Goal: Task Accomplishment & Management: Use online tool/utility

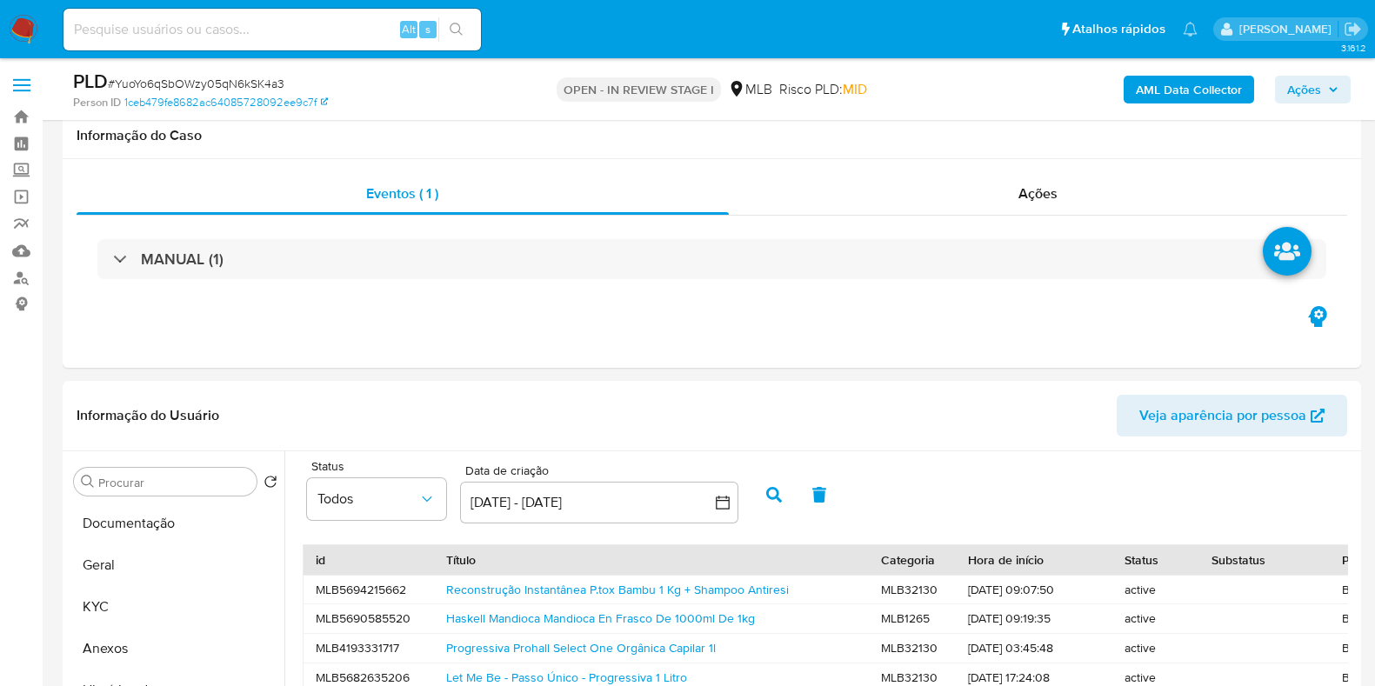
select select "10"
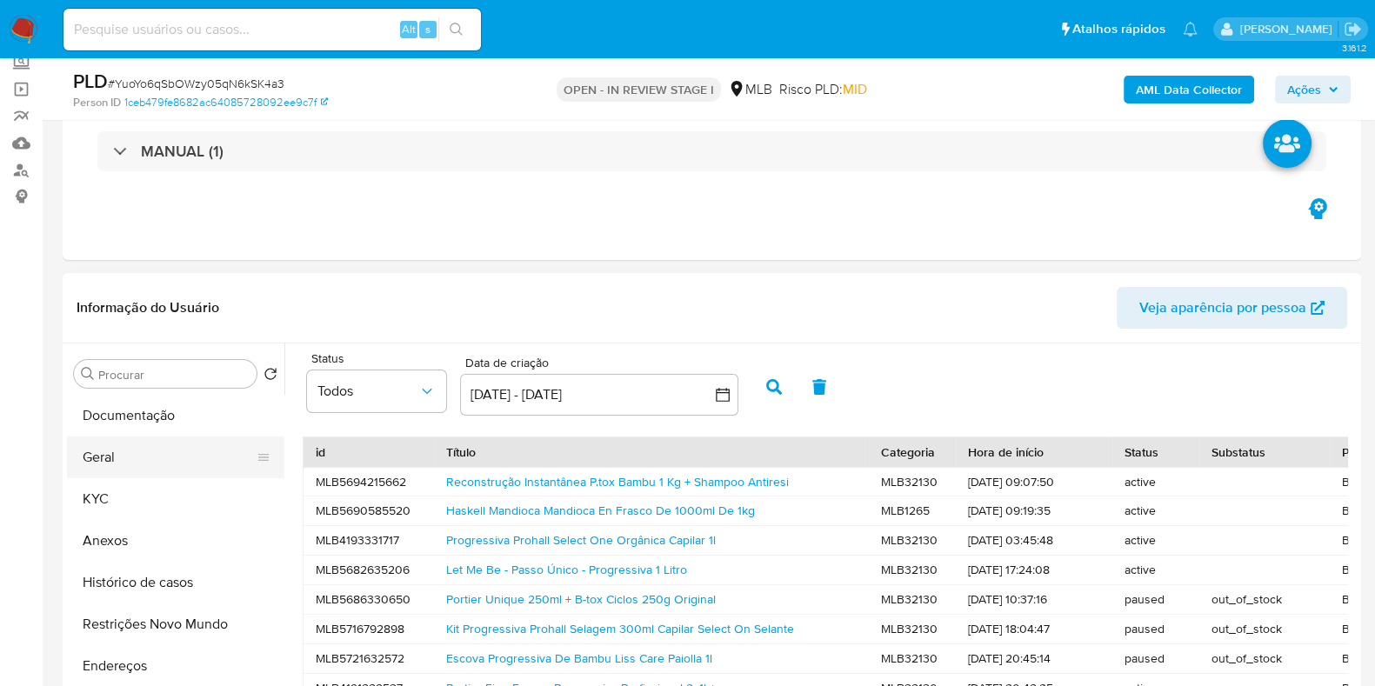
click at [138, 458] on button "Geral" at bounding box center [169, 458] width 204 height 42
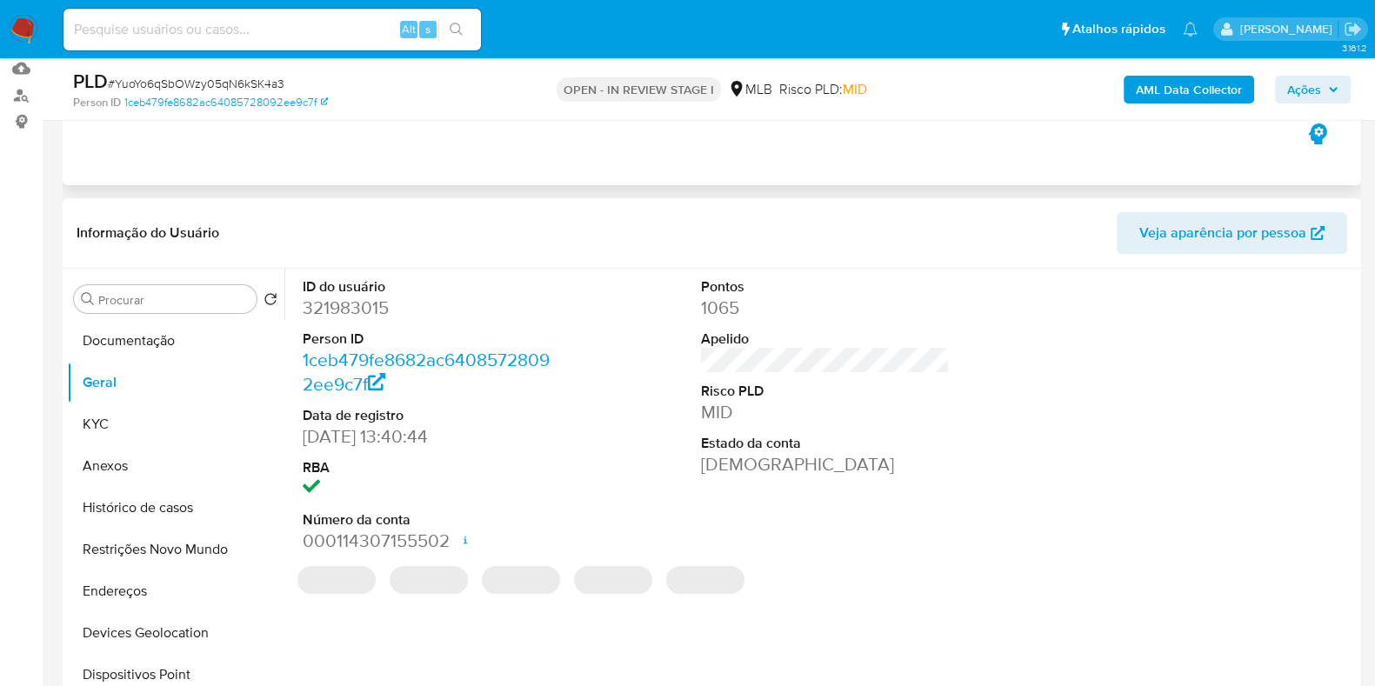
scroll to position [217, 0]
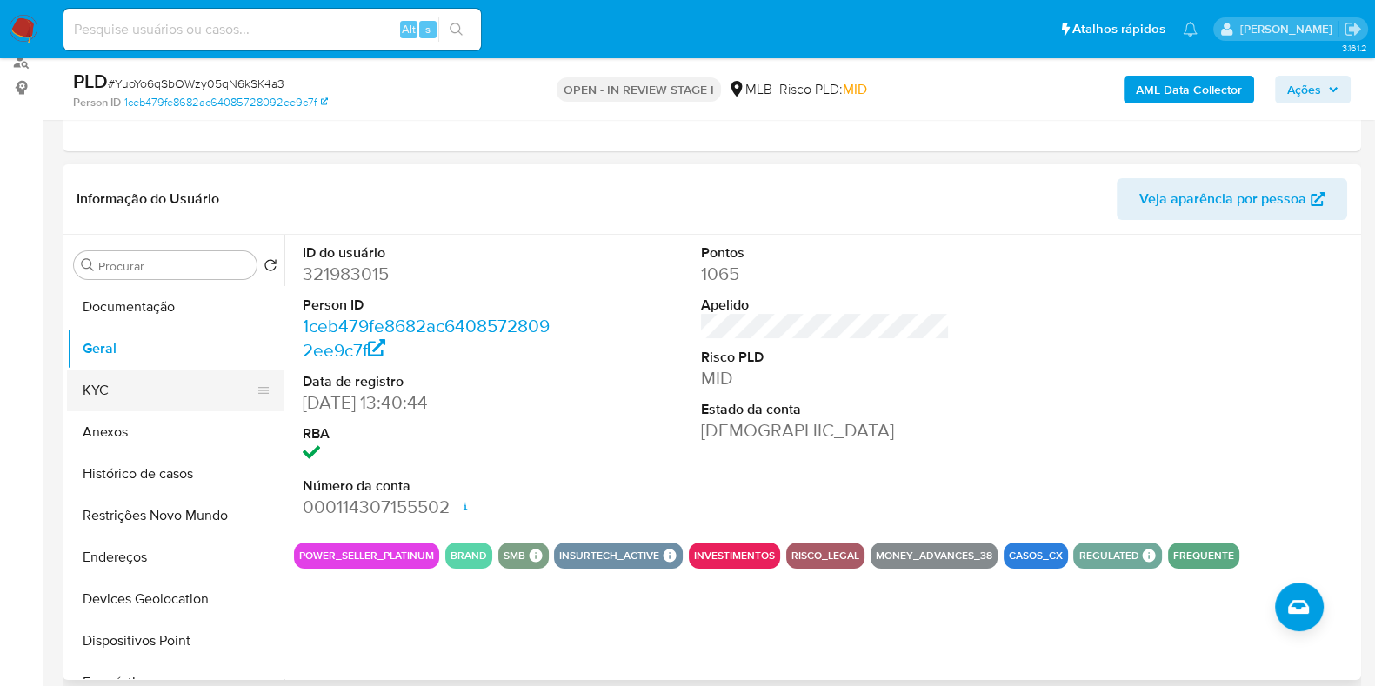
click at [146, 382] on button "KYC" at bounding box center [169, 391] width 204 height 42
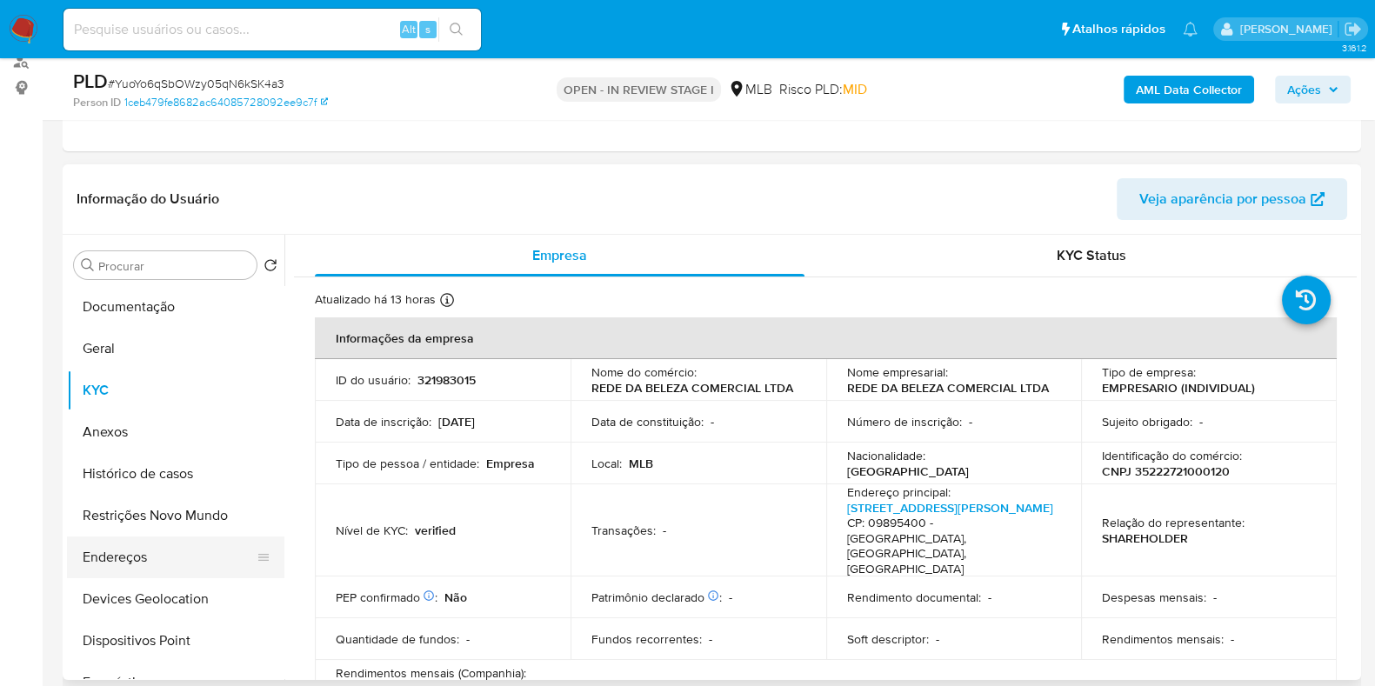
click at [113, 558] on button "Endereços" at bounding box center [169, 558] width 204 height 42
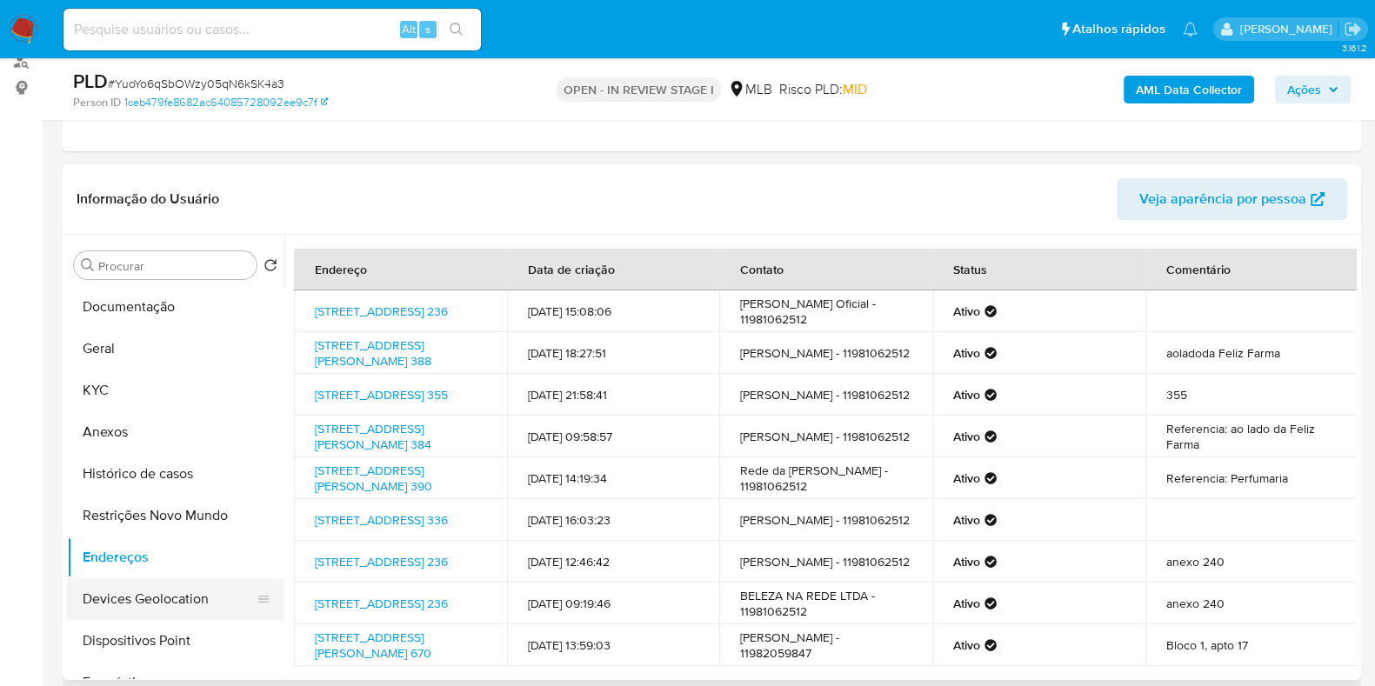
click at [158, 605] on button "Devices Geolocation" at bounding box center [169, 599] width 204 height 42
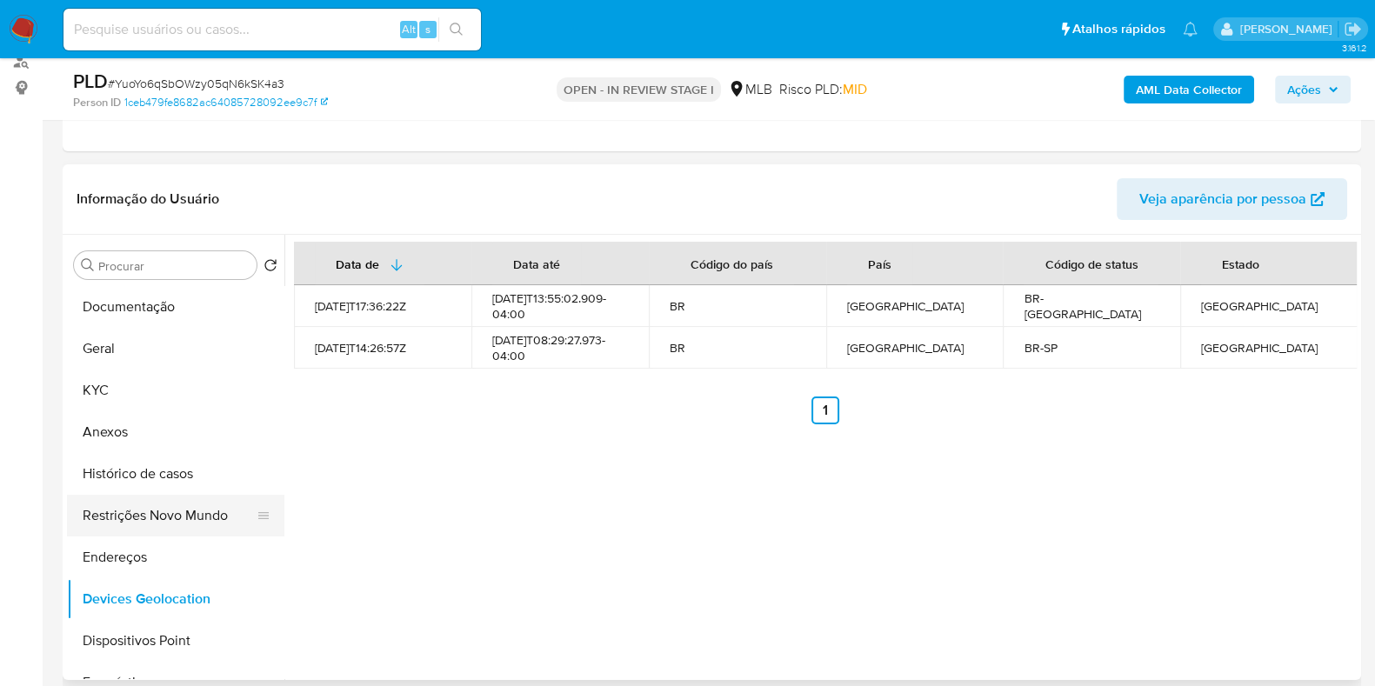
click at [172, 501] on button "Restrições Novo Mundo" at bounding box center [169, 516] width 204 height 42
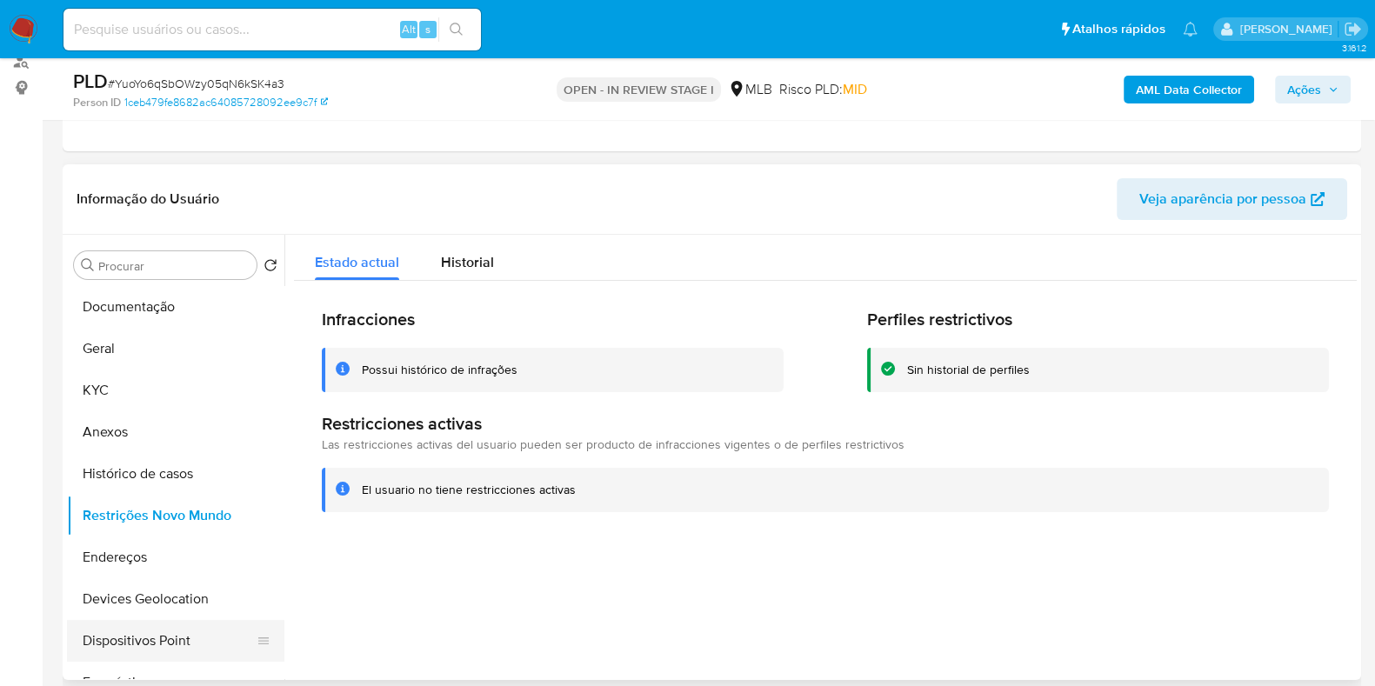
click at [152, 638] on button "Dispositivos Point" at bounding box center [169, 641] width 204 height 42
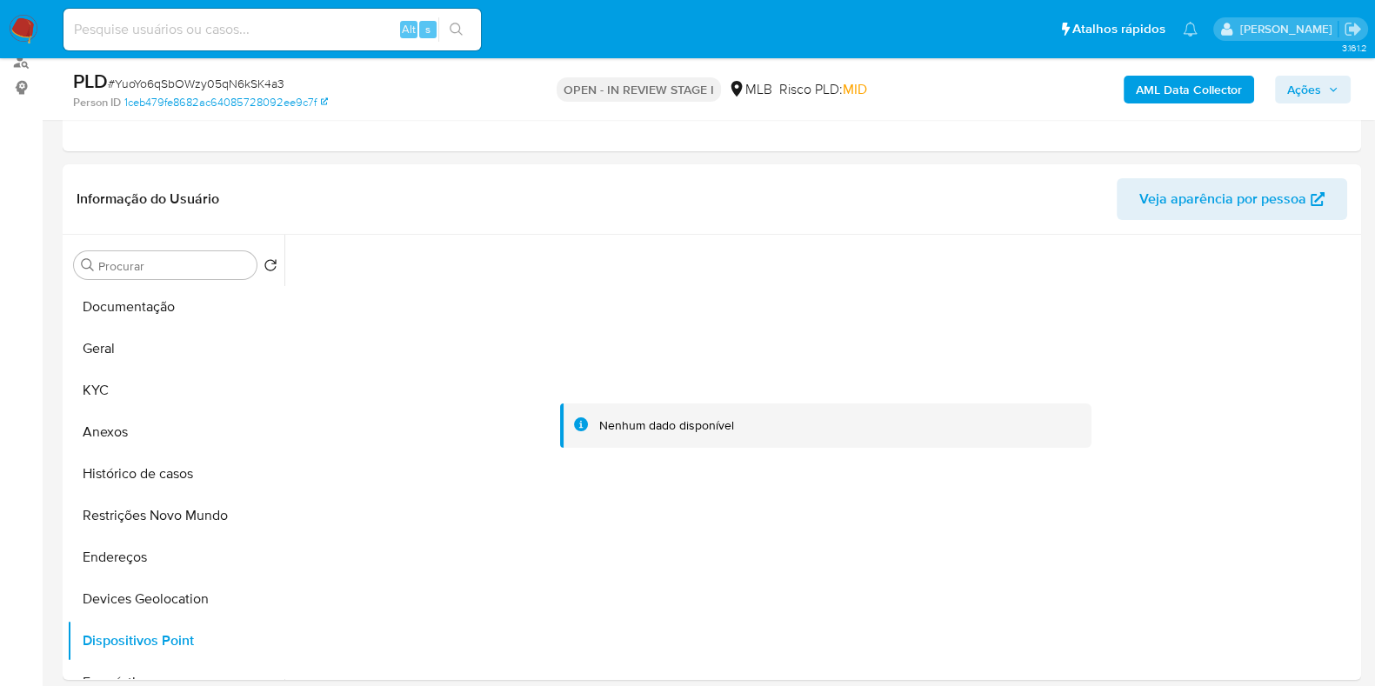
click at [1127, 101] on button "AML Data Collector" at bounding box center [1189, 90] width 130 height 28
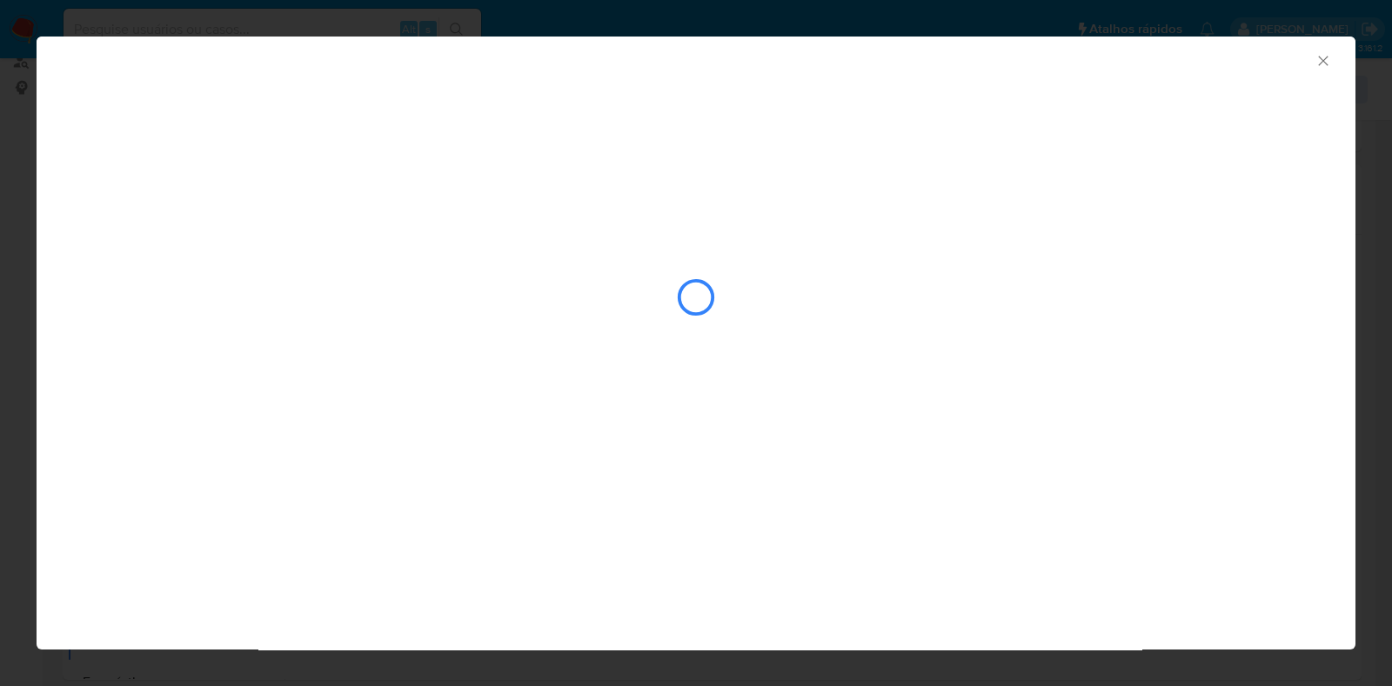
click at [1326, 60] on icon "Fechar a janela" at bounding box center [1322, 60] width 17 height 17
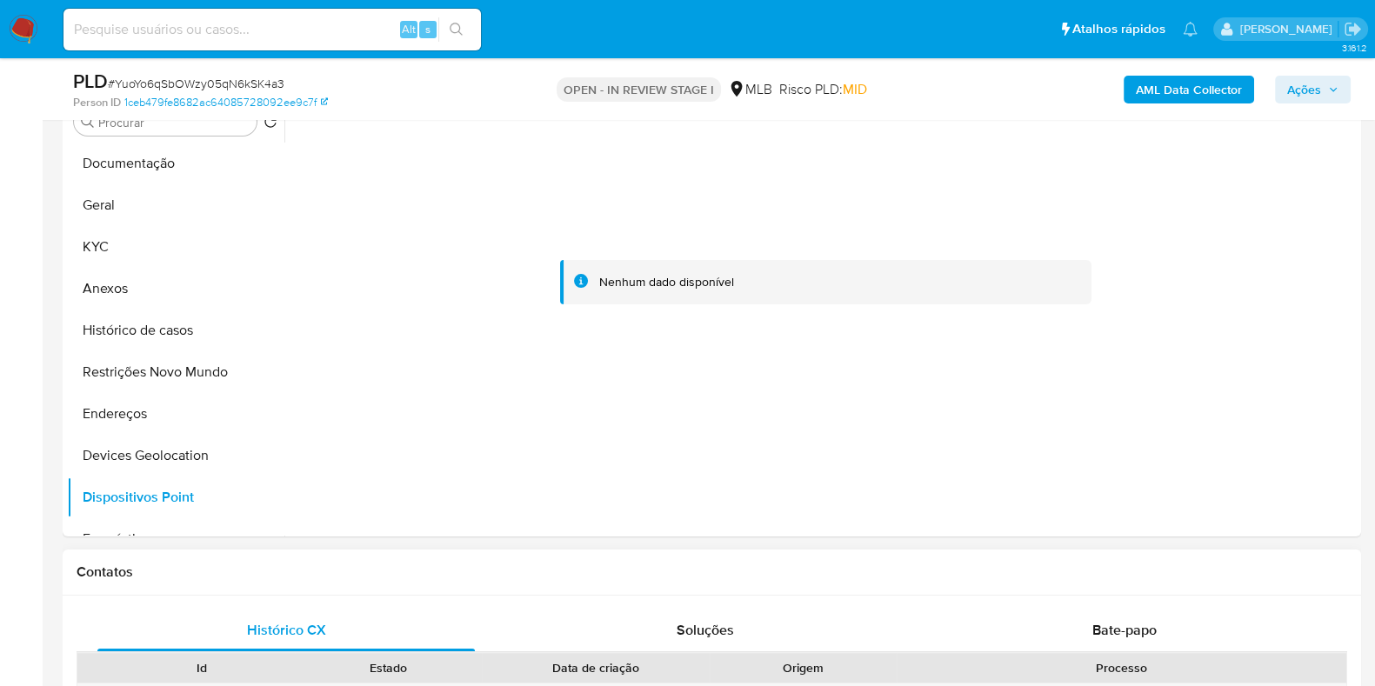
scroll to position [652, 0]
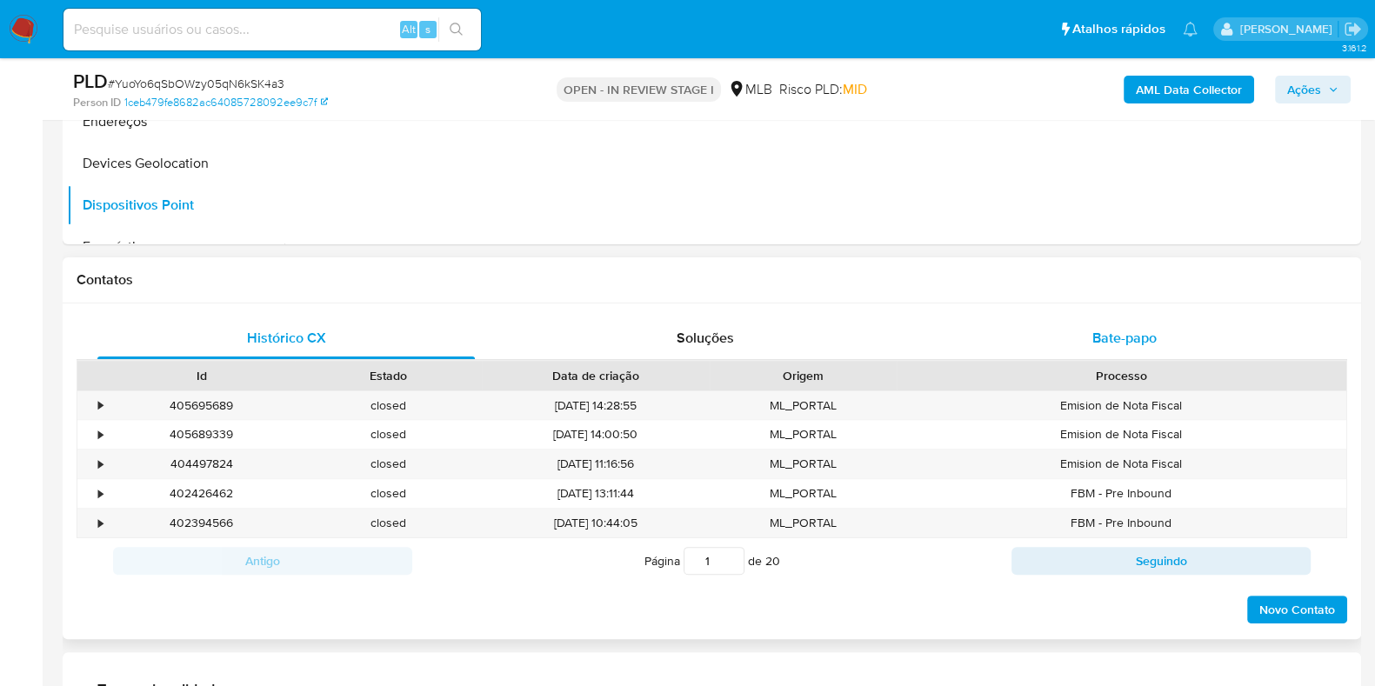
click at [1081, 341] on div "Bate-papo" at bounding box center [1124, 338] width 377 height 42
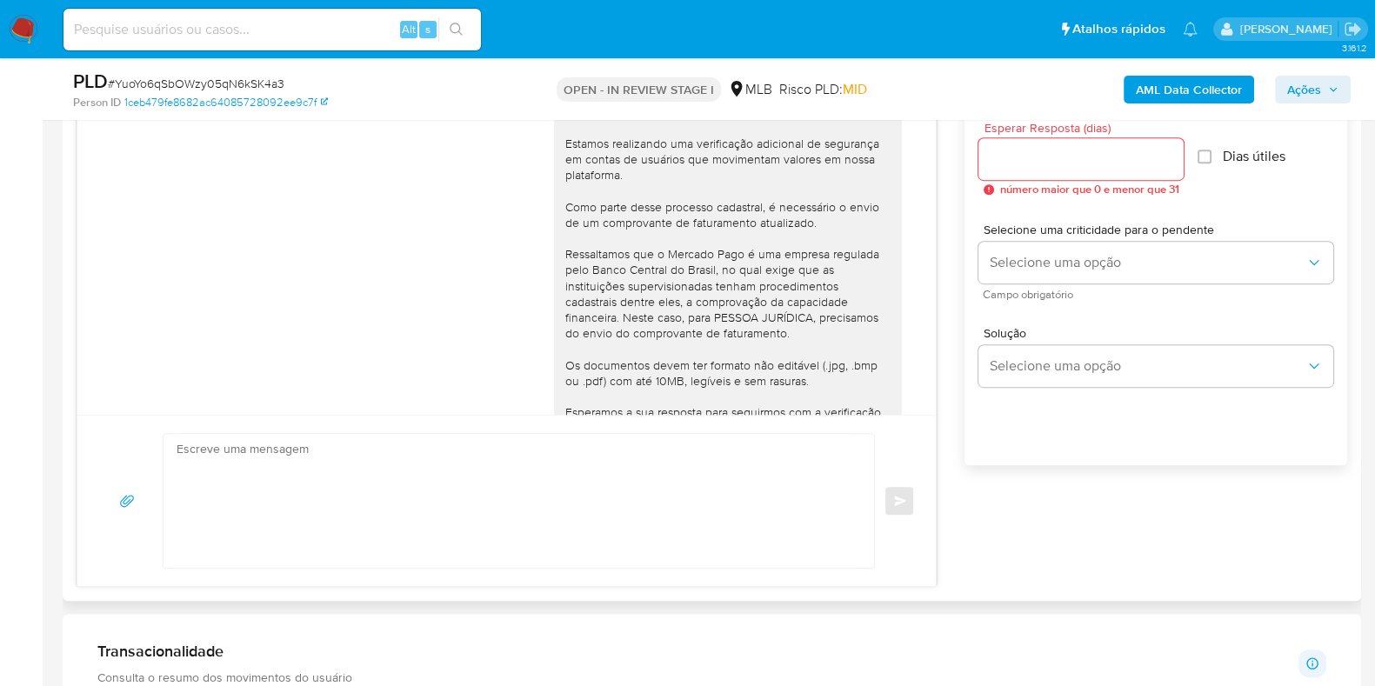
scroll to position [237, 0]
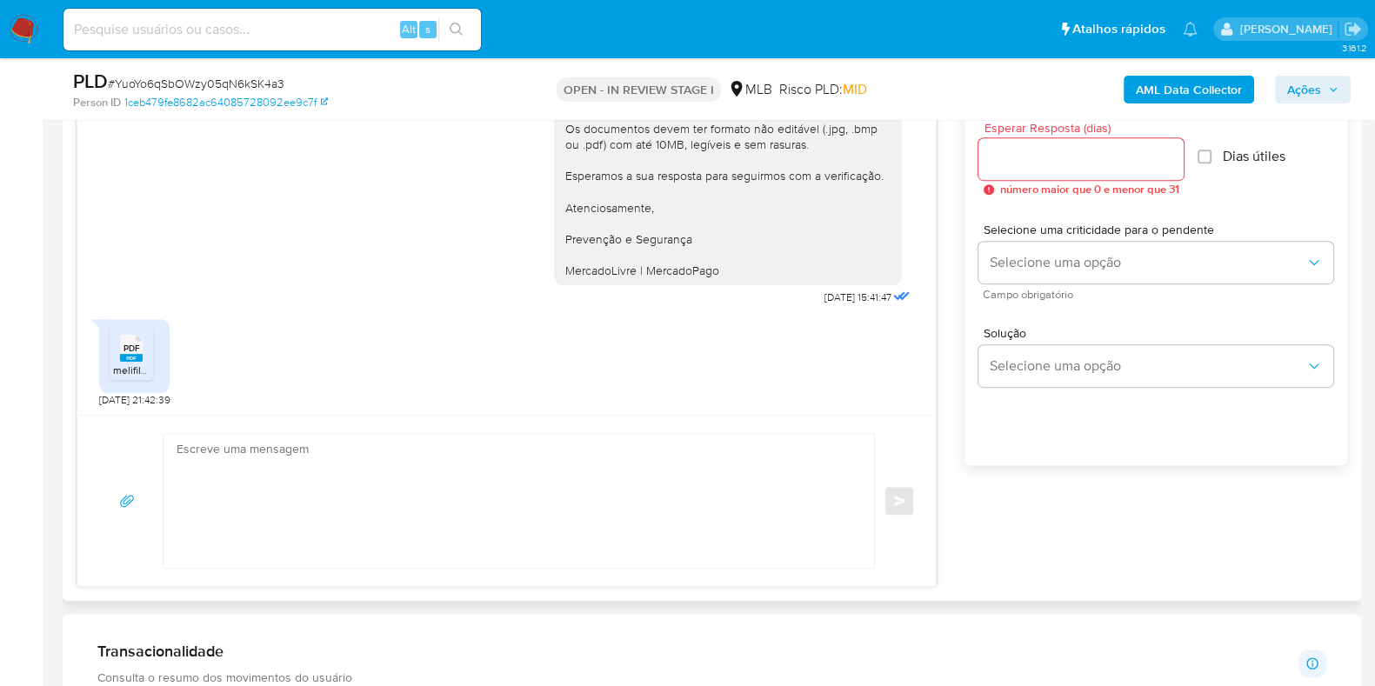
click at [126, 344] on span "PDF" at bounding box center [132, 348] width 17 height 11
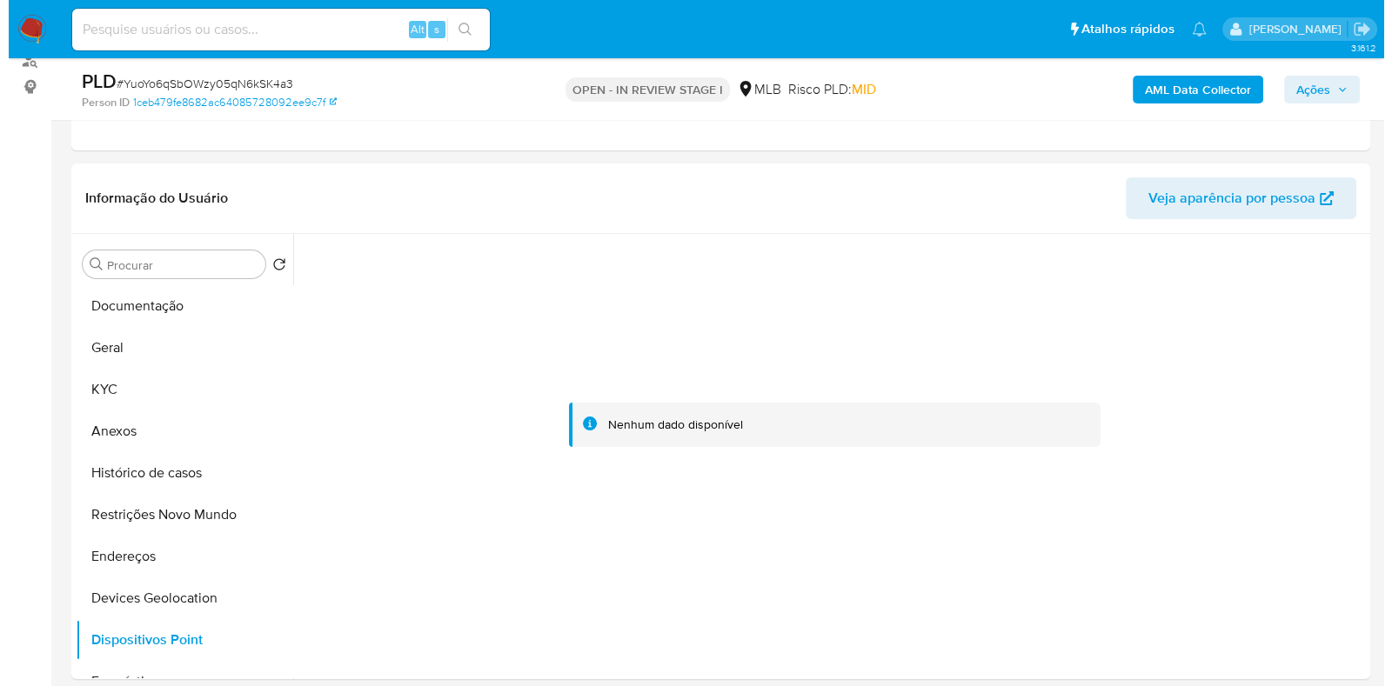
scroll to position [217, 0]
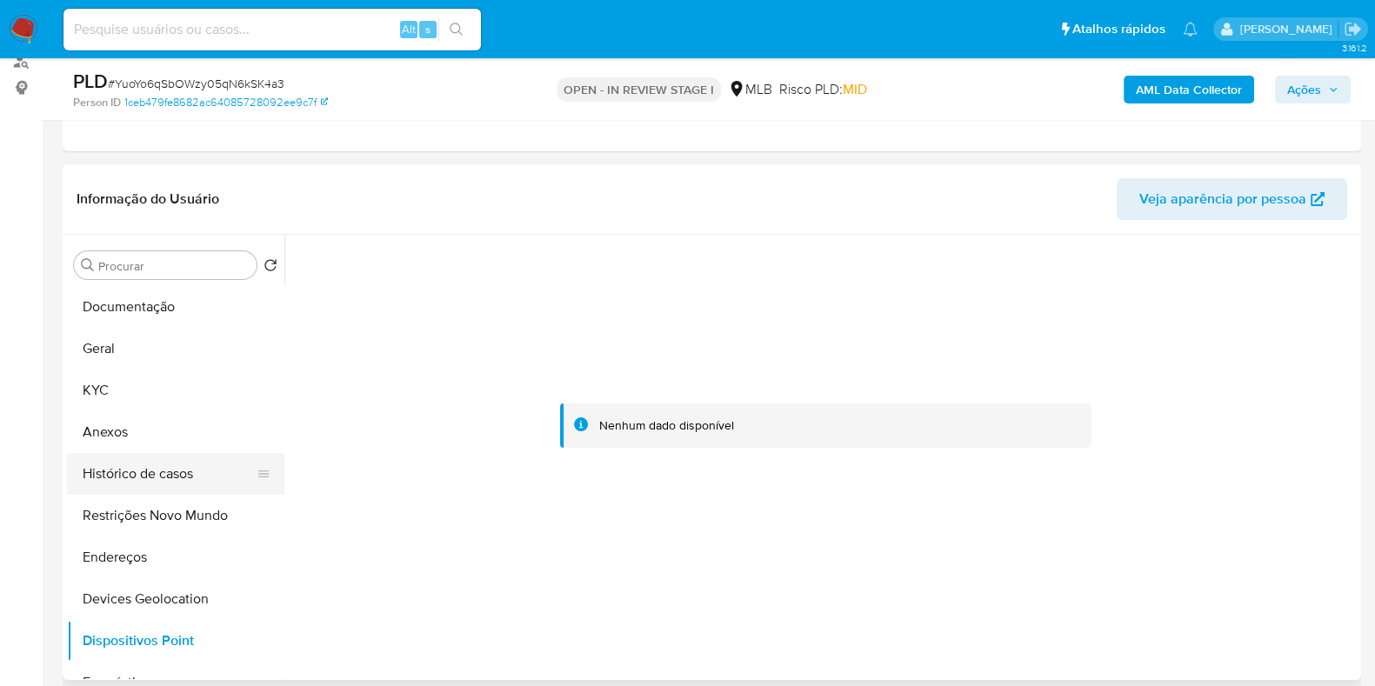
click at [140, 452] on ul "Documentação Geral KYC Anexos Histórico de casos Restrições Novo Mundo Endereço…" at bounding box center [175, 482] width 217 height 392
click at [148, 433] on button "Anexos" at bounding box center [169, 432] width 204 height 42
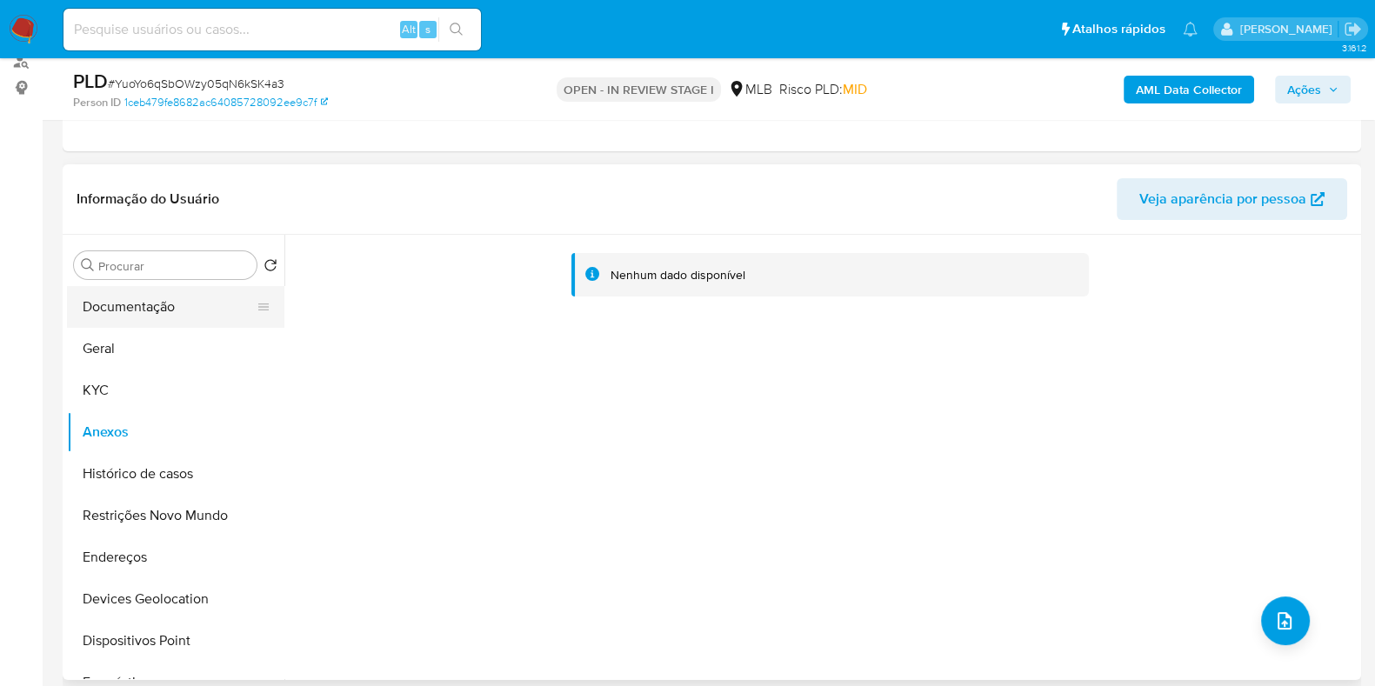
click at [133, 305] on button "Documentação" at bounding box center [169, 307] width 204 height 42
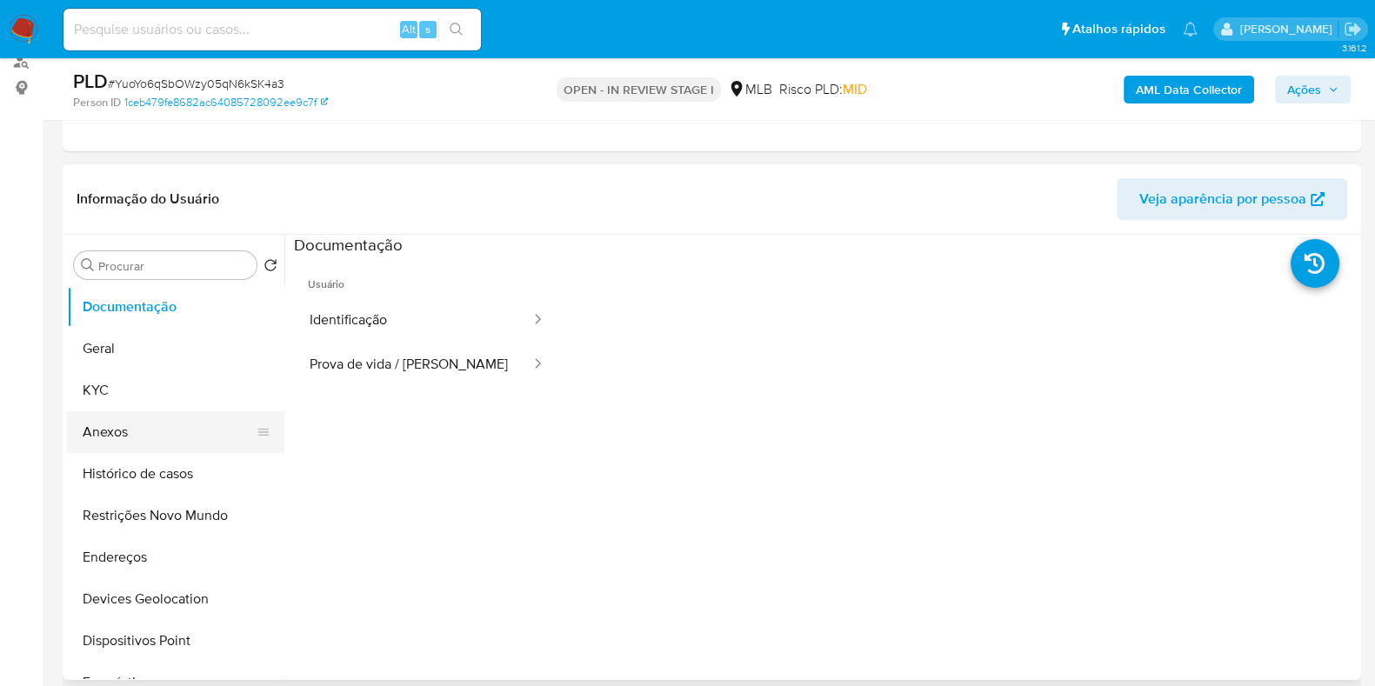
click at [137, 441] on button "Anexos" at bounding box center [169, 432] width 204 height 42
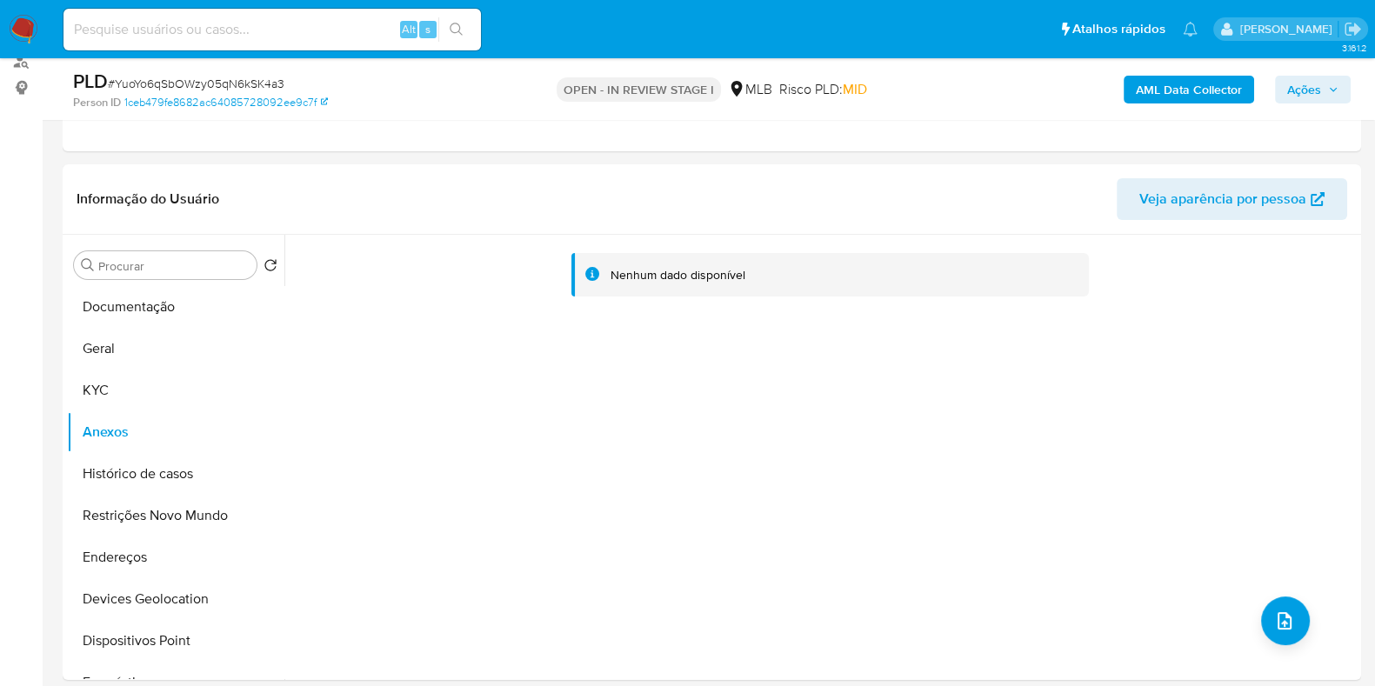
click at [1179, 93] on b "AML Data Collector" at bounding box center [1189, 90] width 106 height 28
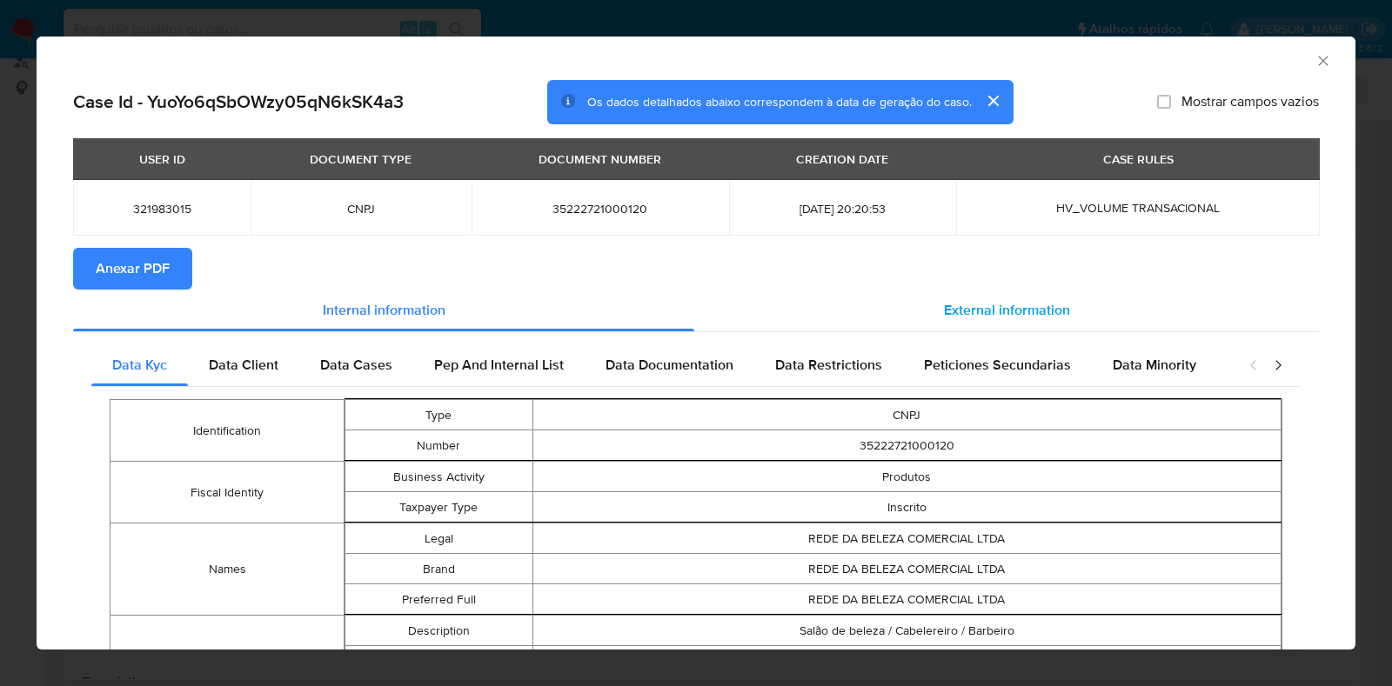
click at [1041, 297] on div "External information" at bounding box center [1006, 311] width 625 height 42
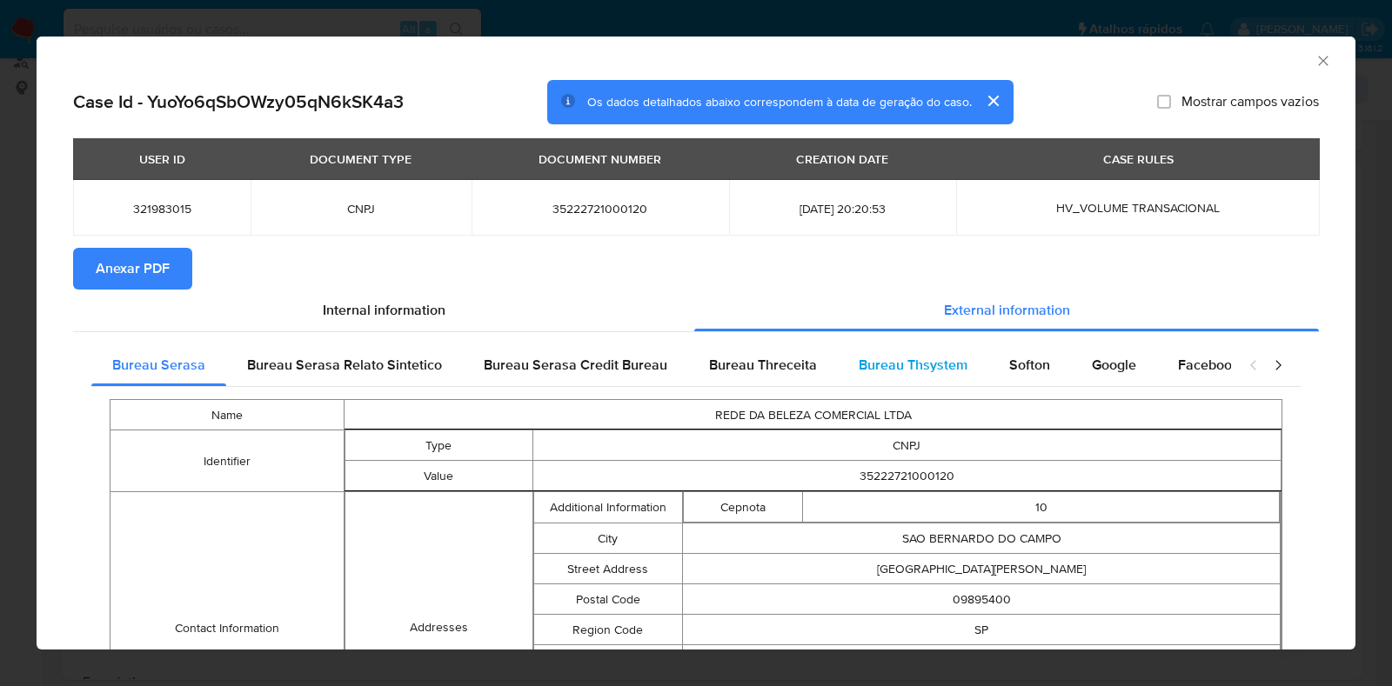
click at [944, 357] on span "Bureau Thsystem" at bounding box center [913, 365] width 109 height 20
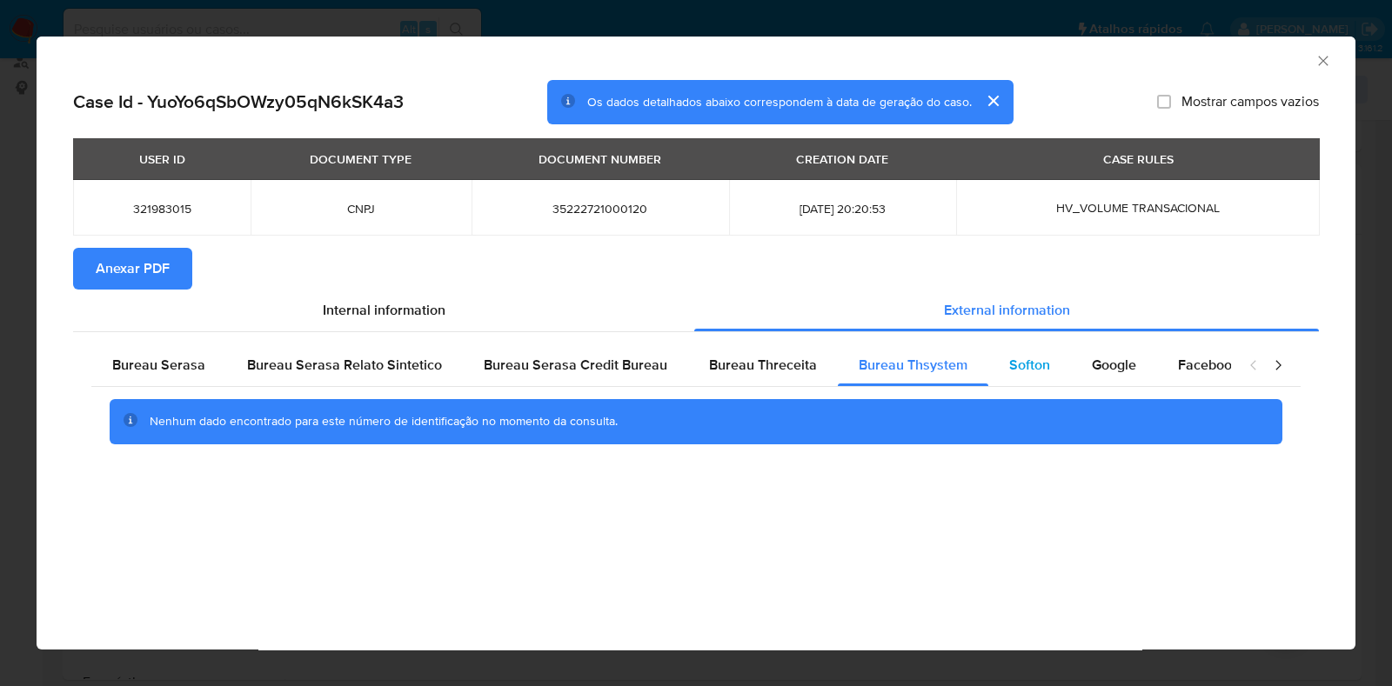
click at [1018, 363] on span "Softon" at bounding box center [1029, 365] width 41 height 20
click at [1114, 362] on span "Google" at bounding box center [1114, 365] width 44 height 20
click at [97, 268] on span "Anexar PDF" at bounding box center [133, 269] width 74 height 38
click at [1322, 61] on icon "Fechar a janela" at bounding box center [1323, 61] width 10 height 10
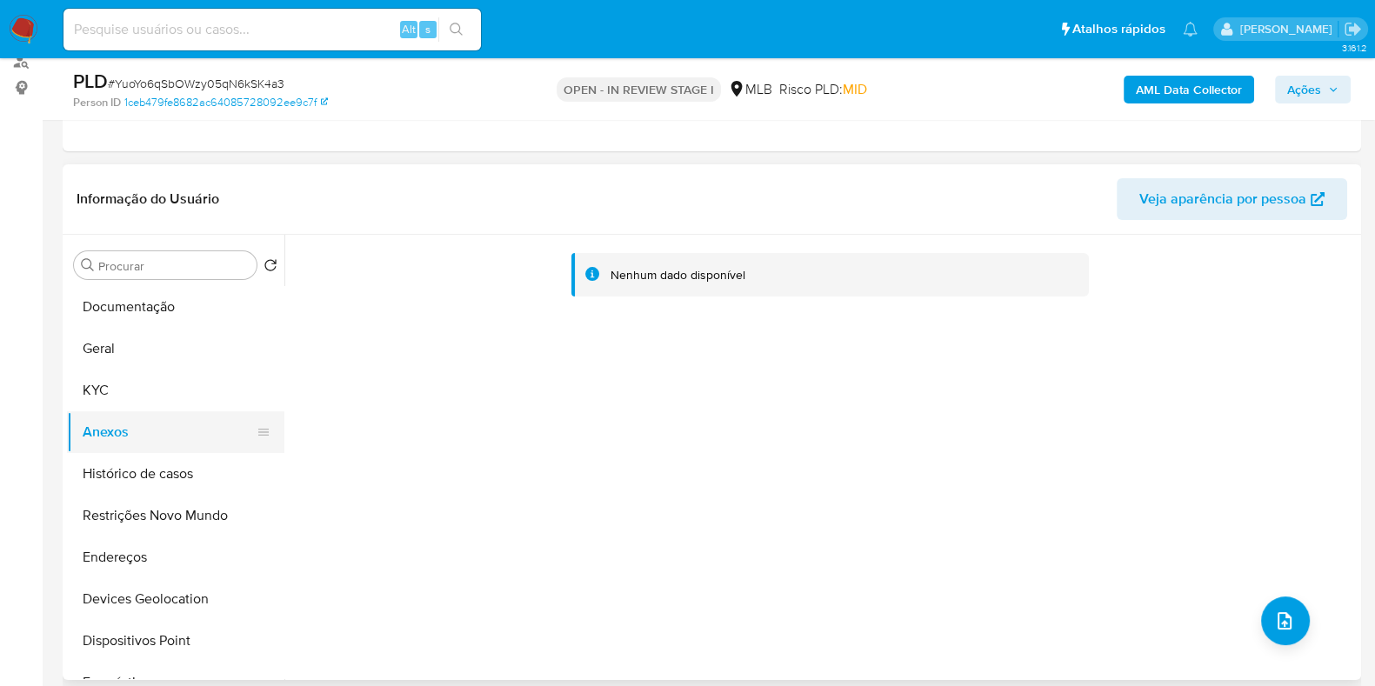
click at [144, 443] on button "Anexos" at bounding box center [169, 432] width 204 height 42
click at [157, 393] on button "KYC" at bounding box center [169, 391] width 204 height 42
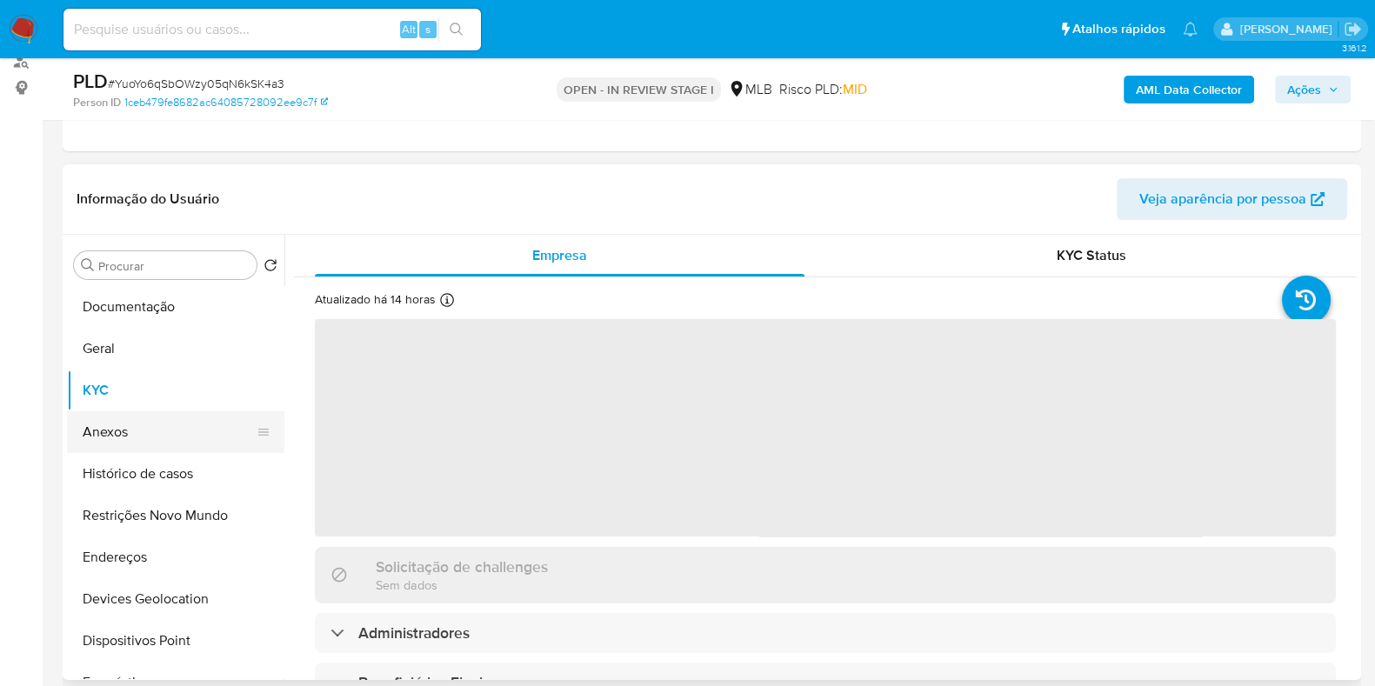
click at [153, 424] on button "Anexos" at bounding box center [169, 432] width 204 height 42
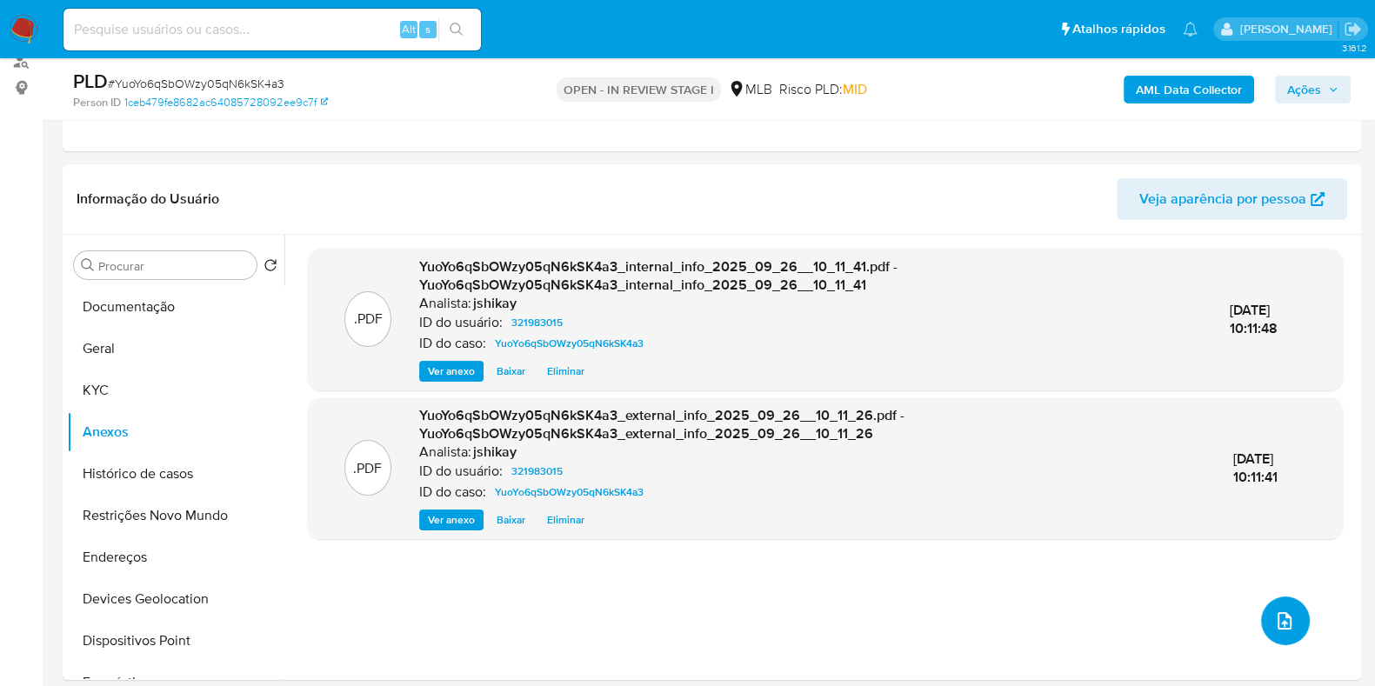
click at [1287, 611] on span "upload-file" at bounding box center [1284, 621] width 21 height 21
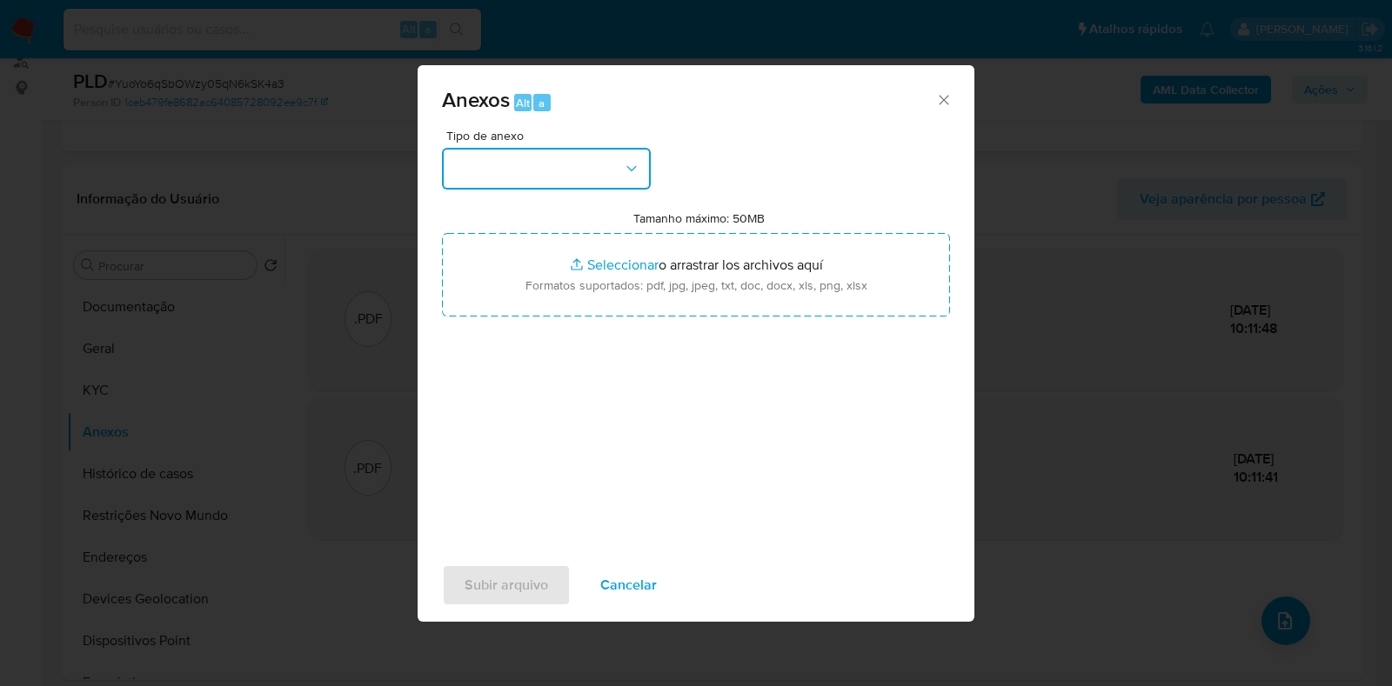
click at [546, 157] on button "button" at bounding box center [546, 169] width 209 height 42
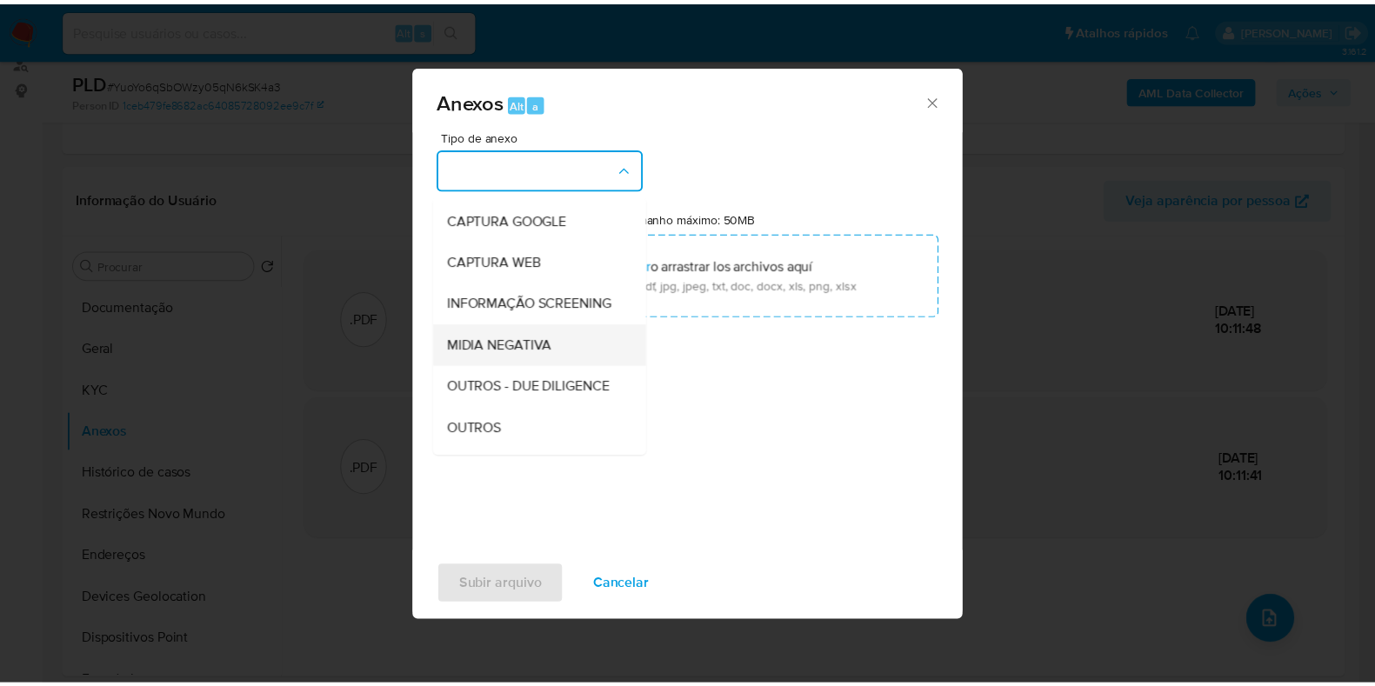
scroll to position [108, 0]
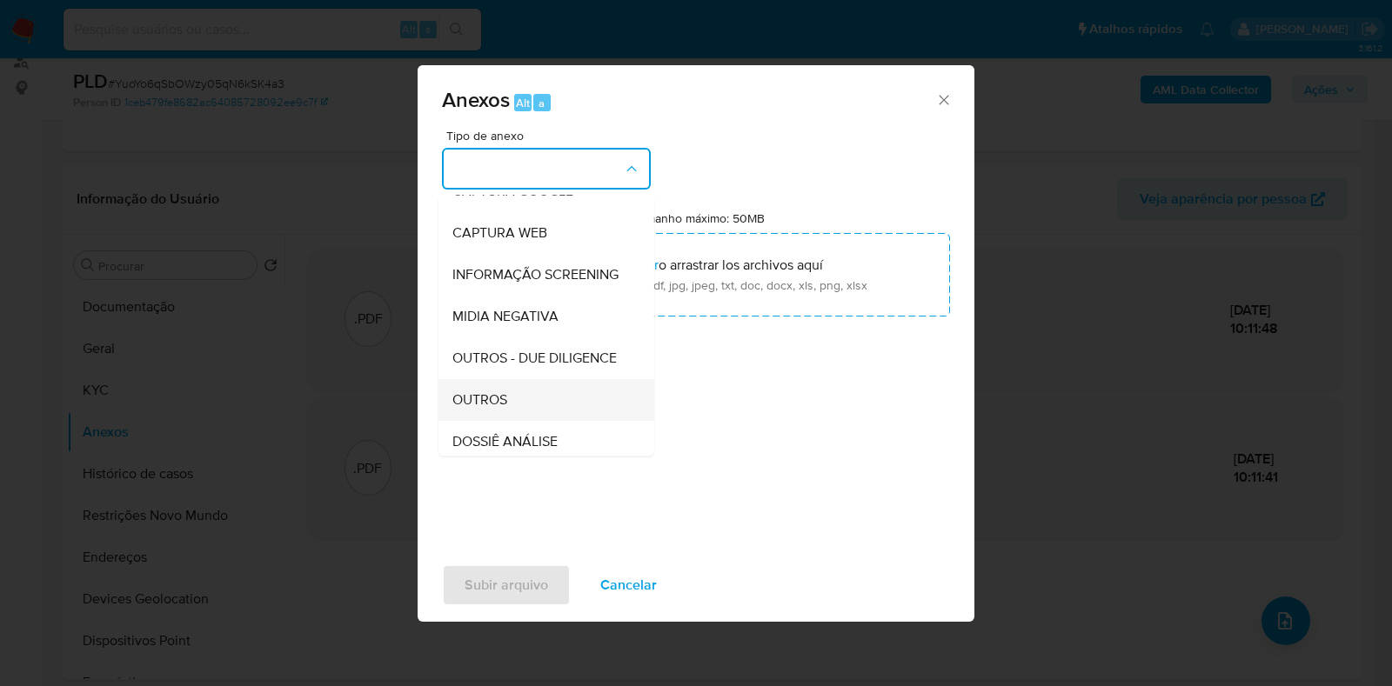
click at [506, 421] on div "OUTROS" at bounding box center [540, 400] width 177 height 42
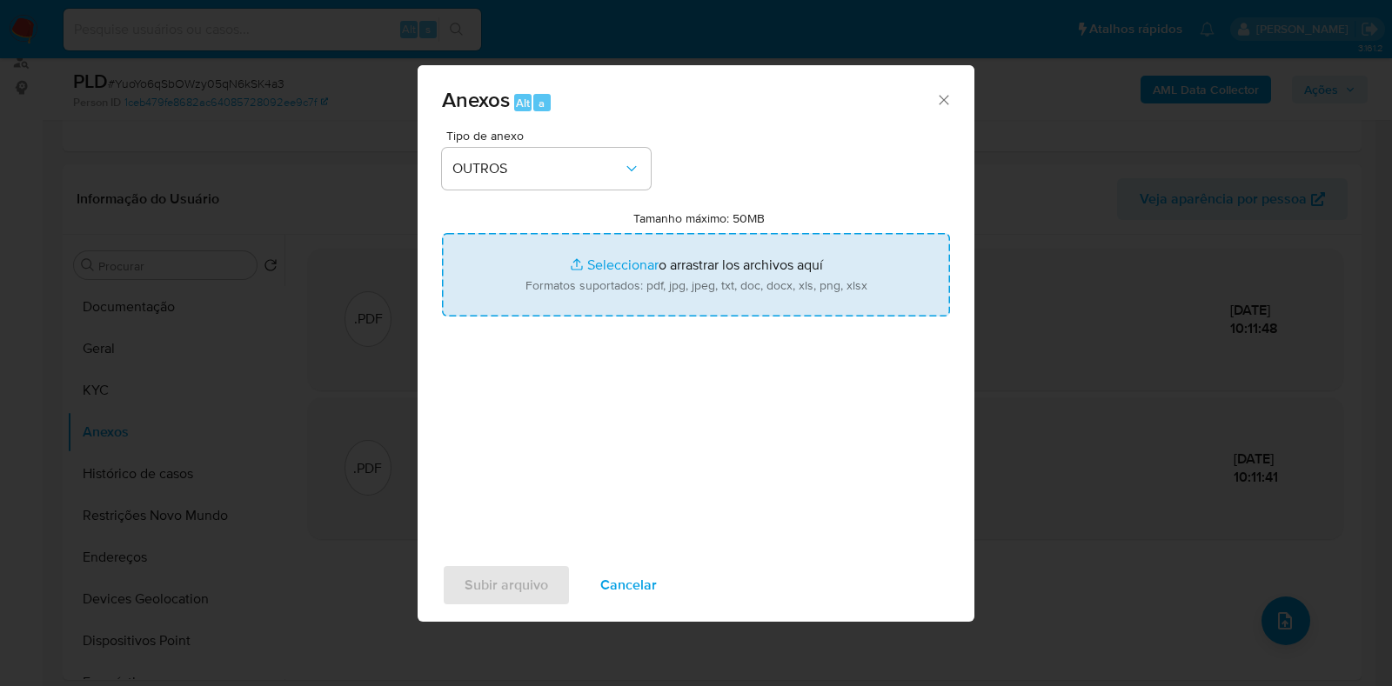
click at [619, 283] on input "Tamanho máximo: 50MB Seleccionar archivos" at bounding box center [696, 275] width 508 height 84
type input "C:\fakepath\Declinio - XXX - CNPJ 35222721000120 - REDE DA BELEZA COMERCIAL LTD…"
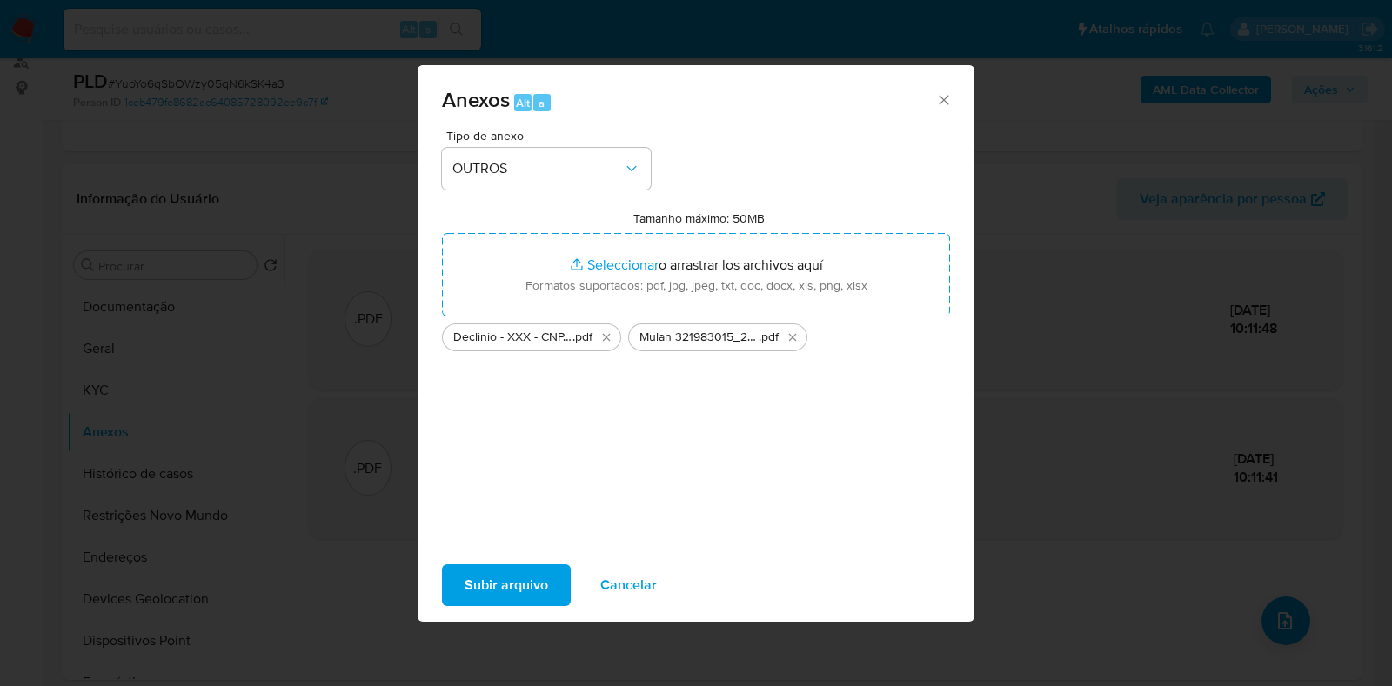
drag, startPoint x: 619, startPoint y: 283, endPoint x: 498, endPoint y: 578, distance: 318.7
click at [498, 578] on span "Subir arquivo" at bounding box center [506, 585] width 84 height 38
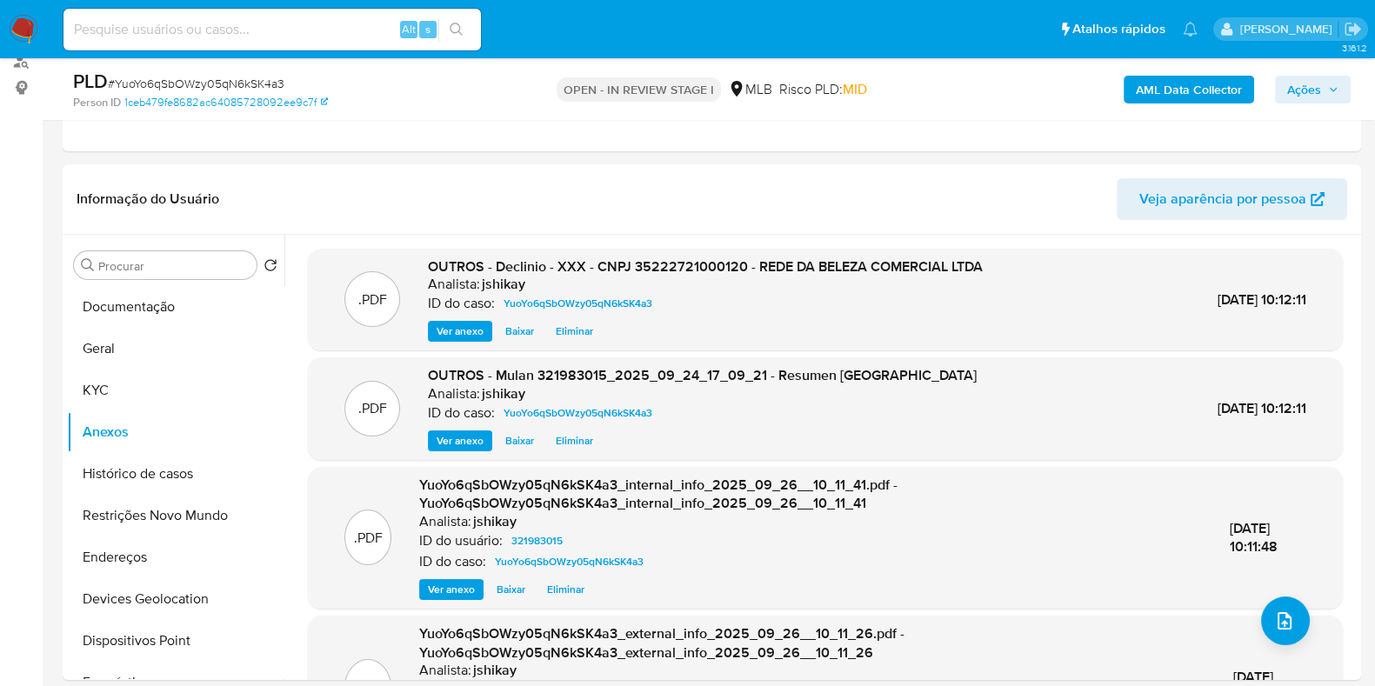
click at [1300, 91] on span "Ações" at bounding box center [1304, 90] width 34 height 28
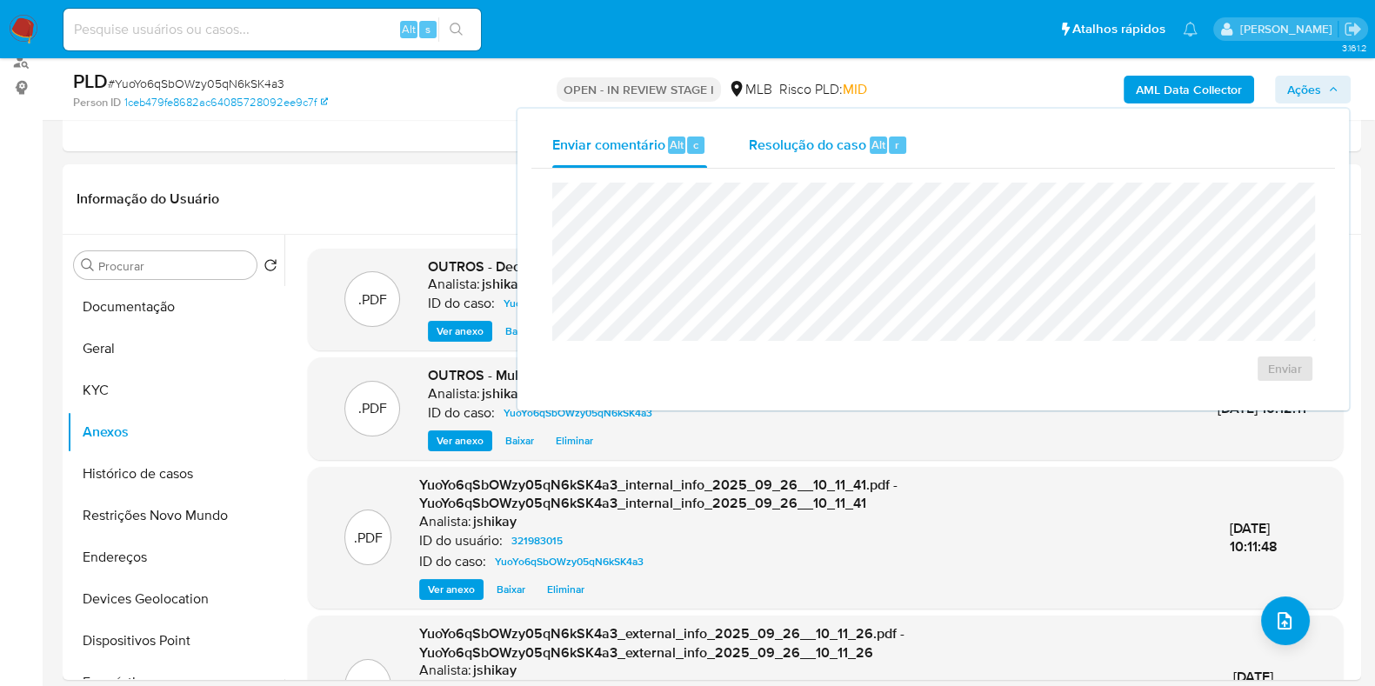
click at [808, 139] on span "Resolução do caso" at bounding box center [807, 144] width 117 height 20
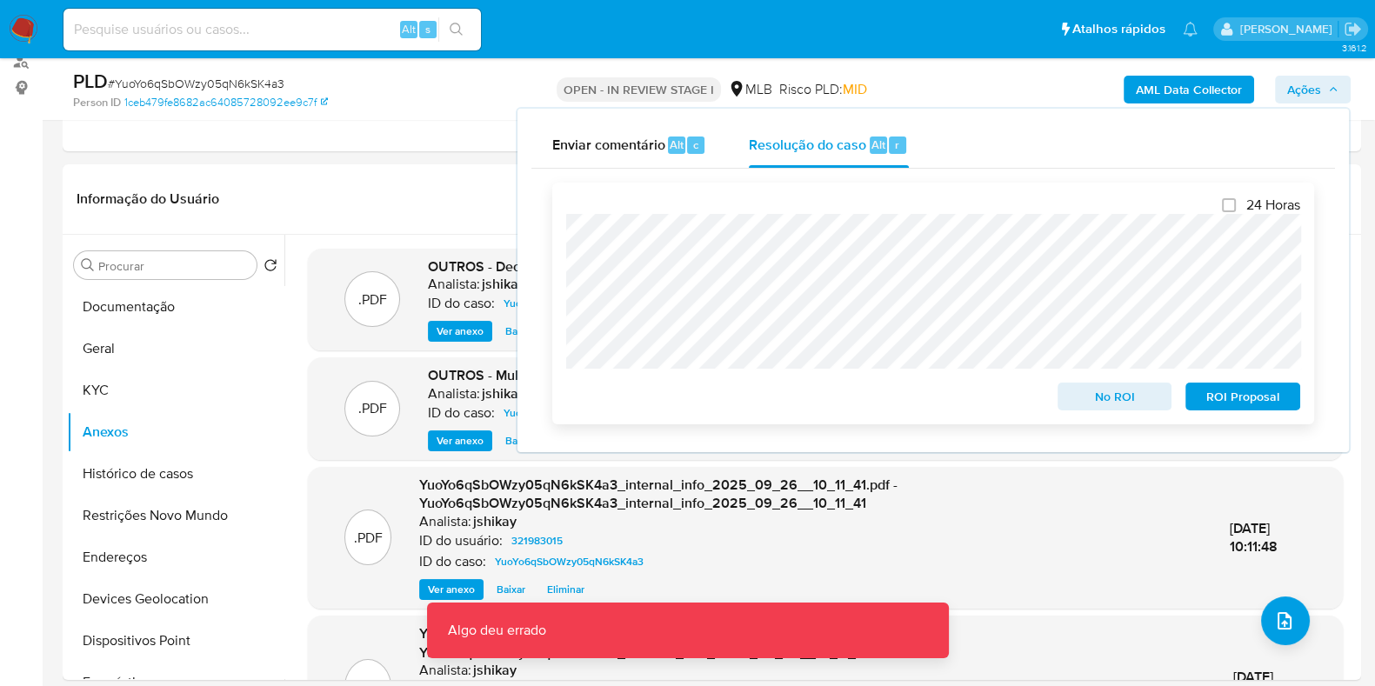
click at [1119, 391] on span "No ROI" at bounding box center [1115, 396] width 90 height 24
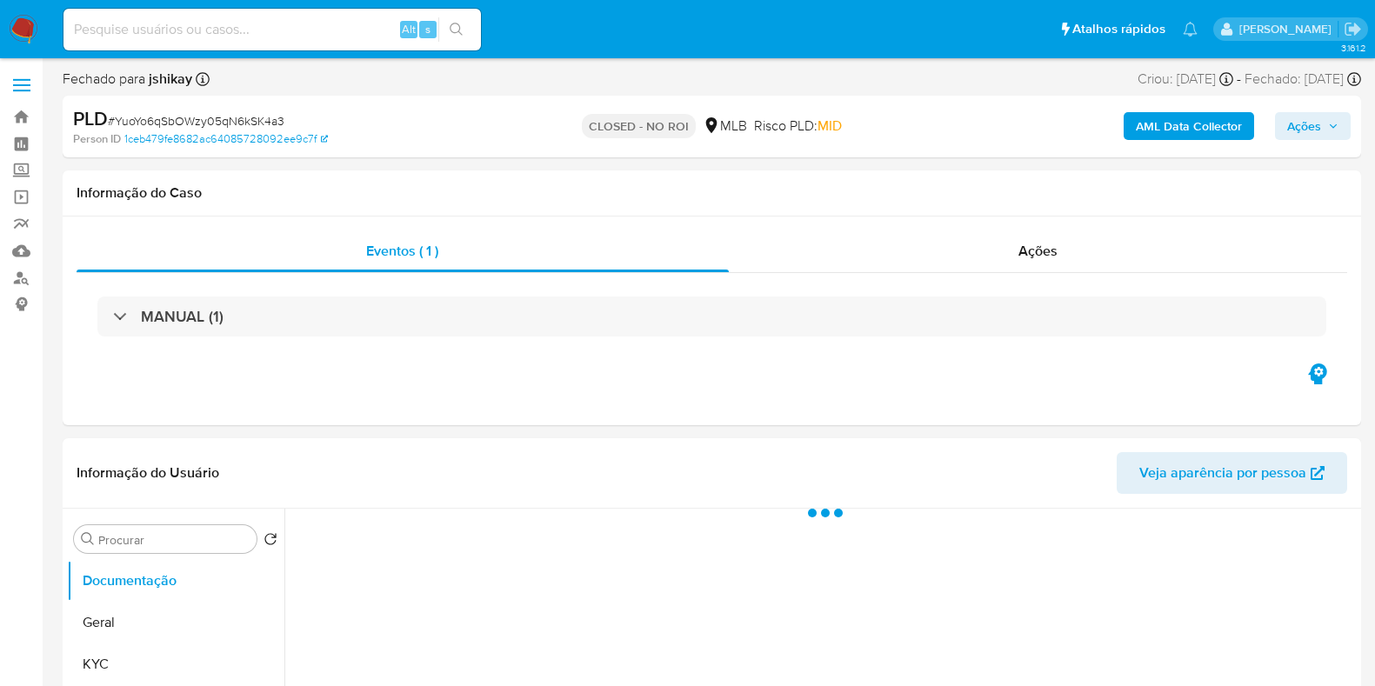
select select "10"
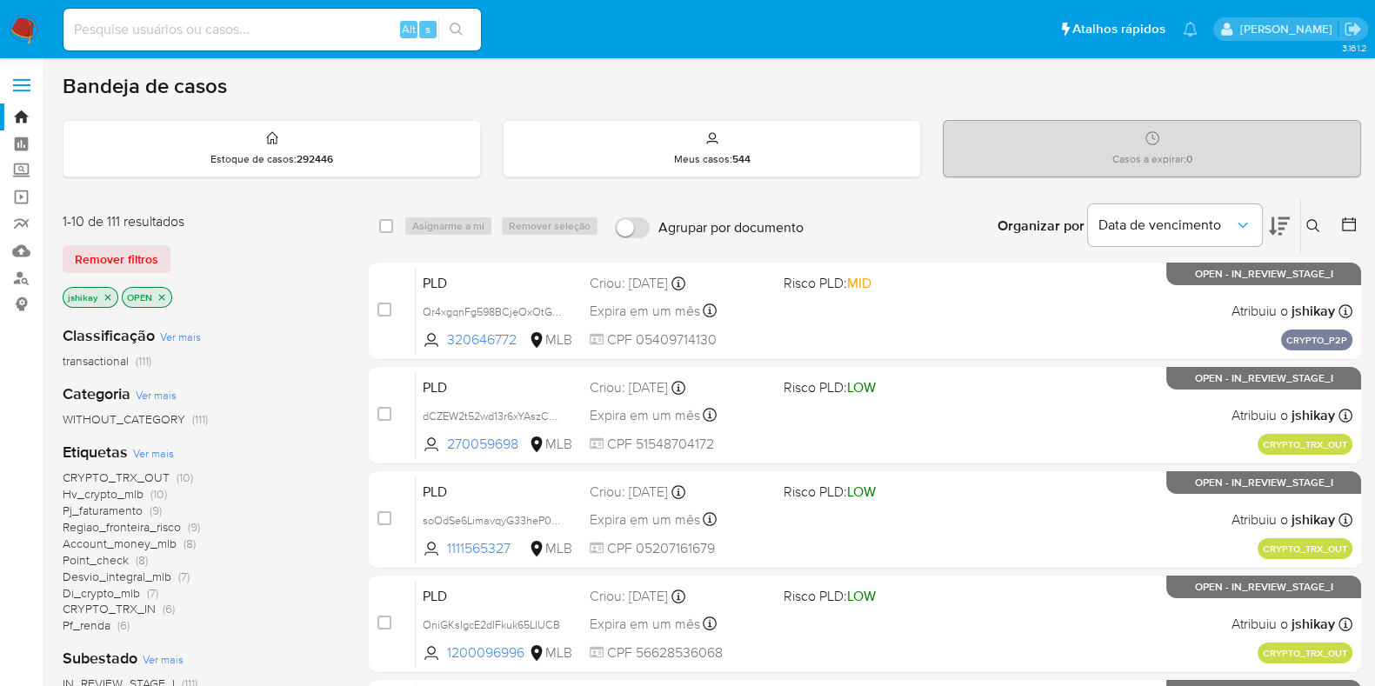
click at [271, 25] on input at bounding box center [272, 29] width 418 height 23
paste input "1361656404"
type input "1361656404"
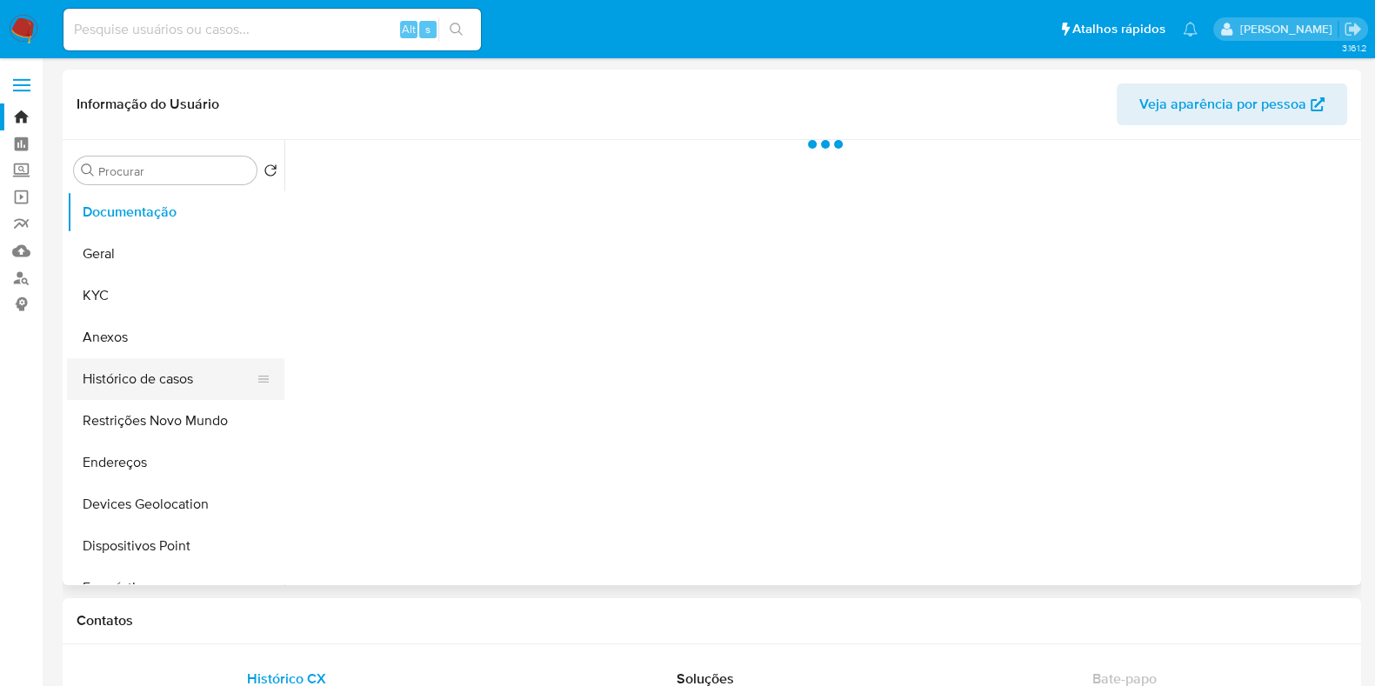
click at [142, 380] on button "Histórico de casos" at bounding box center [169, 379] width 204 height 42
select select "10"
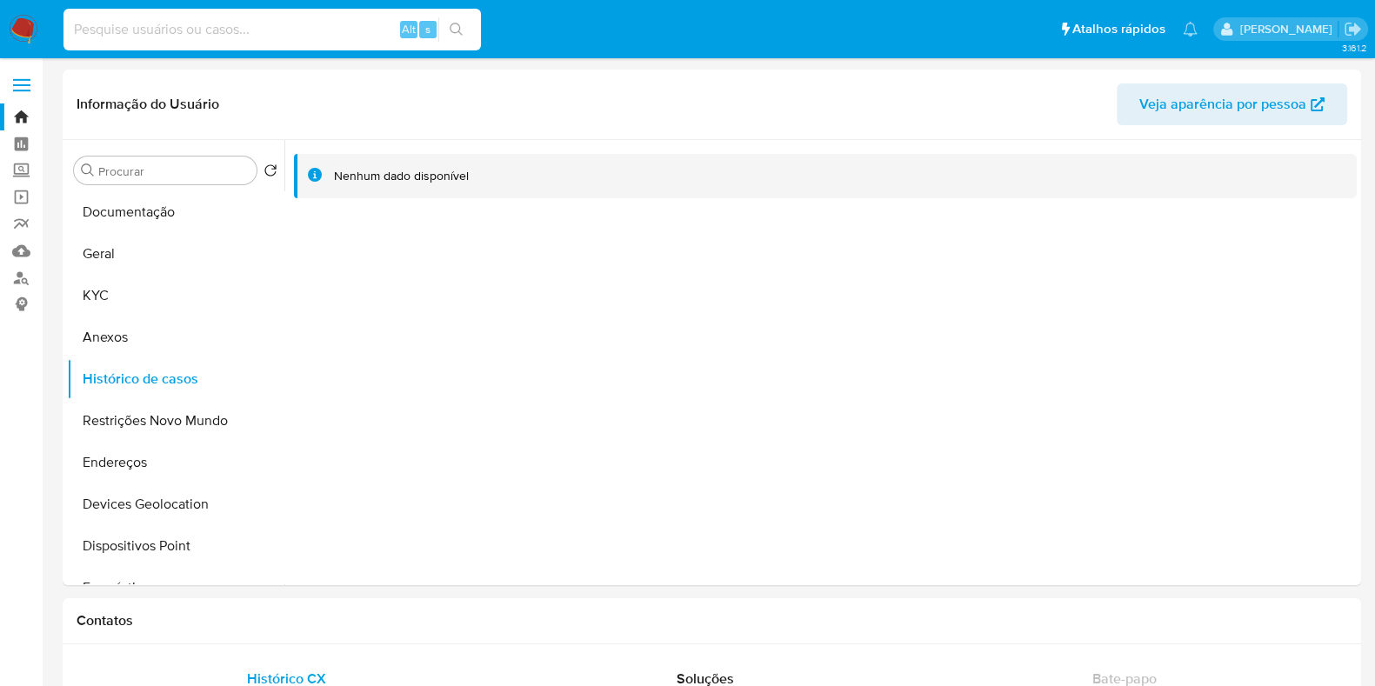
click at [187, 27] on input at bounding box center [272, 29] width 418 height 23
paste input "228890482"
type input "228890482"
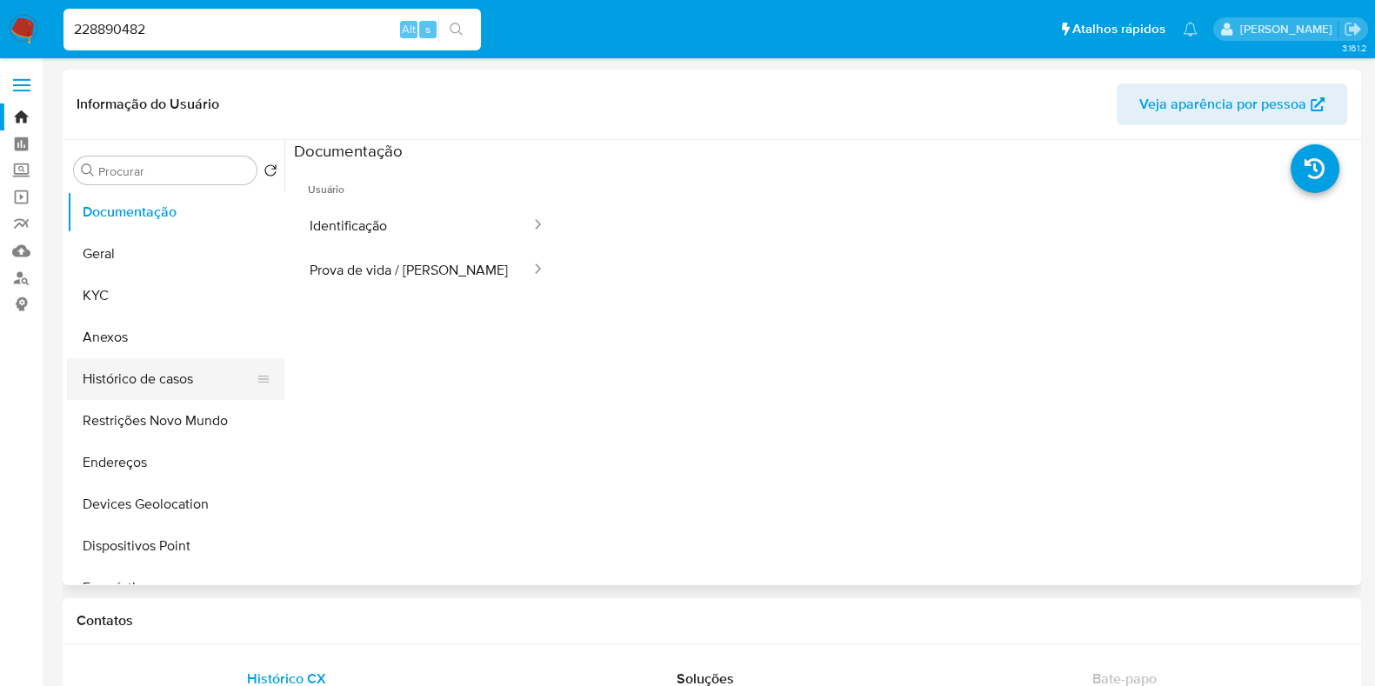
select select "10"
click at [120, 391] on button "Histórico de casos" at bounding box center [169, 379] width 204 height 42
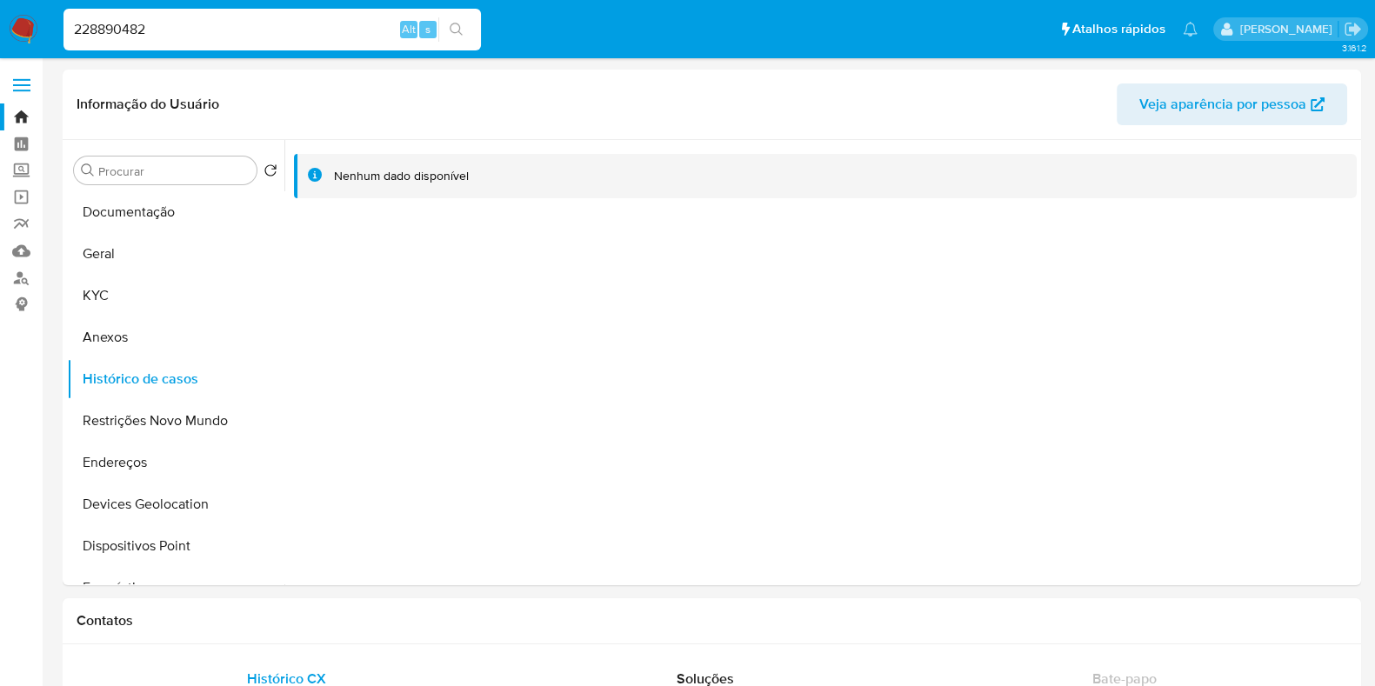
click at [144, 15] on div "228890482 Alt s" at bounding box center [272, 30] width 418 height 42
click at [143, 23] on input "228890482" at bounding box center [272, 29] width 418 height 23
paste input "1361656404"
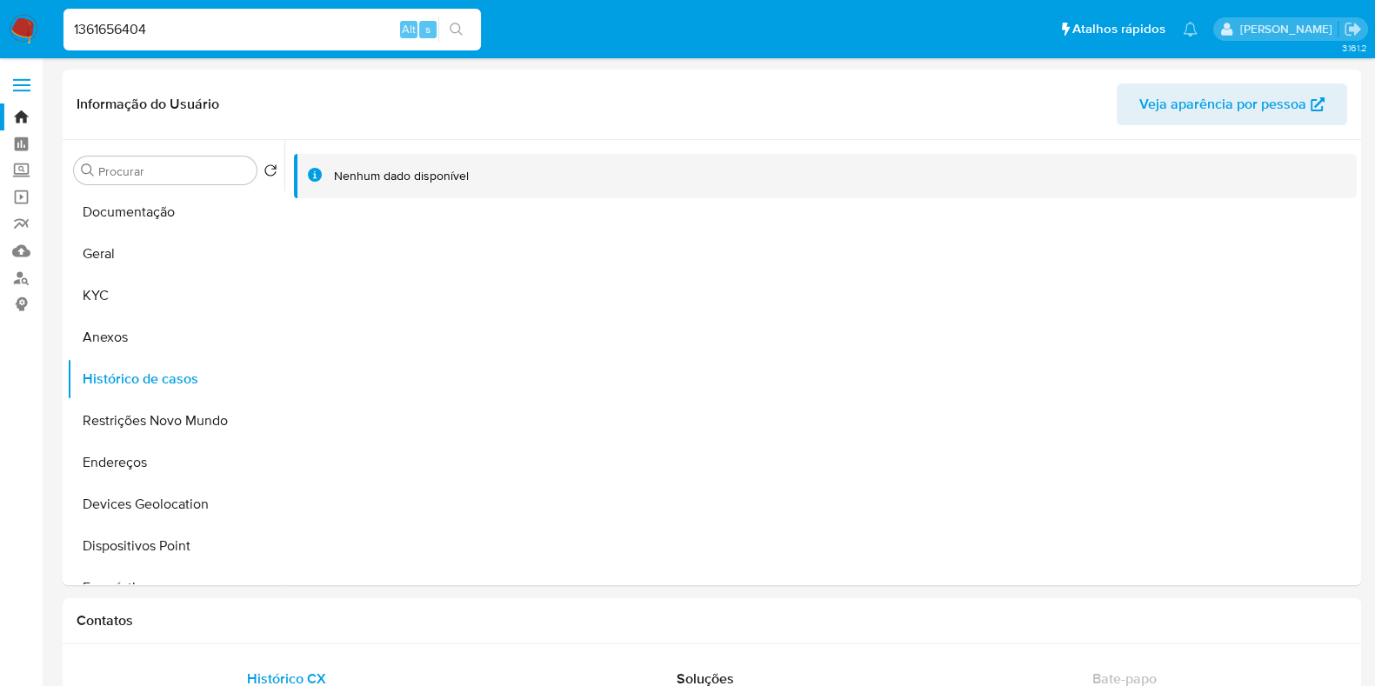
type input "1361656404"
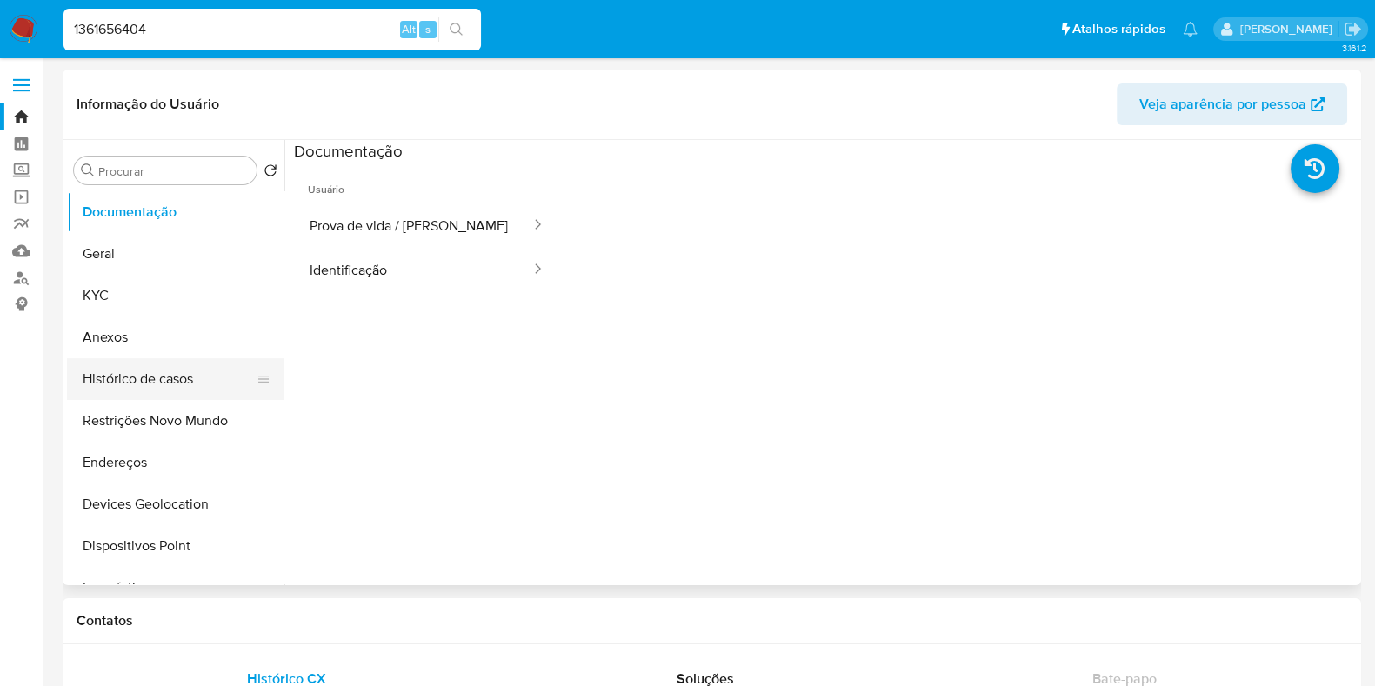
click at [139, 384] on button "Histórico de casos" at bounding box center [169, 379] width 204 height 42
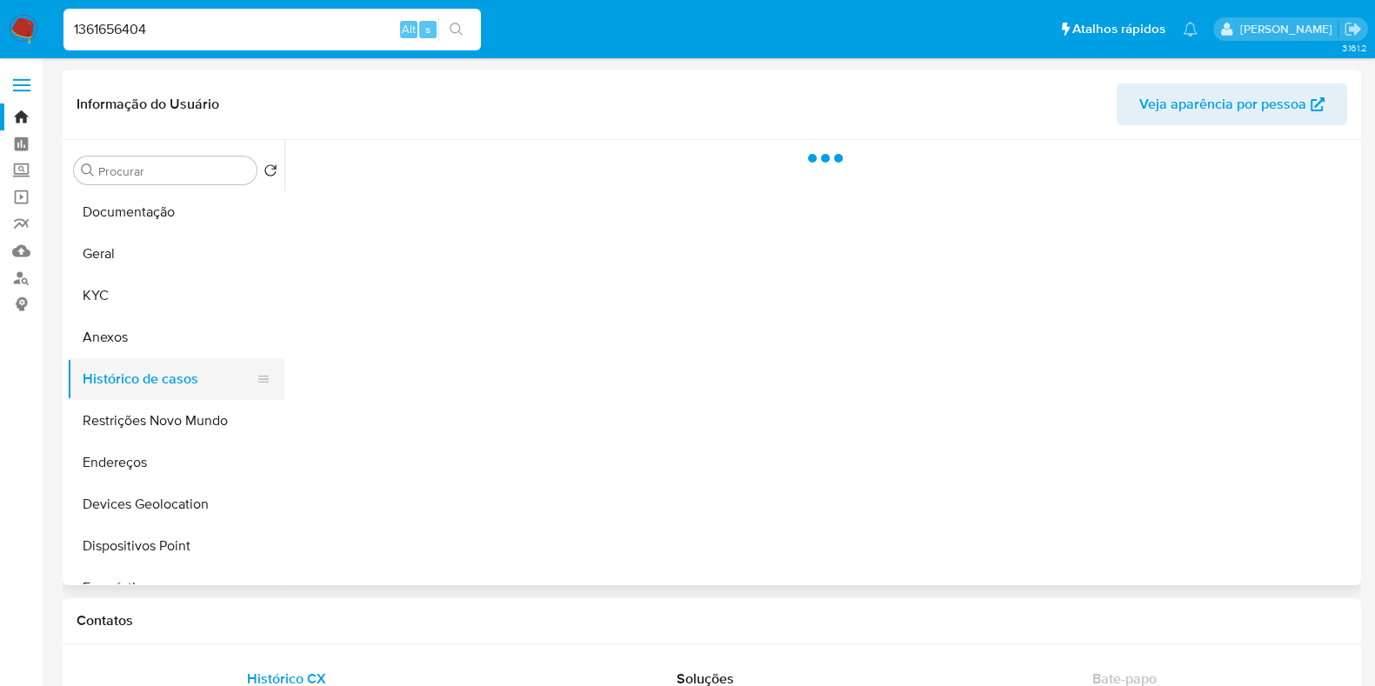
select select "10"
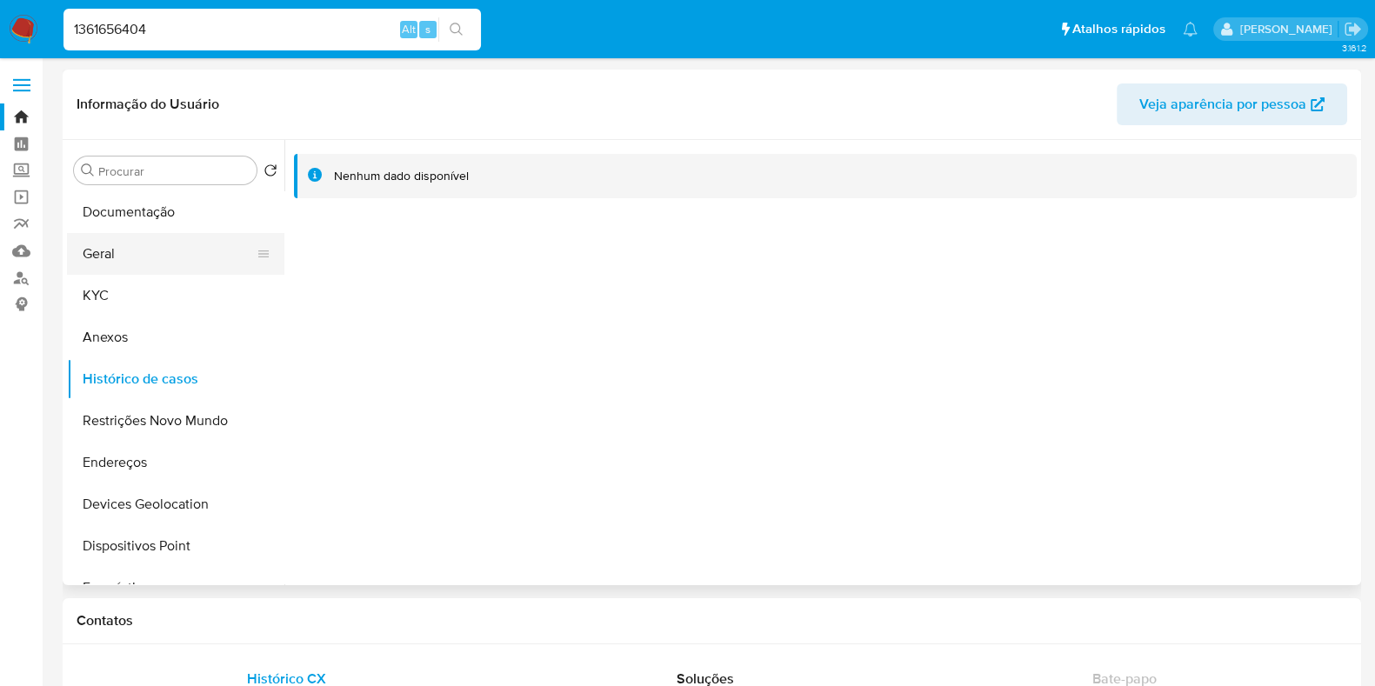
click at [139, 248] on button "Geral" at bounding box center [169, 254] width 204 height 42
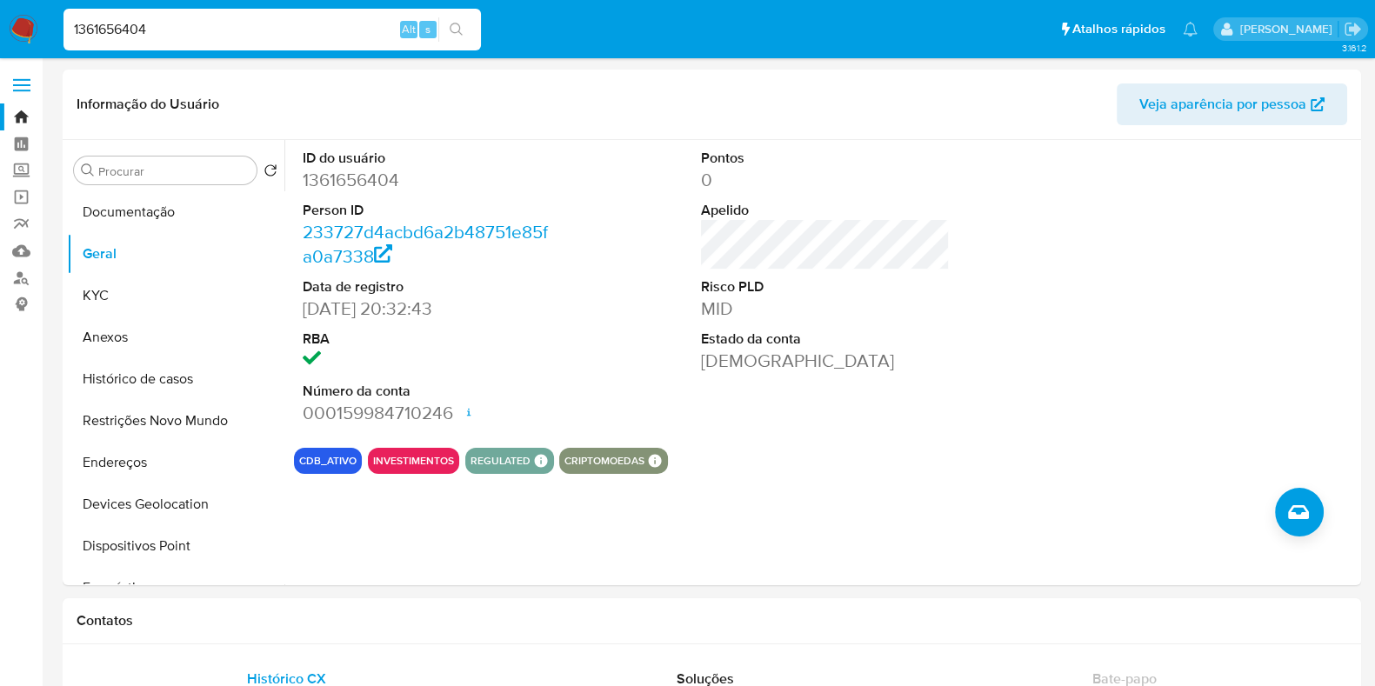
click at [22, 28] on img at bounding box center [24, 30] width 30 height 30
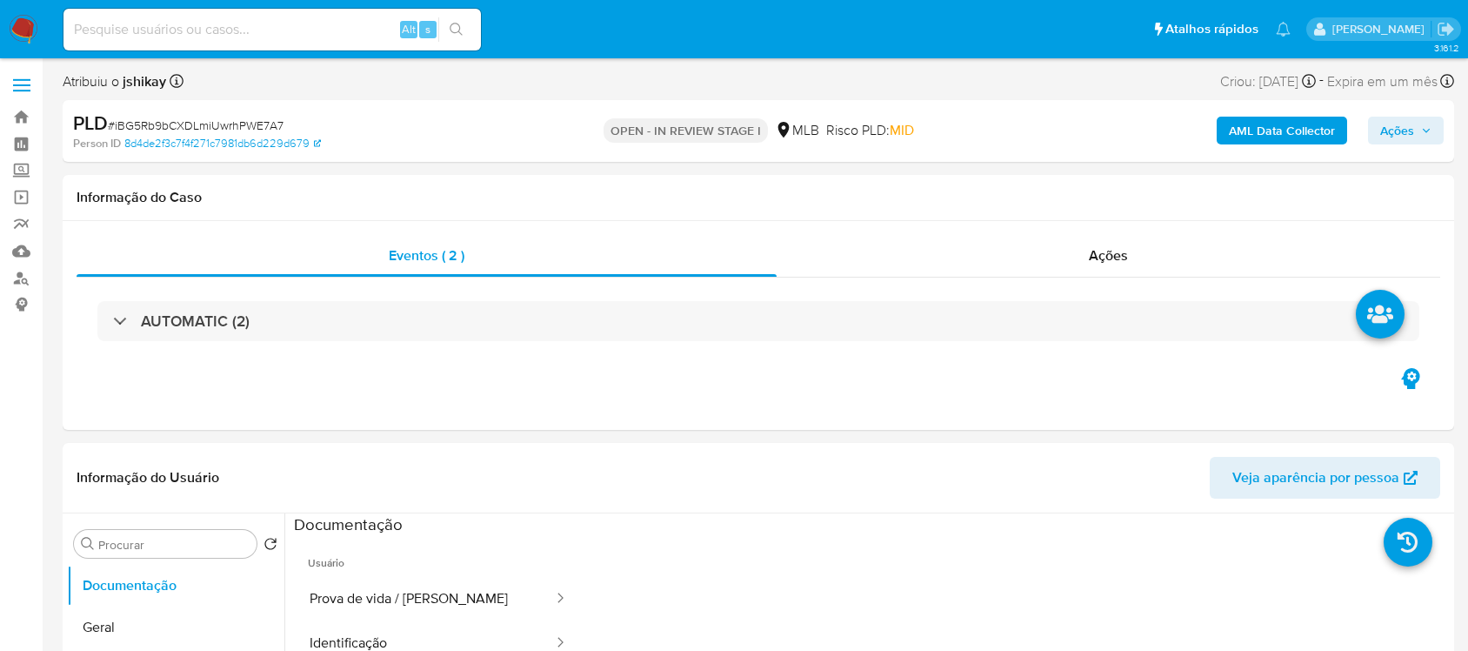
select select "10"
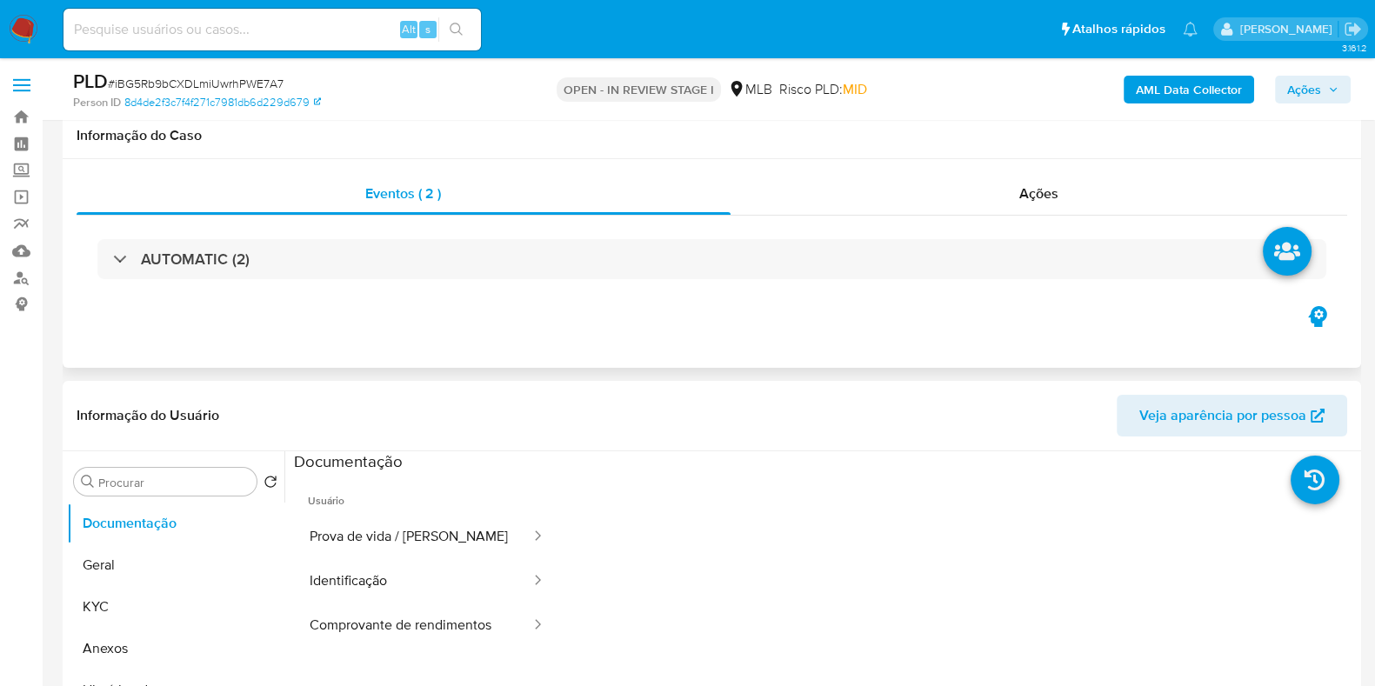
scroll to position [108, 0]
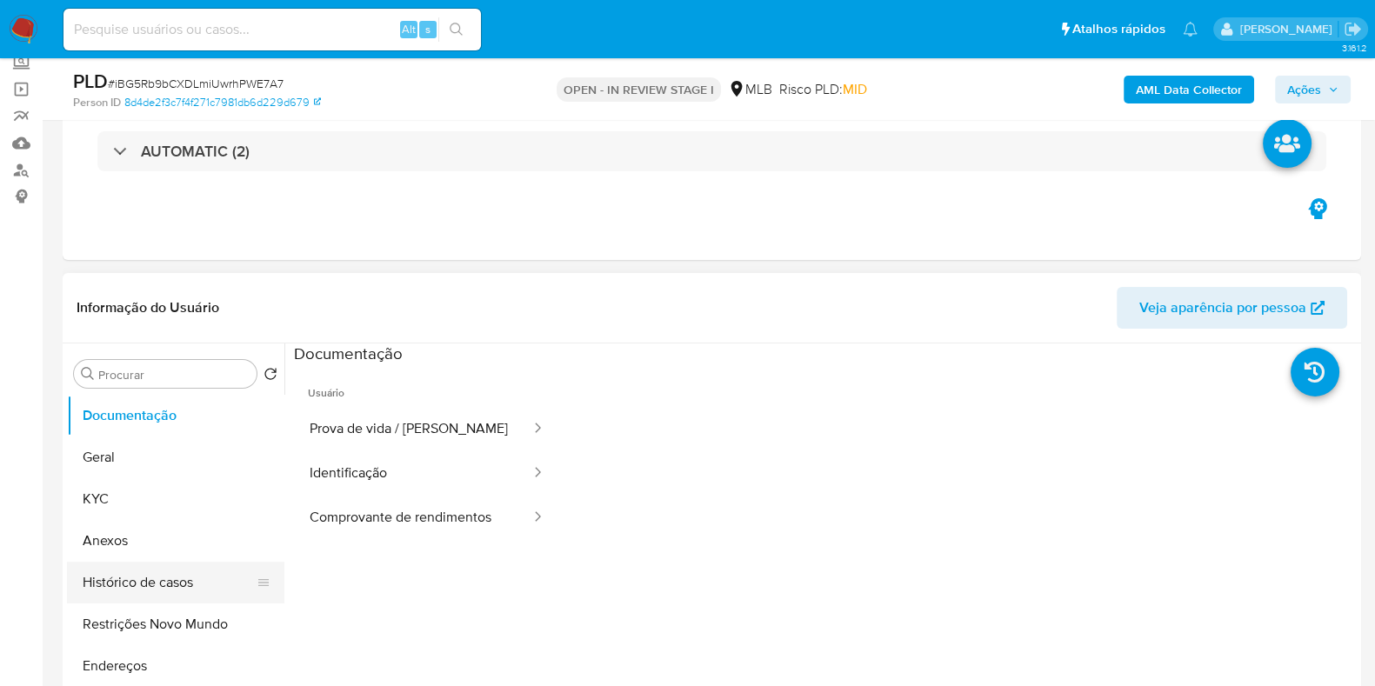
click at [157, 588] on button "Histórico de casos" at bounding box center [169, 583] width 204 height 42
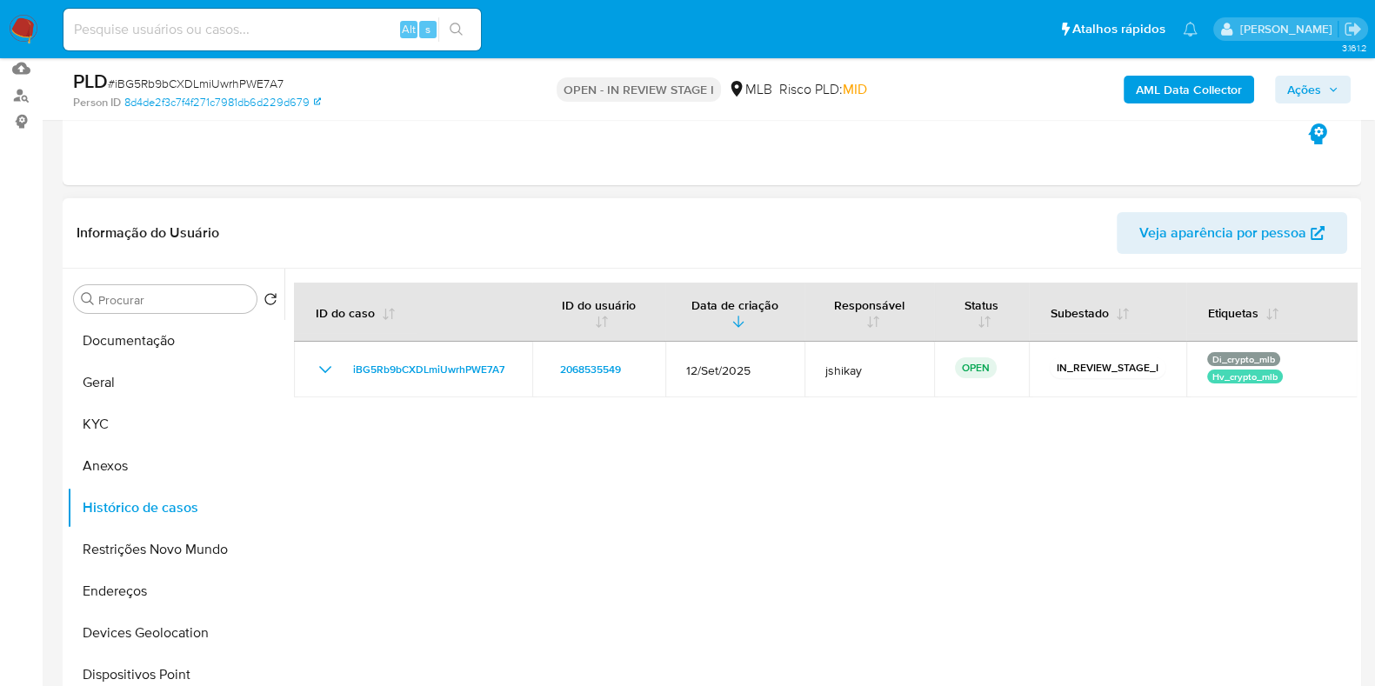
scroll to position [217, 0]
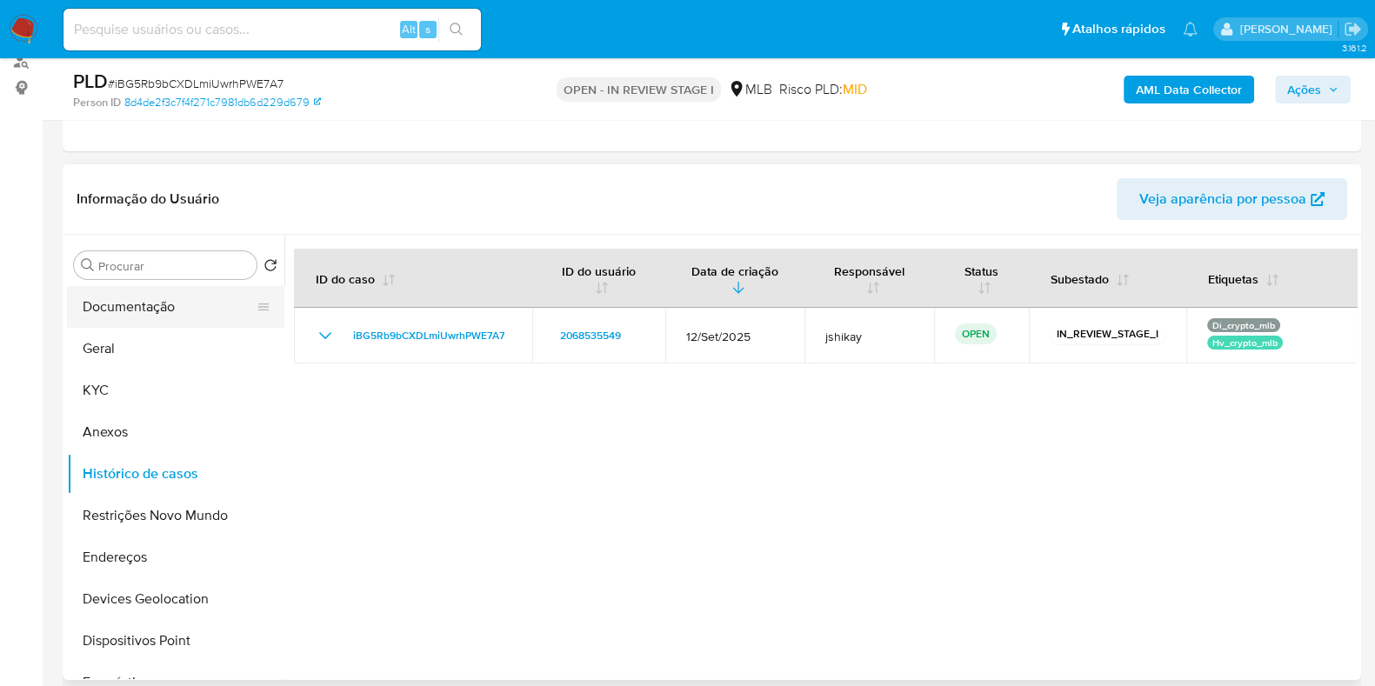
click at [144, 308] on button "Documentação" at bounding box center [169, 307] width 204 height 42
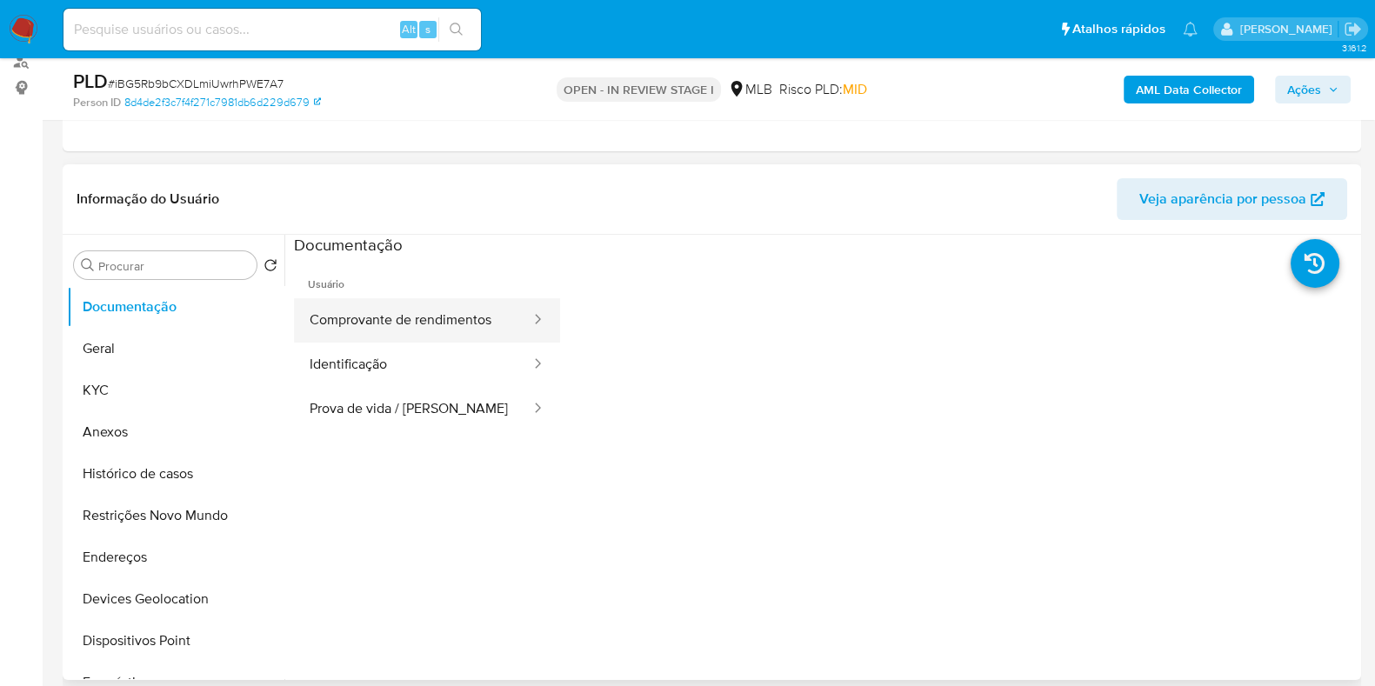
click at [466, 325] on button "Comprovante de rendimentos" at bounding box center [413, 320] width 238 height 44
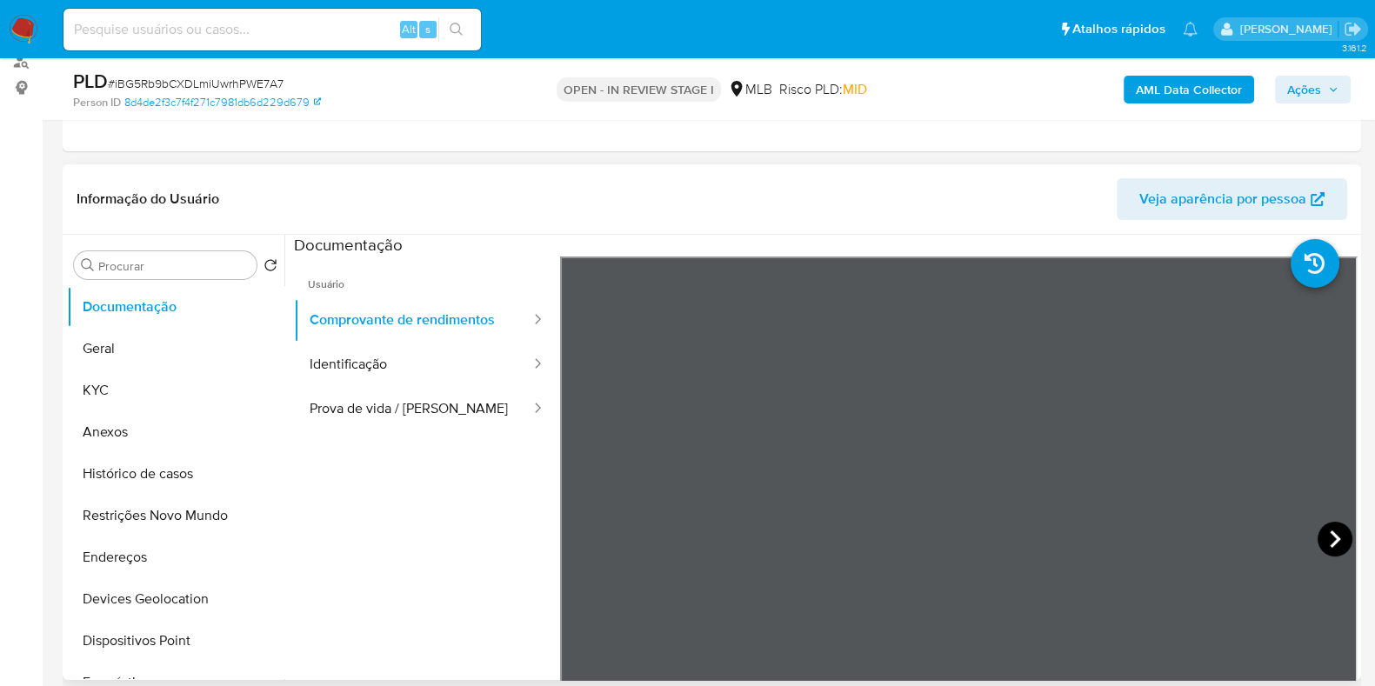
click at [1318, 536] on icon at bounding box center [1335, 539] width 35 height 35
click at [1331, 537] on icon at bounding box center [1335, 539] width 10 height 17
click at [1319, 529] on icon at bounding box center [1335, 539] width 35 height 35
click at [129, 393] on button "KYC" at bounding box center [169, 391] width 204 height 42
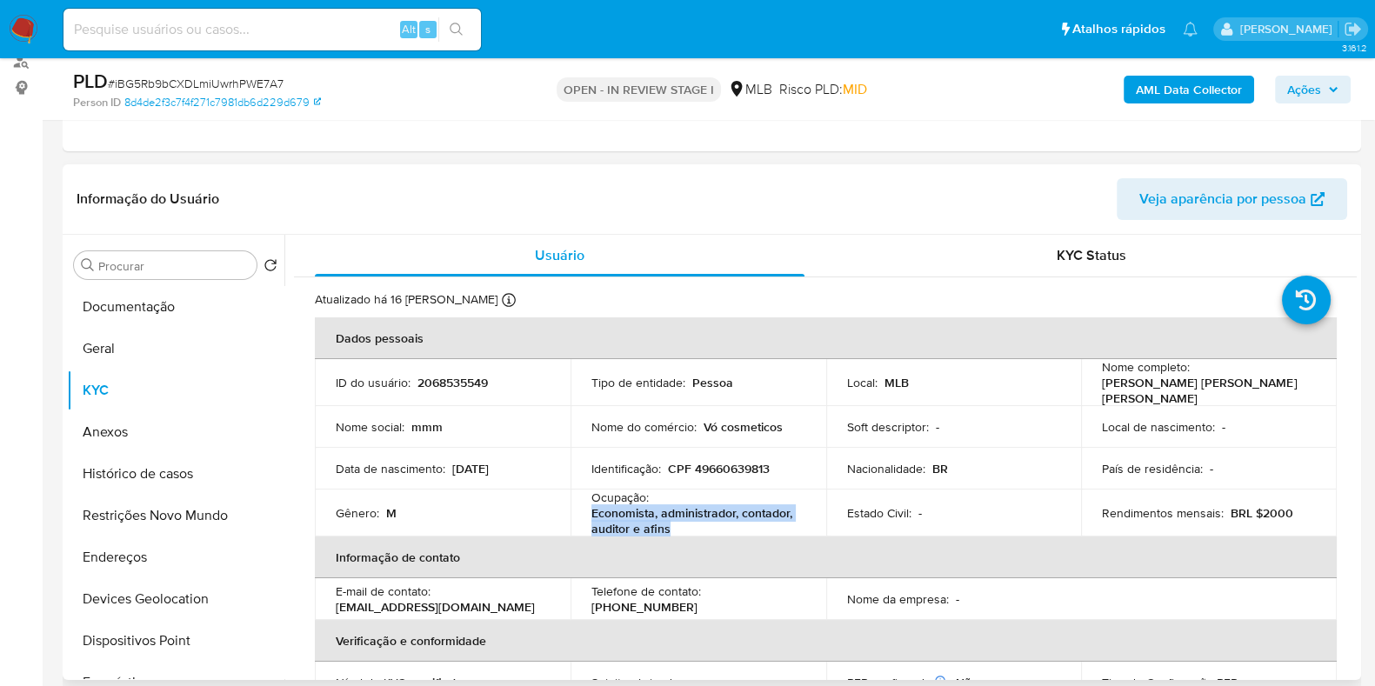
drag, startPoint x: 658, startPoint y: 524, endPoint x: 583, endPoint y: 511, distance: 75.9
click at [583, 511] on td "Ocupação : Economista, administrador, contador, auditor e afins" at bounding box center [699, 513] width 256 height 47
copy p "Economista, administrador, contador, auditor e afins"
click at [116, 357] on button "Geral" at bounding box center [169, 349] width 204 height 42
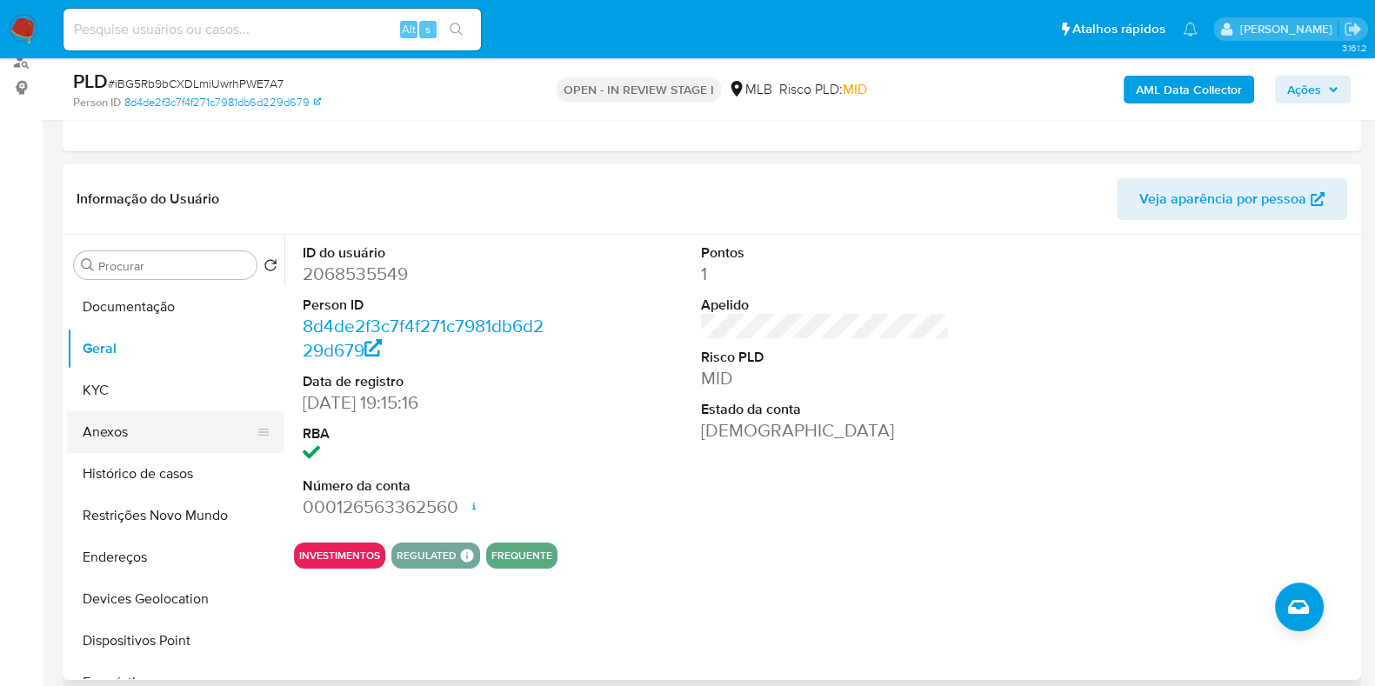
click at [150, 411] on button "Anexos" at bounding box center [169, 432] width 204 height 42
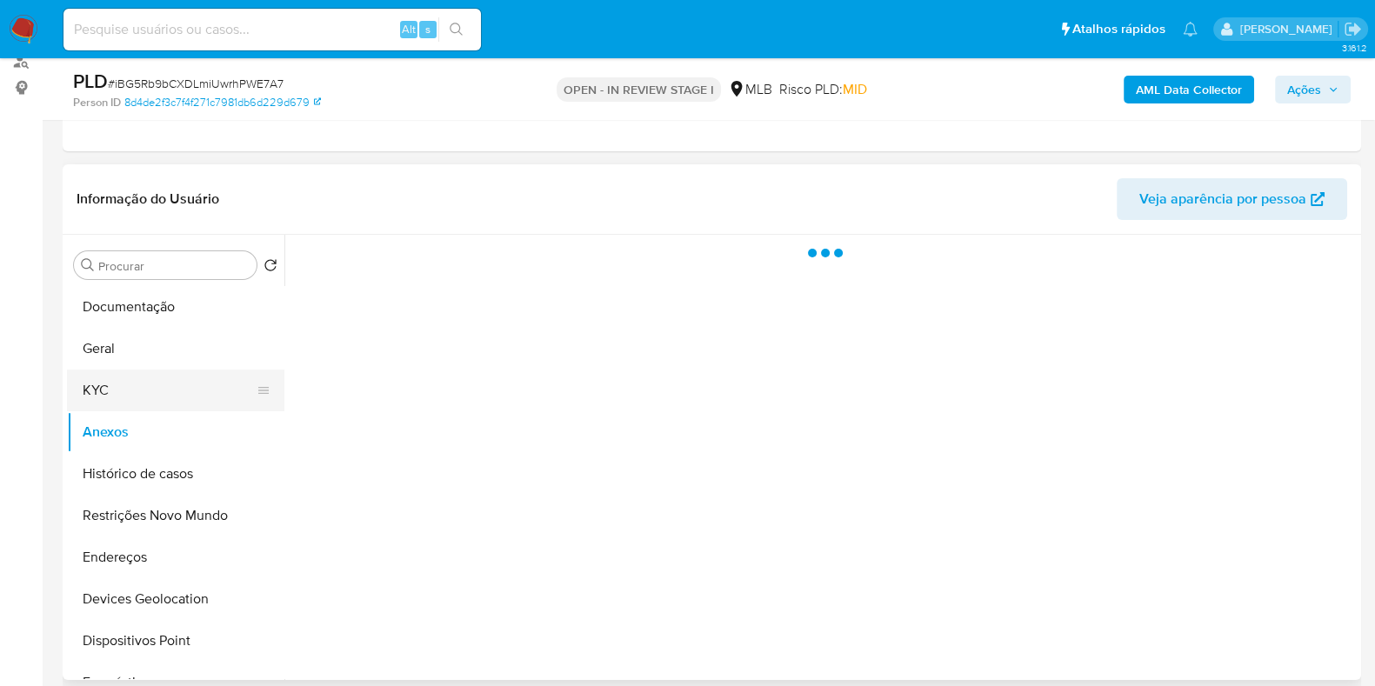
click at [150, 384] on button "KYC" at bounding box center [169, 391] width 204 height 42
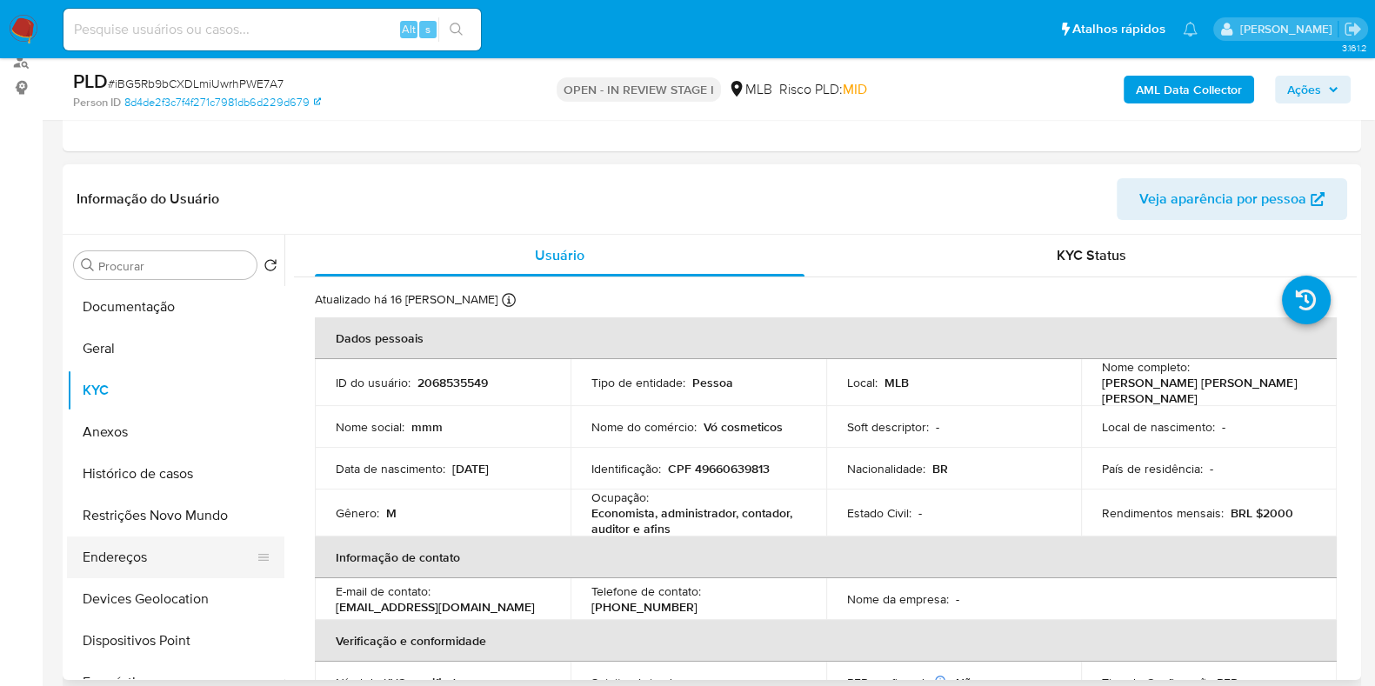
click at [108, 550] on button "Endereços" at bounding box center [169, 558] width 204 height 42
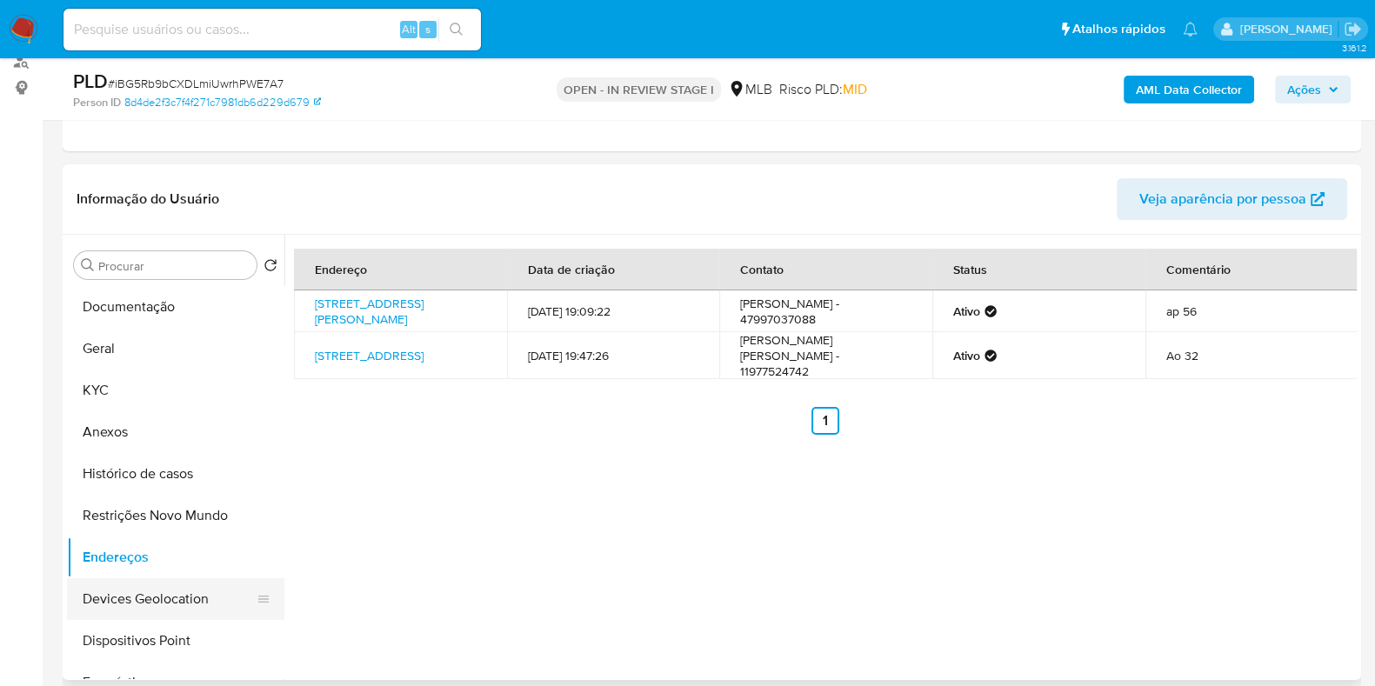
click at [173, 611] on button "Devices Geolocation" at bounding box center [169, 599] width 204 height 42
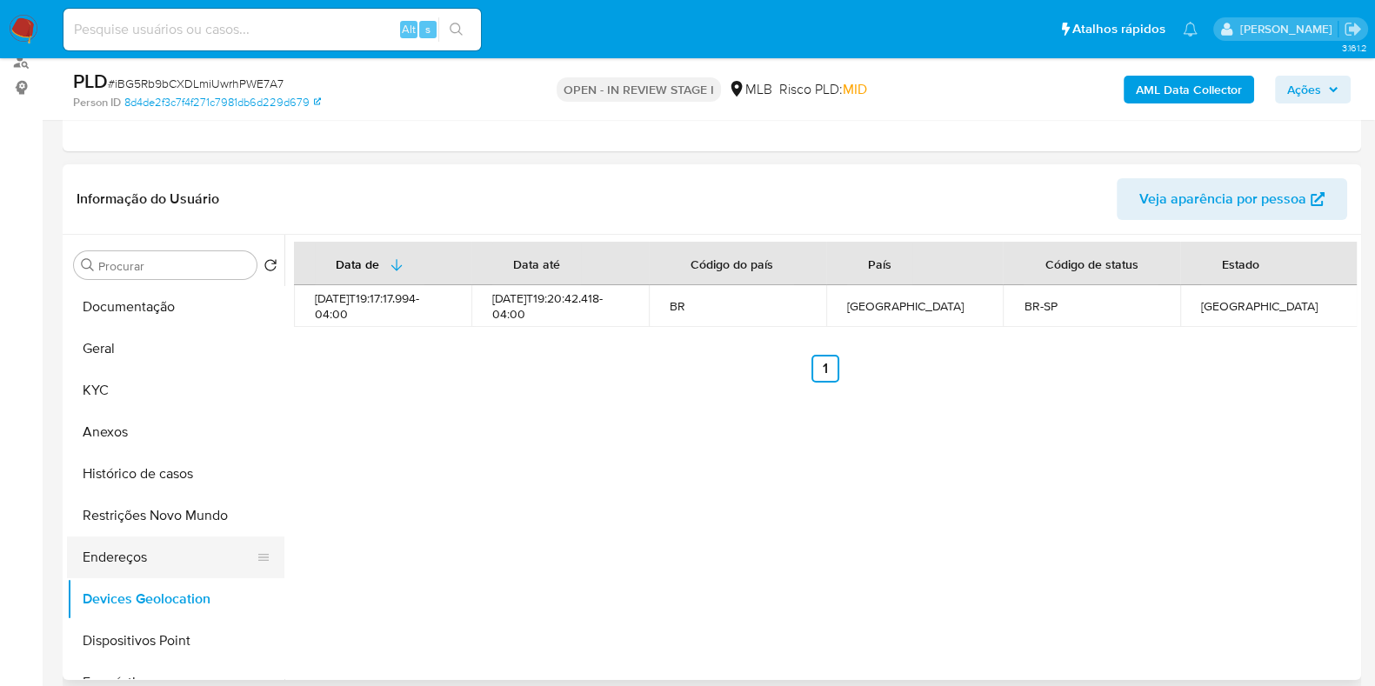
click at [129, 537] on button "Endereços" at bounding box center [169, 558] width 204 height 42
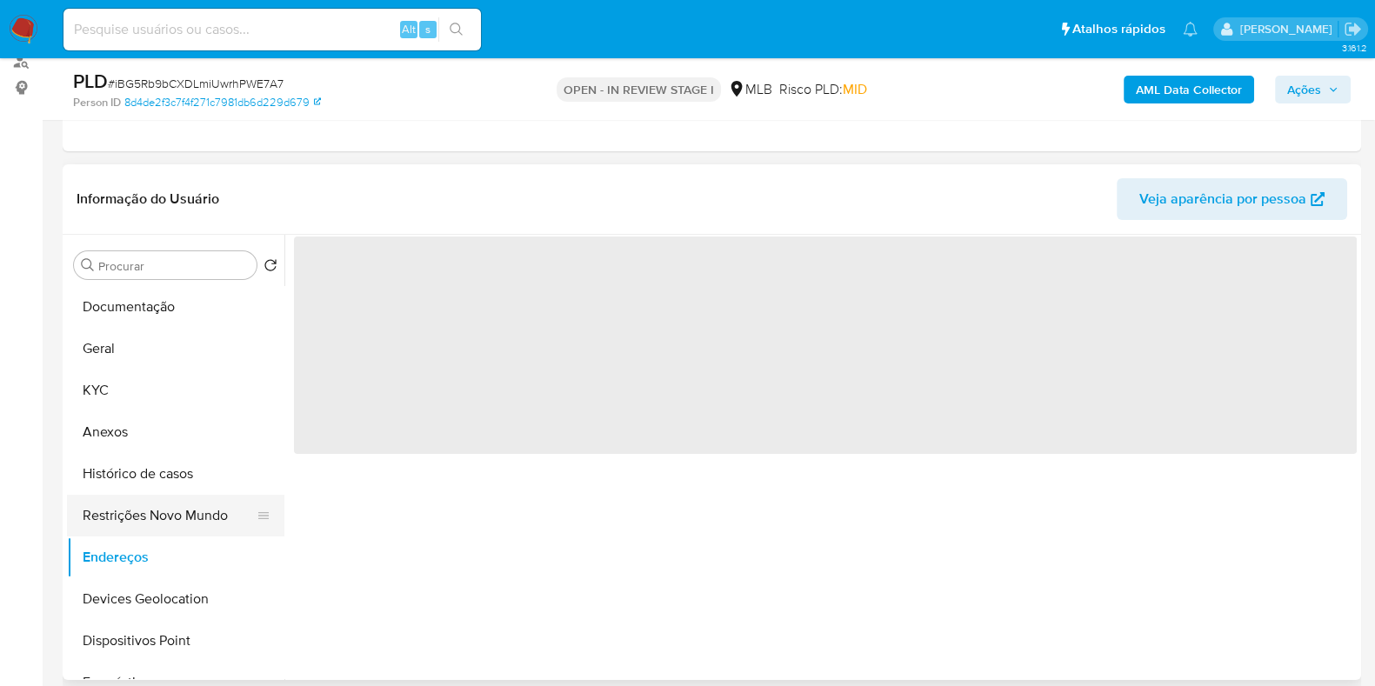
click at [136, 520] on button "Restrições Novo Mundo" at bounding box center [169, 516] width 204 height 42
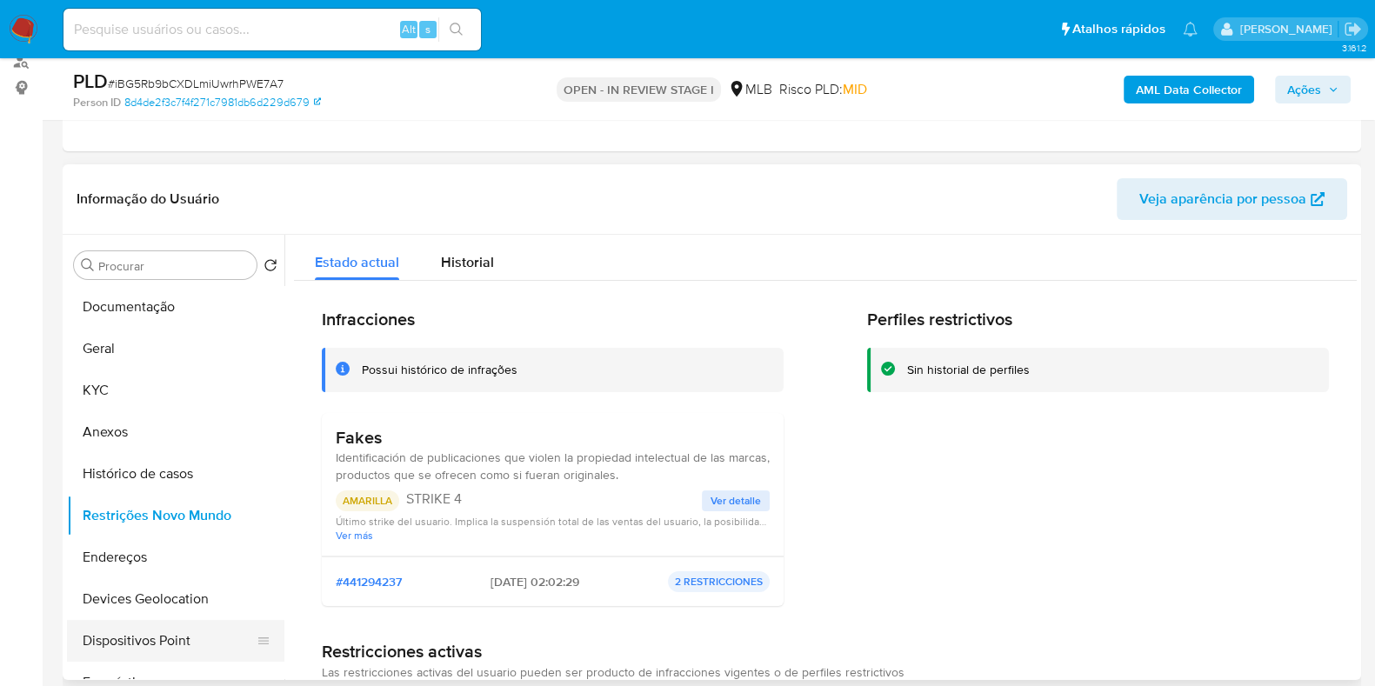
drag, startPoint x: 144, startPoint y: 658, endPoint x: 159, endPoint y: 650, distance: 17.9
click at [145, 650] on button "Dispositivos Point" at bounding box center [169, 641] width 204 height 42
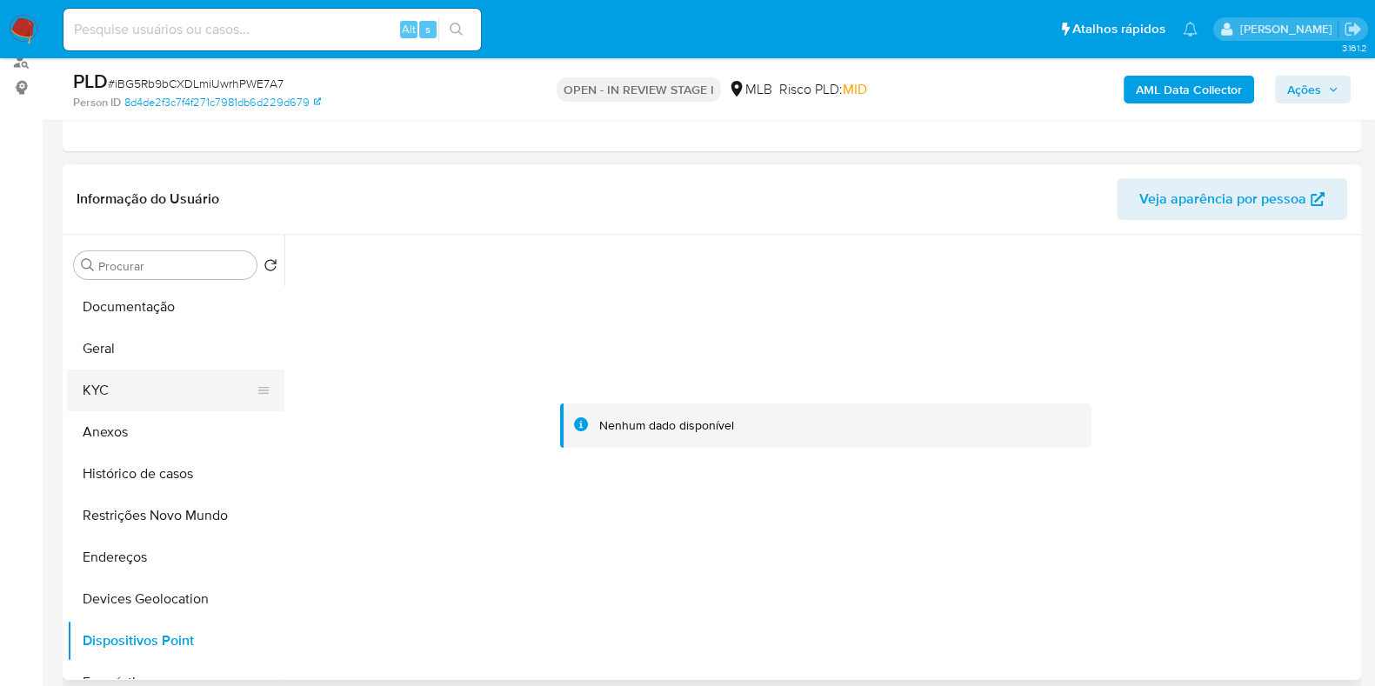
click at [107, 384] on button "KYC" at bounding box center [169, 391] width 204 height 42
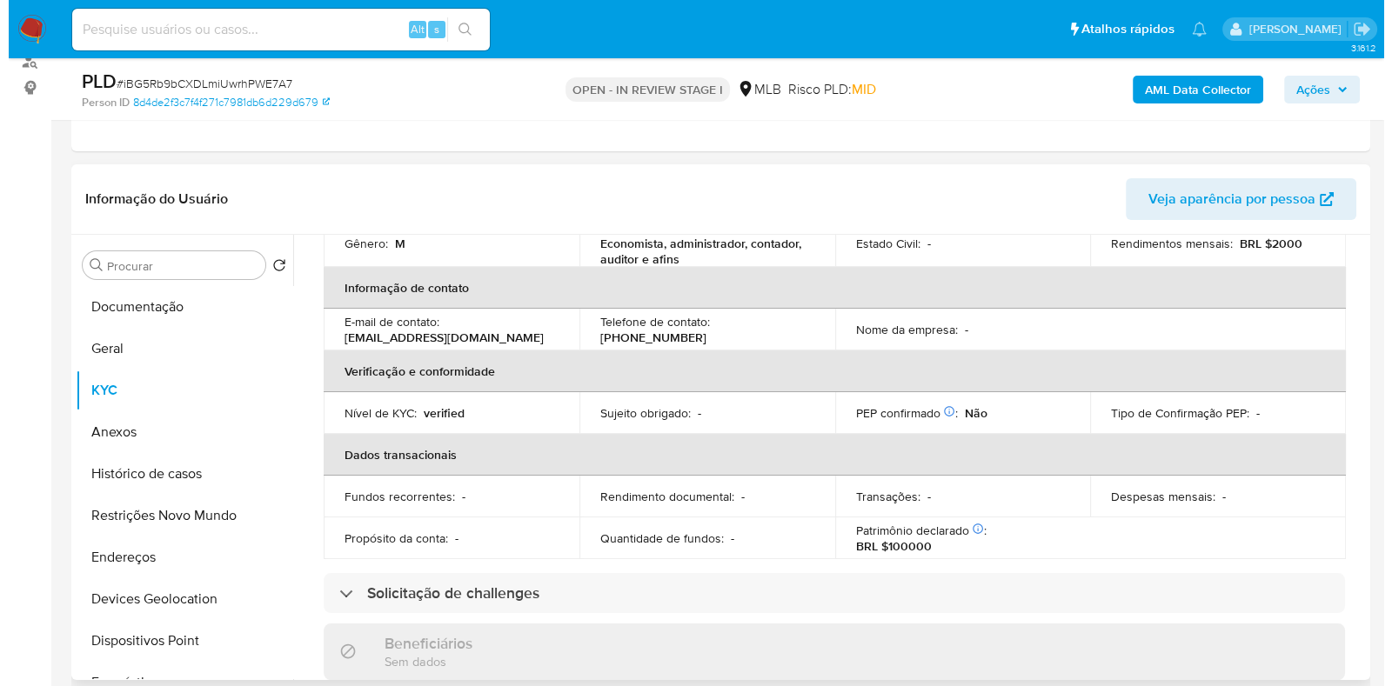
scroll to position [0, 0]
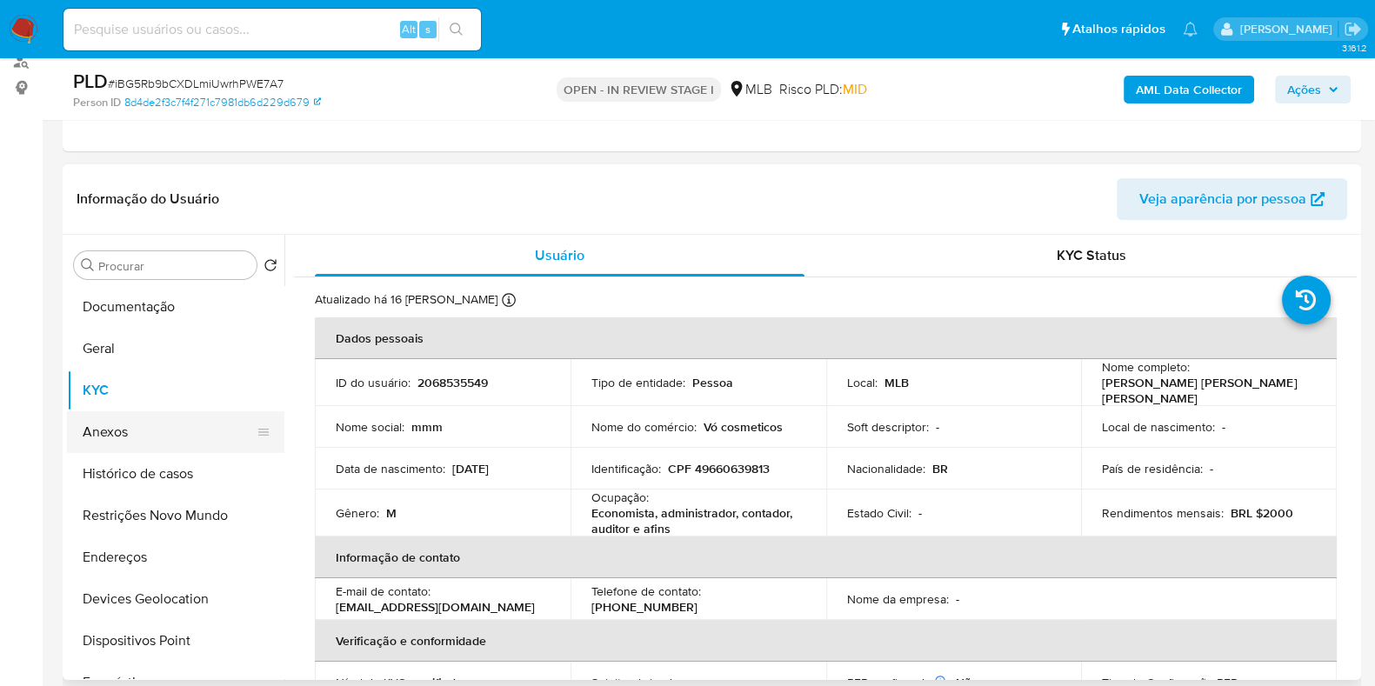
click at [138, 425] on button "Anexos" at bounding box center [169, 432] width 204 height 42
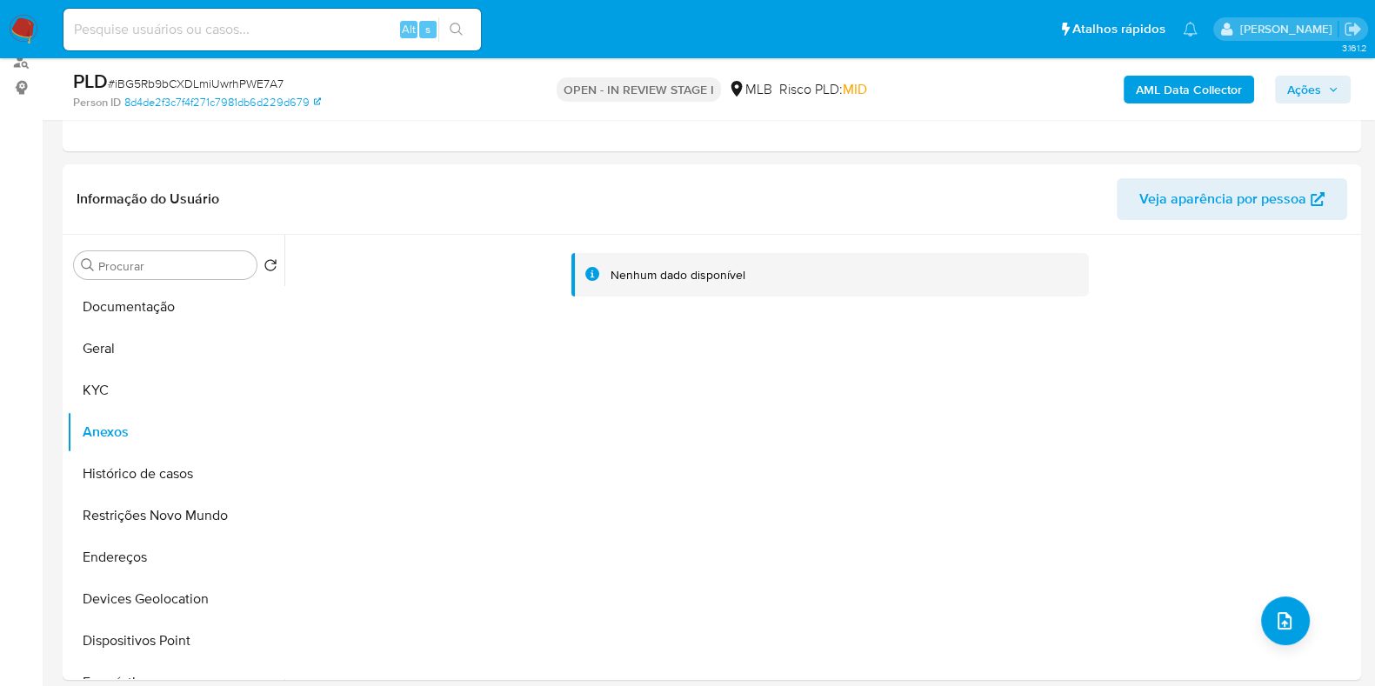
click at [1167, 82] on b "AML Data Collector" at bounding box center [1189, 90] width 106 height 28
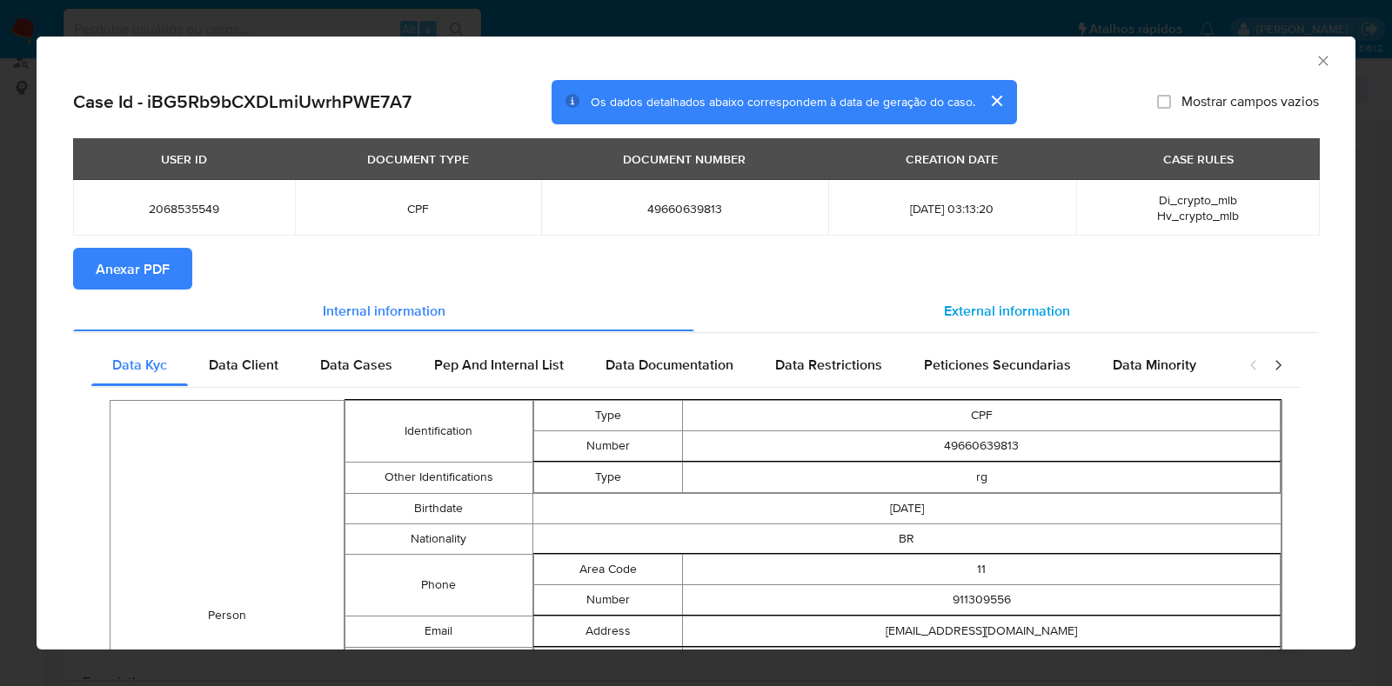
click at [980, 308] on span "External information" at bounding box center [1007, 310] width 126 height 20
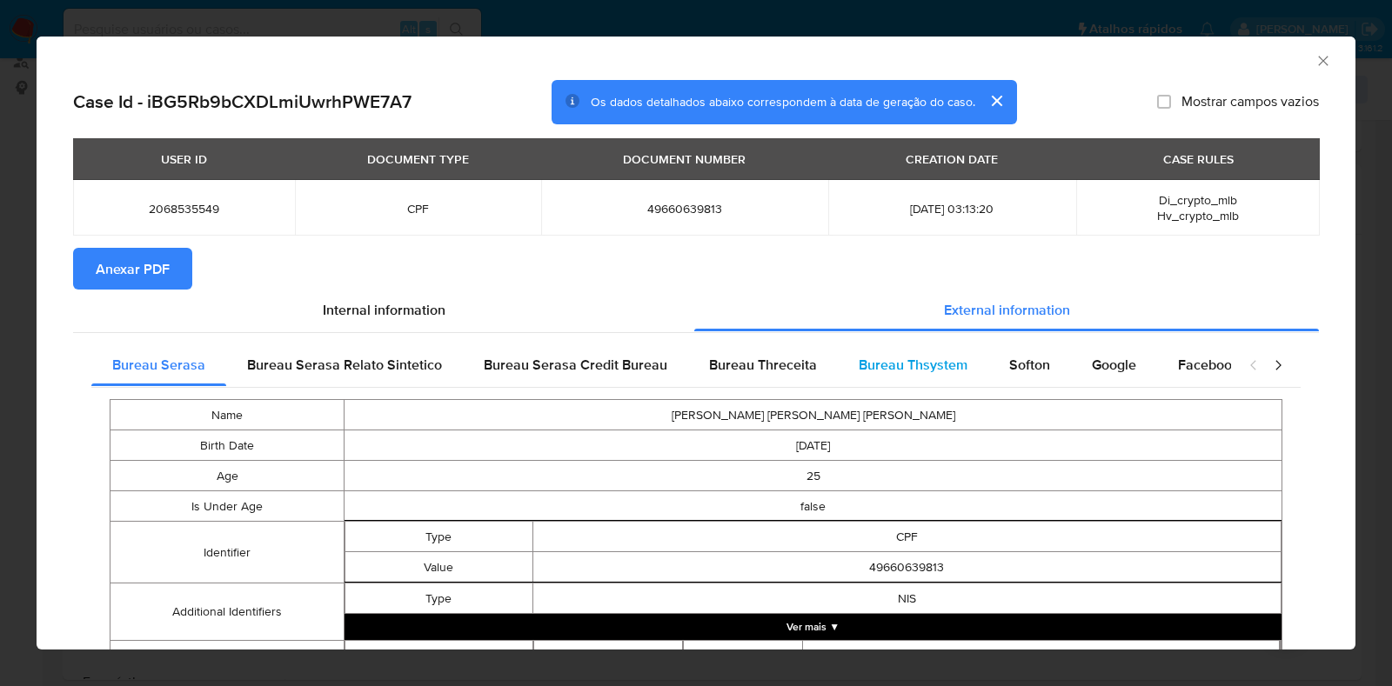
click at [967, 355] on div "Bureau Thsystem" at bounding box center [913, 365] width 150 height 42
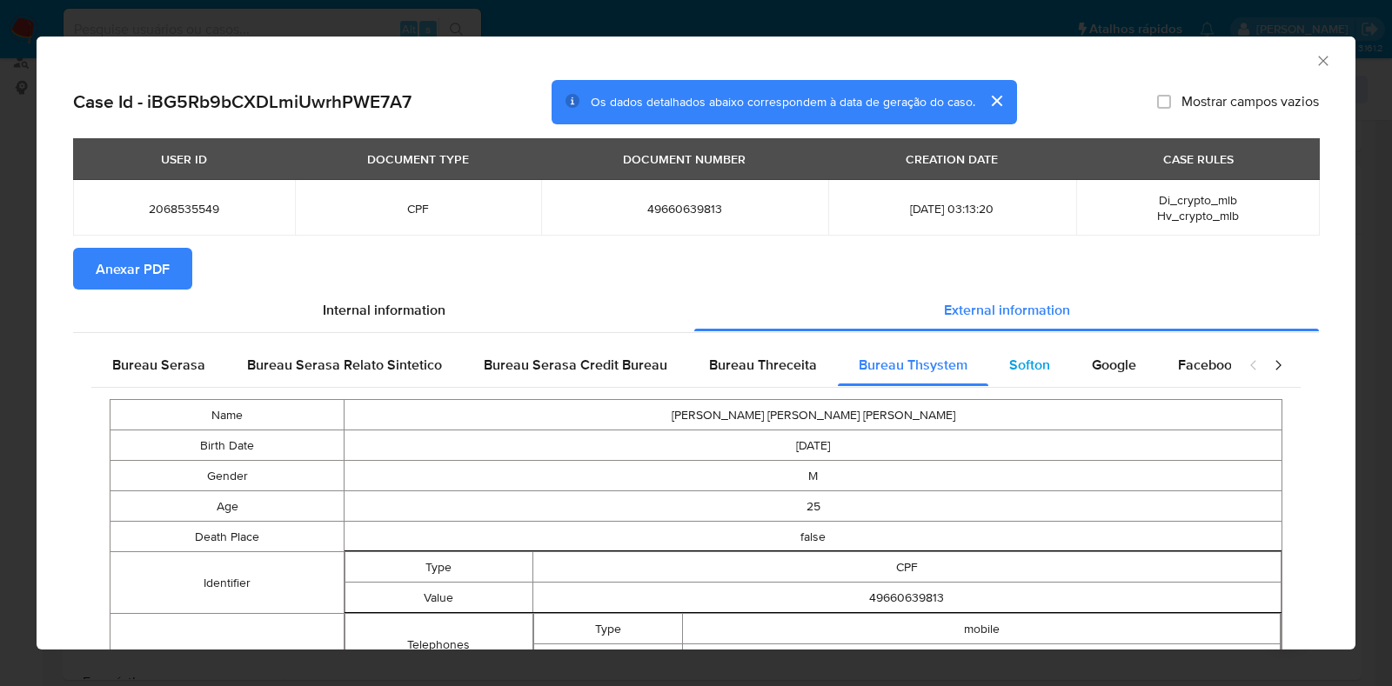
click at [1028, 364] on span "Softon" at bounding box center [1029, 365] width 41 height 20
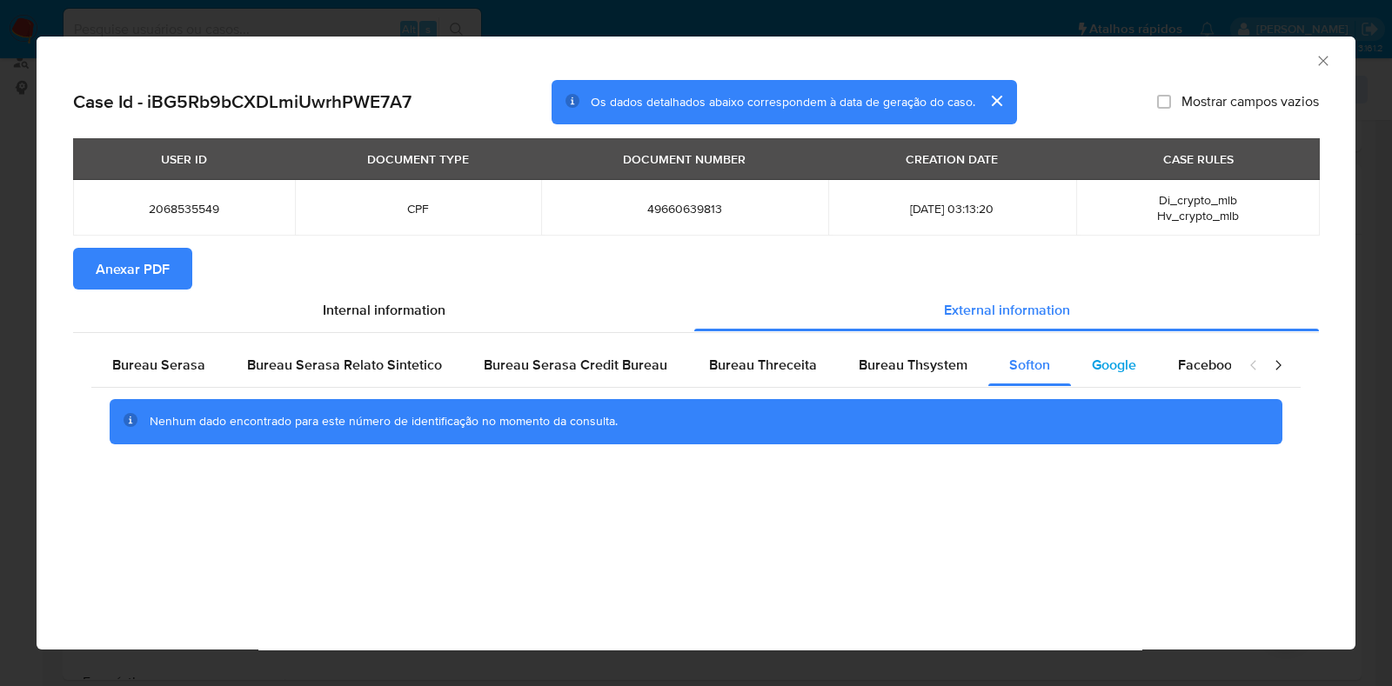
click at [1092, 356] on span "Google" at bounding box center [1114, 365] width 44 height 20
click at [178, 262] on button "Anexar PDF" at bounding box center [132, 269] width 119 height 42
click at [1326, 61] on icon "Fechar a janela" at bounding box center [1322, 60] width 17 height 17
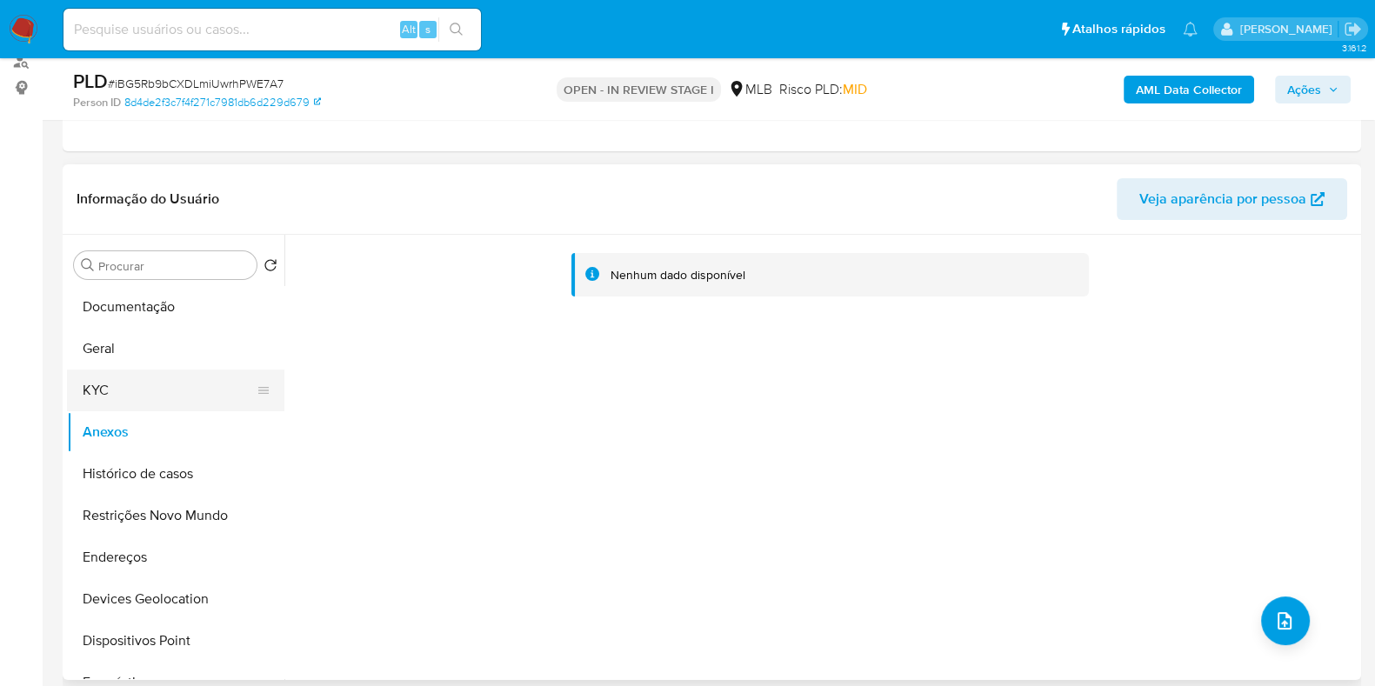
click at [145, 382] on button "KYC" at bounding box center [169, 391] width 204 height 42
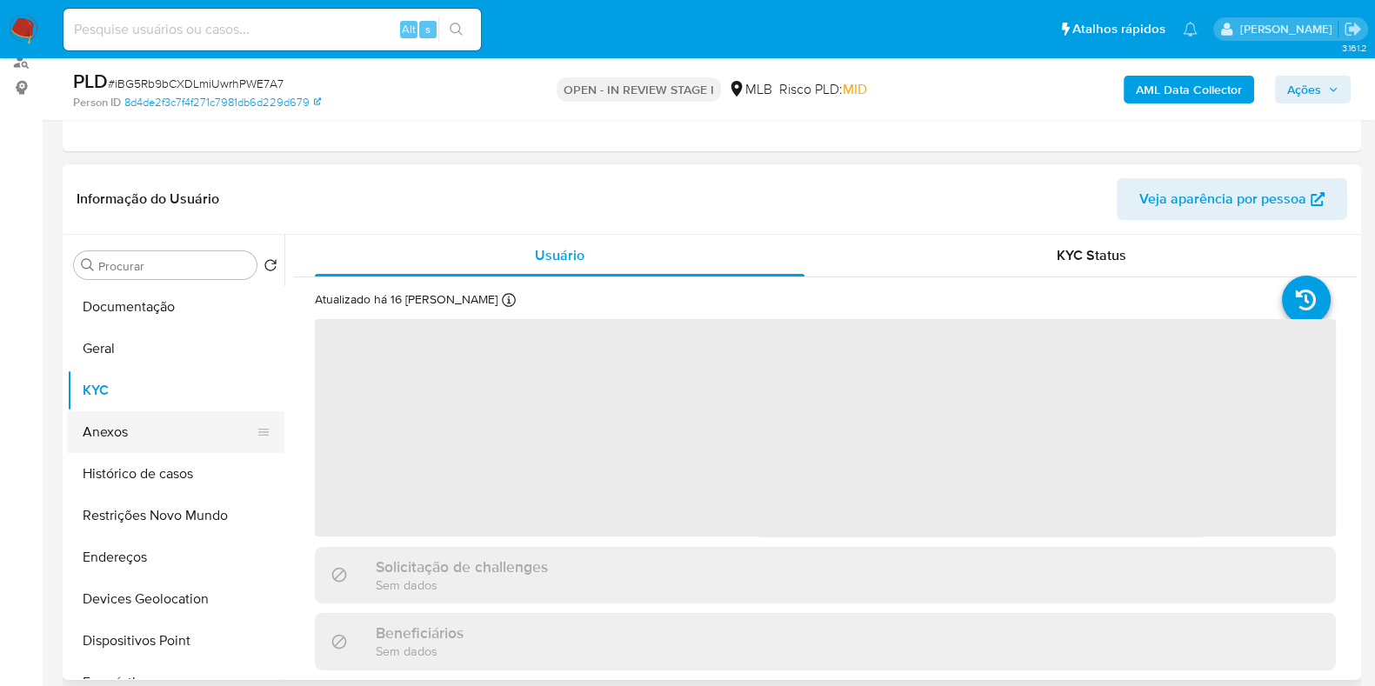
click at [148, 418] on button "Anexos" at bounding box center [169, 432] width 204 height 42
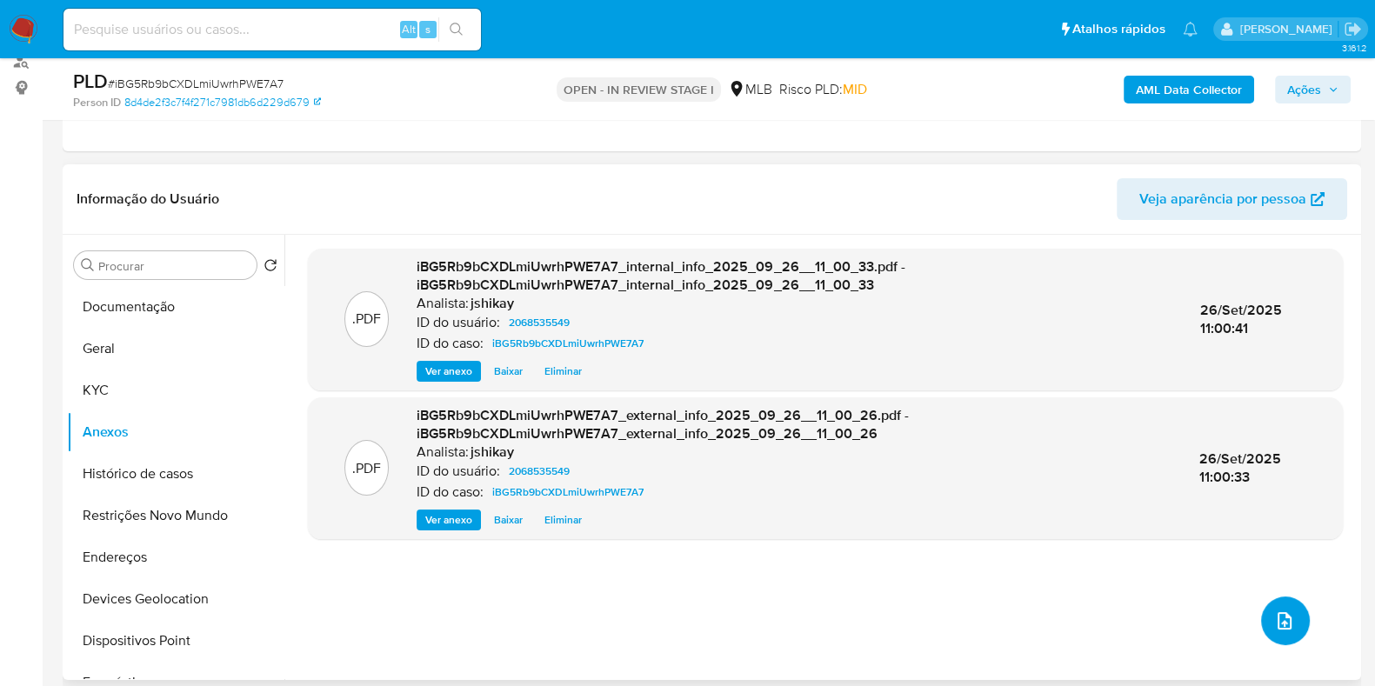
click at [1274, 611] on icon "upload-file" at bounding box center [1284, 621] width 21 height 21
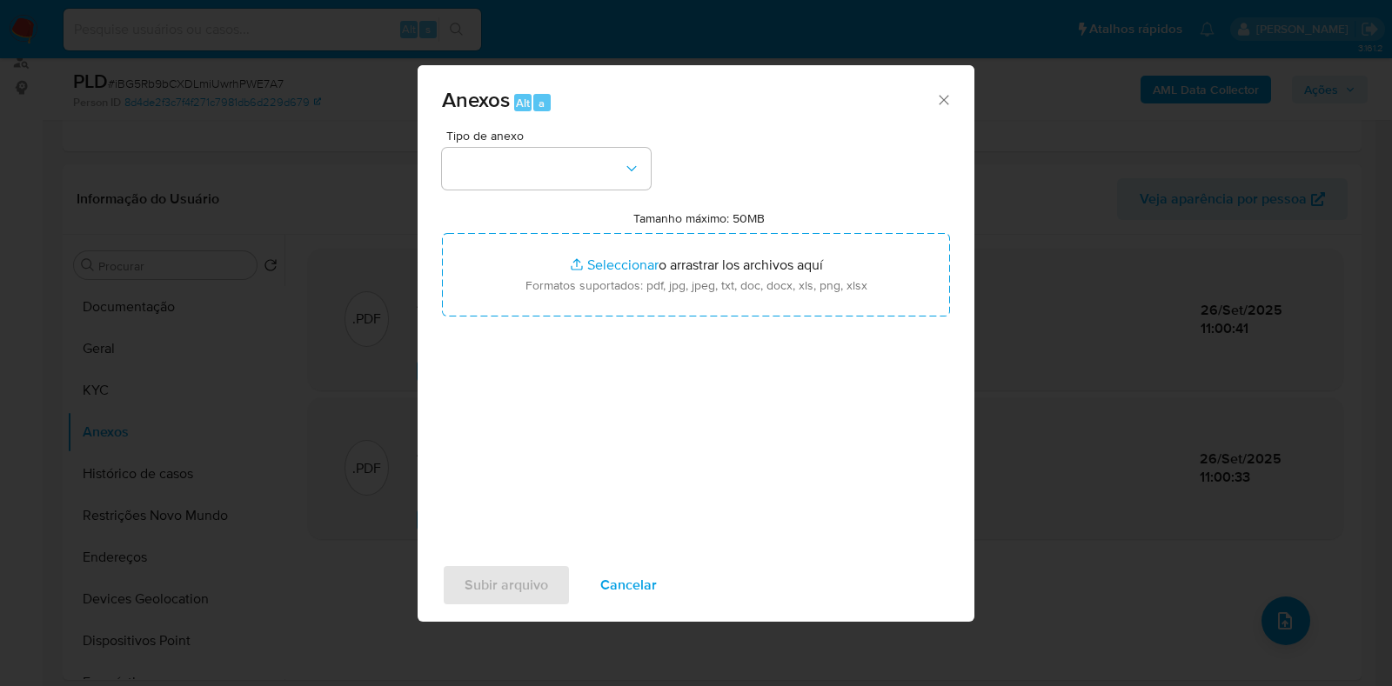
click at [509, 137] on span "Tipo de anexo" at bounding box center [550, 136] width 209 height 12
click at [509, 167] on button "button" at bounding box center [546, 169] width 209 height 42
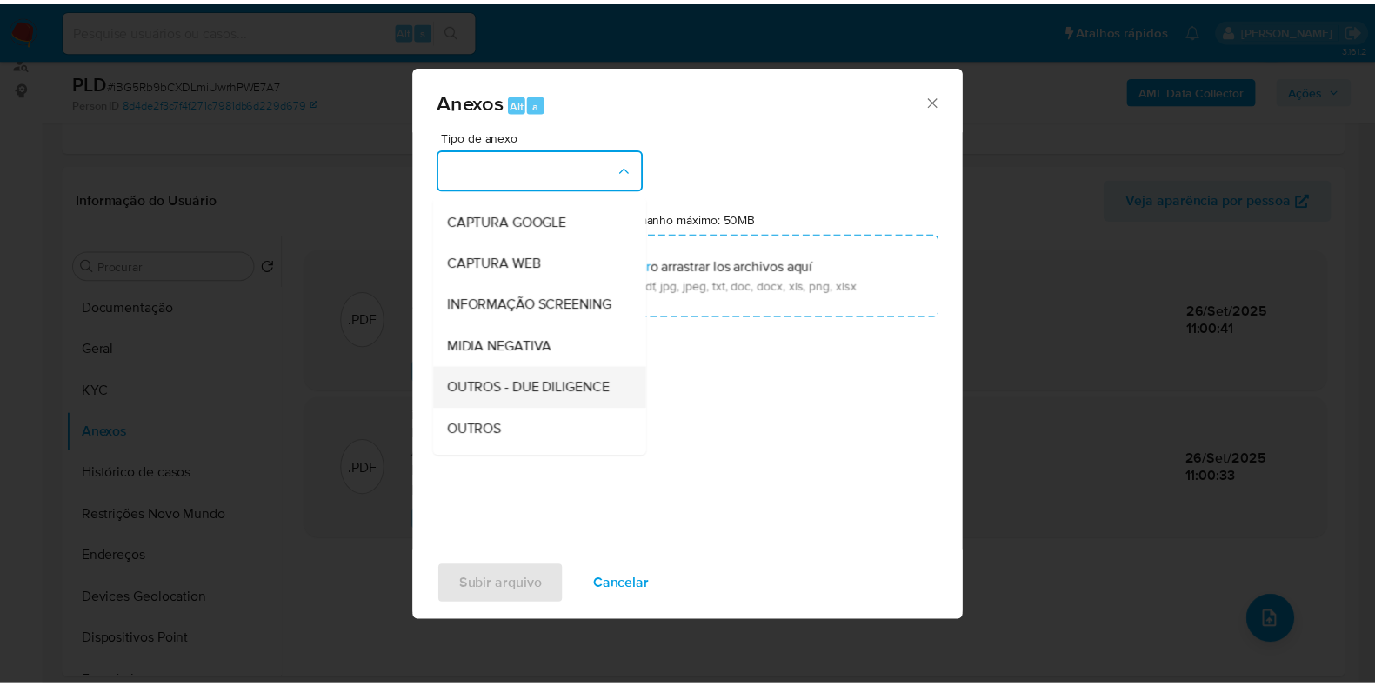
scroll to position [217, 0]
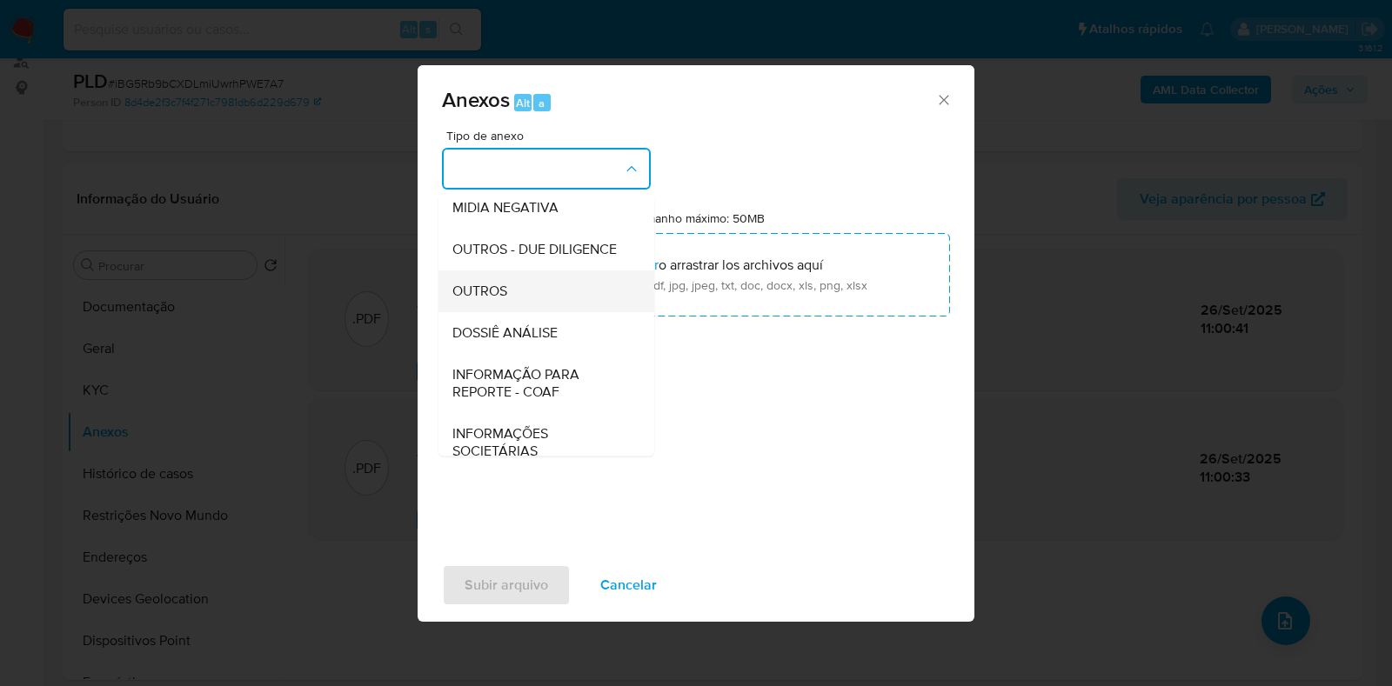
click at [494, 300] on span "OUTROS" at bounding box center [479, 291] width 55 height 17
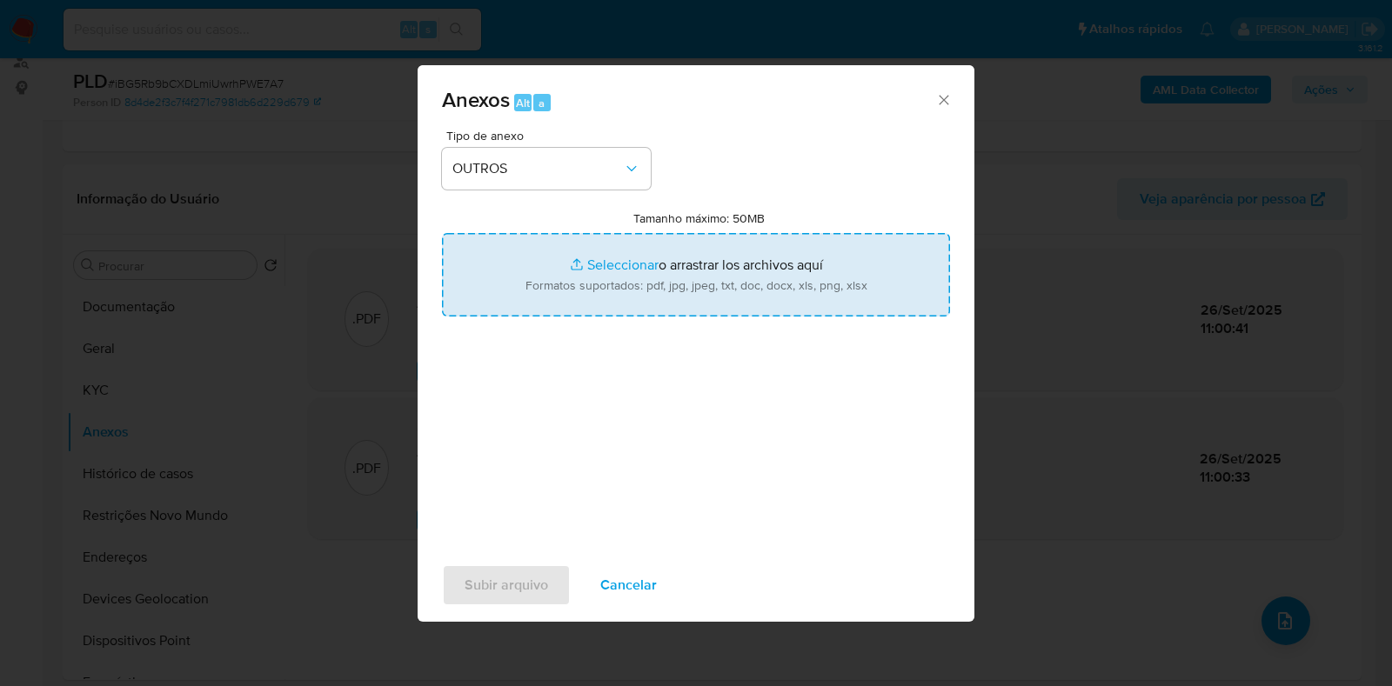
click at [578, 277] on input "Tamanho máximo: 50MB Seleccionar archivos" at bounding box center [696, 275] width 508 height 84
type input "C:\fakepath\SAR - XXX - CPF 49660639813 - MATHEUS VINICIUS DA SILVA FERNANDES.p…"
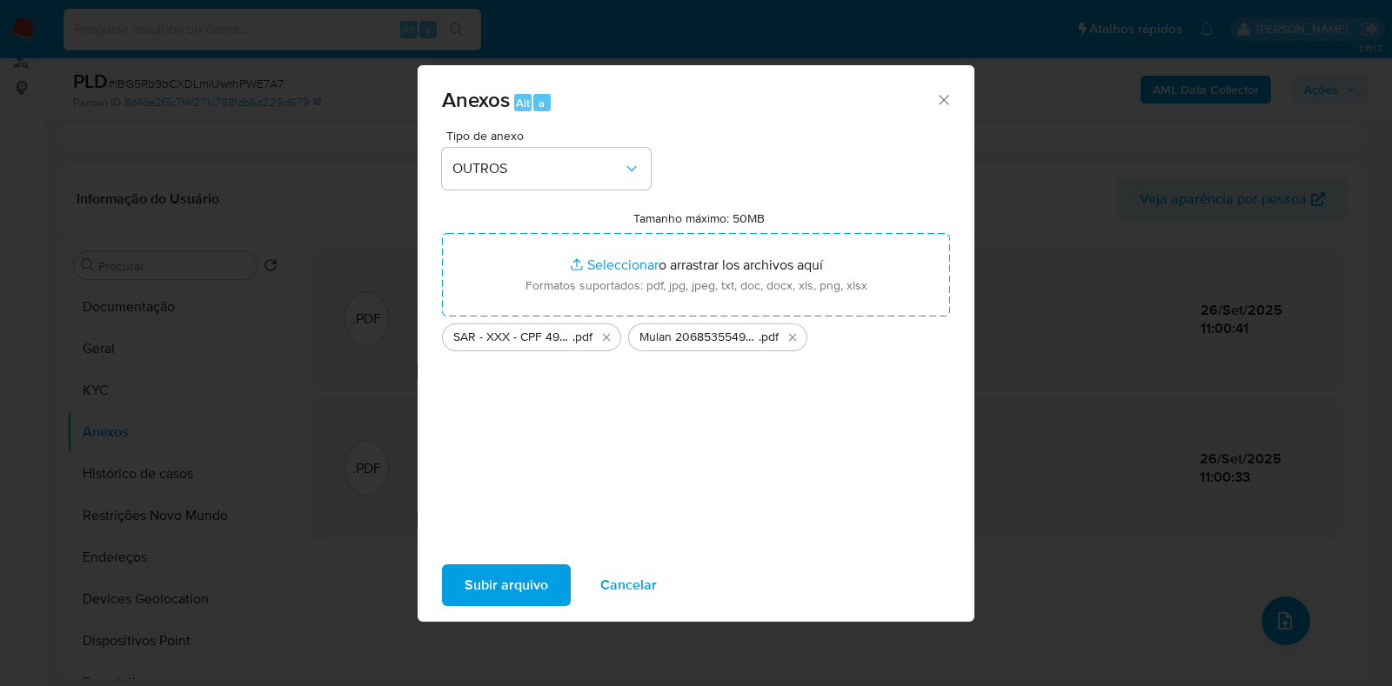
drag, startPoint x: 578, startPoint y: 277, endPoint x: 478, endPoint y: 585, distance: 323.8
click at [478, 585] on span "Subir arquivo" at bounding box center [506, 585] width 84 height 38
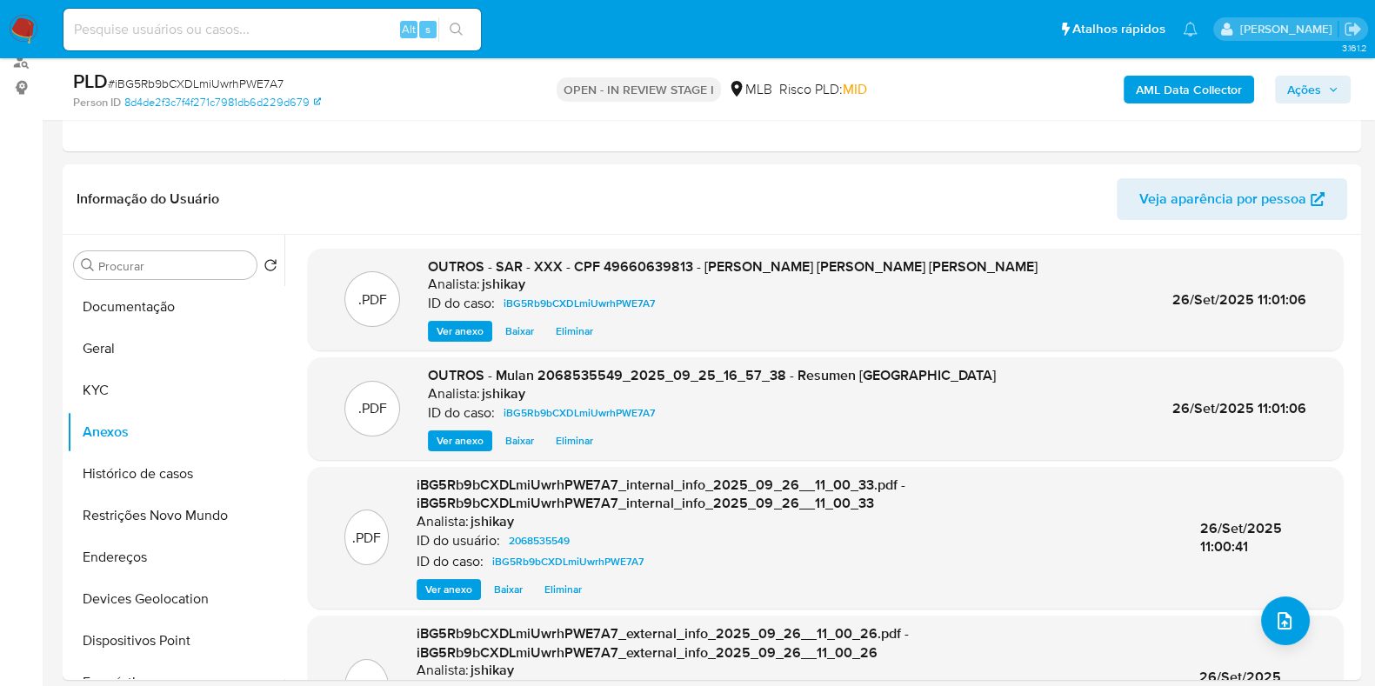
click at [1329, 84] on icon "button" at bounding box center [1333, 89] width 10 height 10
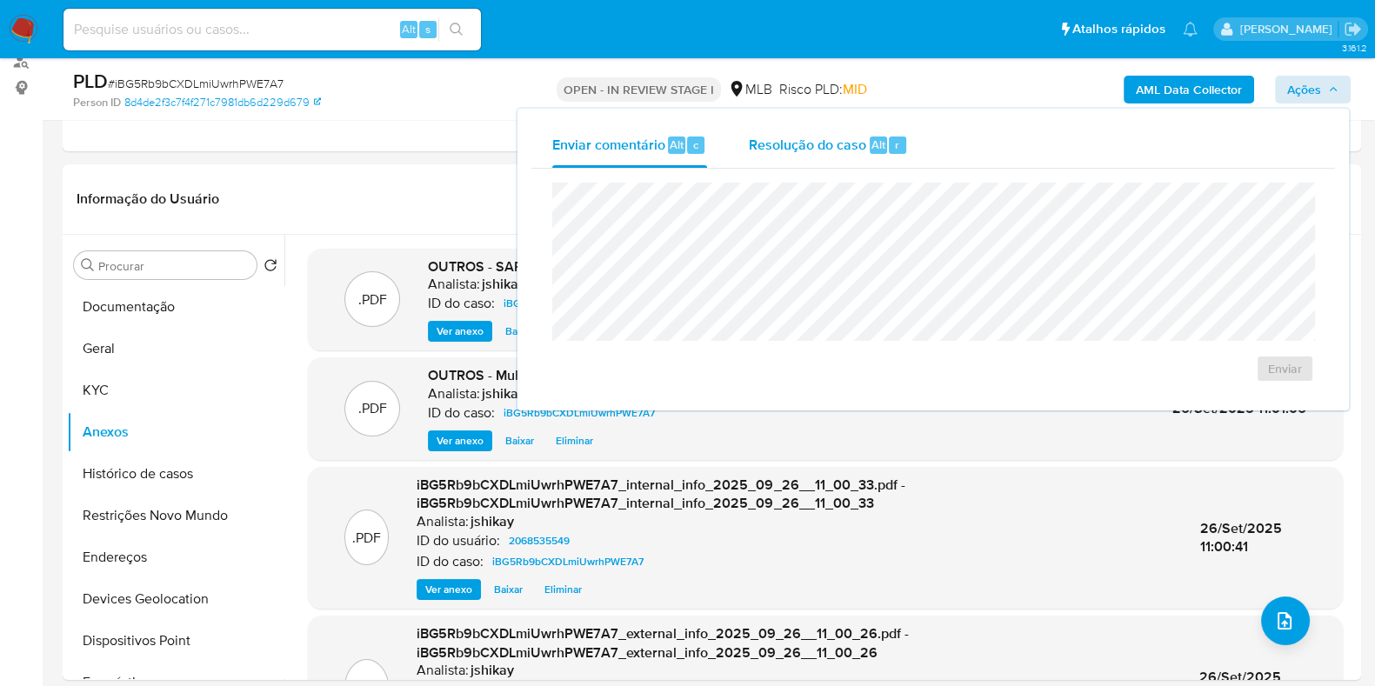
click at [852, 137] on span "Resolução do caso" at bounding box center [807, 144] width 117 height 20
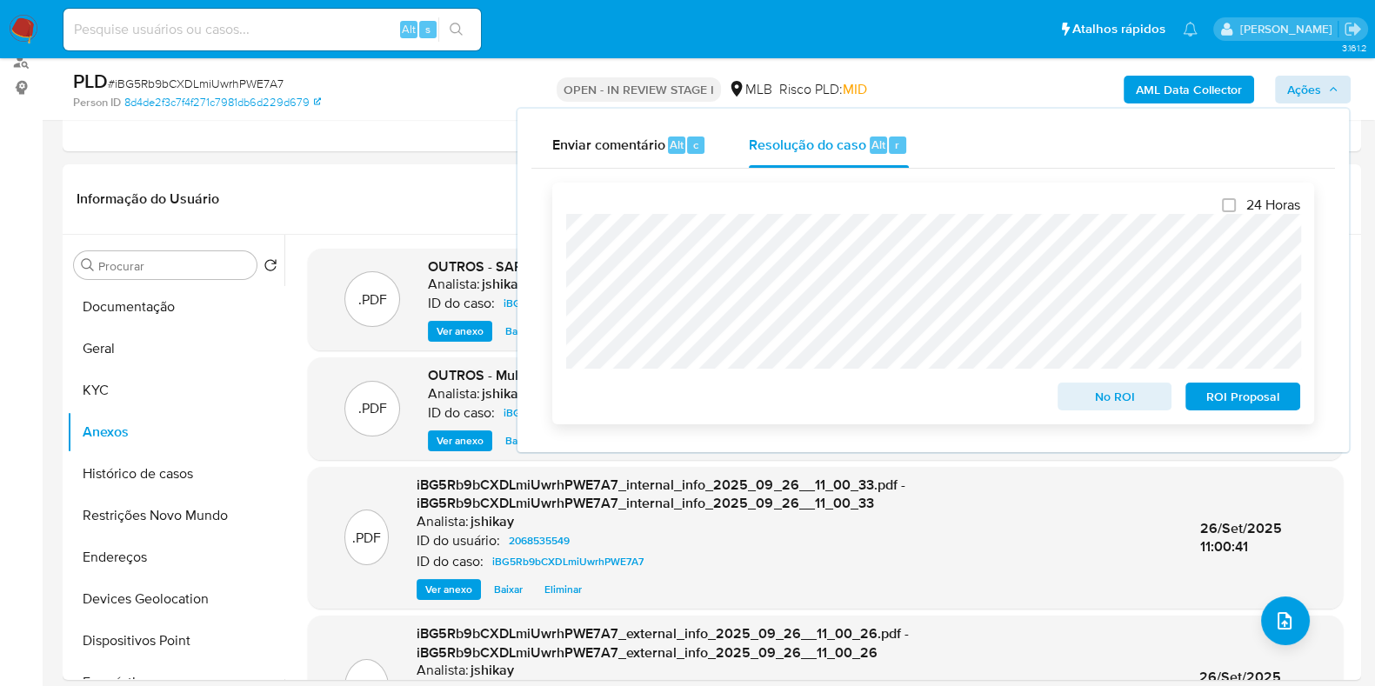
click at [1218, 395] on span "ROI Proposal" at bounding box center [1243, 396] width 90 height 24
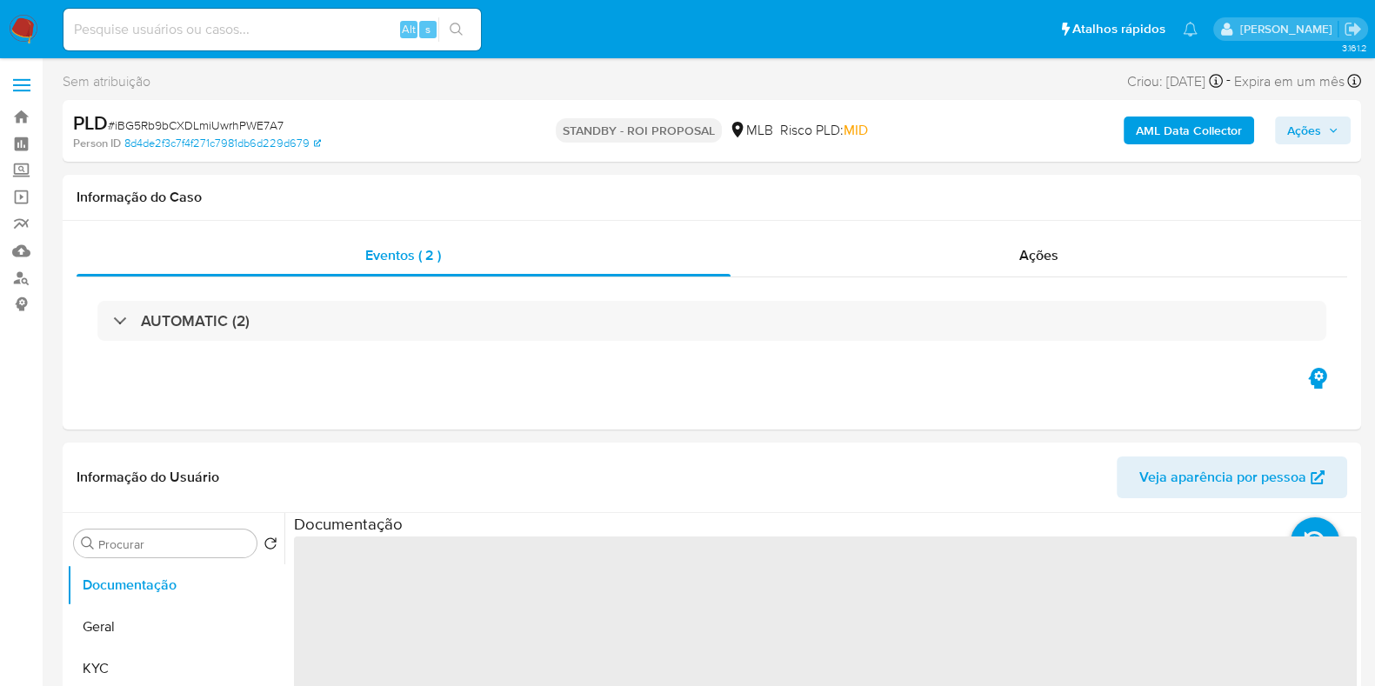
select select "10"
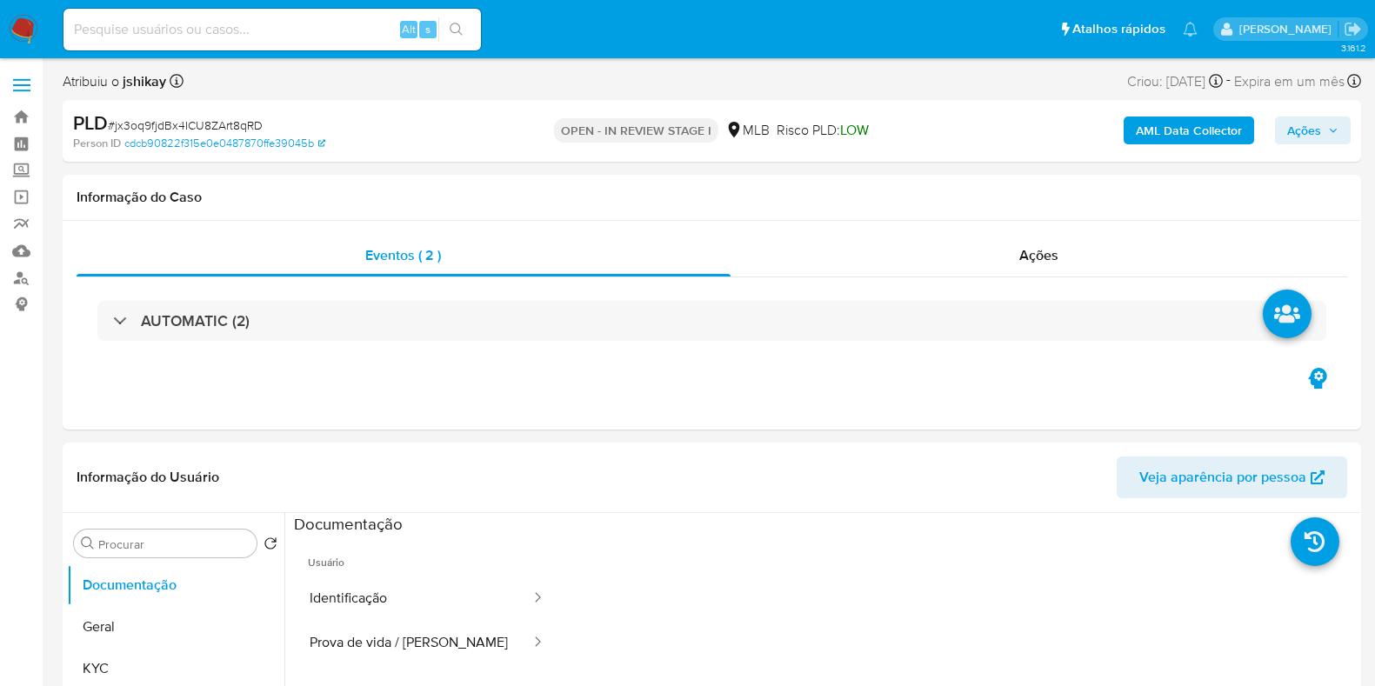
select select "10"
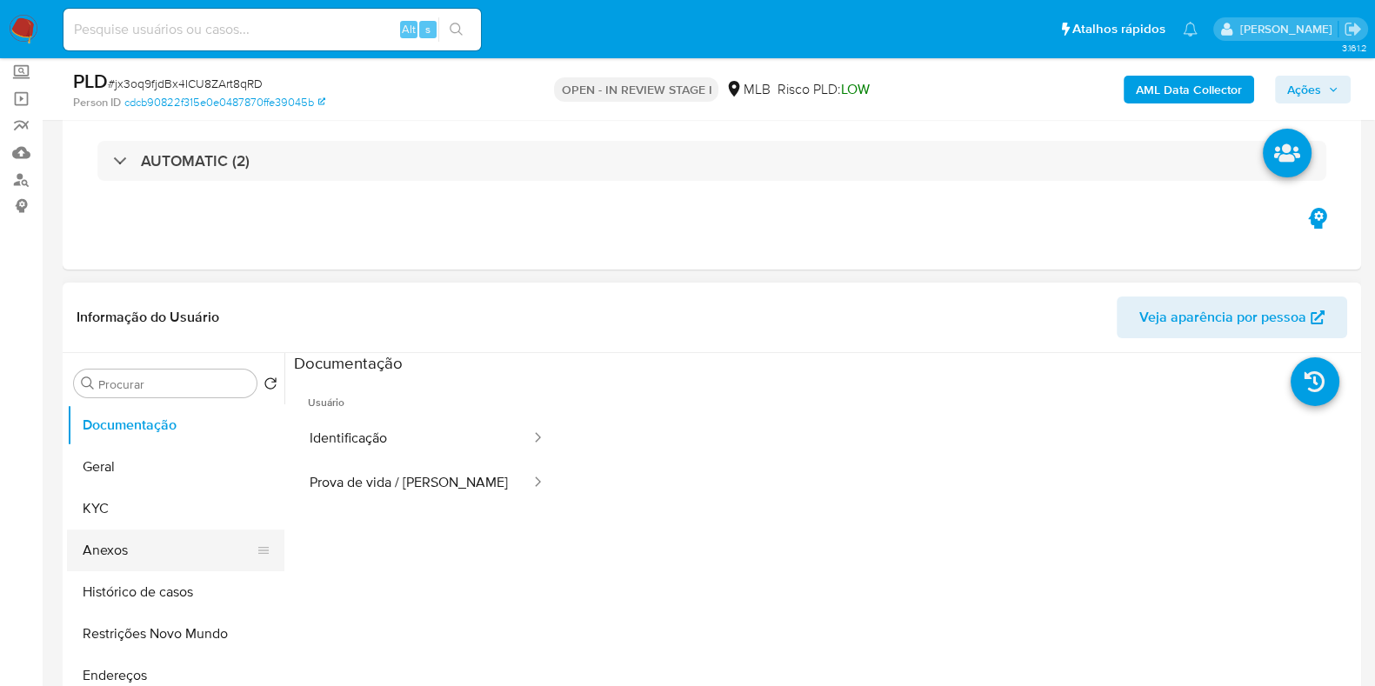
scroll to position [217, 0]
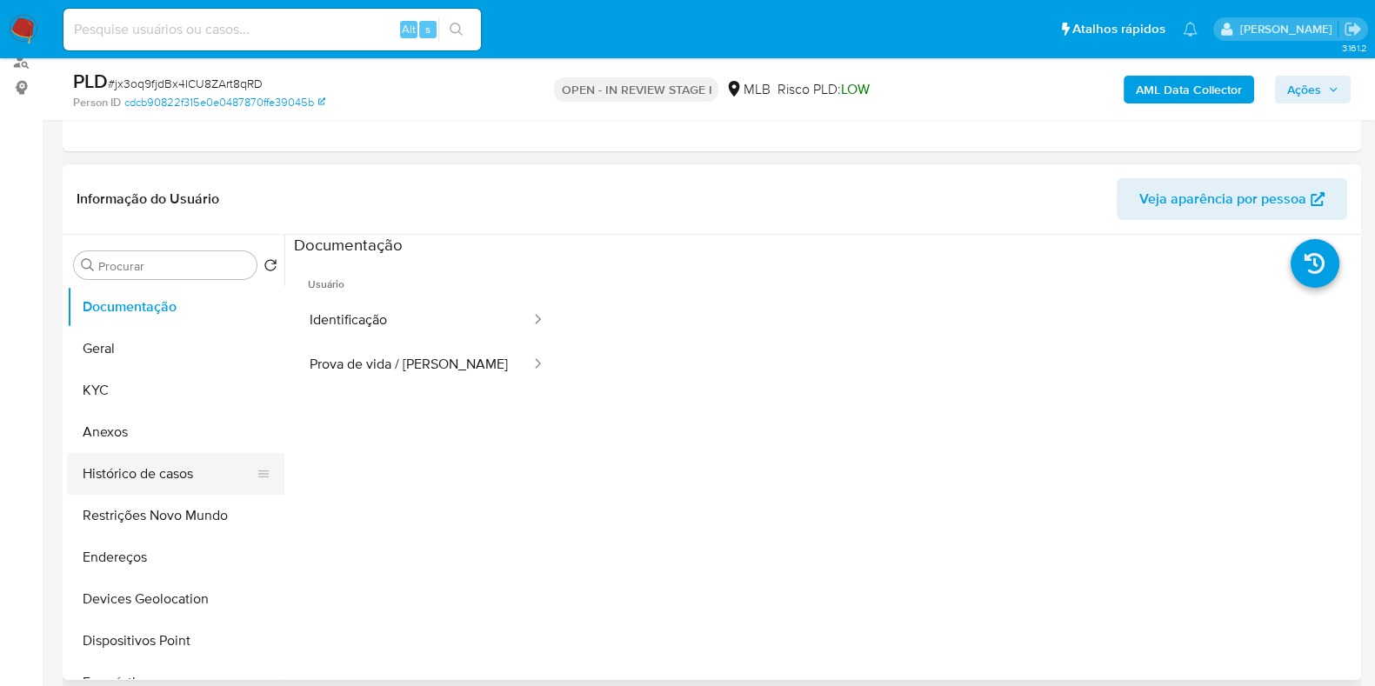
click at [144, 477] on button "Histórico de casos" at bounding box center [169, 474] width 204 height 42
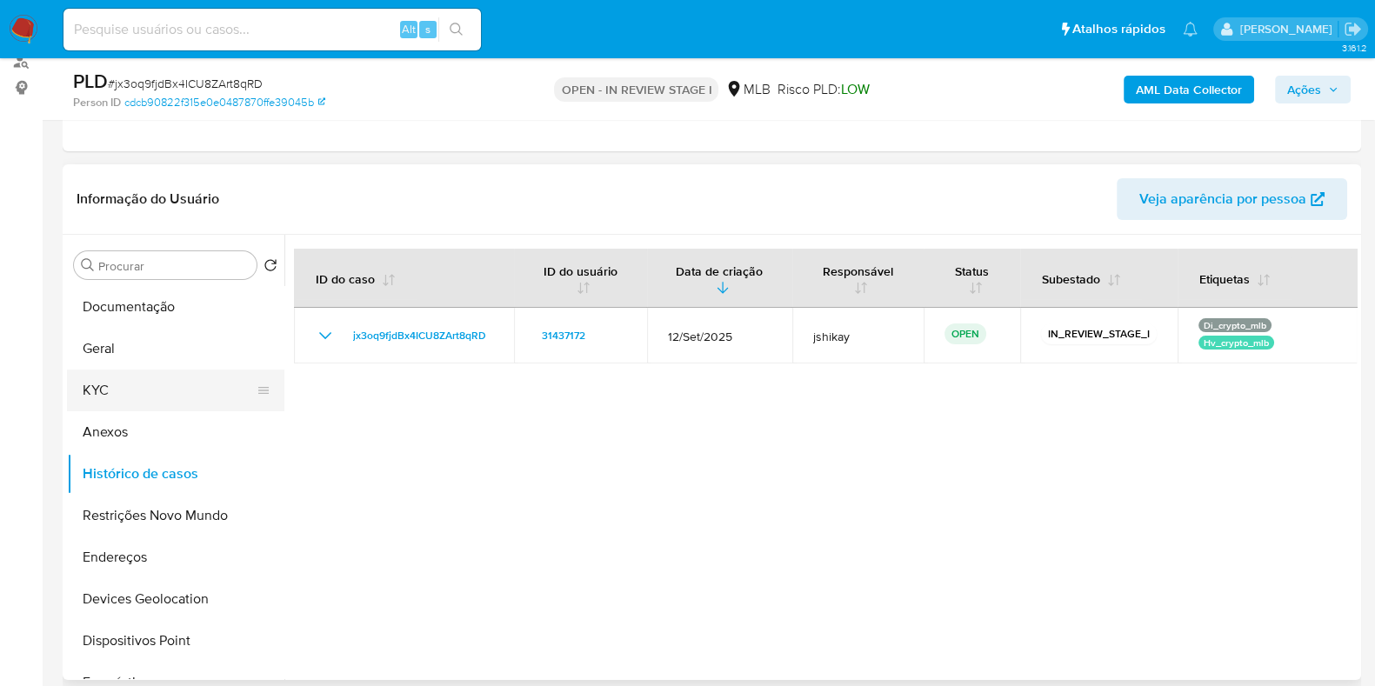
drag, startPoint x: 124, startPoint y: 384, endPoint x: 139, endPoint y: 374, distance: 17.6
click at [124, 383] on button "KYC" at bounding box center [169, 391] width 204 height 42
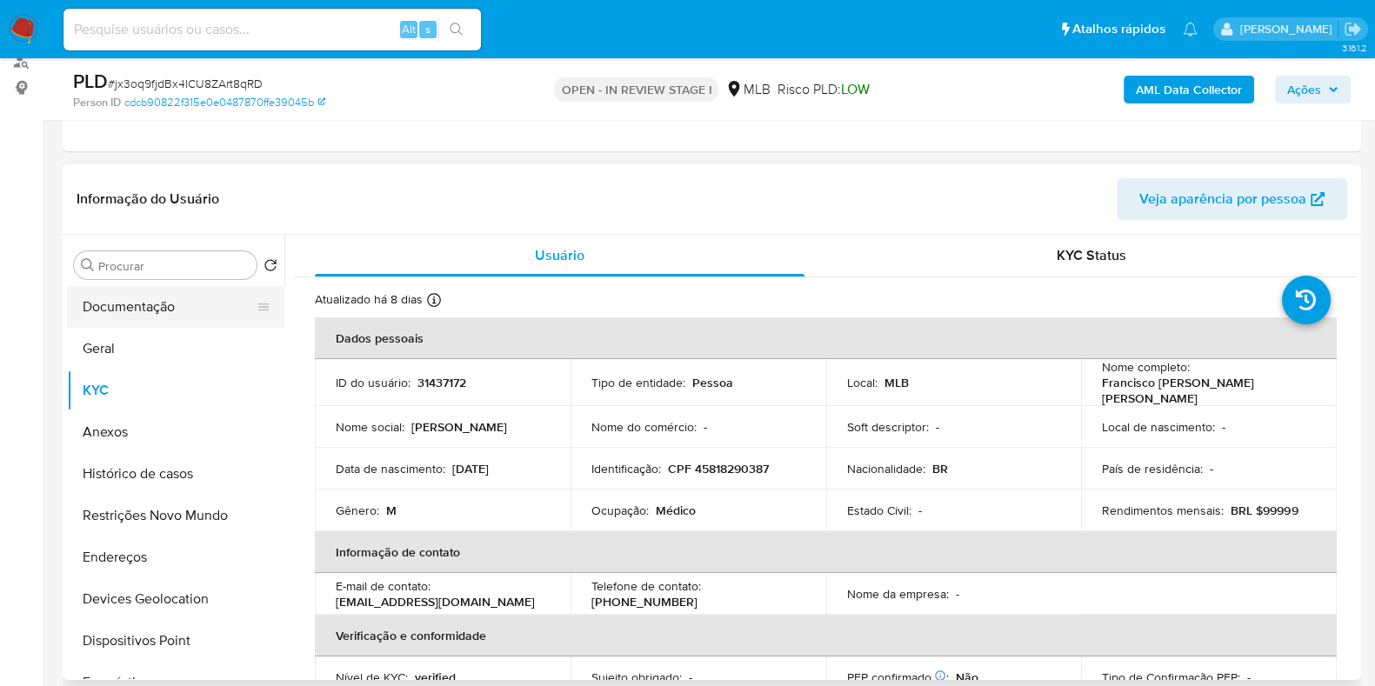
click at [184, 306] on button "Documentação" at bounding box center [169, 307] width 204 height 42
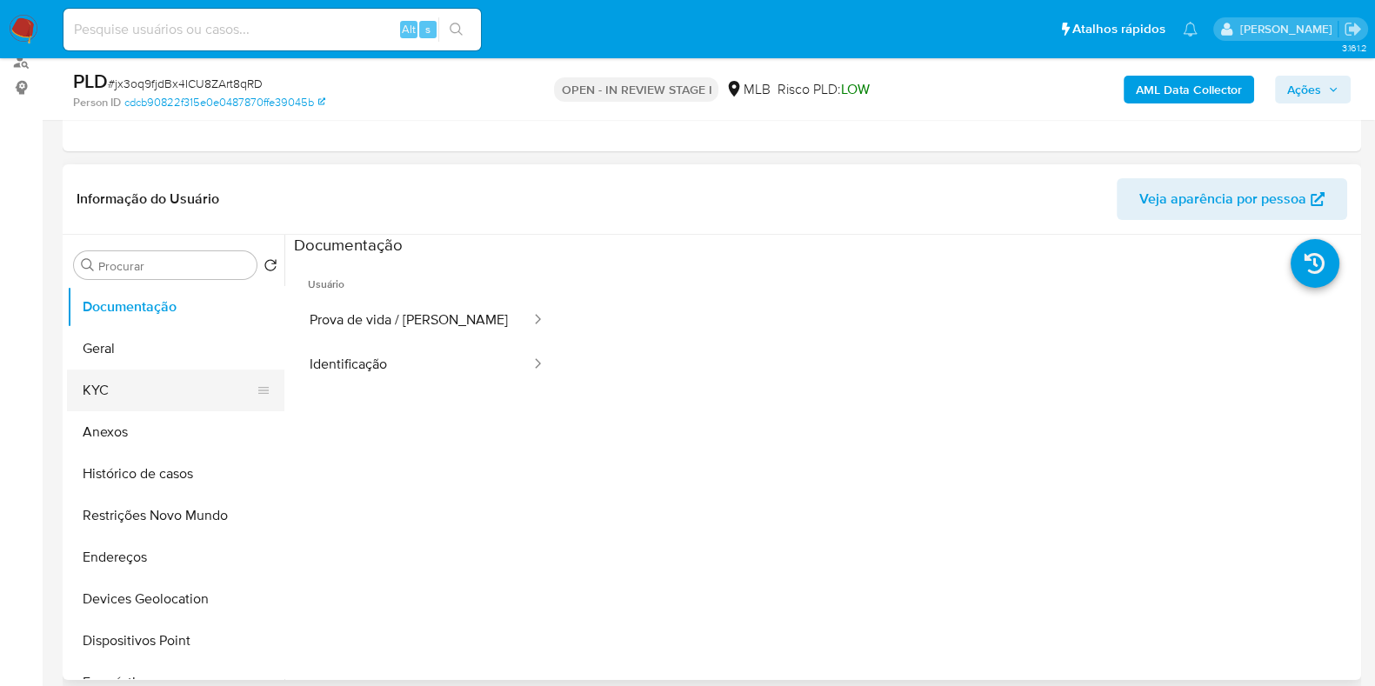
click at [160, 380] on button "KYC" at bounding box center [169, 391] width 204 height 42
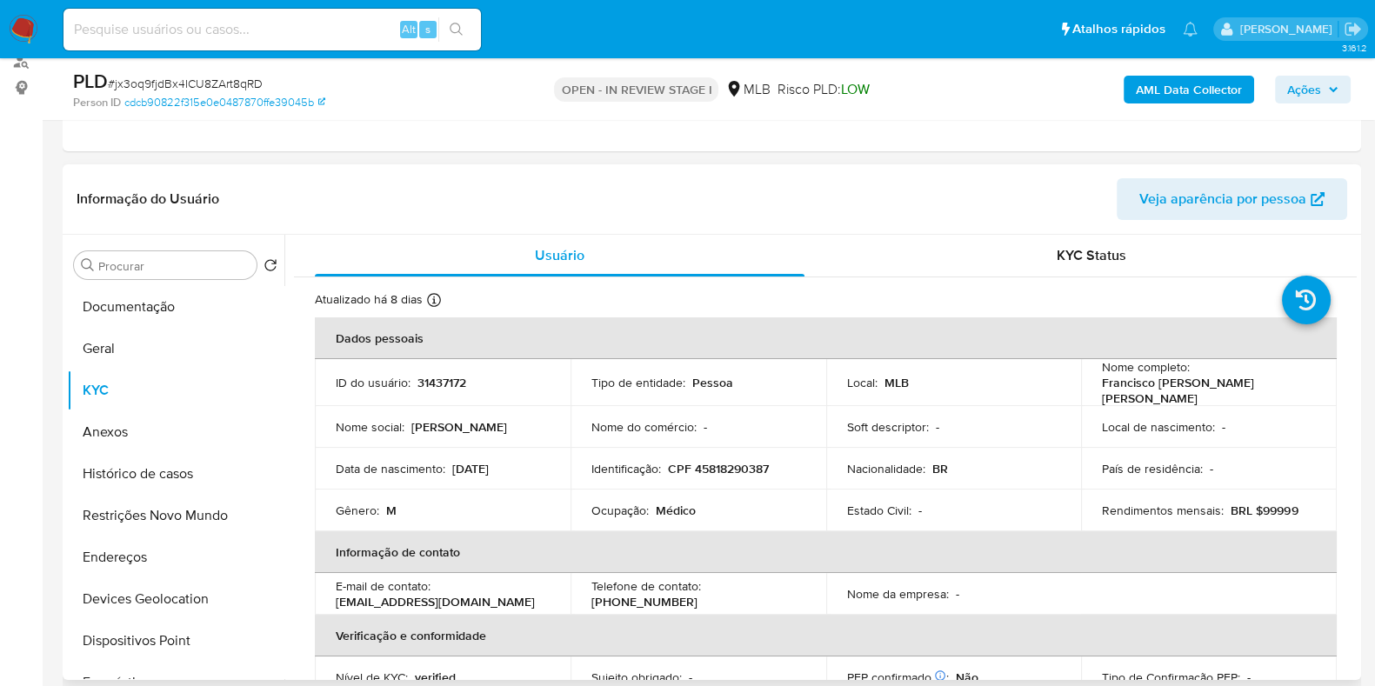
click at [683, 506] on p "Médico" at bounding box center [676, 511] width 40 height 16
copy p "Médico"
click at [126, 302] on button "Documentação" at bounding box center [169, 307] width 204 height 42
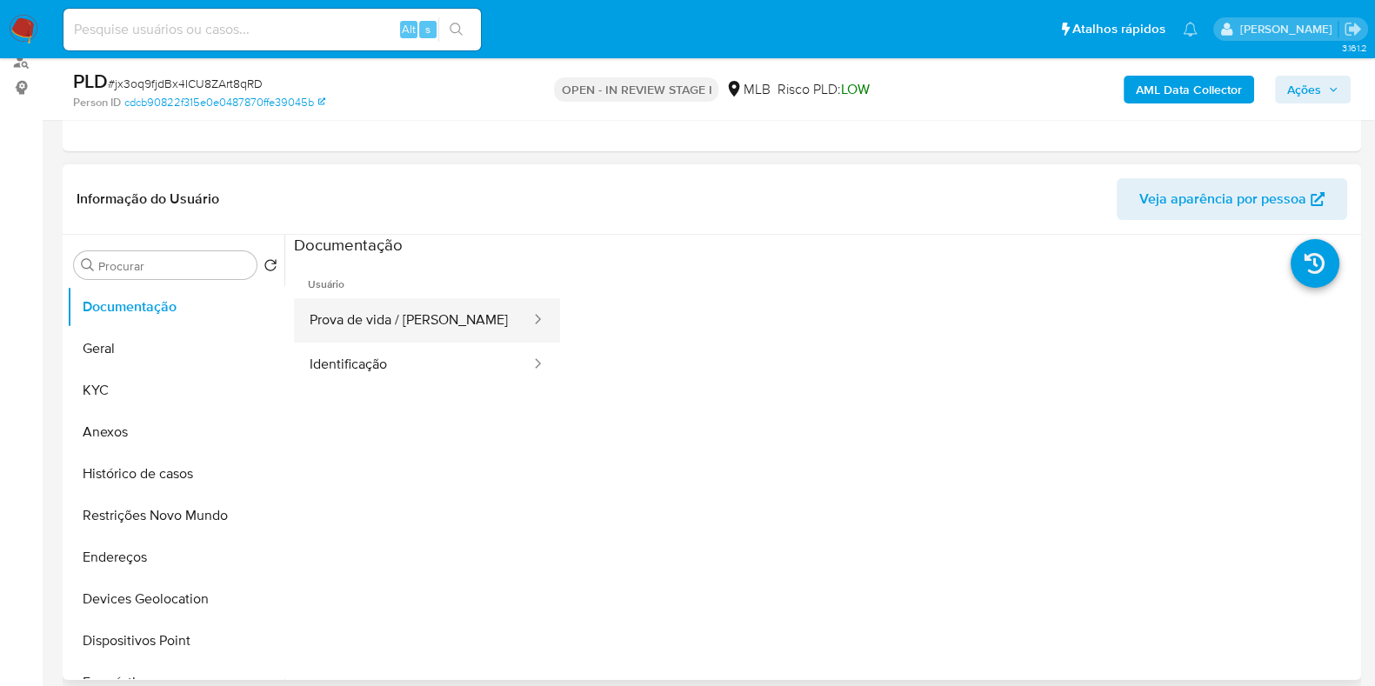
click at [351, 335] on button "Prova de vida / [PERSON_NAME]" at bounding box center [413, 320] width 238 height 44
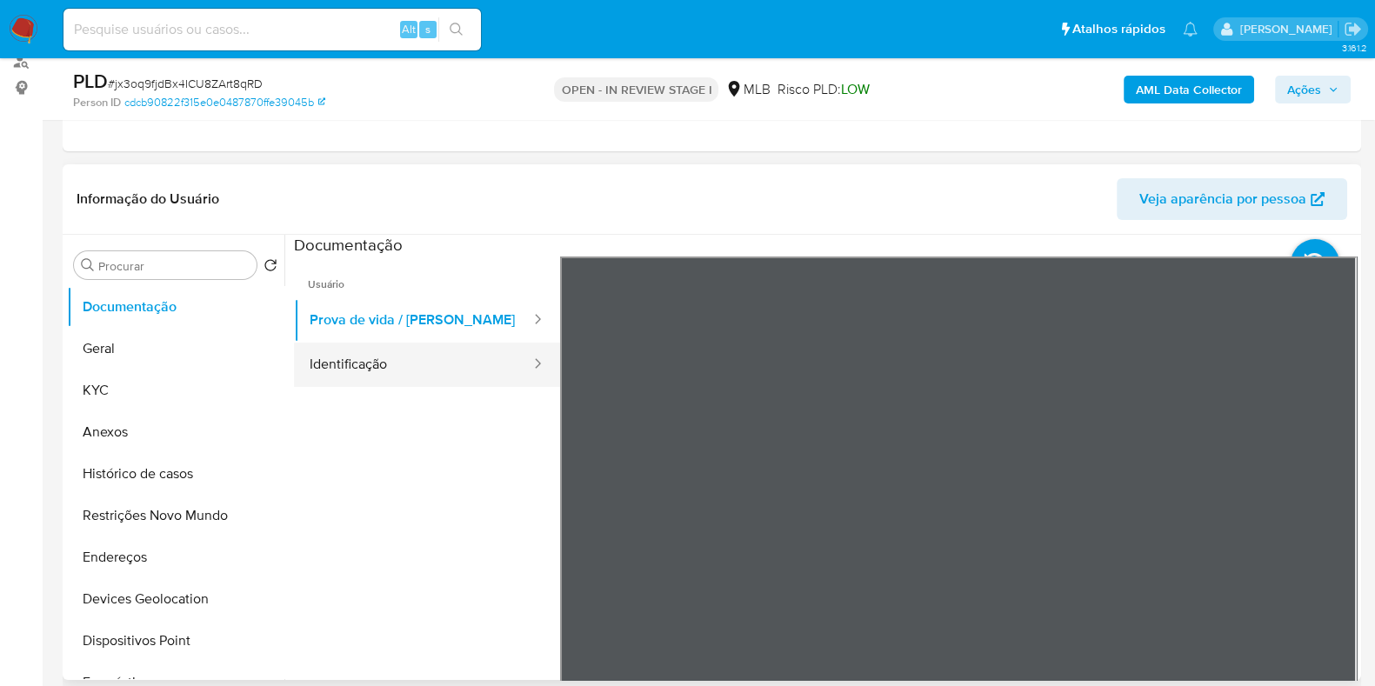
click at [357, 358] on button "Identificação" at bounding box center [413, 365] width 238 height 44
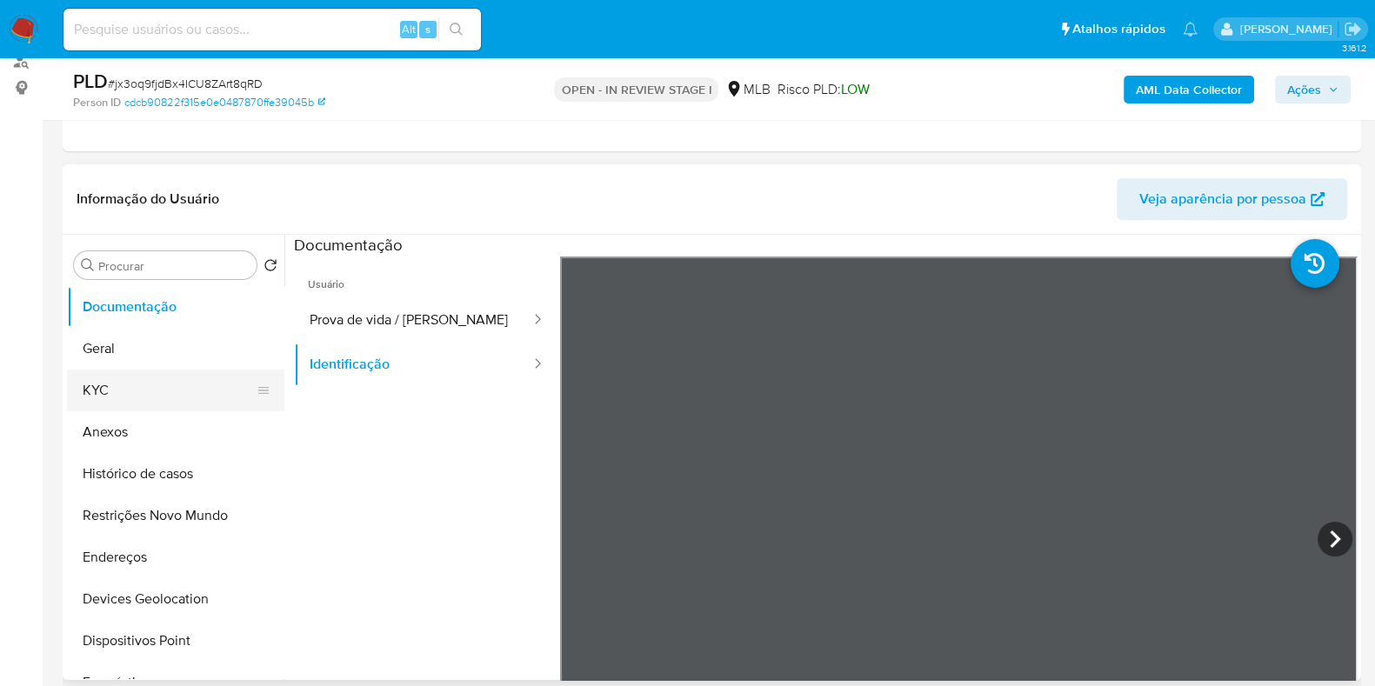
click at [131, 391] on button "KYC" at bounding box center [169, 391] width 204 height 42
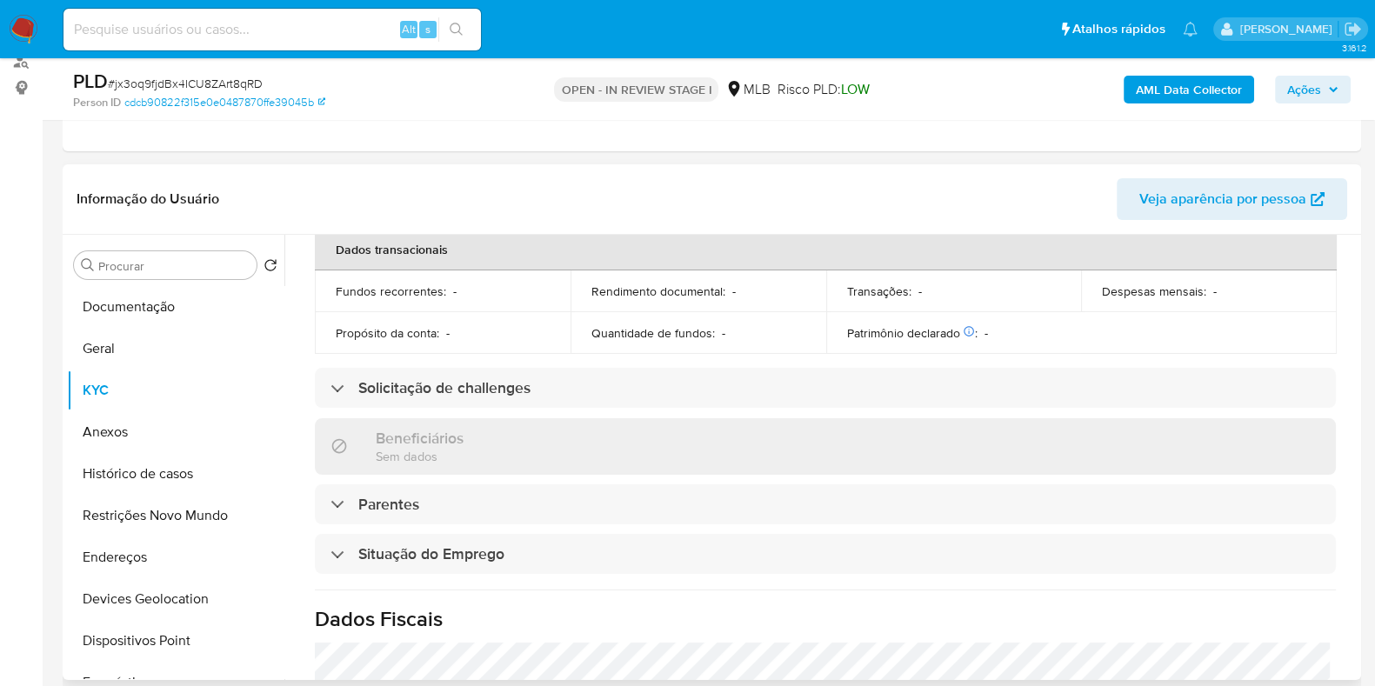
scroll to position [756, 0]
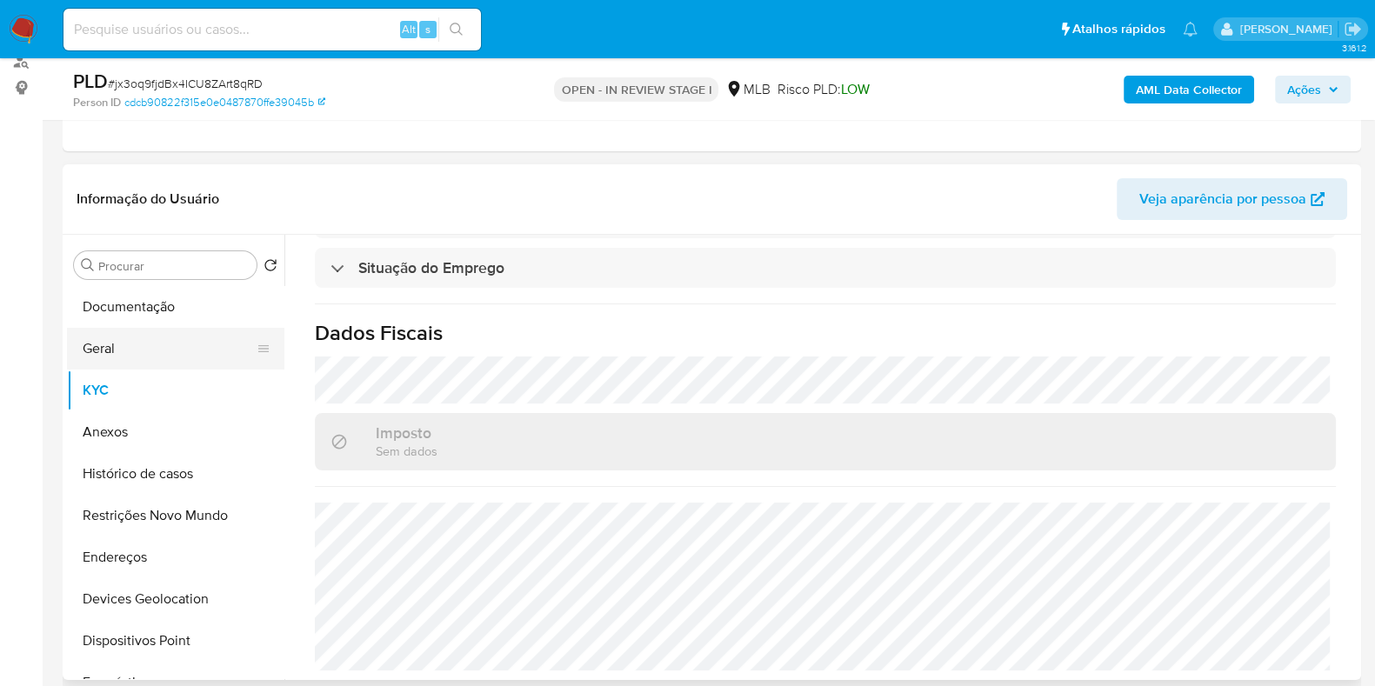
click at [142, 350] on button "Geral" at bounding box center [169, 349] width 204 height 42
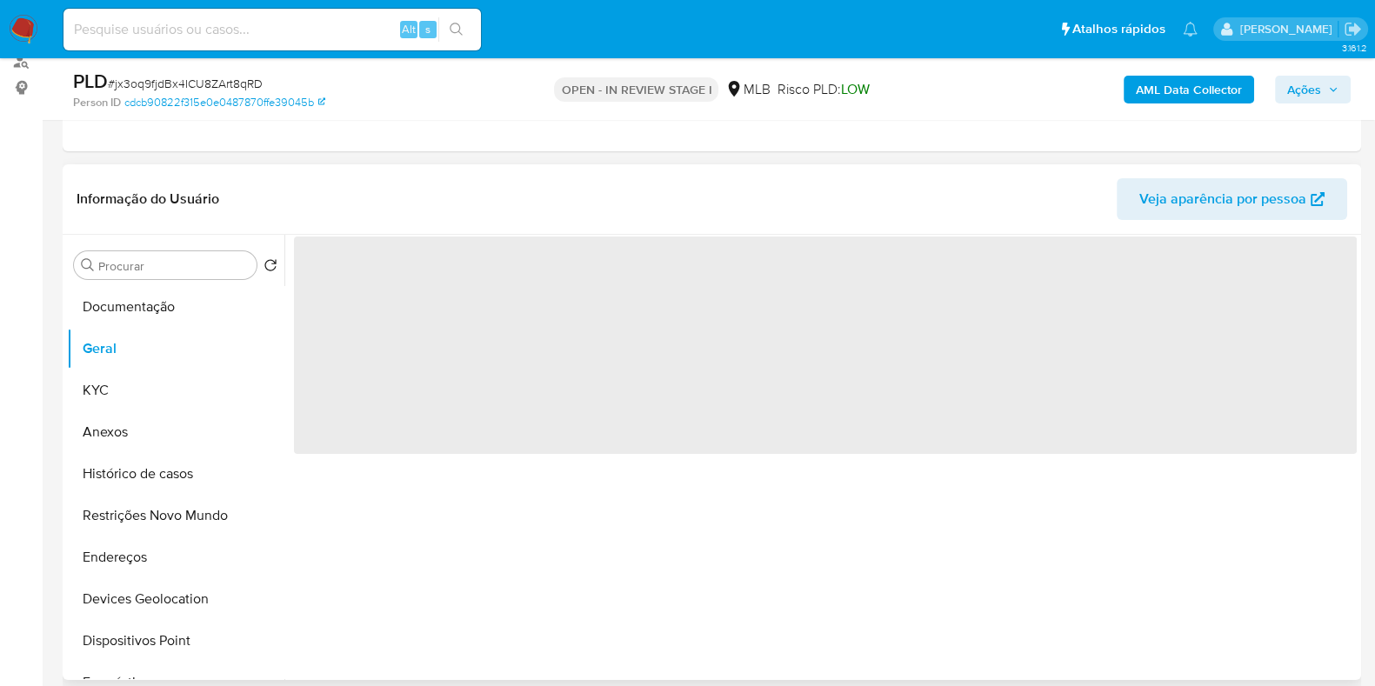
scroll to position [0, 0]
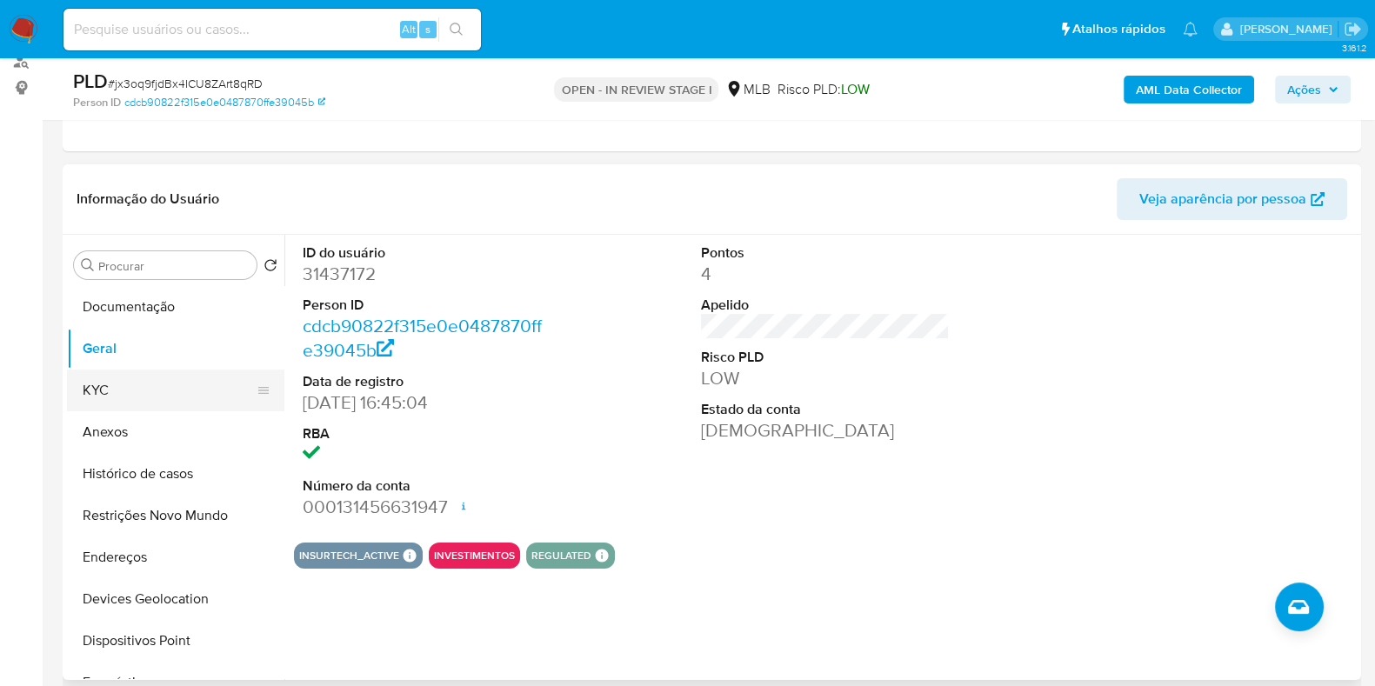
click at [113, 386] on button "KYC" at bounding box center [169, 391] width 204 height 42
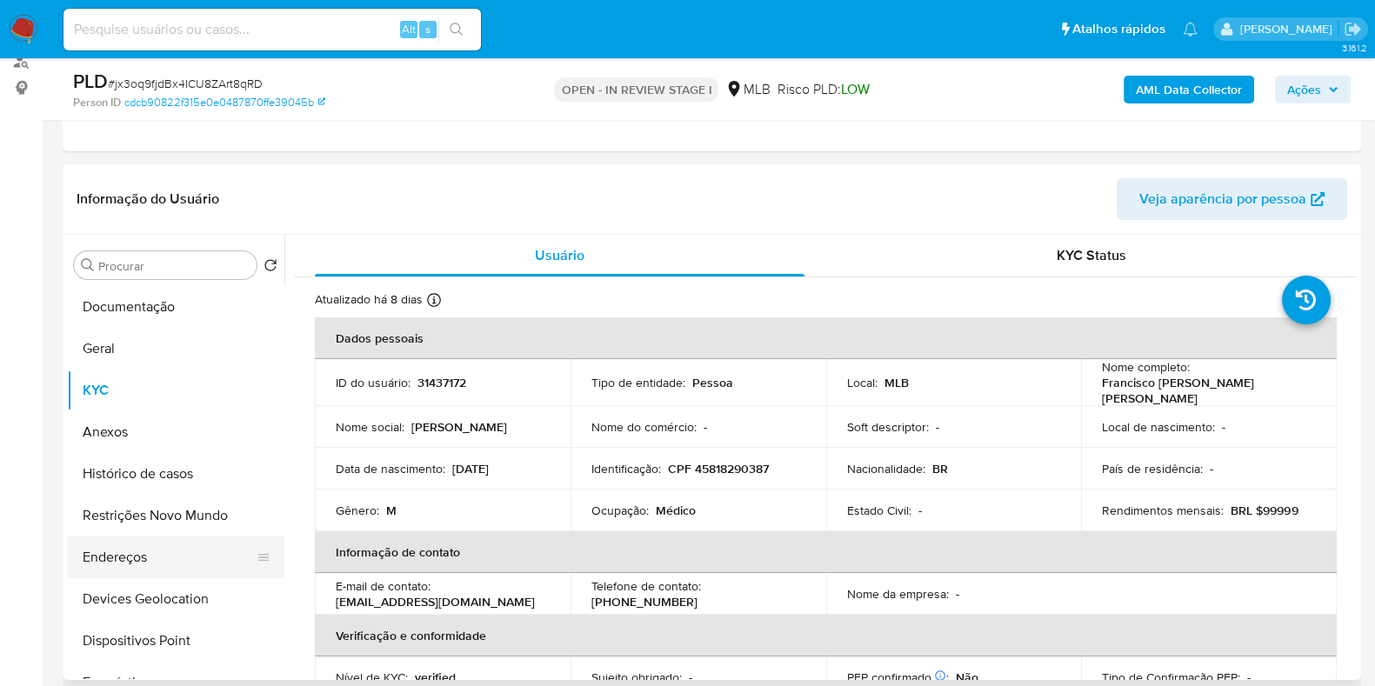
click at [117, 570] on button "Endereços" at bounding box center [169, 558] width 204 height 42
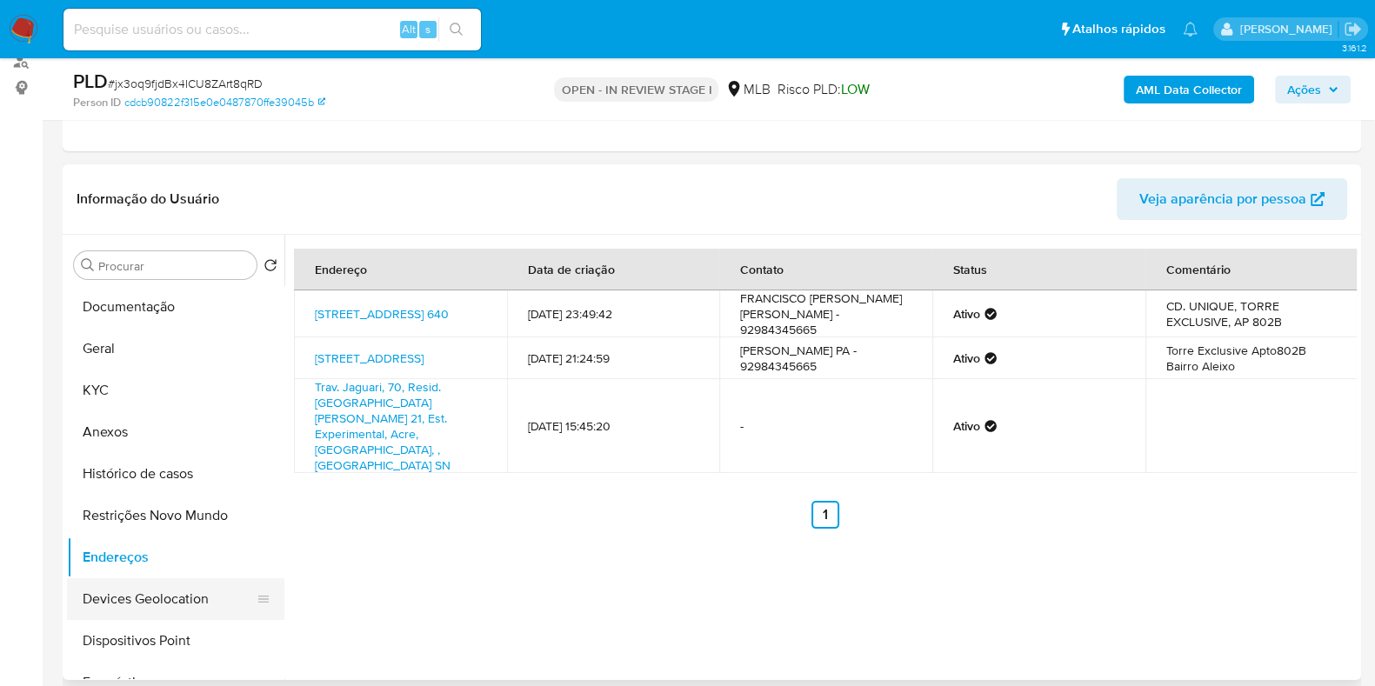
click at [181, 590] on button "Devices Geolocation" at bounding box center [169, 599] width 204 height 42
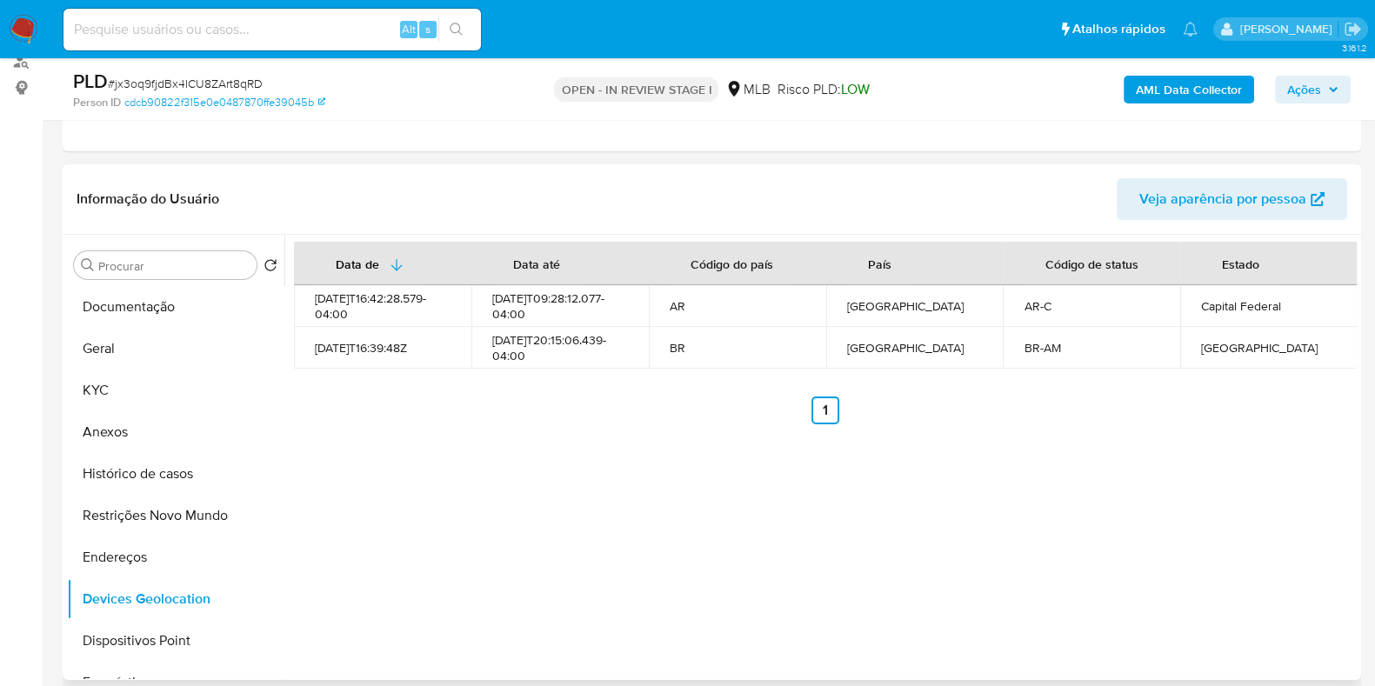
drag, startPoint x: 161, startPoint y: 518, endPoint x: 520, endPoint y: 504, distance: 359.5
click at [162, 518] on button "Restrições Novo Mundo" at bounding box center [175, 516] width 217 height 42
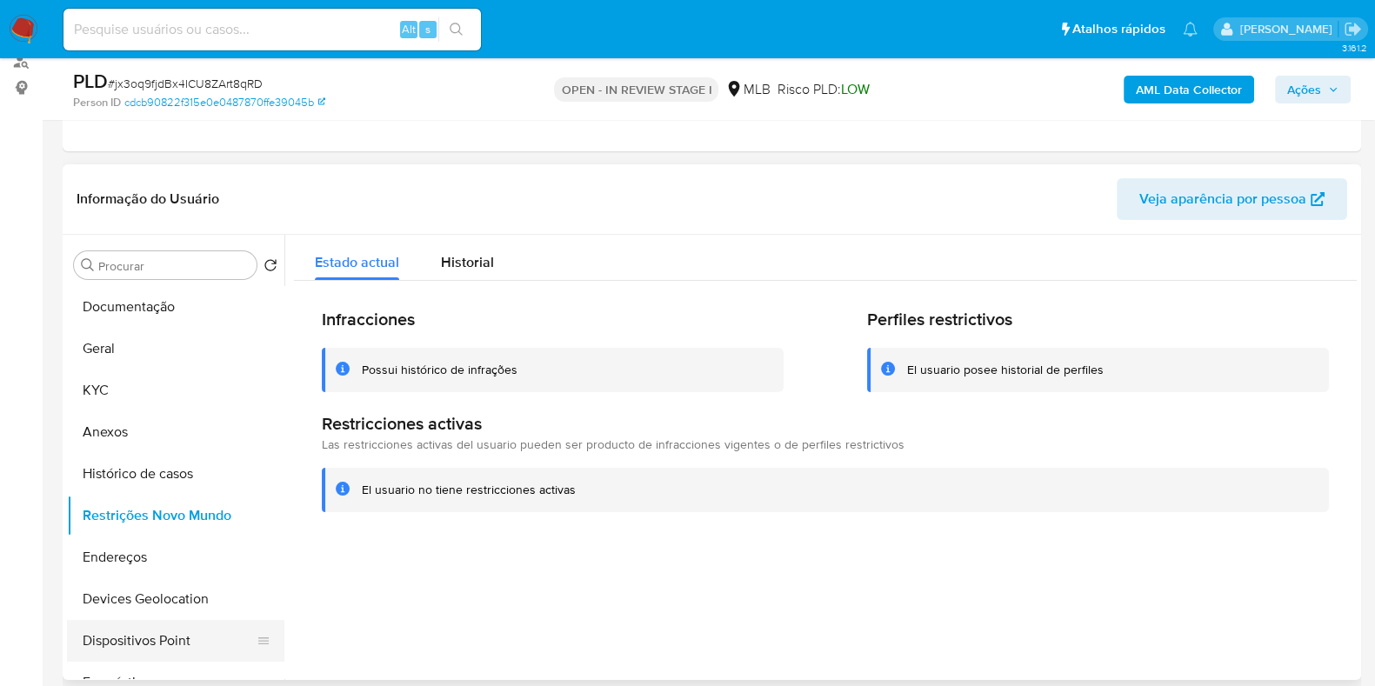
click at [145, 628] on button "Dispositivos Point" at bounding box center [169, 641] width 204 height 42
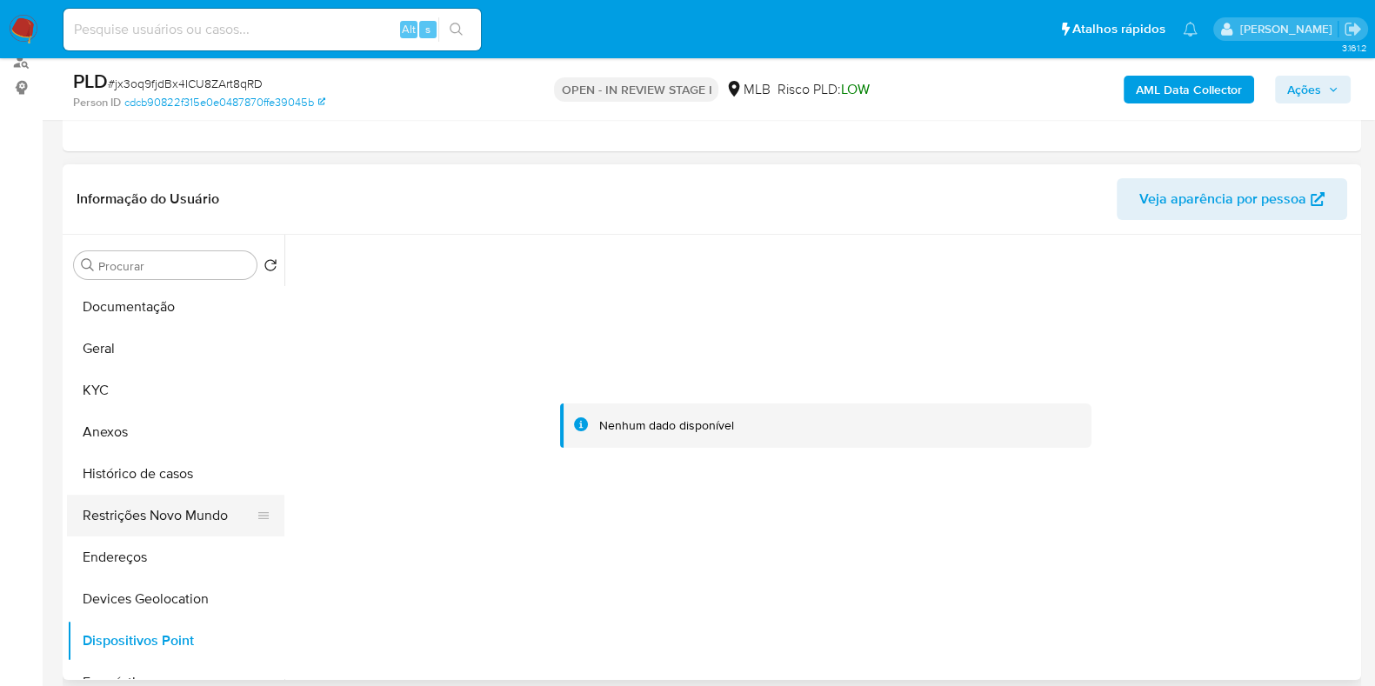
click at [186, 508] on button "Restrições Novo Mundo" at bounding box center [169, 516] width 204 height 42
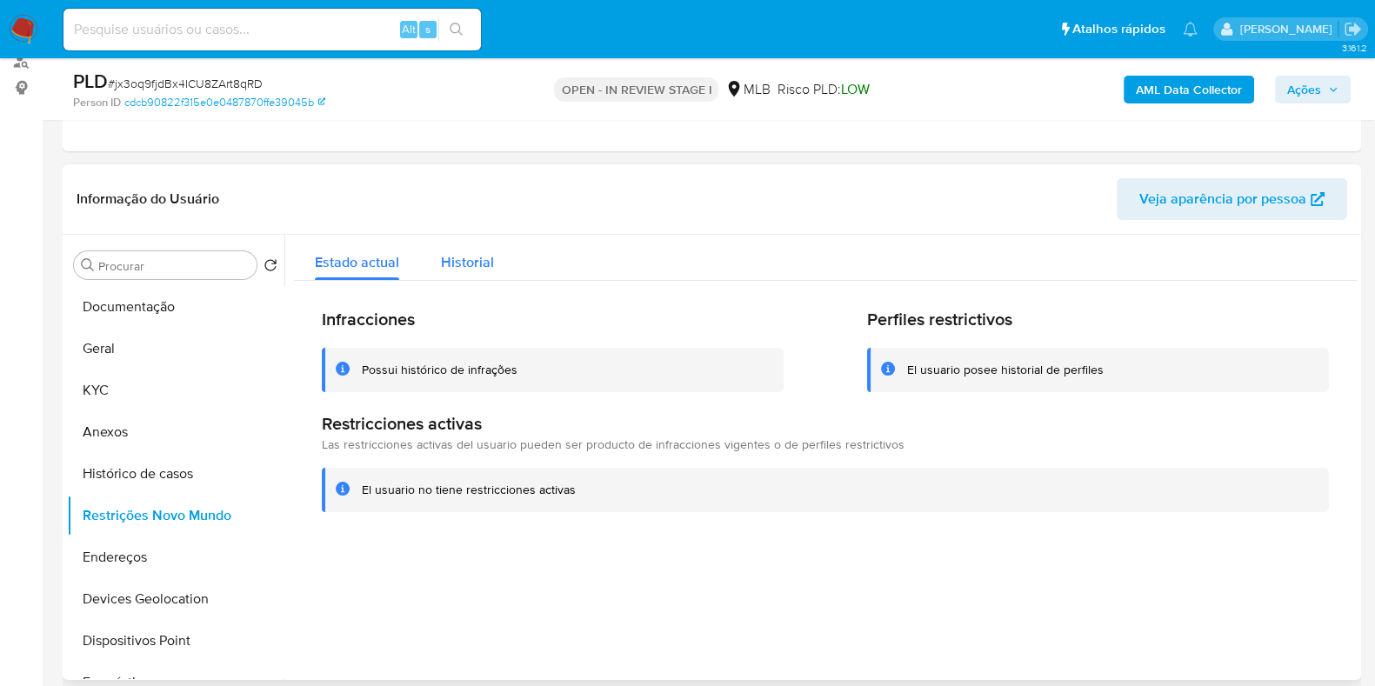
click at [473, 262] on span "Historial" at bounding box center [467, 262] width 53 height 20
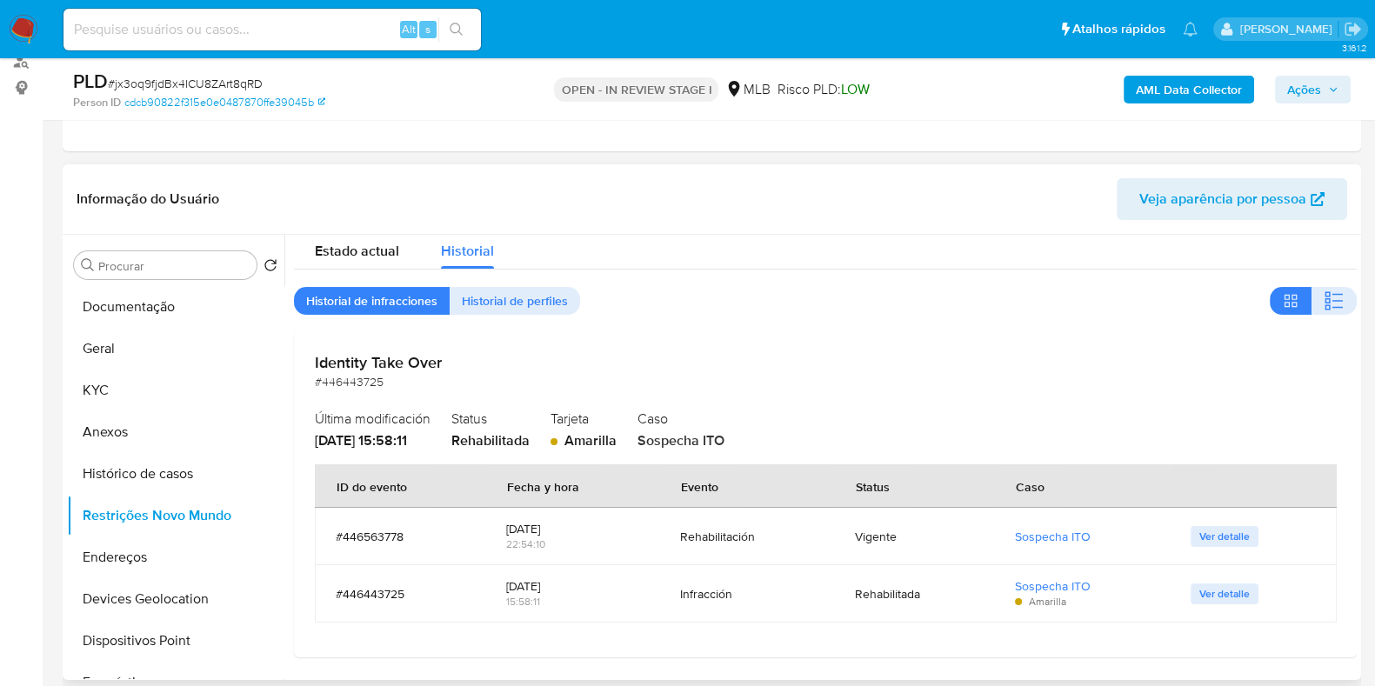
scroll to position [326, 0]
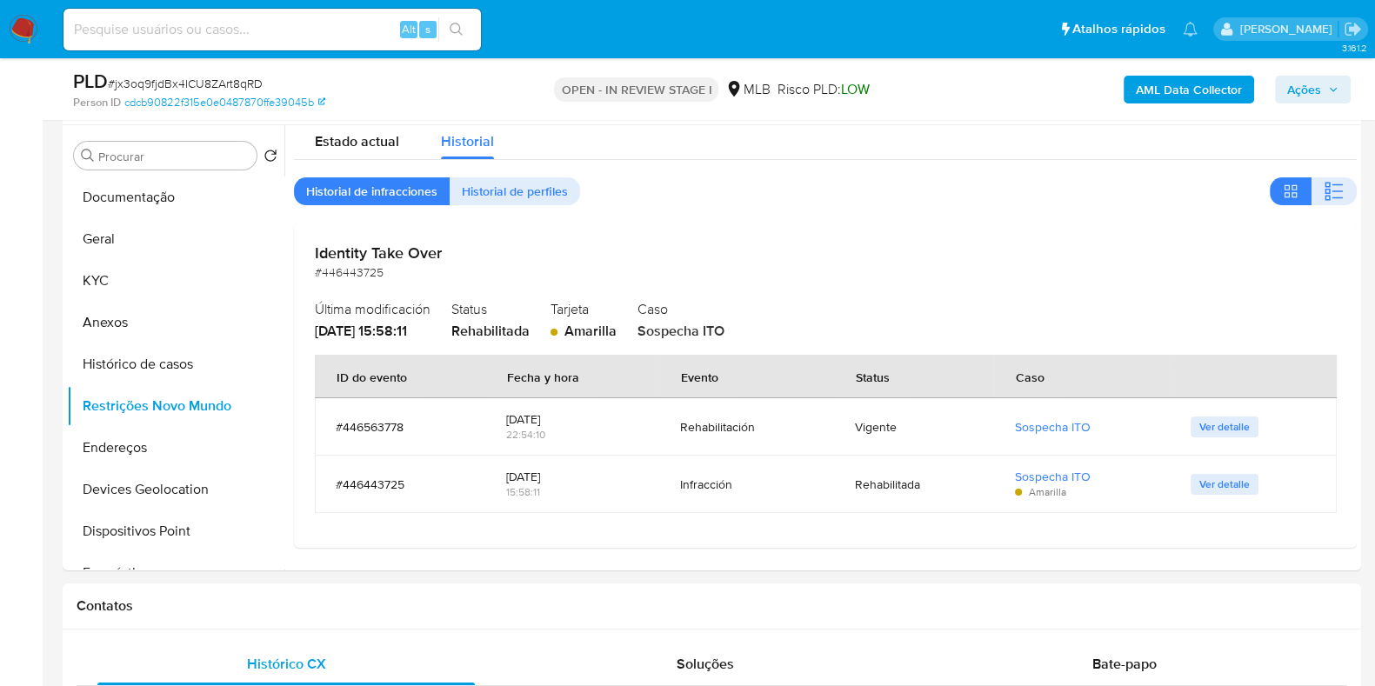
click at [1155, 84] on b "AML Data Collector" at bounding box center [1189, 90] width 106 height 28
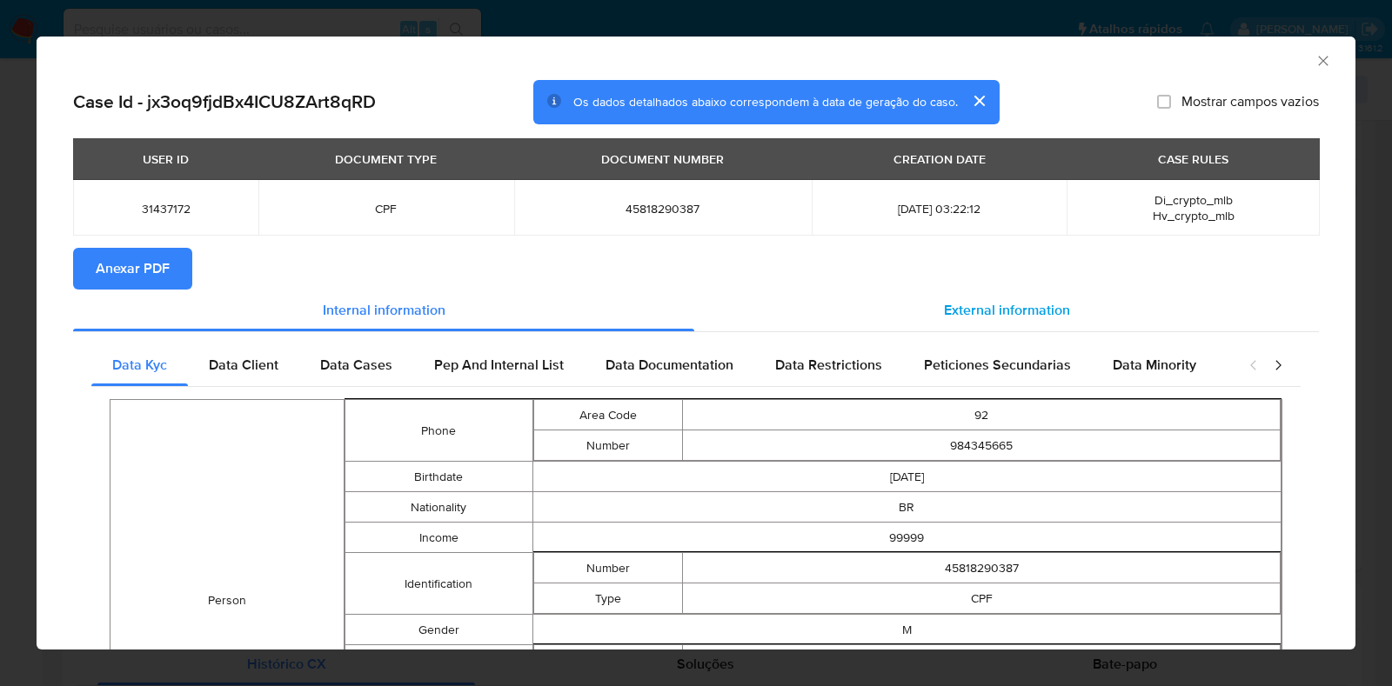
click at [1015, 315] on span "External information" at bounding box center [1007, 310] width 126 height 20
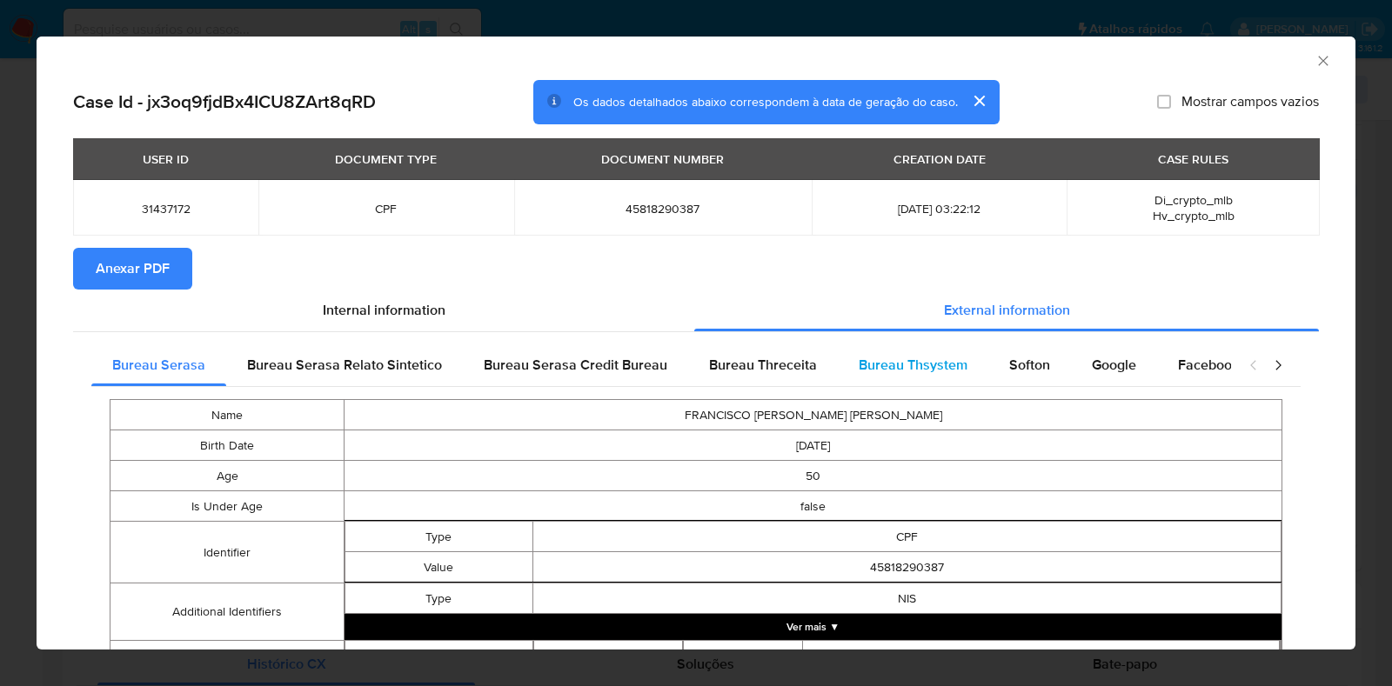
click at [959, 352] on div "Bureau Thsystem" at bounding box center [913, 365] width 150 height 42
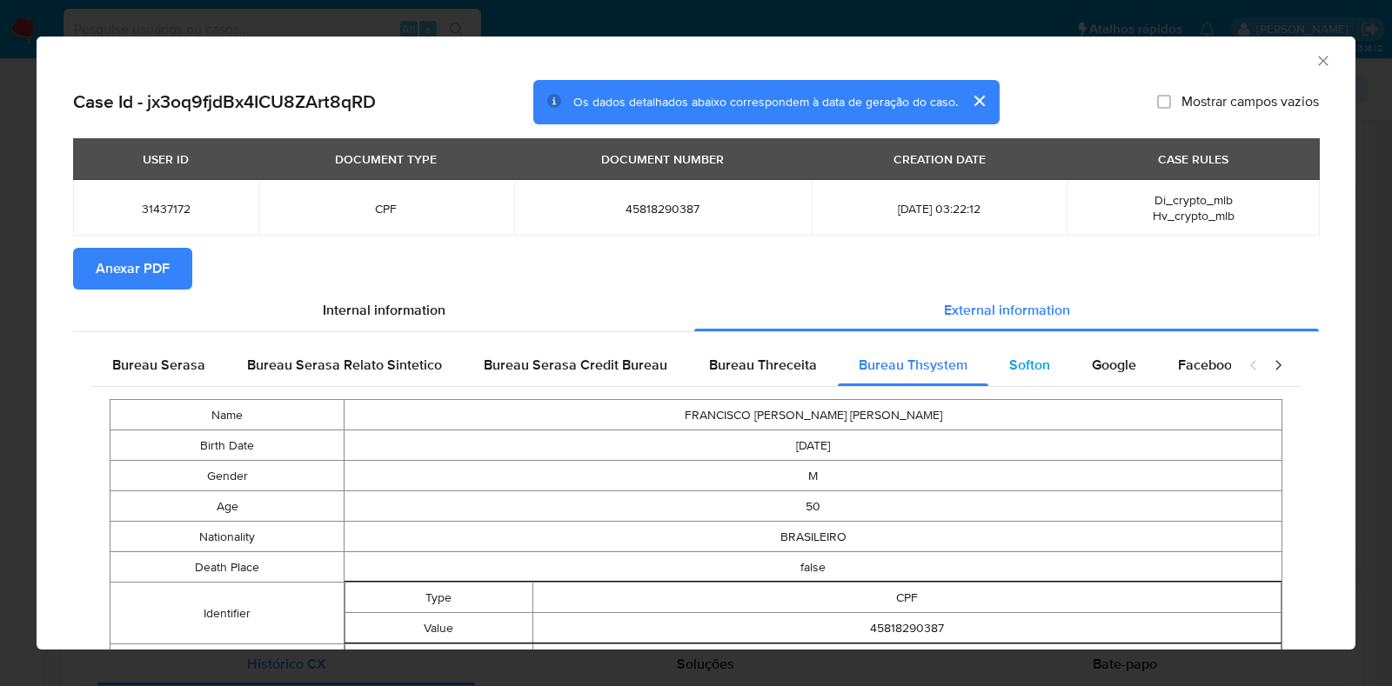
click at [1039, 375] on div "Softon" at bounding box center [1029, 365] width 83 height 42
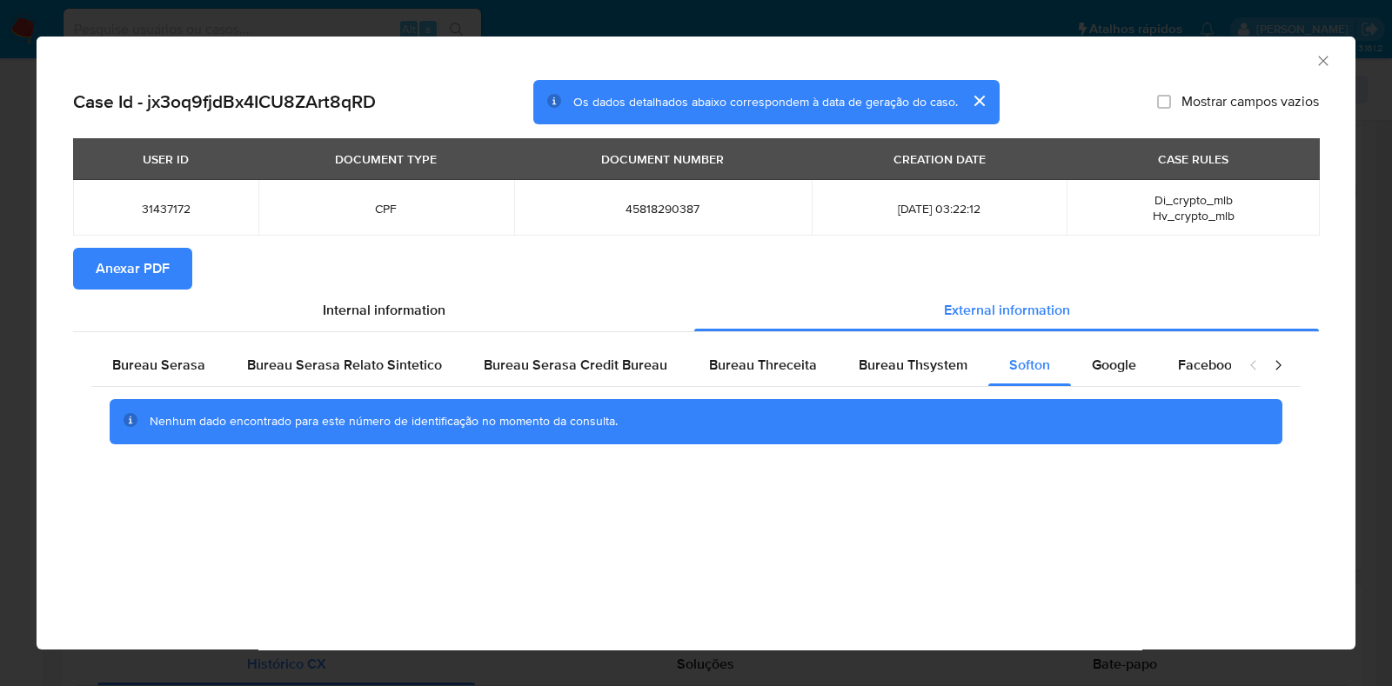
click at [135, 267] on span "Anexar PDF" at bounding box center [133, 269] width 74 height 38
click at [1331, 57] on div "AML Data Collector" at bounding box center [696, 58] width 1319 height 43
click at [1325, 67] on icon "Fechar a janela" at bounding box center [1322, 60] width 17 height 17
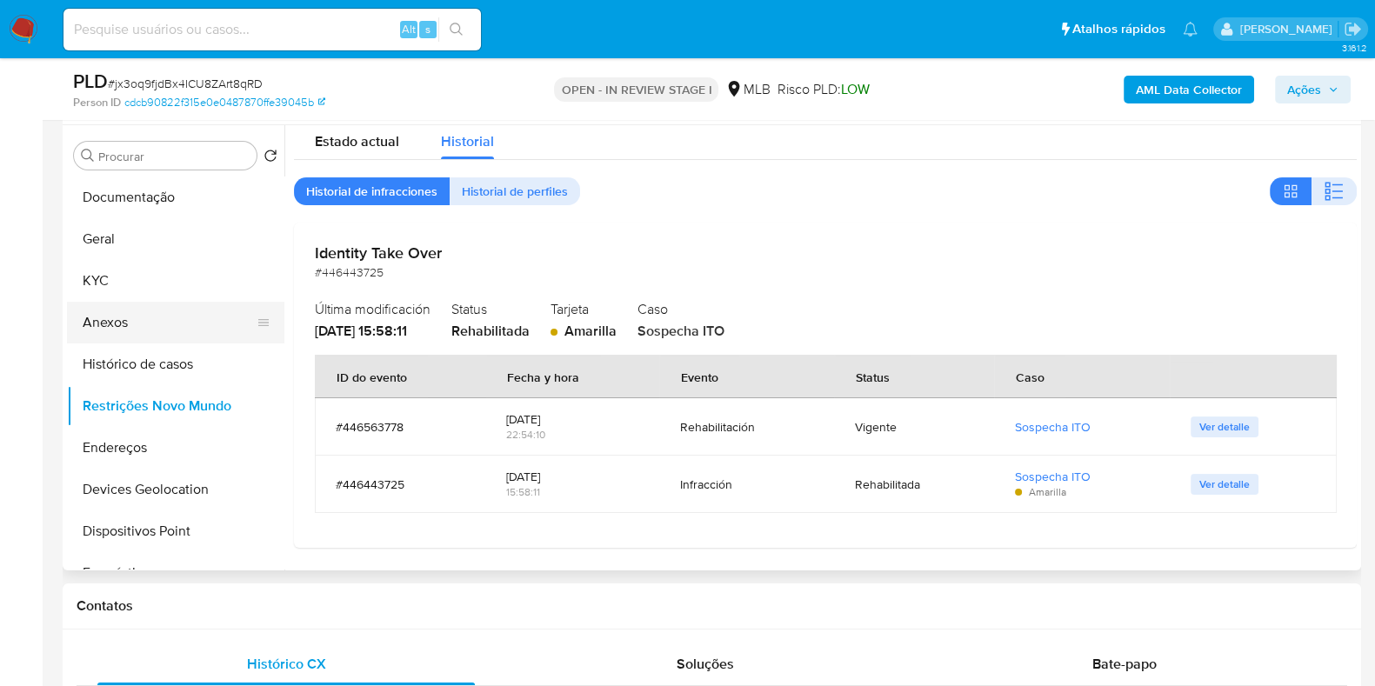
click at [102, 328] on button "Anexos" at bounding box center [169, 323] width 204 height 42
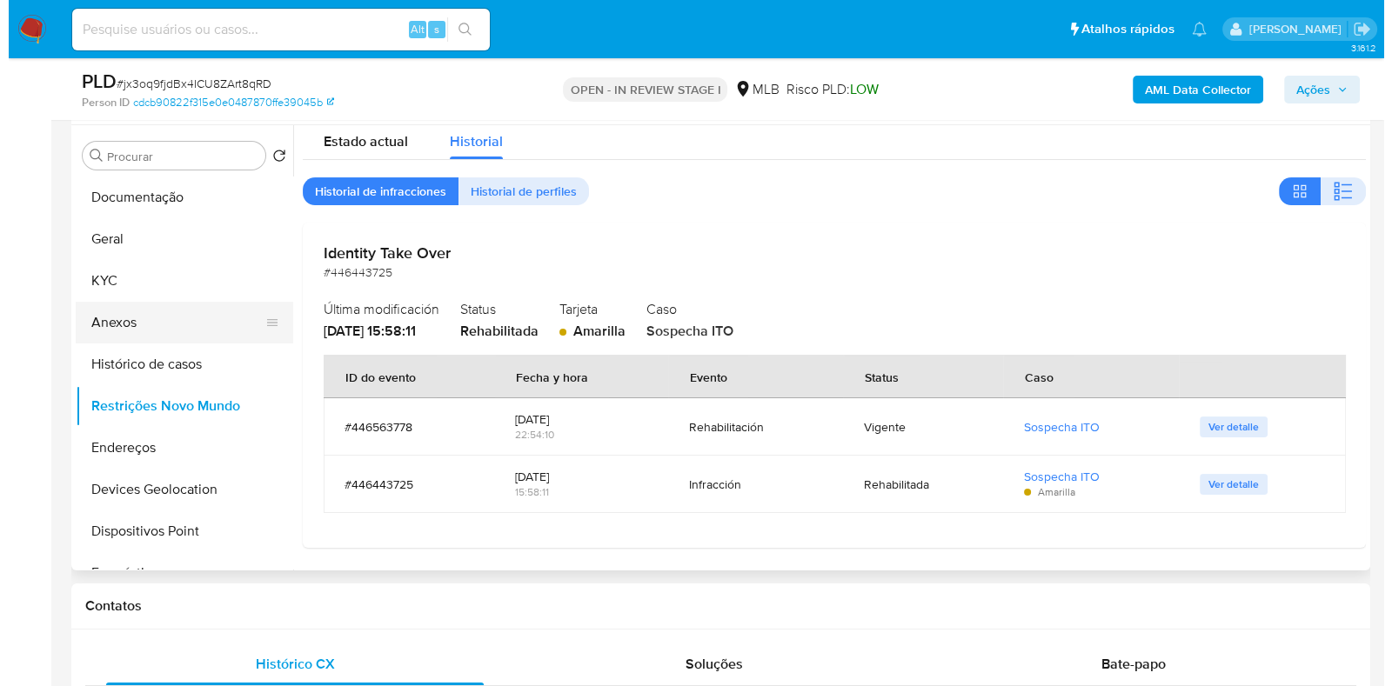
scroll to position [0, 0]
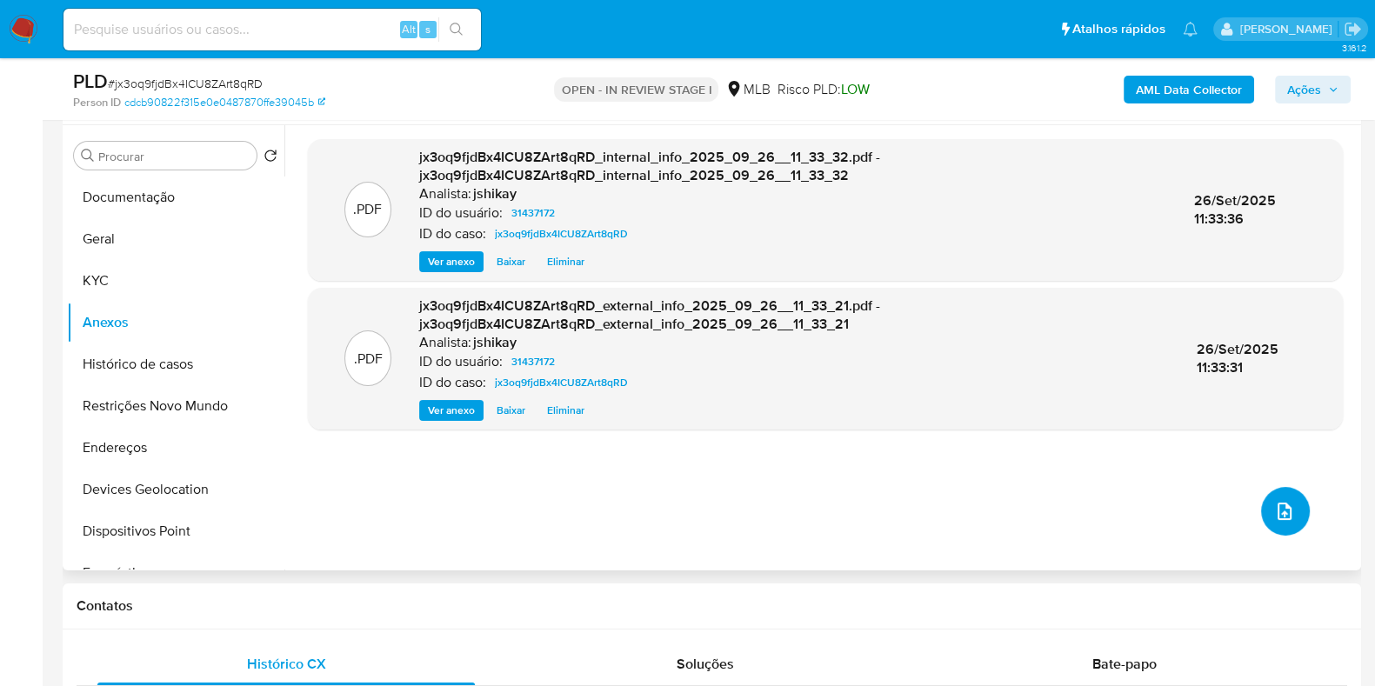
click at [1274, 506] on icon "upload-file" at bounding box center [1284, 511] width 21 height 21
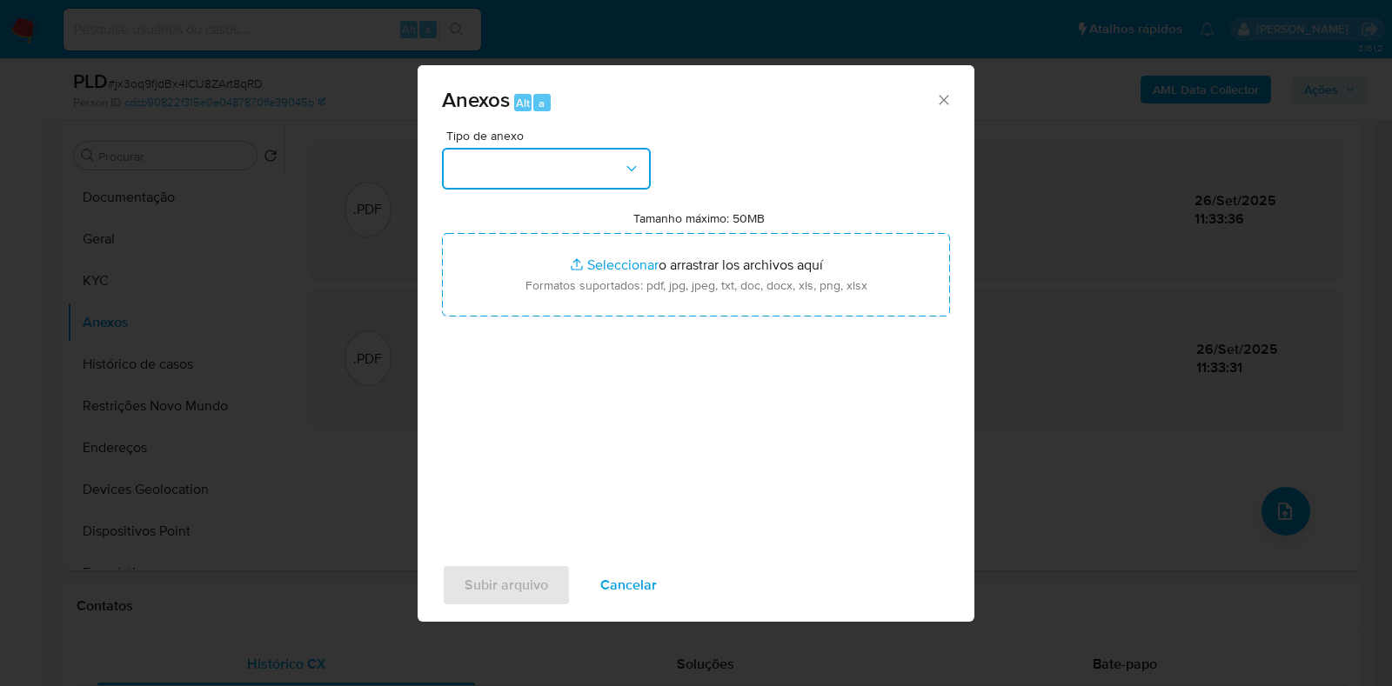
click at [529, 166] on button "button" at bounding box center [546, 169] width 209 height 42
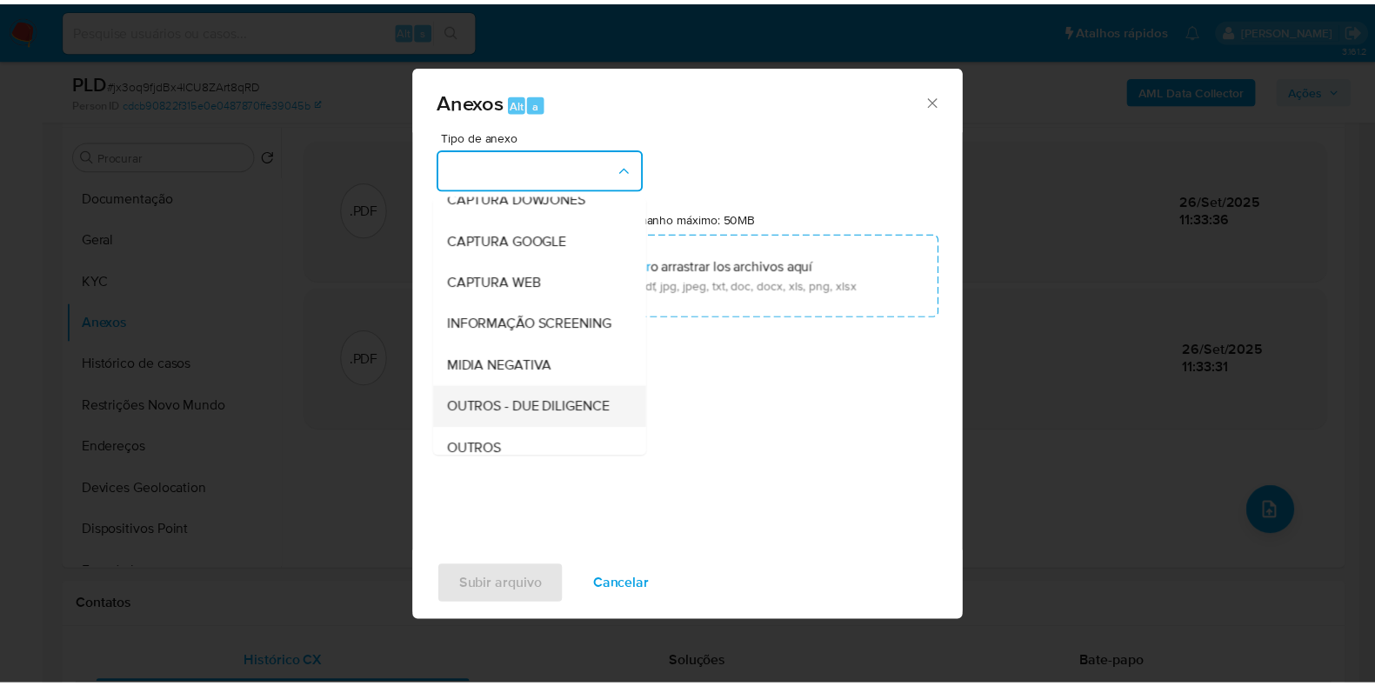
scroll to position [108, 0]
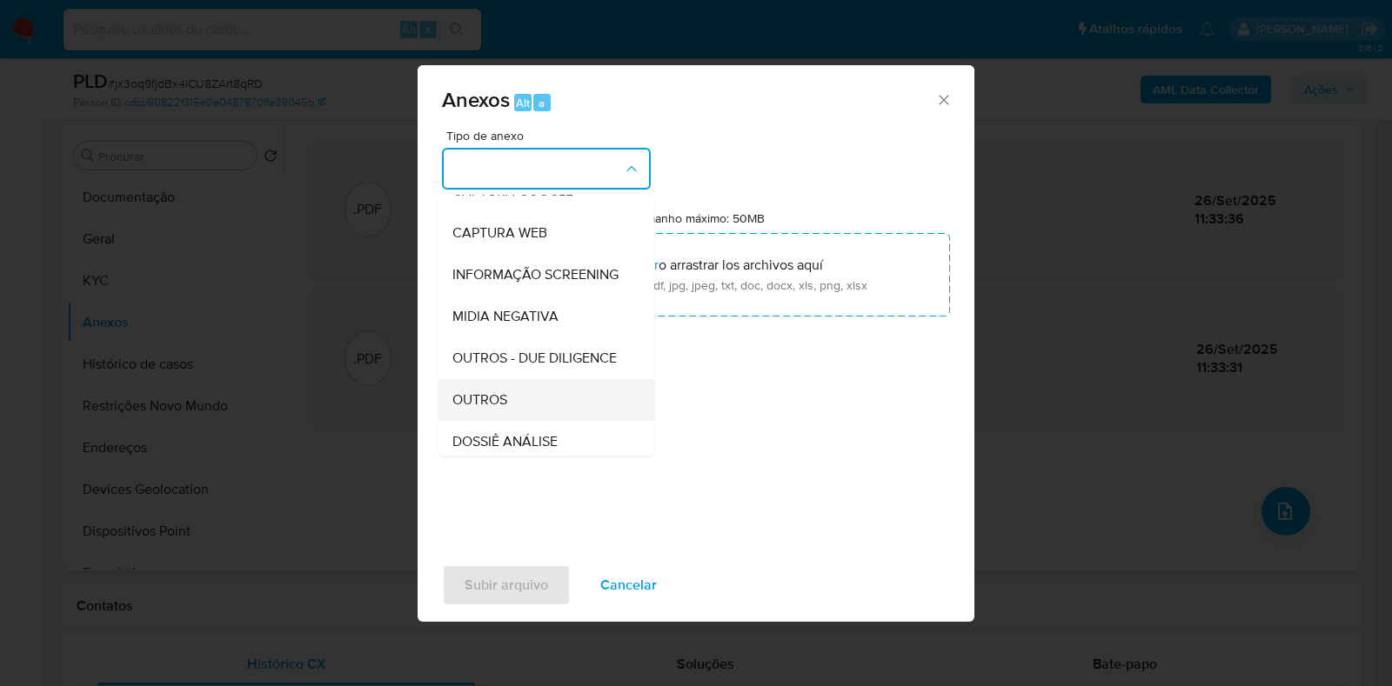
click at [504, 420] on div "OUTROS" at bounding box center [540, 400] width 177 height 42
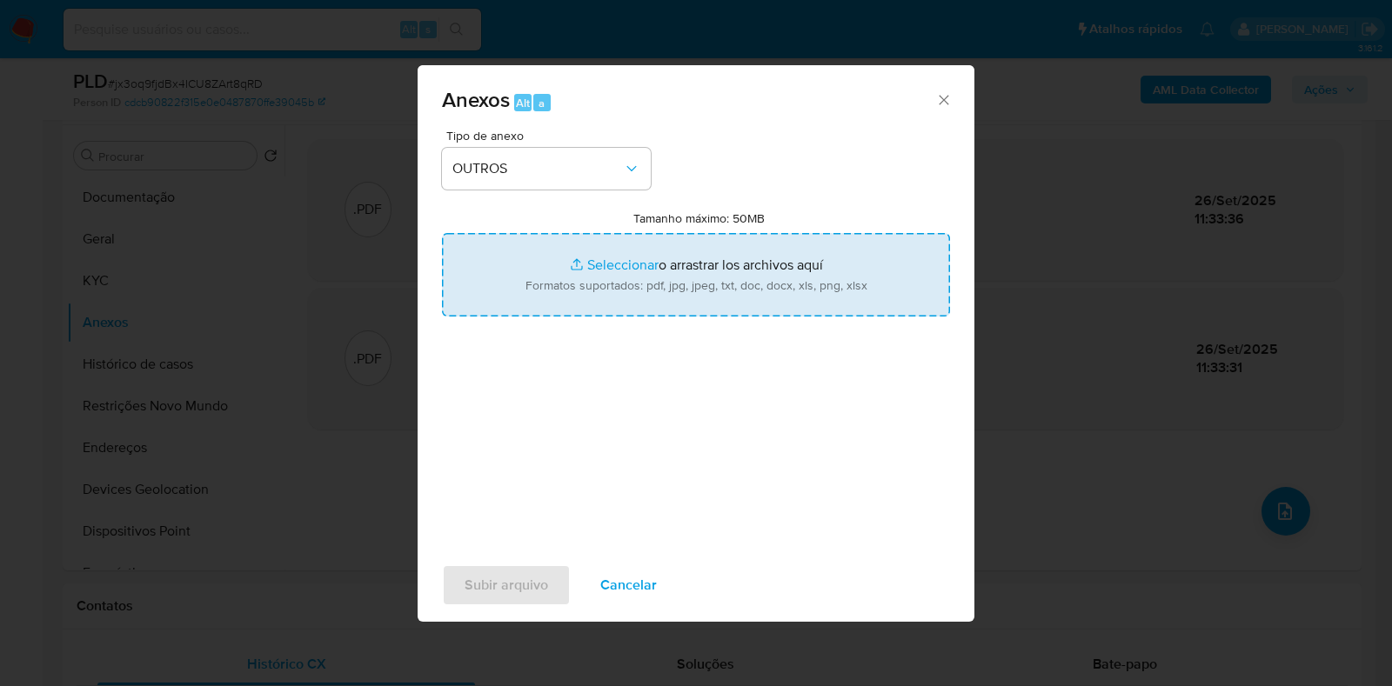
click at [591, 258] on input "Tamanho máximo: 50MB Seleccionar archivos" at bounding box center [696, 275] width 508 height 84
type input "C:\fakepath\Declinio - XXXX - CPF 45818290387 - FRANCISCO ANTONIO RODRIGUES PAU…"
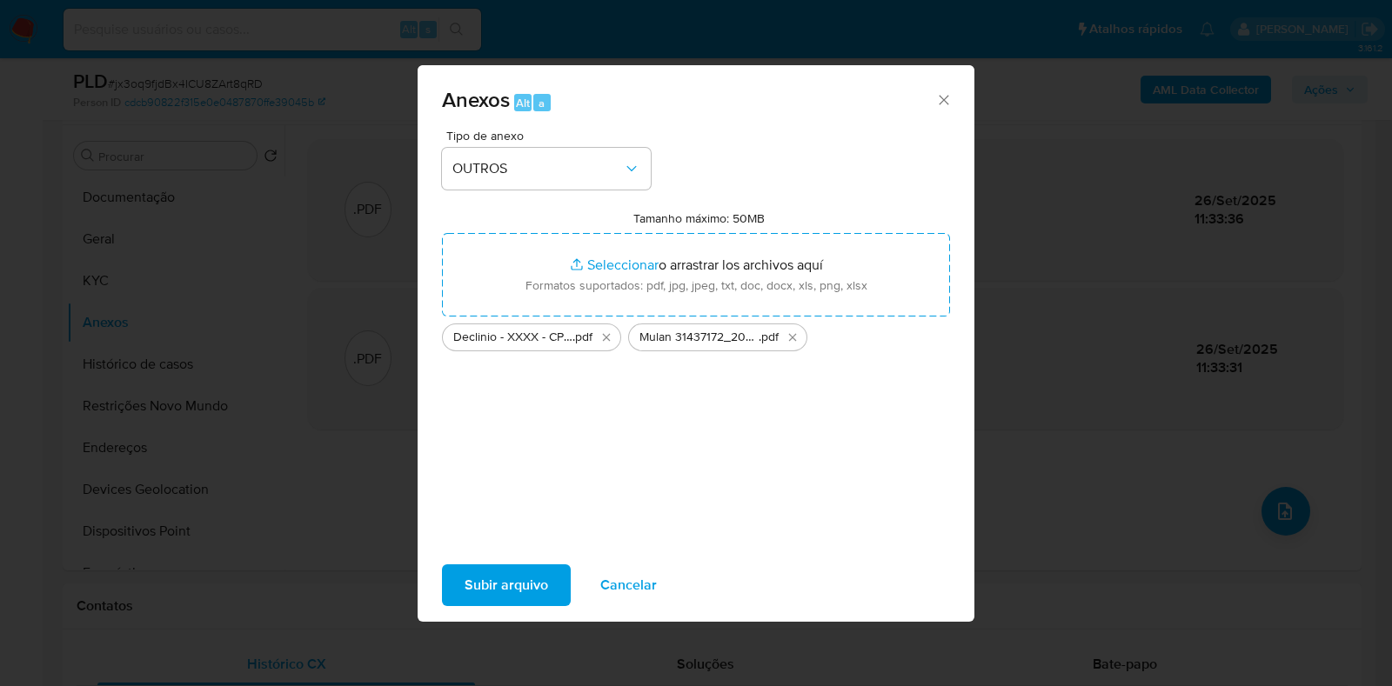
click at [505, 587] on span "Subir arquivo" at bounding box center [506, 585] width 84 height 38
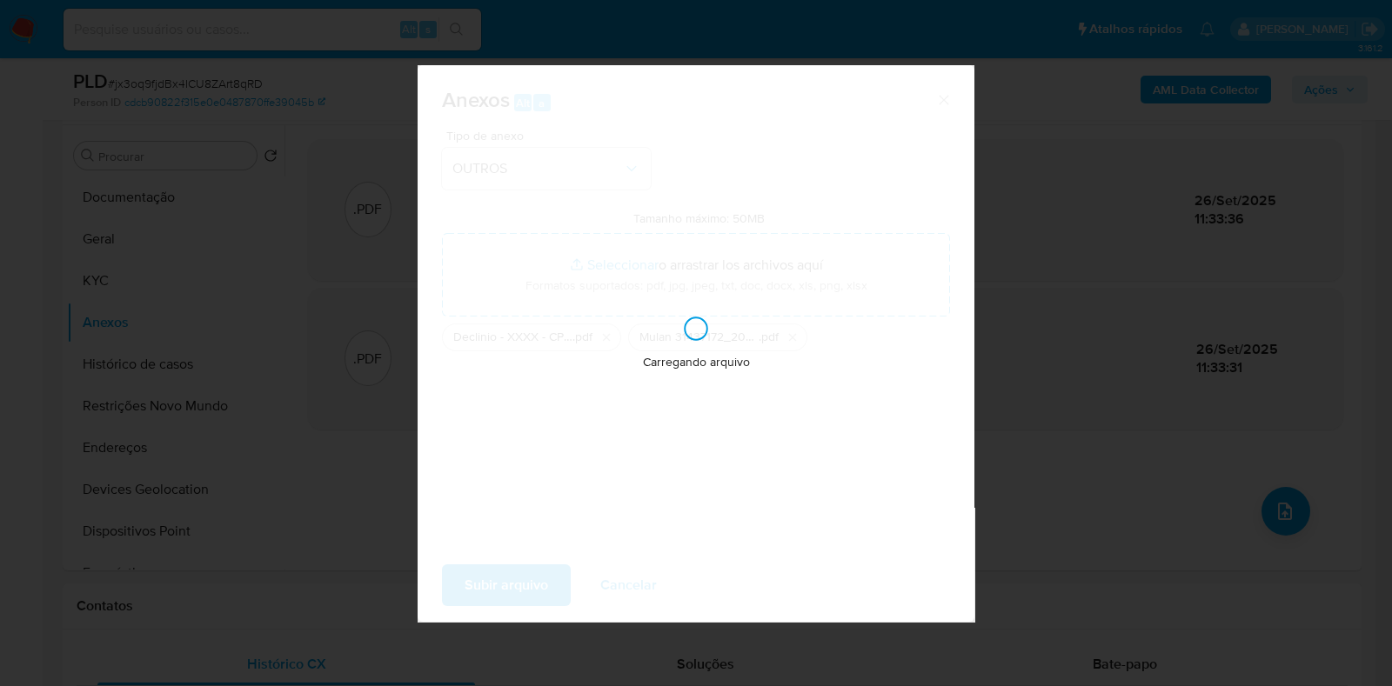
click at [1320, 89] on div "Anexos Alt a Tipo de anexo OUTROS Tamanho máximo: 50MB Seleccionar archivos Sel…" at bounding box center [696, 343] width 1392 height 686
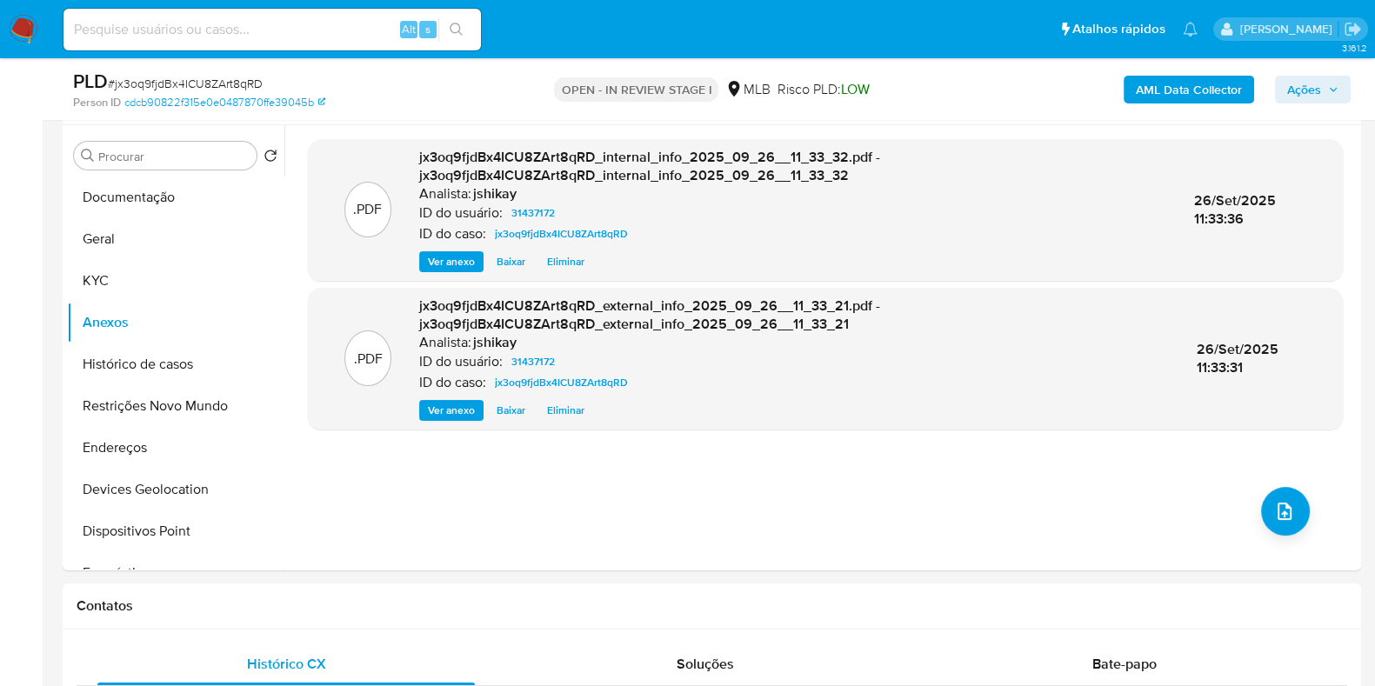
click at [1320, 89] on span "Ações" at bounding box center [1304, 90] width 34 height 28
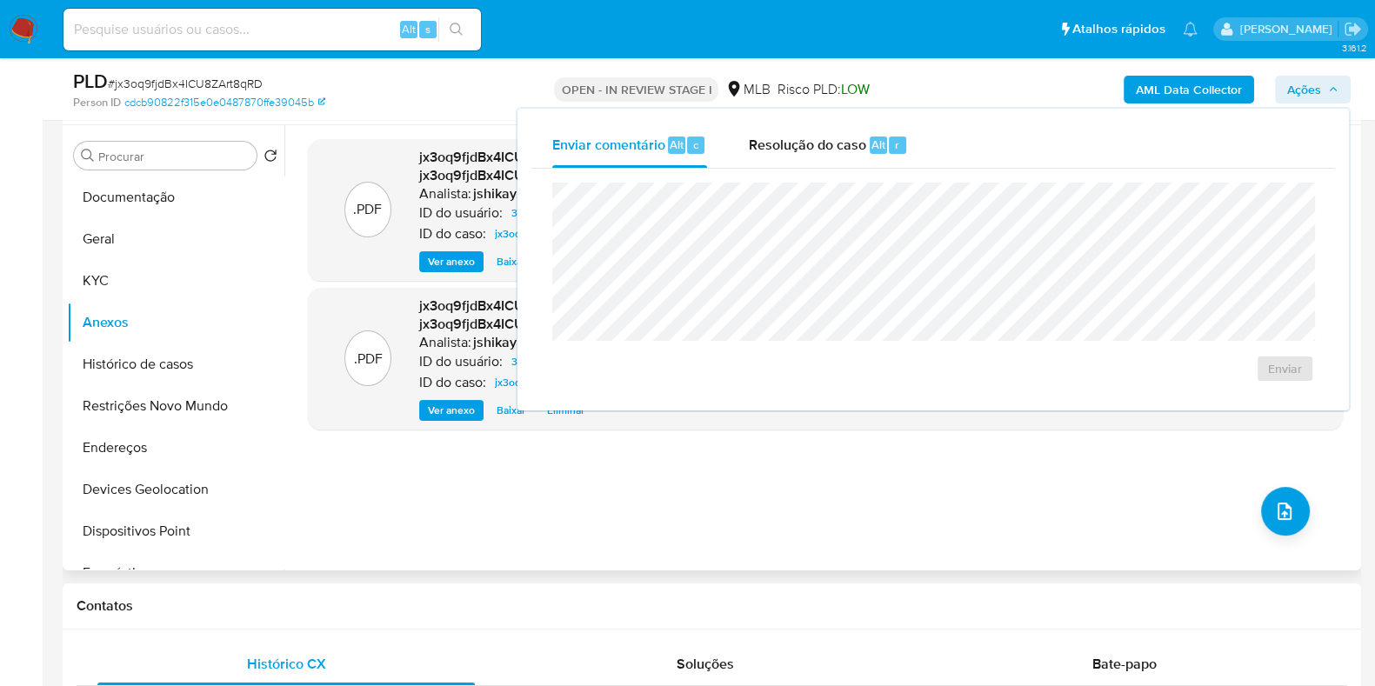
click at [517, 442] on div ".PDF jx3oq9fjdBx4ICU8ZArt8qRD_internal_info_2025_09_26__11_33_32.pdf - jx3oq9fj…" at bounding box center [825, 348] width 1035 height 418
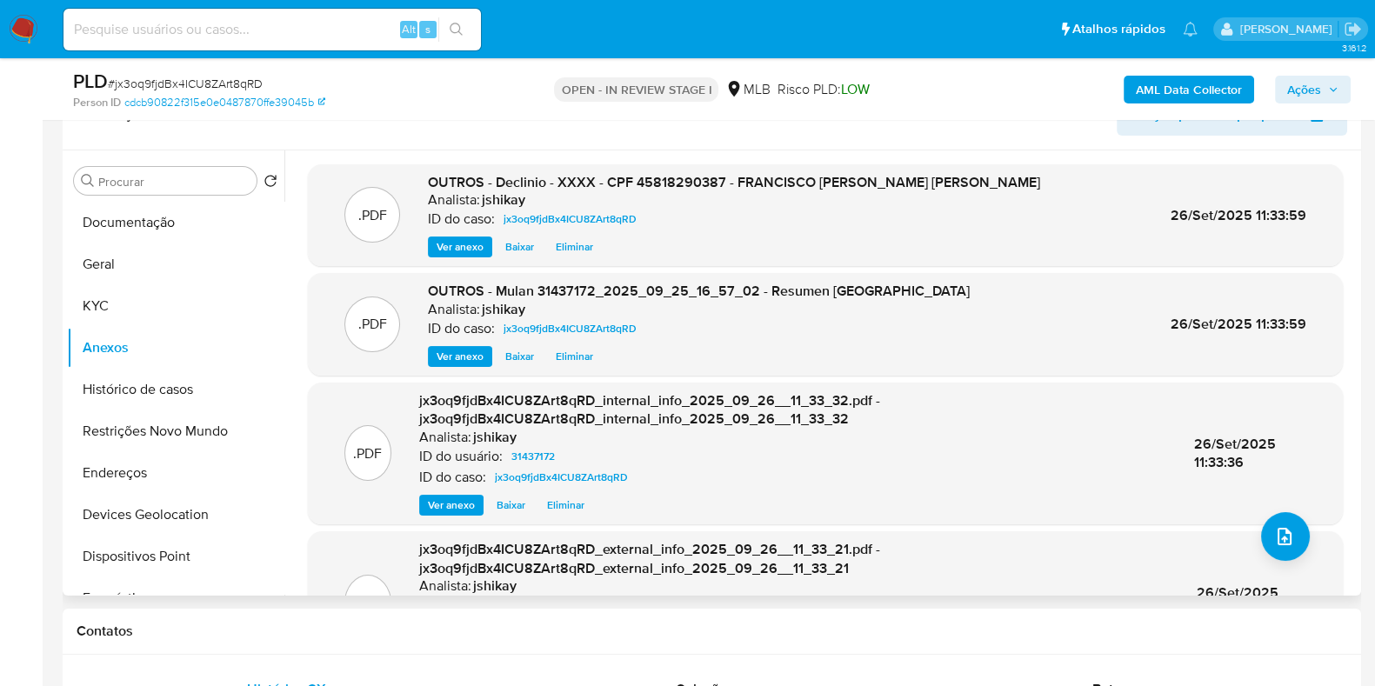
scroll to position [434, 0]
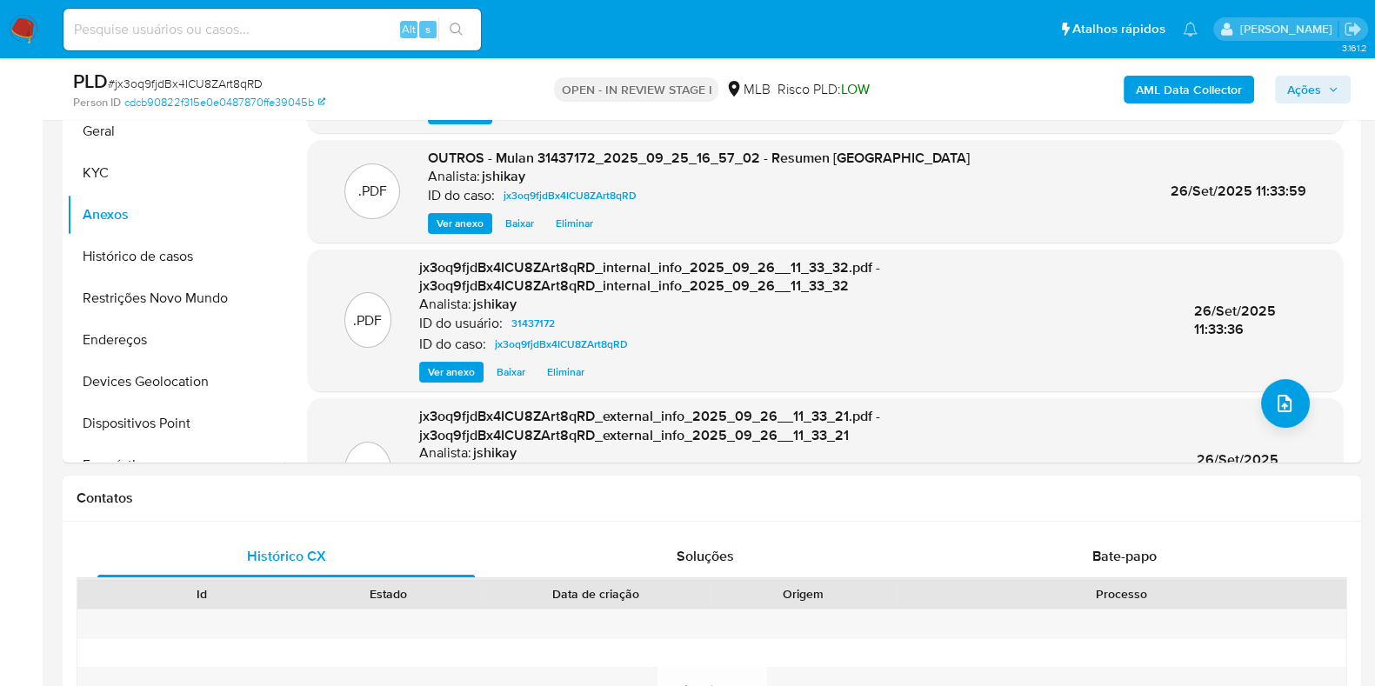
click at [1320, 84] on span "Ações" at bounding box center [1304, 90] width 34 height 28
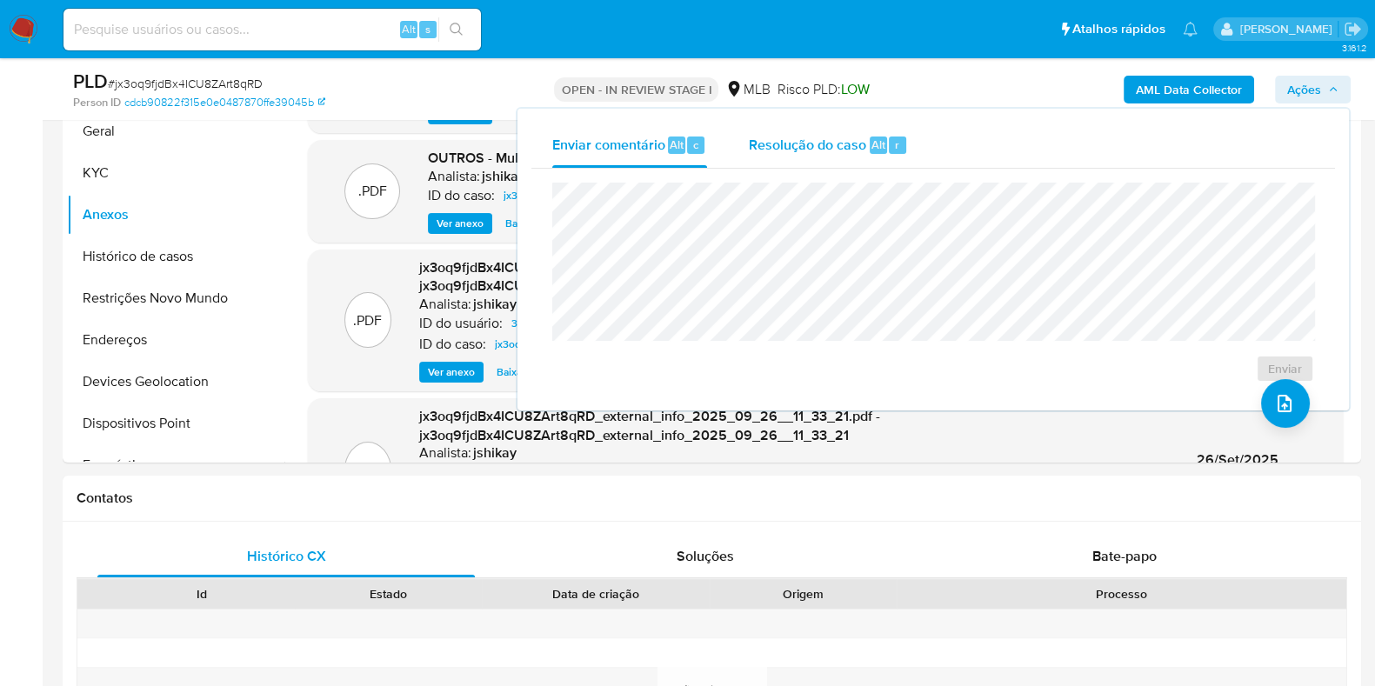
click at [830, 137] on span "Resolução do caso" at bounding box center [807, 144] width 117 height 20
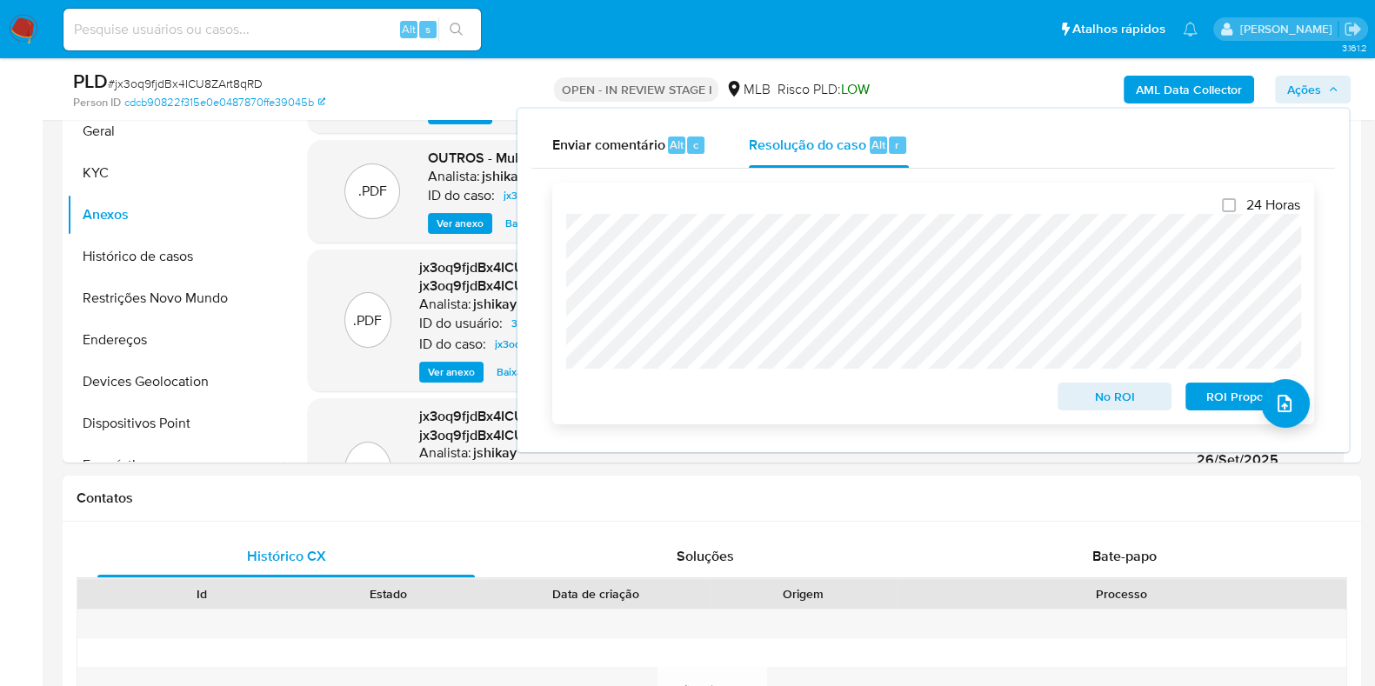
click at [1114, 398] on span "No ROI" at bounding box center [1115, 396] width 90 height 24
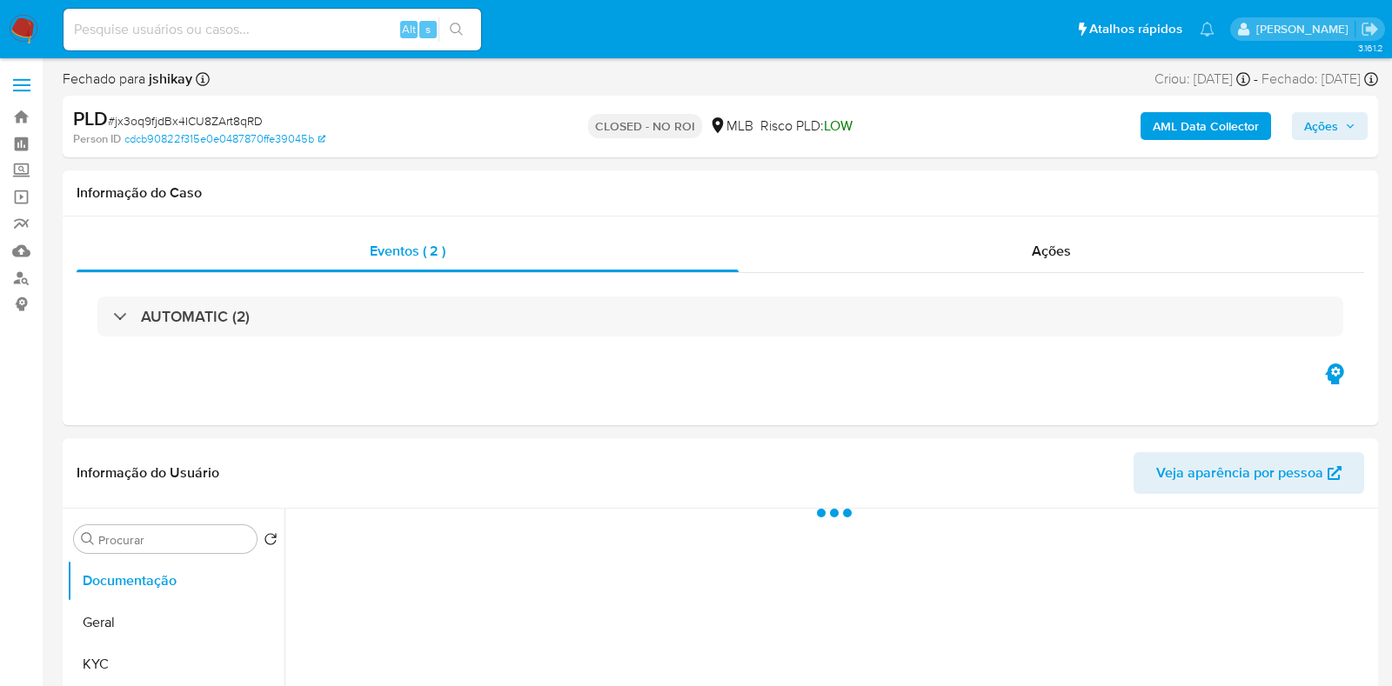
select select "10"
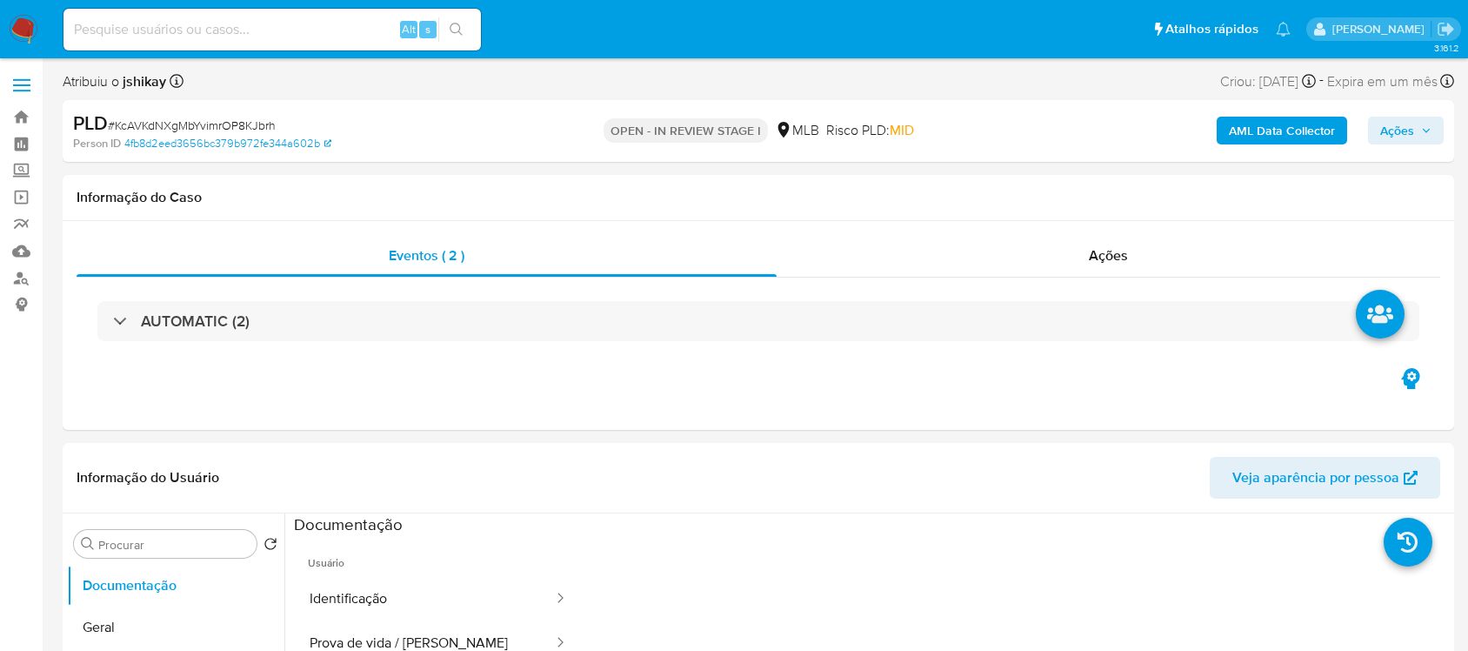
select select "10"
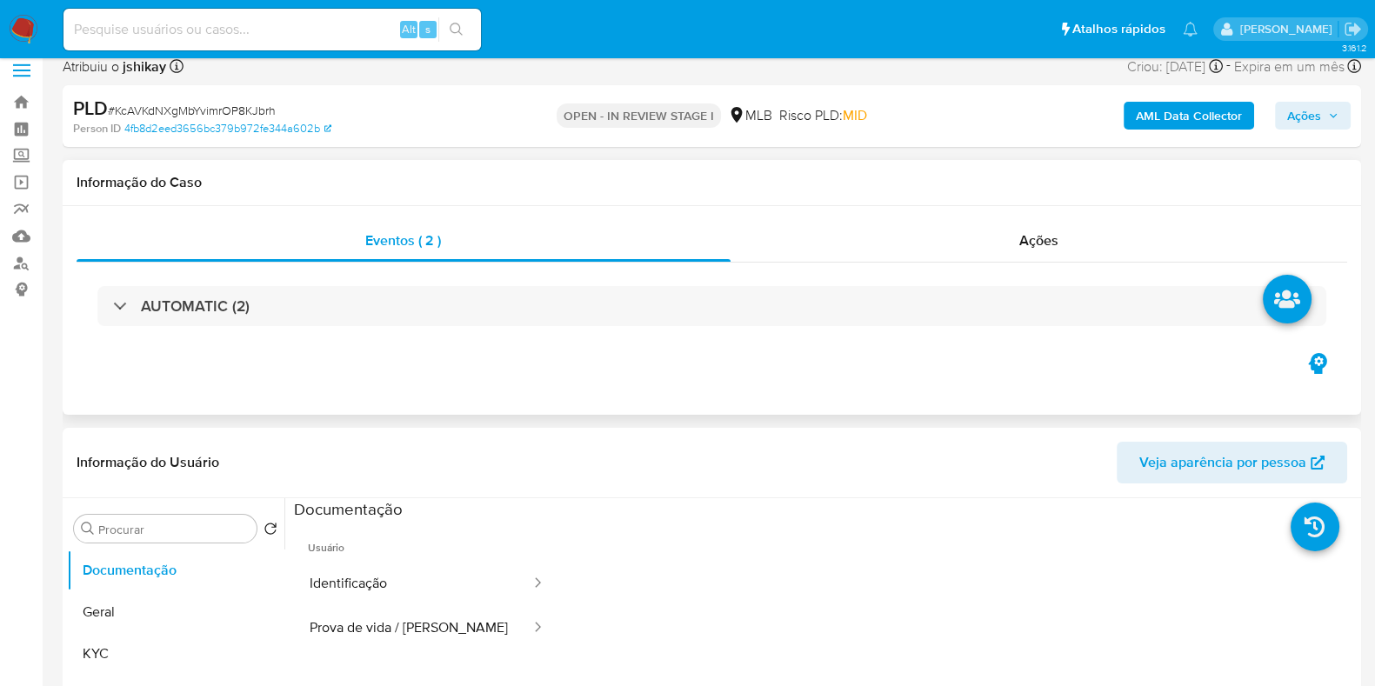
scroll to position [217, 0]
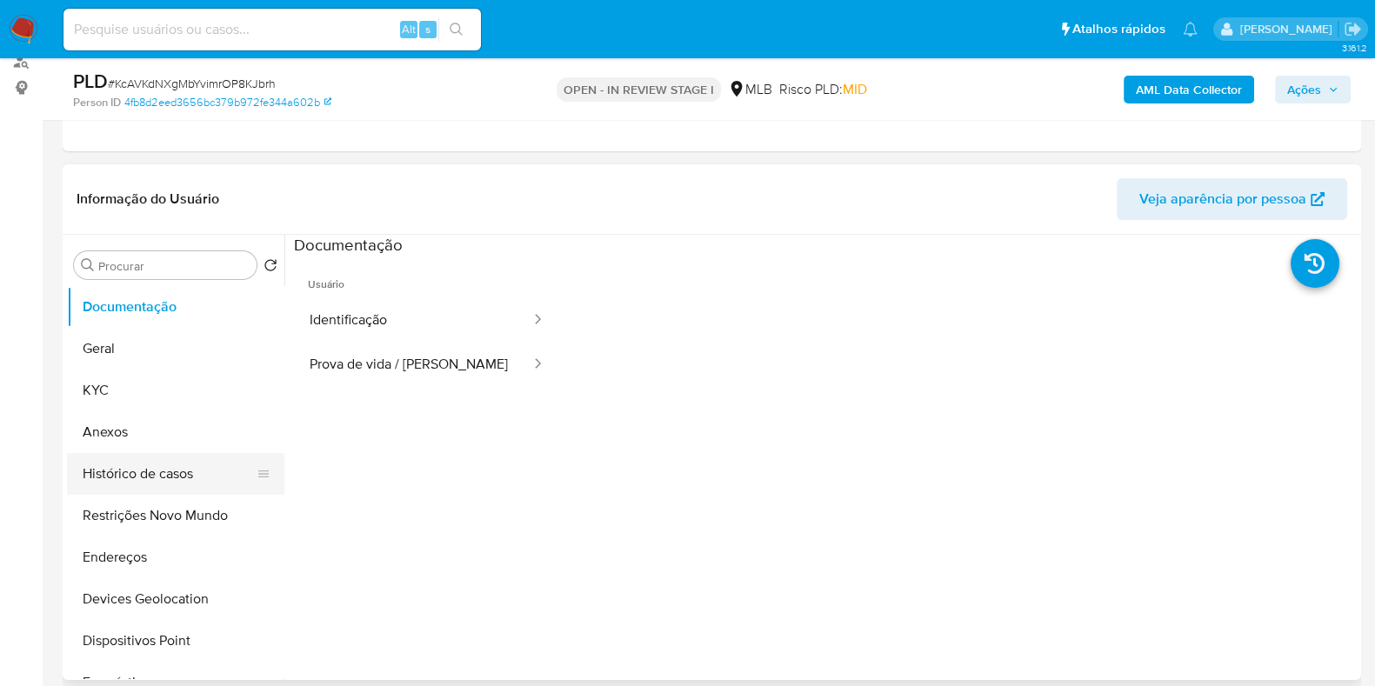
click at [179, 459] on button "Histórico de casos" at bounding box center [169, 474] width 204 height 42
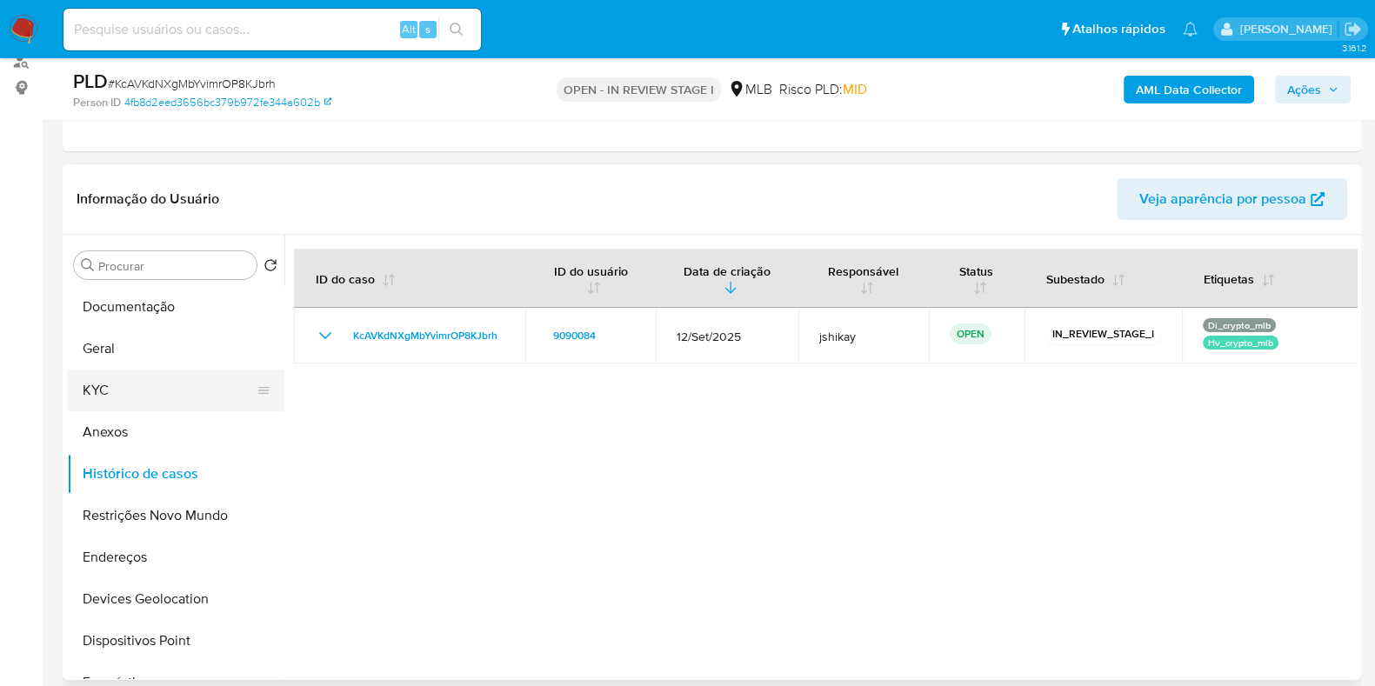
click at [152, 384] on button "KYC" at bounding box center [169, 391] width 204 height 42
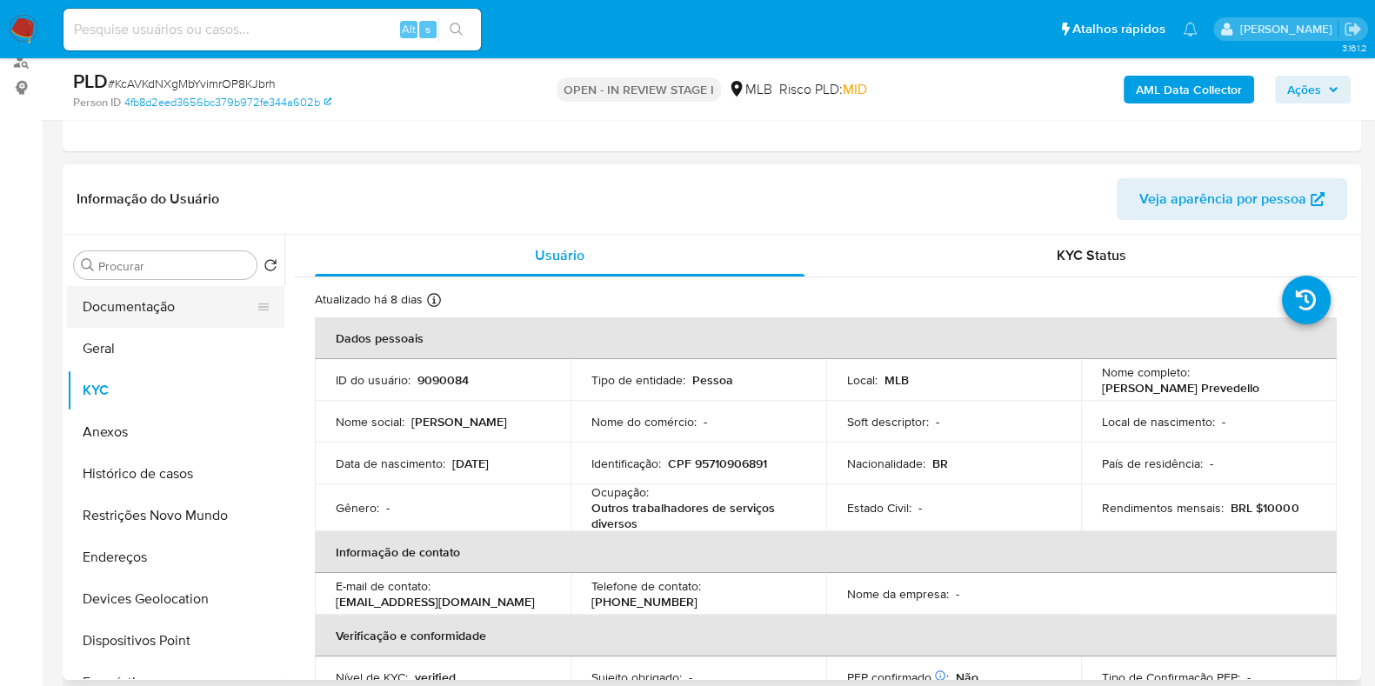
click at [83, 303] on button "Documentação" at bounding box center [169, 307] width 204 height 42
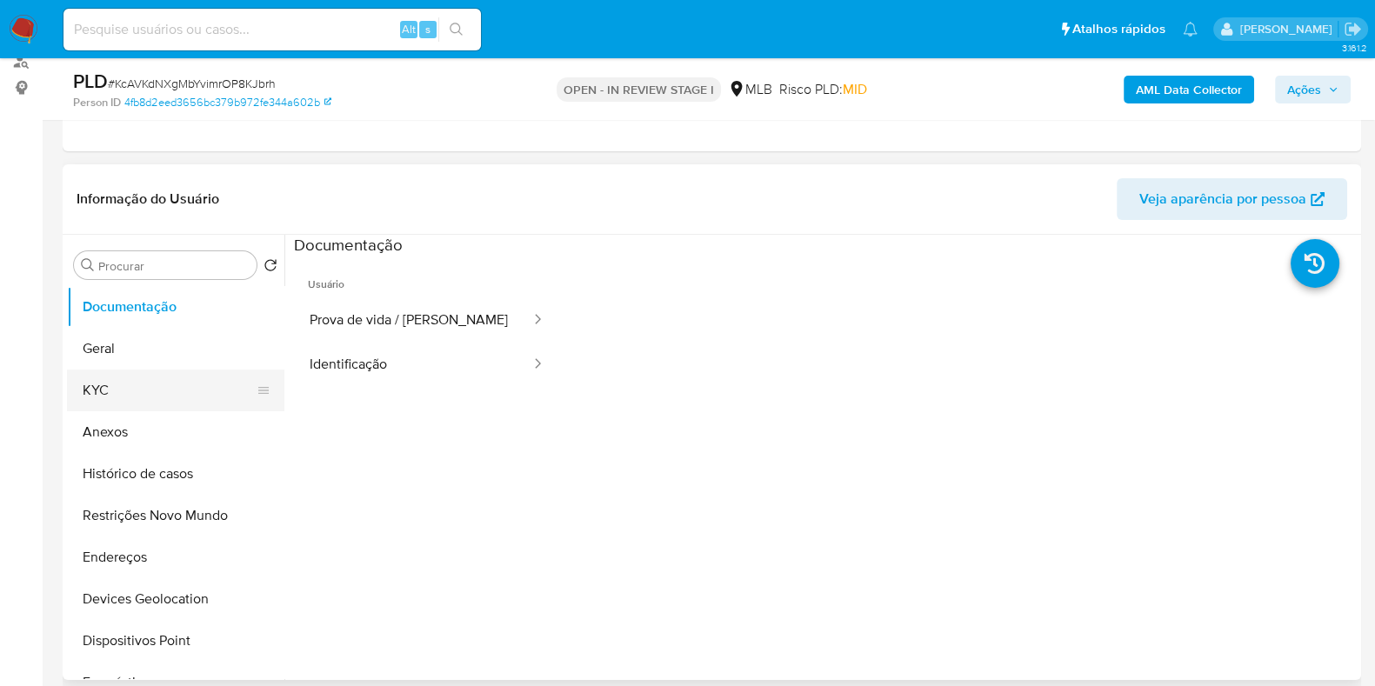
click at [100, 389] on button "KYC" at bounding box center [169, 391] width 204 height 42
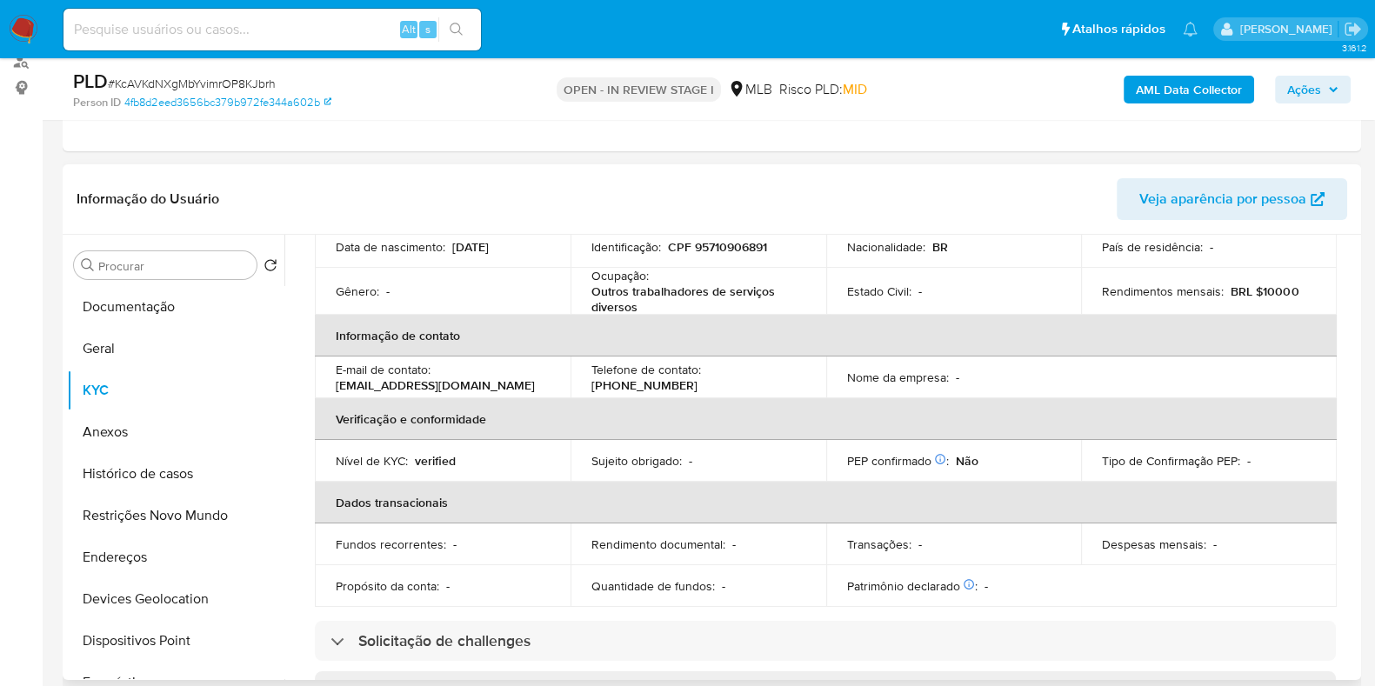
scroll to position [108, 0]
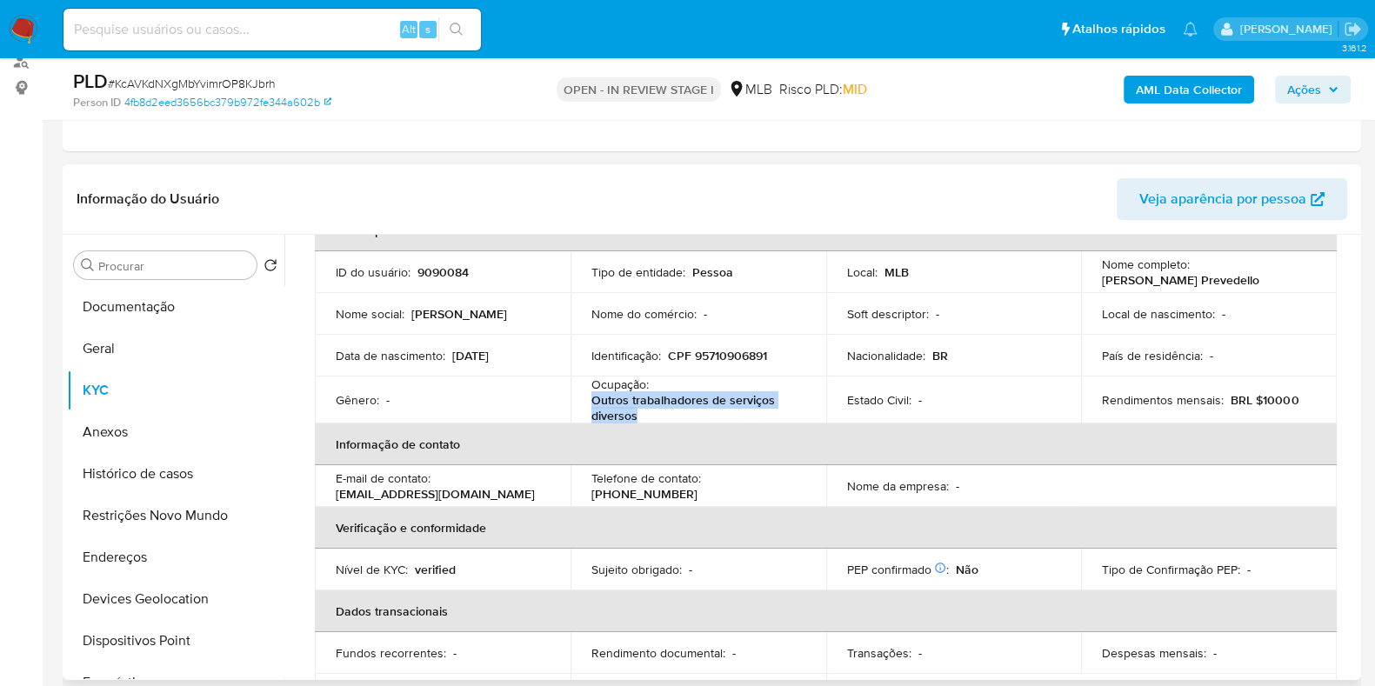
drag, startPoint x: 639, startPoint y: 415, endPoint x: 578, endPoint y: 396, distance: 63.8
click at [578, 396] on td "Ocupação : Outros trabalhadores de serviços diversos" at bounding box center [699, 400] width 256 height 47
click at [116, 426] on button "Anexos" at bounding box center [169, 432] width 204 height 42
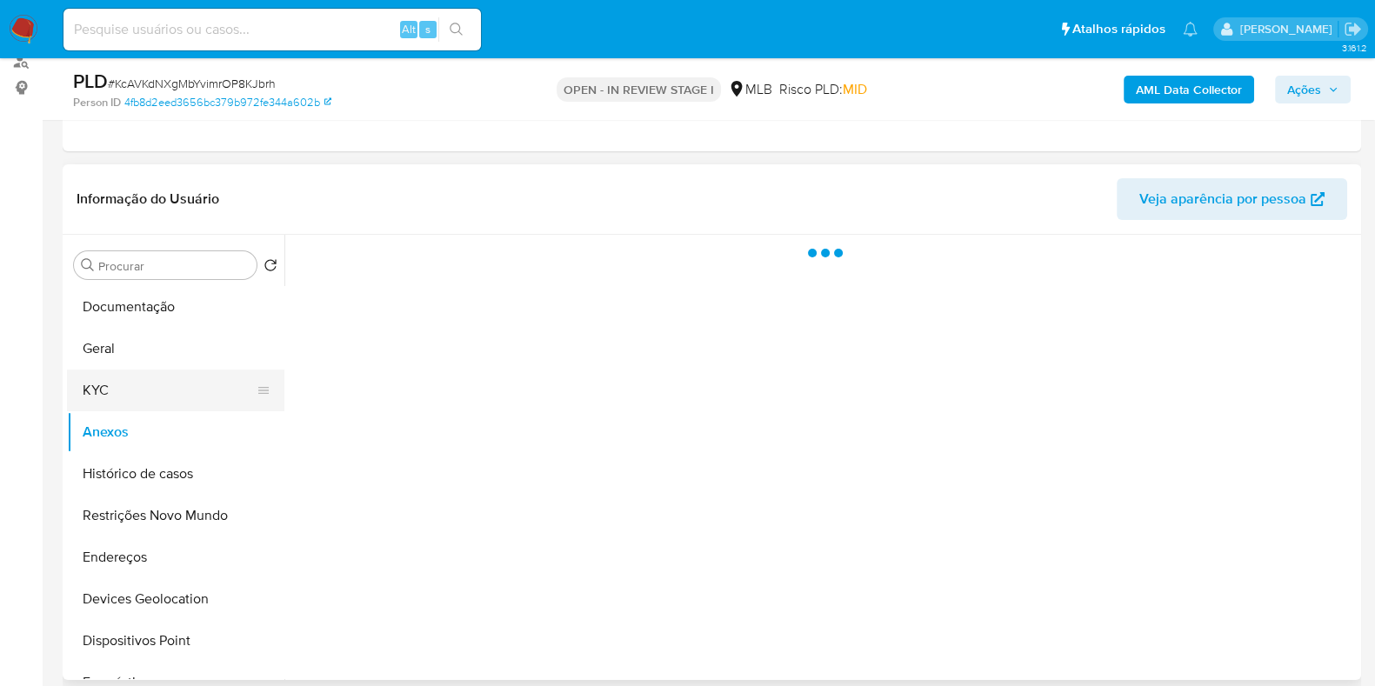
click at [139, 372] on button "KYC" at bounding box center [169, 391] width 204 height 42
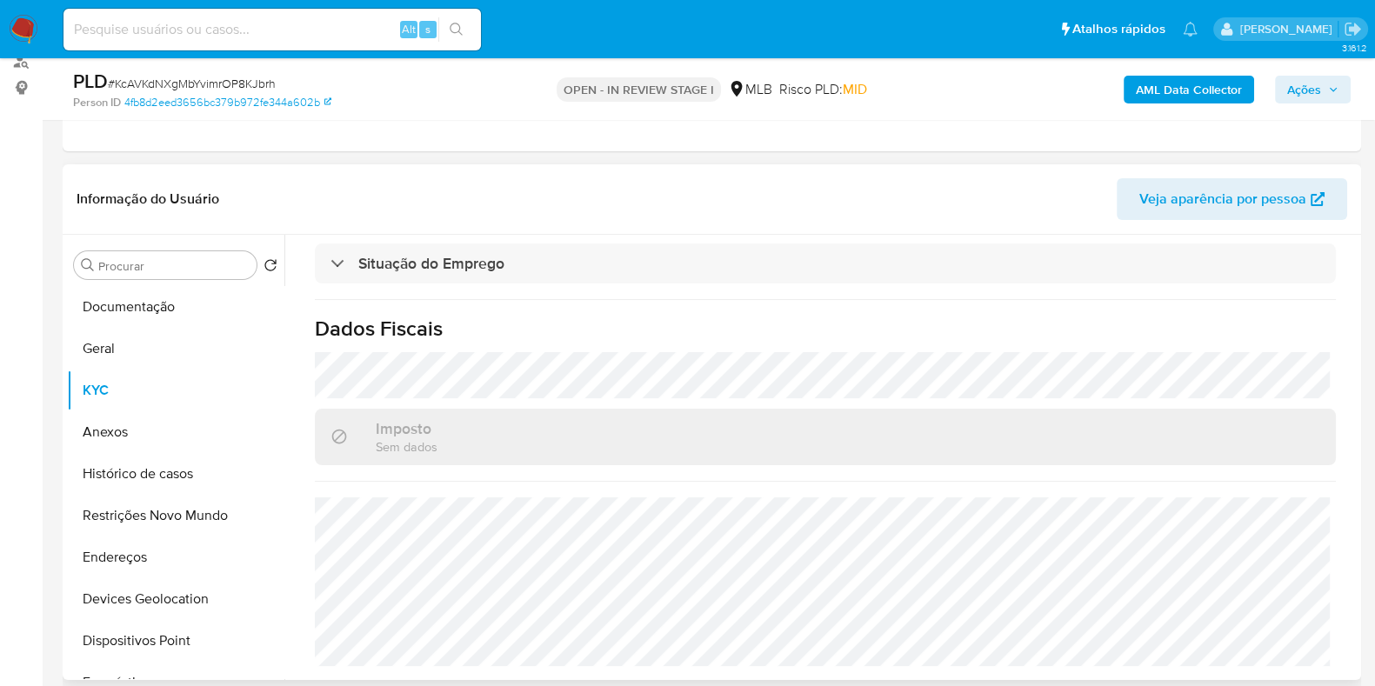
scroll to position [760, 0]
click at [189, 324] on button "Documentação" at bounding box center [169, 307] width 204 height 42
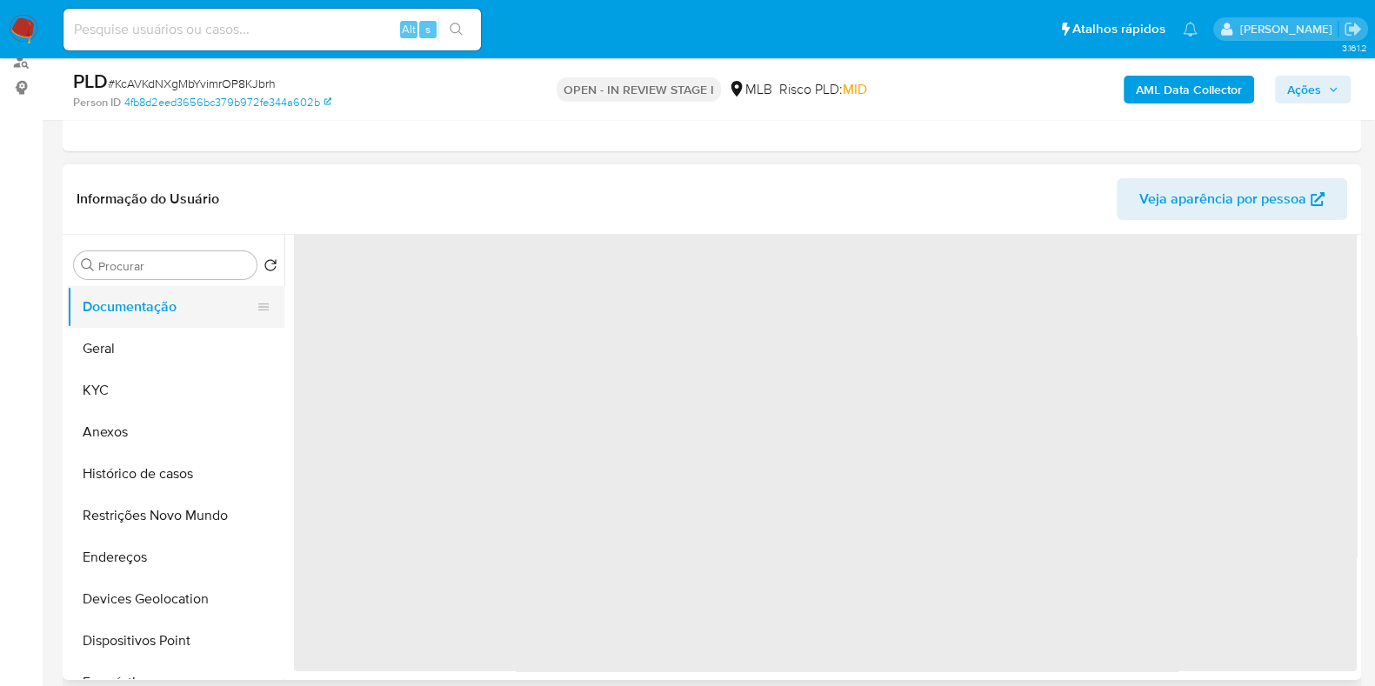
scroll to position [0, 0]
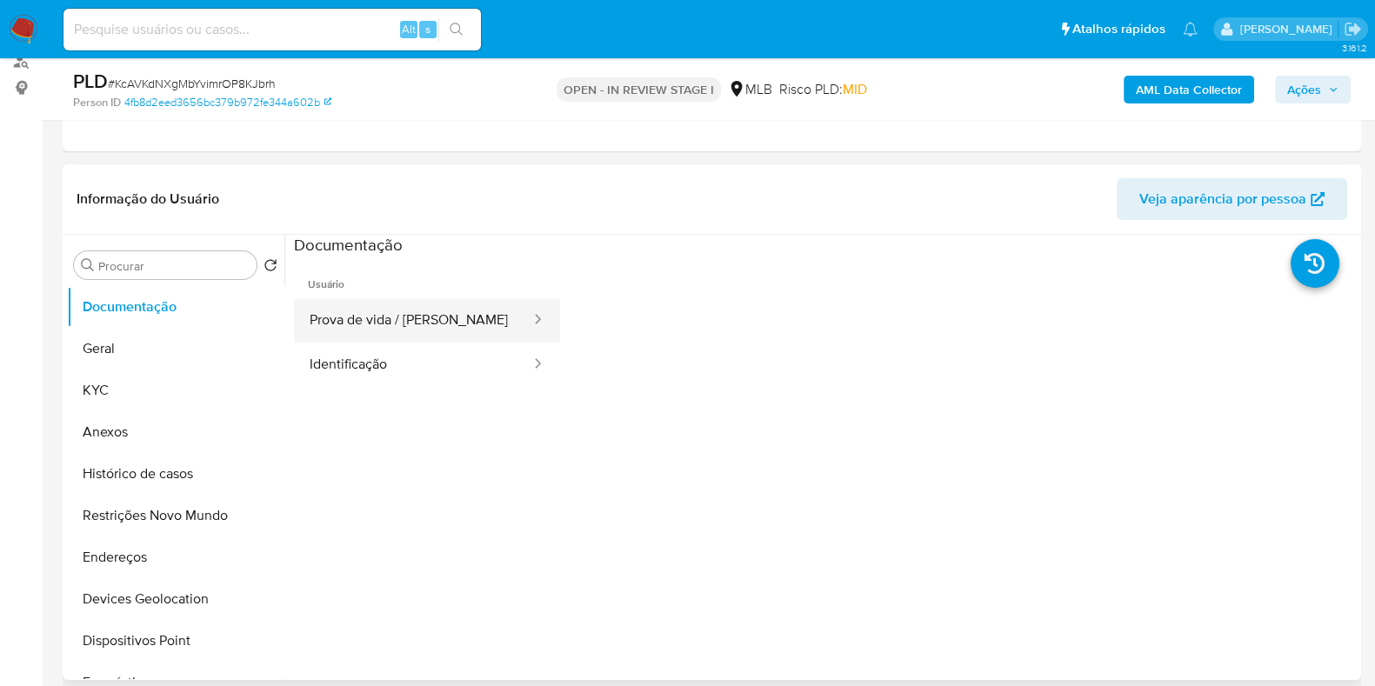
click at [330, 331] on button "Prova de vida / [PERSON_NAME]" at bounding box center [413, 320] width 238 height 44
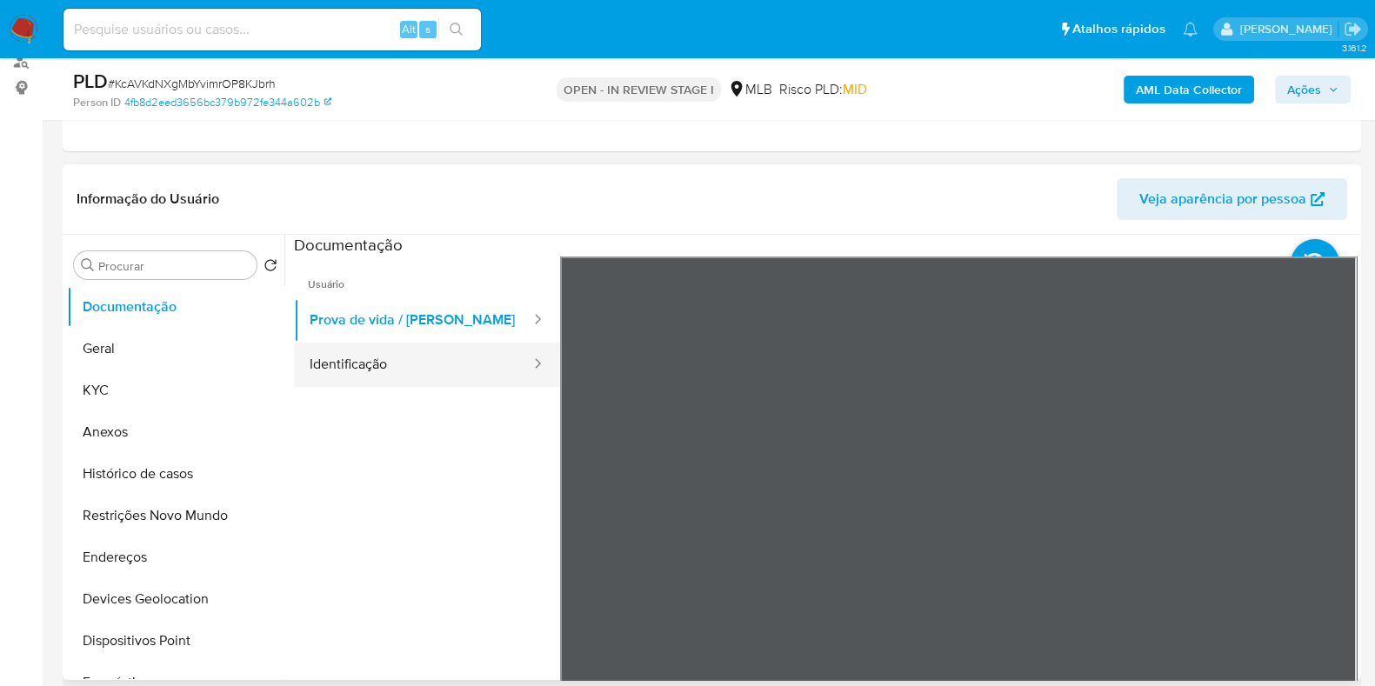
click at [433, 357] on button "Identificação" at bounding box center [413, 365] width 238 height 44
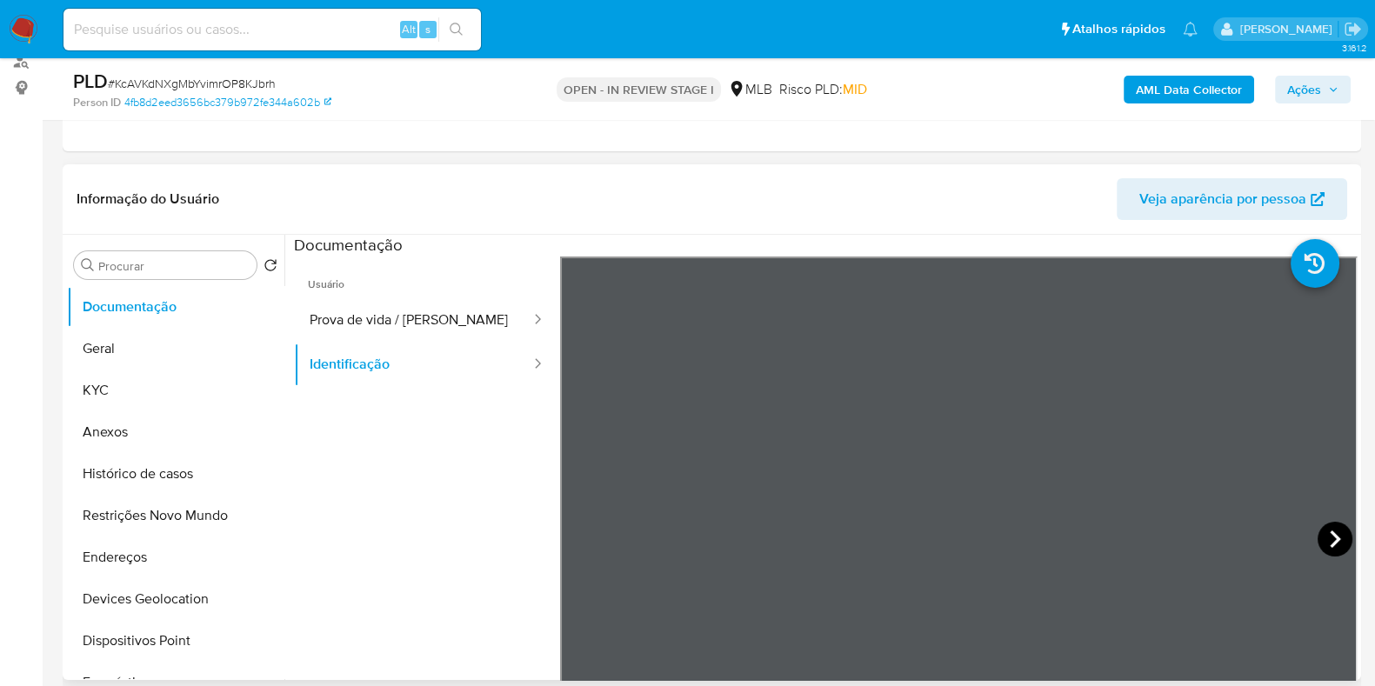
click at [1335, 532] on icon at bounding box center [1335, 539] width 35 height 35
click at [354, 343] on button "Identificação" at bounding box center [413, 365] width 238 height 44
click at [412, 309] on button "Prova de vida / [PERSON_NAME]" at bounding box center [413, 320] width 238 height 44
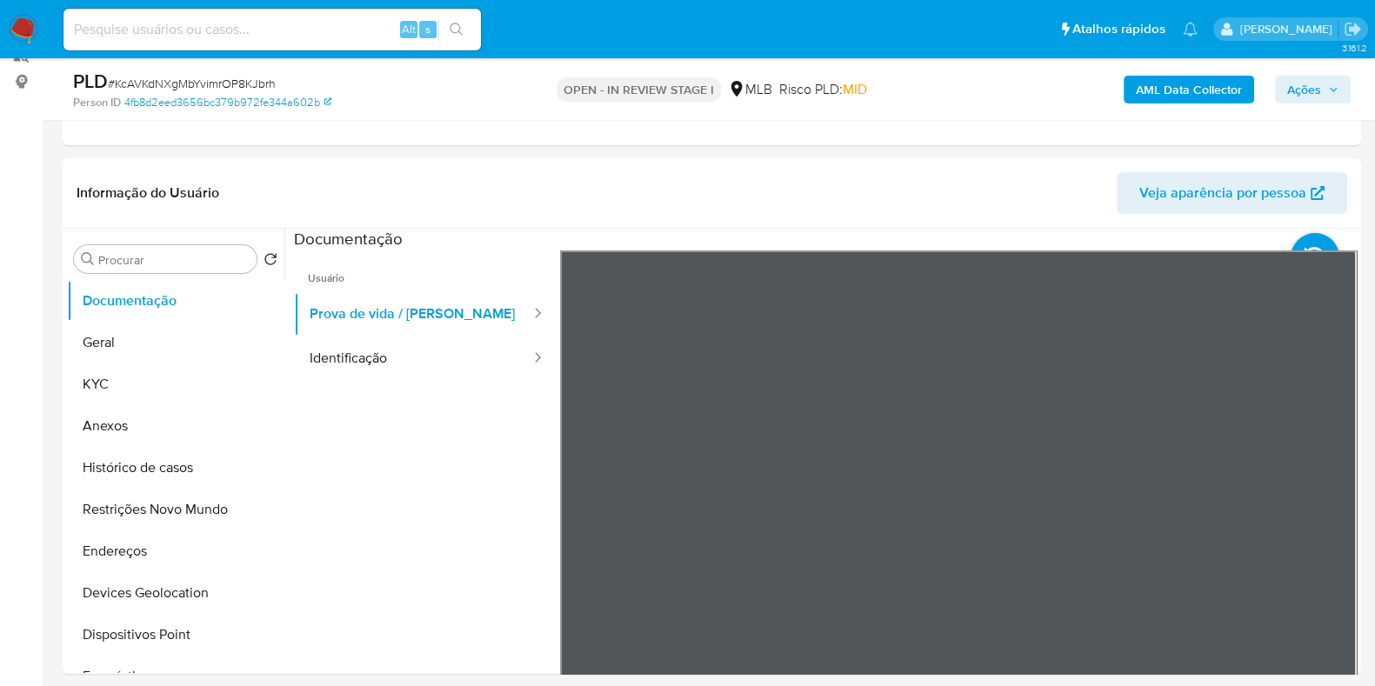
scroll to position [217, 0]
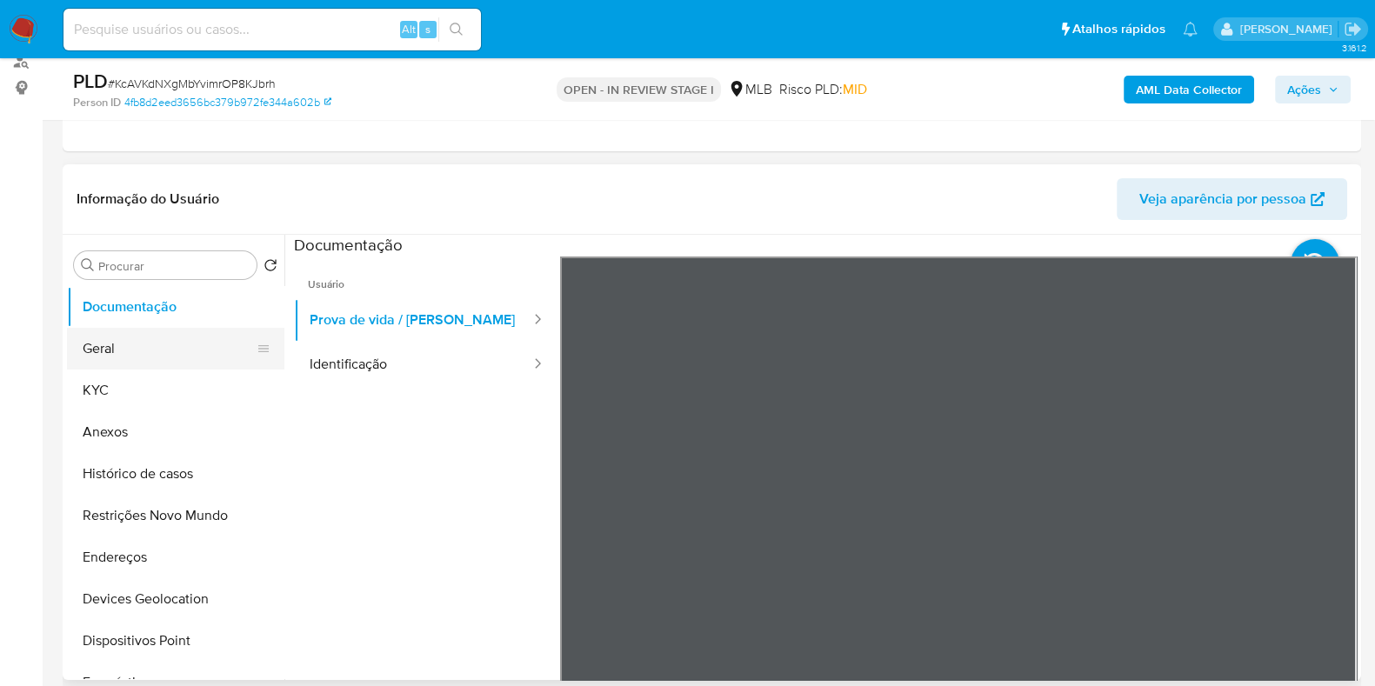
click at [152, 363] on button "Geral" at bounding box center [169, 349] width 204 height 42
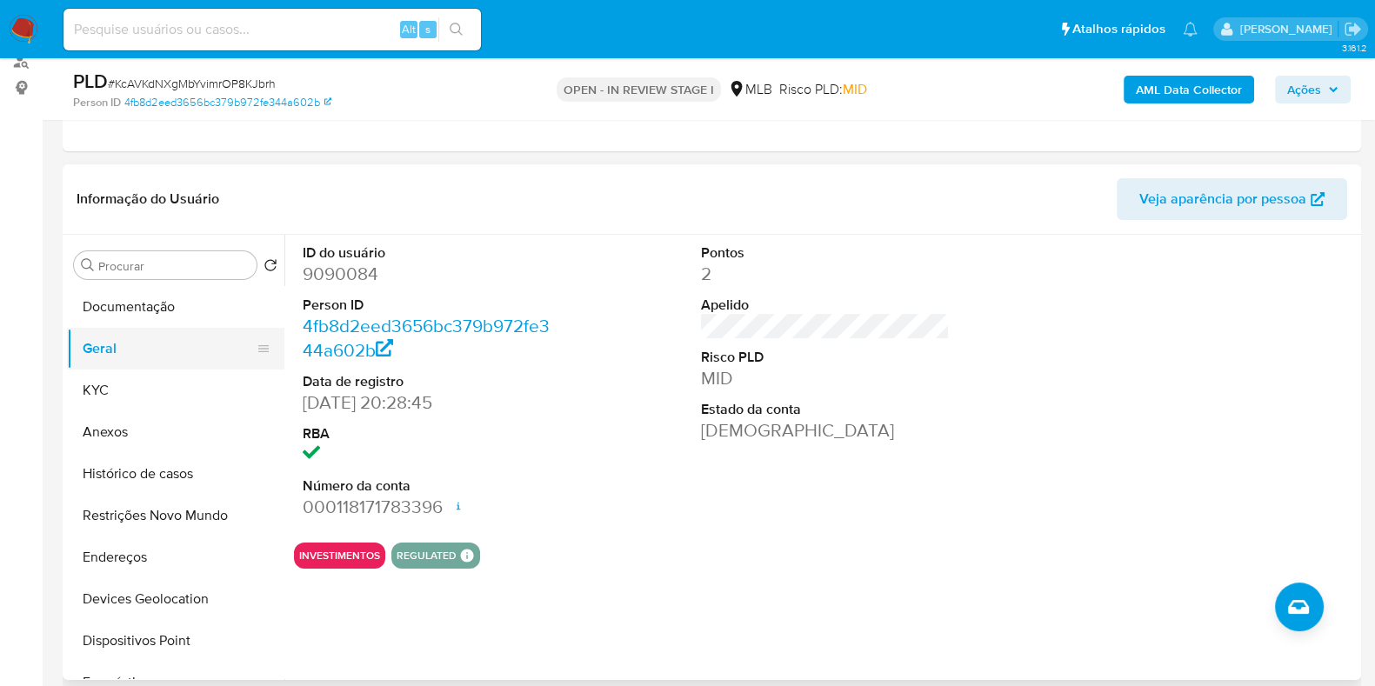
click at [170, 367] on button "Geral" at bounding box center [169, 349] width 204 height 42
click at [165, 377] on button "KYC" at bounding box center [169, 391] width 204 height 42
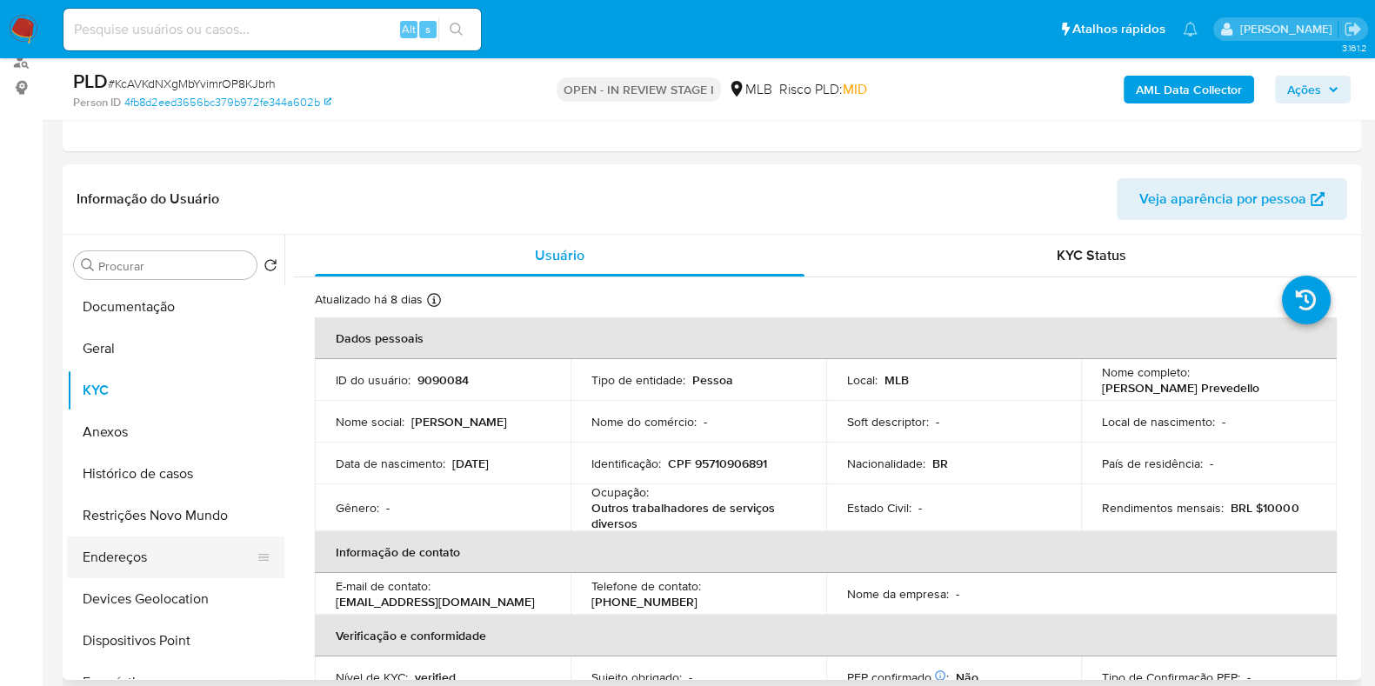
click at [110, 561] on button "Endereços" at bounding box center [169, 558] width 204 height 42
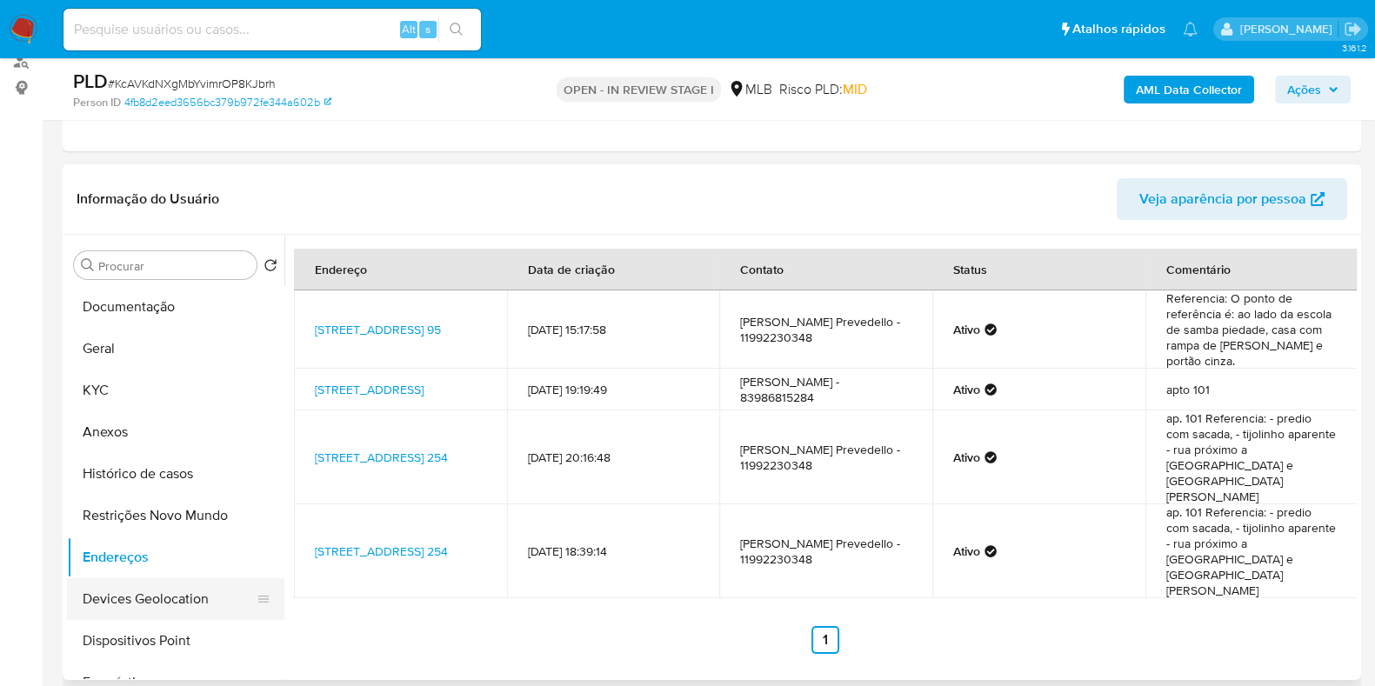
click at [183, 590] on button "Devices Geolocation" at bounding box center [169, 599] width 204 height 42
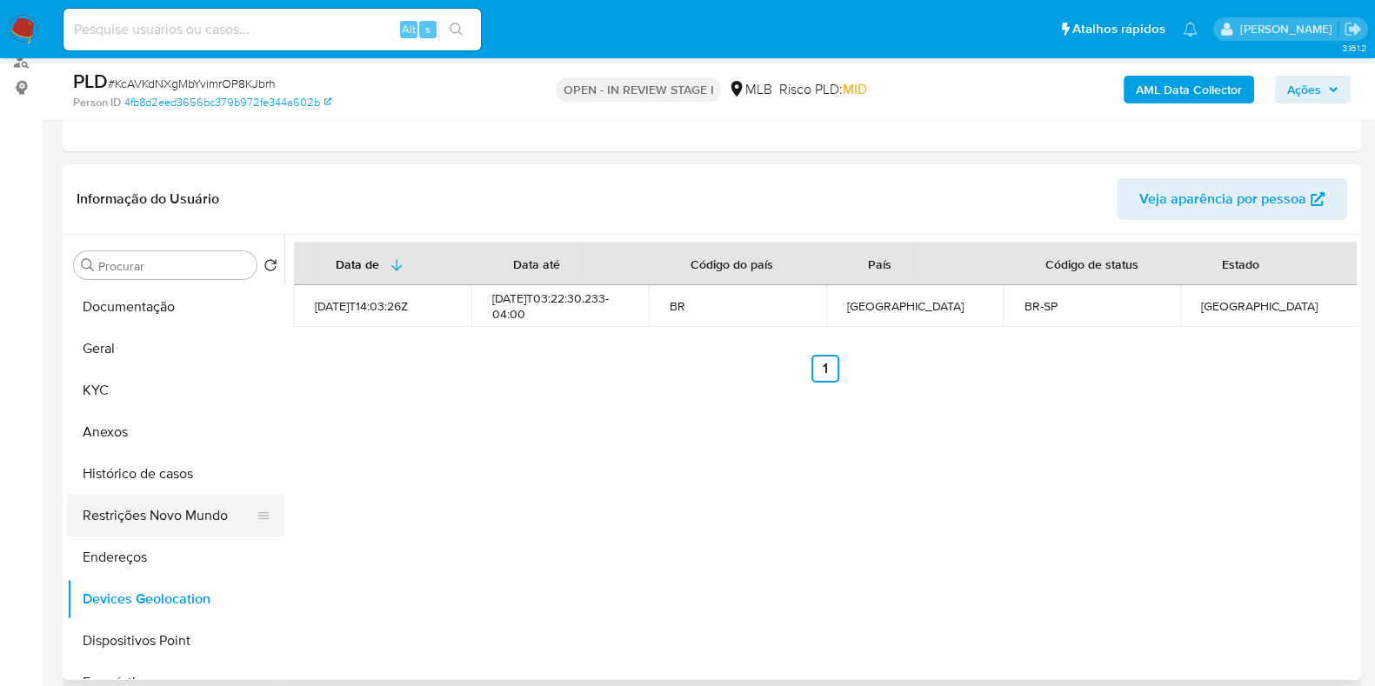
click at [115, 524] on button "Restrições Novo Mundo" at bounding box center [169, 516] width 204 height 42
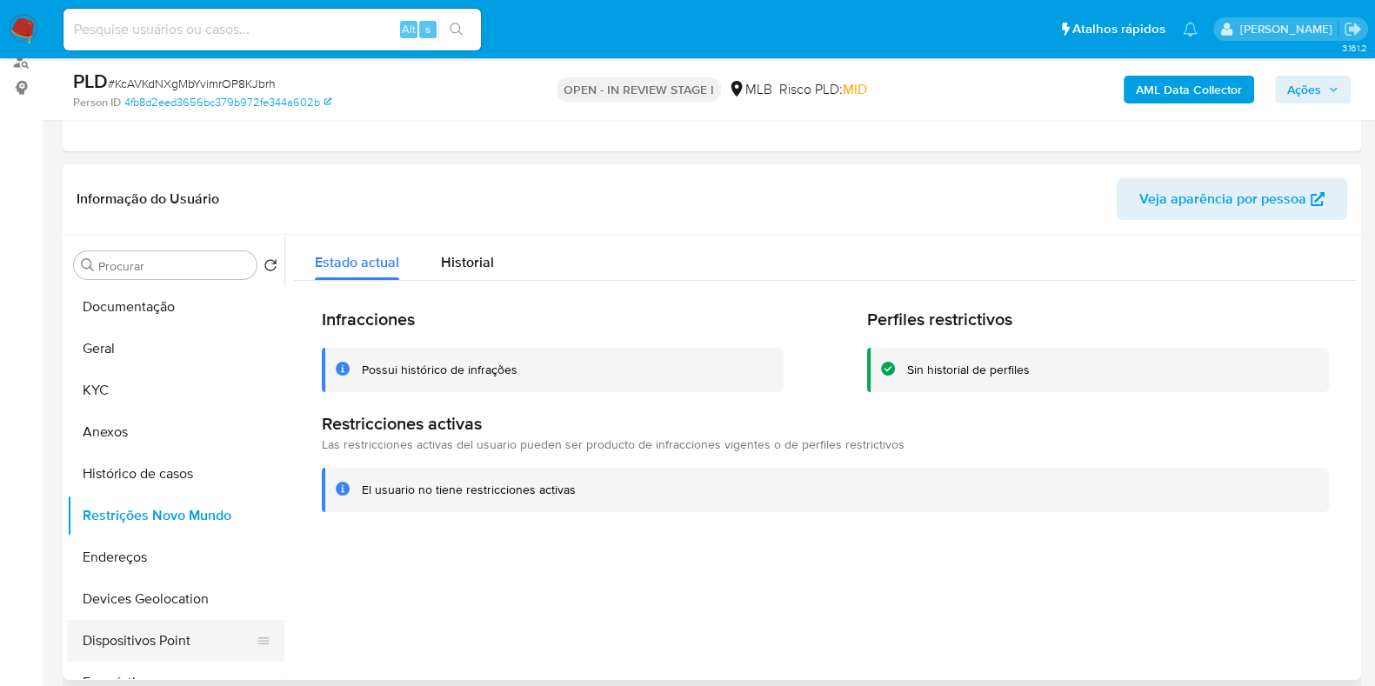
click at [149, 637] on button "Dispositivos Point" at bounding box center [169, 641] width 204 height 42
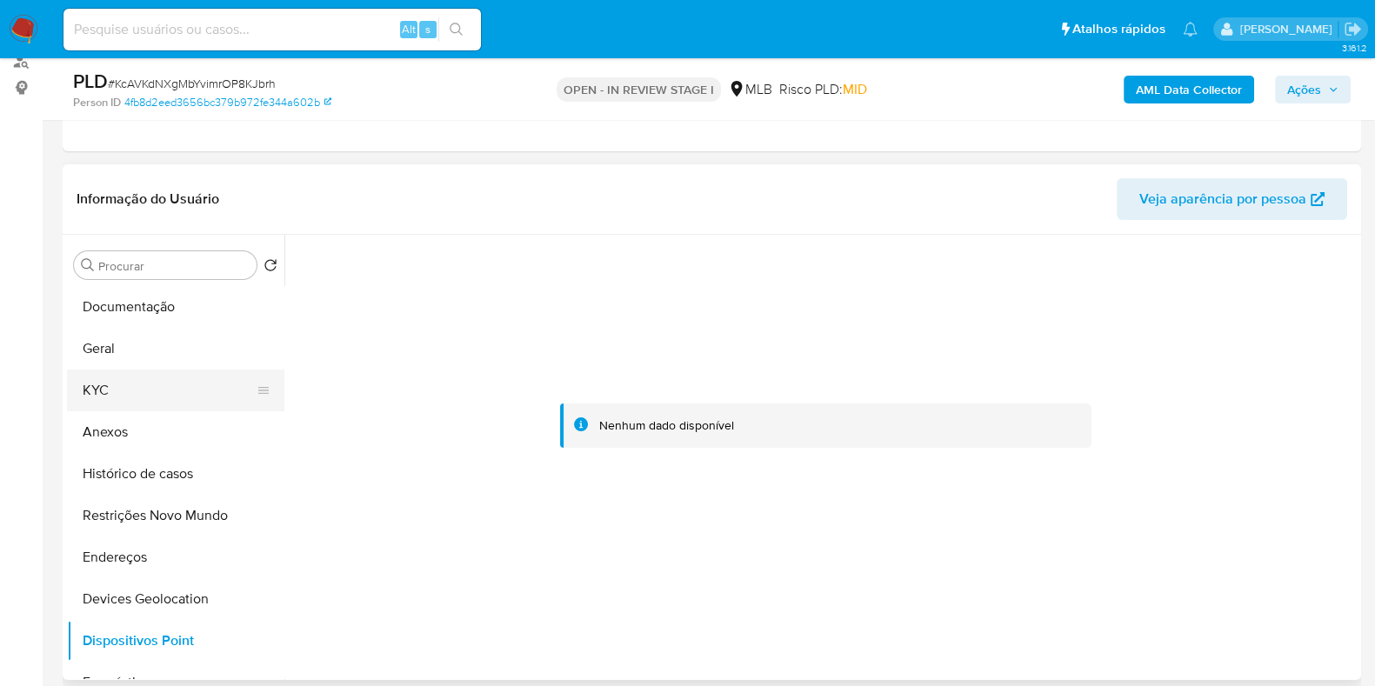
click at [138, 389] on button "KYC" at bounding box center [169, 391] width 204 height 42
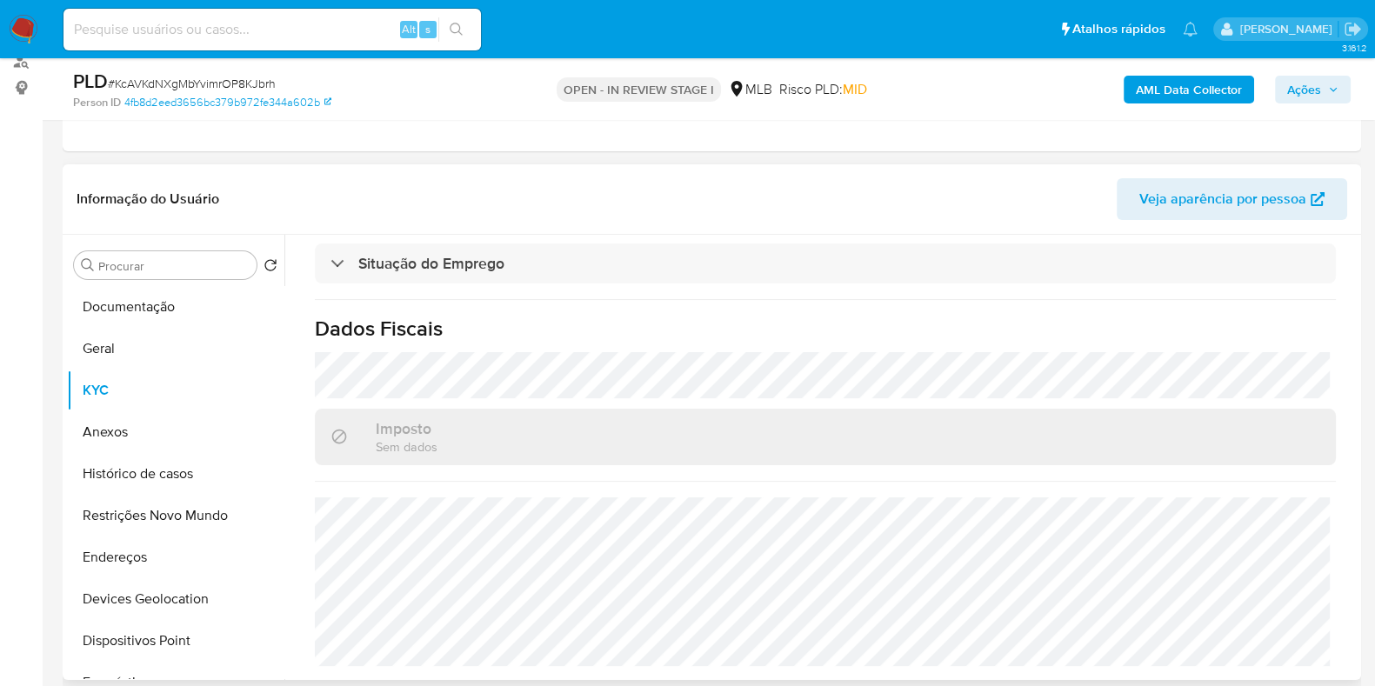
scroll to position [760, 0]
click at [185, 512] on button "Restrições Novo Mundo" at bounding box center [169, 516] width 204 height 42
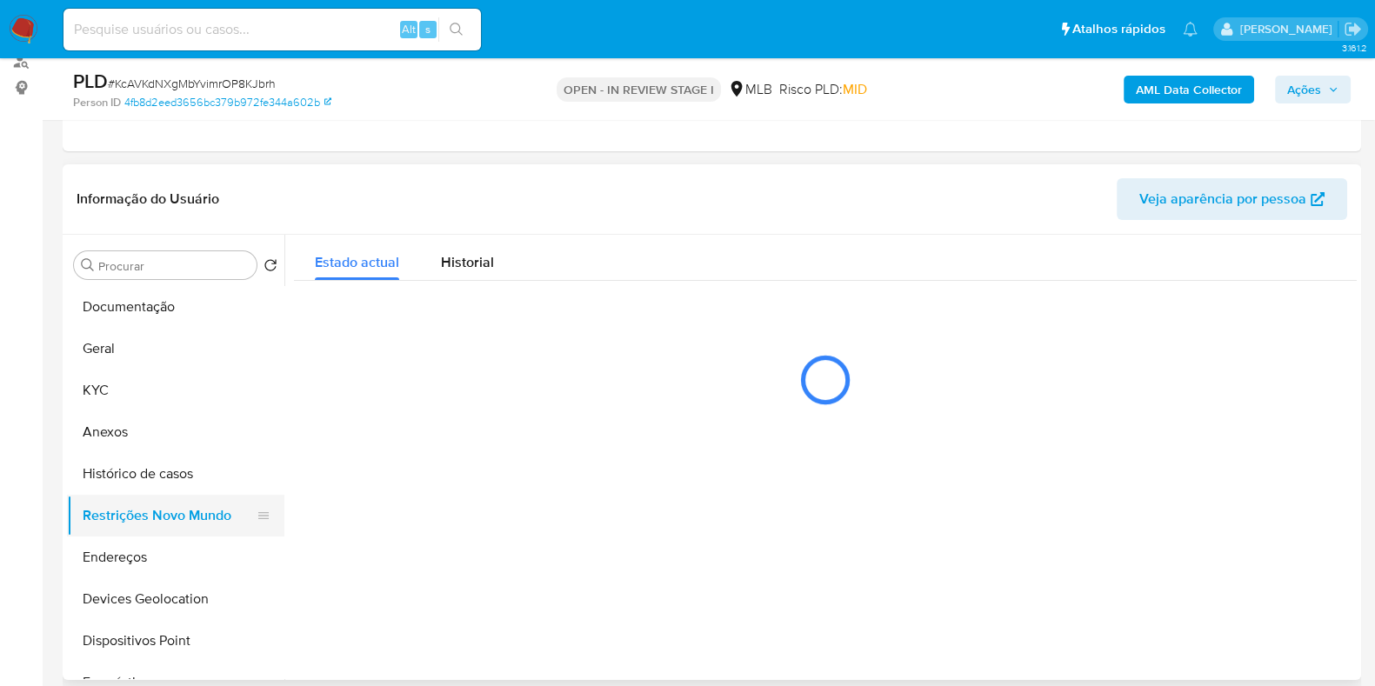
scroll to position [0, 0]
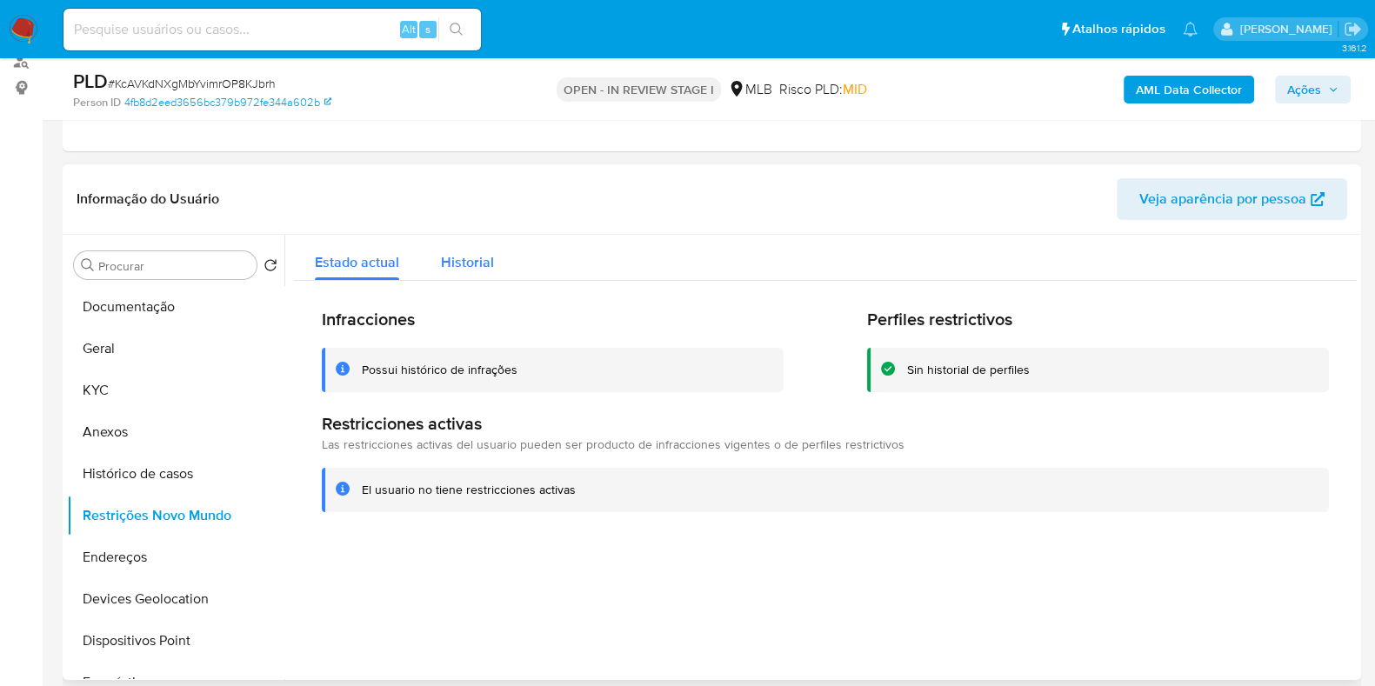
click at [462, 258] on span "Historial" at bounding box center [467, 262] width 53 height 20
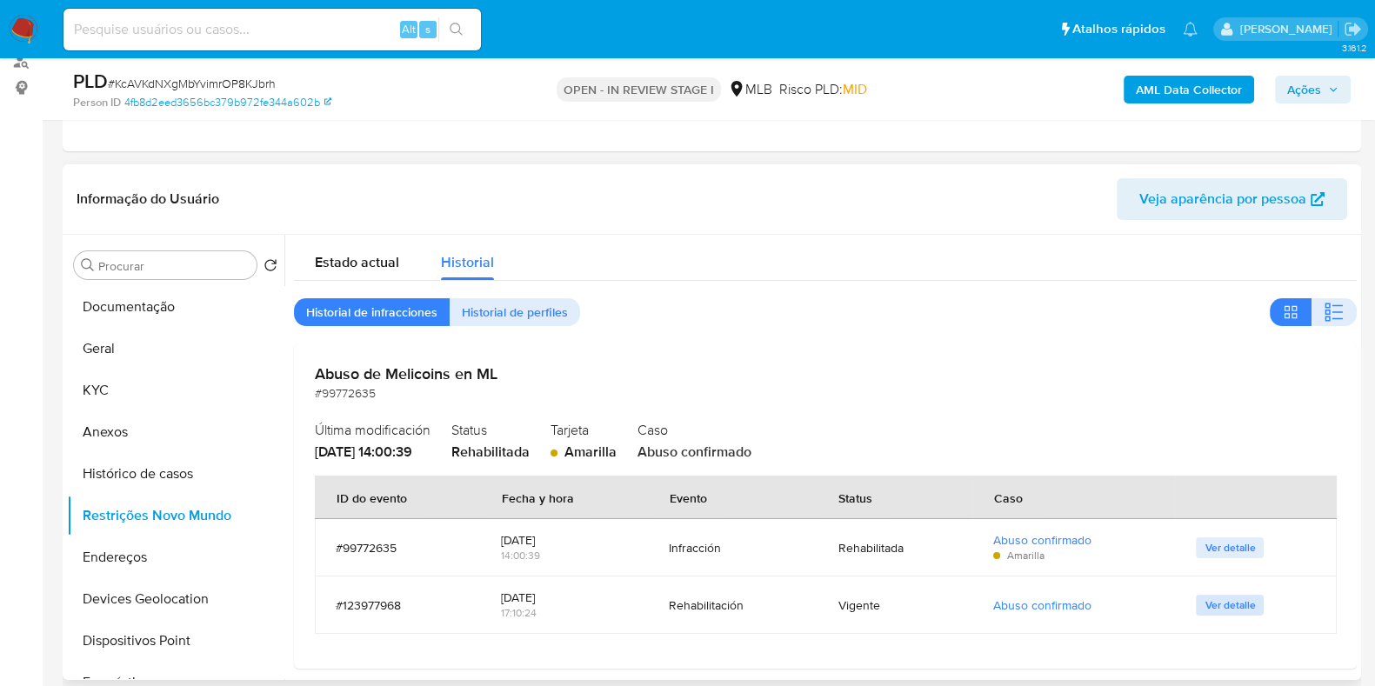
click at [1234, 606] on span "Ver detalle" at bounding box center [1230, 605] width 50 height 17
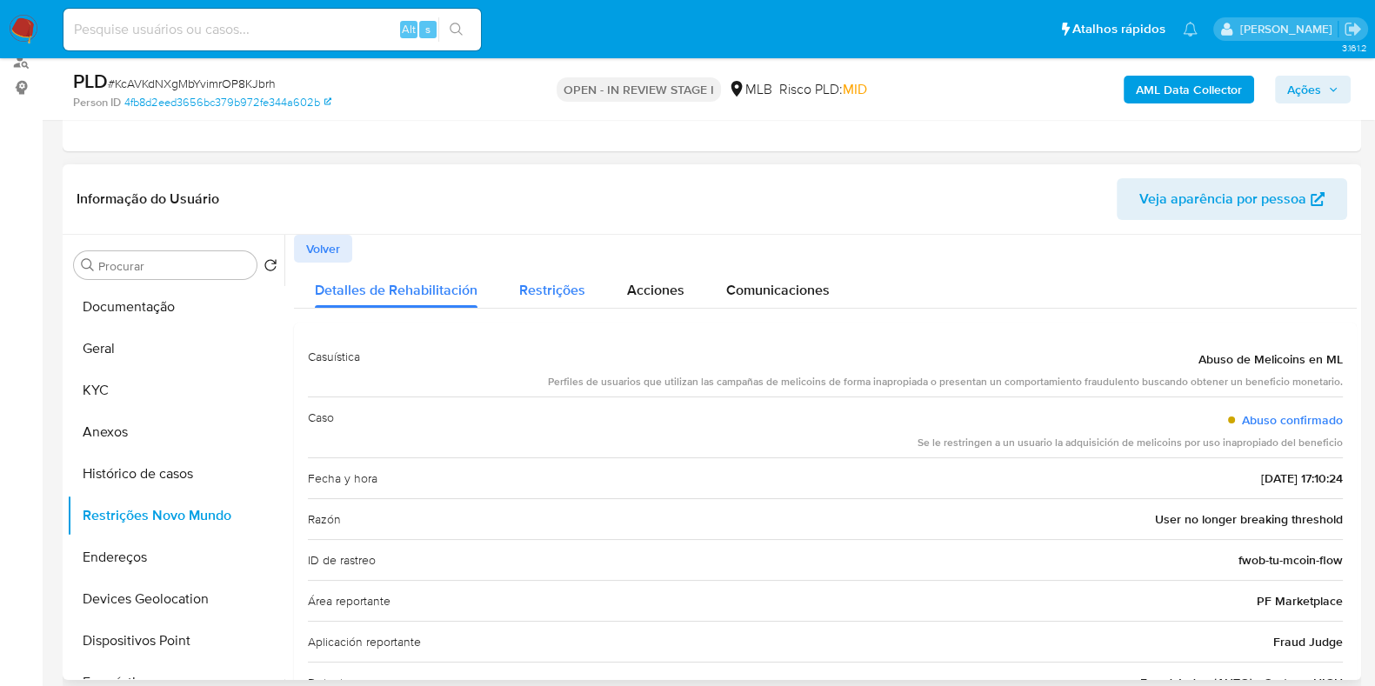
click at [514, 301] on button "Restrições" at bounding box center [552, 286] width 108 height 46
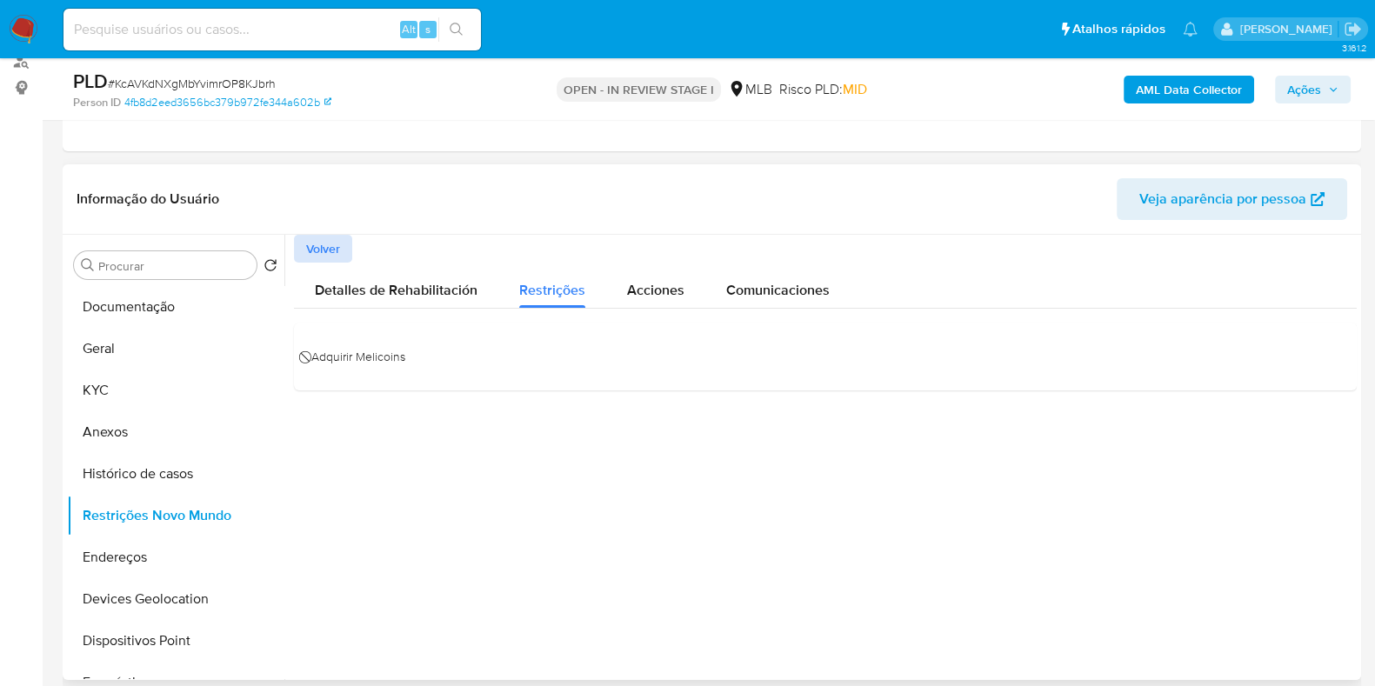
click at [332, 241] on span "Volver" at bounding box center [323, 249] width 34 height 24
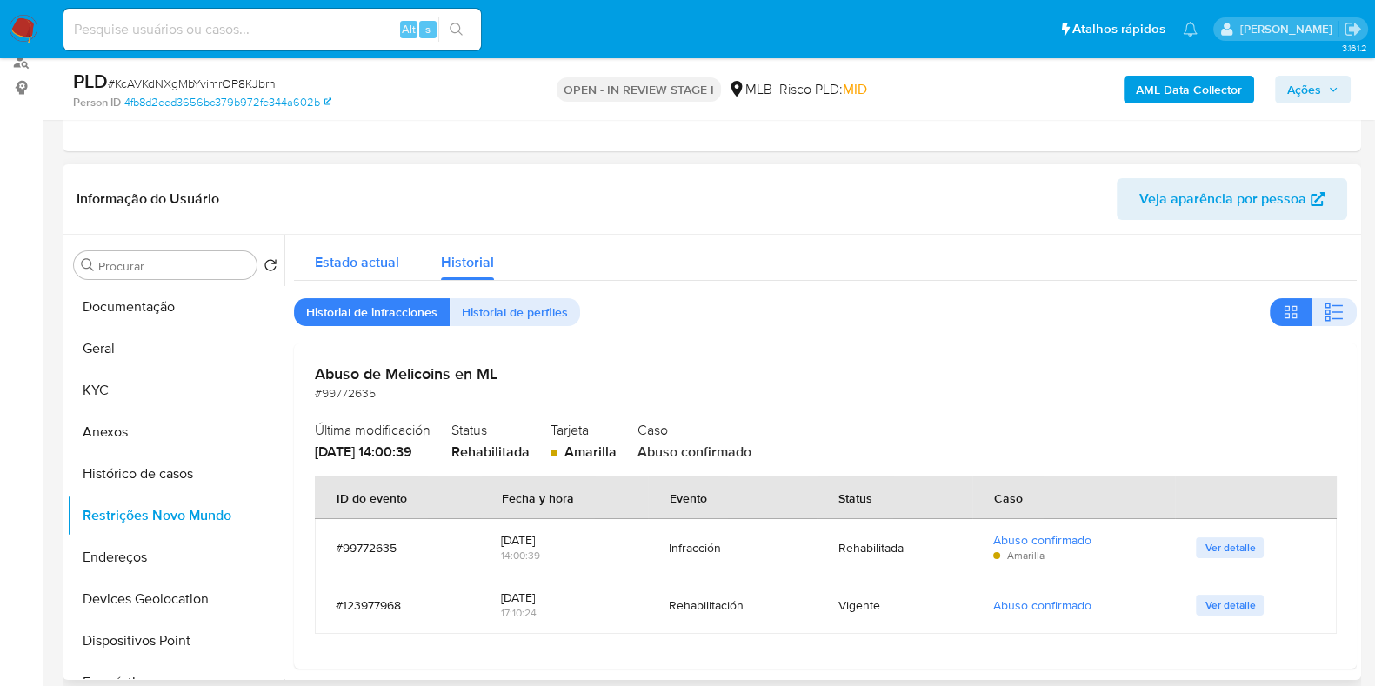
click at [331, 258] on span "Estado actual" at bounding box center [357, 262] width 84 height 20
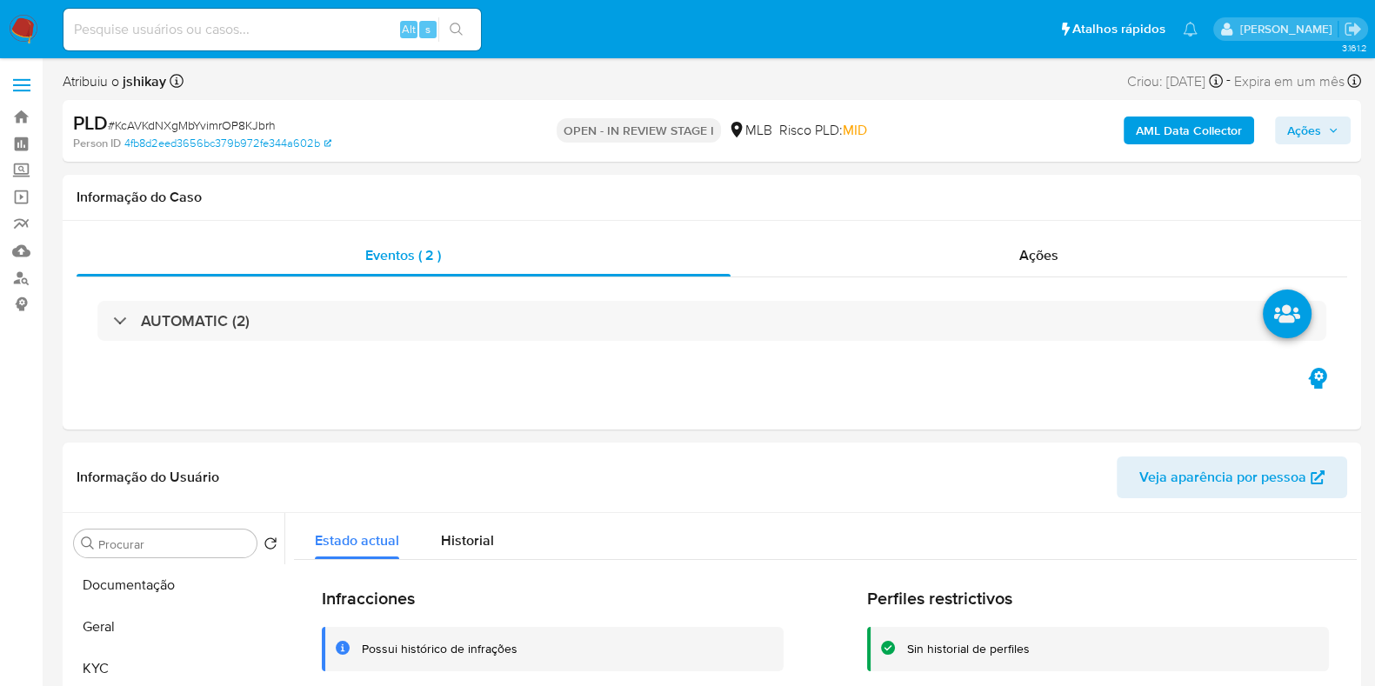
click at [1169, 128] on b "AML Data Collector" at bounding box center [1189, 131] width 106 height 28
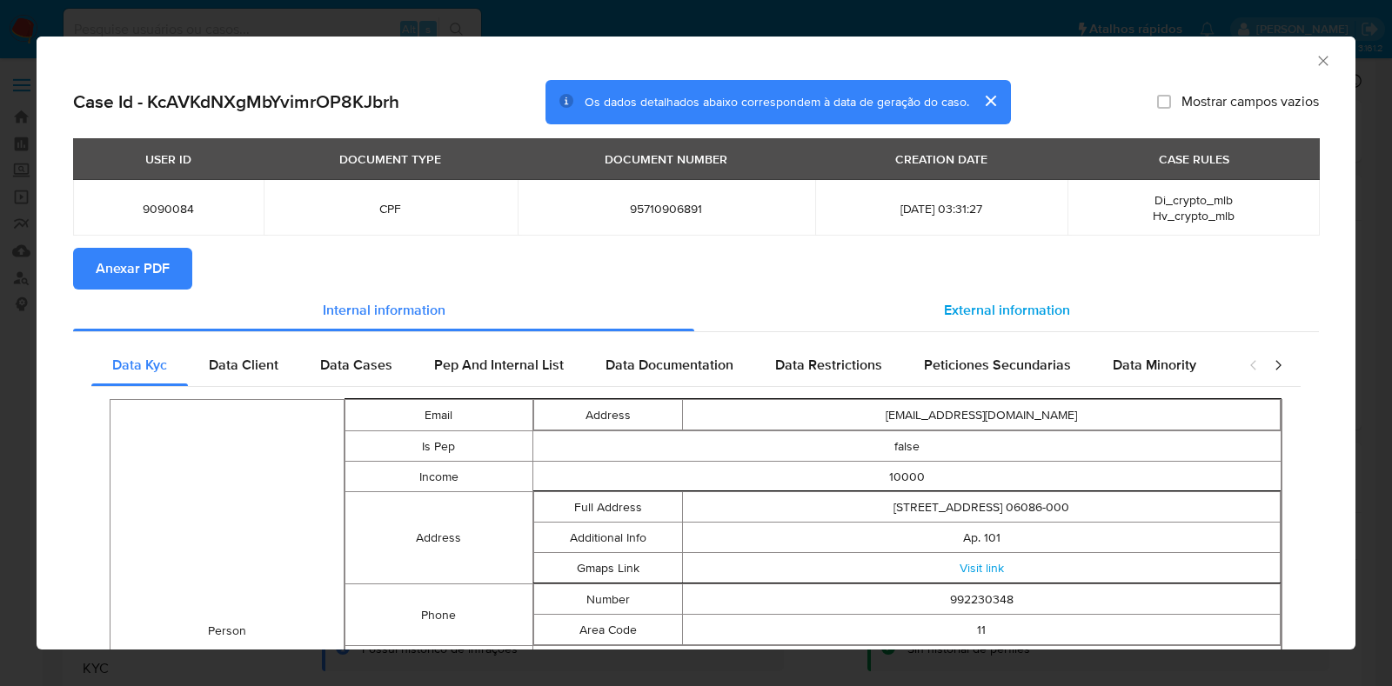
click at [1039, 310] on span "External information" at bounding box center [1007, 310] width 126 height 20
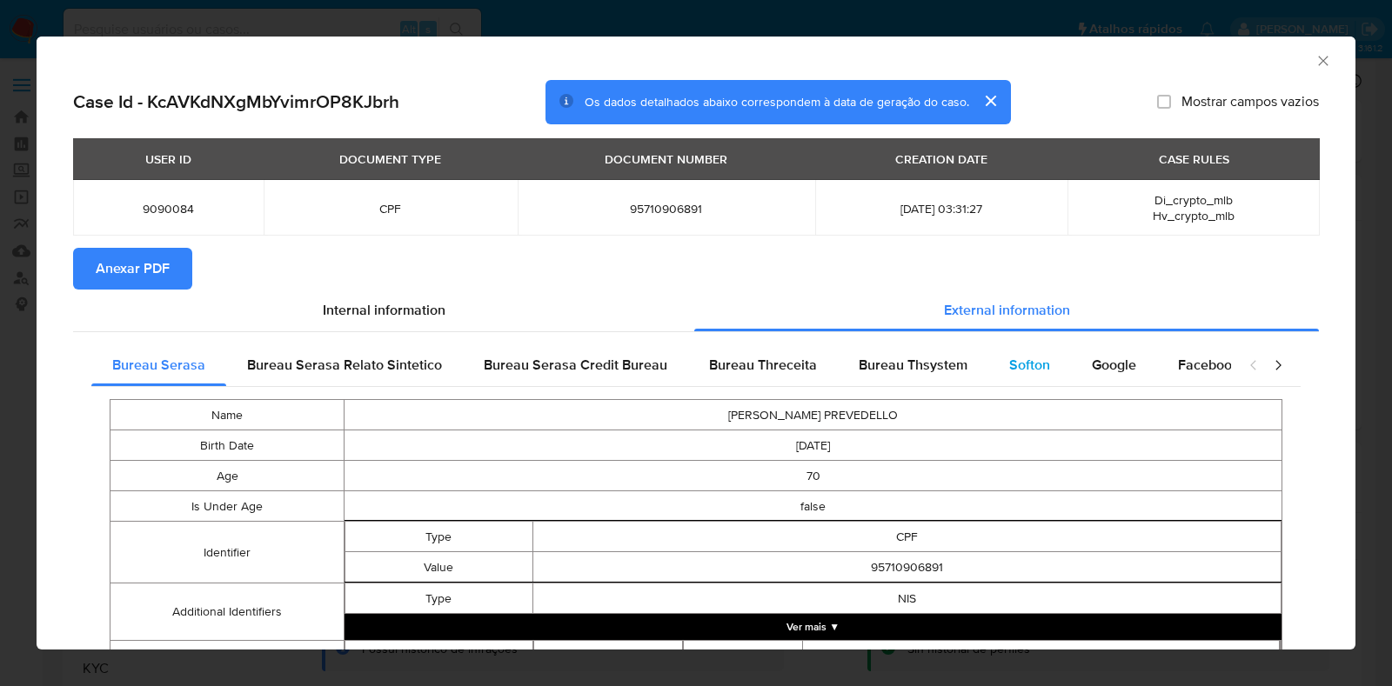
click at [1006, 352] on div "Softon" at bounding box center [1029, 365] width 83 height 42
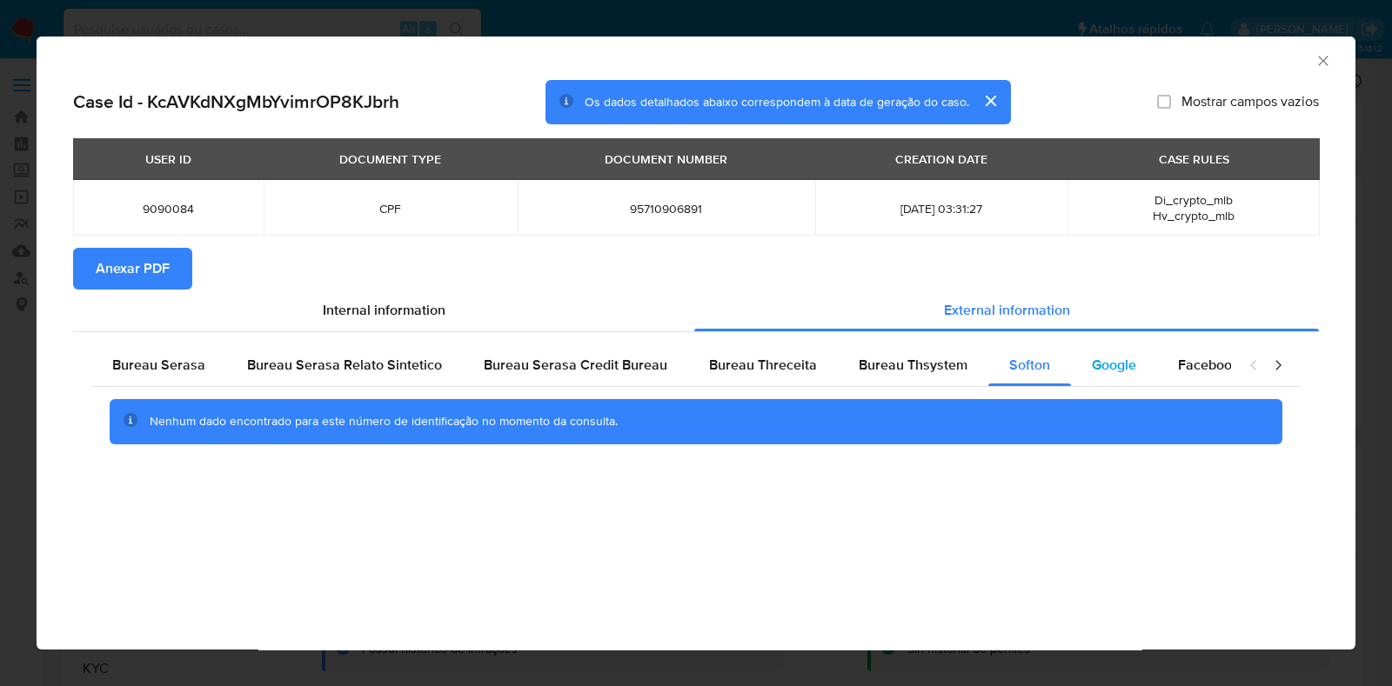
click at [1116, 376] on div "Google" at bounding box center [1114, 365] width 86 height 42
click at [157, 257] on span "Anexar PDF" at bounding box center [133, 269] width 74 height 38
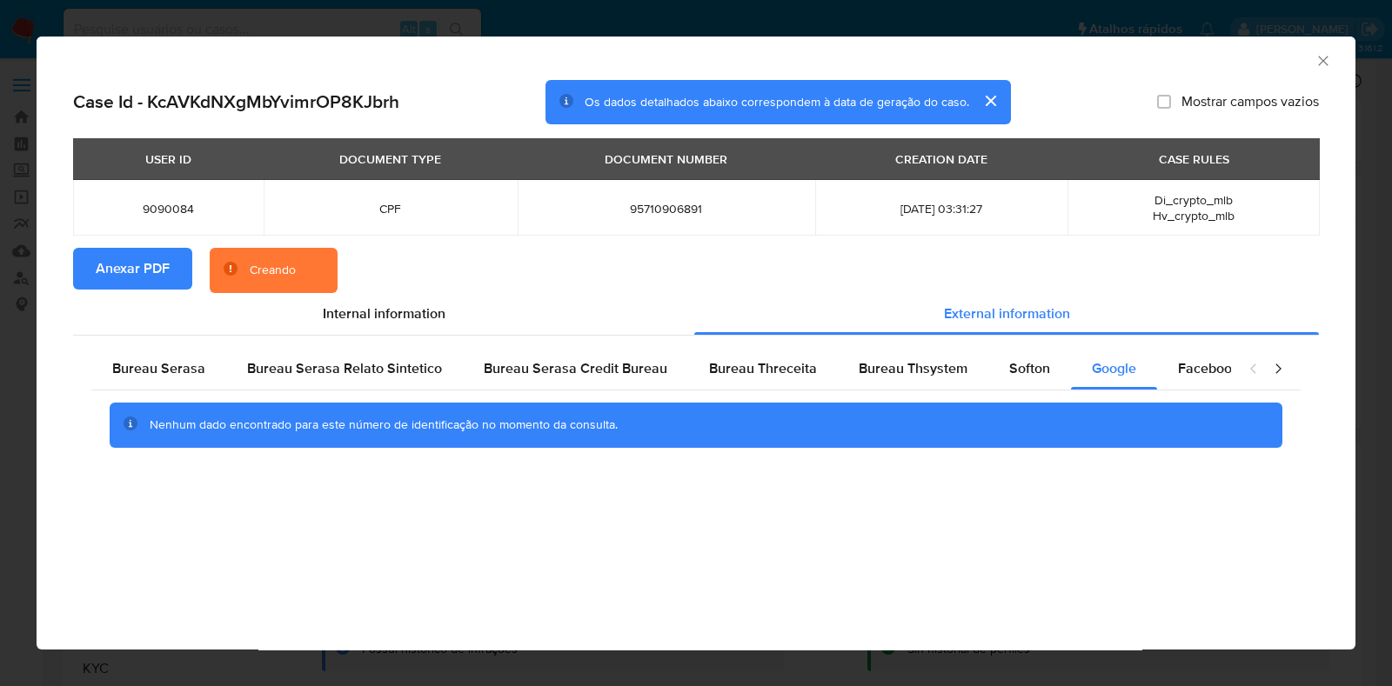
click at [1323, 64] on icon "Fechar a janela" at bounding box center [1322, 60] width 17 height 17
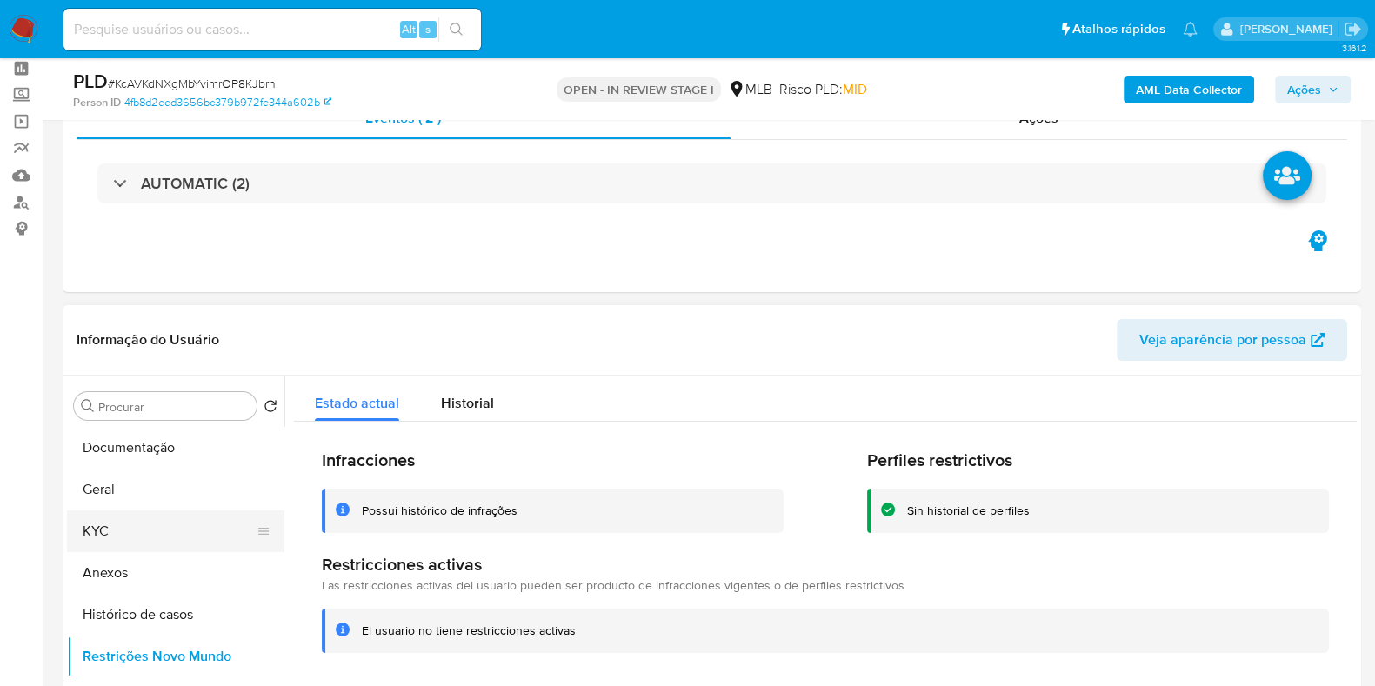
scroll to position [108, 0]
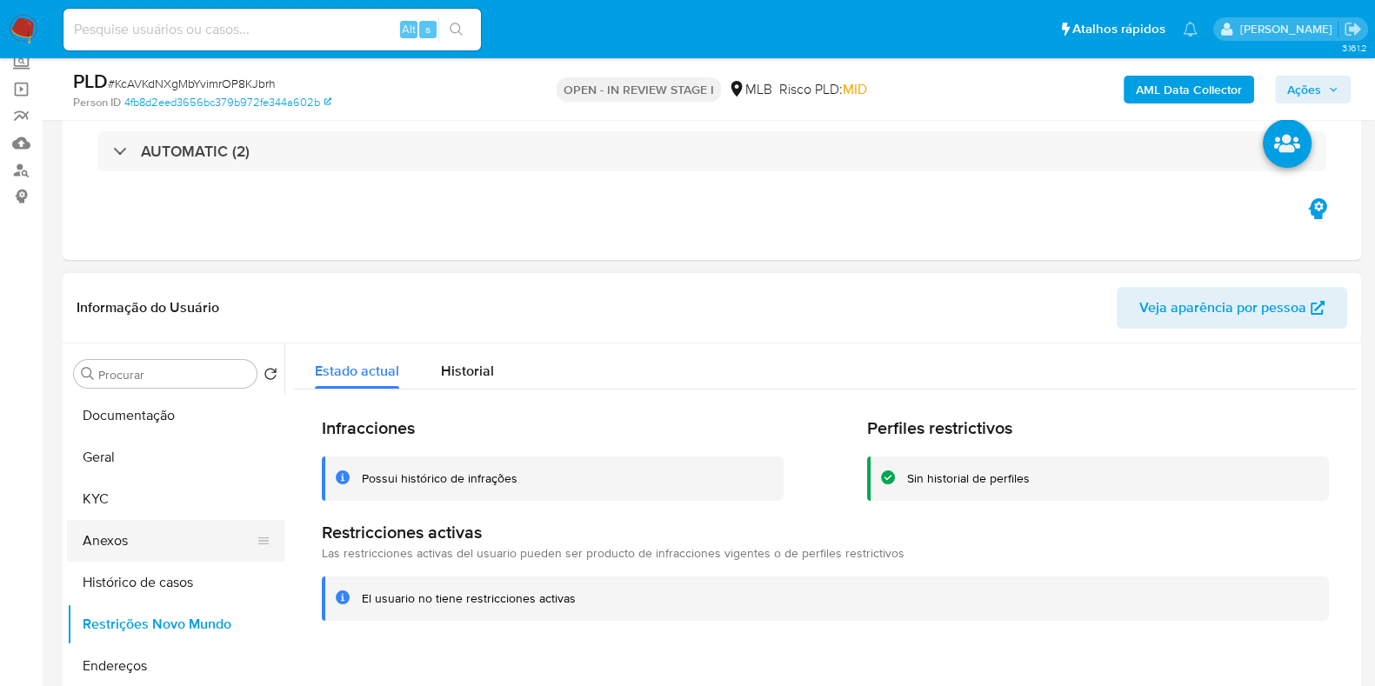
click at [155, 537] on button "Anexos" at bounding box center [169, 541] width 204 height 42
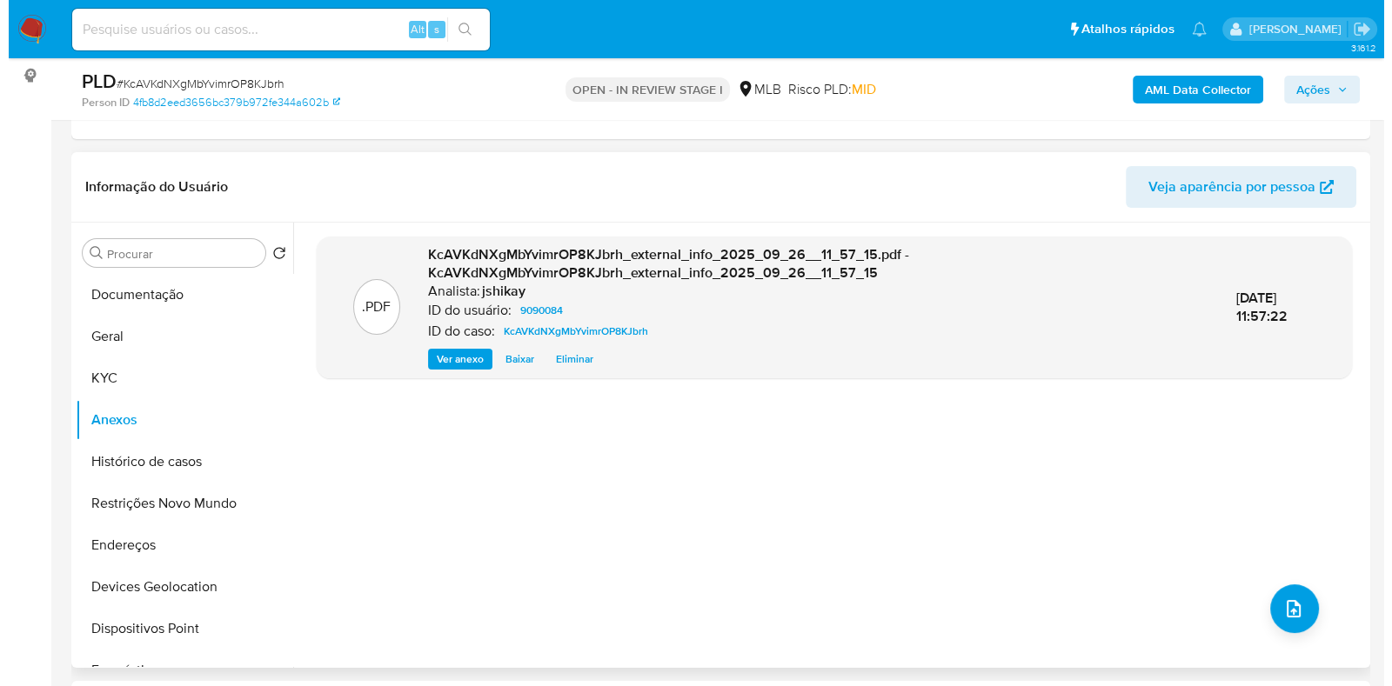
scroll to position [326, 0]
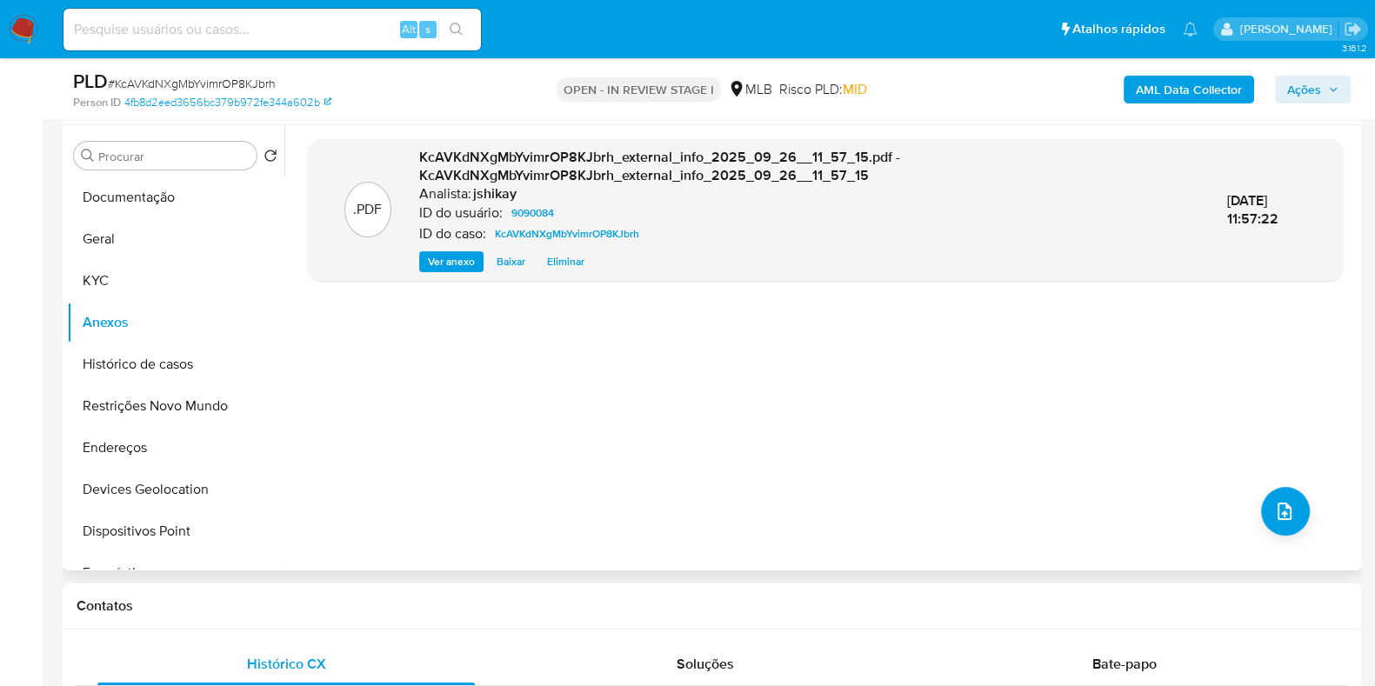
click at [1309, 526] on div ".PDF KcAVKdNXgMbYvimrOP8KJbrh_external_info_2025_09_26__11_57_15.pdf - KcAVKdNX…" at bounding box center [825, 348] width 1035 height 418
click at [1274, 515] on icon "upload-file" at bounding box center [1284, 511] width 21 height 21
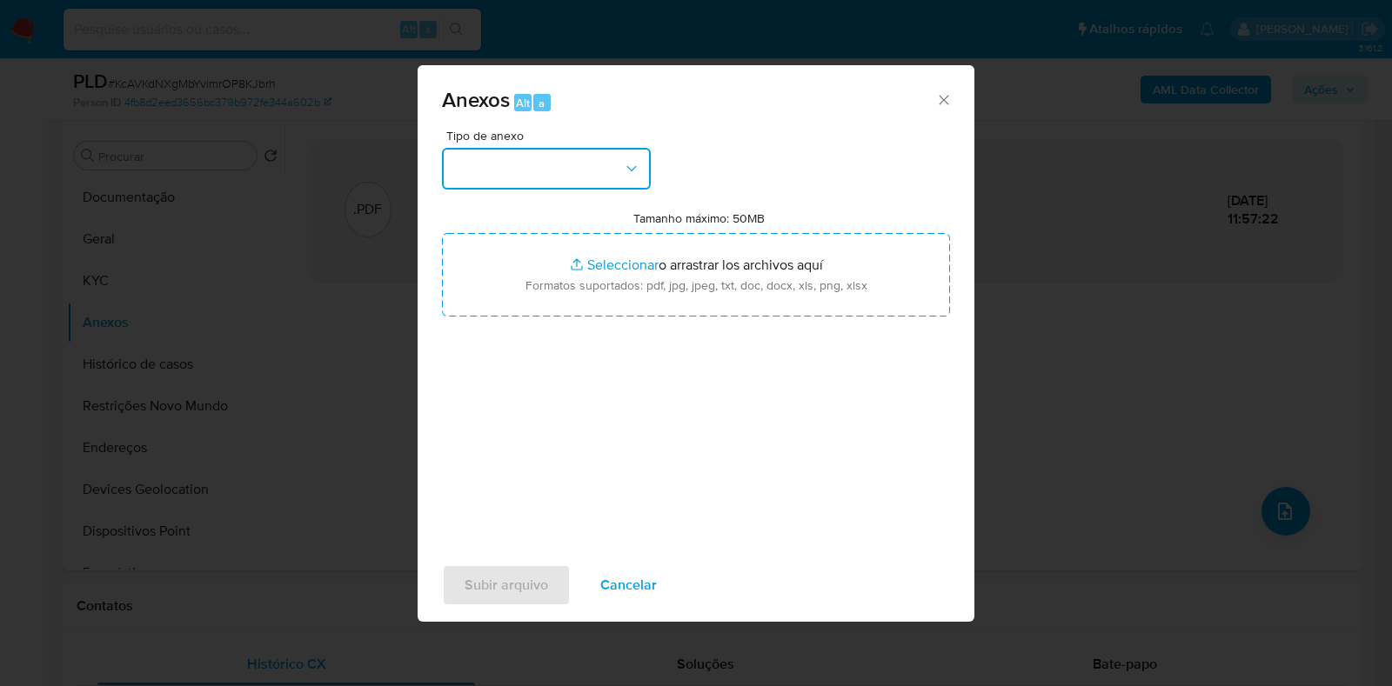
click at [505, 150] on button "button" at bounding box center [546, 169] width 209 height 42
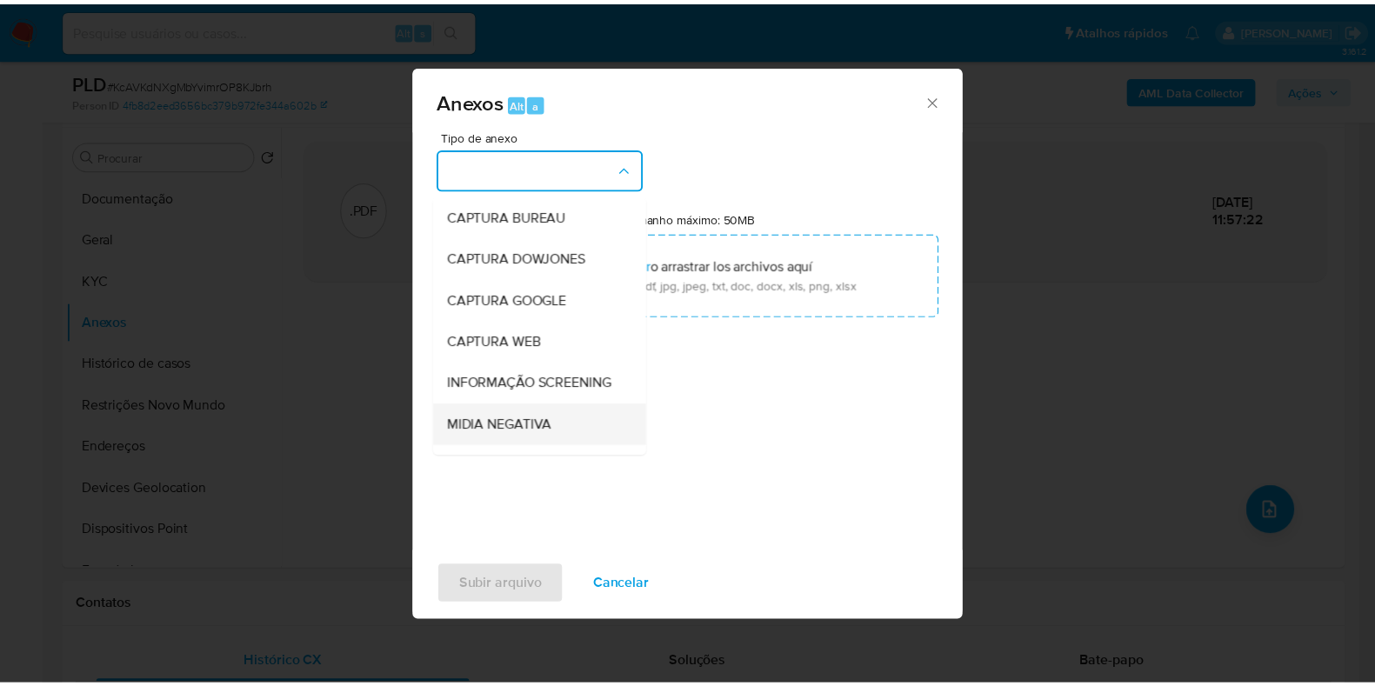
scroll to position [108, 0]
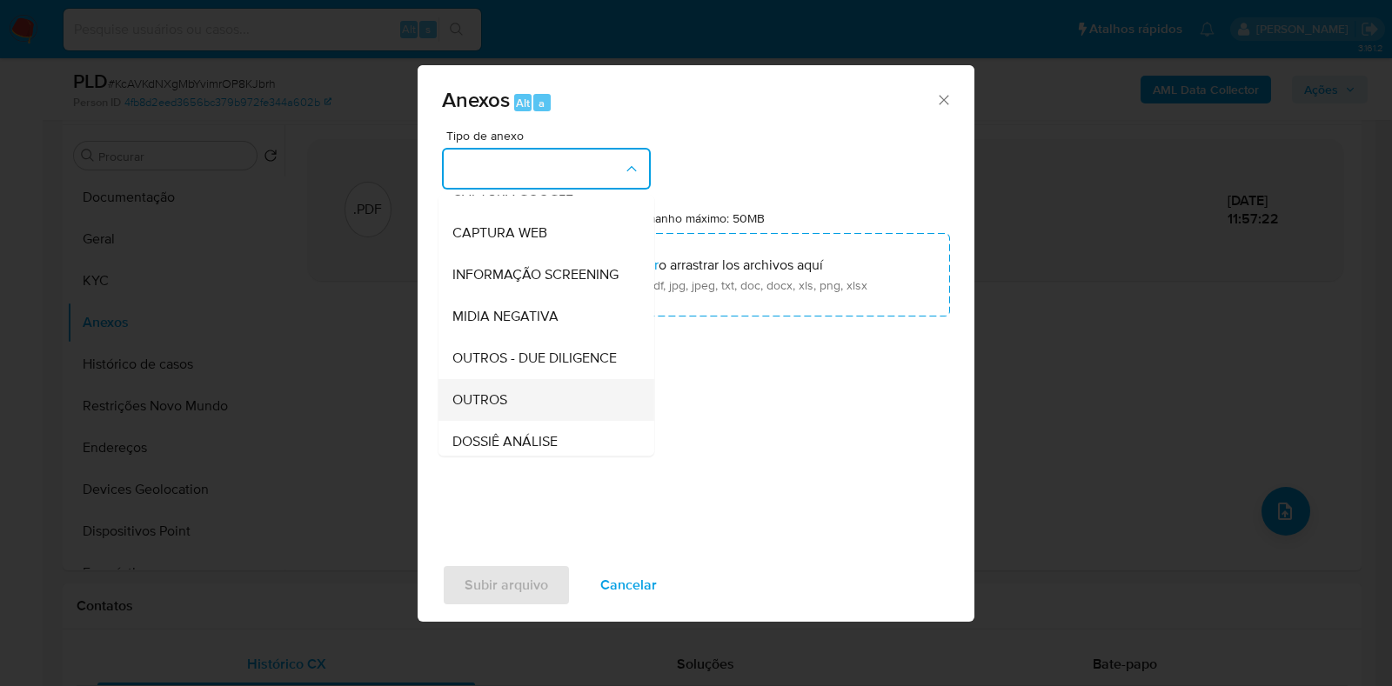
click at [516, 421] on div "OUTROS" at bounding box center [540, 400] width 177 height 42
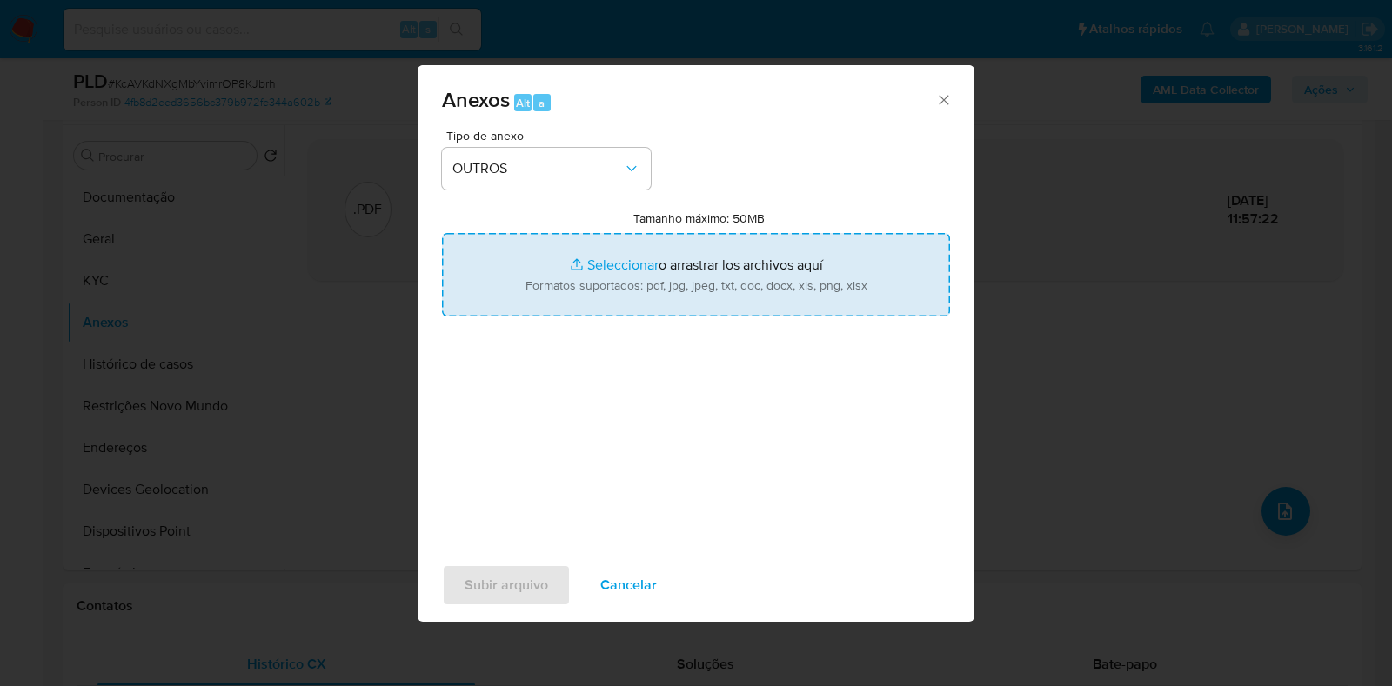
click at [590, 288] on input "Tamanho máximo: 50MB Seleccionar archivos" at bounding box center [696, 275] width 508 height 84
type input "C:\fakepath\Declinio - XXX - CPF 95710906891 - MARCIA APARECIDA PREVEDELLO.pdf"
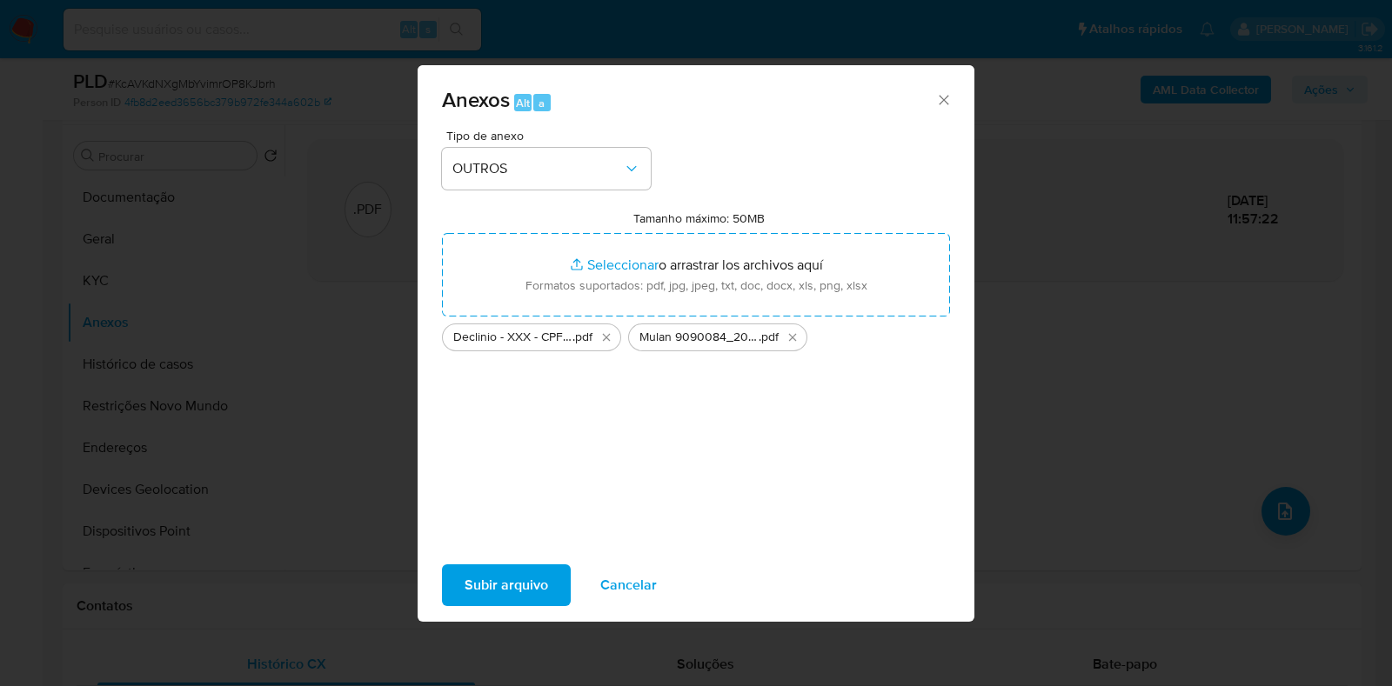
click at [497, 596] on span "Subir arquivo" at bounding box center [506, 585] width 84 height 38
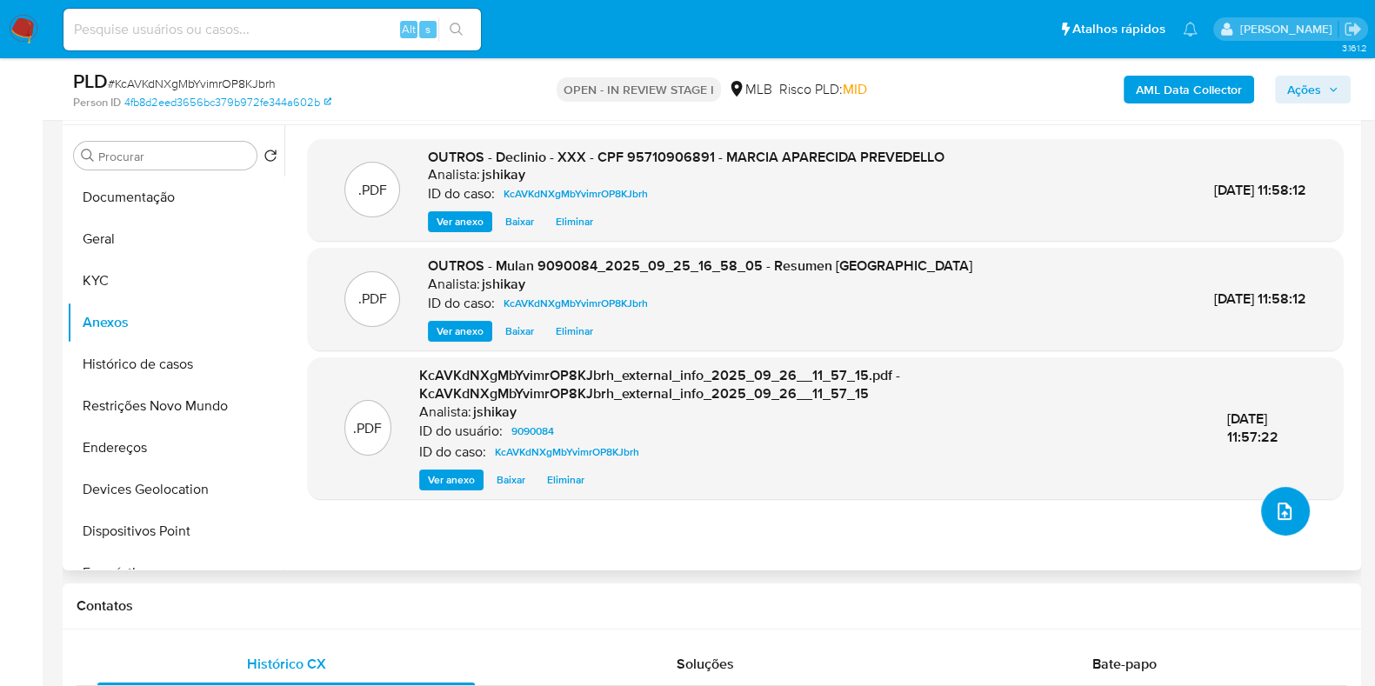
scroll to position [217, 0]
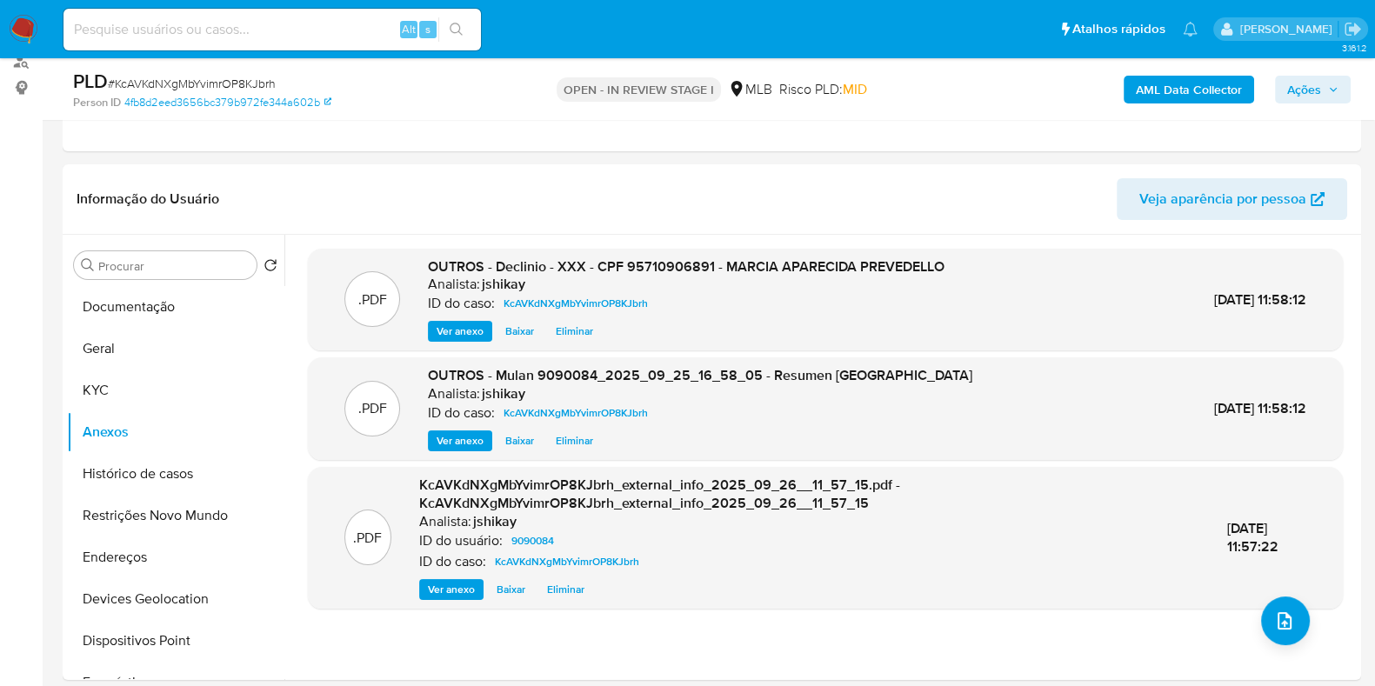
click at [1304, 89] on span "Ações" at bounding box center [1304, 90] width 34 height 28
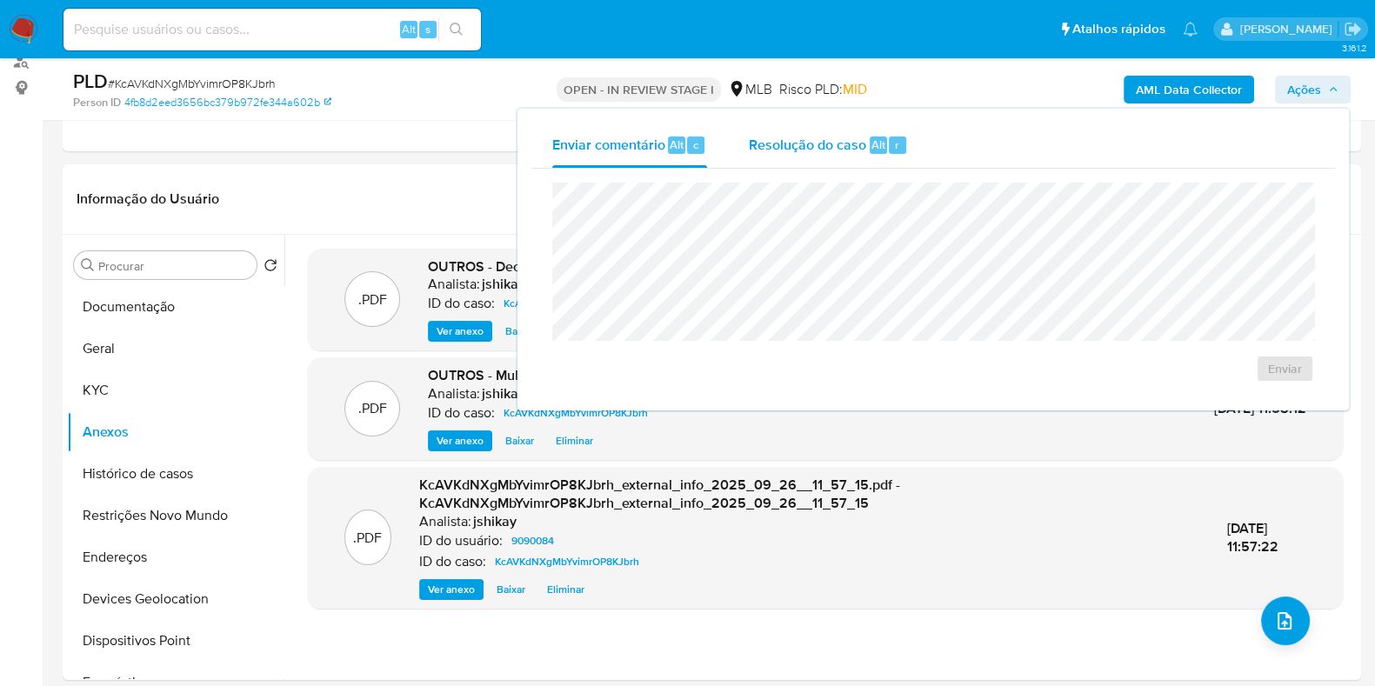
click at [852, 151] on span "Resolução do caso" at bounding box center [807, 144] width 117 height 20
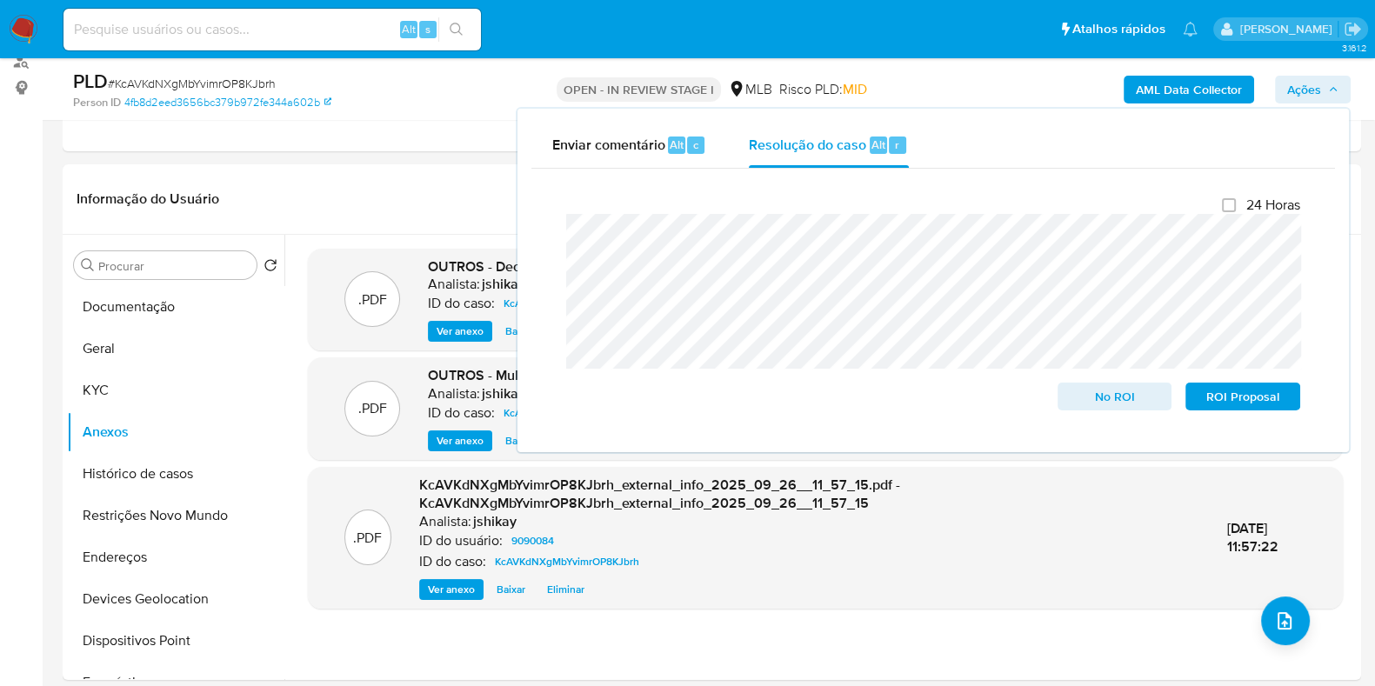
scroll to position [0, 0]
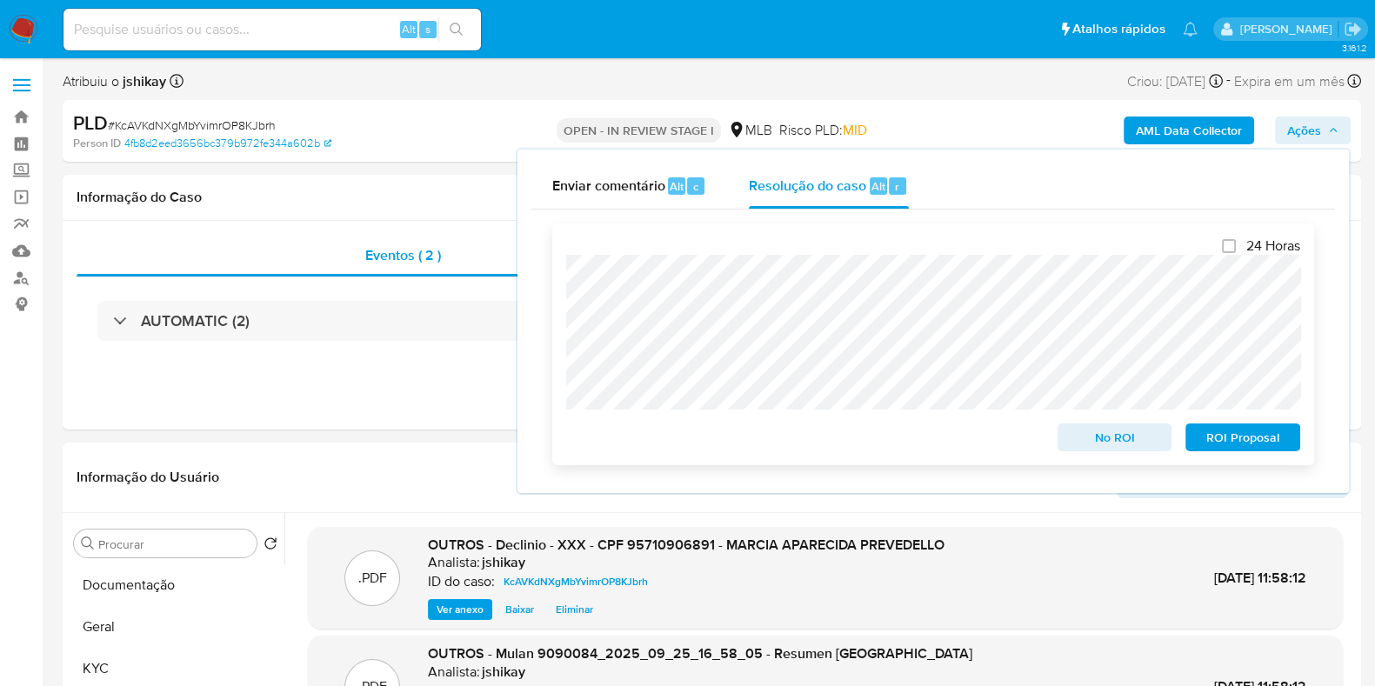
click at [1110, 432] on span "No ROI" at bounding box center [1115, 437] width 90 height 24
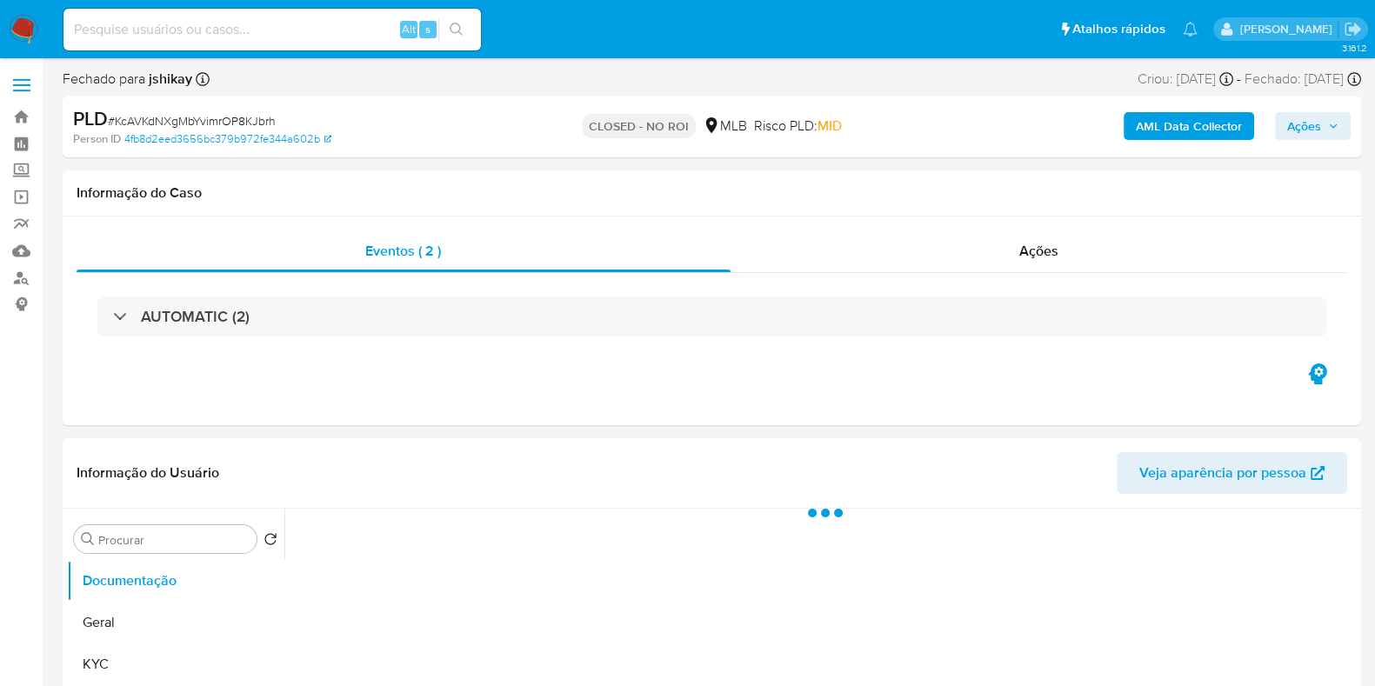
select select "10"
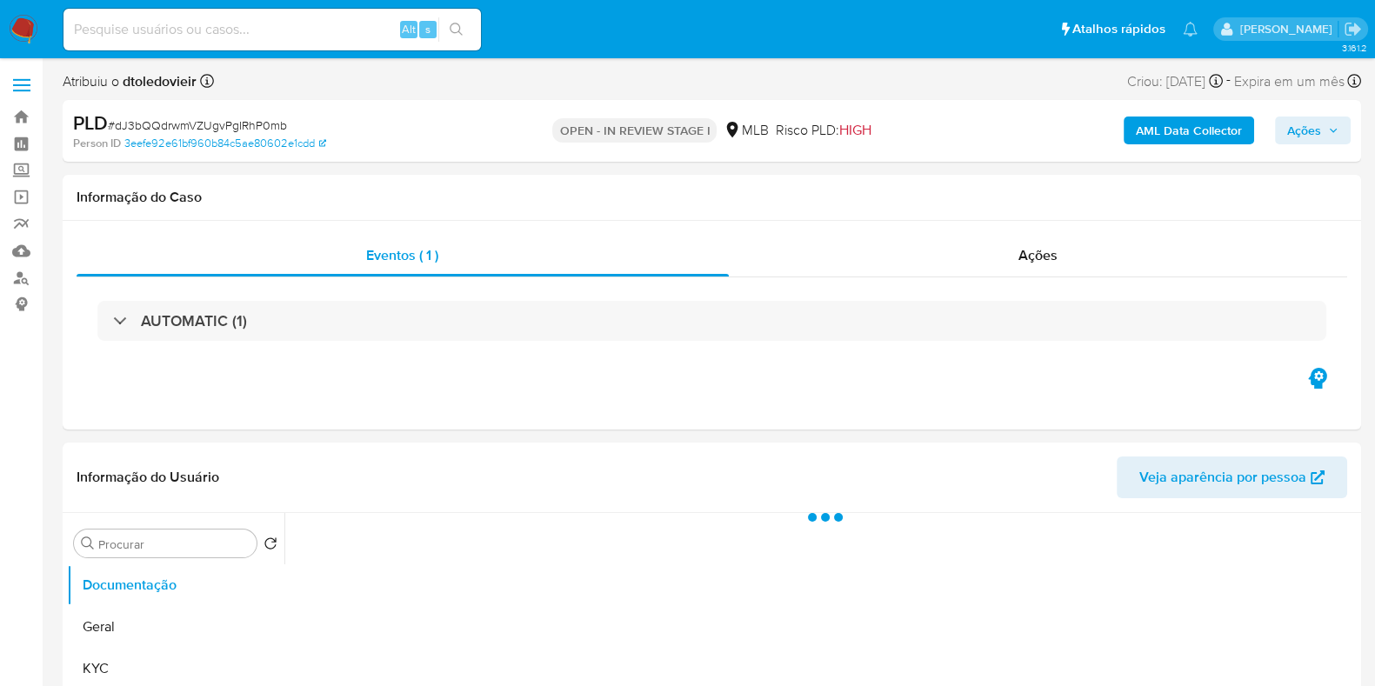
select select "10"
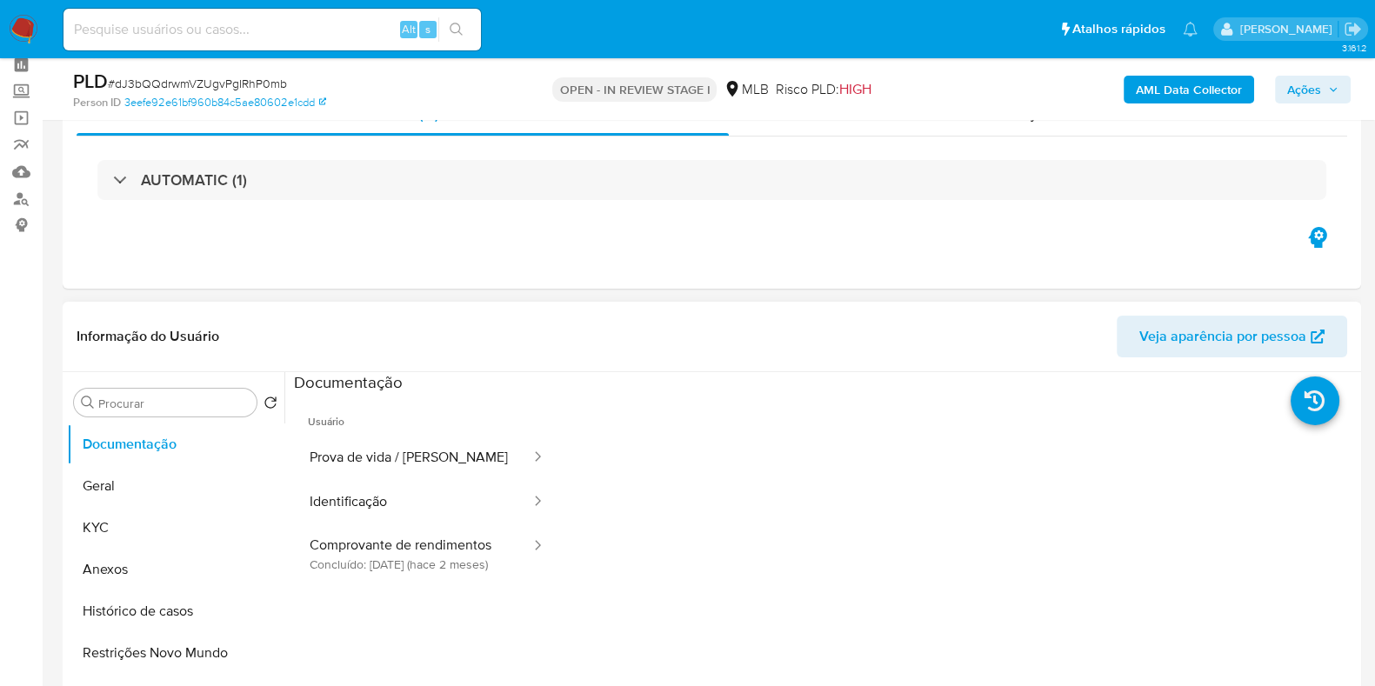
scroll to position [108, 0]
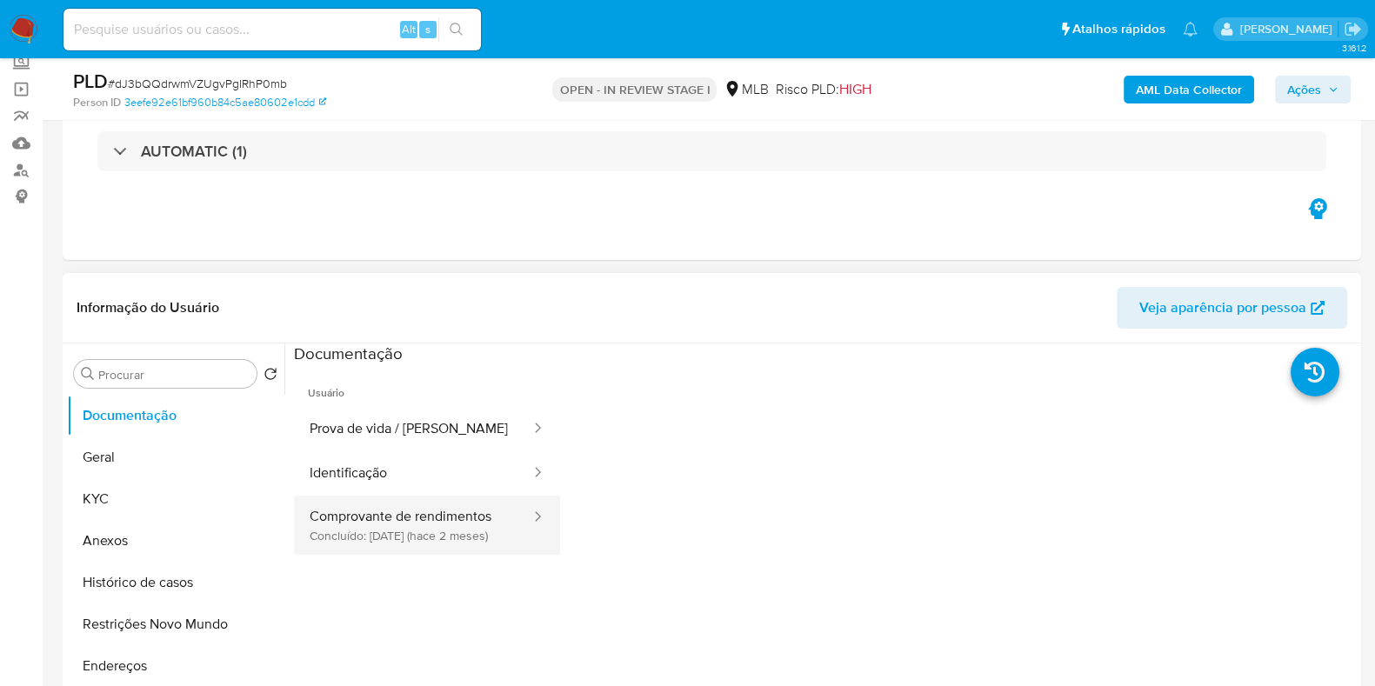
click at [381, 540] on button "Comprovante de rendimentos Concluído: 06/08/2025 (hace 2 meses)" at bounding box center [413, 525] width 238 height 59
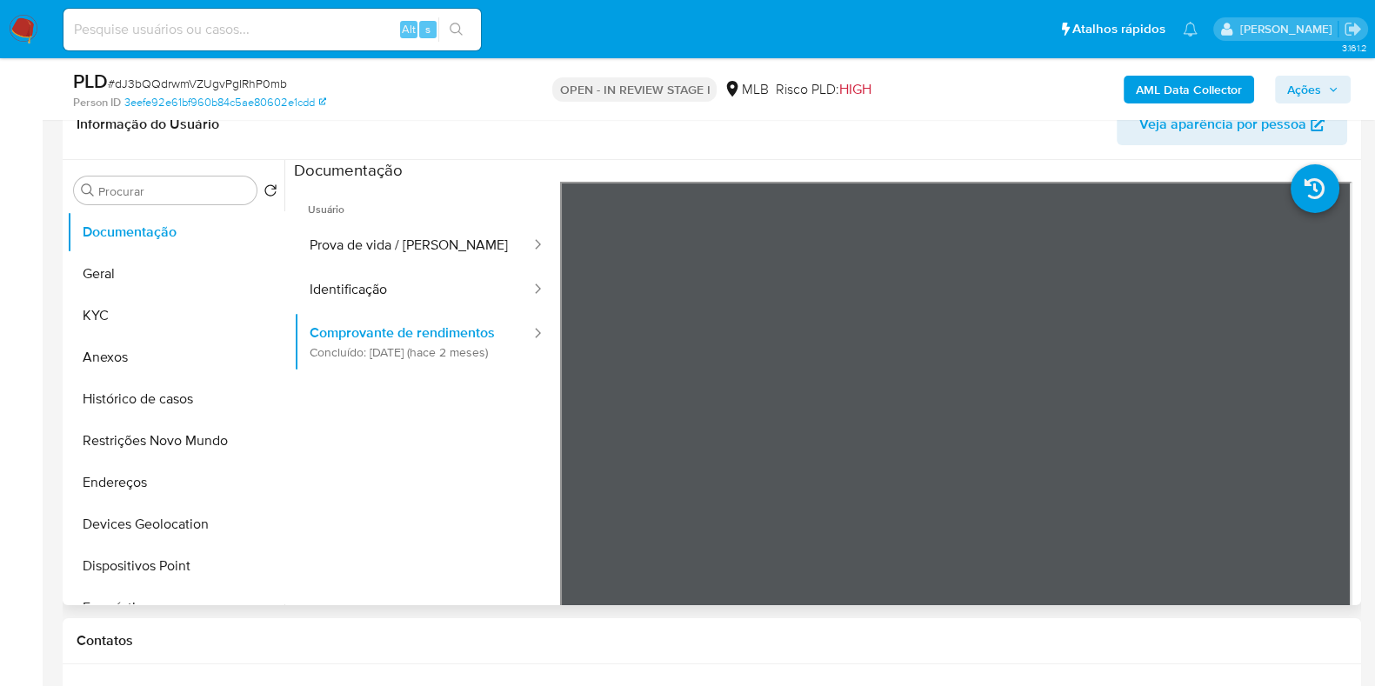
scroll to position [326, 0]
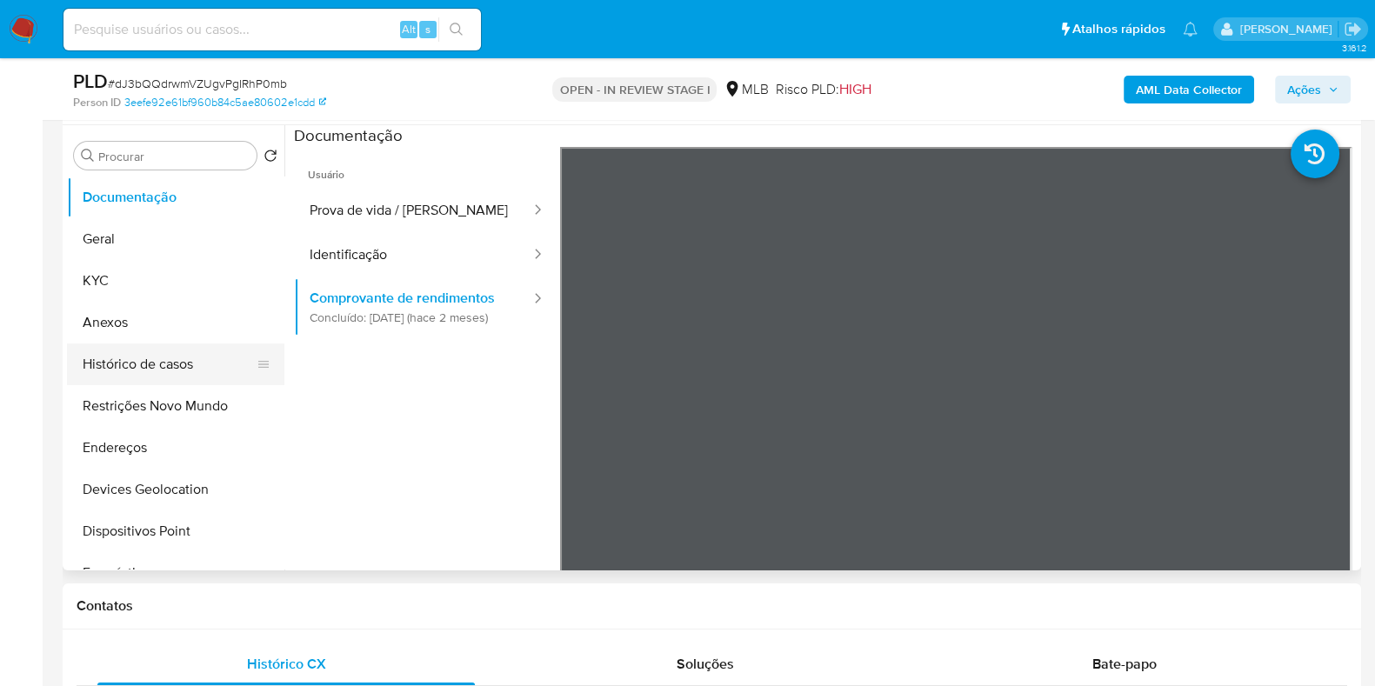
click at [136, 357] on button "Histórico de casos" at bounding box center [169, 365] width 204 height 42
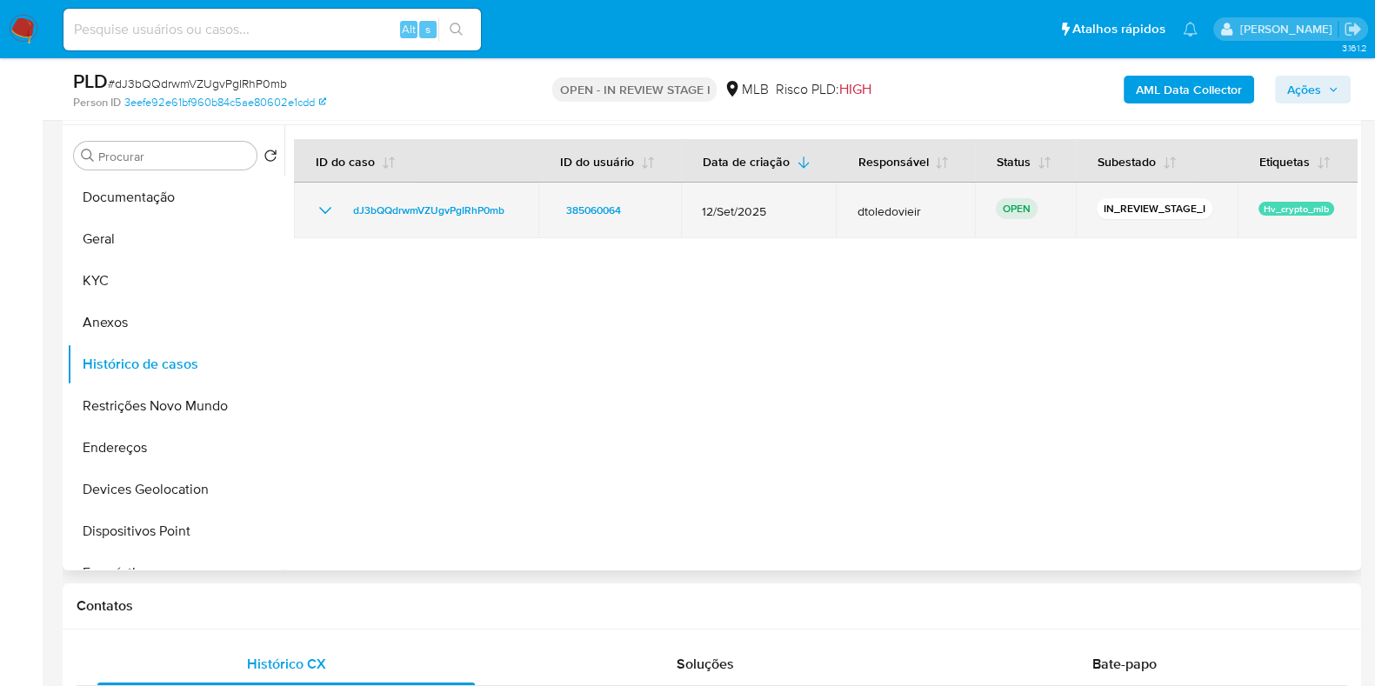
click at [326, 208] on icon "Mostrar/Ocultar" at bounding box center [325, 210] width 21 height 21
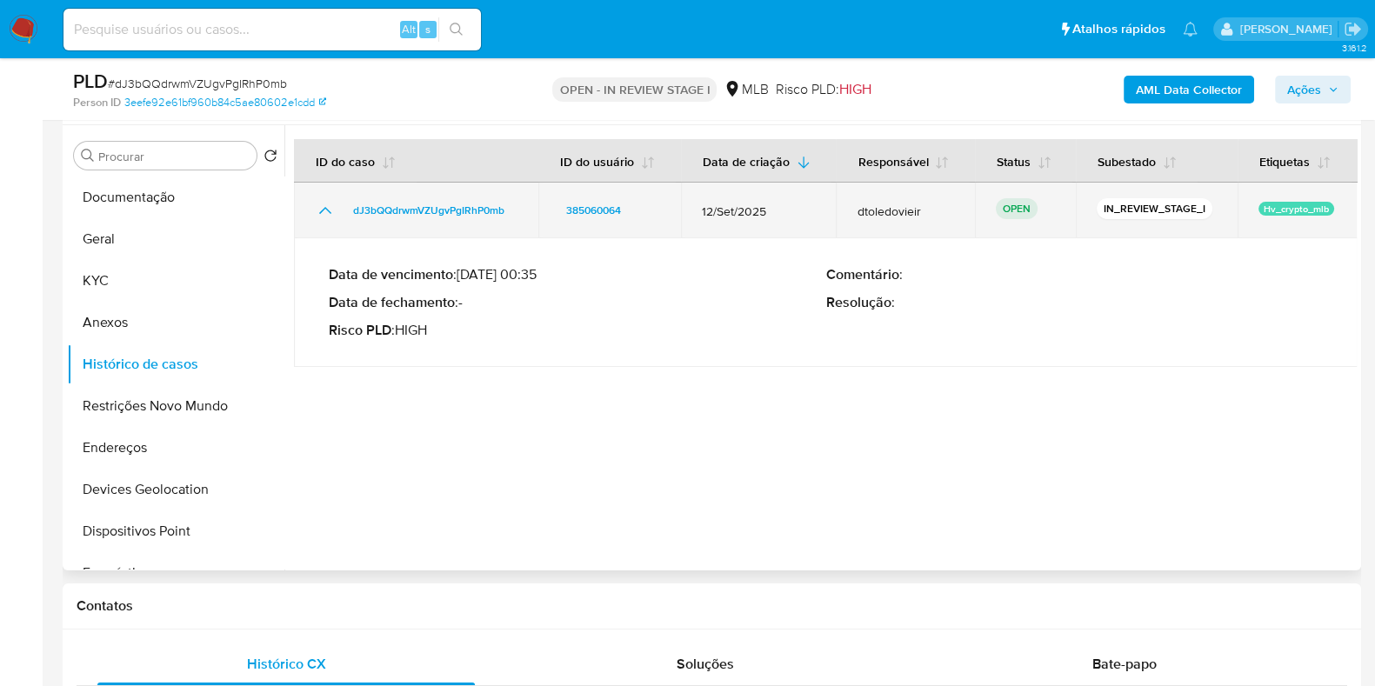
click at [326, 208] on icon "Mostrar/Ocultar" at bounding box center [325, 210] width 12 height 7
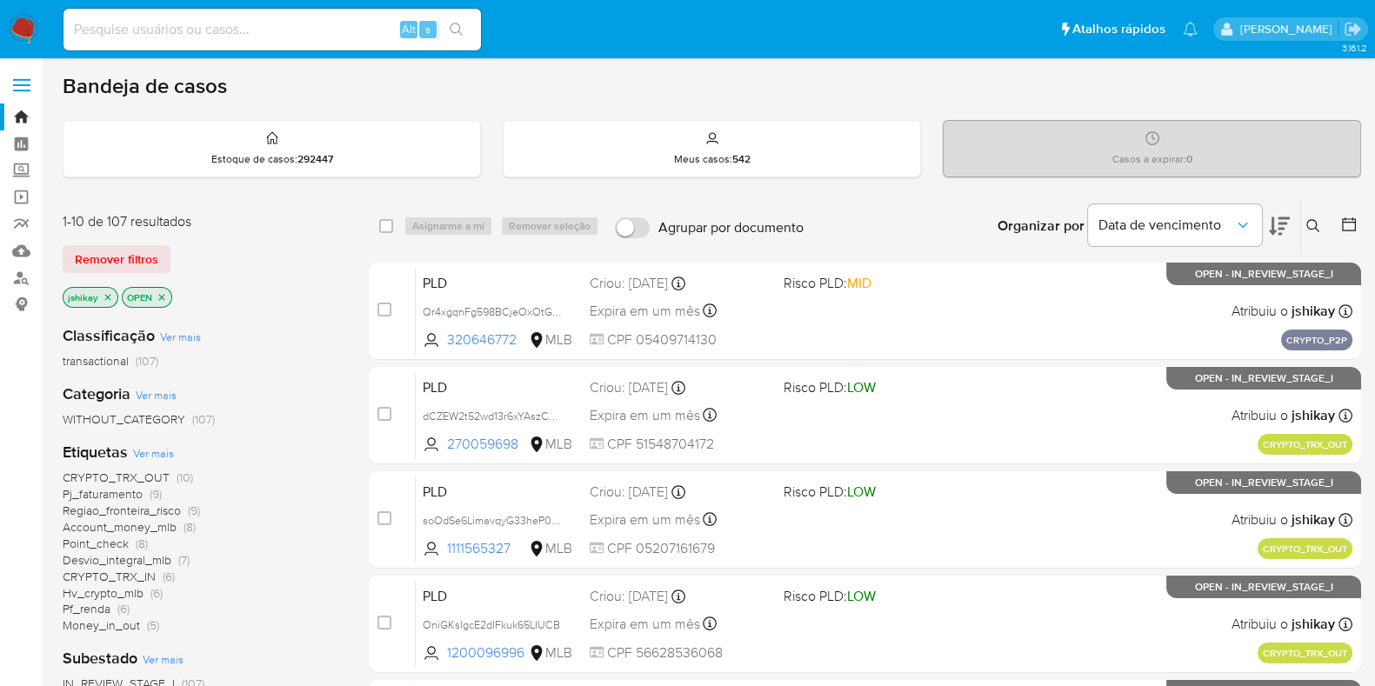
click at [125, 592] on span "Hv_crypto_mlb" at bounding box center [103, 593] width 81 height 17
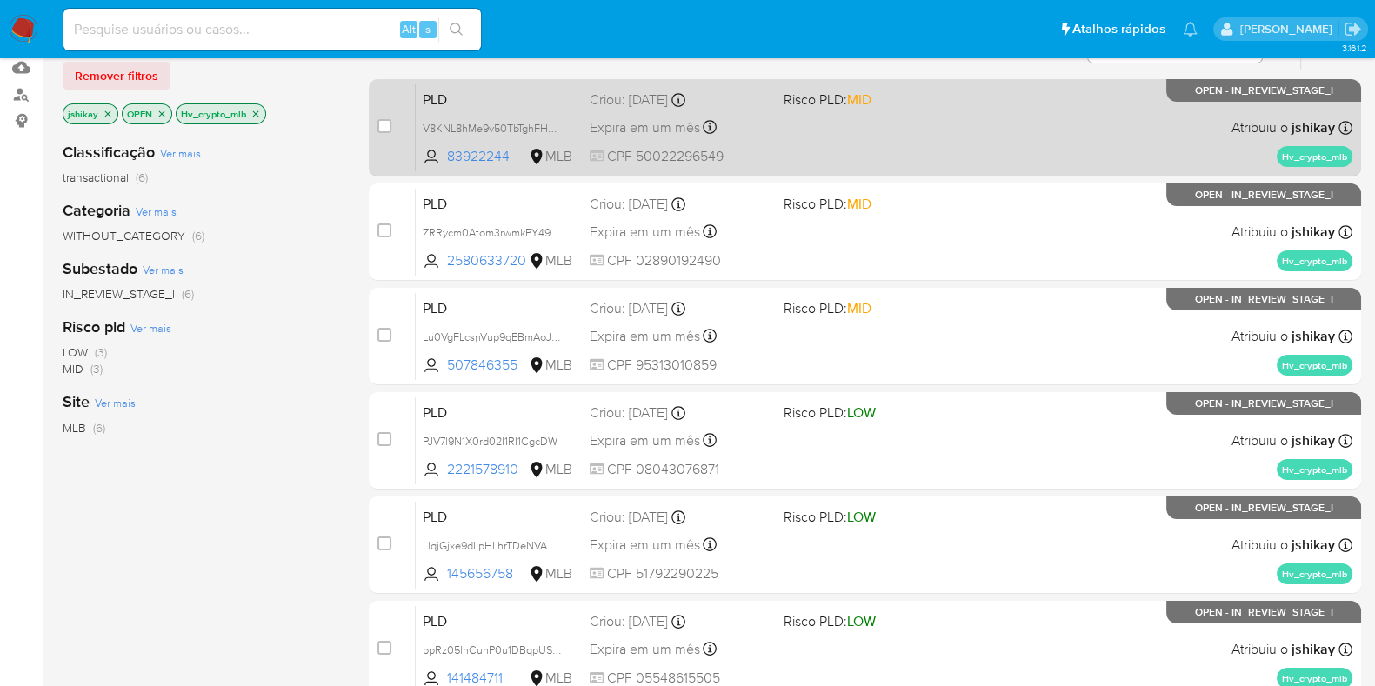
scroll to position [154, 0]
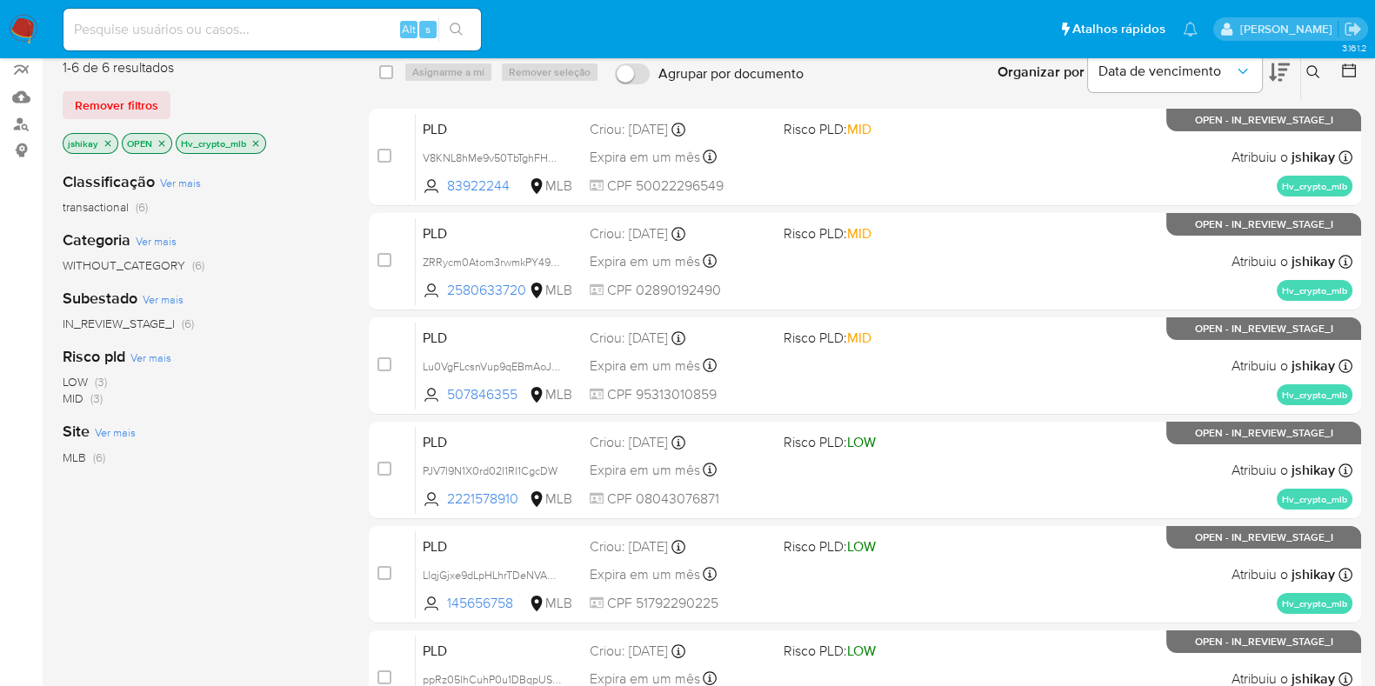
click at [952, 84] on div "Organizar por Data de vencimento Os resultados não podem ser classificados enqu…" at bounding box center [1086, 72] width 549 height 54
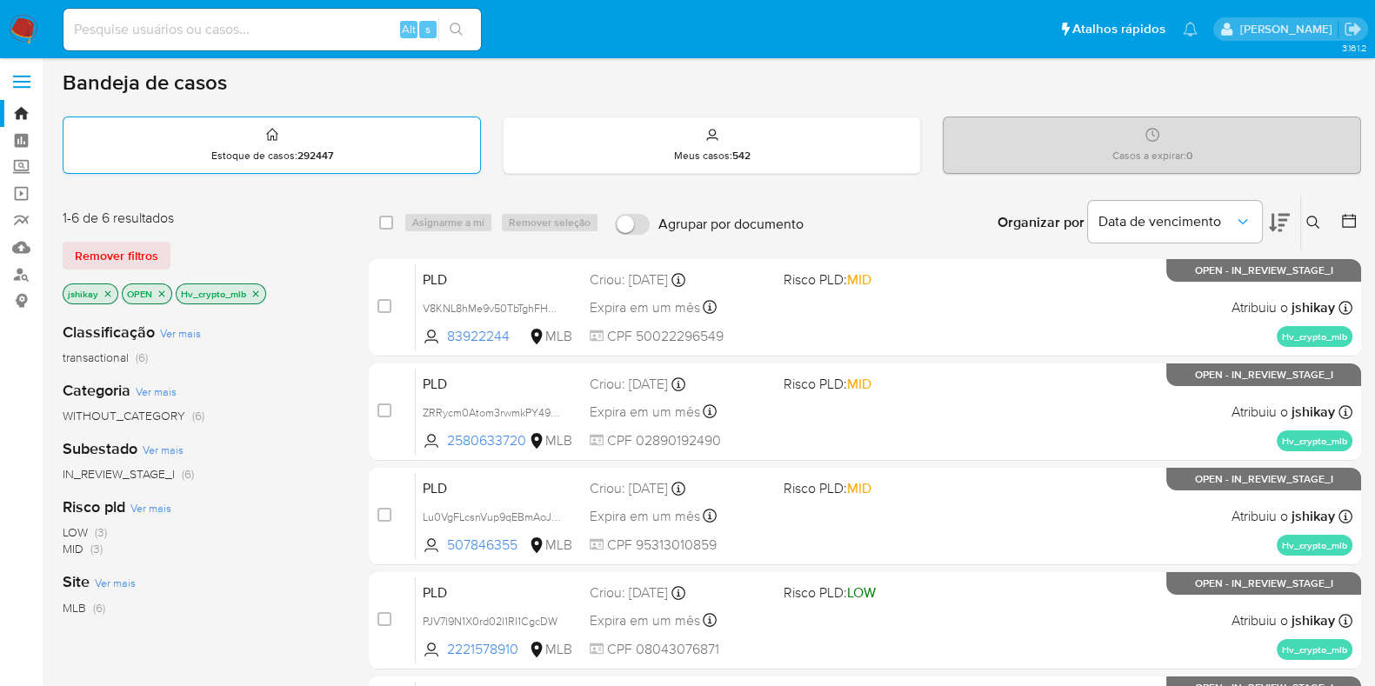
scroll to position [0, 0]
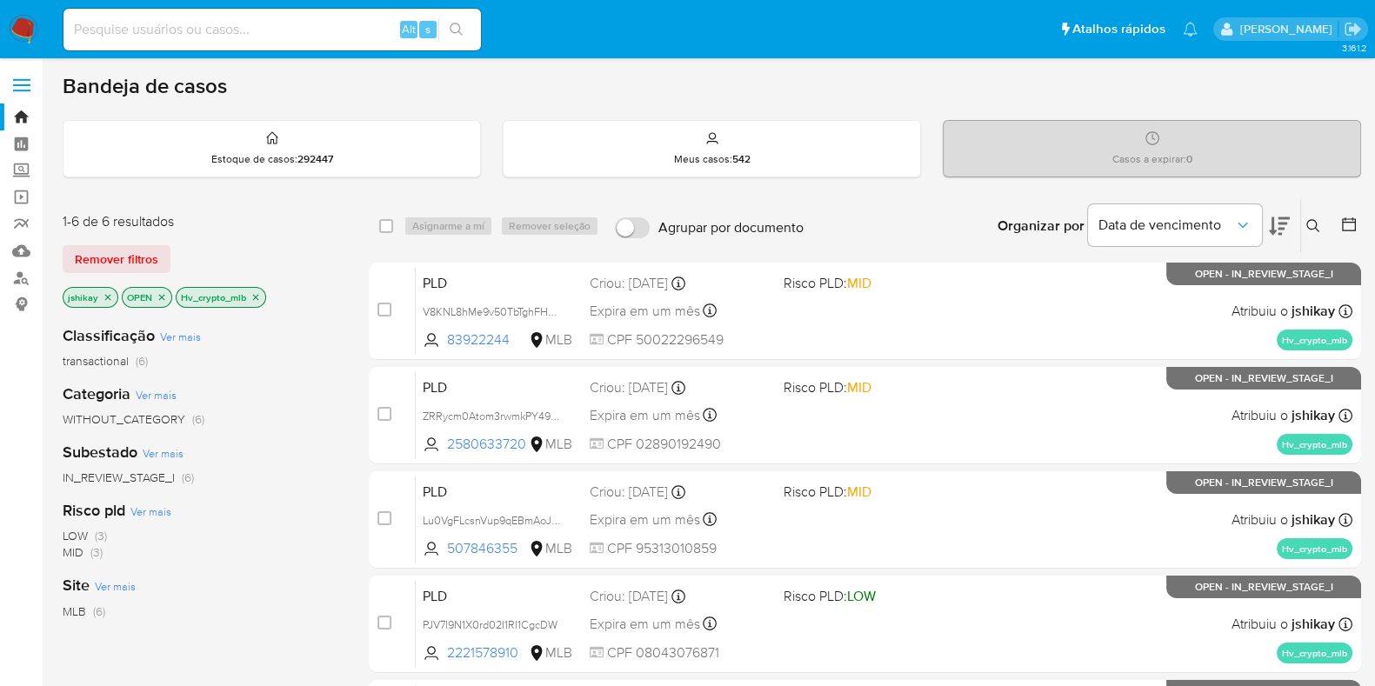
click at [21, 22] on img at bounding box center [24, 30] width 30 height 30
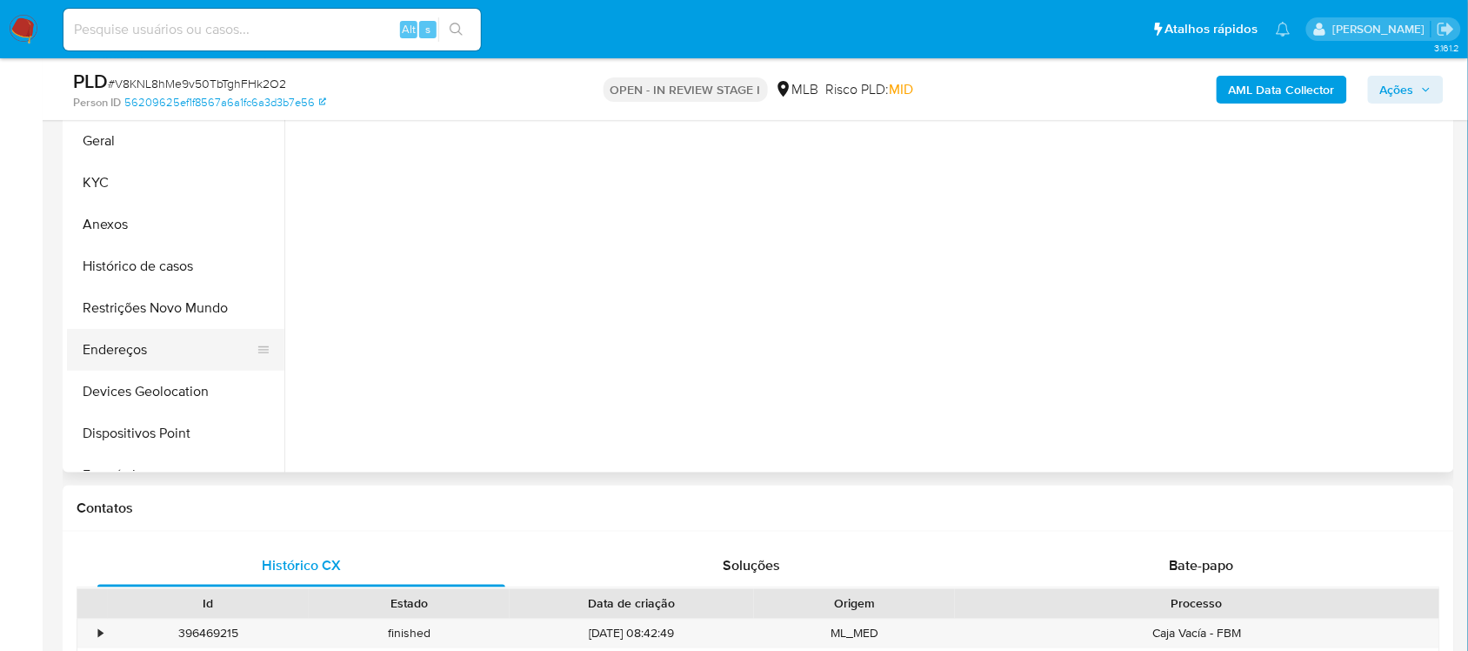
scroll to position [435, 0]
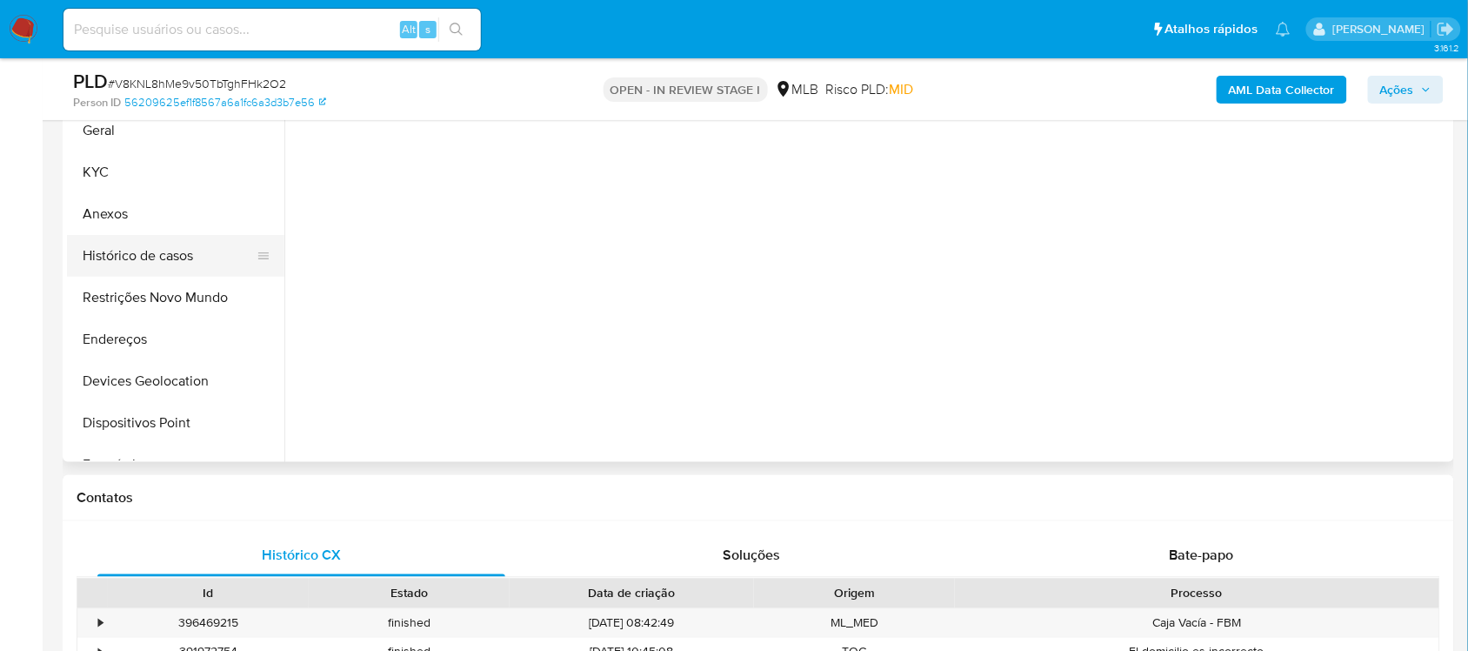
select select "10"
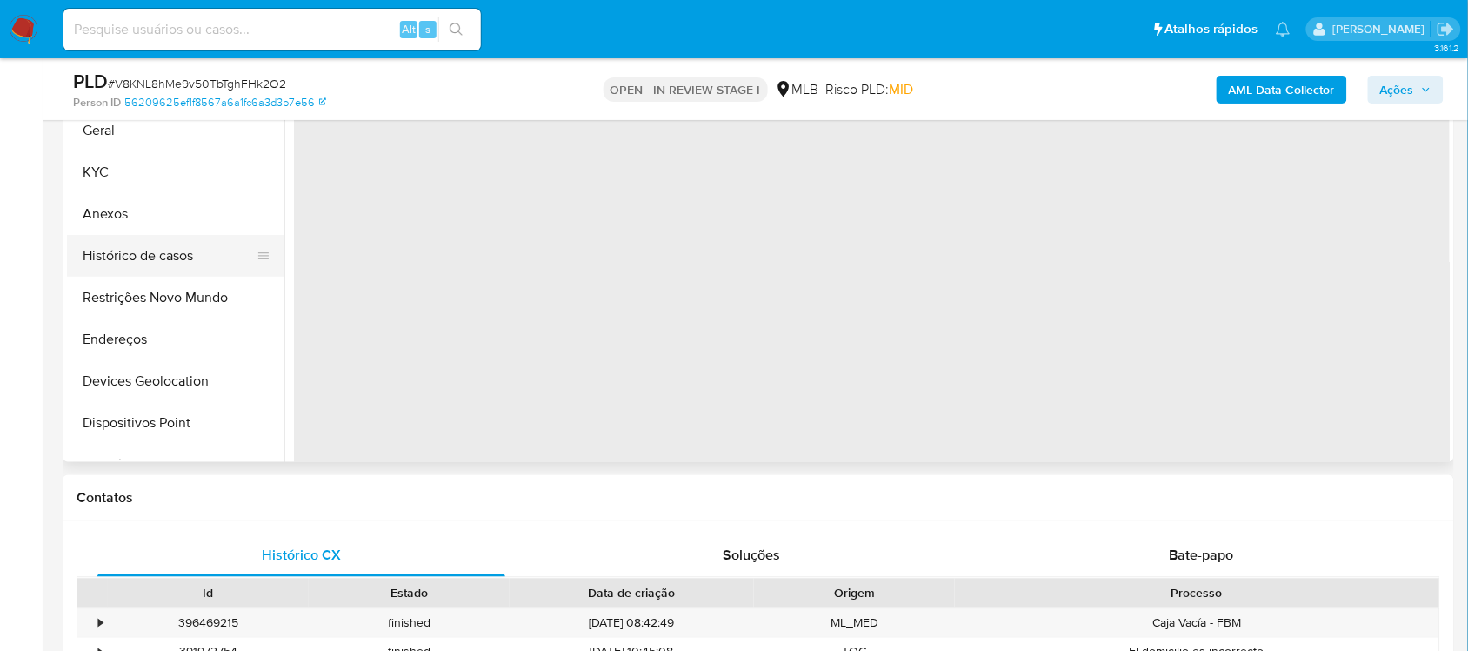
click at [137, 255] on button "Histórico de casos" at bounding box center [169, 256] width 204 height 42
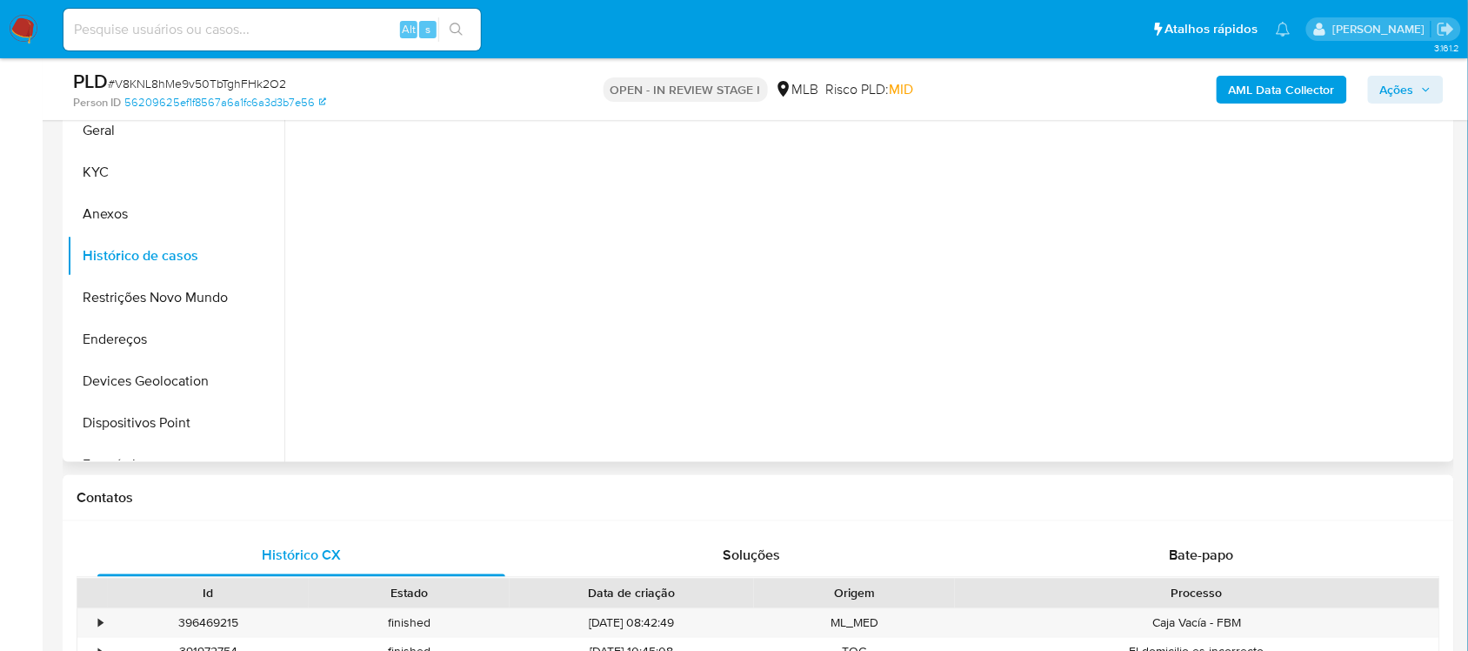
scroll to position [326, 0]
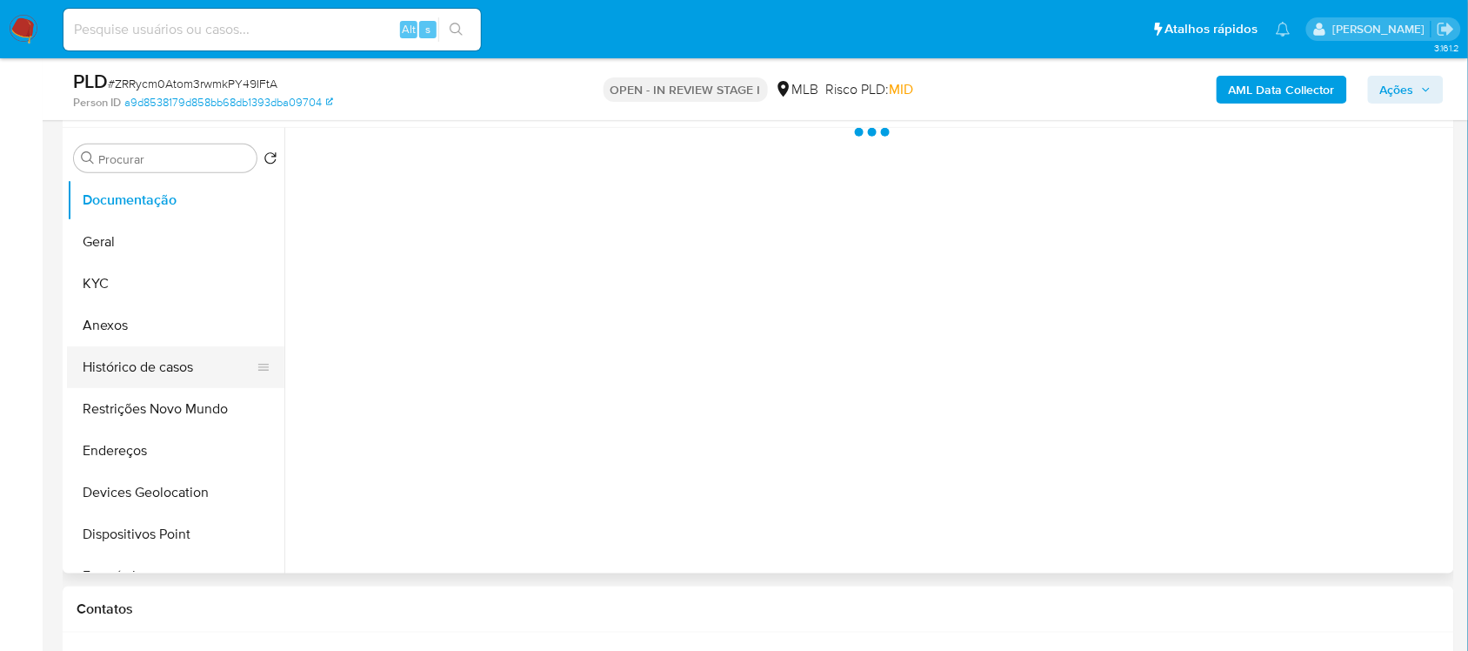
scroll to position [326, 0]
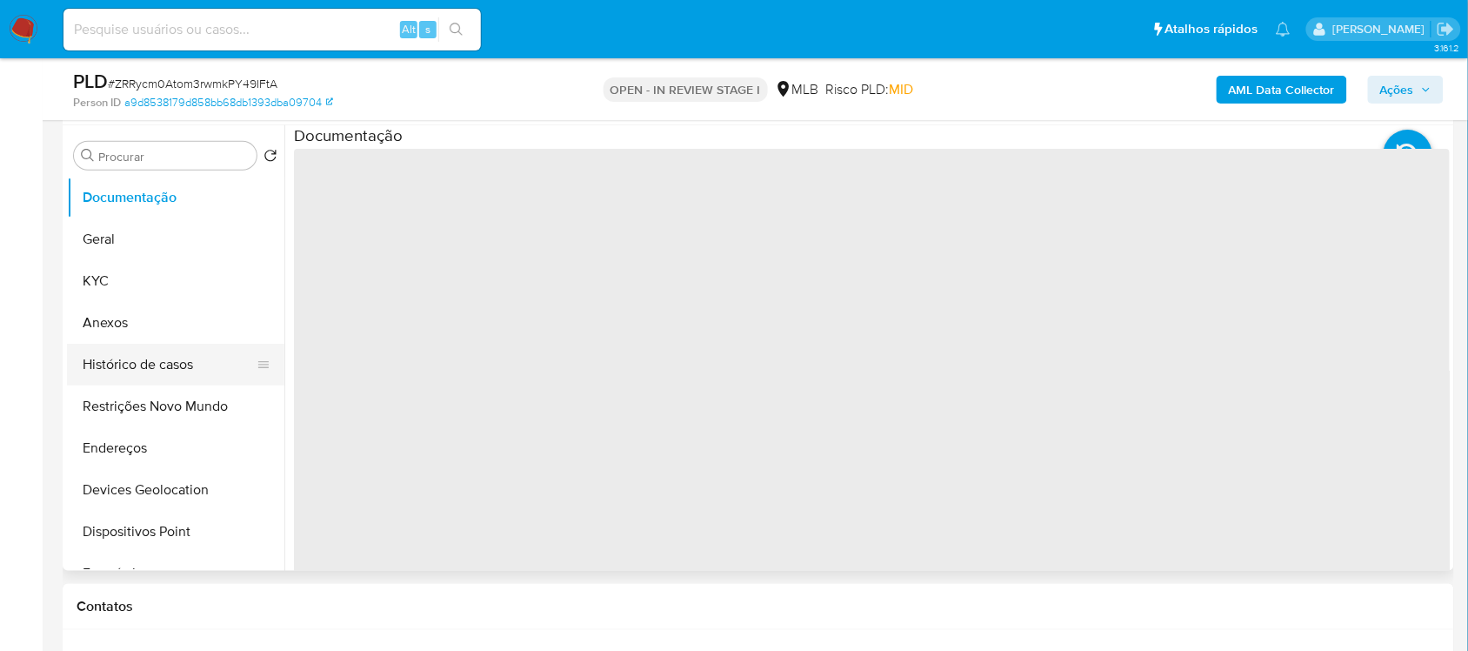
select select "10"
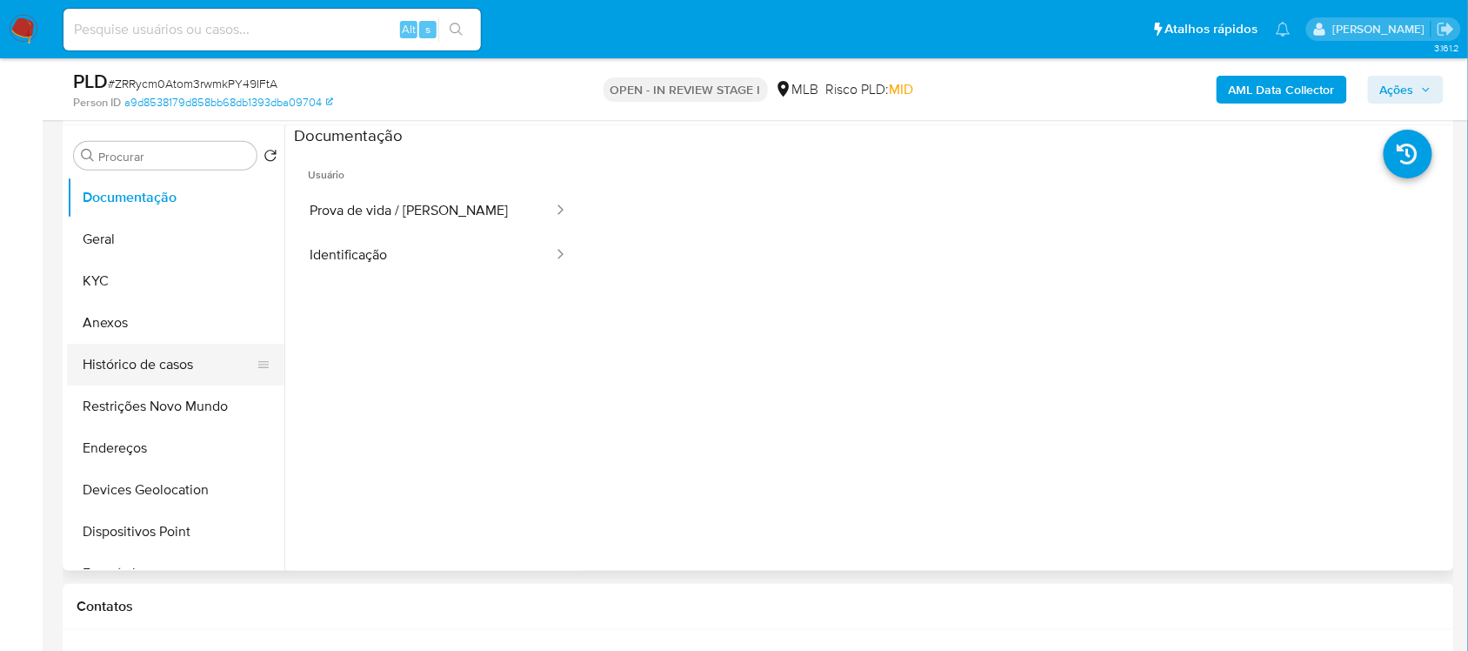
click at [200, 371] on button "Histórico de casos" at bounding box center [169, 365] width 204 height 42
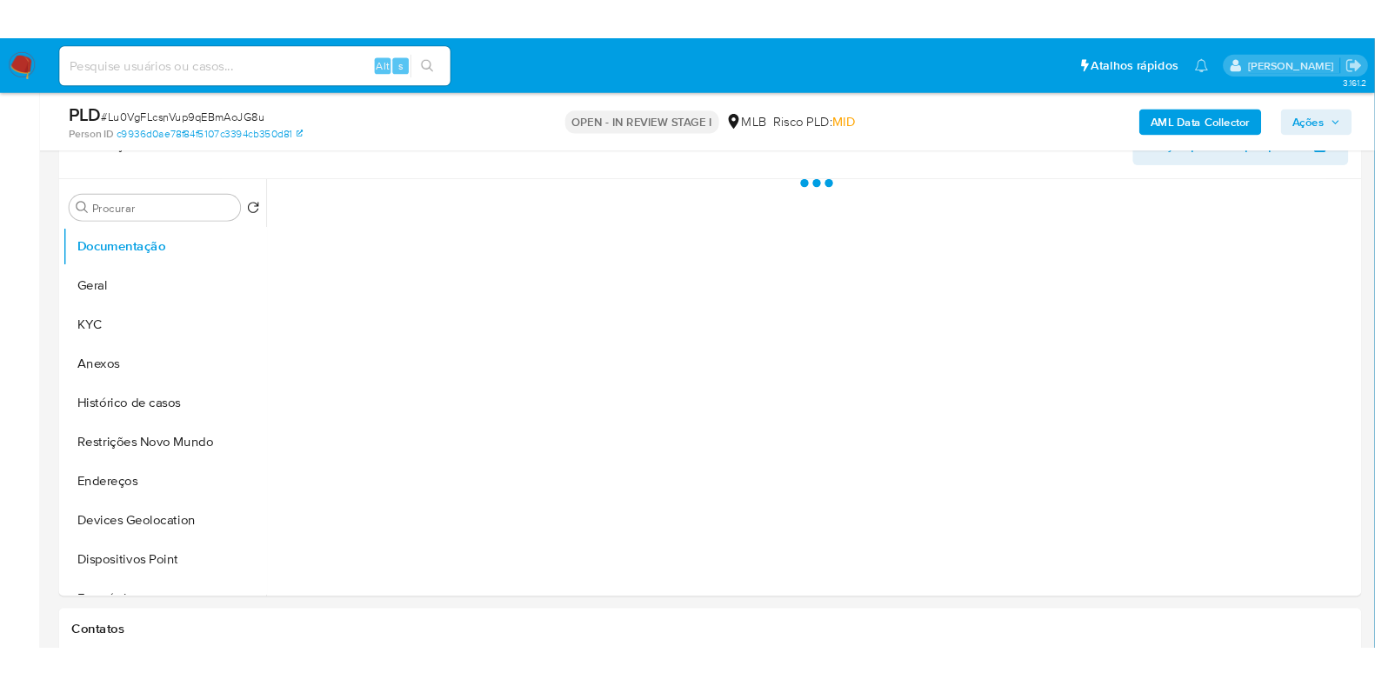
scroll to position [326, 0]
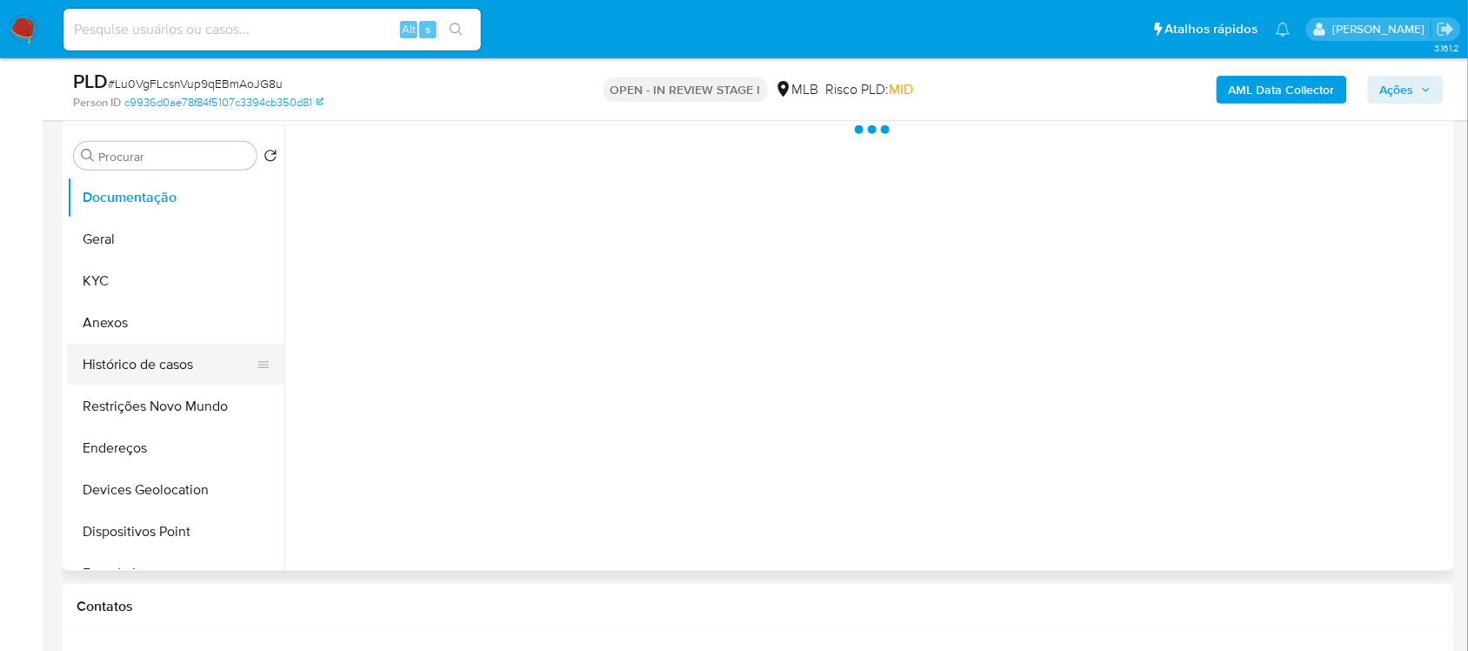
select select "10"
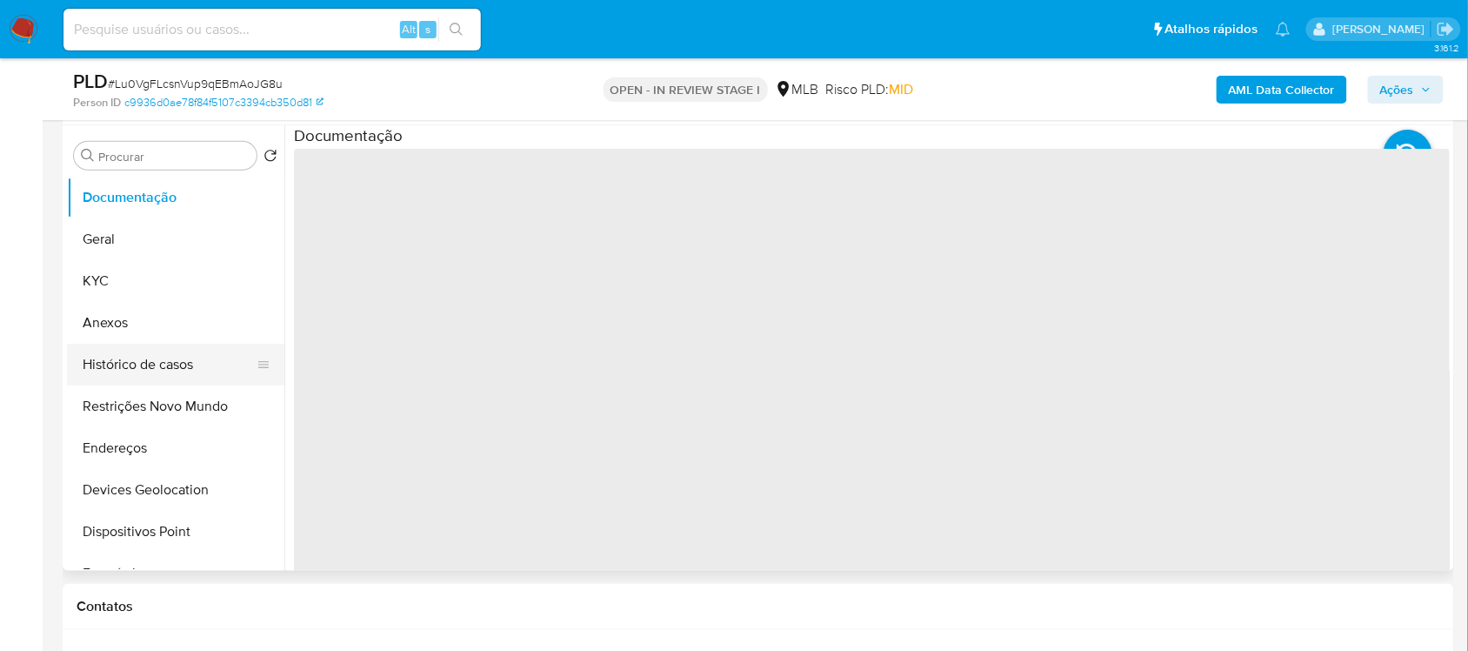
click at [200, 358] on button "Histórico de casos" at bounding box center [169, 365] width 204 height 42
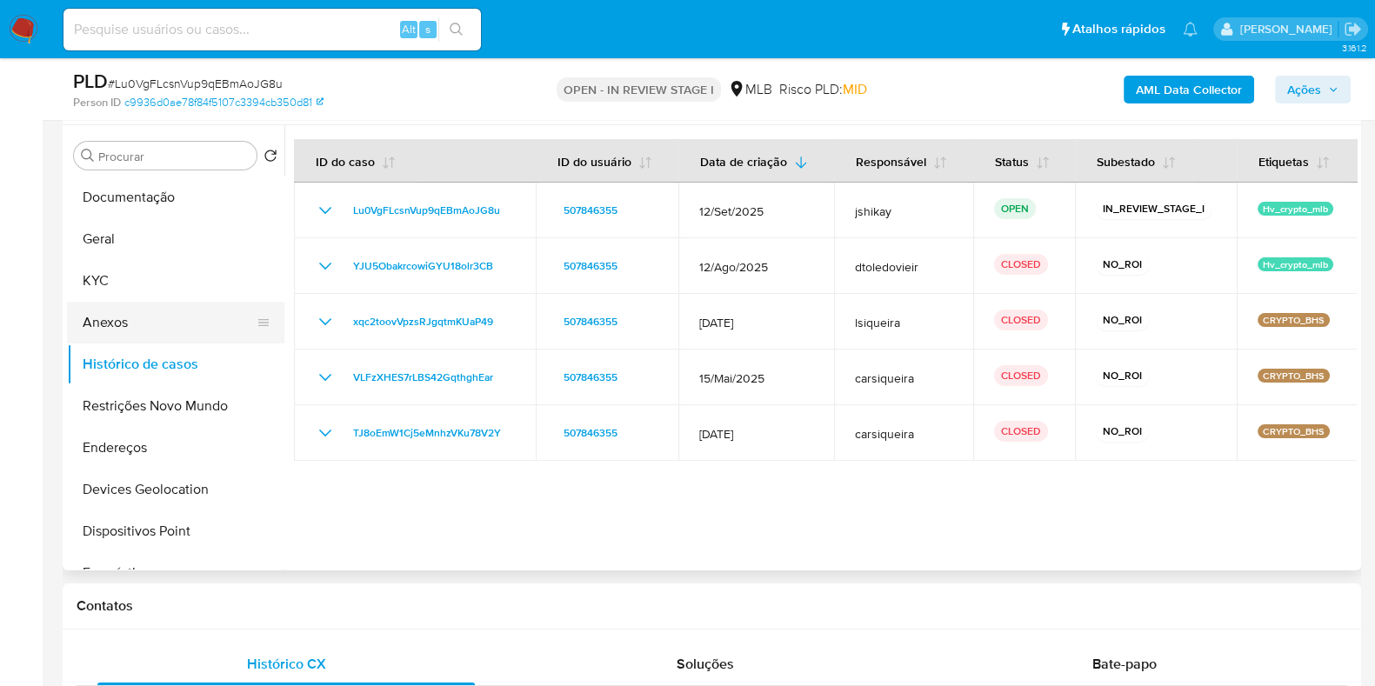
click at [124, 302] on button "Anexos" at bounding box center [169, 323] width 204 height 42
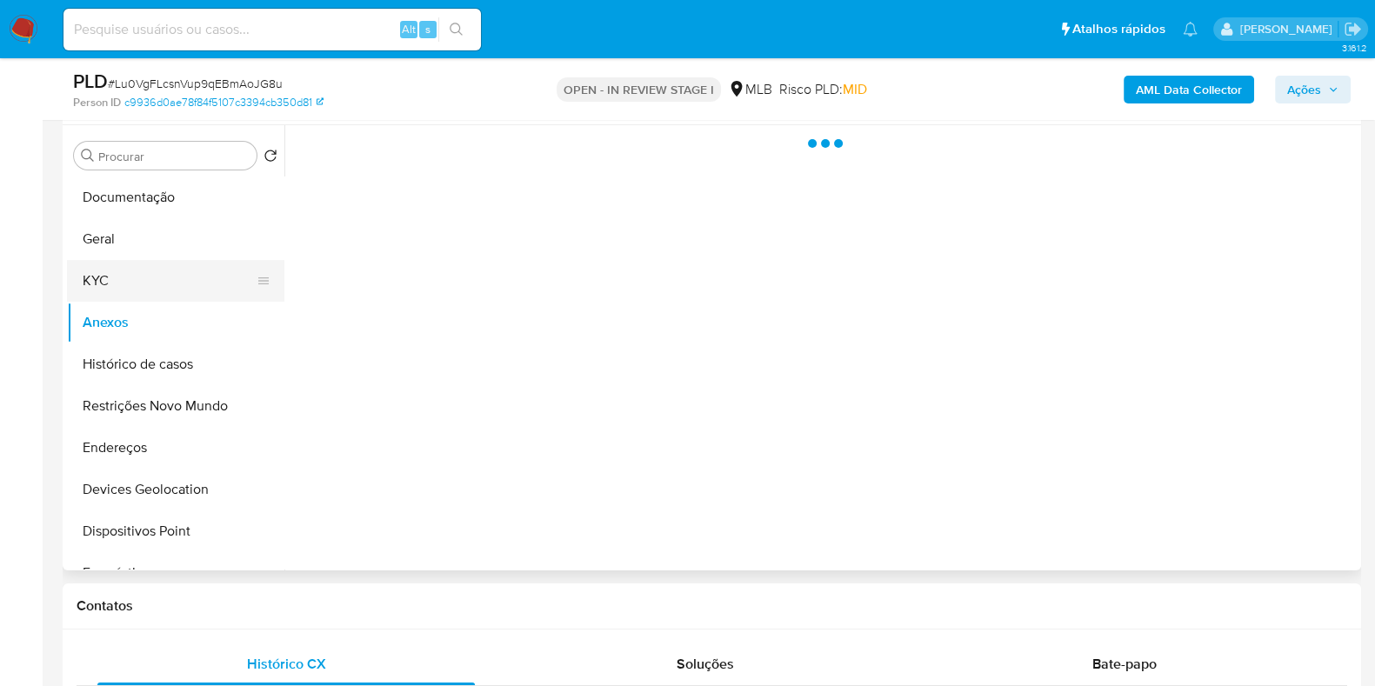
click at [142, 280] on button "KYC" at bounding box center [169, 281] width 204 height 42
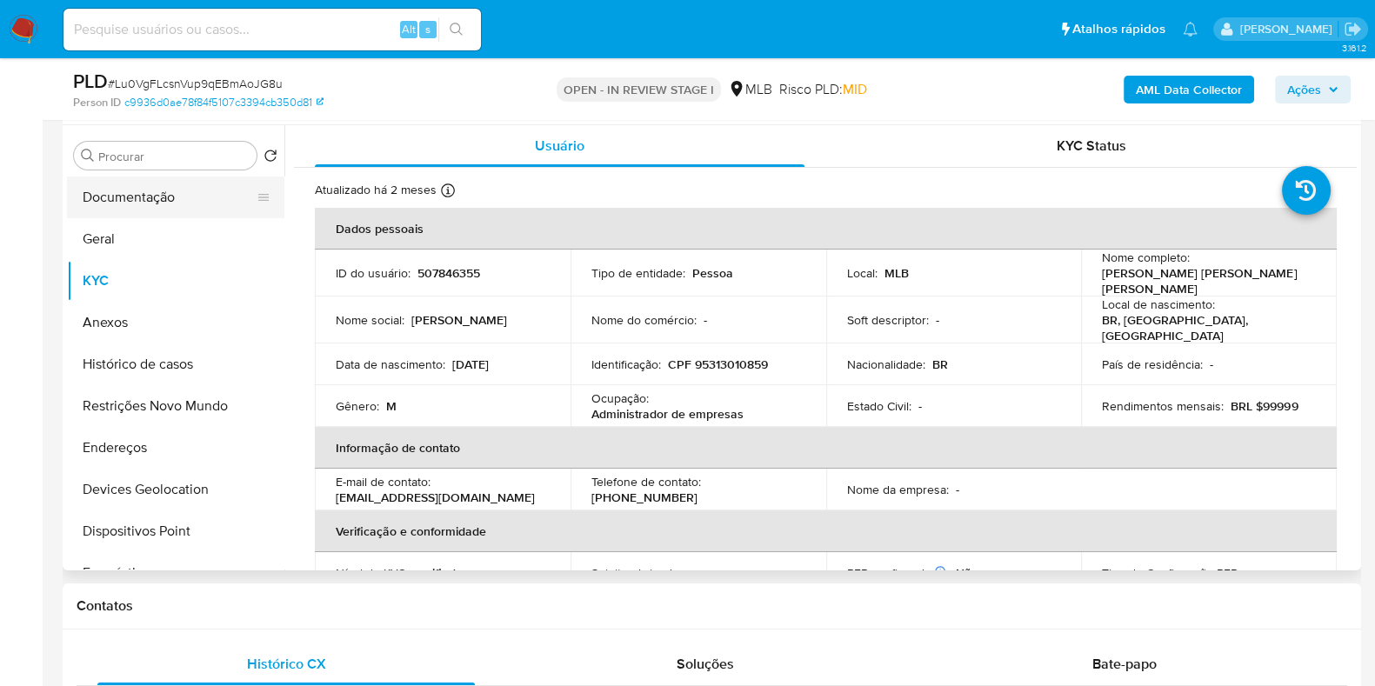
click at [156, 188] on button "Documentação" at bounding box center [169, 198] width 204 height 42
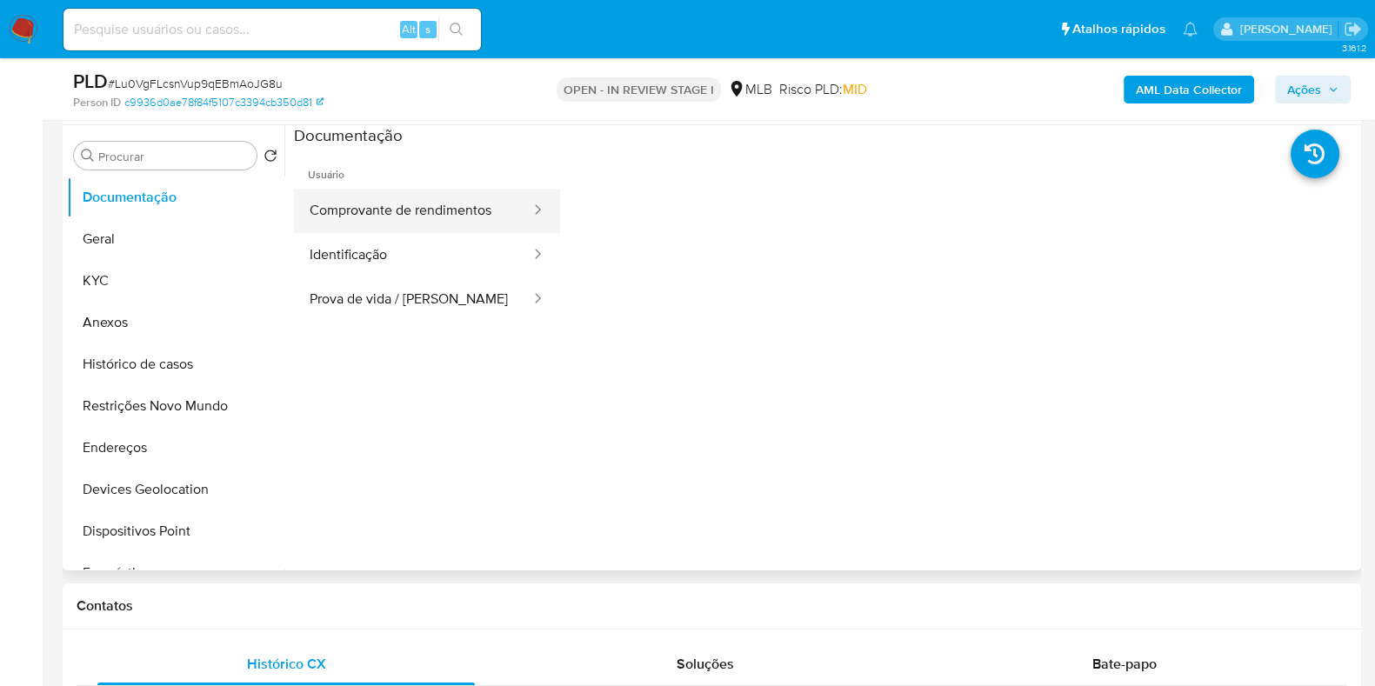
click at [451, 216] on button "Comprovante de rendimentos" at bounding box center [413, 211] width 238 height 44
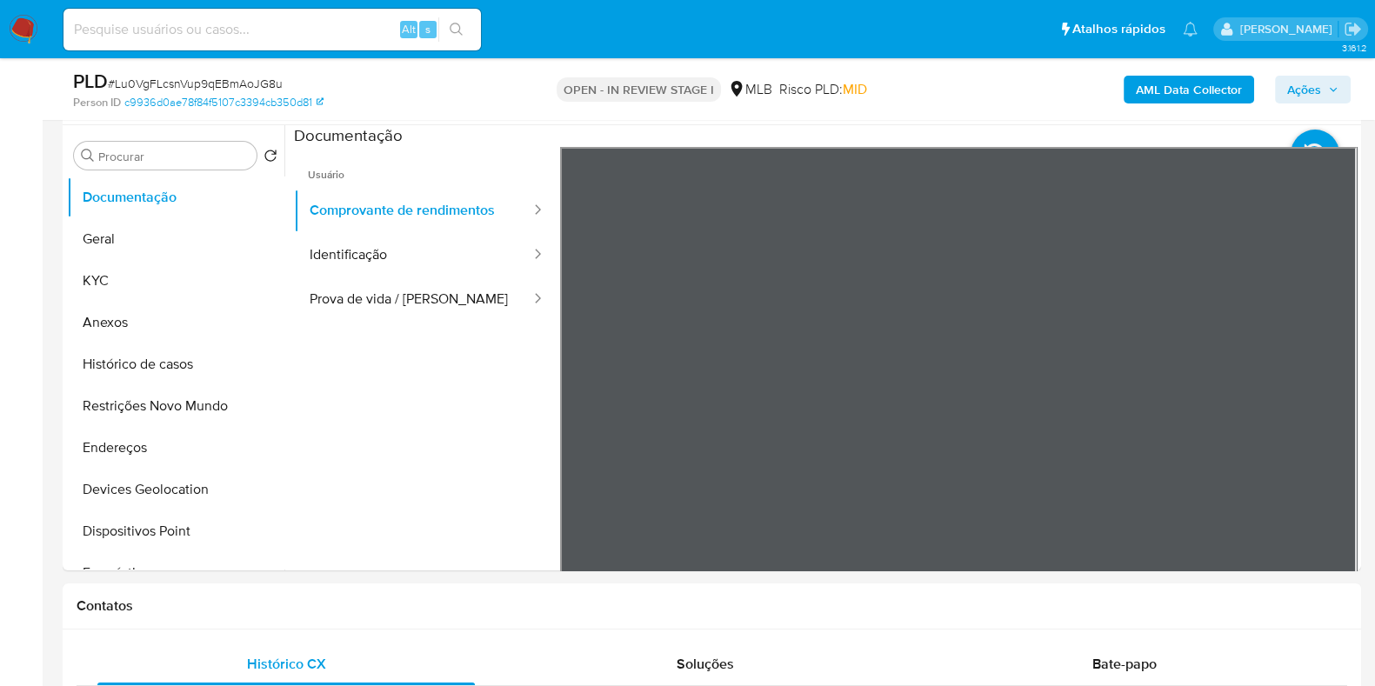
click at [1052, 125] on section at bounding box center [825, 414] width 1063 height 578
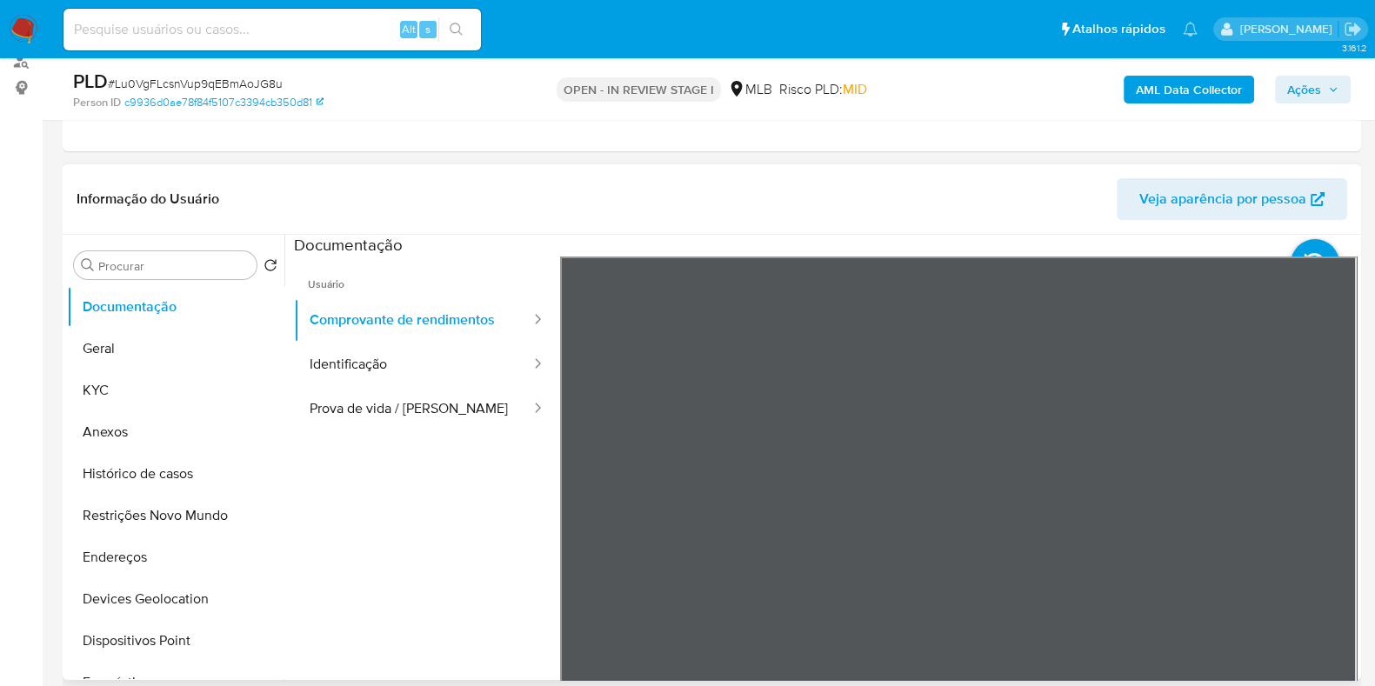
scroll to position [0, 0]
click at [1322, 248] on section at bounding box center [825, 524] width 1063 height 578
click at [317, 348] on button "Identificação" at bounding box center [413, 365] width 238 height 44
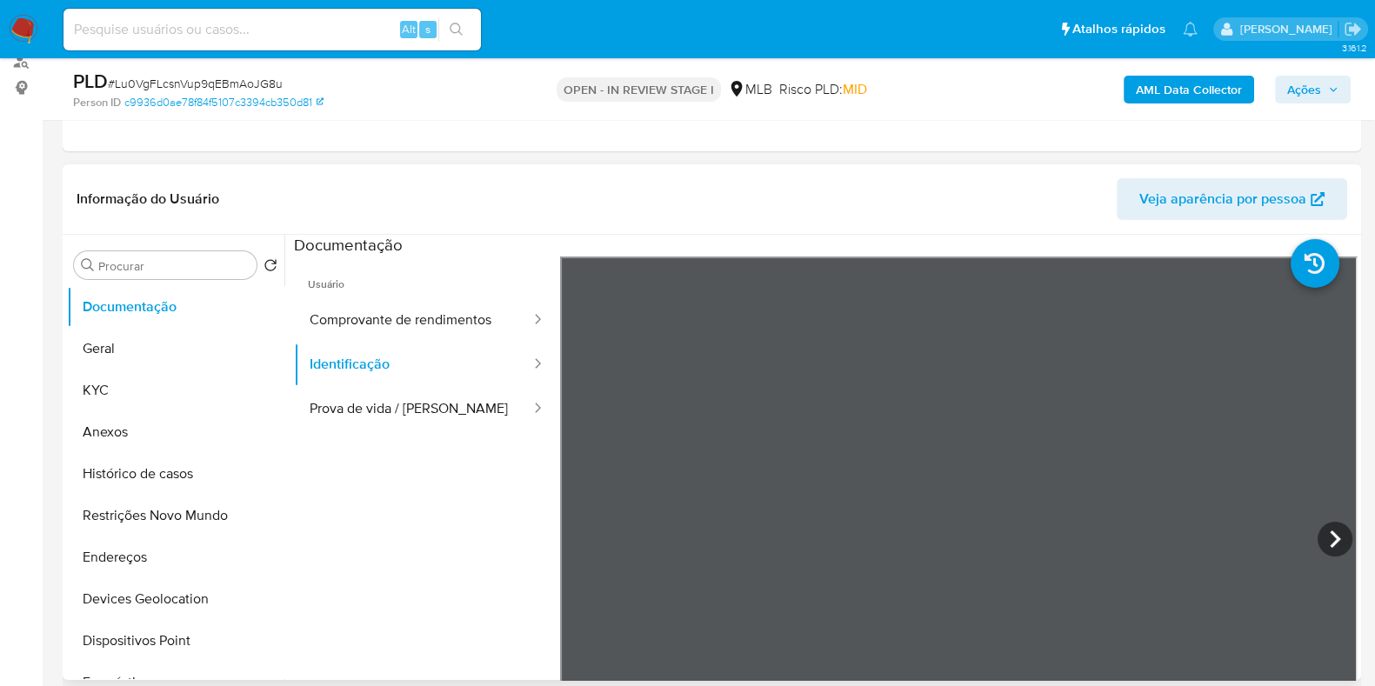
click at [413, 291] on span "Usuário" at bounding box center [427, 278] width 266 height 42
click at [416, 311] on button "Comprovante de rendimentos" at bounding box center [413, 320] width 238 height 44
click at [1138, 228] on div "Informação do Usuário Veja aparência por pessoa Procurar Retornar ao pedido pad…" at bounding box center [712, 422] width 1299 height 516
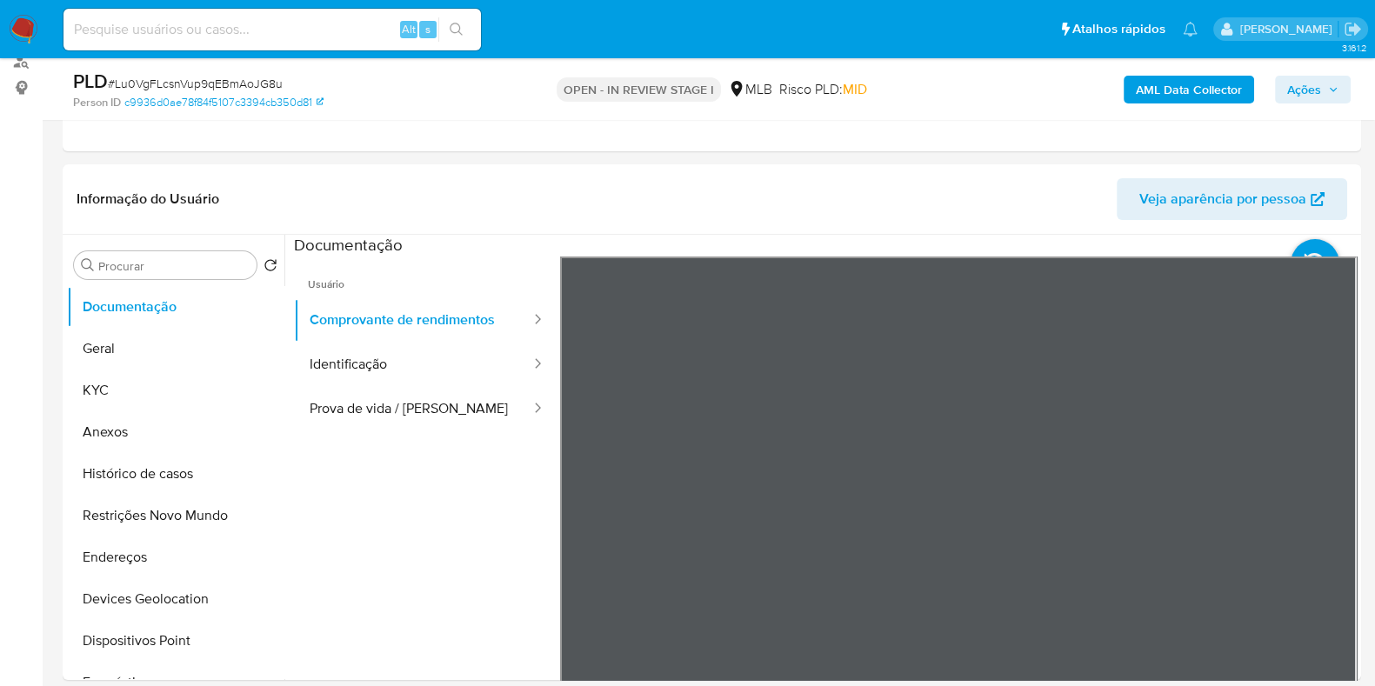
click at [335, 371] on button "Identificação" at bounding box center [413, 365] width 238 height 44
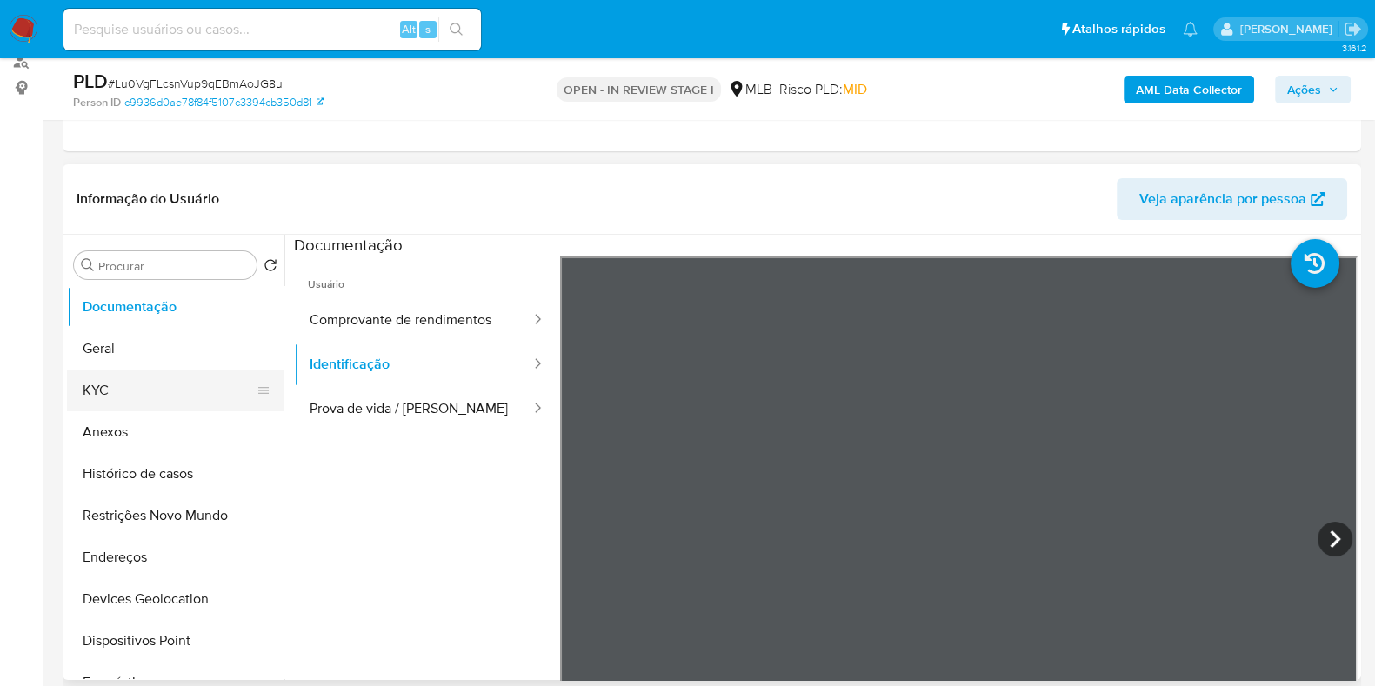
click at [174, 390] on button "KYC" at bounding box center [169, 391] width 204 height 42
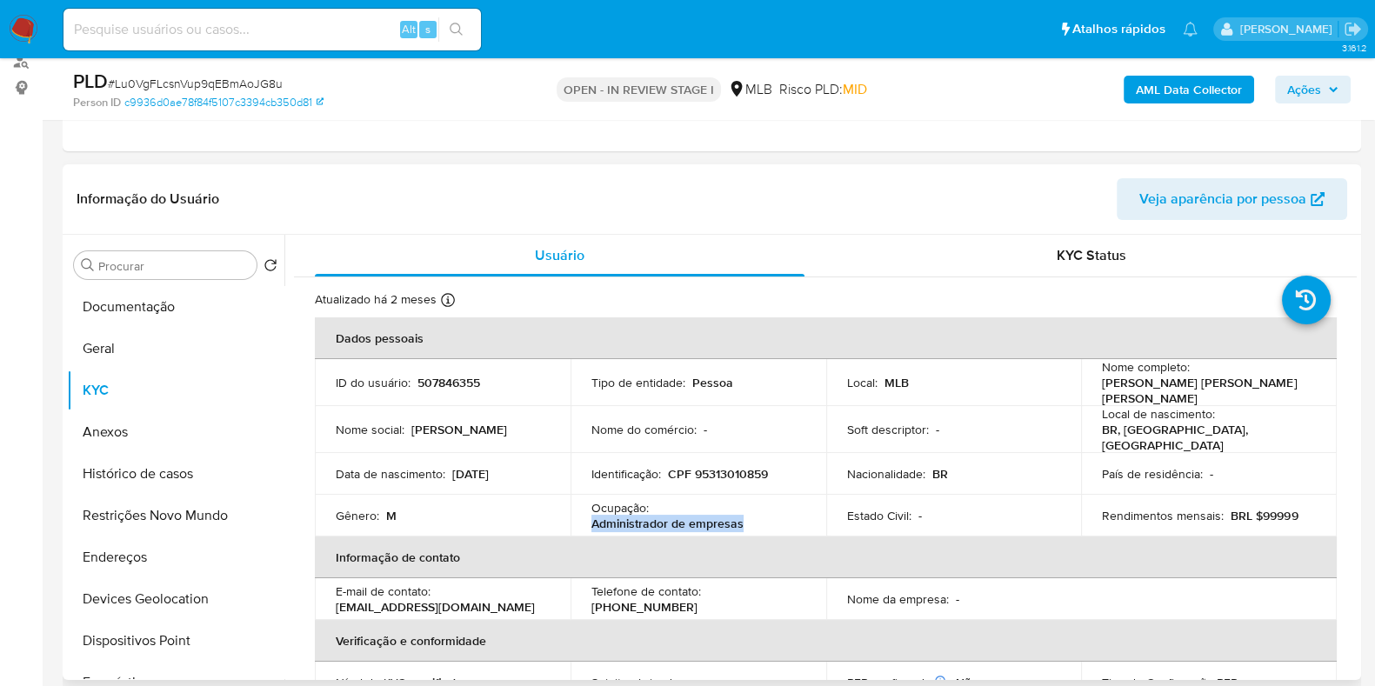
drag, startPoint x: 759, startPoint y: 511, endPoint x: 580, endPoint y: 514, distance: 179.2
click at [580, 514] on td "Ocupação : Administrador de empresas" at bounding box center [699, 516] width 256 height 42
copy p "Administrador de empresas"
click at [178, 427] on button "Anexos" at bounding box center [169, 432] width 204 height 42
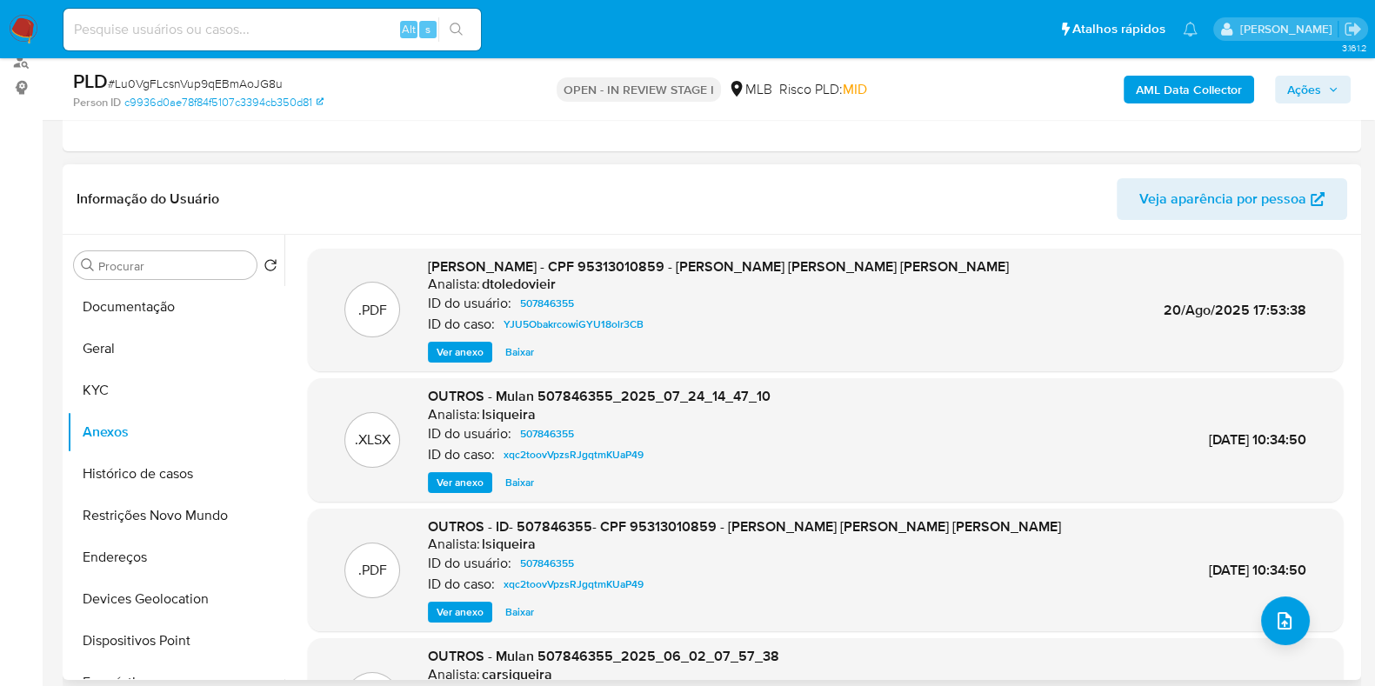
click at [449, 351] on span "Ver anexo" at bounding box center [460, 352] width 47 height 17
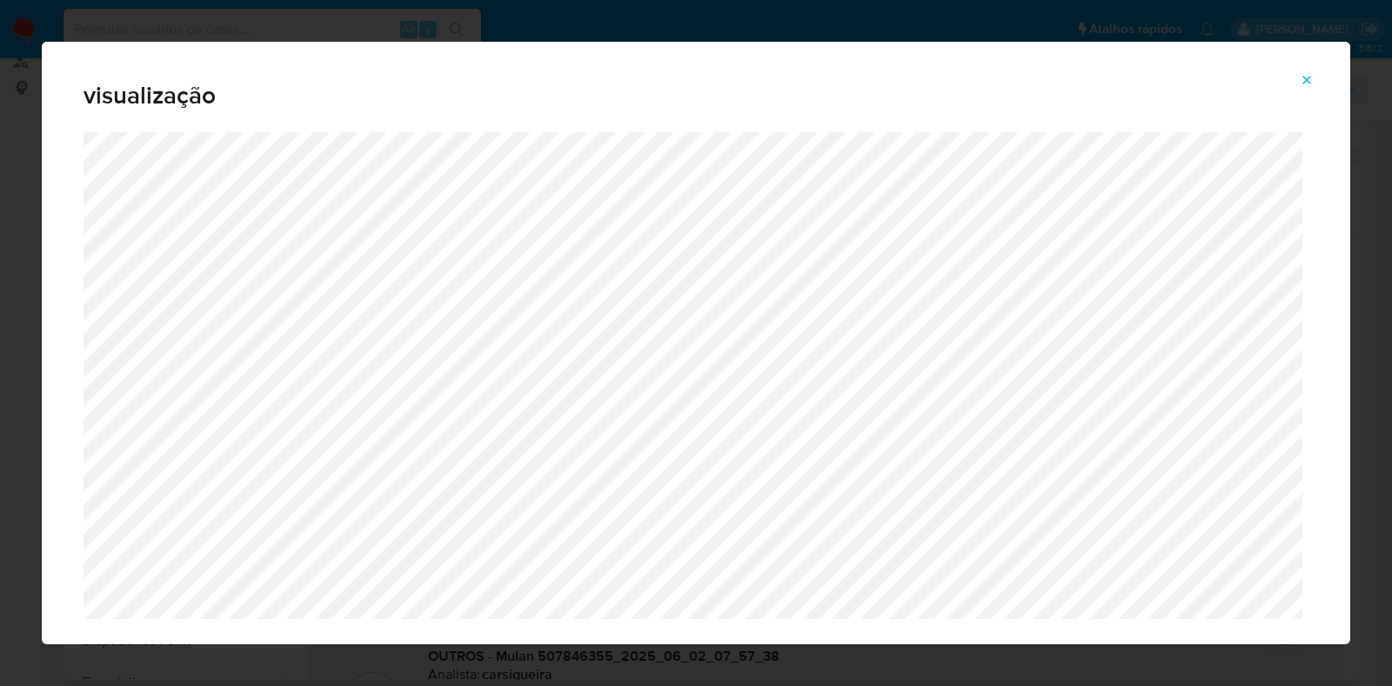
click at [1316, 90] on button "Attachment preview" at bounding box center [1306, 80] width 38 height 28
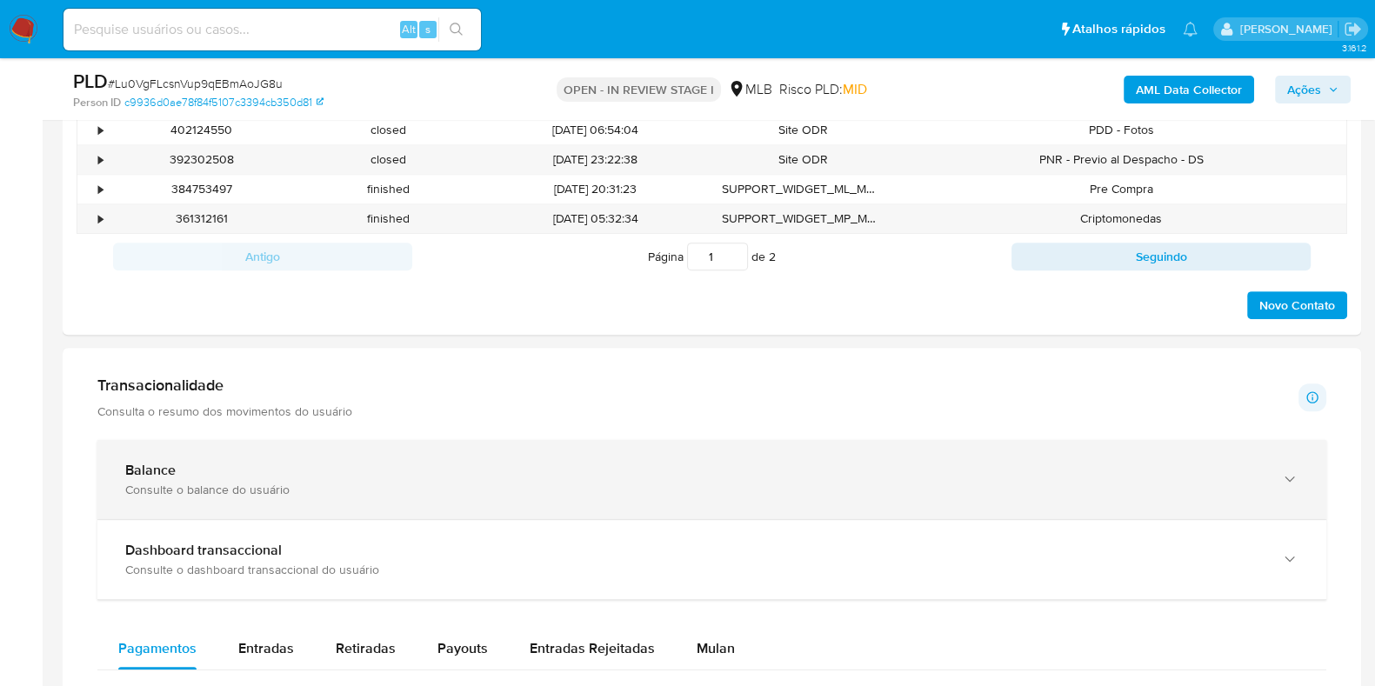
scroll to position [979, 0]
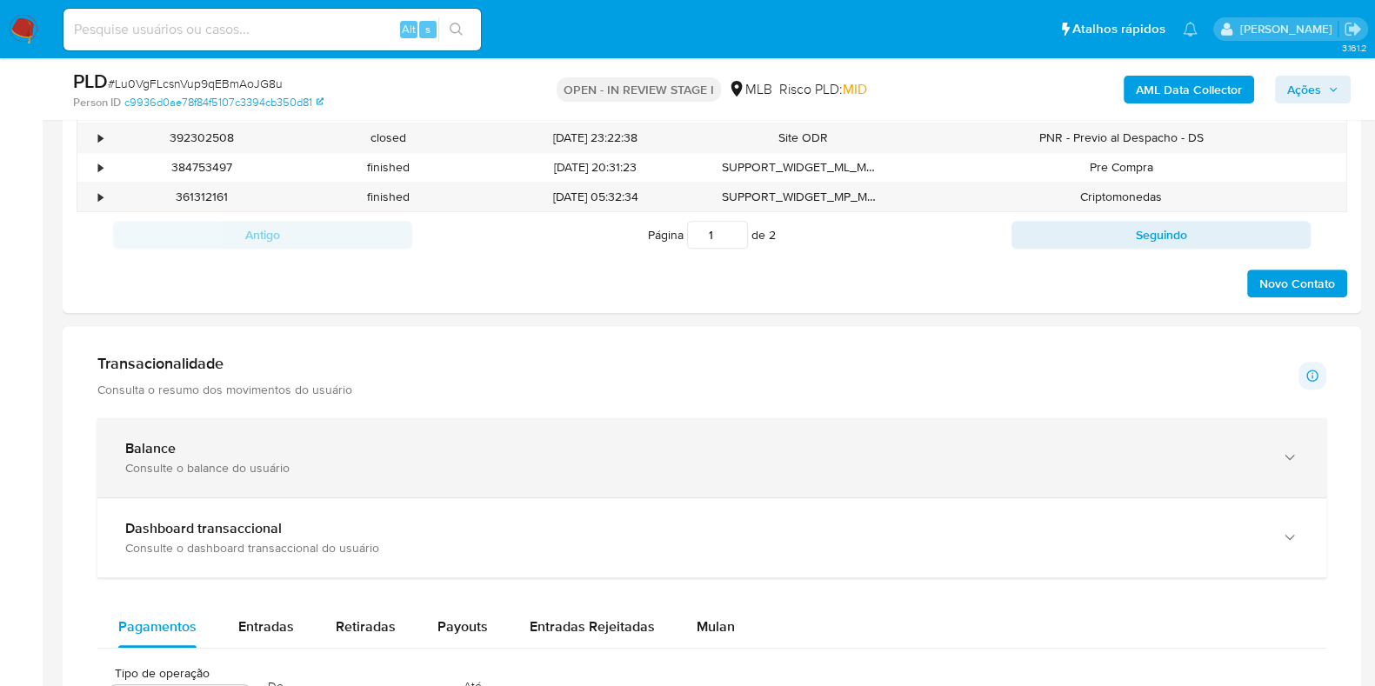
click at [357, 435] on div "Balance Consulte o balance do usuário" at bounding box center [711, 457] width 1229 height 79
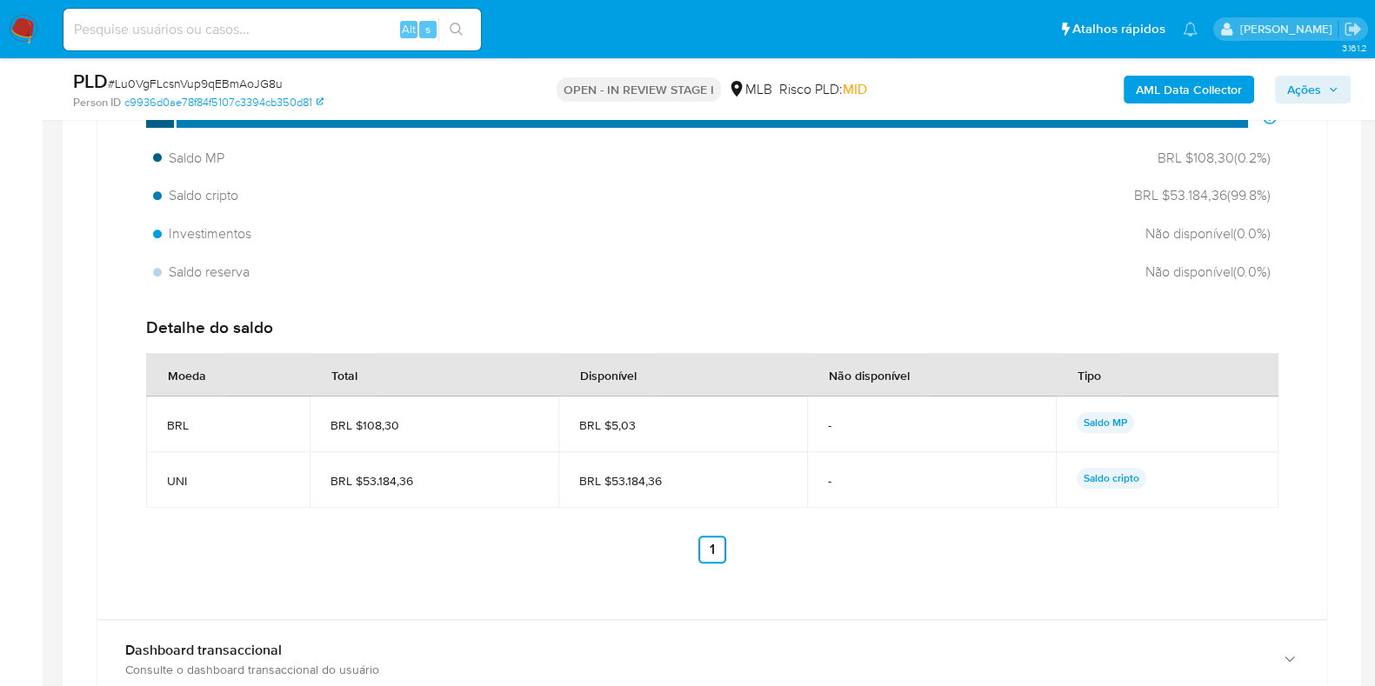
scroll to position [1521, 0]
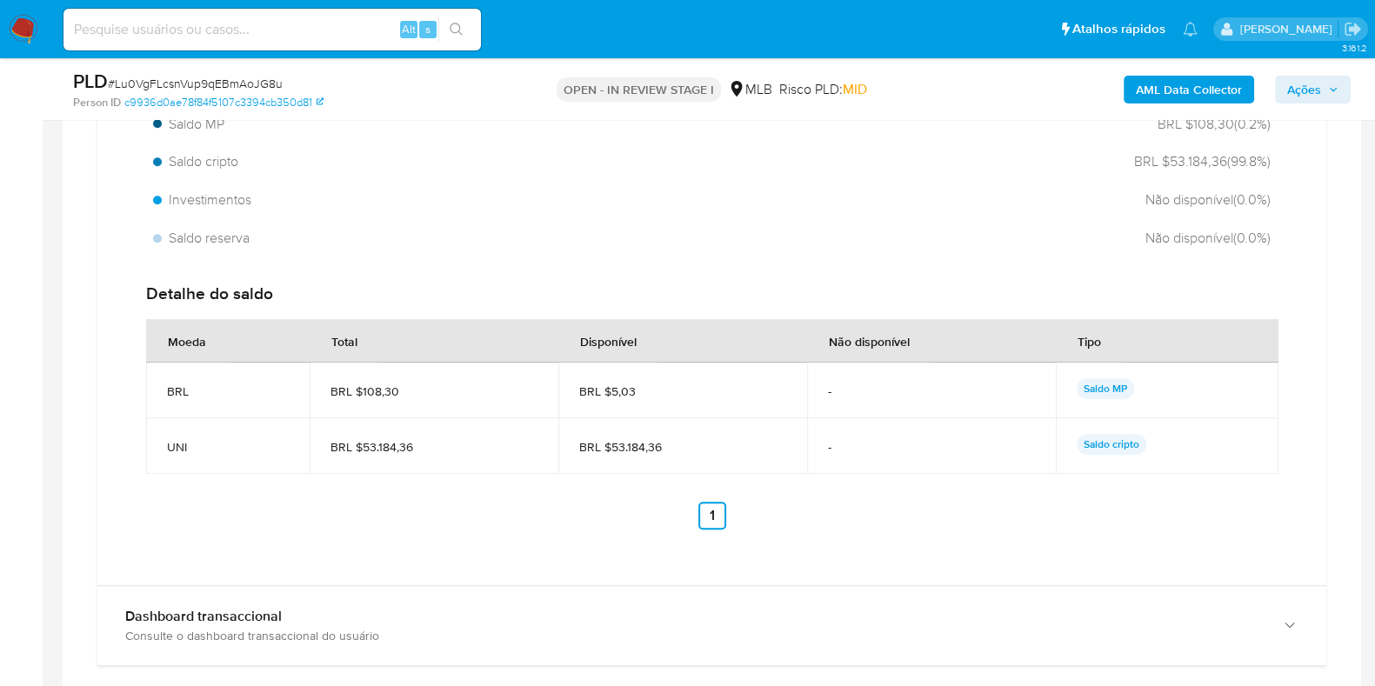
drag, startPoint x: 667, startPoint y: 445, endPoint x: 609, endPoint y: 450, distance: 58.4
click at [609, 450] on span "BRL $53.184,36" at bounding box center [682, 447] width 207 height 16
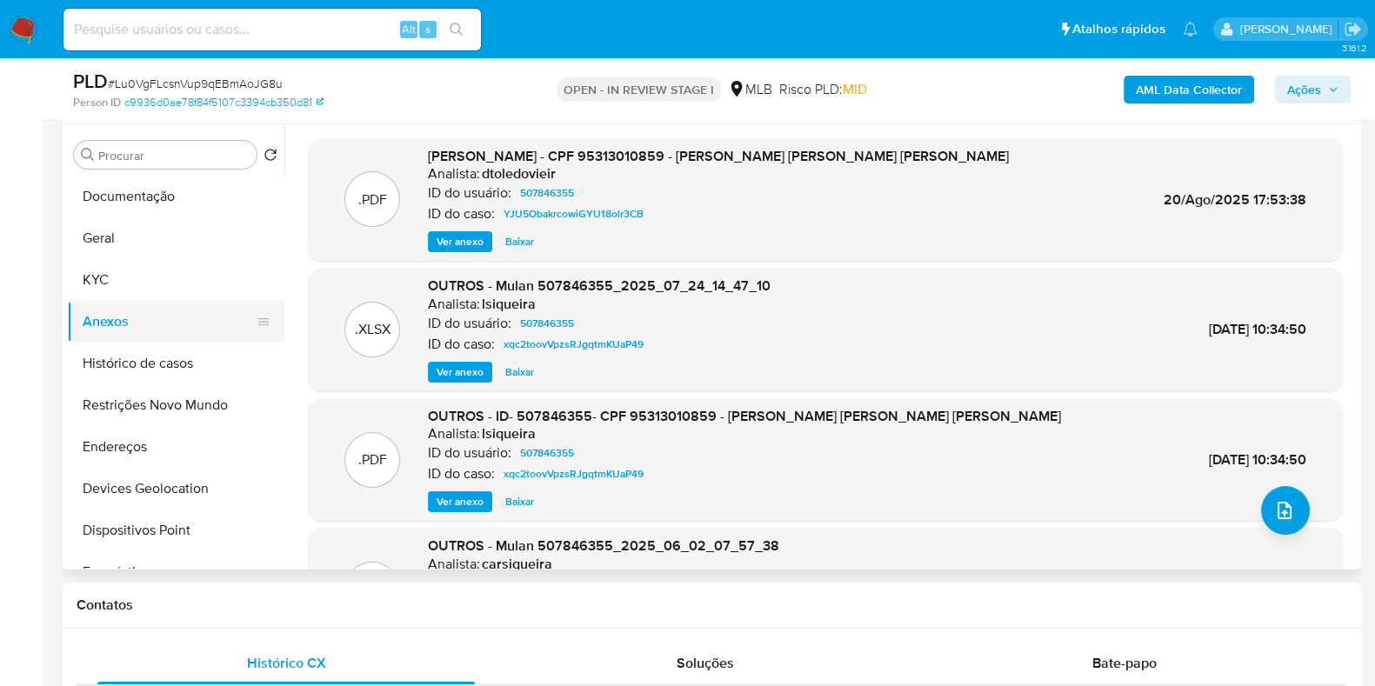
scroll to position [326, 0]
click at [145, 251] on button "Geral" at bounding box center [169, 239] width 204 height 42
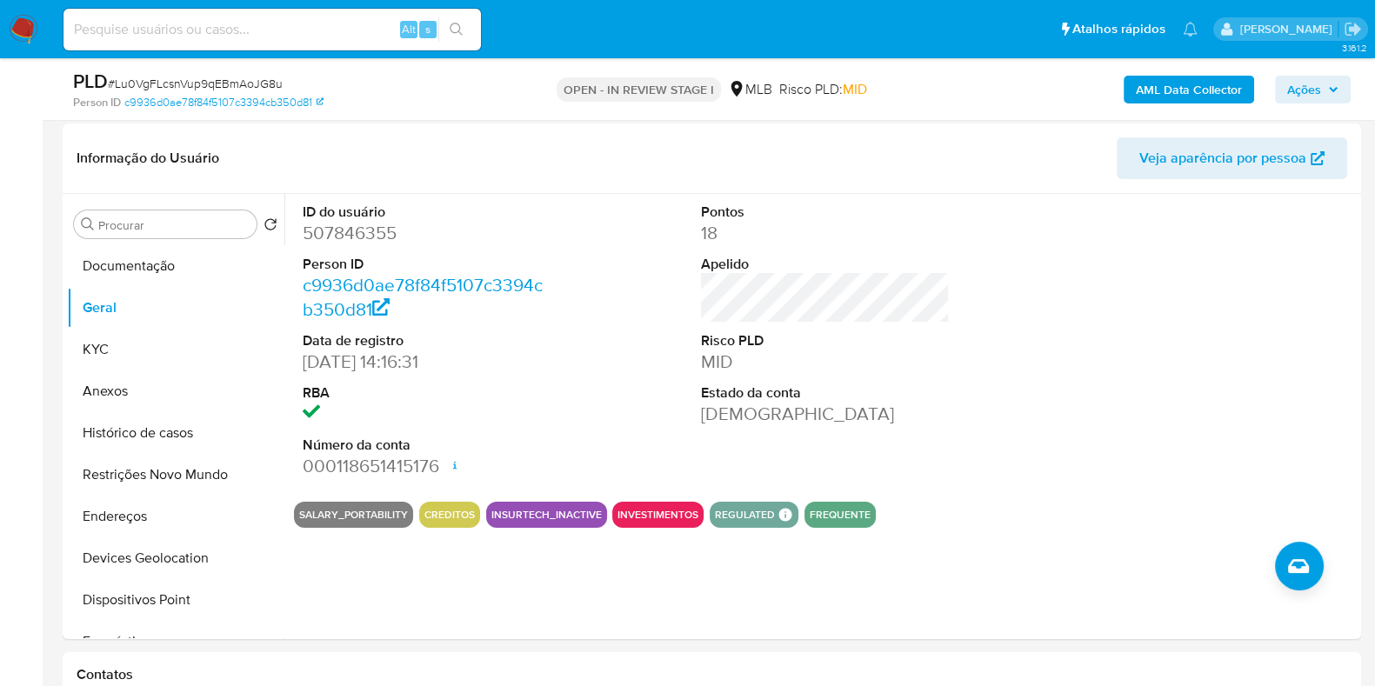
scroll to position [241, 0]
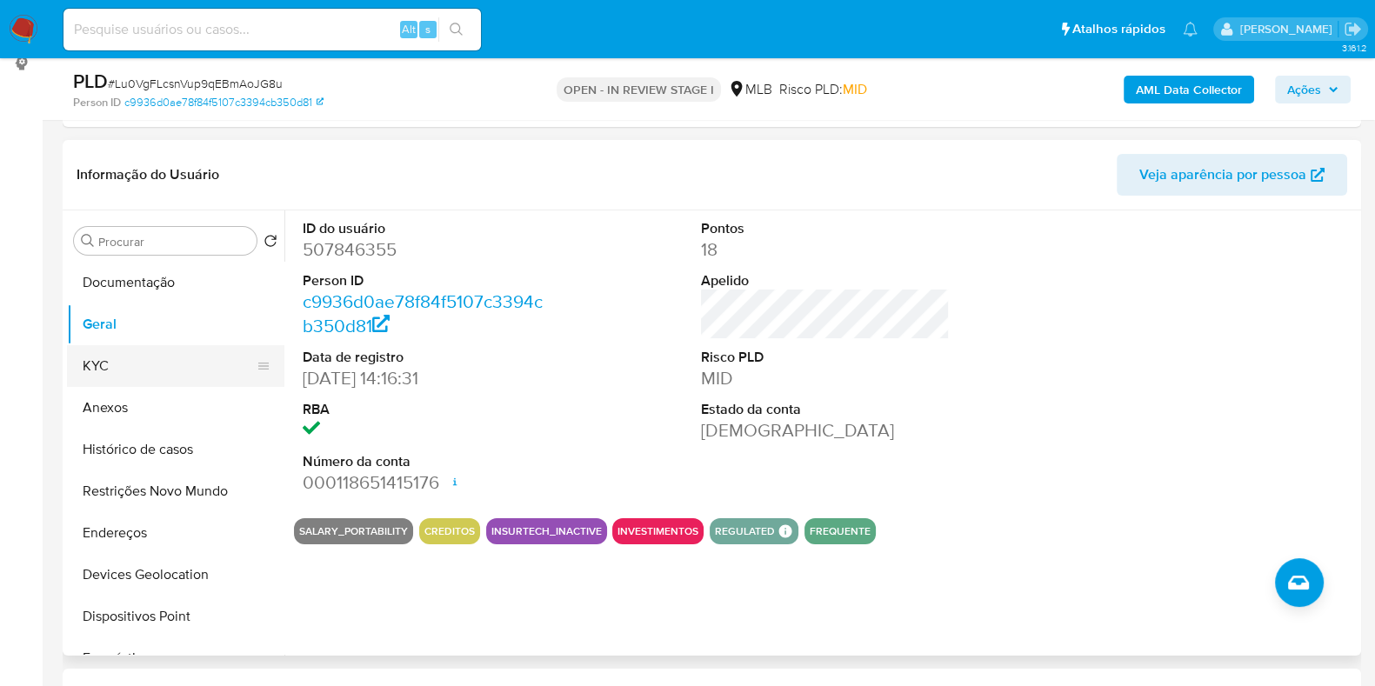
click at [140, 354] on button "KYC" at bounding box center [169, 366] width 204 height 42
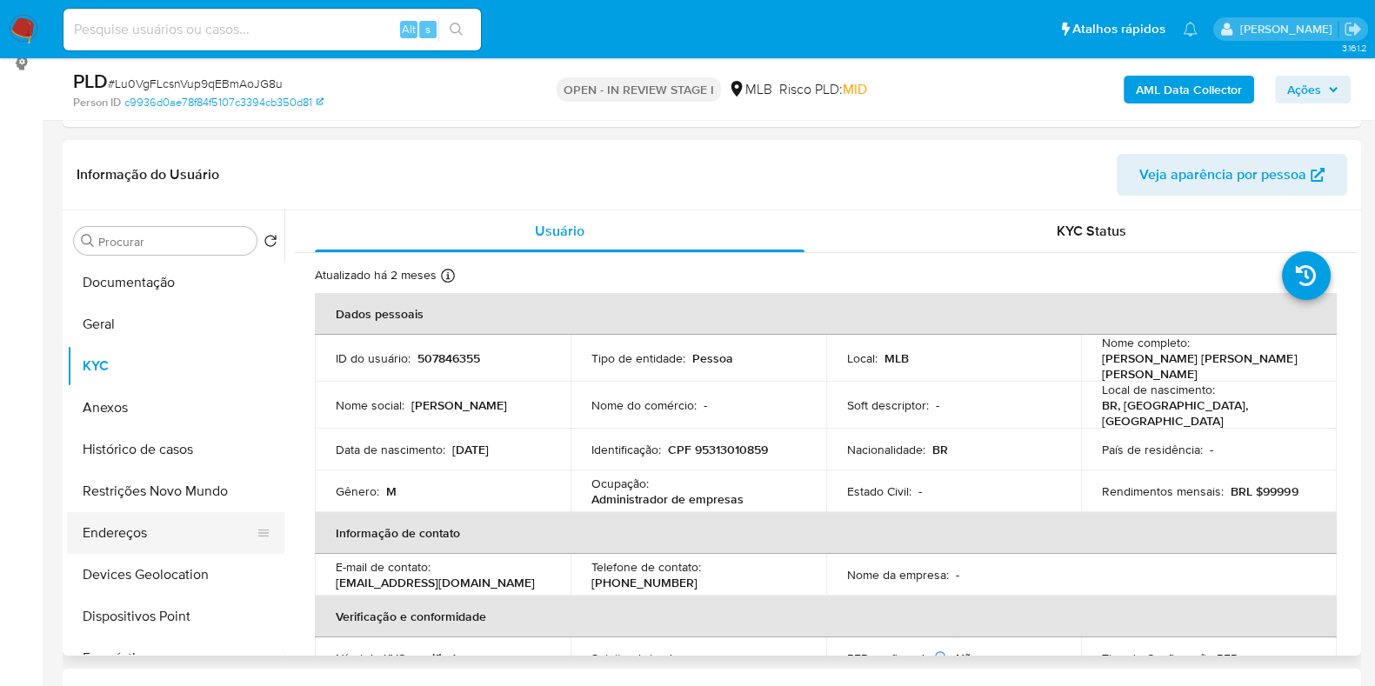
drag, startPoint x: 167, startPoint y: 527, endPoint x: 210, endPoint y: 518, distance: 43.5
click at [167, 528] on button "Endereços" at bounding box center [169, 533] width 204 height 42
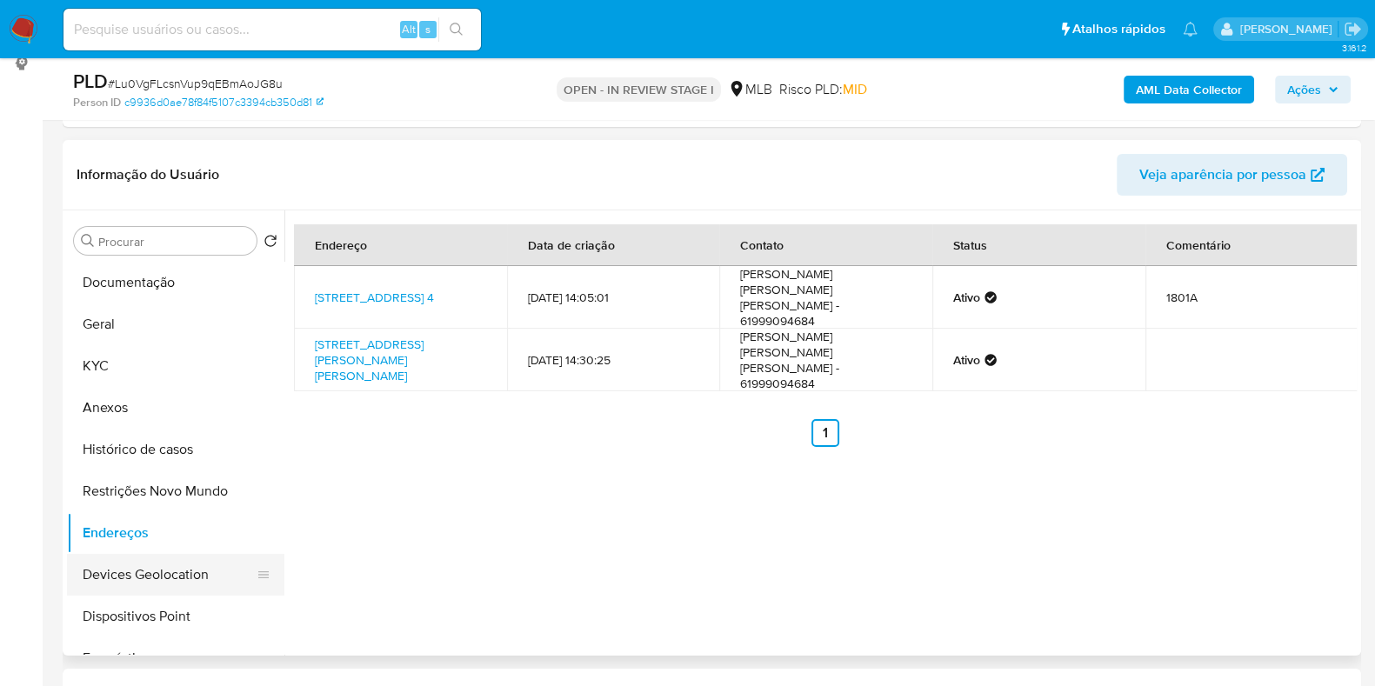
click at [148, 591] on button "Devices Geolocation" at bounding box center [169, 575] width 204 height 42
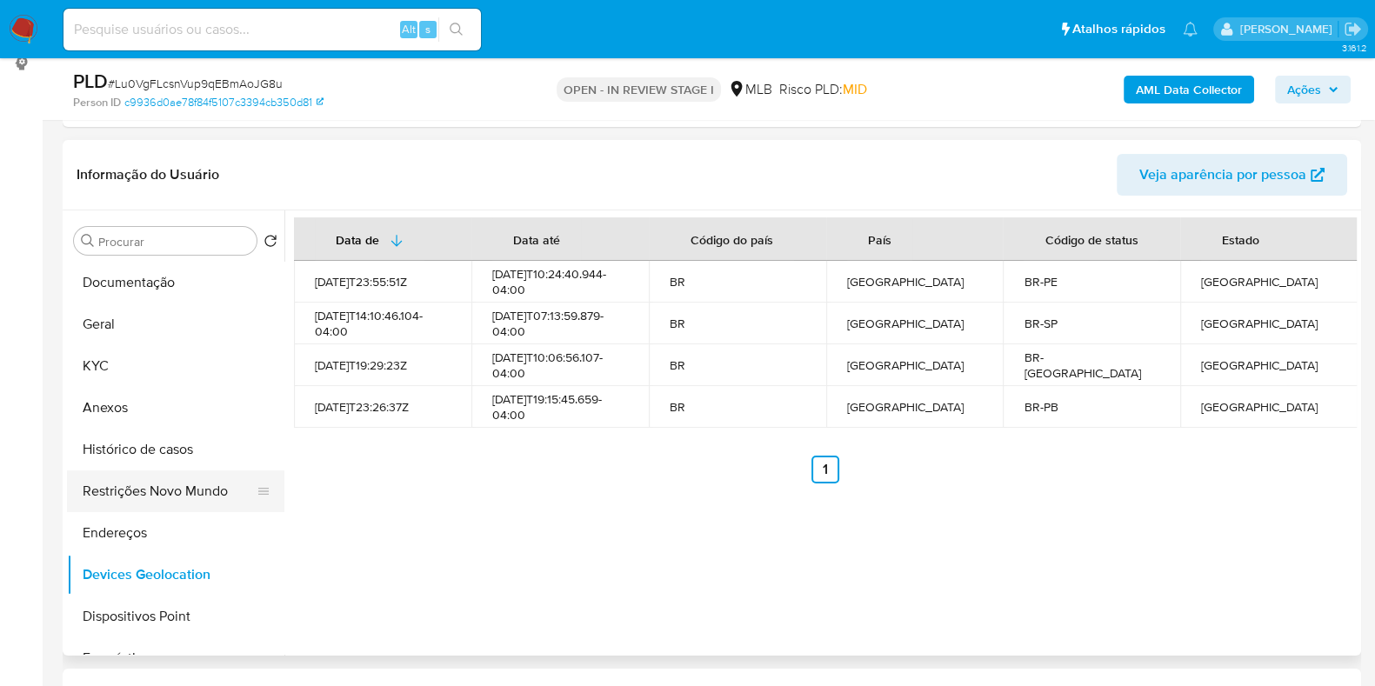
click at [168, 495] on button "Restrições Novo Mundo" at bounding box center [169, 492] width 204 height 42
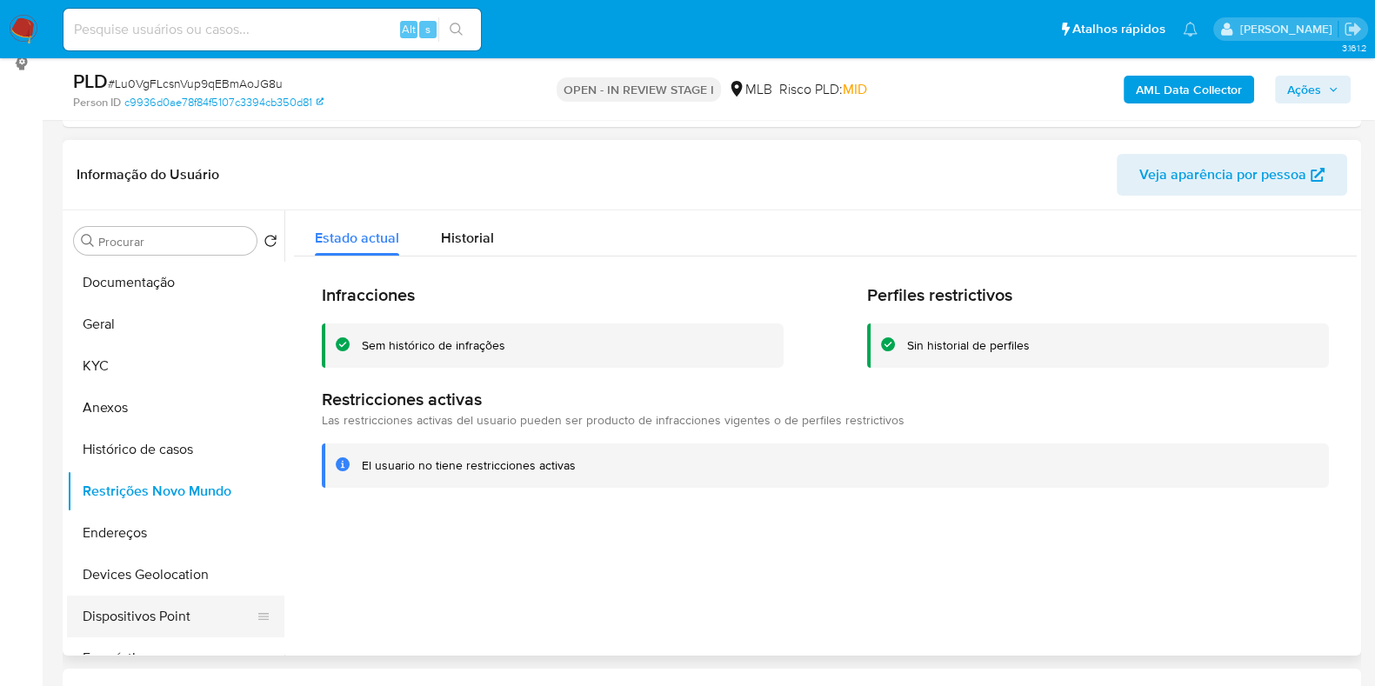
drag, startPoint x: 217, startPoint y: 619, endPoint x: 229, endPoint y: 616, distance: 12.7
click at [217, 619] on button "Dispositivos Point" at bounding box center [169, 617] width 204 height 42
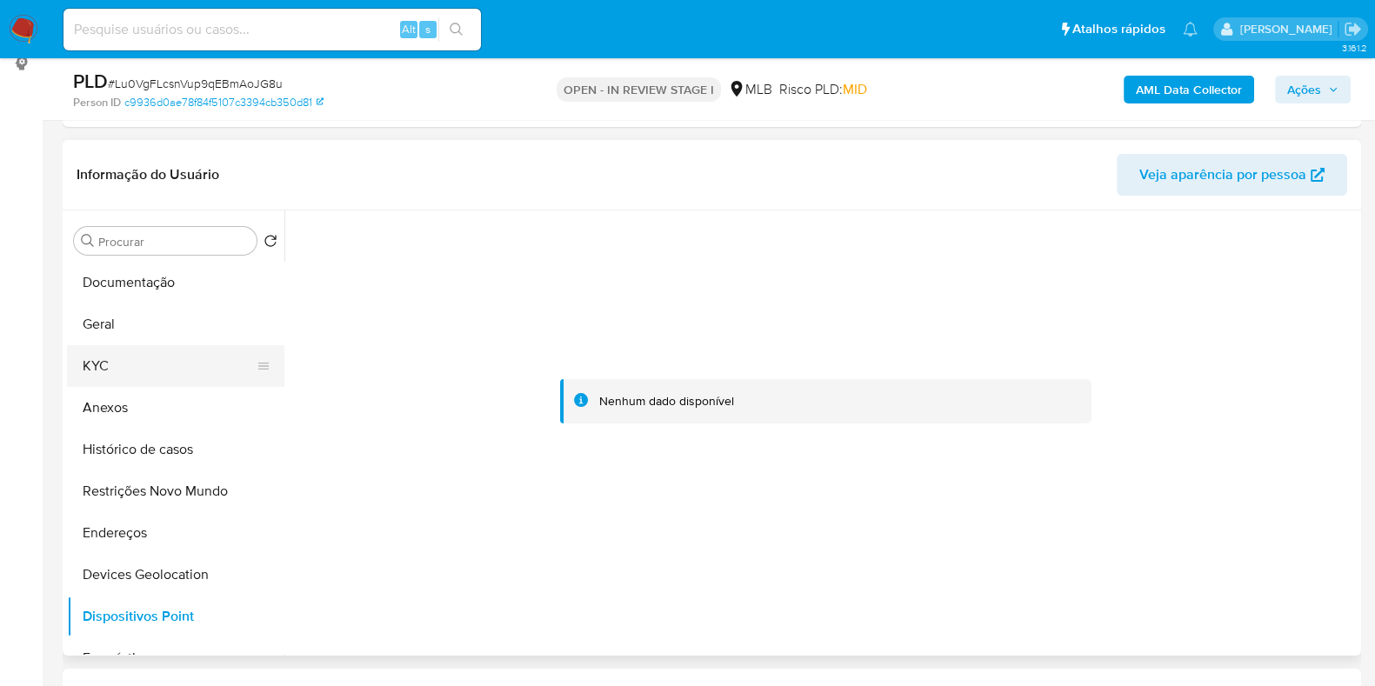
click at [169, 366] on button "KYC" at bounding box center [169, 366] width 204 height 42
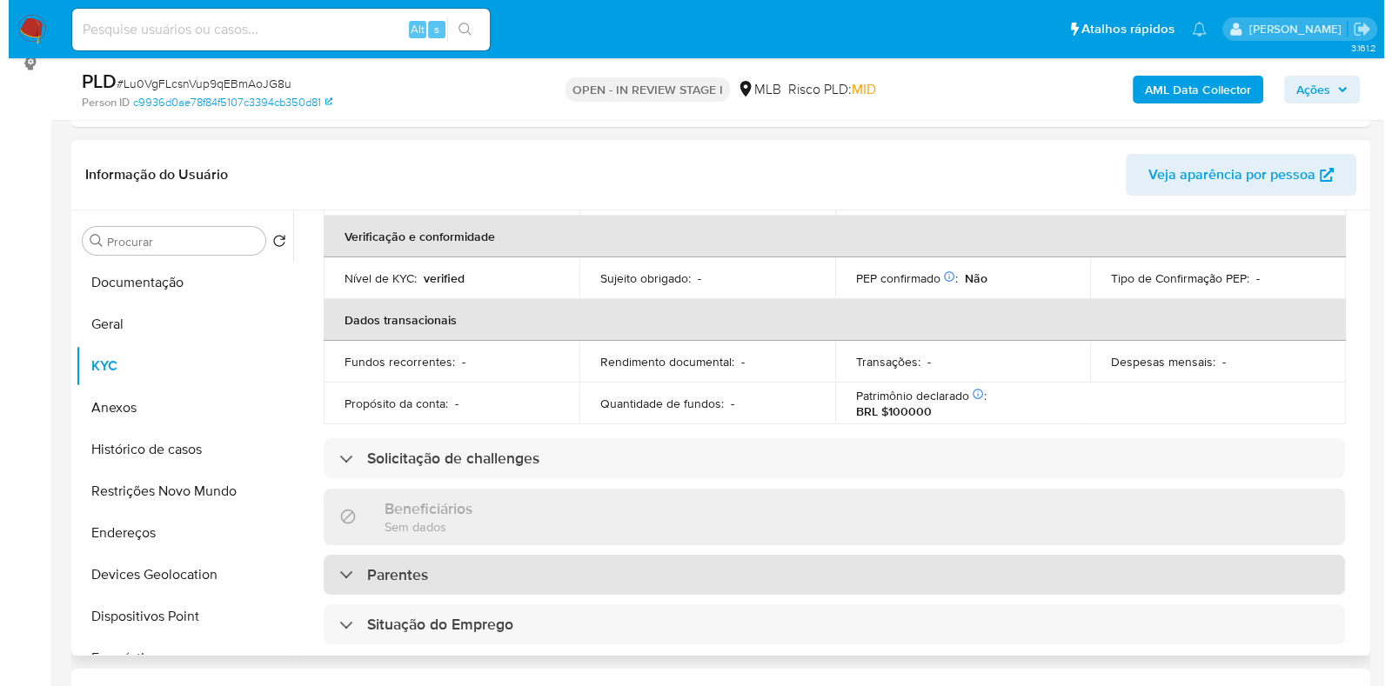
scroll to position [0, 0]
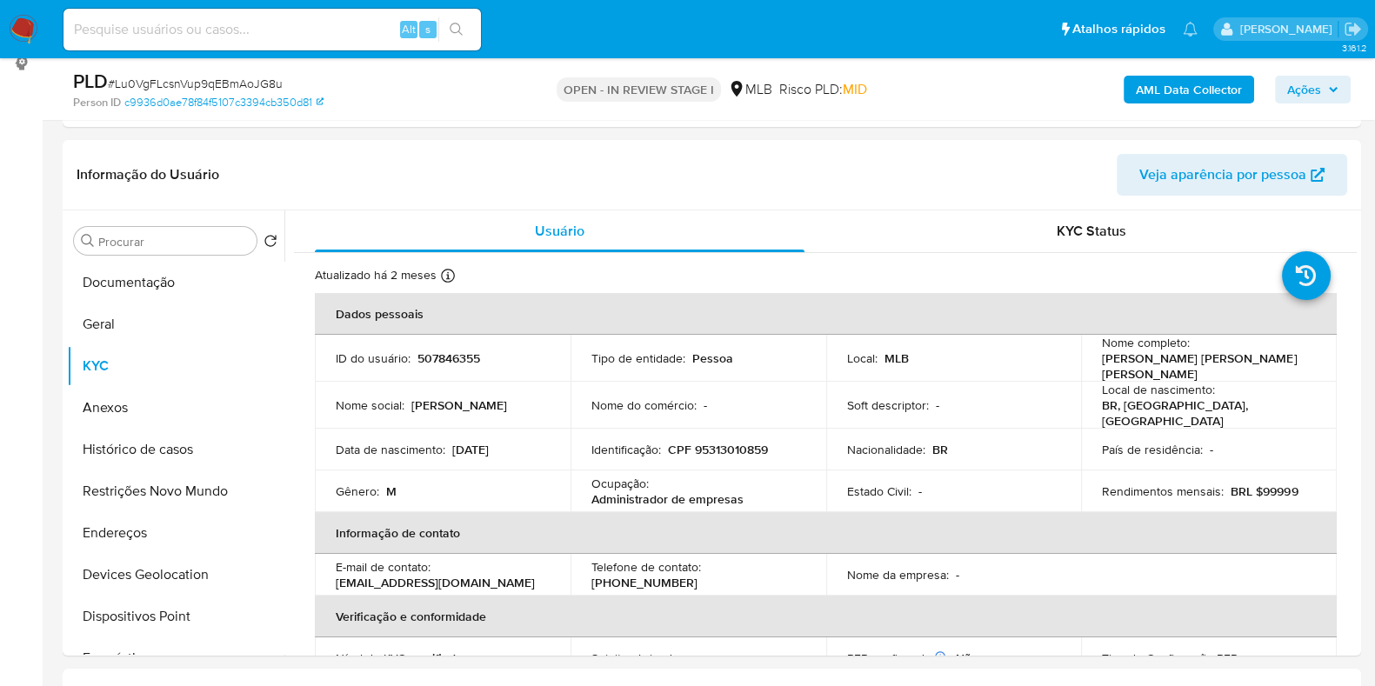
click at [1154, 89] on b "AML Data Collector" at bounding box center [1189, 90] width 106 height 28
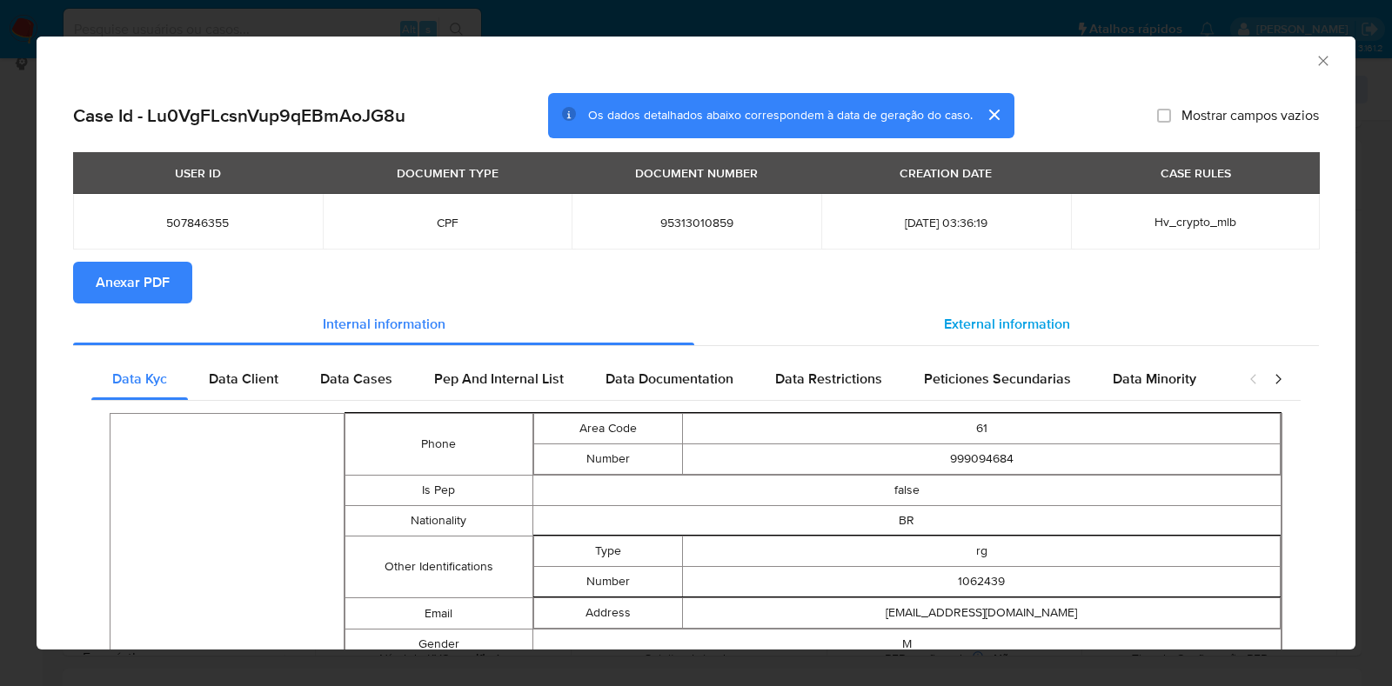
click at [832, 320] on div "External information" at bounding box center [1006, 325] width 625 height 42
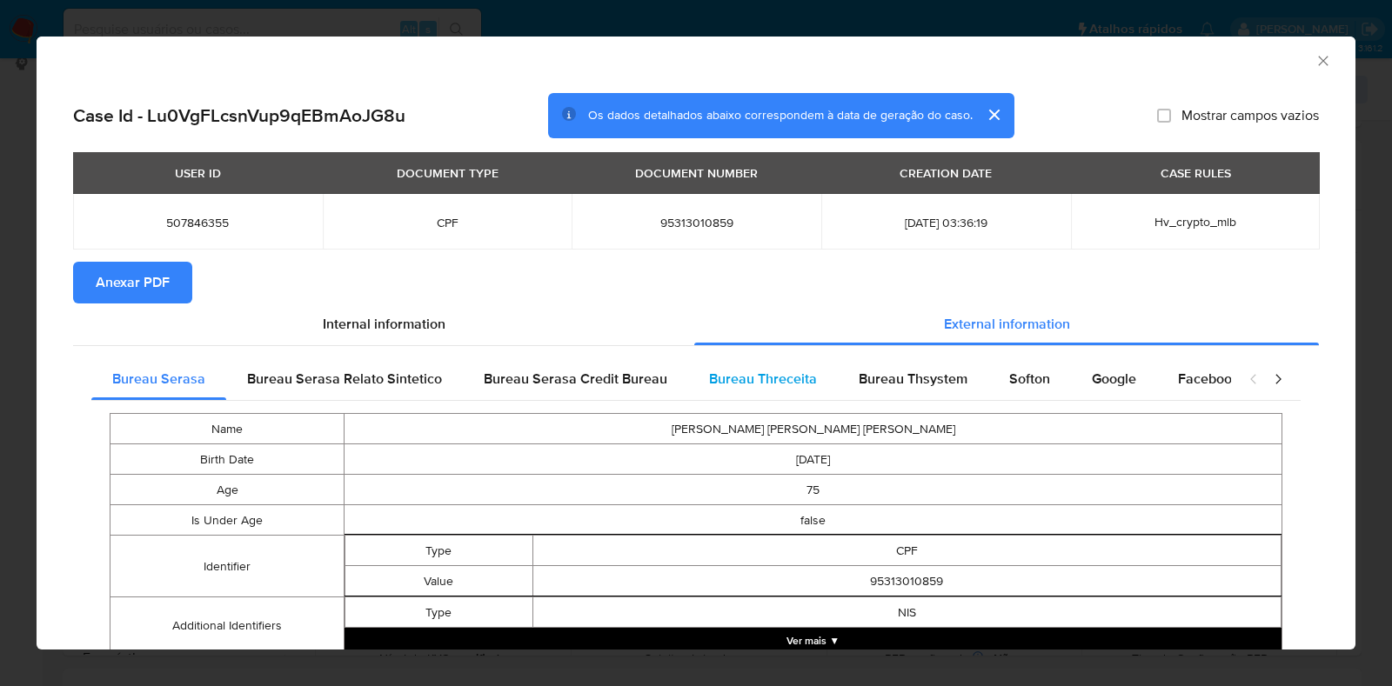
click at [822, 368] on div "Bureau Threceita" at bounding box center [763, 379] width 150 height 42
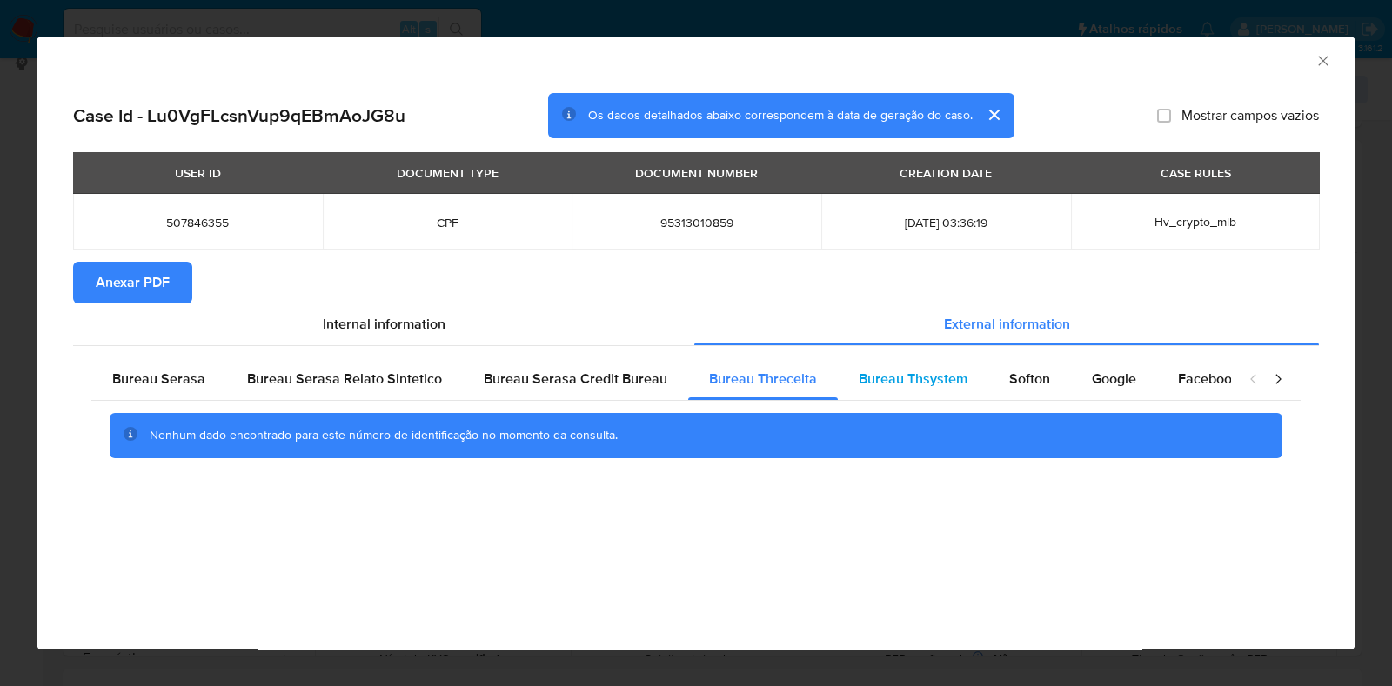
click at [948, 371] on span "Bureau Thsystem" at bounding box center [913, 379] width 109 height 20
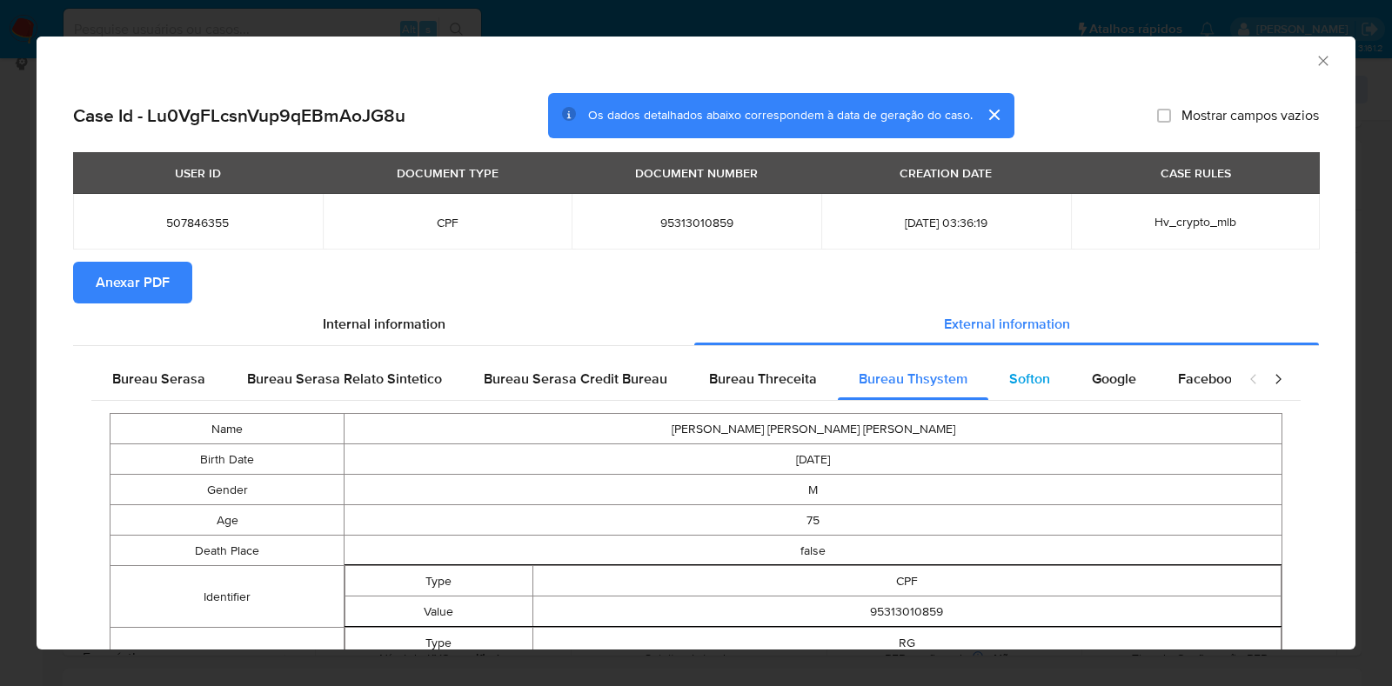
click at [1009, 373] on span "Softon" at bounding box center [1029, 379] width 41 height 20
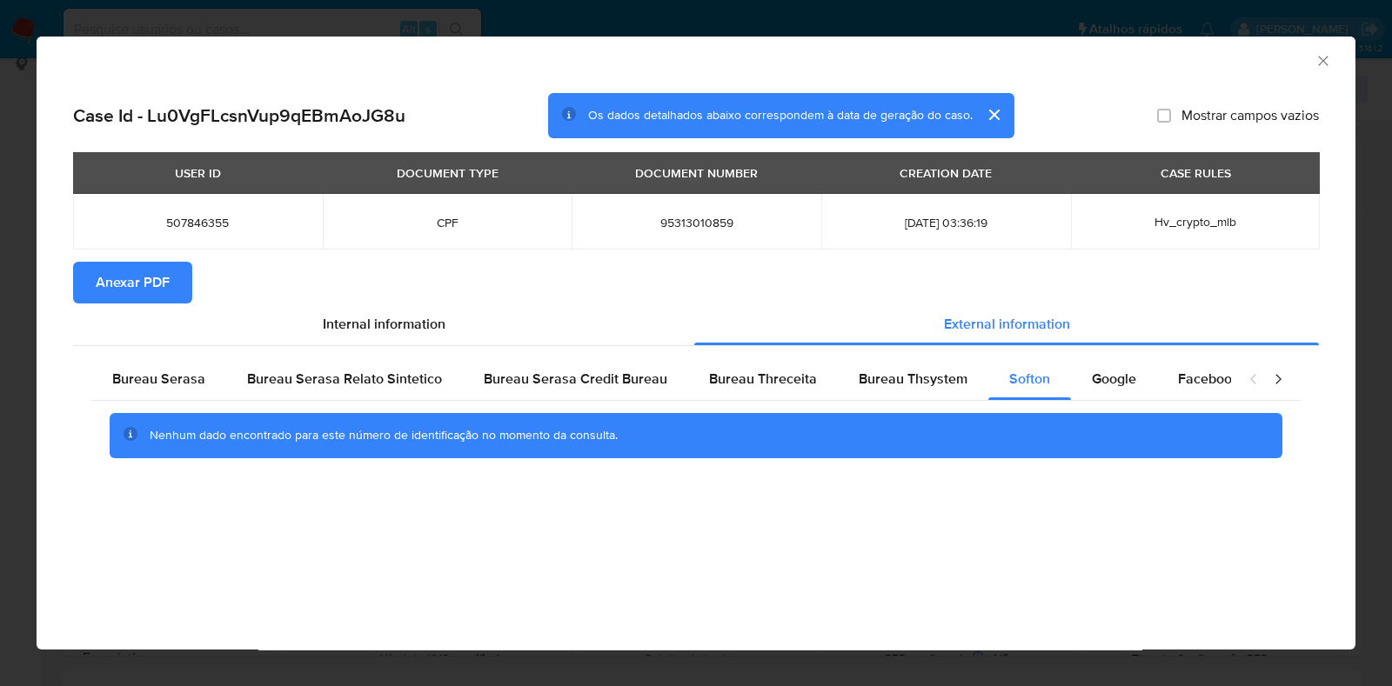
click at [159, 277] on span "Anexar PDF" at bounding box center [133, 283] width 74 height 38
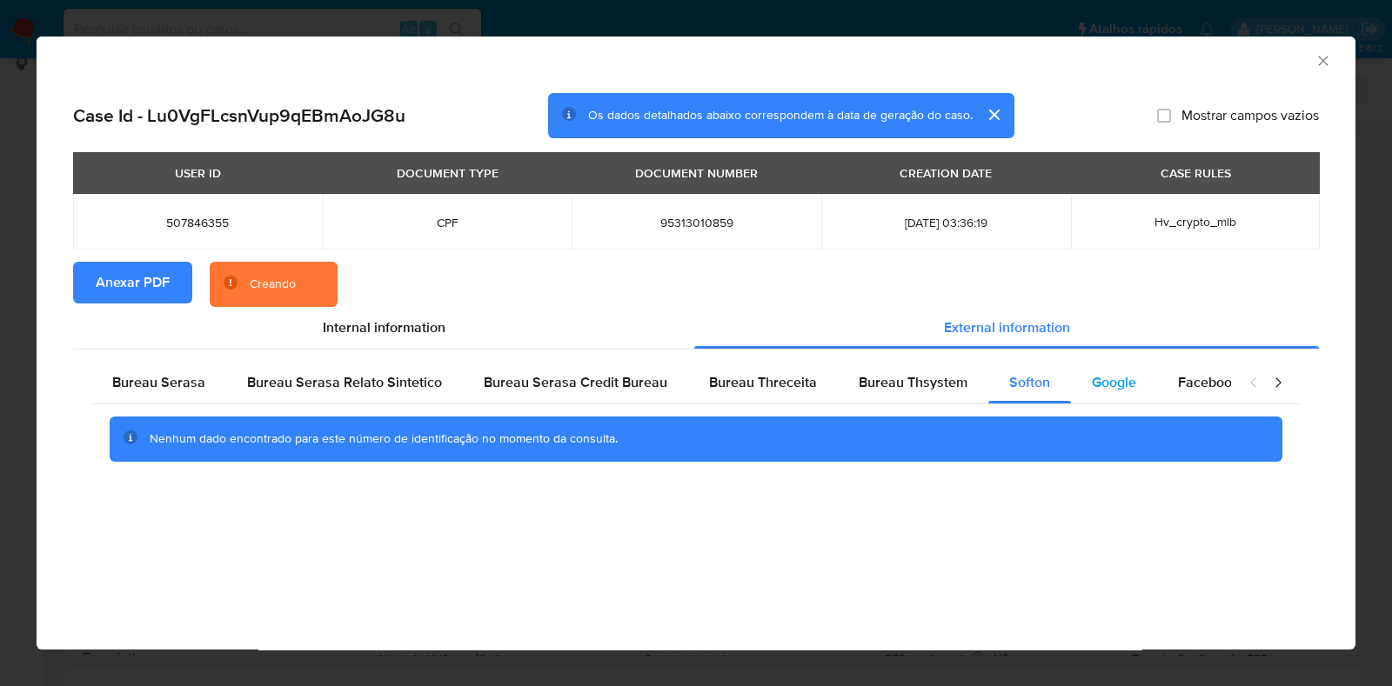
click at [1113, 381] on span "Google" at bounding box center [1114, 382] width 44 height 20
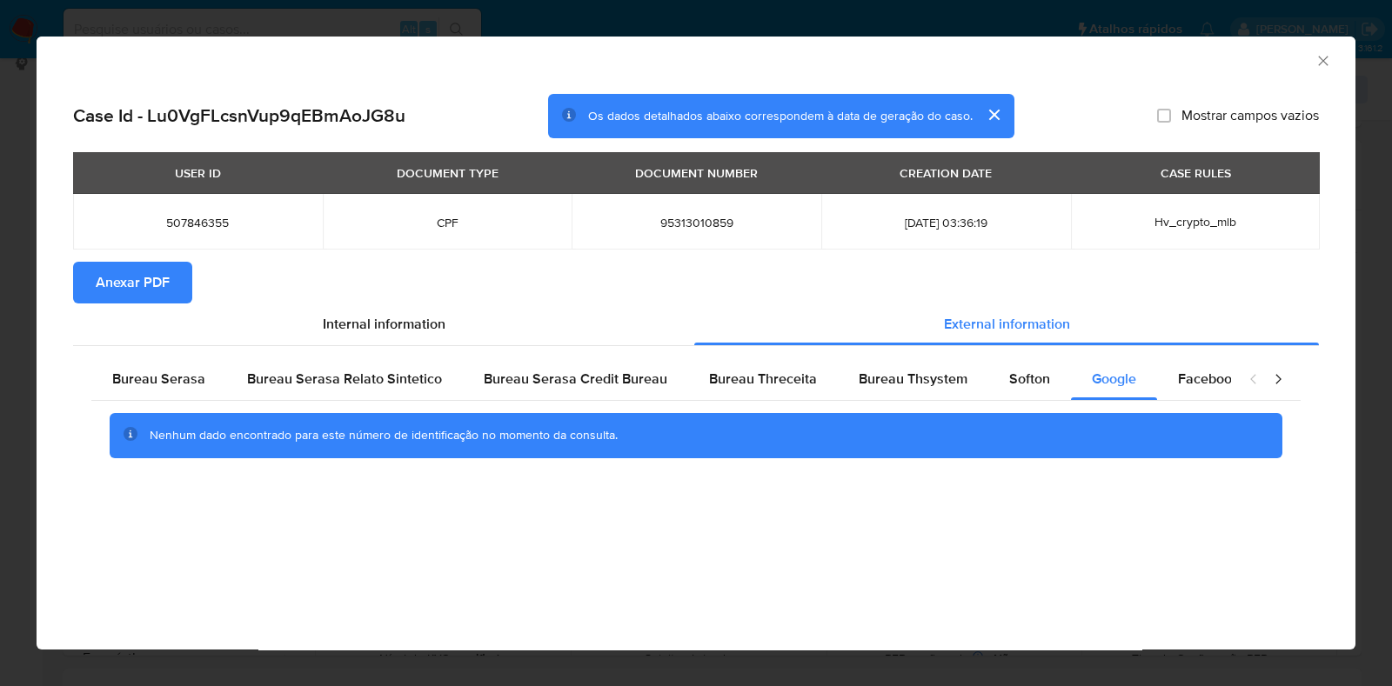
click at [1324, 61] on icon "Fechar a janela" at bounding box center [1322, 60] width 17 height 17
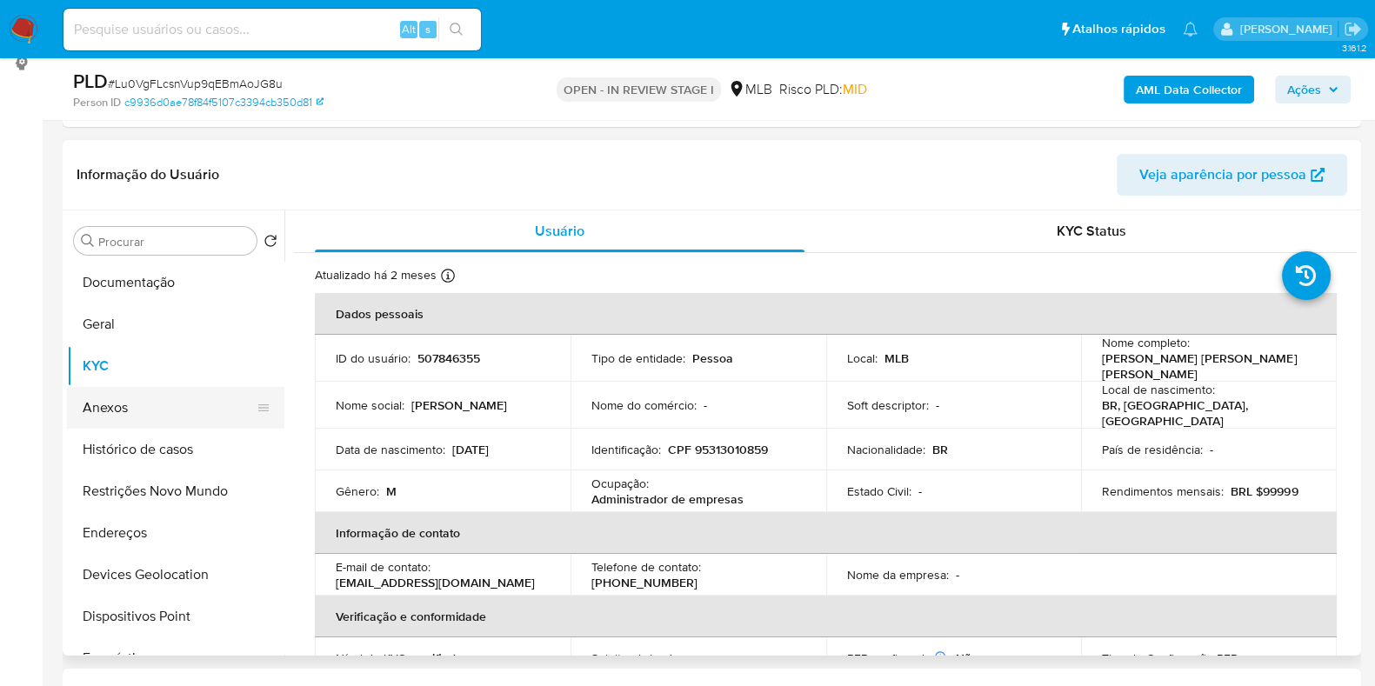
click at [151, 407] on button "Anexos" at bounding box center [169, 408] width 204 height 42
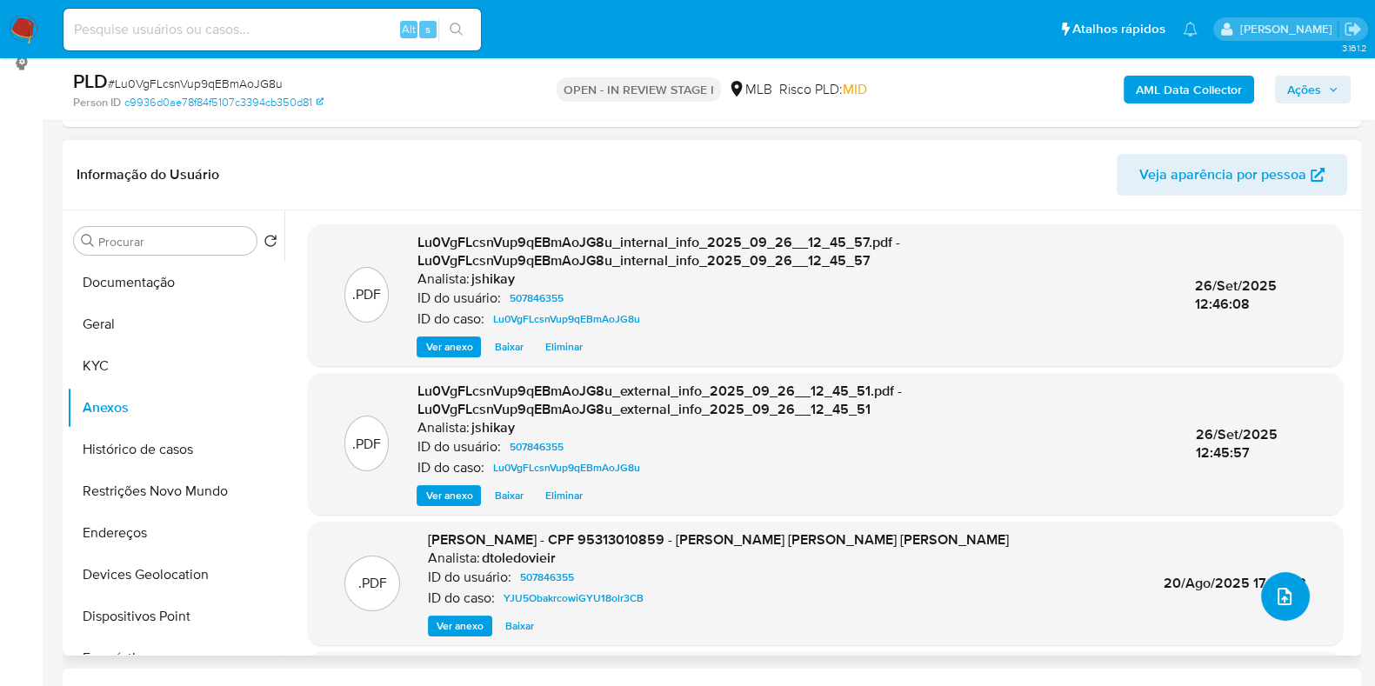
click at [1291, 593] on button "upload-file" at bounding box center [1285, 596] width 49 height 49
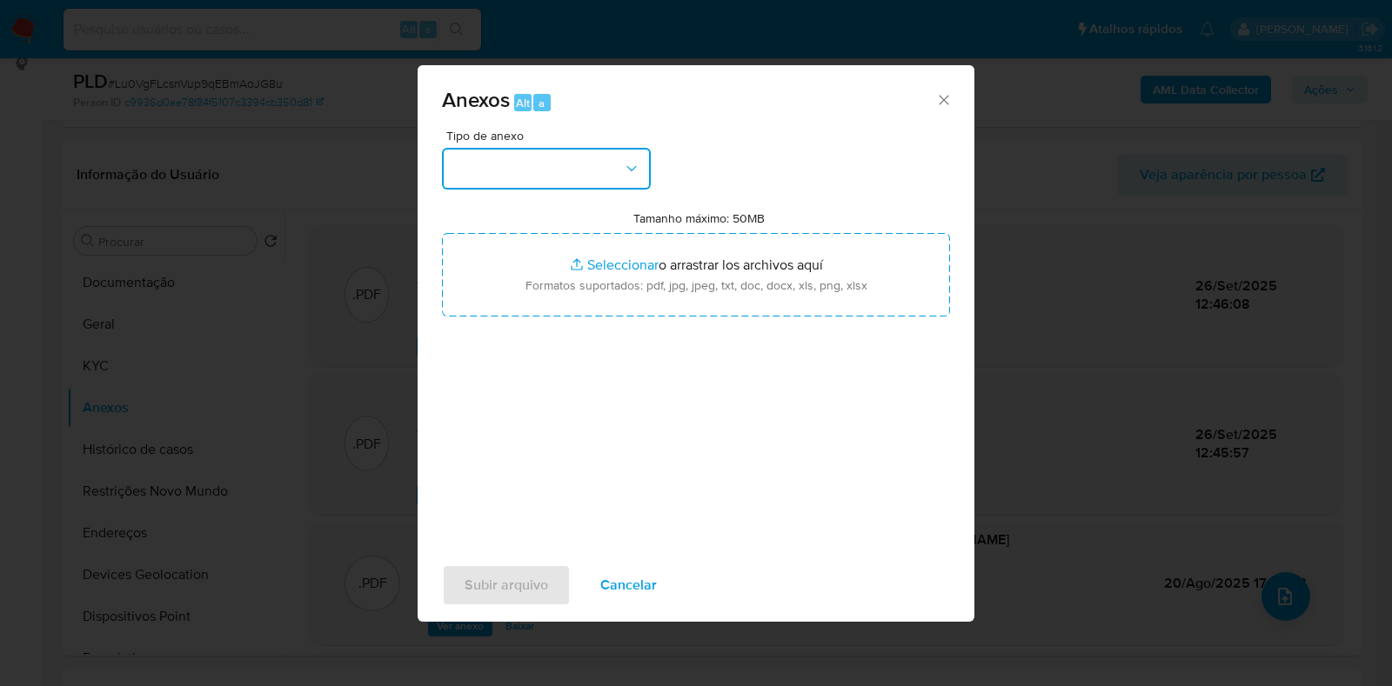
click at [496, 185] on button "button" at bounding box center [546, 169] width 209 height 42
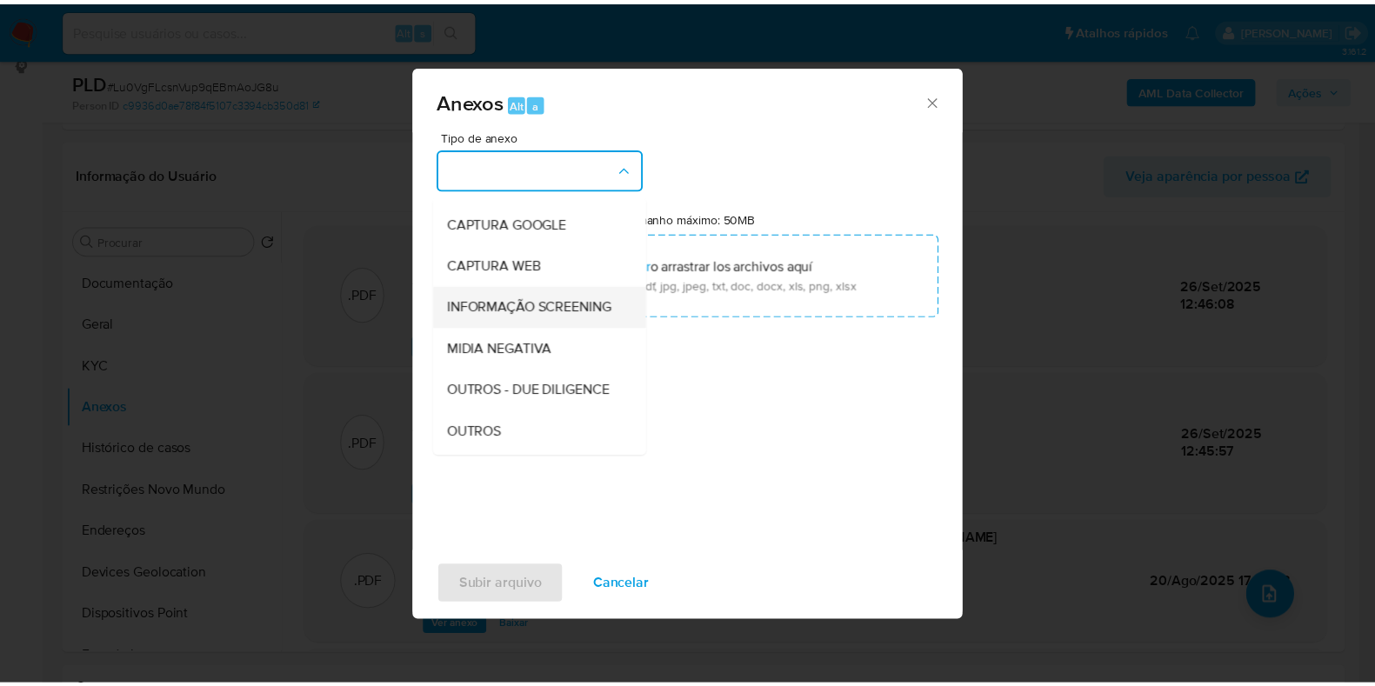
scroll to position [108, 0]
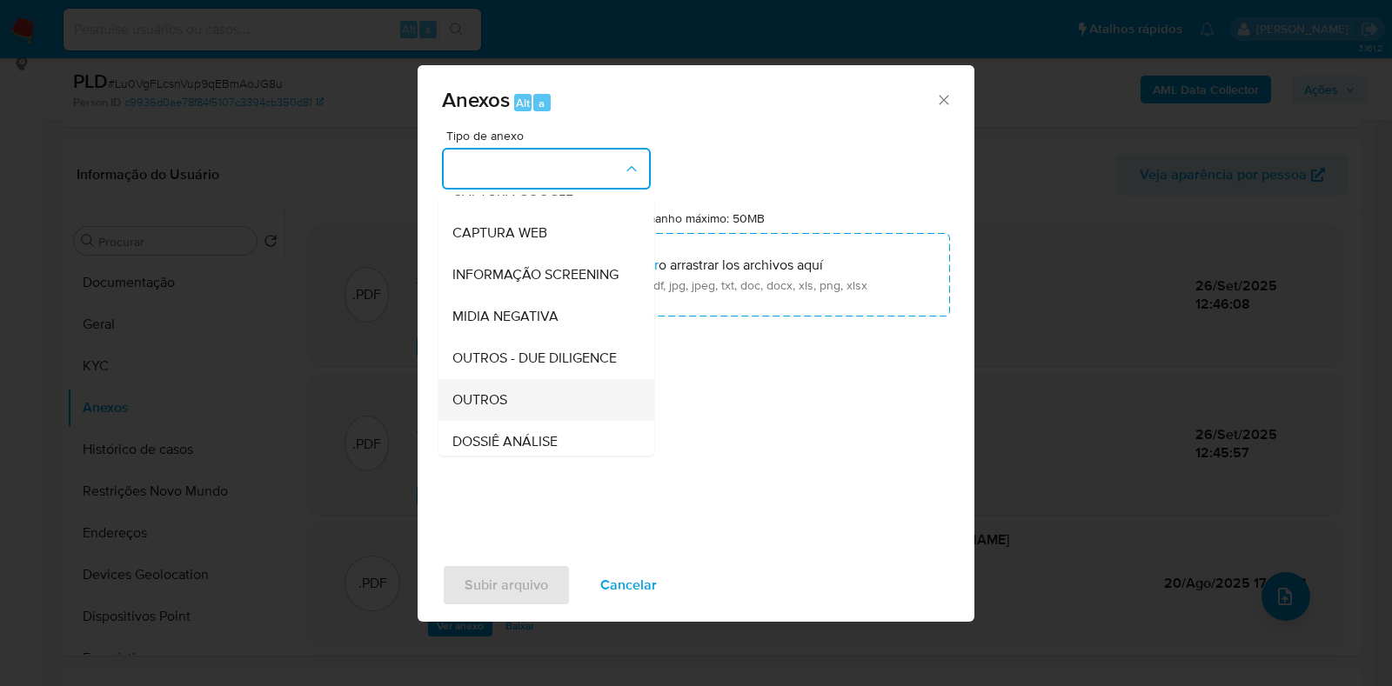
click at [510, 421] on div "OUTROS" at bounding box center [540, 400] width 177 height 42
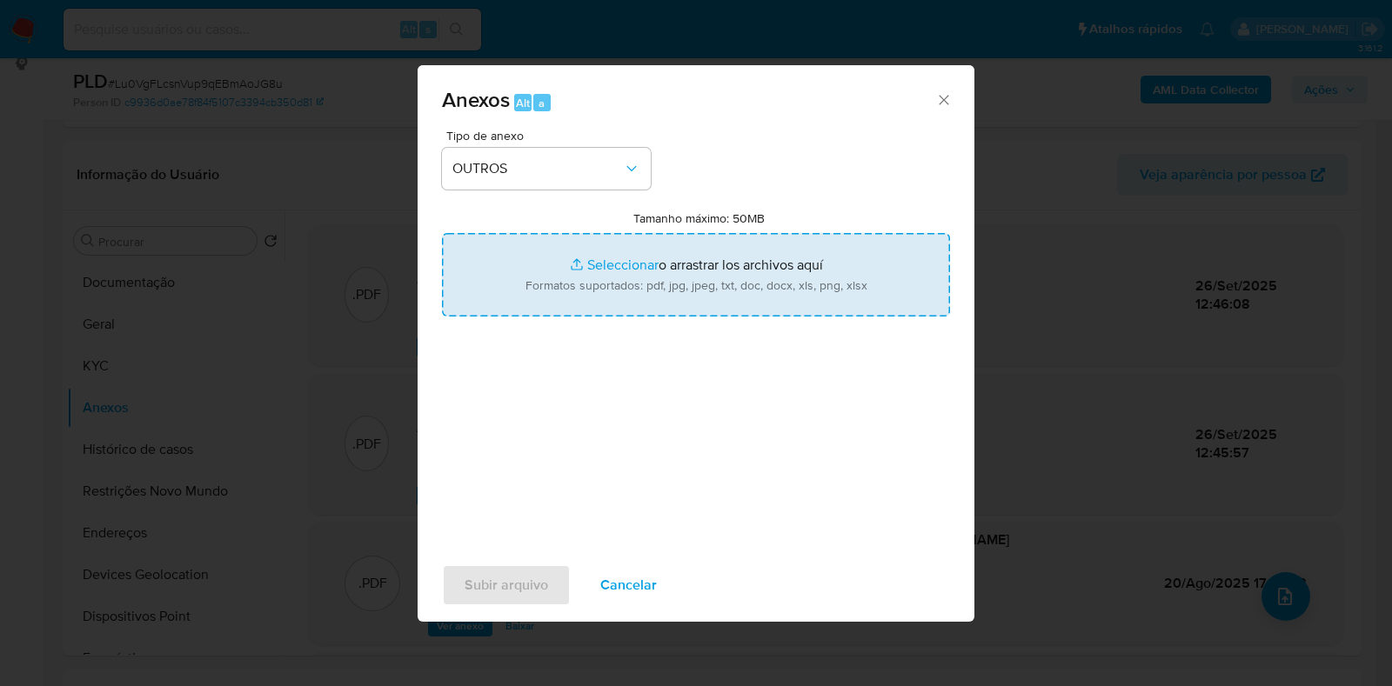
click at [549, 277] on input "Tamanho máximo: 50MB Seleccionar archivos" at bounding box center [696, 275] width 508 height 84
type input "C:\fakepath\Declinio - XXXX - CPF 95313010859 - JOSE DE ARIMATEA ALVES MOURA.pdf"
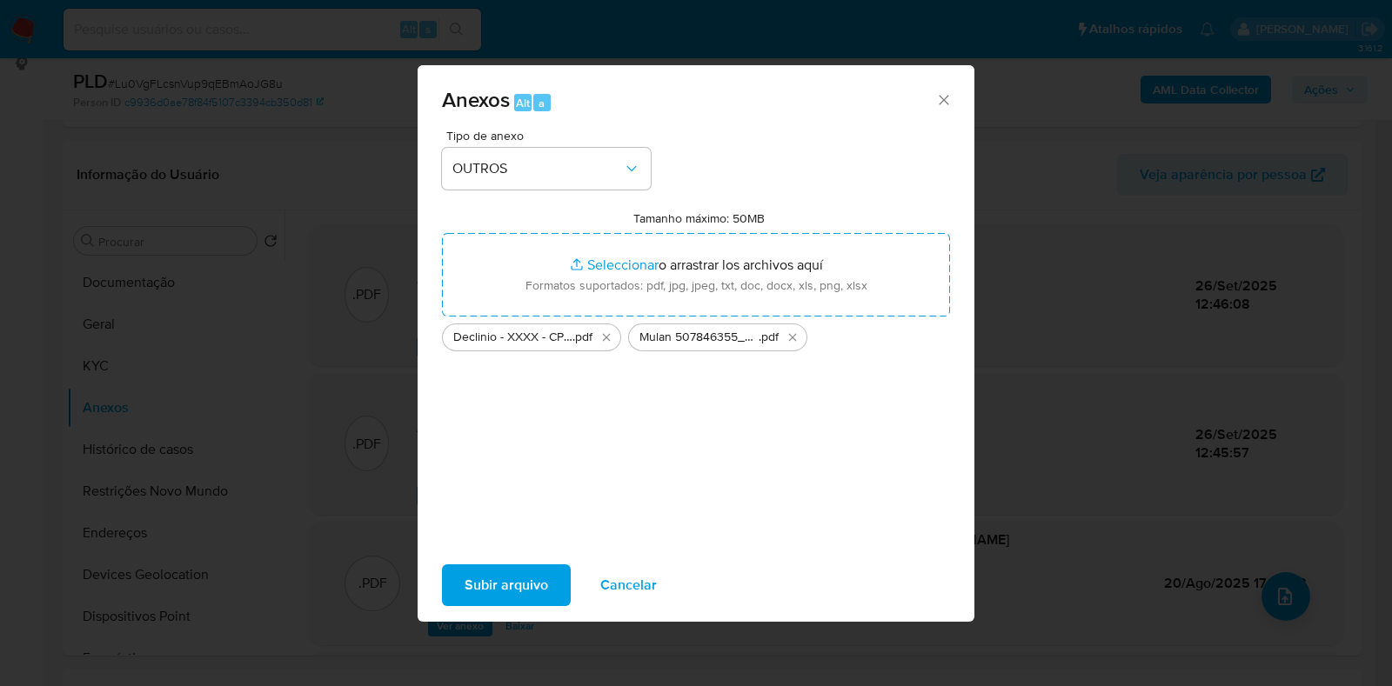
drag, startPoint x: 549, startPoint y: 277, endPoint x: 509, endPoint y: 578, distance: 303.6
click at [509, 578] on span "Subir arquivo" at bounding box center [506, 585] width 84 height 38
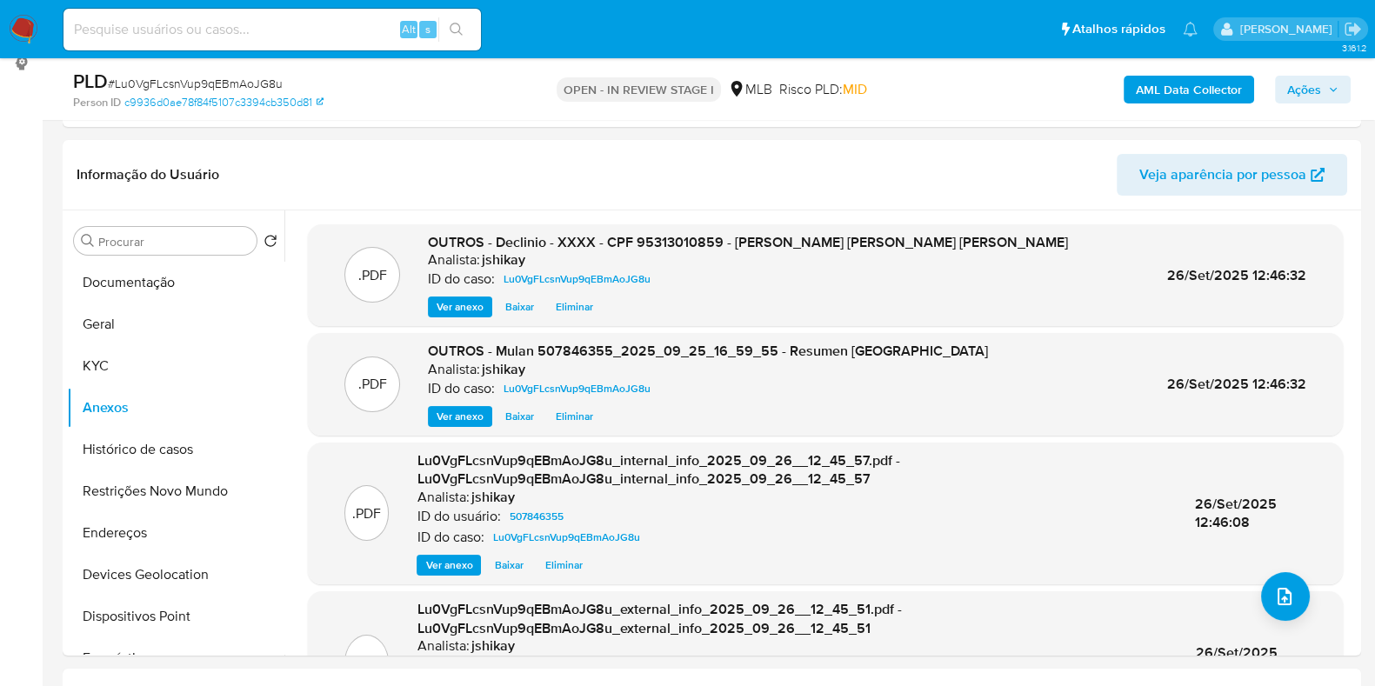
click at [1317, 79] on span "Ações" at bounding box center [1304, 90] width 34 height 28
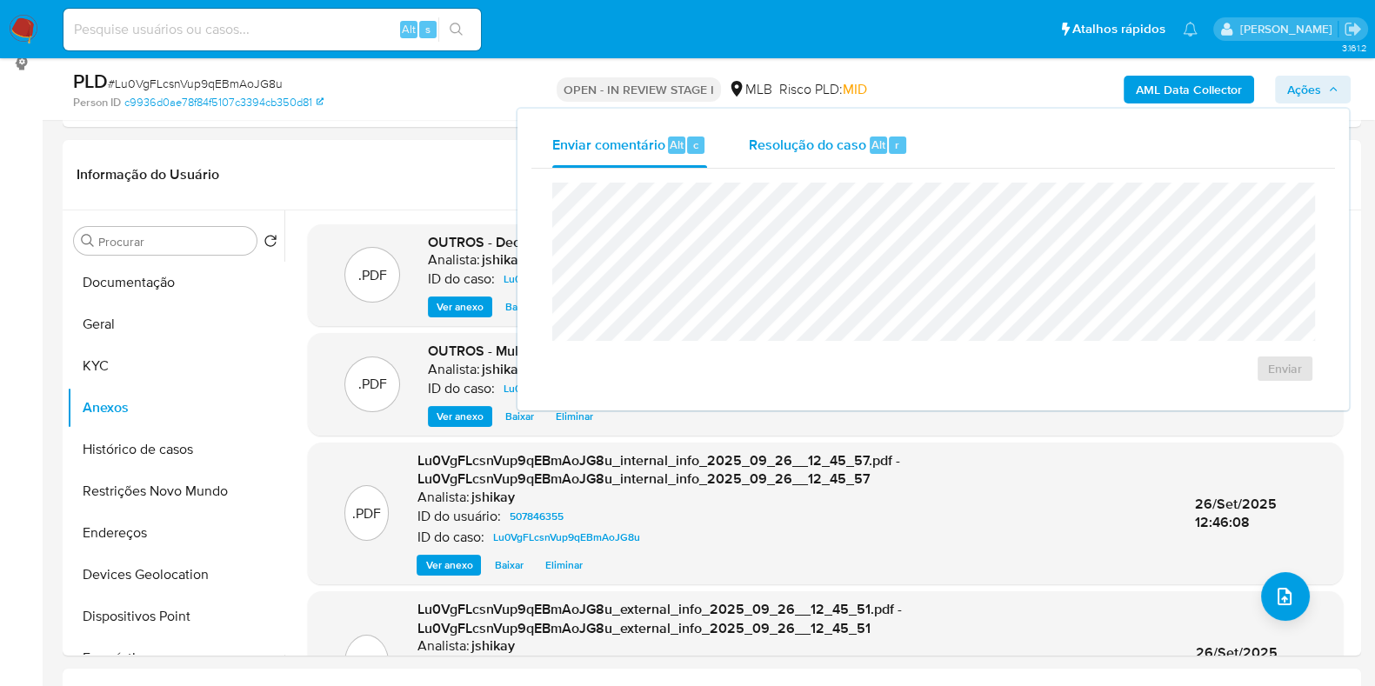
click at [839, 144] on span "Resolução do caso" at bounding box center [807, 144] width 117 height 20
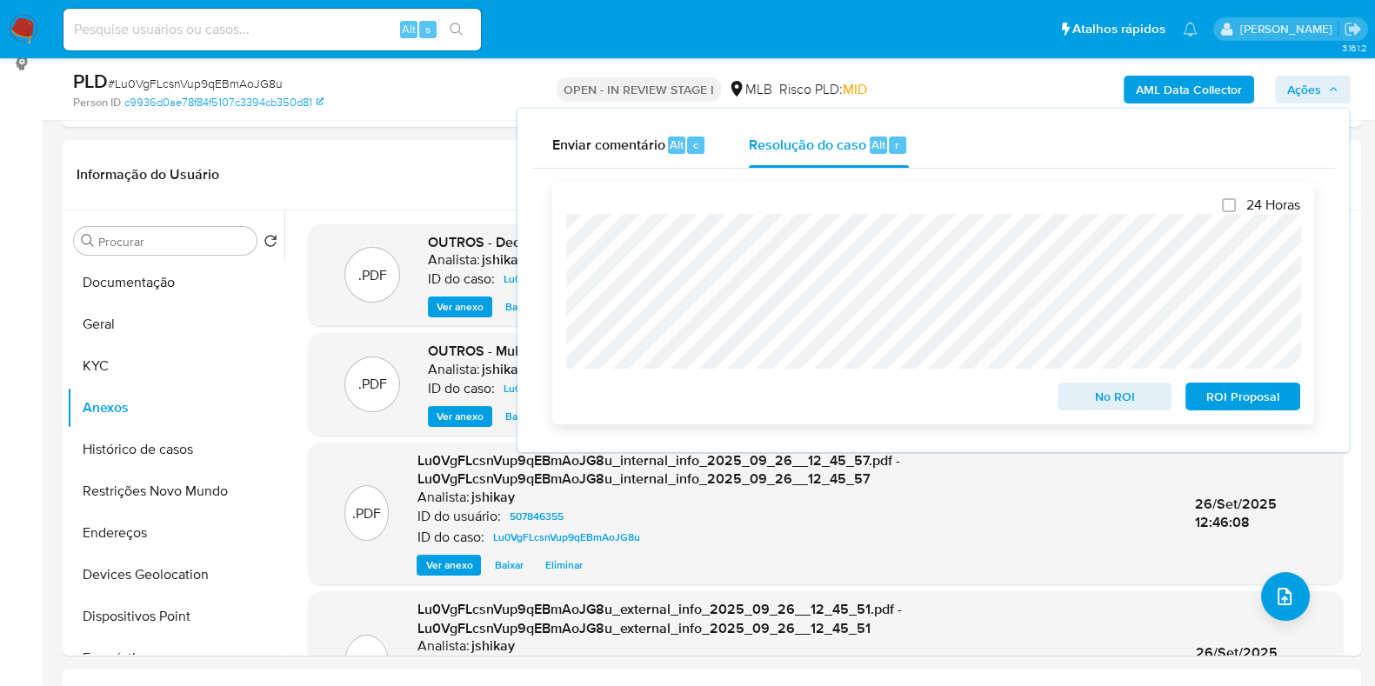
click at [1137, 392] on span "No ROI" at bounding box center [1115, 396] width 90 height 24
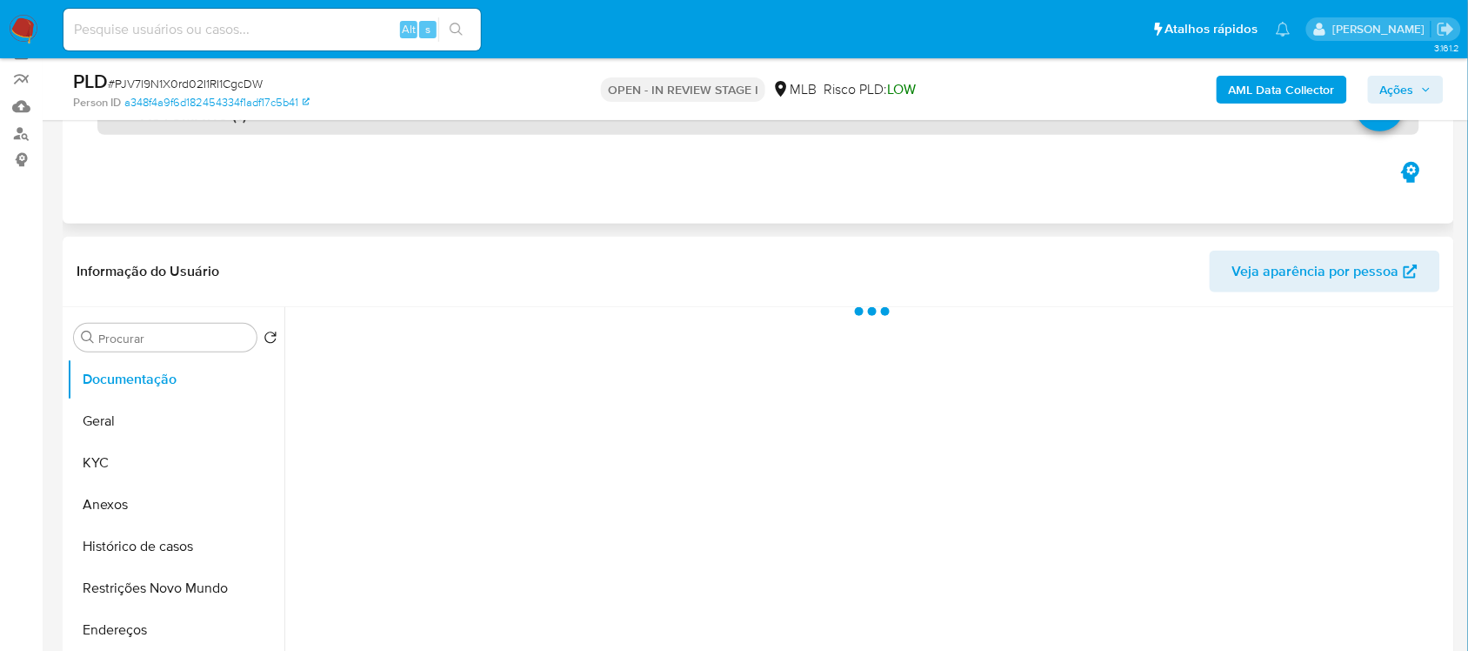
scroll to position [326, 0]
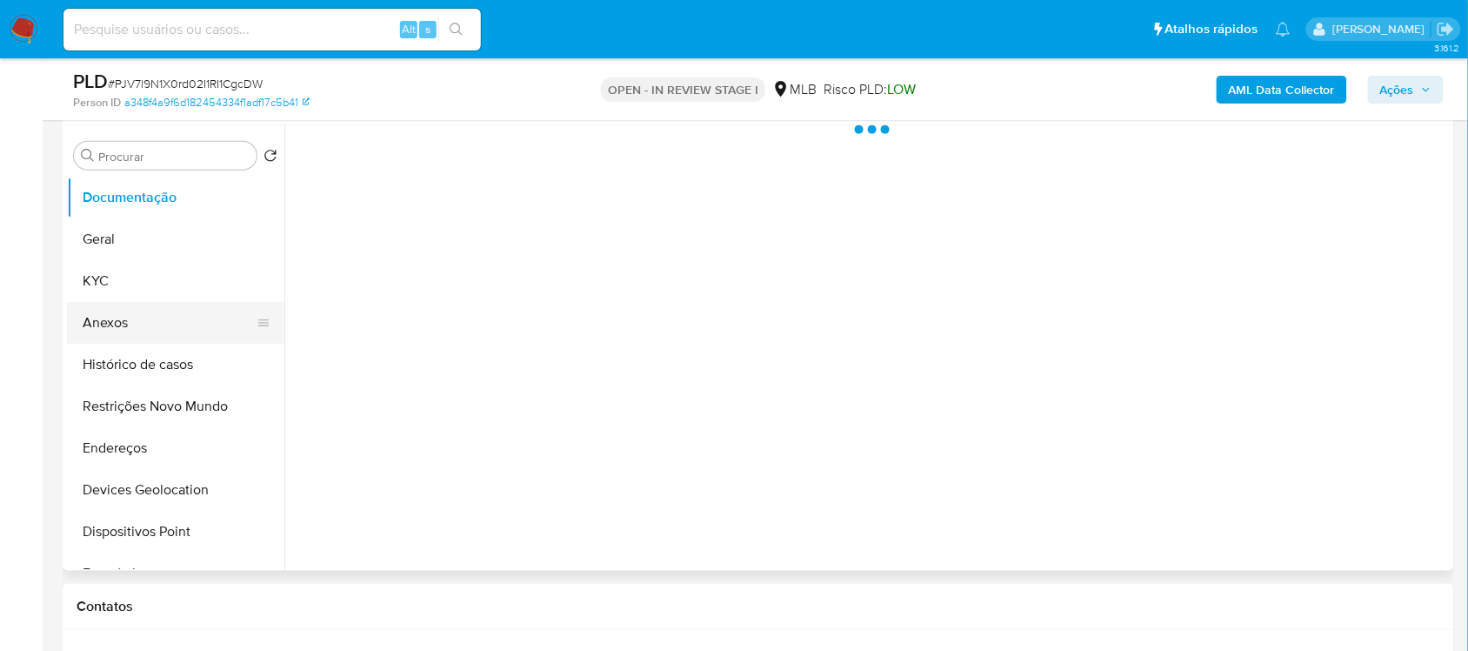
select select "10"
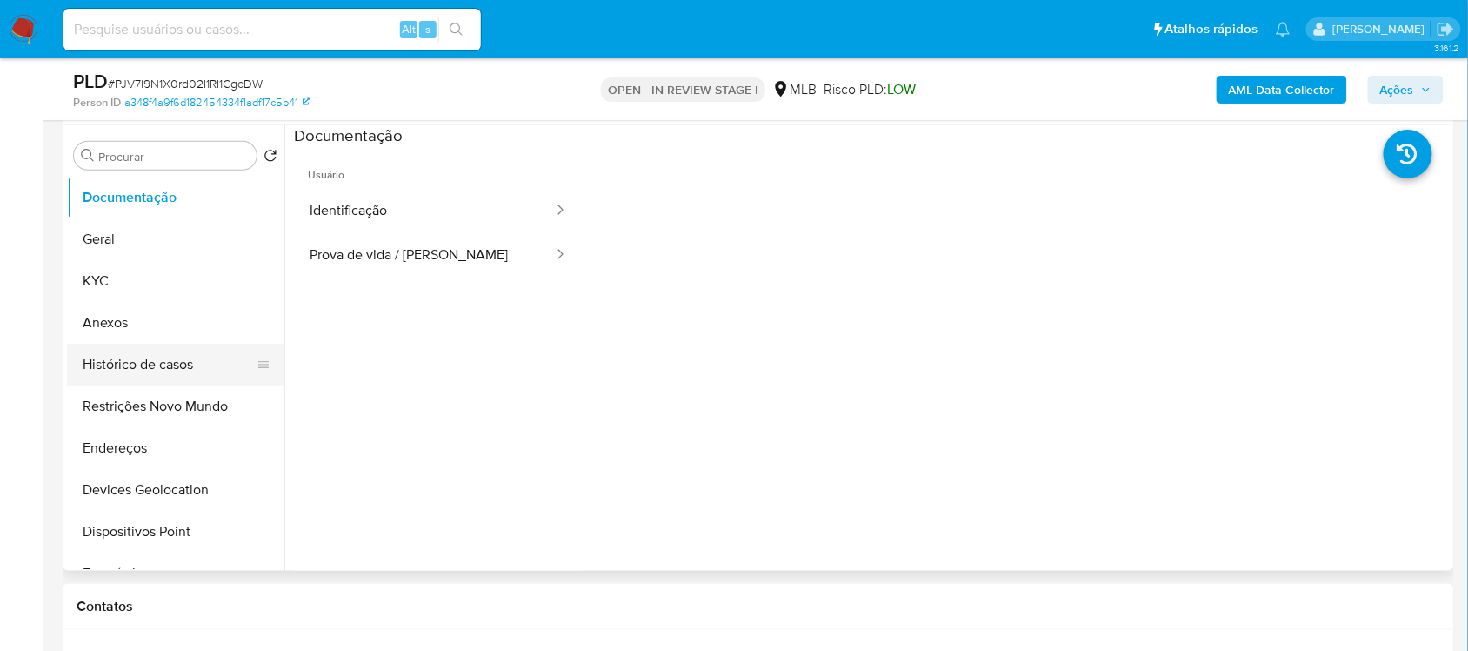
click at [176, 370] on button "Histórico de casos" at bounding box center [169, 365] width 204 height 42
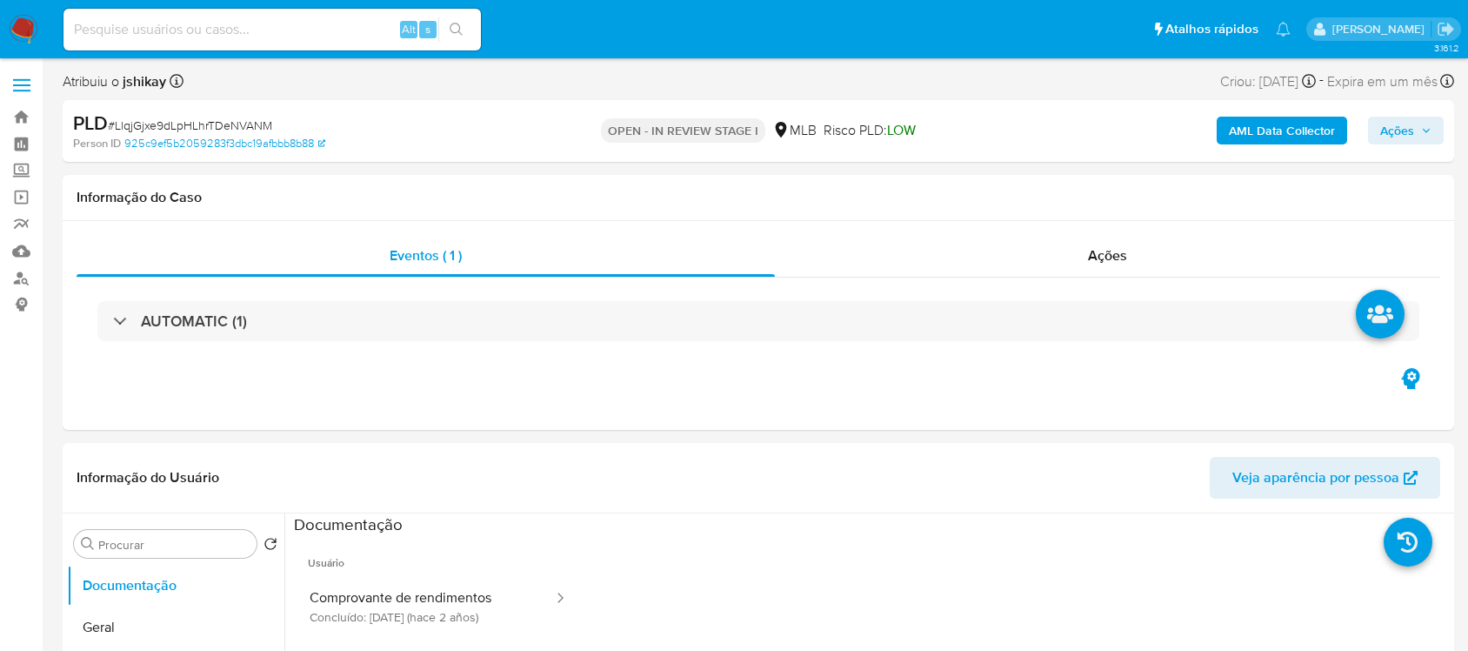
select select "10"
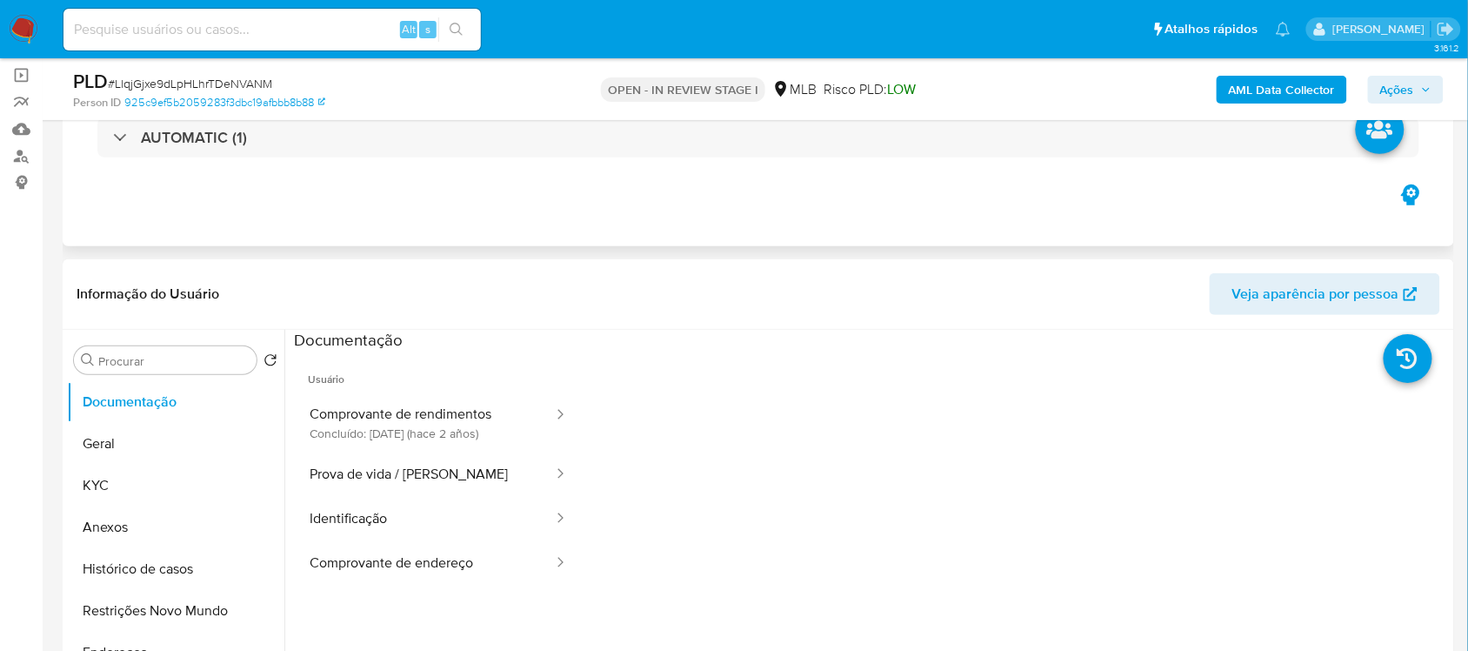
scroll to position [326, 0]
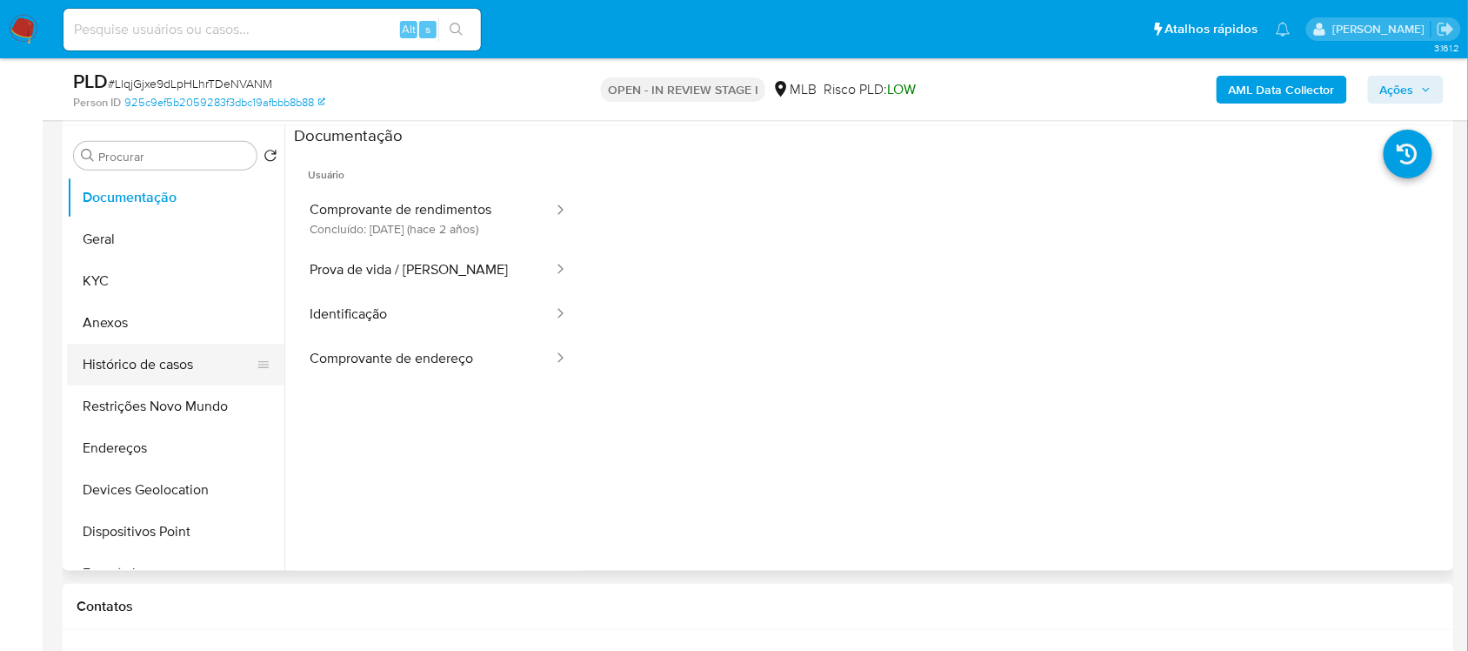
click at [159, 354] on button "Histórico de casos" at bounding box center [169, 365] width 204 height 42
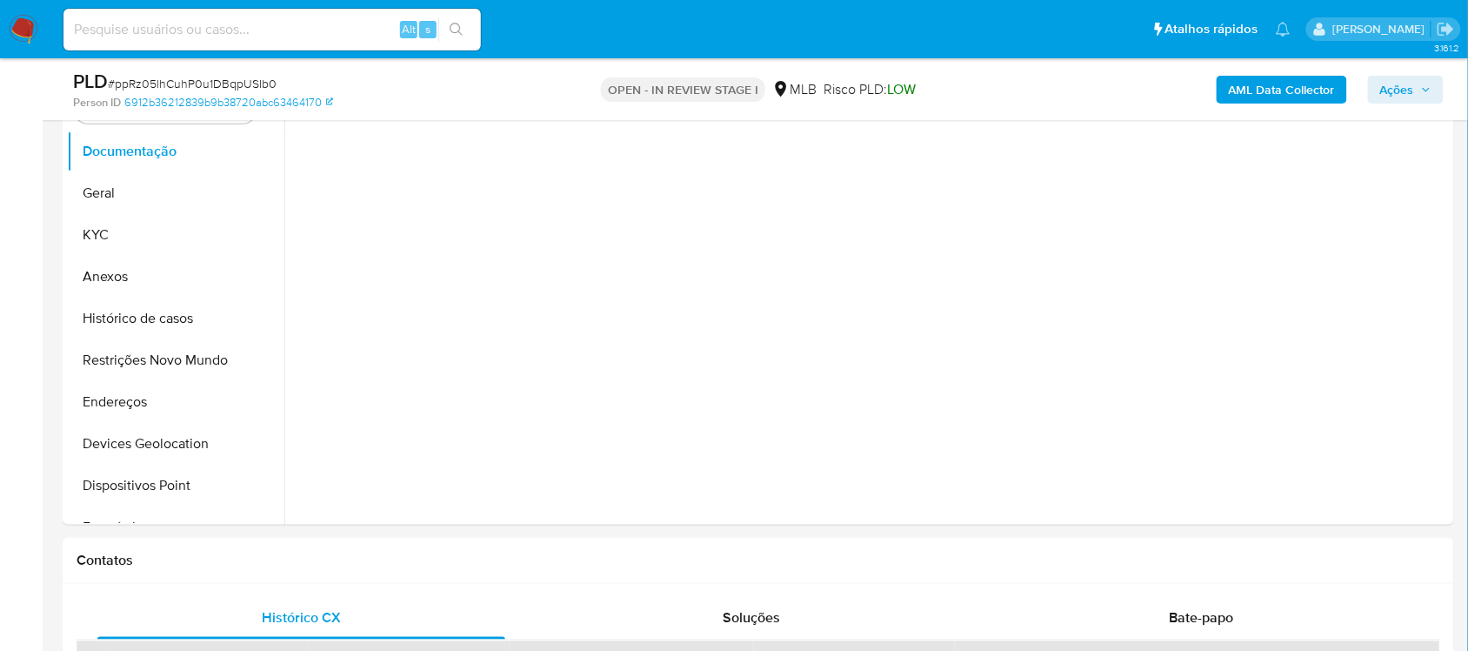
scroll to position [435, 0]
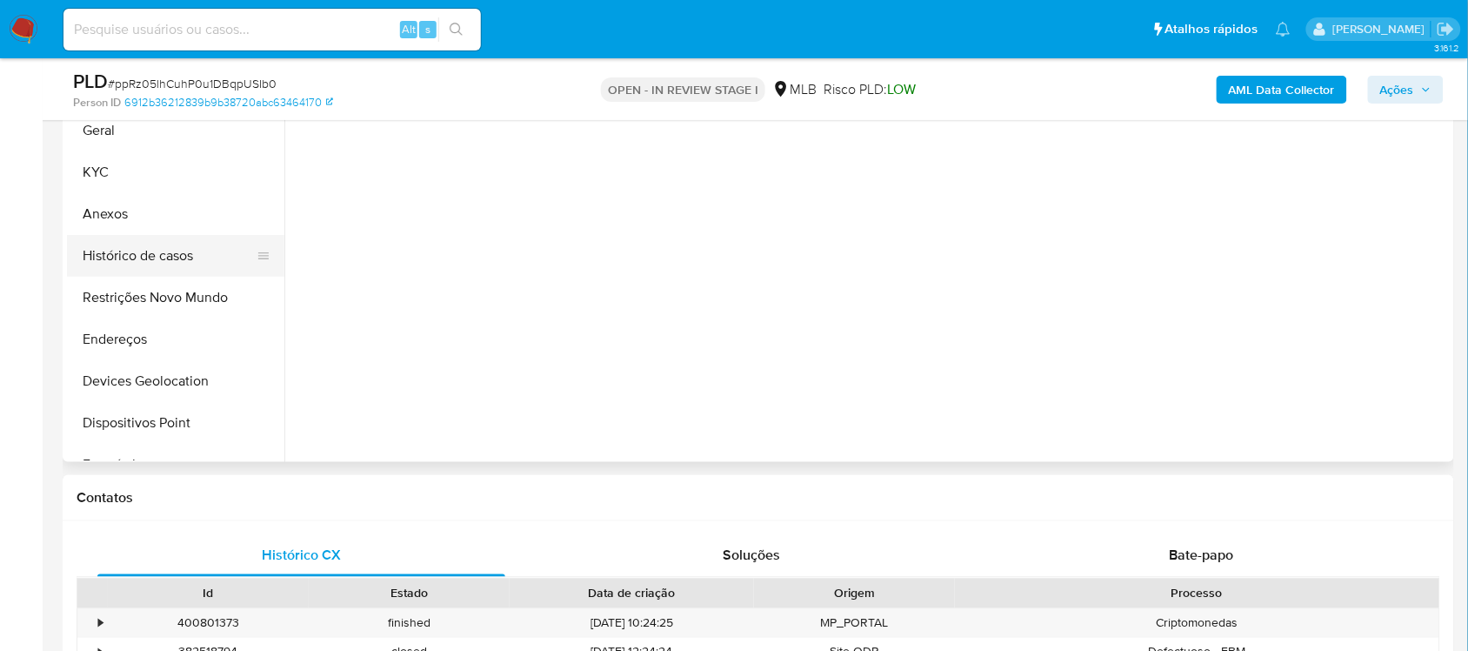
select select "10"
click at [168, 266] on button "Histórico de casos" at bounding box center [169, 256] width 204 height 42
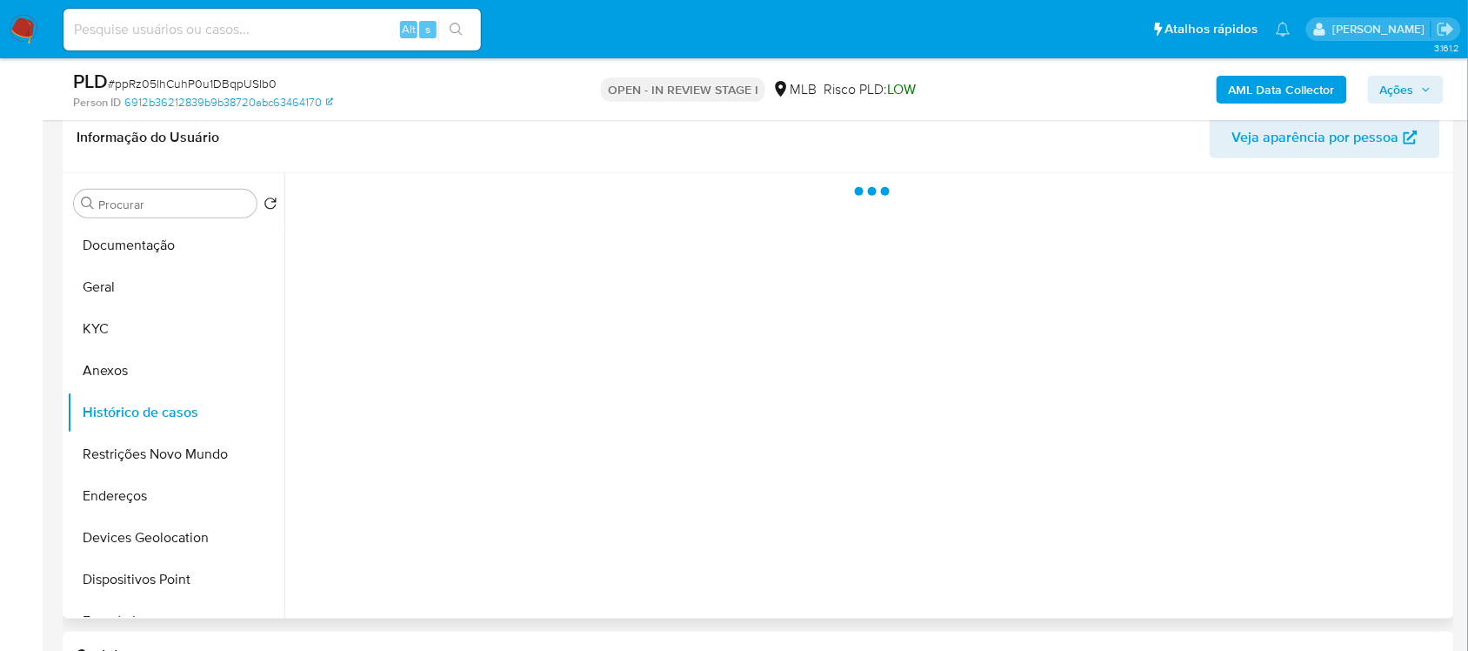
scroll to position [217, 0]
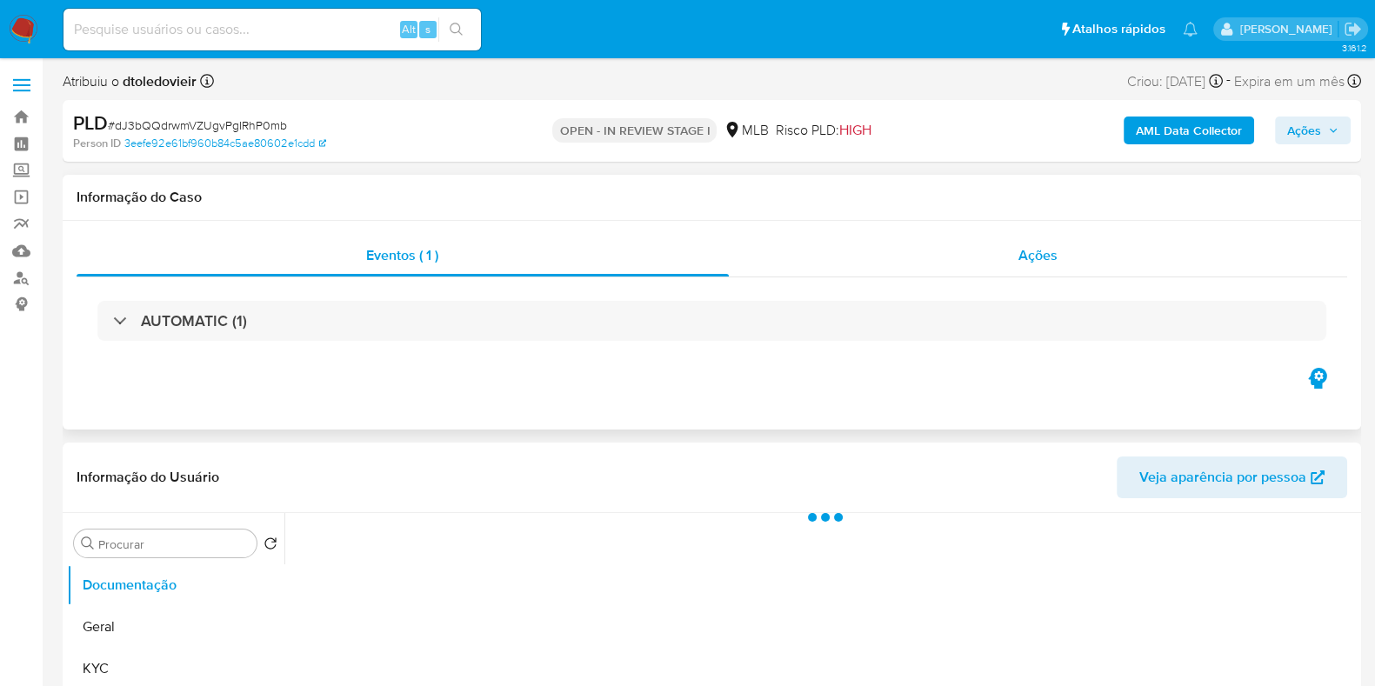
click at [883, 241] on div "Ações" at bounding box center [1038, 256] width 619 height 42
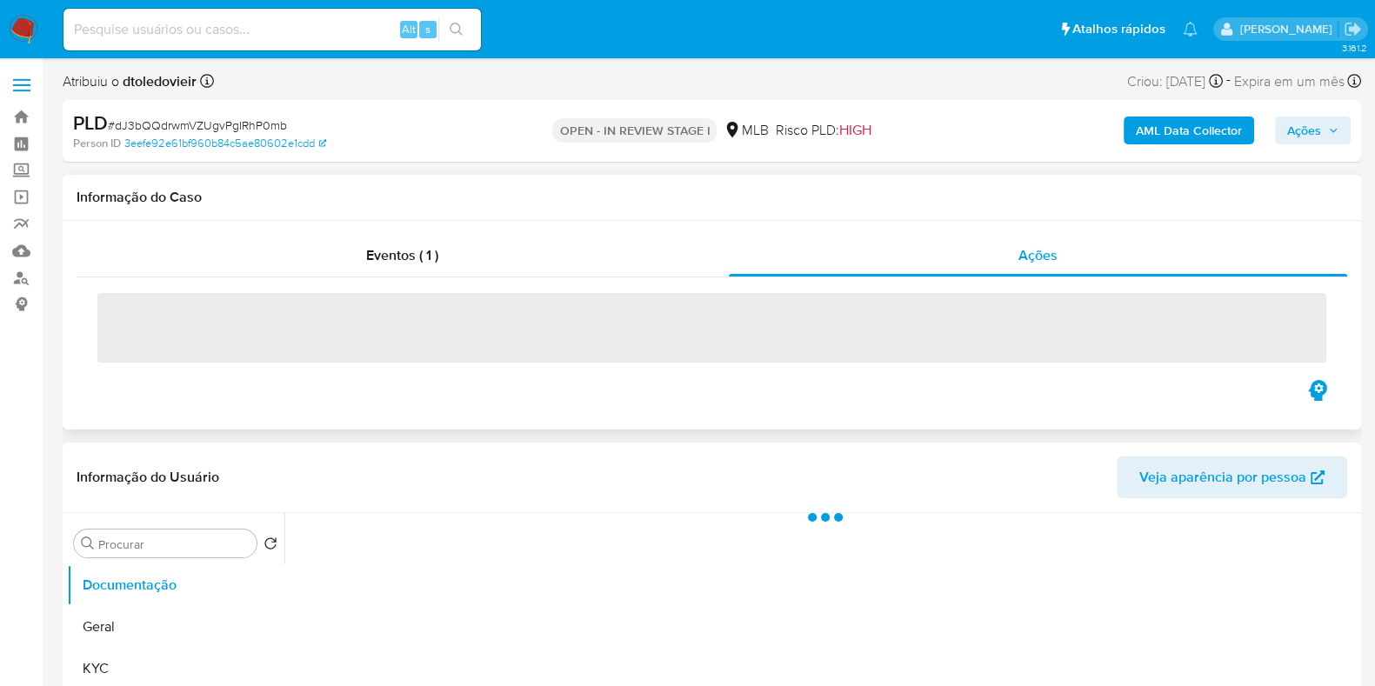
select select "10"
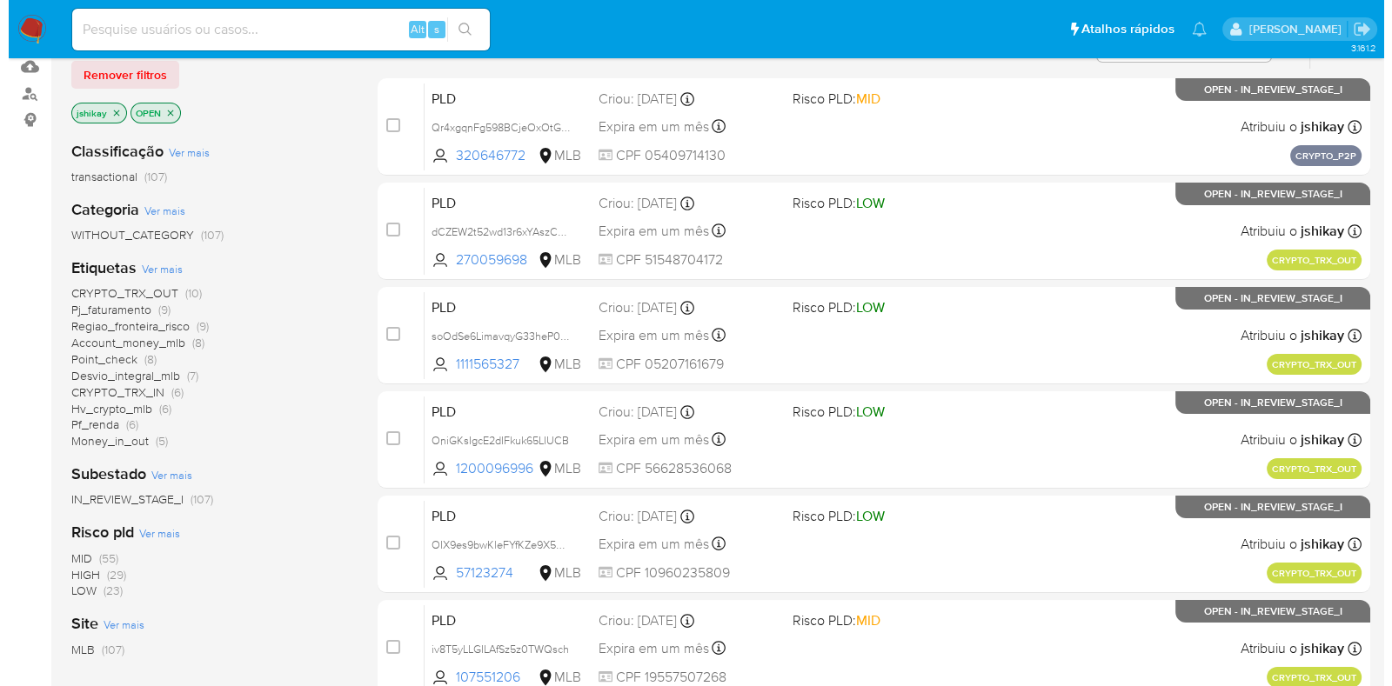
scroll to position [217, 0]
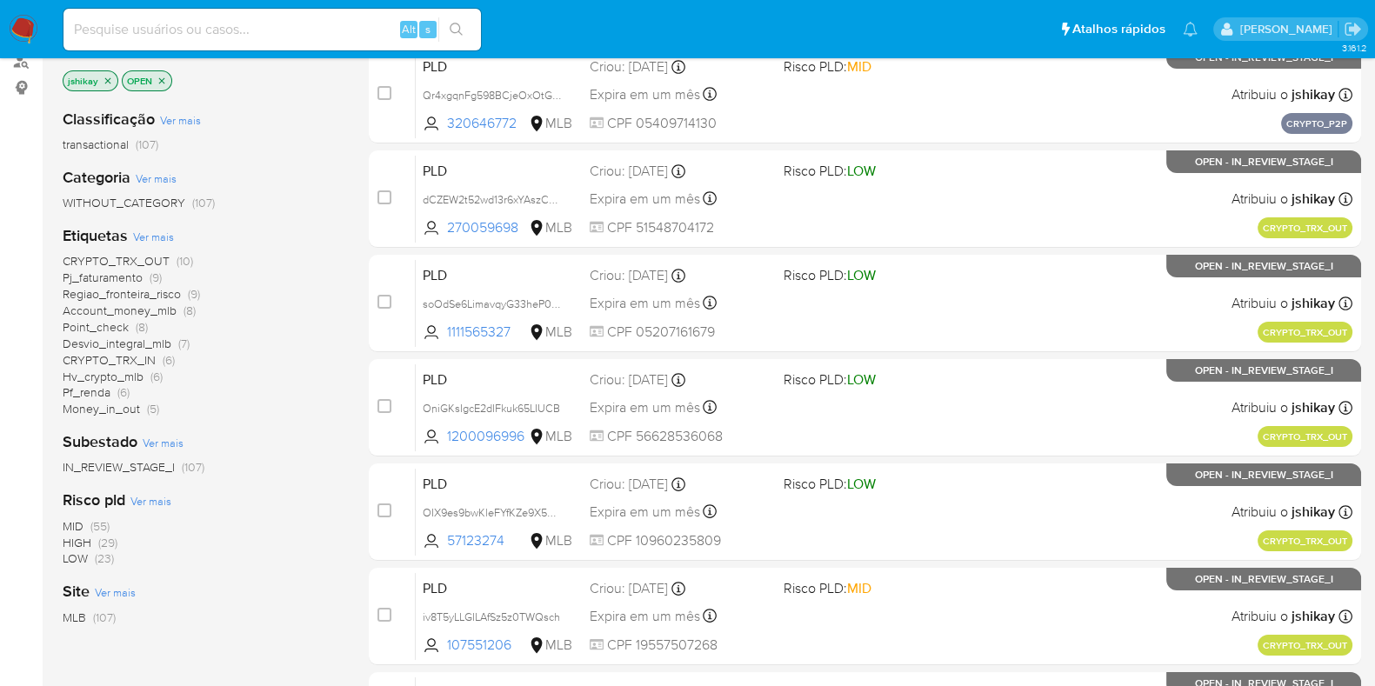
click at [167, 229] on span "Ver mais" at bounding box center [153, 237] width 41 height 16
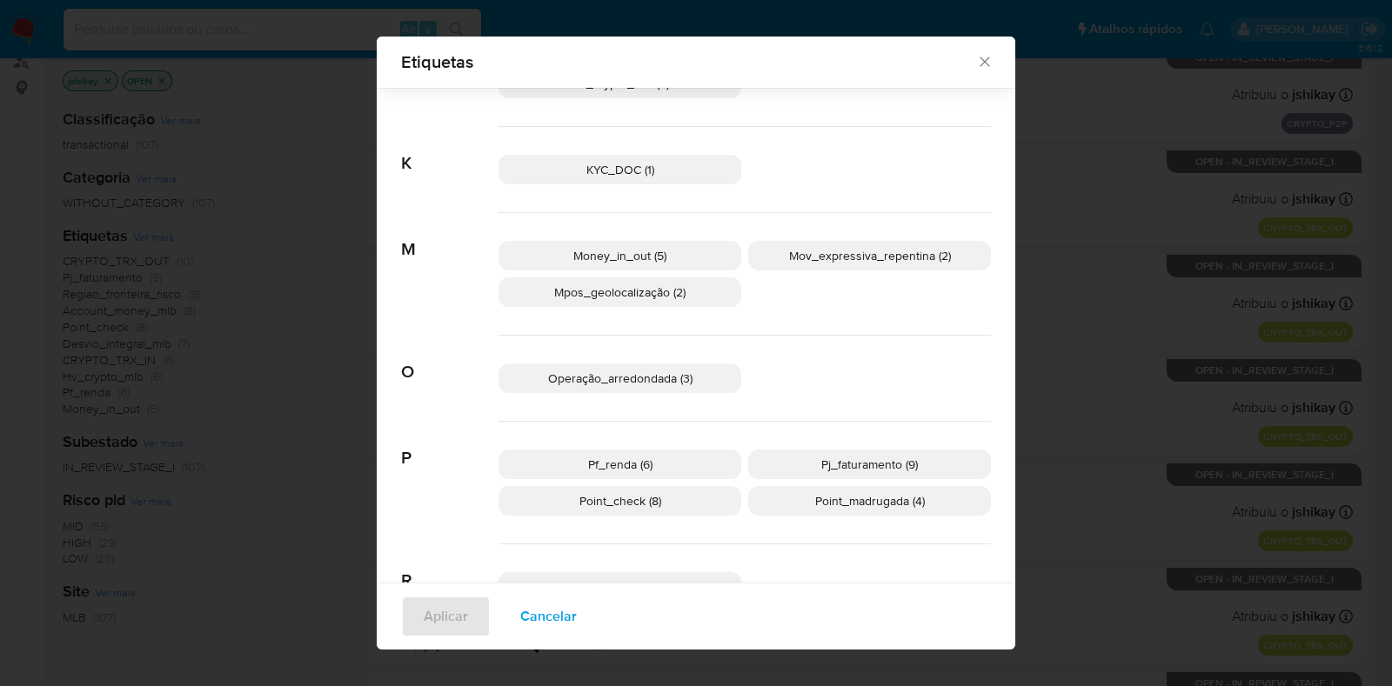
scroll to position [747, 0]
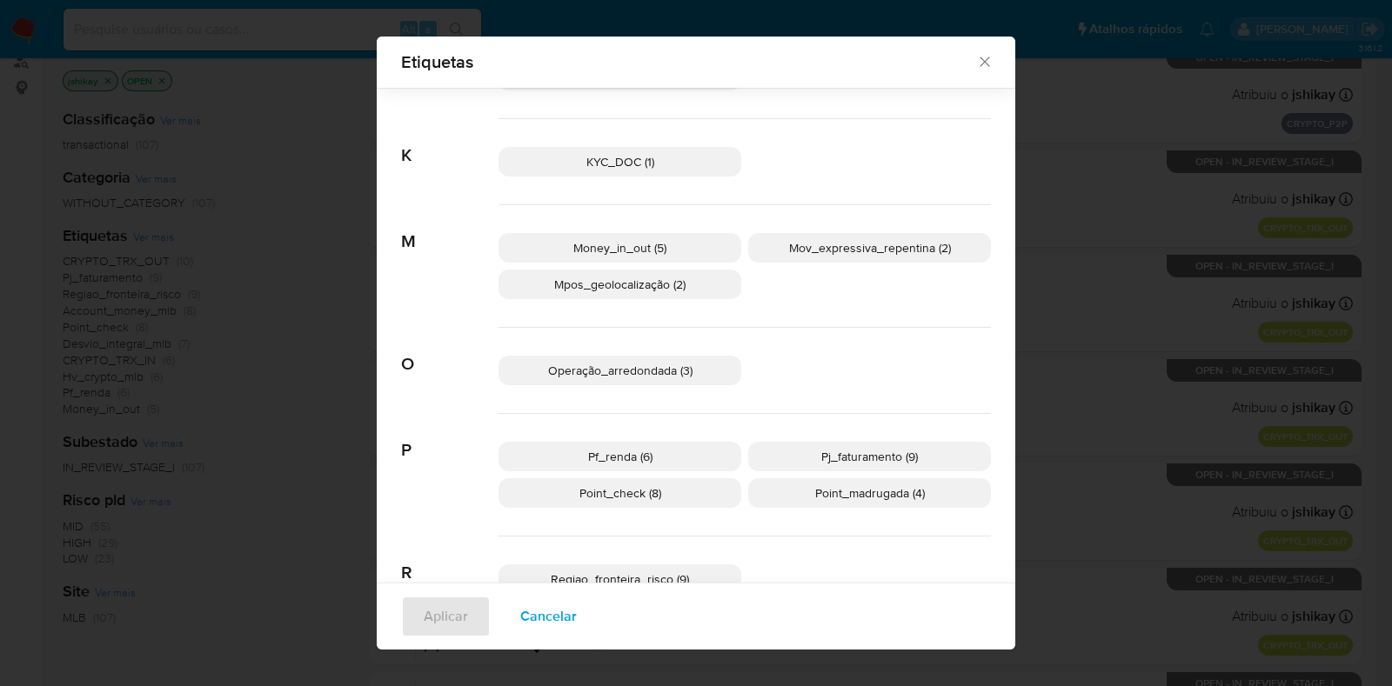
click at [628, 453] on span "Pf_renda (6)" at bounding box center [620, 456] width 64 height 17
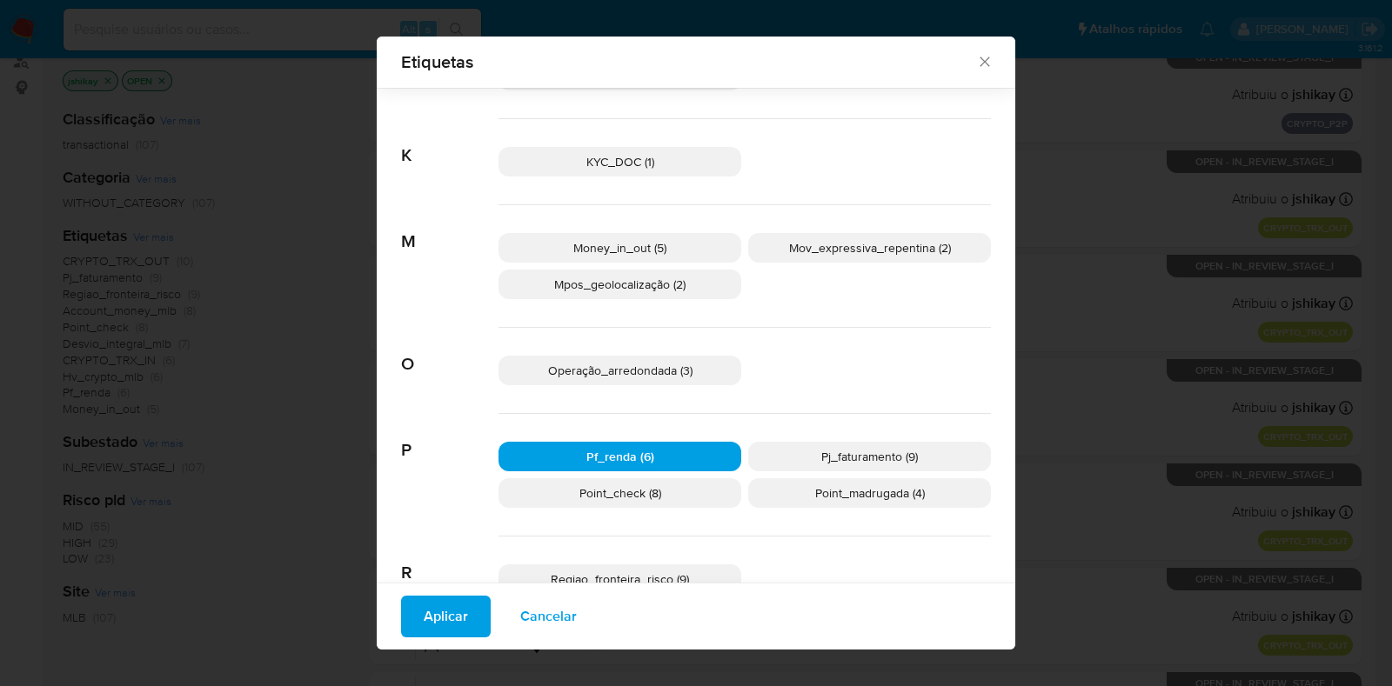
click at [412, 612] on button "Aplicar" at bounding box center [446, 617] width 90 height 42
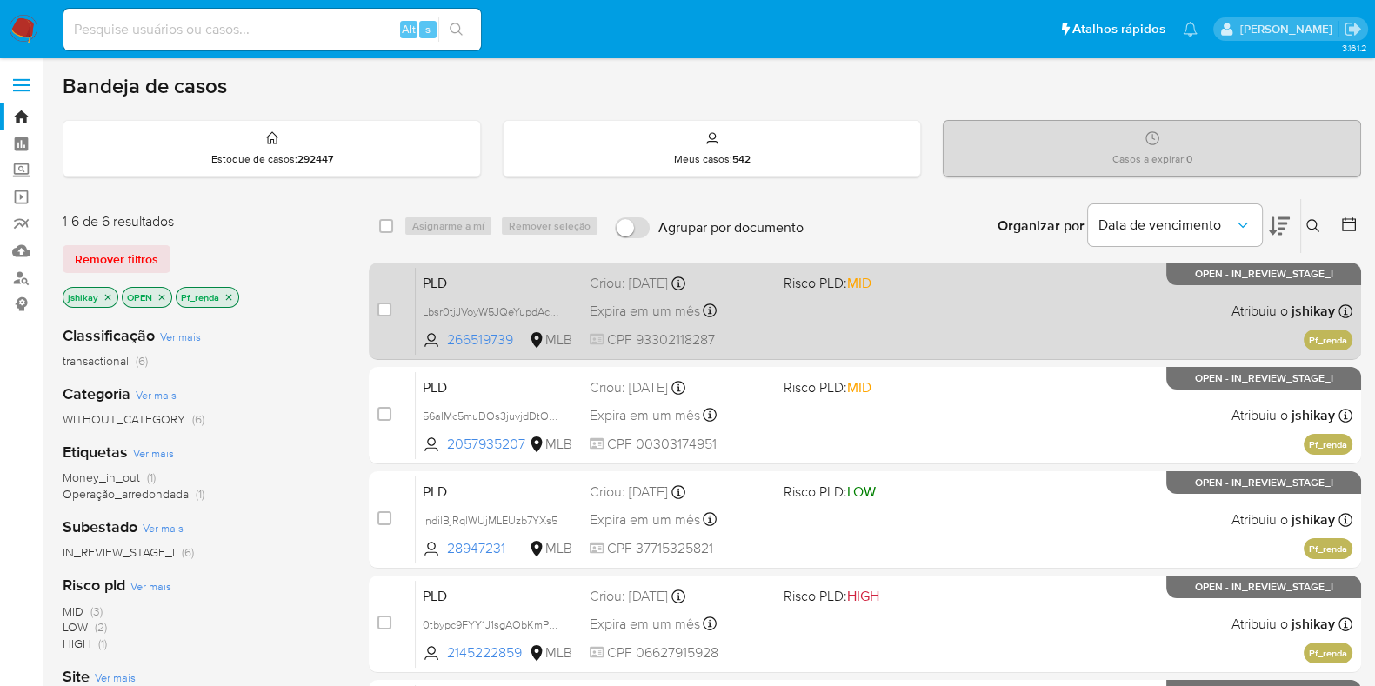
click at [931, 327] on div "PLD Lbsr0tjJVoyW5JQeYupdAcWd 266519739 MLB Risco PLD: MID Criou: [DATE] Criou: …" at bounding box center [884, 311] width 937 height 88
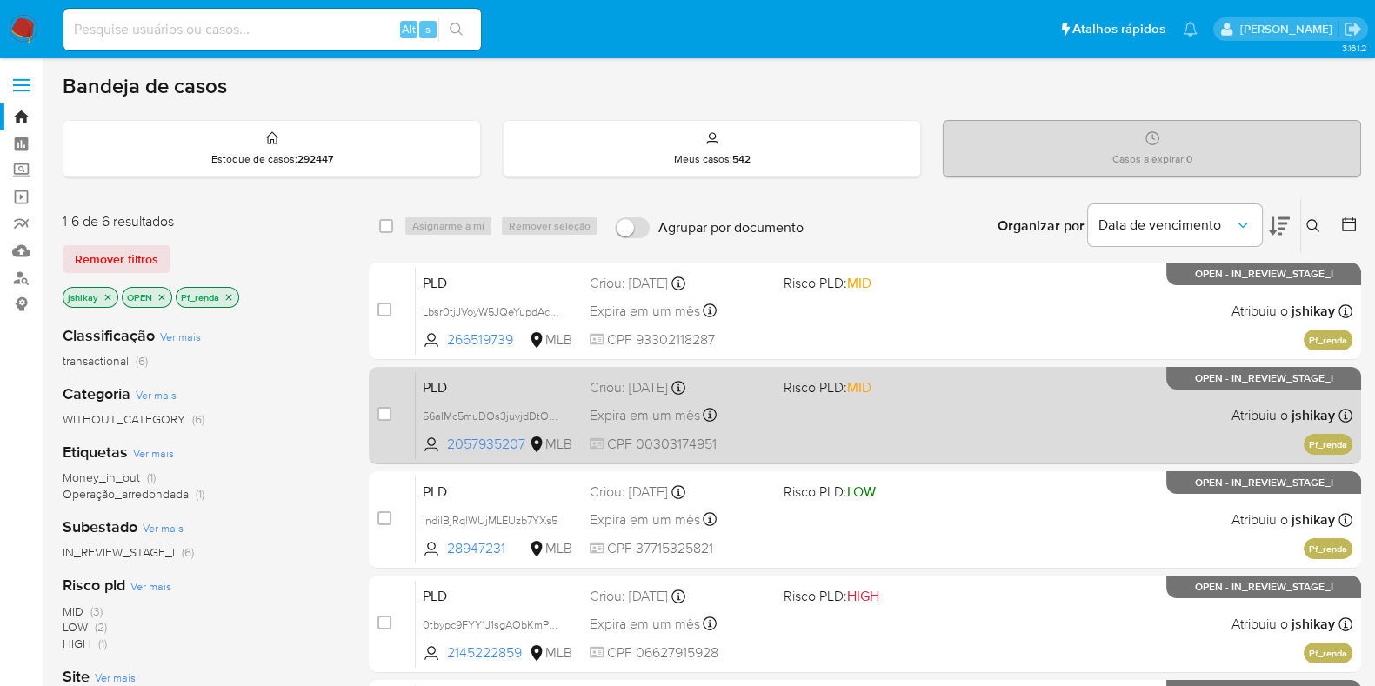
click at [926, 431] on div "PLD 56aIMc5muDOs3juvjdDtOcoY 2057935207 MLB Risco PLD: MID Criou: [DATE] Criou:…" at bounding box center [884, 415] width 937 height 88
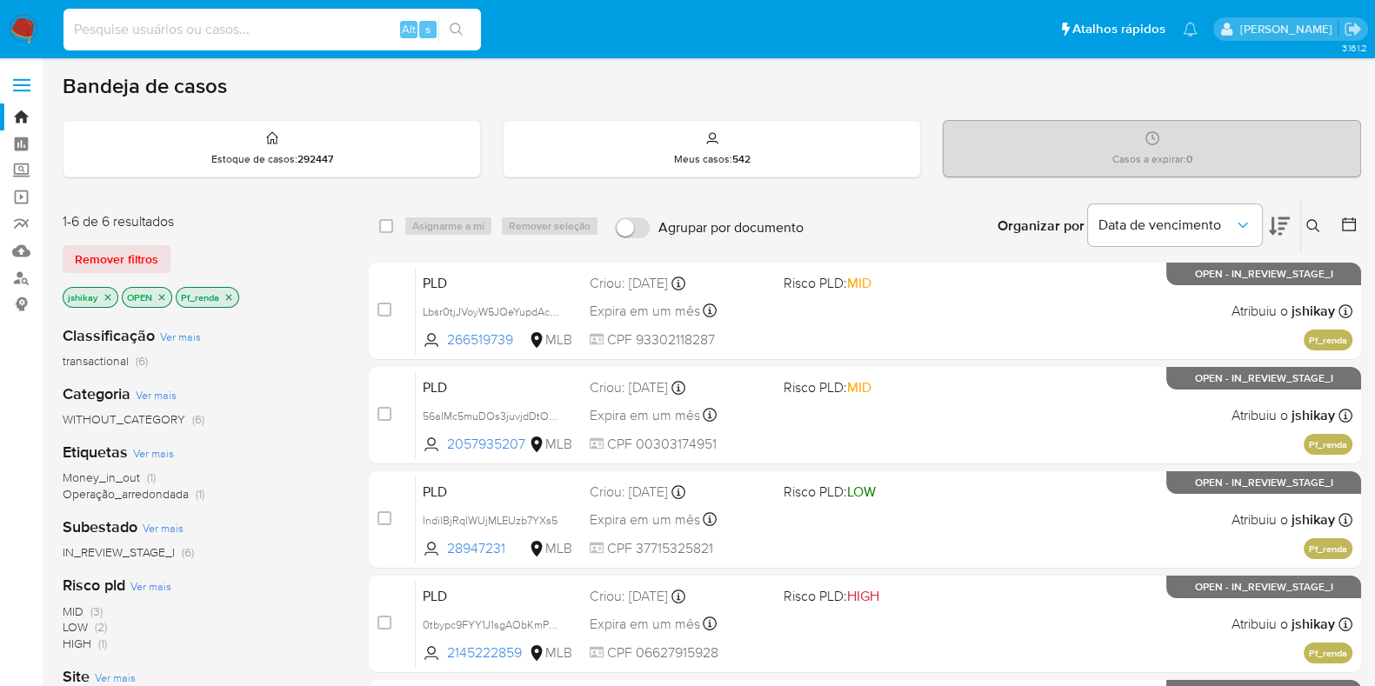
click at [157, 38] on input at bounding box center [272, 29] width 418 height 23
paste input "2558258152"
type input "2558258152"
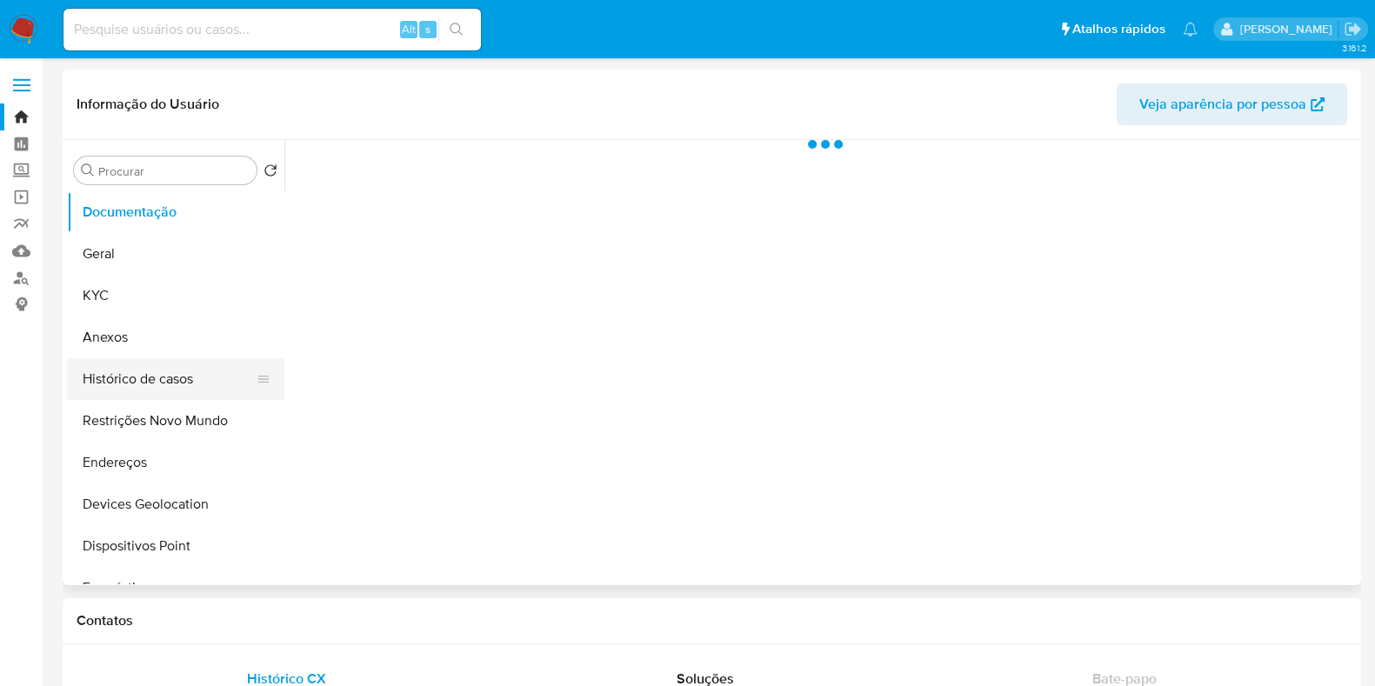
click at [141, 376] on button "Histórico de casos" at bounding box center [169, 379] width 204 height 42
select select "10"
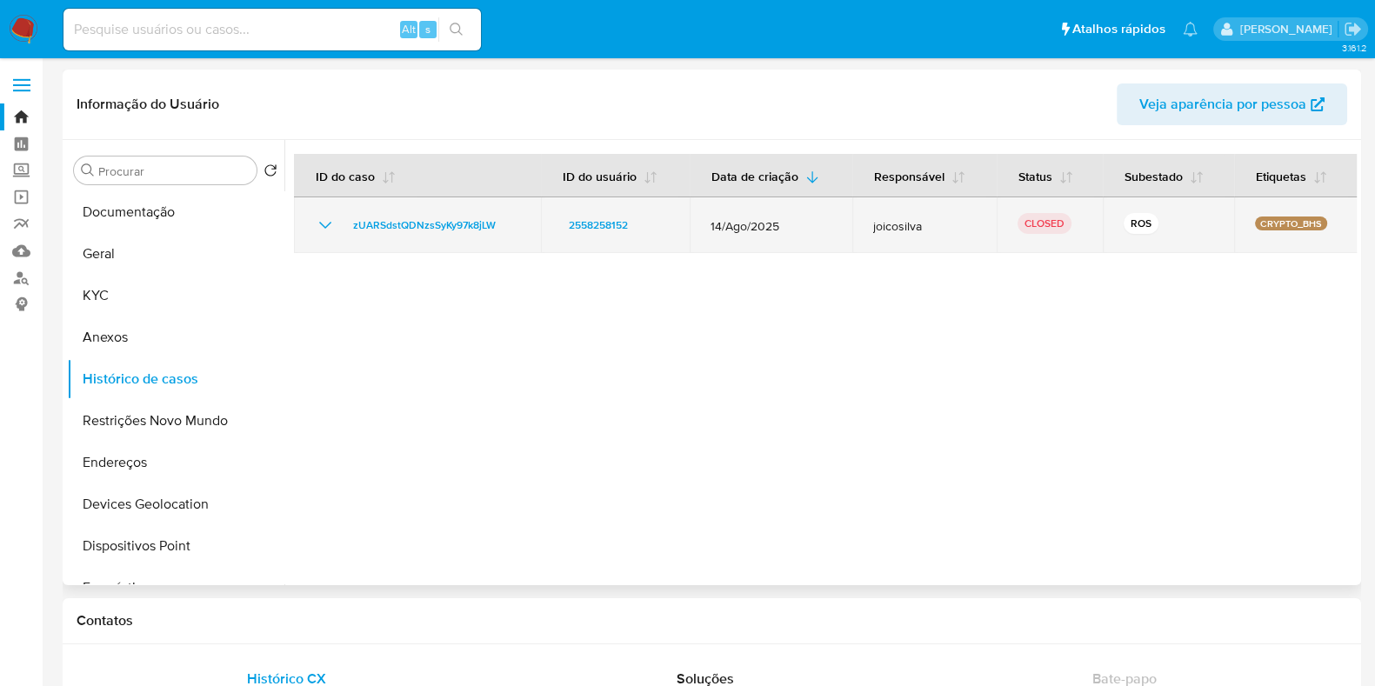
click at [320, 219] on icon "Mostrar/Ocultar" at bounding box center [325, 225] width 21 height 21
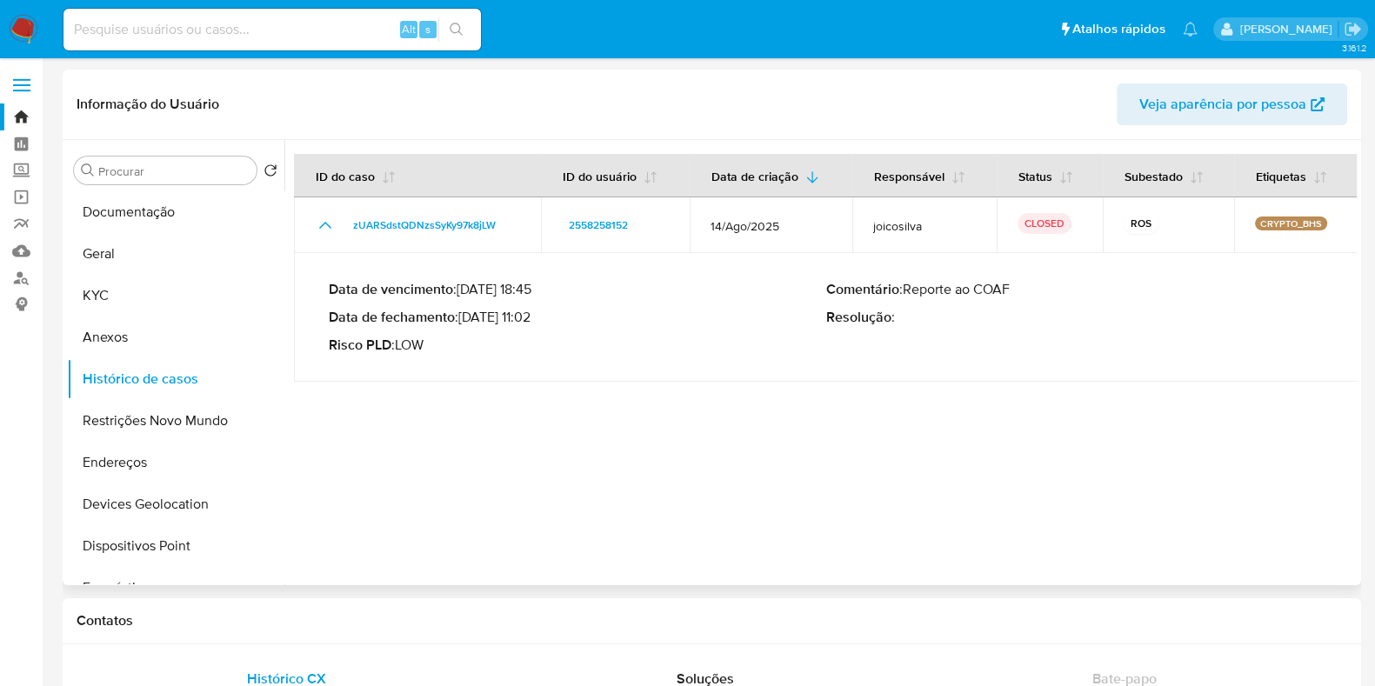
drag, startPoint x: 466, startPoint y: 313, endPoint x: 535, endPoint y: 317, distance: 68.9
click at [535, 317] on p "Data de fechamento : 21/08/2025 11:02" at bounding box center [578, 317] width 498 height 17
click at [24, 26] on img at bounding box center [24, 30] width 30 height 30
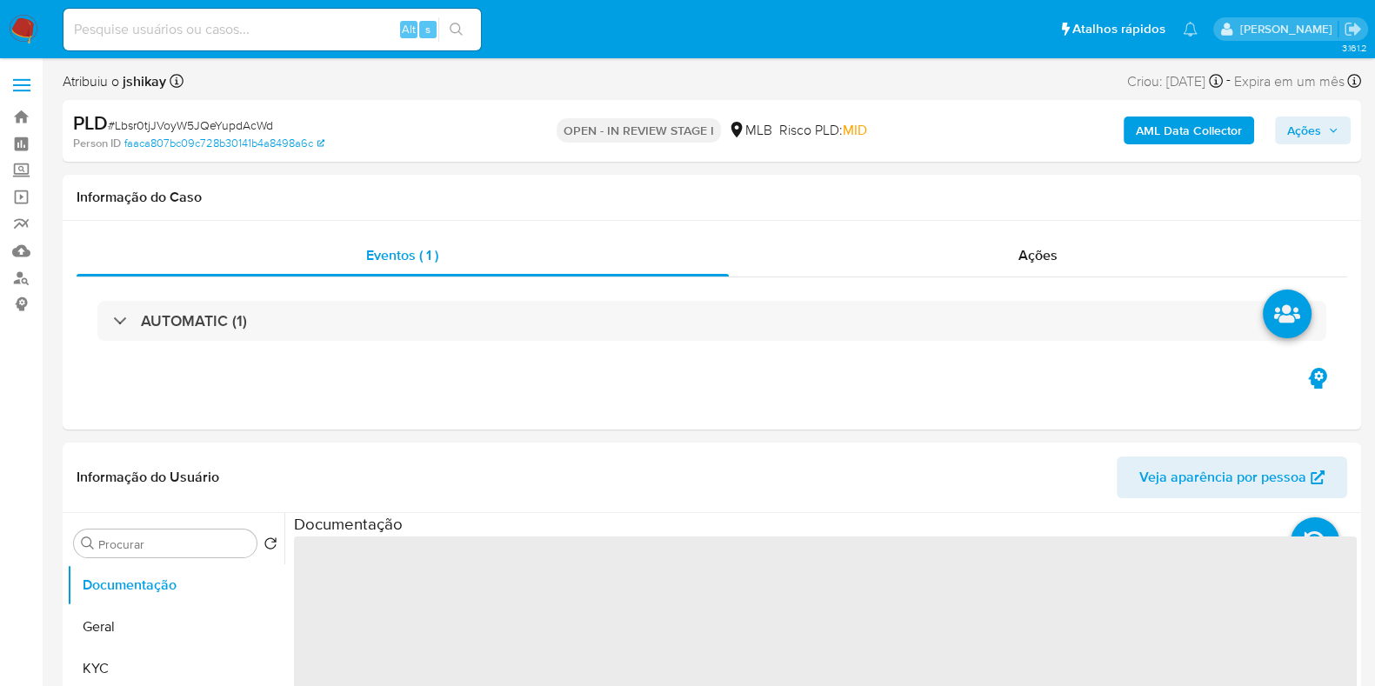
select select "10"
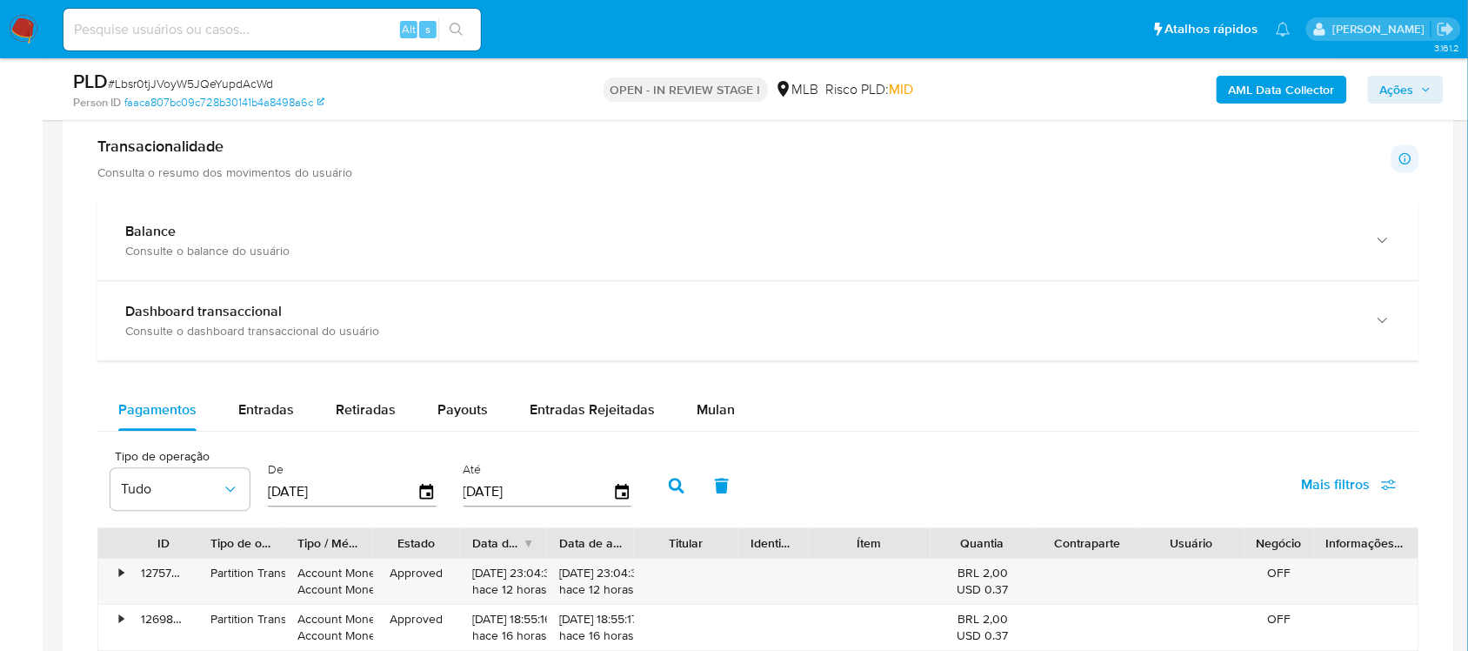
click at [724, 375] on div "Balance Consulte o balance do usuário Dashboard transaccional Consulte o dashbo…" at bounding box center [758, 633] width 1322 height 864
click at [718, 406] on span "Mulan" at bounding box center [716, 409] width 38 height 20
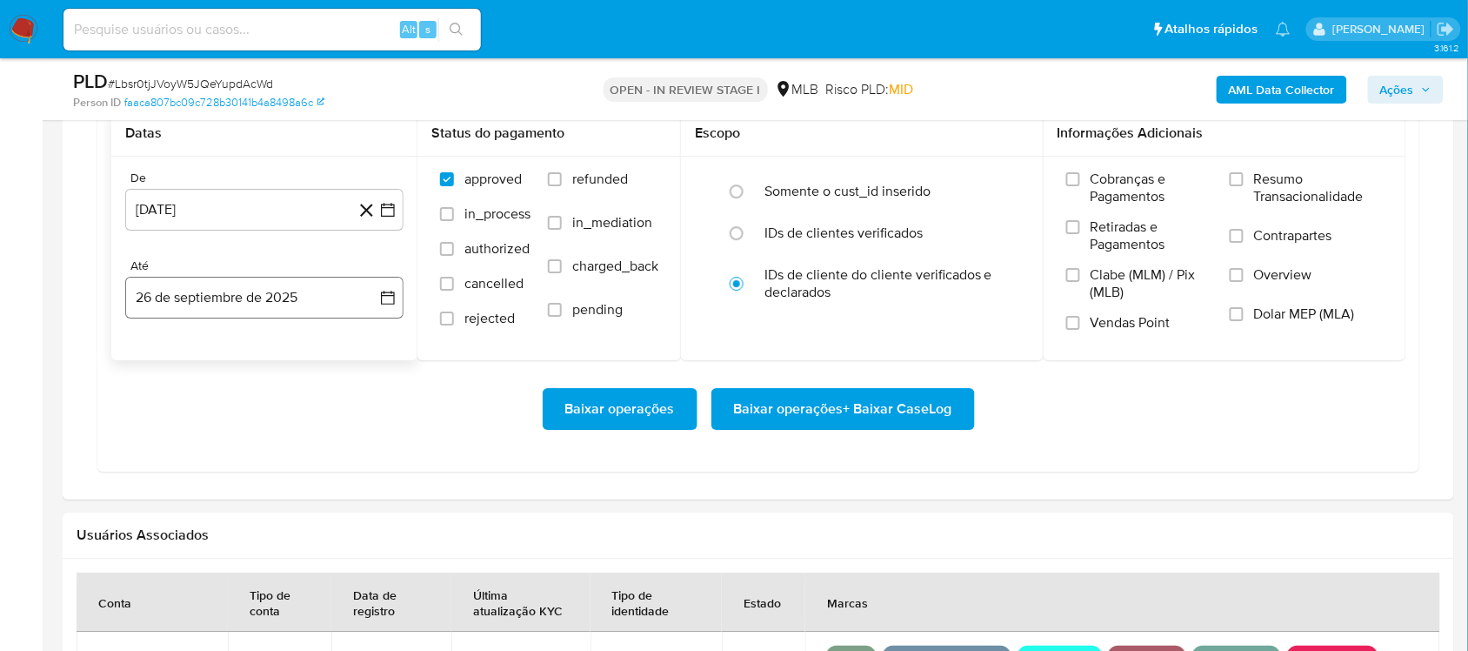
scroll to position [1631, 0]
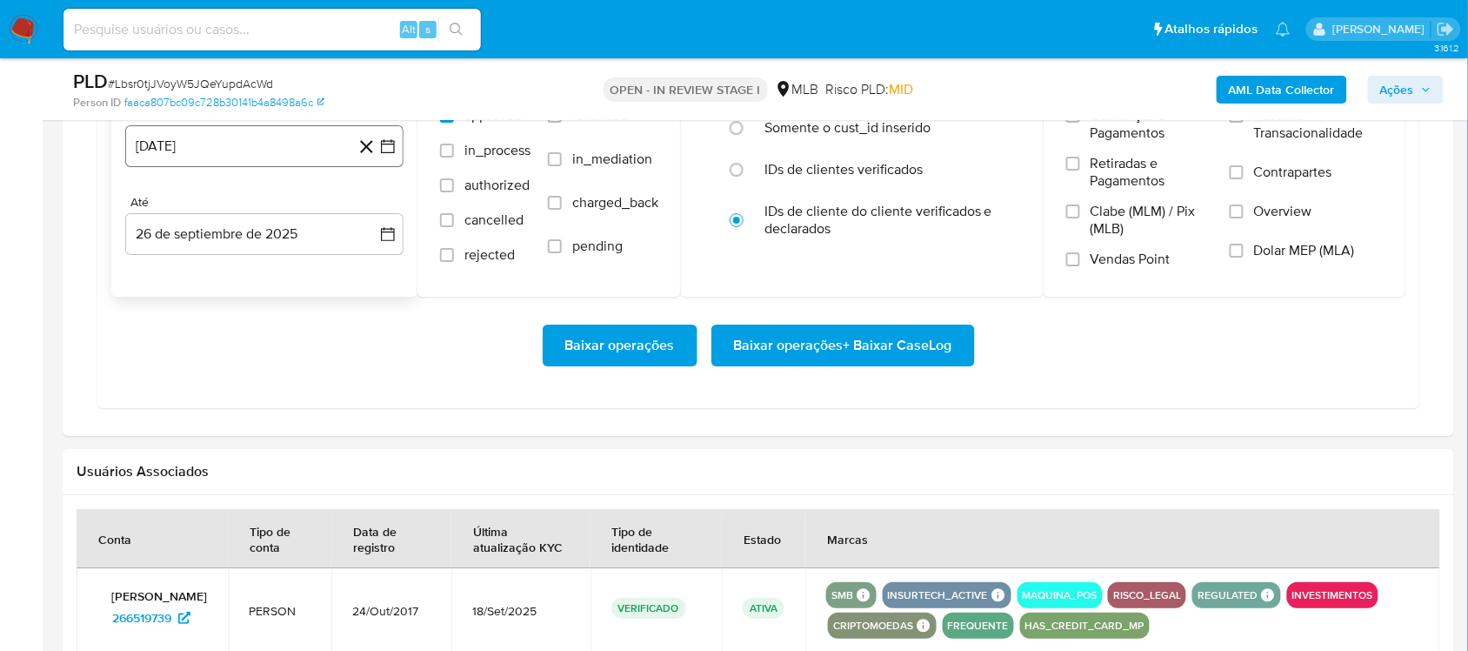
click at [379, 155] on icon "button" at bounding box center [387, 145] width 17 height 17
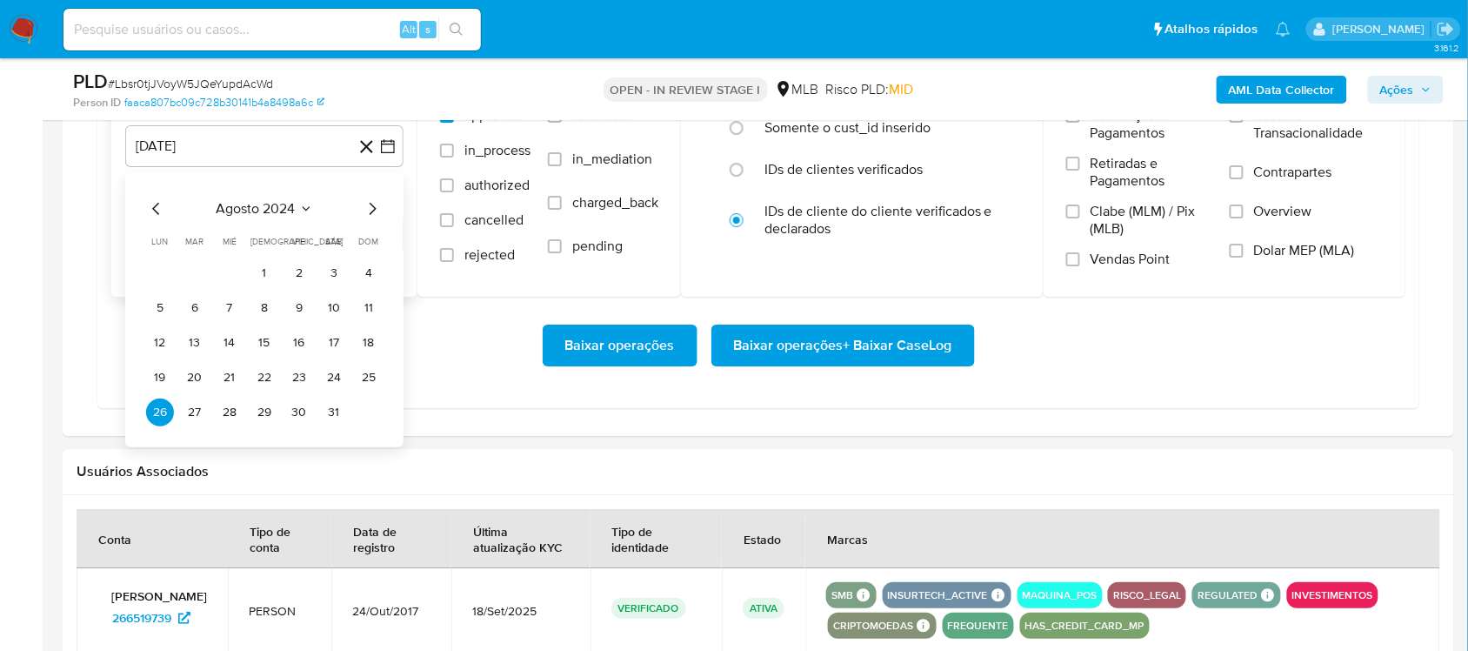
click at [278, 217] on span "agosto 2024" at bounding box center [256, 208] width 79 height 17
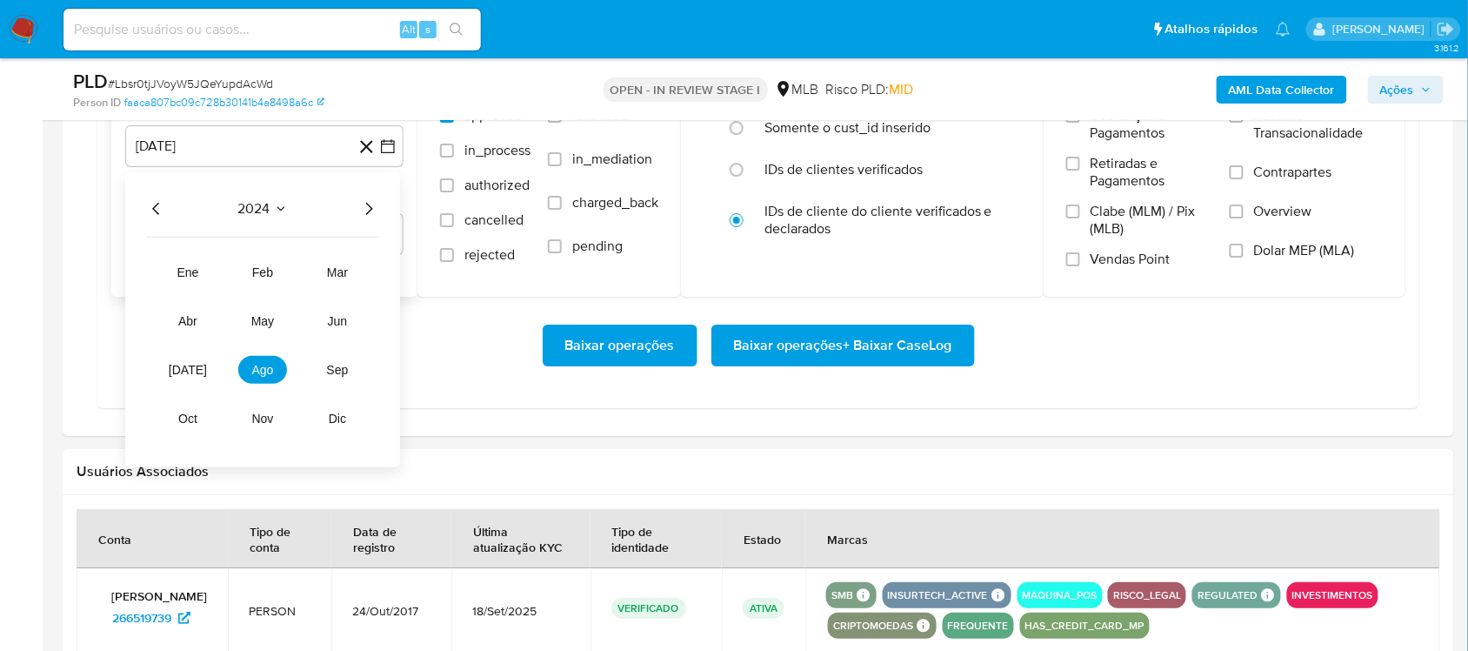
click at [376, 209] on icon "Año siguiente" at bounding box center [368, 208] width 21 height 21
click at [272, 383] on button "ago" at bounding box center [262, 370] width 49 height 28
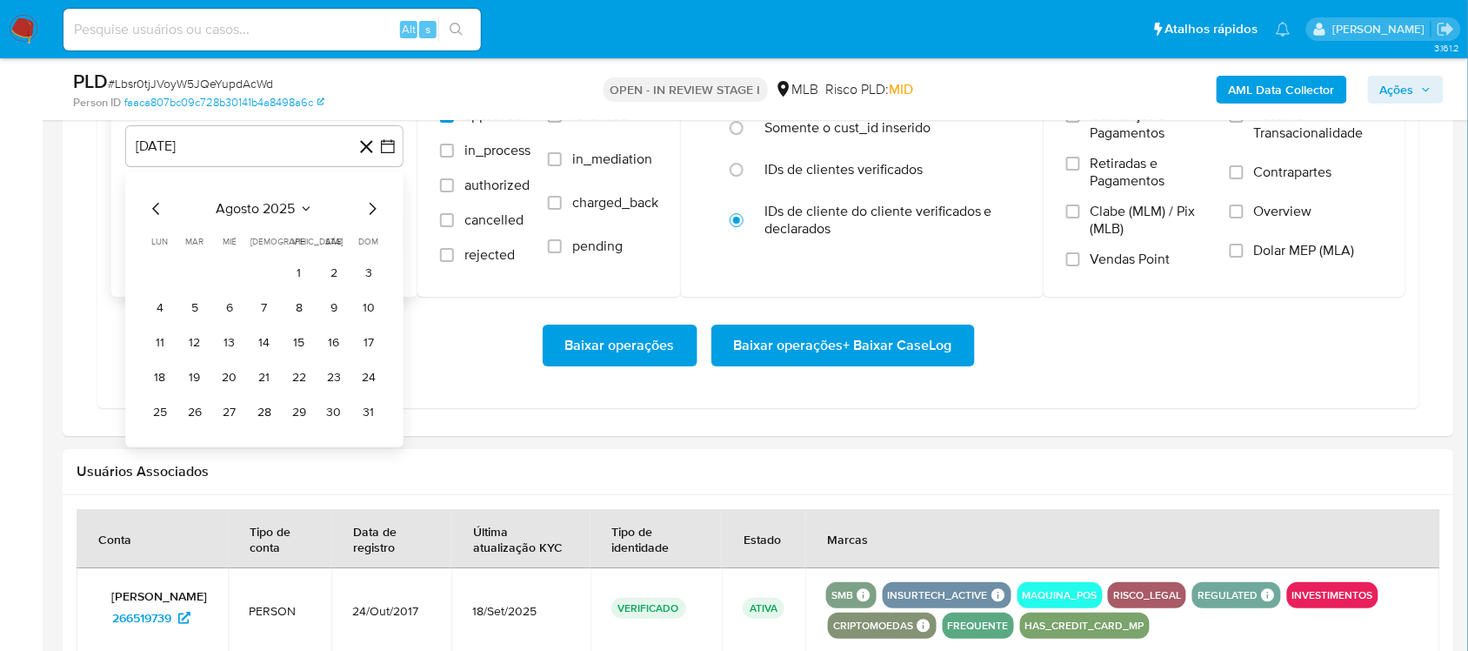
click at [296, 271] on button "1" at bounding box center [299, 273] width 28 height 28
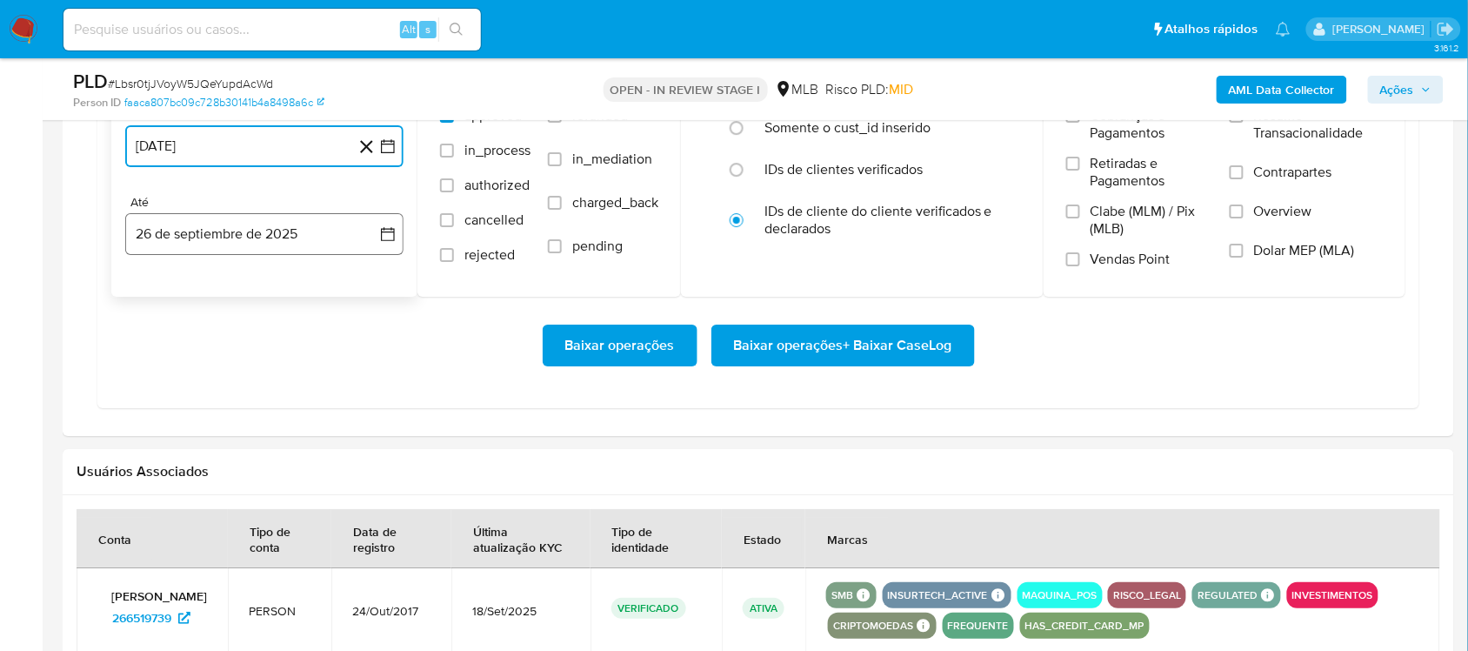
click at [391, 251] on button "26 de septiembre de 2025" at bounding box center [264, 234] width 278 height 42
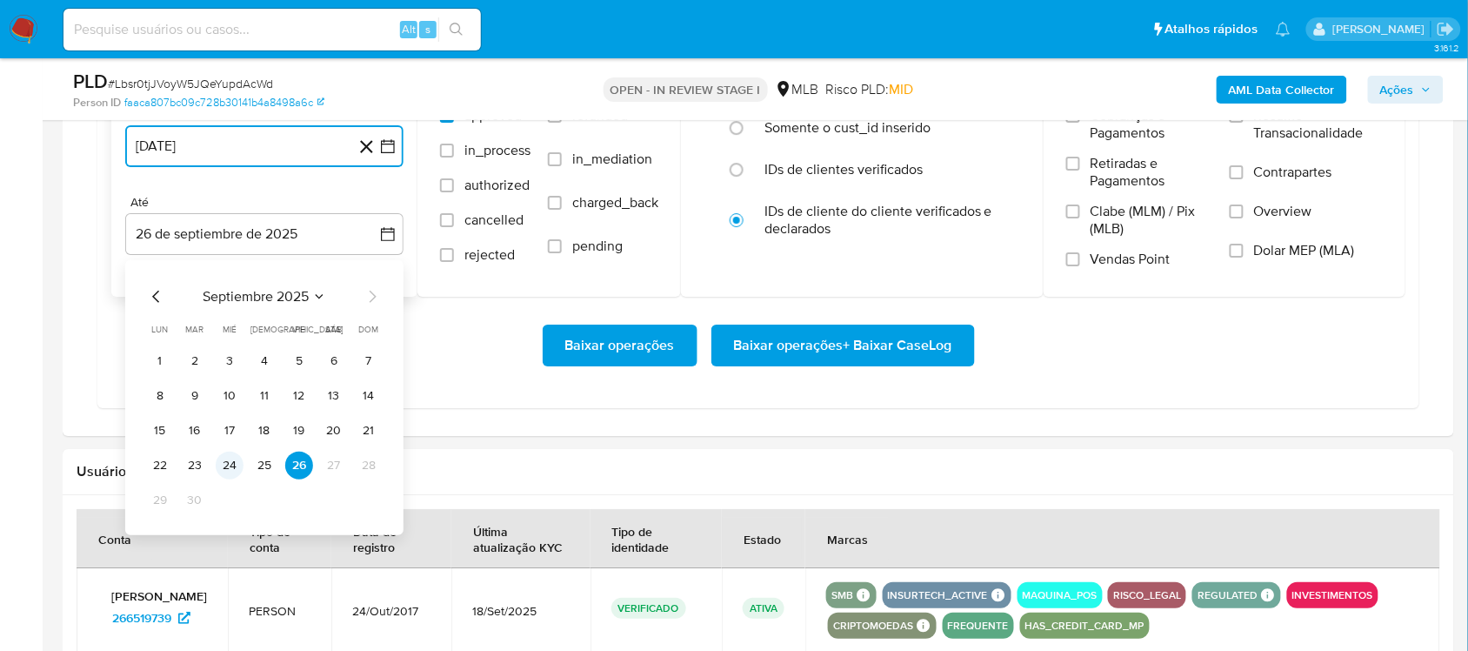
click at [231, 471] on button "24" at bounding box center [230, 465] width 28 height 28
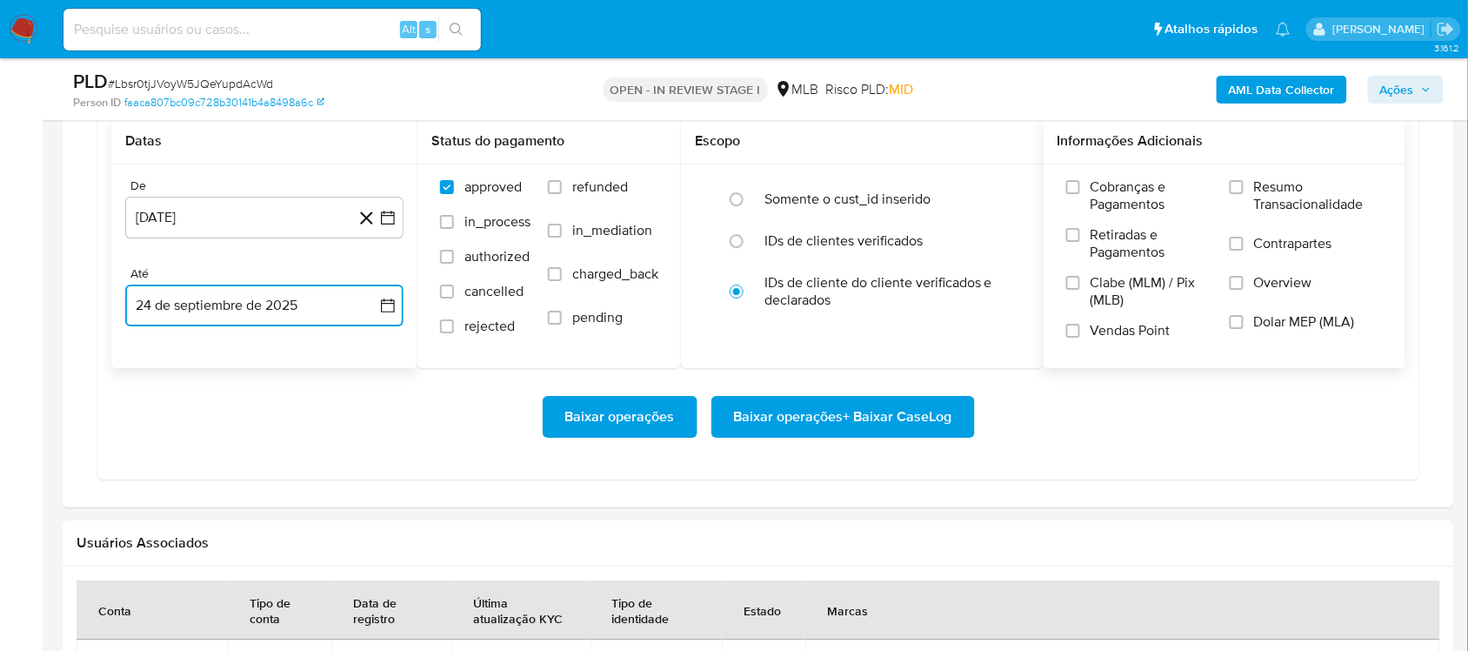
scroll to position [1522, 0]
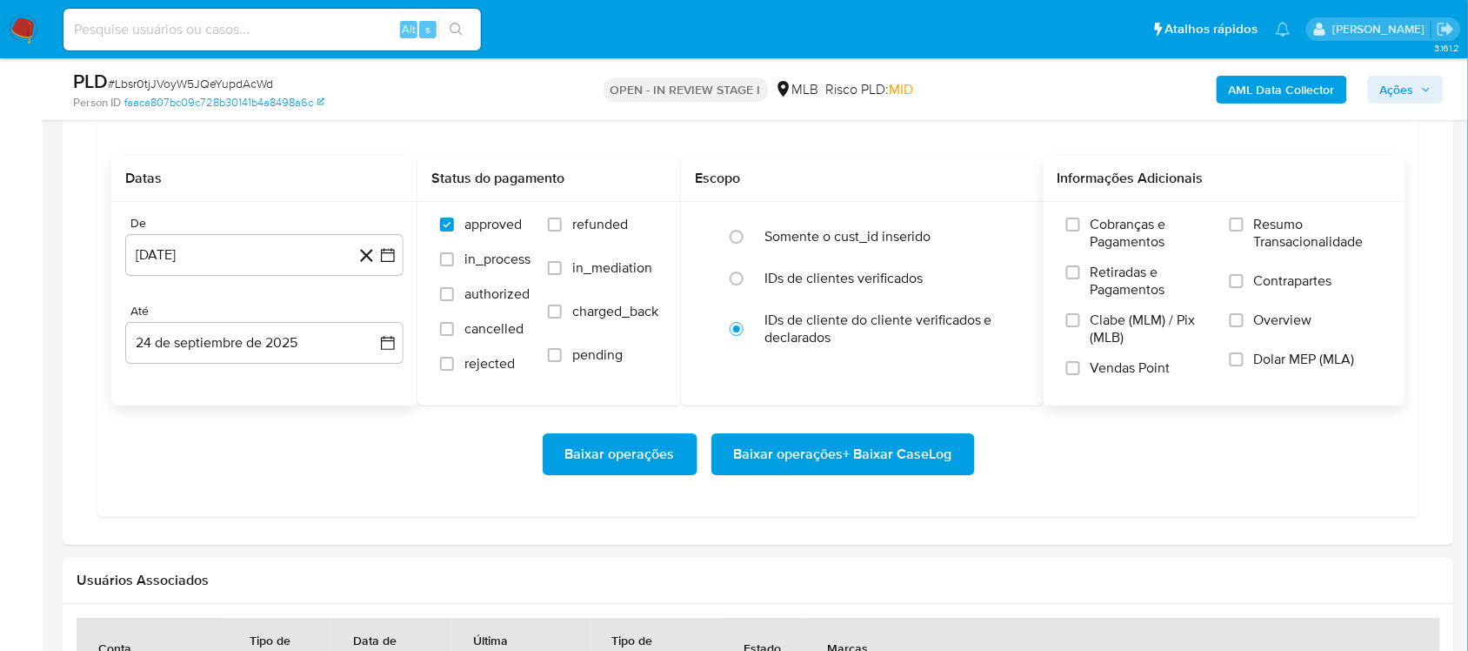
click at [1254, 240] on span "Resumo Transacionalidade" at bounding box center [1318, 233] width 129 height 35
click at [1244, 231] on input "Resumo Transacionalidade" at bounding box center [1237, 224] width 14 height 14
click at [781, 473] on span "Baixar operações + Baixar CaseLog" at bounding box center [843, 454] width 218 height 38
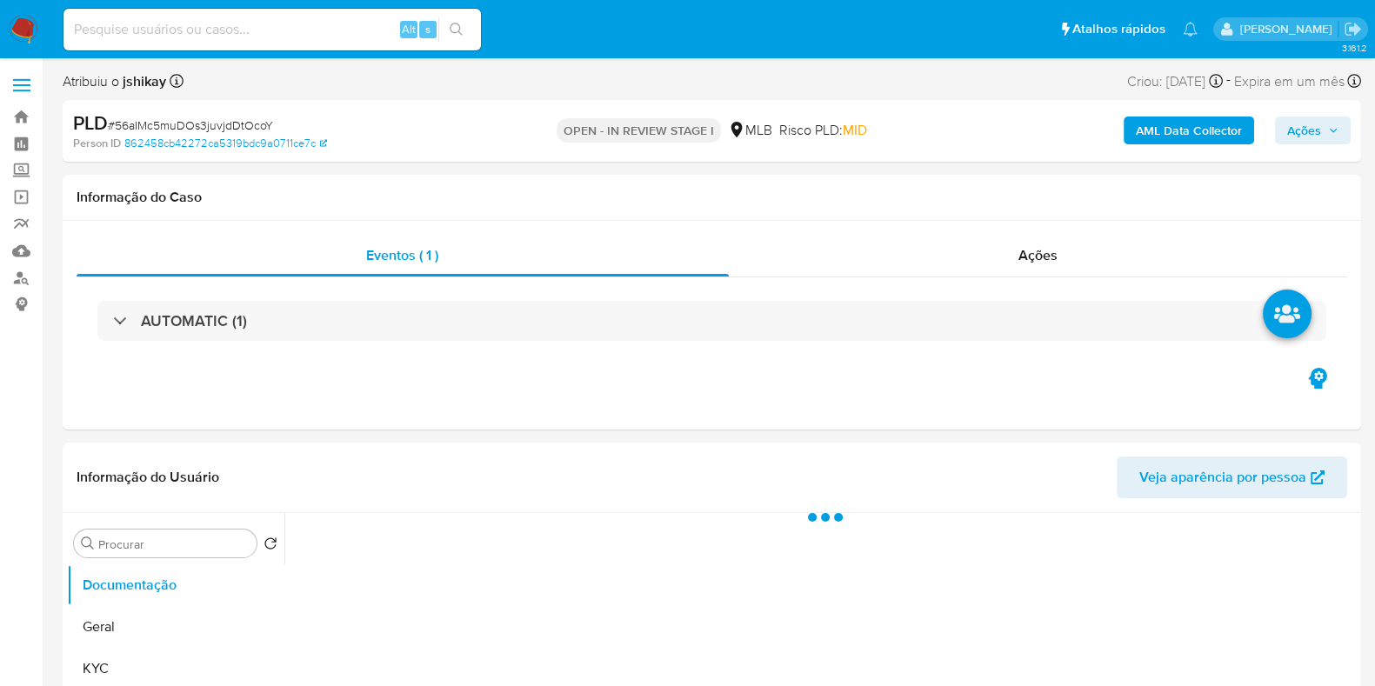
select select "10"
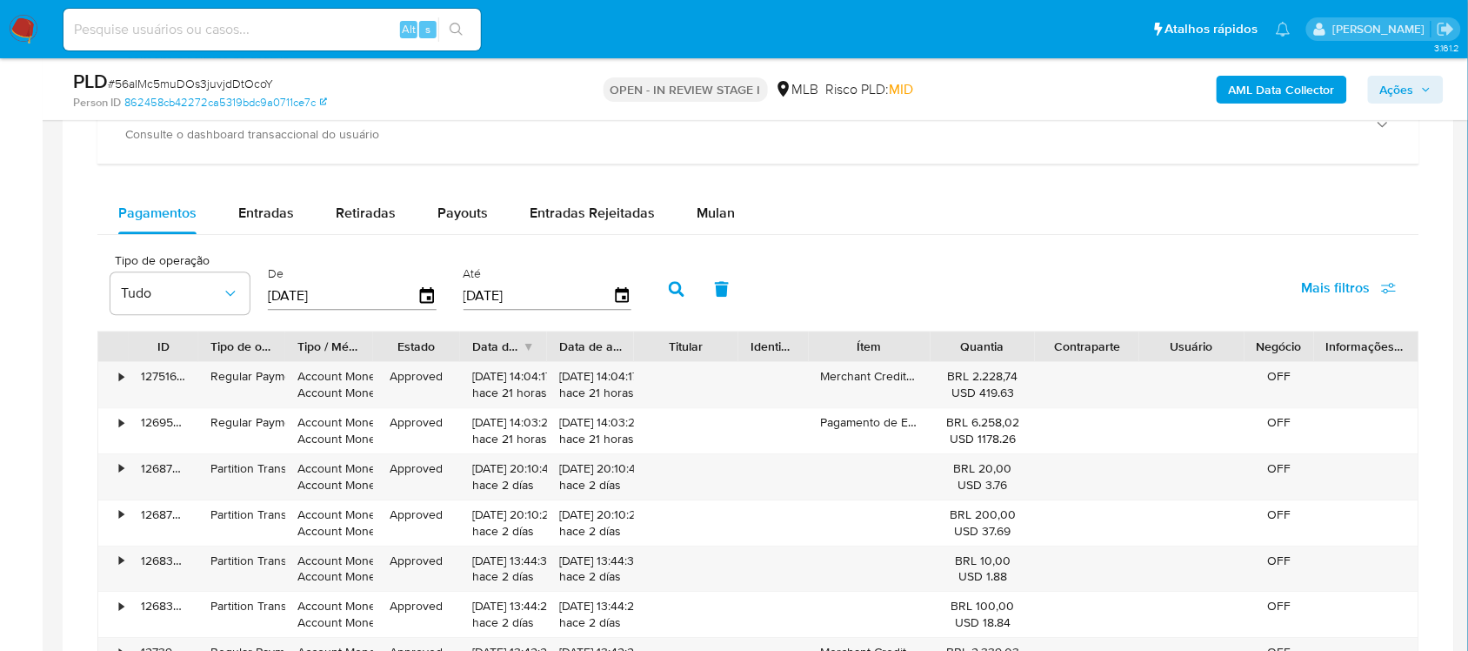
scroll to position [1305, 0]
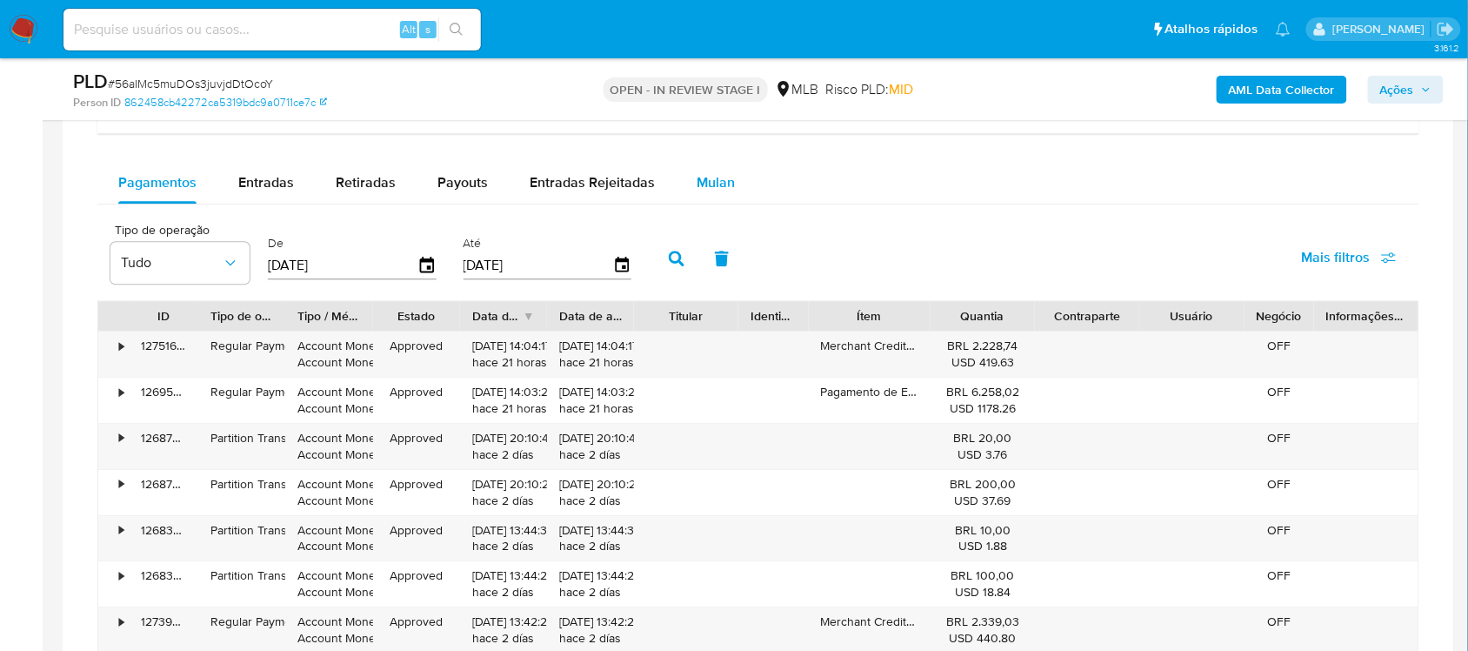
click at [731, 178] on button "Mulan" at bounding box center [716, 183] width 80 height 42
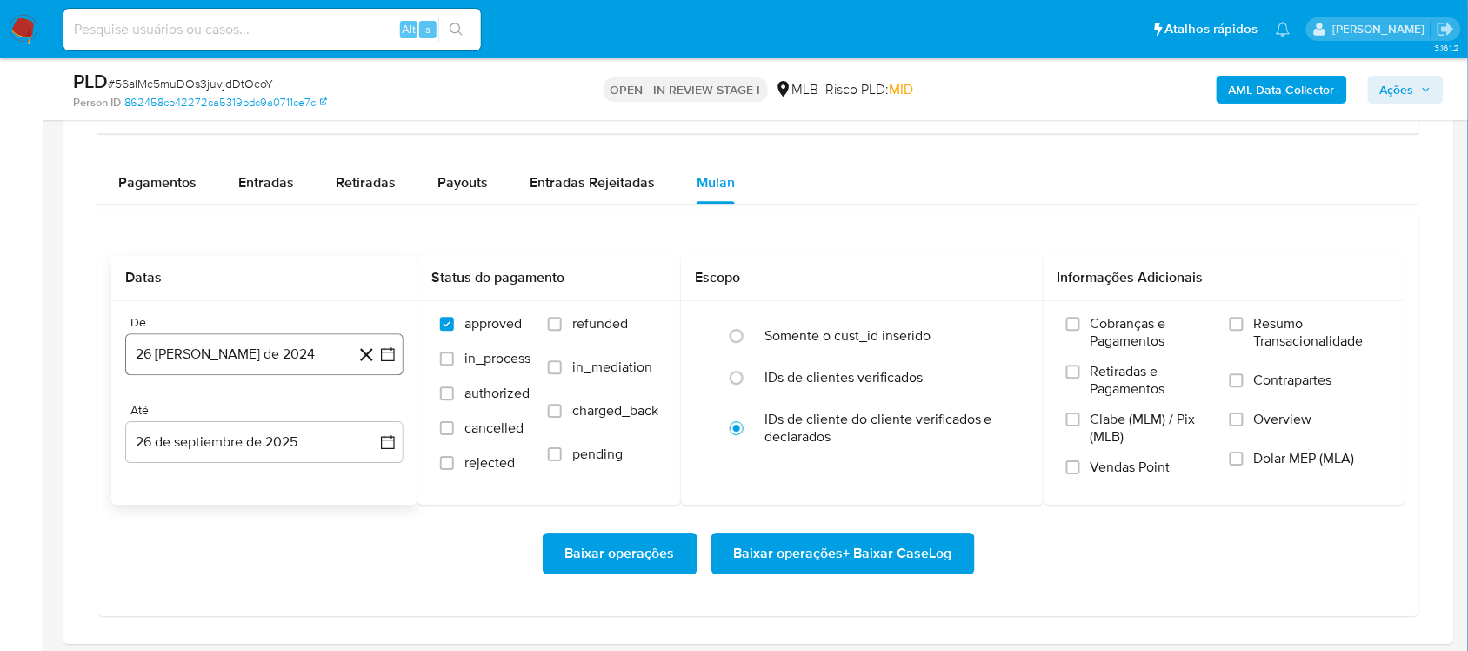
click at [380, 363] on icon "button" at bounding box center [387, 353] width 17 height 17
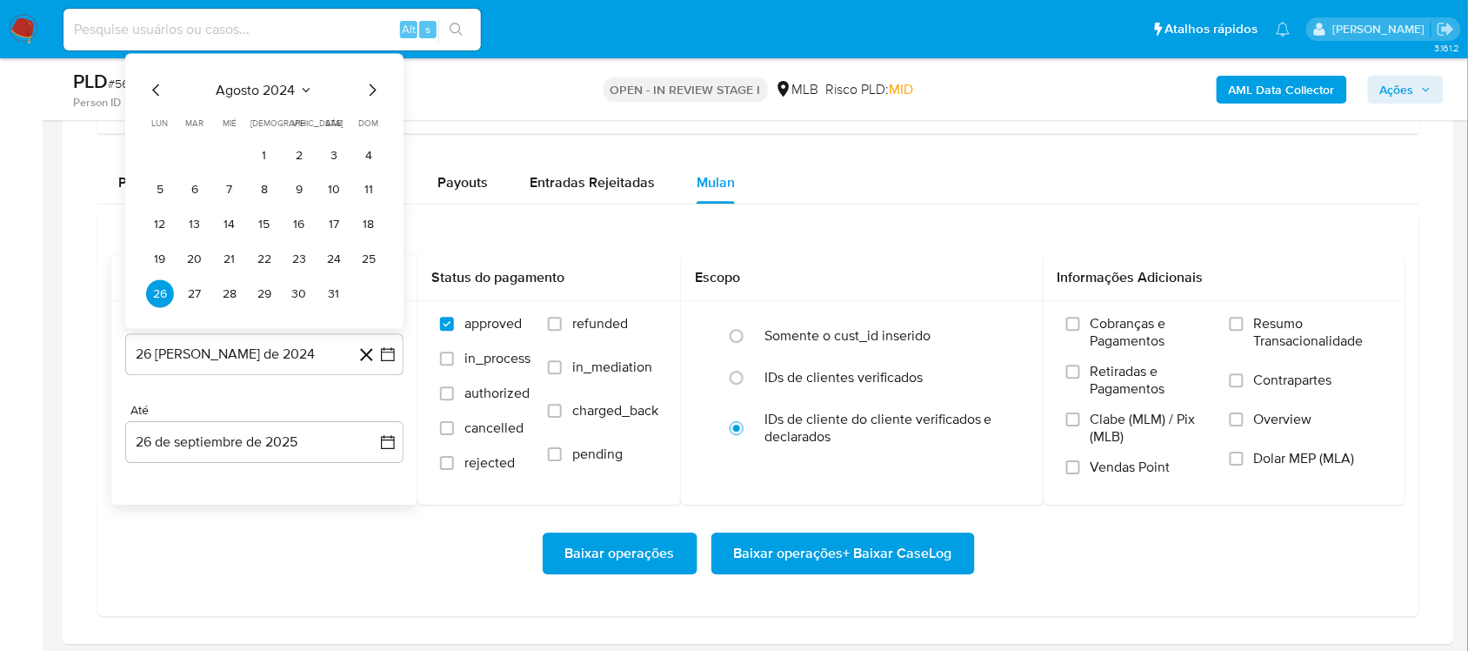
click at [257, 93] on span "agosto 2024" at bounding box center [256, 90] width 79 height 17
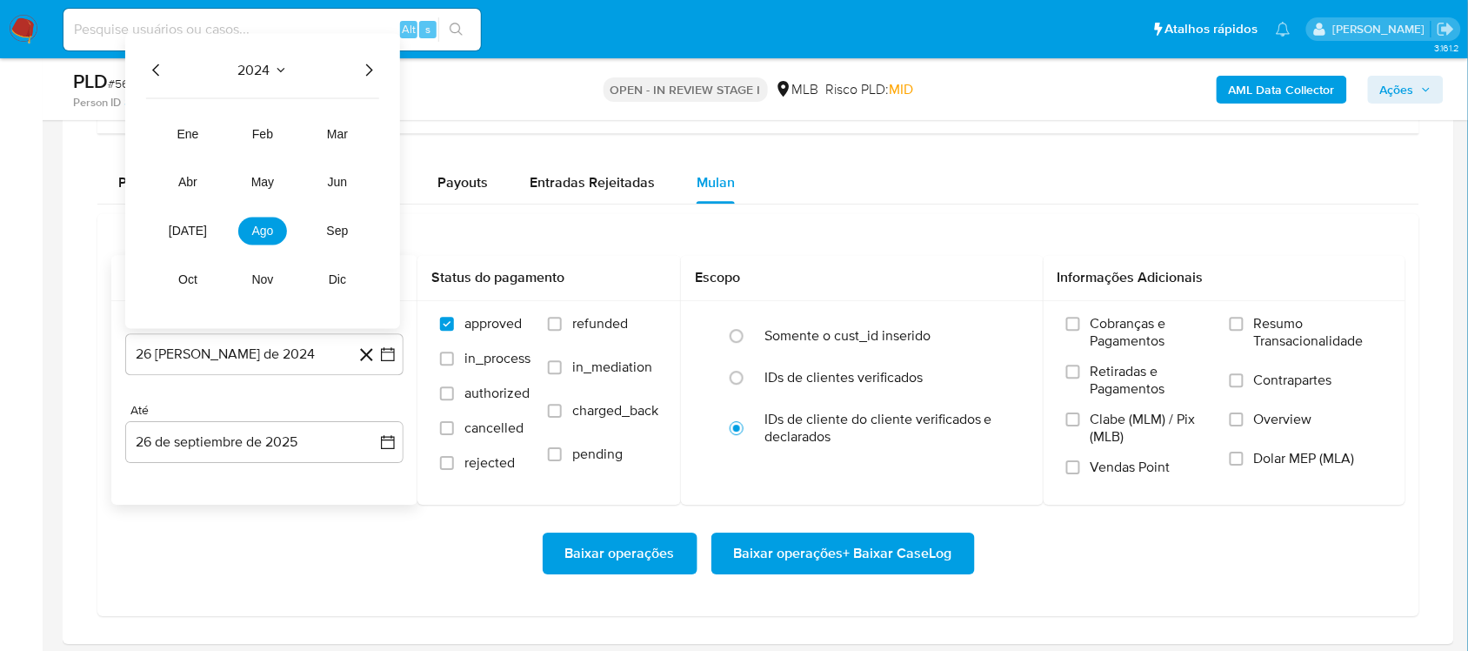
click at [371, 71] on icon "Año siguiente" at bounding box center [368, 70] width 21 height 21
click at [252, 248] on tr "ene feb mar abr may jun jul ago sep oct nov dic" at bounding box center [263, 207] width 198 height 174
click at [267, 219] on button "ago" at bounding box center [262, 231] width 49 height 28
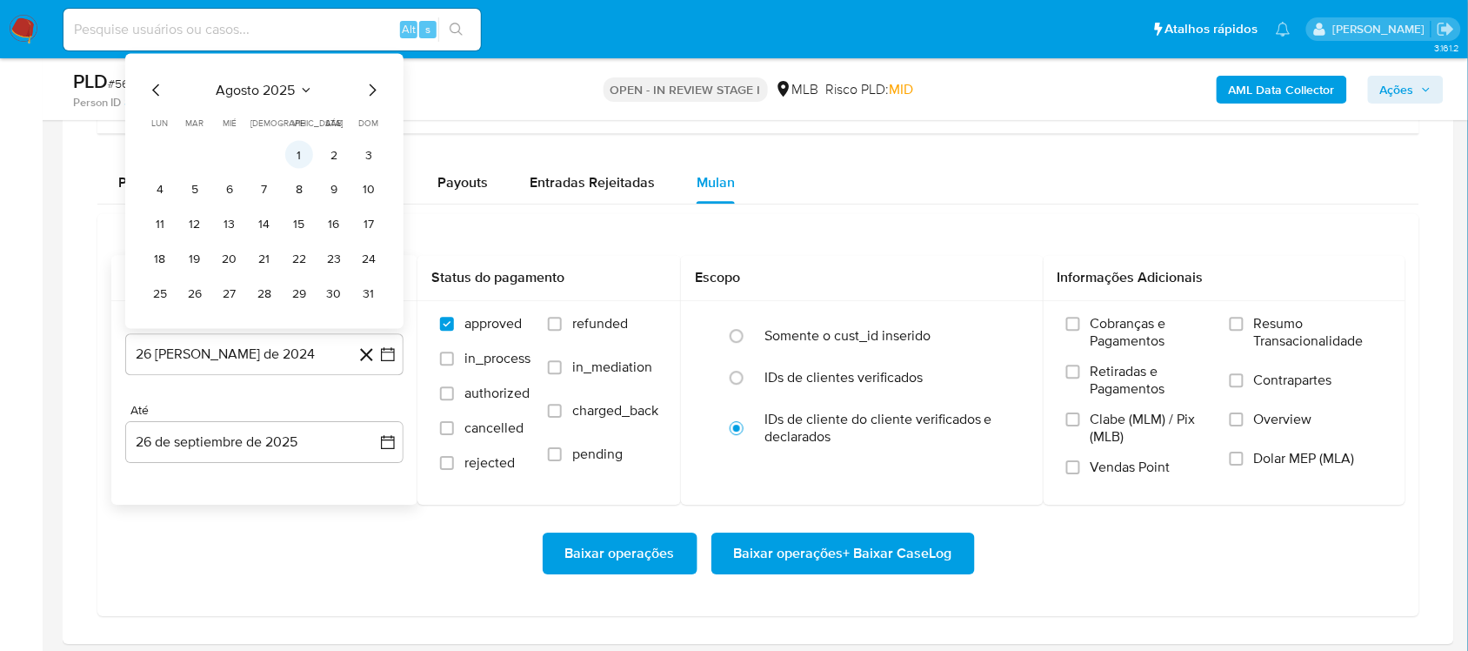
click at [292, 152] on button "1" at bounding box center [299, 155] width 28 height 28
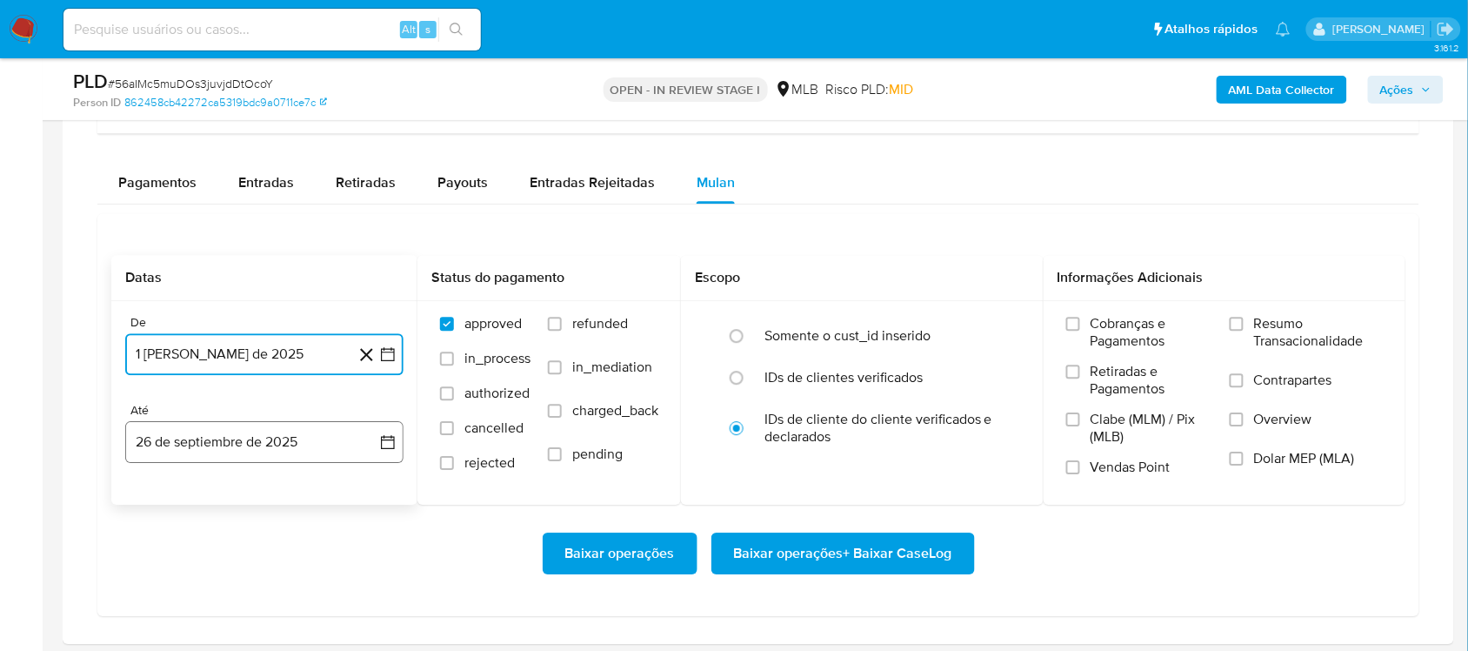
drag, startPoint x: 383, startPoint y: 441, endPoint x: 328, endPoint y: 435, distance: 55.1
click at [383, 442] on icon "button" at bounding box center [387, 441] width 17 height 17
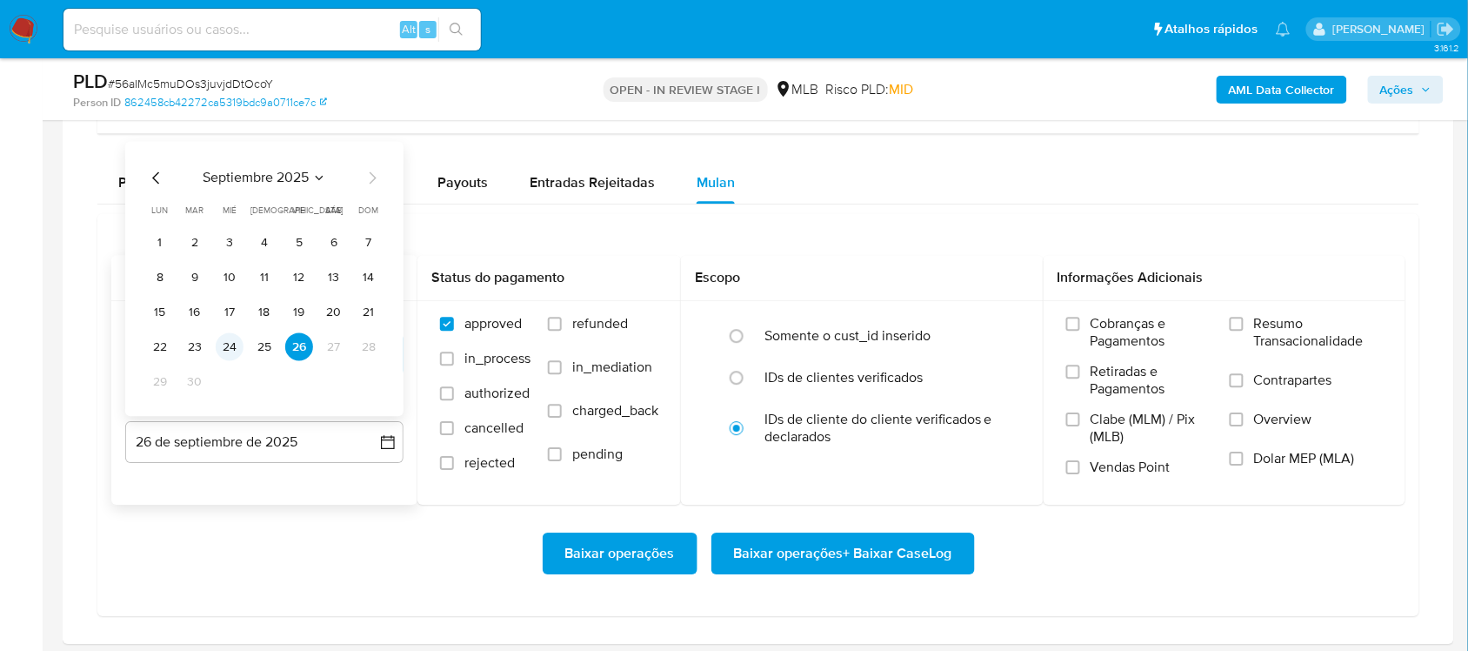
click at [233, 355] on button "24" at bounding box center [230, 347] width 28 height 28
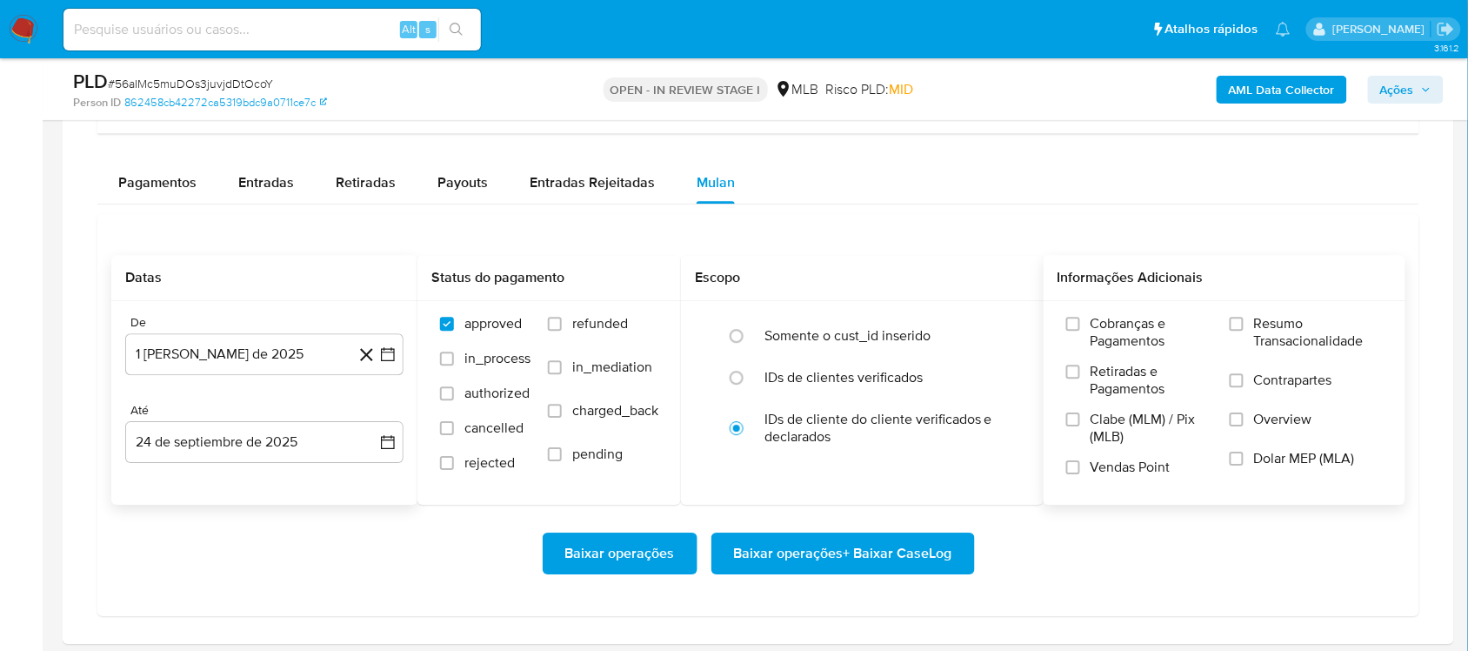
click at [1323, 342] on span "Resumo Transacionalidade" at bounding box center [1318, 332] width 129 height 35
click at [1244, 331] on input "Resumo Transacionalidade" at bounding box center [1237, 324] width 14 height 14
click at [875, 524] on div "Baixar operações Baixar operações + Baixar CaseLog" at bounding box center [758, 552] width 1294 height 97
click at [872, 545] on span "Baixar operações + Baixar CaseLog" at bounding box center [843, 553] width 218 height 38
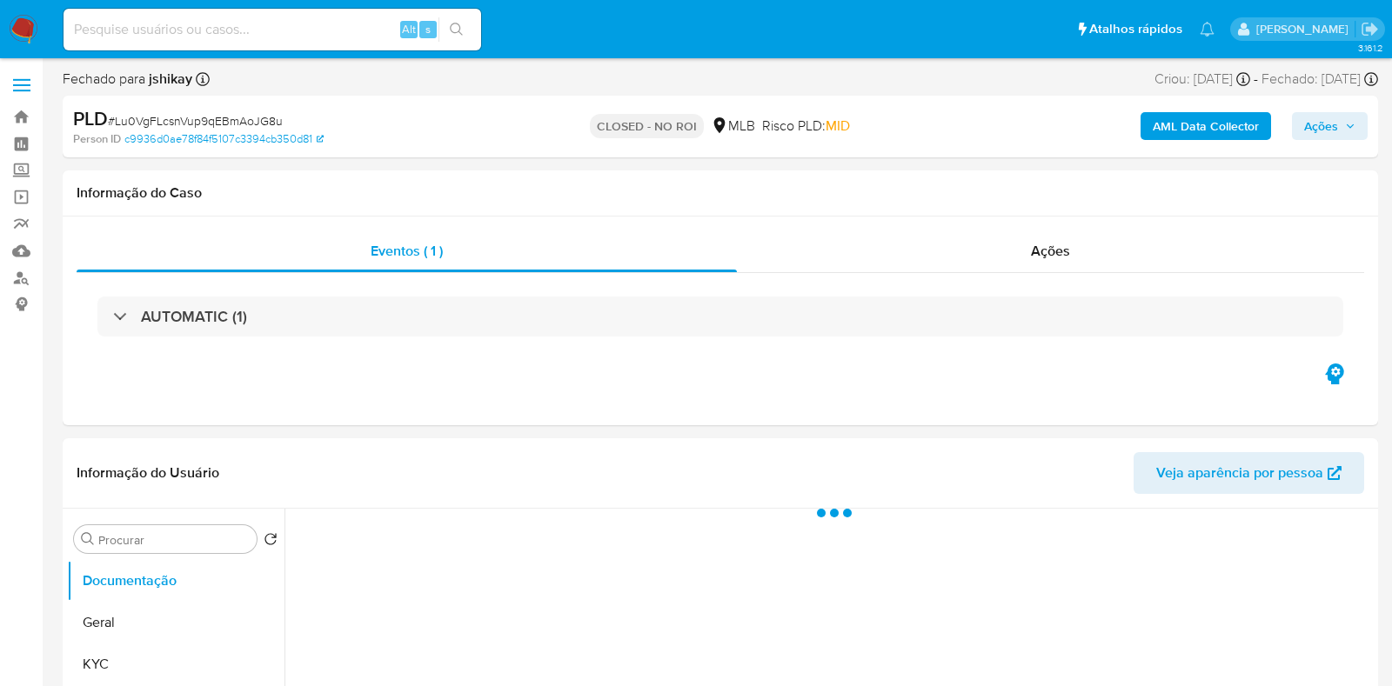
select select "10"
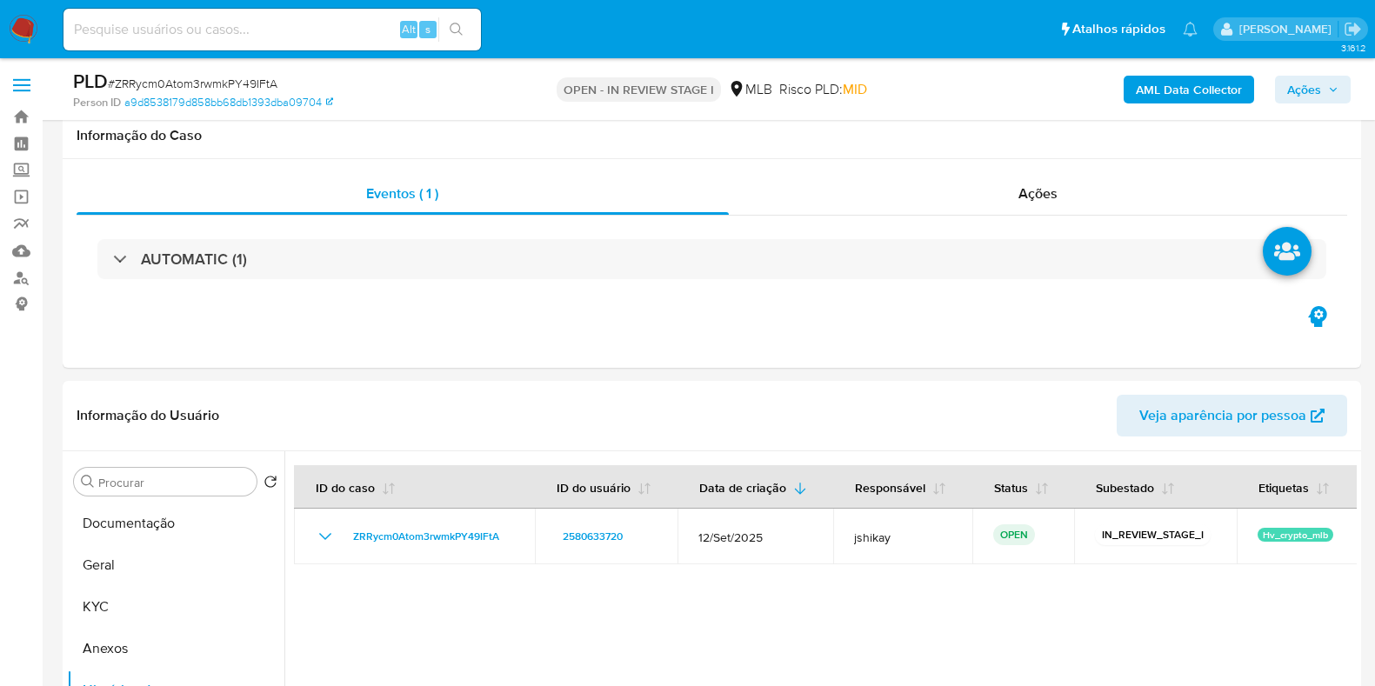
select select "10"
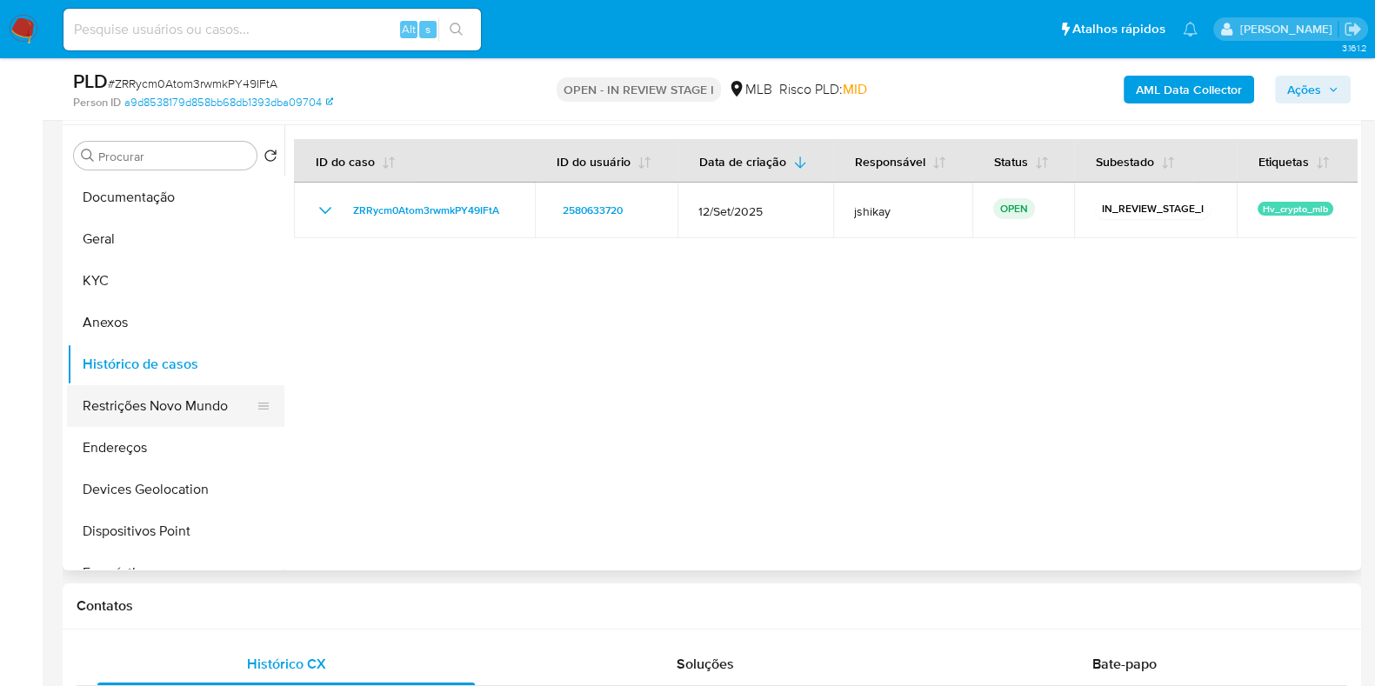
scroll to position [326, 0]
click at [147, 192] on button "Documentação" at bounding box center [169, 198] width 204 height 42
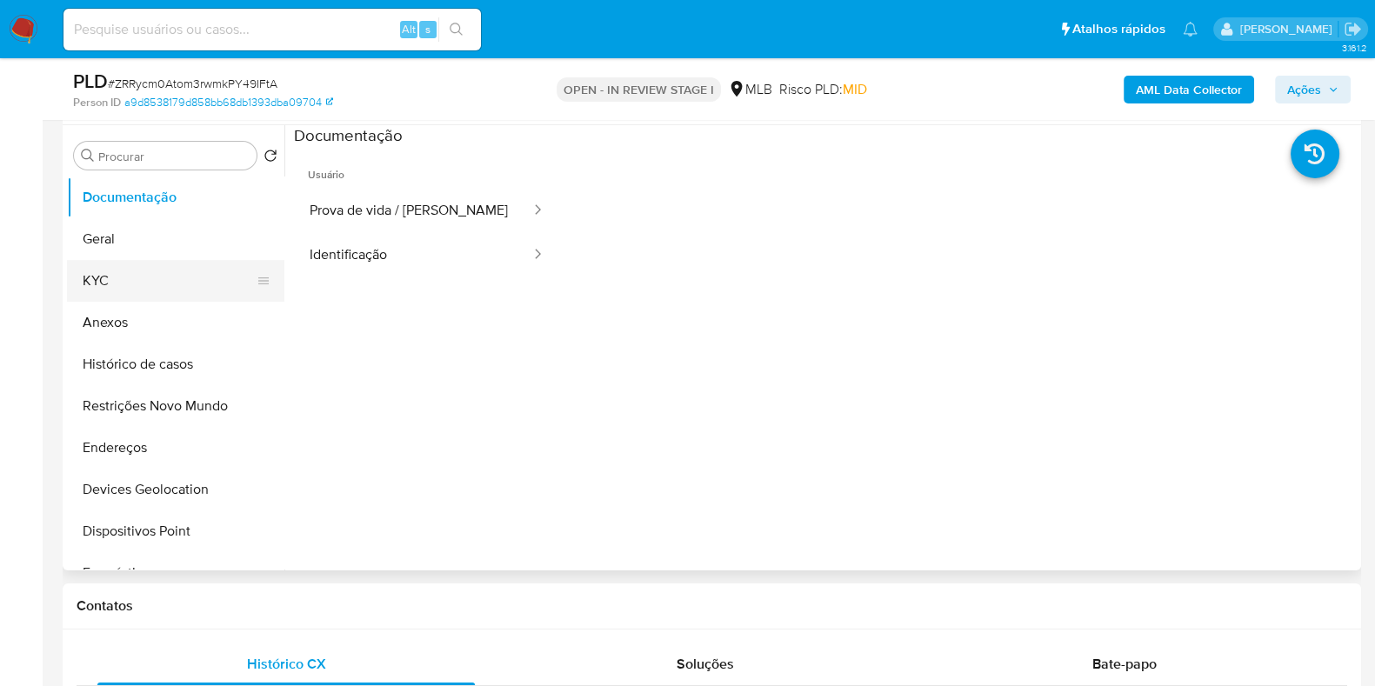
click at [92, 269] on button "KYC" at bounding box center [169, 281] width 204 height 42
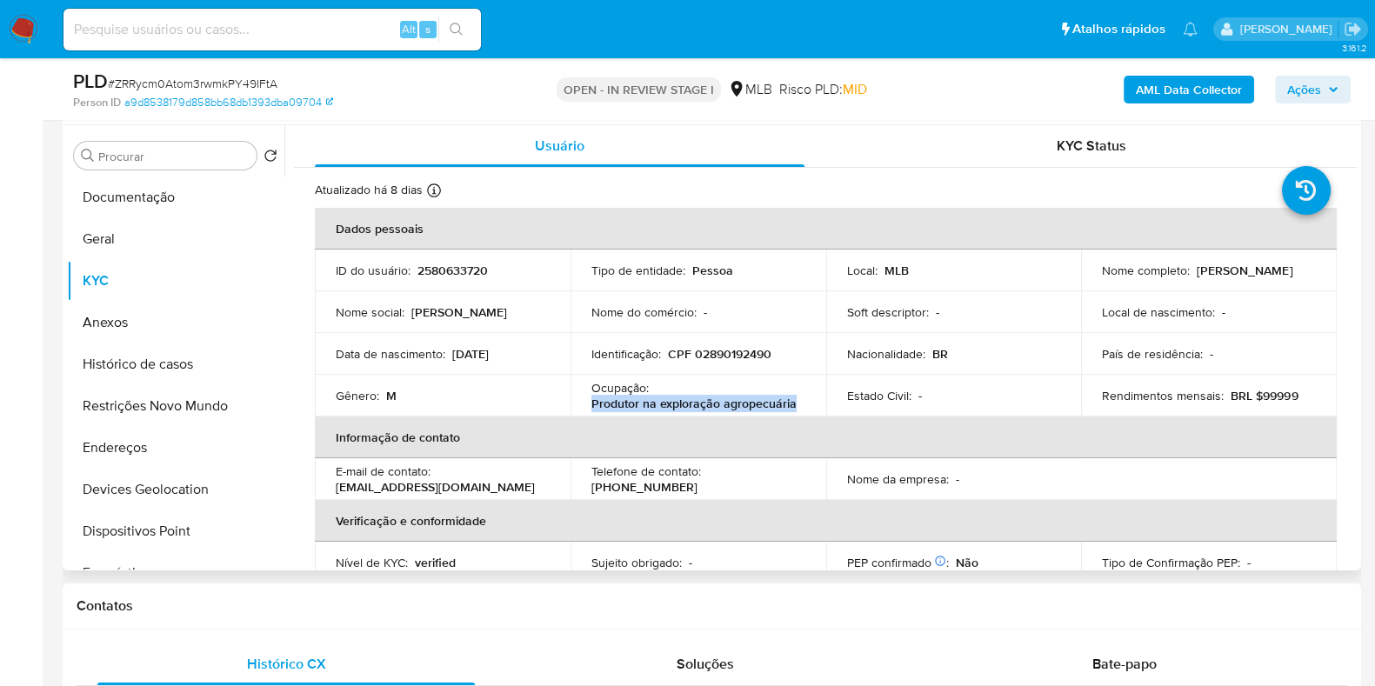
drag, startPoint x: 796, startPoint y: 402, endPoint x: 589, endPoint y: 406, distance: 207.1
click at [591, 406] on div "Ocupação : Produtor na exploração agropecuária" at bounding box center [698, 395] width 214 height 31
copy p "Produtor na exploração agropecuária"
click at [139, 329] on button "Anexos" at bounding box center [169, 323] width 204 height 42
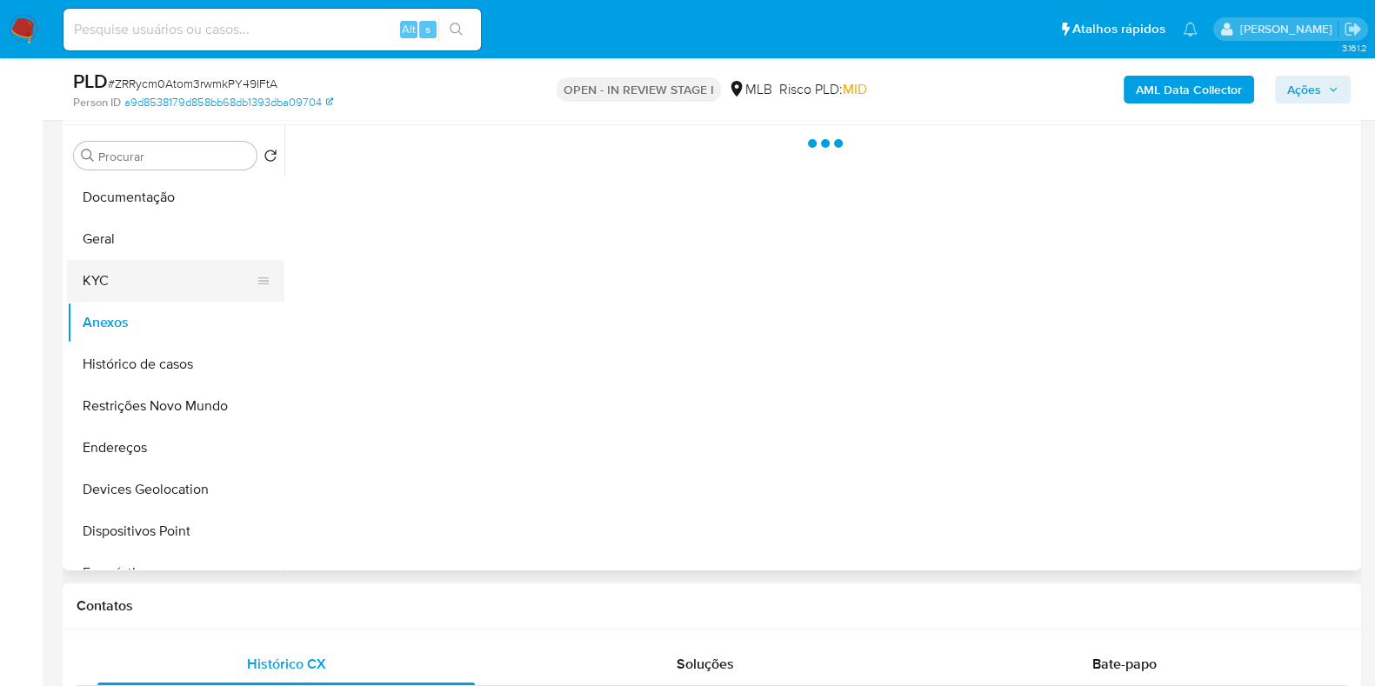
drag, startPoint x: 104, startPoint y: 302, endPoint x: 113, endPoint y: 297, distance: 9.7
click at [105, 302] on button "Anexos" at bounding box center [175, 323] width 217 height 42
click at [147, 286] on button "KYC" at bounding box center [169, 281] width 204 height 42
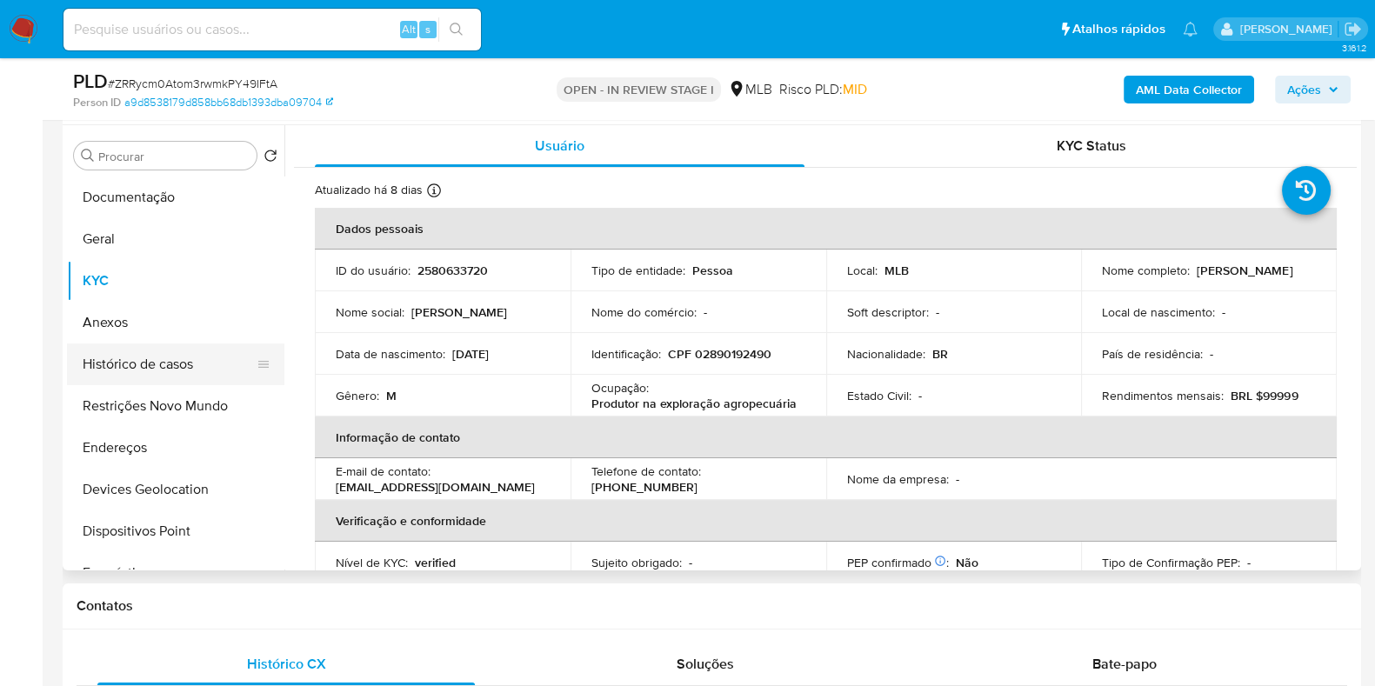
click at [161, 366] on button "Histórico de casos" at bounding box center [169, 365] width 204 height 42
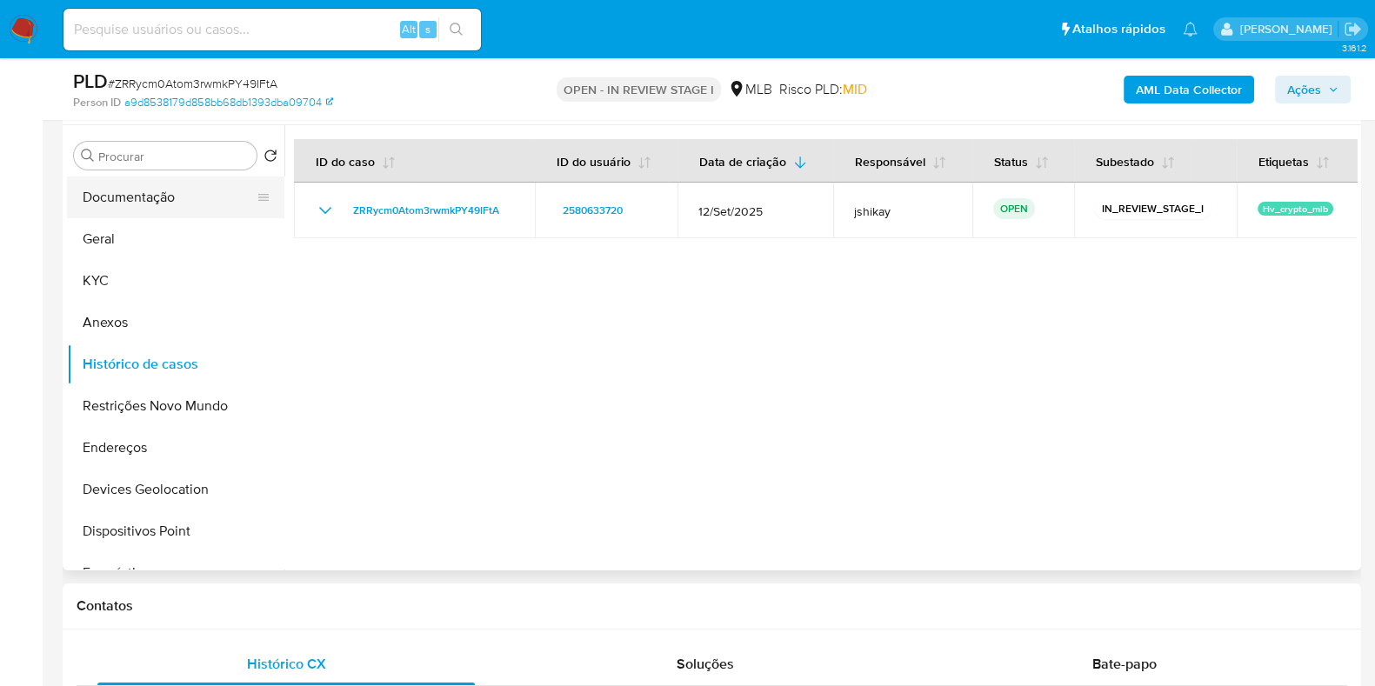
click at [176, 195] on button "Documentação" at bounding box center [169, 198] width 204 height 42
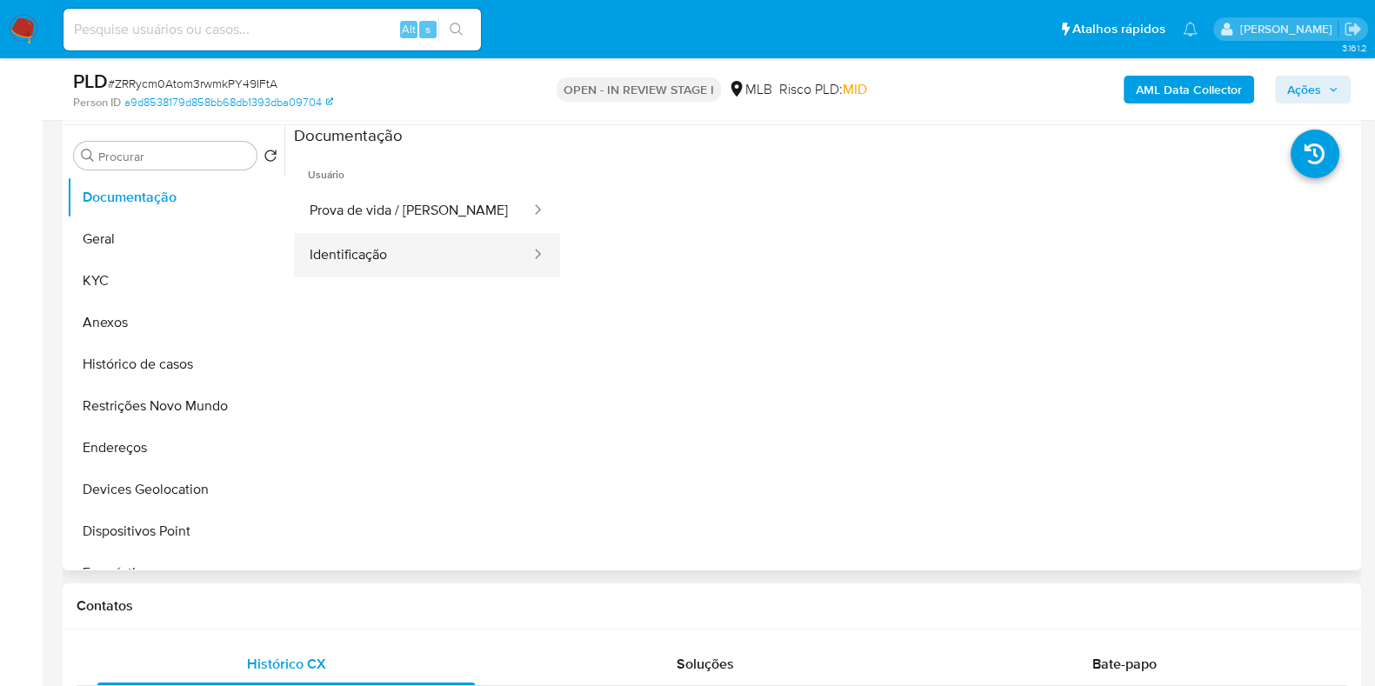
click at [415, 272] on button "Identificação" at bounding box center [413, 255] width 238 height 44
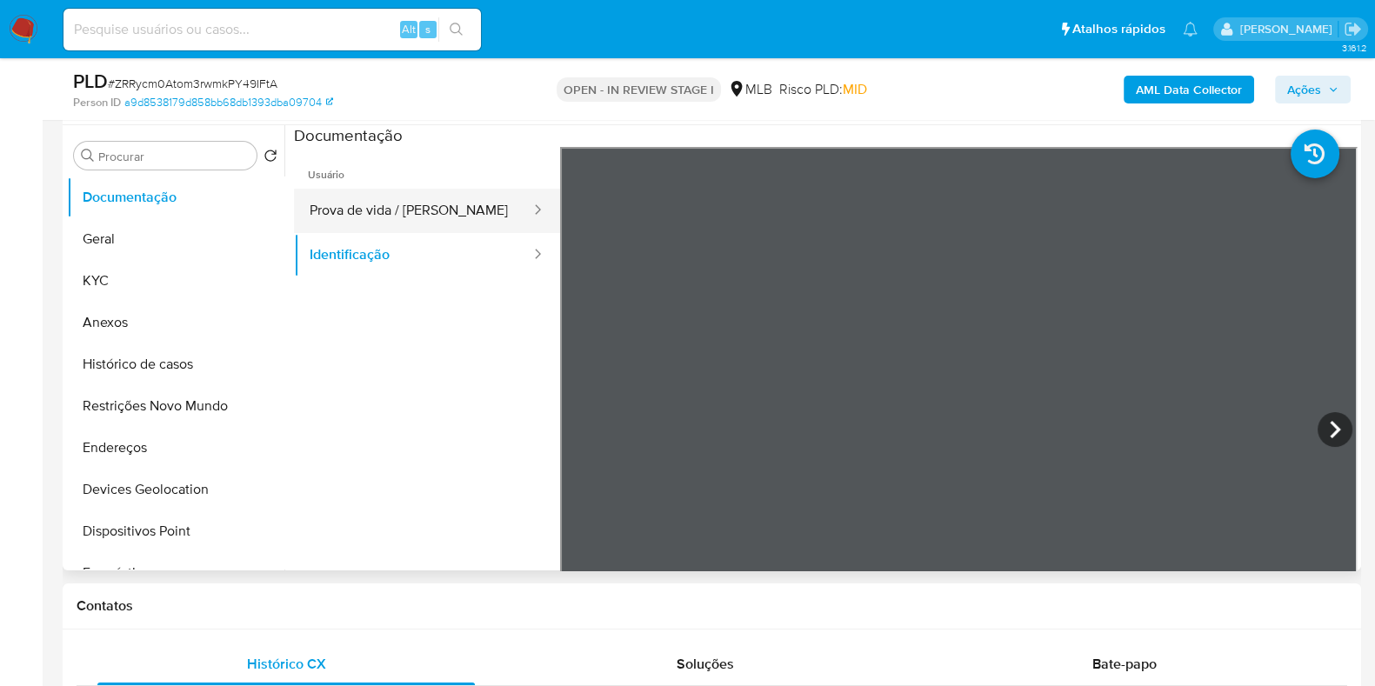
click at [464, 221] on button "Prova de vida / [PERSON_NAME]" at bounding box center [413, 211] width 238 height 44
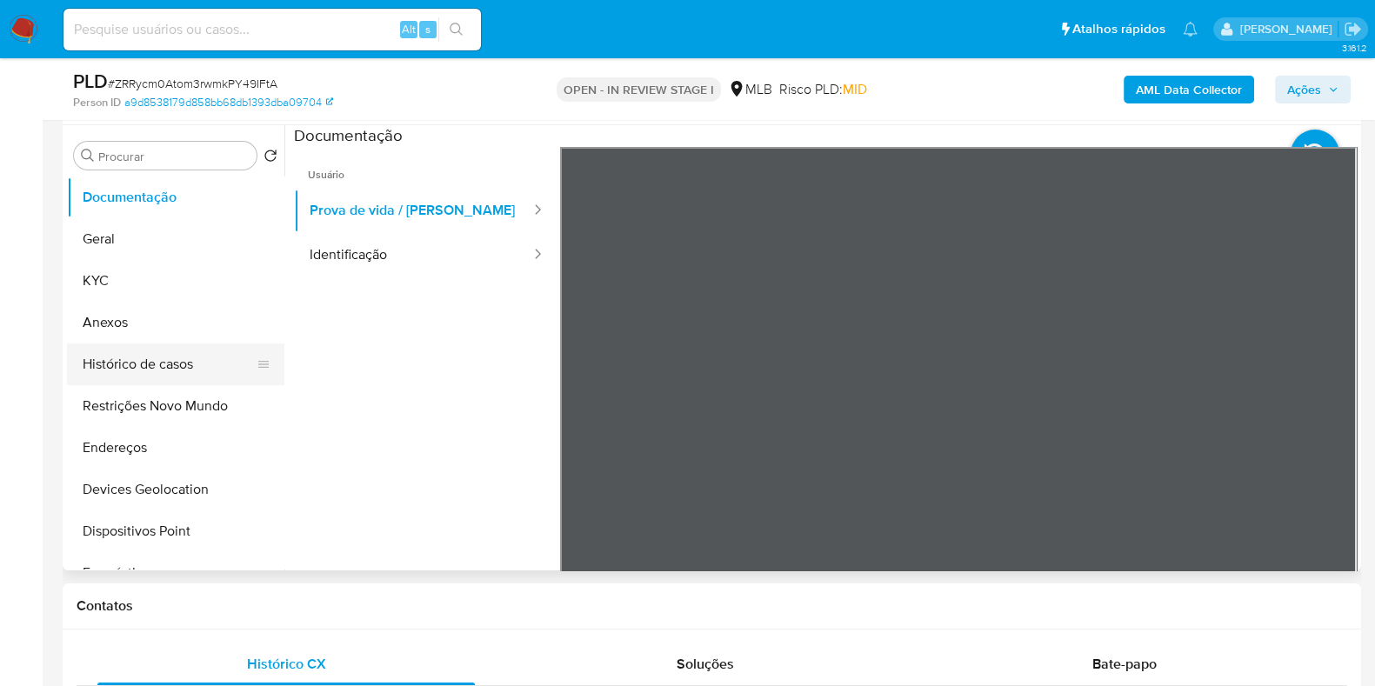
click at [124, 377] on button "Histórico de casos" at bounding box center [169, 365] width 204 height 42
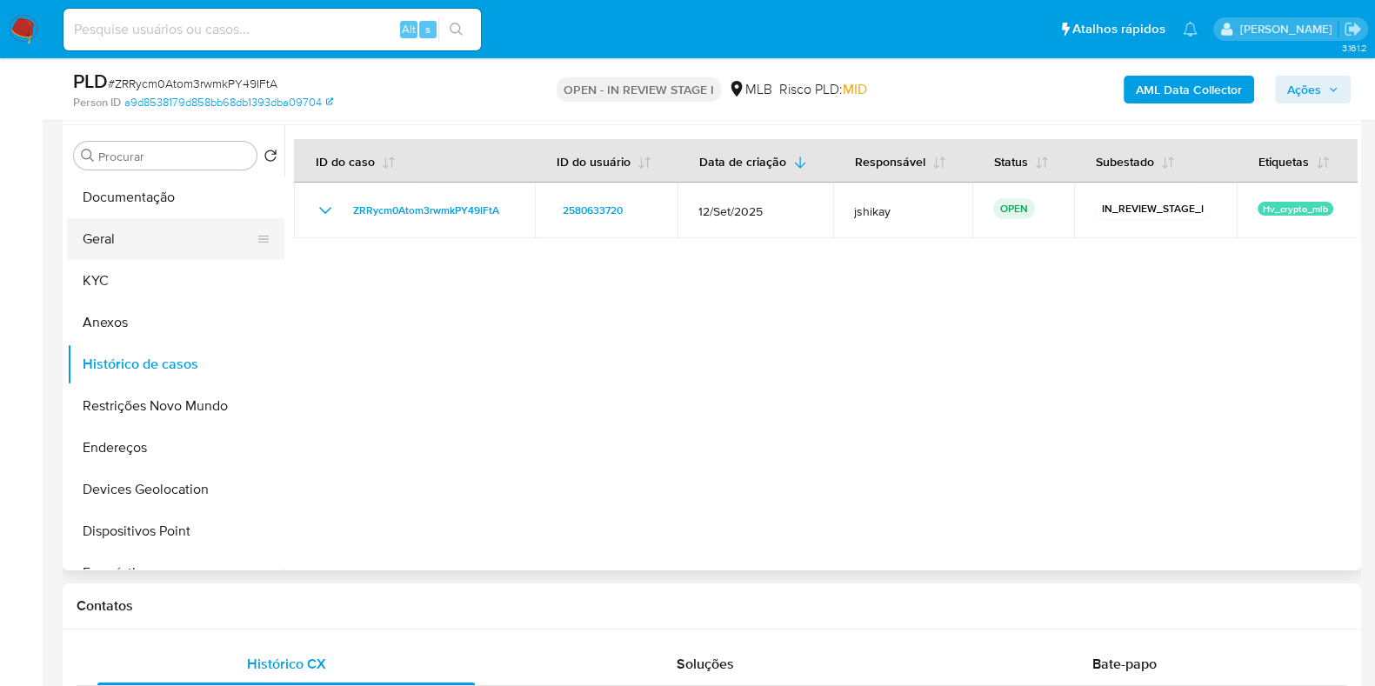
click at [112, 242] on button "Geral" at bounding box center [169, 239] width 204 height 42
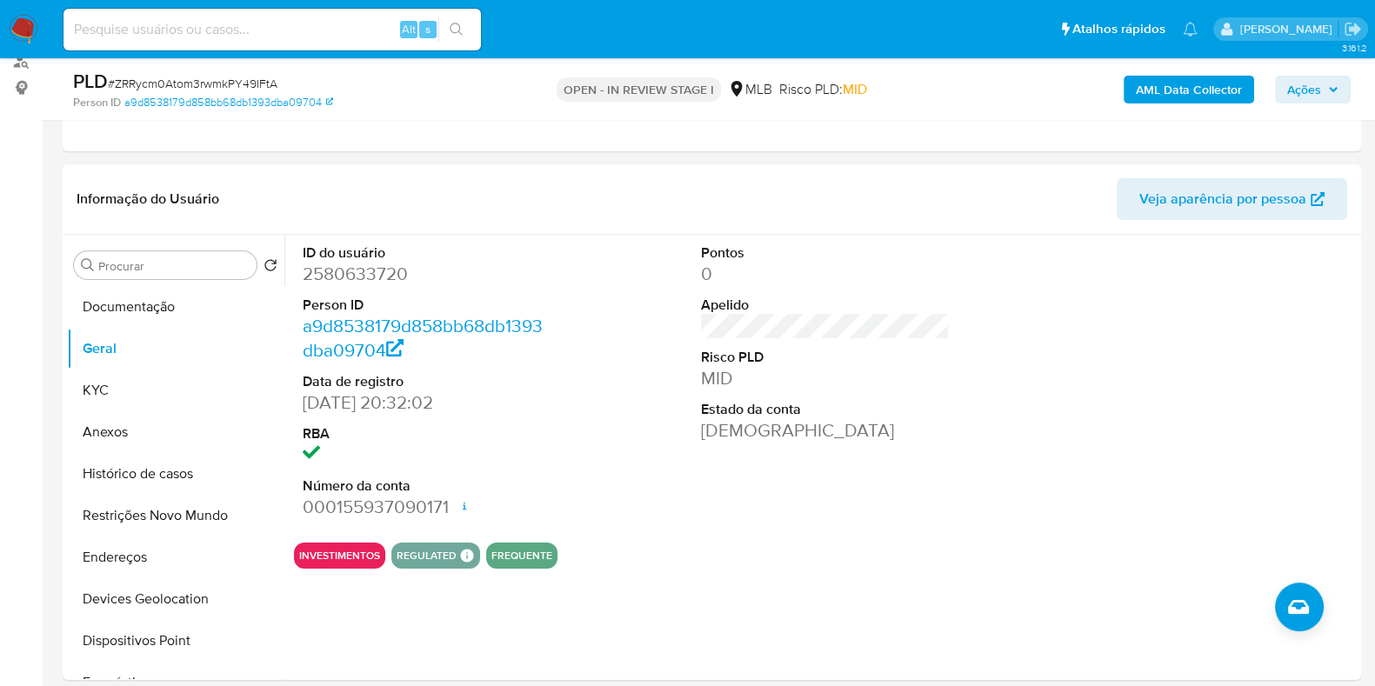
scroll to position [264, 0]
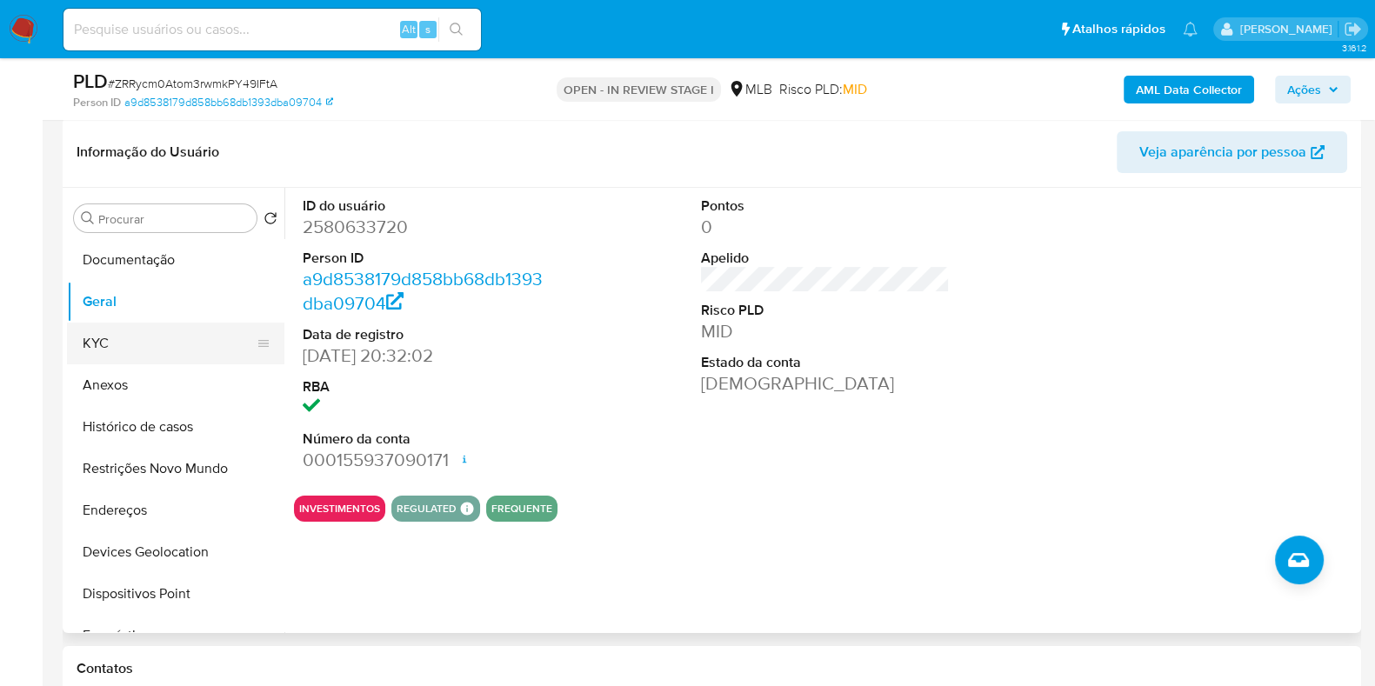
drag, startPoint x: 137, startPoint y: 333, endPoint x: 181, endPoint y: 342, distance: 45.2
click at [137, 333] on button "KYC" at bounding box center [169, 344] width 204 height 42
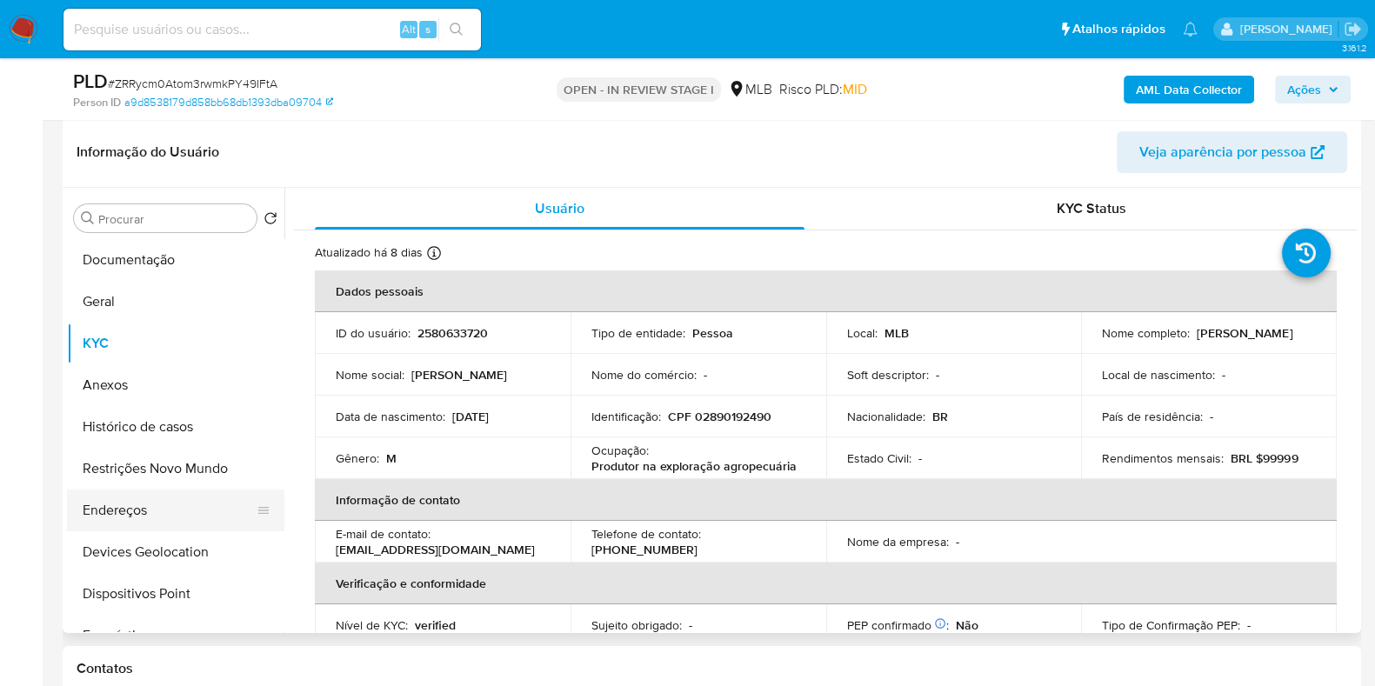
click at [133, 520] on button "Endereços" at bounding box center [169, 511] width 204 height 42
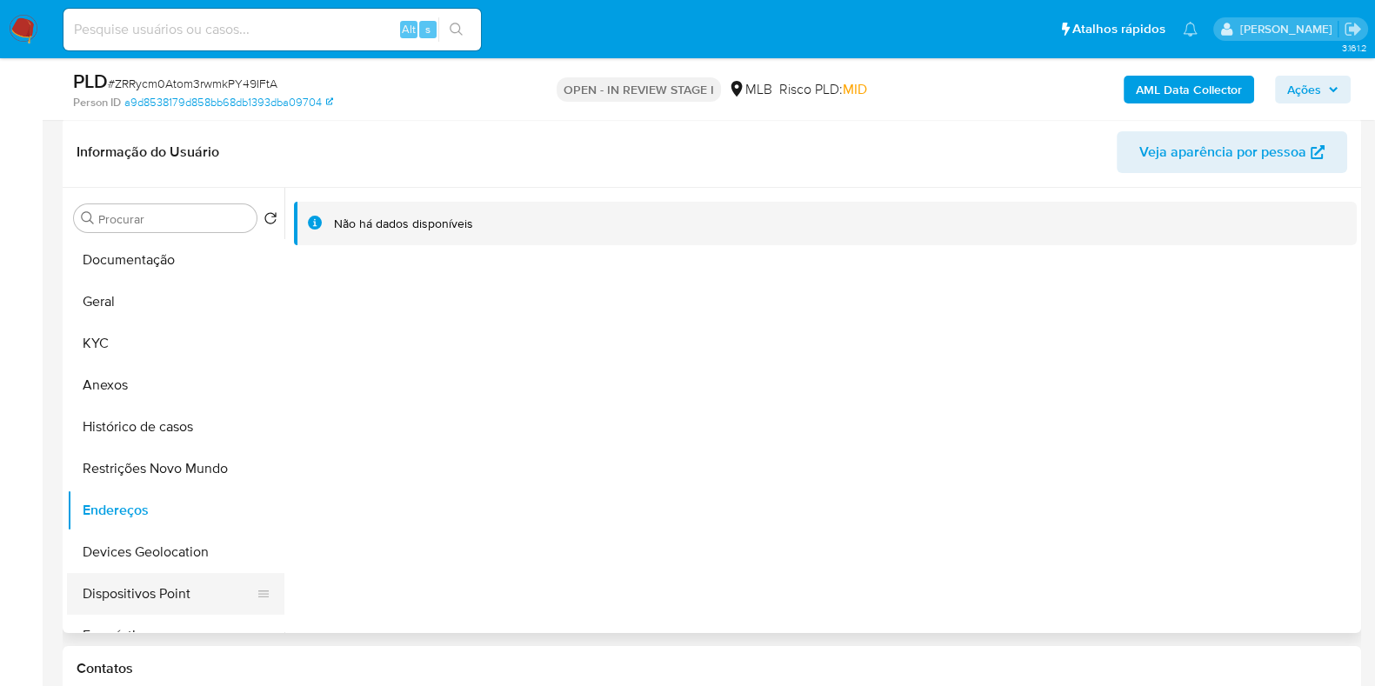
click at [118, 573] on button "Dispositivos Point" at bounding box center [169, 594] width 204 height 42
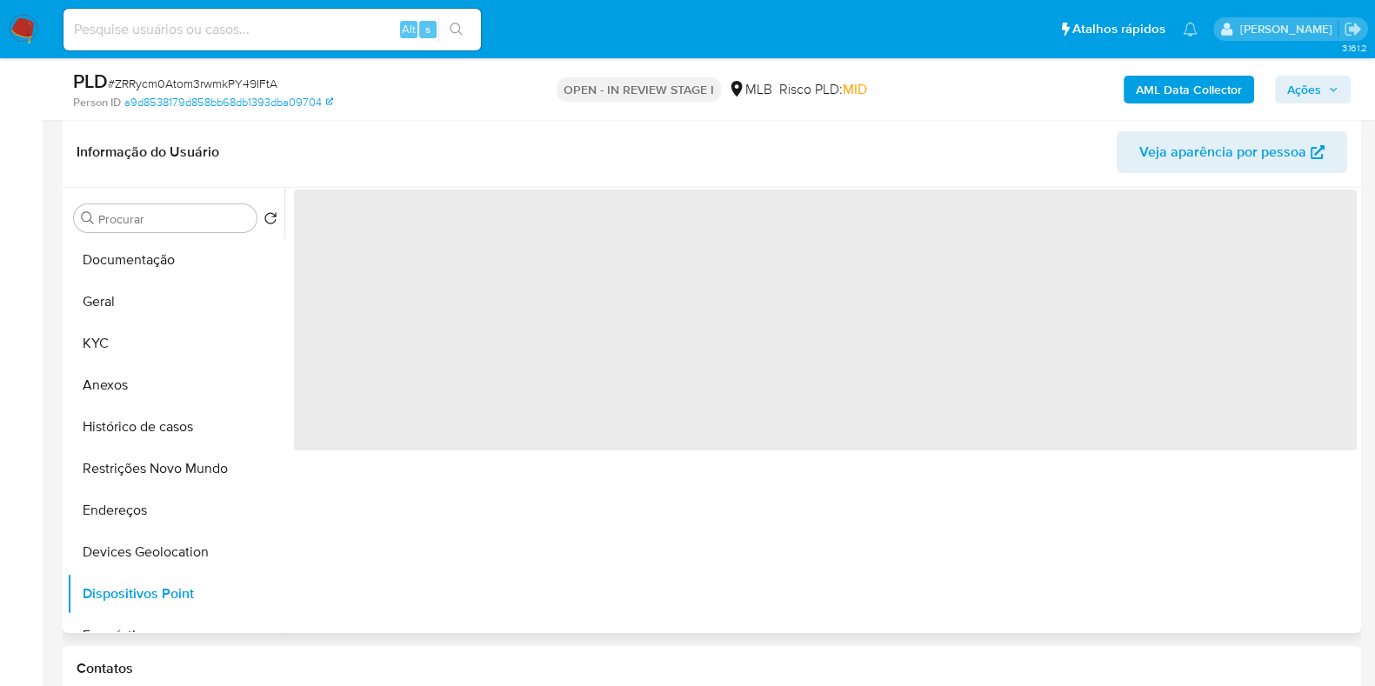
drag, startPoint x: 150, startPoint y: 562, endPoint x: 587, endPoint y: 564, distance: 437.5
click at [153, 561] on button "Devices Geolocation" at bounding box center [175, 552] width 217 height 42
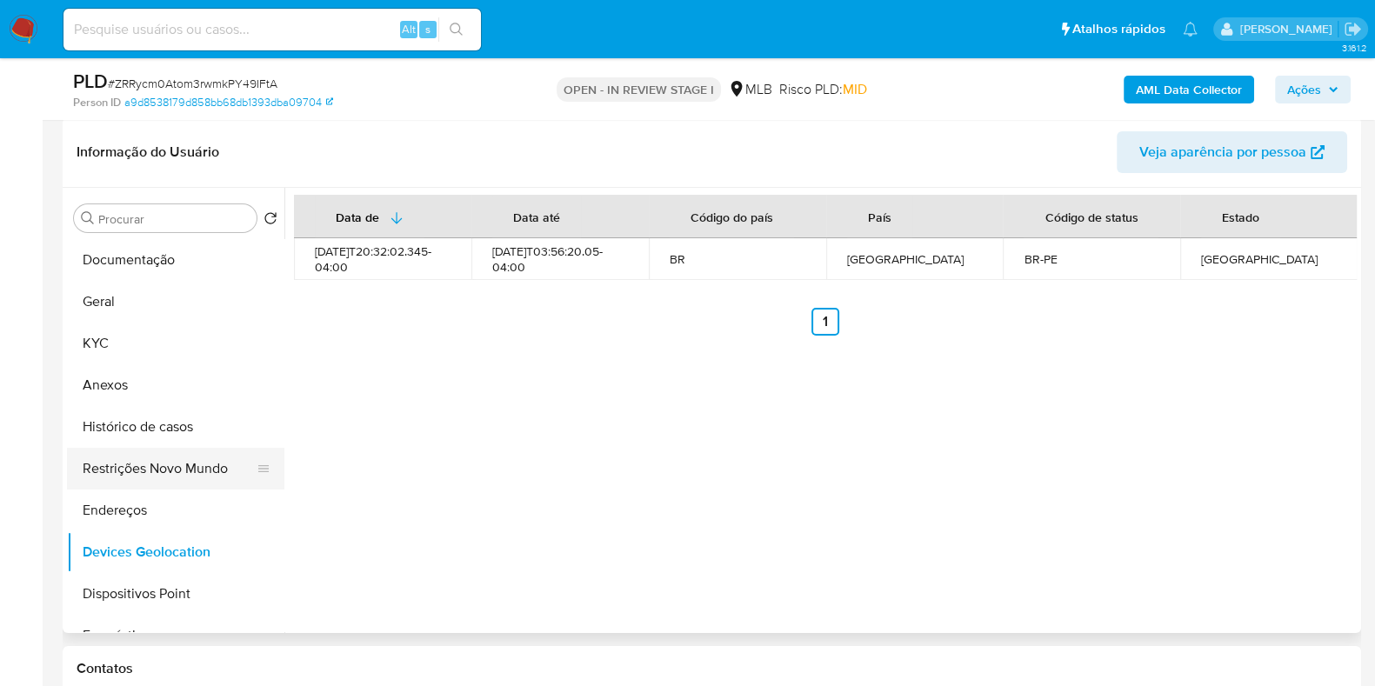
click at [172, 471] on button "Restrições Novo Mundo" at bounding box center [169, 469] width 204 height 42
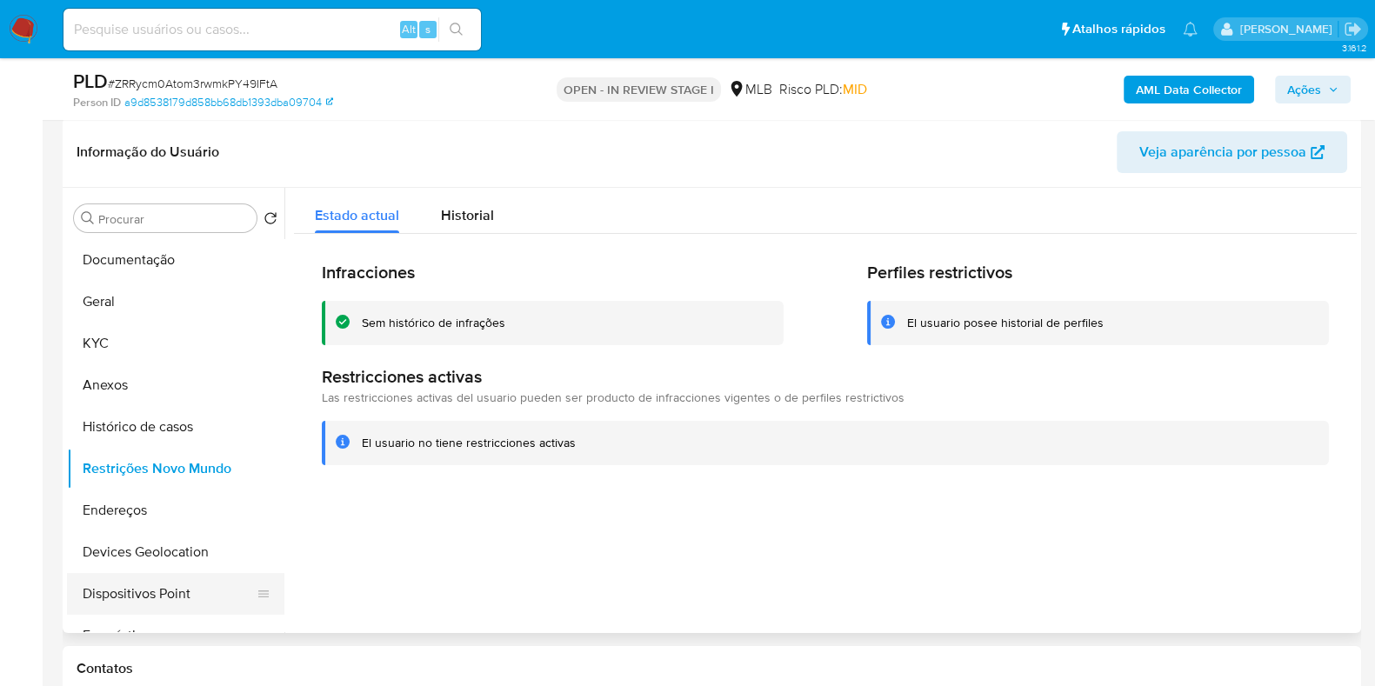
click at [184, 596] on button "Dispositivos Point" at bounding box center [169, 594] width 204 height 42
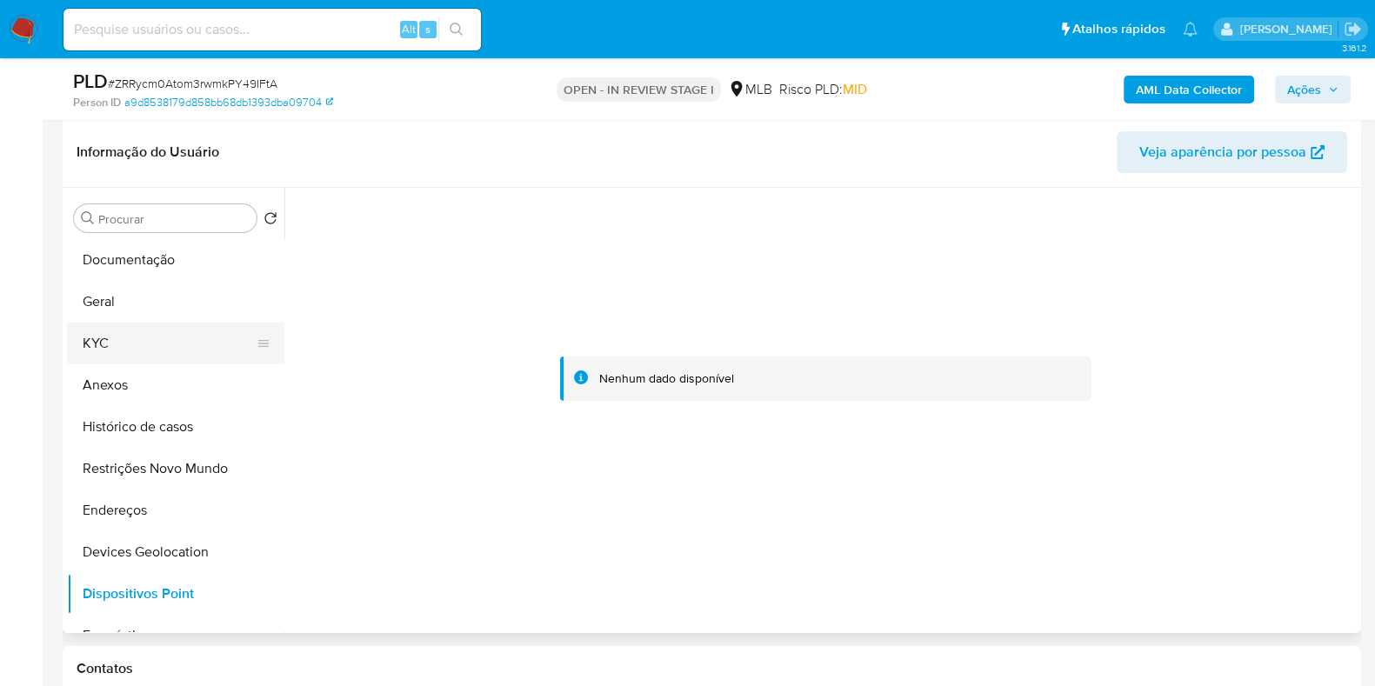
drag, startPoint x: 135, startPoint y: 351, endPoint x: 150, endPoint y: 340, distance: 18.1
click at [139, 351] on button "KYC" at bounding box center [169, 344] width 204 height 42
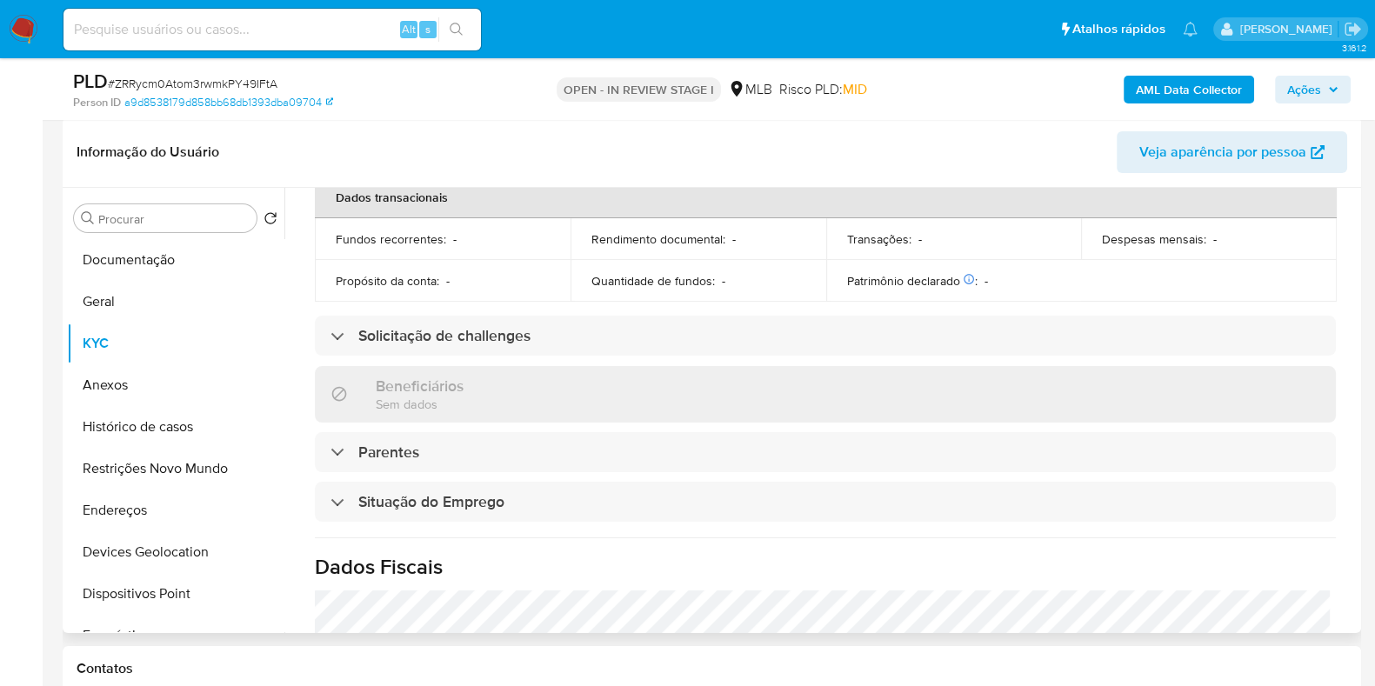
scroll to position [756, 0]
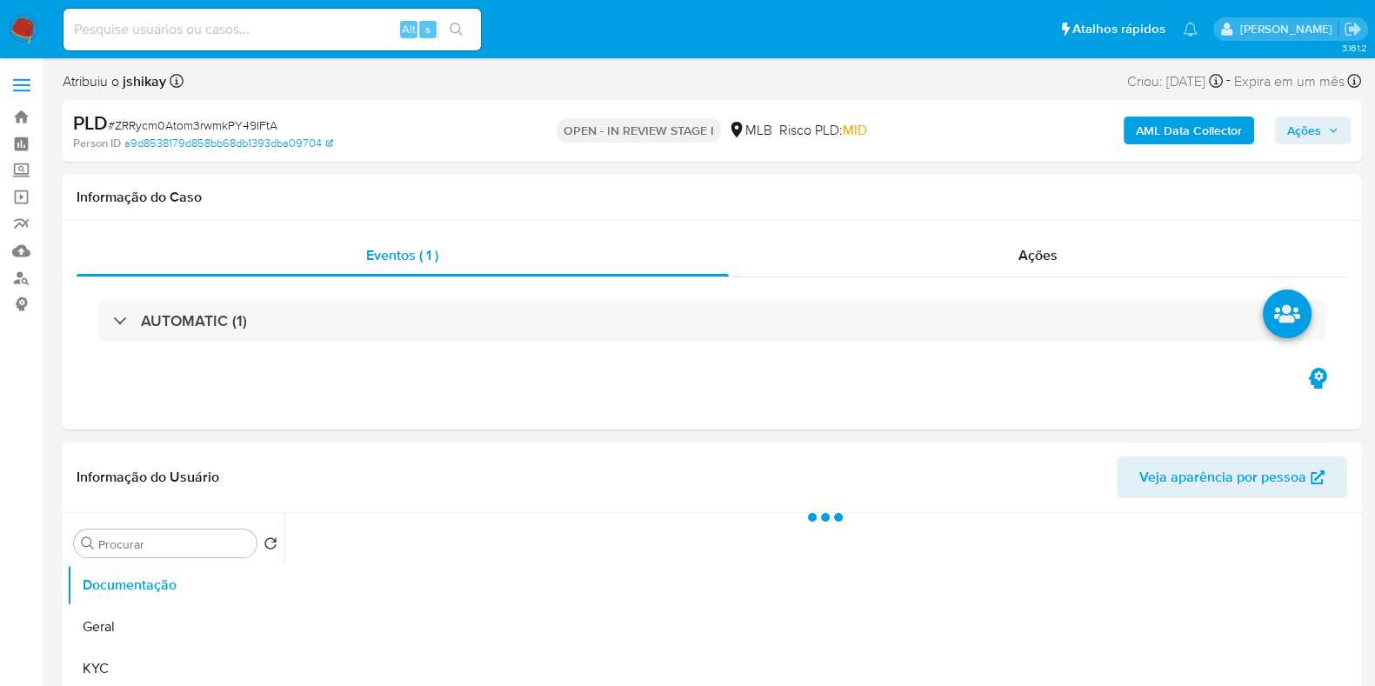
select select "10"
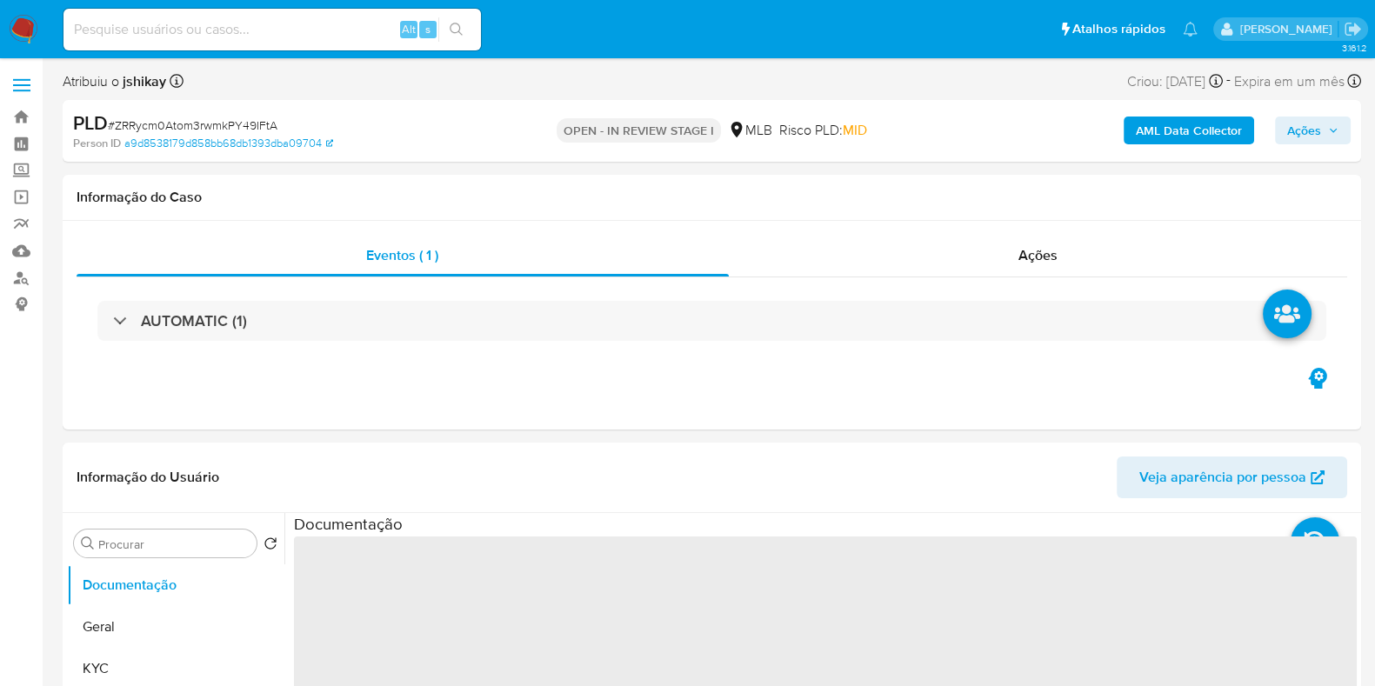
click at [1148, 142] on b "AML Data Collector" at bounding box center [1189, 131] width 106 height 28
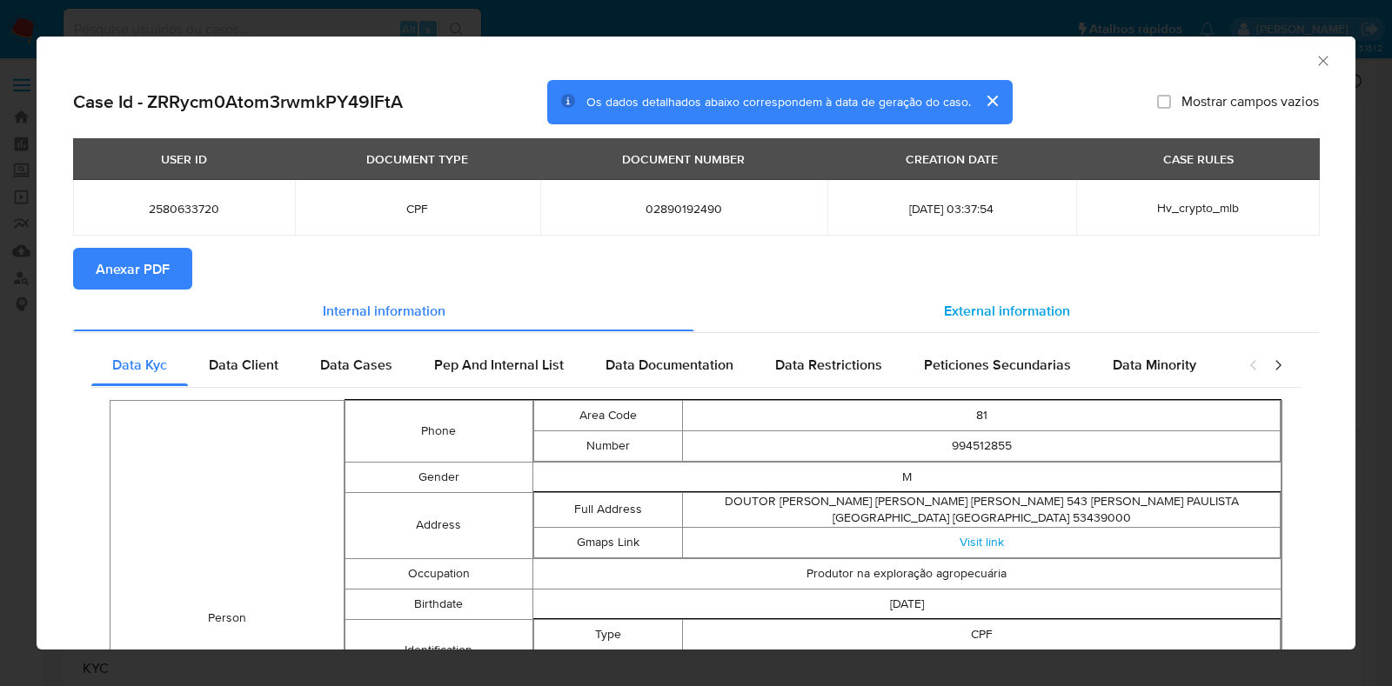
click at [1019, 293] on div "External information" at bounding box center [1006, 311] width 625 height 42
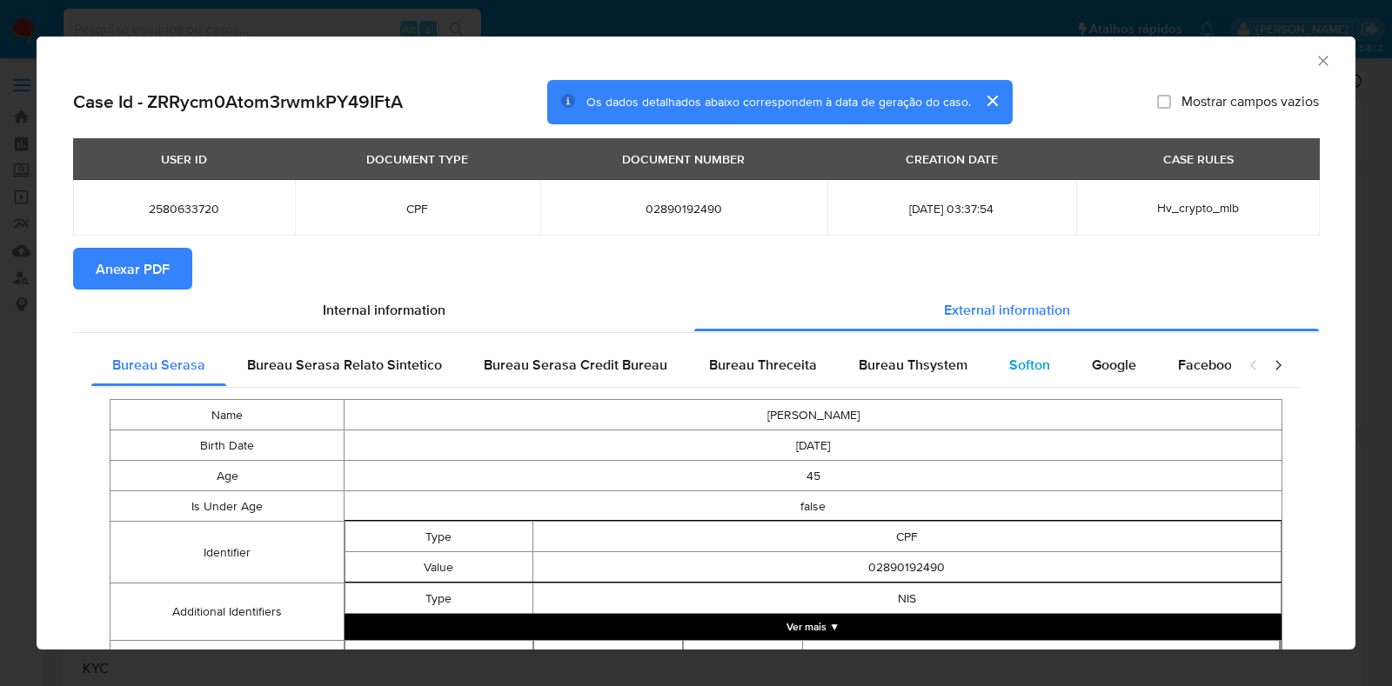
click at [988, 363] on div "Softon" at bounding box center [1029, 365] width 83 height 42
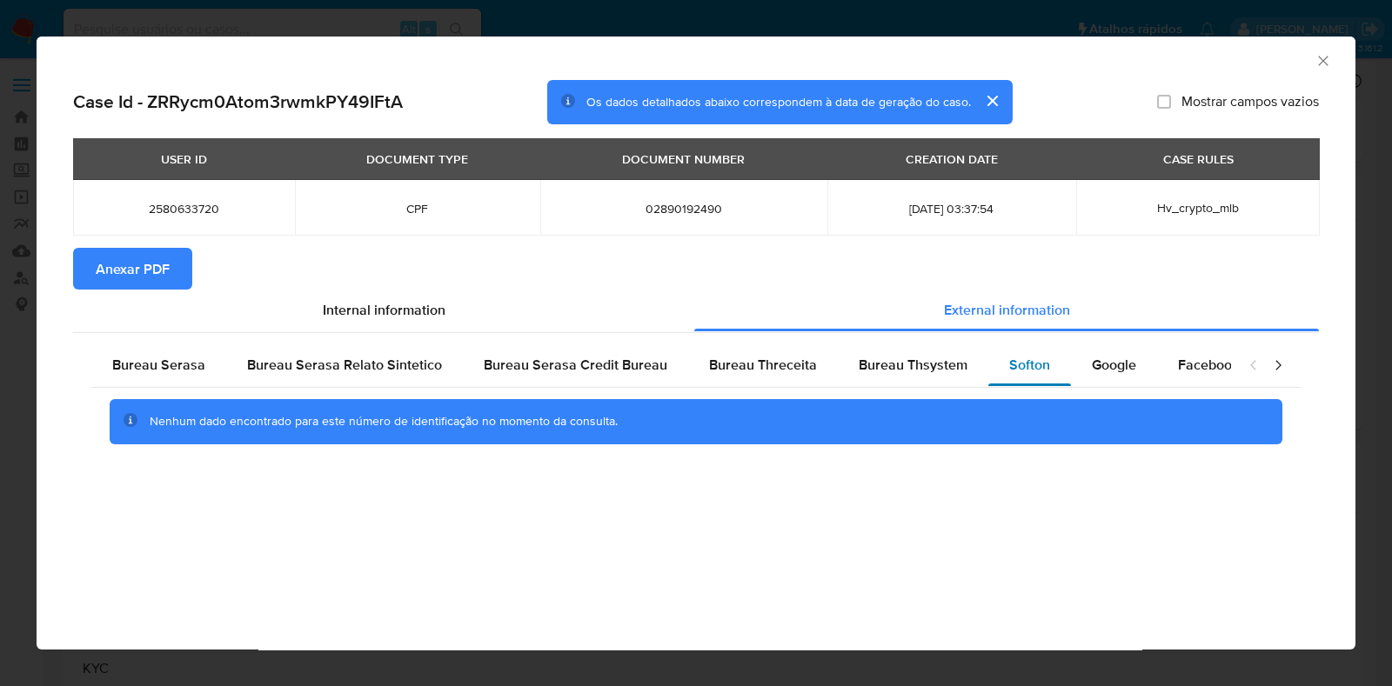
drag, startPoint x: 1079, startPoint y: 356, endPoint x: 1059, endPoint y: 351, distance: 20.5
click at [1082, 356] on div "Google" at bounding box center [1114, 365] width 86 height 42
click at [120, 280] on span "Anexar PDF" at bounding box center [133, 269] width 74 height 38
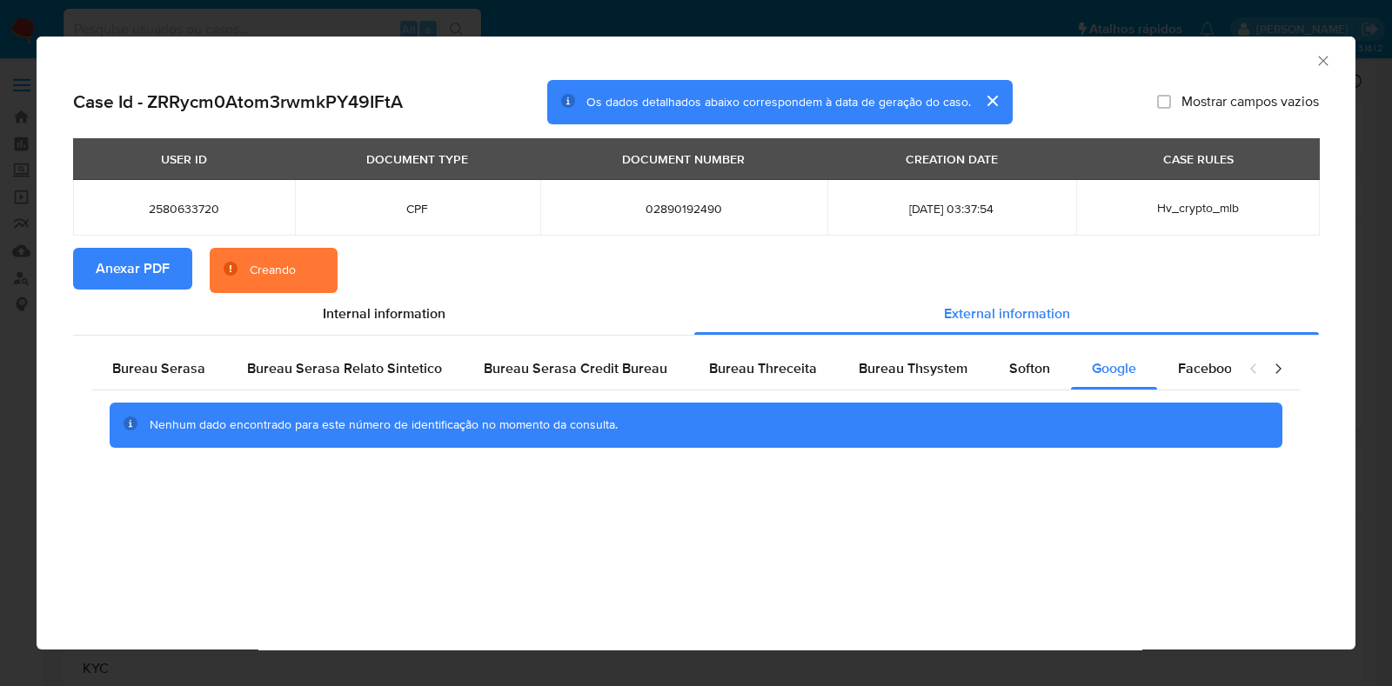
click at [1315, 56] on icon "Fechar a janela" at bounding box center [1322, 60] width 17 height 17
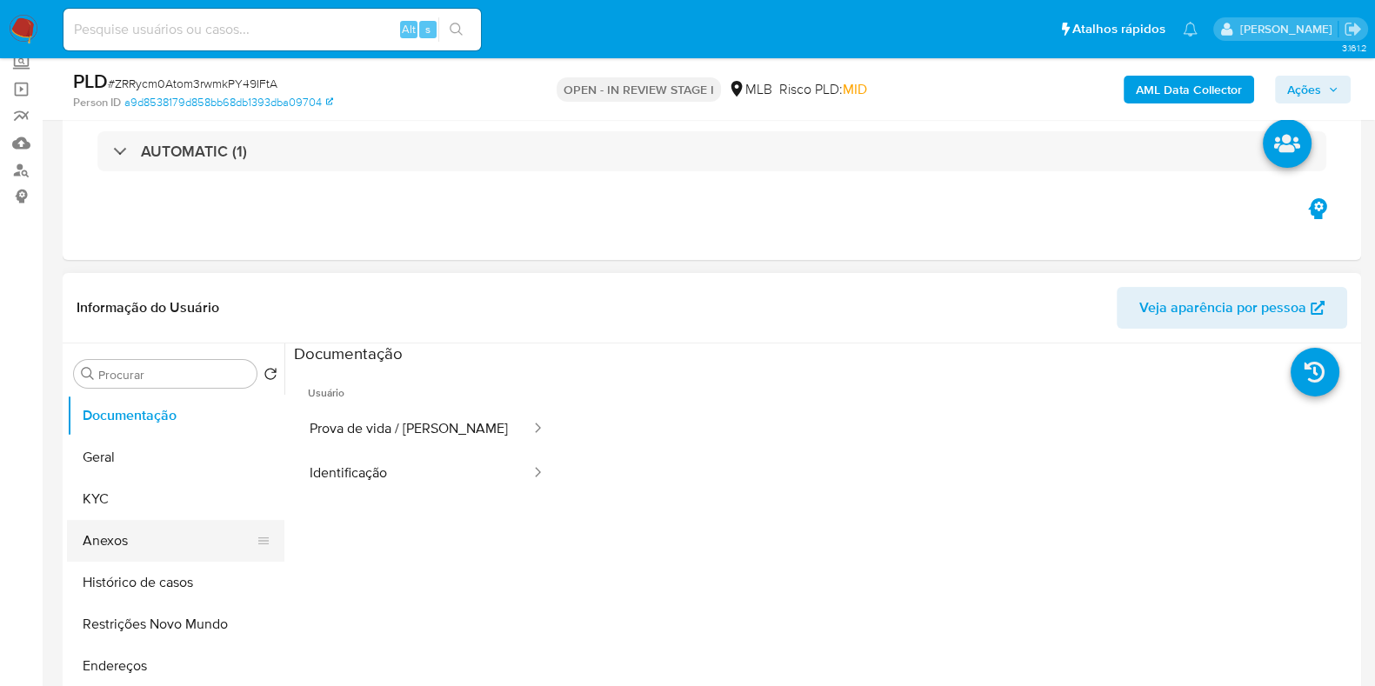
click at [152, 525] on button "Anexos" at bounding box center [169, 541] width 204 height 42
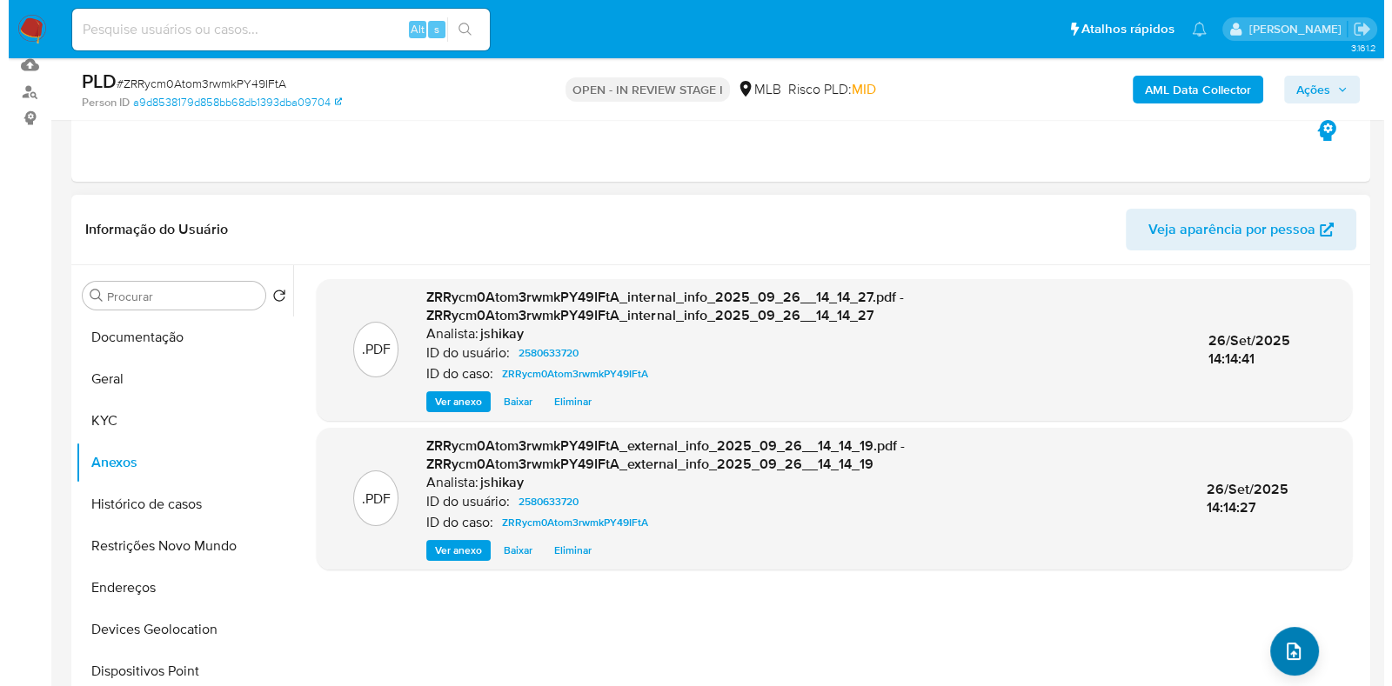
scroll to position [217, 0]
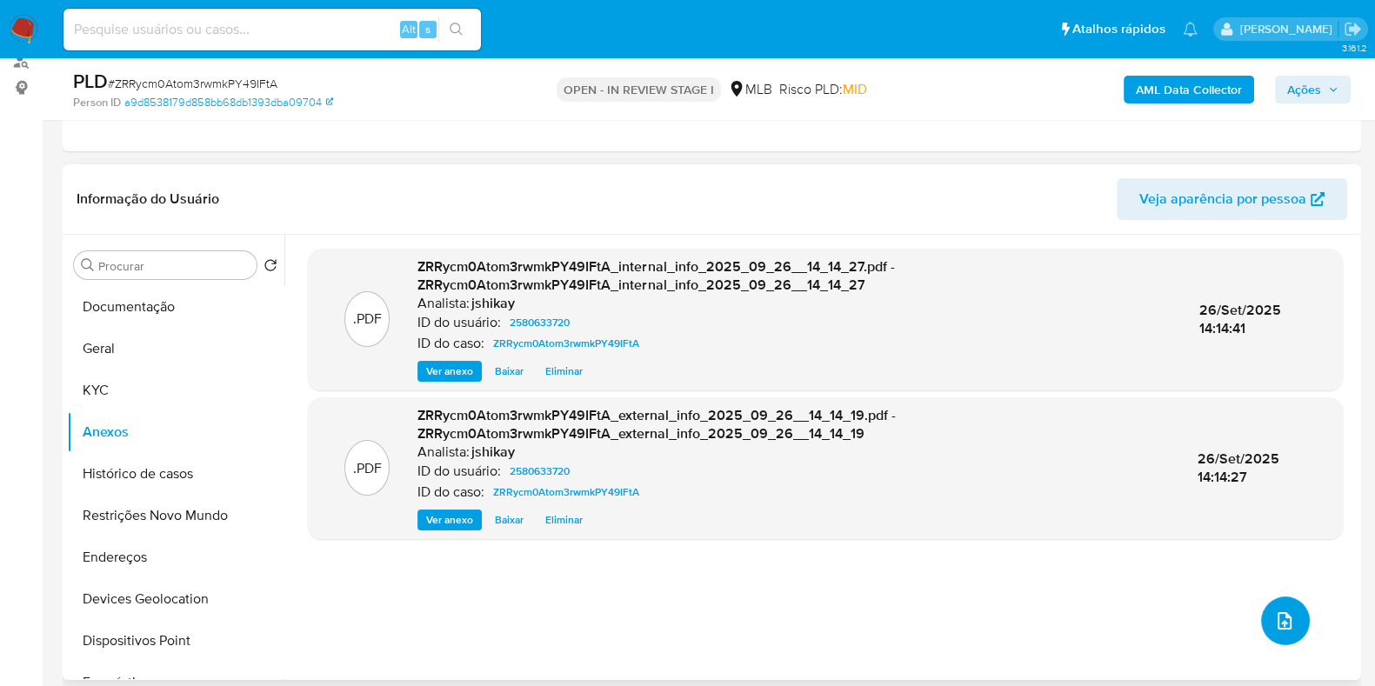
click at [1292, 631] on button "upload-file" at bounding box center [1285, 621] width 49 height 49
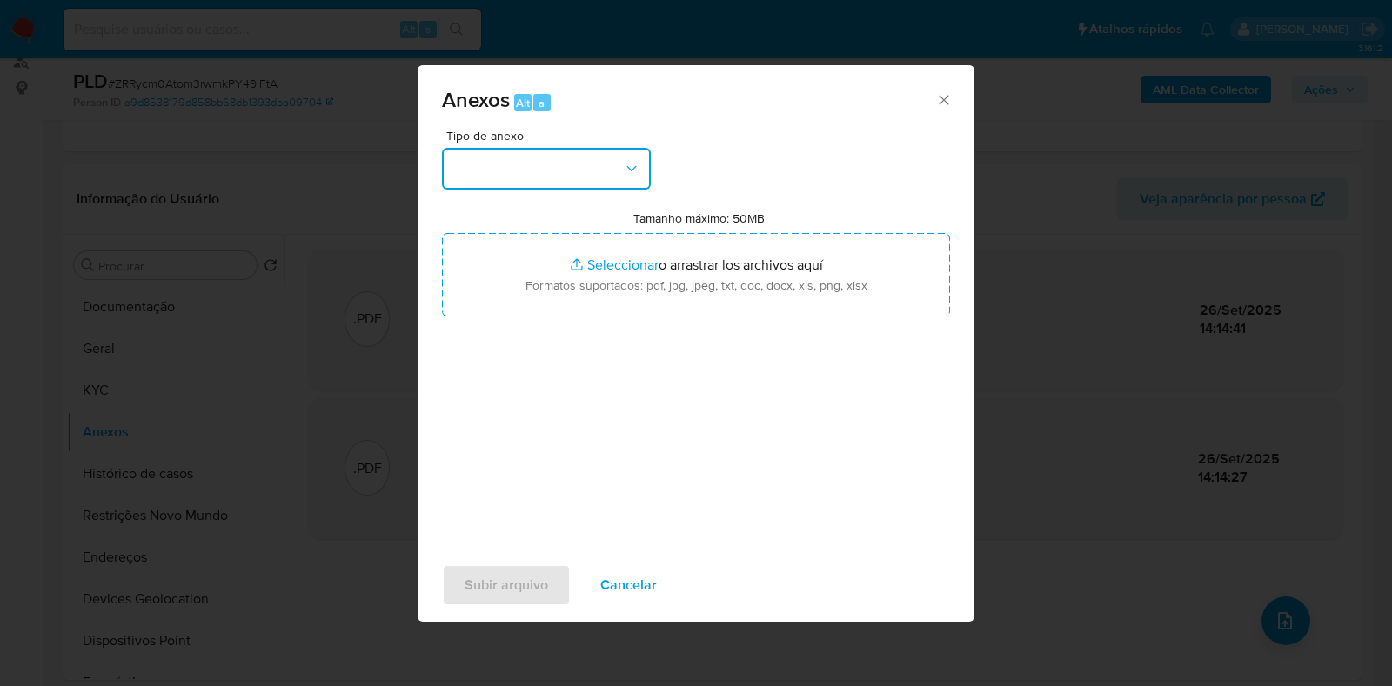
click at [578, 155] on button "button" at bounding box center [546, 169] width 209 height 42
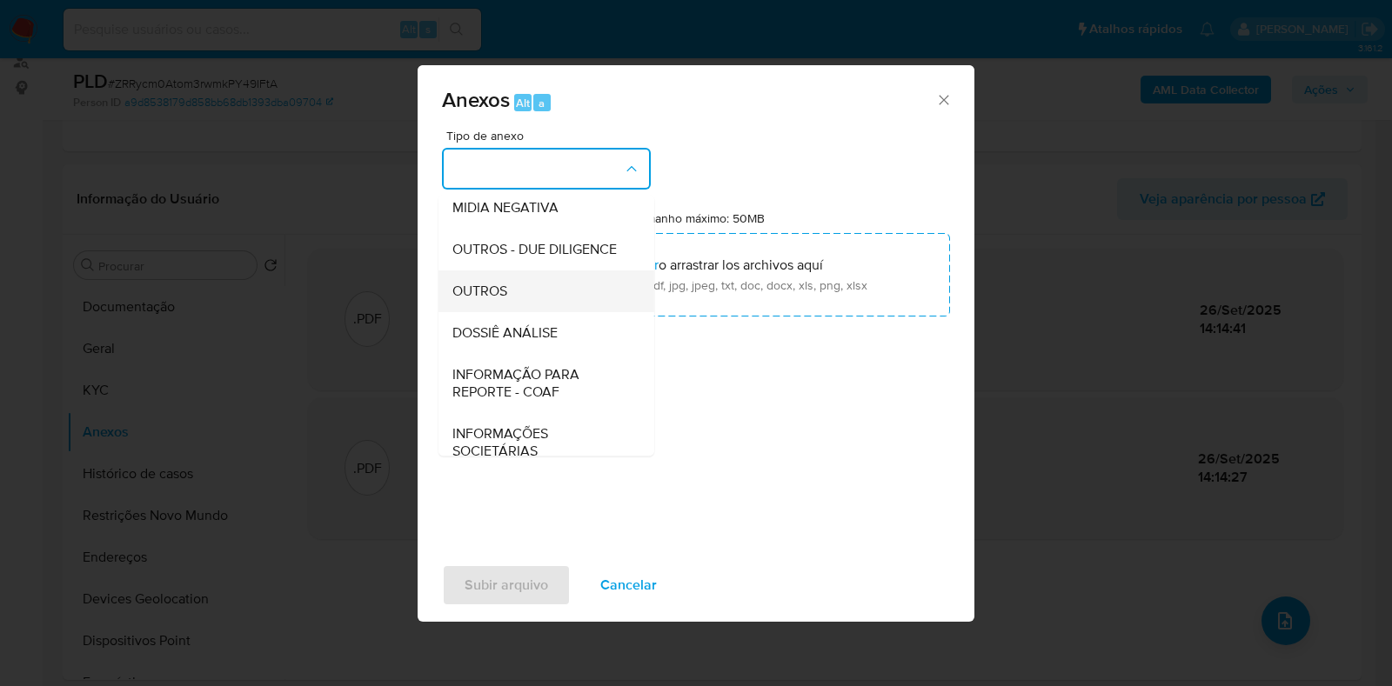
click at [495, 300] on span "OUTROS" at bounding box center [479, 291] width 55 height 17
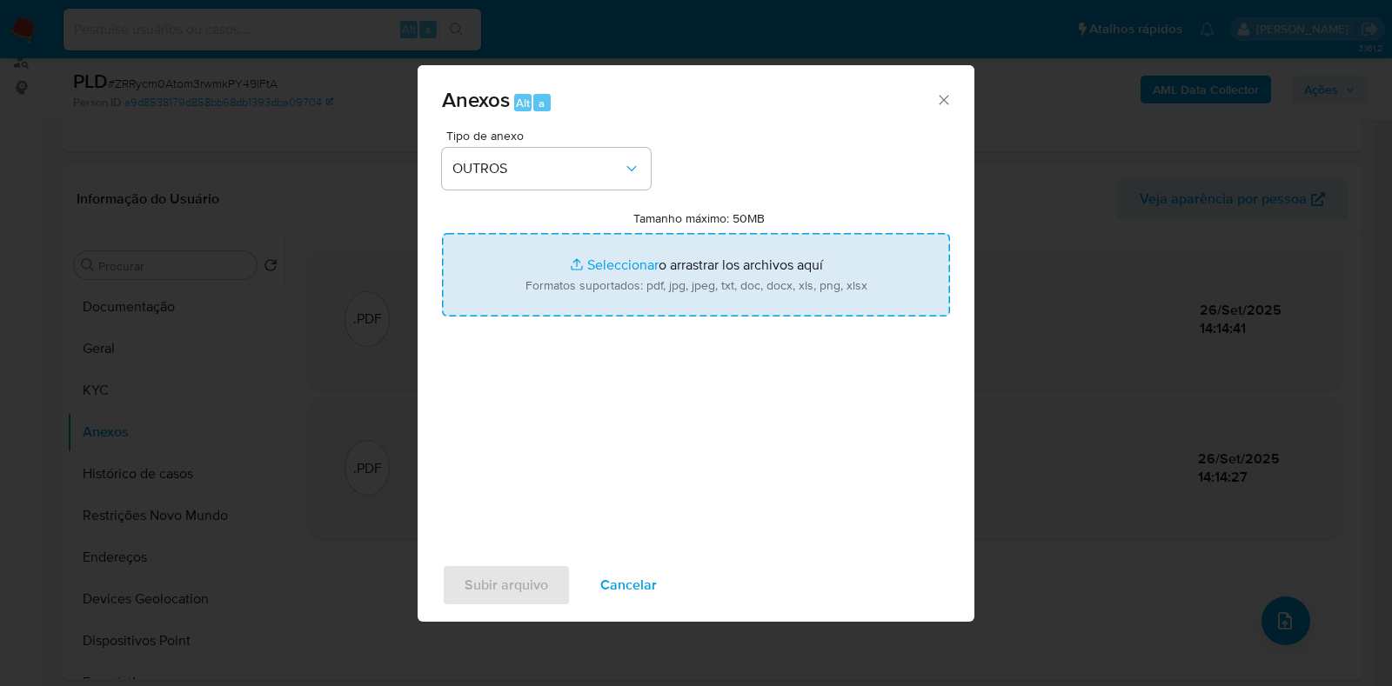
click at [565, 271] on input "Tamanho máximo: 50MB Seleccionar archivos" at bounding box center [696, 275] width 508 height 84
type input "C:\fakepath\Declinio - XXX - CPF 02890192490 - CARLOS EDUARDO DE SOUSA BELTRAO.…"
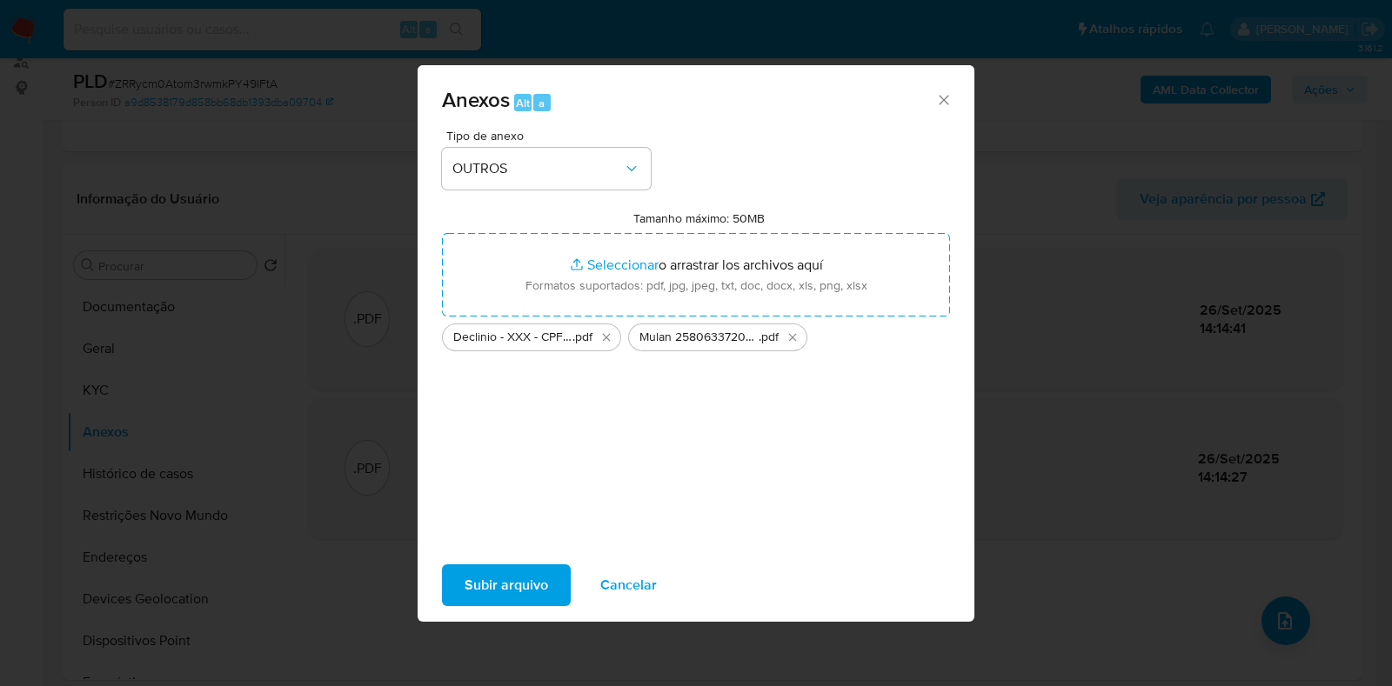
click at [493, 580] on span "Subir arquivo" at bounding box center [506, 585] width 84 height 38
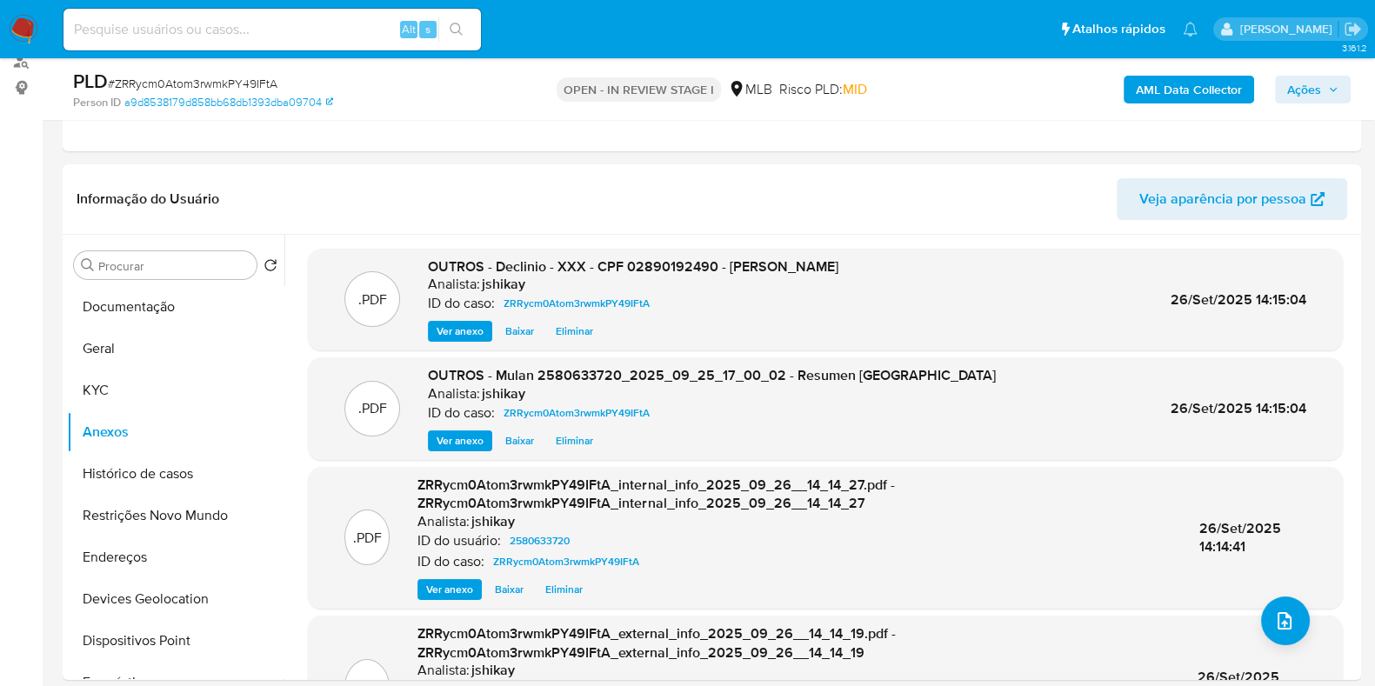
click at [1312, 85] on span "Ações" at bounding box center [1304, 90] width 34 height 28
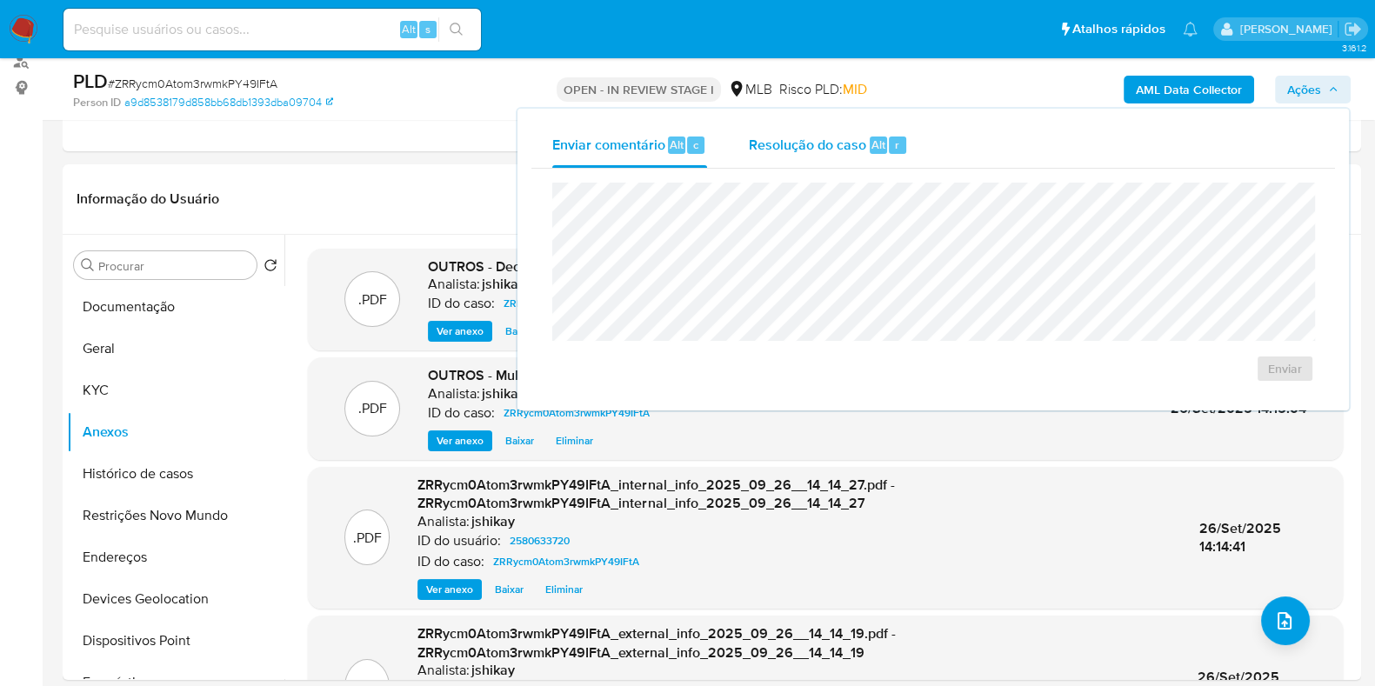
click at [805, 144] on span "Resolução do caso" at bounding box center [807, 144] width 117 height 20
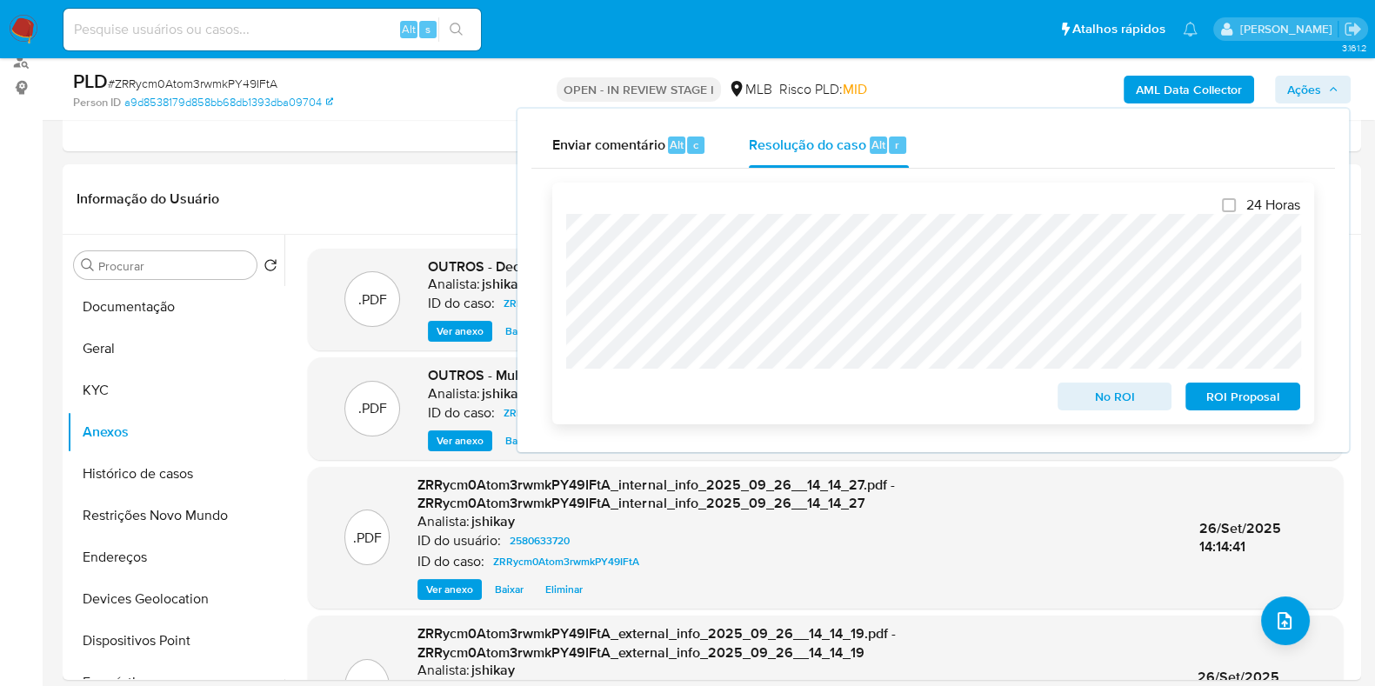
click at [1109, 398] on span "No ROI" at bounding box center [1115, 396] width 90 height 24
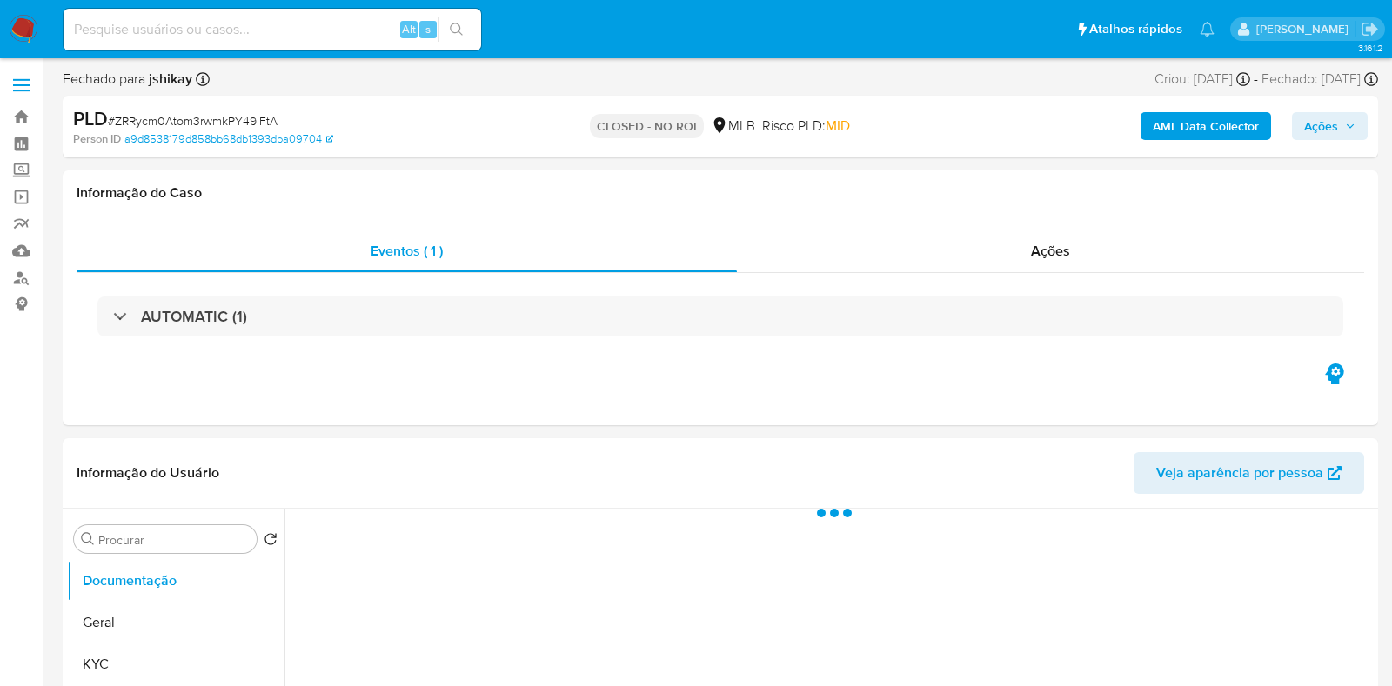
select select "10"
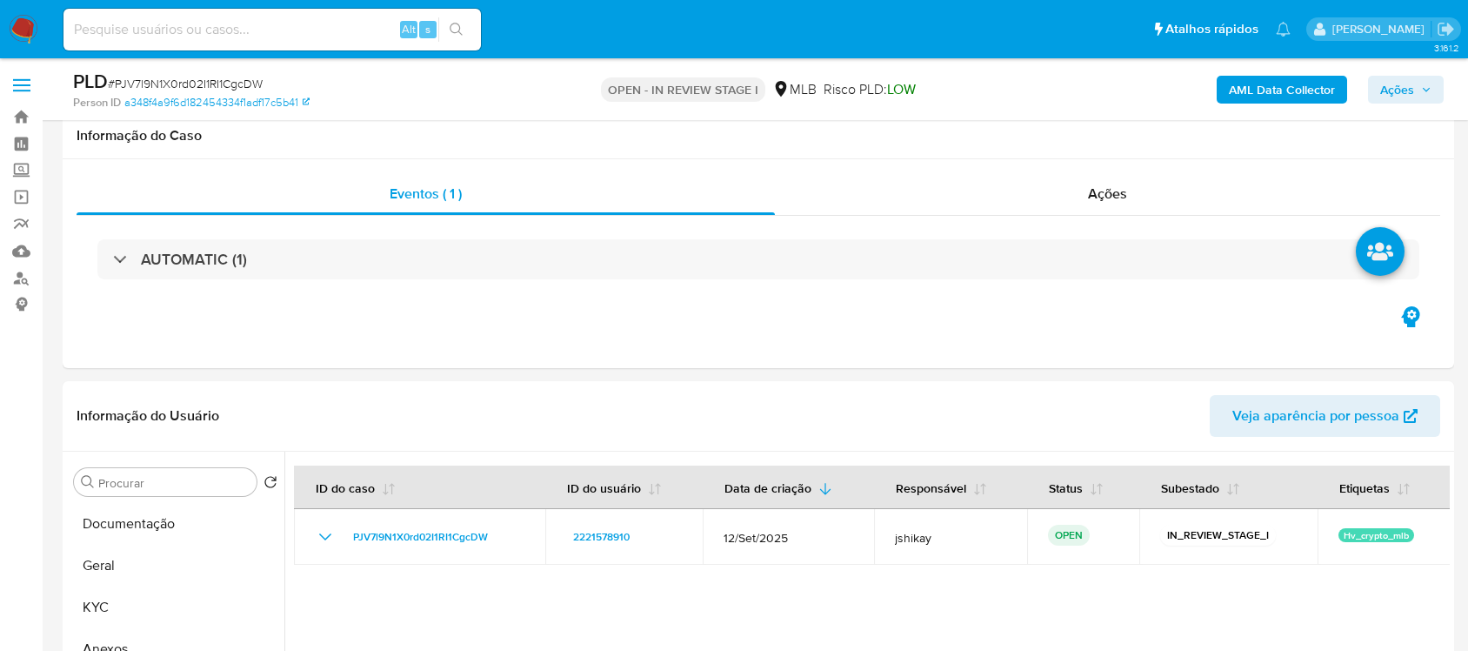
select select "10"
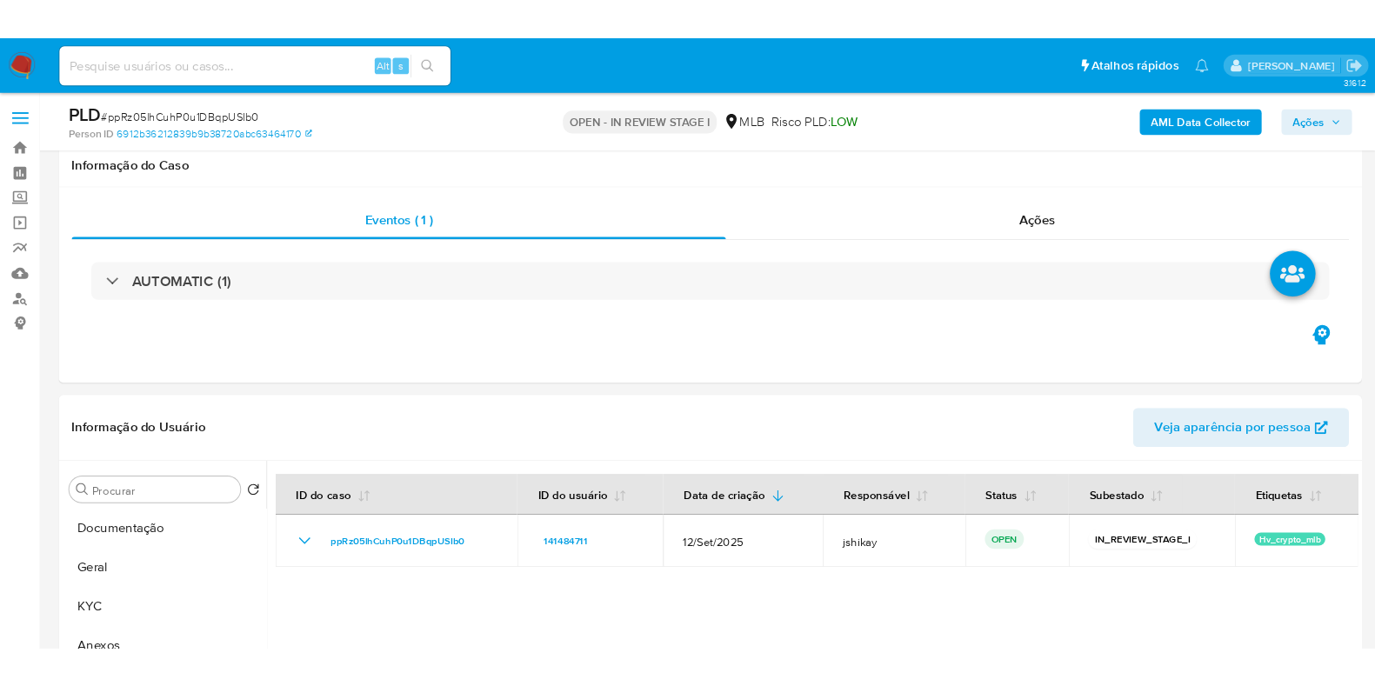
scroll to position [217, 0]
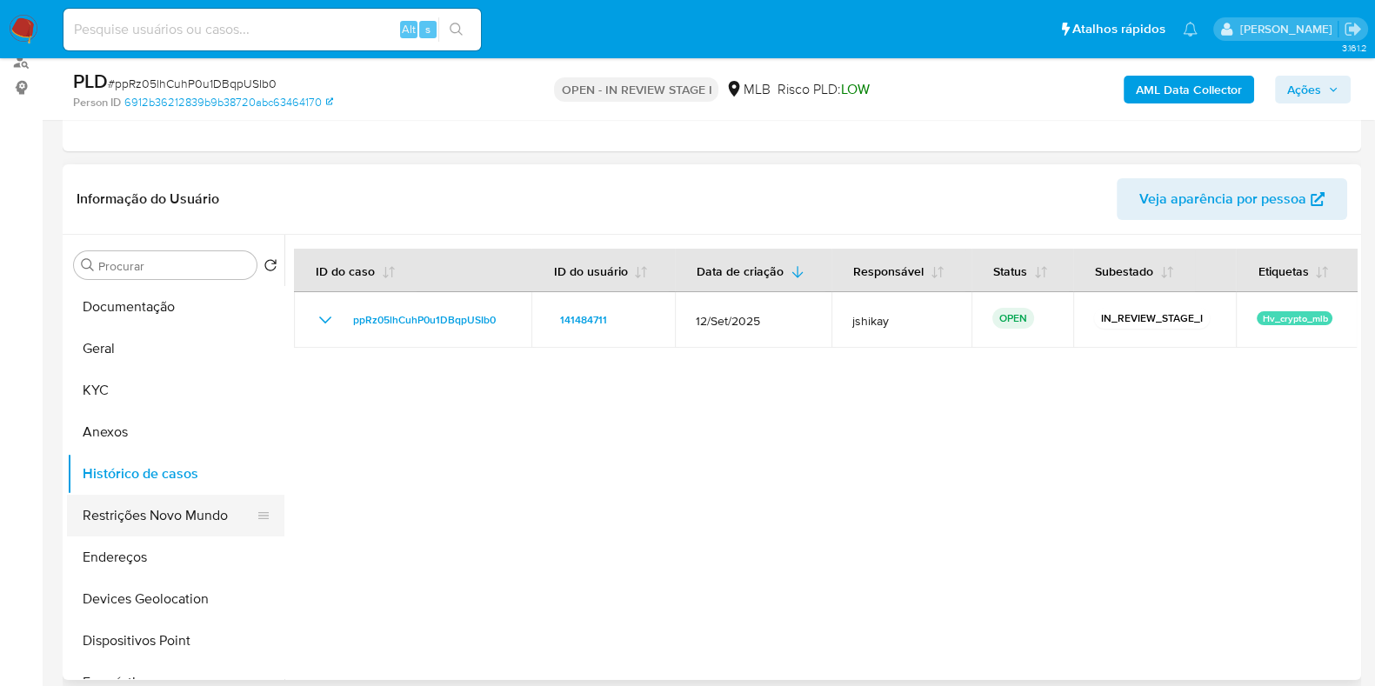
click at [184, 519] on button "Restrições Novo Mundo" at bounding box center [169, 516] width 204 height 42
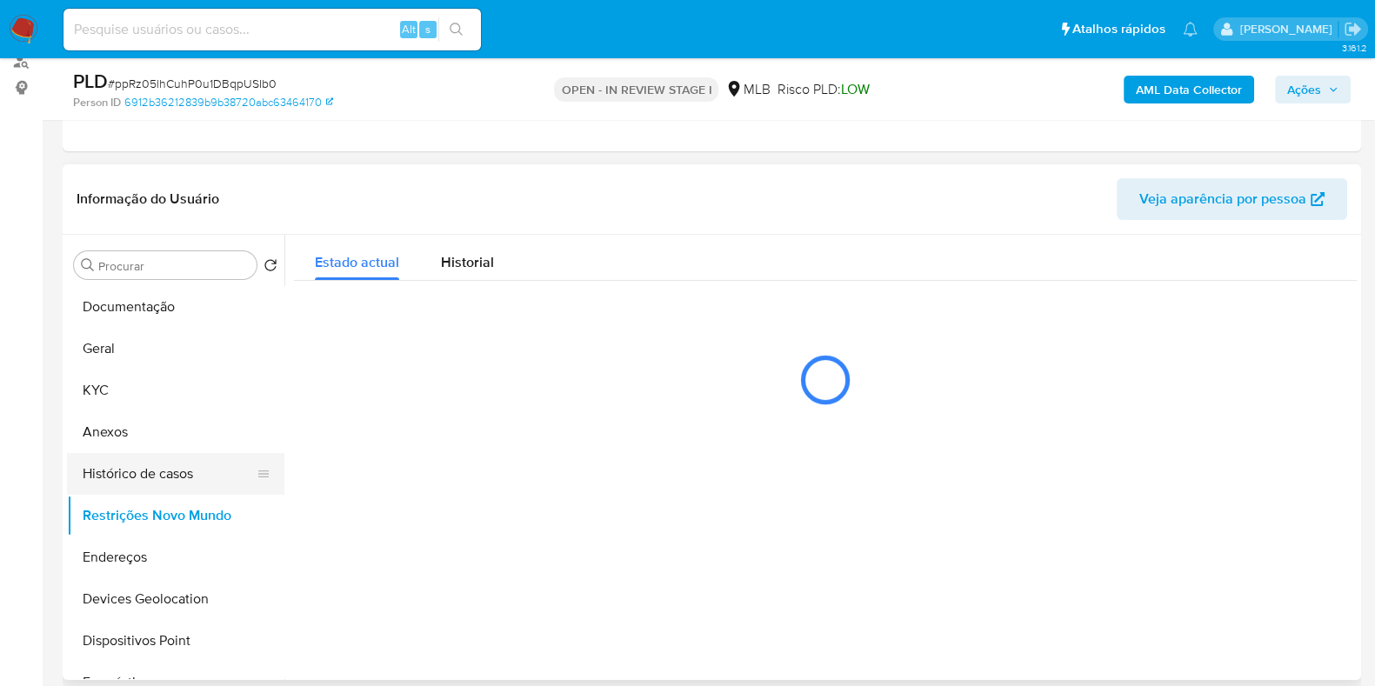
click at [171, 458] on button "Histórico de casos" at bounding box center [169, 474] width 204 height 42
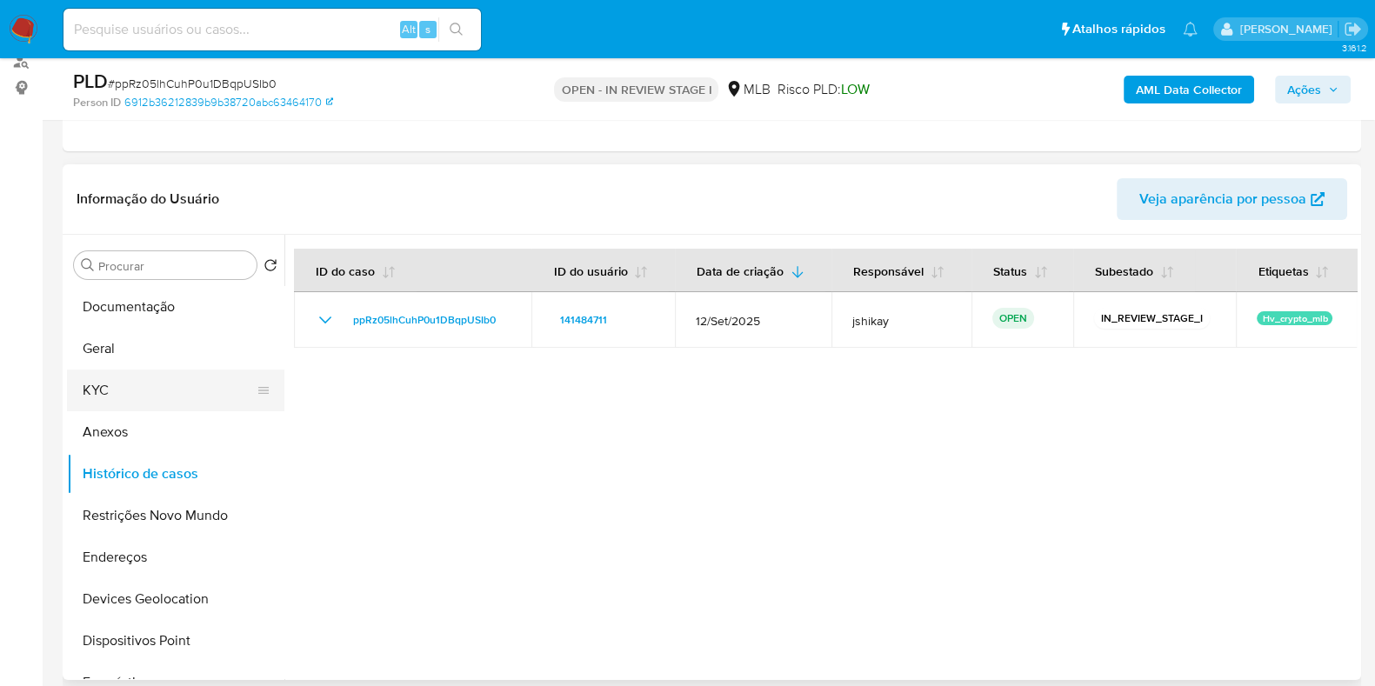
click at [119, 394] on button "KYC" at bounding box center [169, 391] width 204 height 42
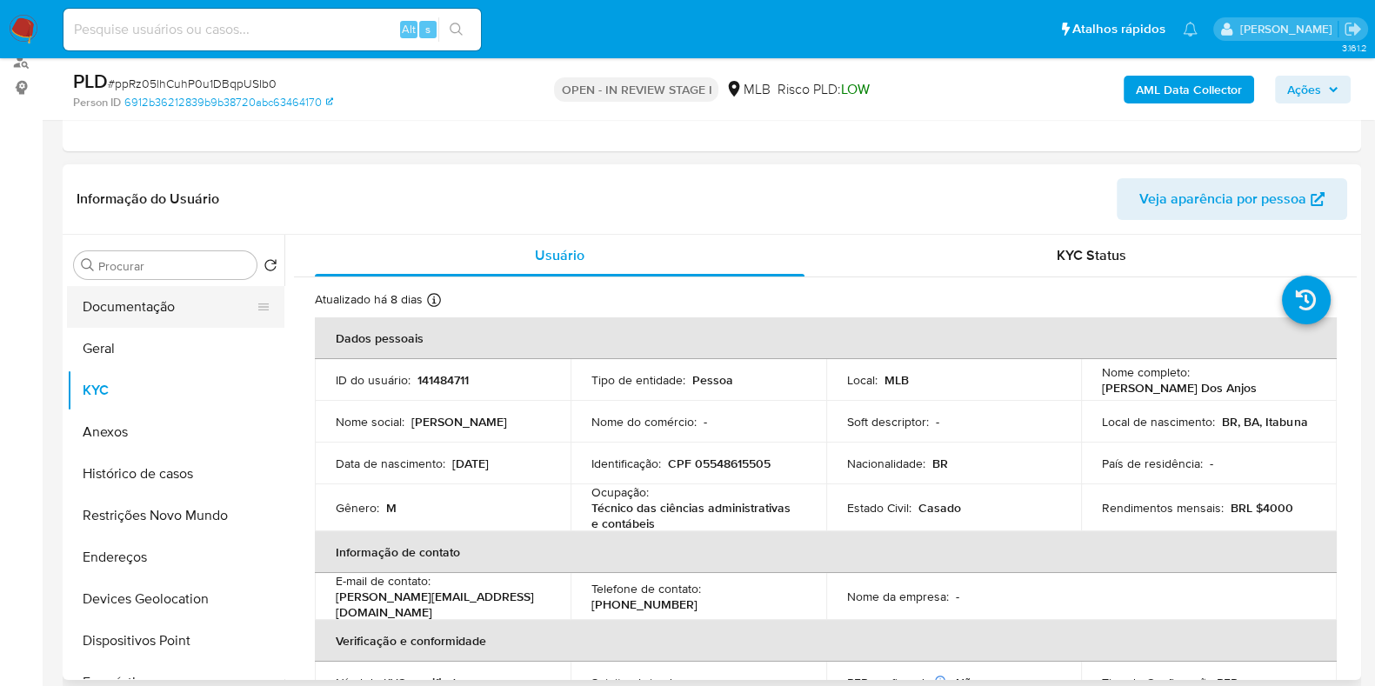
click at [145, 289] on button "Documentação" at bounding box center [169, 307] width 204 height 42
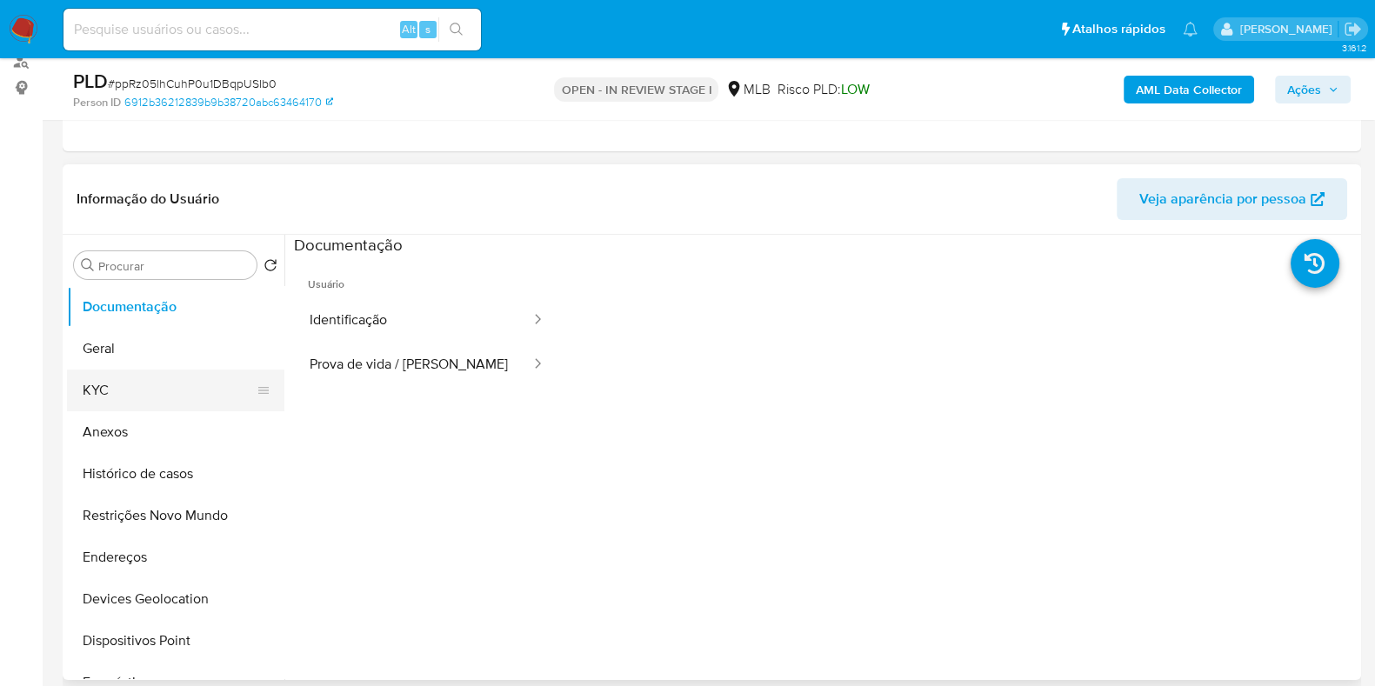
click at [165, 406] on button "KYC" at bounding box center [169, 391] width 204 height 42
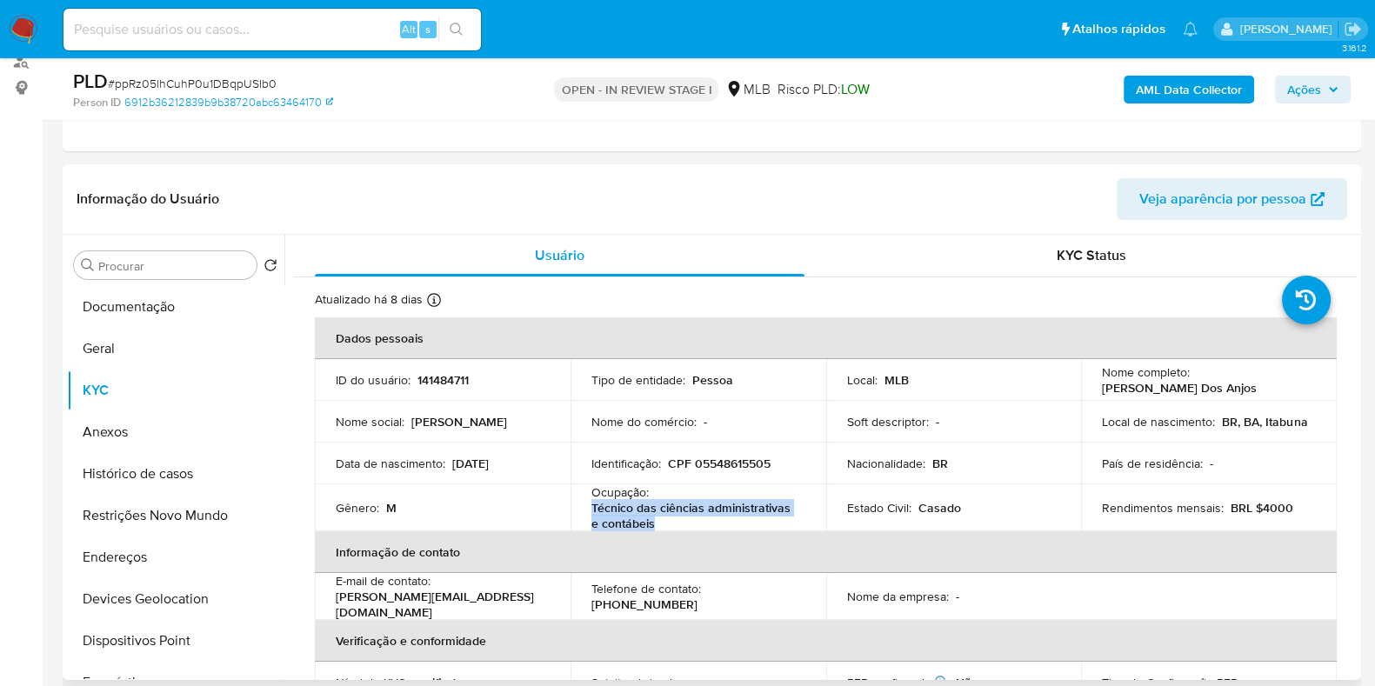
drag, startPoint x: 671, startPoint y: 515, endPoint x: 590, endPoint y: 505, distance: 81.5
click at [591, 505] on p "Técnico das ciências administrativas e contábeis" at bounding box center [694, 515] width 207 height 31
copy p "Técnico das ciências administrativas e contábeis"
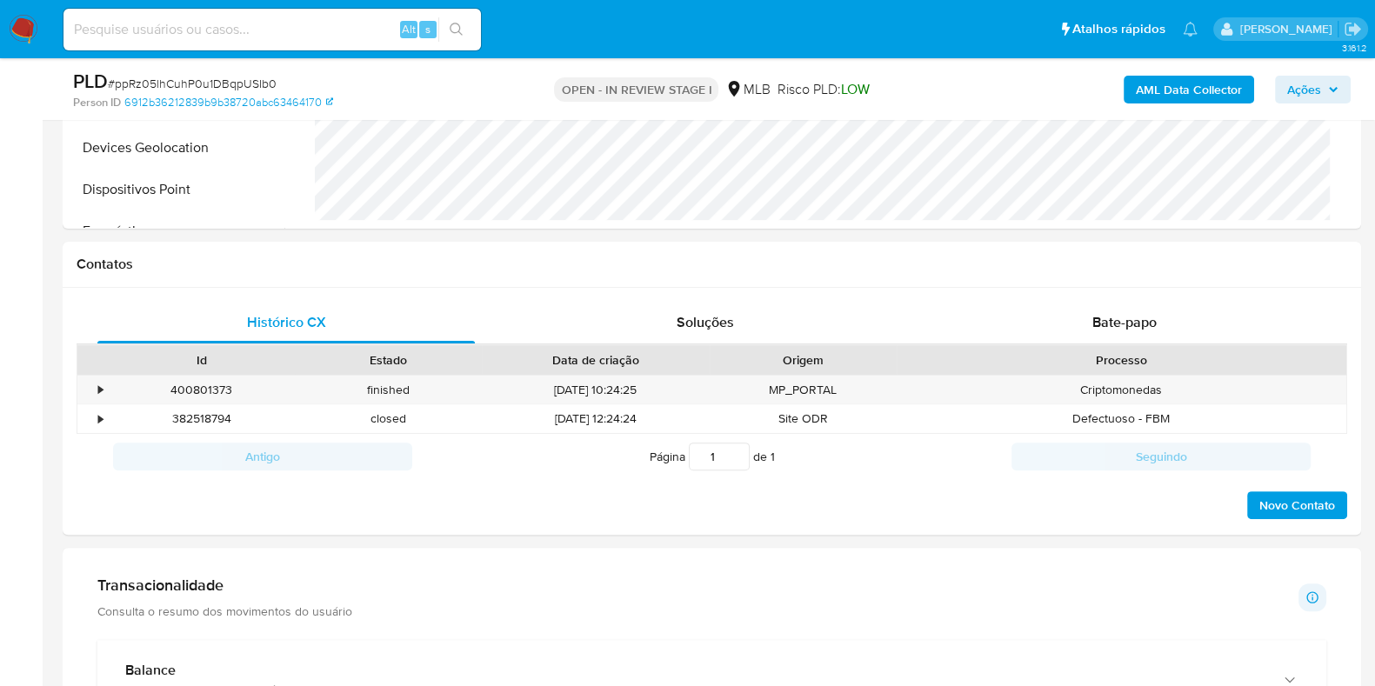
scroll to position [979, 0]
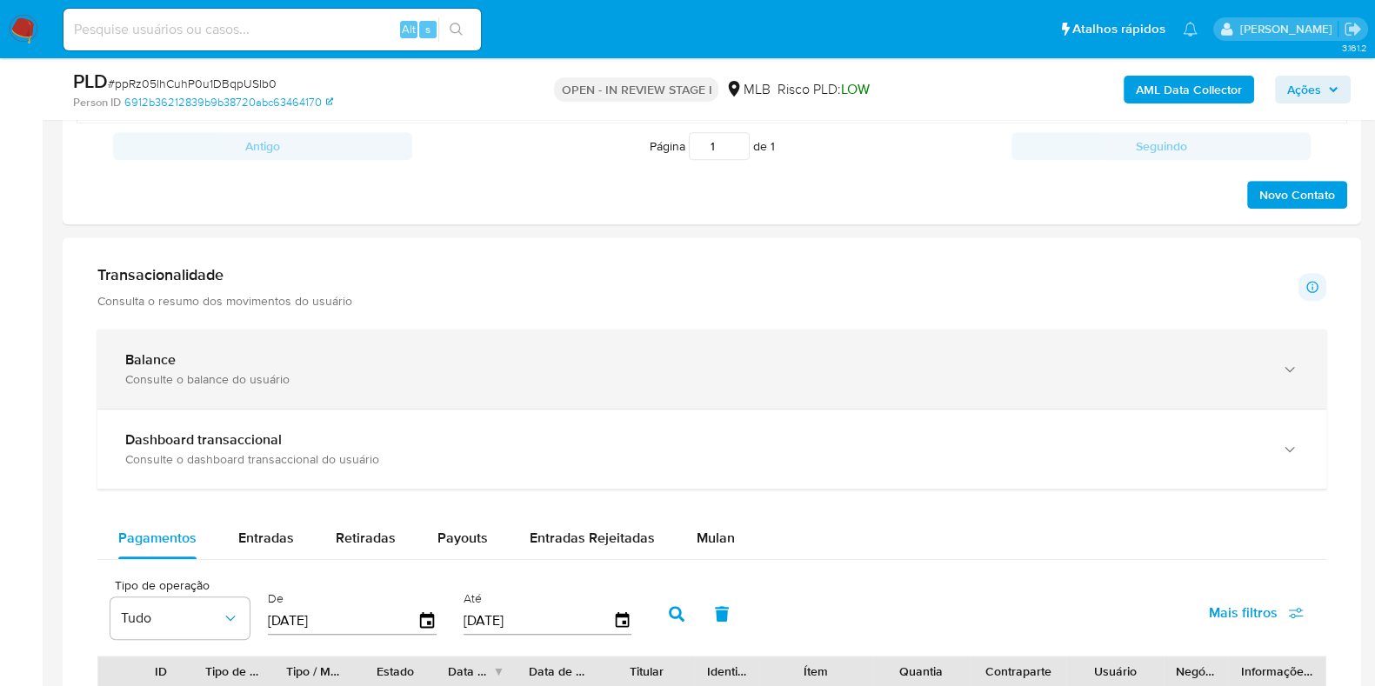
click at [327, 371] on div "Consulte o balance do usuário" at bounding box center [694, 379] width 1139 height 16
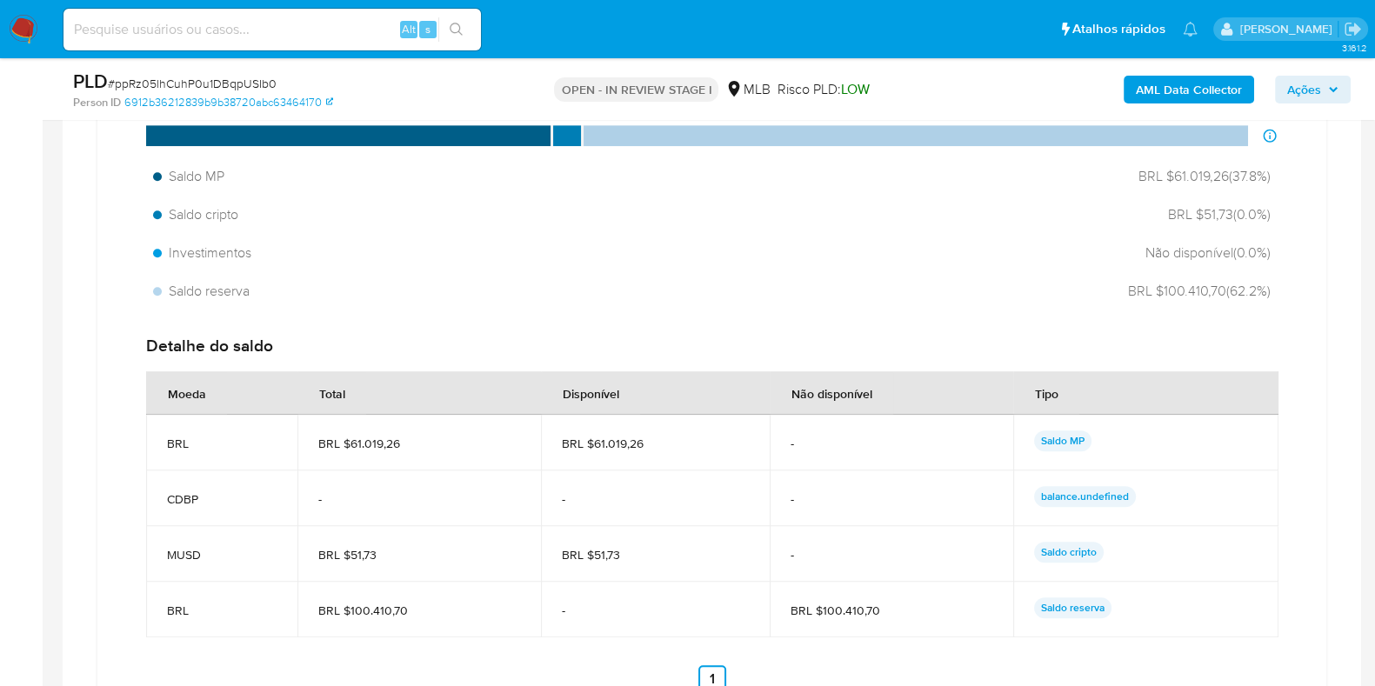
scroll to position [1413, 0]
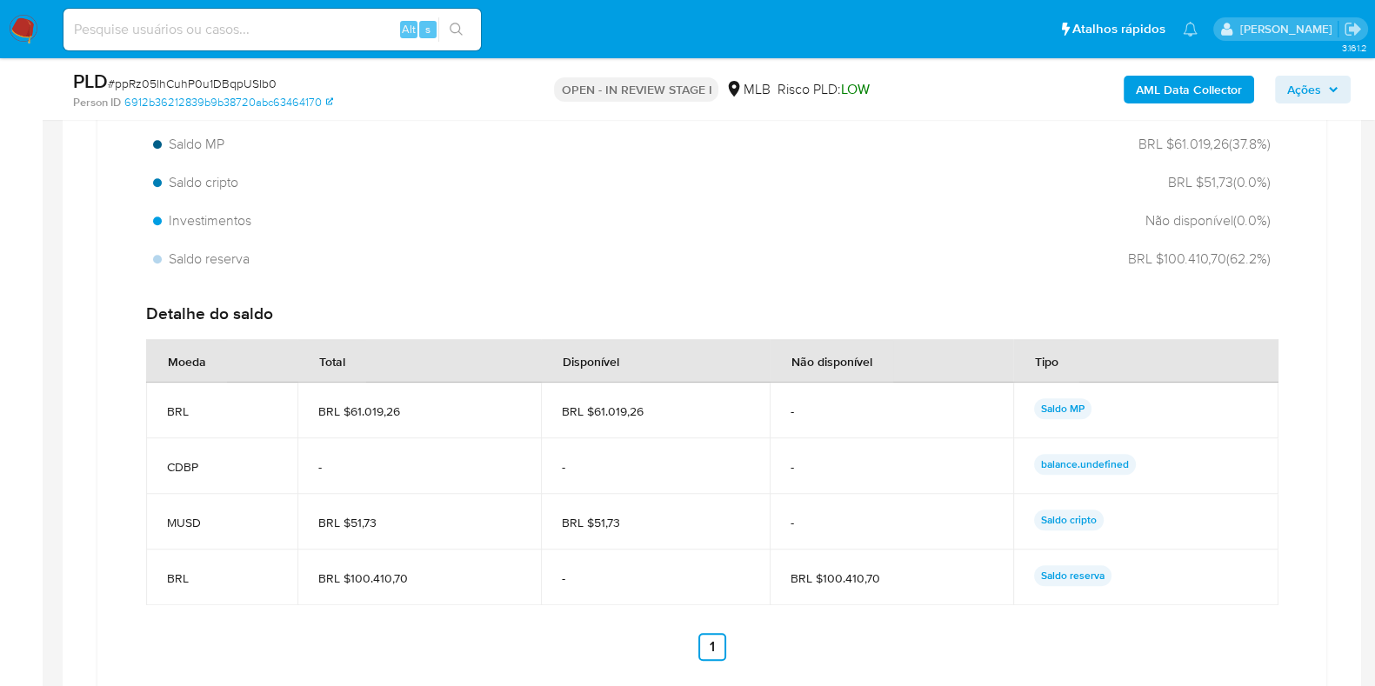
drag, startPoint x: 634, startPoint y: 407, endPoint x: 591, endPoint y: 406, distance: 42.6
click at [591, 406] on span "BRL $61.019,26" at bounding box center [655, 412] width 187 height 16
drag, startPoint x: 893, startPoint y: 576, endPoint x: 821, endPoint y: 575, distance: 72.2
click at [821, 575] on span "BRL $100.410,70" at bounding box center [892, 579] width 202 height 16
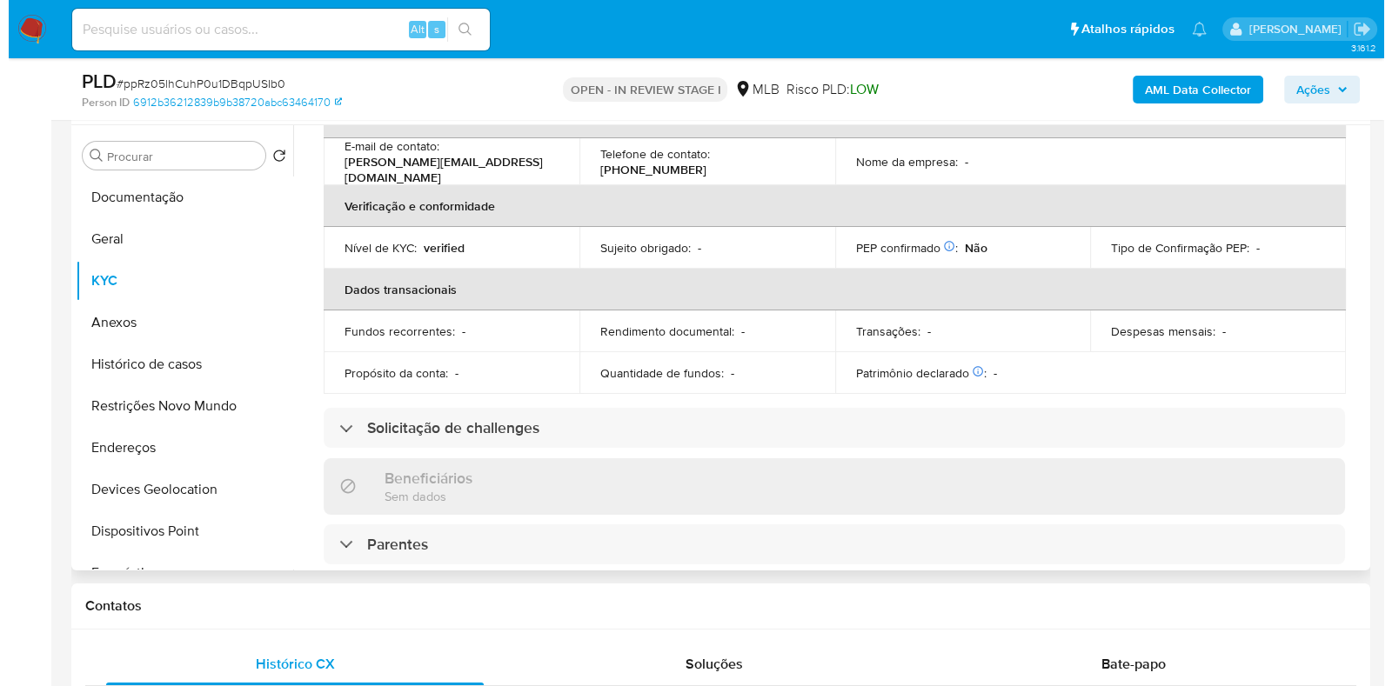
scroll to position [0, 0]
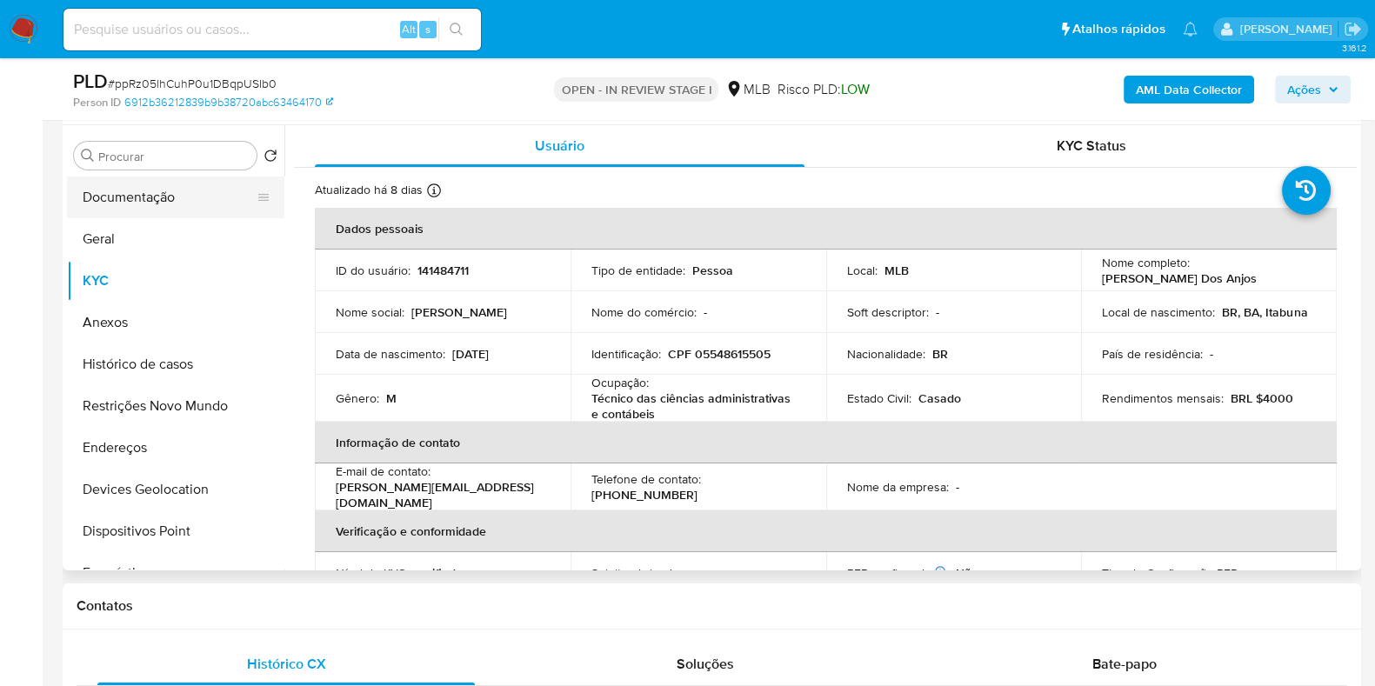
click at [124, 185] on button "Documentação" at bounding box center [169, 198] width 204 height 42
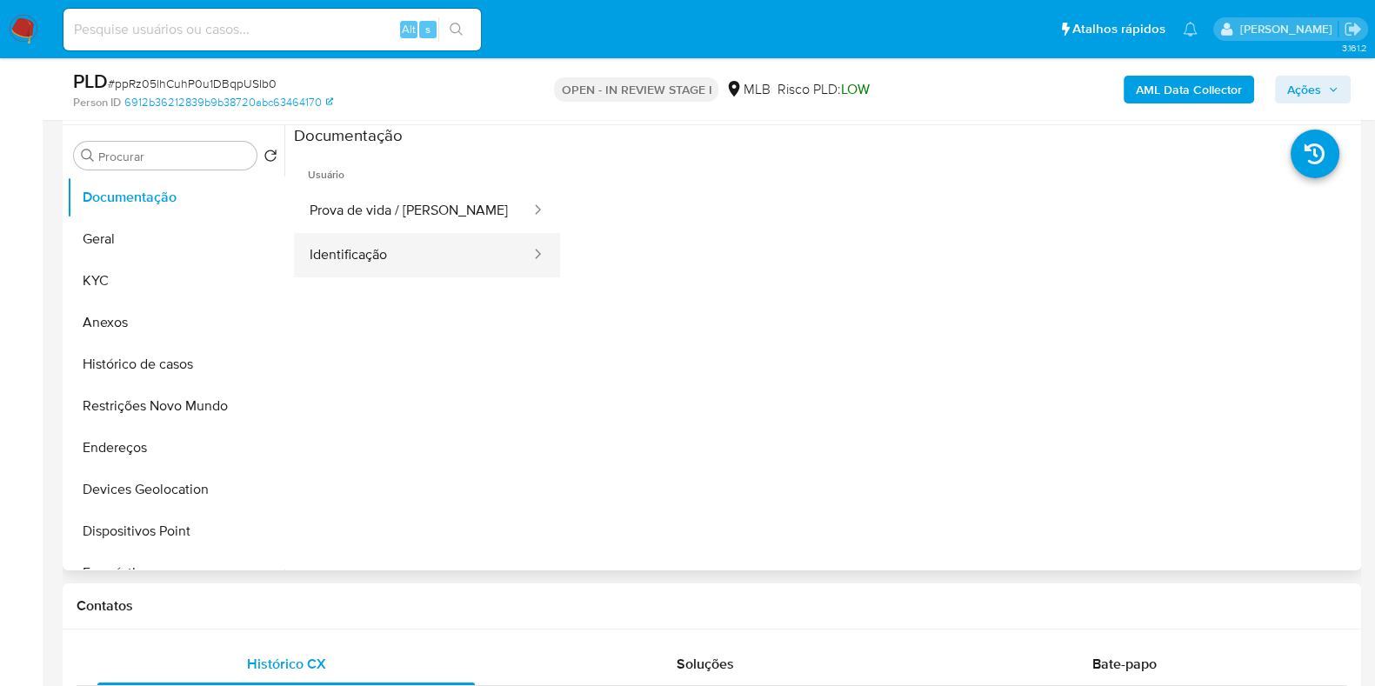
click at [397, 245] on button "Identificação" at bounding box center [413, 255] width 238 height 44
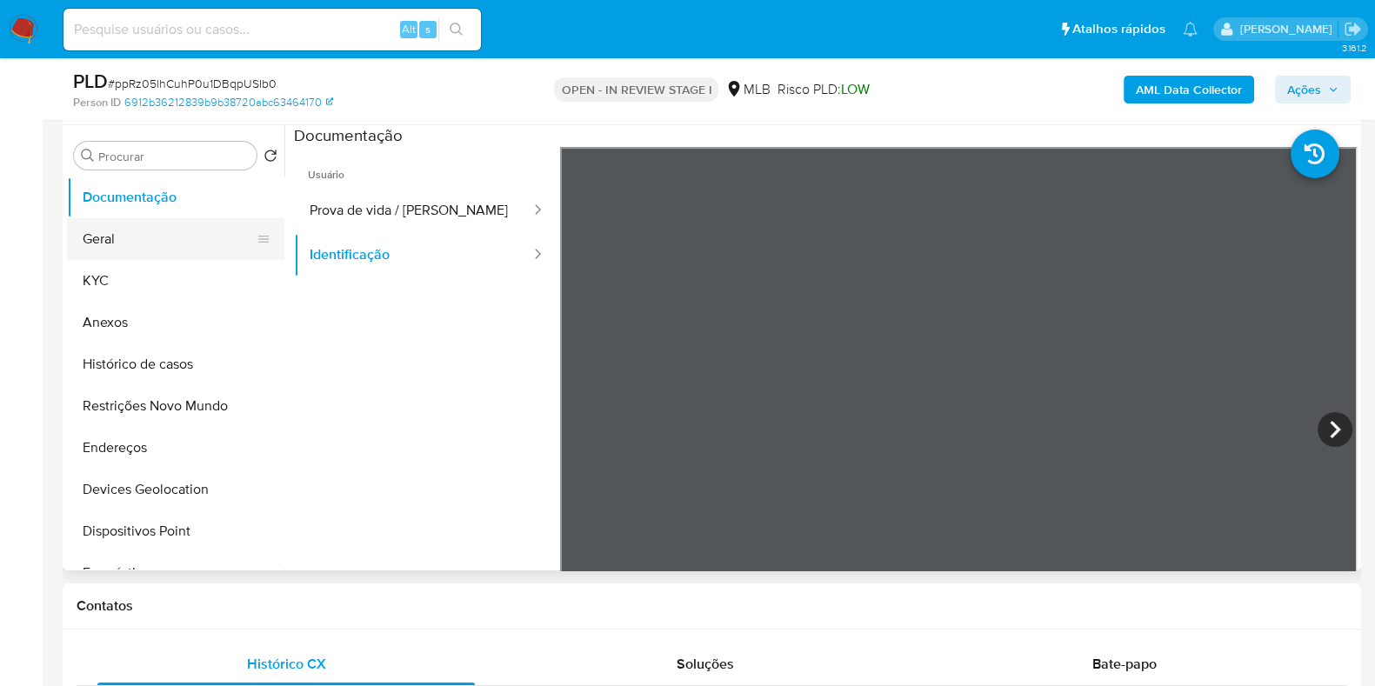
click at [144, 230] on button "Geral" at bounding box center [169, 239] width 204 height 42
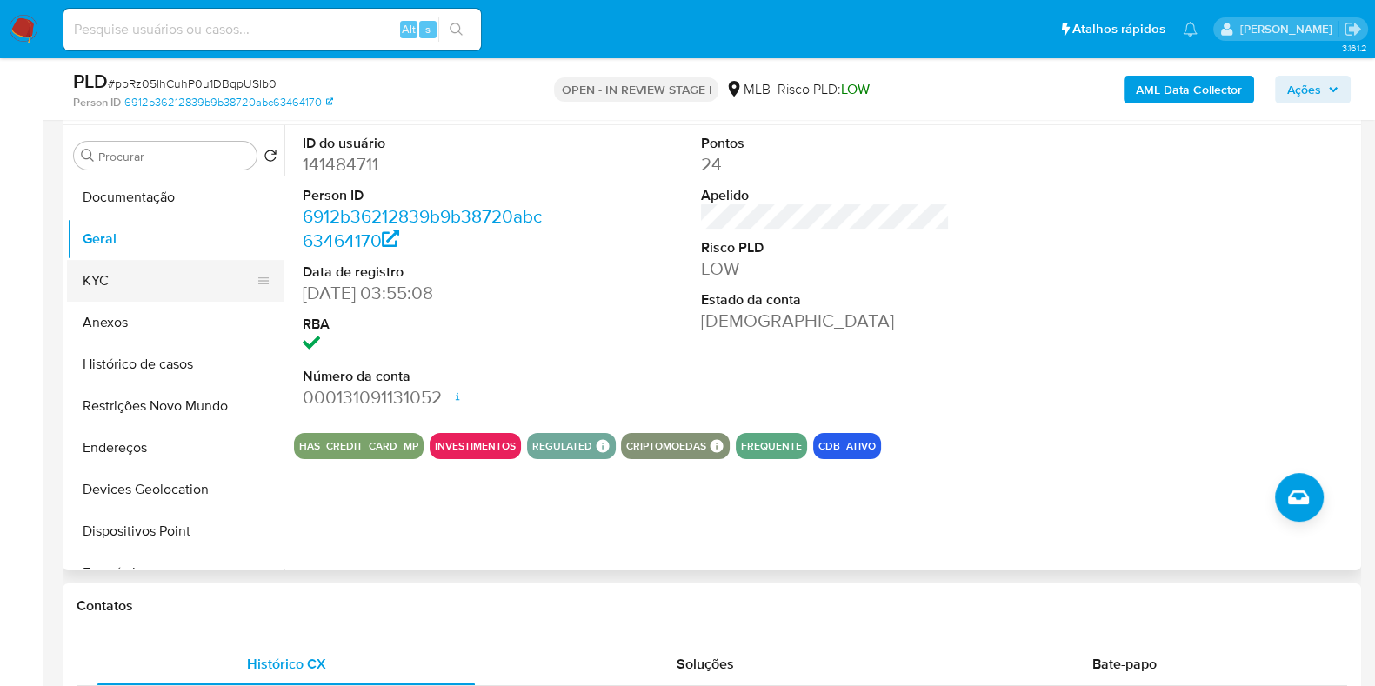
click at [152, 263] on button "KYC" at bounding box center [169, 281] width 204 height 42
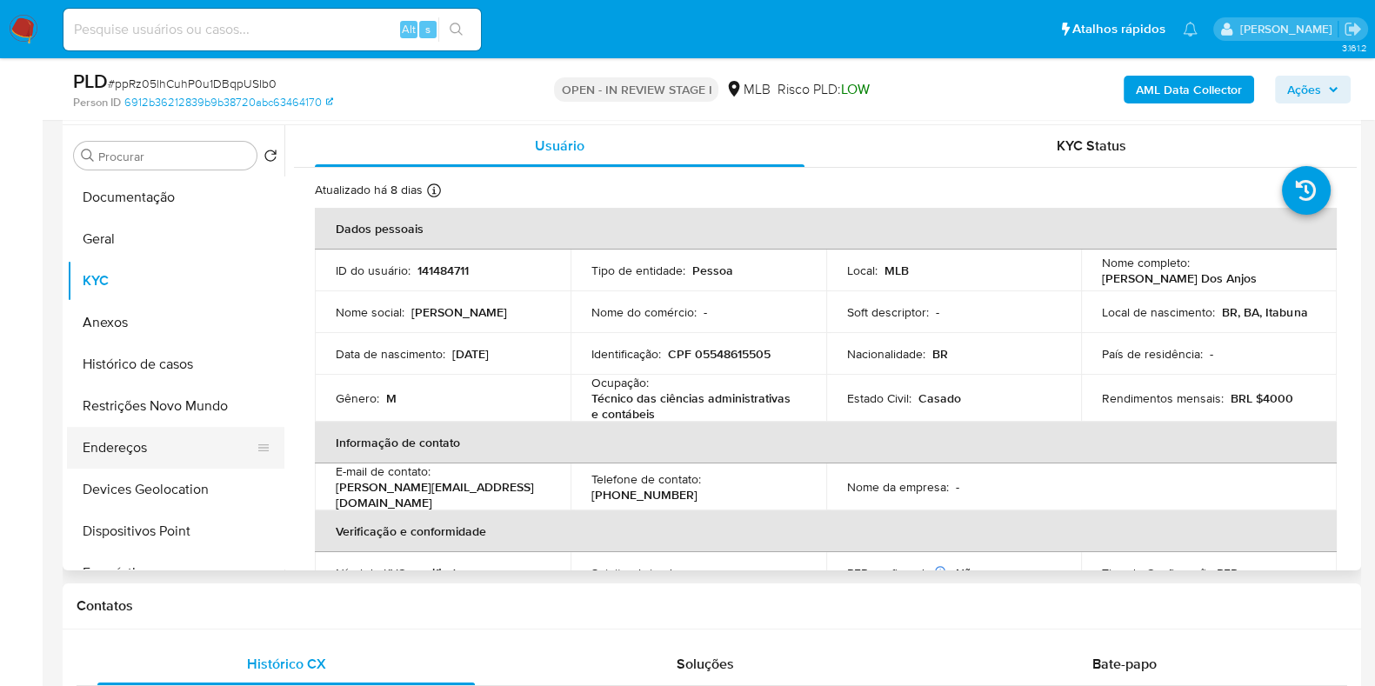
click at [155, 455] on button "Endereços" at bounding box center [169, 448] width 204 height 42
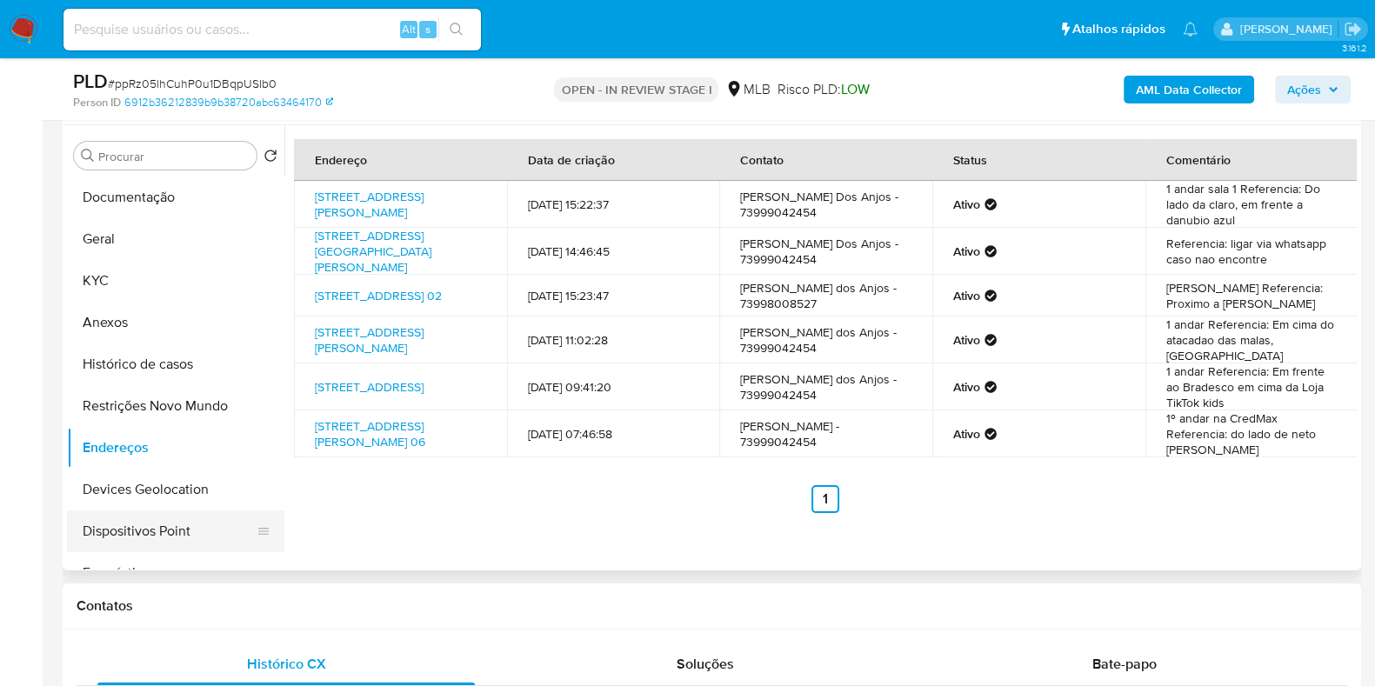
click at [129, 537] on button "Dispositivos Point" at bounding box center [169, 532] width 204 height 42
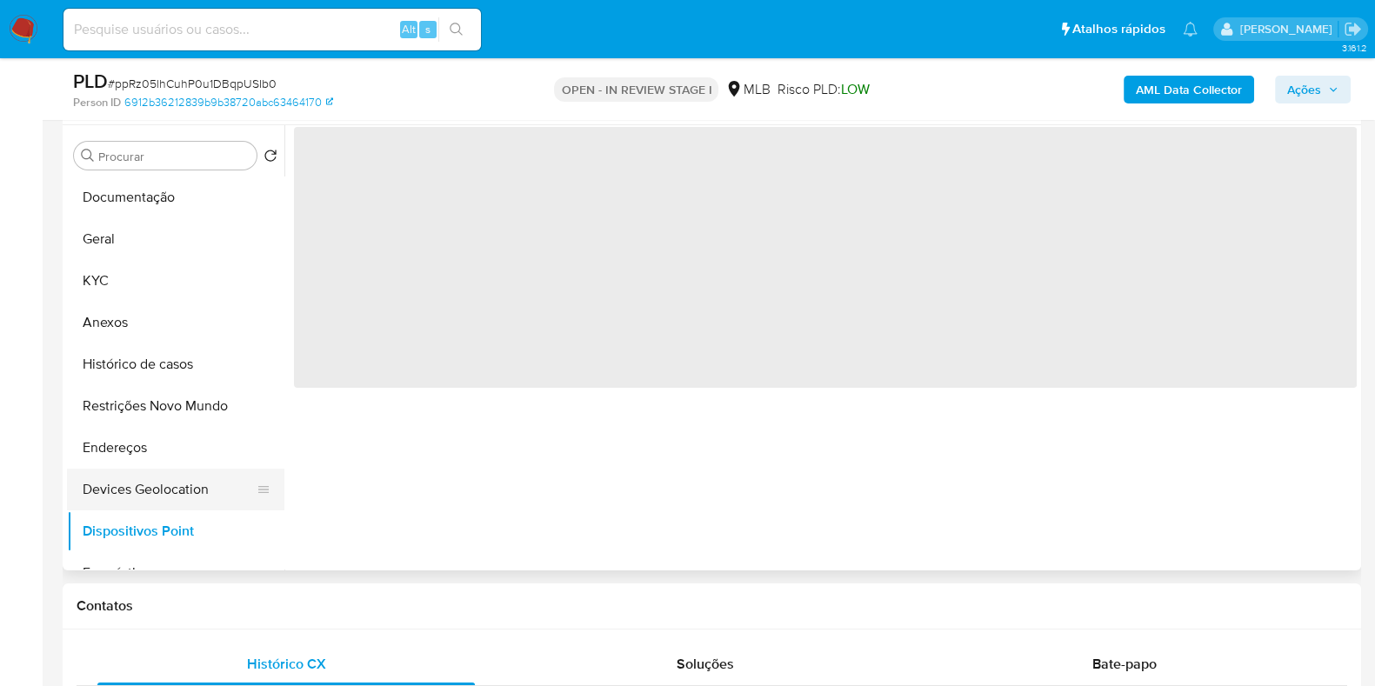
click at [144, 489] on button "Devices Geolocation" at bounding box center [169, 490] width 204 height 42
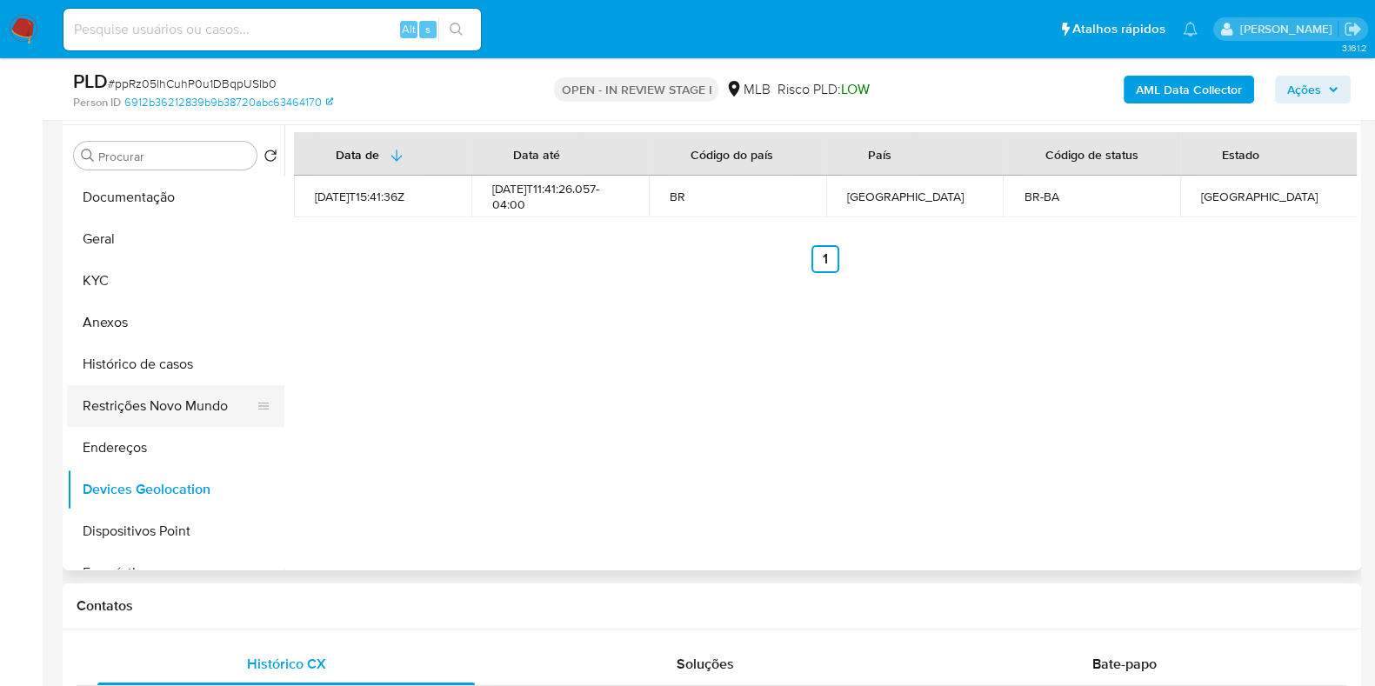
click at [130, 412] on button "Restrições Novo Mundo" at bounding box center [169, 406] width 204 height 42
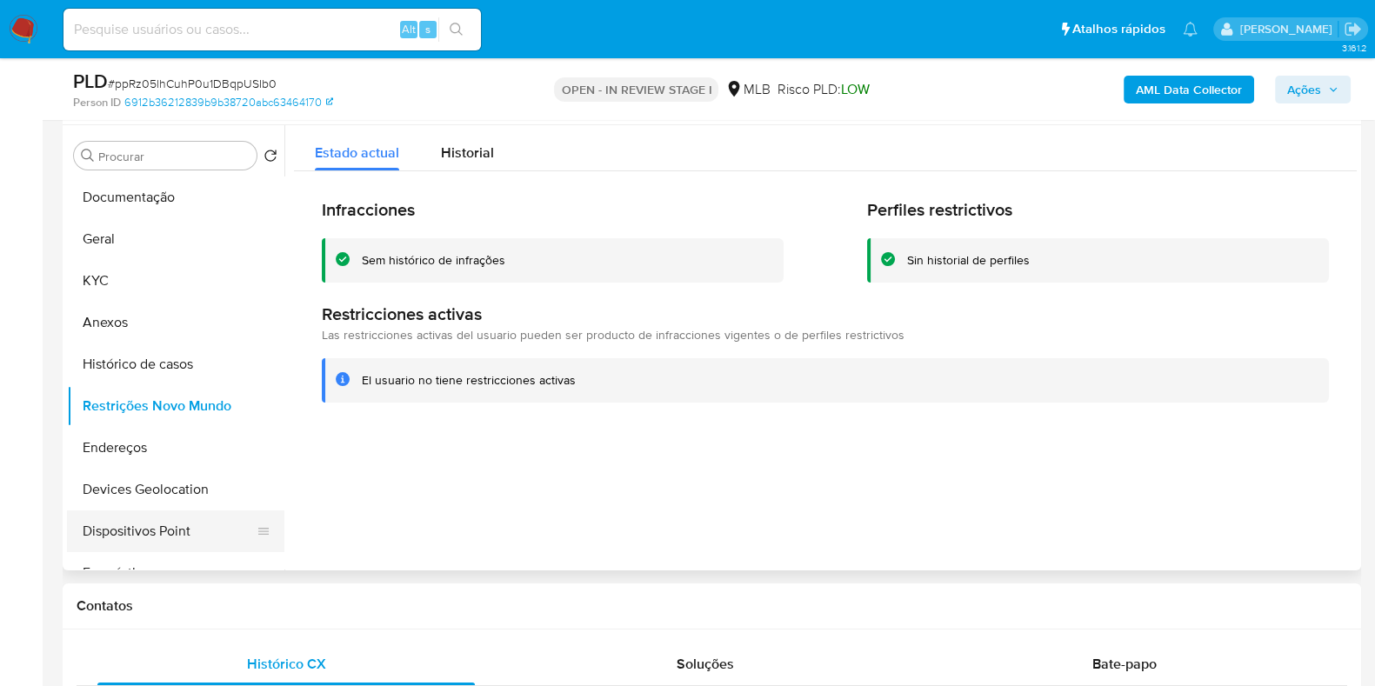
click at [174, 524] on button "Dispositivos Point" at bounding box center [169, 532] width 204 height 42
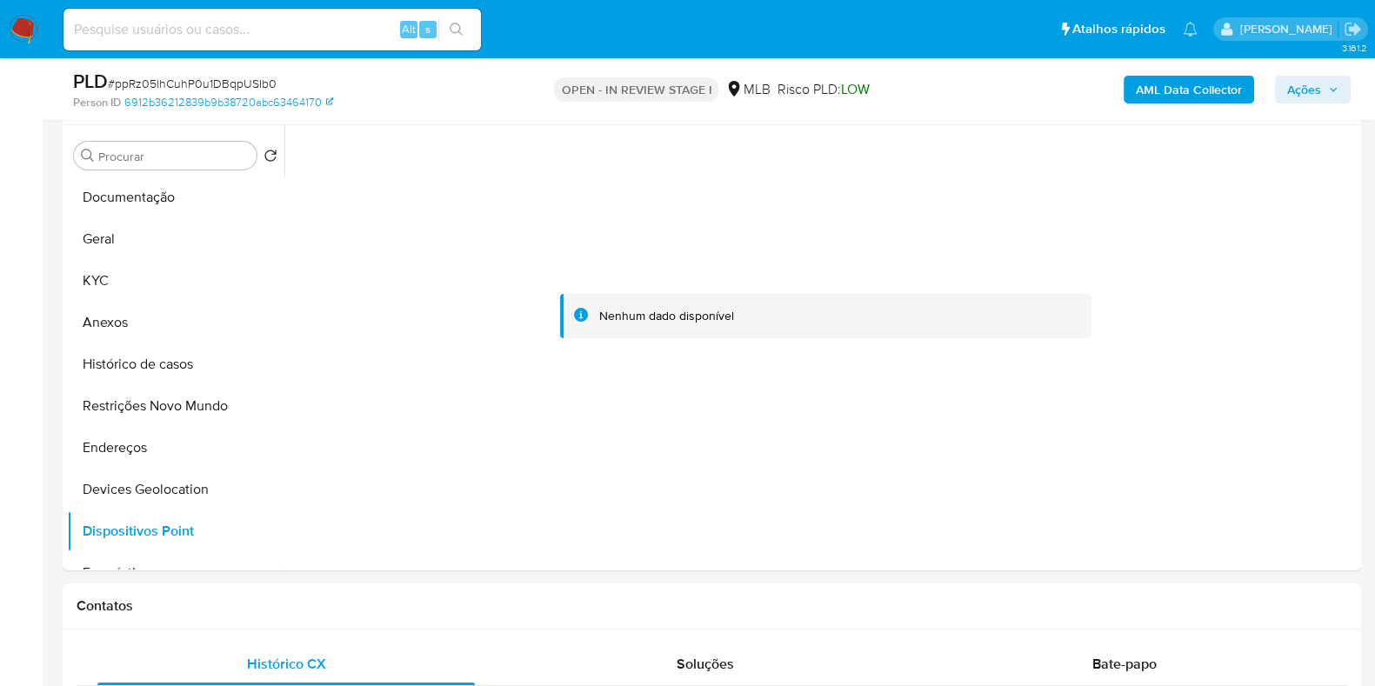
click at [1185, 84] on b "AML Data Collector" at bounding box center [1189, 90] width 106 height 28
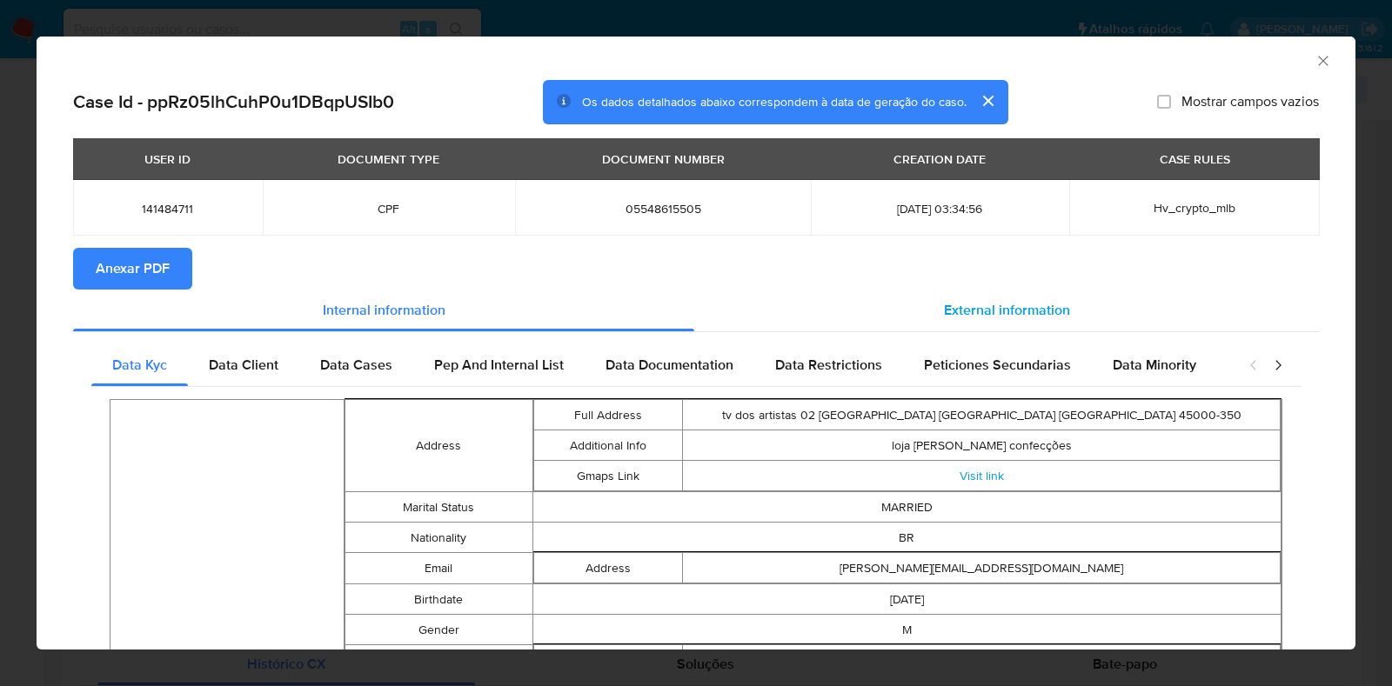
click at [965, 294] on div "External information" at bounding box center [1006, 311] width 625 height 42
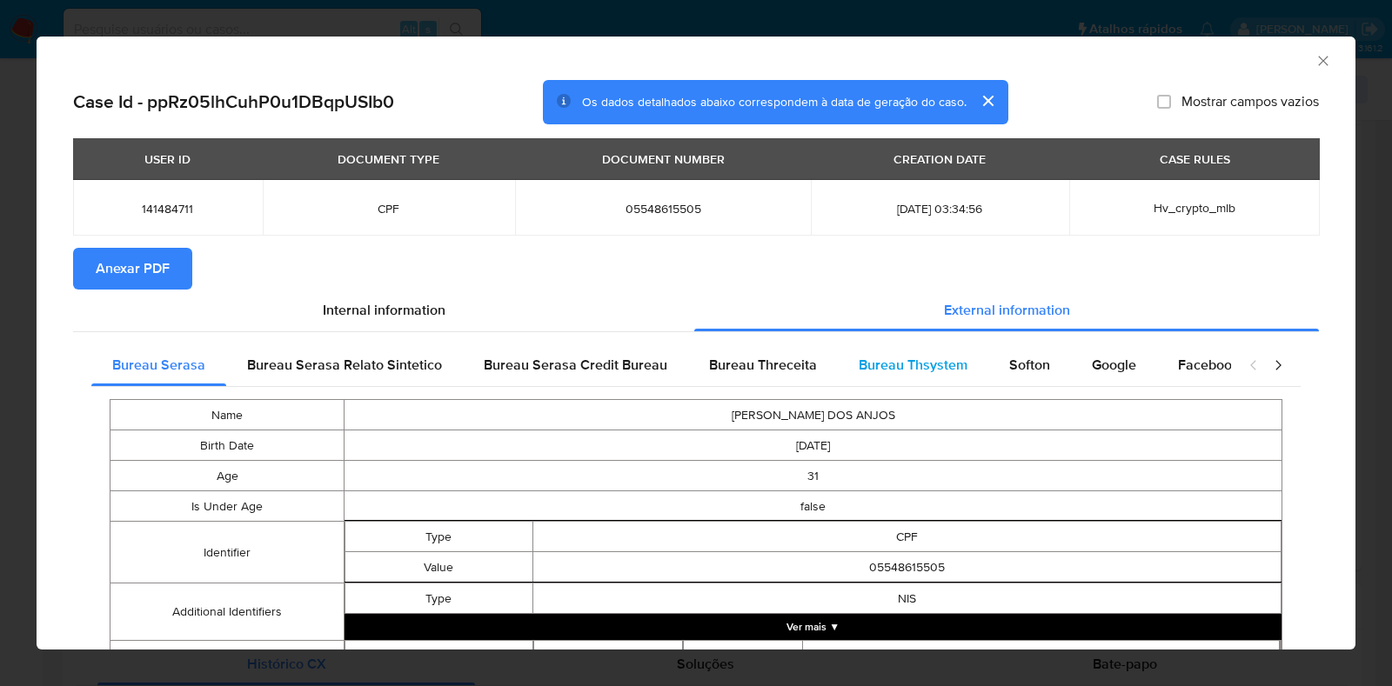
click at [969, 355] on div "Bureau Thsystem" at bounding box center [913, 365] width 150 height 42
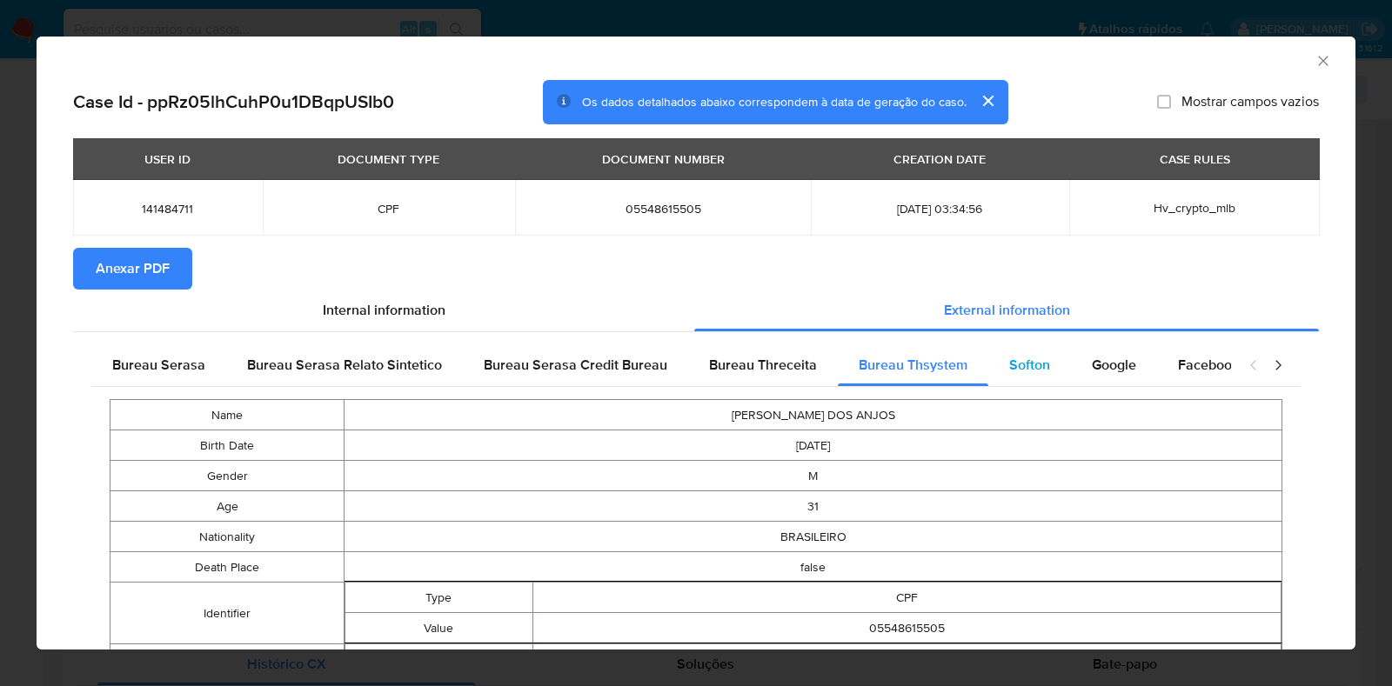
drag, startPoint x: 1067, startPoint y: 362, endPoint x: 1055, endPoint y: 367, distance: 13.2
click at [1071, 363] on div "Google" at bounding box center [1114, 365] width 86 height 42
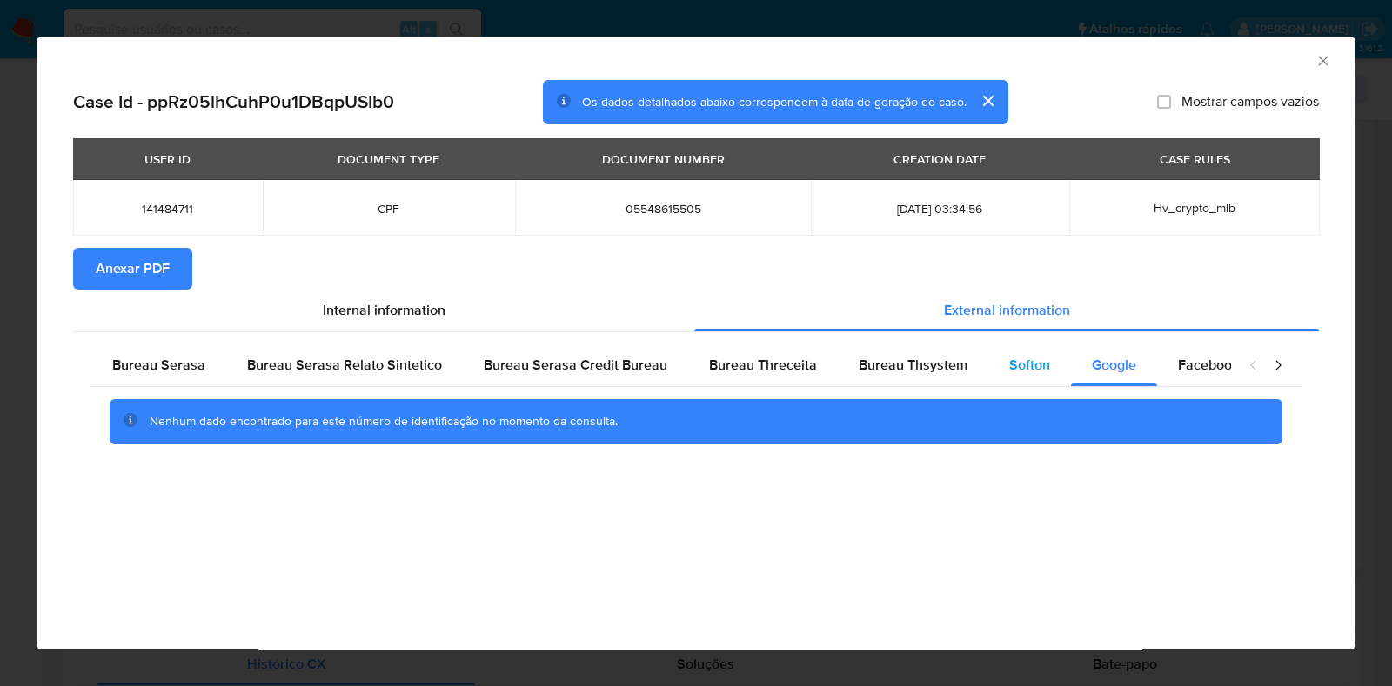
click at [1038, 369] on span "Softon" at bounding box center [1029, 365] width 41 height 20
click at [96, 257] on span "Anexar PDF" at bounding box center [133, 269] width 74 height 38
click at [1322, 63] on icon "Fechar a janela" at bounding box center [1322, 60] width 17 height 17
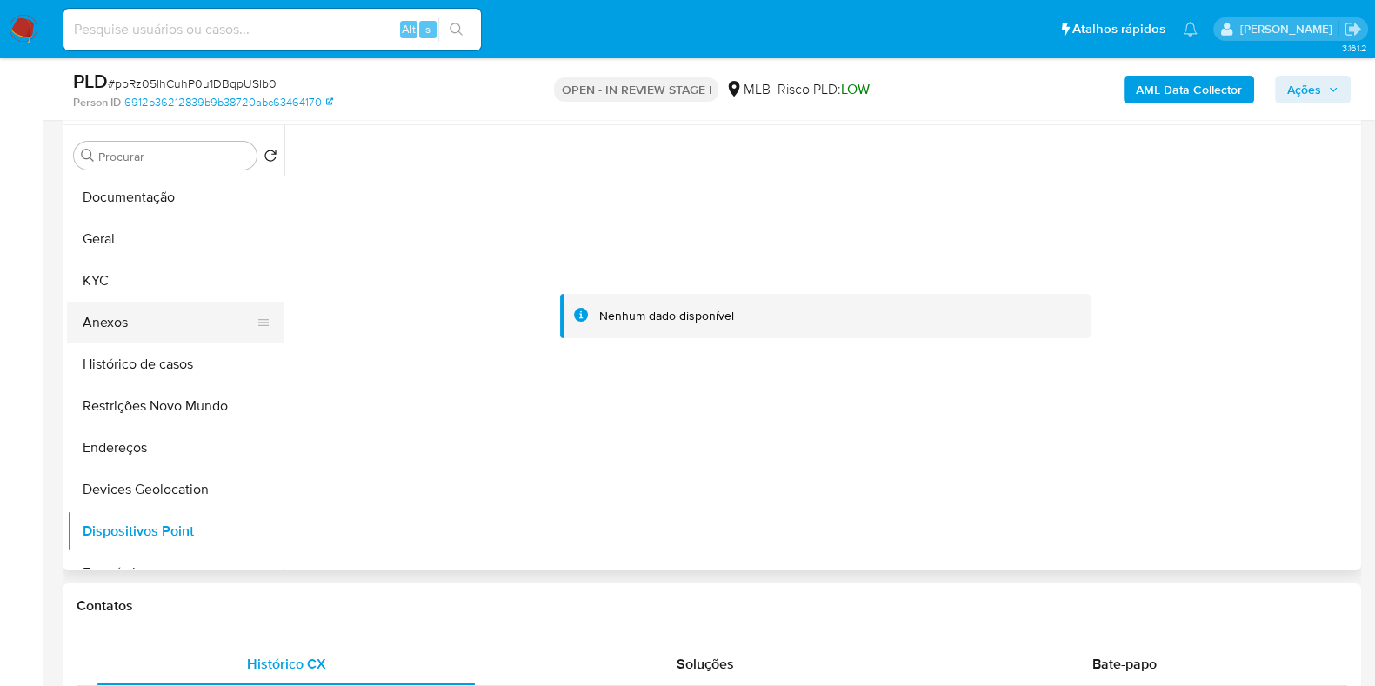
click at [152, 318] on button "Anexos" at bounding box center [169, 323] width 204 height 42
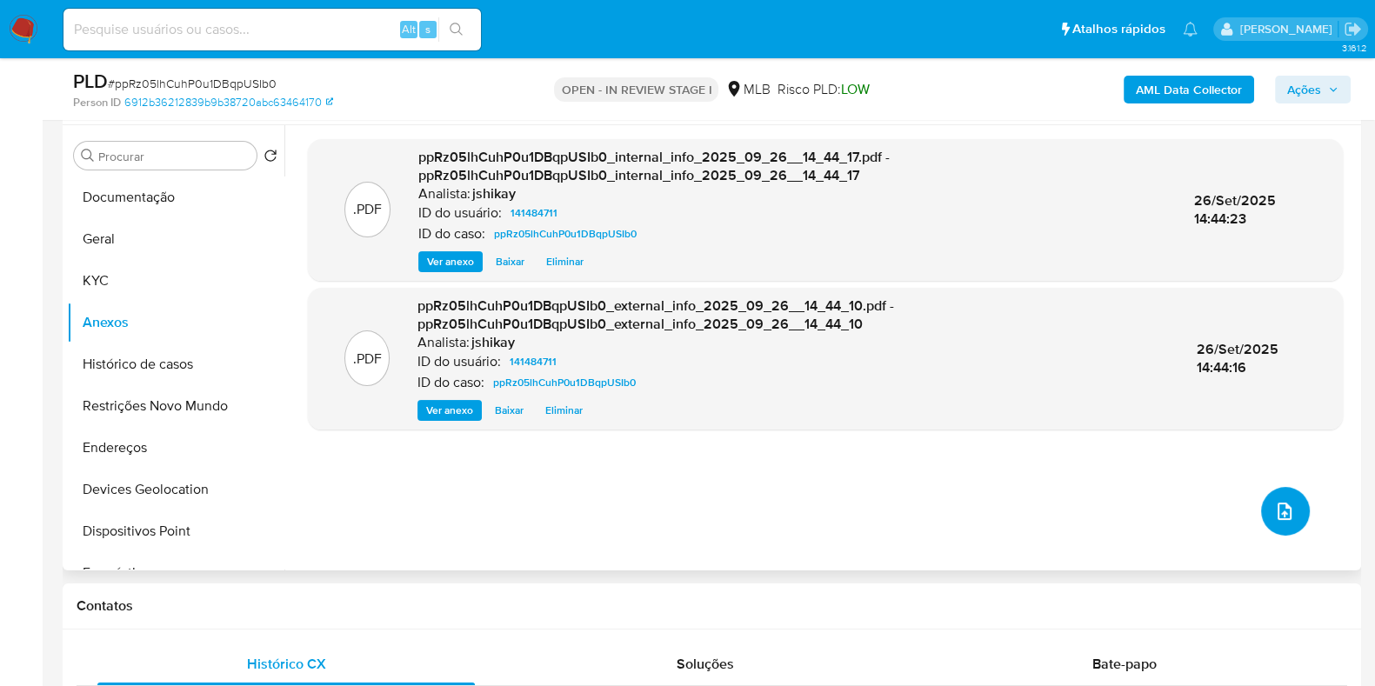
click at [1279, 502] on icon "upload-file" at bounding box center [1284, 511] width 21 height 21
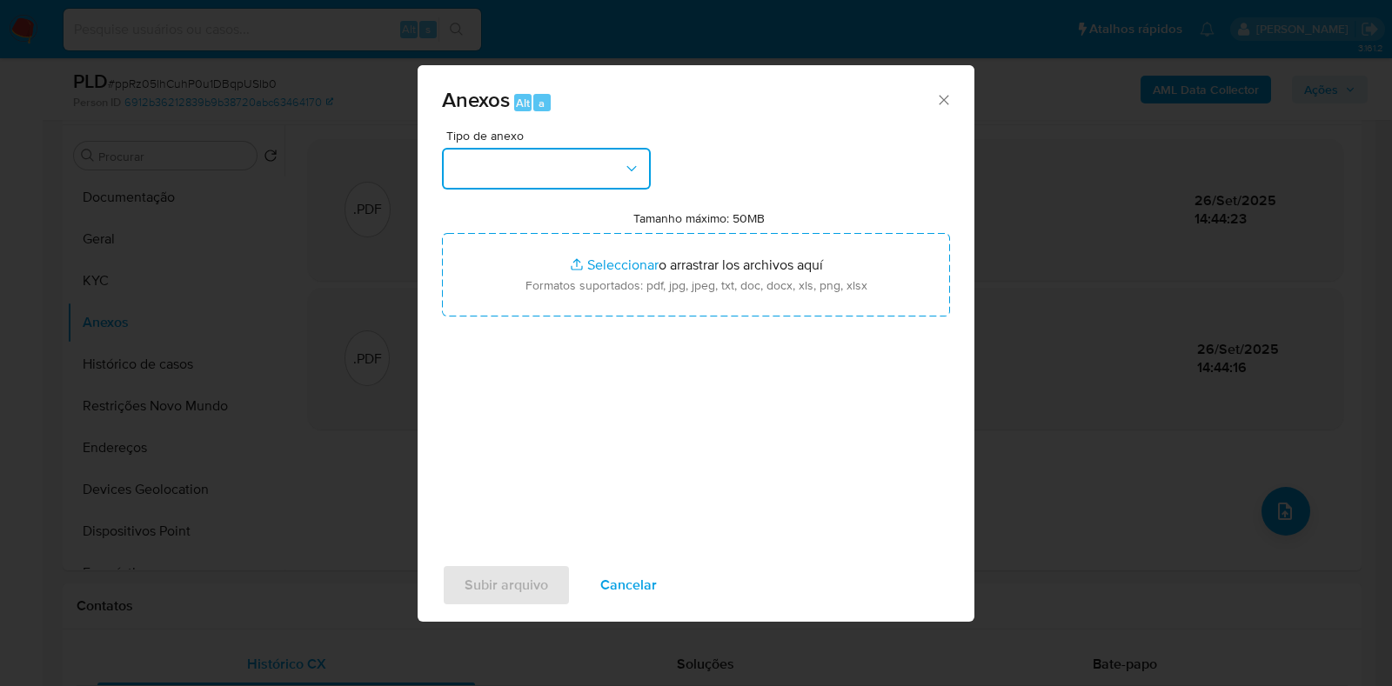
click at [563, 173] on button "button" at bounding box center [546, 169] width 209 height 42
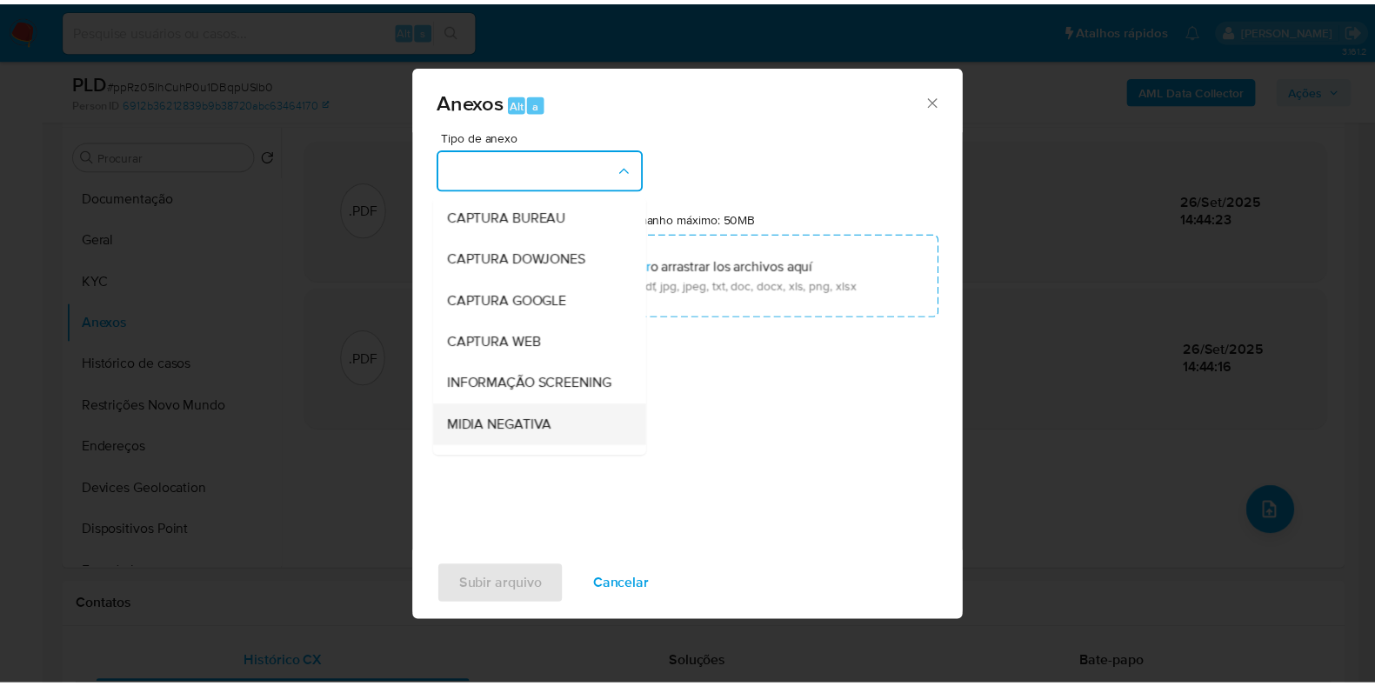
scroll to position [217, 0]
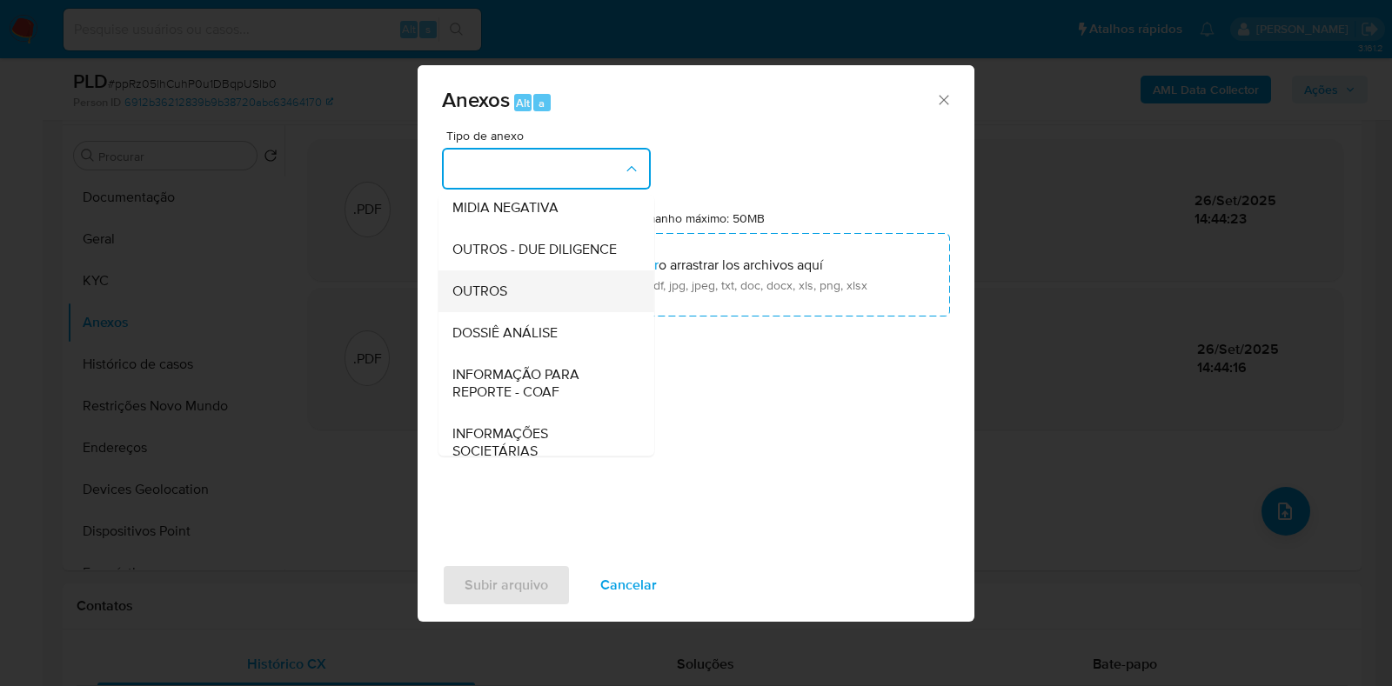
click at [524, 312] on div "OUTROS" at bounding box center [540, 292] width 177 height 42
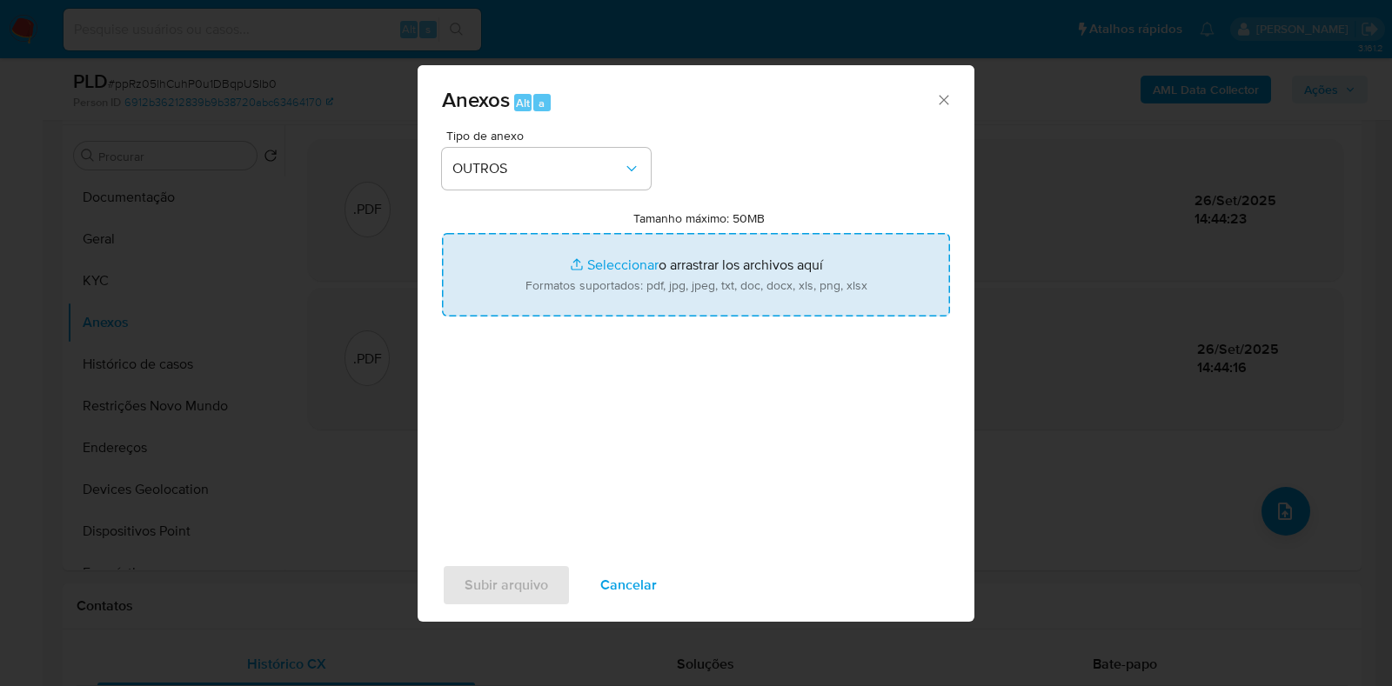
click at [622, 269] on input "Tamanho máximo: 50MB Seleccionar archivos" at bounding box center [696, 275] width 508 height 84
click at [620, 286] on input "Tamanho máximo: 50MB Seleccionar archivos" at bounding box center [696, 275] width 508 height 84
type input "C:\fakepath\SAR - XXXX - CPF 05548615505 - LUCAS OLIVEIRA DOS ANJOS.pdf"
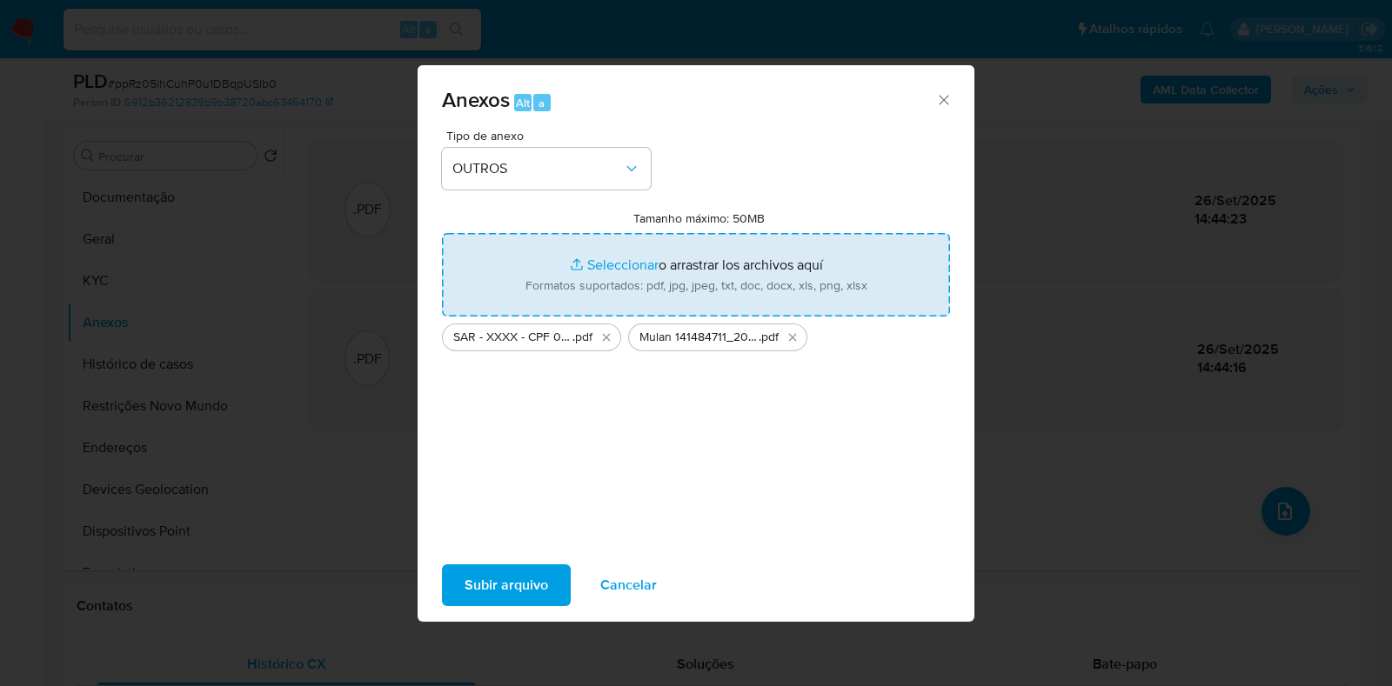
click at [520, 575] on span "Subir arquivo" at bounding box center [506, 585] width 84 height 38
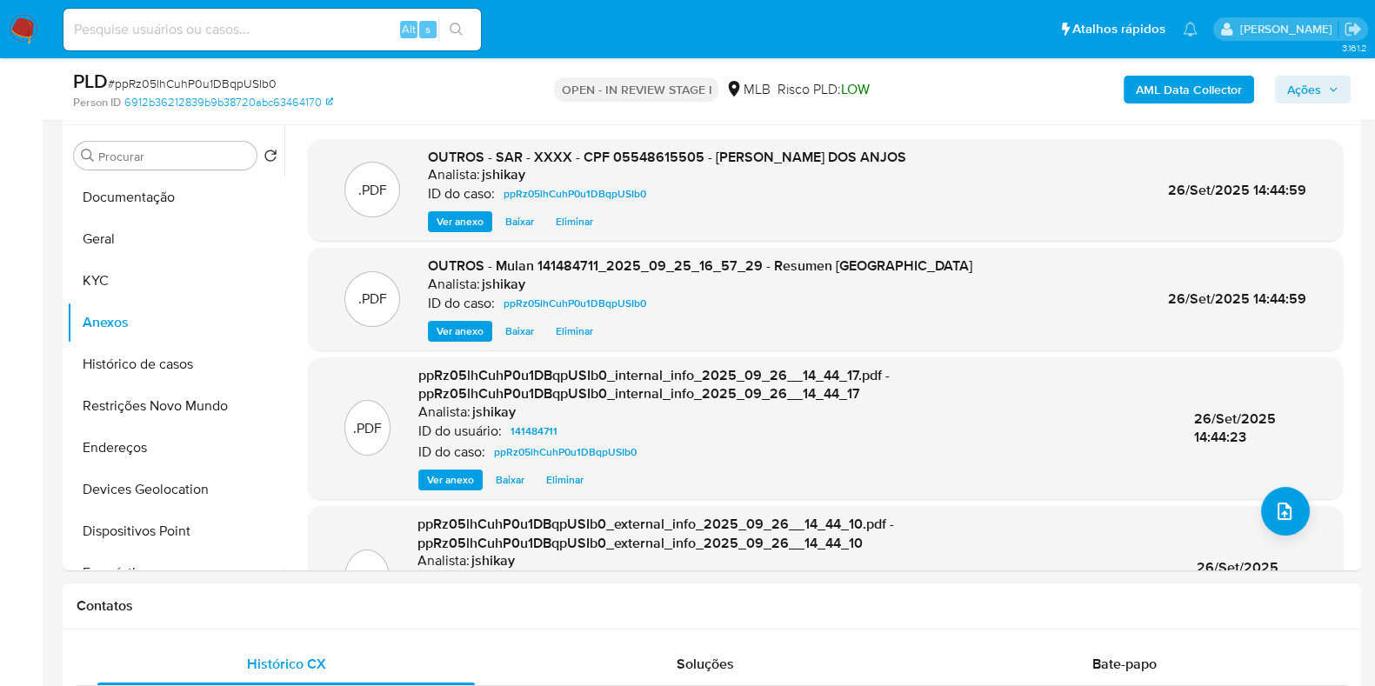
click at [1309, 93] on span "Ações" at bounding box center [1304, 90] width 34 height 28
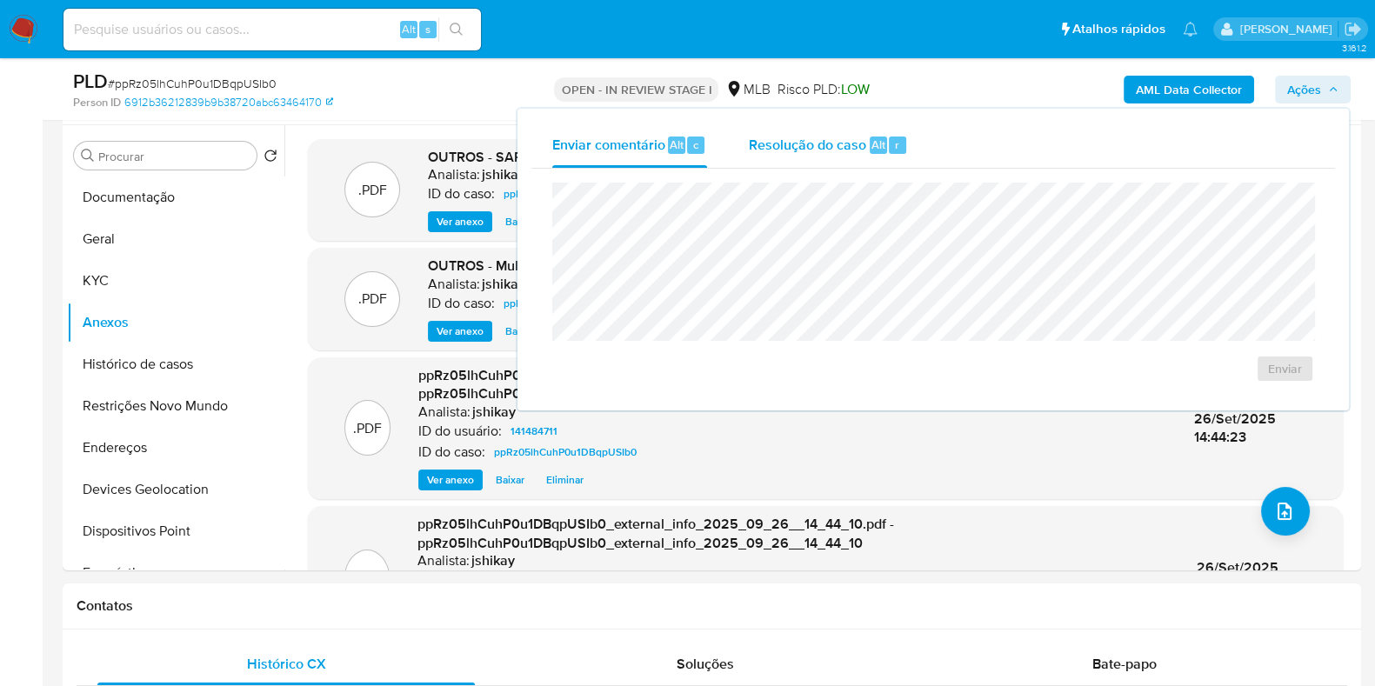
click at [790, 145] on span "Resolução do caso" at bounding box center [807, 144] width 117 height 20
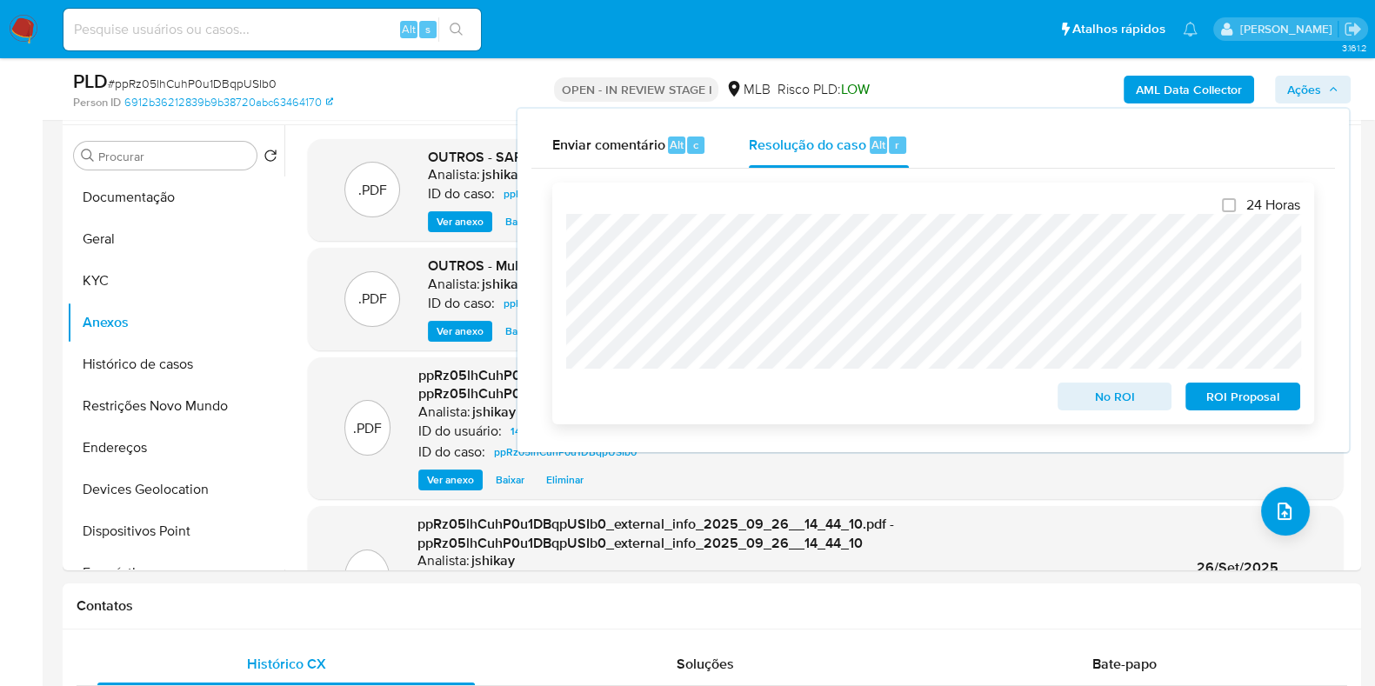
click at [1220, 407] on span "ROI Proposal" at bounding box center [1243, 396] width 90 height 24
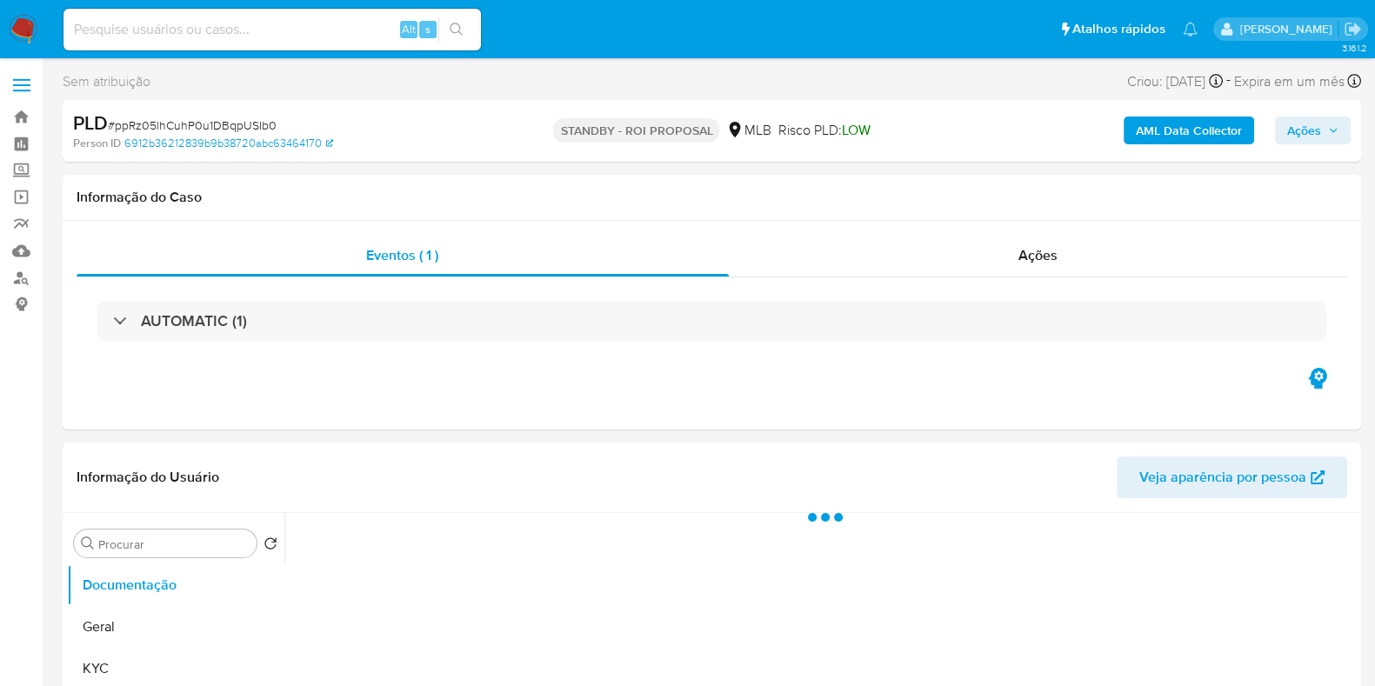
select select "10"
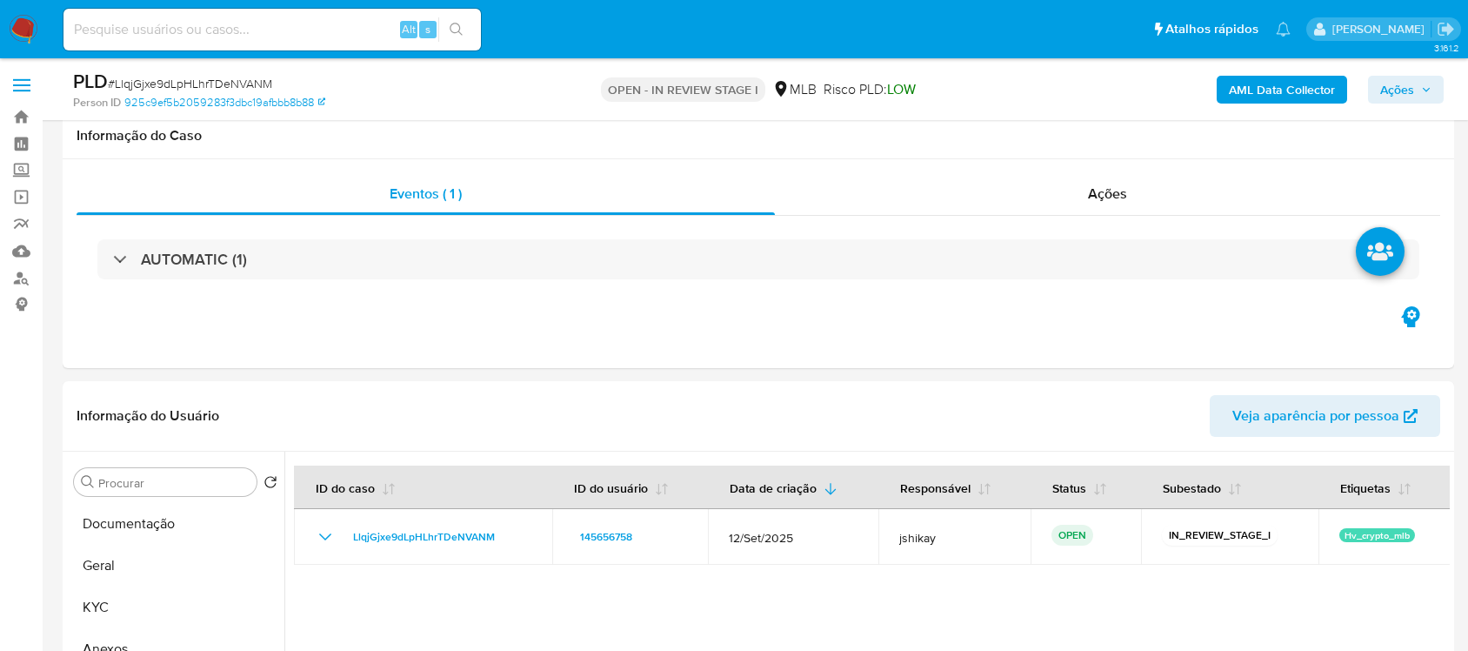
select select "10"
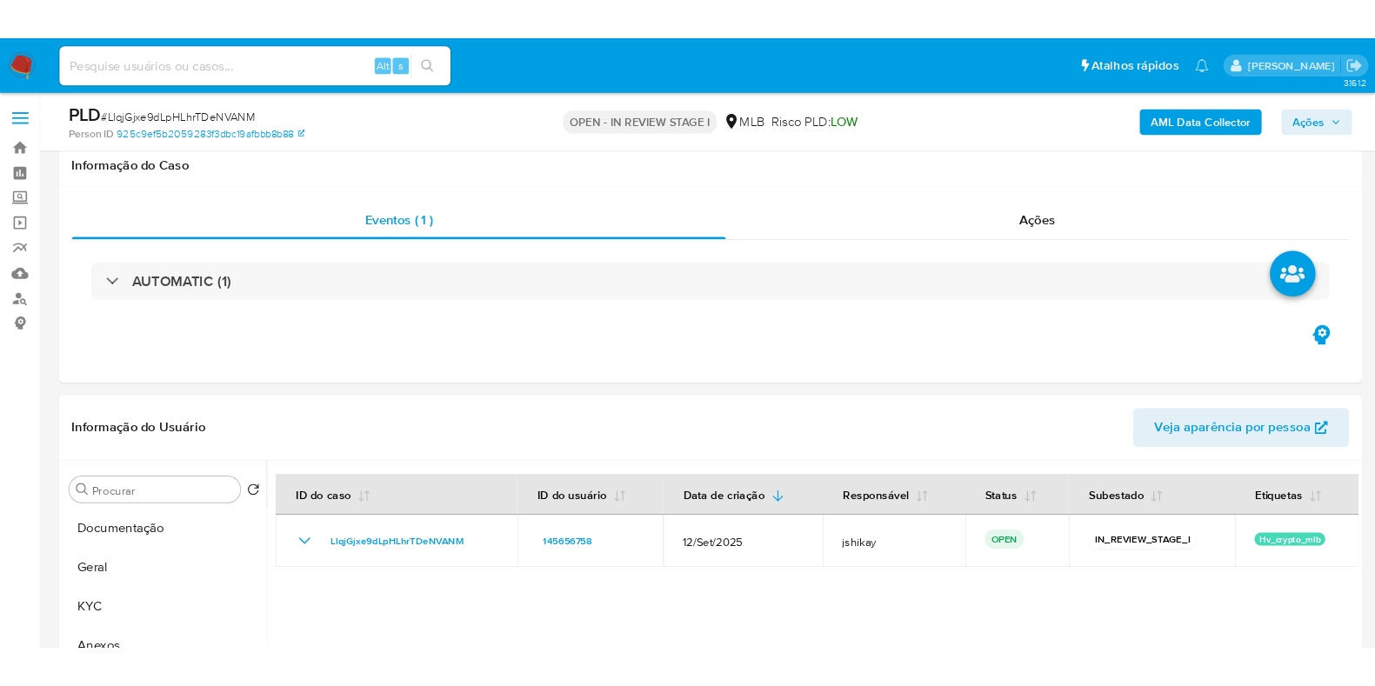
scroll to position [326, 0]
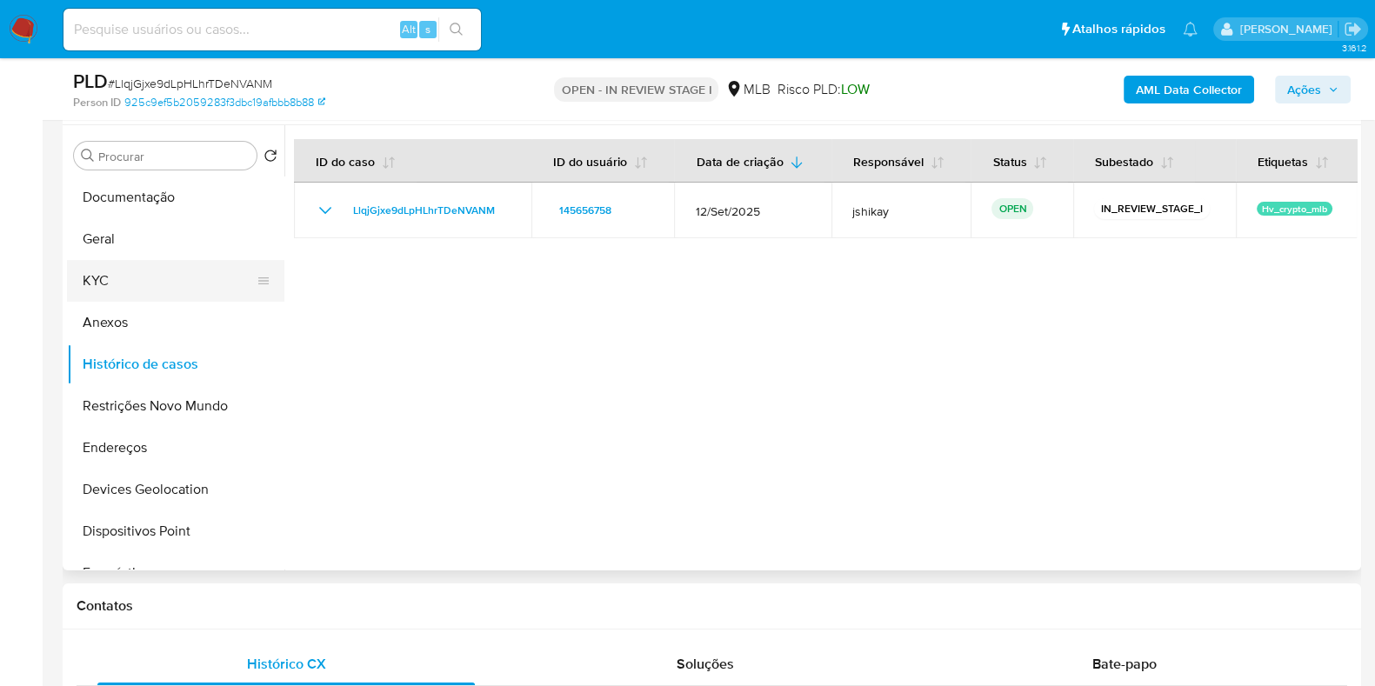
click at [104, 298] on button "KYC" at bounding box center [169, 281] width 204 height 42
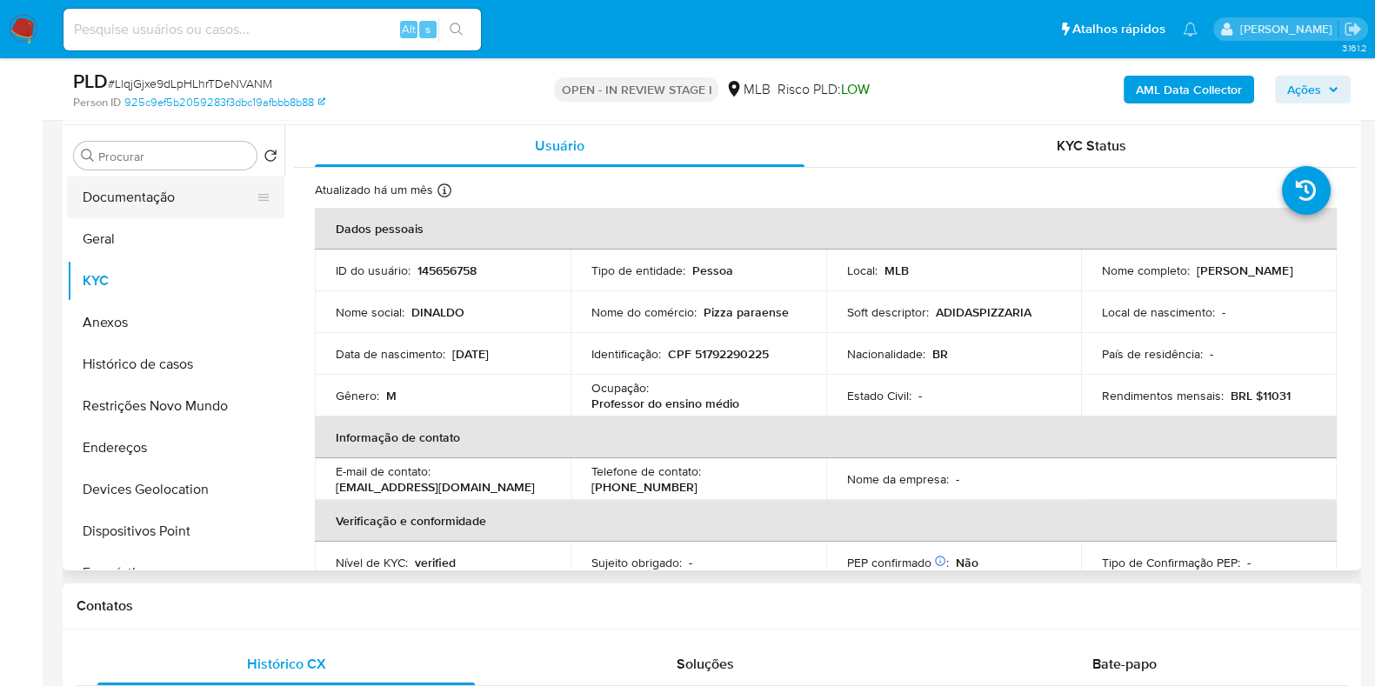
click at [214, 187] on button "Documentação" at bounding box center [169, 198] width 204 height 42
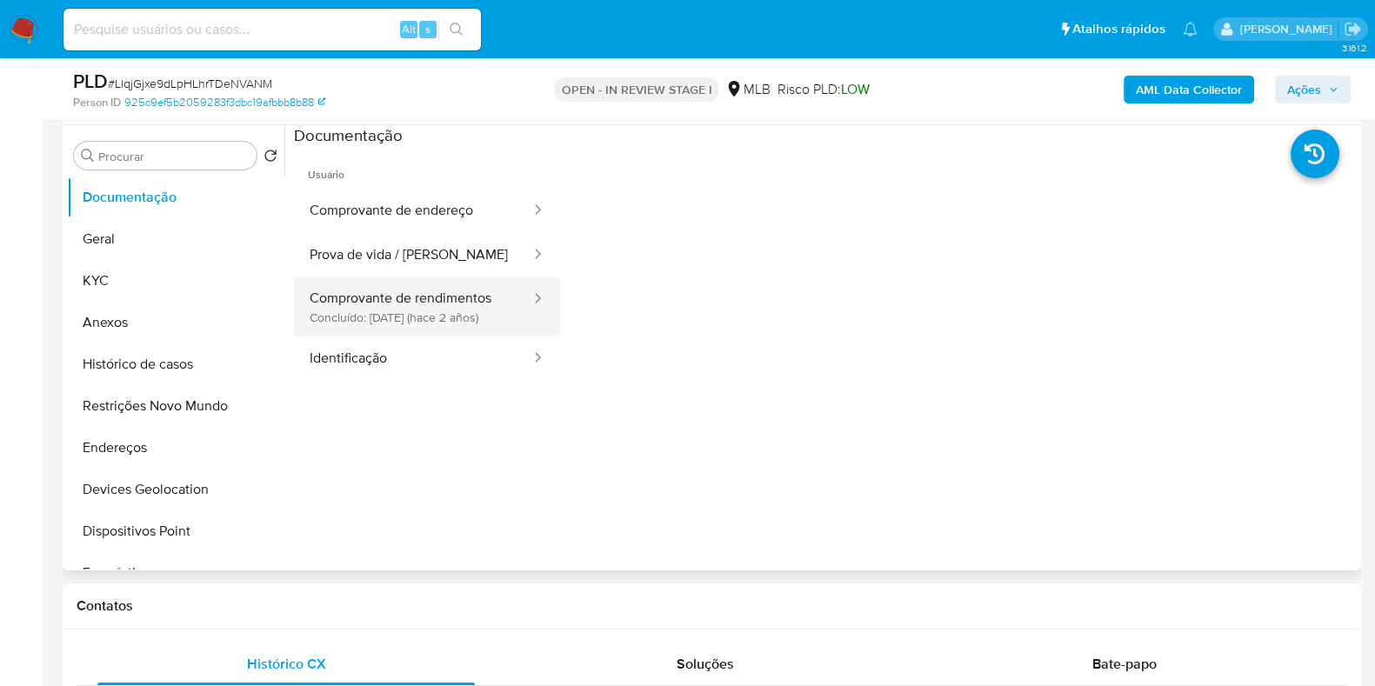
click at [488, 308] on button "Comprovante de rendimentos Concluído: [DATE] (hace 2 años)" at bounding box center [413, 306] width 238 height 59
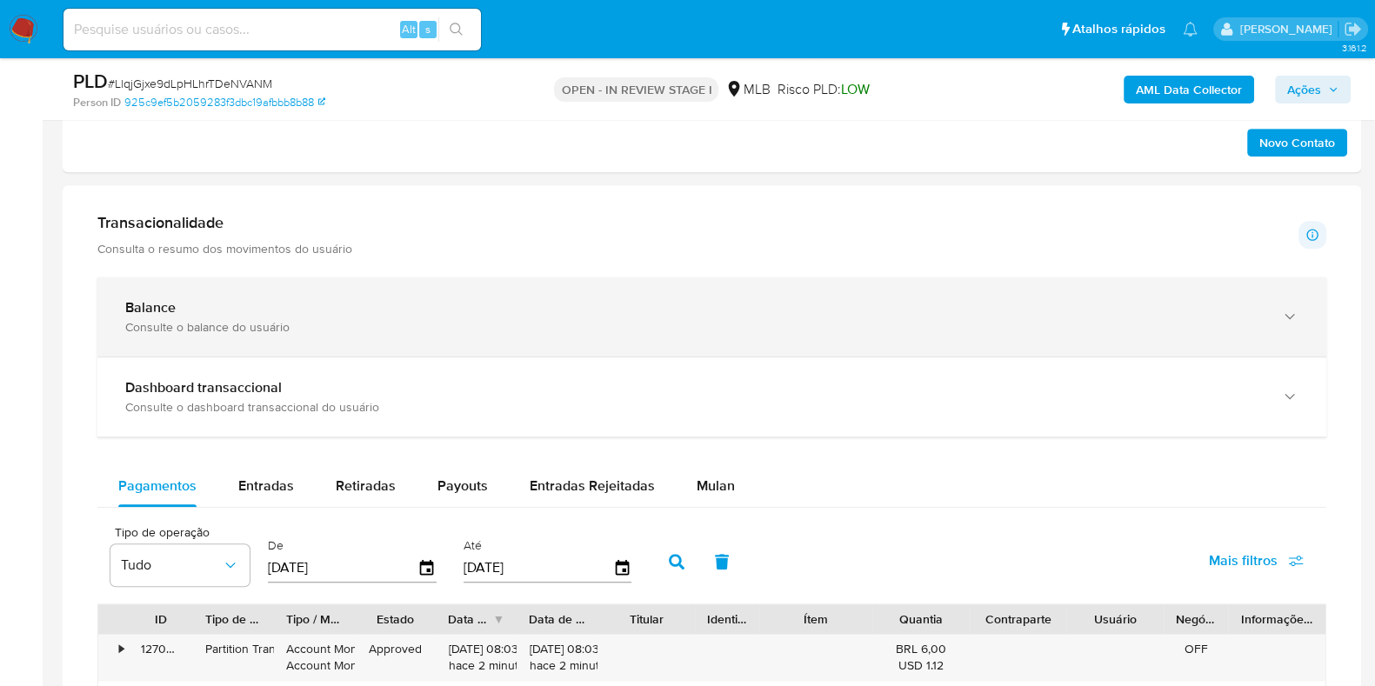
scroll to position [1196, 0]
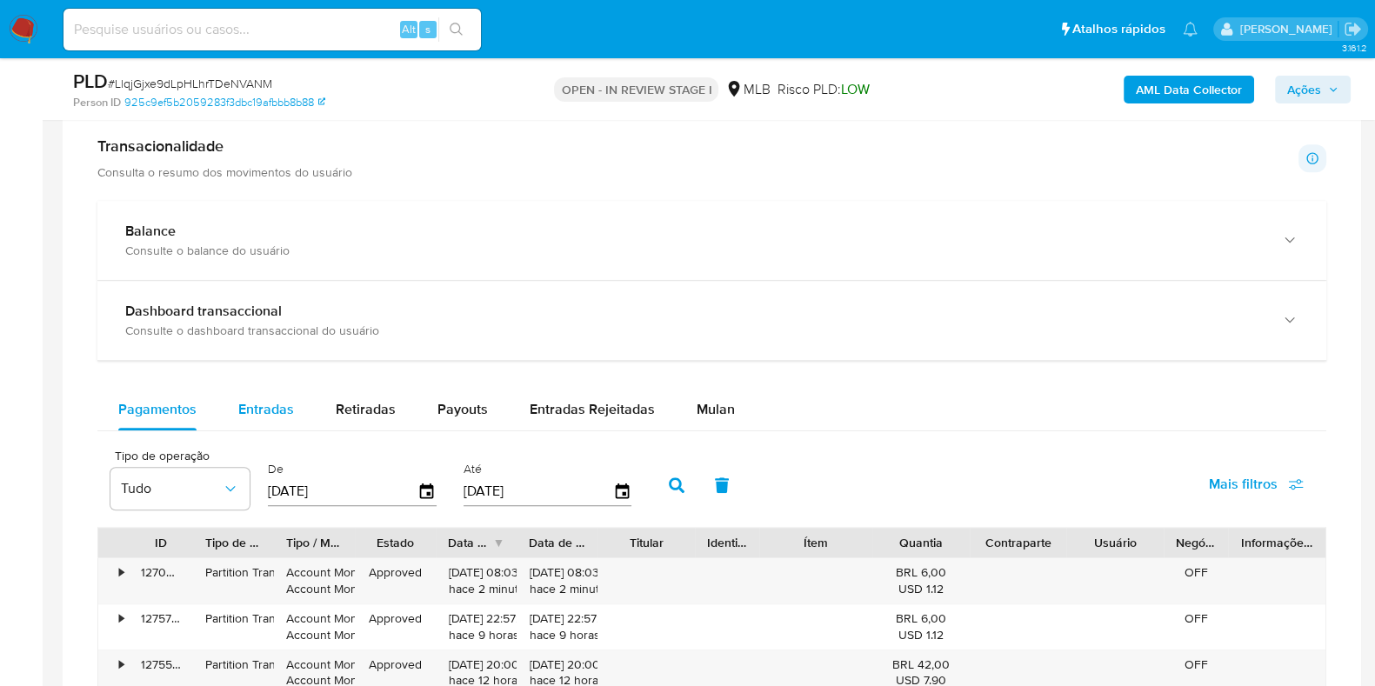
click at [269, 389] on div "Entradas" at bounding box center [266, 410] width 56 height 42
select select "10"
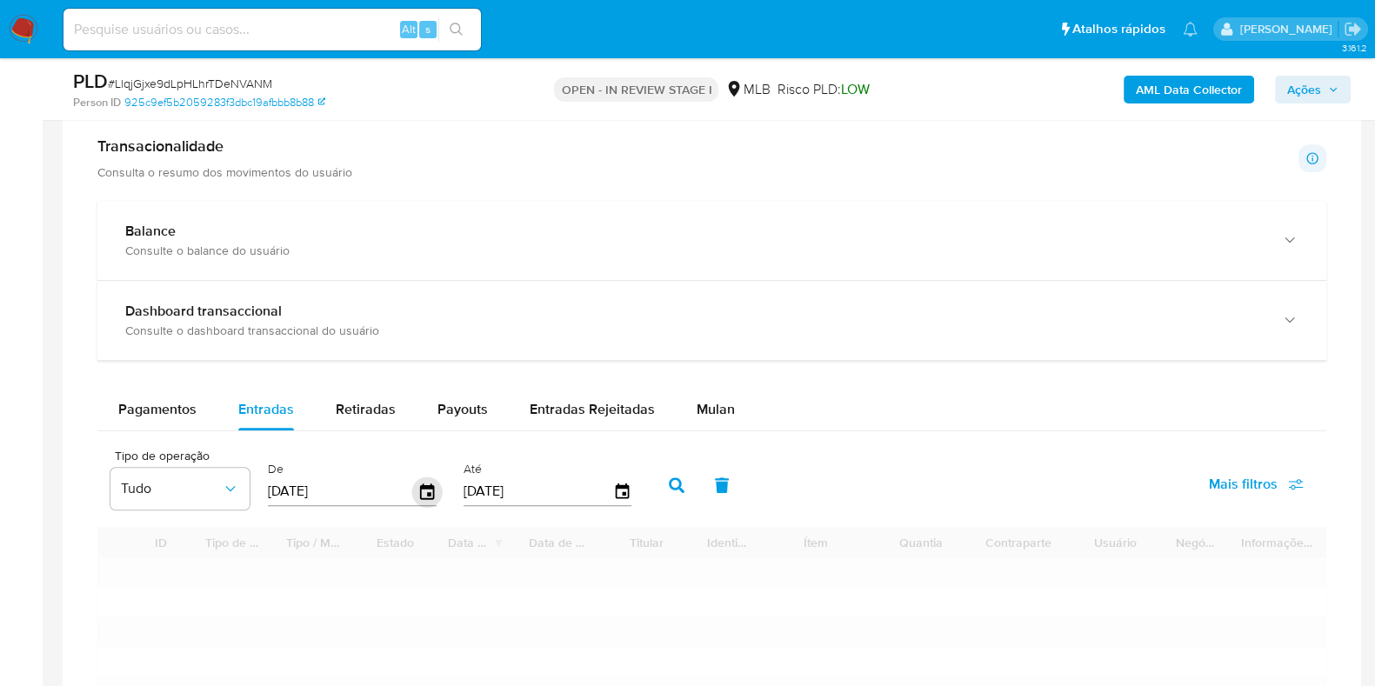
click at [426, 489] on icon "button" at bounding box center [427, 492] width 30 height 30
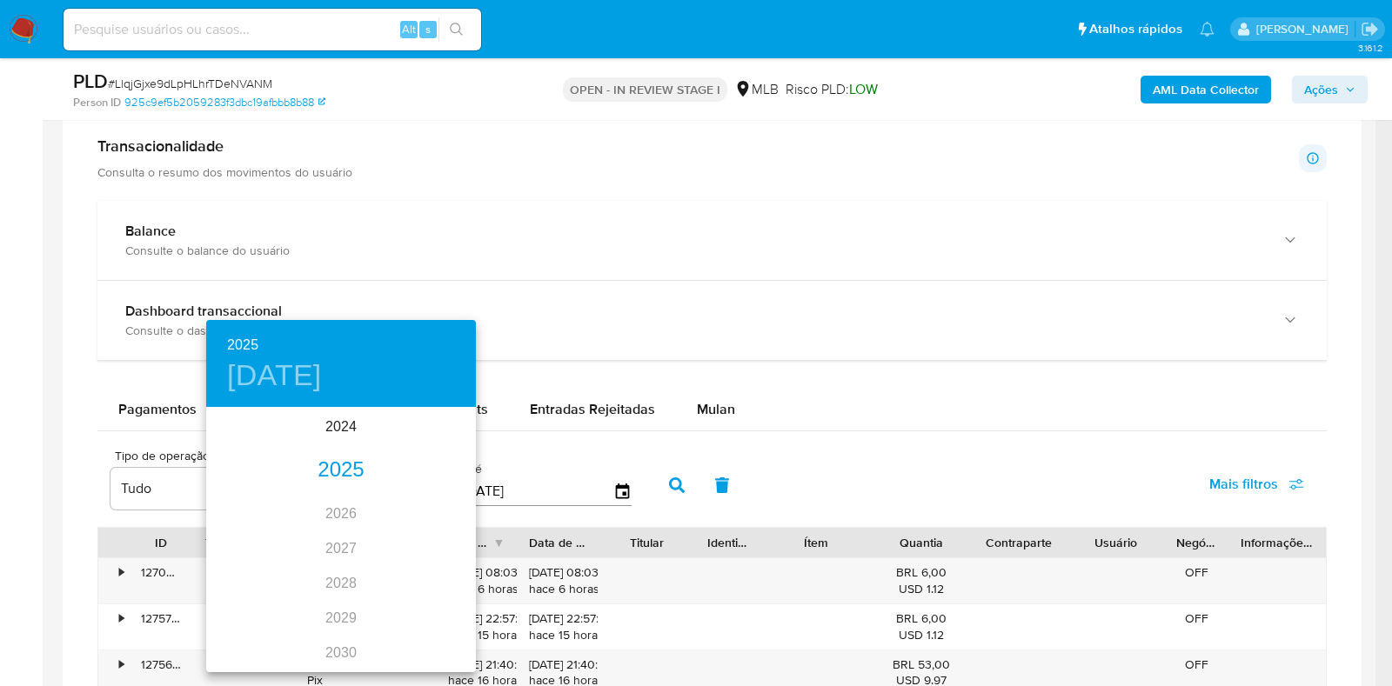
click at [340, 457] on div "2025" at bounding box center [341, 470] width 270 height 35
click at [262, 567] on div "jul." at bounding box center [251, 572] width 90 height 65
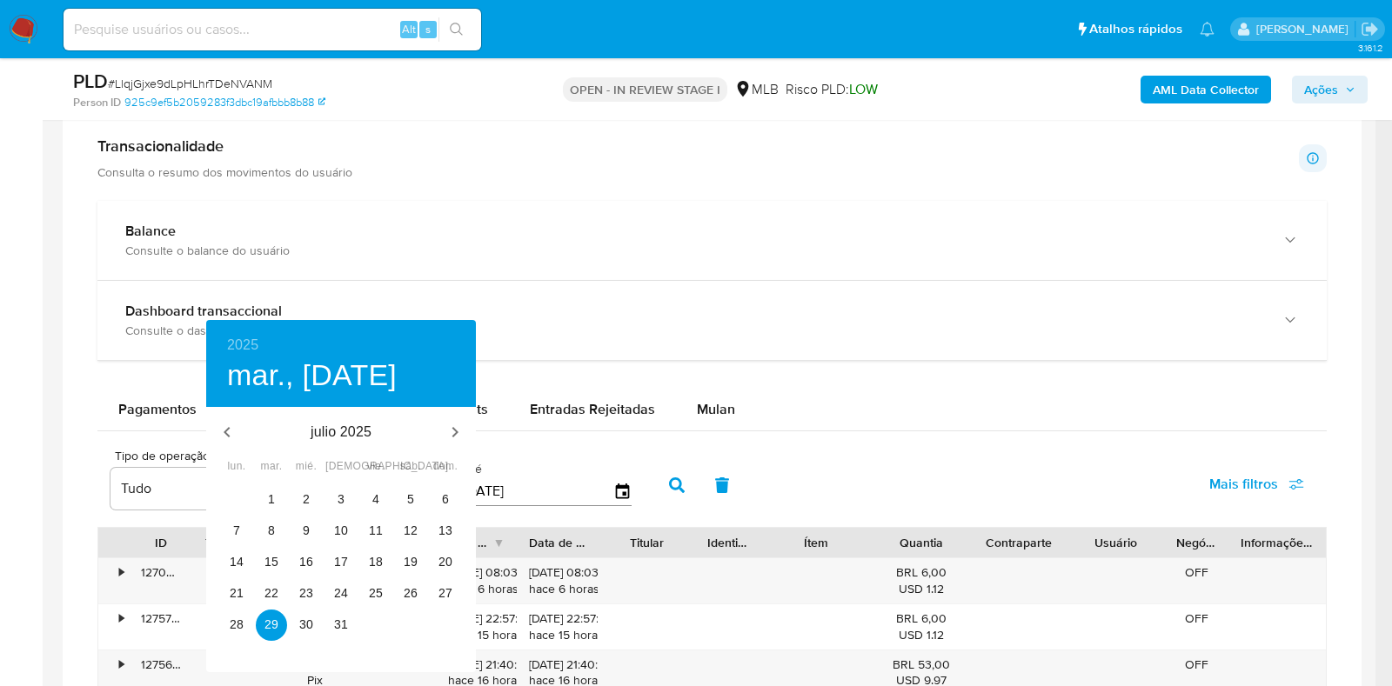
click at [252, 494] on div "30" at bounding box center [236, 499] width 35 height 31
click at [266, 499] on span "1" at bounding box center [271, 499] width 31 height 17
type input "01/07/2025"
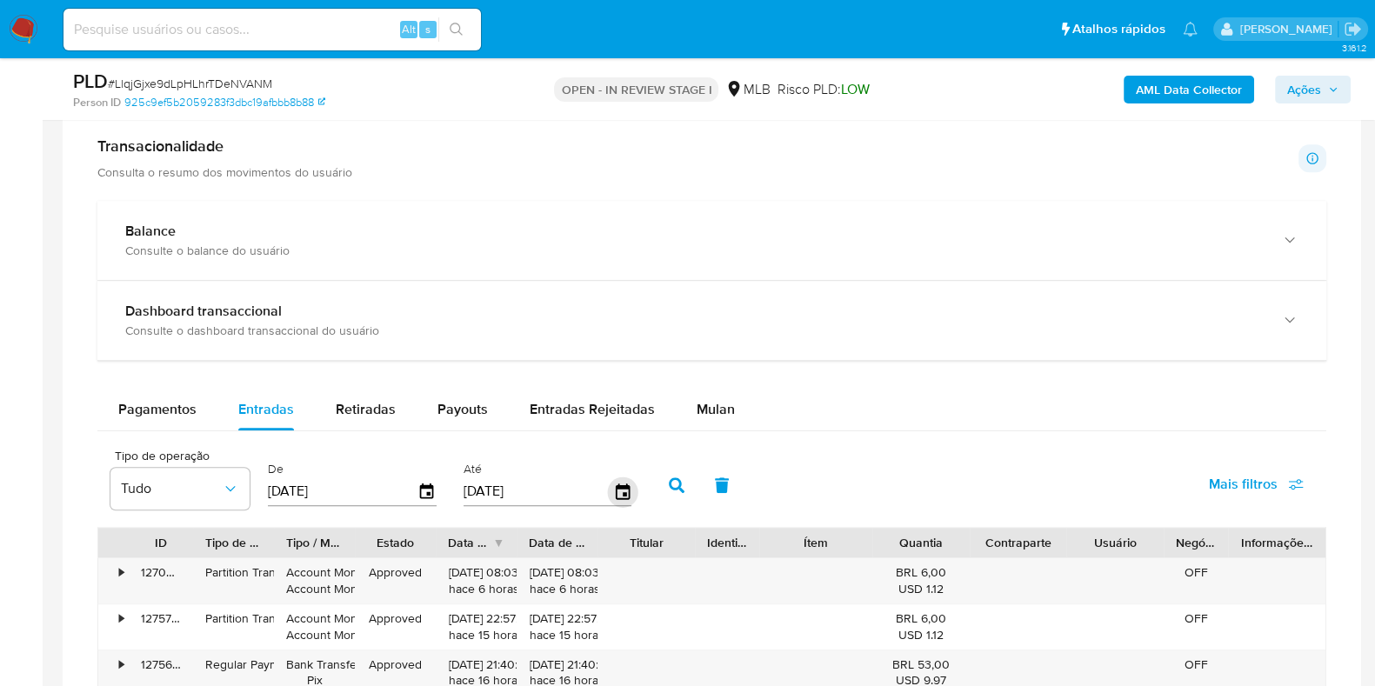
click at [609, 482] on icon "button" at bounding box center [622, 492] width 30 height 30
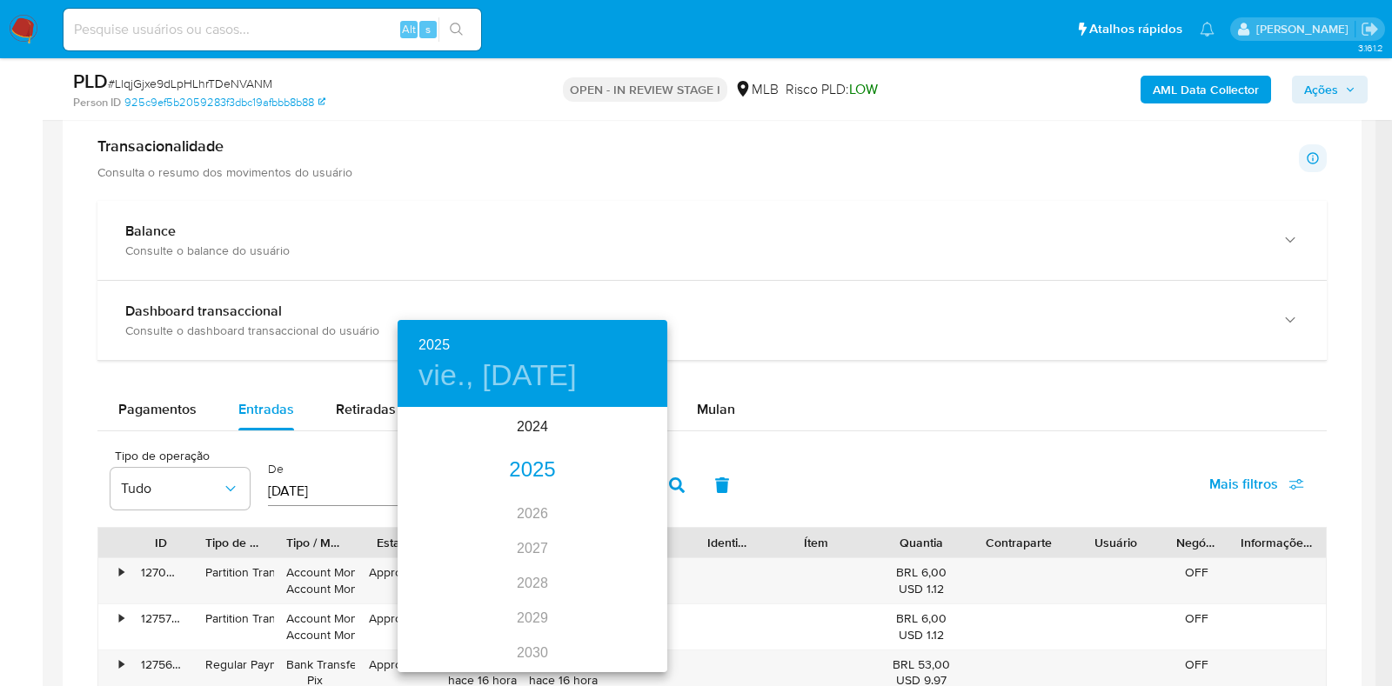
click at [524, 471] on div "2025" at bounding box center [533, 470] width 270 height 35
click at [444, 565] on div "jul." at bounding box center [443, 572] width 90 height 65
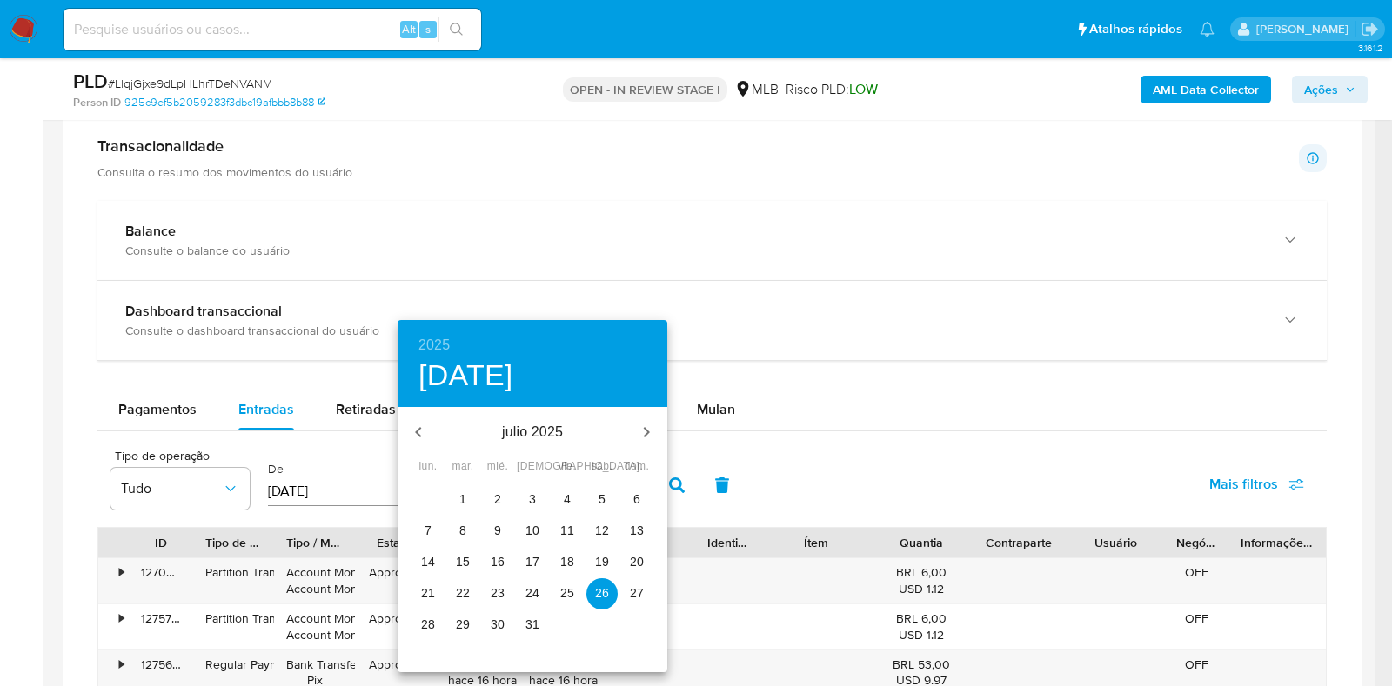
click at [536, 624] on p "31" at bounding box center [532, 624] width 14 height 17
type input "31/07/2025"
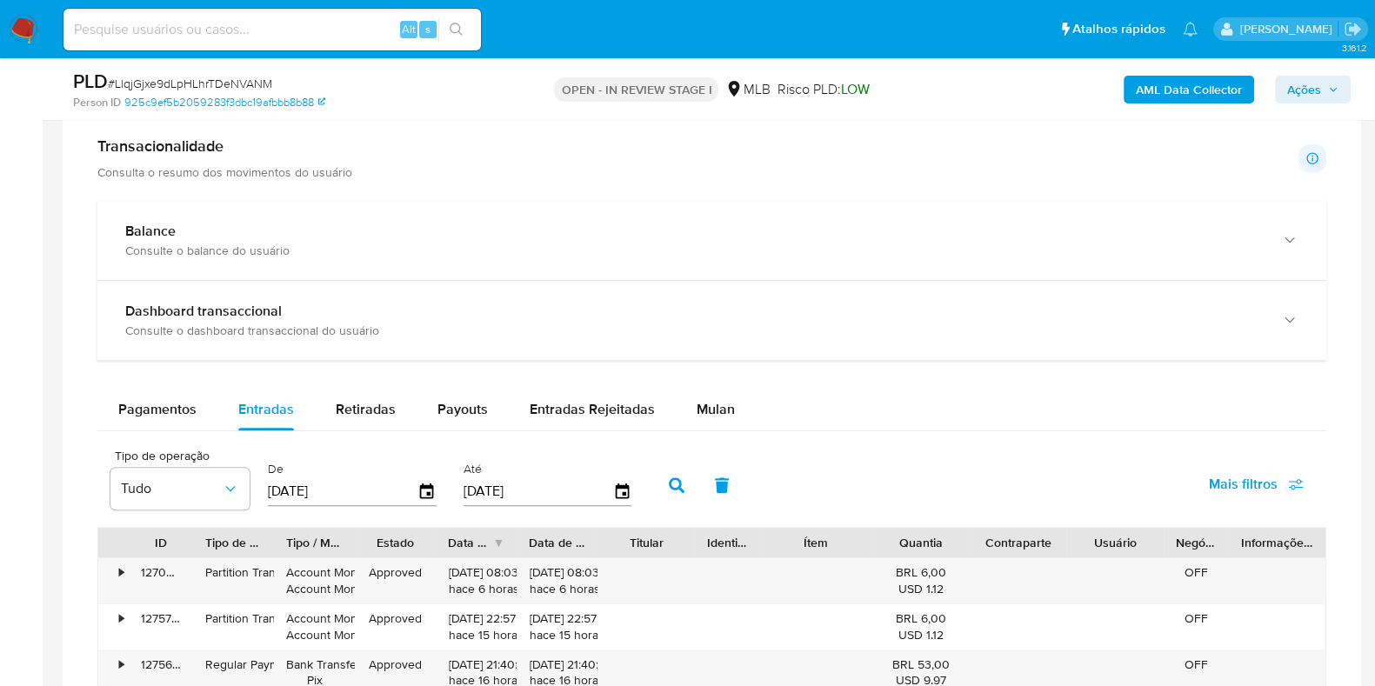
click at [669, 482] on icon "button" at bounding box center [677, 486] width 16 height 16
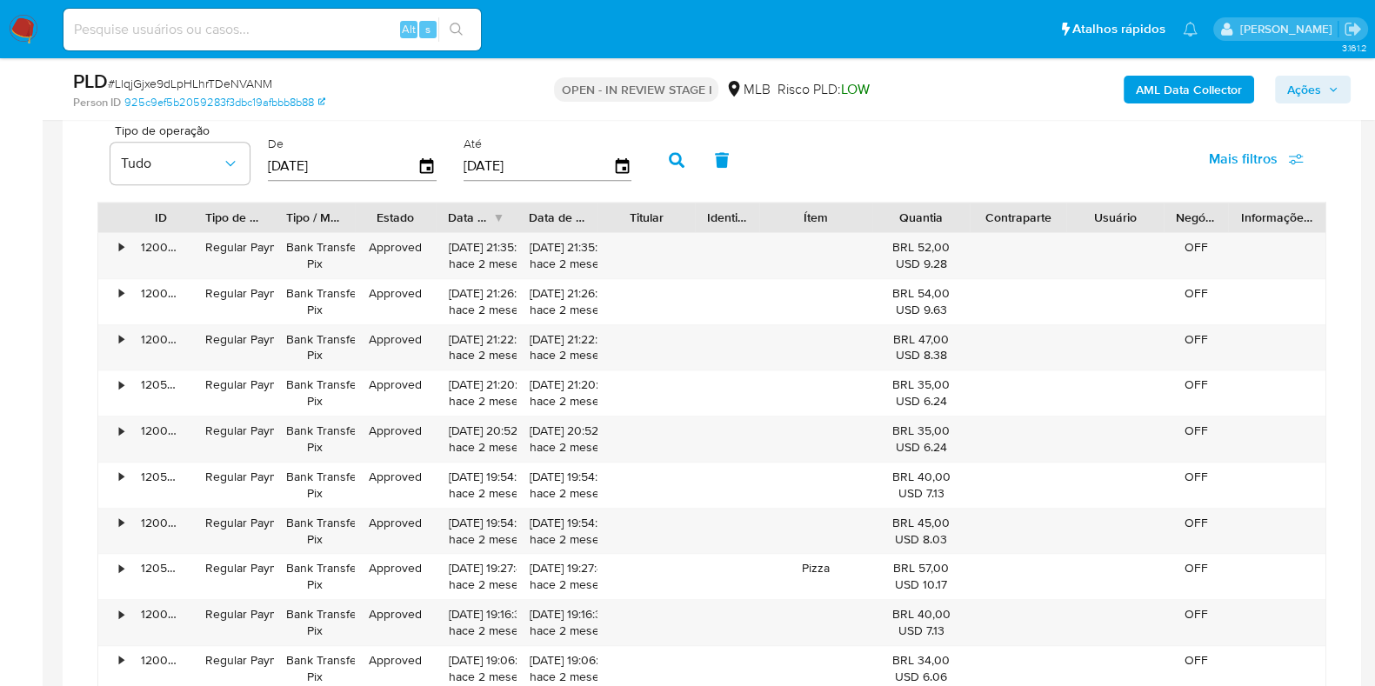
scroll to position [1630, 0]
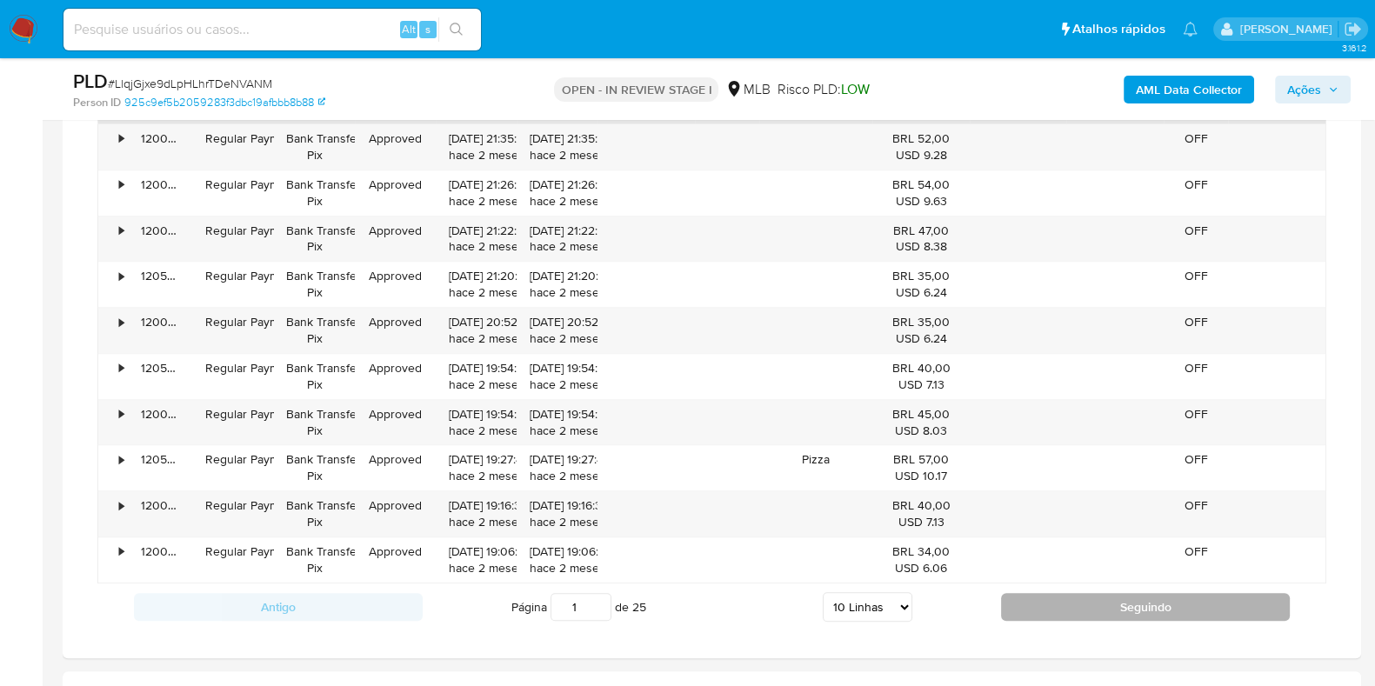
click at [1045, 606] on button "Seguindo" at bounding box center [1145, 607] width 289 height 28
click at [1045, 593] on button "Seguindo" at bounding box center [1145, 607] width 289 height 28
click at [1039, 603] on button "Seguindo" at bounding box center [1145, 607] width 289 height 28
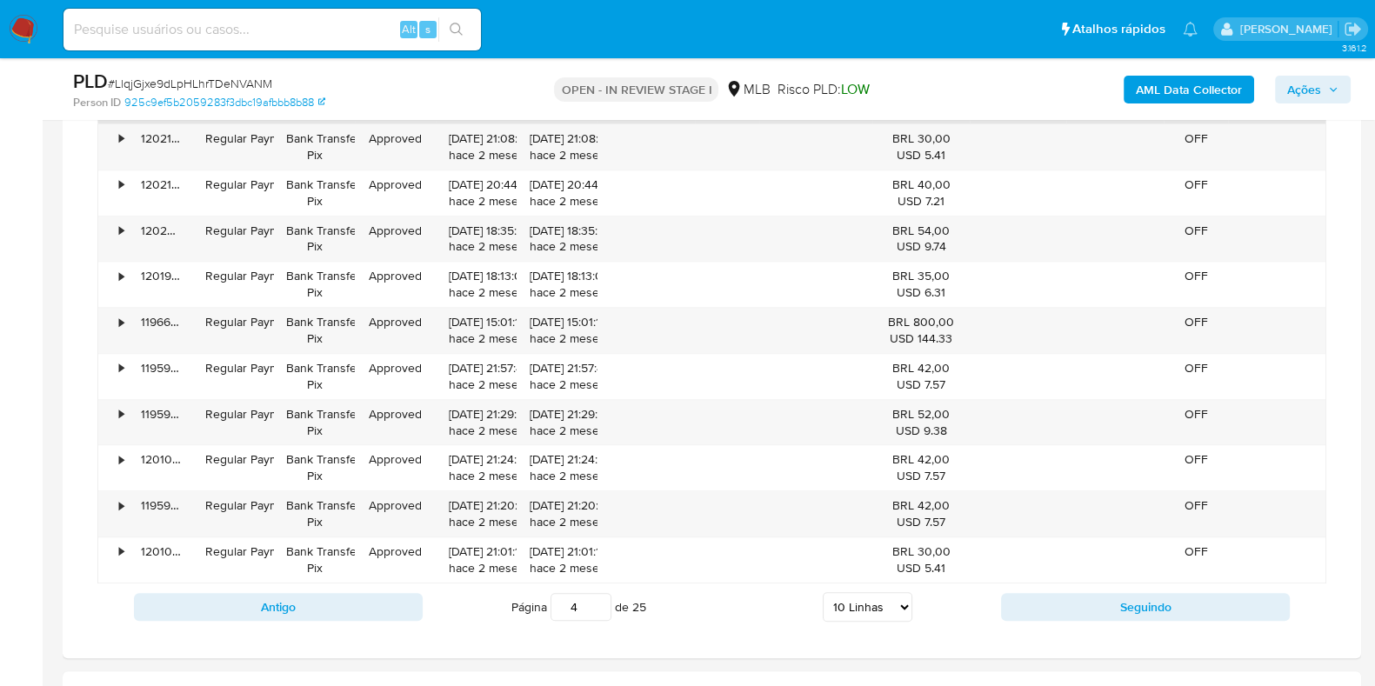
drag, startPoint x: 1372, startPoint y: 416, endPoint x: 1372, endPoint y: 406, distance: 9.6
click at [1372, 406] on main "3.161.2 Atribuiu o jshikay Asignado el: 16/09/2025 16:25:29 Criou: 12/09/2025 C…" at bounding box center [687, 28] width 1375 height 3317
drag, startPoint x: 1375, startPoint y: 405, endPoint x: 1377, endPoint y: 386, distance: 19.2
click at [1375, 381] on html "Pausado Ver notificaciones Alt s Atalhos rápidos Presiona las siguientes teclas…" at bounding box center [687, 28] width 1375 height 3317
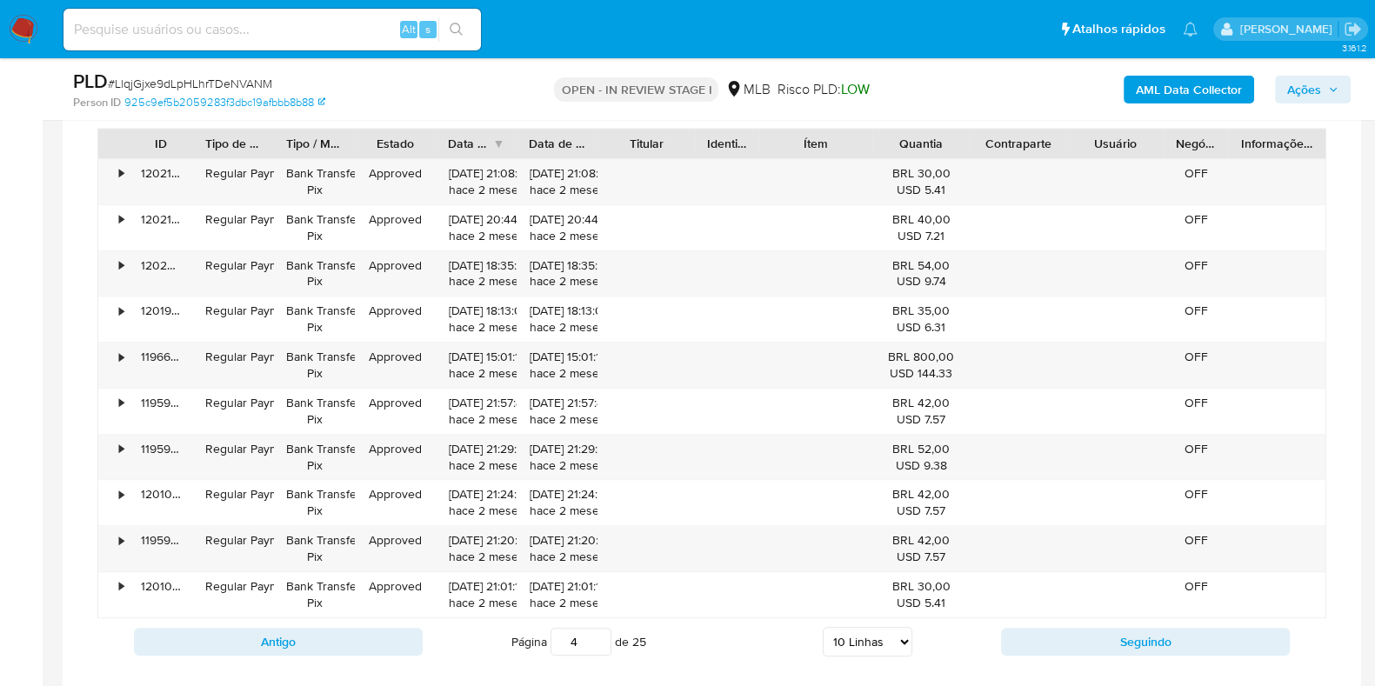
scroll to position [1625, 0]
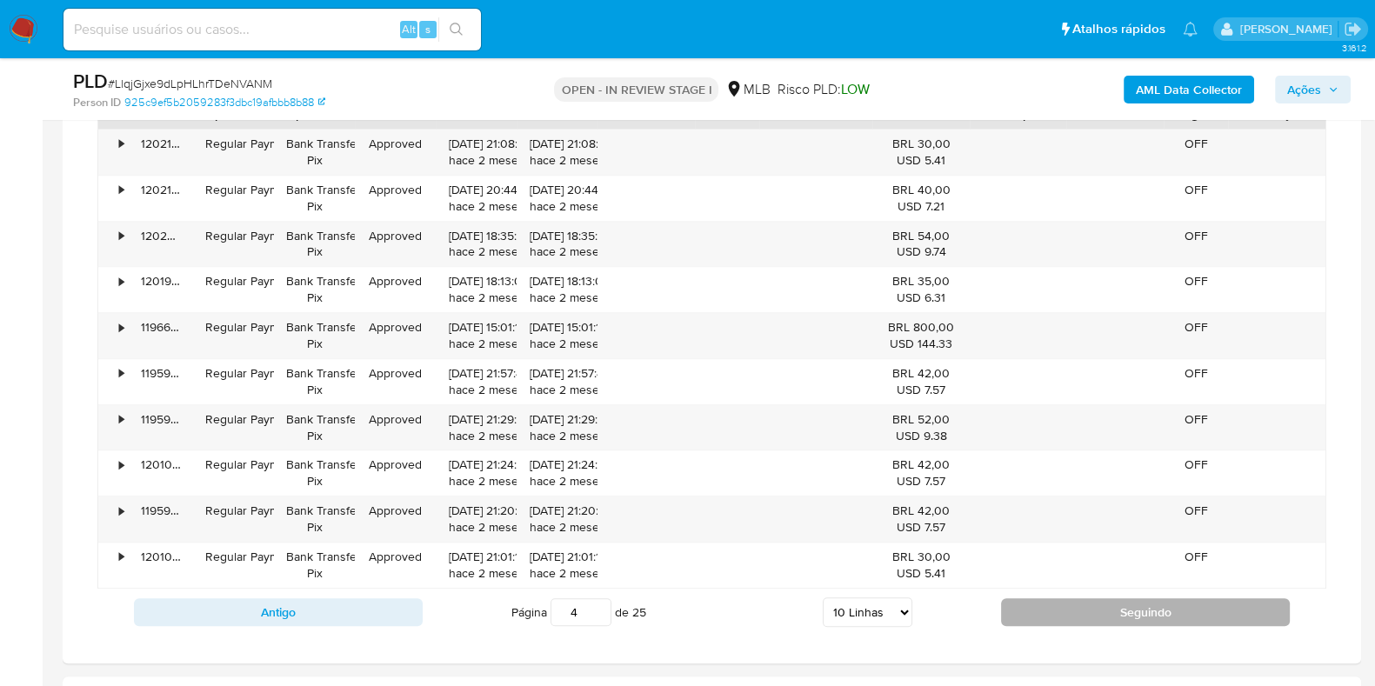
click at [1057, 607] on button "Seguindo" at bounding box center [1145, 612] width 289 height 28
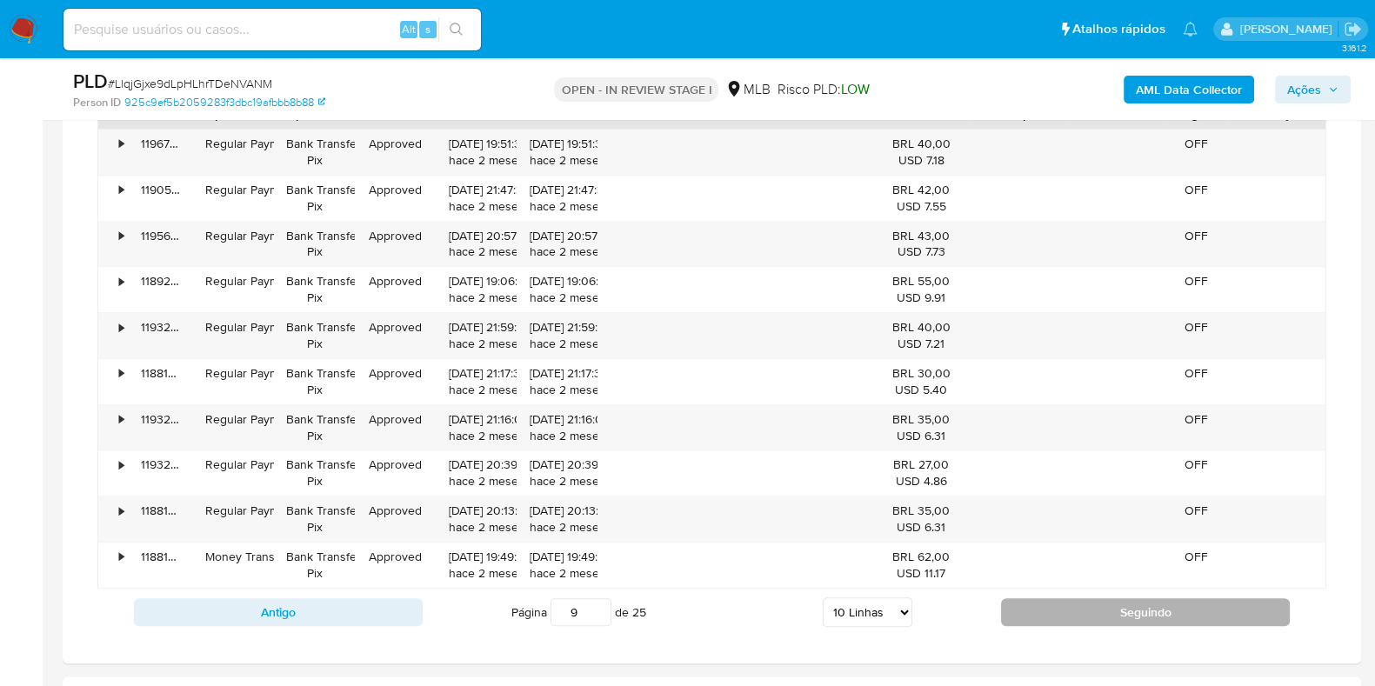
click at [1057, 607] on button "Seguindo" at bounding box center [1145, 612] width 289 height 28
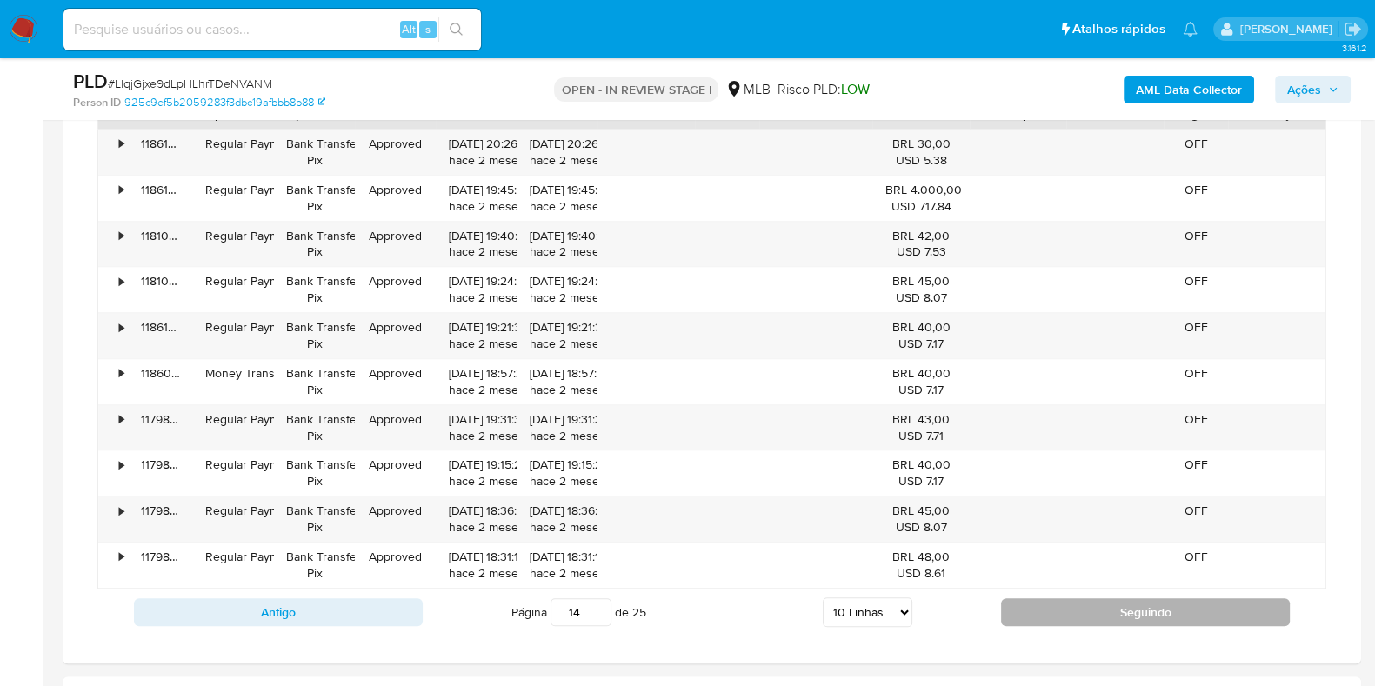
click at [1057, 607] on button "Seguindo" at bounding box center [1145, 612] width 289 height 28
click at [1018, 611] on button "Seguindo" at bounding box center [1145, 612] width 289 height 28
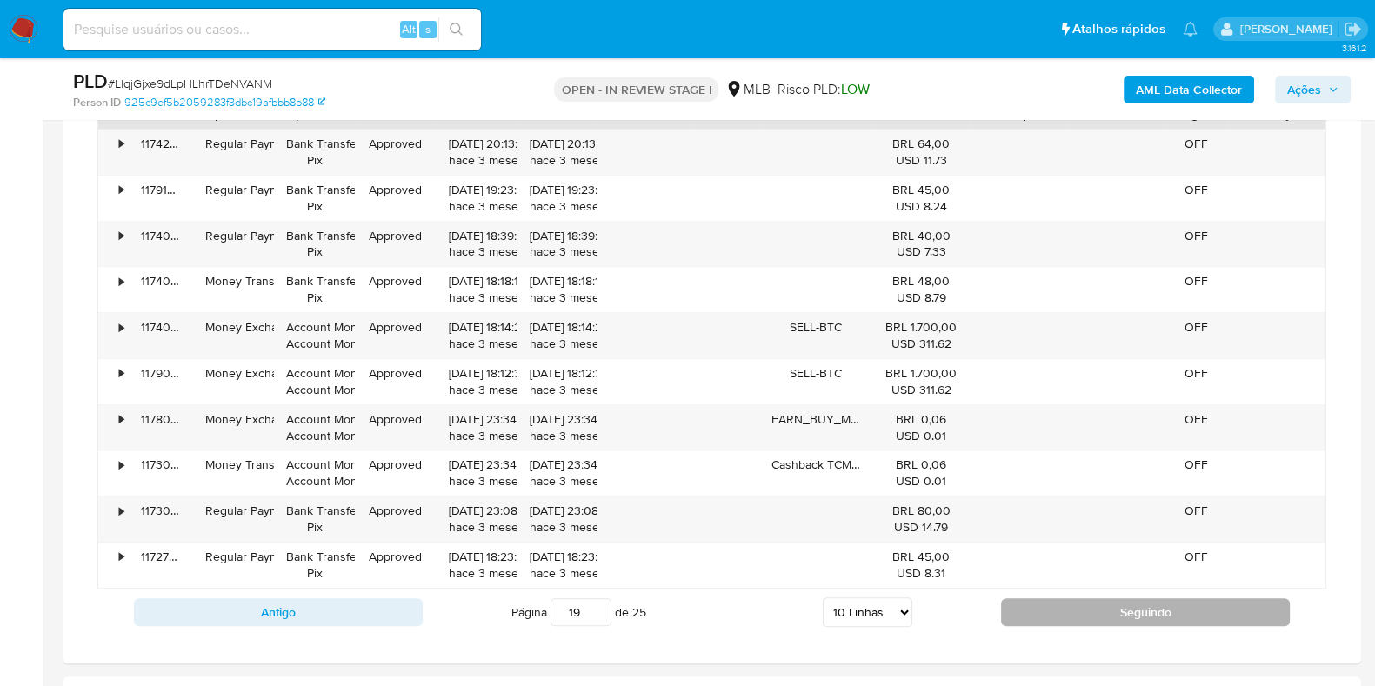
click at [1018, 611] on button "Seguindo" at bounding box center [1145, 612] width 289 height 28
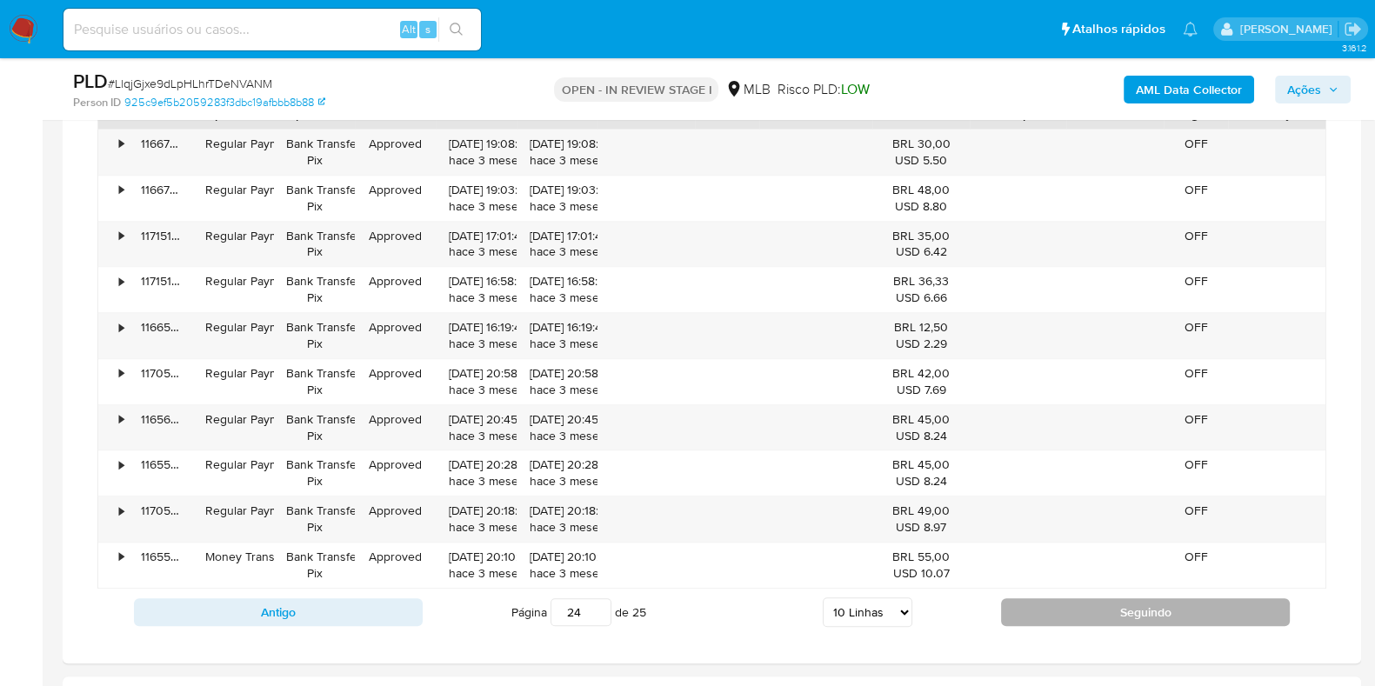
click at [1018, 611] on button "Seguindo" at bounding box center [1145, 612] width 289 height 28
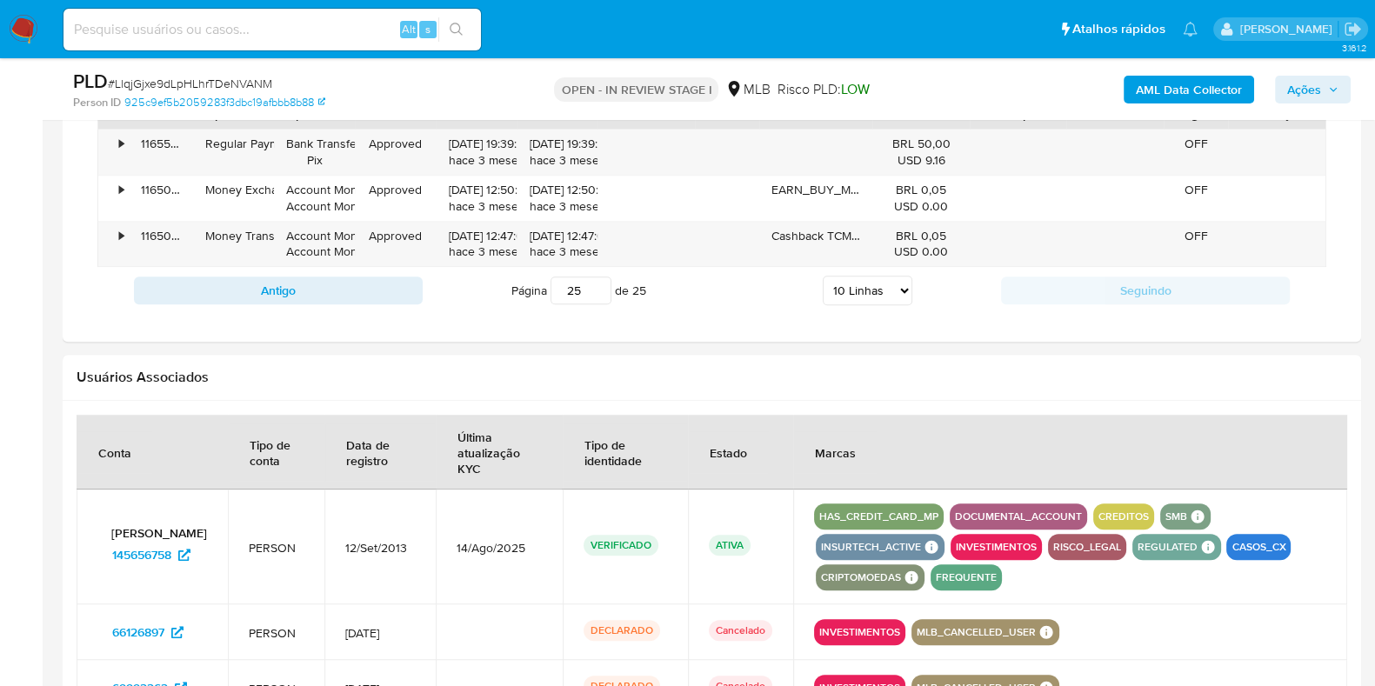
scroll to position [1516, 0]
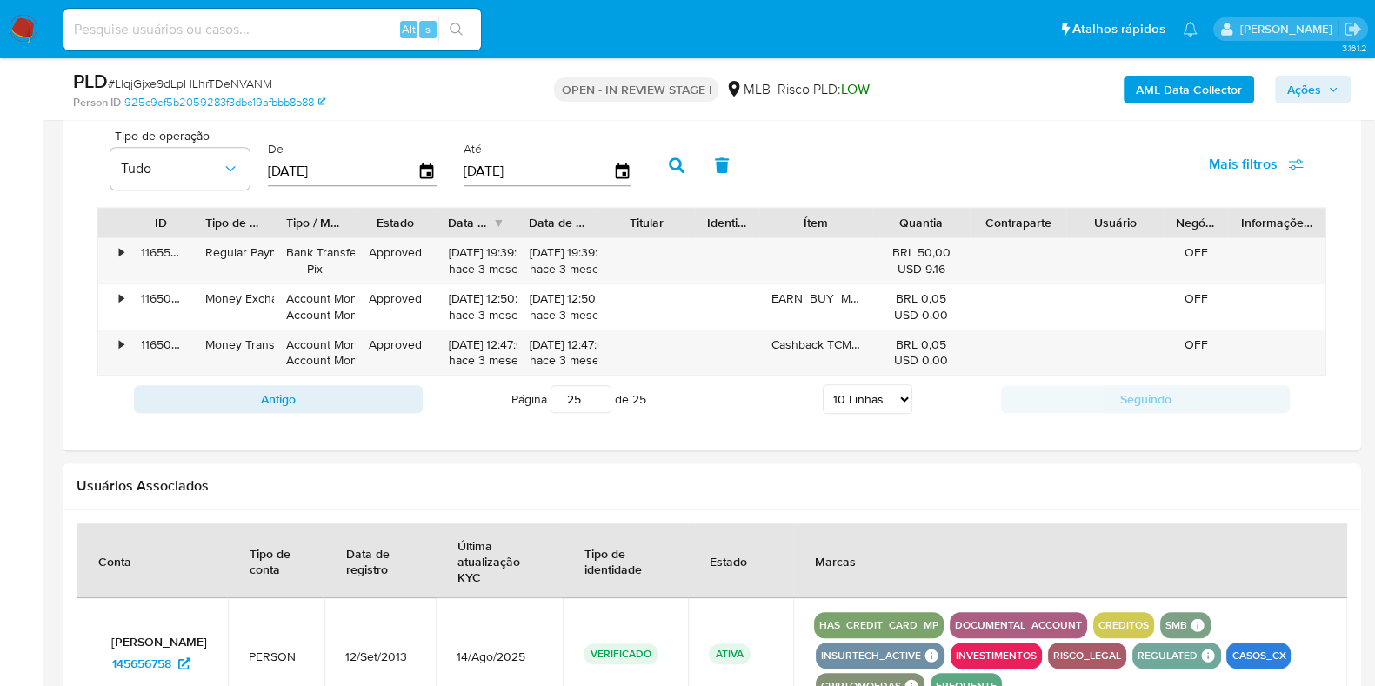
click at [365, 410] on button "Antigo" at bounding box center [278, 399] width 289 height 28
type input "24"
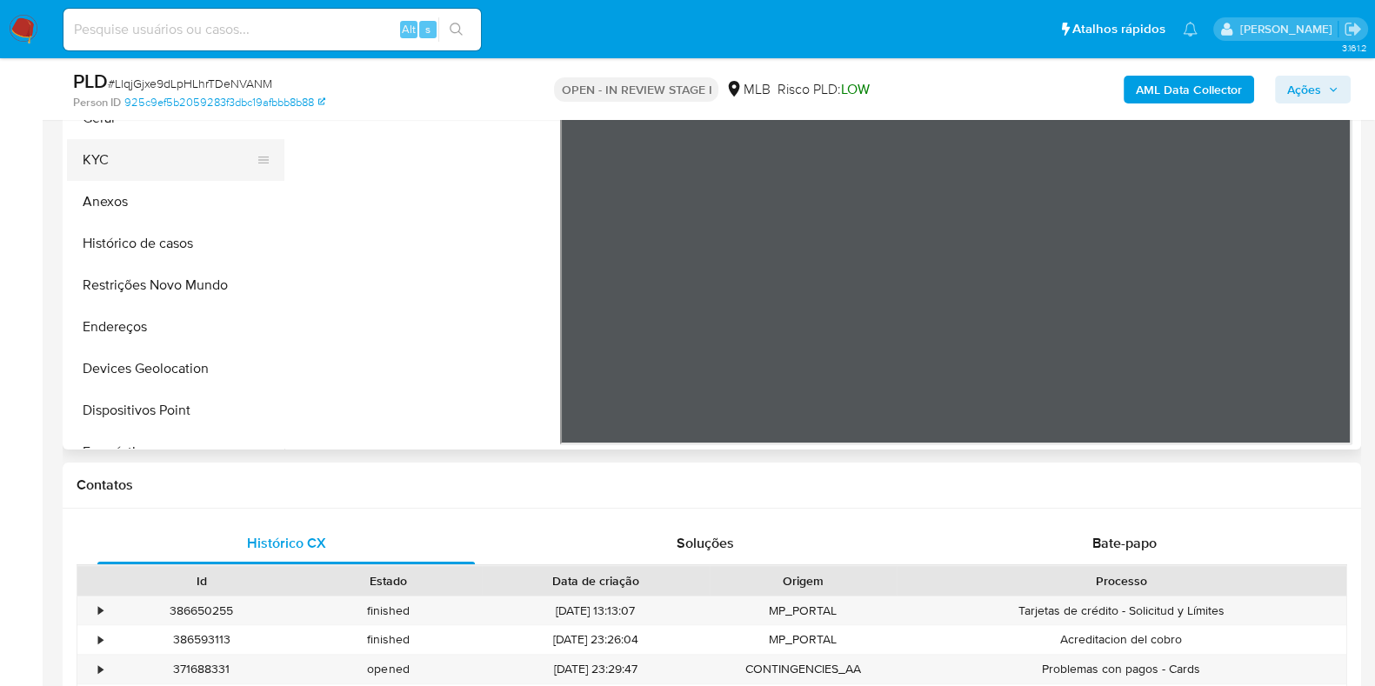
scroll to position [320, 0]
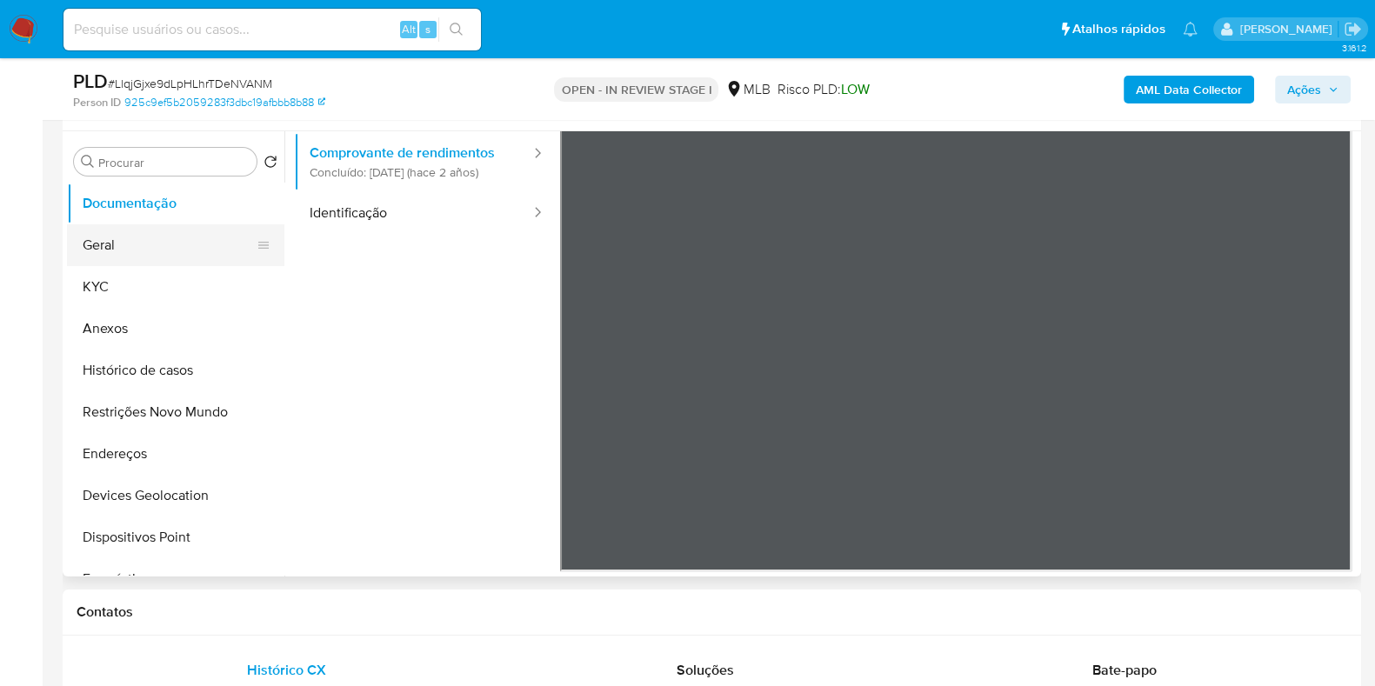
click at [136, 242] on button "Geral" at bounding box center [169, 245] width 204 height 42
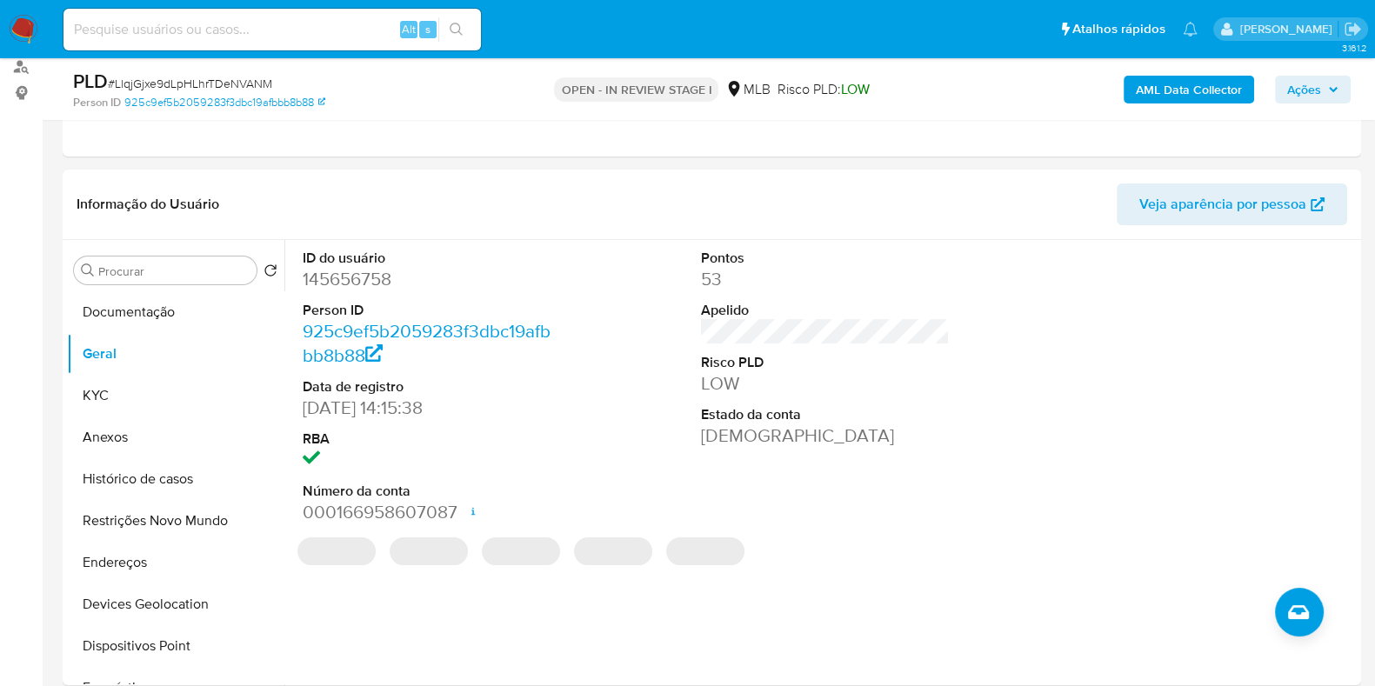
scroll to position [239, 0]
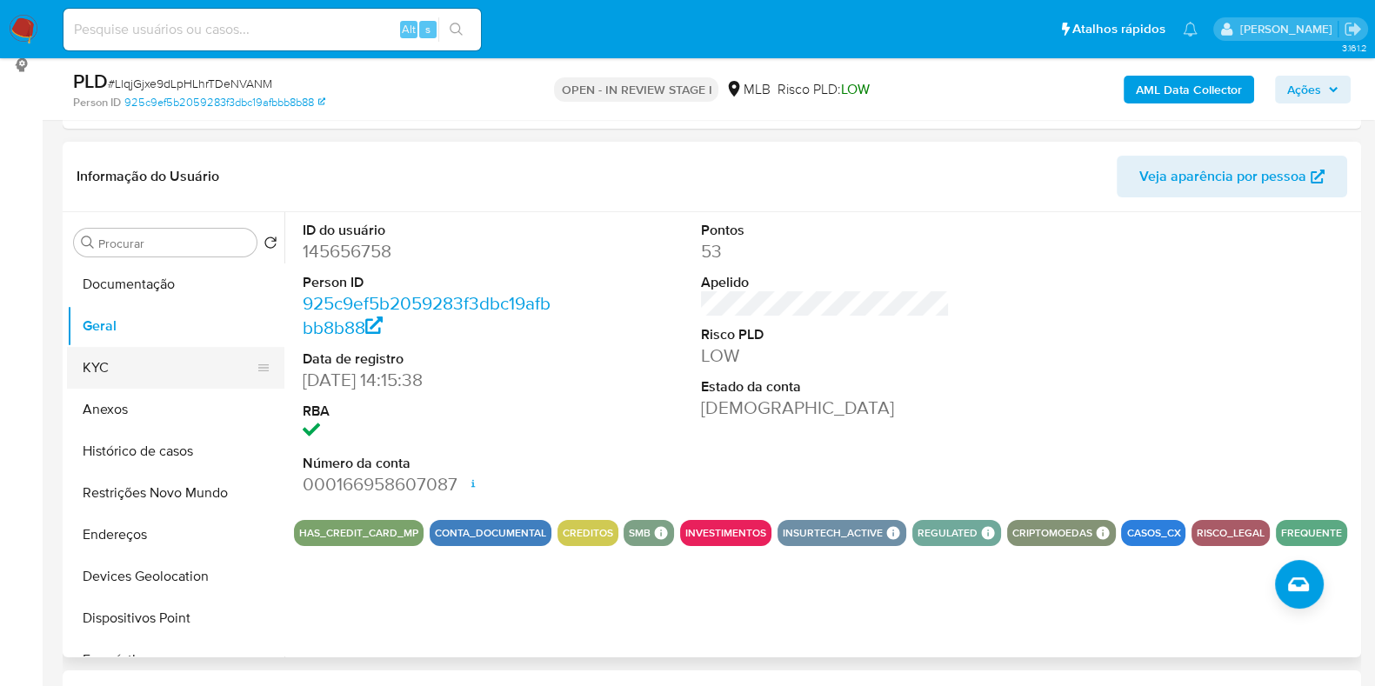
click at [110, 360] on button "KYC" at bounding box center [169, 368] width 204 height 42
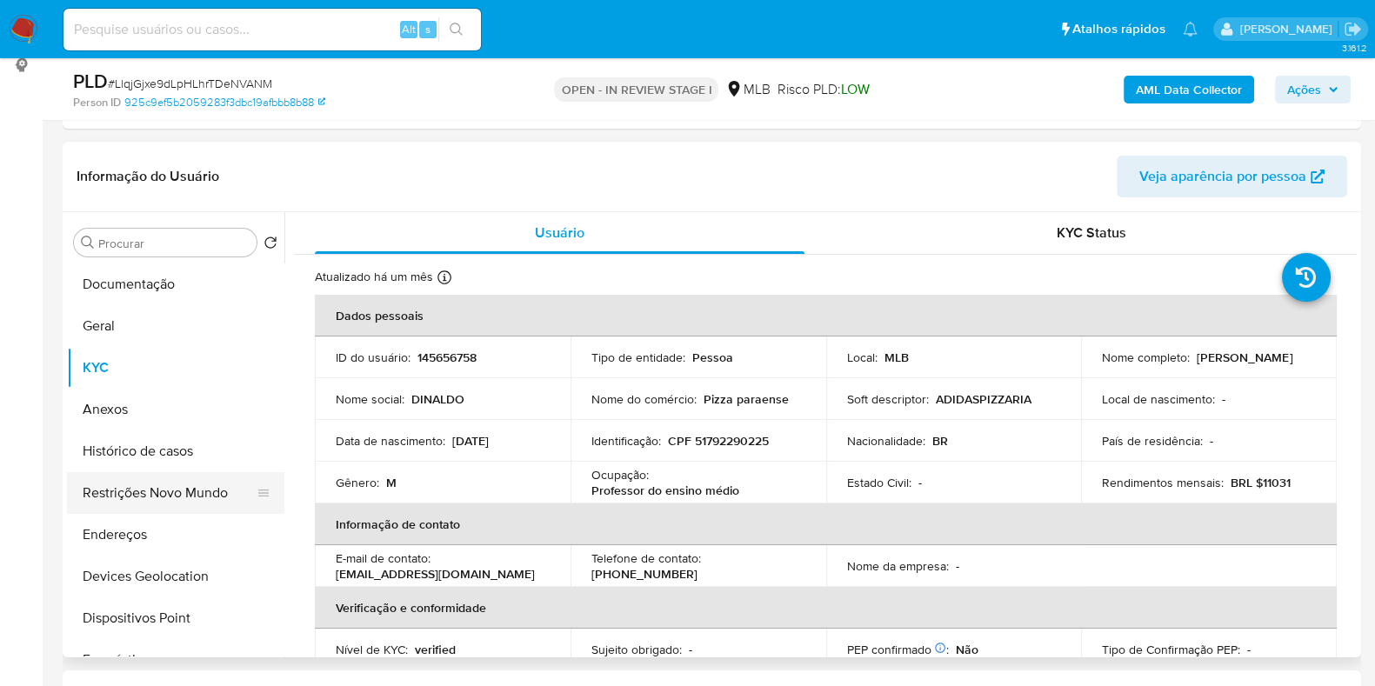
click at [142, 511] on button "Restrições Novo Mundo" at bounding box center [169, 493] width 204 height 42
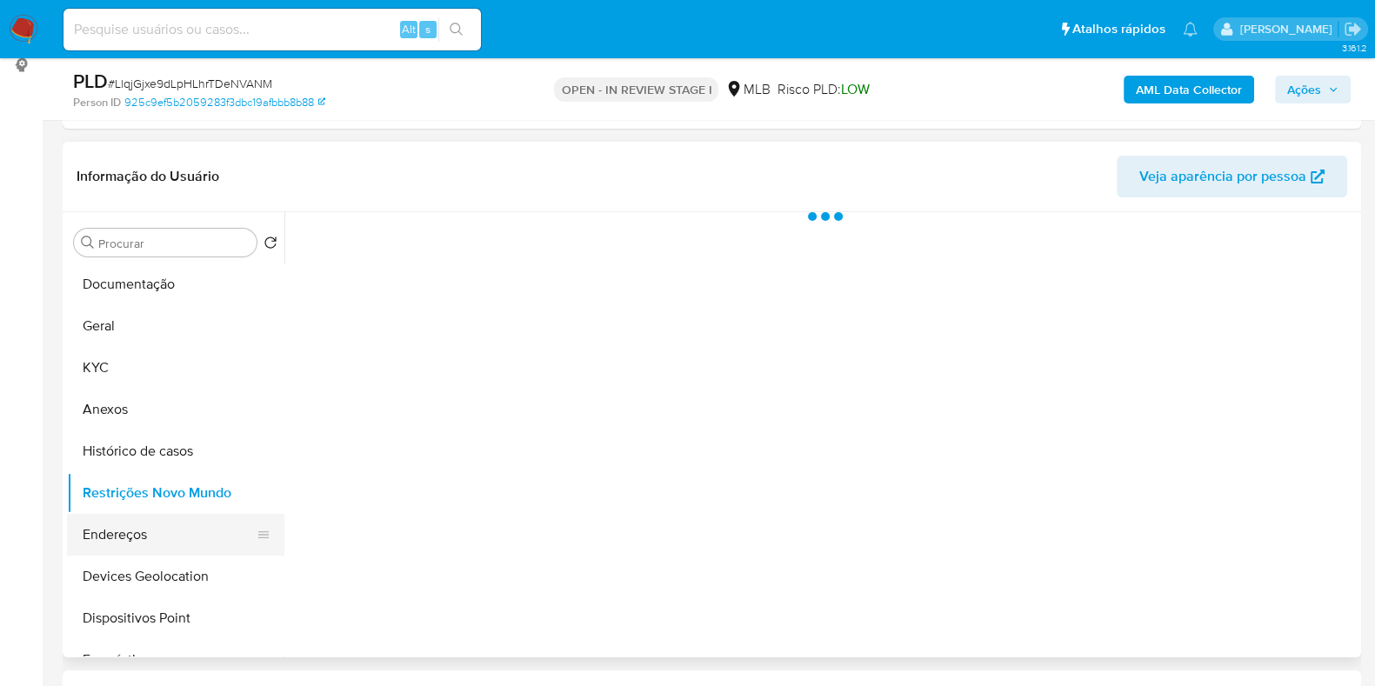
click at [142, 526] on button "Endereços" at bounding box center [169, 535] width 204 height 42
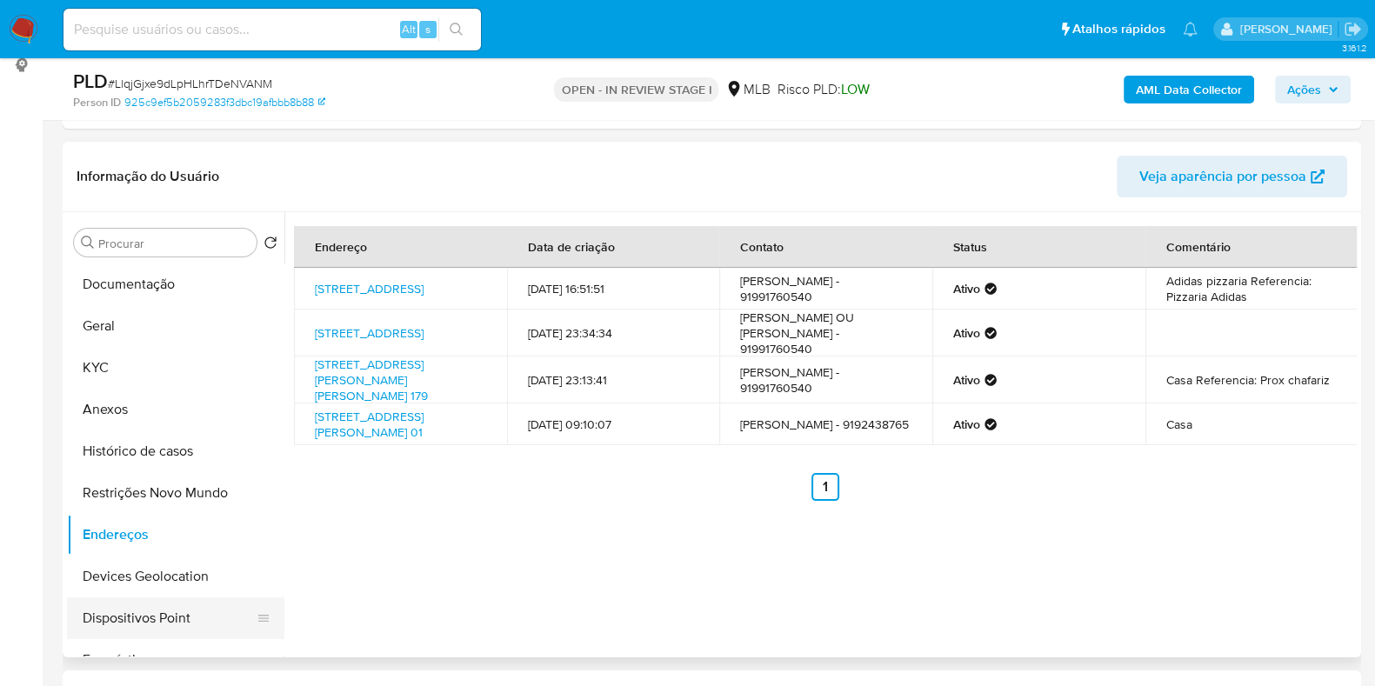
click at [125, 601] on button "Dispositivos Point" at bounding box center [169, 619] width 204 height 42
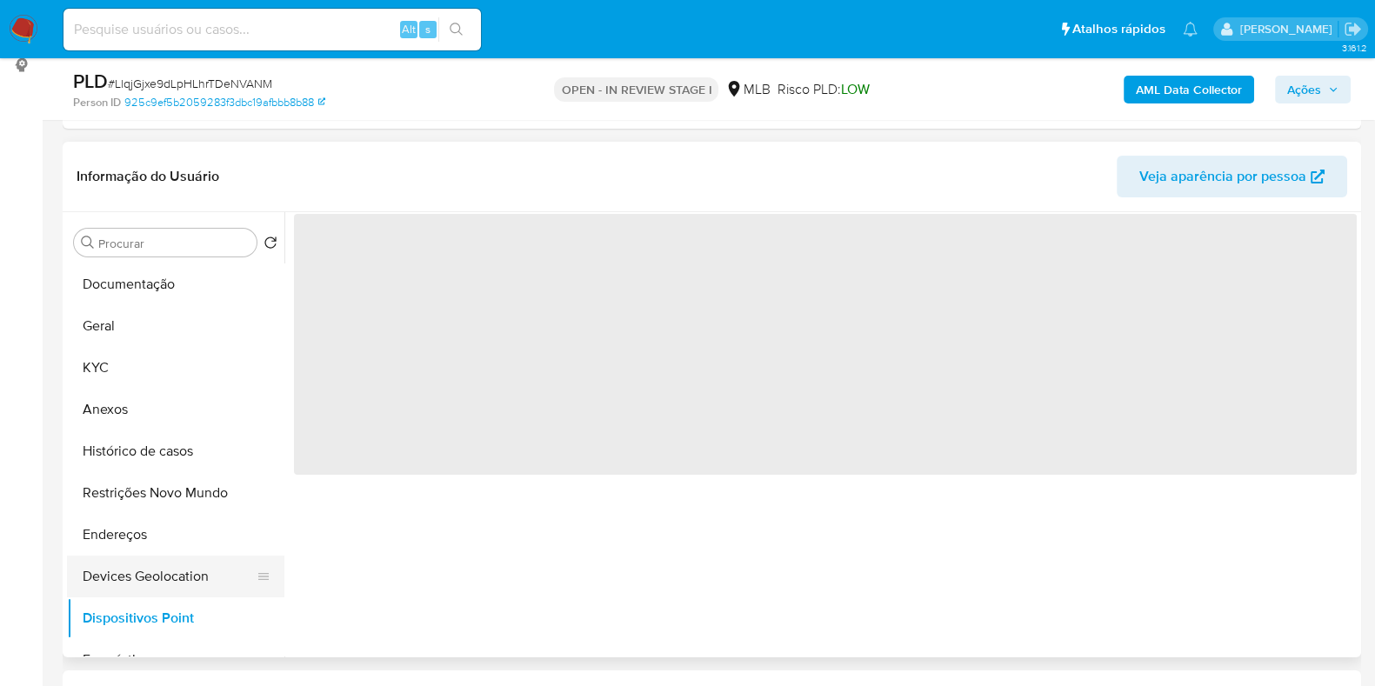
click at [139, 572] on button "Devices Geolocation" at bounding box center [169, 577] width 204 height 42
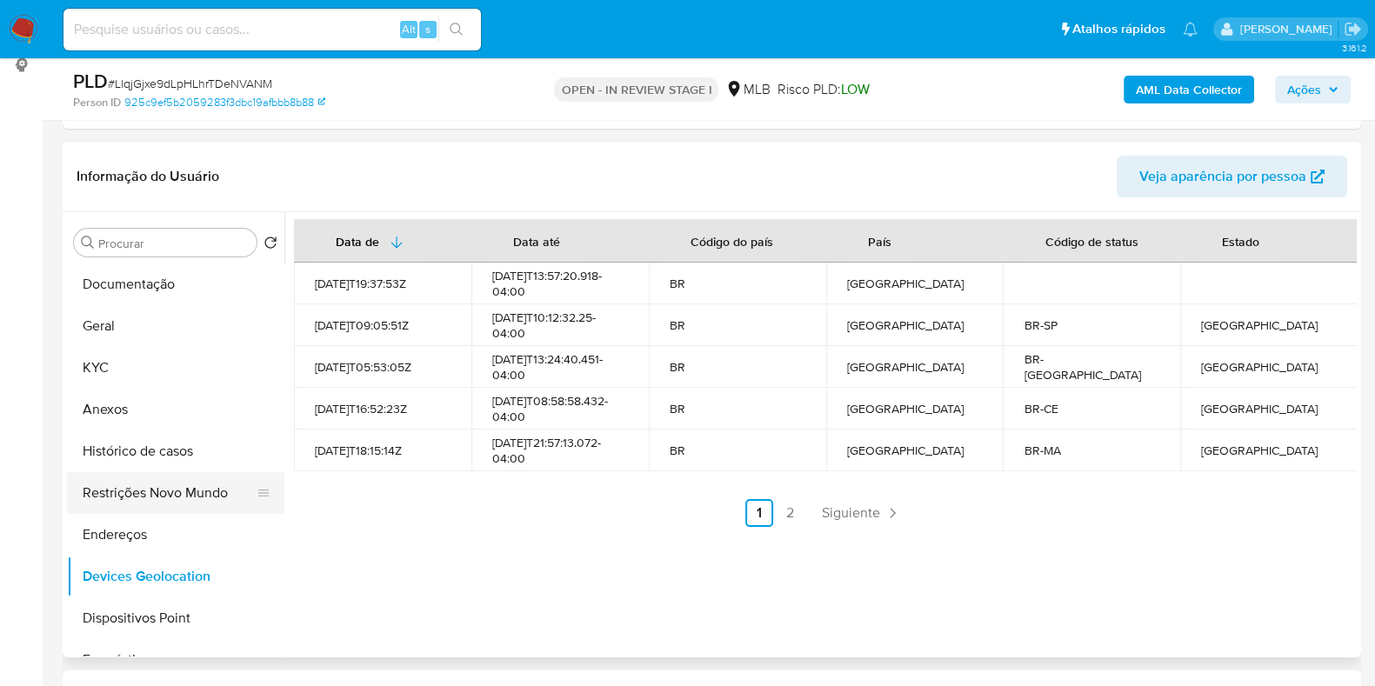
click at [126, 506] on button "Restrições Novo Mundo" at bounding box center [169, 493] width 204 height 42
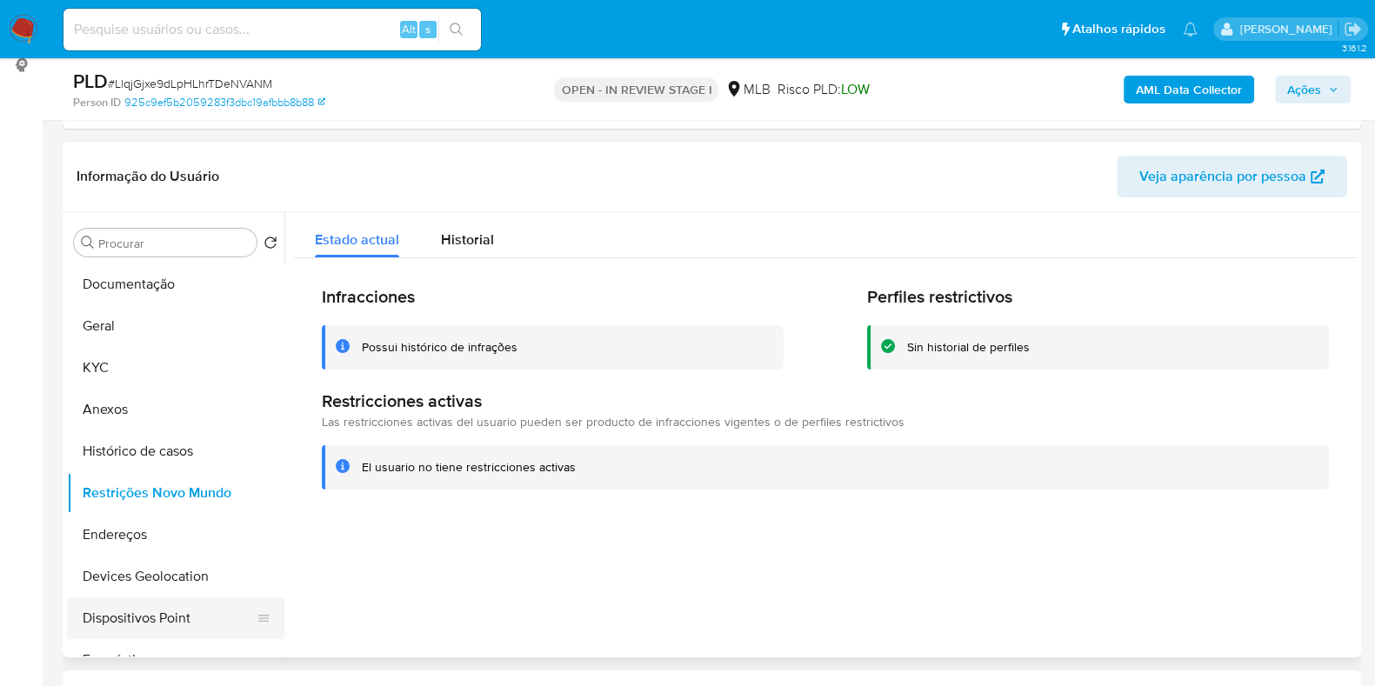
drag, startPoint x: 139, startPoint y: 611, endPoint x: 148, endPoint y: 608, distance: 9.1
click at [140, 611] on button "Dispositivos Point" at bounding box center [169, 619] width 204 height 42
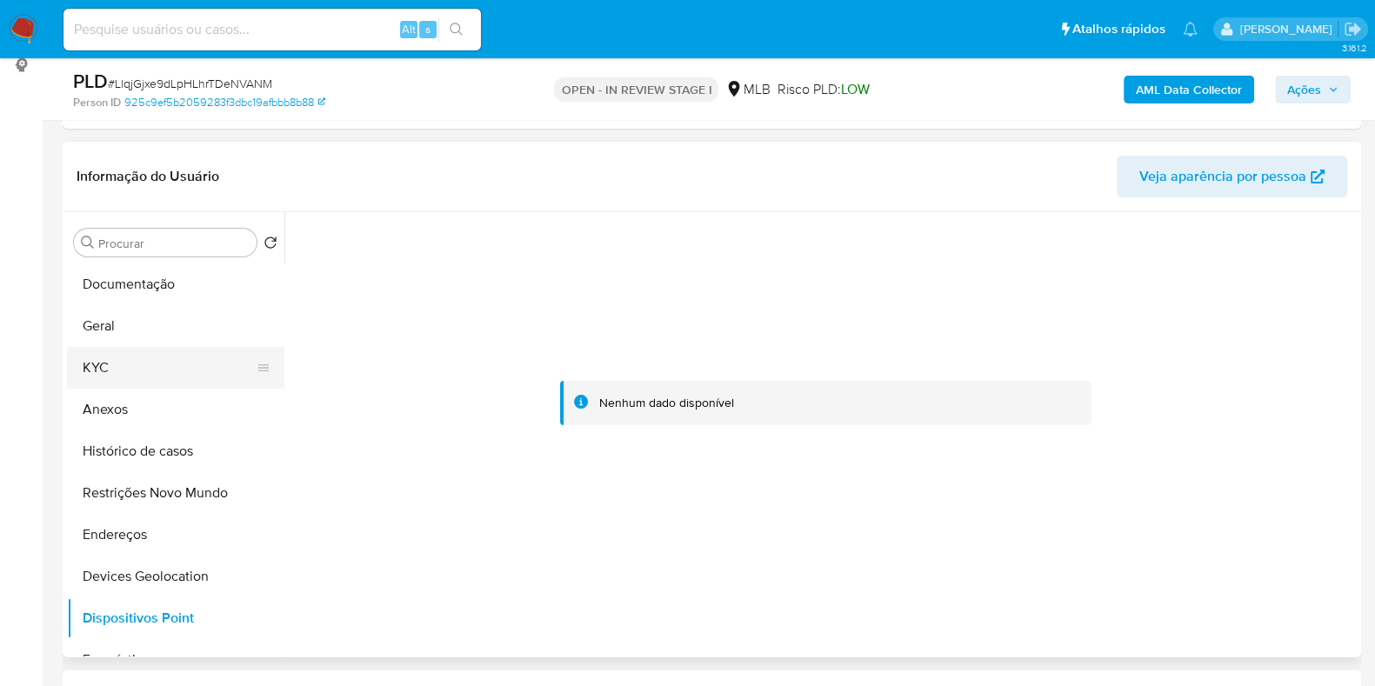
click at [126, 350] on button "KYC" at bounding box center [169, 368] width 204 height 42
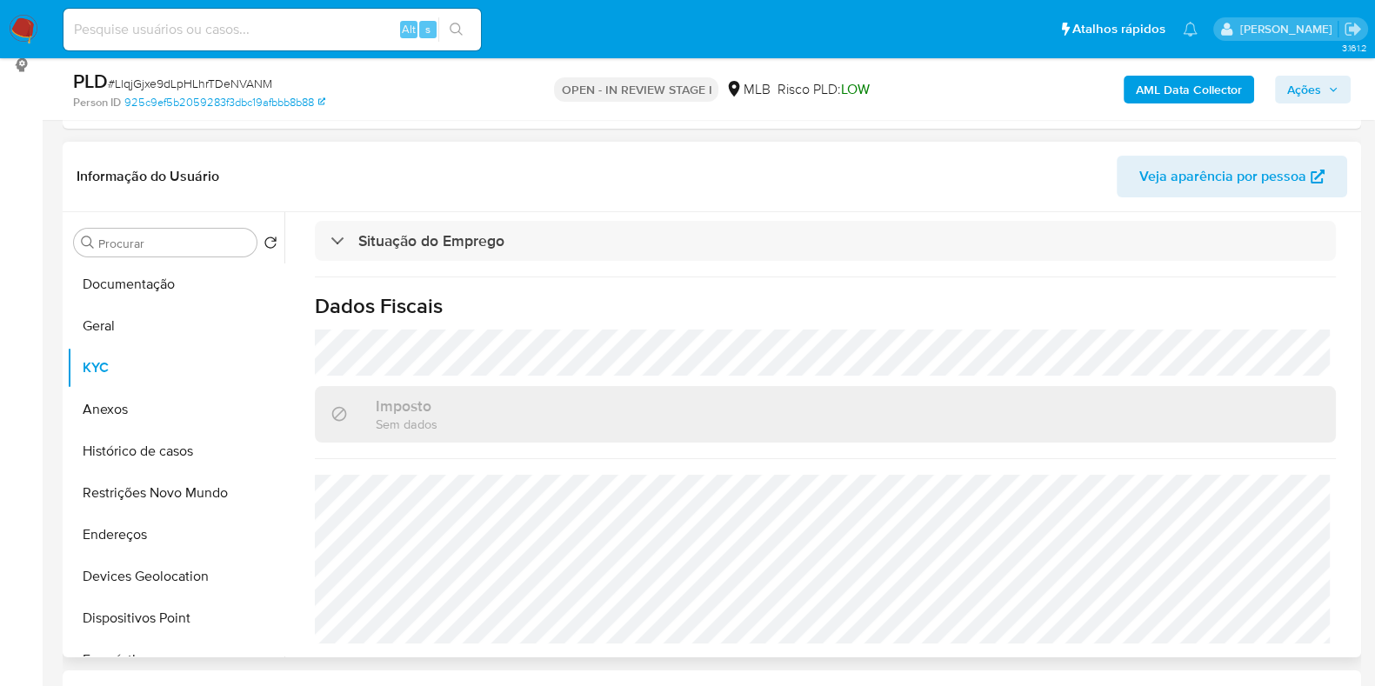
scroll to position [756, 0]
click at [141, 528] on button "Endereços" at bounding box center [169, 535] width 204 height 42
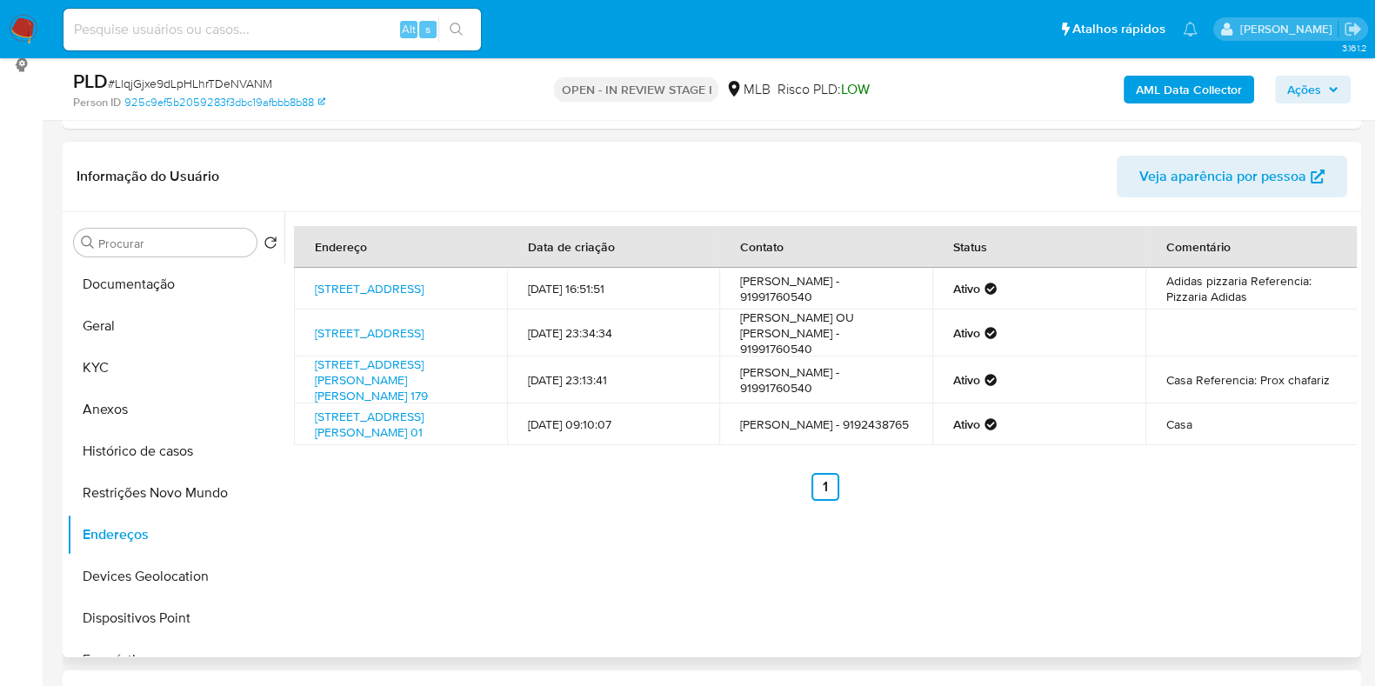
drag, startPoint x: 474, startPoint y: 339, endPoint x: 298, endPoint y: 333, distance: 175.8
click at [298, 333] on td "Rua Doutor Assis 289, Belém, Pará, 66020290, Brasil 289" at bounding box center [400, 333] width 213 height 47
copy link "Rua Doutor Assis 289, Belém, Pará, 66020290, Brasil 289"
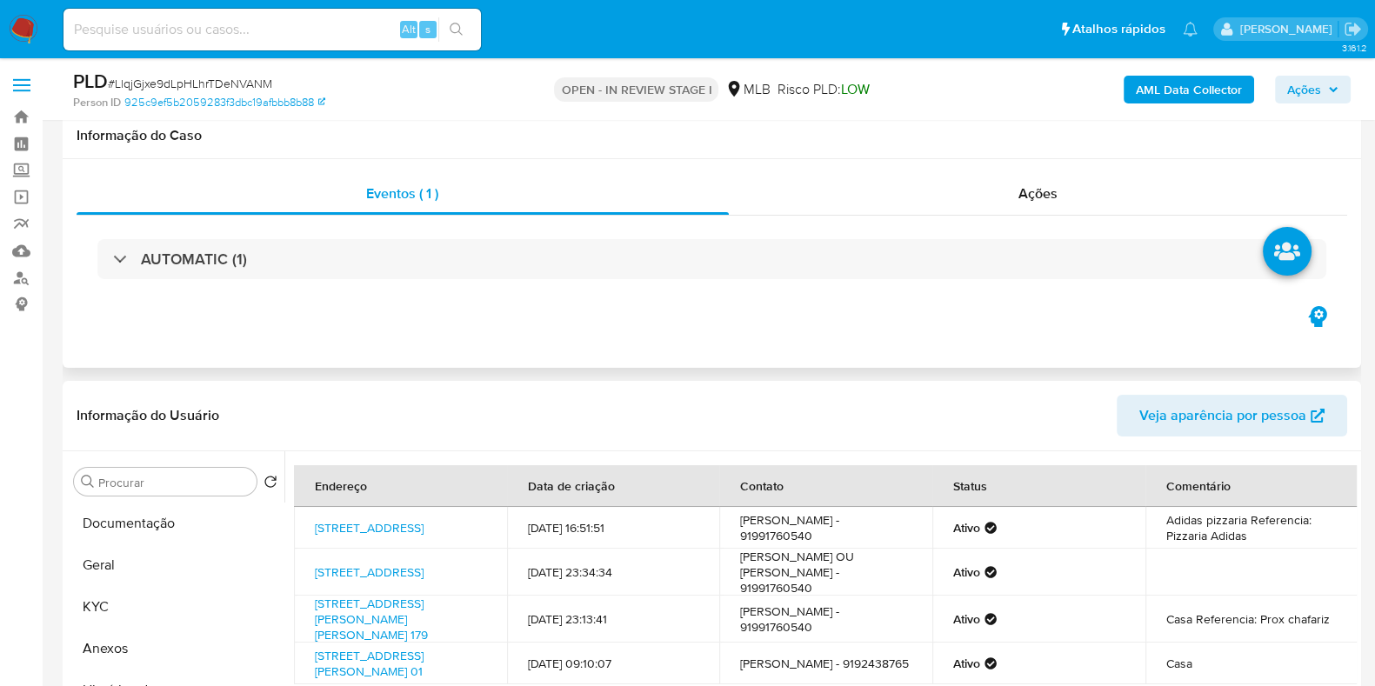
scroll to position [217, 0]
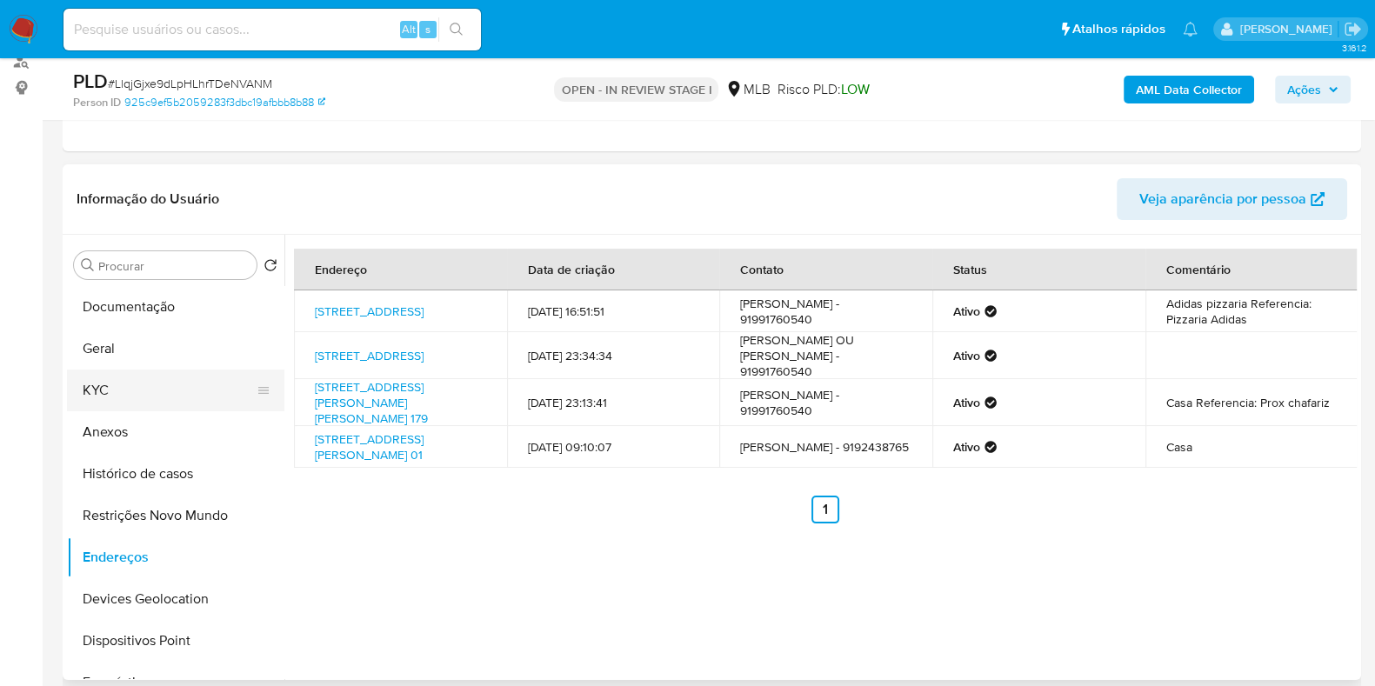
click at [156, 386] on button "KYC" at bounding box center [169, 391] width 204 height 42
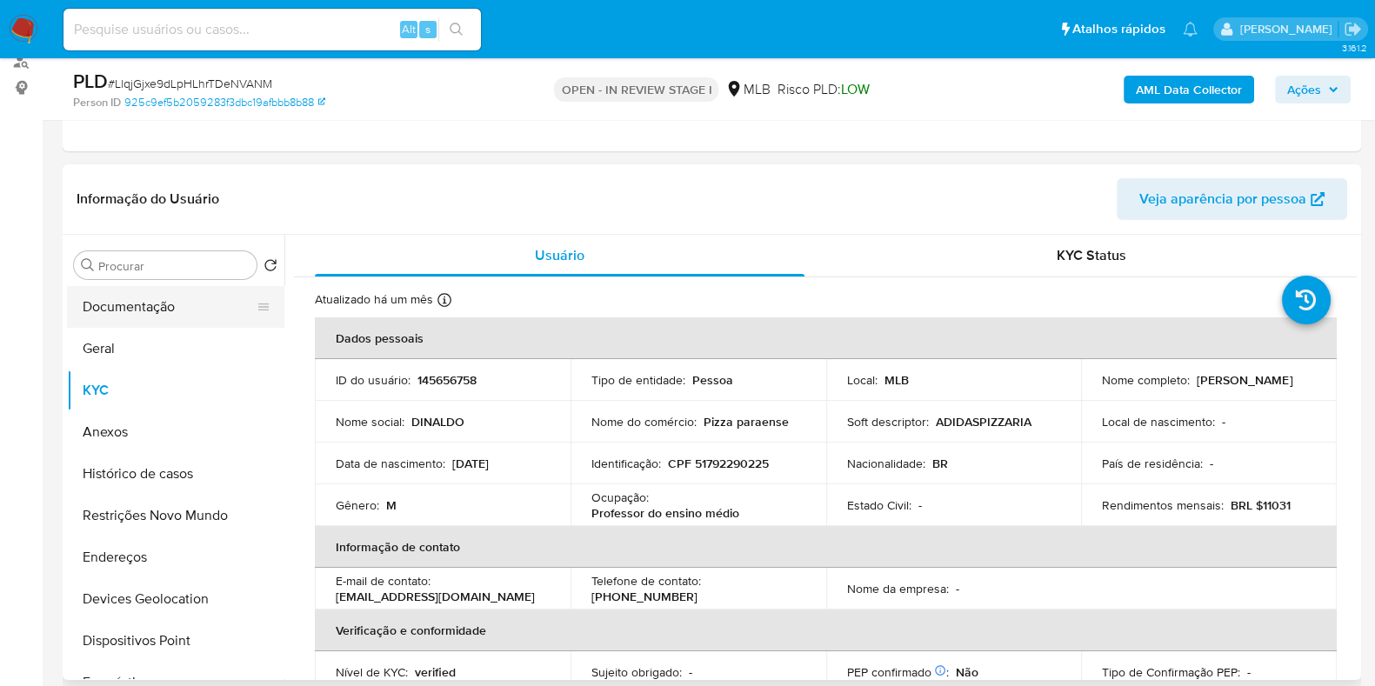
click at [117, 319] on button "Documentação" at bounding box center [169, 307] width 204 height 42
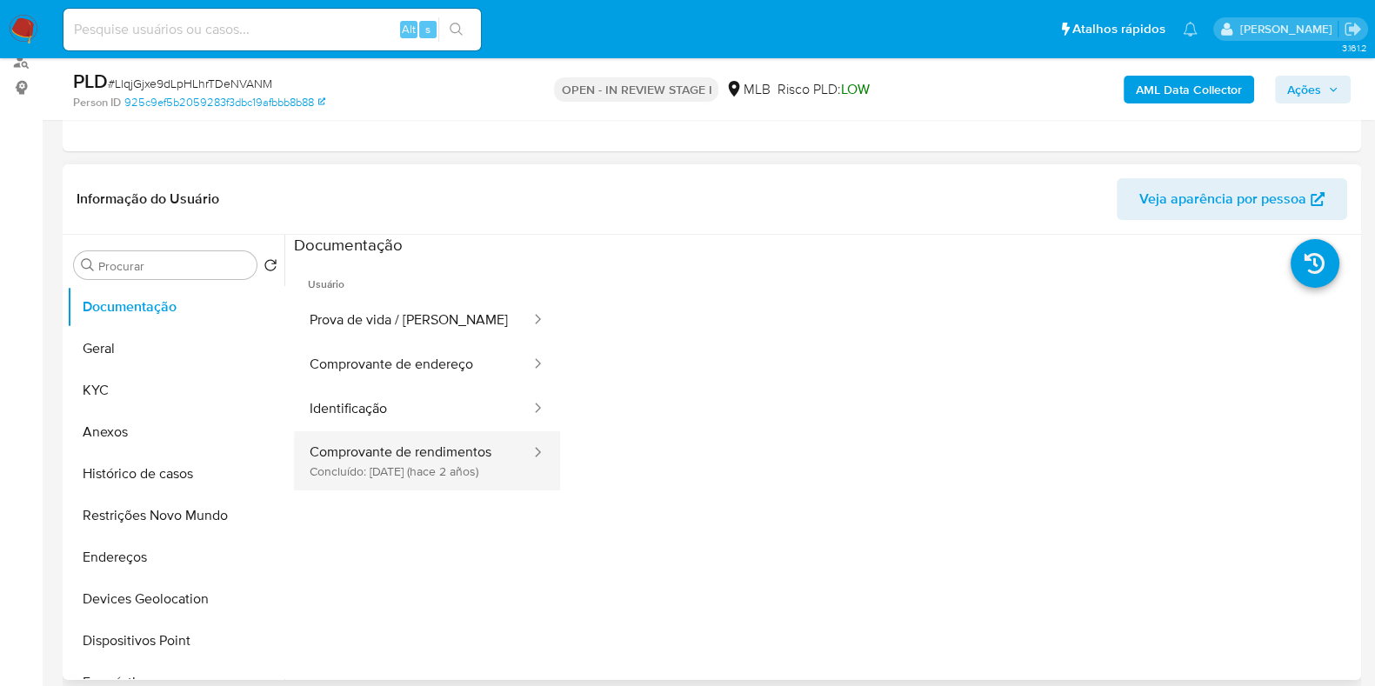
click at [348, 458] on button "Comprovante de rendimentos Concluído: 04/01/2024 (hace 2 años)" at bounding box center [413, 460] width 238 height 59
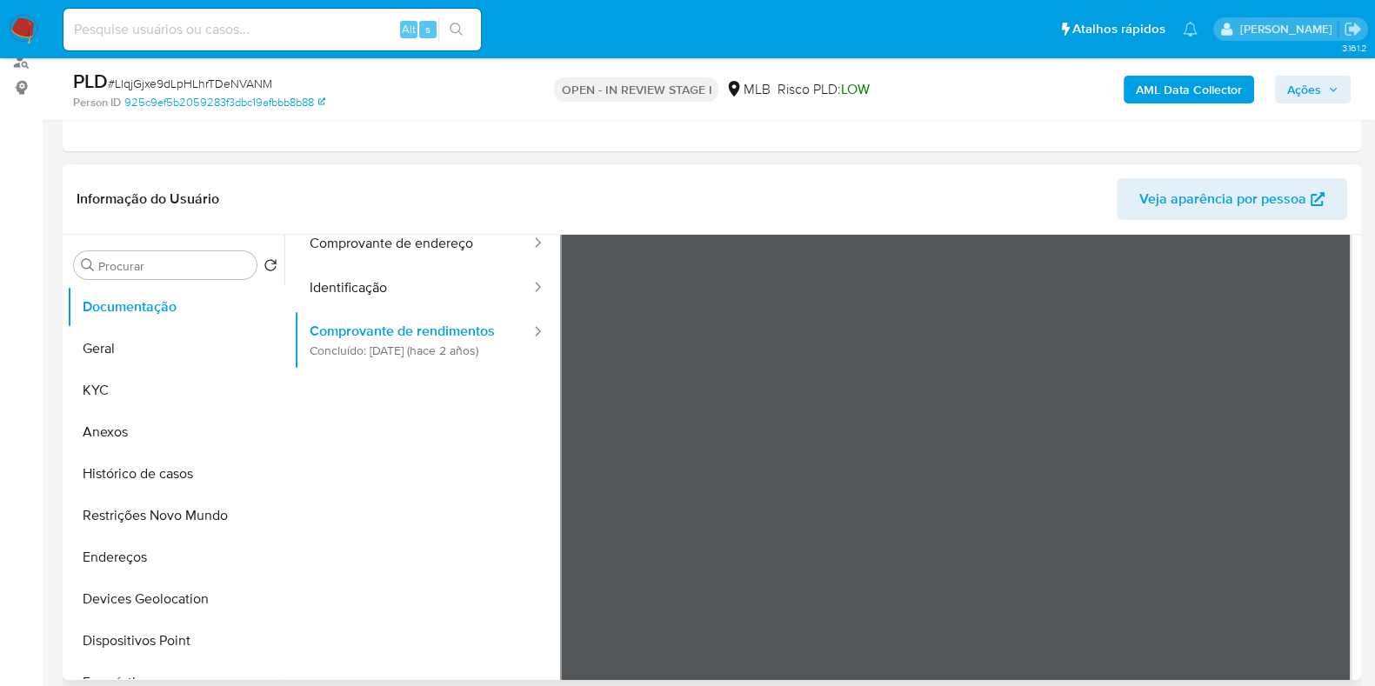
scroll to position [152, 0]
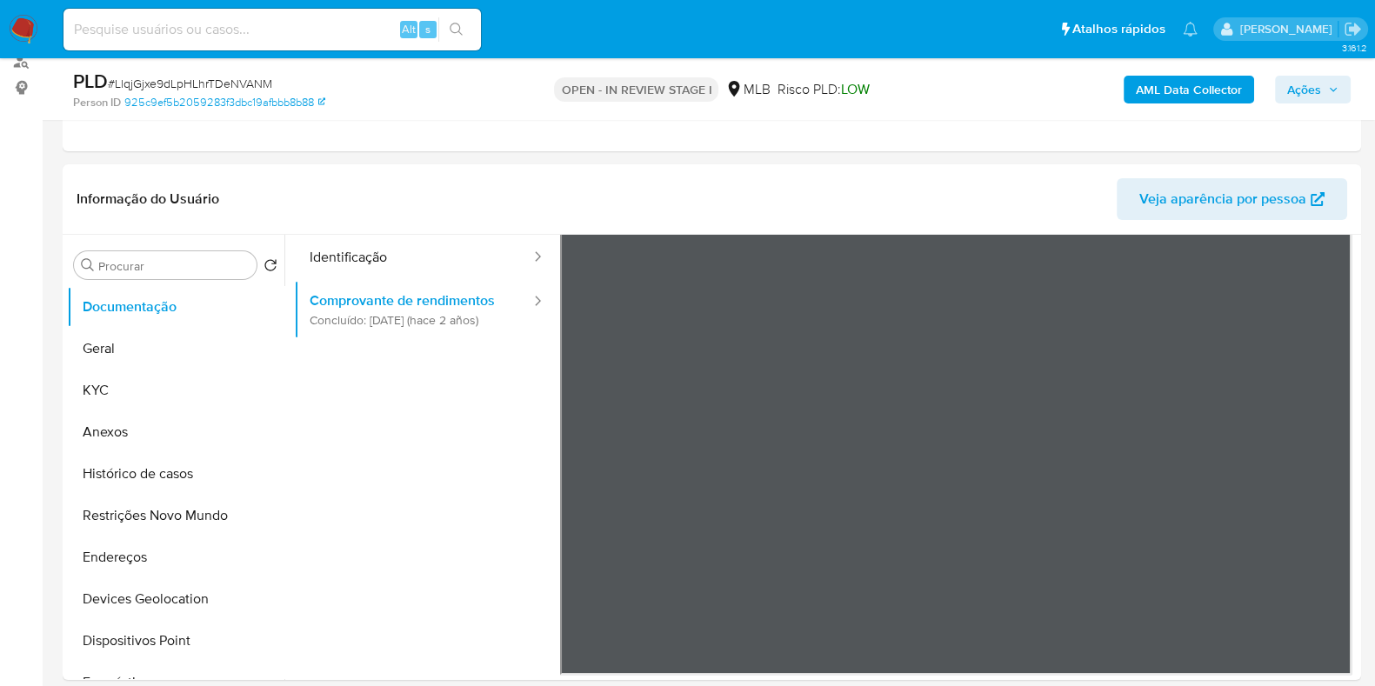
click at [1299, 89] on span "Ações" at bounding box center [1304, 90] width 34 height 28
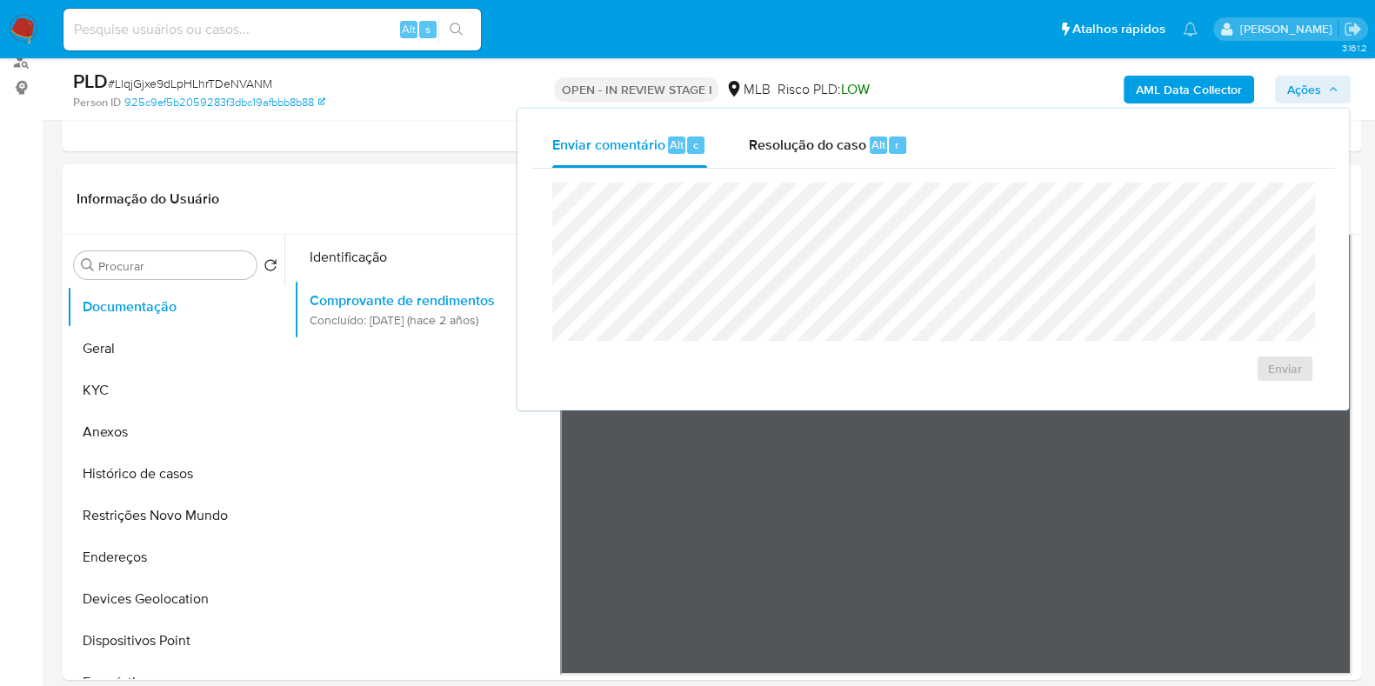
click at [1075, 86] on div "AML Data Collector Ações Enviar comentário Alt c Resolução do caso Alt r Enviar" at bounding box center [1140, 89] width 421 height 41
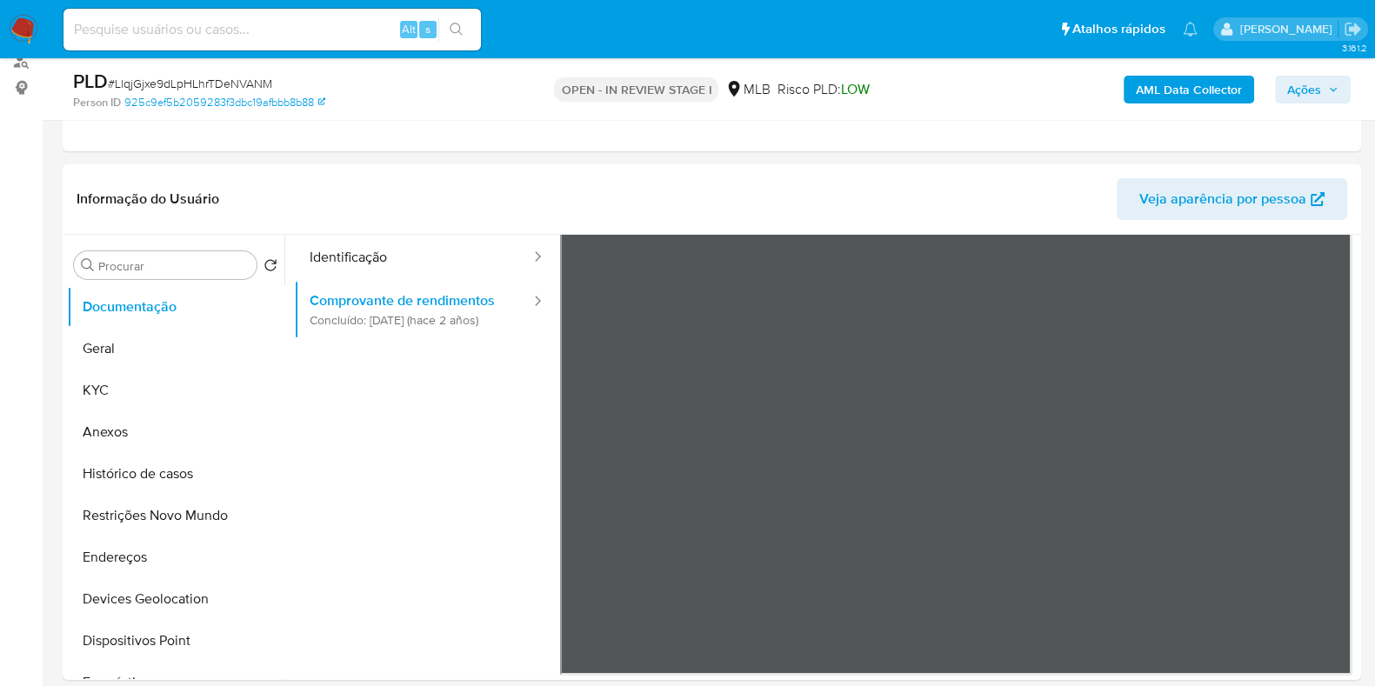
click at [1174, 87] on b "AML Data Collector" at bounding box center [1189, 90] width 106 height 28
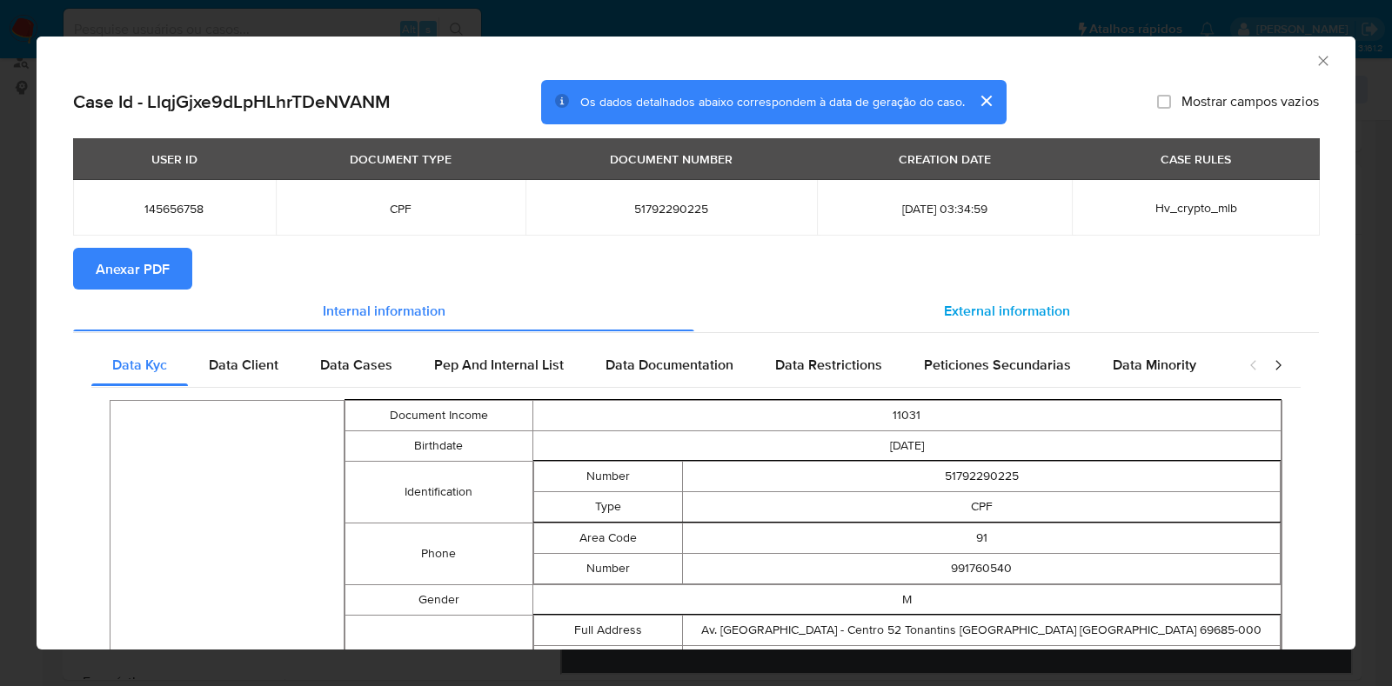
click at [944, 308] on span "External information" at bounding box center [1007, 310] width 126 height 20
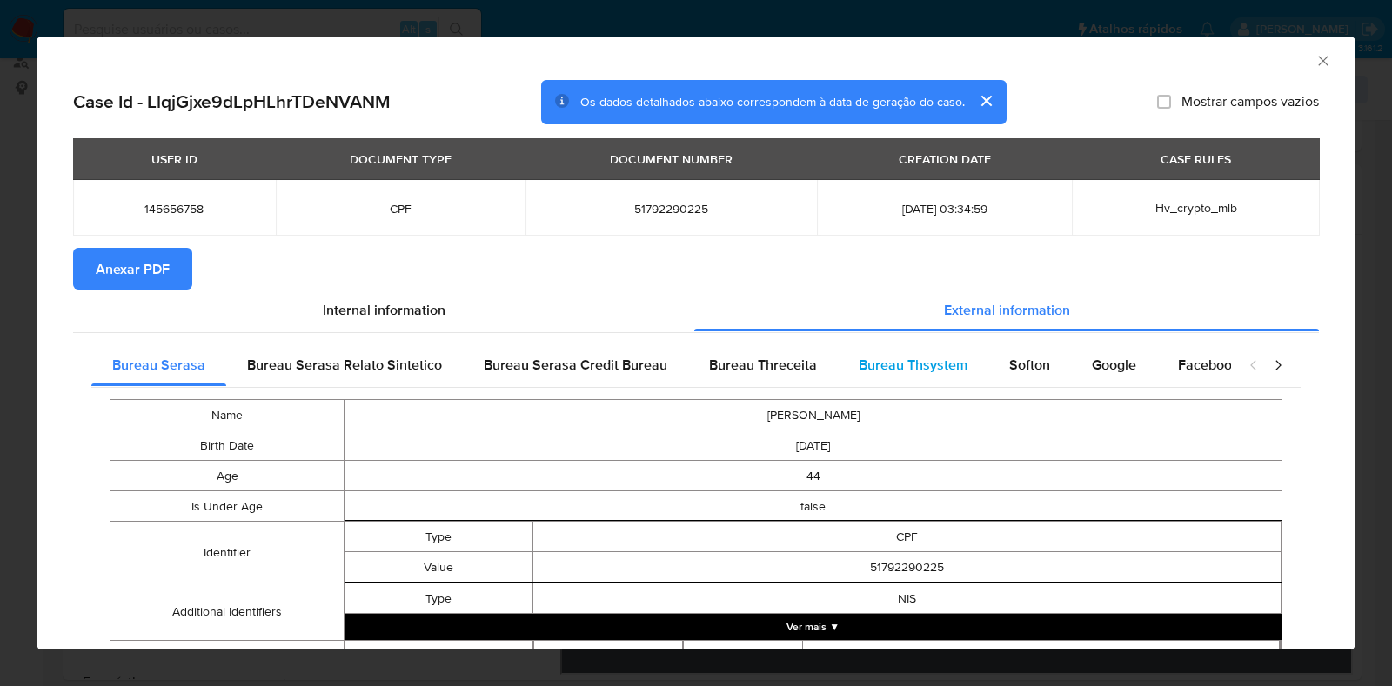
click at [952, 363] on span "Bureau Thsystem" at bounding box center [913, 365] width 109 height 20
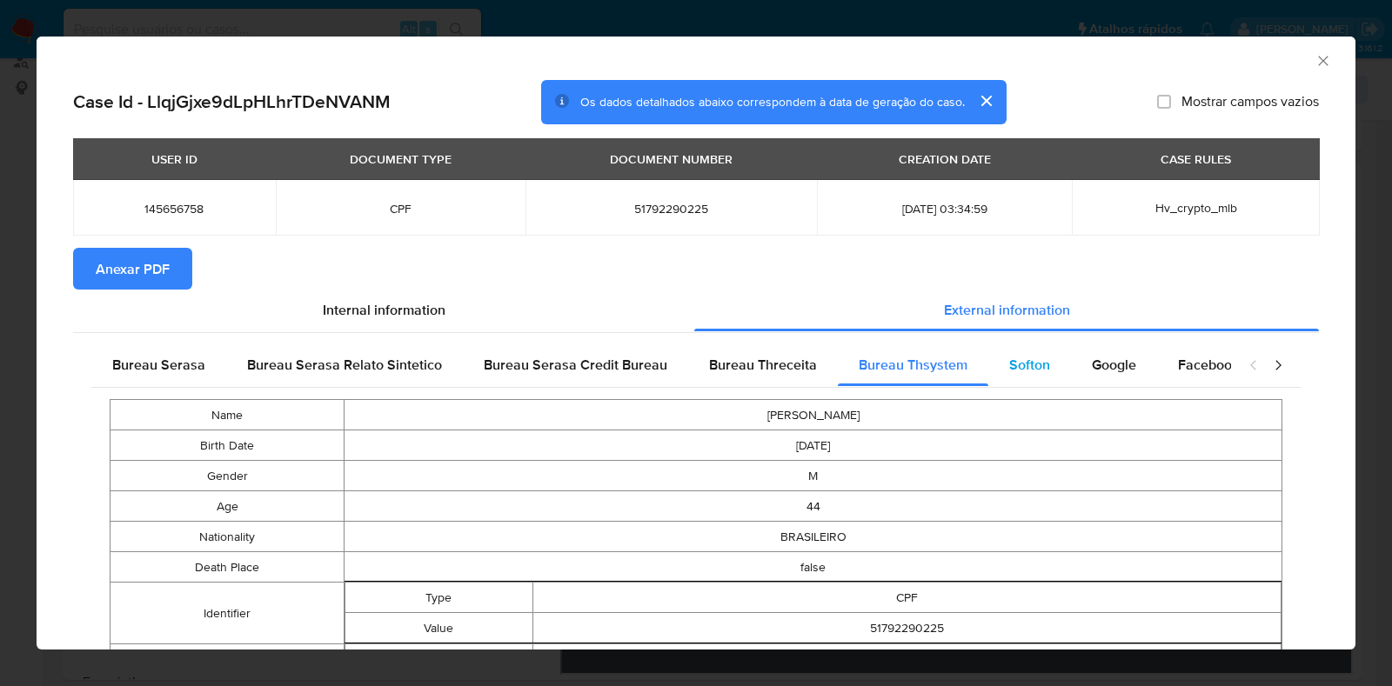
click at [1018, 362] on span "Softon" at bounding box center [1029, 365] width 41 height 20
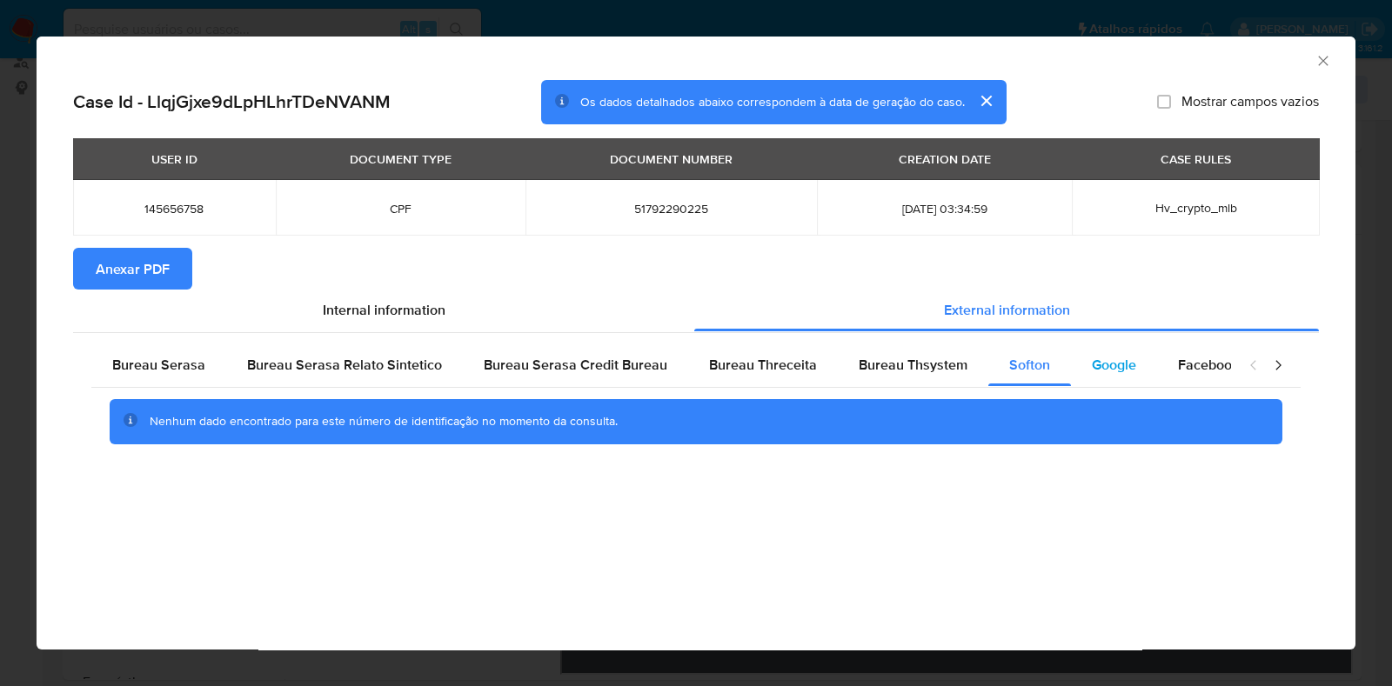
click at [1099, 358] on span "Google" at bounding box center [1114, 365] width 44 height 20
drag, startPoint x: 1018, startPoint y: 361, endPoint x: 972, endPoint y: 362, distance: 46.1
click at [1014, 362] on span "Softon" at bounding box center [1029, 365] width 41 height 20
click at [131, 287] on span "Anexar PDF" at bounding box center [133, 269] width 74 height 38
click at [1322, 59] on icon "Fechar a janela" at bounding box center [1322, 60] width 17 height 17
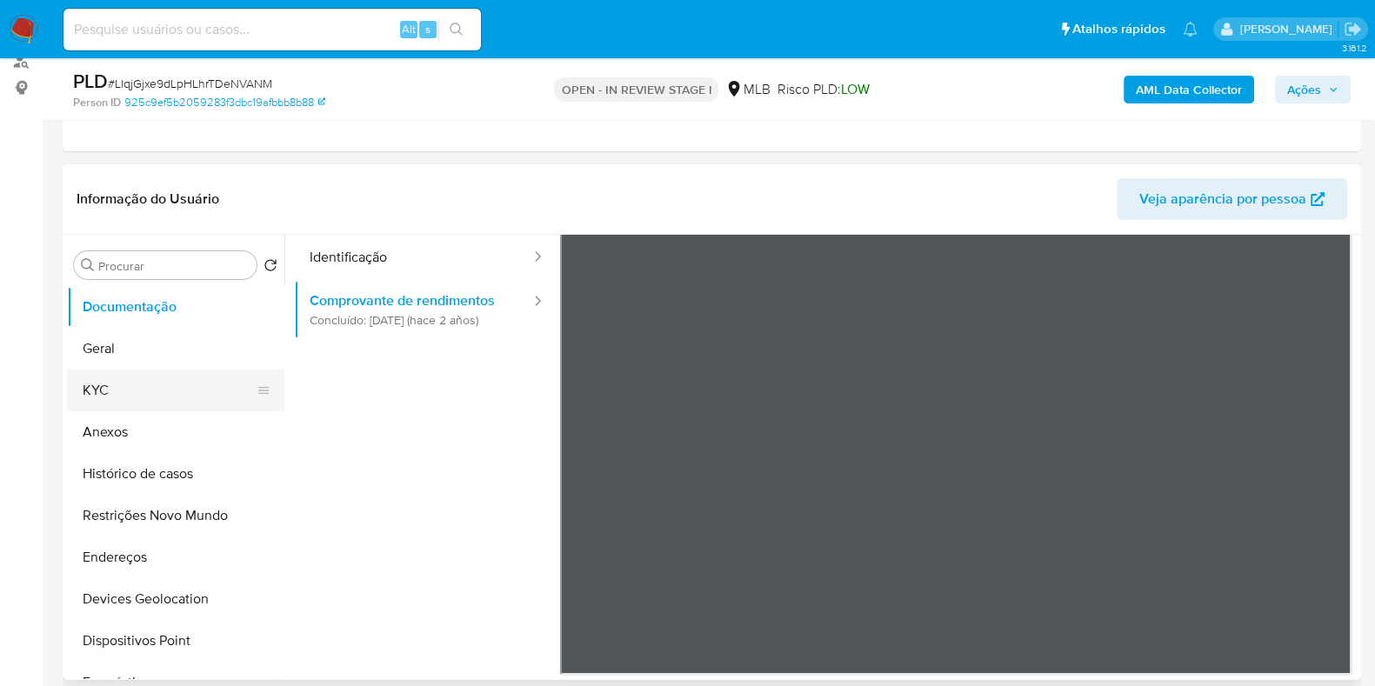
click at [113, 389] on button "KYC" at bounding box center [169, 391] width 204 height 42
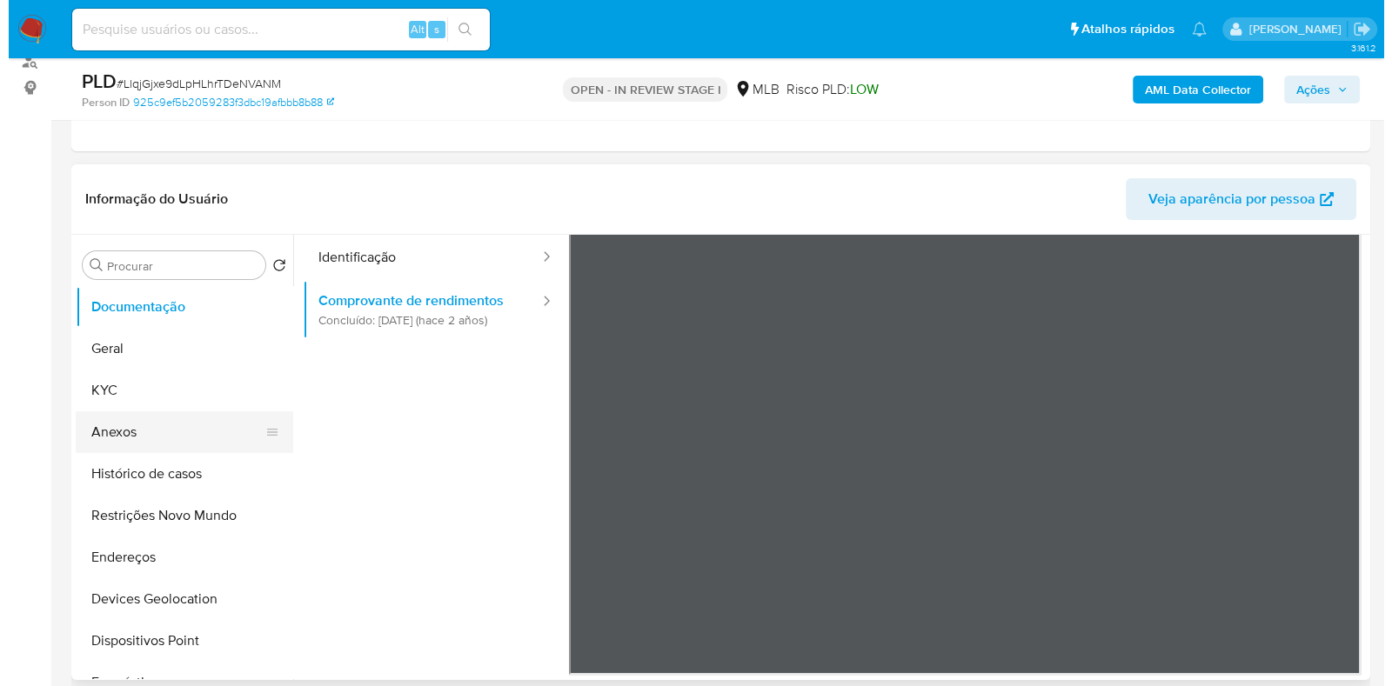
scroll to position [0, 0]
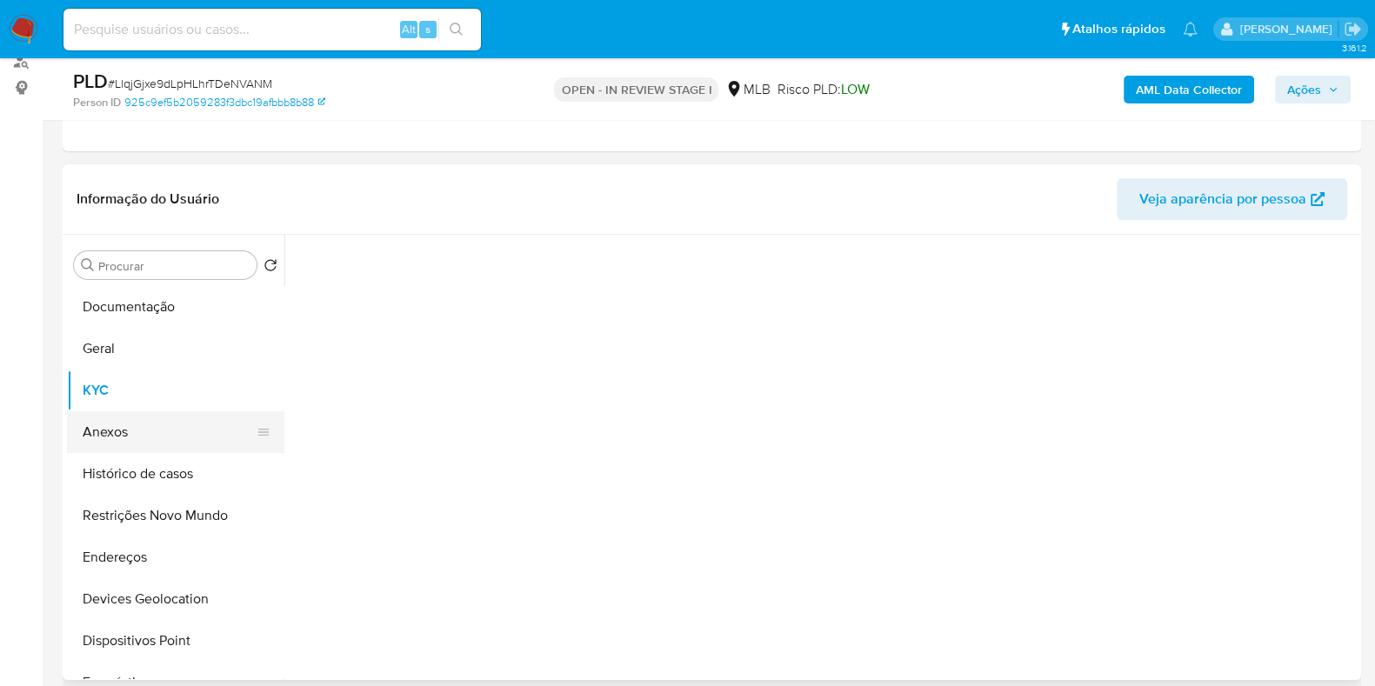
click at [134, 441] on button "Anexos" at bounding box center [169, 432] width 204 height 42
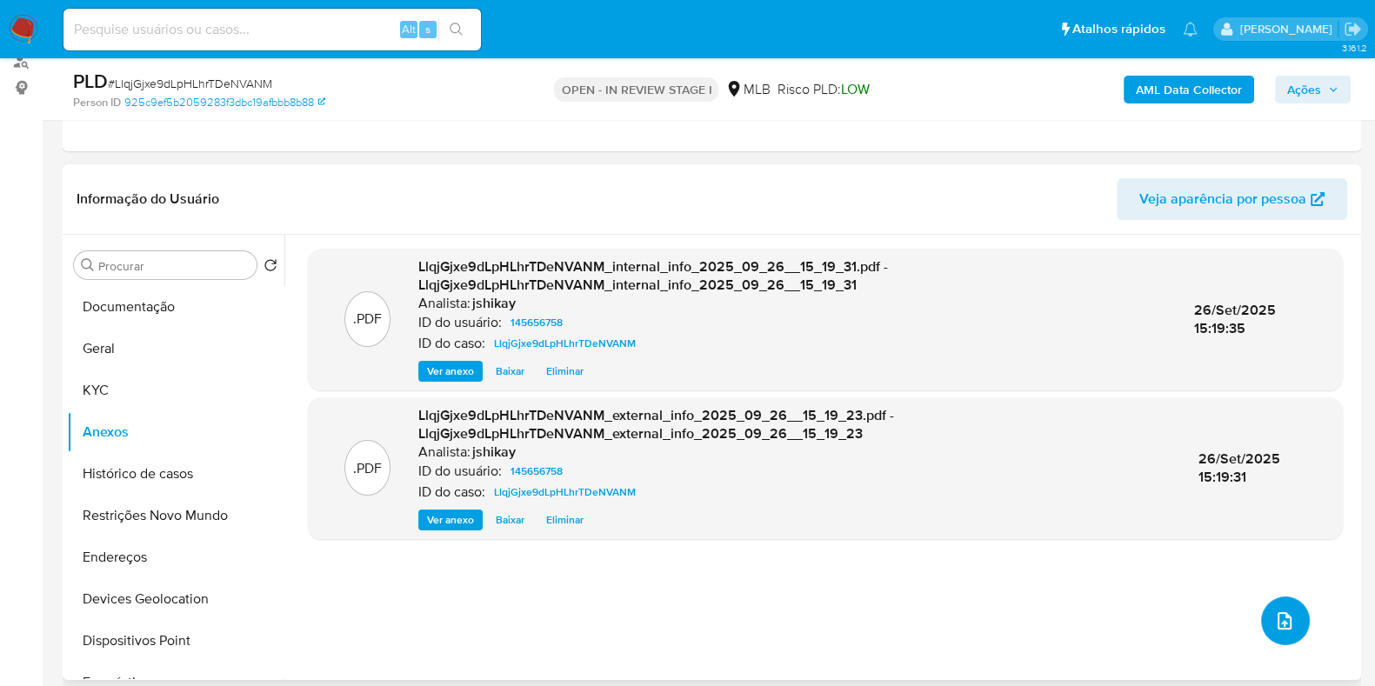
click at [1279, 615] on icon "upload-file" at bounding box center [1284, 621] width 21 height 21
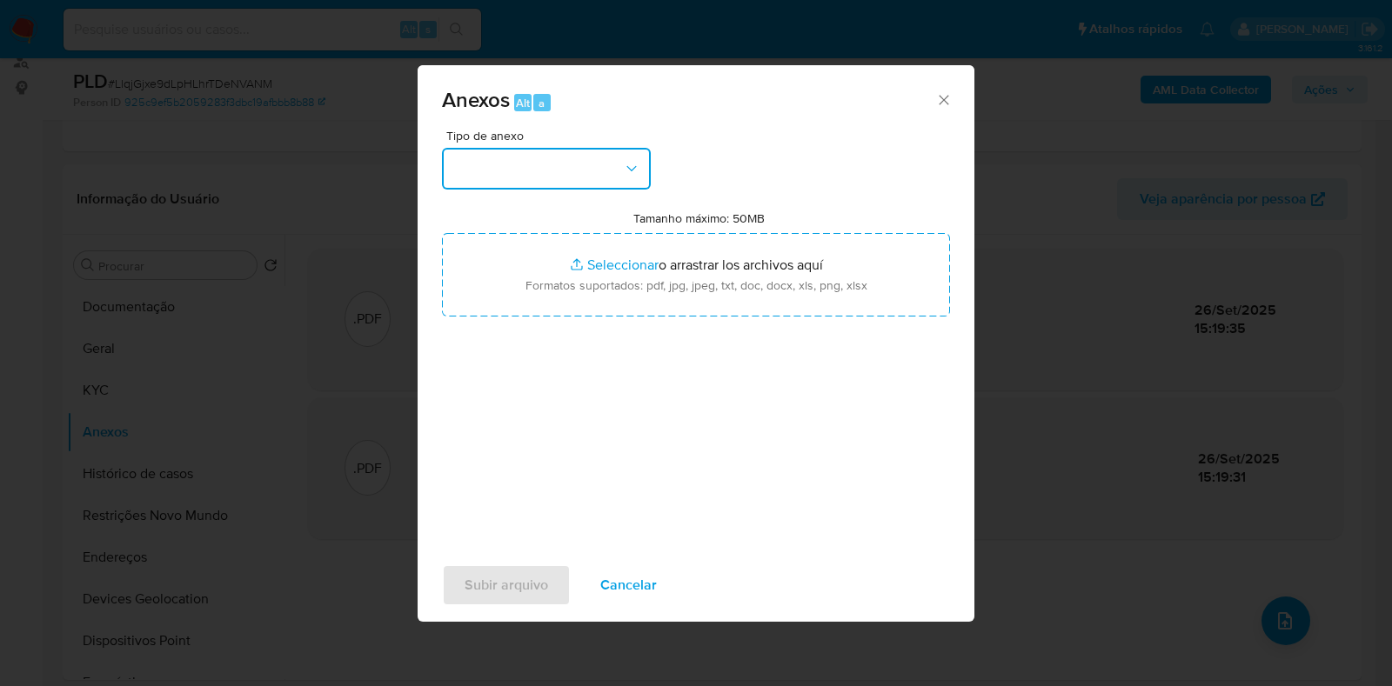
click at [495, 150] on button "button" at bounding box center [546, 169] width 209 height 42
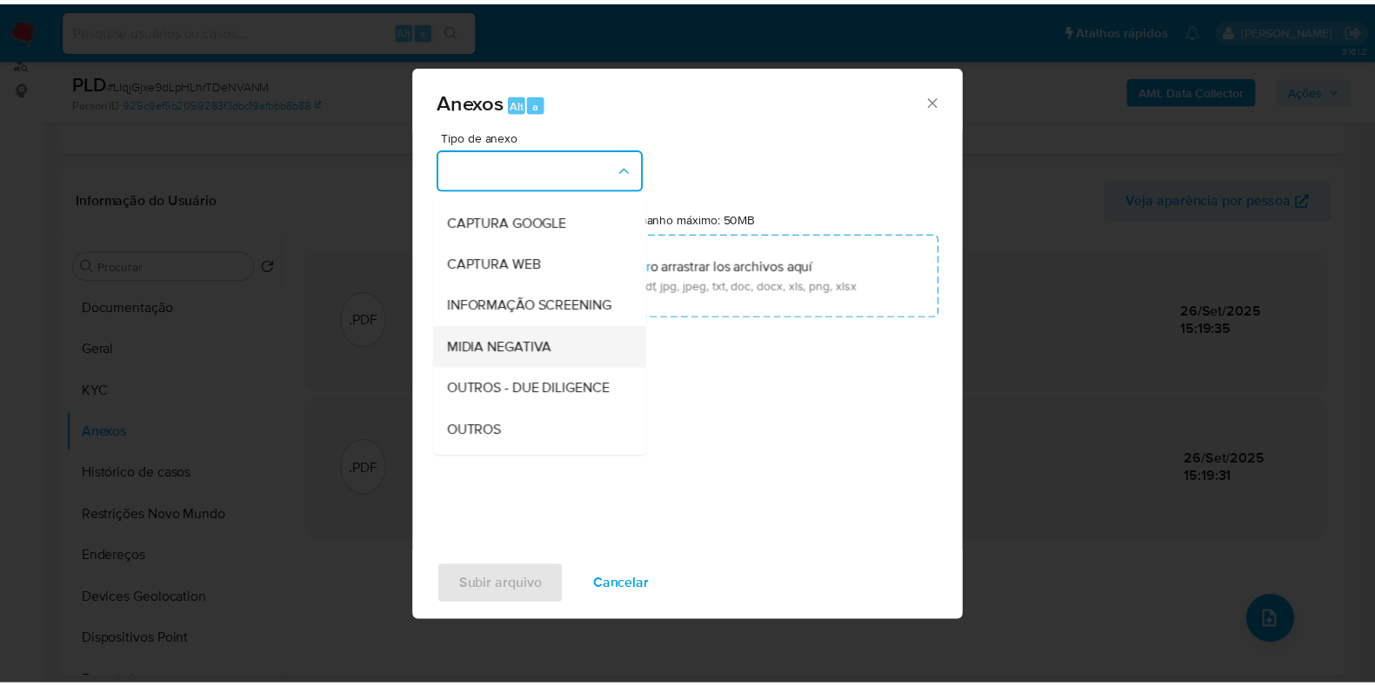
scroll to position [108, 0]
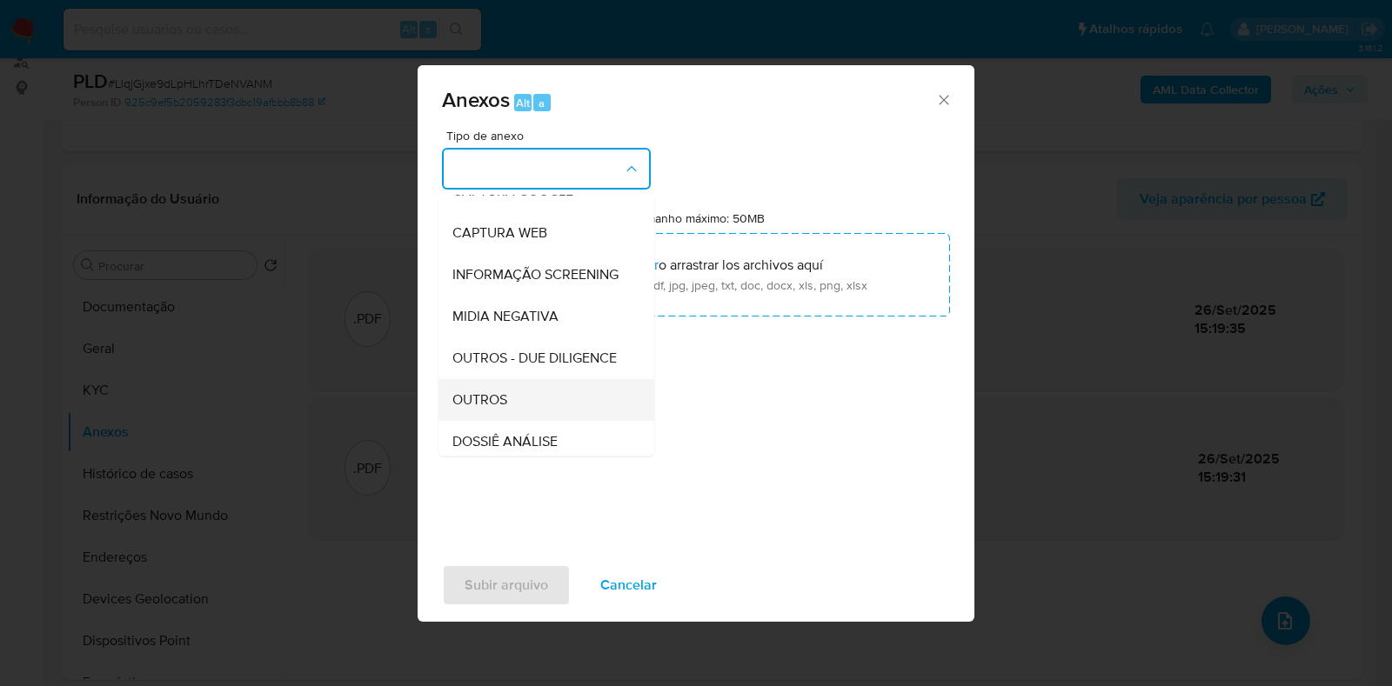
click at [504, 409] on span "OUTROS" at bounding box center [479, 399] width 55 height 17
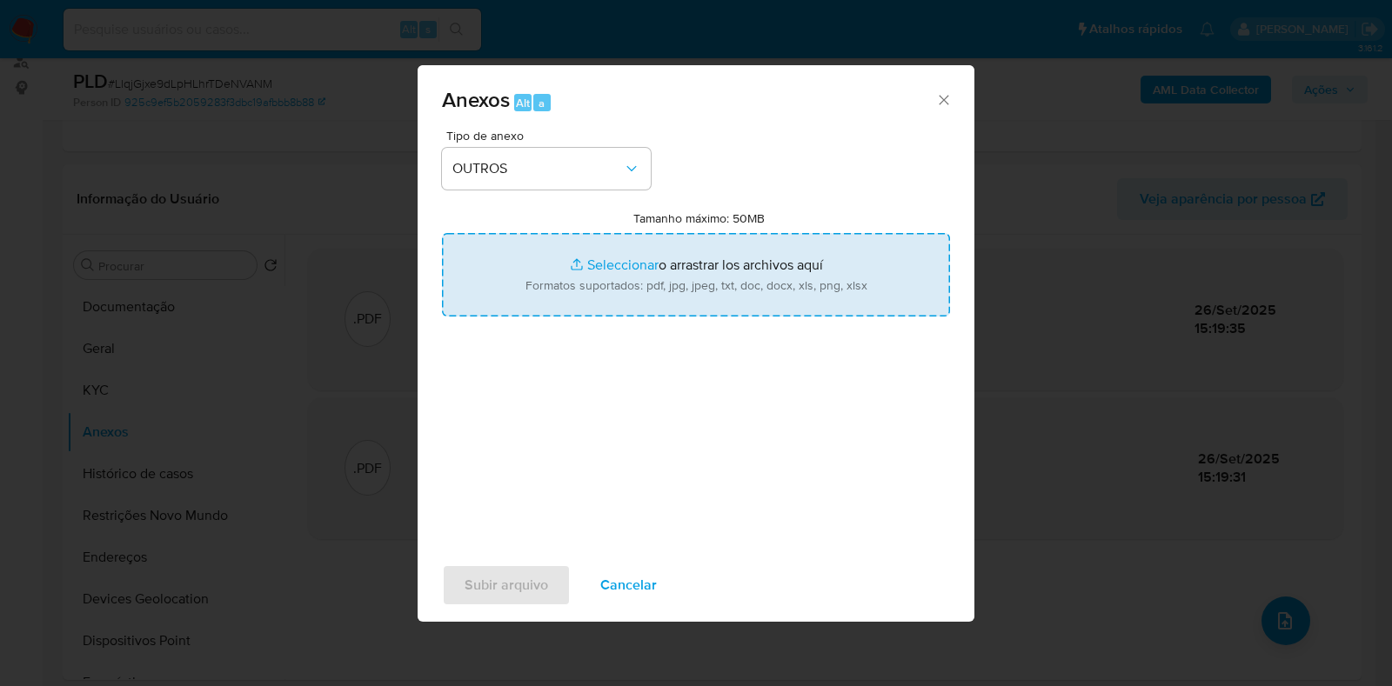
click at [570, 267] on input "Tamanho máximo: 50MB Seleccionar archivos" at bounding box center [696, 275] width 508 height 84
type input "C:\fakepath\SAR - XXXX - CPF 51792290225 - DINALDO PINTO AMARAL.pdf"
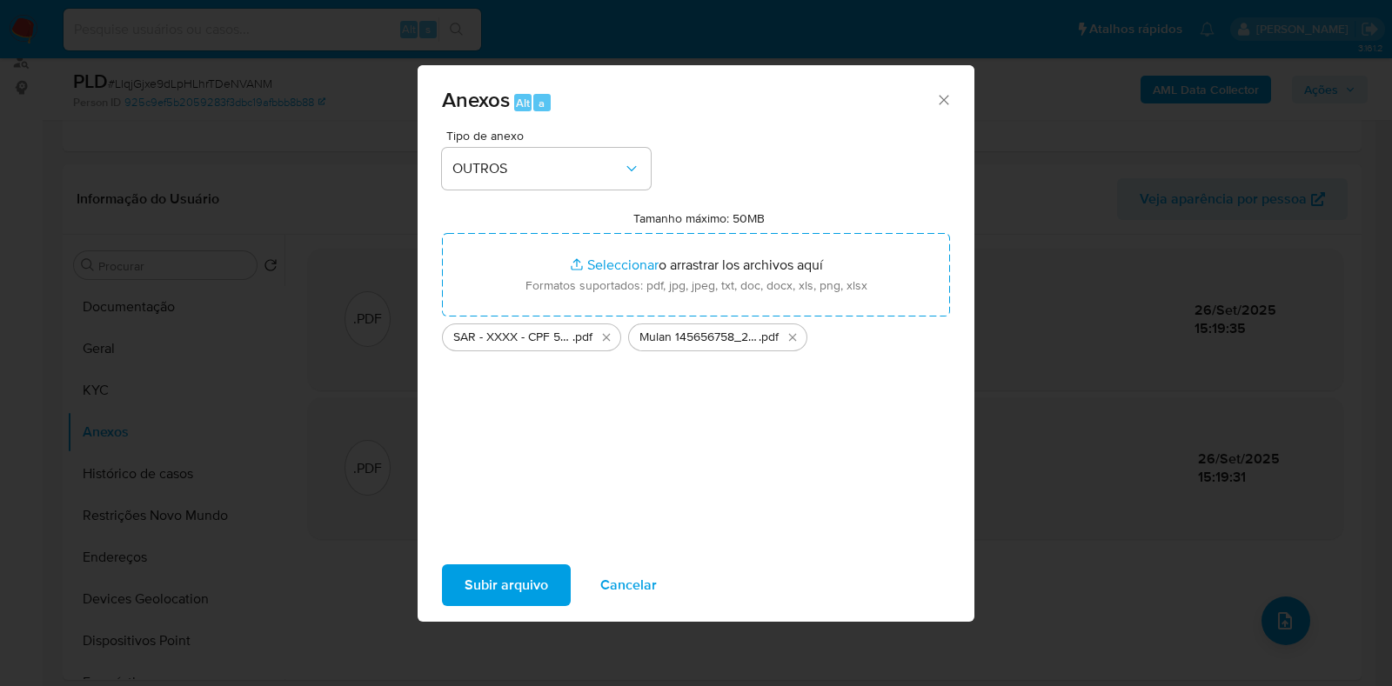
click at [499, 557] on div "Subir arquivo Cancelar" at bounding box center [696, 585] width 557 height 66
click at [494, 574] on span "Subir arquivo" at bounding box center [506, 585] width 84 height 38
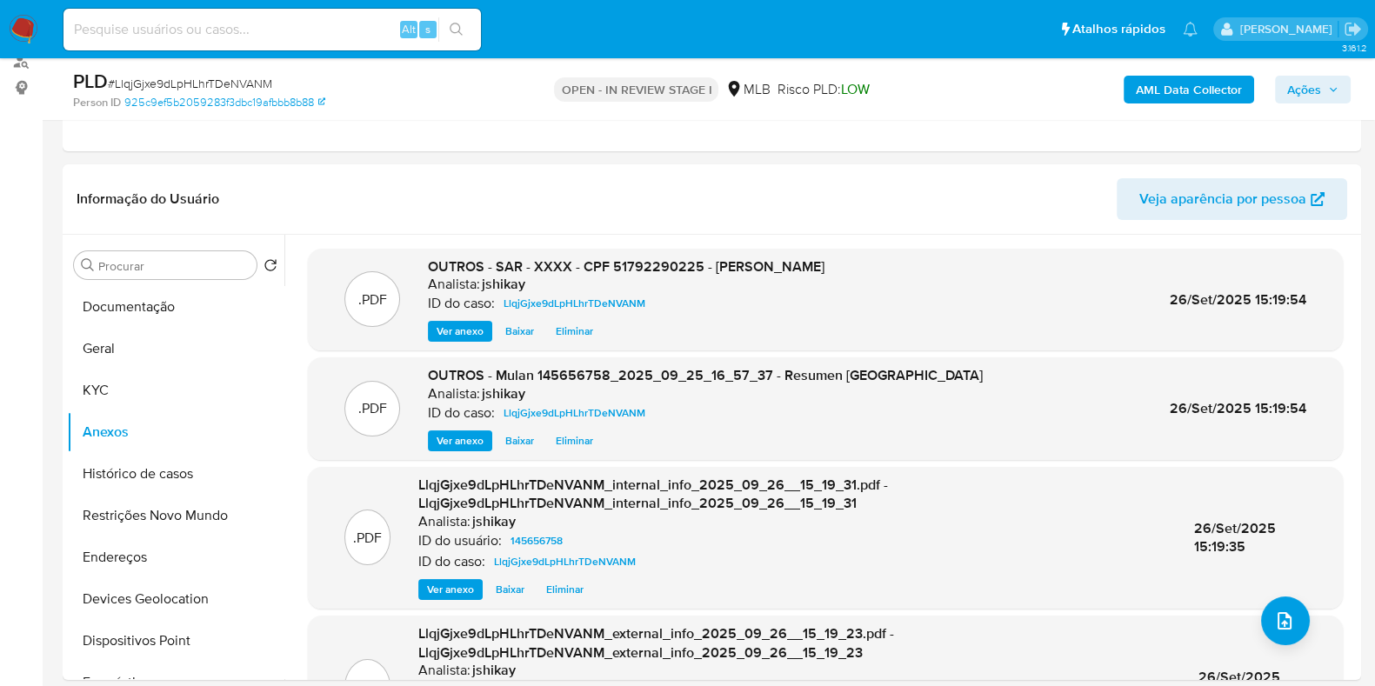
click at [1322, 95] on span "Ações" at bounding box center [1312, 89] width 51 height 24
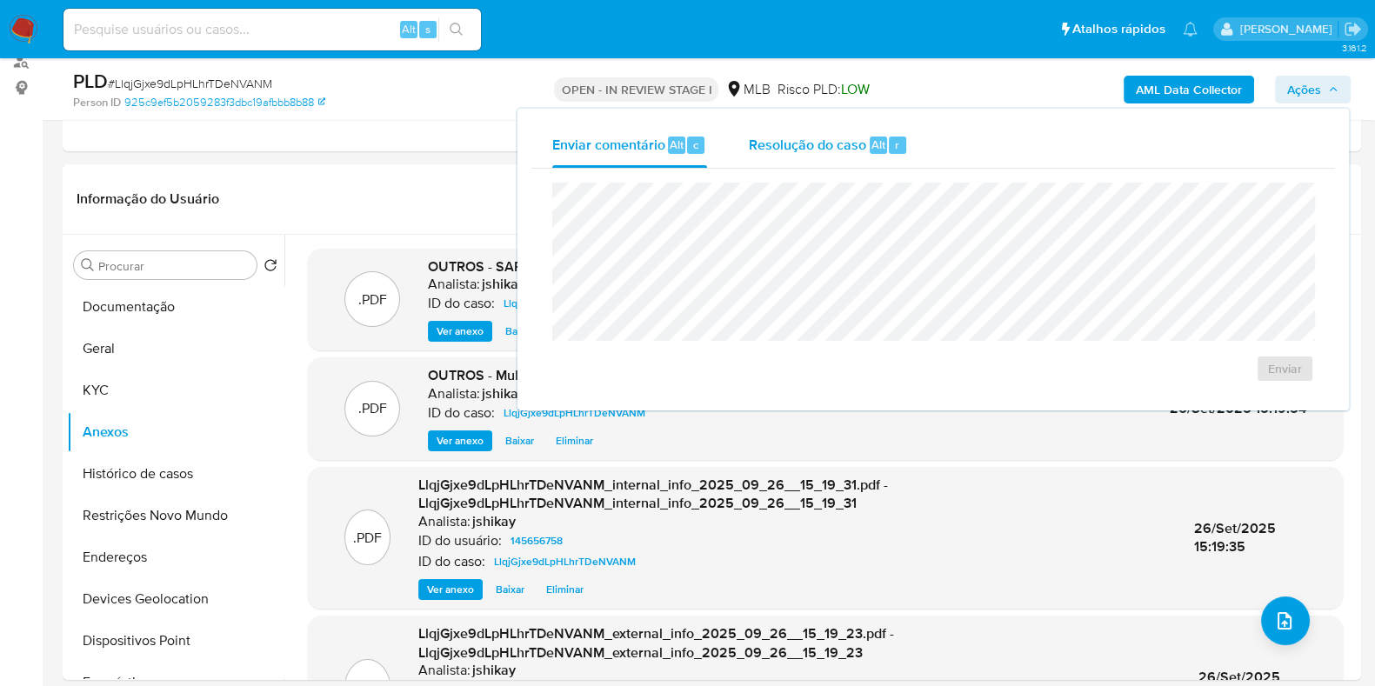
click at [839, 150] on span "Resolução do caso" at bounding box center [807, 144] width 117 height 20
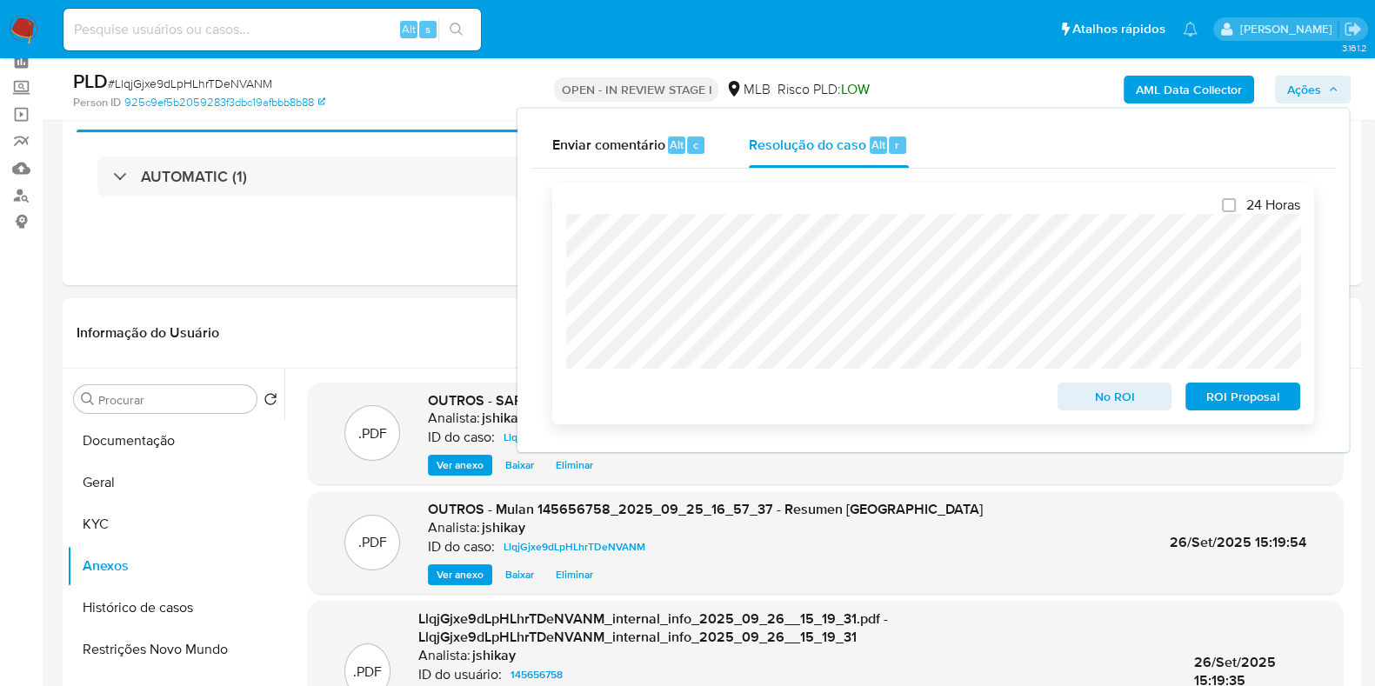
scroll to position [0, 0]
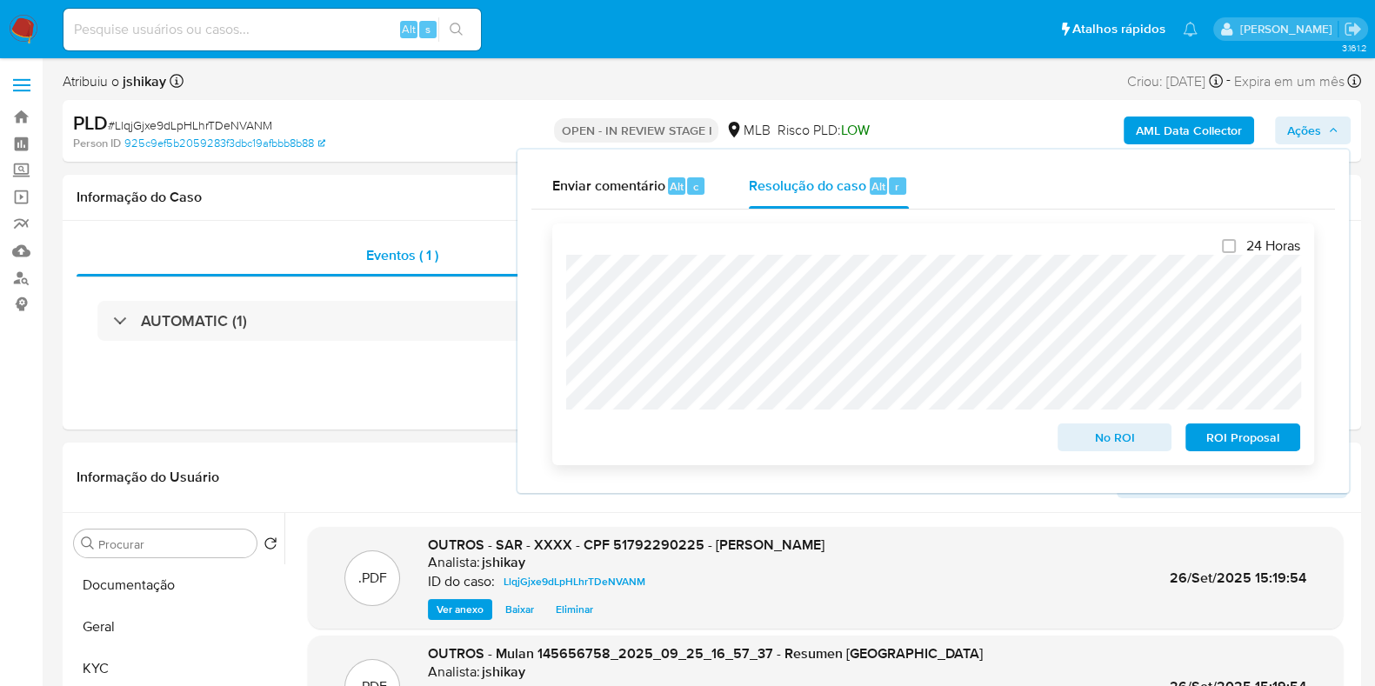
click at [1234, 446] on span "ROI Proposal" at bounding box center [1243, 437] width 90 height 24
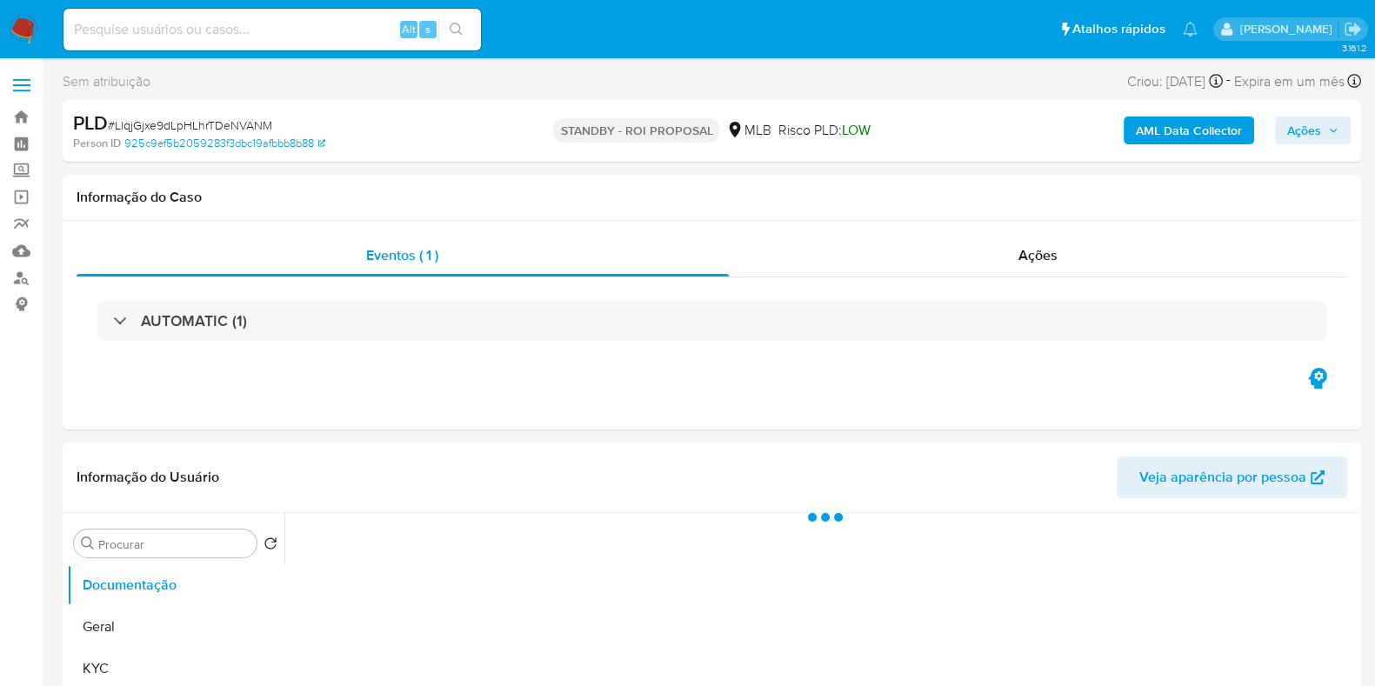
select select "10"
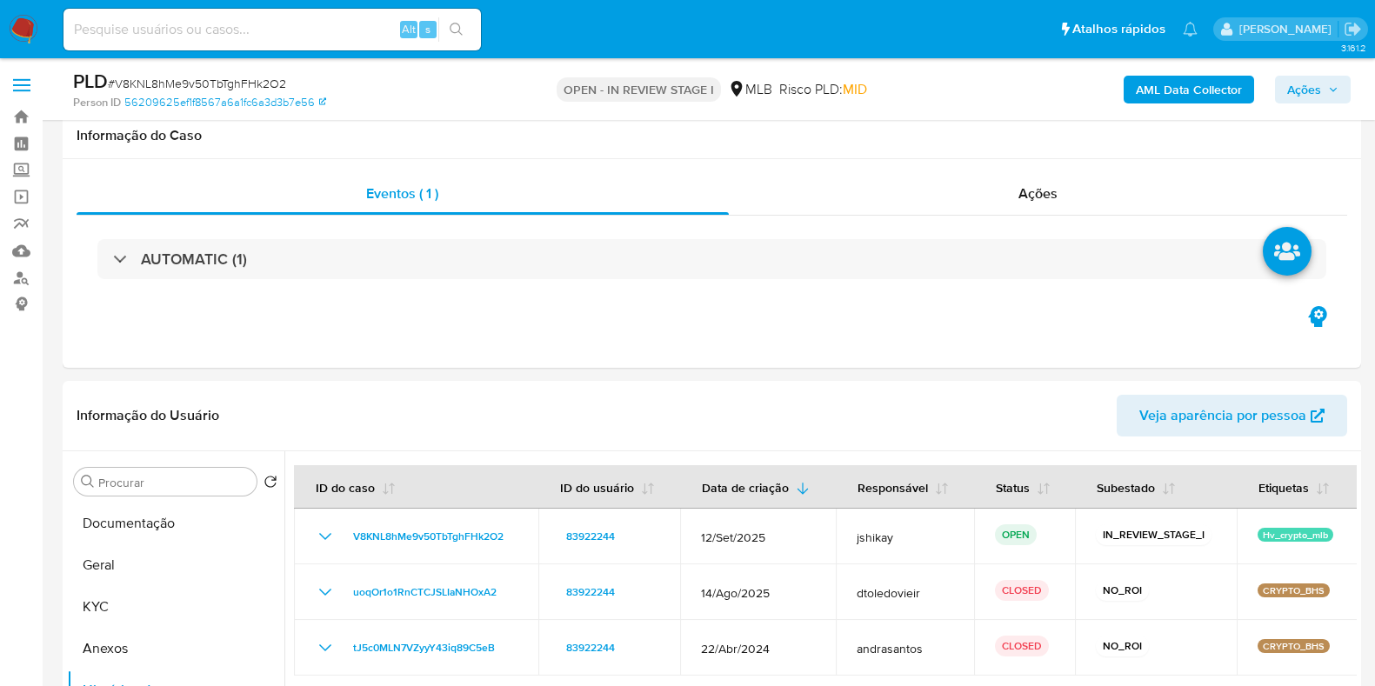
select select "10"
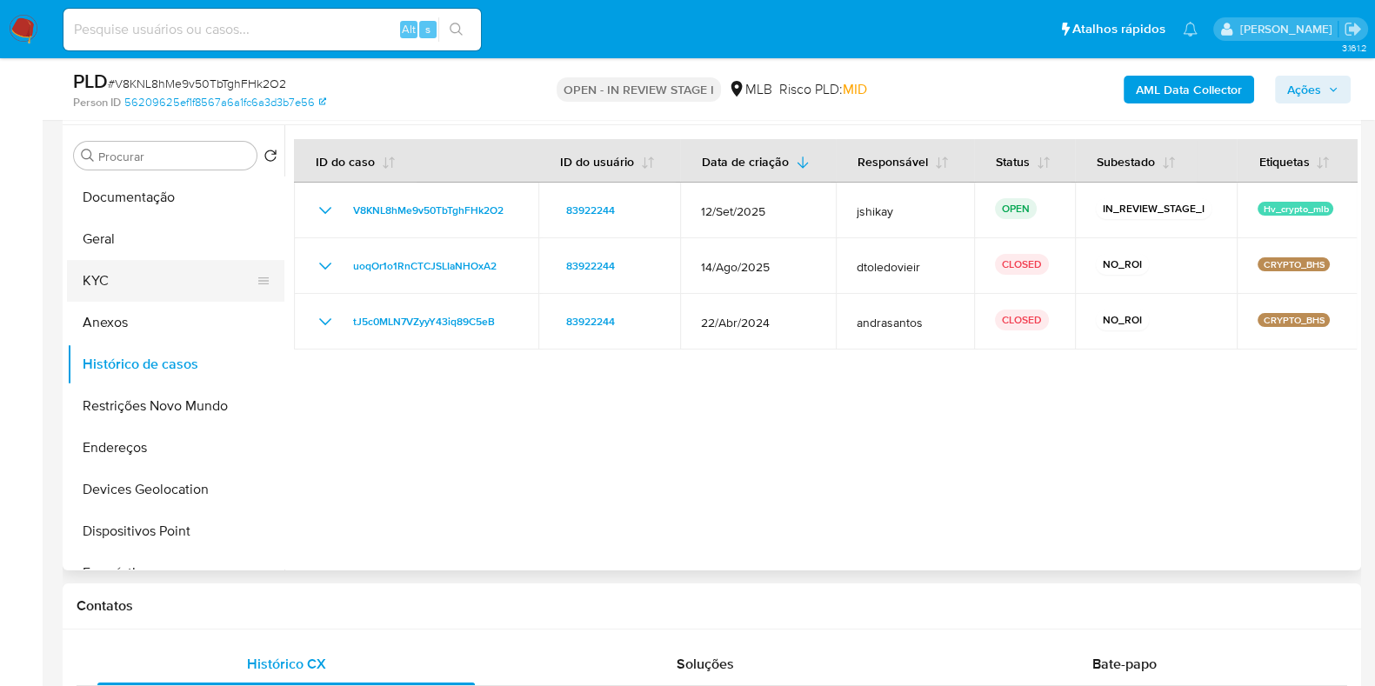
click at [137, 278] on button "KYC" at bounding box center [169, 281] width 204 height 42
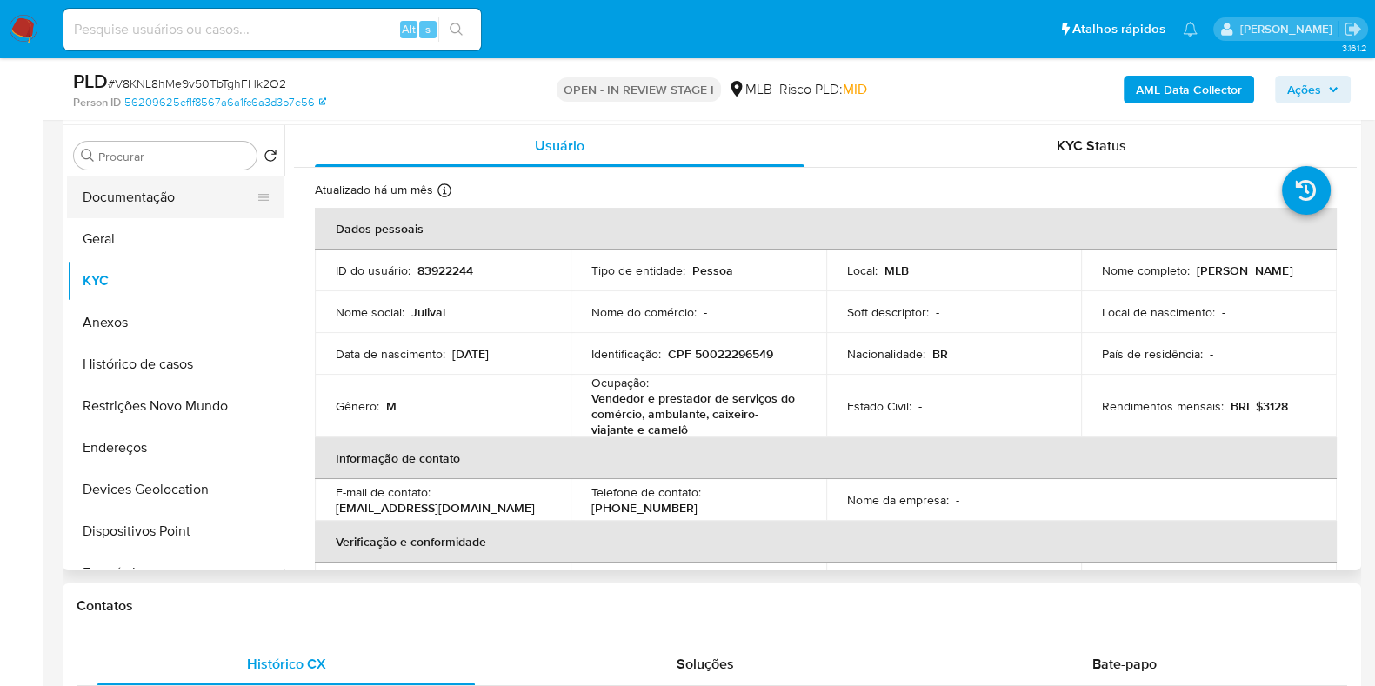
click at [132, 202] on button "Documentação" at bounding box center [169, 198] width 204 height 42
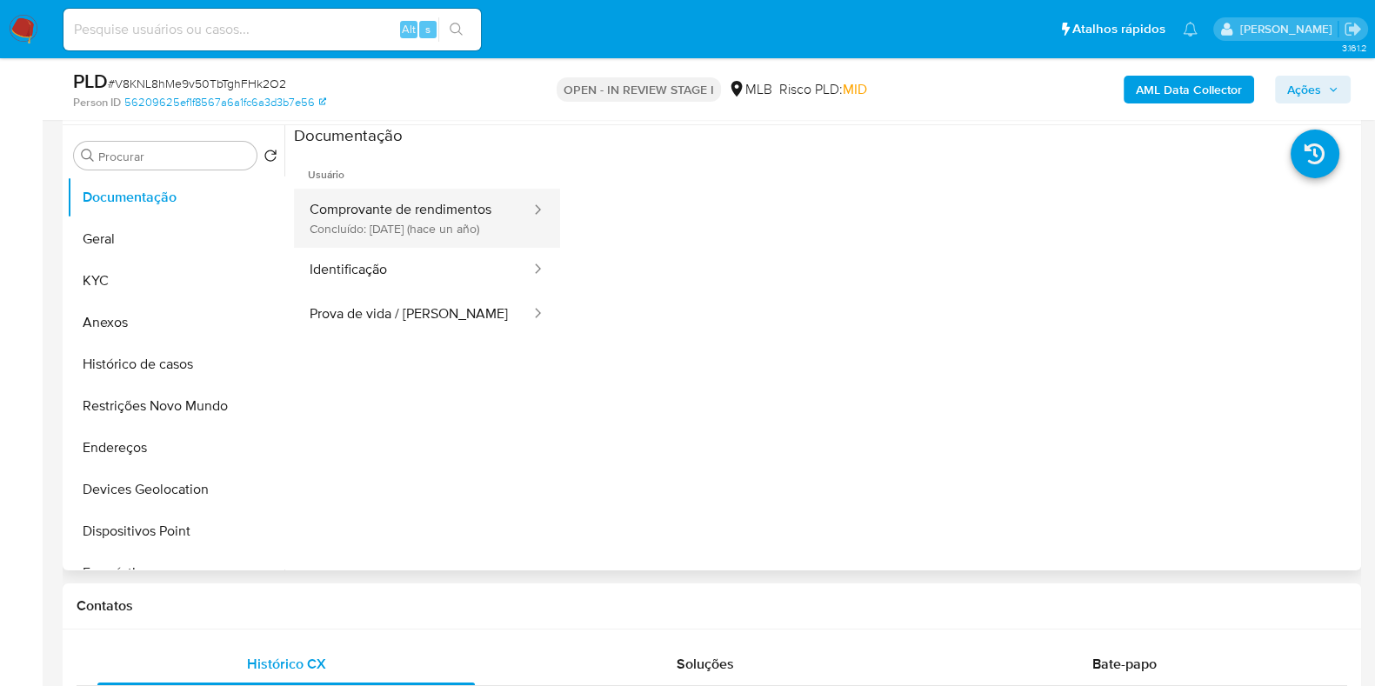
click at [459, 235] on button "Comprovante de rendimentos Concluído: 06/06/2024 (hace un año)" at bounding box center [413, 218] width 238 height 59
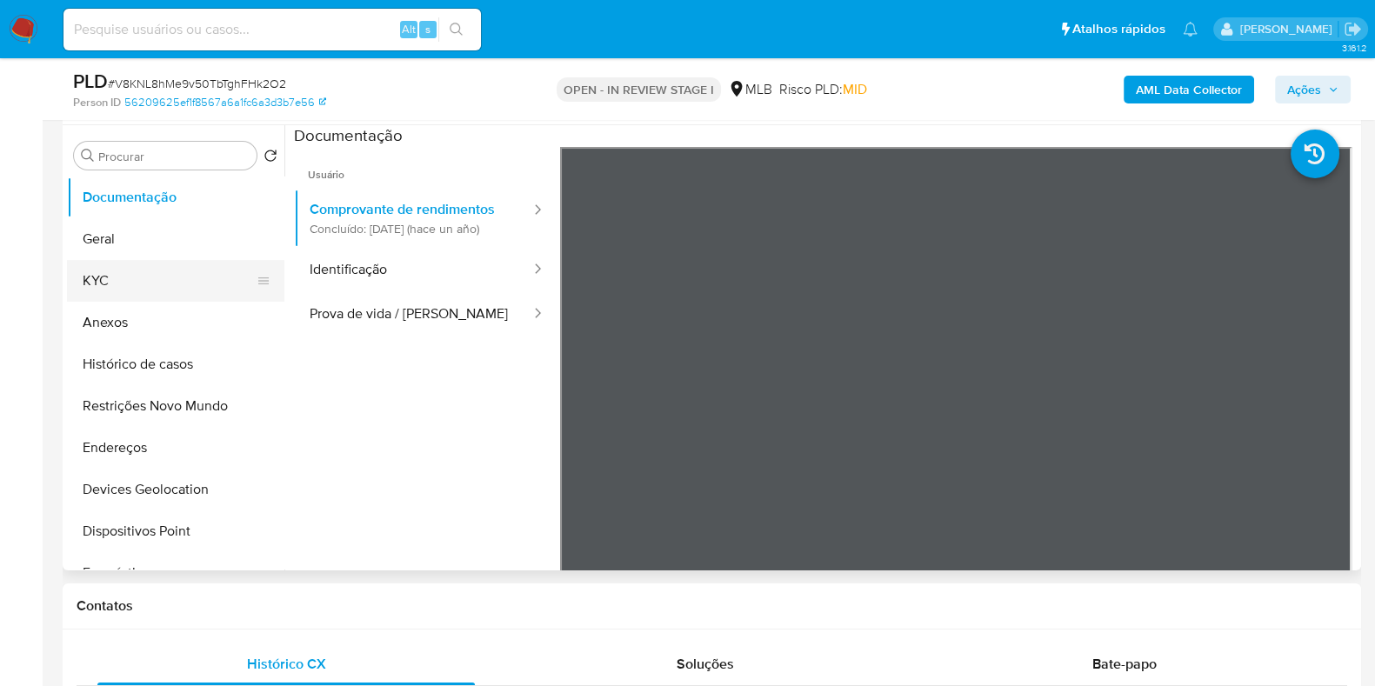
click at [117, 291] on button "KYC" at bounding box center [169, 281] width 204 height 42
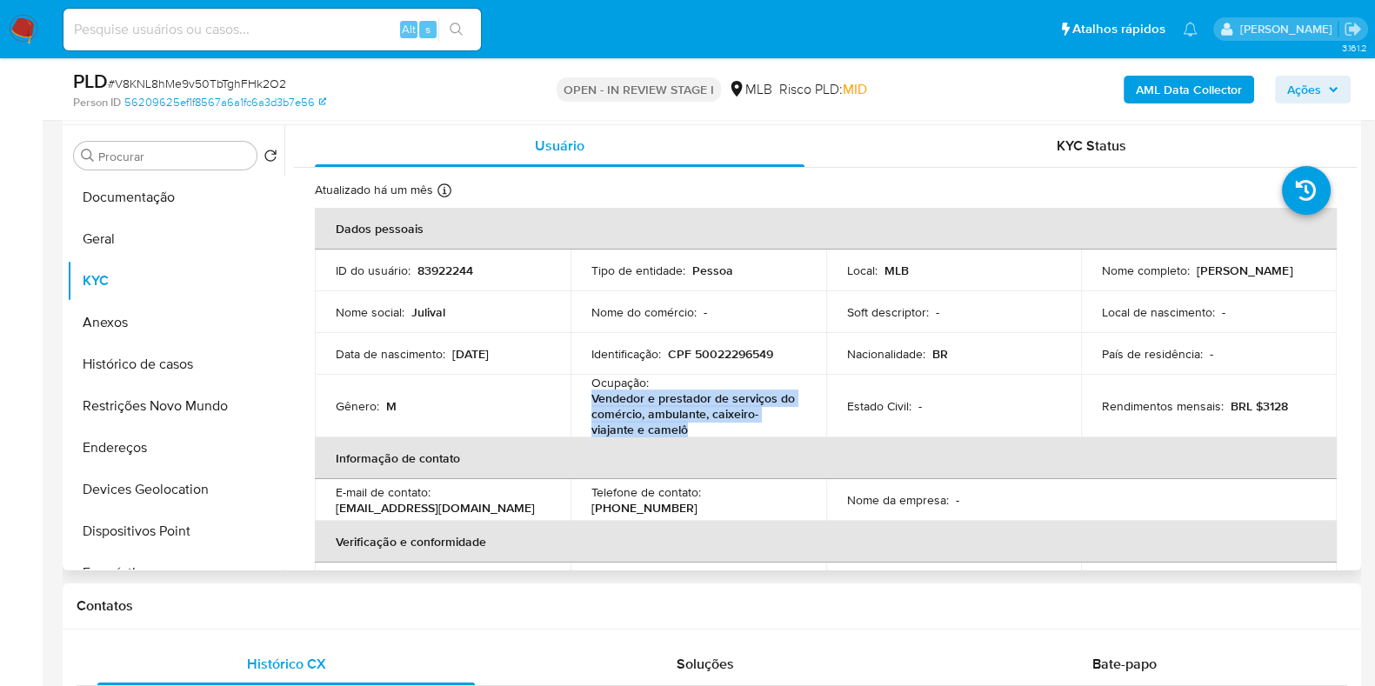
drag, startPoint x: 696, startPoint y: 432, endPoint x: 589, endPoint y: 393, distance: 113.9
click at [591, 393] on p "Vendedor e prestador de serviços do comércio, ambulante, caixeiro-viajante e ca…" at bounding box center [694, 414] width 207 height 47
copy p "Vendedor e prestador de serviços do comércio, ambulante, caixeiro-viajante e ca…"
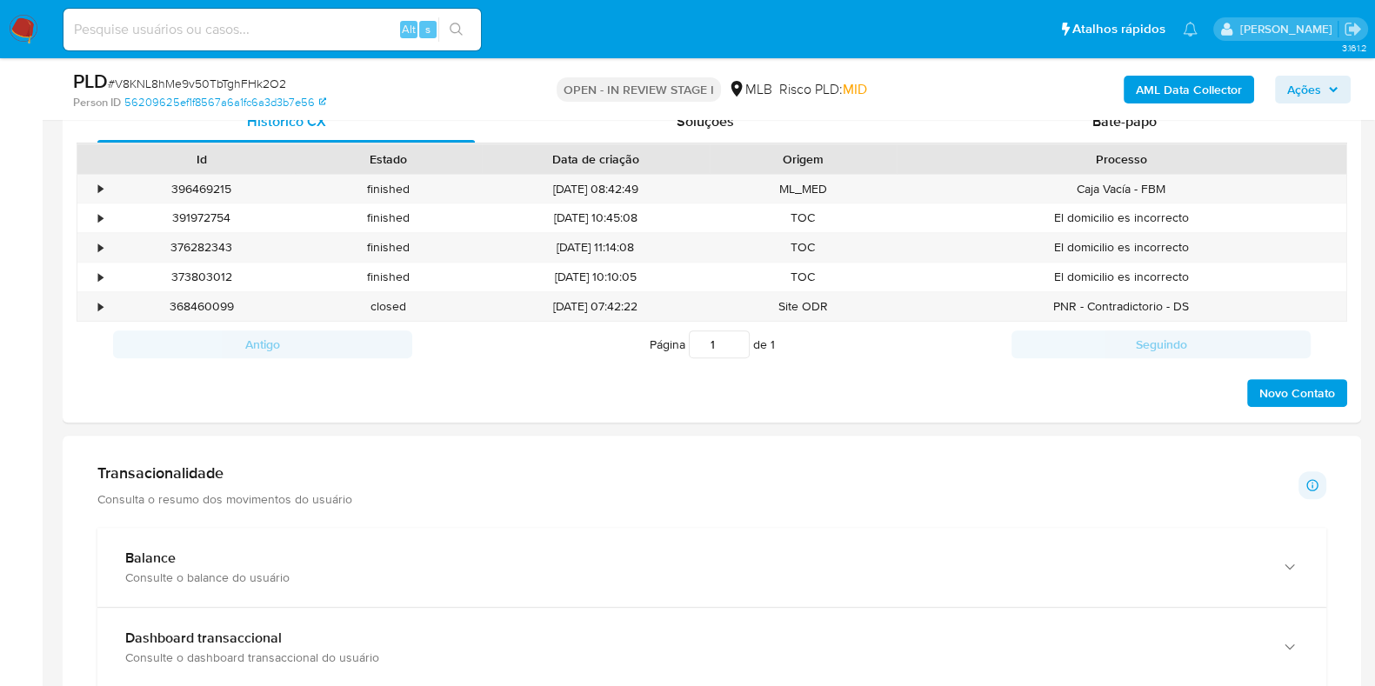
scroll to position [1087, 0]
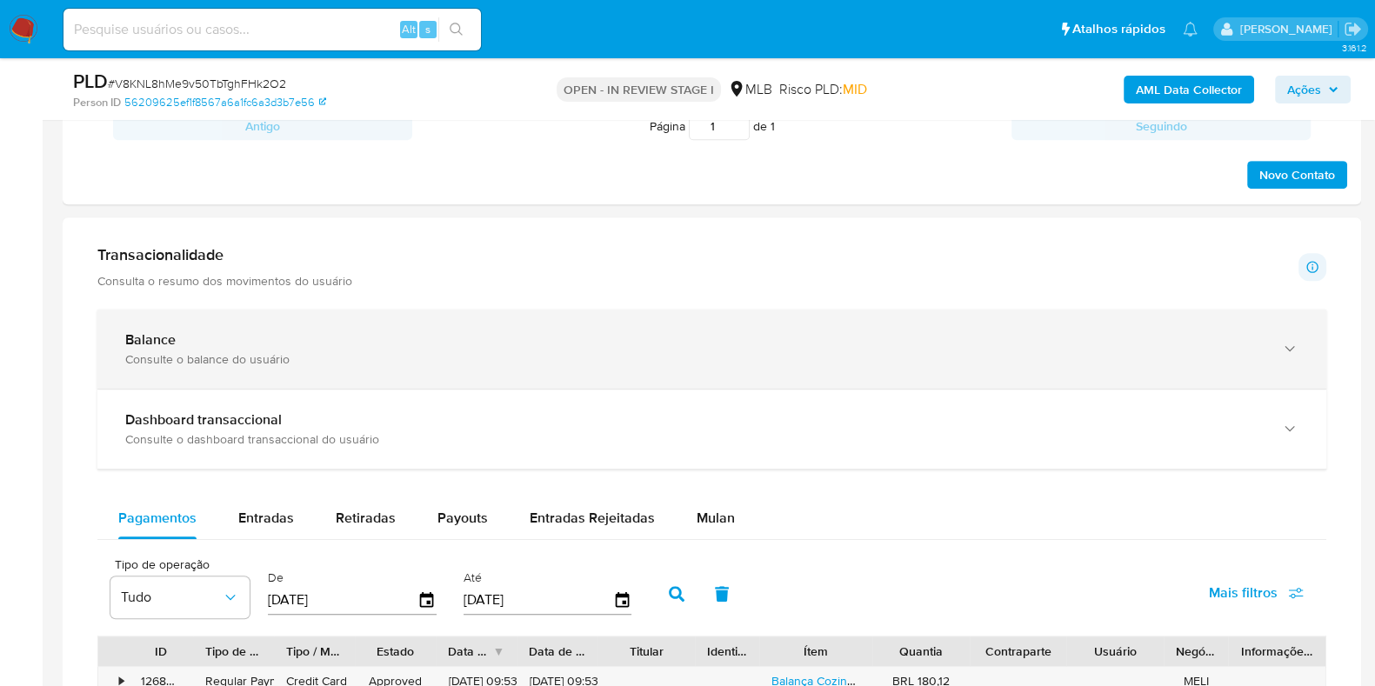
click at [352, 351] on div "Consulte o balance do usuário" at bounding box center [694, 359] width 1139 height 16
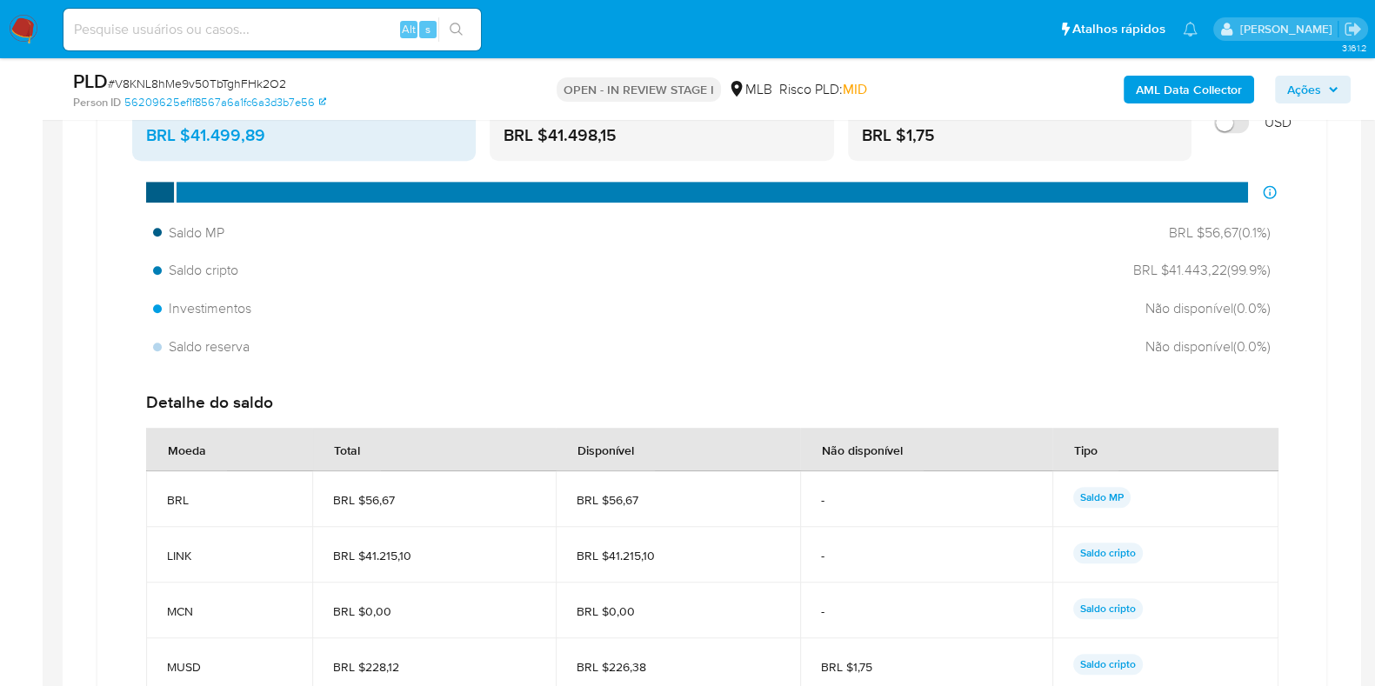
scroll to position [1521, 0]
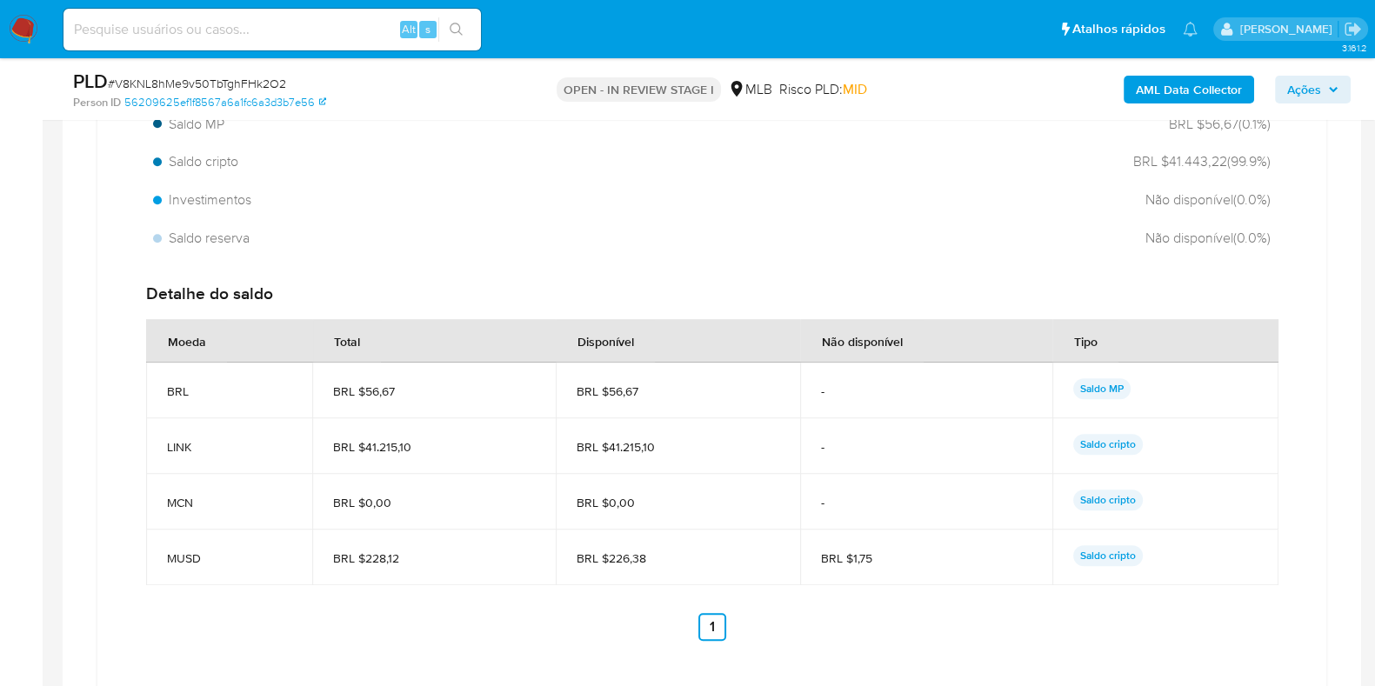
drag, startPoint x: 631, startPoint y: 445, endPoint x: 607, endPoint y: 445, distance: 24.4
click at [607, 445] on span "BRL $41.215,10" at bounding box center [678, 447] width 202 height 16
drag, startPoint x: 664, startPoint y: 558, endPoint x: 608, endPoint y: 558, distance: 55.7
click at [608, 558] on span "BRL $226,38" at bounding box center [678, 559] width 202 height 16
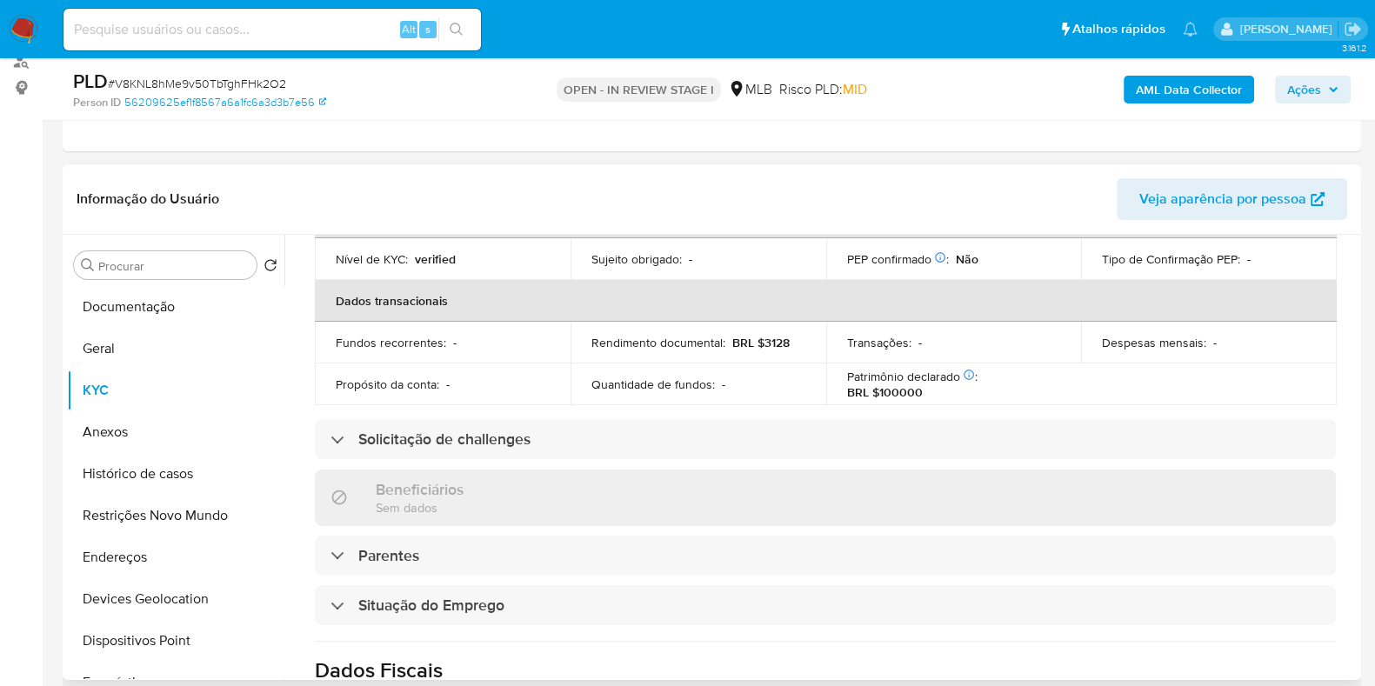
scroll to position [0, 0]
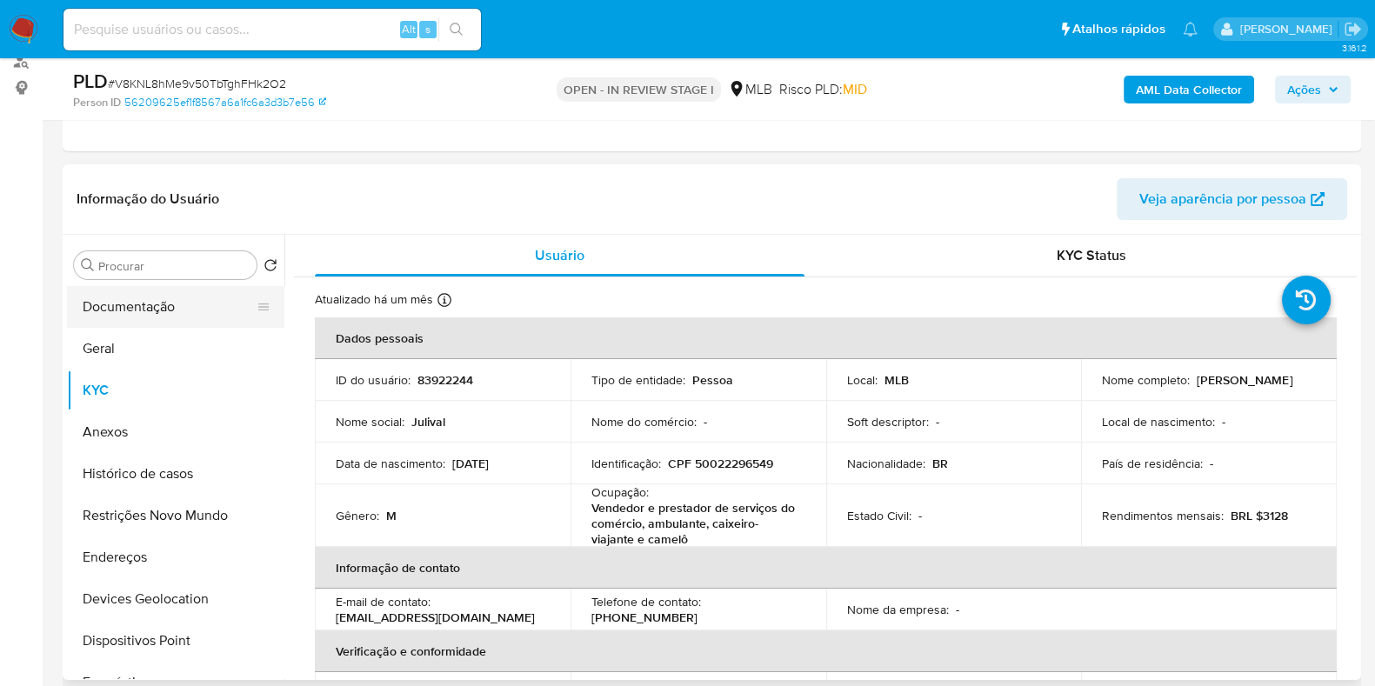
click at [182, 302] on button "Documentação" at bounding box center [169, 307] width 204 height 42
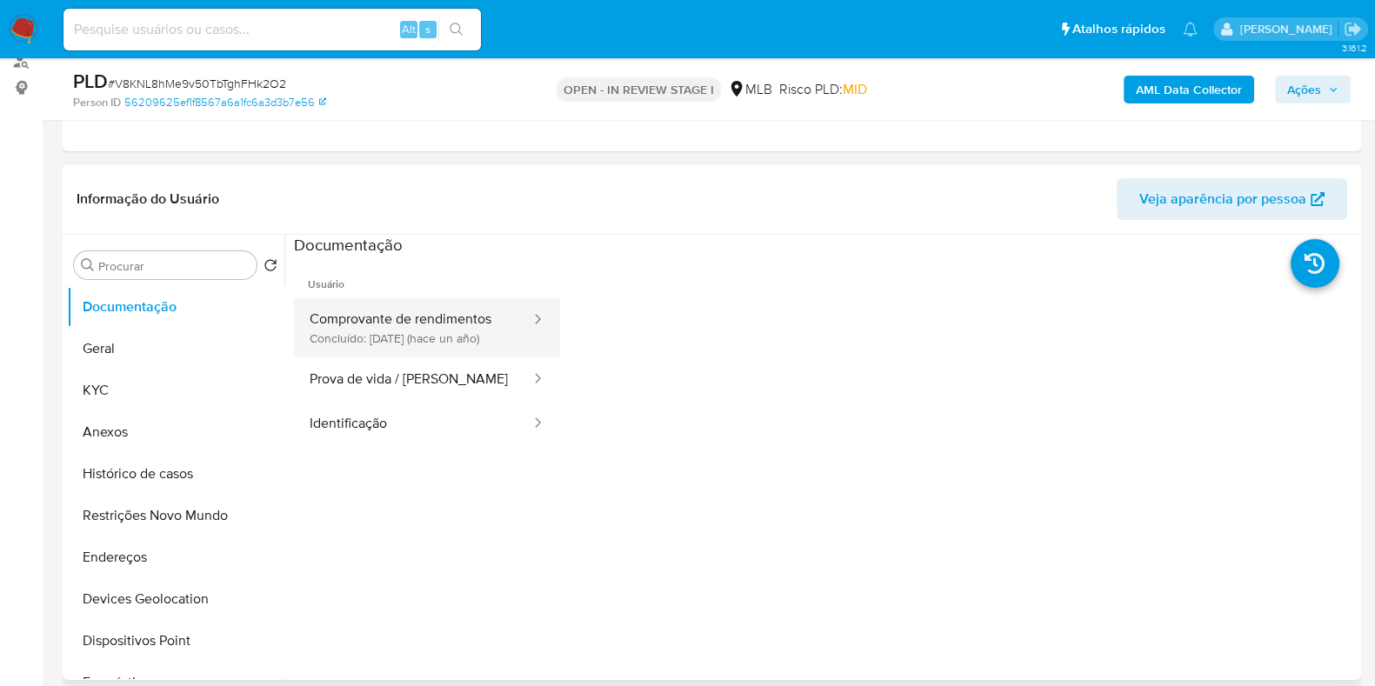
click at [474, 328] on button "Comprovante de rendimentos Concluído: 06/06/2024 (hace un año)" at bounding box center [413, 327] width 238 height 59
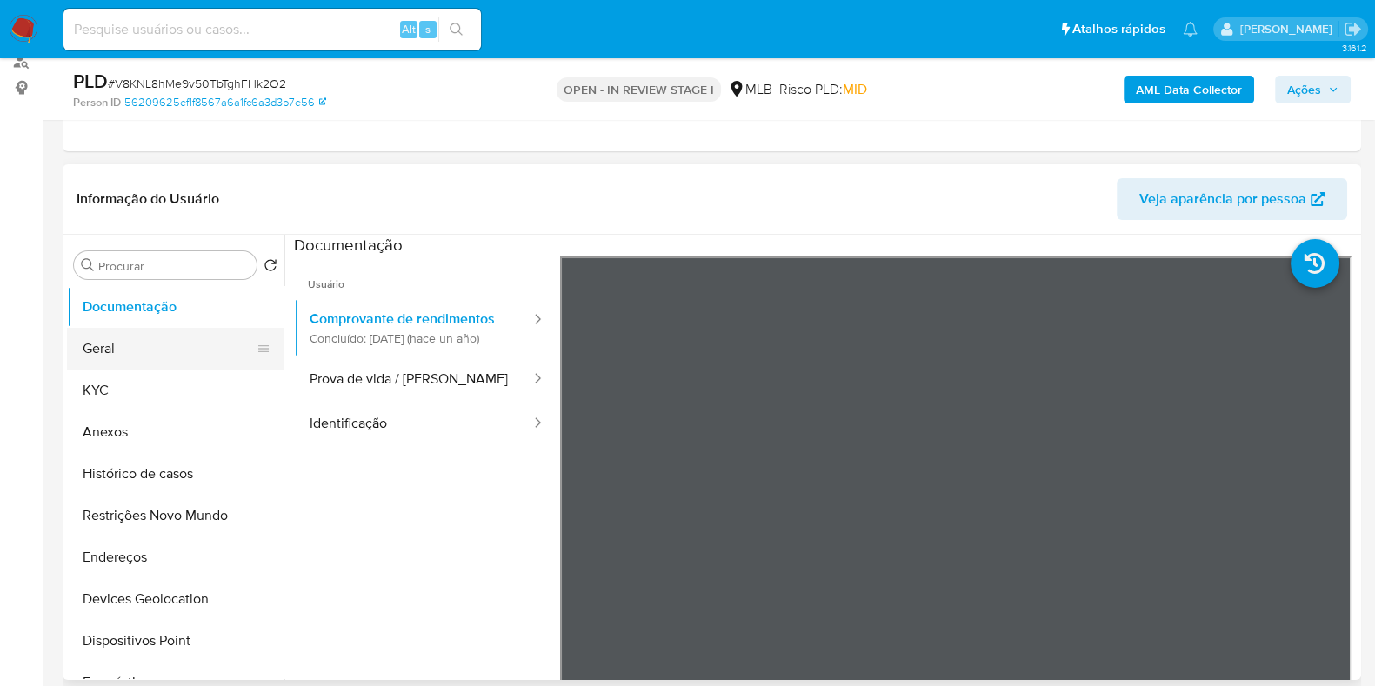
click at [134, 355] on button "Geral" at bounding box center [169, 349] width 204 height 42
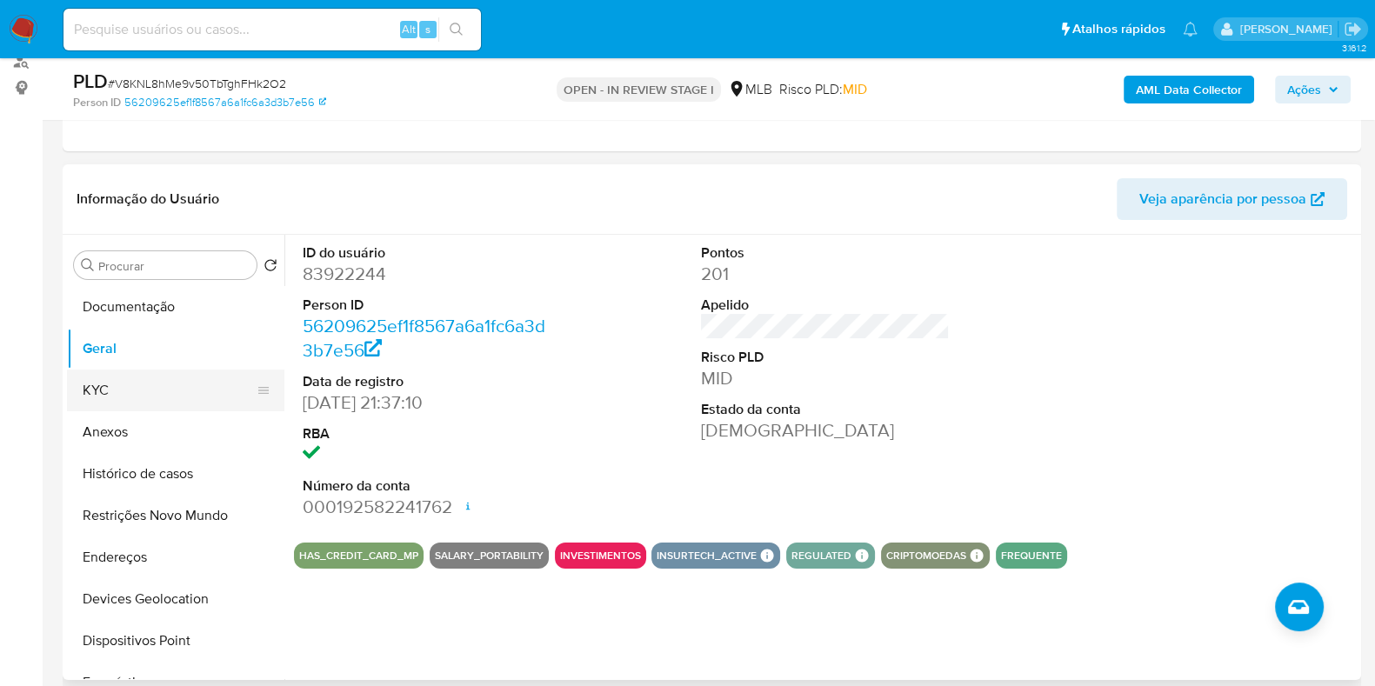
click at [104, 376] on button "KYC" at bounding box center [169, 391] width 204 height 42
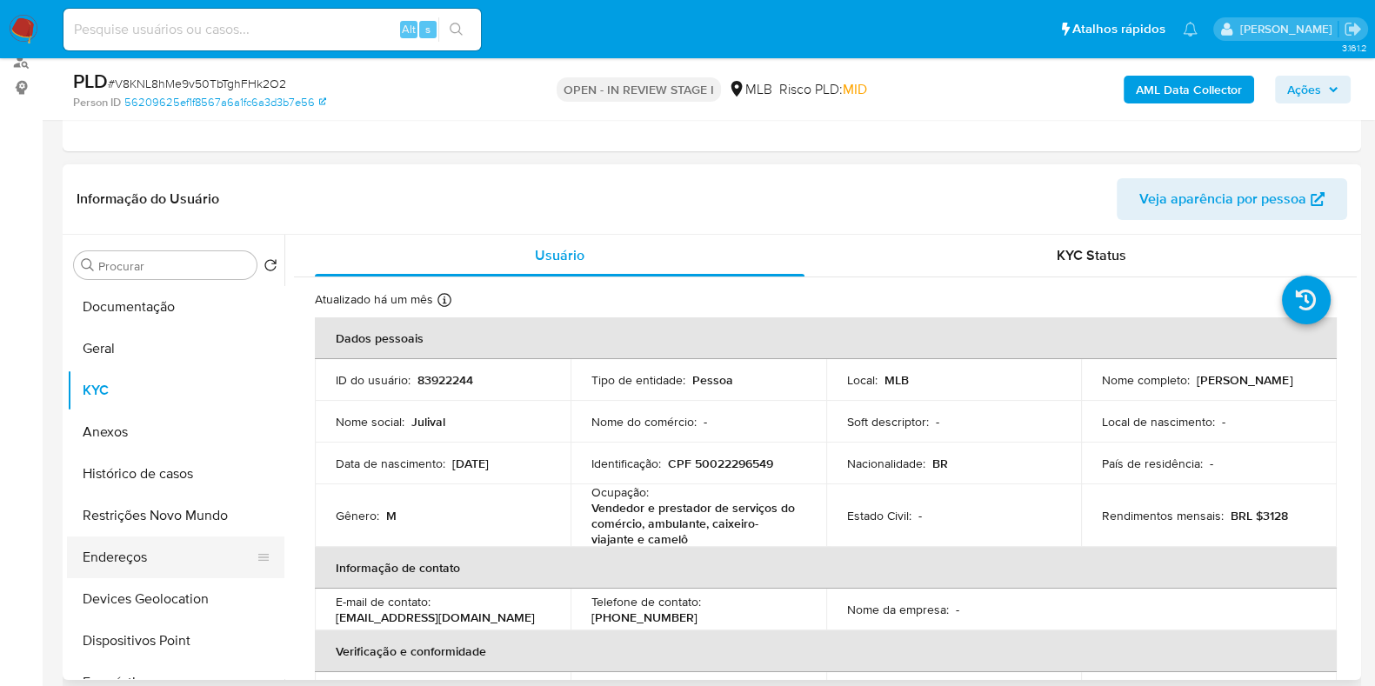
click at [146, 573] on button "Endereços" at bounding box center [169, 558] width 204 height 42
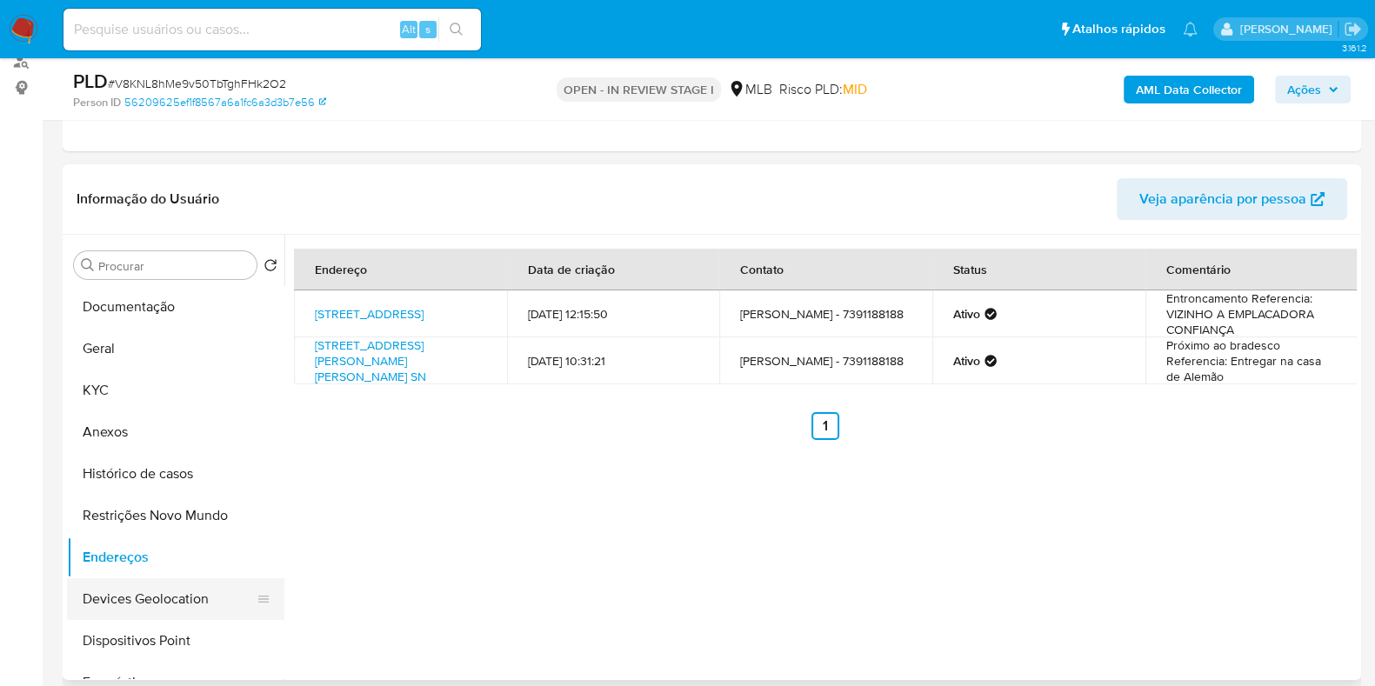
click at [175, 590] on button "Devices Geolocation" at bounding box center [169, 599] width 204 height 42
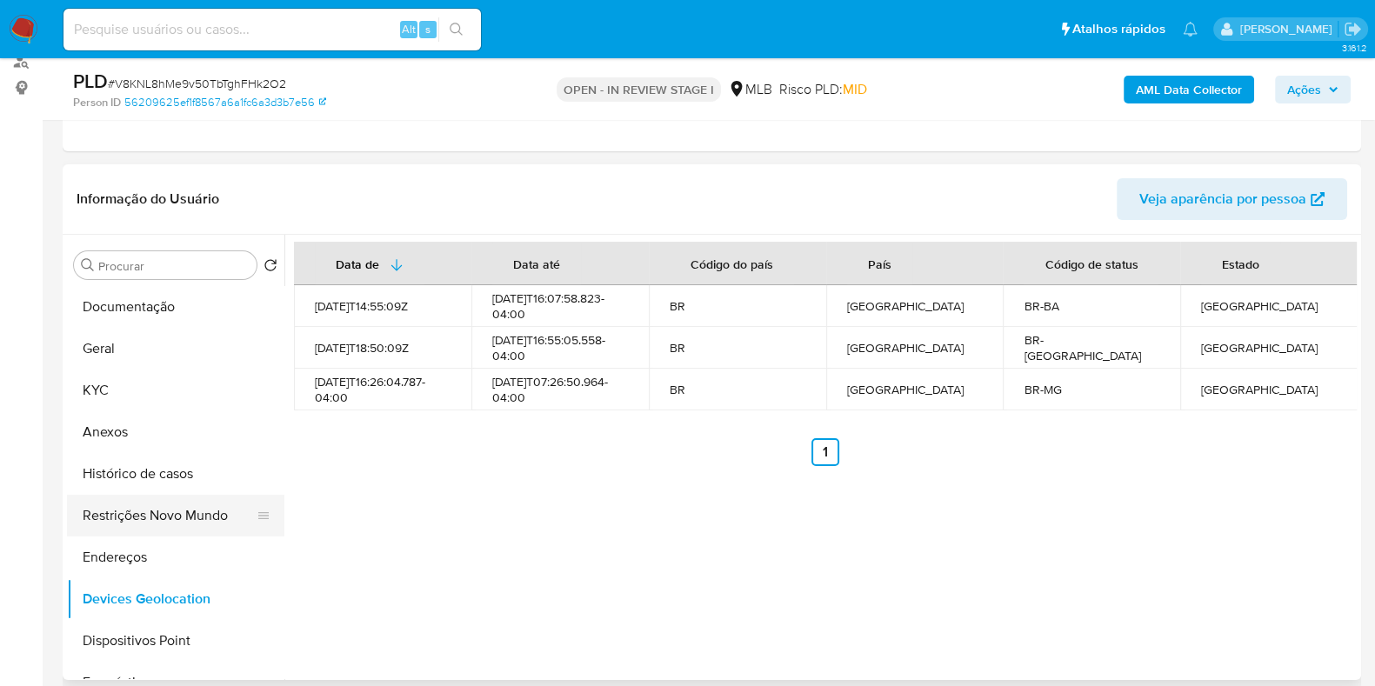
click at [129, 511] on button "Restrições Novo Mundo" at bounding box center [169, 516] width 204 height 42
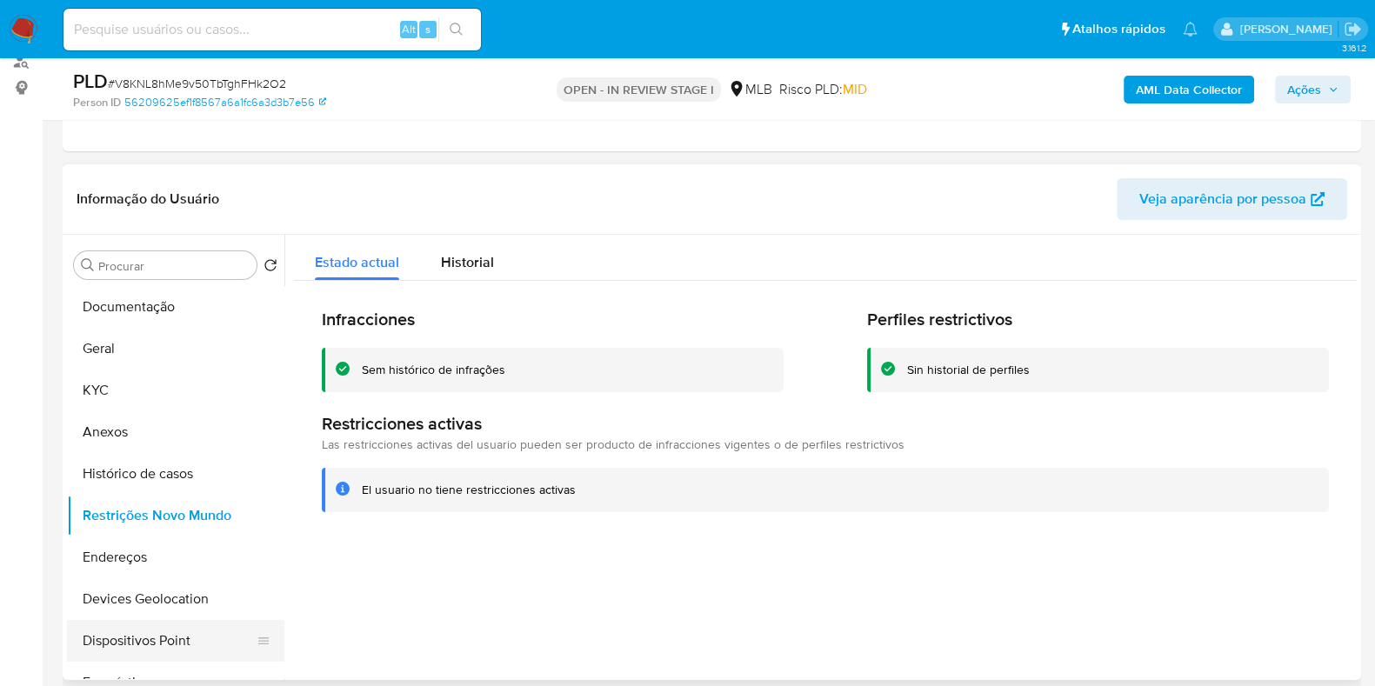
click at [176, 634] on button "Dispositivos Point" at bounding box center [169, 641] width 204 height 42
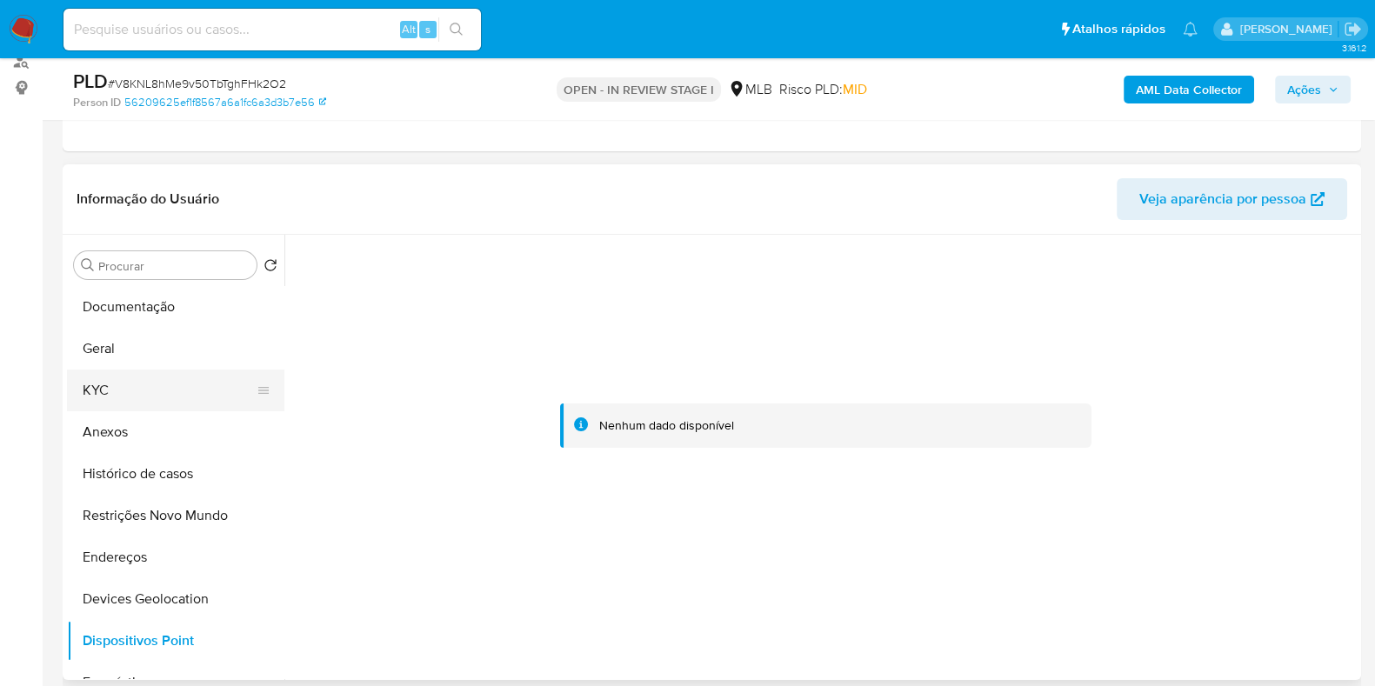
click at [148, 382] on button "KYC" at bounding box center [169, 391] width 204 height 42
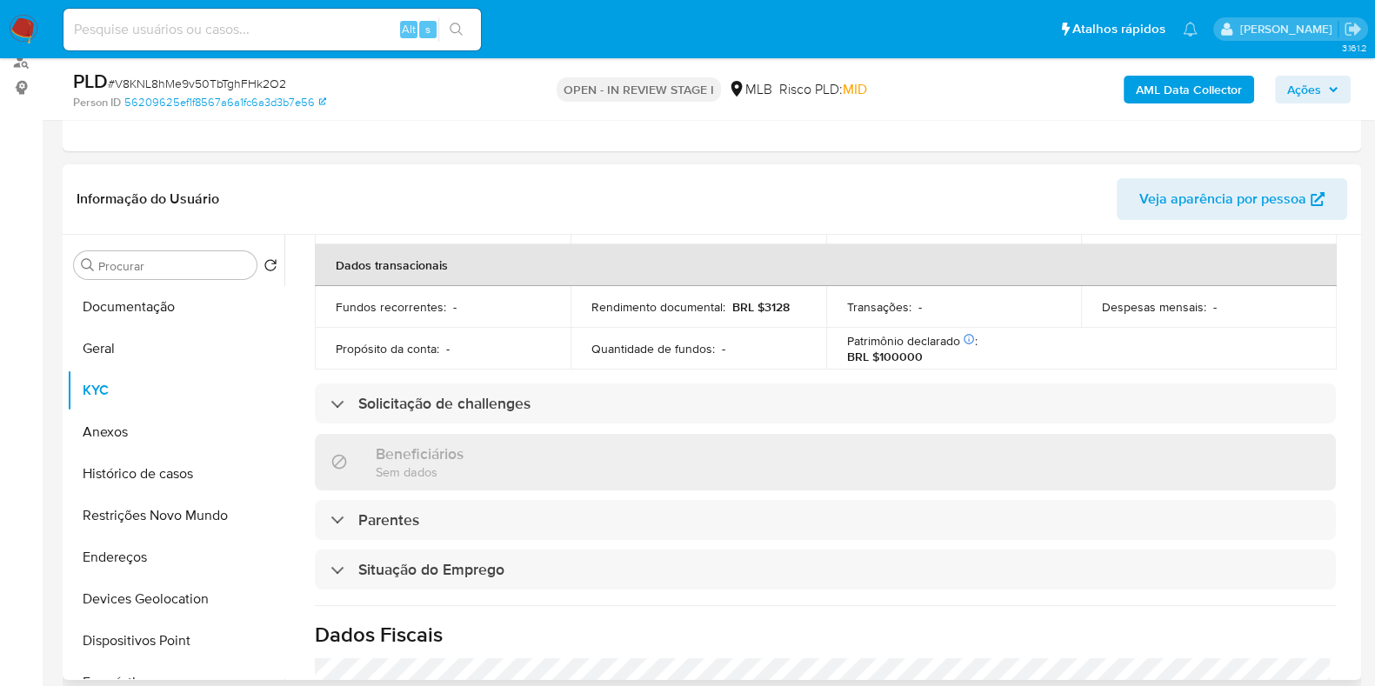
scroll to position [776, 0]
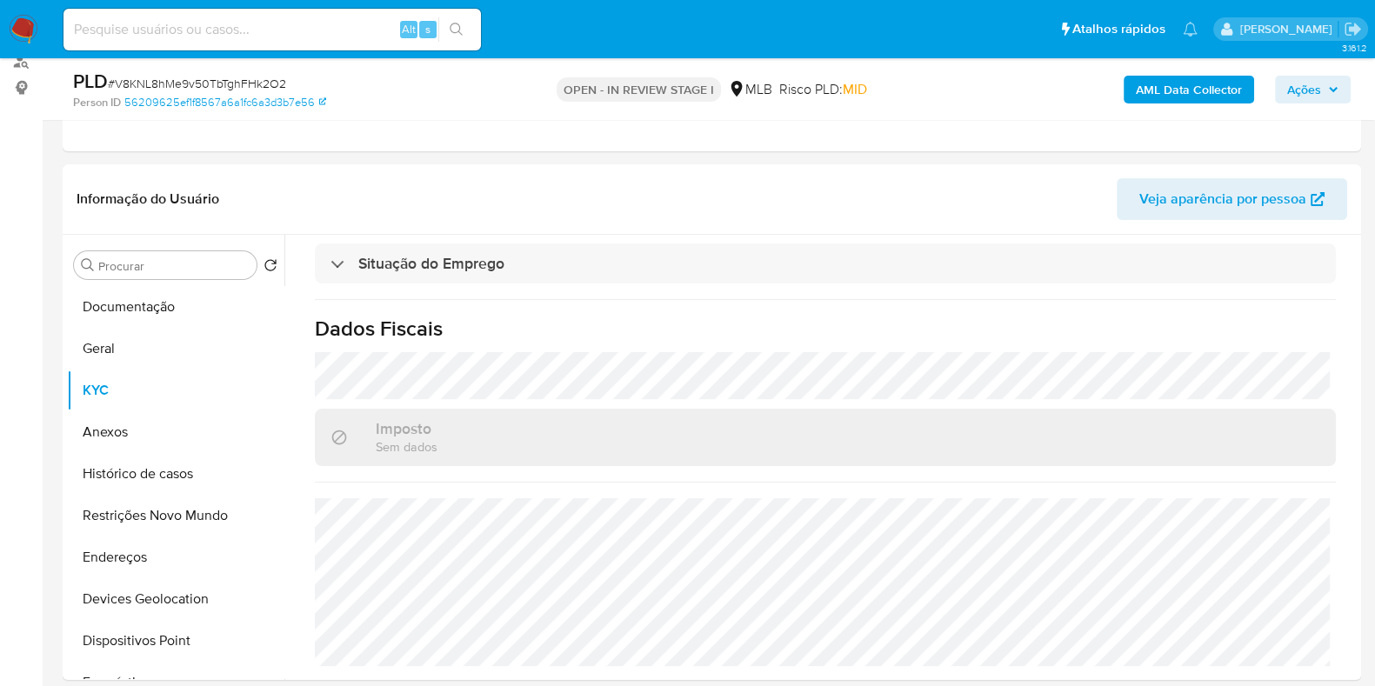
click at [1185, 93] on b "AML Data Collector" at bounding box center [1189, 90] width 106 height 28
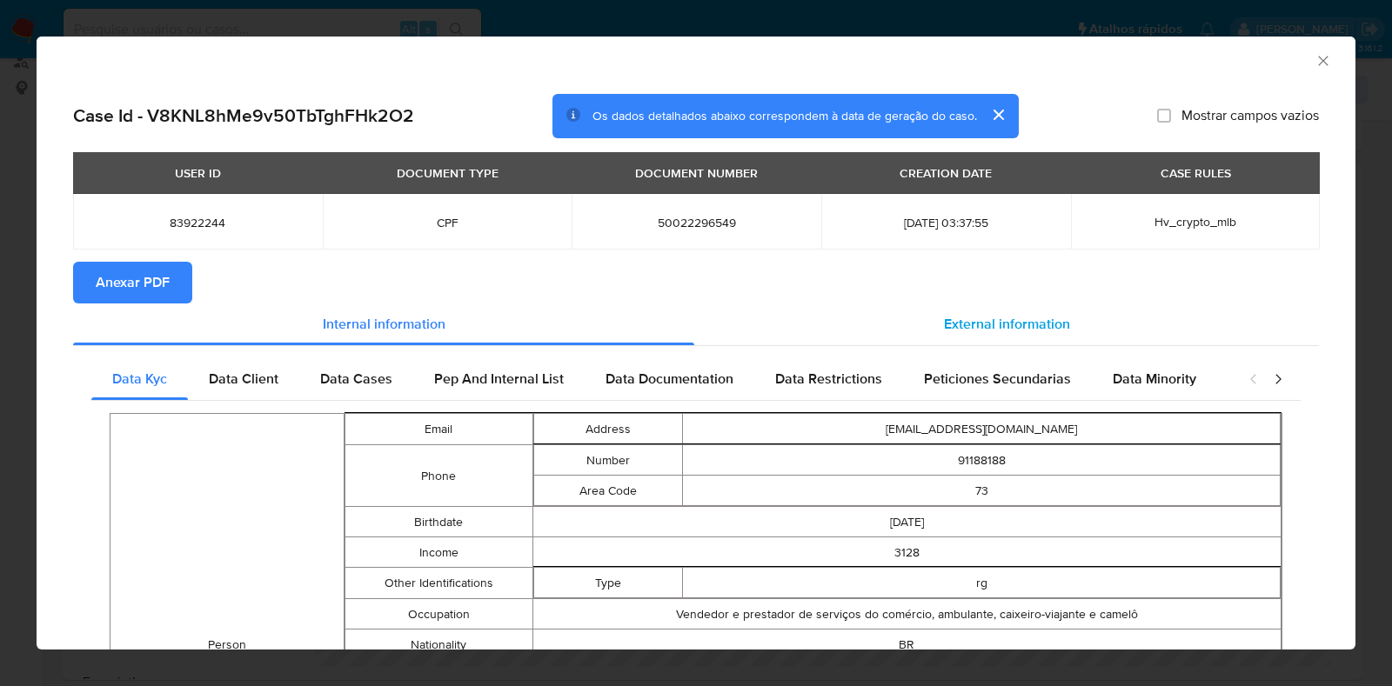
click at [972, 323] on span "External information" at bounding box center [1007, 324] width 126 height 20
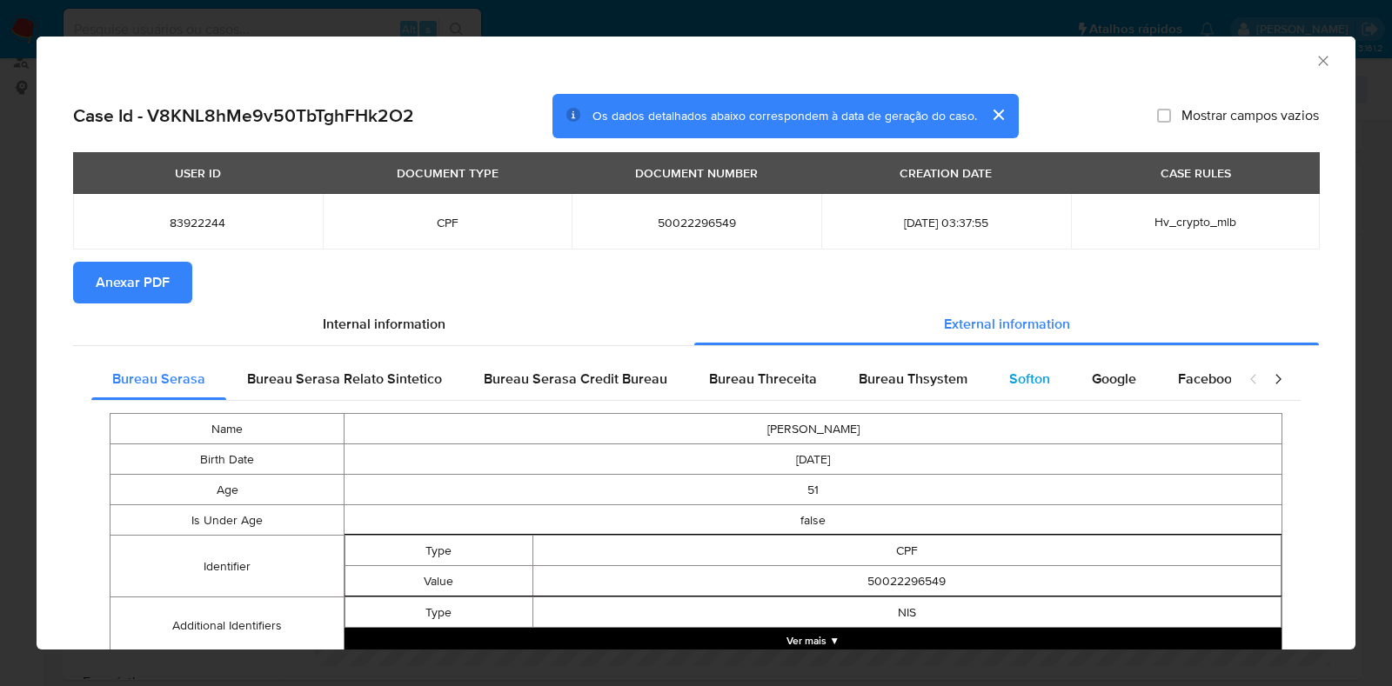
click at [1019, 389] on span "Softon" at bounding box center [1029, 379] width 41 height 20
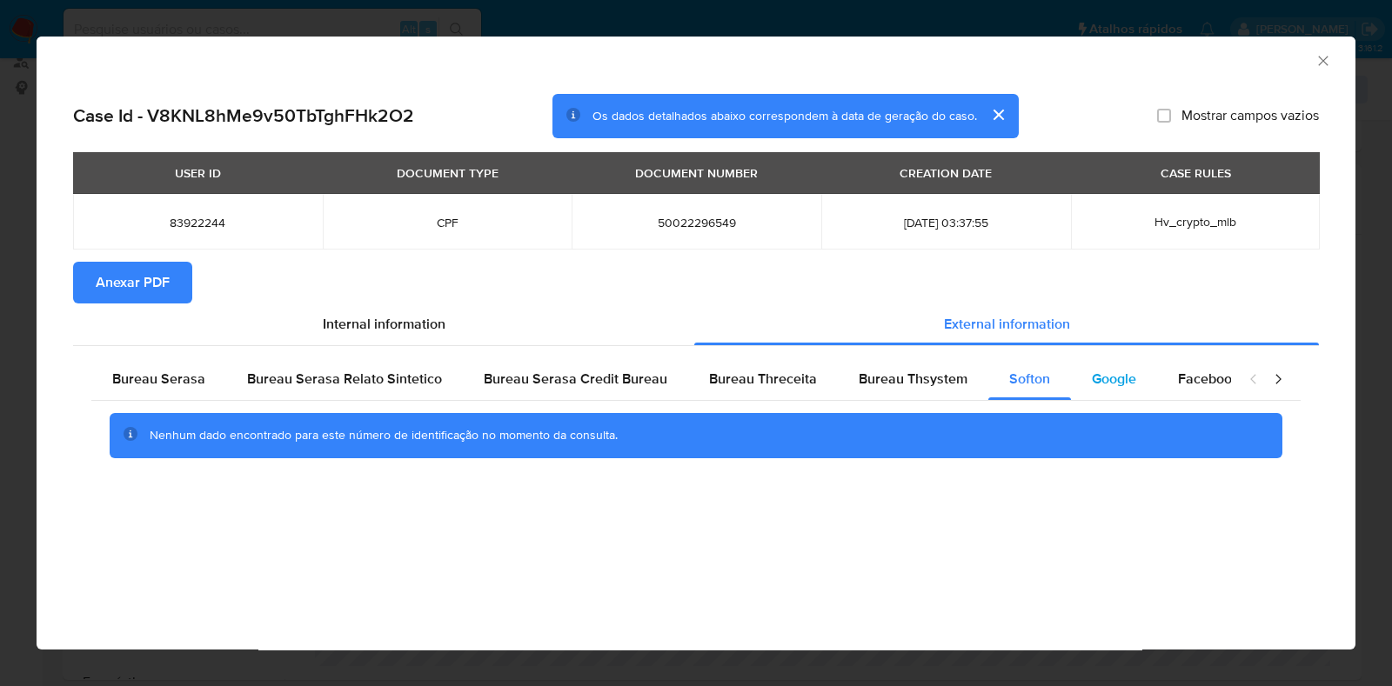
click at [1079, 384] on div "Google" at bounding box center [1114, 379] width 86 height 42
drag, startPoint x: 948, startPoint y: 393, endPoint x: 768, endPoint y: 384, distance: 180.3
click at [948, 394] on div "Bureau Thsystem" at bounding box center [913, 379] width 150 height 42
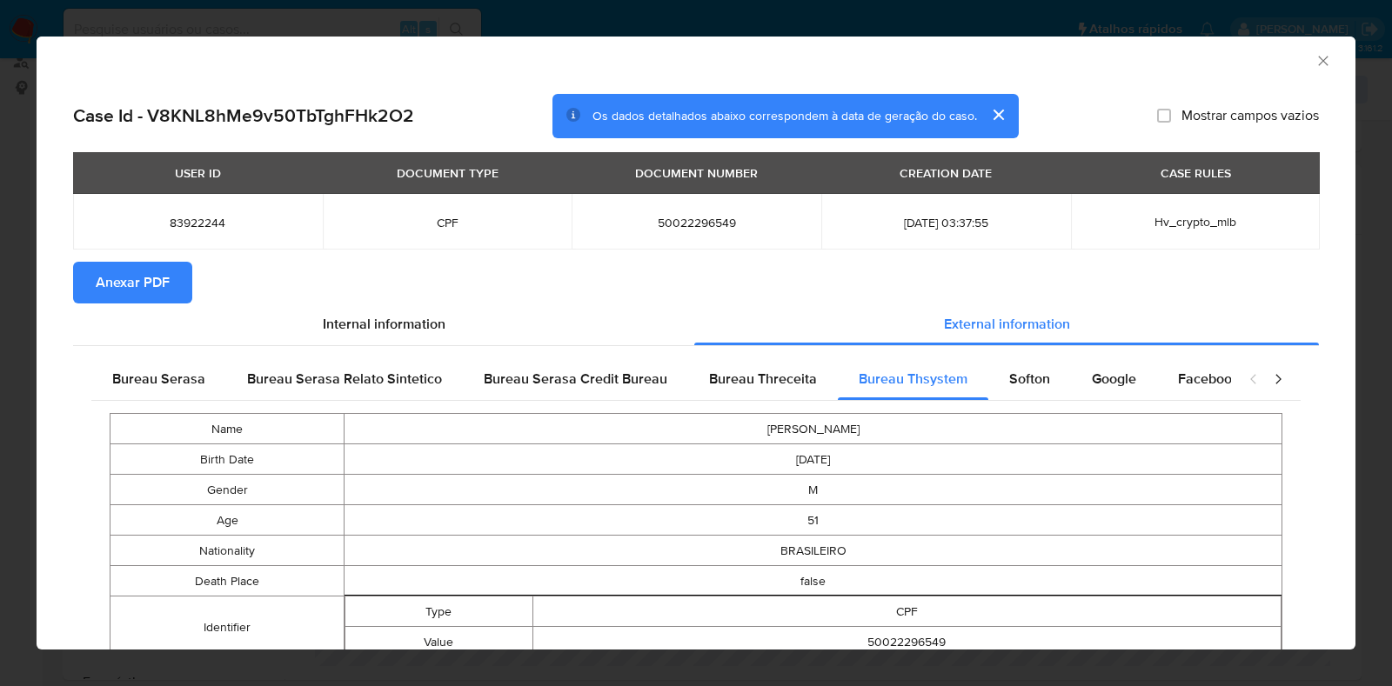
click at [182, 272] on button "Anexar PDF" at bounding box center [132, 283] width 119 height 42
click at [1297, 72] on div "AML Data Collector" at bounding box center [696, 58] width 1319 height 43
click at [1314, 57] on icon "Fechar a janela" at bounding box center [1322, 60] width 17 height 17
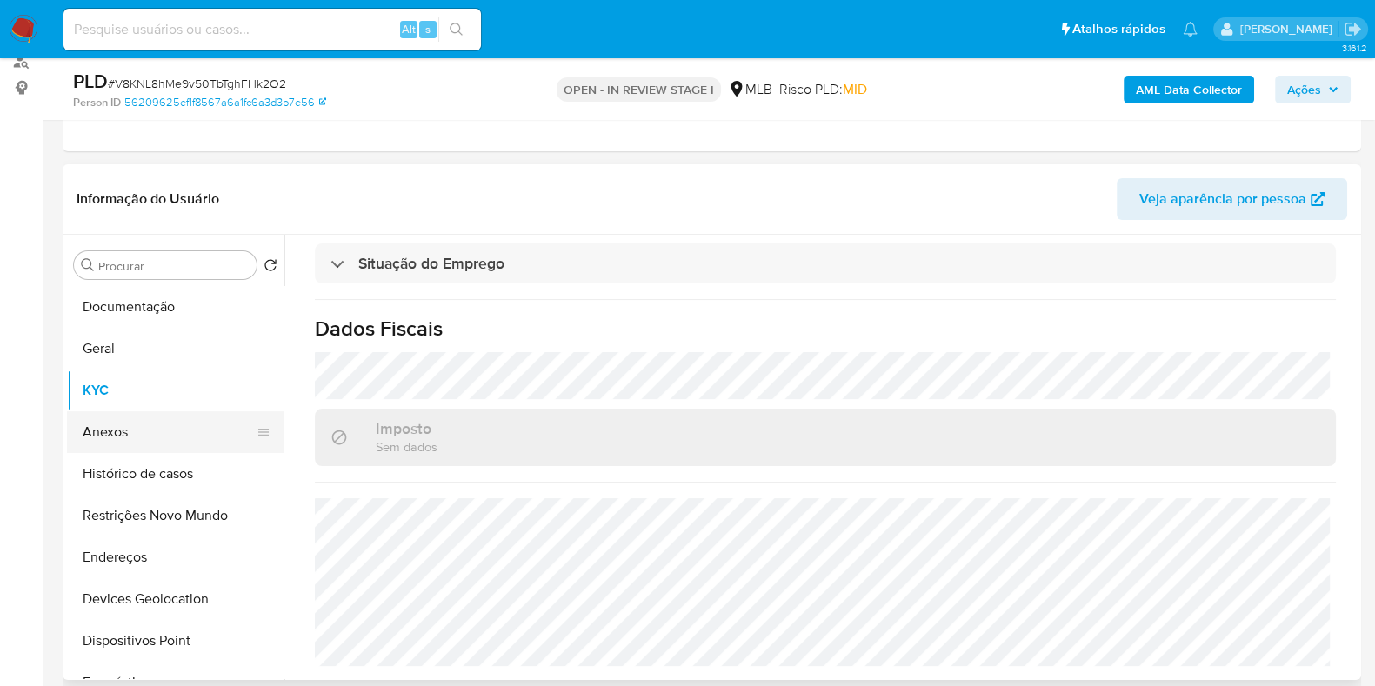
click at [170, 429] on button "Anexos" at bounding box center [169, 432] width 204 height 42
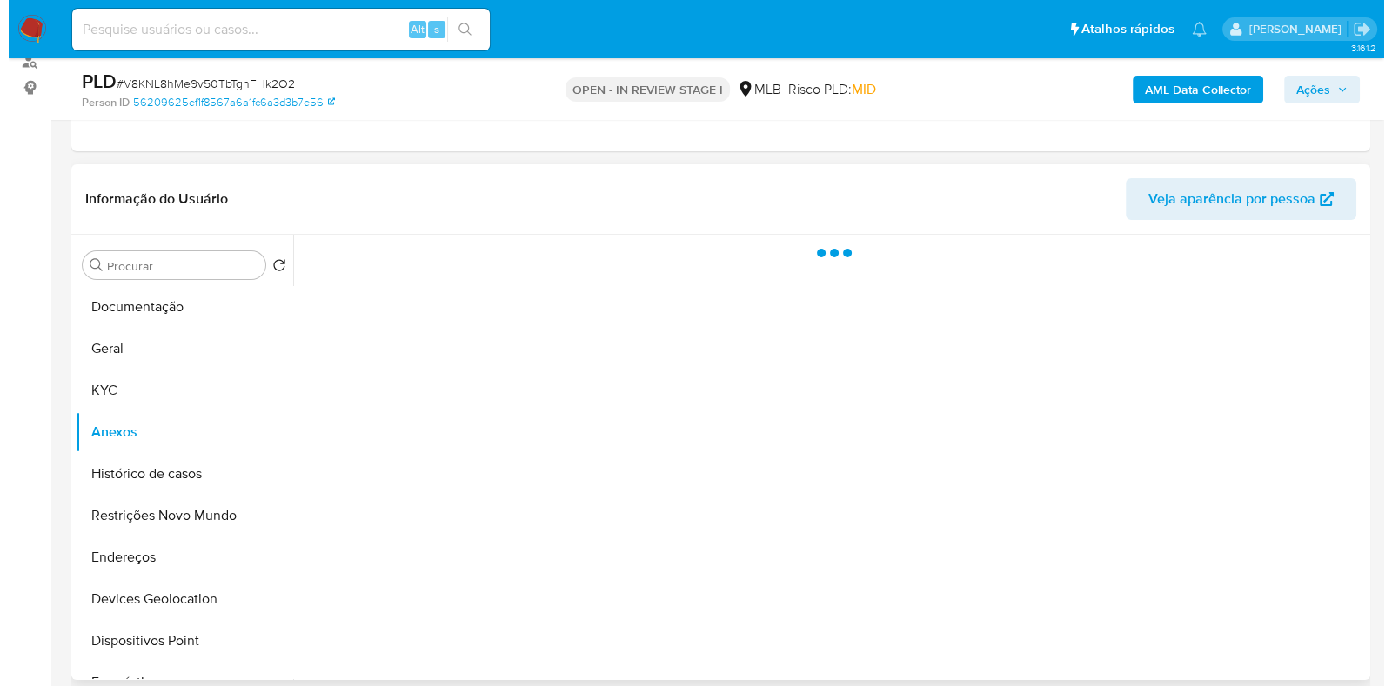
scroll to position [0, 0]
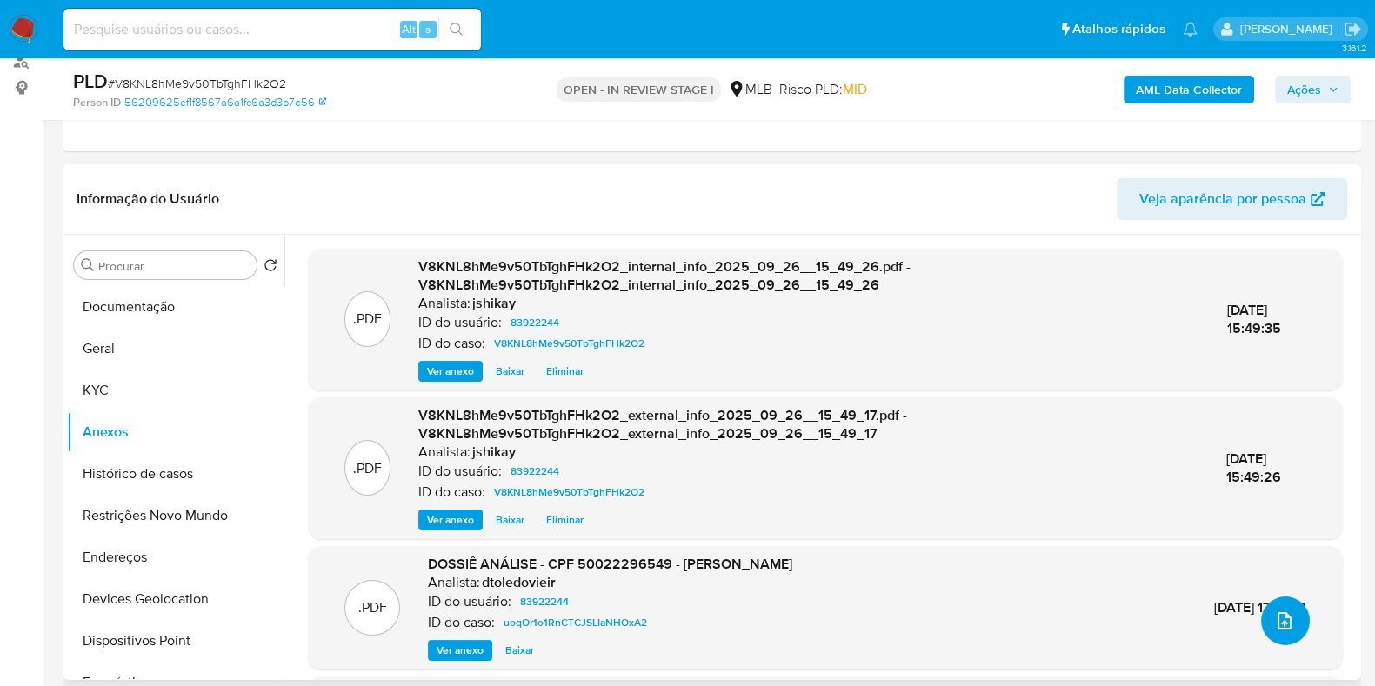
click at [1267, 607] on button "upload-file" at bounding box center [1285, 621] width 49 height 49
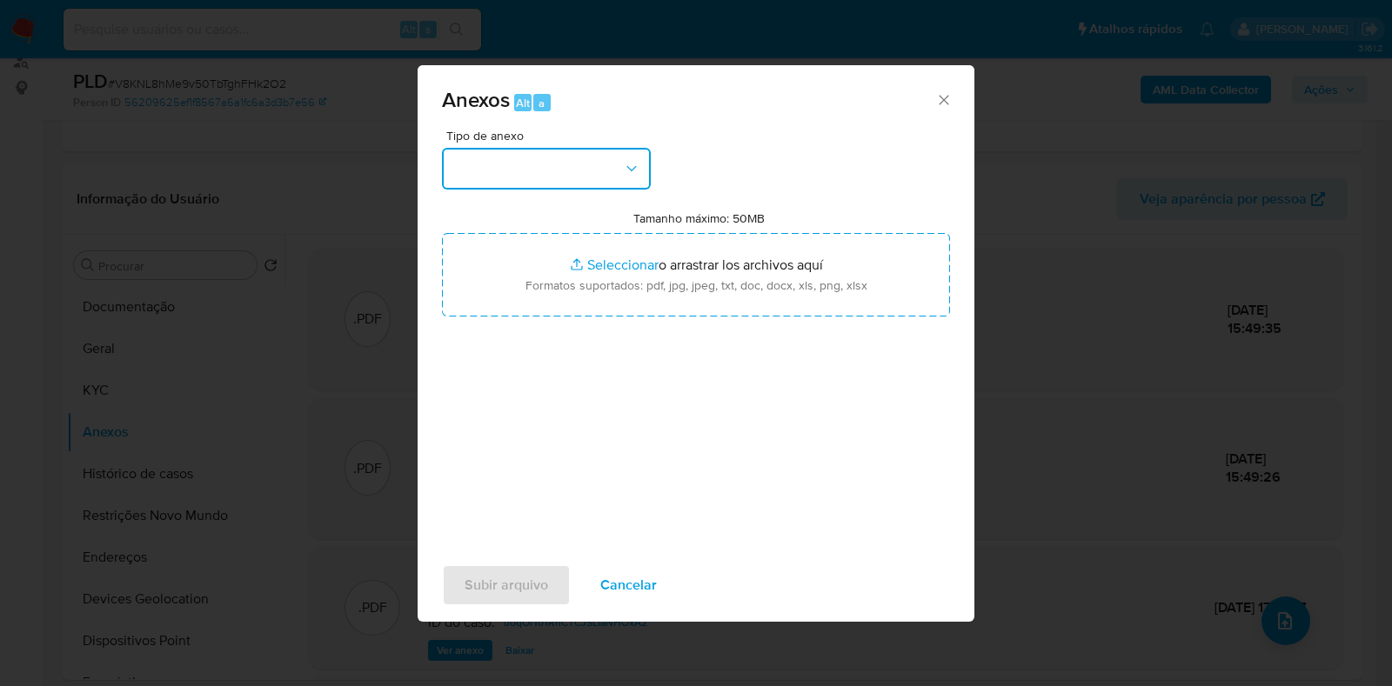
click at [548, 167] on button "button" at bounding box center [546, 169] width 209 height 42
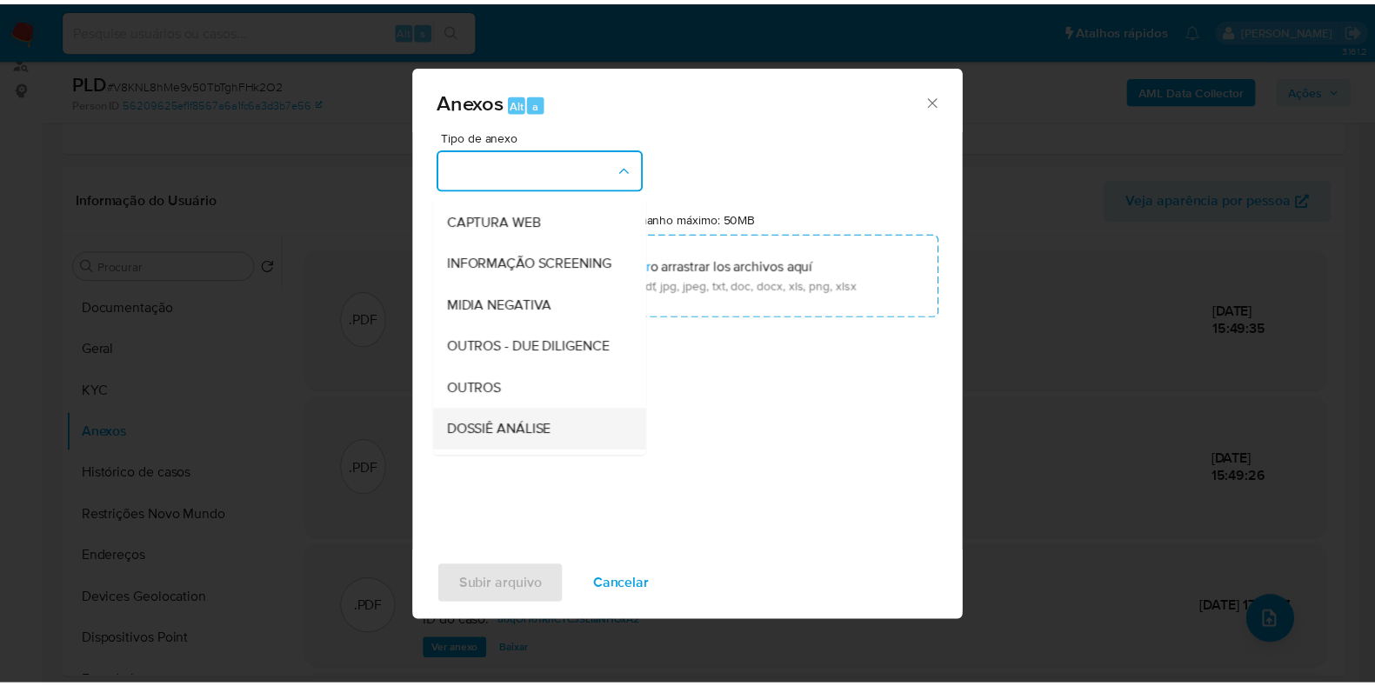
scroll to position [217, 0]
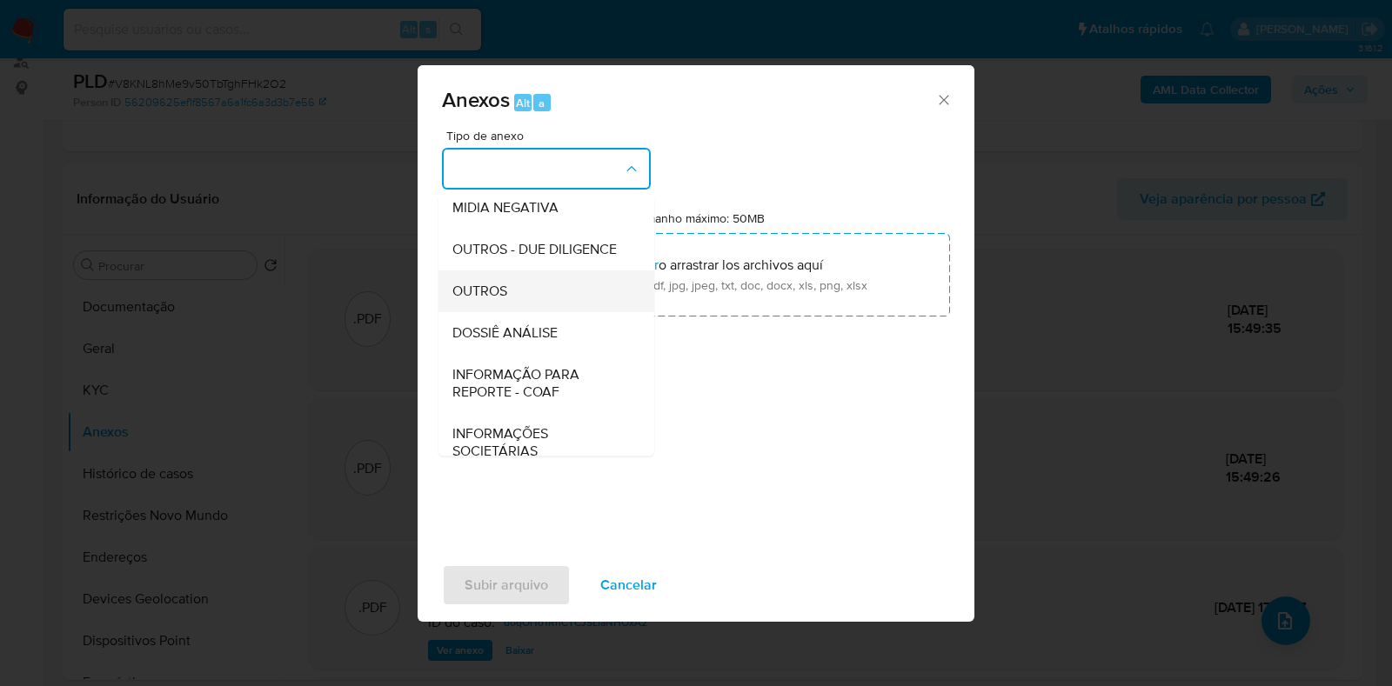
click at [513, 312] on div "OUTROS" at bounding box center [540, 292] width 177 height 42
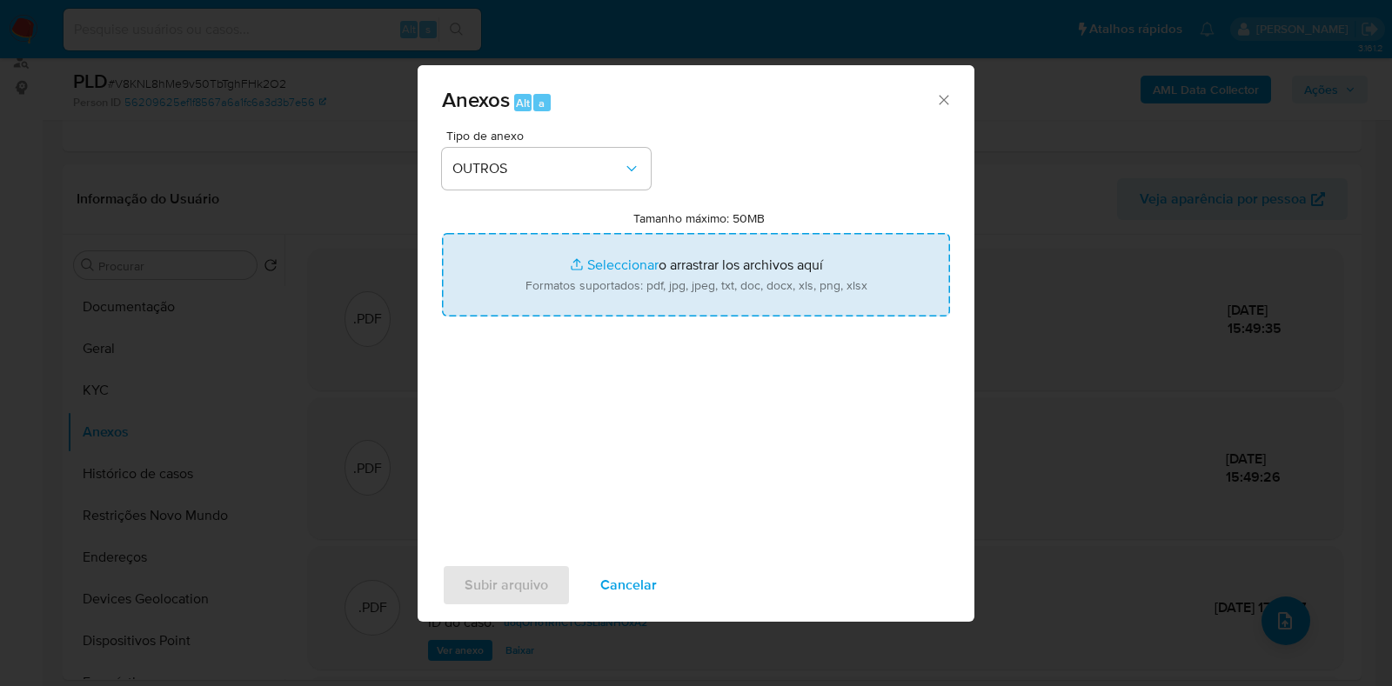
click at [605, 277] on input "Tamanho máximo: 50MB Seleccionar archivos" at bounding box center [696, 275] width 508 height 84
type input "C:\fakepath\Mulan 83922244_2025_09_25_16_59_46 - Resumen TX.pdf"
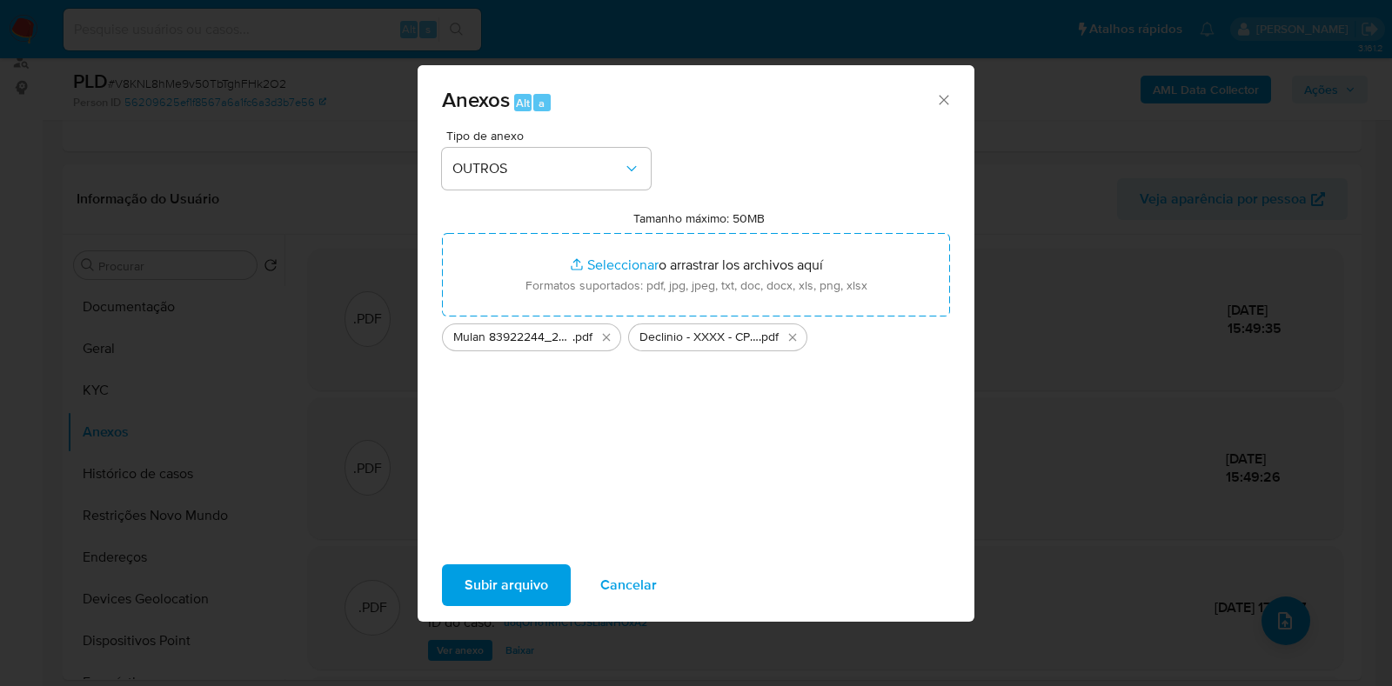
click at [504, 580] on span "Subir arquivo" at bounding box center [506, 585] width 84 height 38
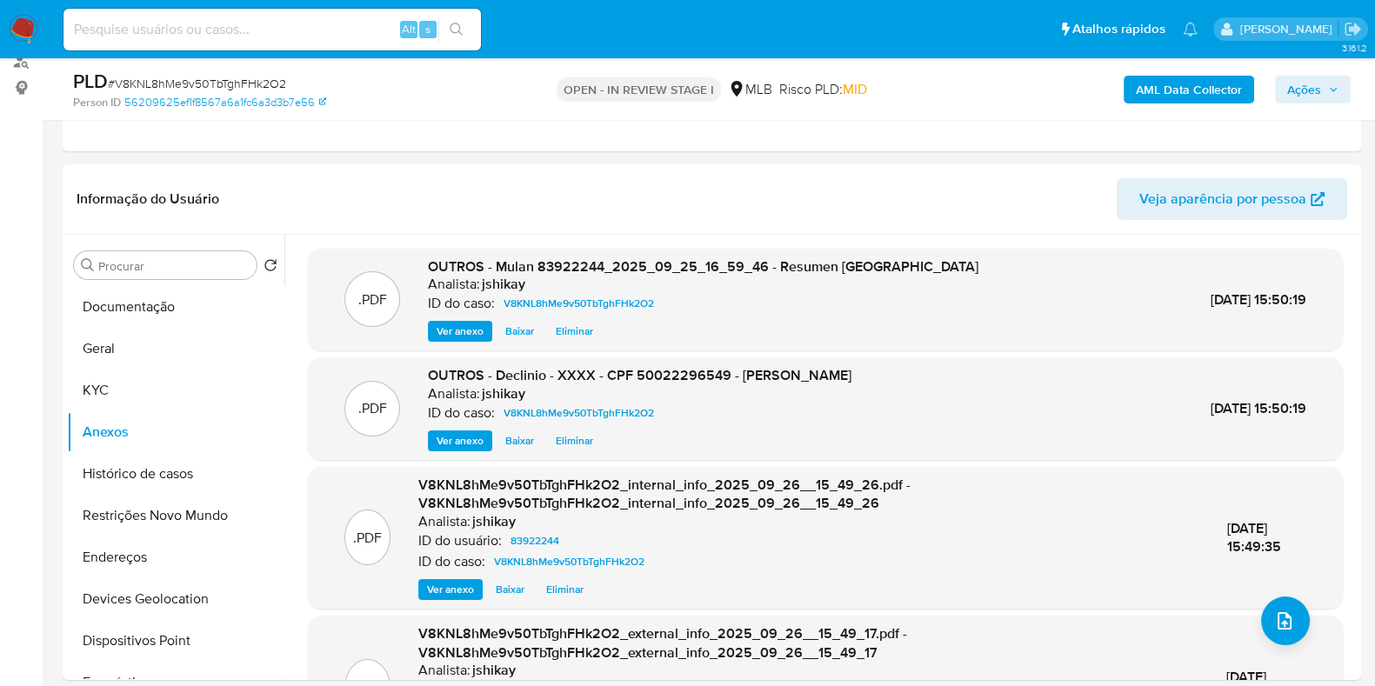
drag, startPoint x: 1294, startPoint y: 93, endPoint x: 1280, endPoint y: 97, distance: 14.3
click at [1293, 93] on span "Ações" at bounding box center [1304, 90] width 34 height 28
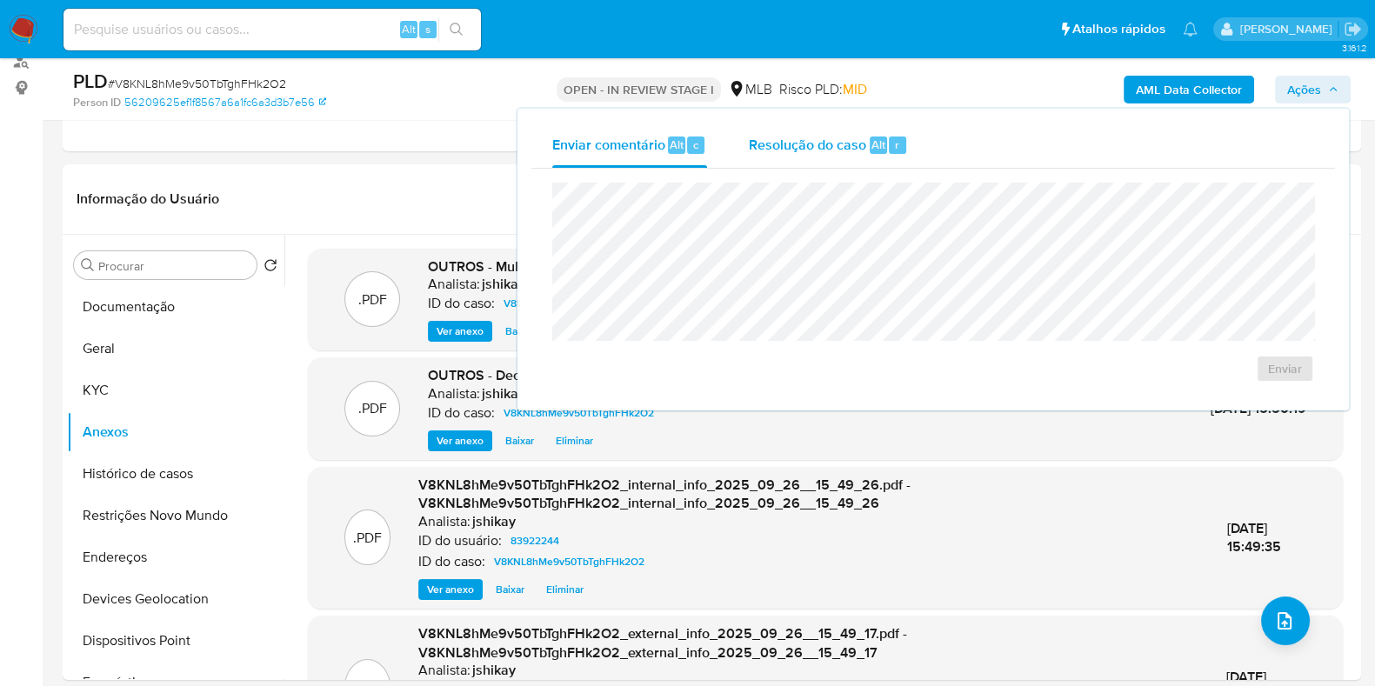
click at [864, 141] on span "Resolução do caso" at bounding box center [807, 144] width 117 height 20
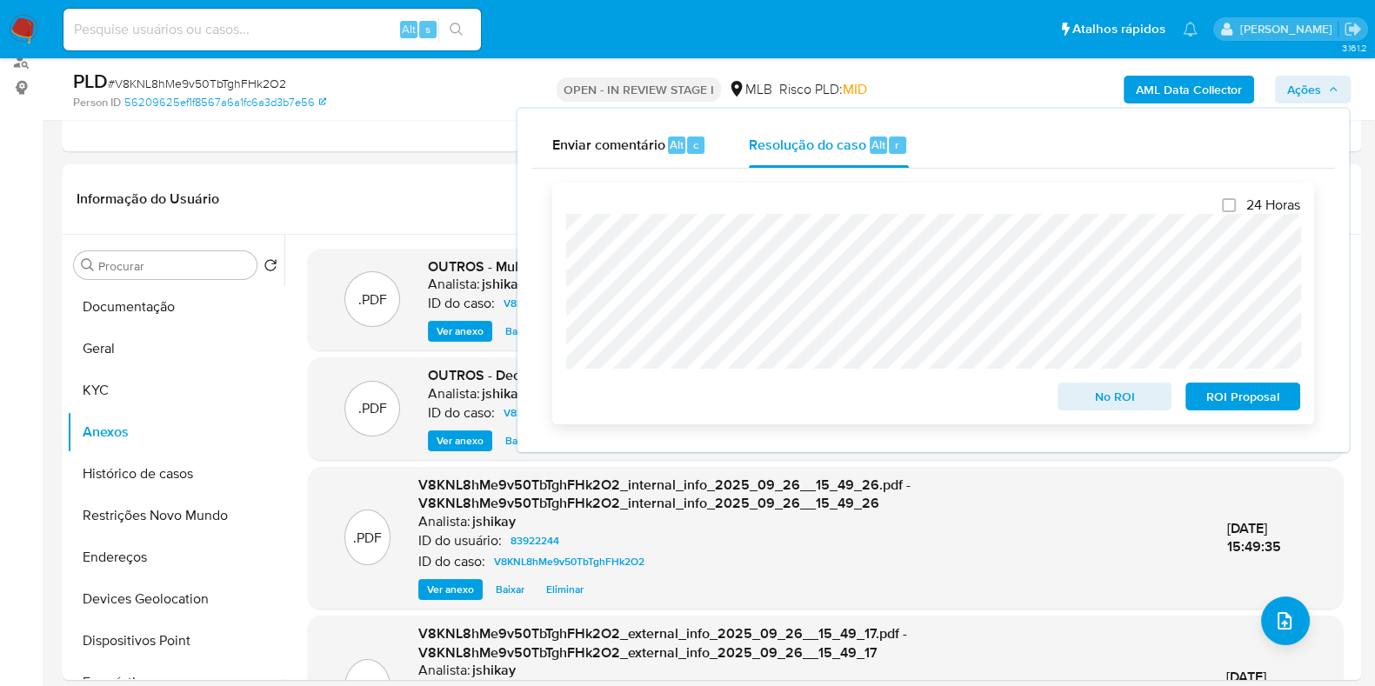
click at [1119, 405] on span "No ROI" at bounding box center [1115, 396] width 90 height 24
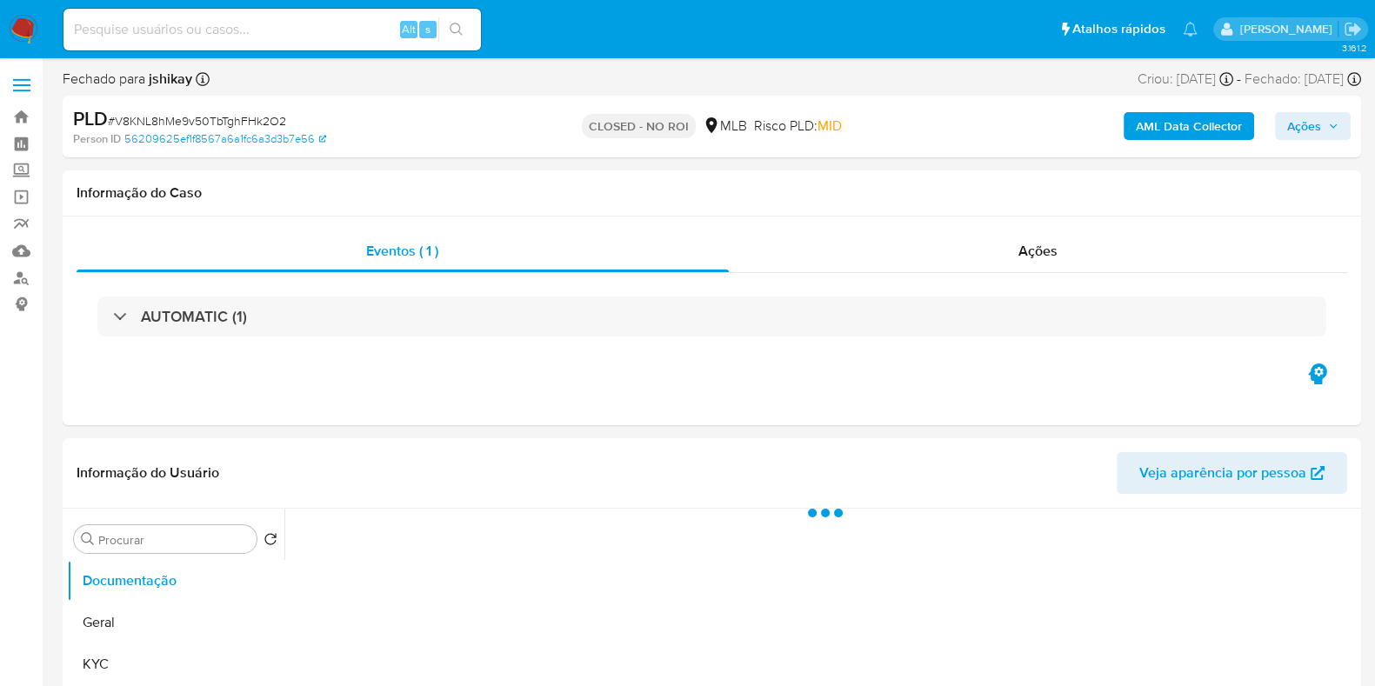
select select "10"
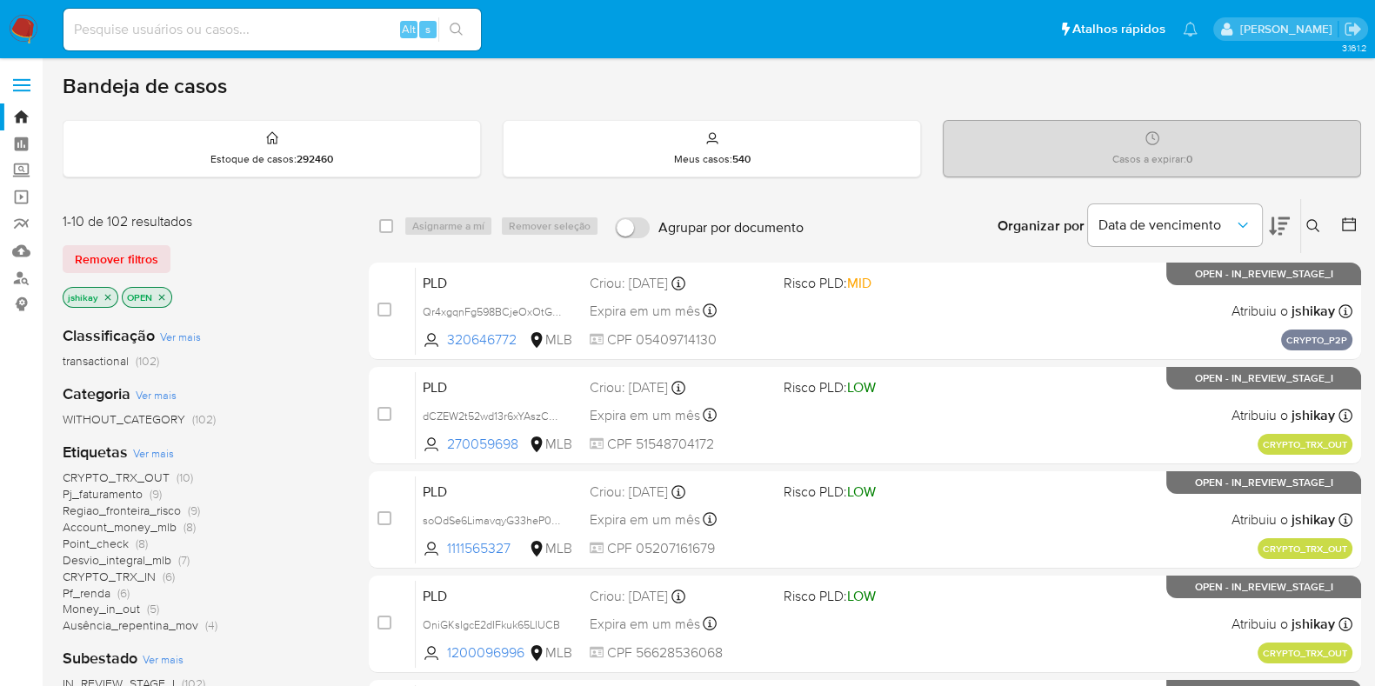
click at [1285, 216] on icon at bounding box center [1279, 226] width 21 height 21
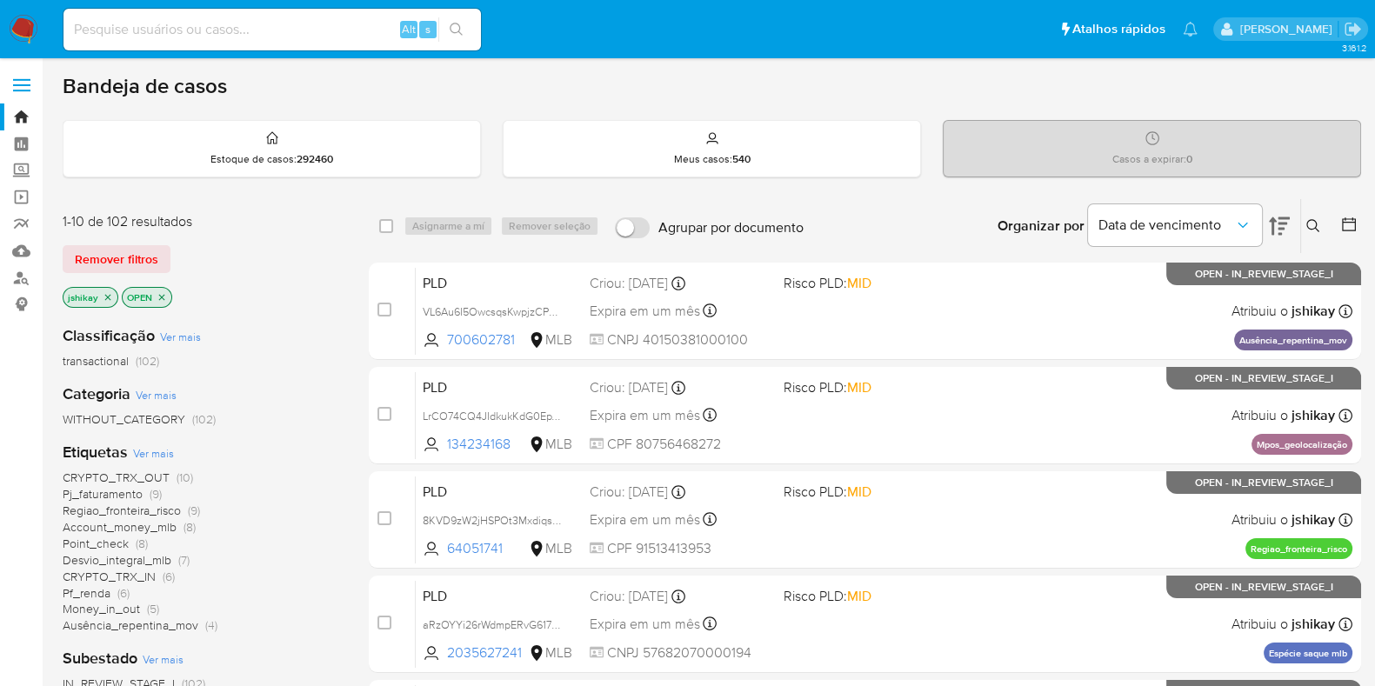
click at [1285, 216] on icon at bounding box center [1279, 226] width 21 height 21
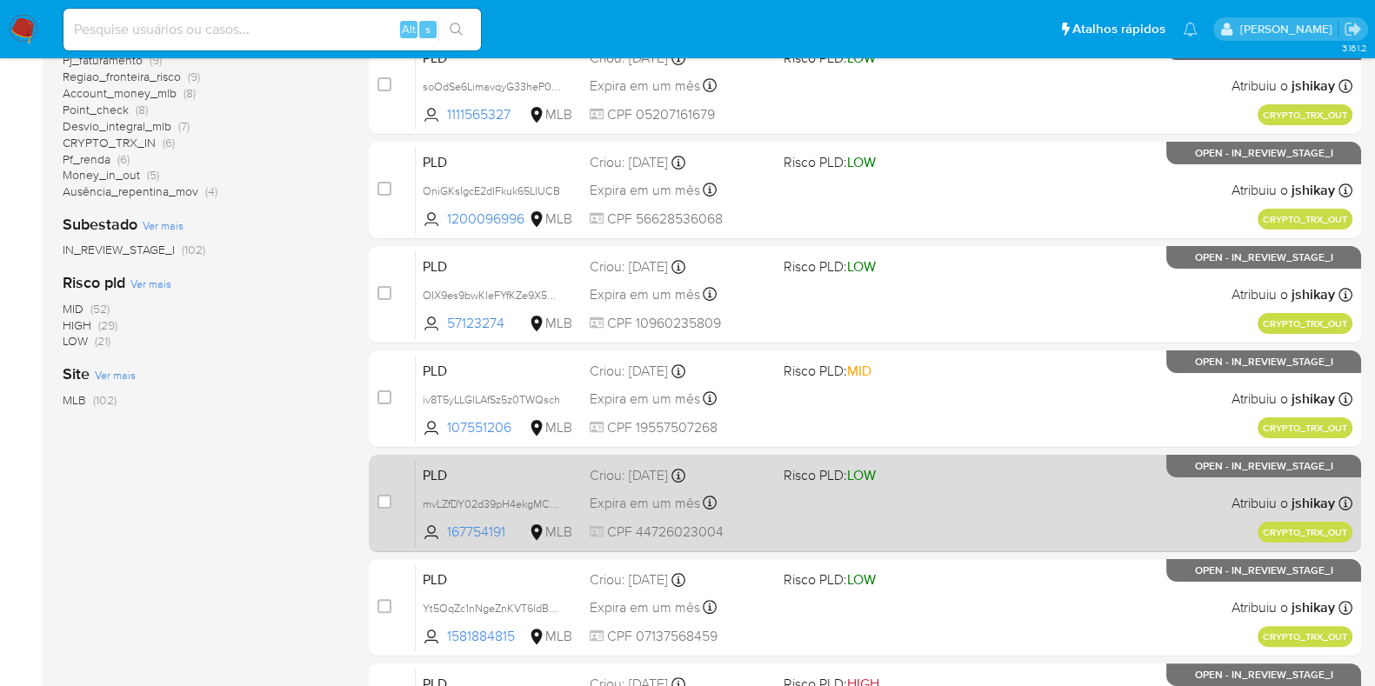
scroll to position [747, 0]
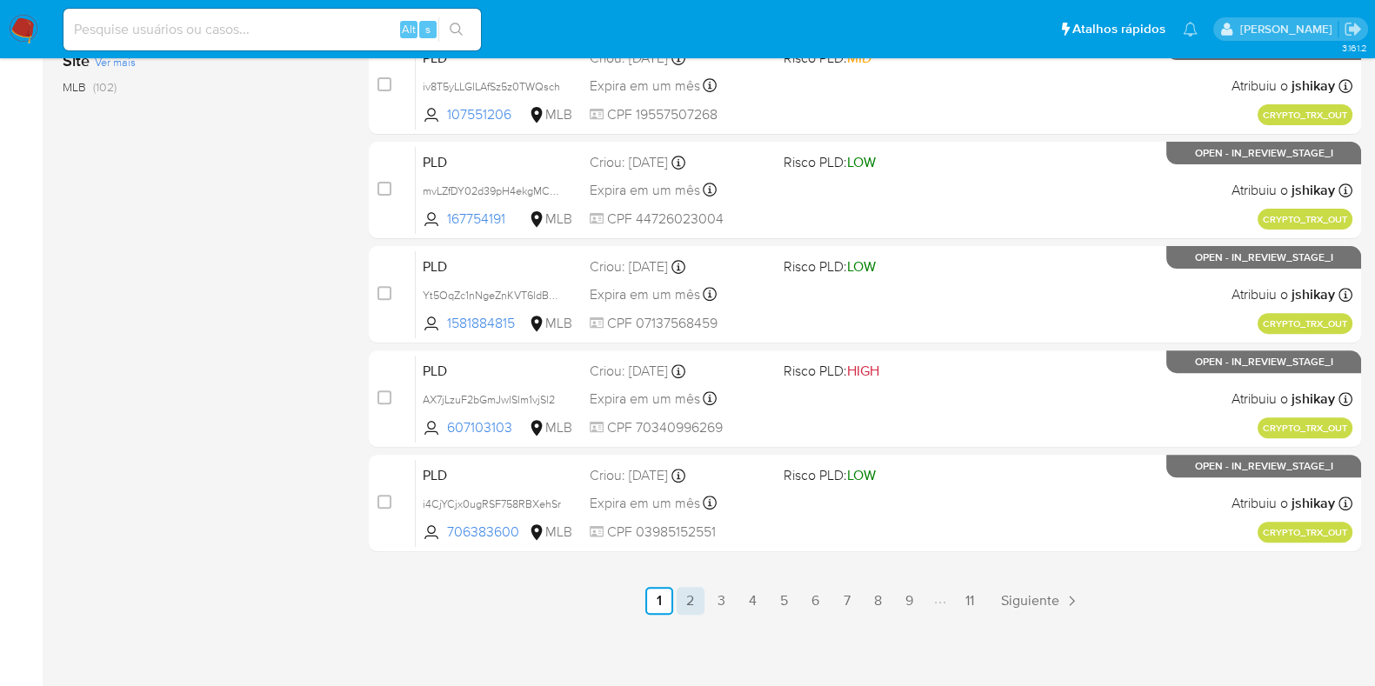
click at [700, 598] on link "2" at bounding box center [691, 601] width 28 height 28
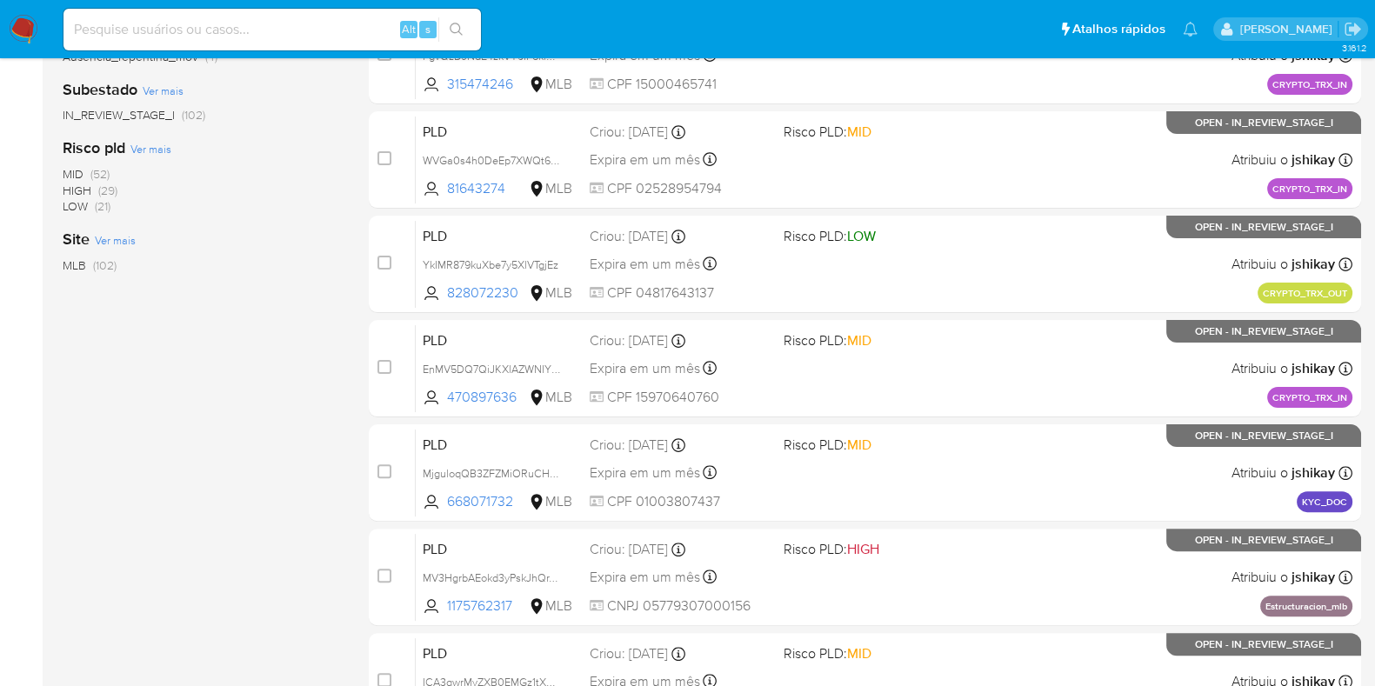
scroll to position [747, 0]
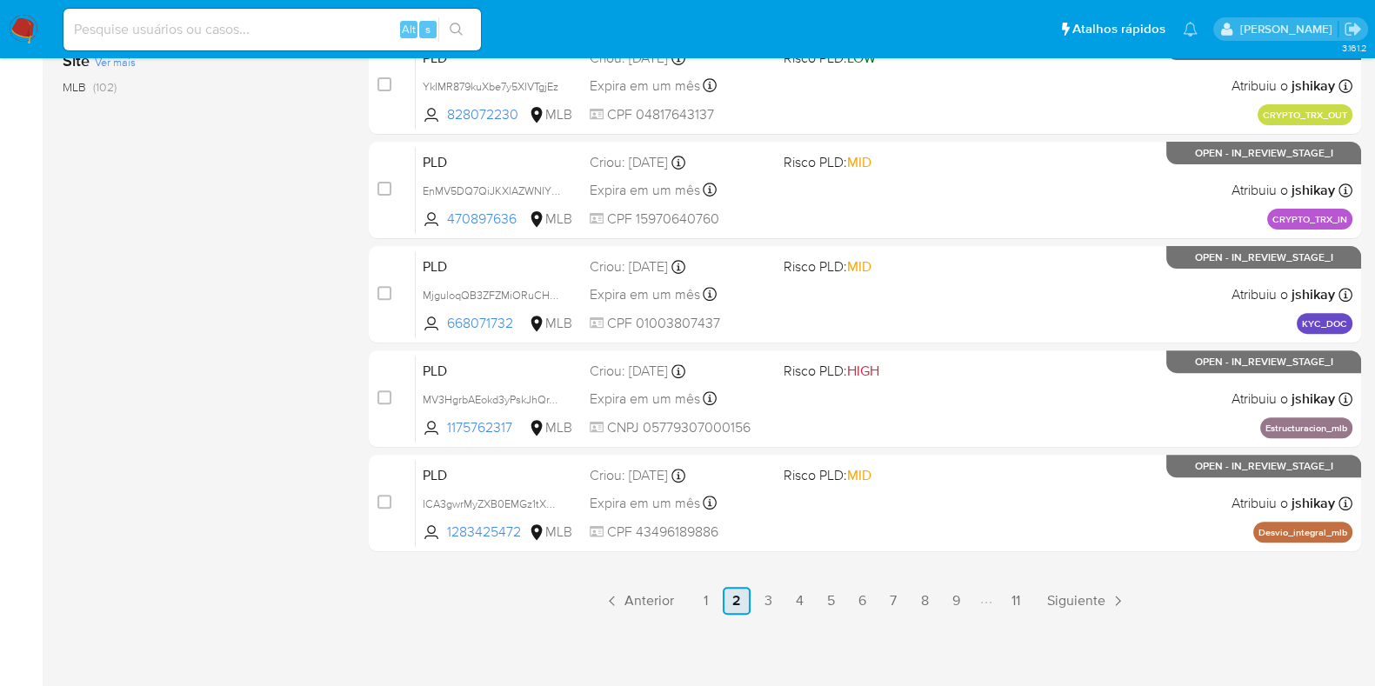
click at [724, 587] on link "2" at bounding box center [737, 601] width 28 height 28
click at [693, 593] on link "1" at bounding box center [706, 601] width 28 height 28
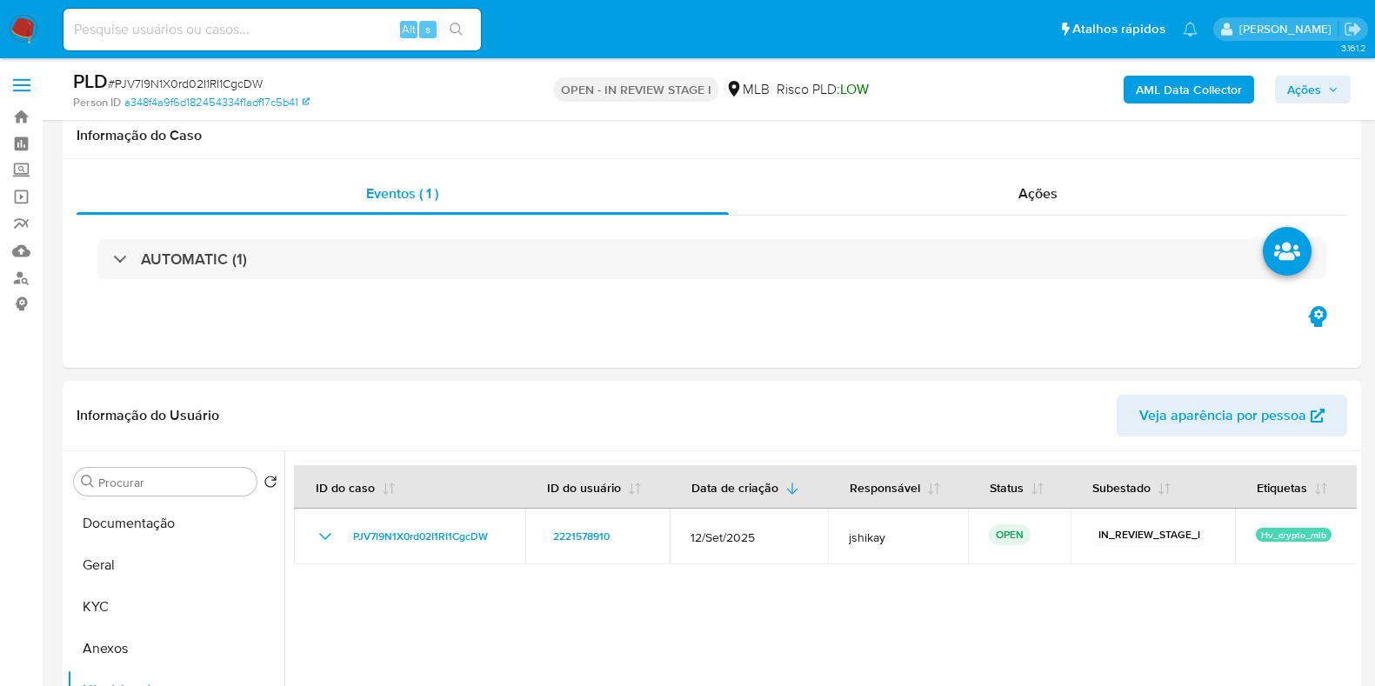
select select "10"
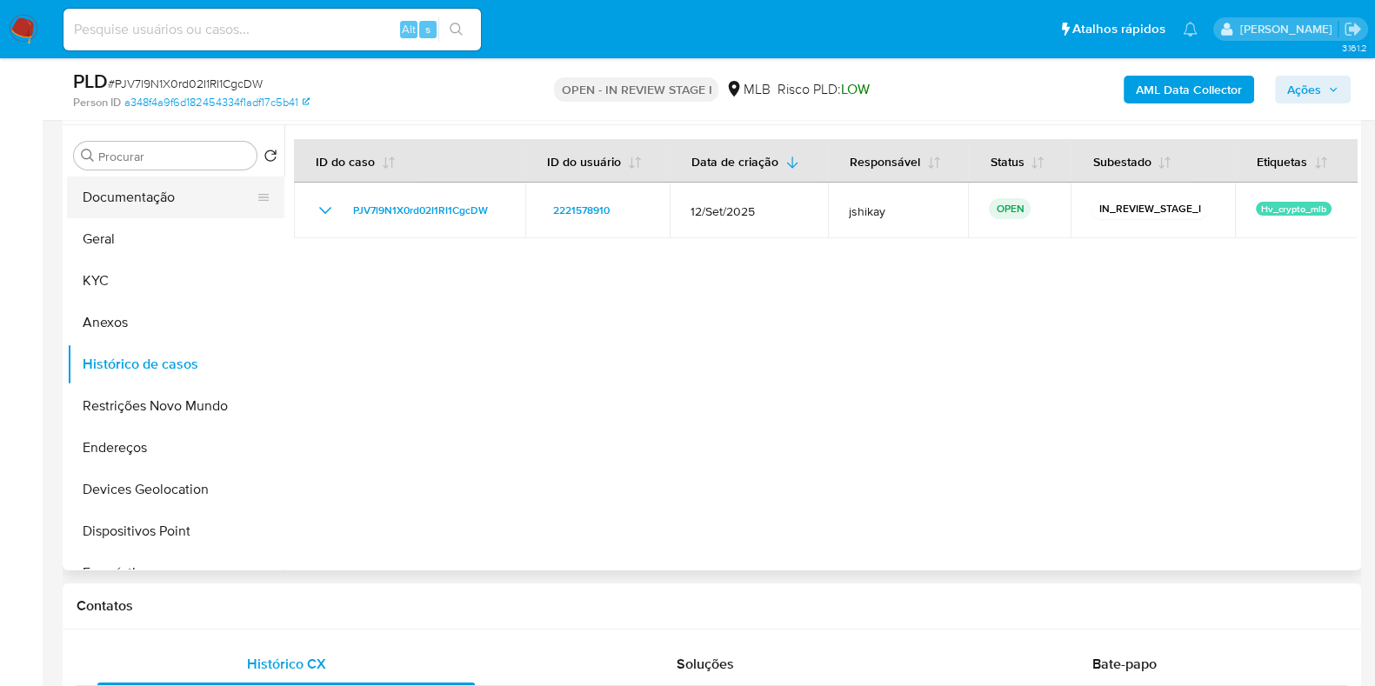
click at [135, 210] on button "Documentação" at bounding box center [169, 198] width 204 height 42
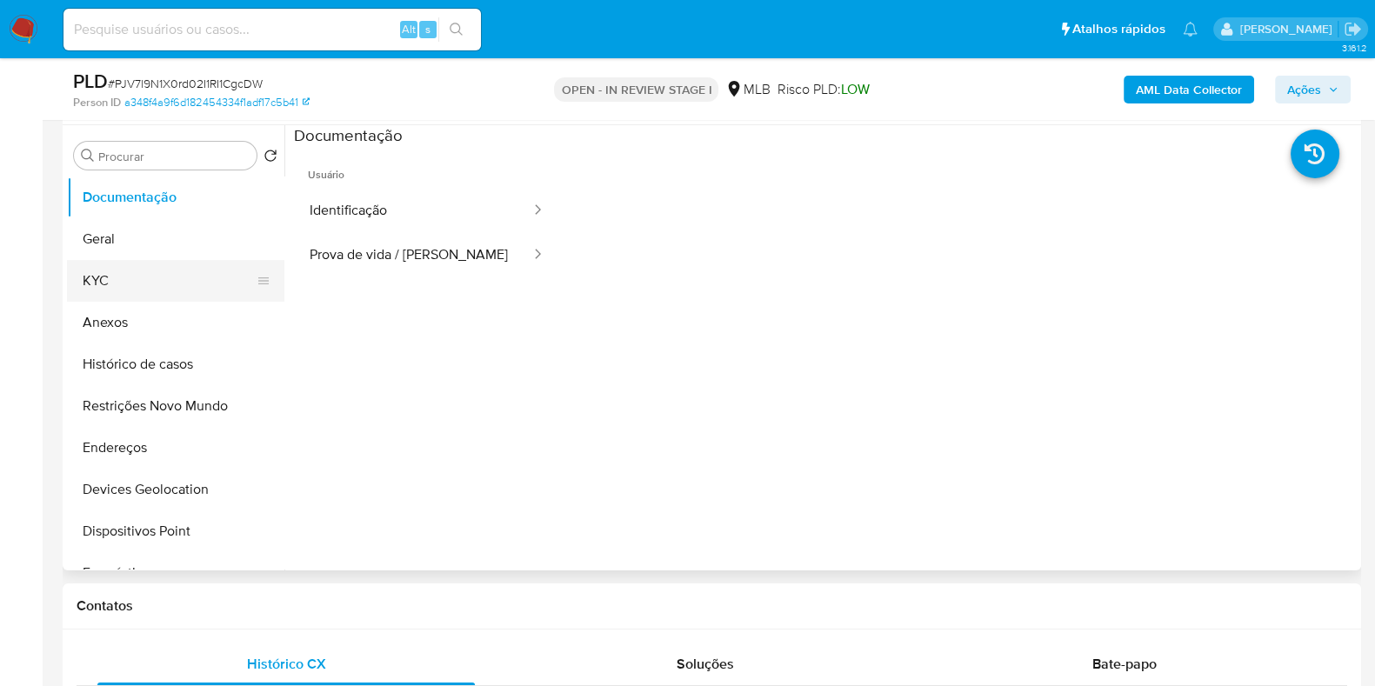
click at [117, 276] on button "KYC" at bounding box center [169, 281] width 204 height 42
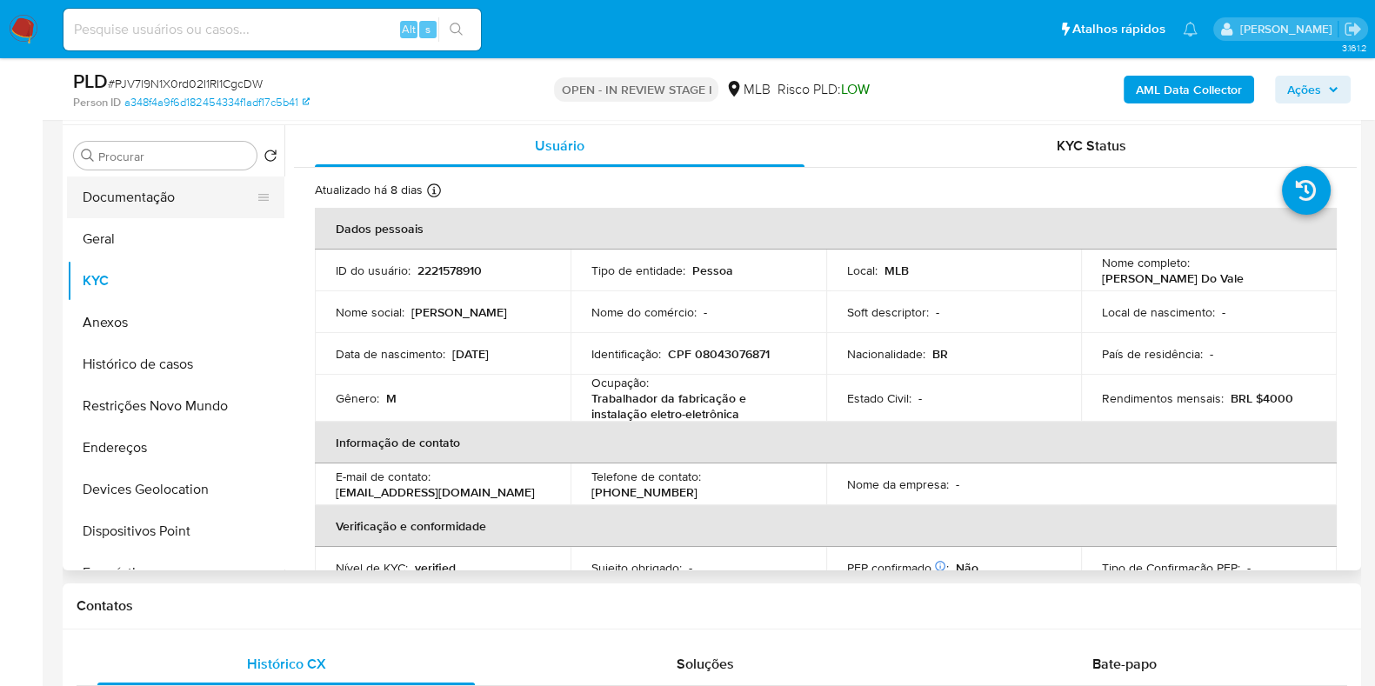
click at [100, 201] on button "Documentação" at bounding box center [169, 198] width 204 height 42
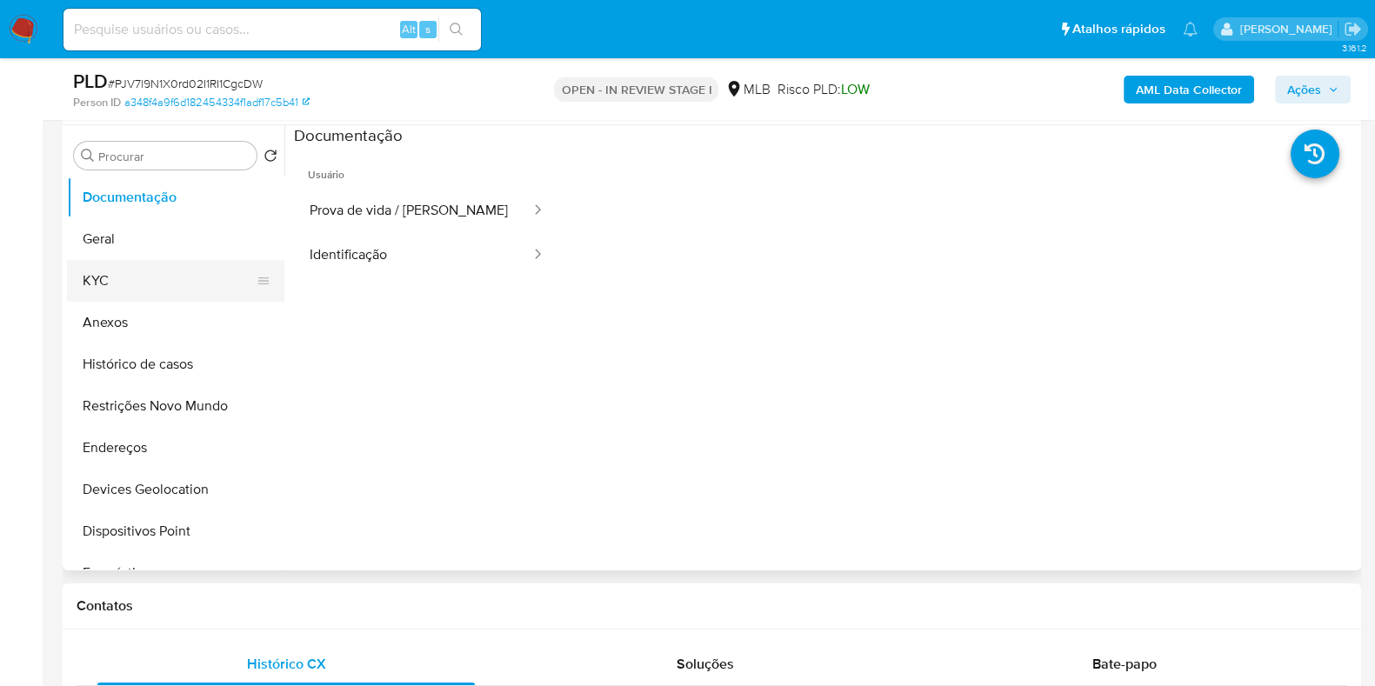
click at [133, 284] on button "KYC" at bounding box center [169, 281] width 204 height 42
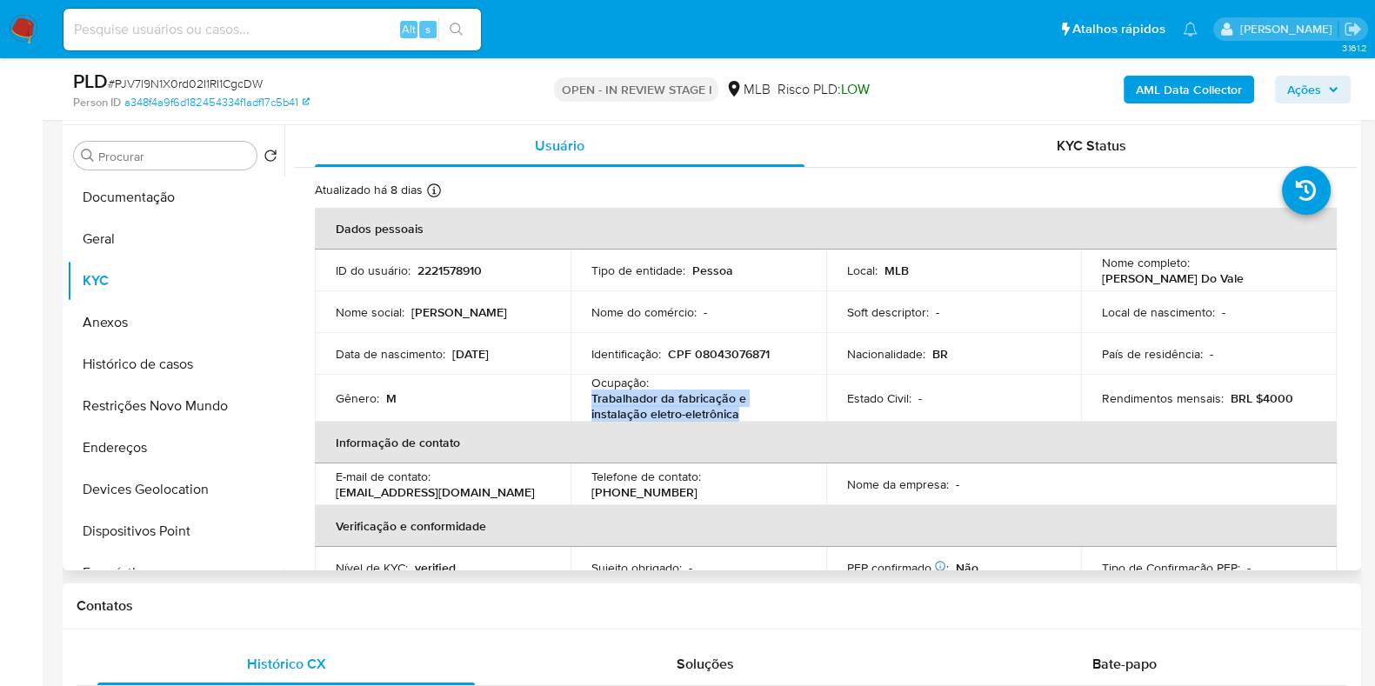
drag, startPoint x: 748, startPoint y: 408, endPoint x: 585, endPoint y: 399, distance: 163.8
click at [585, 399] on td "Ocupação : Trabalhador da fabricação e instalação eletro-eletrônica" at bounding box center [699, 398] width 256 height 47
copy p "Trabalhador da fabricação e instalação eletro-eletrônica"
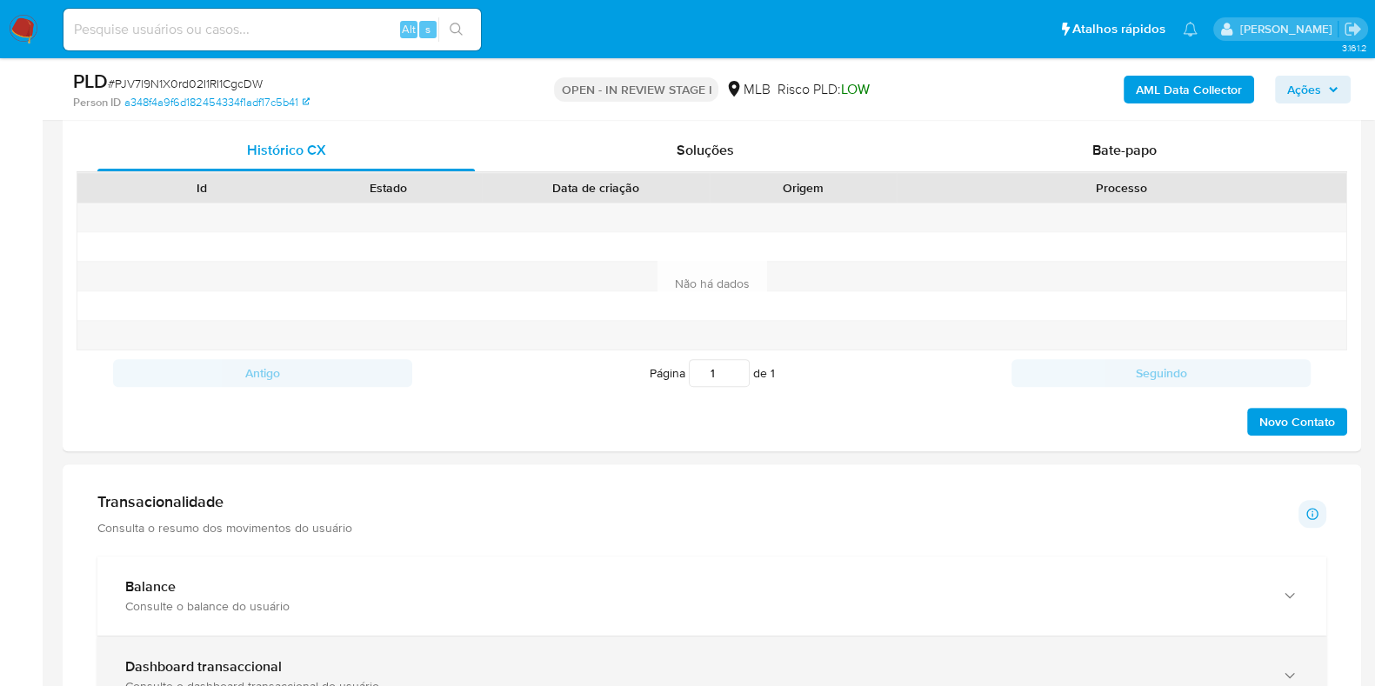
scroll to position [1087, 0]
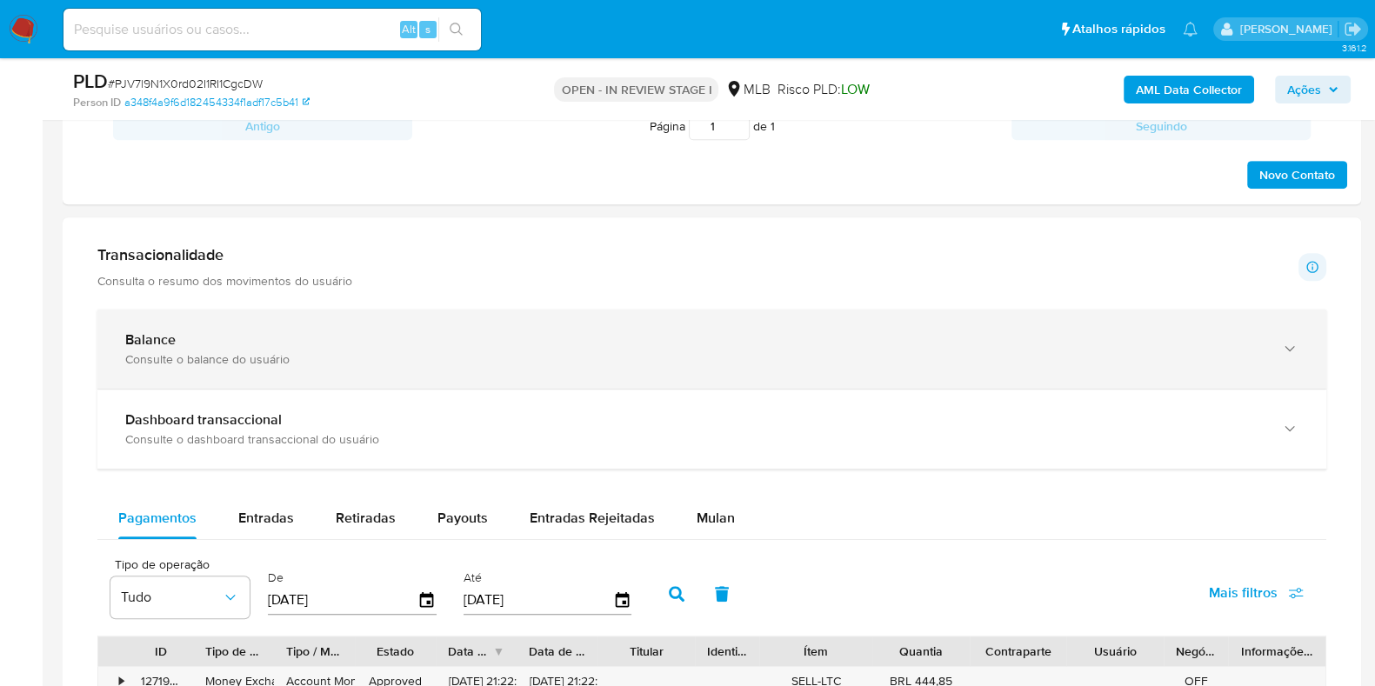
click at [414, 347] on div "Balance Consulte o balance do usuário" at bounding box center [694, 349] width 1139 height 36
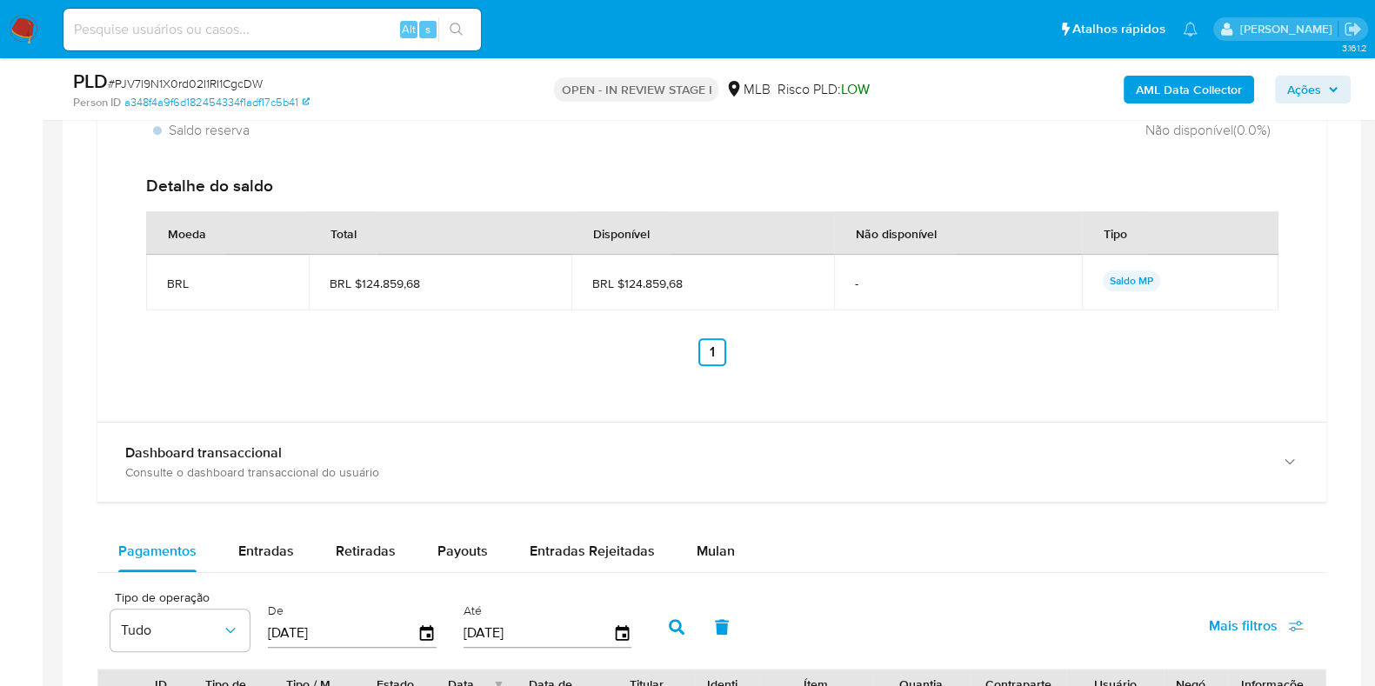
scroll to position [1630, 0]
drag, startPoint x: 693, startPoint y: 279, endPoint x: 622, endPoint y: 288, distance: 71.9
click at [622, 288] on td "BRL $124.859,68" at bounding box center [702, 282] width 263 height 56
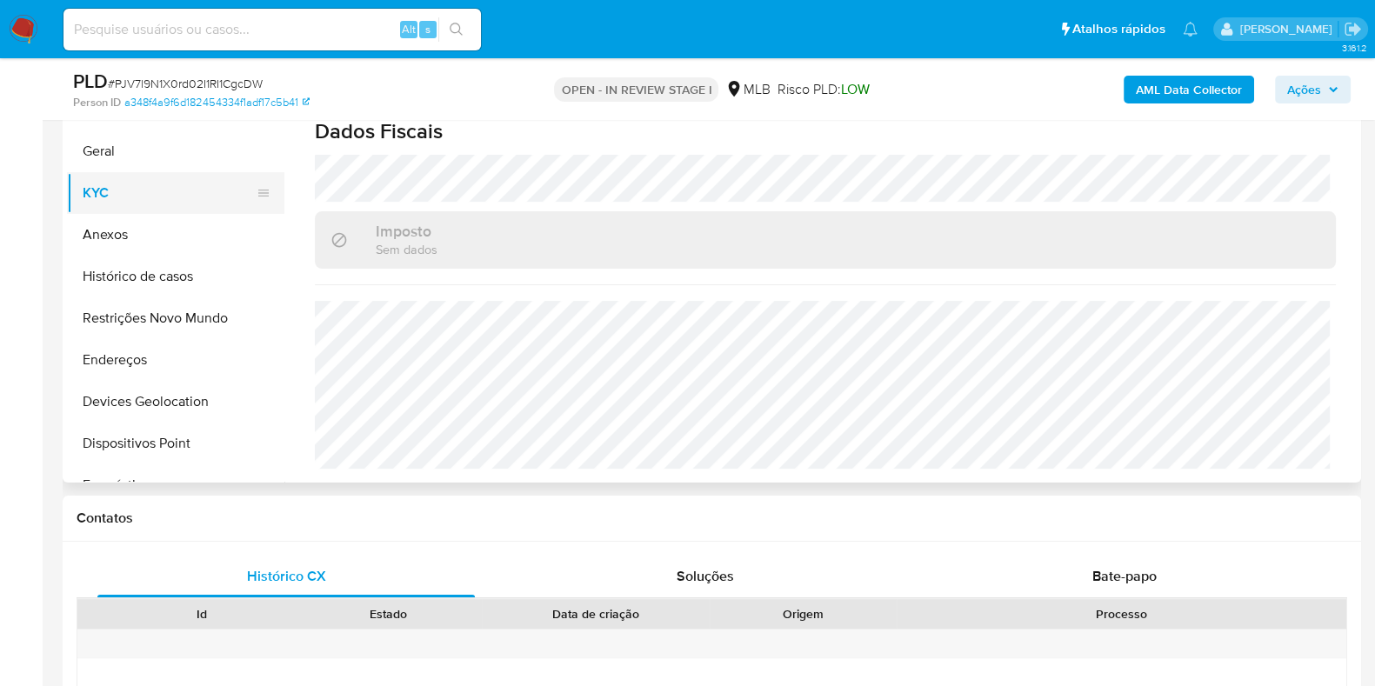
scroll to position [217, 0]
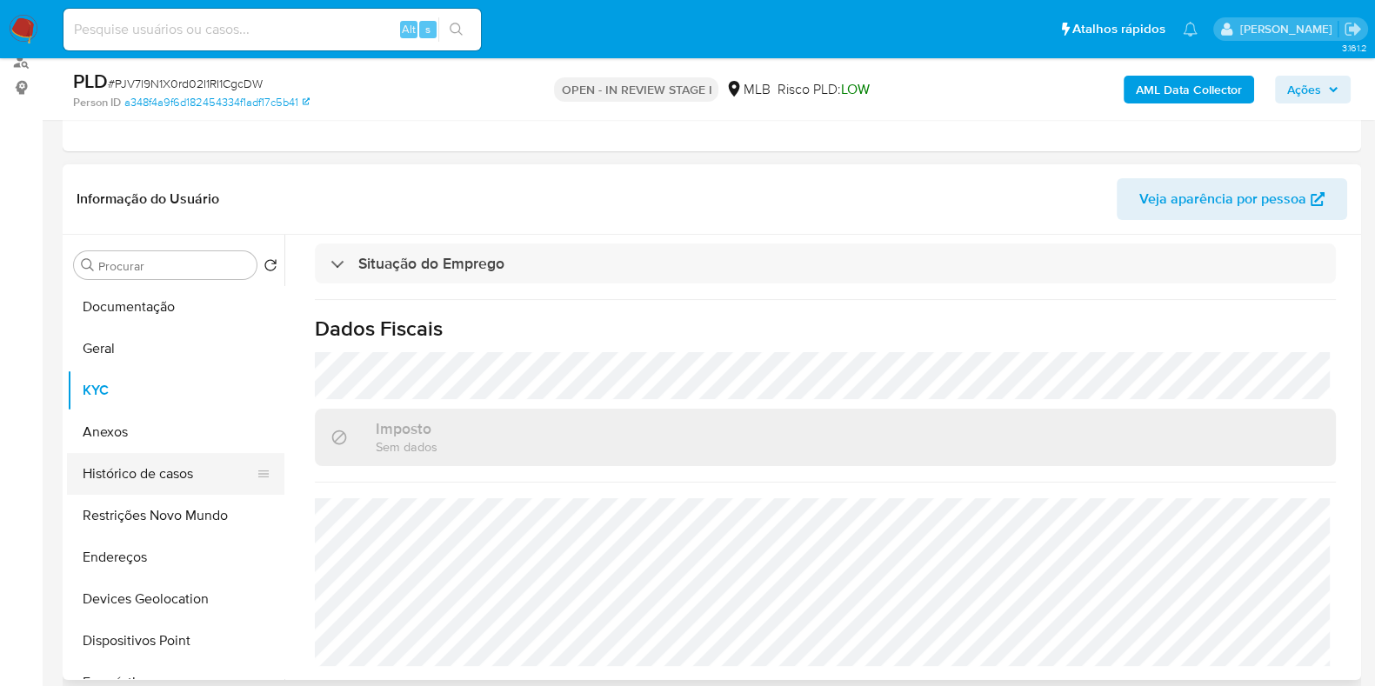
click at [147, 464] on button "Histórico de casos" at bounding box center [169, 474] width 204 height 42
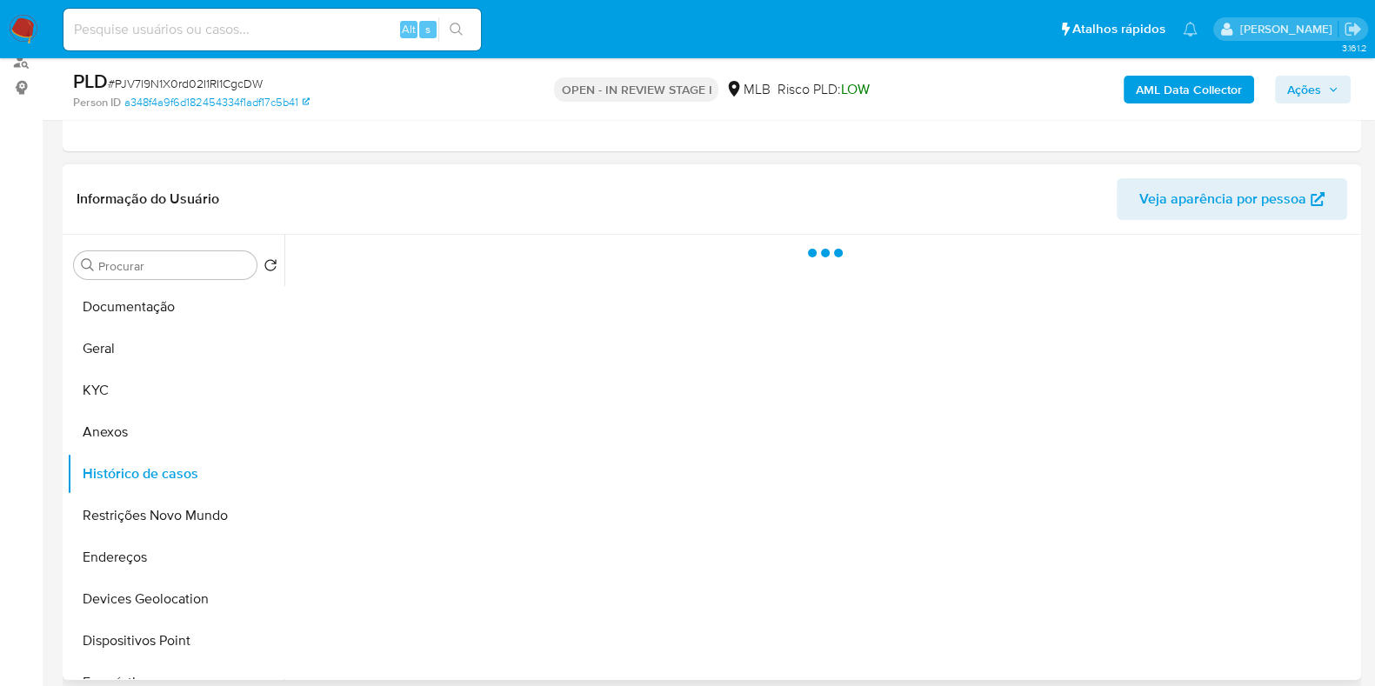
scroll to position [0, 0]
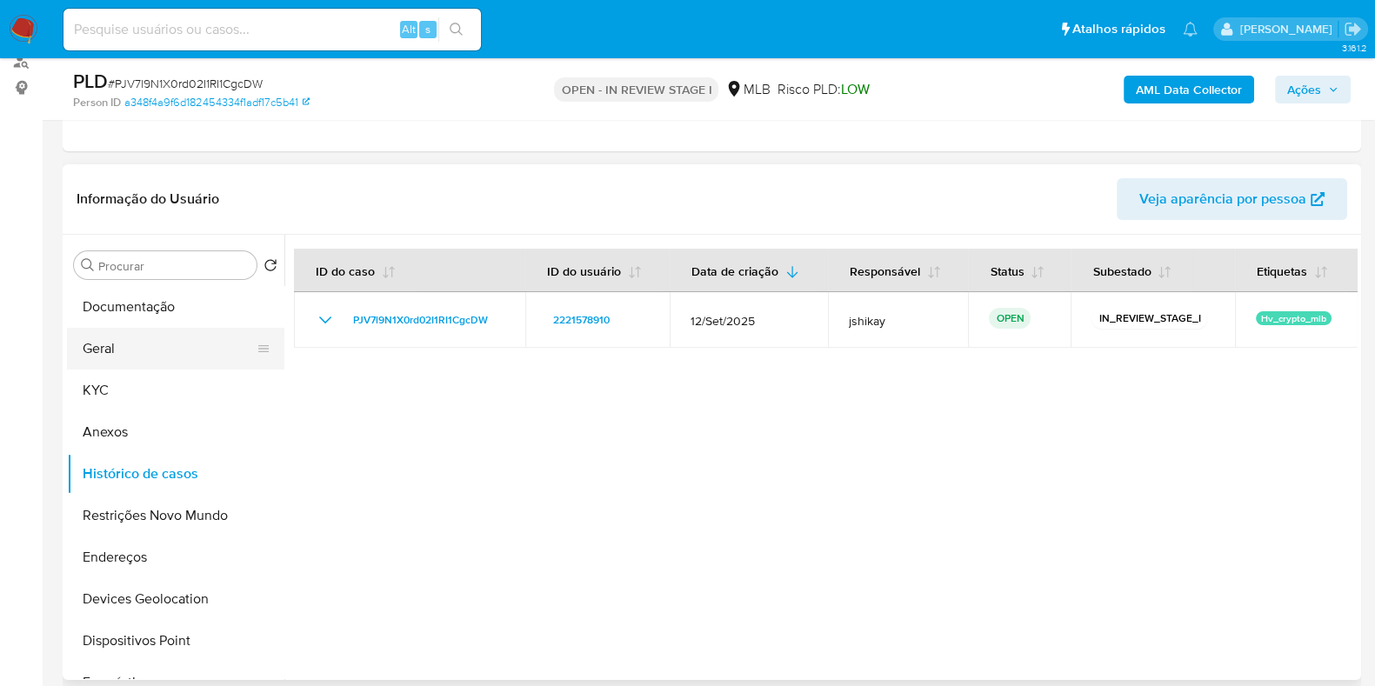
click at [139, 358] on button "Geral" at bounding box center [169, 349] width 204 height 42
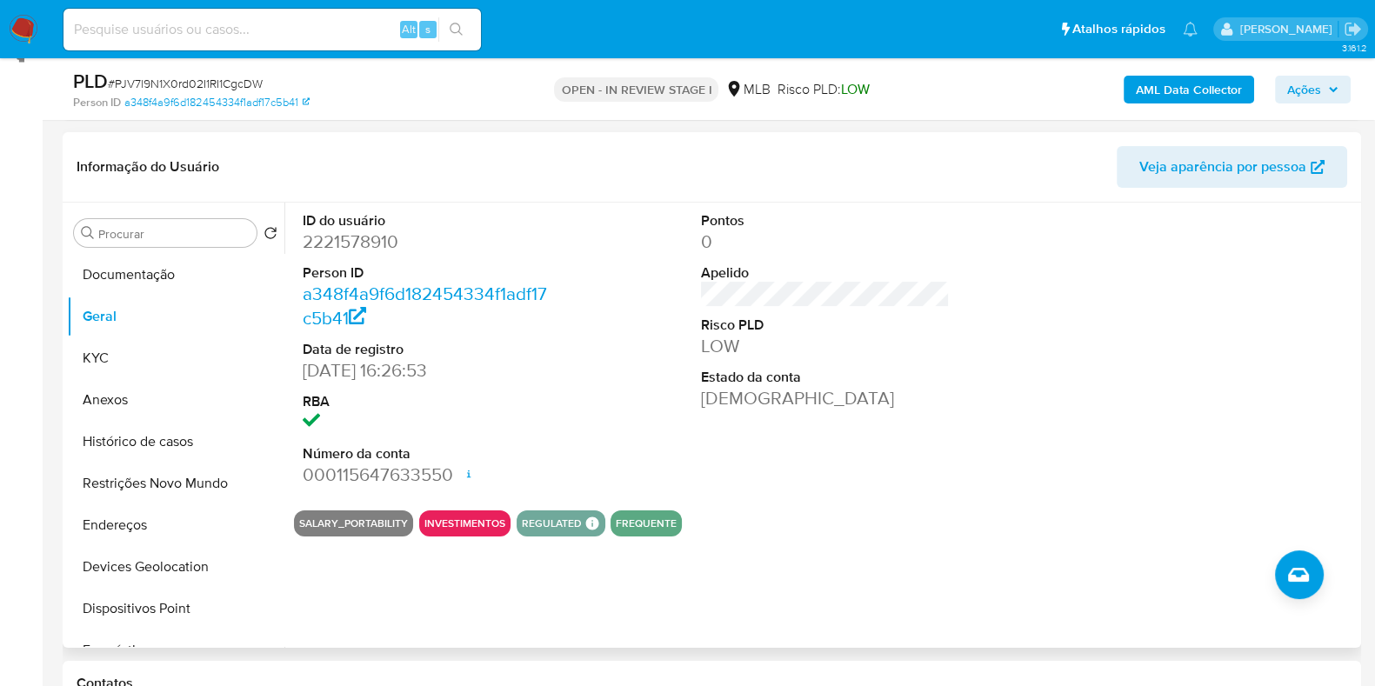
scroll to position [217, 0]
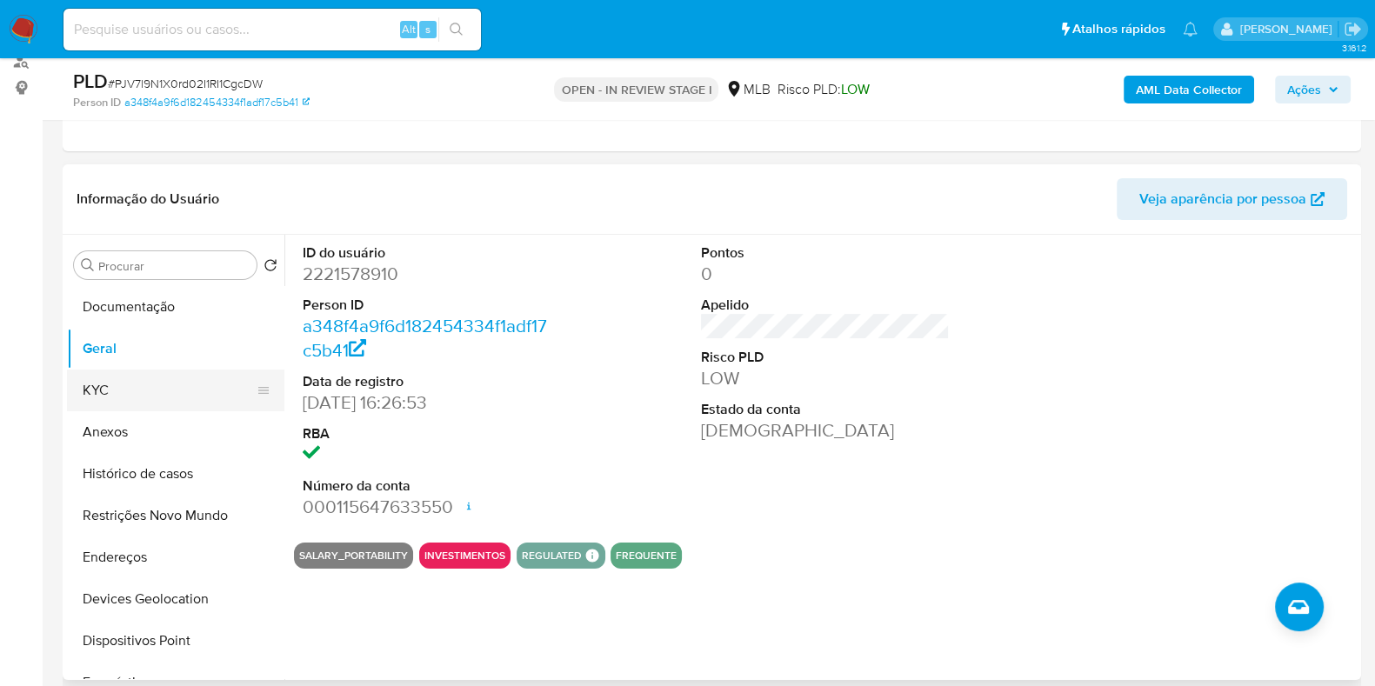
click at [101, 370] on button "KYC" at bounding box center [169, 391] width 204 height 42
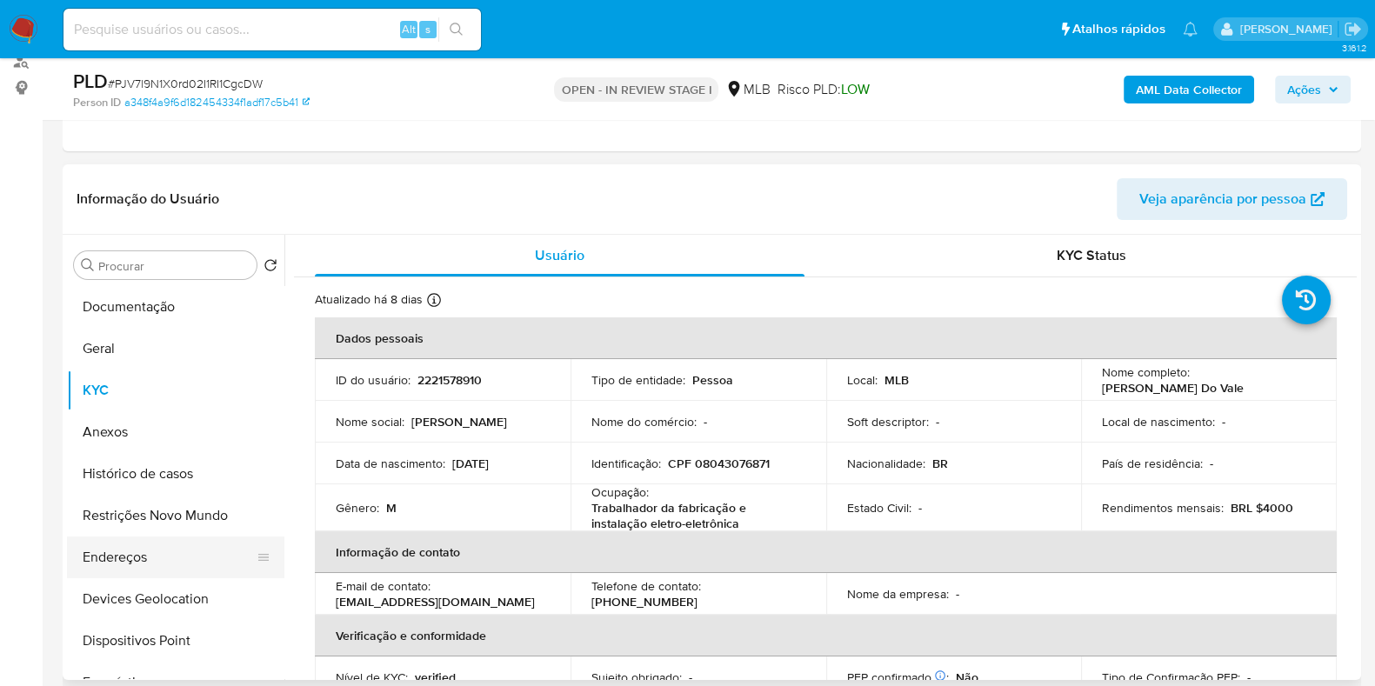
click at [122, 544] on button "Endereços" at bounding box center [169, 558] width 204 height 42
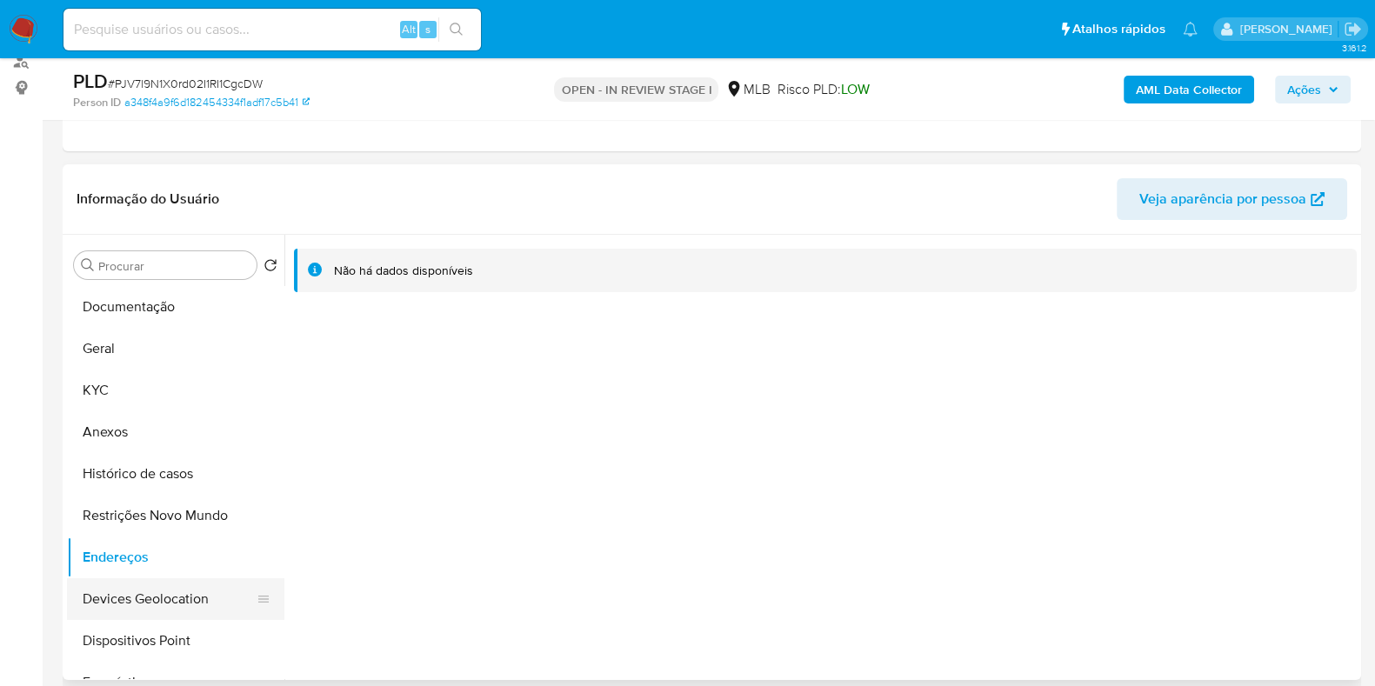
click at [162, 598] on button "Devices Geolocation" at bounding box center [169, 599] width 204 height 42
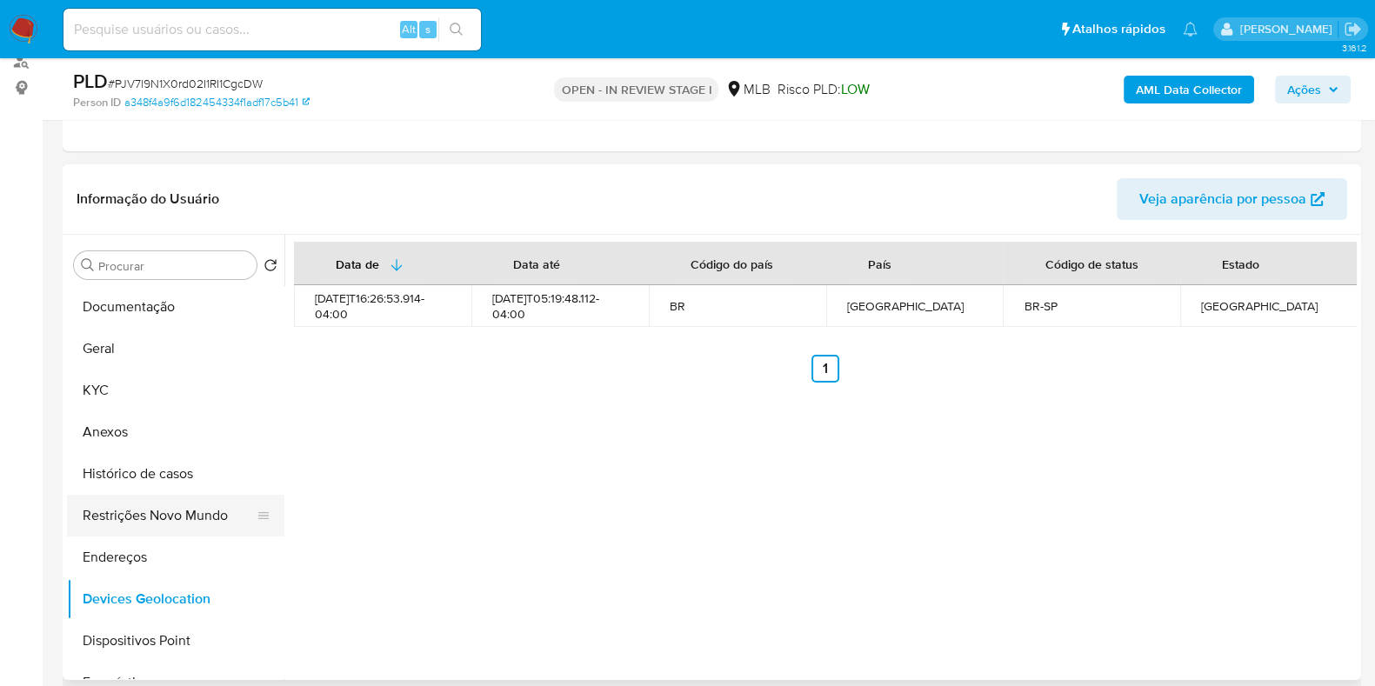
click at [154, 509] on button "Restrições Novo Mundo" at bounding box center [169, 516] width 204 height 42
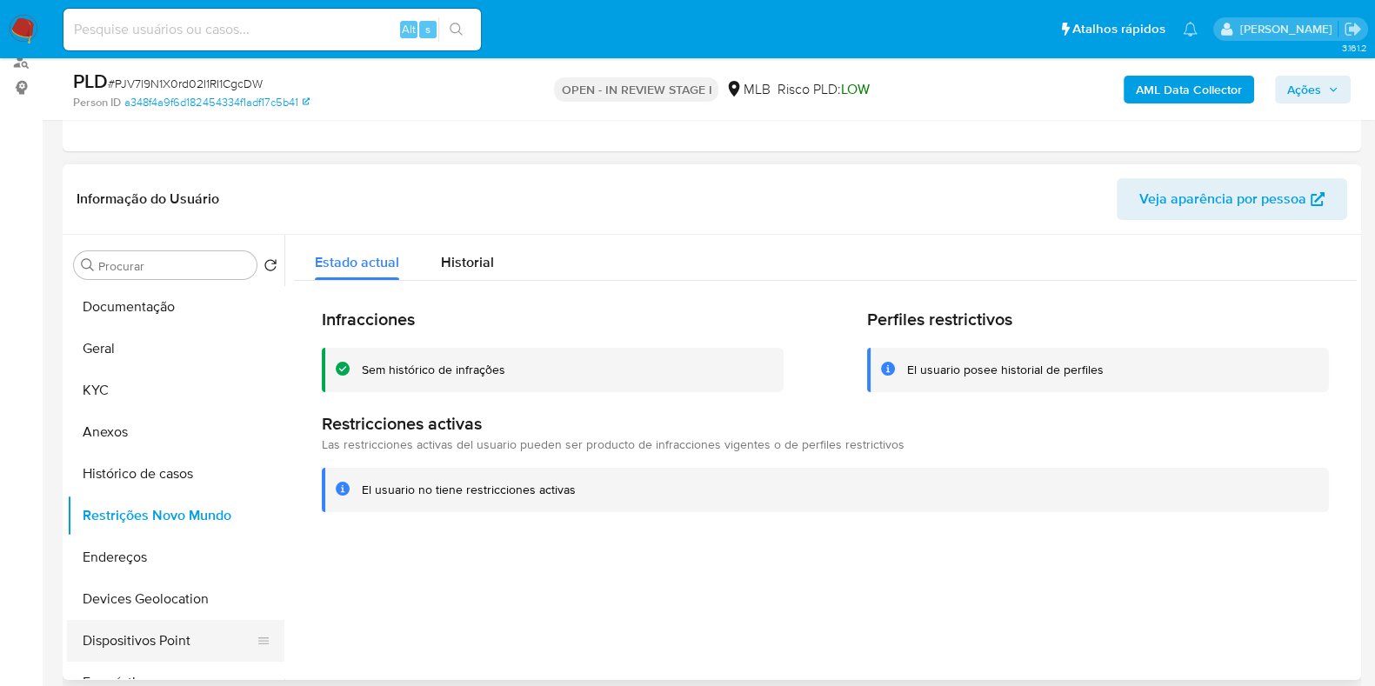
click at [166, 630] on button "Dispositivos Point" at bounding box center [169, 641] width 204 height 42
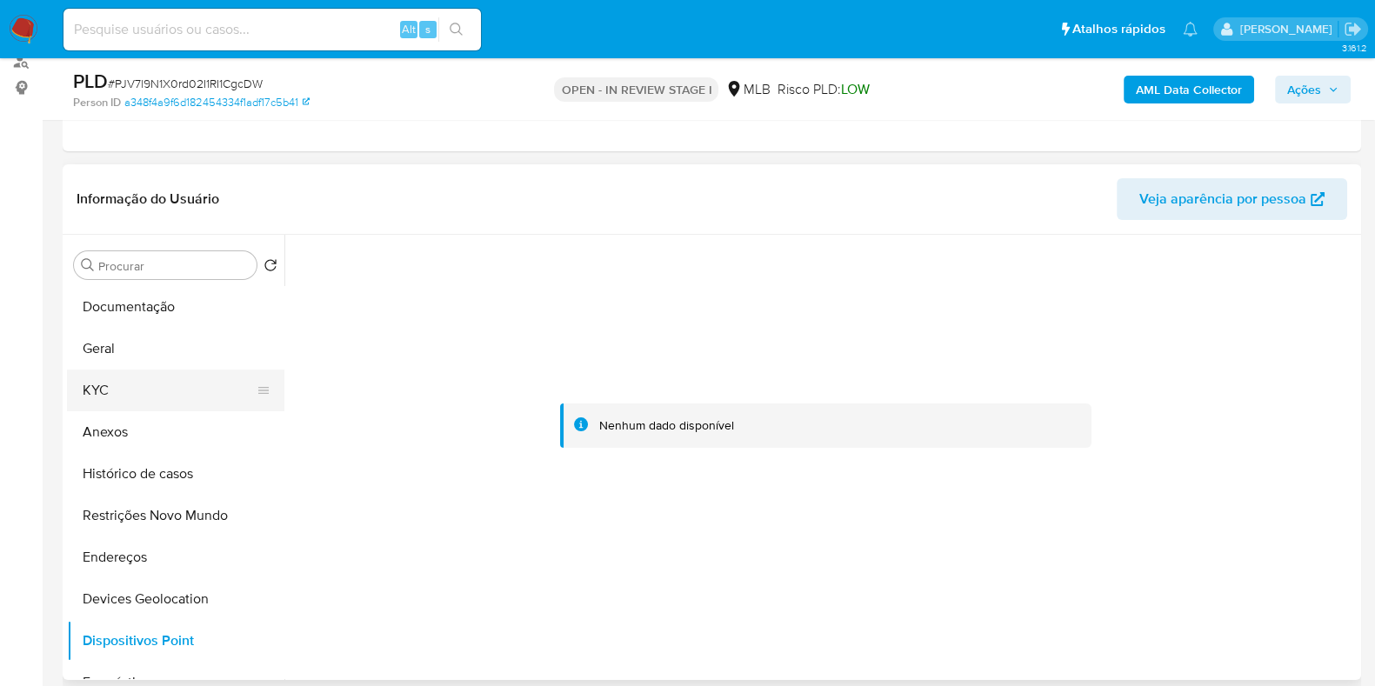
click at [97, 380] on button "KYC" at bounding box center [169, 391] width 204 height 42
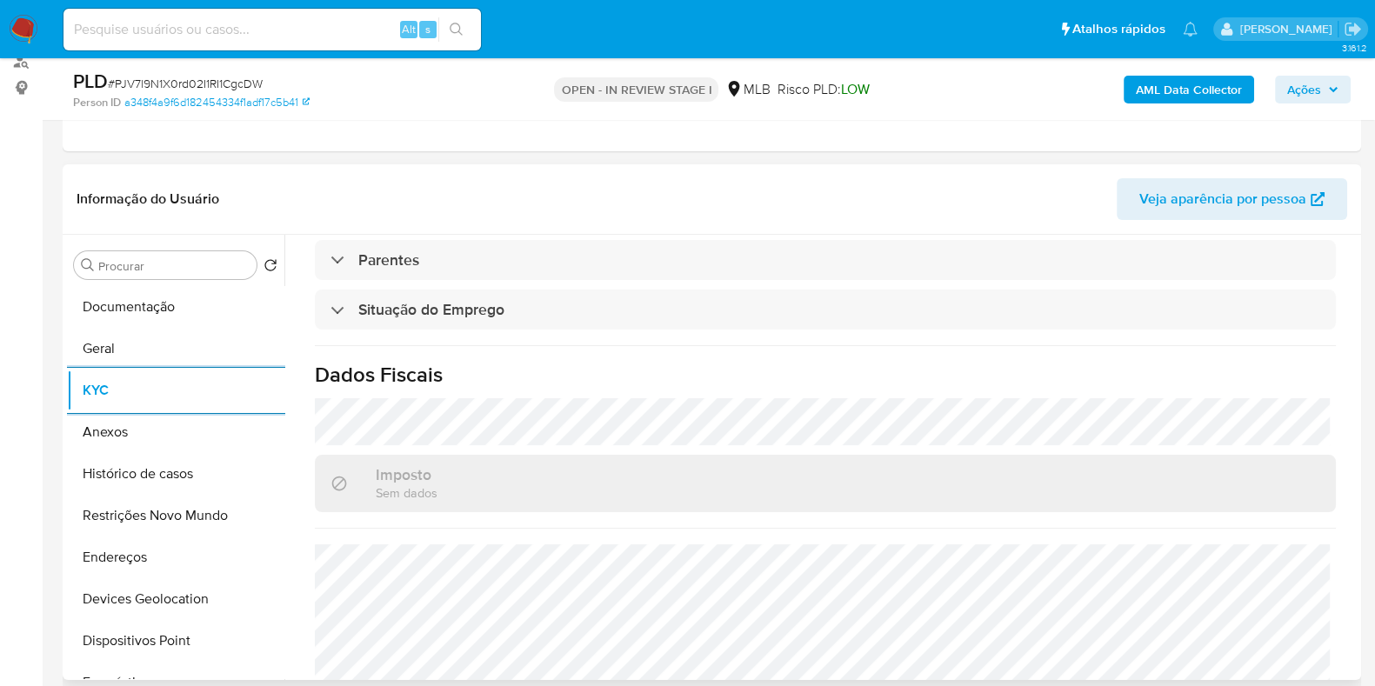
scroll to position [760, 0]
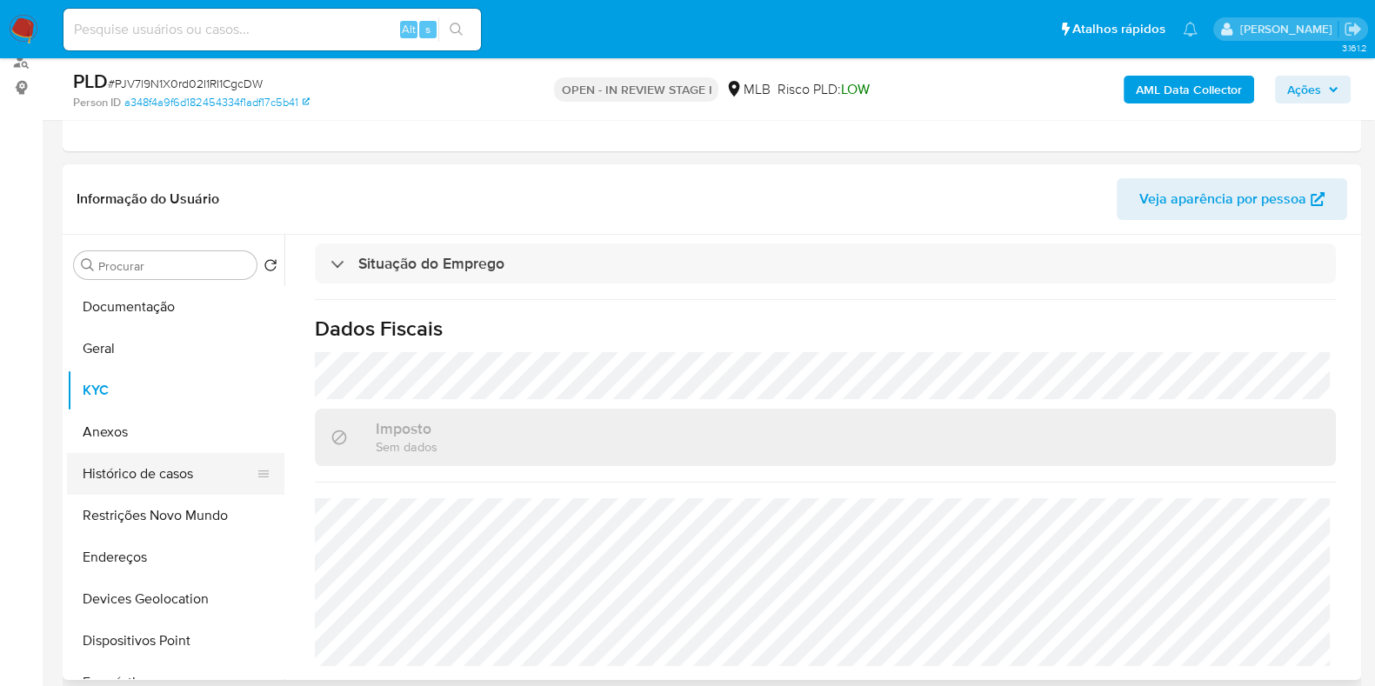
click at [144, 482] on button "Histórico de casos" at bounding box center [169, 474] width 204 height 42
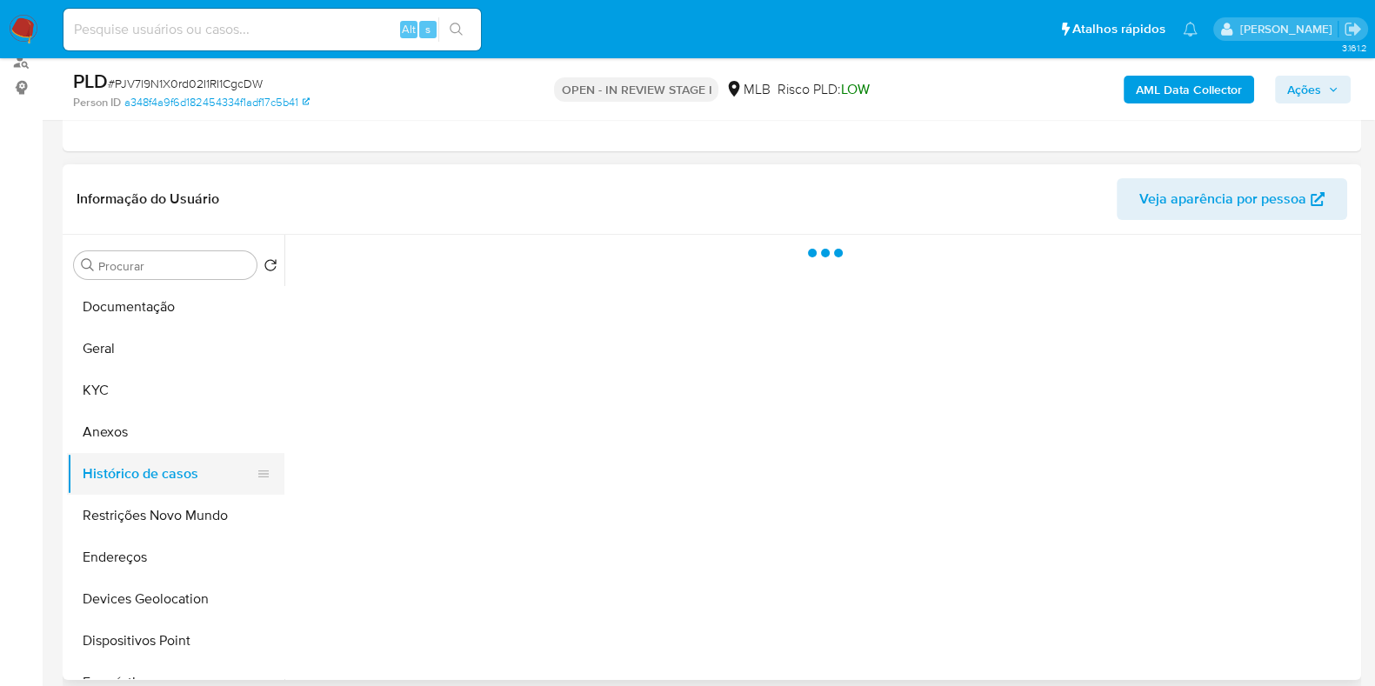
scroll to position [0, 0]
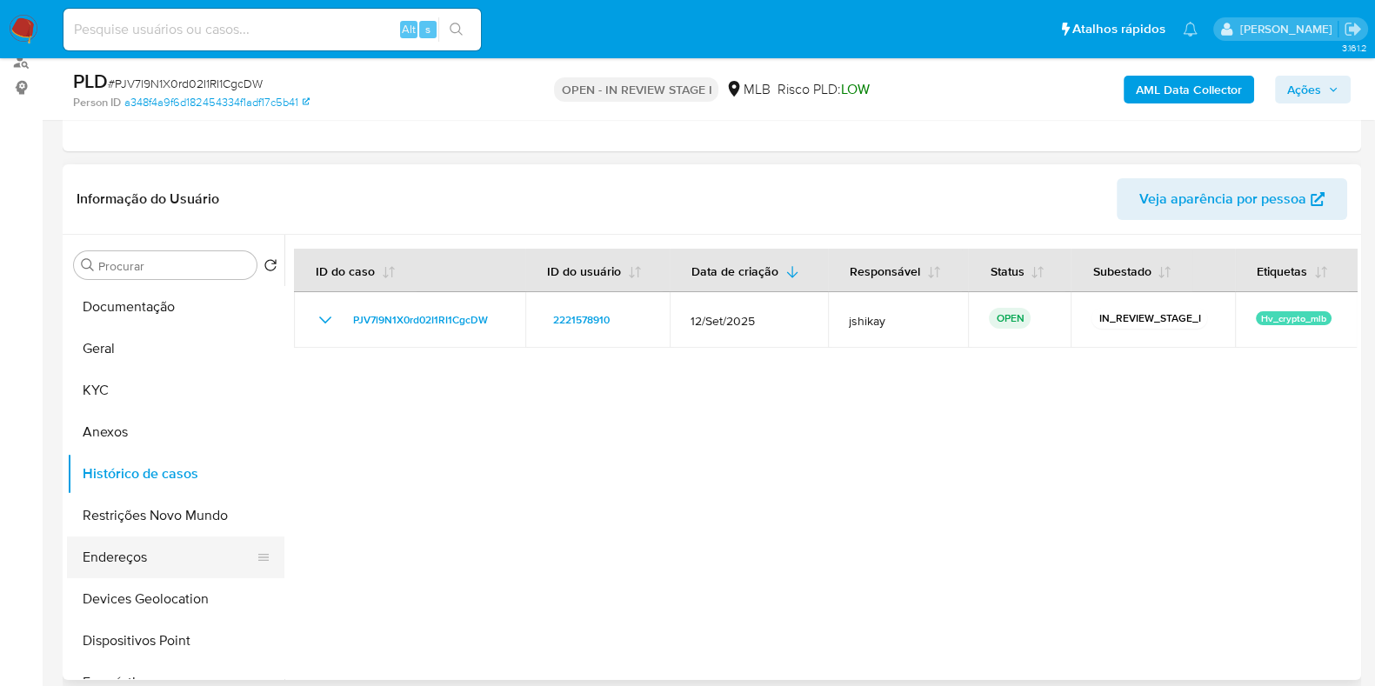
click at [130, 565] on button "Endereços" at bounding box center [169, 558] width 204 height 42
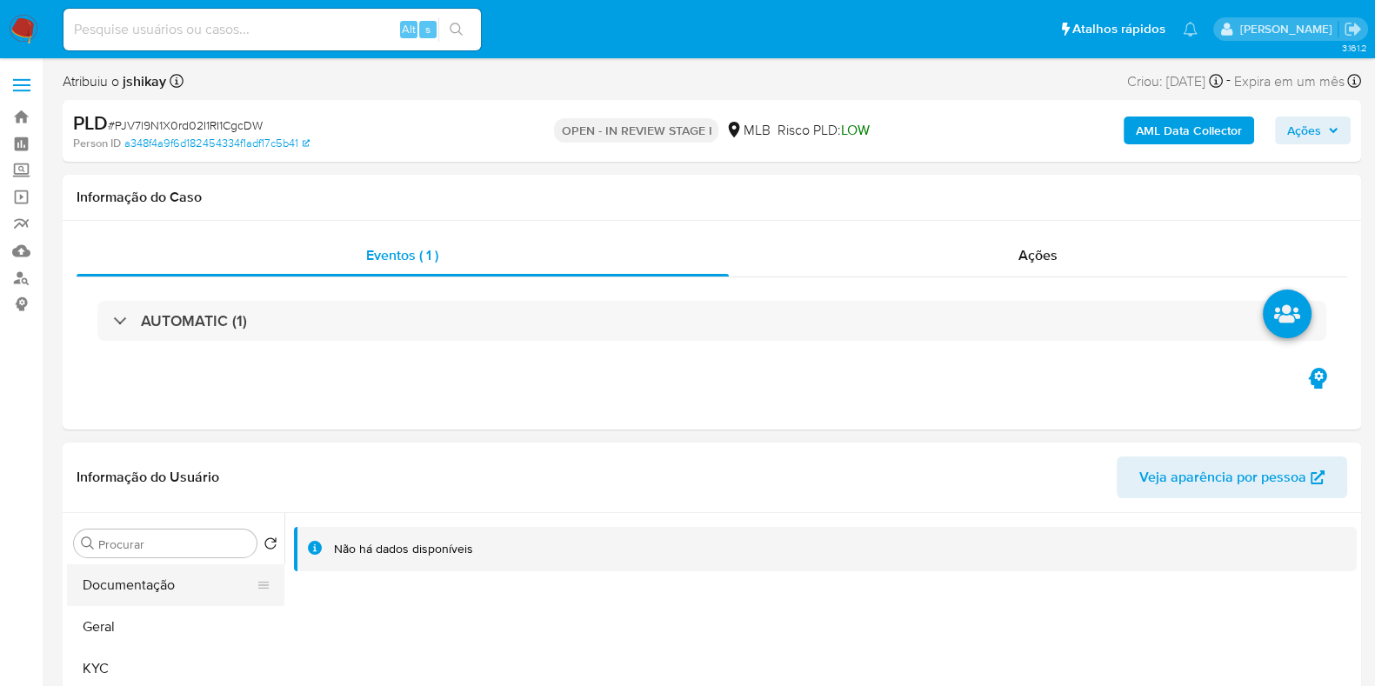
click at [148, 585] on button "Documentação" at bounding box center [169, 586] width 204 height 42
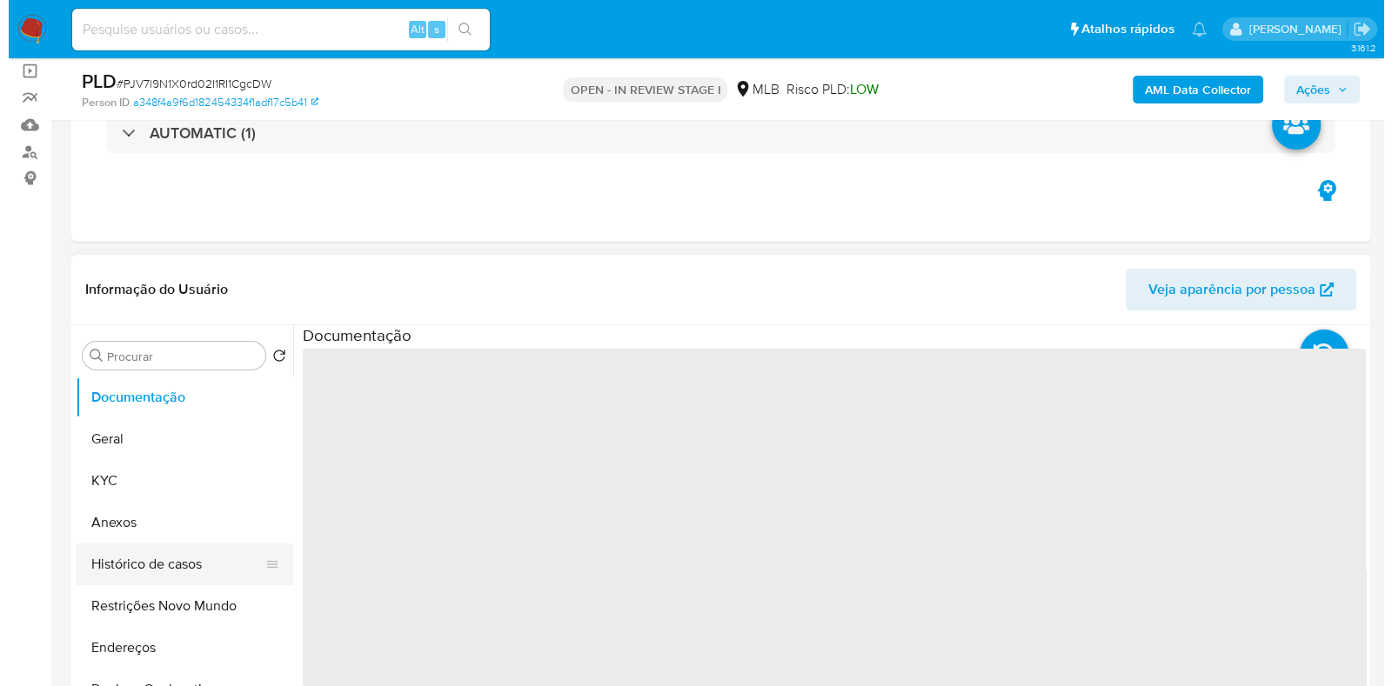
scroll to position [217, 0]
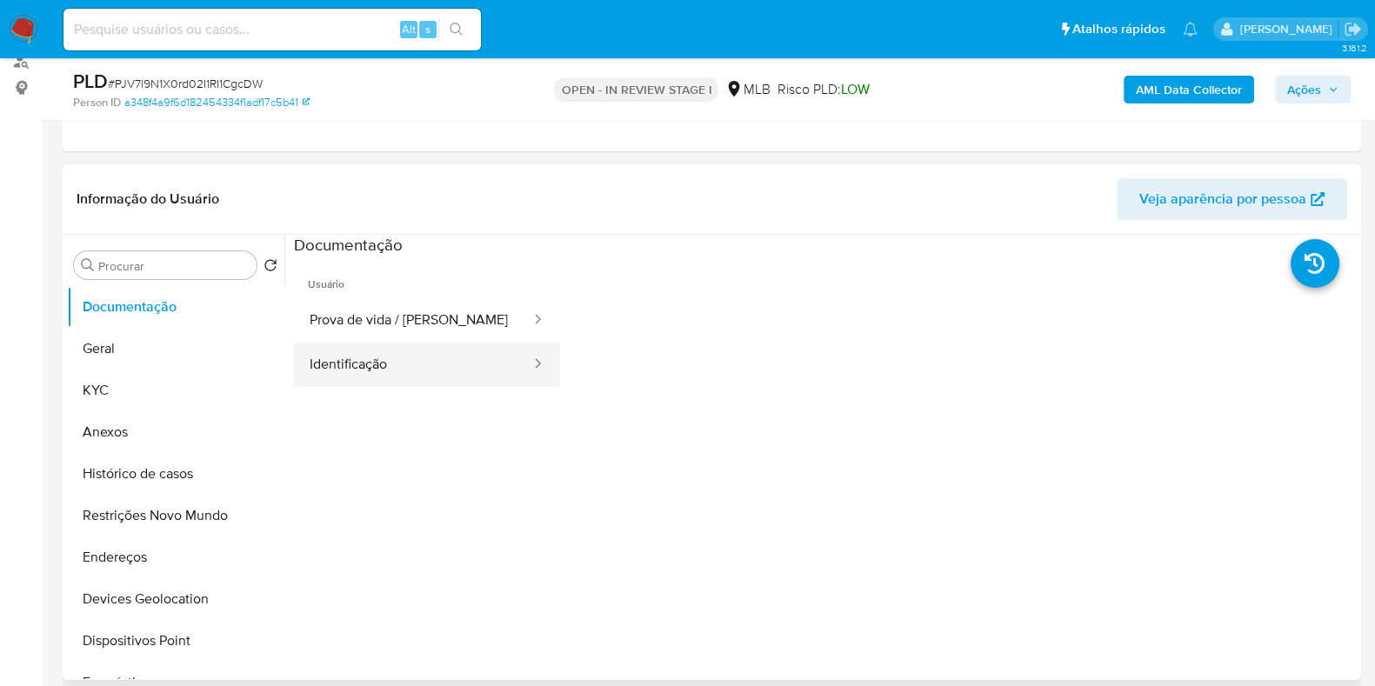
click at [357, 359] on button "Identificação" at bounding box center [413, 365] width 238 height 44
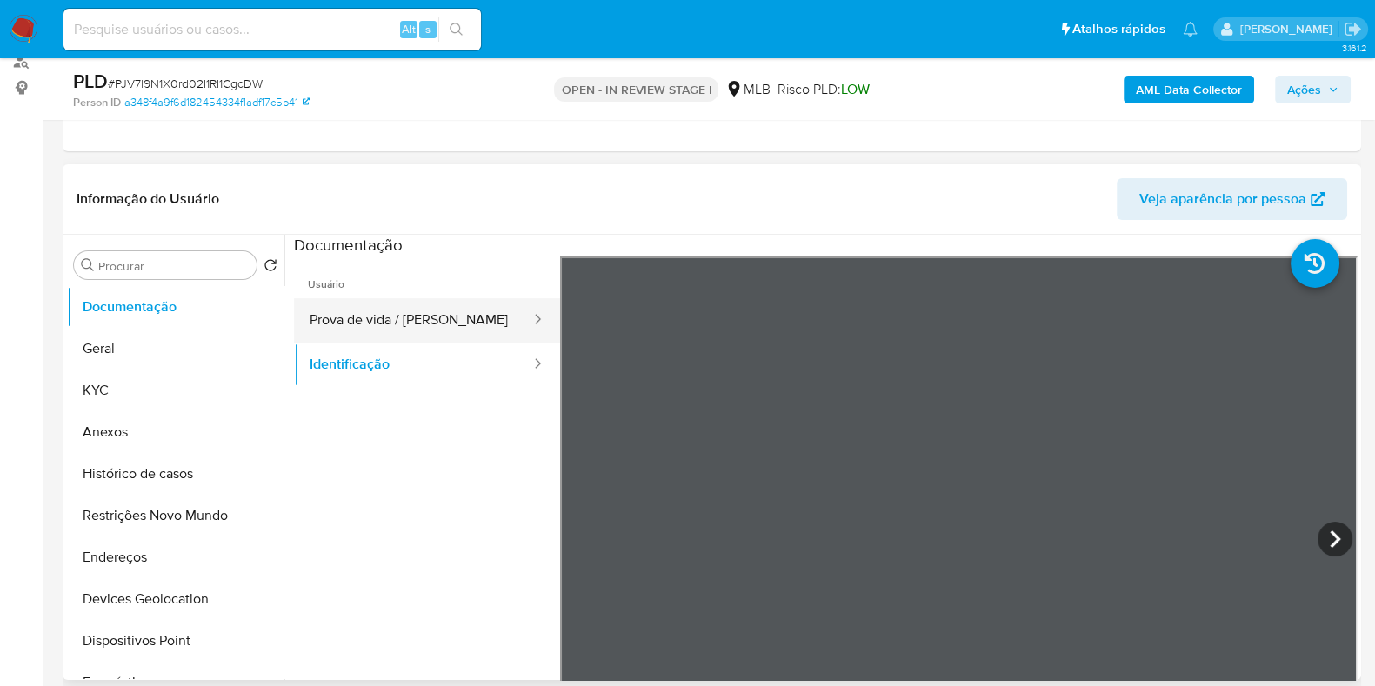
click at [407, 324] on button "Prova de vida / Selfie" at bounding box center [413, 320] width 238 height 44
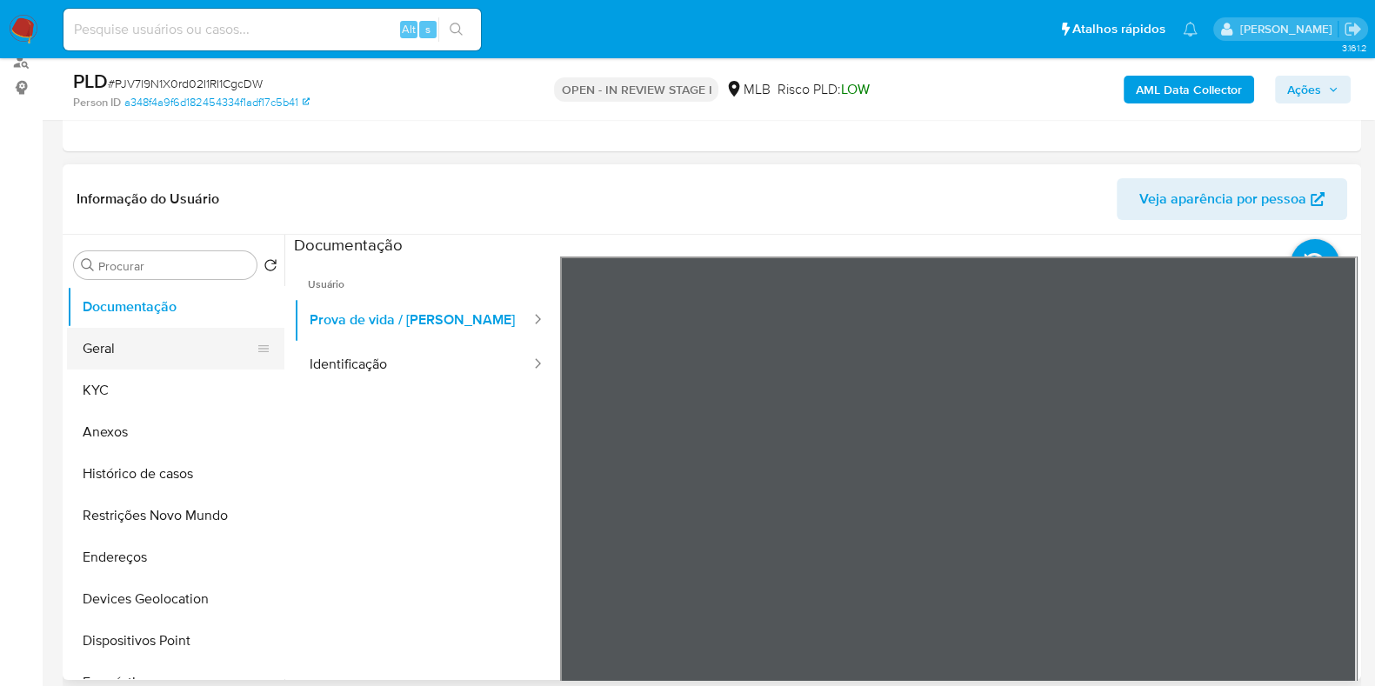
click at [201, 358] on button "Geral" at bounding box center [169, 349] width 204 height 42
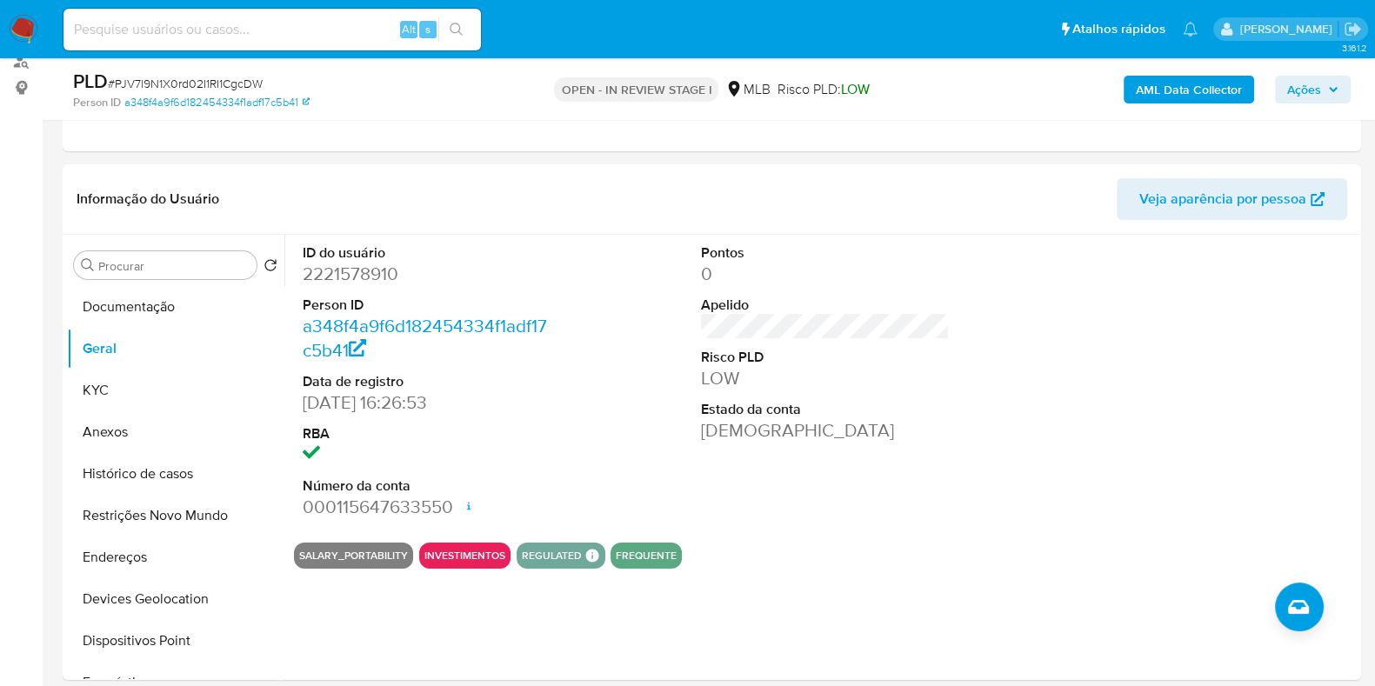
click at [1159, 86] on b "AML Data Collector" at bounding box center [1189, 90] width 106 height 28
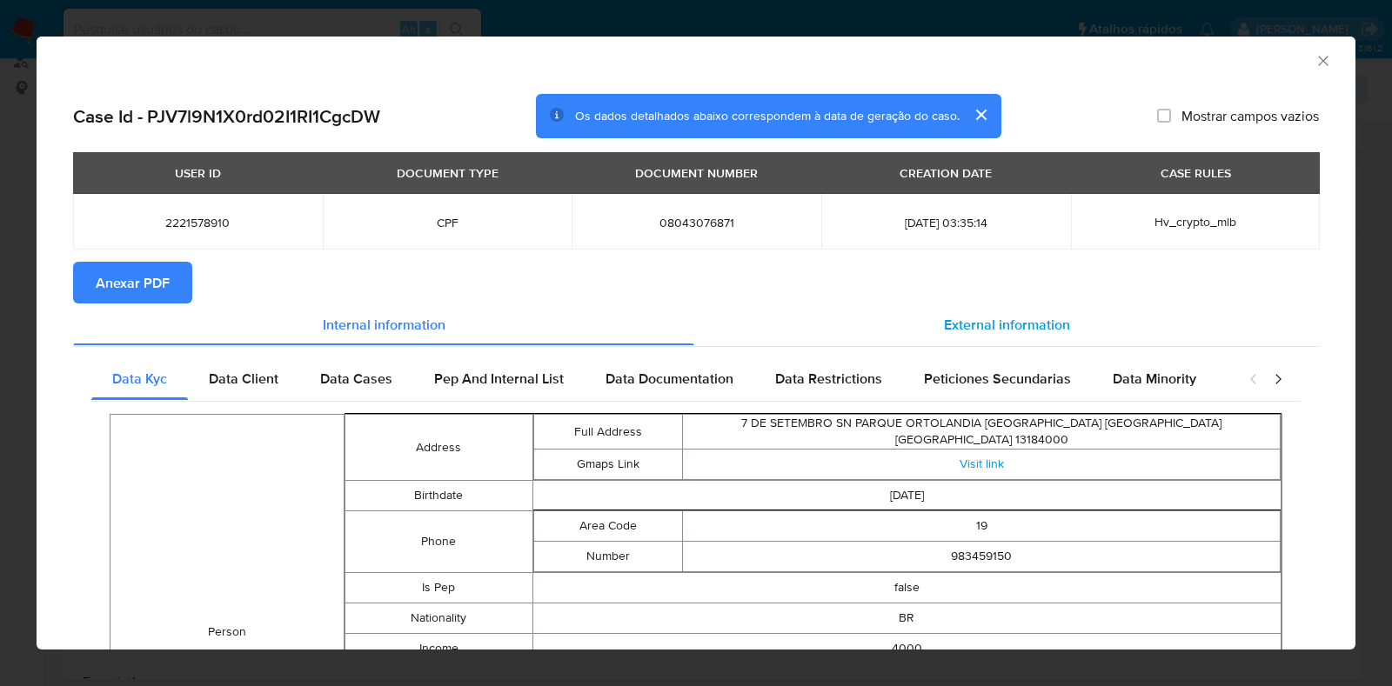
click at [984, 328] on span "External information" at bounding box center [1007, 324] width 126 height 20
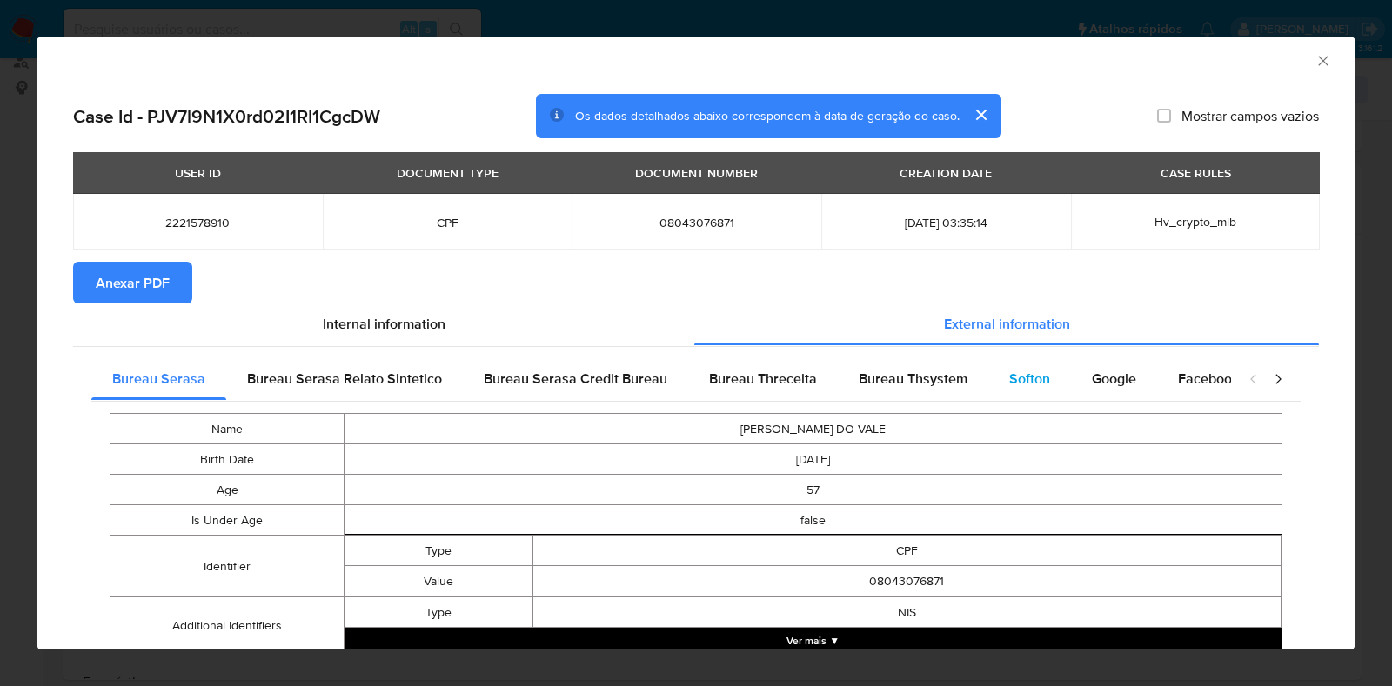
click at [988, 388] on div "Softon" at bounding box center [1029, 379] width 83 height 42
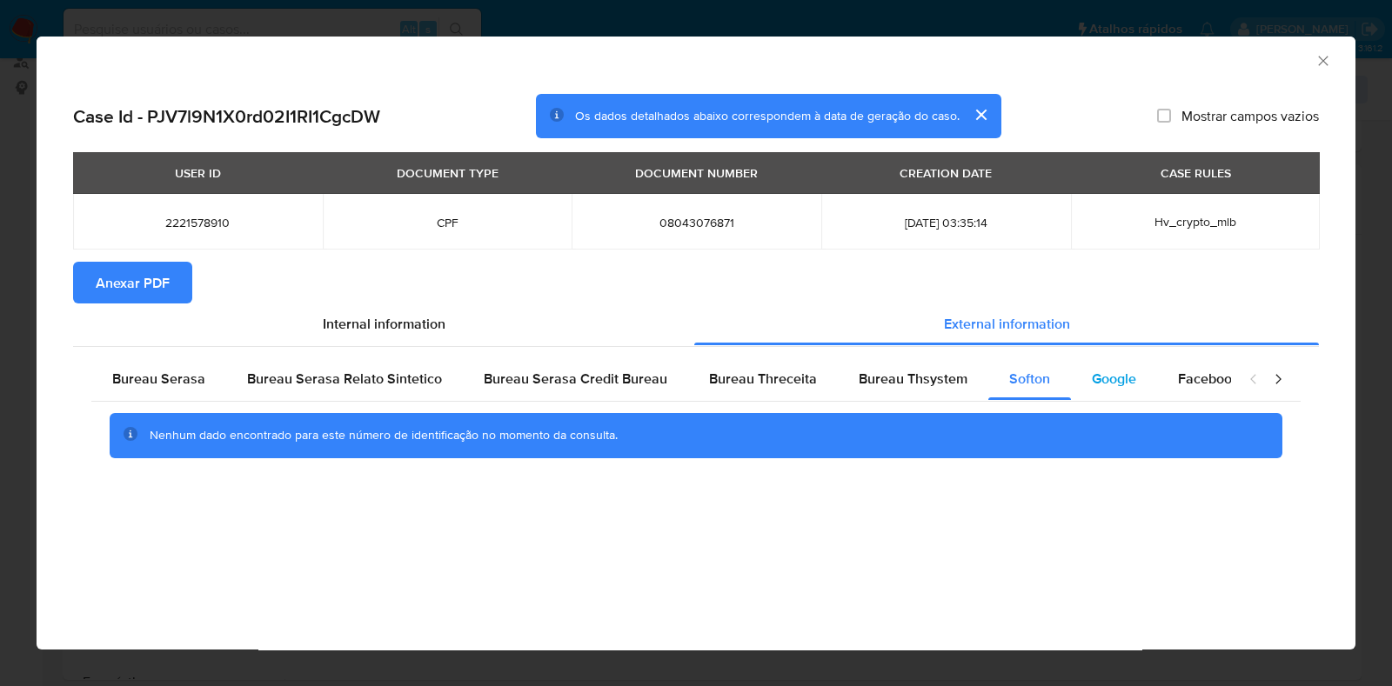
click at [1092, 377] on span "Google" at bounding box center [1114, 379] width 44 height 20
click at [907, 371] on span "Bureau Thsystem" at bounding box center [913, 379] width 109 height 20
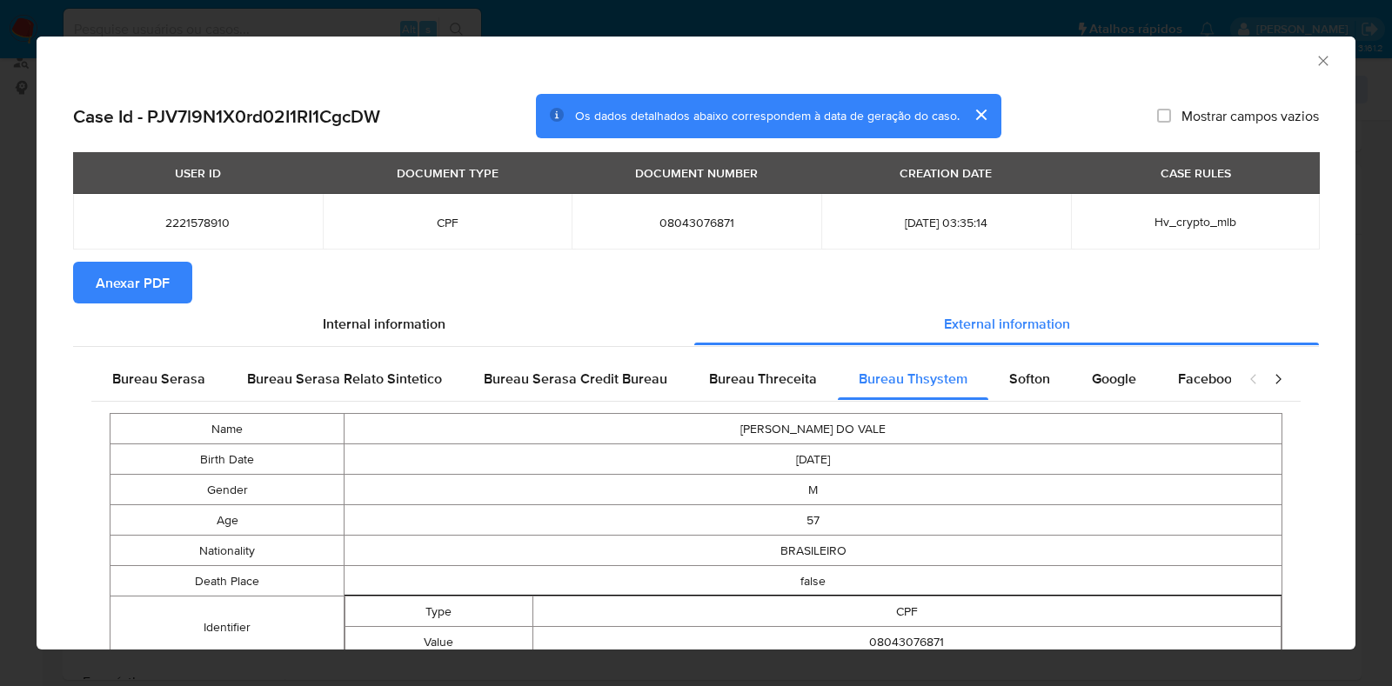
click at [144, 271] on span "Anexar PDF" at bounding box center [133, 283] width 74 height 38
click at [1314, 52] on icon "Fechar a janela" at bounding box center [1322, 60] width 17 height 17
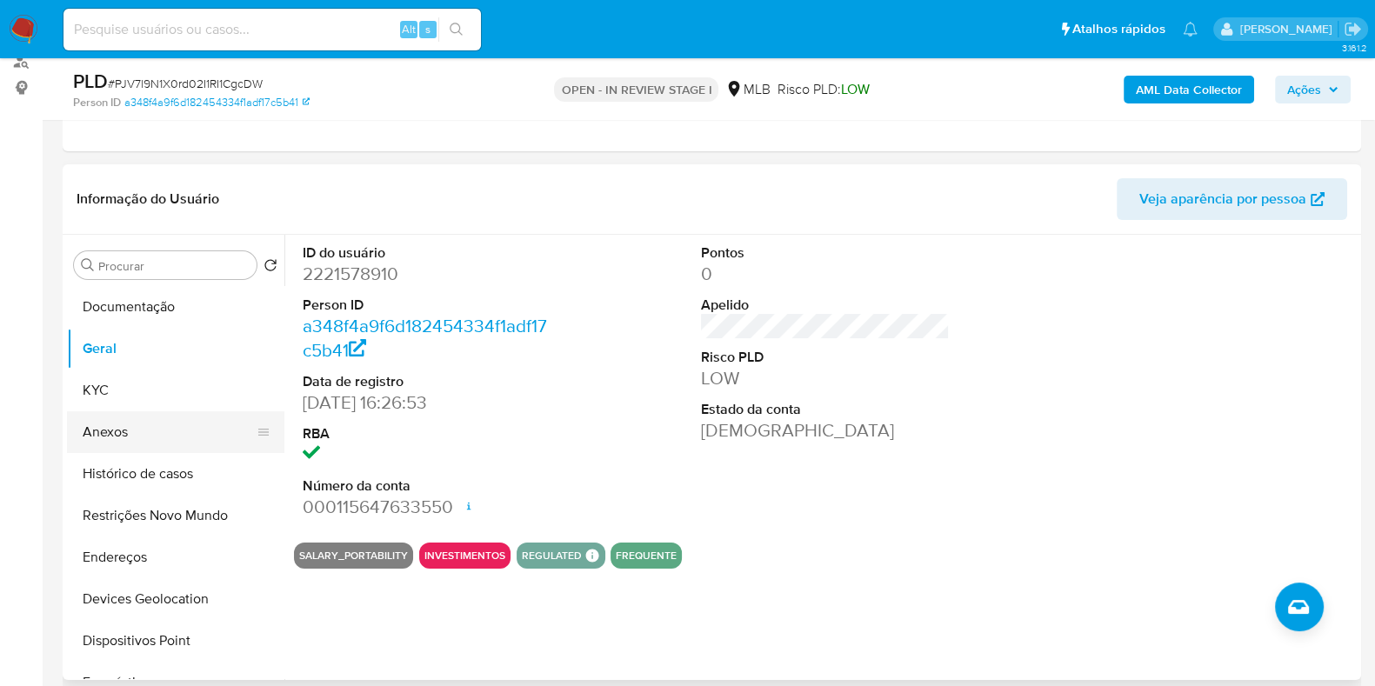
click at [116, 431] on button "Anexos" at bounding box center [169, 432] width 204 height 42
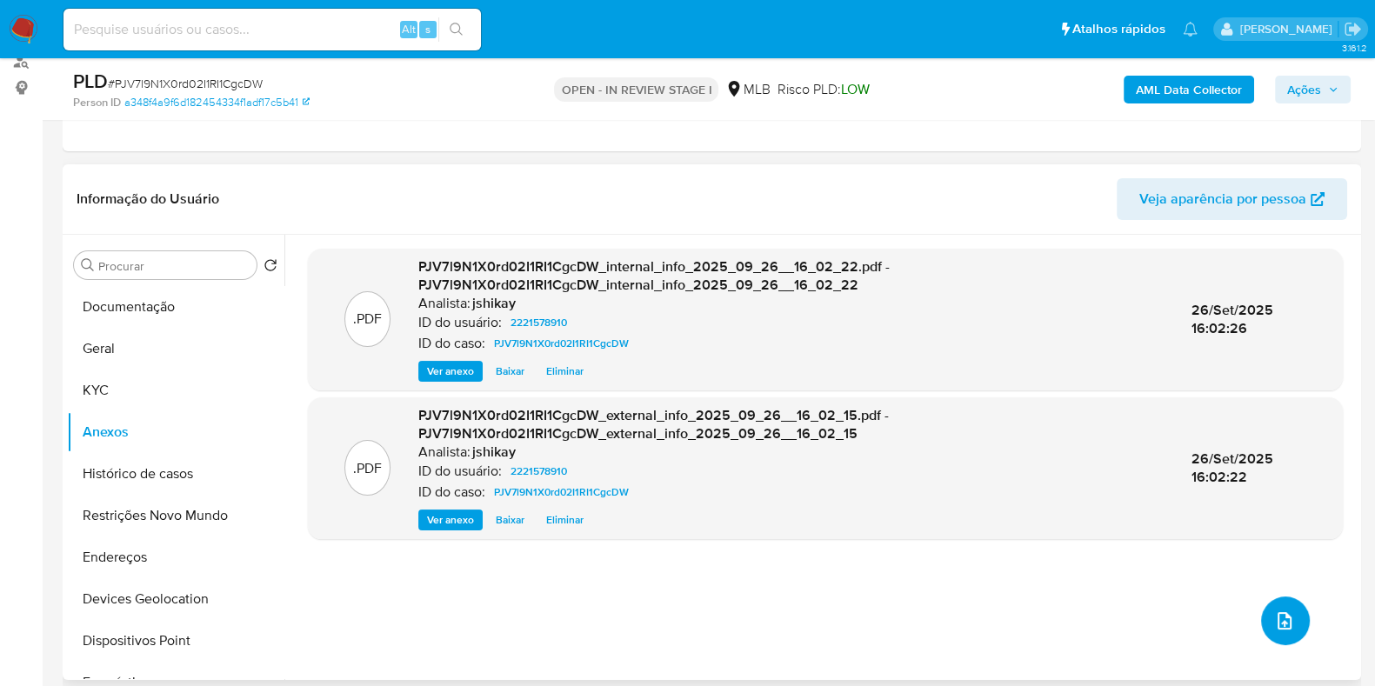
click at [1283, 630] on button "upload-file" at bounding box center [1285, 621] width 49 height 49
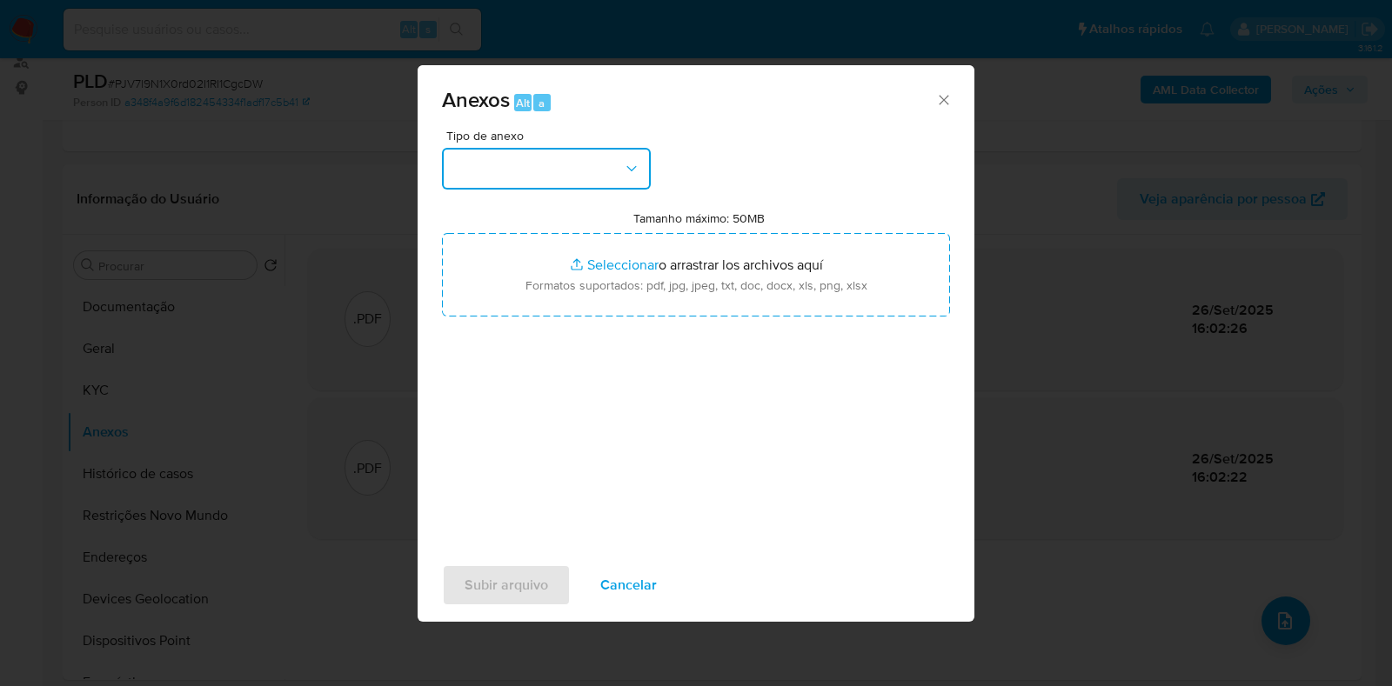
click at [598, 166] on button "button" at bounding box center [546, 169] width 209 height 42
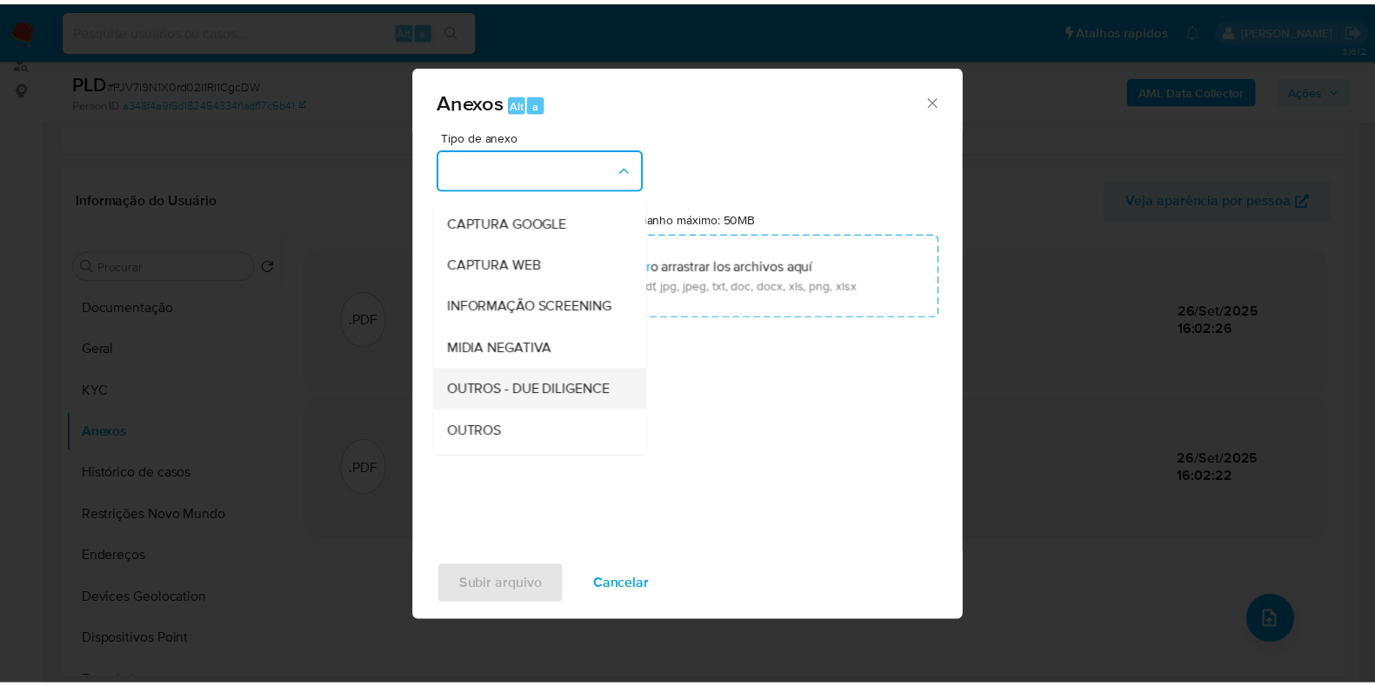
scroll to position [108, 0]
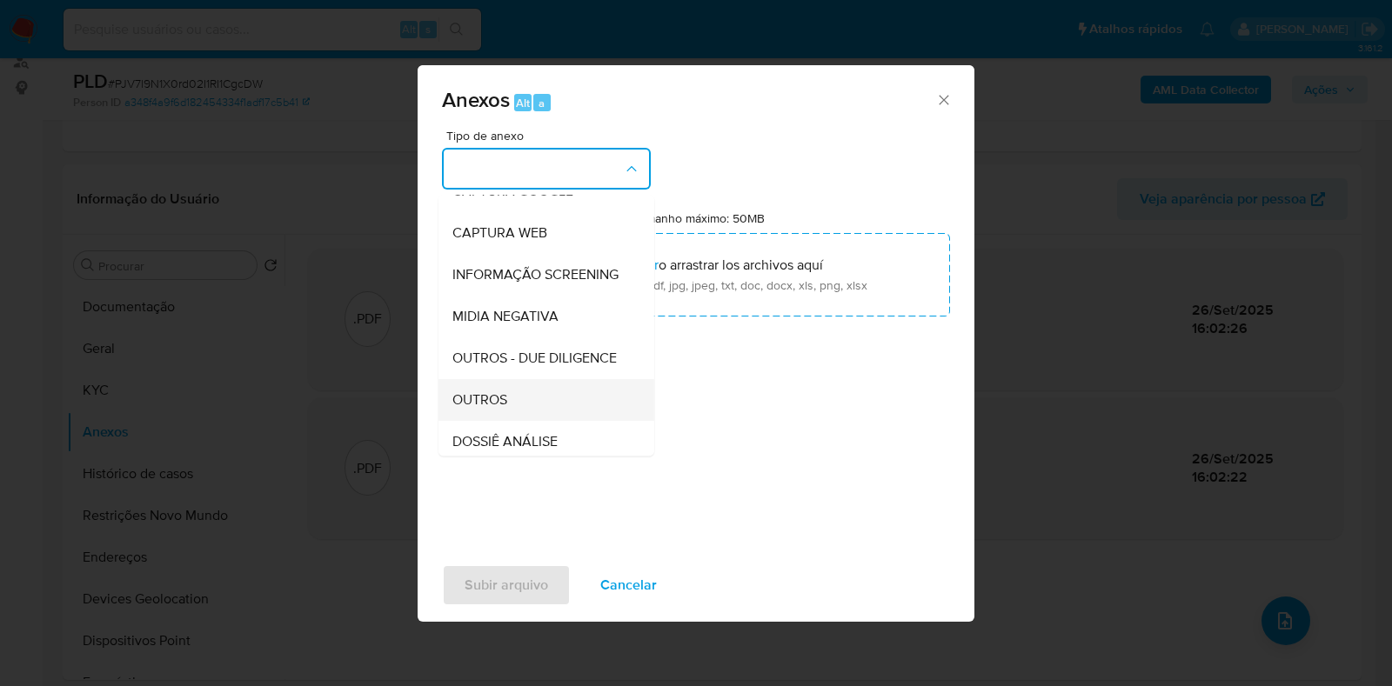
click at [486, 409] on span "OUTROS" at bounding box center [479, 399] width 55 height 17
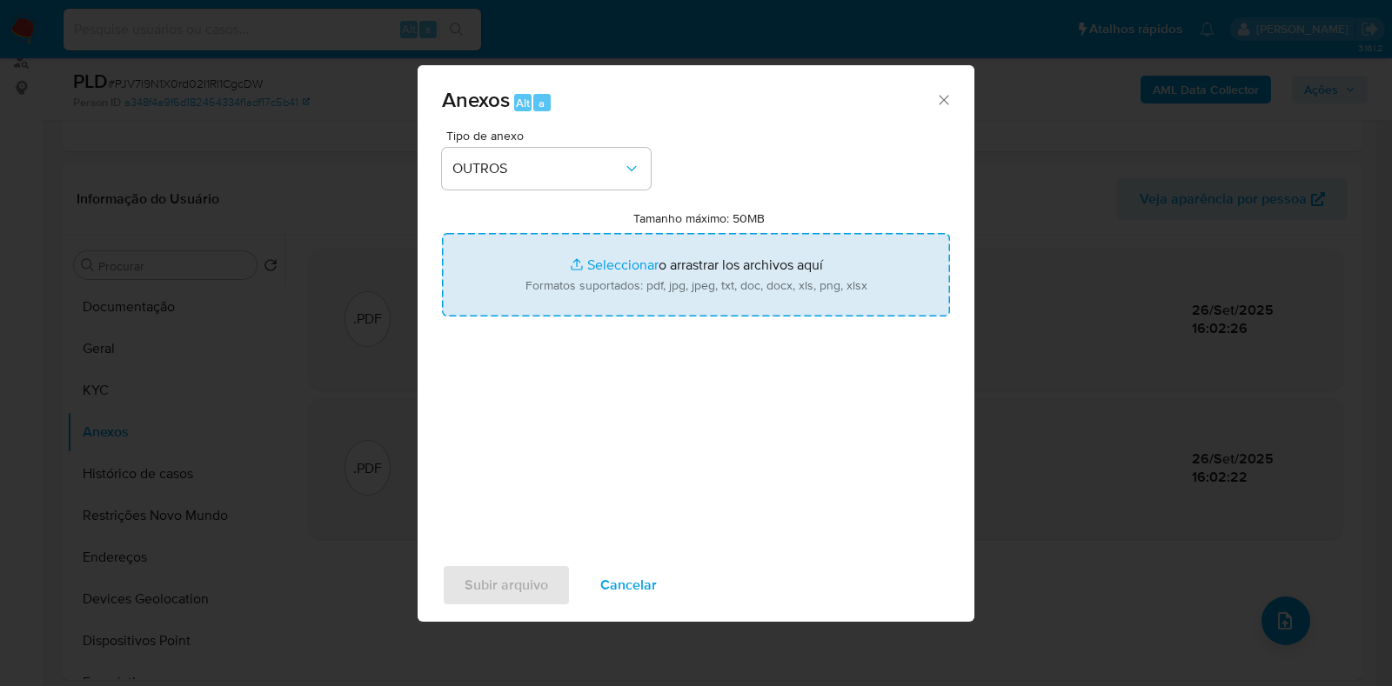
click at [591, 289] on input "Tamanho máximo: 50MB Seleccionar archivos" at bounding box center [696, 275] width 508 height 84
type input "C:\fakepath\Mulan 2221578910_2025_09_25_16_57_47 - Resumen TX.pdf"
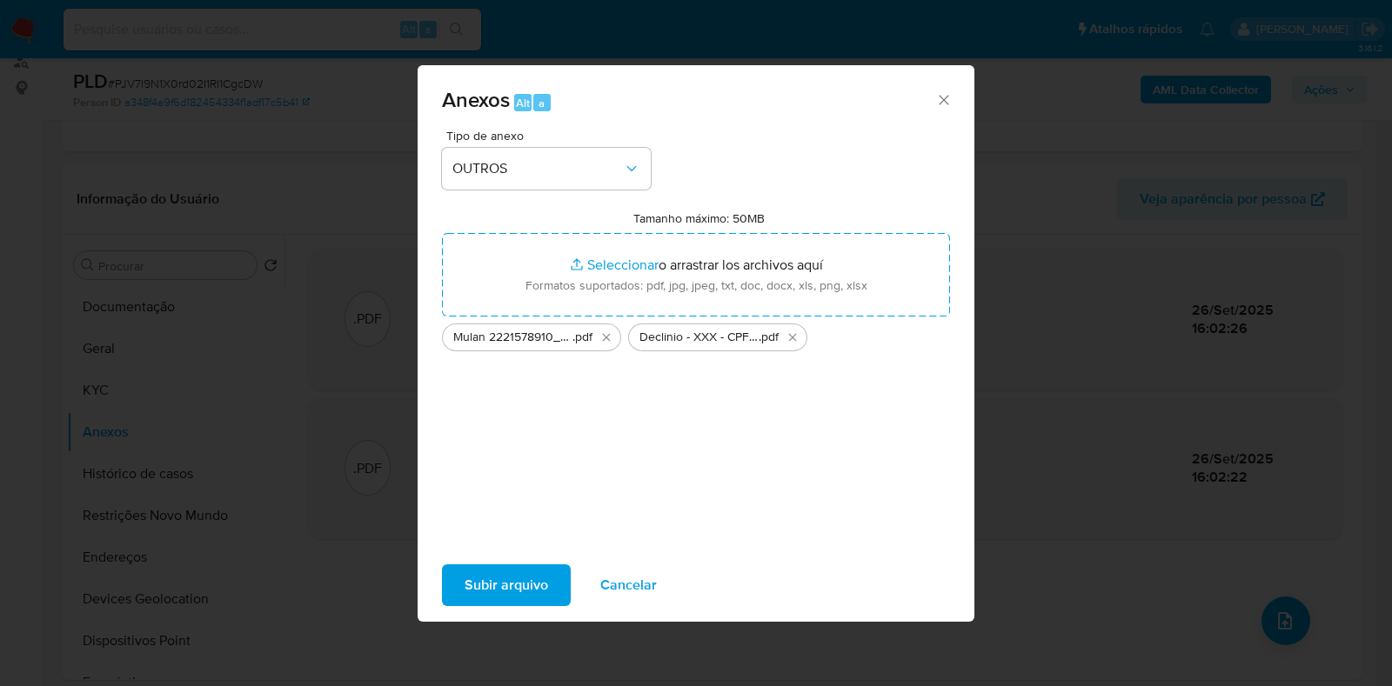
click at [544, 574] on span "Subir arquivo" at bounding box center [506, 585] width 84 height 38
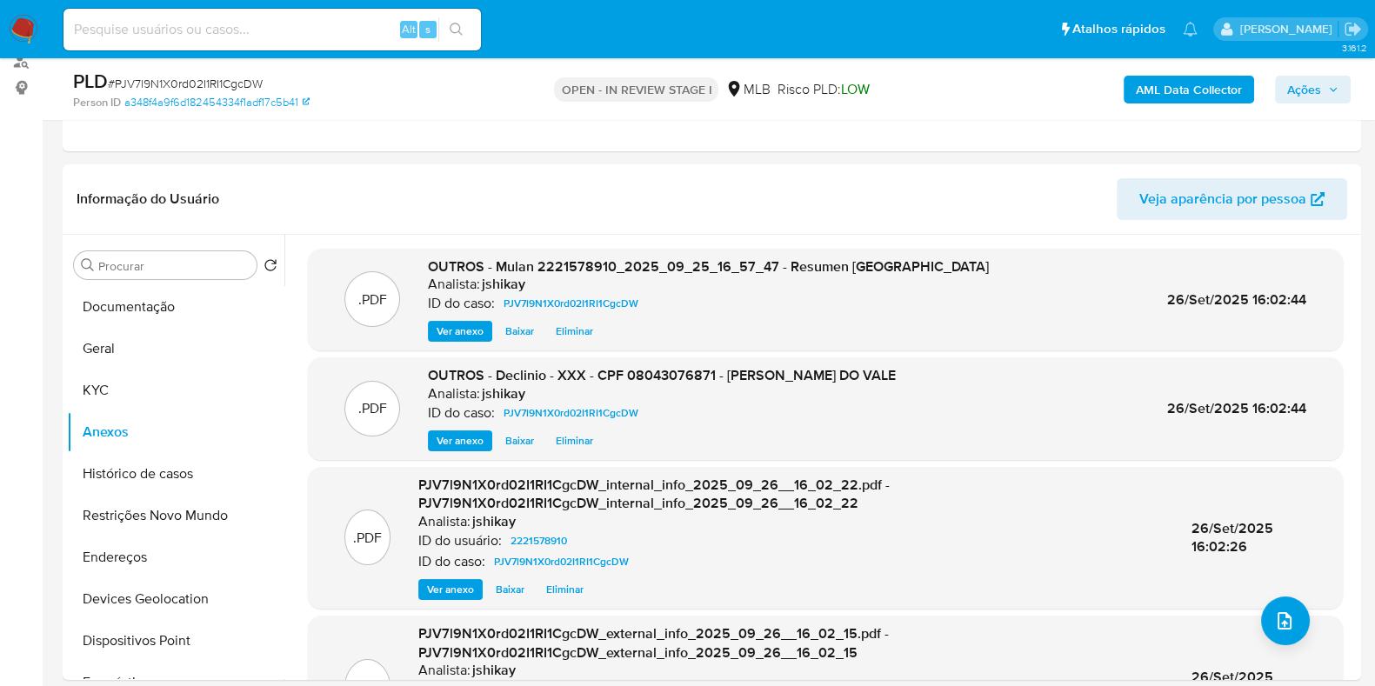
click at [1318, 111] on div "PLD # PJV7l9N1X0rd02I1RI1CgcDW Person ID a348f4a9f6d182454334f1adf17c5b41 OPEN …" at bounding box center [712, 89] width 1299 height 62
click at [1318, 91] on span "Ações" at bounding box center [1304, 90] width 34 height 28
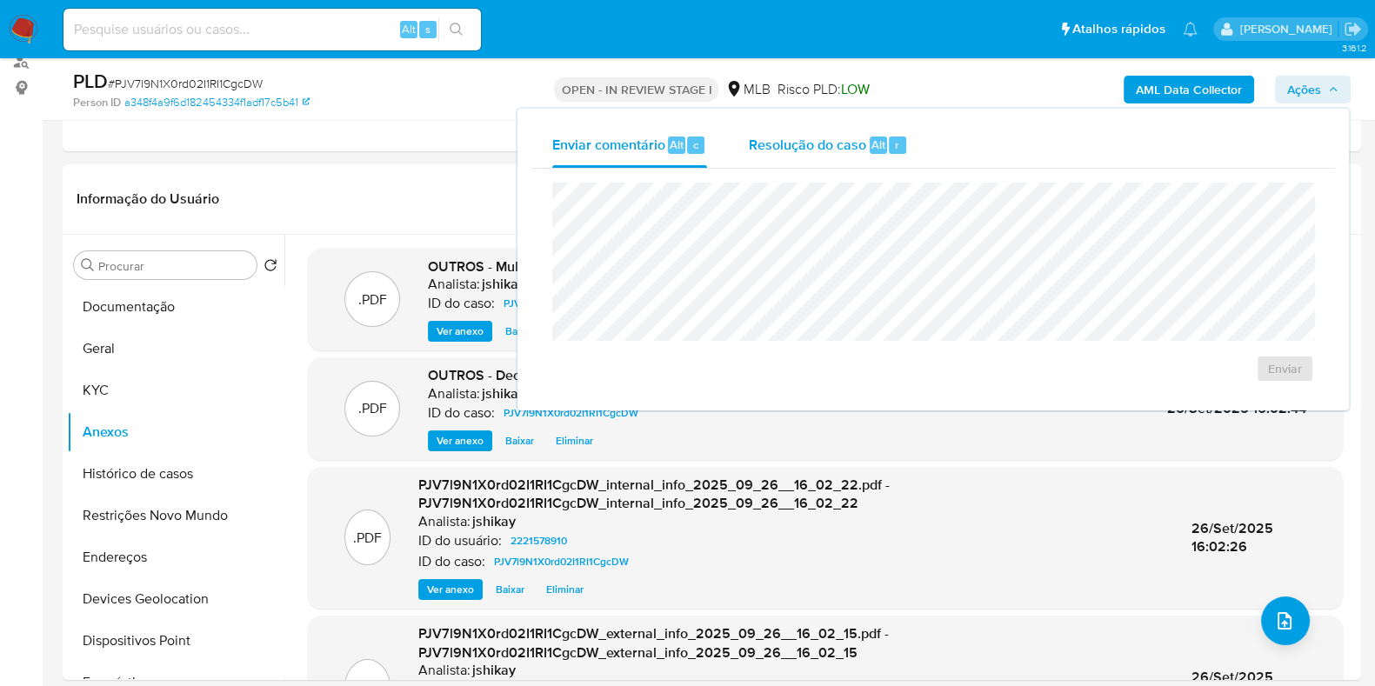
click at [892, 147] on div "r" at bounding box center [897, 145] width 17 height 17
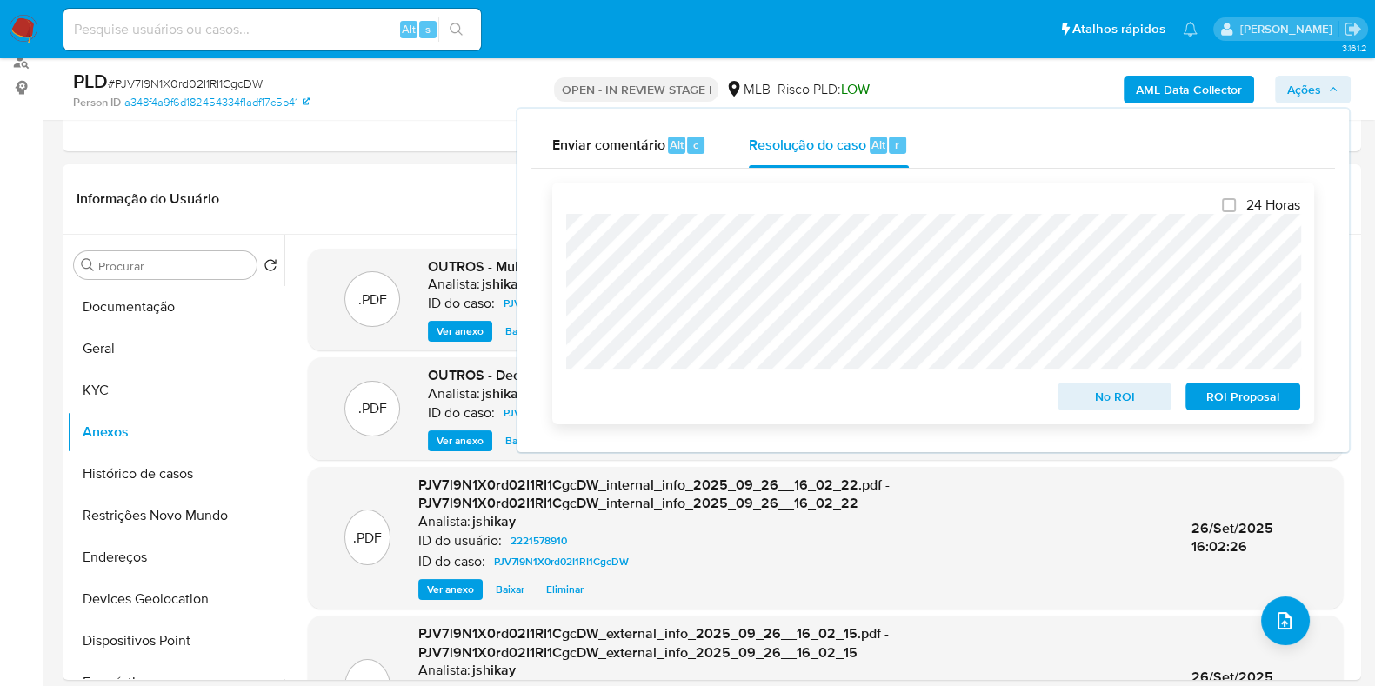
click at [1084, 398] on span "No ROI" at bounding box center [1115, 396] width 90 height 24
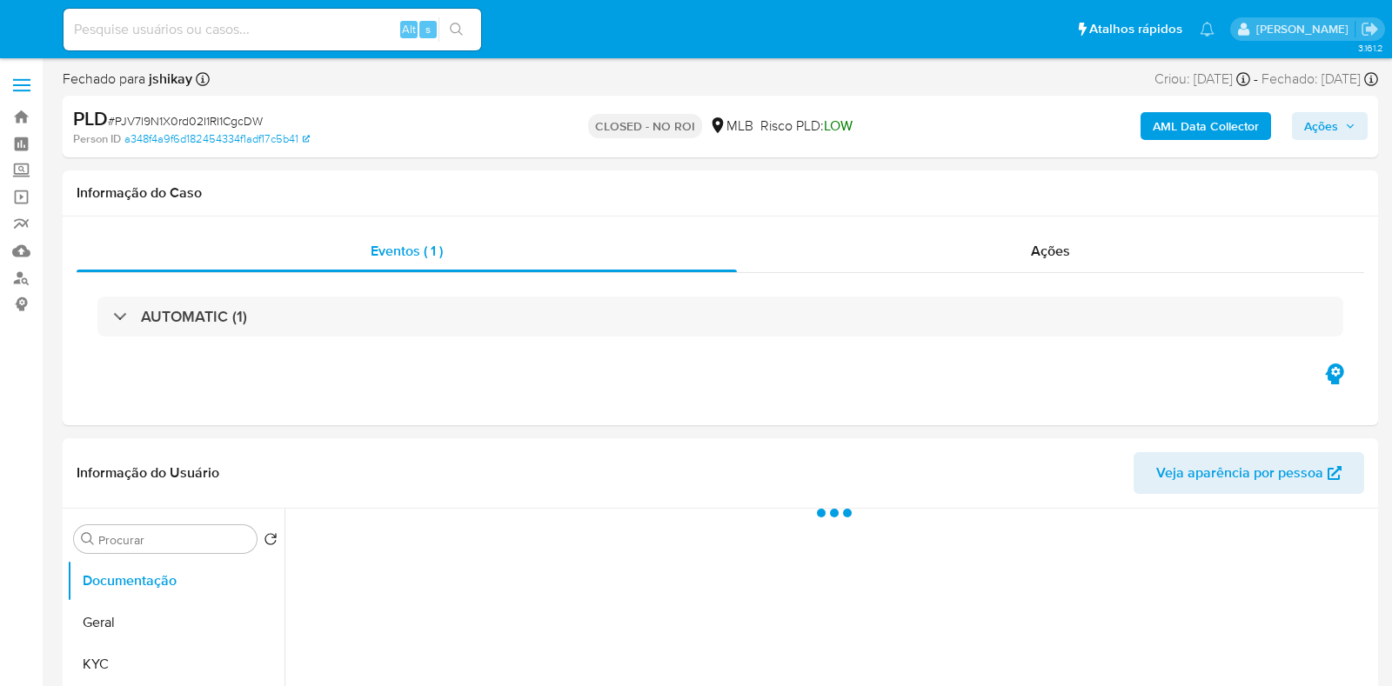
select select "10"
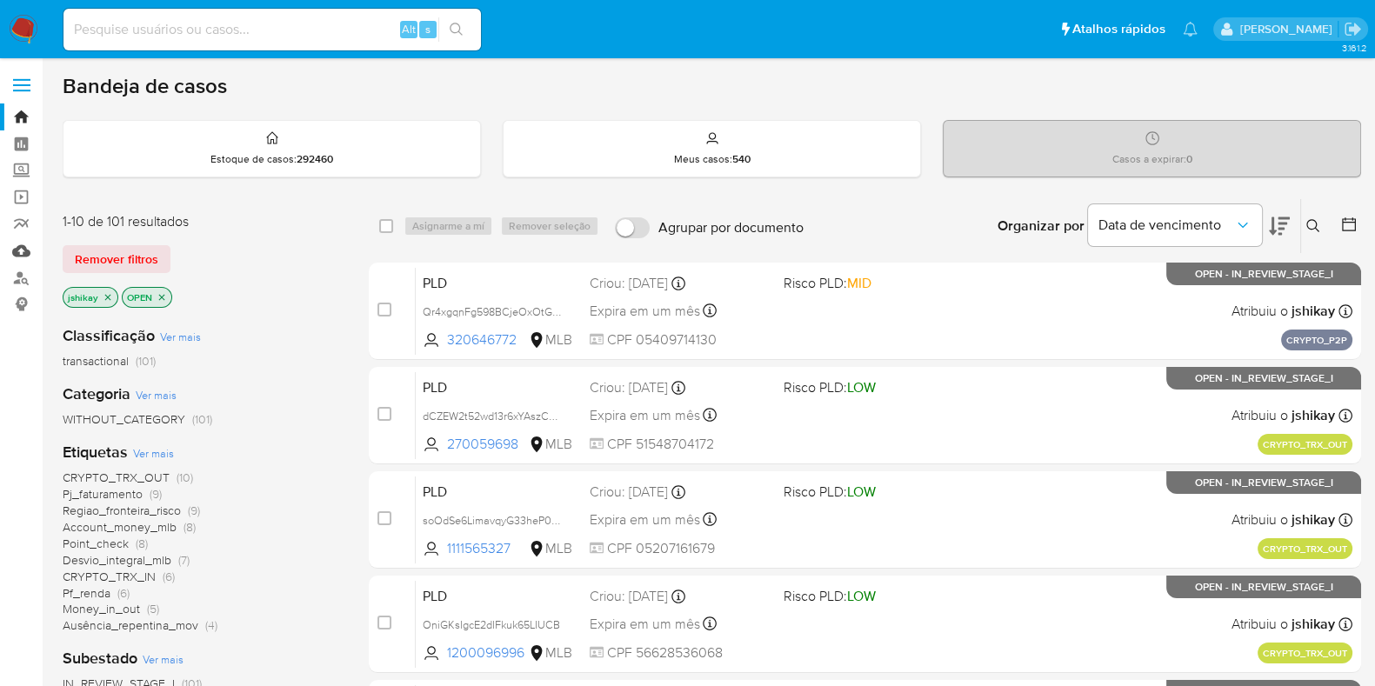
click at [30, 247] on link "Mulan" at bounding box center [103, 250] width 207 height 27
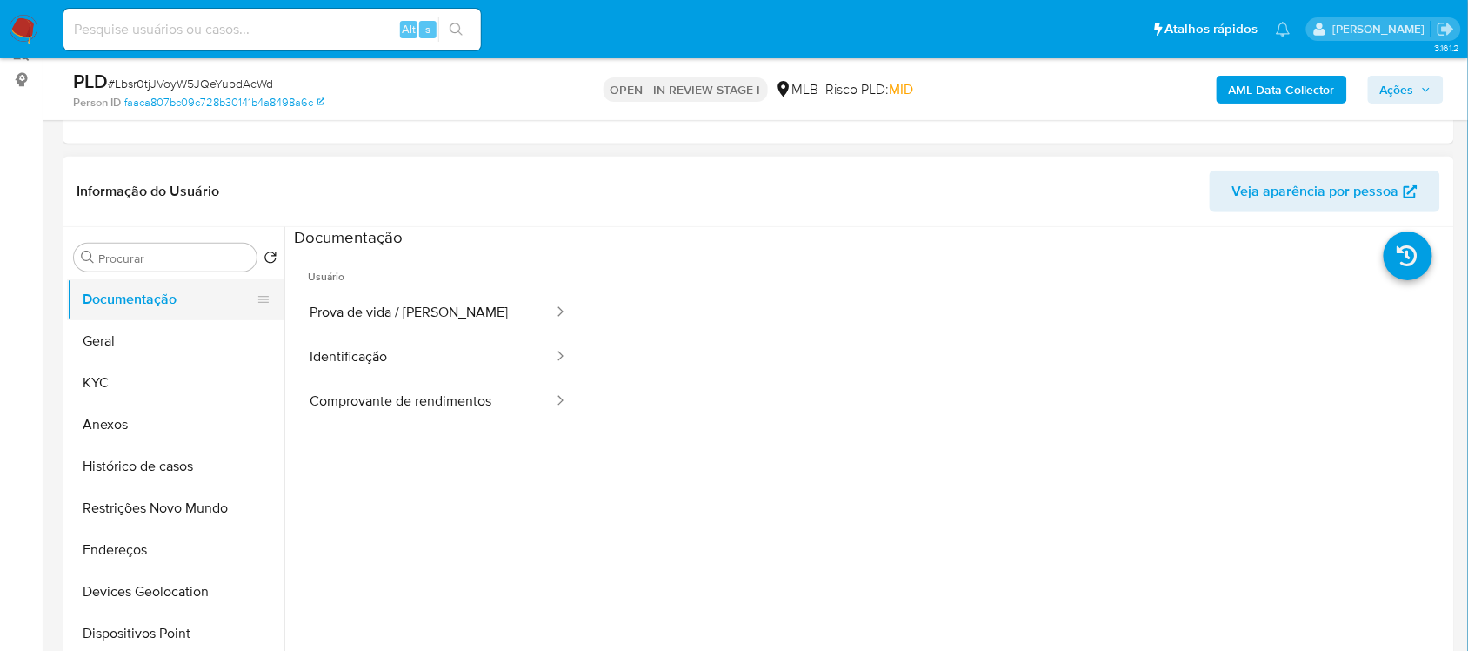
scroll to position [217, 0]
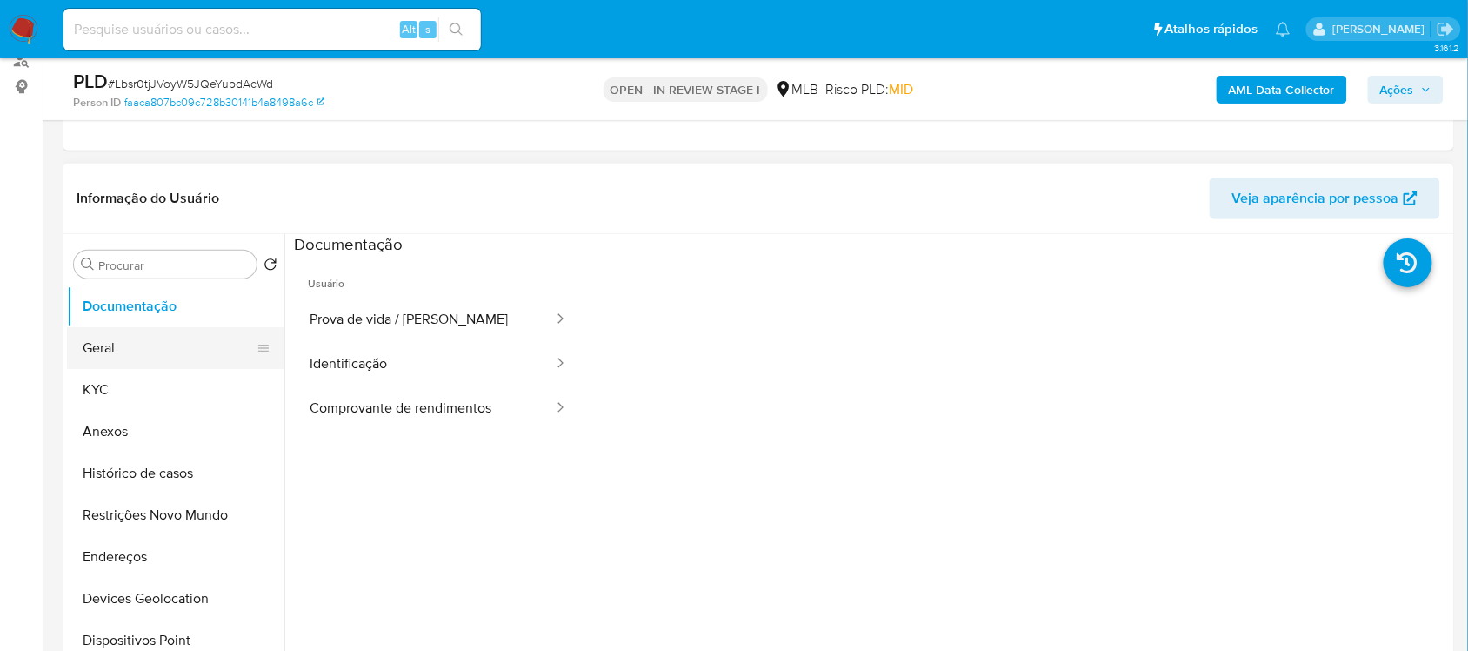
click at [144, 339] on button "Geral" at bounding box center [169, 348] width 204 height 42
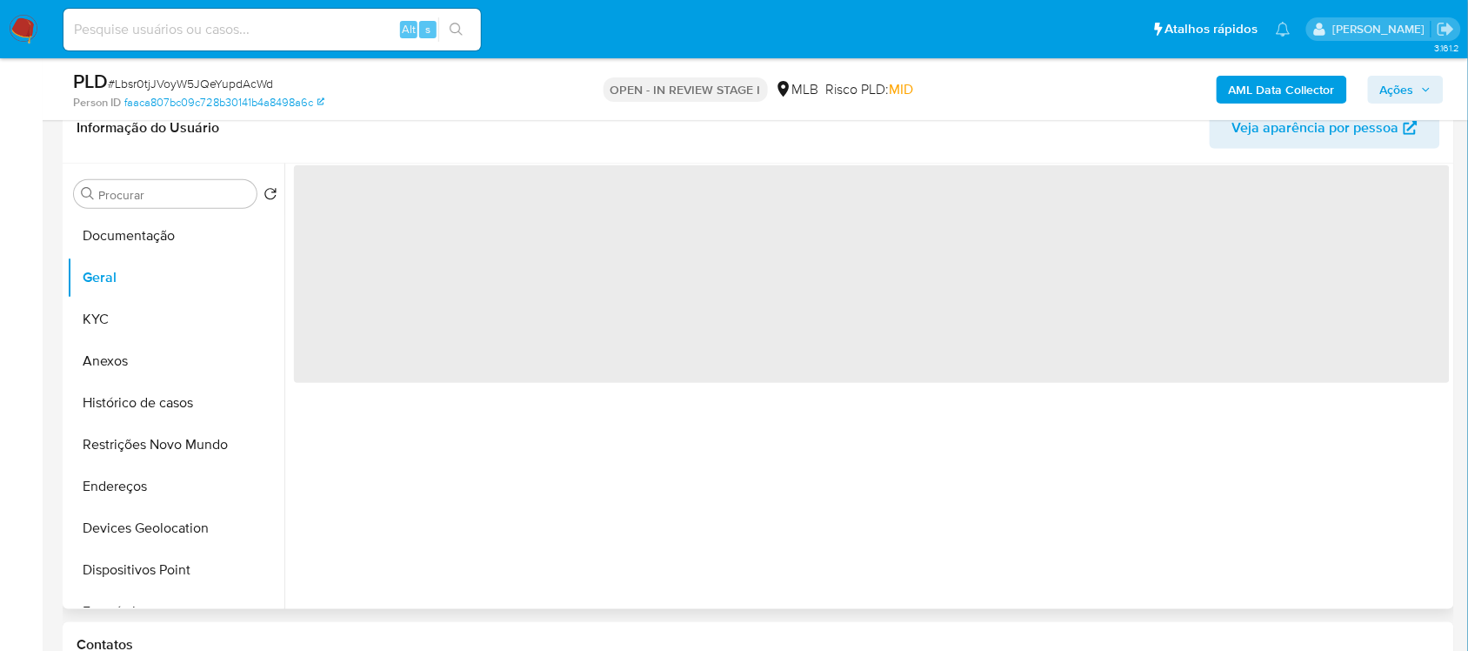
scroll to position [326, 0]
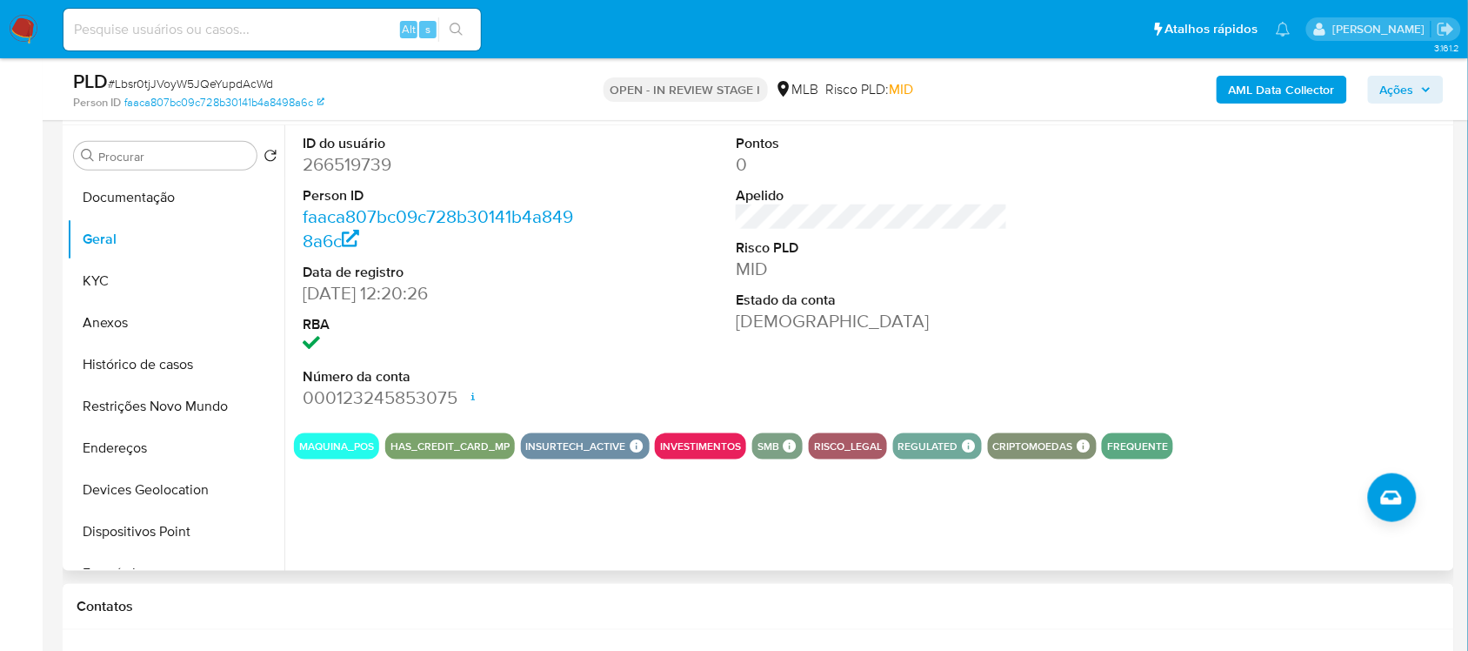
click at [366, 166] on dd "266519739" at bounding box center [438, 164] width 271 height 24
copy dd "266519739"
click at [162, 184] on button "Documentação" at bounding box center [169, 198] width 204 height 42
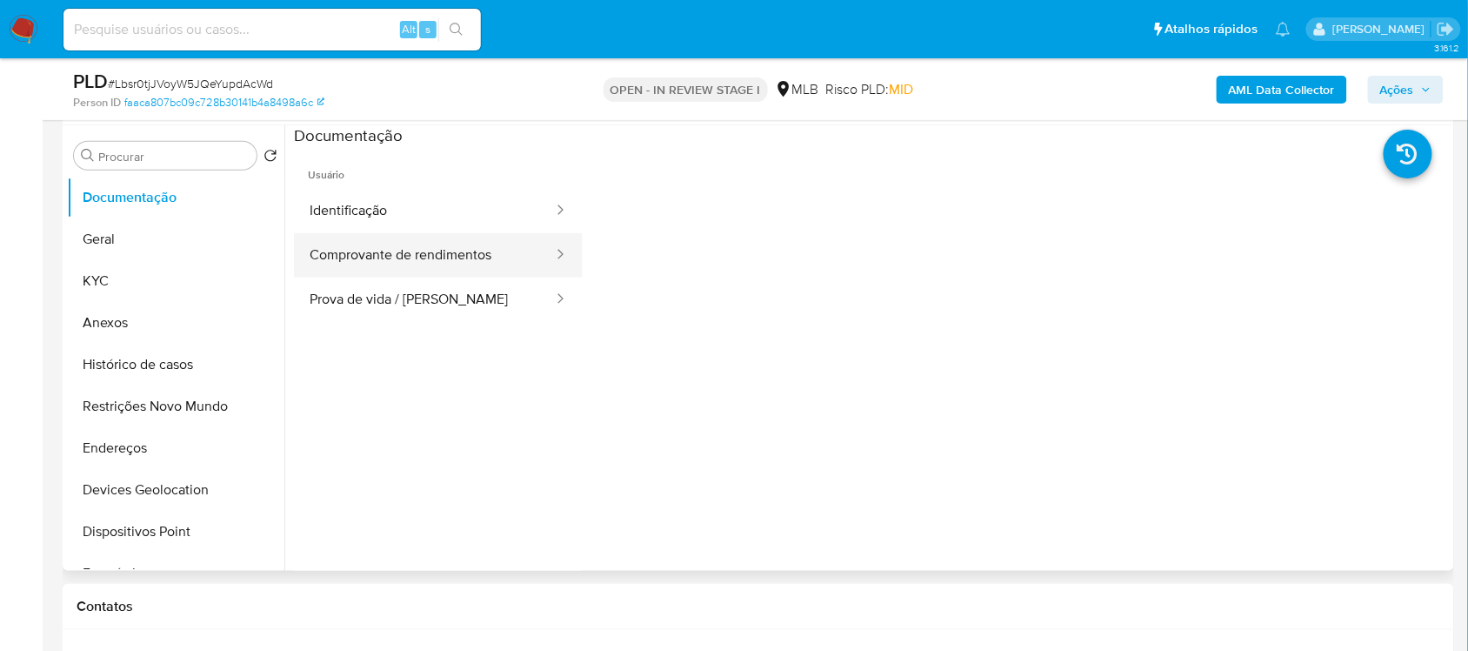
click at [391, 263] on button "Comprovante de rendimentos" at bounding box center [424, 255] width 261 height 44
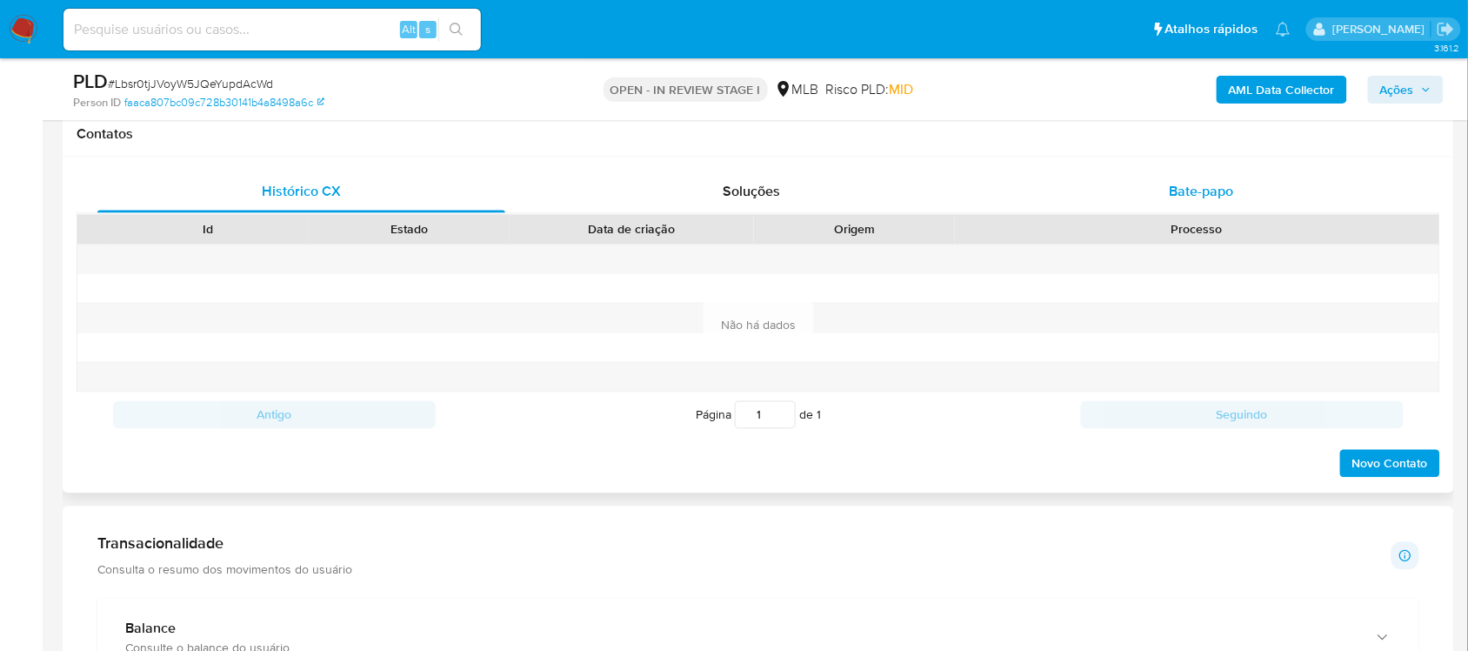
scroll to position [761, 0]
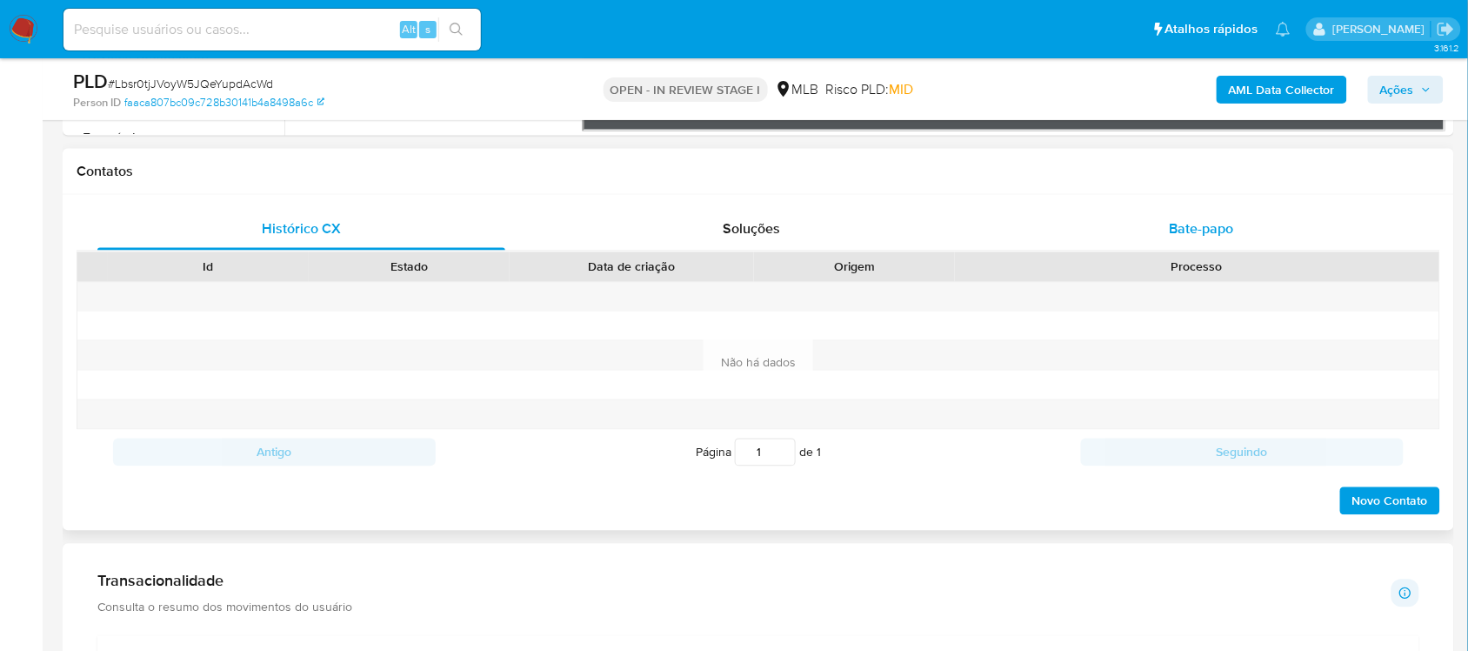
click at [1164, 231] on div "Bate-papo" at bounding box center [1202, 230] width 408 height 42
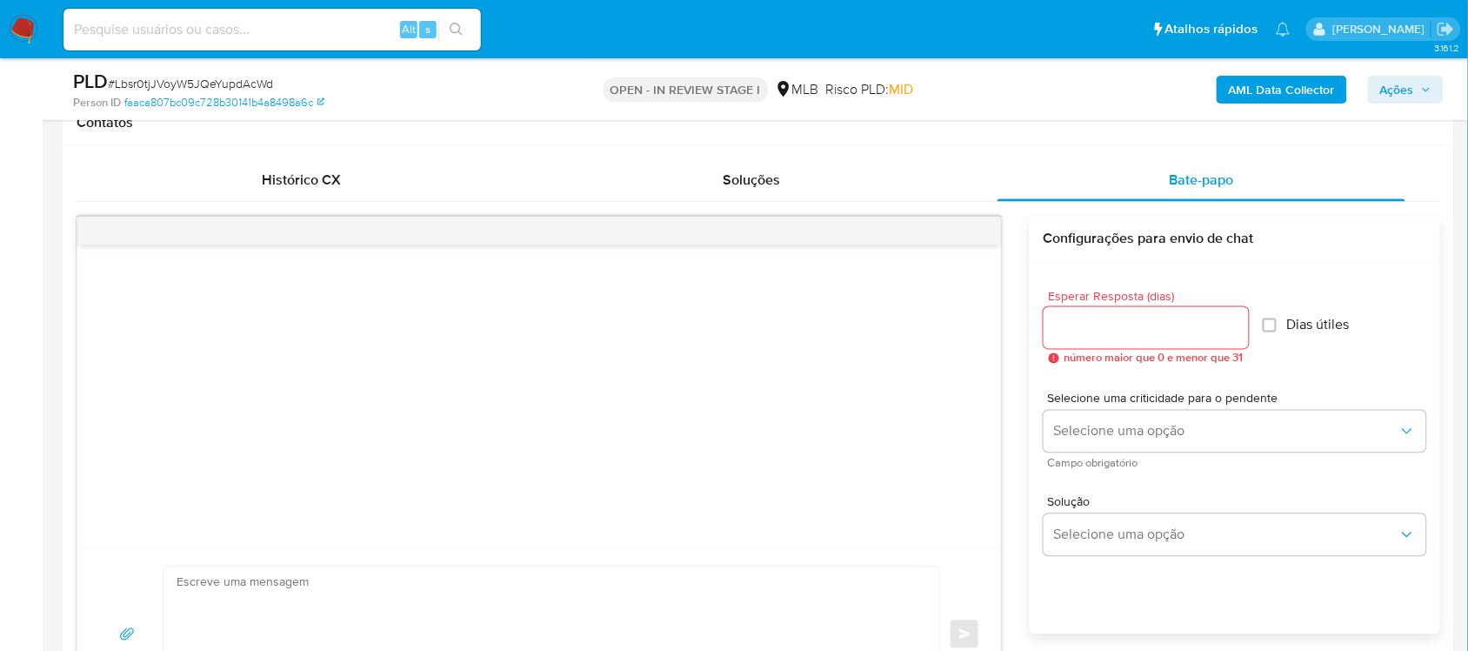
scroll to position [979, 0]
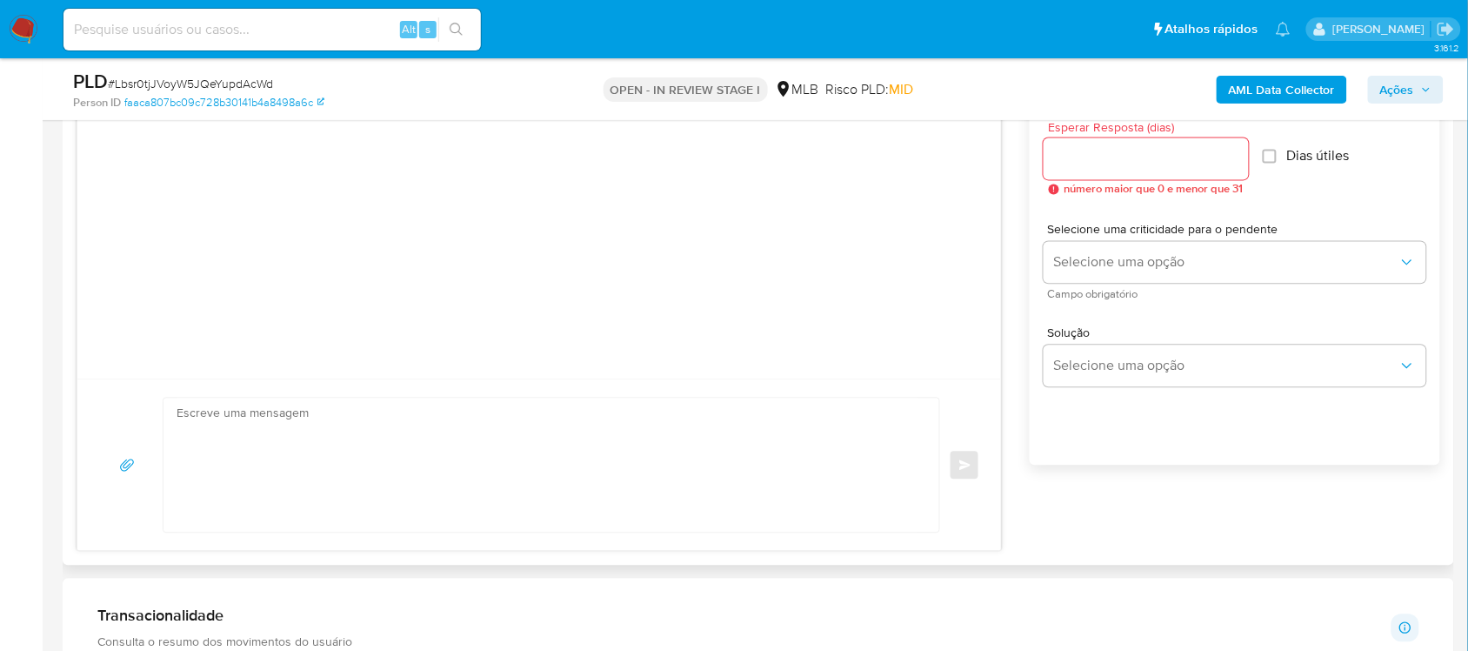
click at [326, 438] on textarea at bounding box center [547, 465] width 741 height 134
paste textarea "Olá, Estamos realizando uma verificação adicional de segurança em contas de usu…"
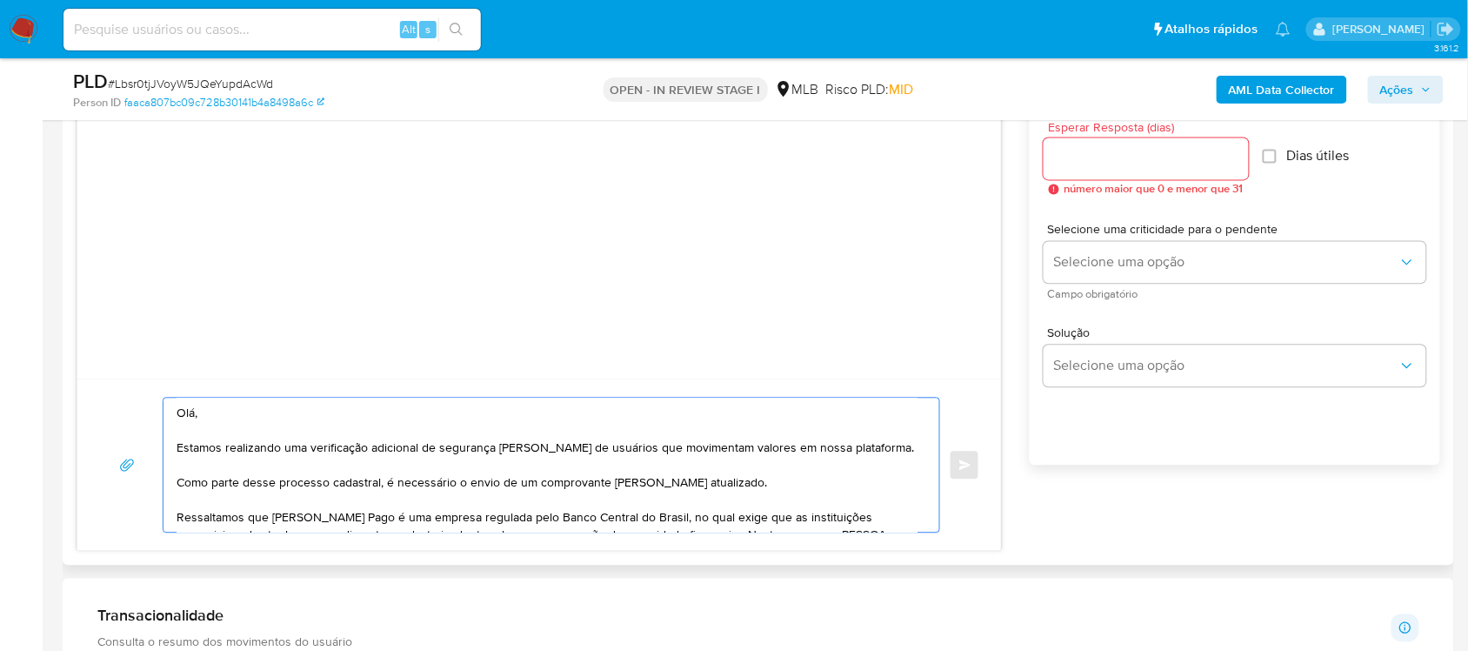
scroll to position [180, 0]
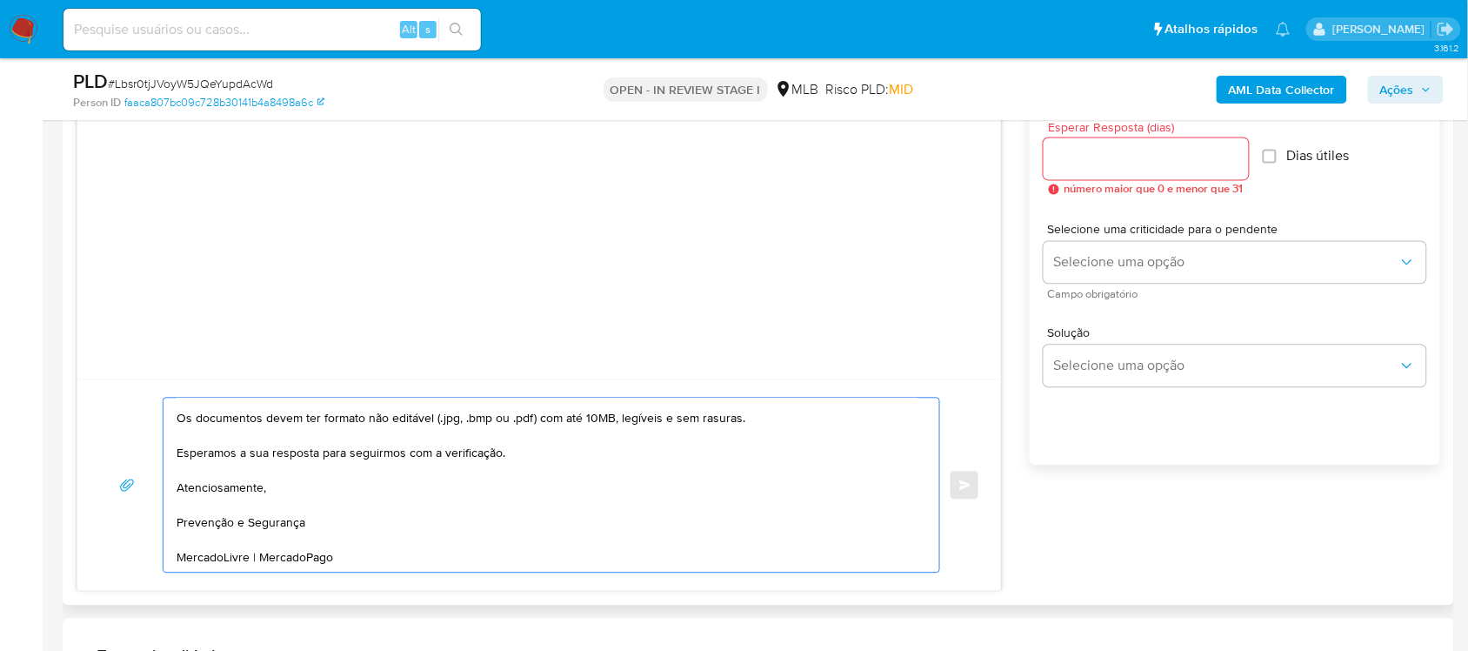
type textarea "Olá, Estamos realizando uma verificação adicional de segurança em contas de usu…"
click at [1140, 148] on input "Esperar Resposta (dias)" at bounding box center [1146, 159] width 205 height 23
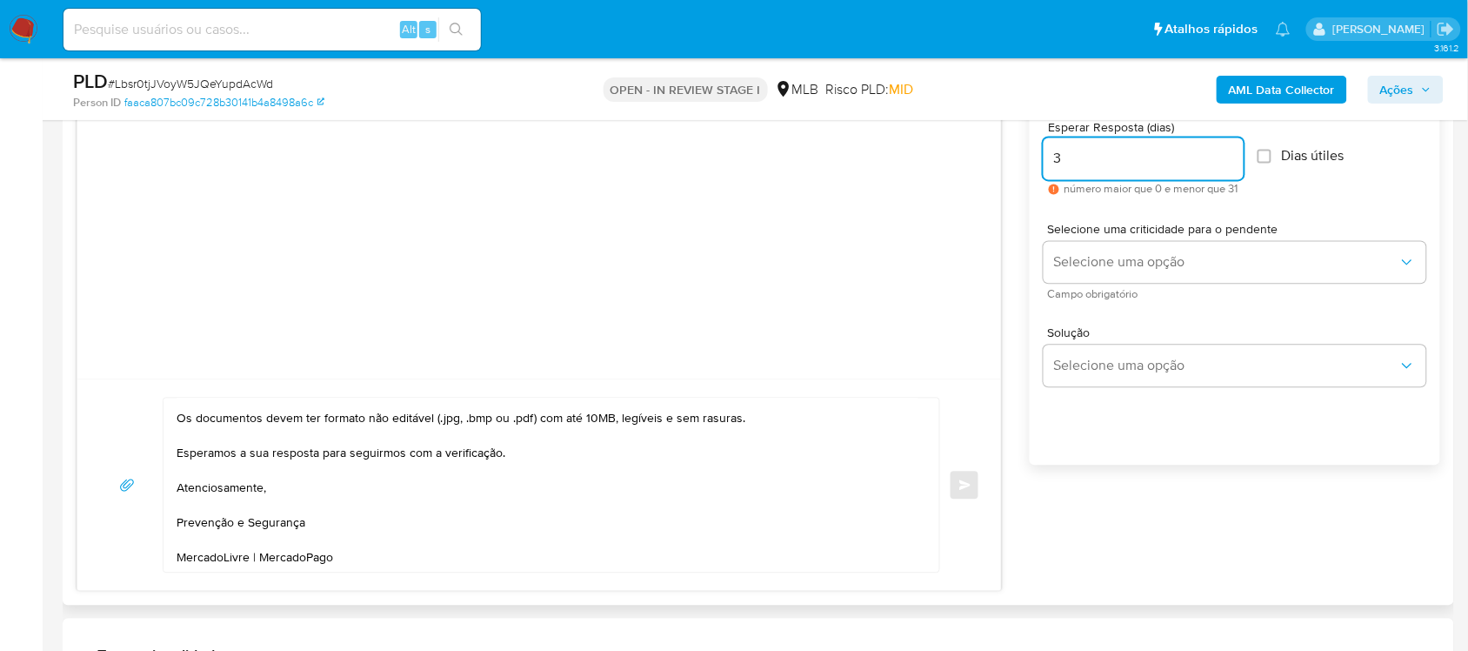
type input "3"
click at [1294, 152] on span "Dias útiles" at bounding box center [1313, 156] width 63 height 17
click at [1258, 150] on input "Dias útiles" at bounding box center [1265, 157] width 14 height 14
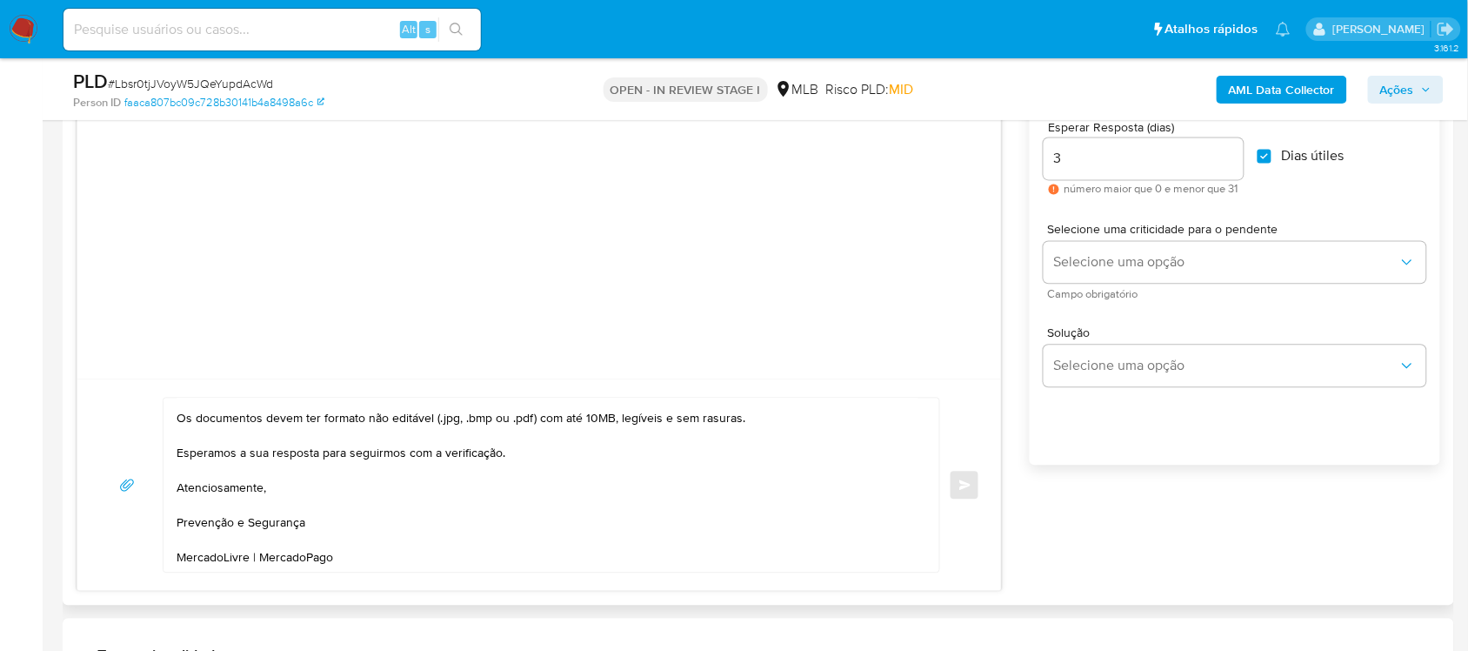
checkbox input "true"
click at [1203, 263] on span "Selecione uma opção" at bounding box center [1226, 262] width 344 height 17
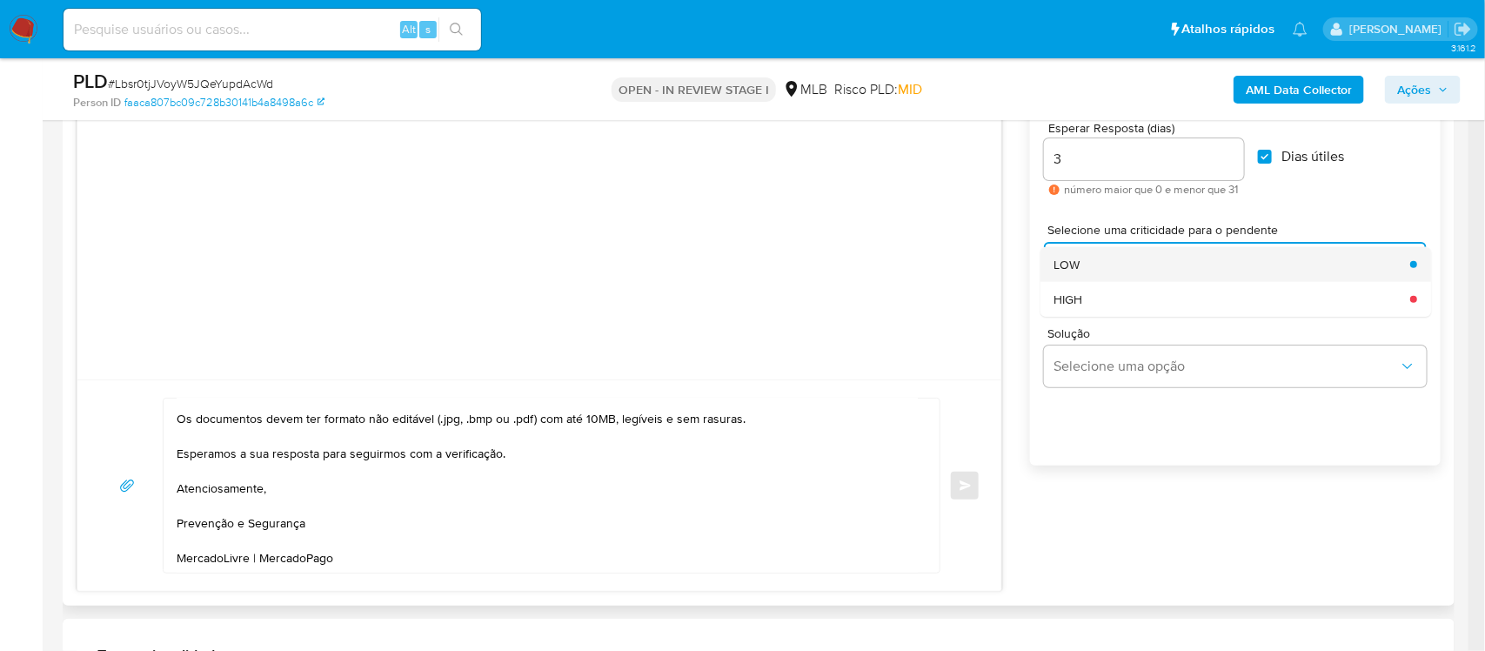
click at [1124, 259] on div "LOW" at bounding box center [1226, 264] width 345 height 35
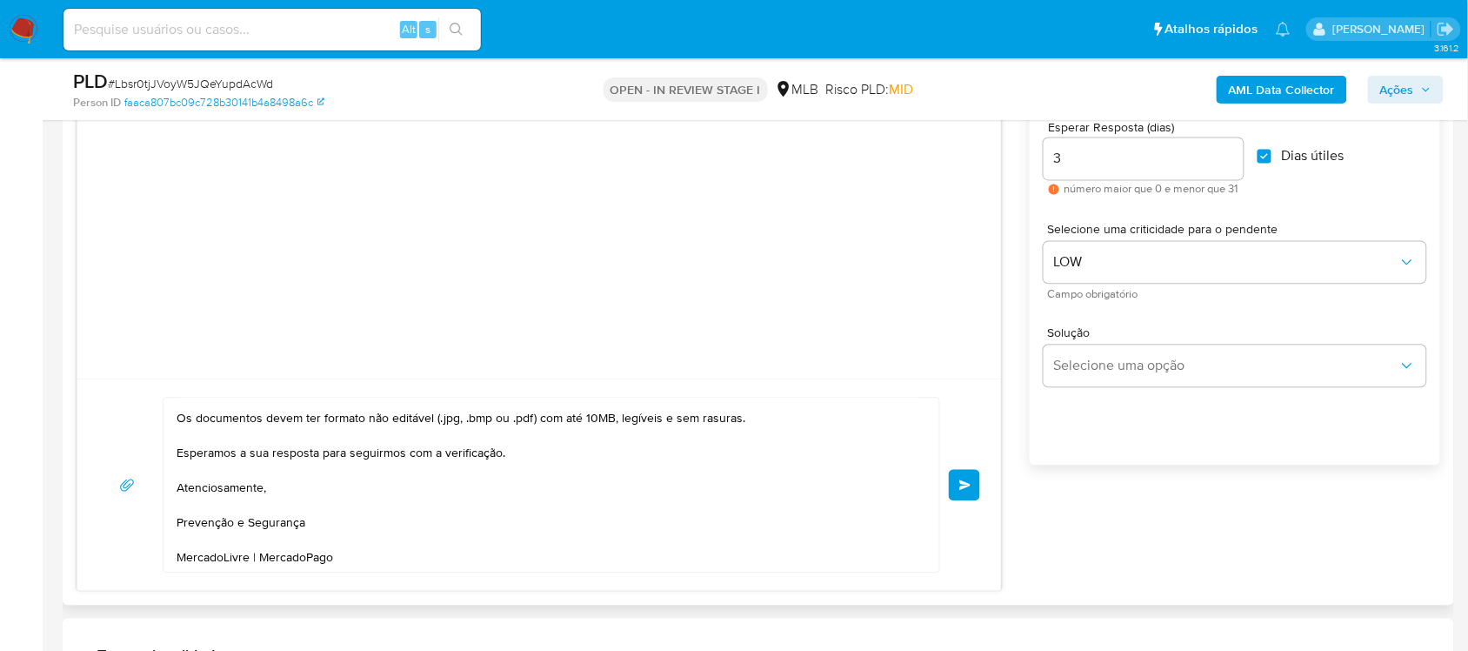
click at [957, 494] on button "common.send" at bounding box center [964, 485] width 31 height 31
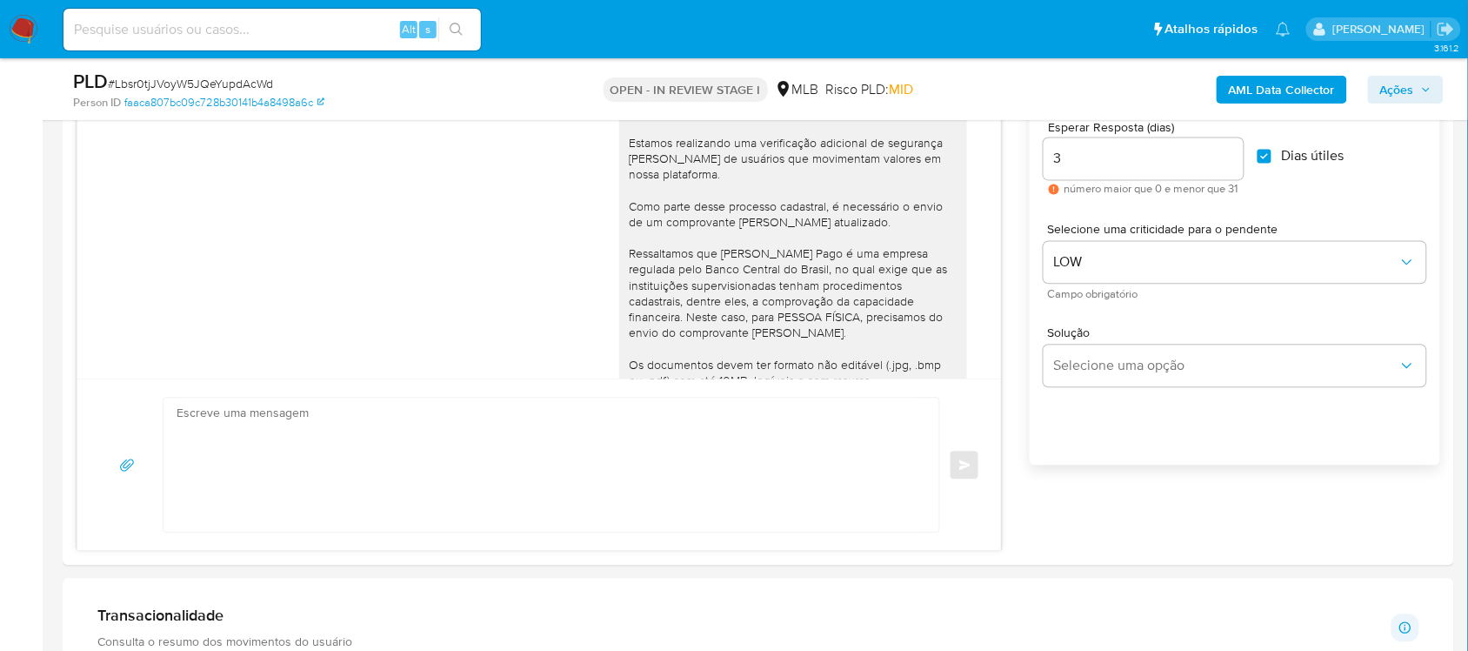
scroll to position [177, 0]
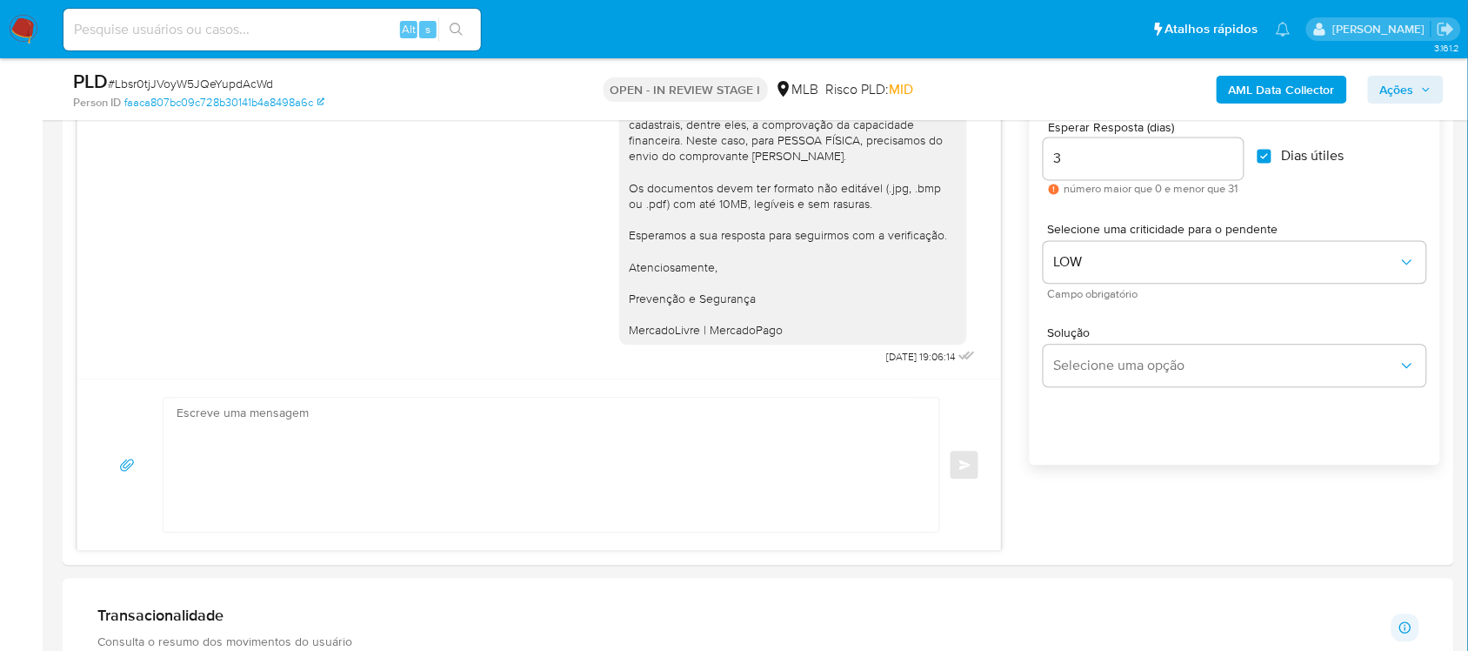
click at [231, 85] on span "# Lbsr0tjJVoyW5JQeYupdAcWd" at bounding box center [190, 83] width 165 height 17
copy span "Lbsr0tjJVoyW5JQeYupdAcWd"
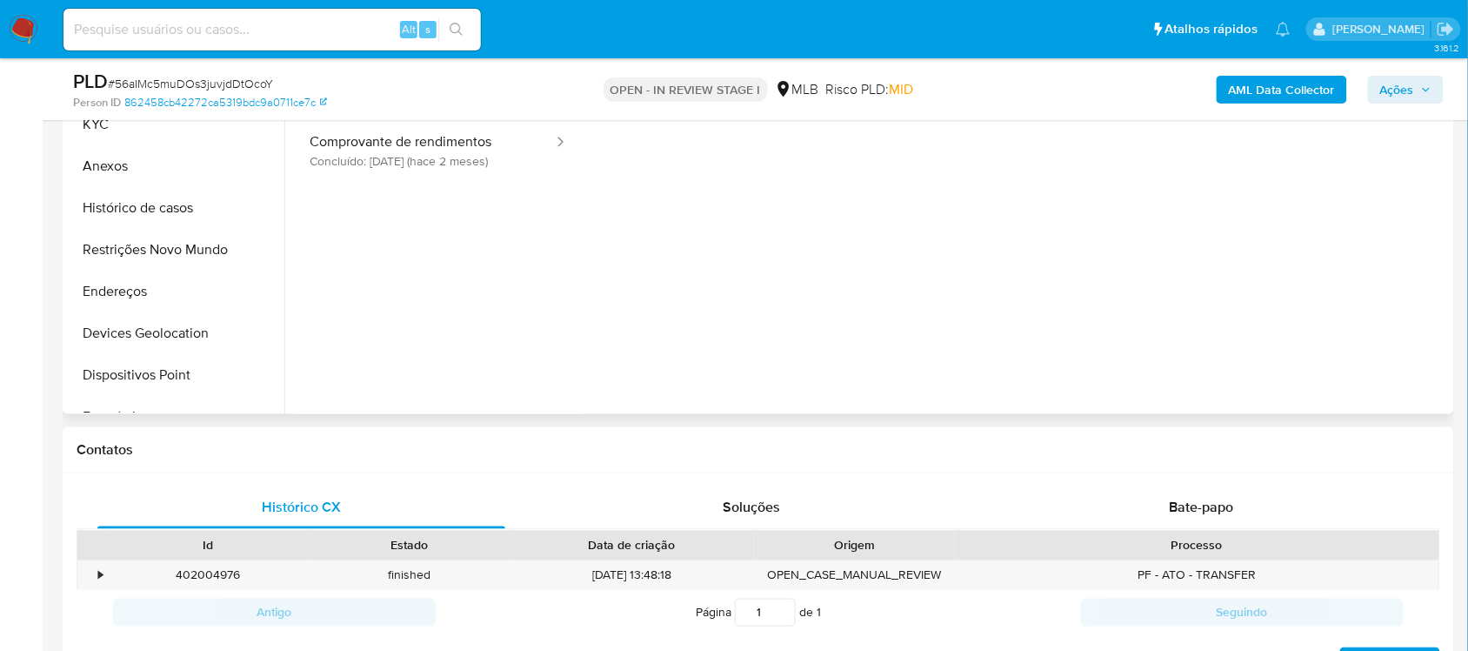
scroll to position [217, 0]
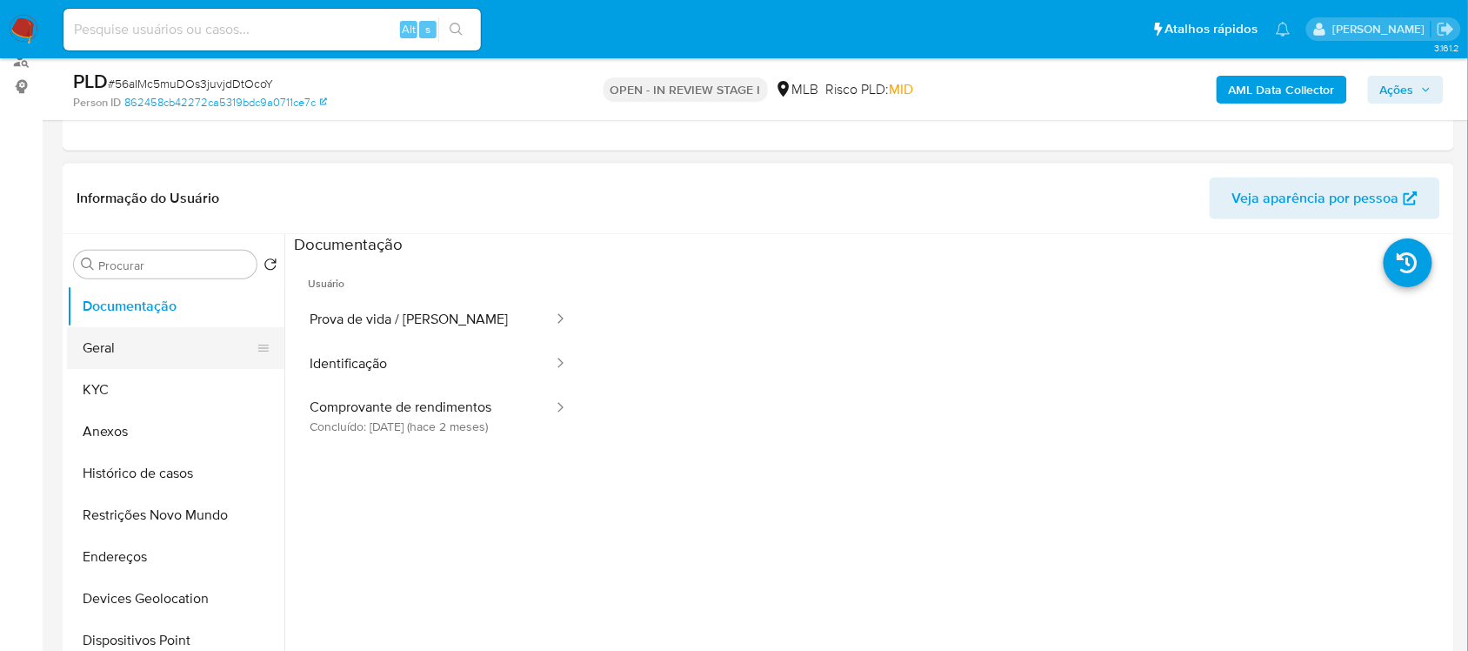
click at [175, 337] on button "Geral" at bounding box center [169, 348] width 204 height 42
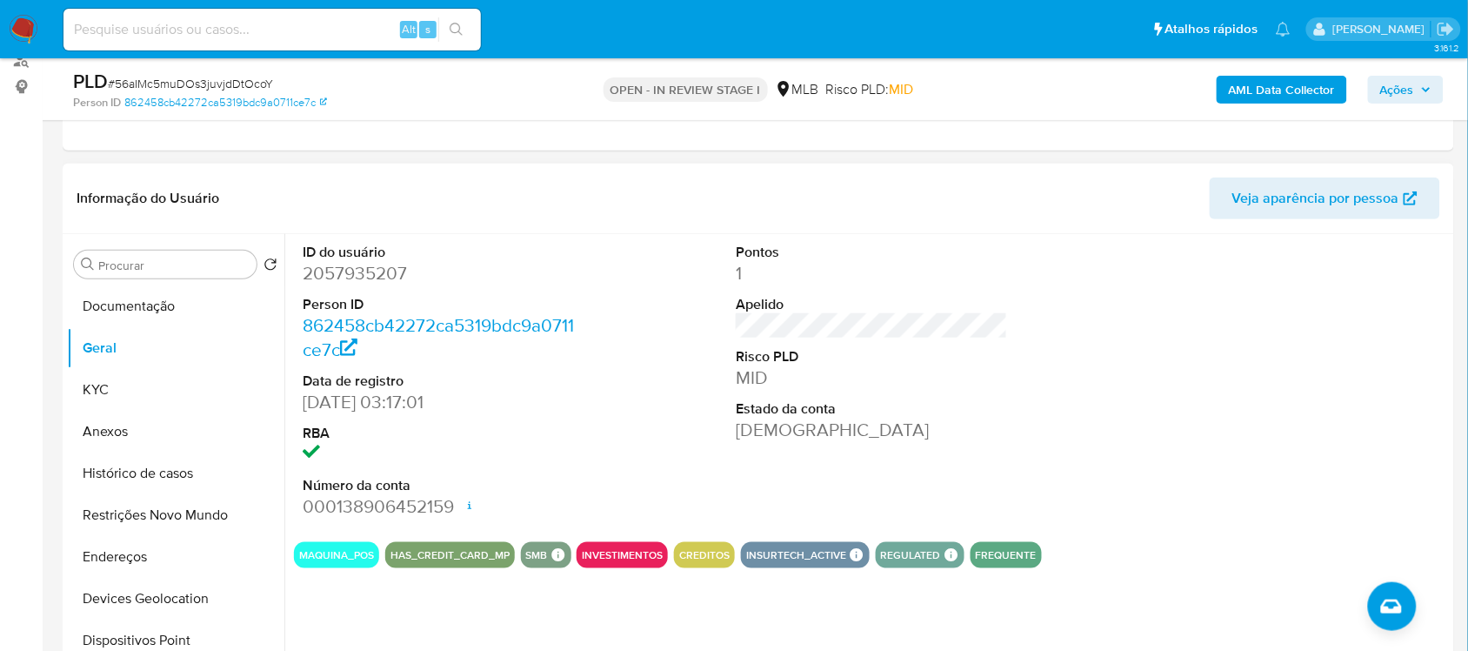
click at [359, 284] on dd "2057935207" at bounding box center [438, 273] width 271 height 24
copy dd "2057935207"
click at [67, 317] on button "Documentação" at bounding box center [169, 306] width 204 height 42
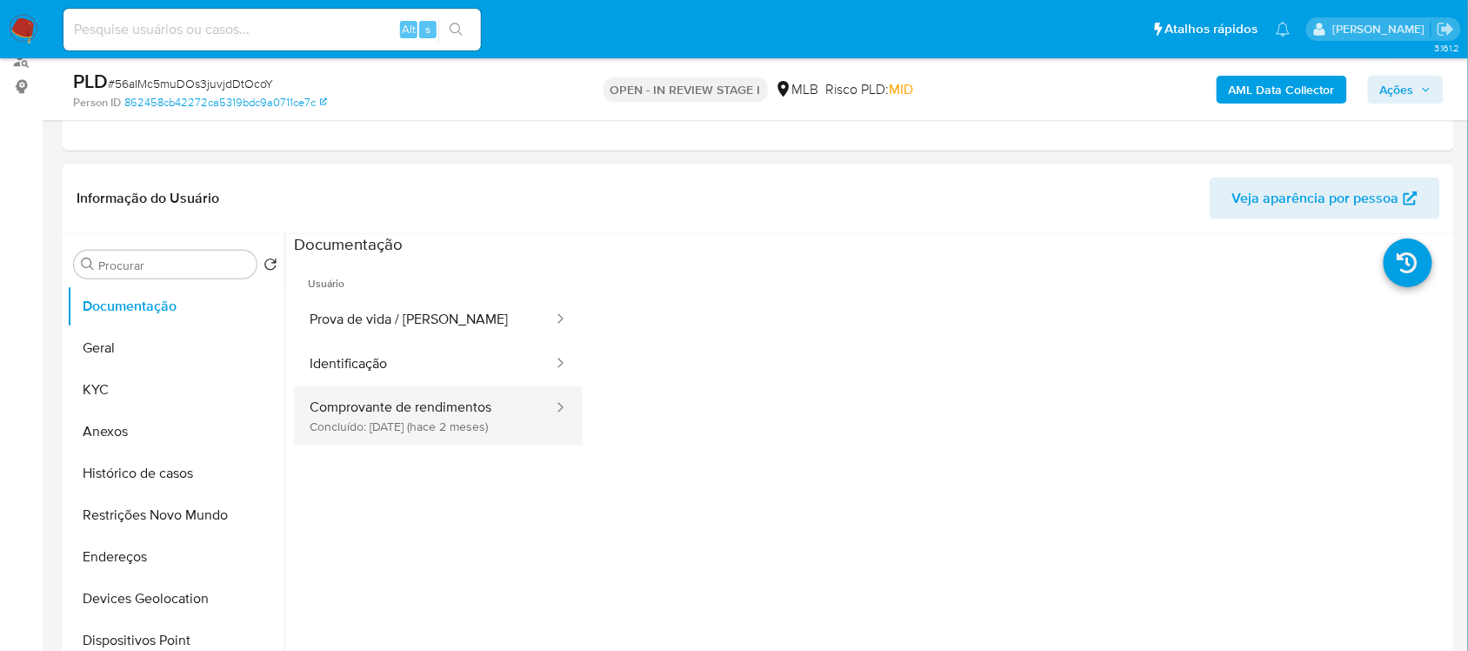
click at [441, 418] on button "Comprovante de rendimentos Concluído: [DATE] (hace 2 meses)" at bounding box center [424, 415] width 261 height 59
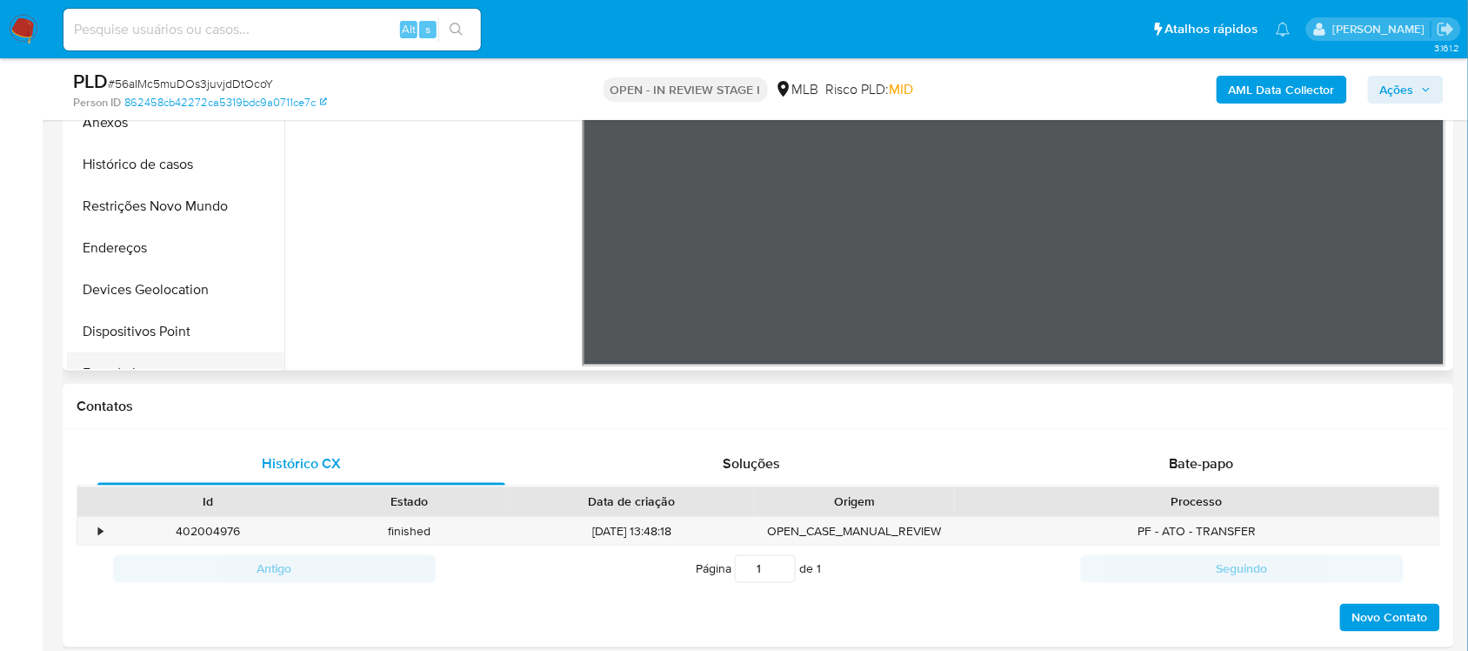
scroll to position [544, 0]
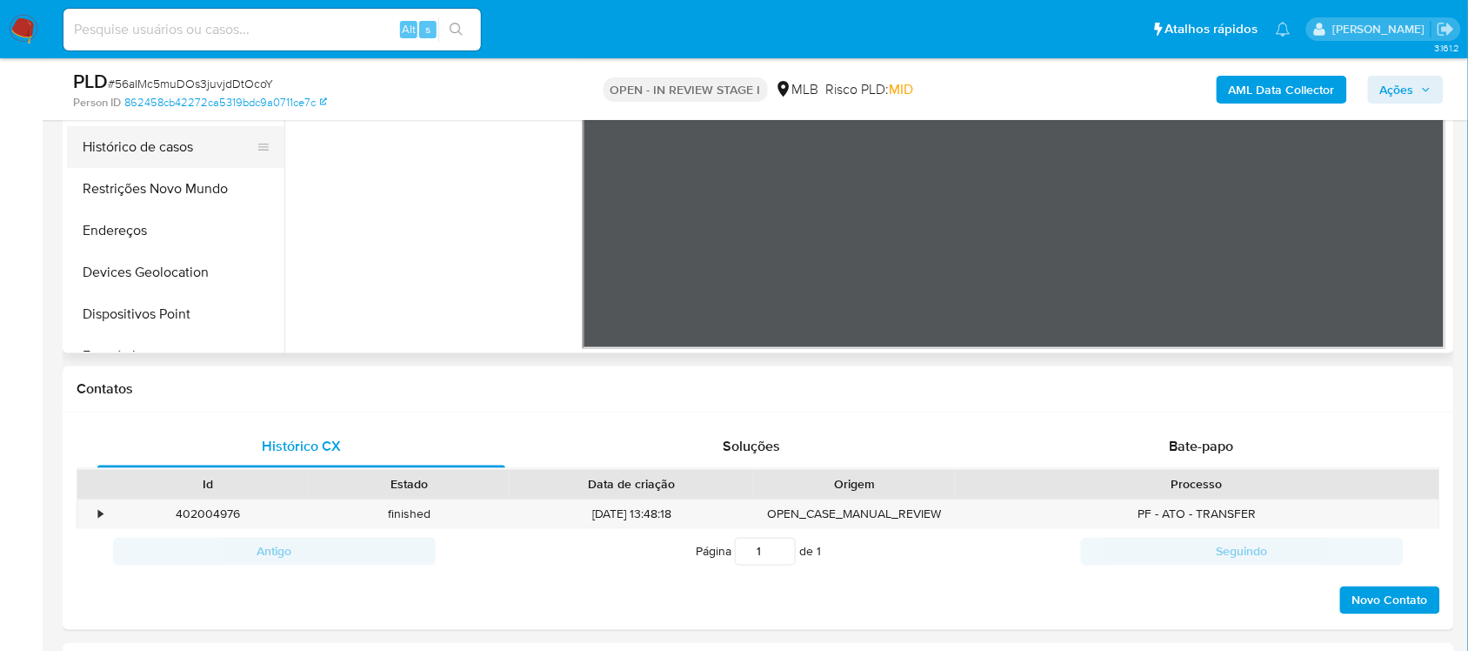
click at [174, 157] on button "Histórico de casos" at bounding box center [169, 147] width 204 height 42
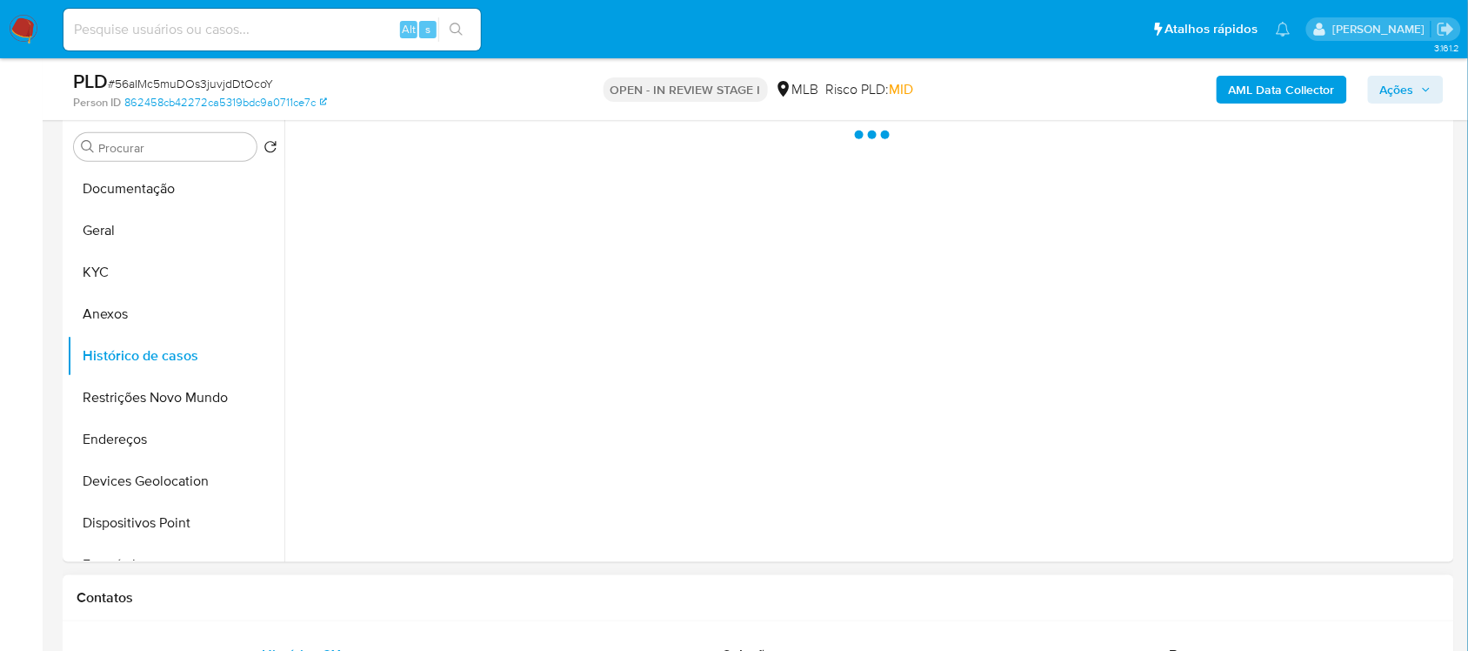
scroll to position [326, 0]
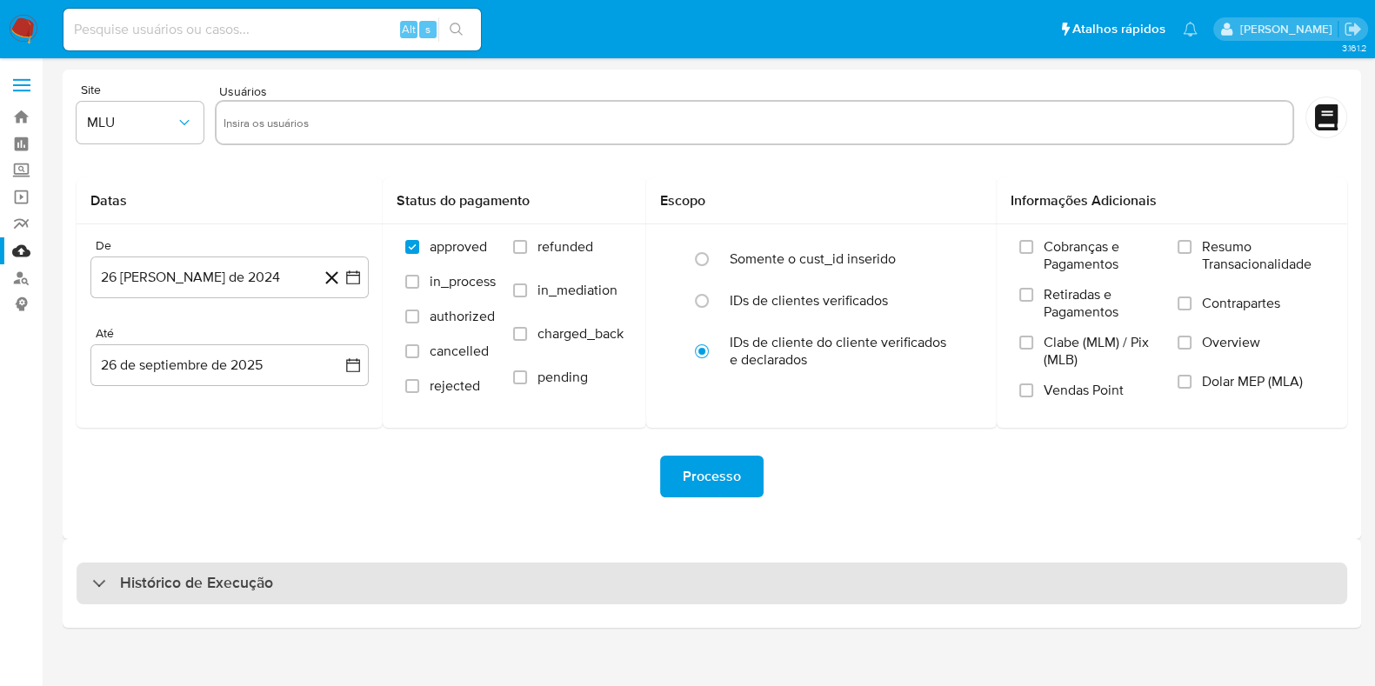
drag, startPoint x: 291, startPoint y: 583, endPoint x: 283, endPoint y: 519, distance: 64.1
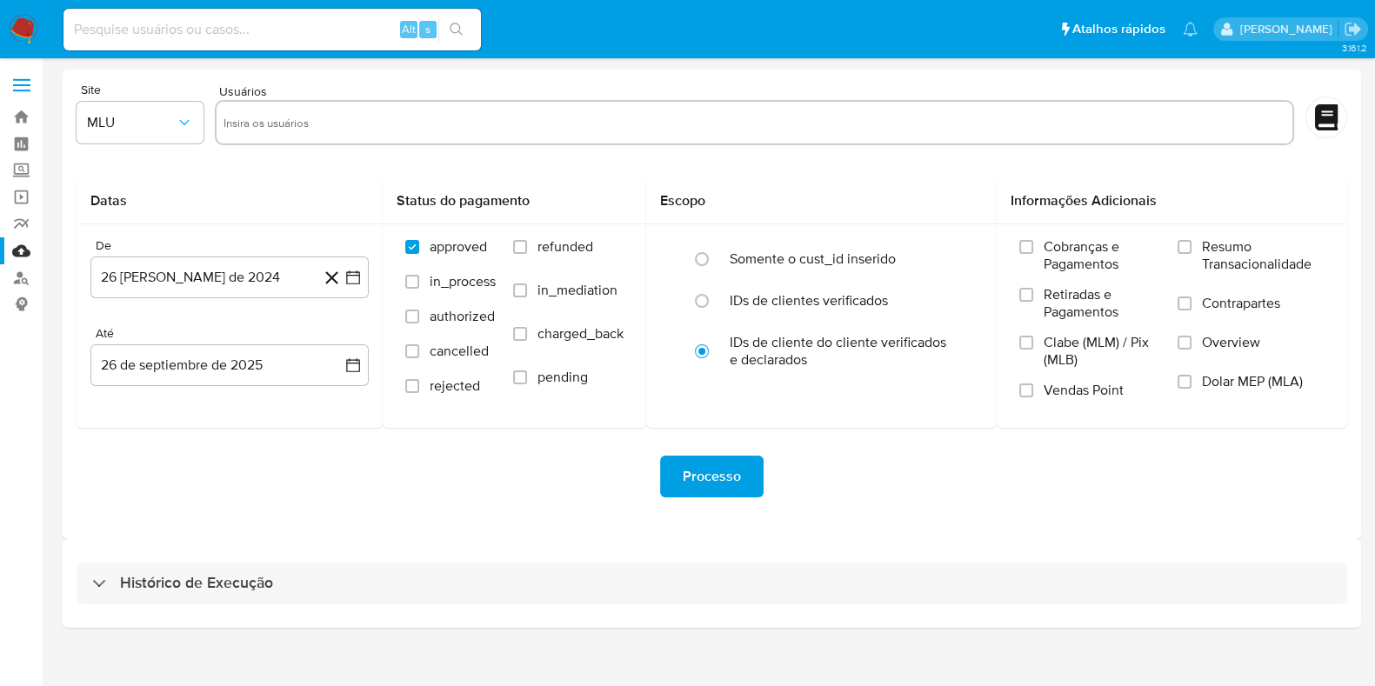
click at [291, 581] on div "Histórico de Execução" at bounding box center [712, 584] width 1271 height 42
select select "10"
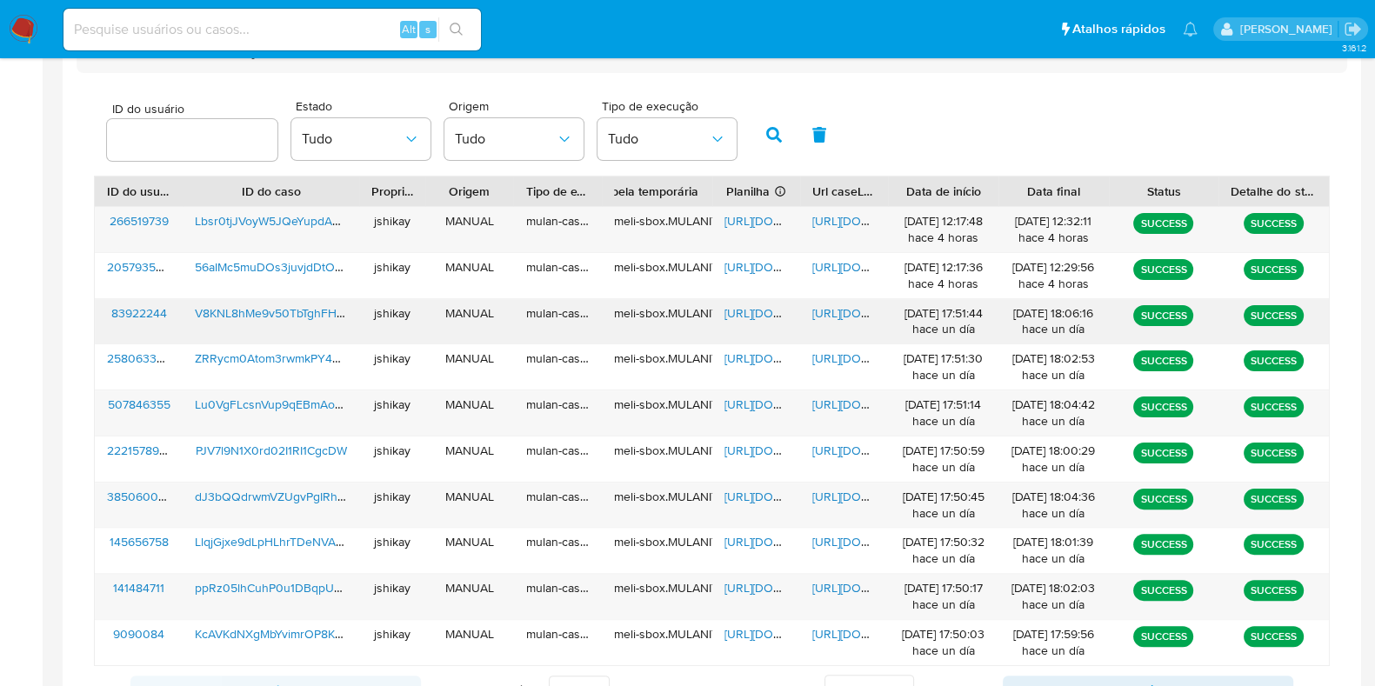
scroll to position [544, 0]
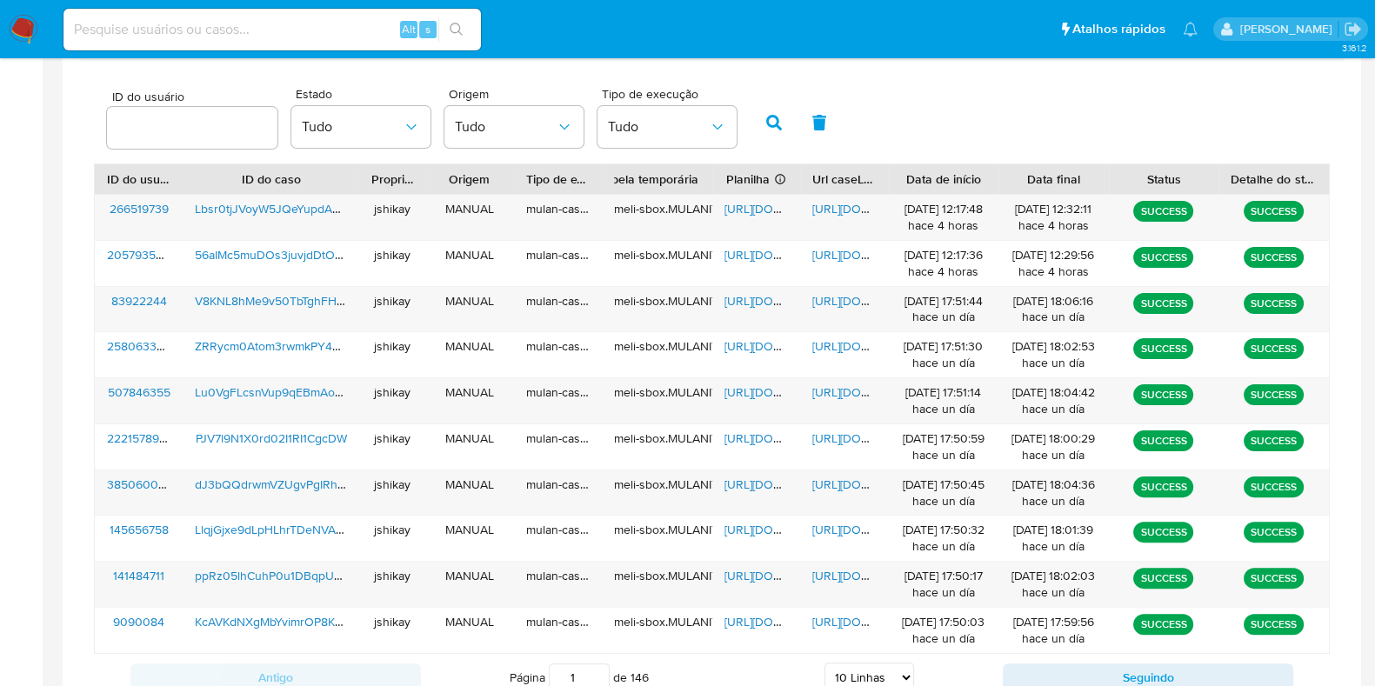
click at [897, 99] on div "ID do usuário Estado Tudo Origem Tudo Tipo de execução Tudo" at bounding box center [712, 120] width 1236 height 85
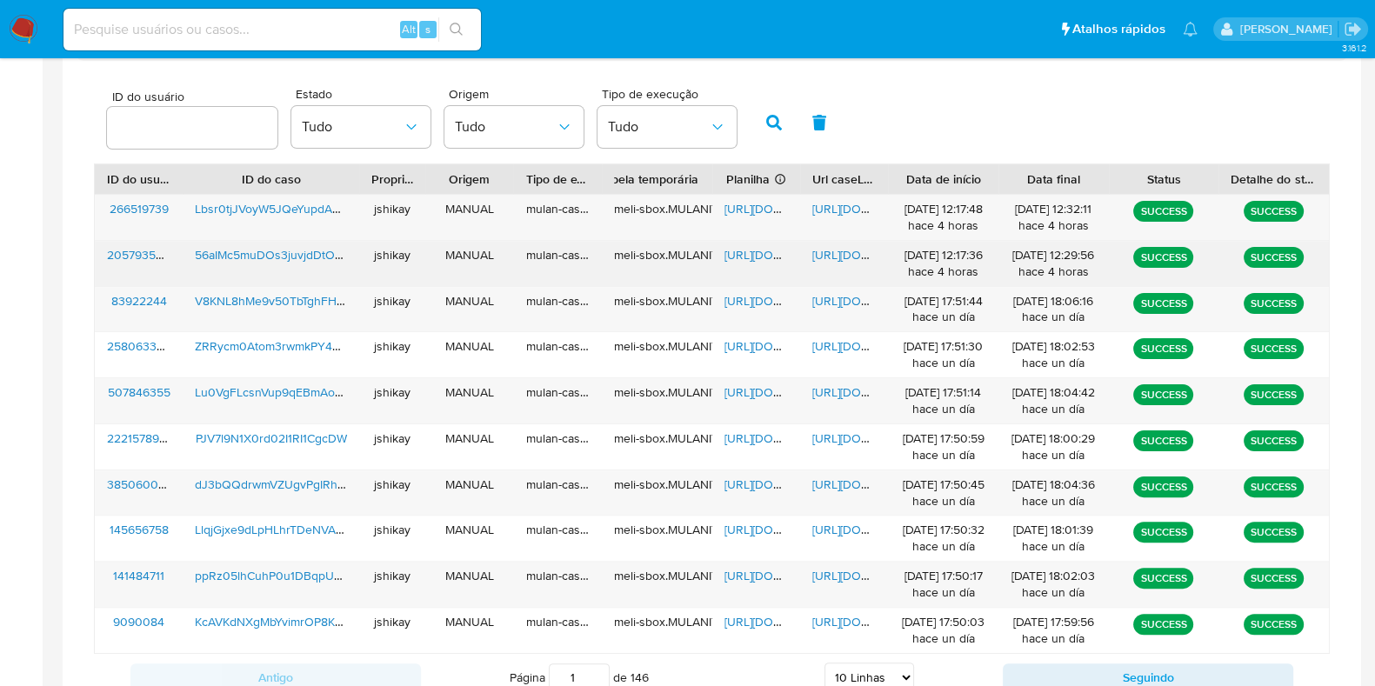
click at [765, 253] on span "[URL][DOMAIN_NAME]" at bounding box center [785, 254] width 120 height 17
click at [836, 253] on span "[URL][DOMAIN_NAME]" at bounding box center [872, 254] width 120 height 17
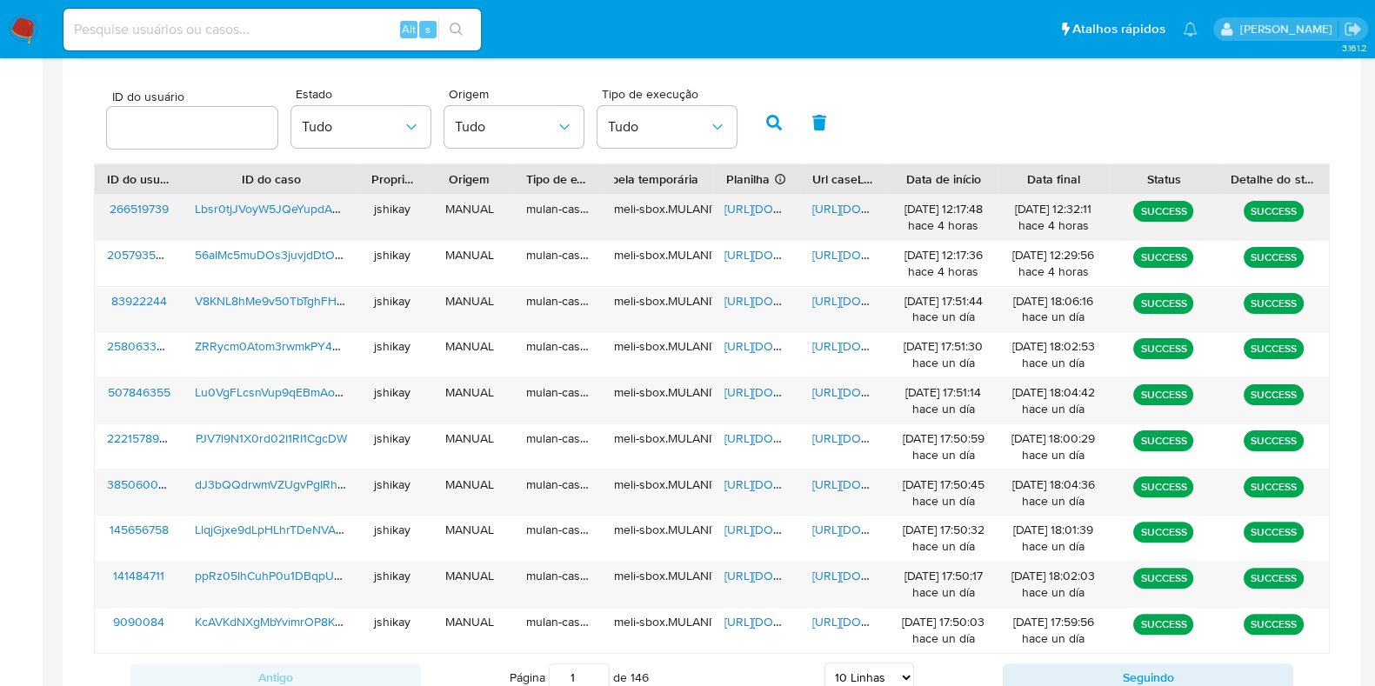
click at [748, 204] on span "https://docs.google.com/spreadsheets/d/1GEEh5hD9pe6z20X9jr2wm_eURkw5YZHUvot8nEr…" at bounding box center [785, 208] width 120 height 17
click at [842, 212] on span "https://docs.google.com/document/d/1niS5IZh00scYYY7eFJBkwYYGywFRwiYNzF4nCrL-bGQ…" at bounding box center [872, 208] width 120 height 17
click at [30, 37] on img at bounding box center [24, 30] width 30 height 30
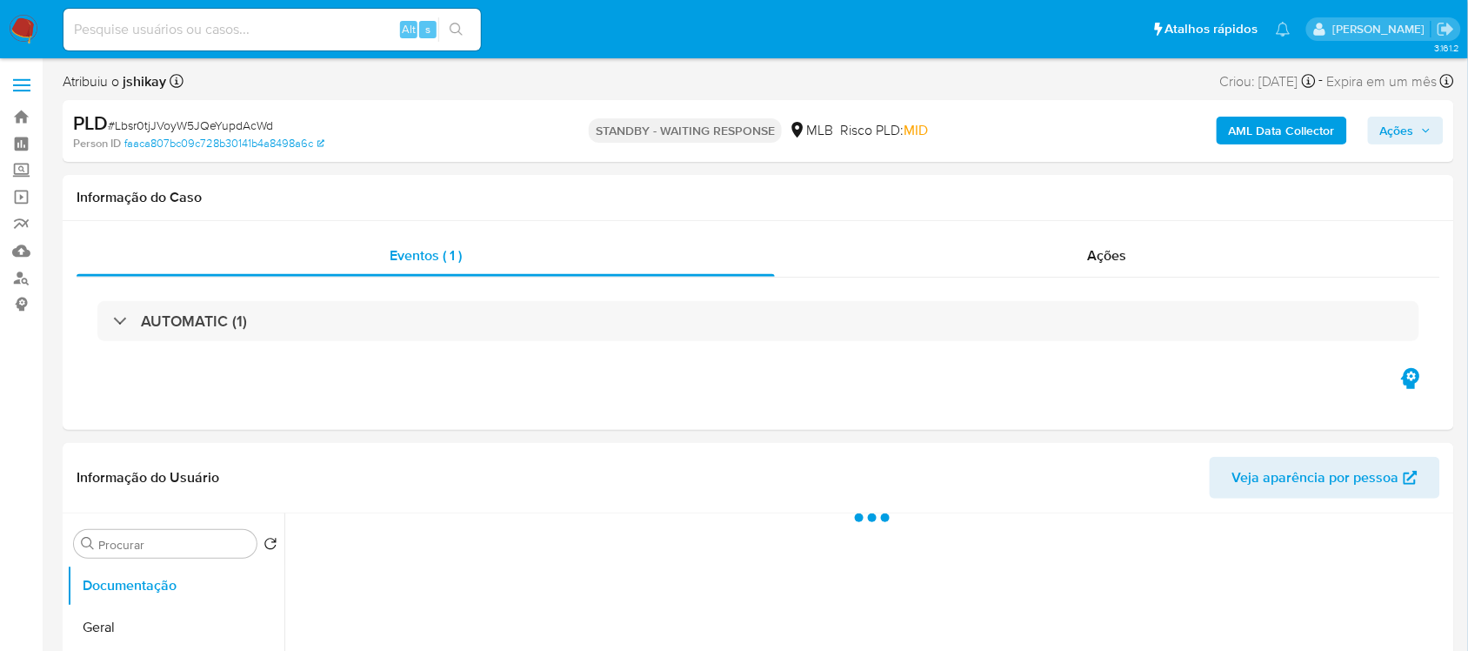
select select "10"
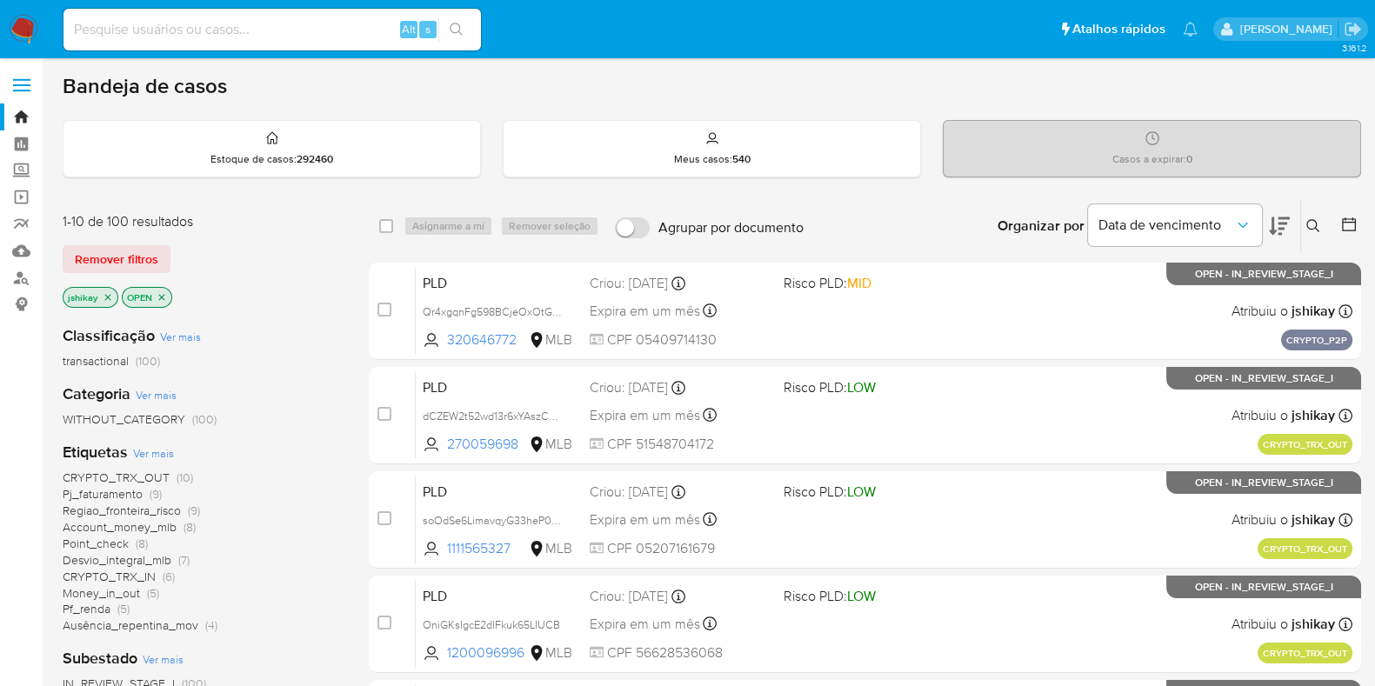
click at [163, 394] on span "Ver mais" at bounding box center [156, 395] width 41 height 16
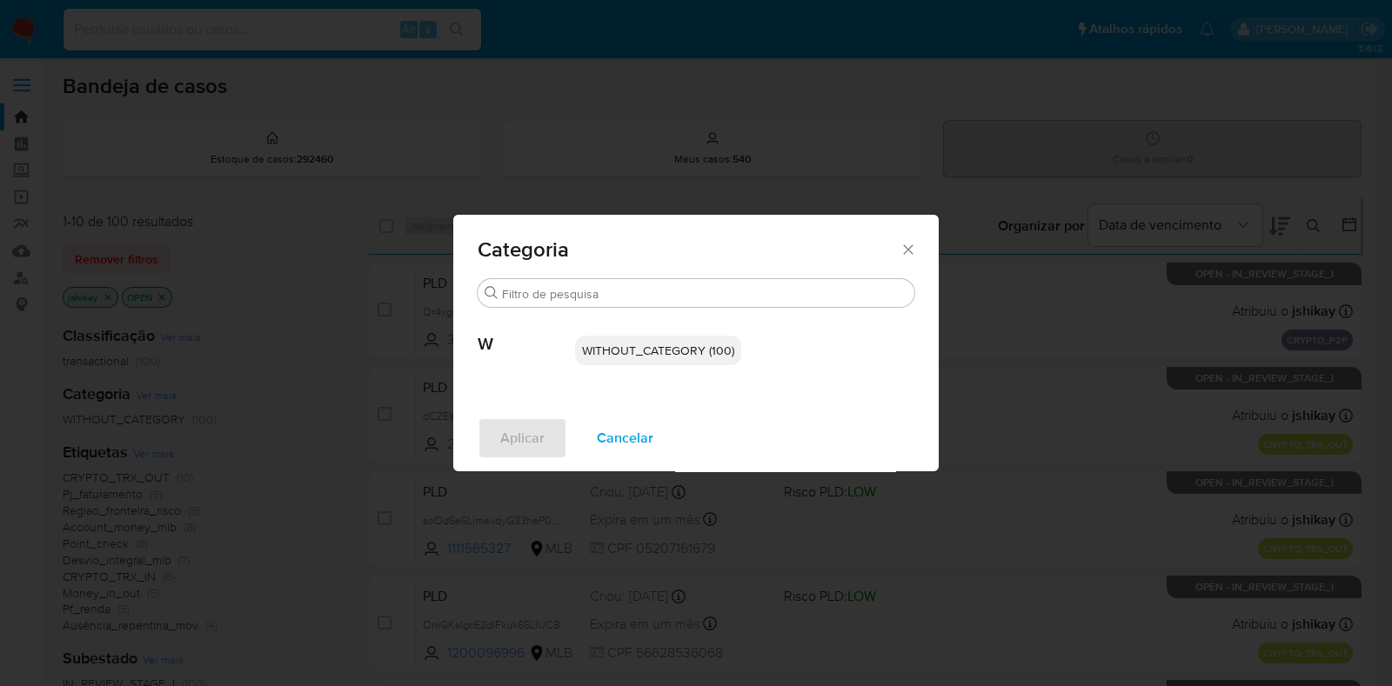
click at [910, 243] on icon "Fechar" at bounding box center [907, 249] width 17 height 17
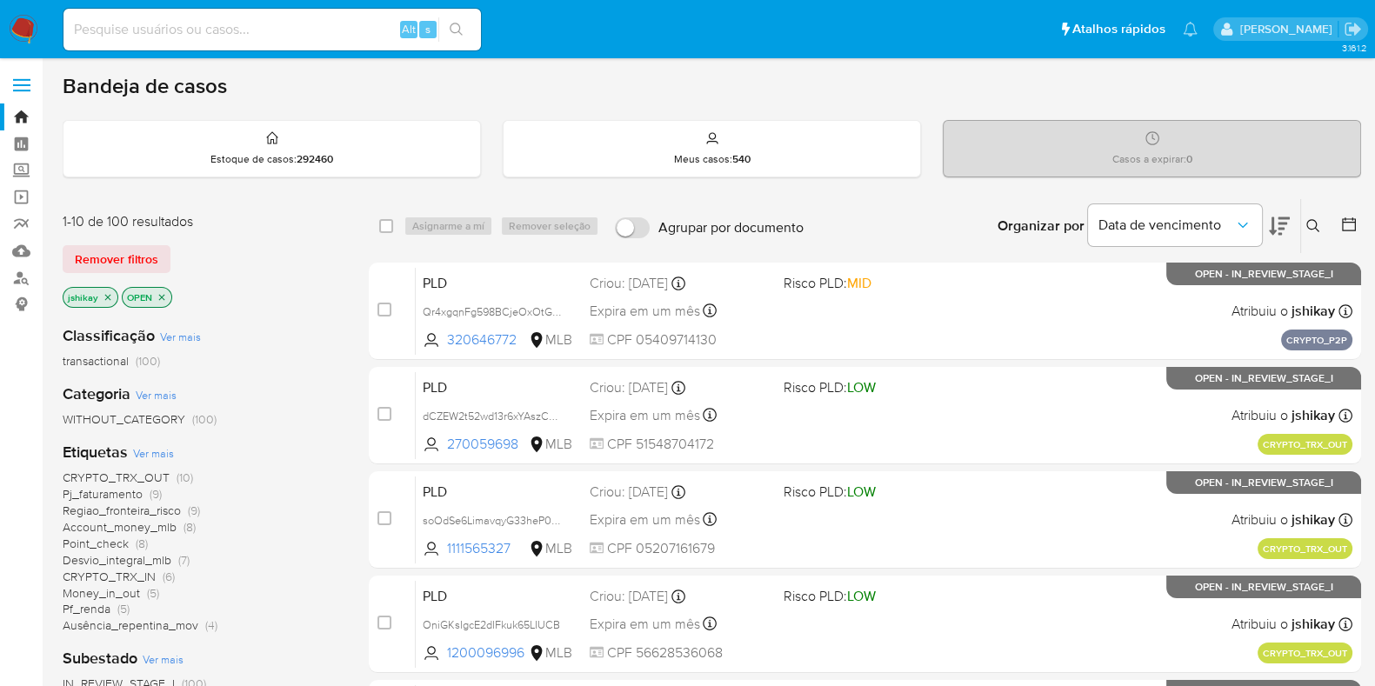
click at [161, 454] on span "Ver mais" at bounding box center [153, 453] width 41 height 16
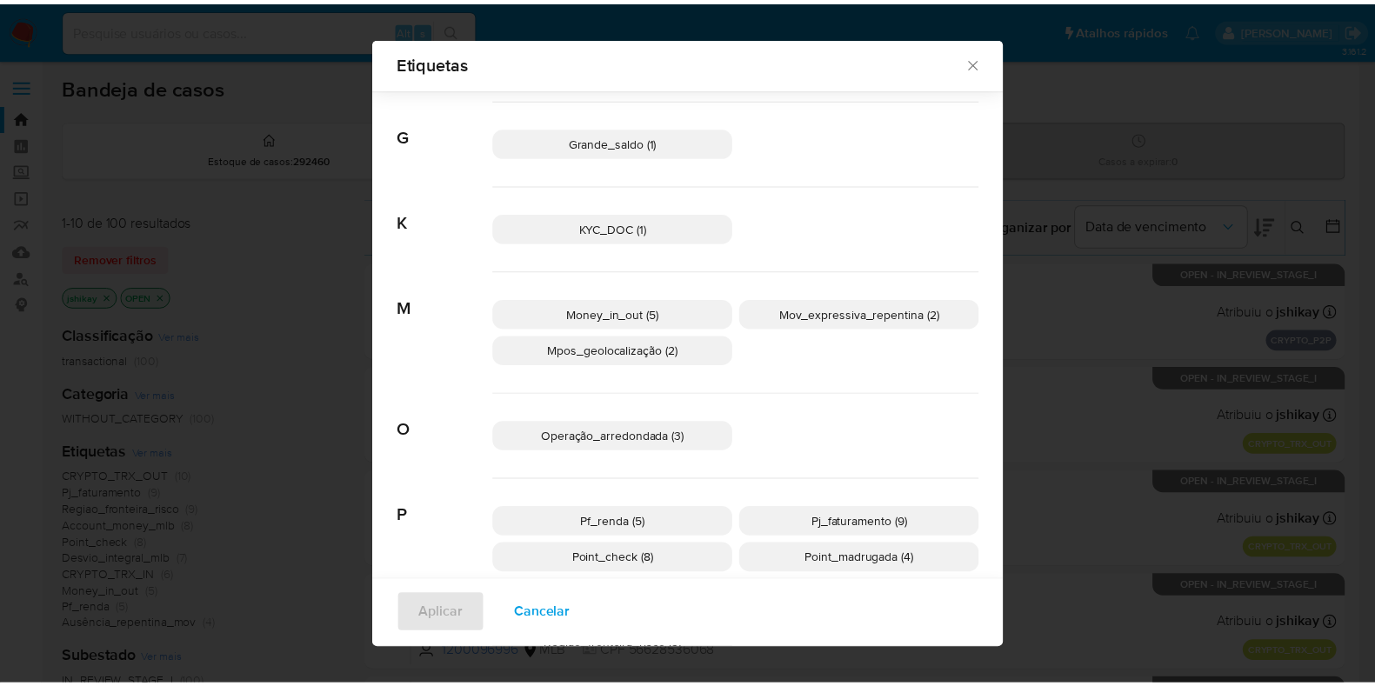
scroll to position [639, 0]
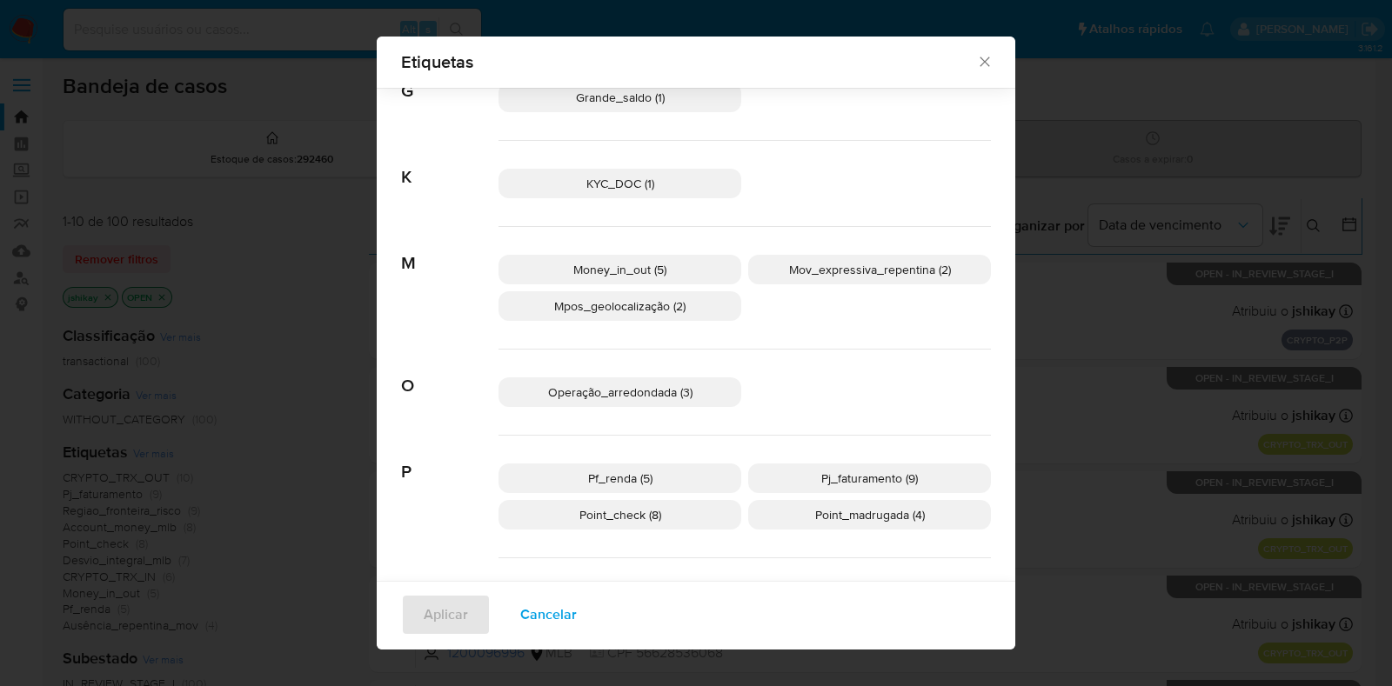
click at [641, 471] on span "Pf_renda (5)" at bounding box center [620, 478] width 64 height 17
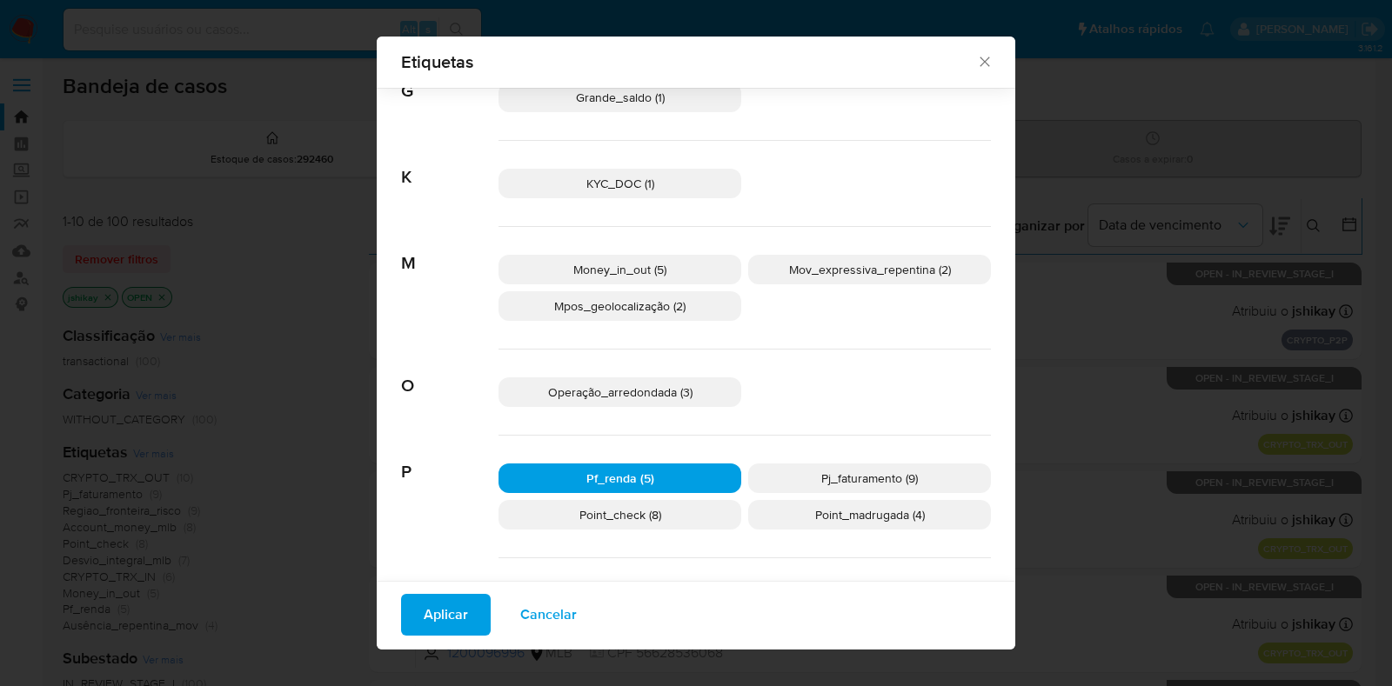
click at [446, 604] on span "Aplicar" at bounding box center [446, 615] width 44 height 38
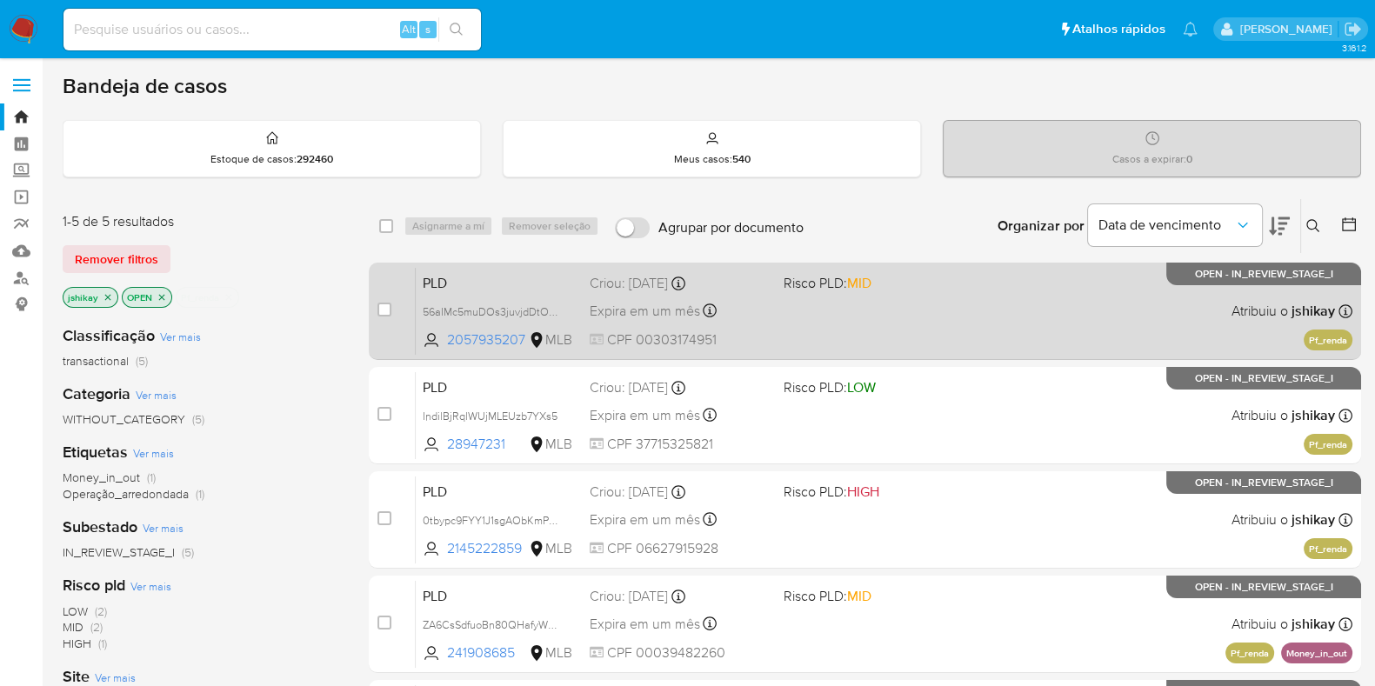
click at [873, 327] on div "PLD 56aIMc5muDOs3juvjdDtOcoY 2057935207 MLB Risco PLD: MID Criou: 12/09/2025 Cr…" at bounding box center [884, 311] width 937 height 88
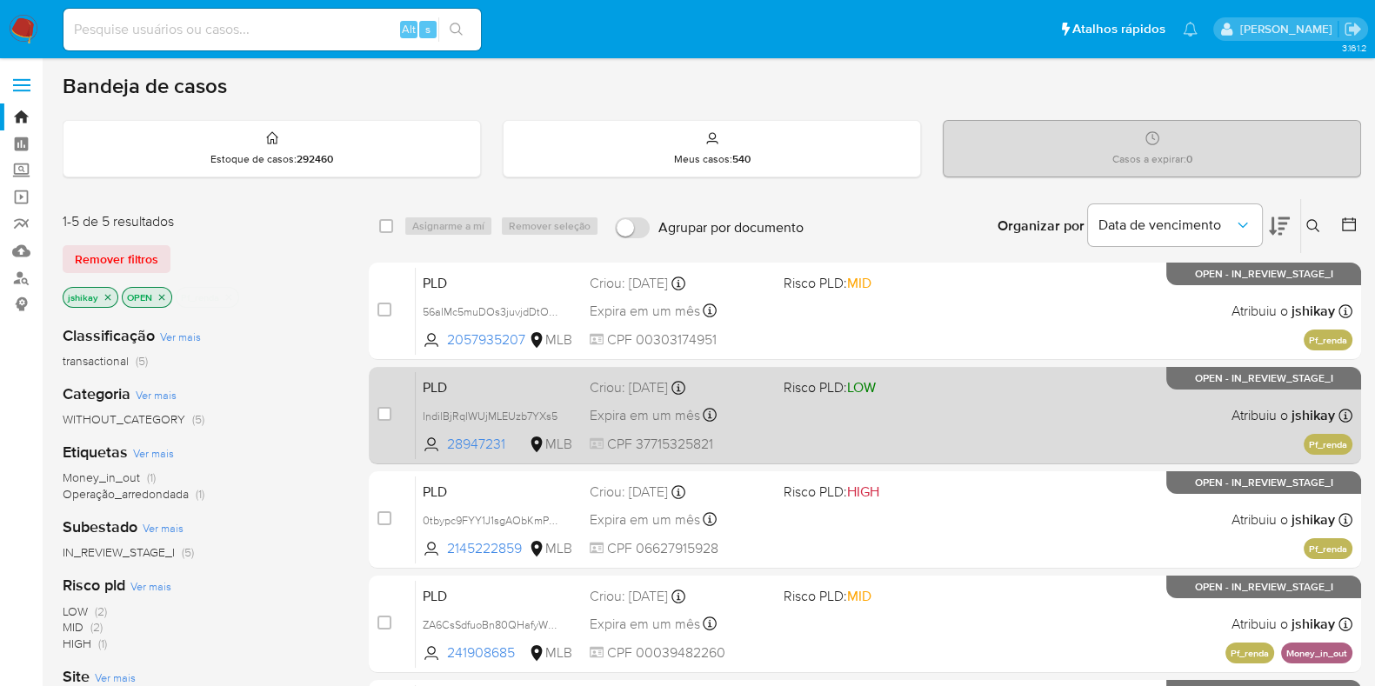
click at [875, 404] on div "PLD IndilBjRqlWUjMLEUzb7YXs5 28947231 MLB Risco PLD: LOW Criou: 12/09/2025 Crio…" at bounding box center [884, 415] width 937 height 88
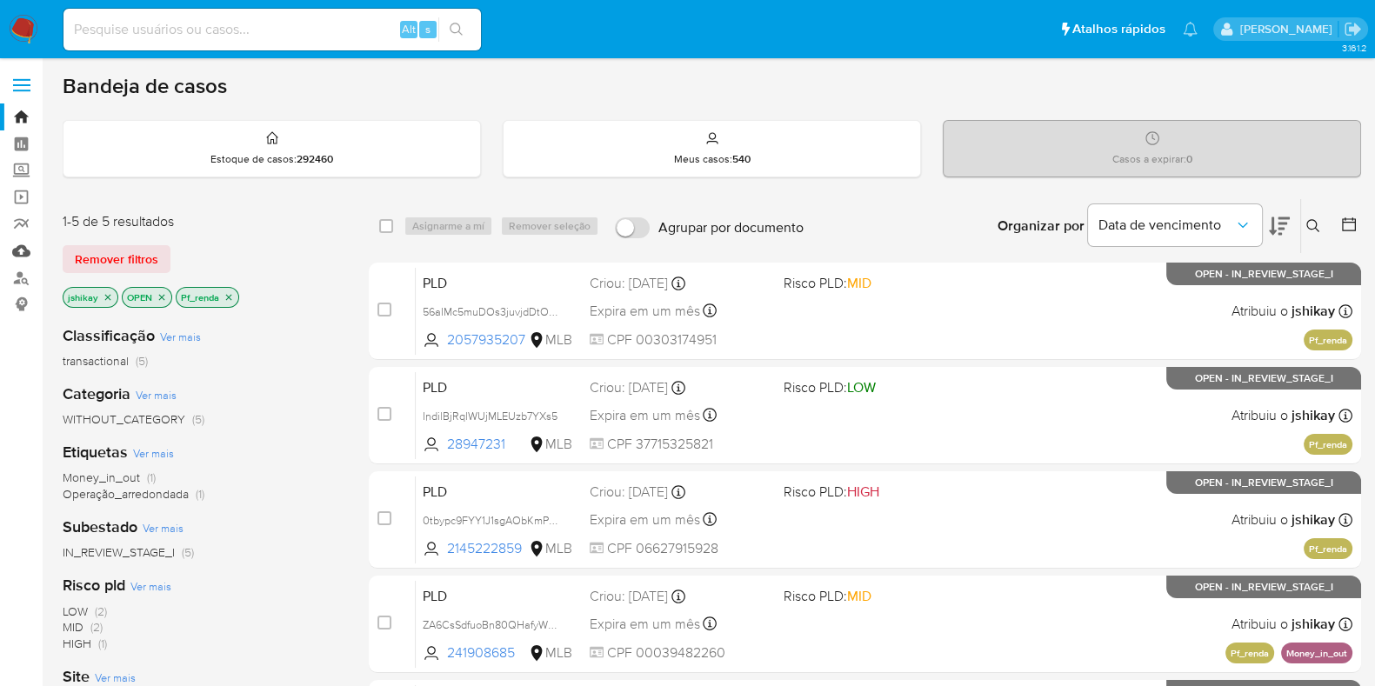
click at [22, 244] on link "Mulan" at bounding box center [103, 250] width 207 height 27
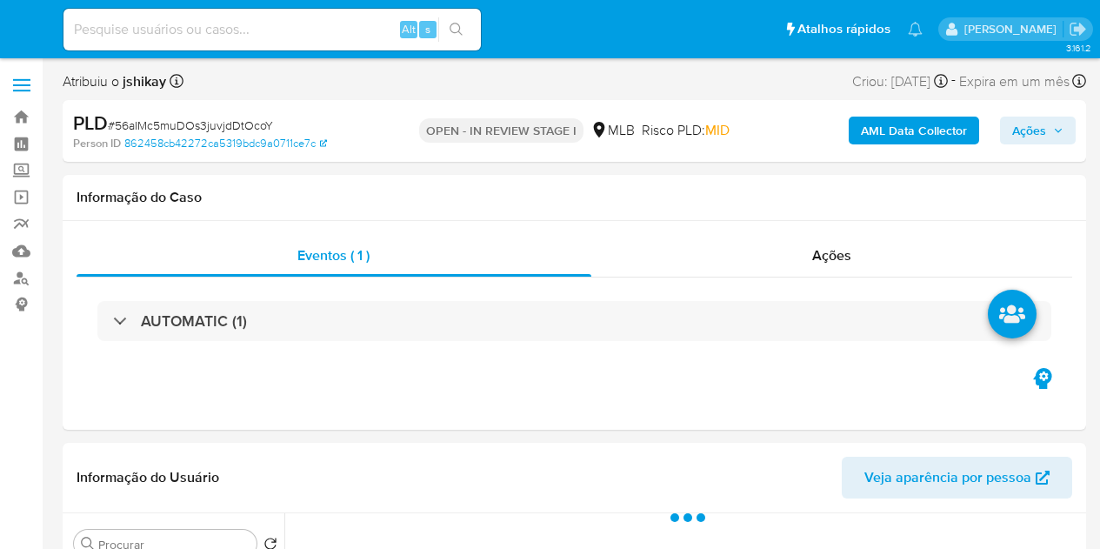
select select "10"
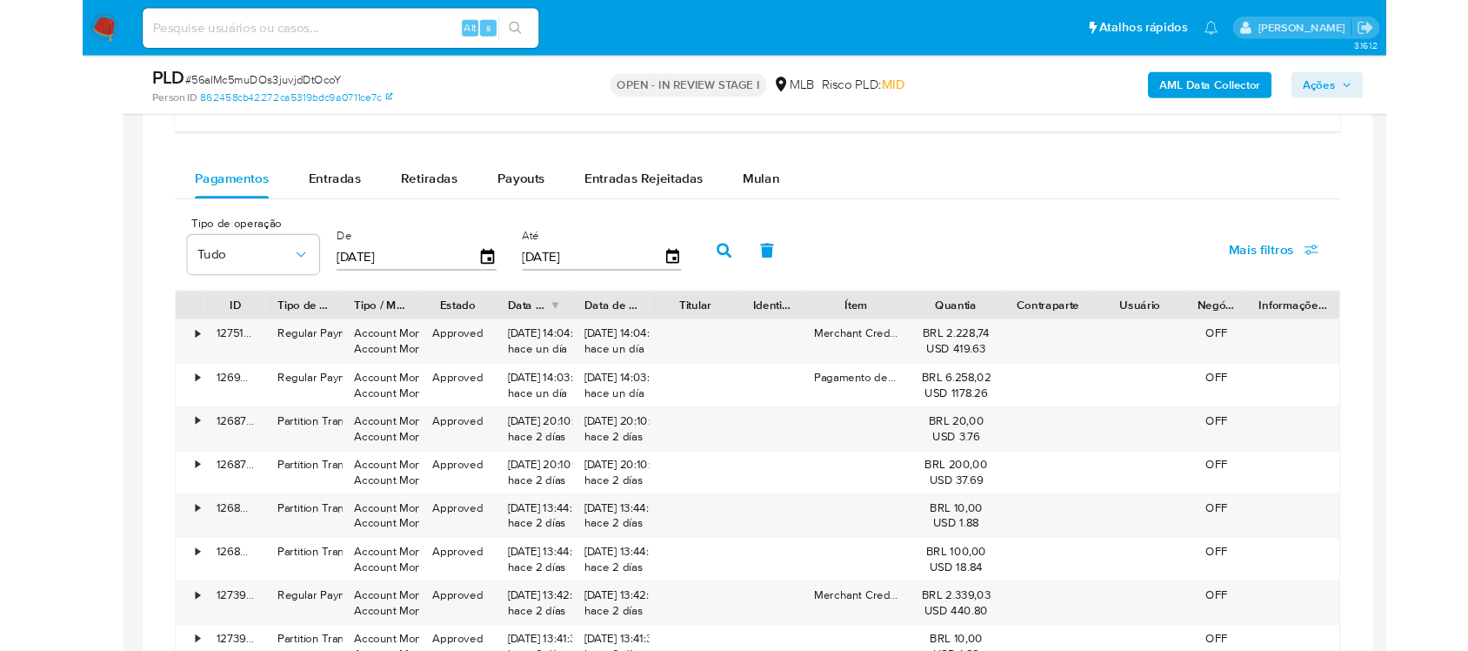
scroll to position [1305, 0]
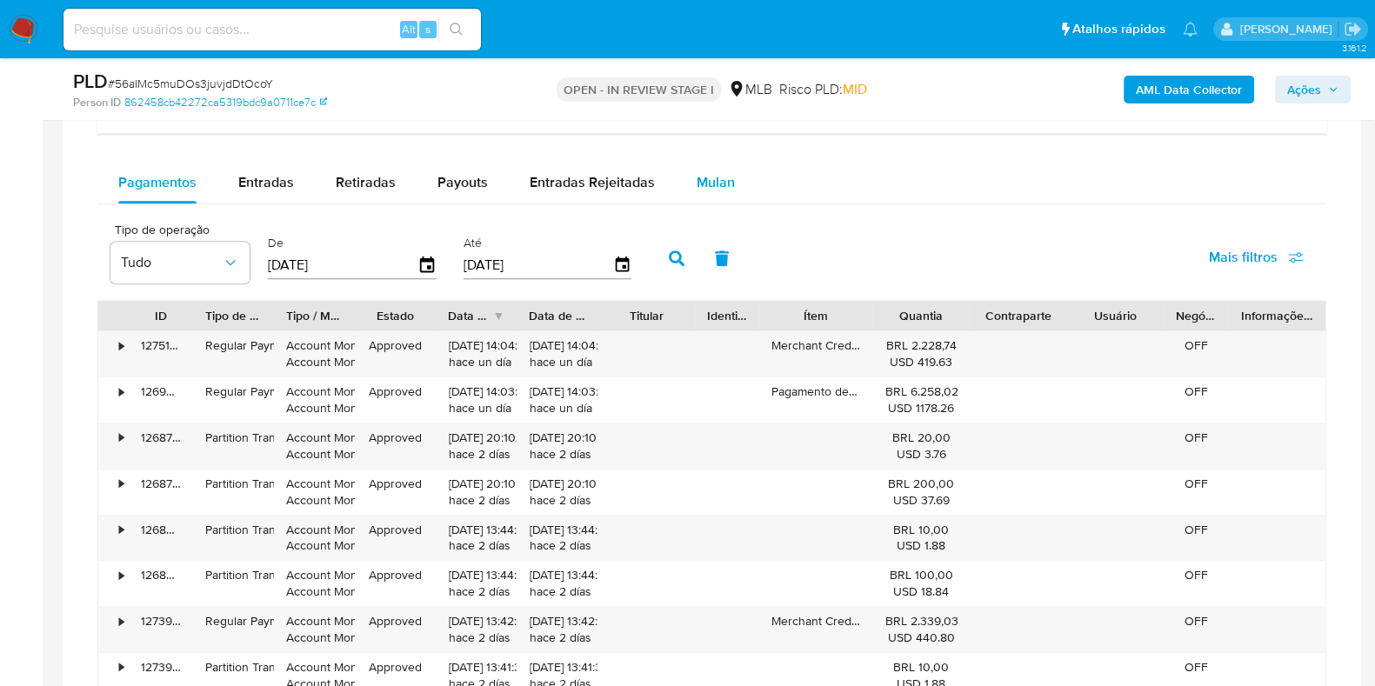
click at [701, 168] on div "Mulan" at bounding box center [716, 183] width 38 height 42
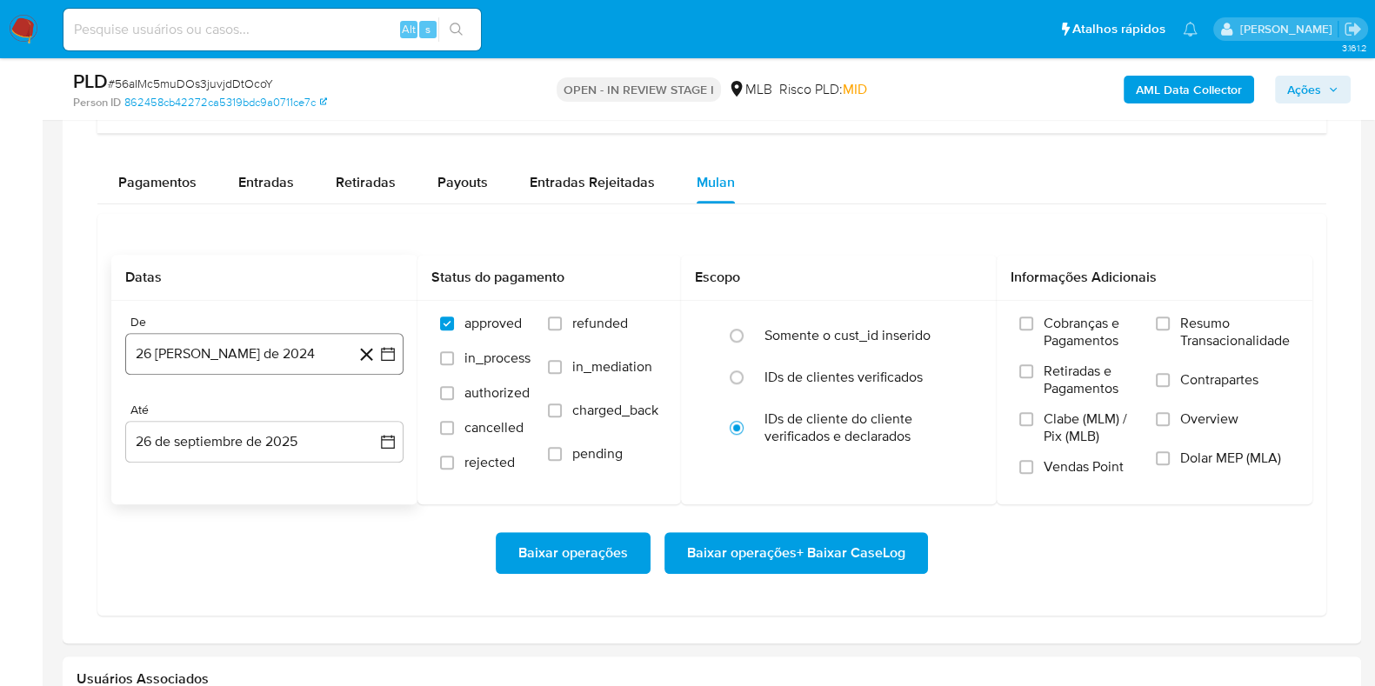
click at [399, 350] on button "26 [PERSON_NAME] de 2024" at bounding box center [264, 354] width 278 height 42
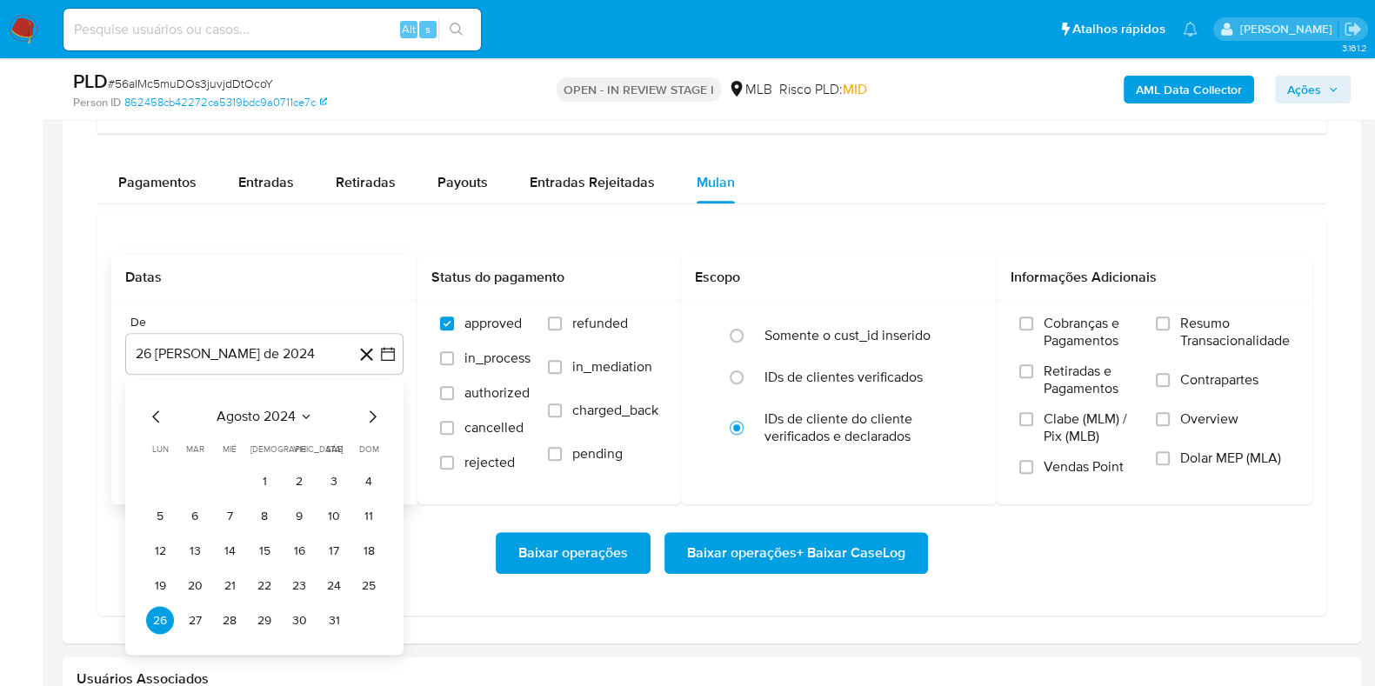
click at [285, 409] on span "agosto 2024" at bounding box center [256, 417] width 79 height 17
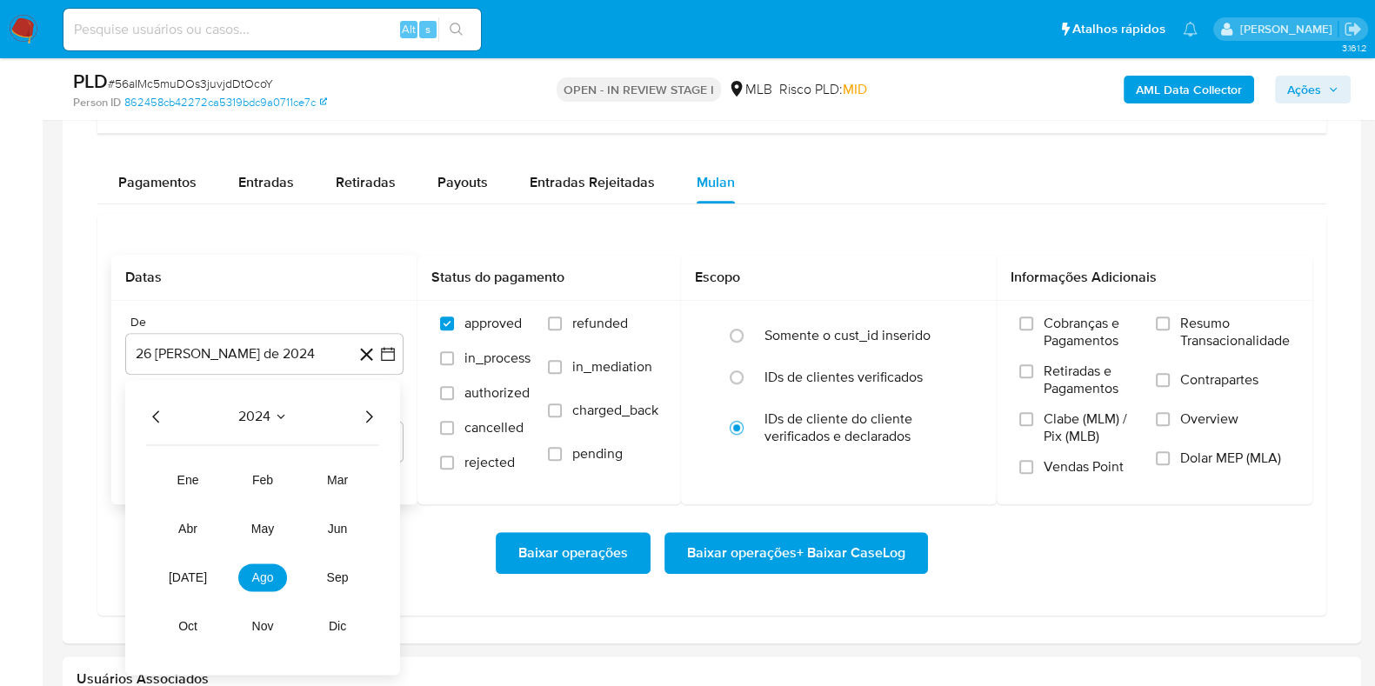
click at [364, 420] on icon "Año siguiente" at bounding box center [368, 417] width 21 height 21
click at [251, 548] on button "ago" at bounding box center [262, 579] width 49 height 28
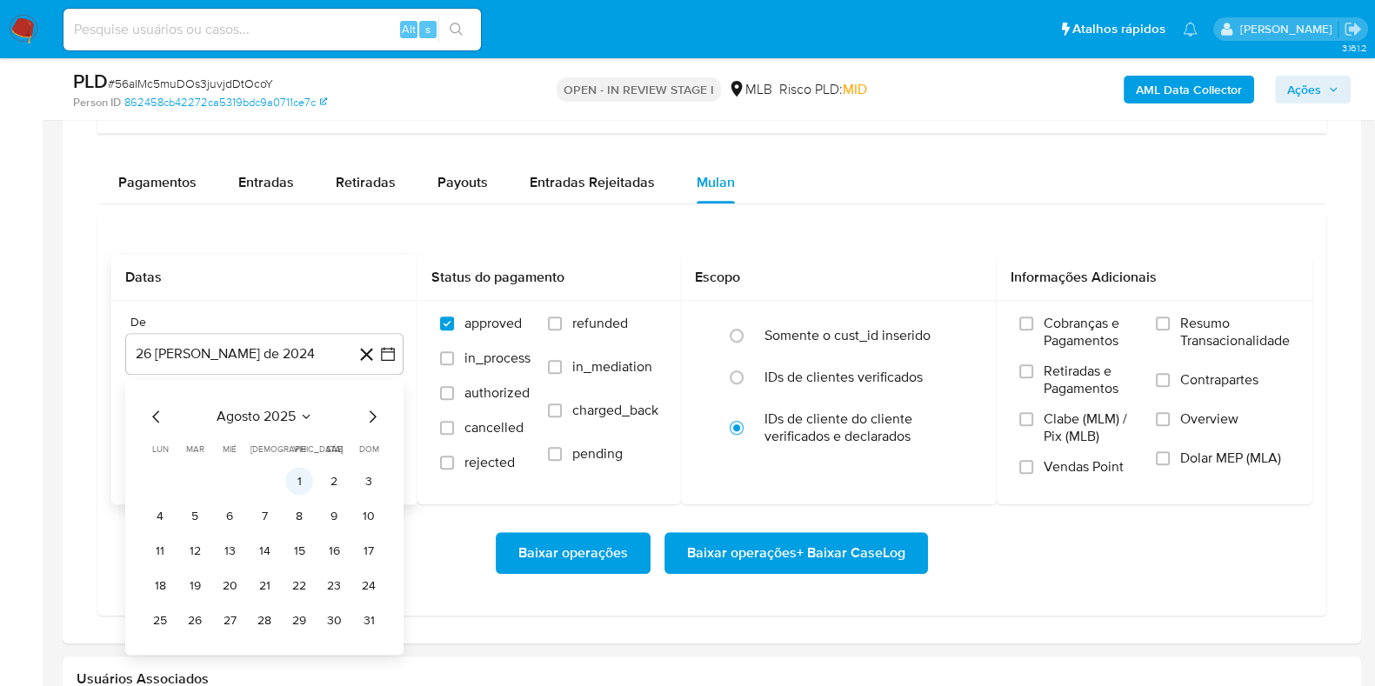
click at [296, 483] on button "1" at bounding box center [299, 482] width 28 height 28
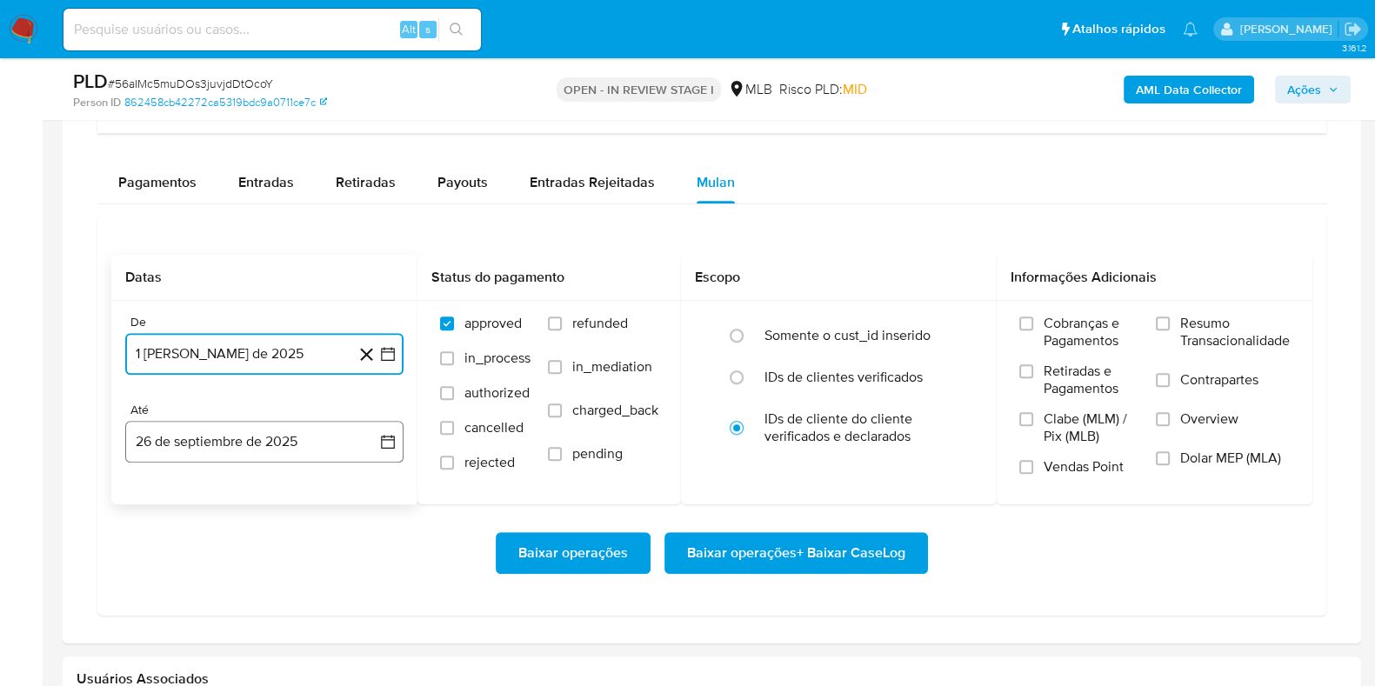
click at [395, 444] on icon "button" at bounding box center [387, 441] width 17 height 17
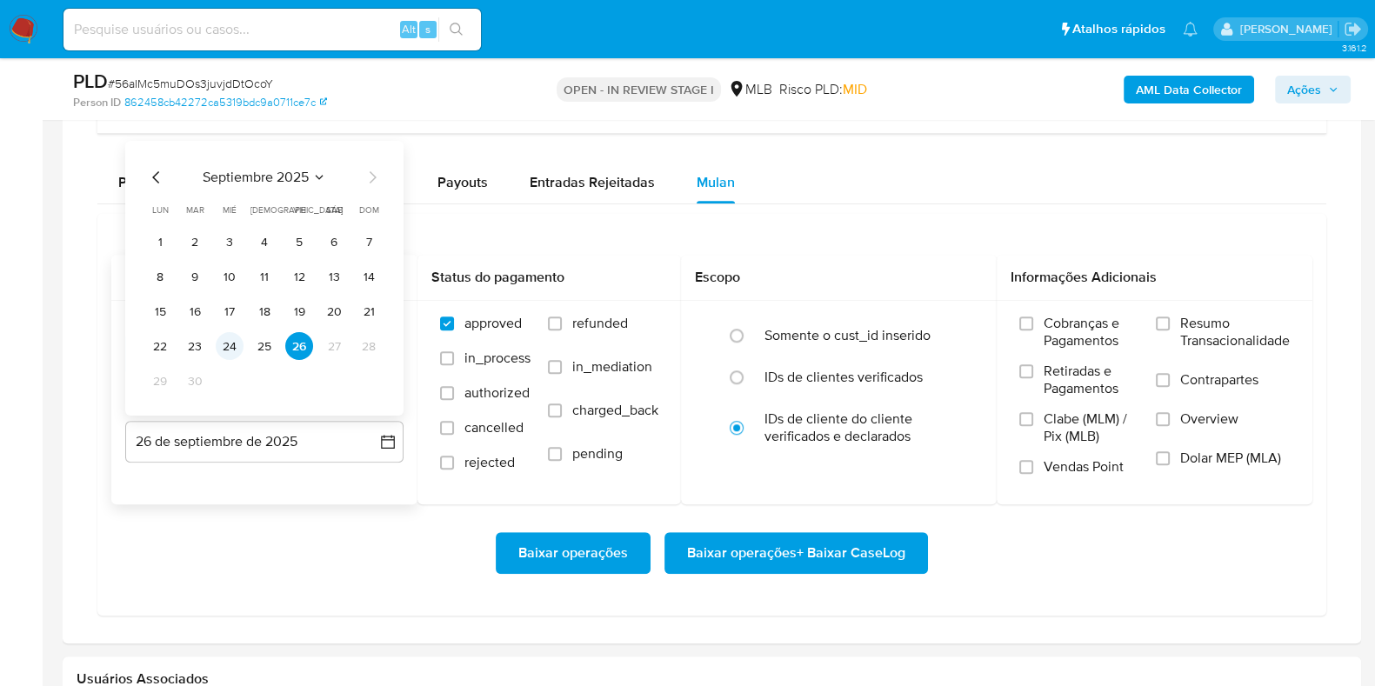
click at [226, 343] on button "24" at bounding box center [230, 346] width 28 height 28
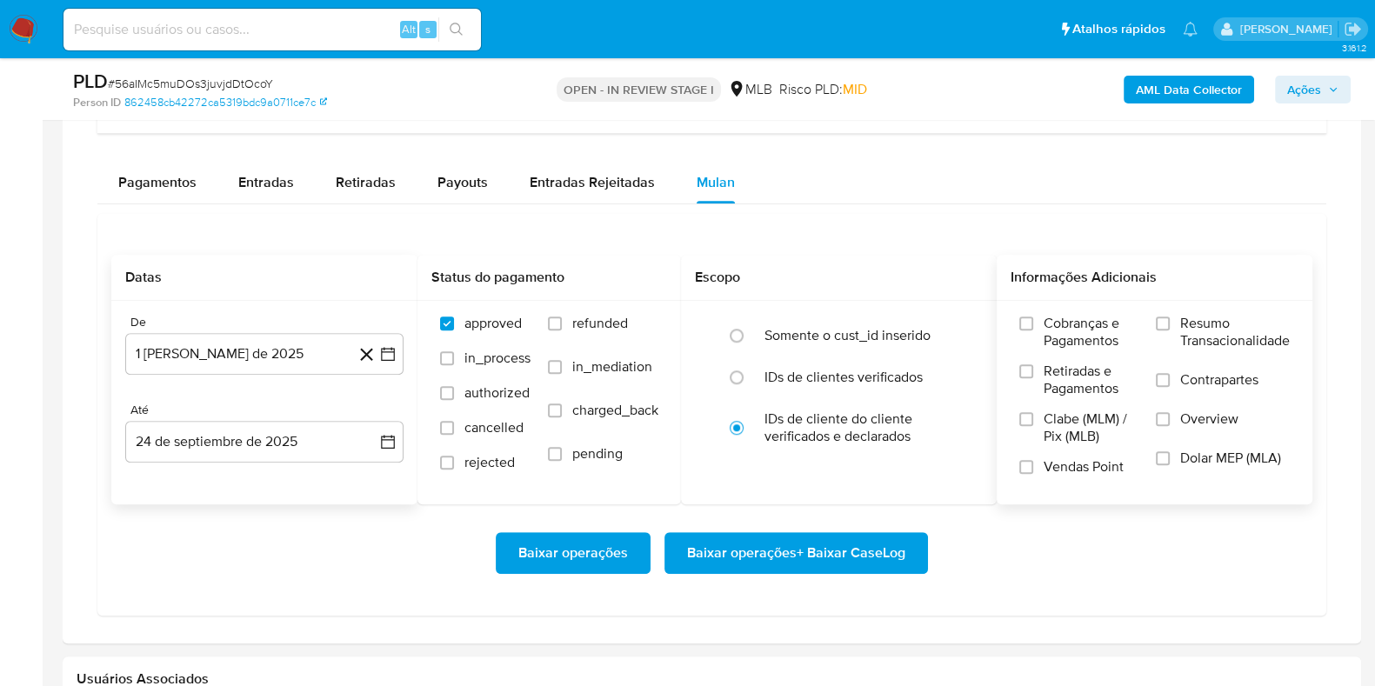
click at [1099, 322] on label "Resumo Transacionalidade" at bounding box center [1223, 343] width 134 height 57
click at [1099, 322] on input "Resumo Transacionalidade" at bounding box center [1163, 324] width 14 height 14
click at [763, 548] on span "Baixar operações + Baixar CaseLog" at bounding box center [796, 553] width 218 height 38
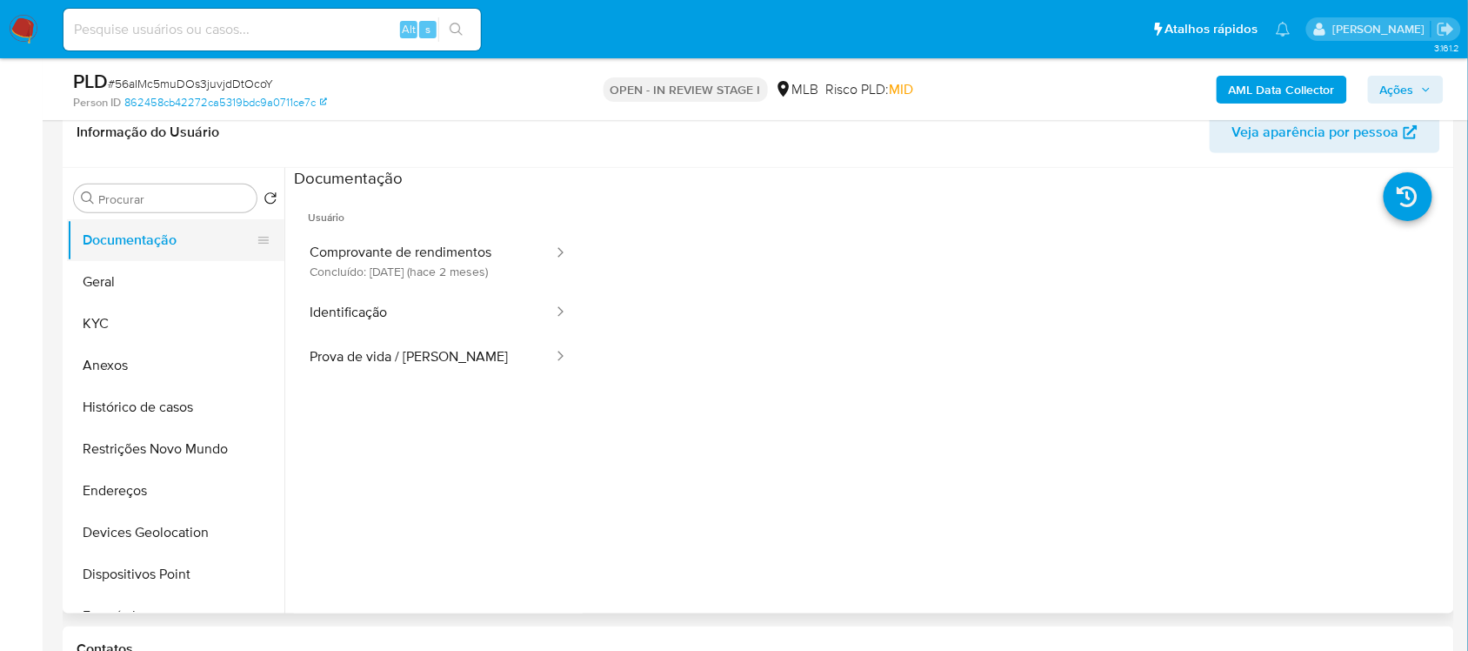
scroll to position [217, 0]
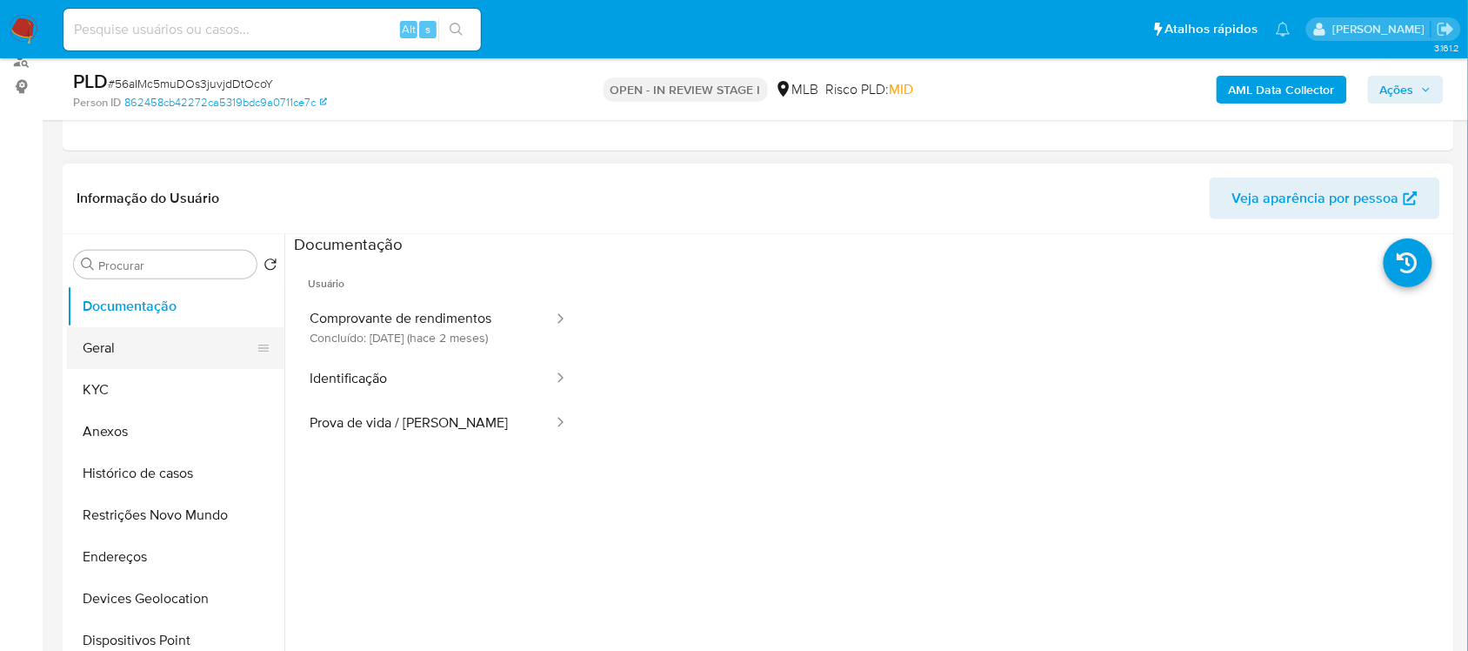
click at [152, 349] on button "Geral" at bounding box center [169, 348] width 204 height 42
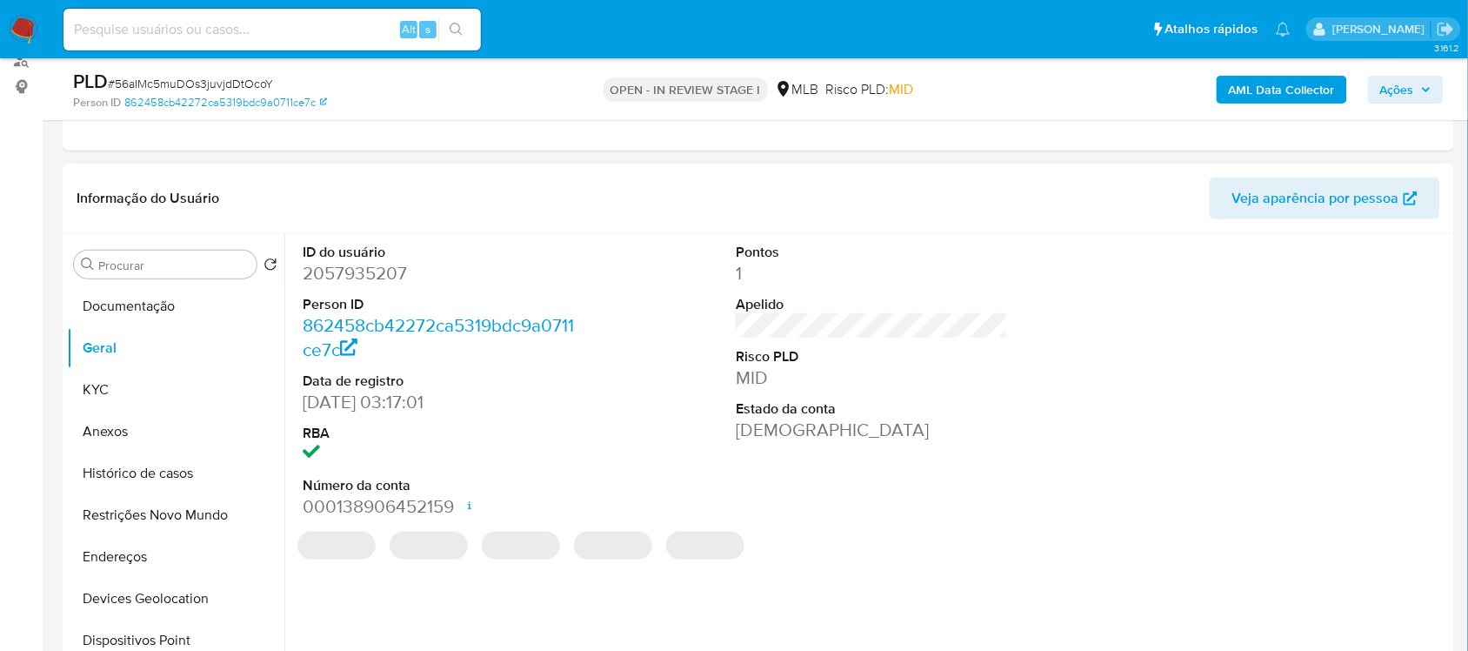
click at [389, 283] on dd "2057935207" at bounding box center [438, 273] width 271 height 24
copy dd "2057935207"
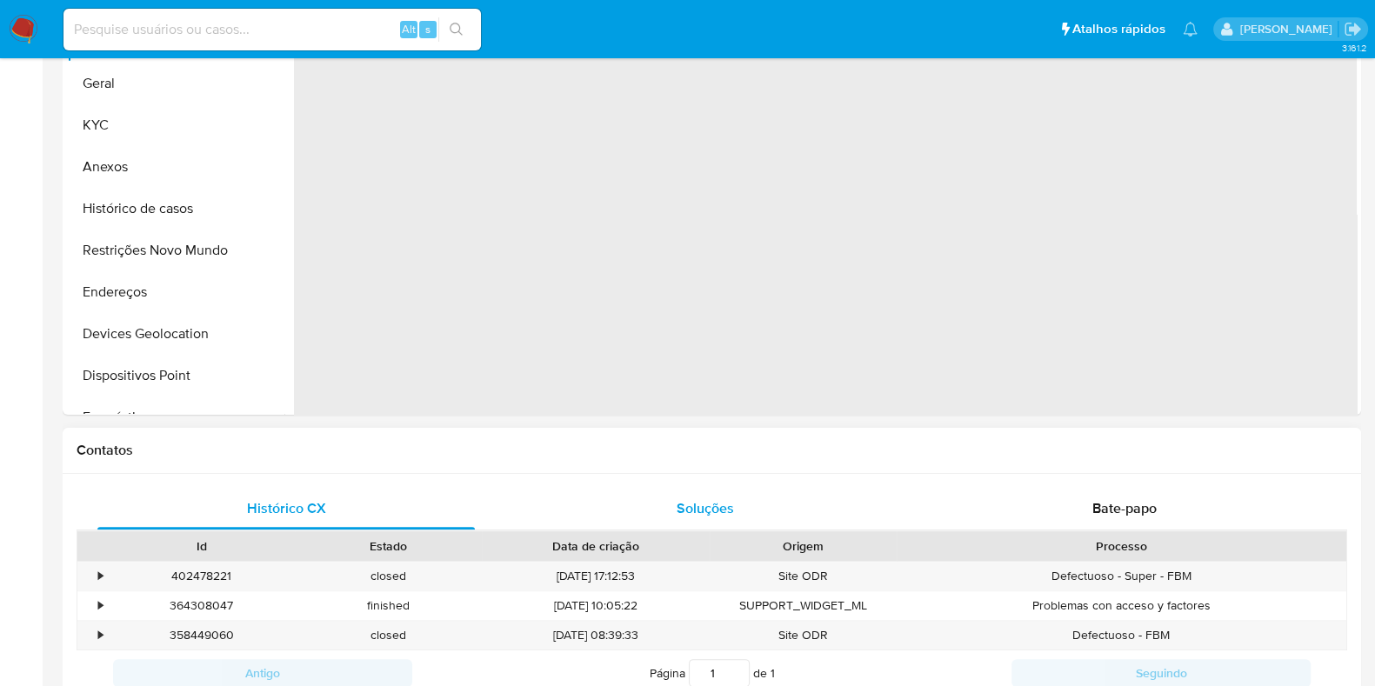
select select "10"
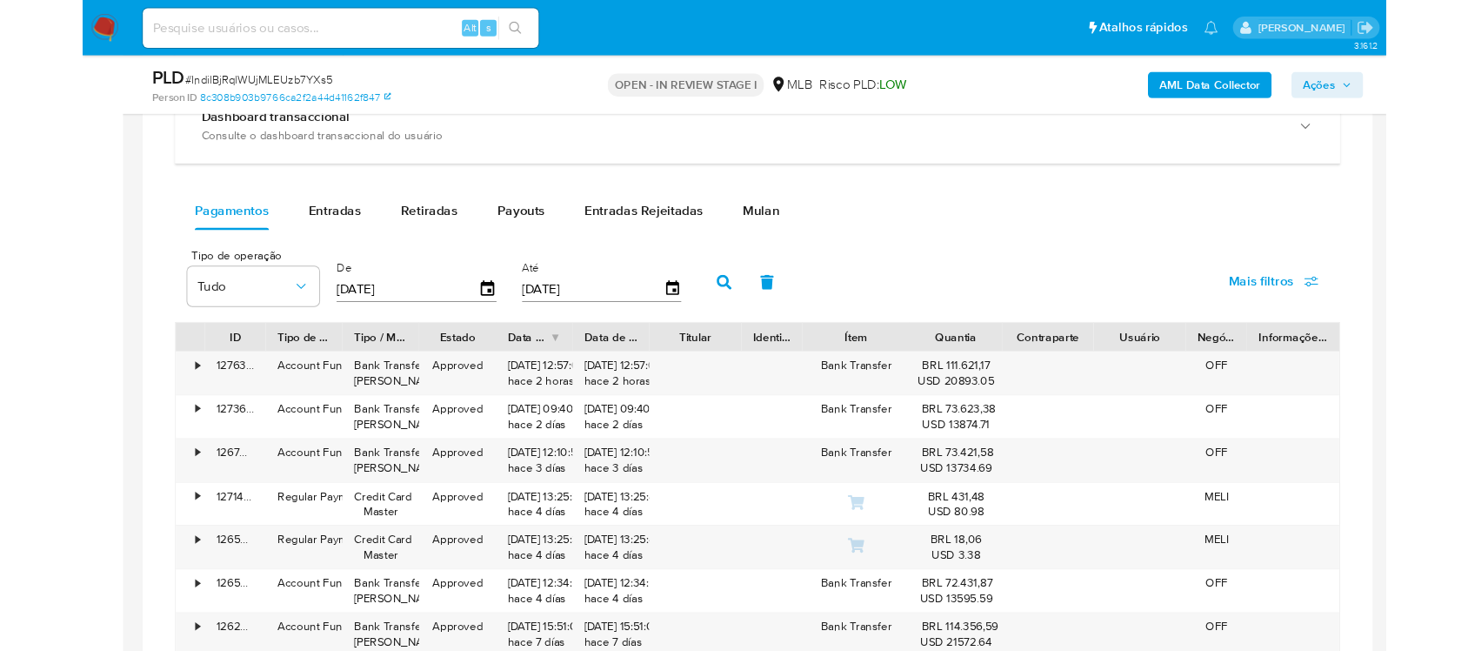
scroll to position [1305, 0]
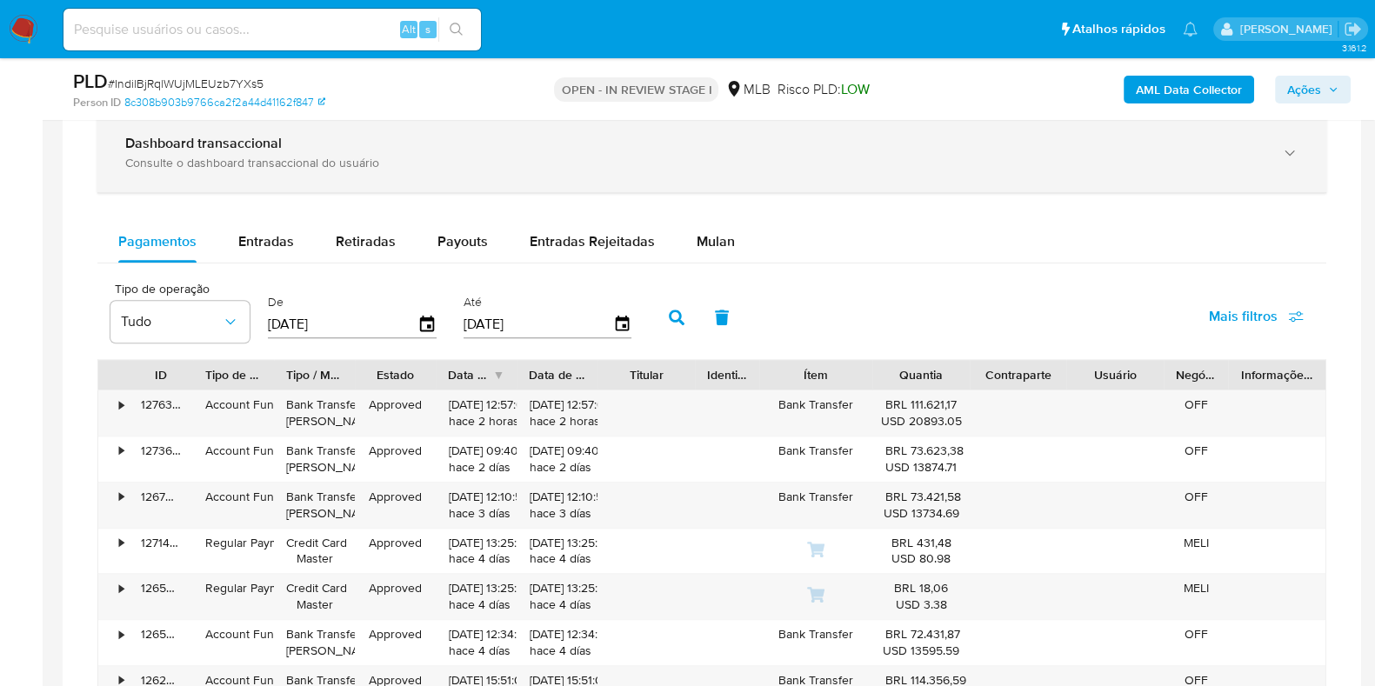
click at [463, 146] on div "Dashboard transaccional" at bounding box center [694, 143] width 1139 height 17
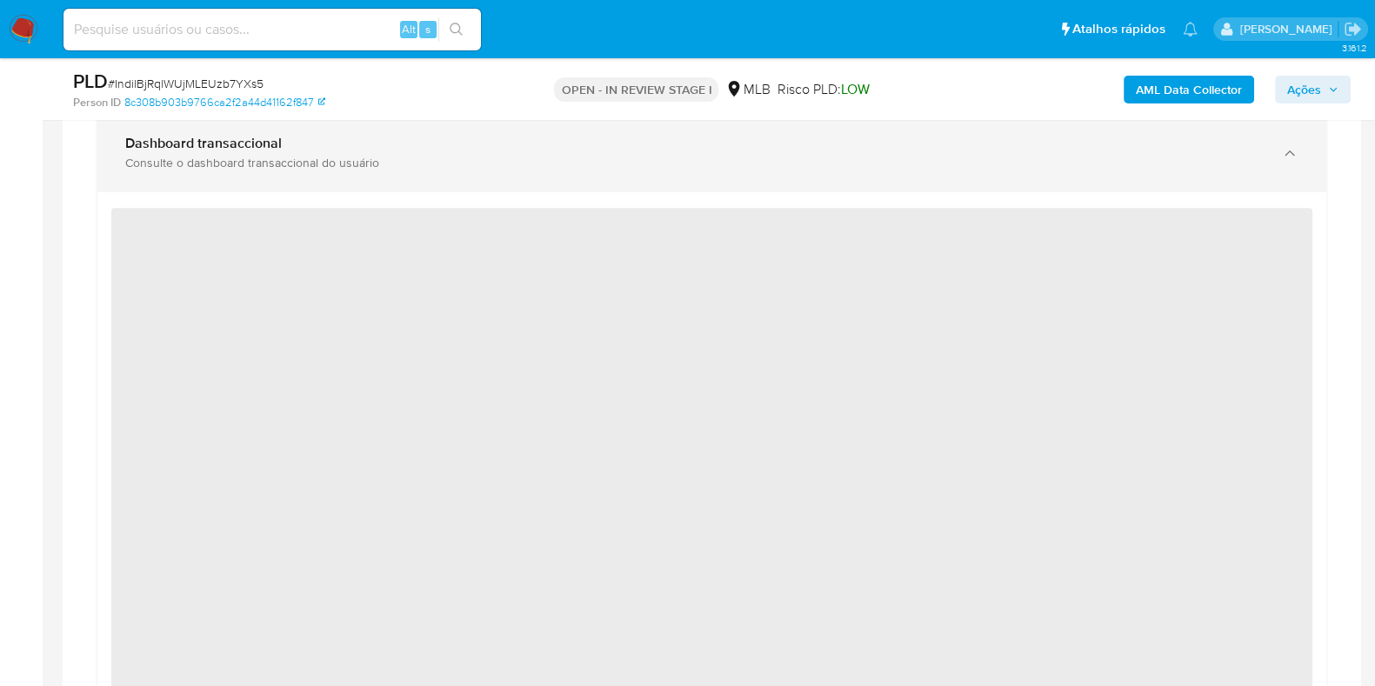
click at [497, 180] on div "Dashboard transaccional Consulte o dashboard transaccional do usuário" at bounding box center [711, 152] width 1229 height 79
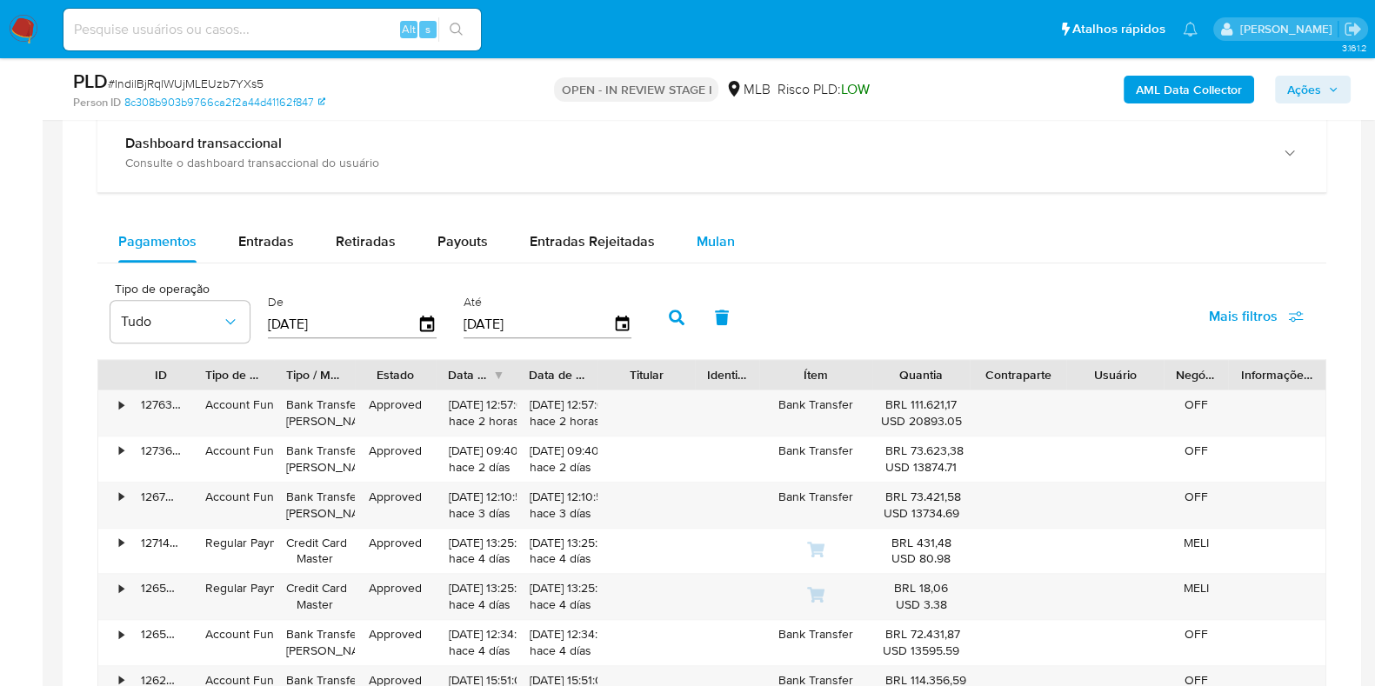
click at [697, 235] on span "Mulan" at bounding box center [716, 241] width 38 height 20
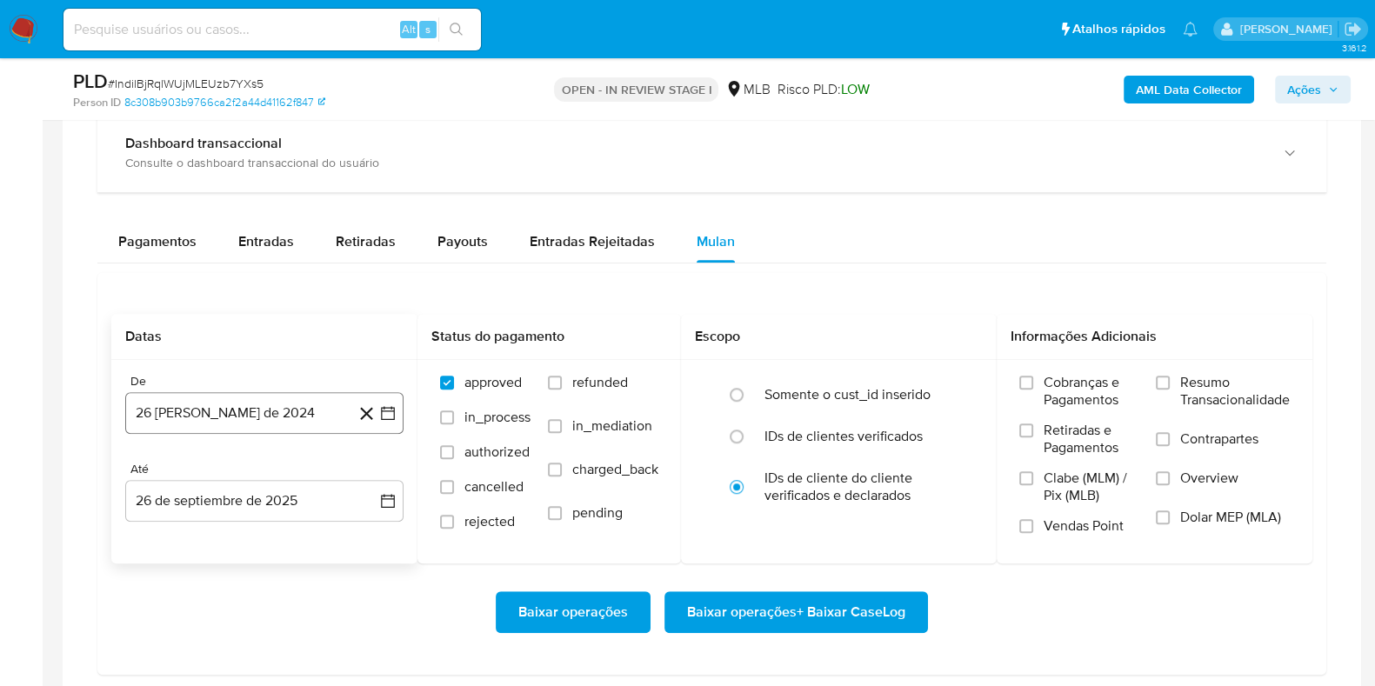
click at [394, 406] on icon "button" at bounding box center [388, 413] width 14 height 14
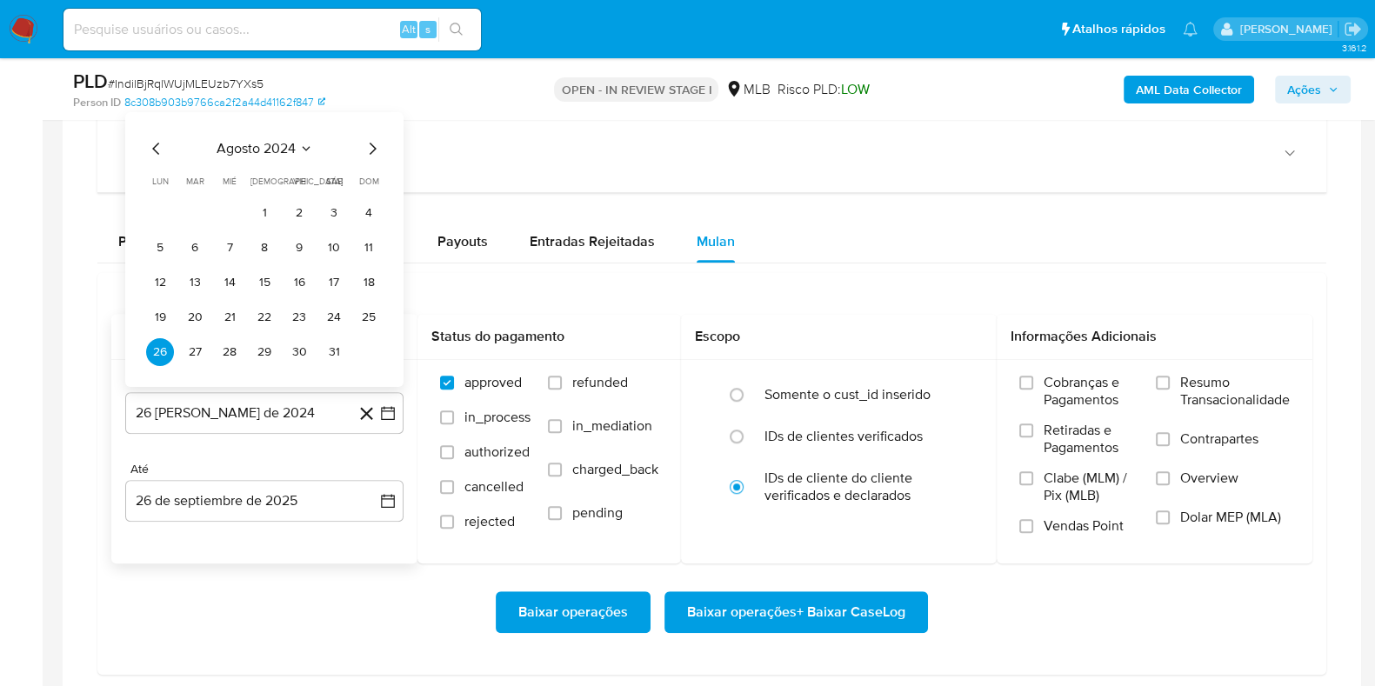
click at [259, 156] on span "agosto 2024" at bounding box center [256, 148] width 79 height 17
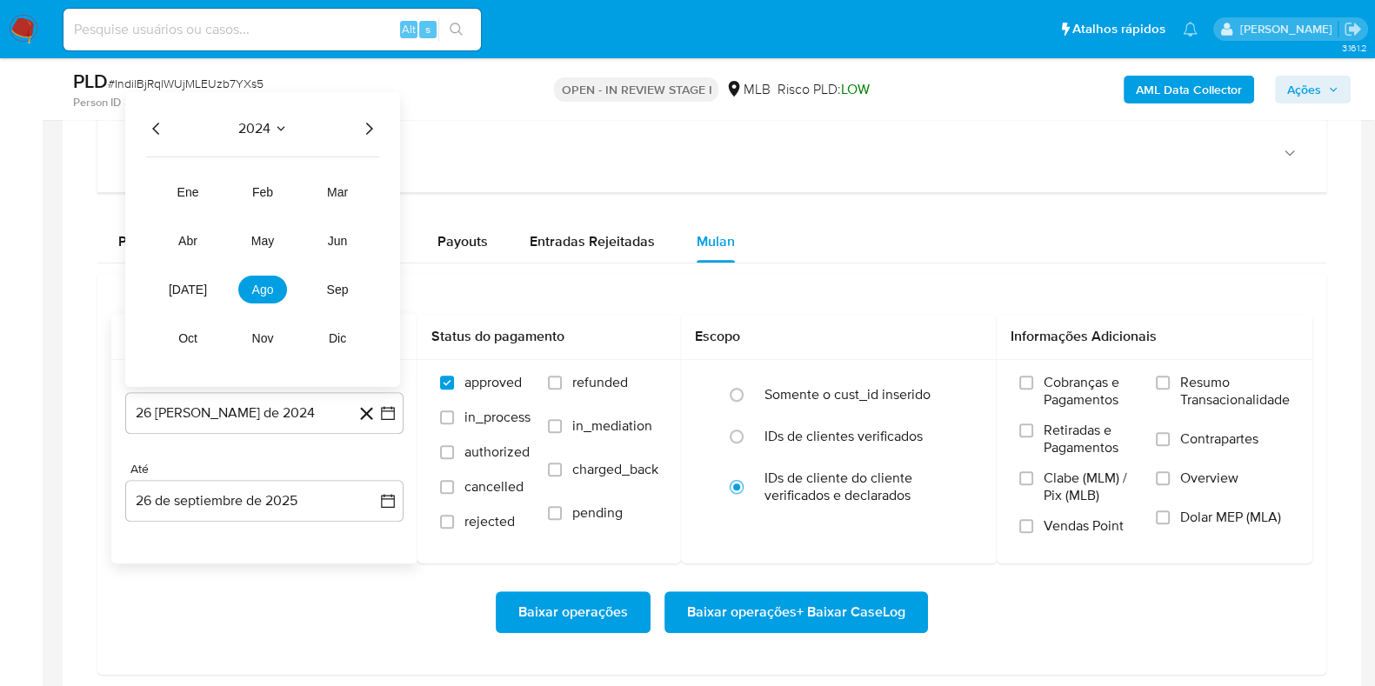
click at [371, 130] on icon "Año siguiente" at bounding box center [368, 128] width 21 height 21
click at [254, 288] on span "ago" at bounding box center [263, 290] width 22 height 14
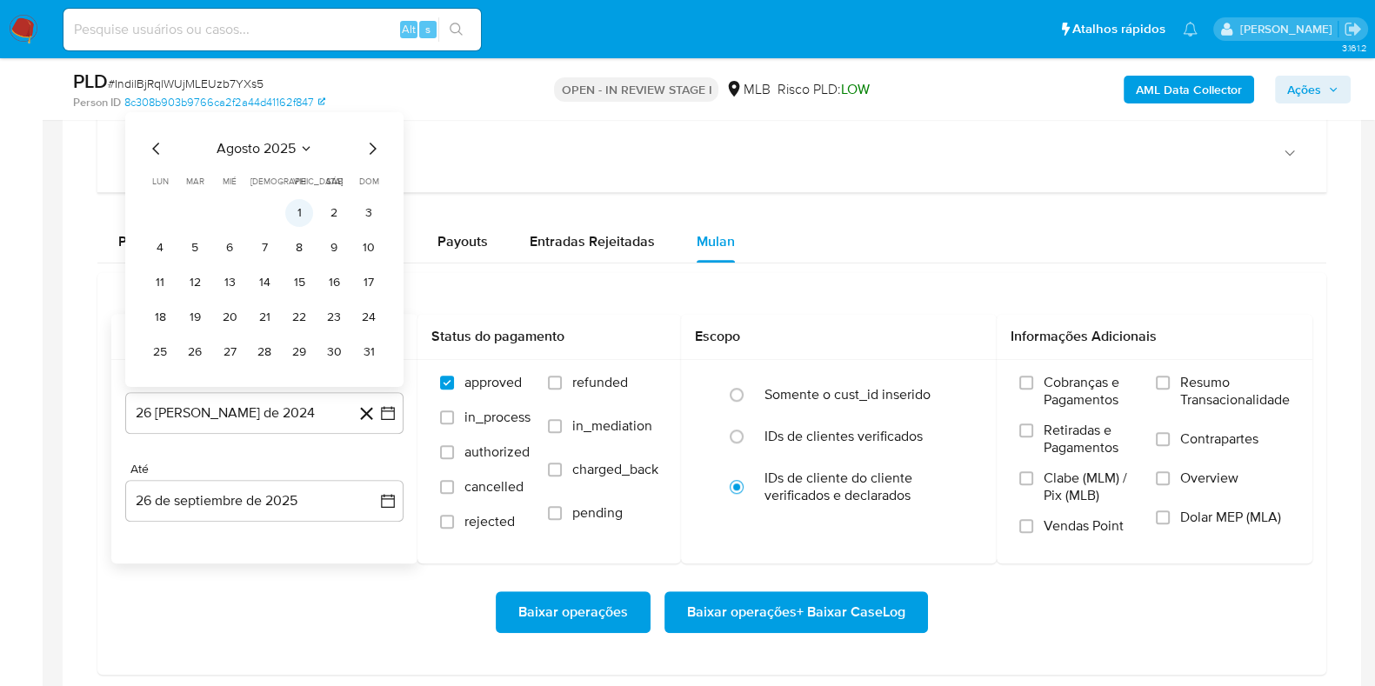
click at [302, 213] on button "1" at bounding box center [299, 213] width 28 height 28
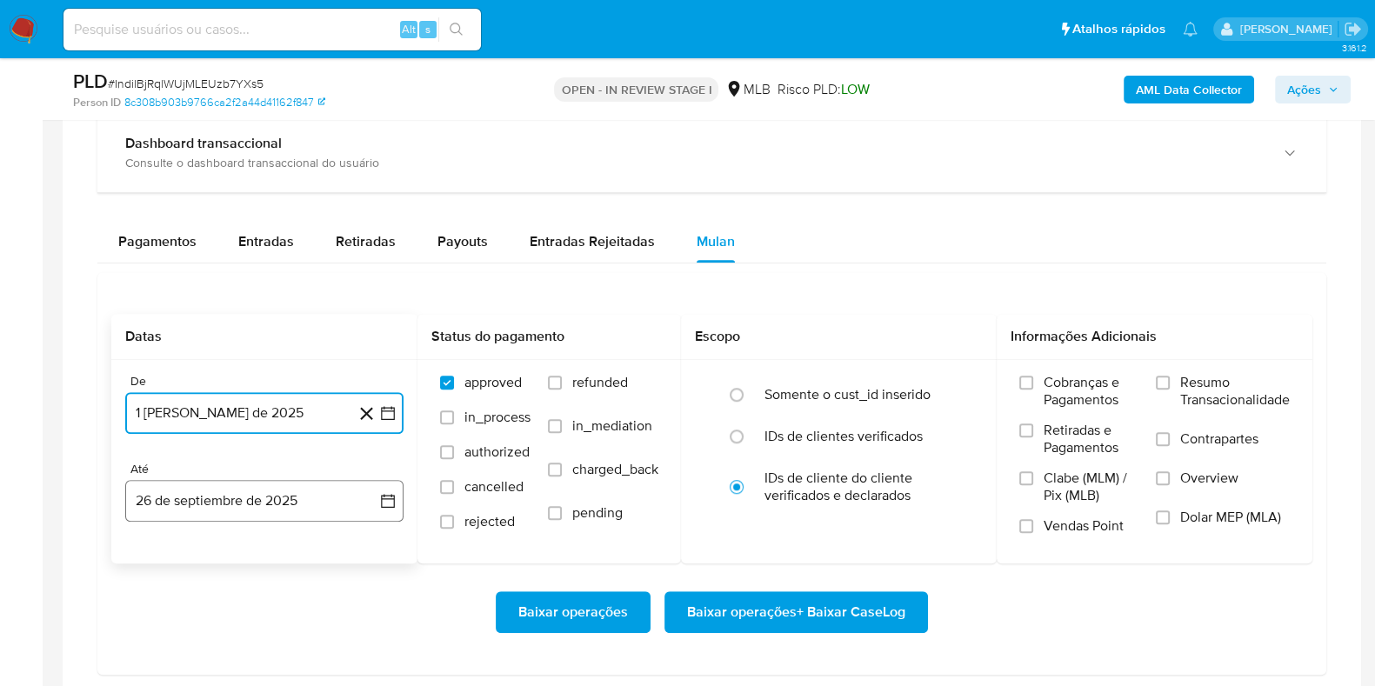
click at [387, 500] on icon "button" at bounding box center [387, 500] width 17 height 17
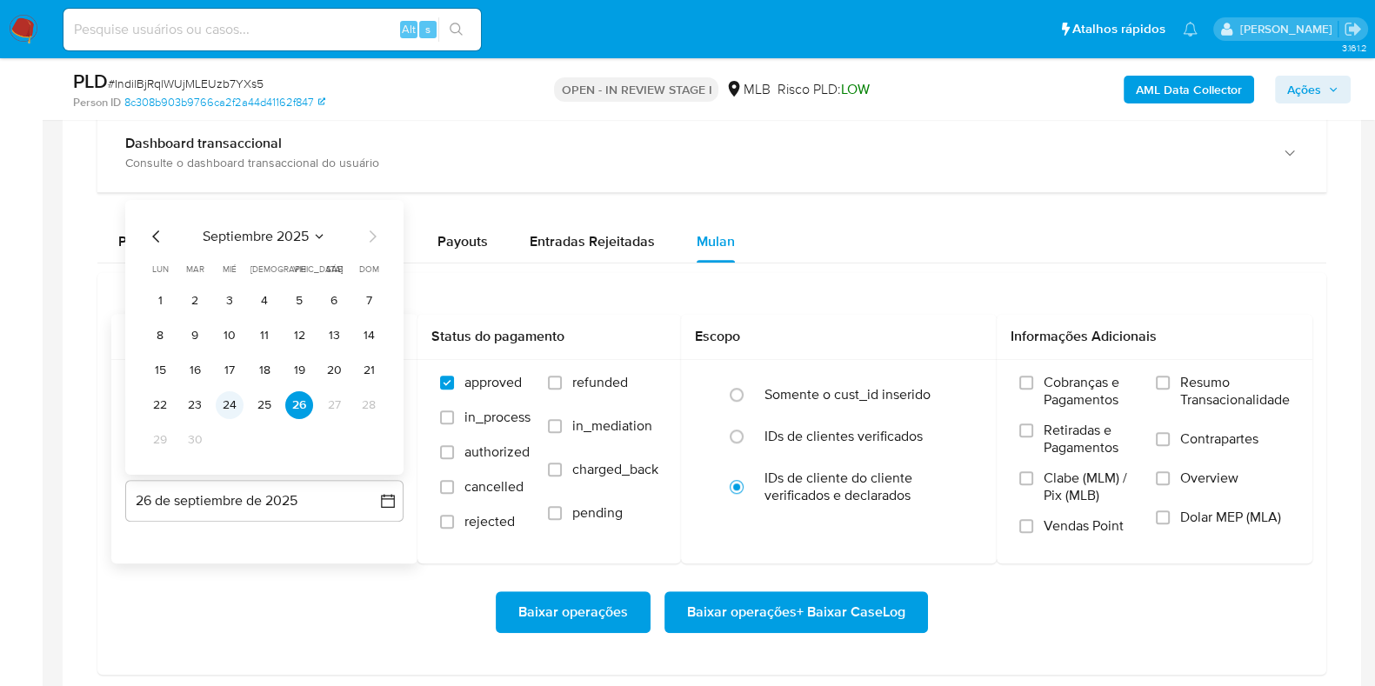
click at [232, 398] on button "24" at bounding box center [230, 405] width 28 height 28
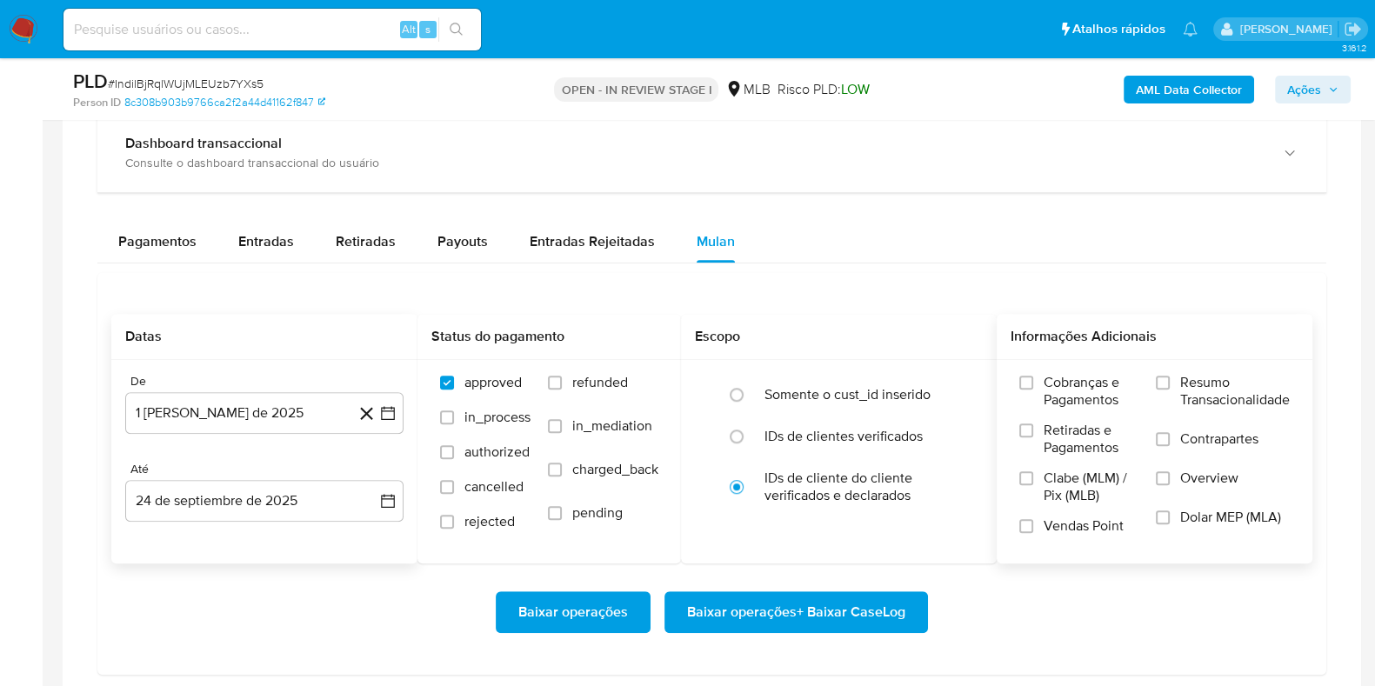
click at [1099, 400] on label "Resumo Transacionalidade" at bounding box center [1223, 402] width 134 height 57
click at [1099, 390] on input "Resumo Transacionalidade" at bounding box center [1163, 383] width 14 height 14
click at [824, 548] on span "Baixar operações + Baixar CaseLog" at bounding box center [796, 612] width 218 height 38
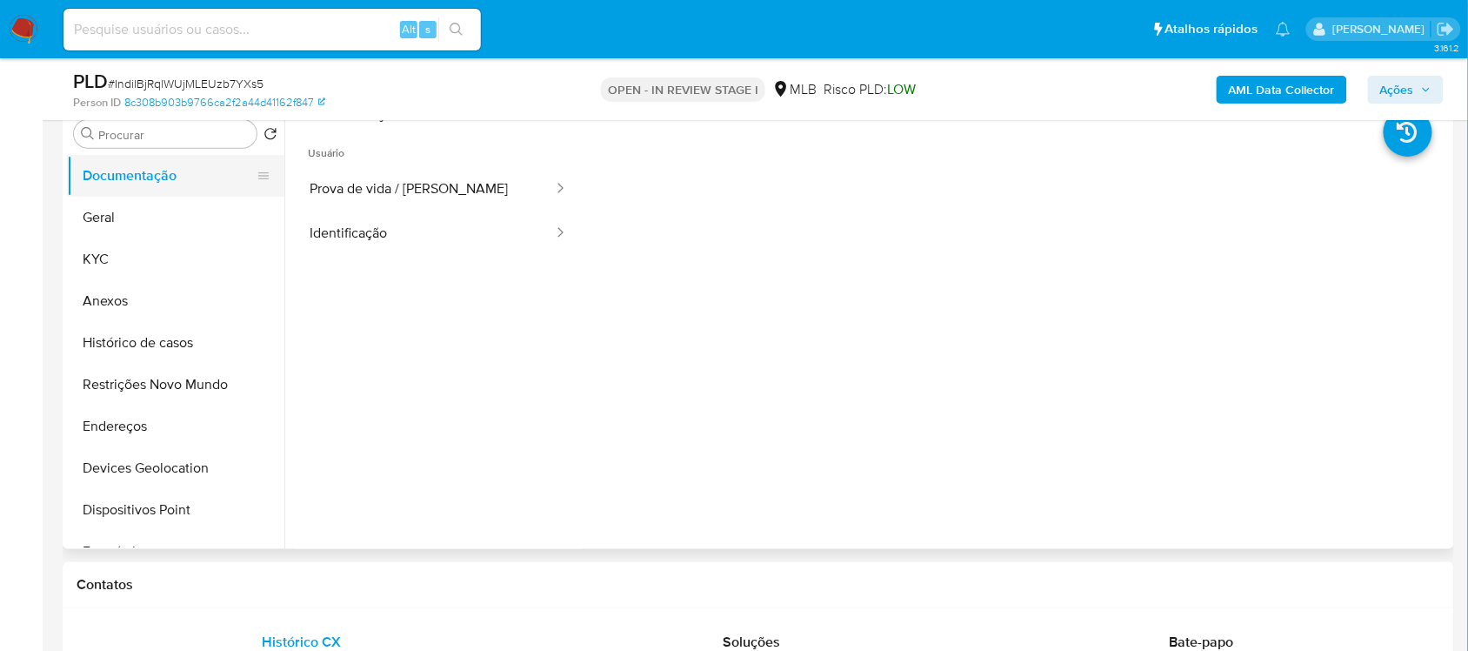
scroll to position [217, 0]
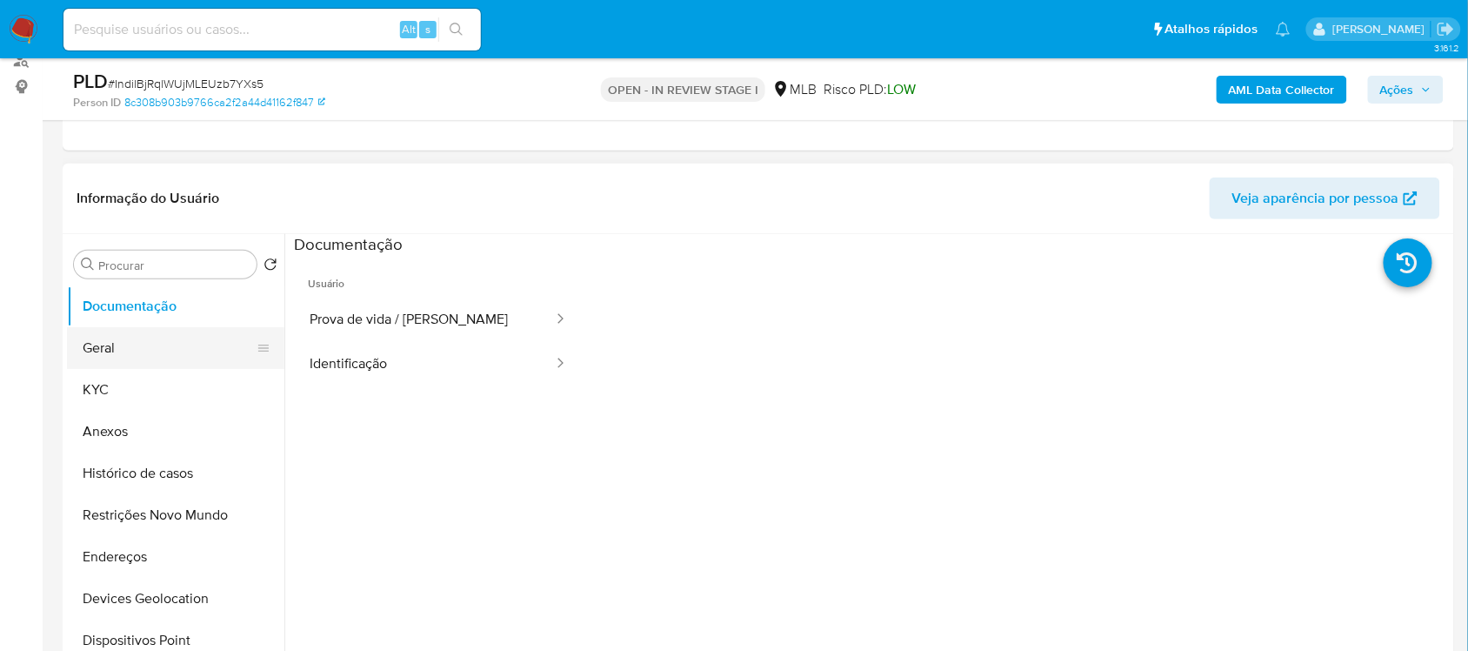
click at [178, 358] on button "Geral" at bounding box center [169, 348] width 204 height 42
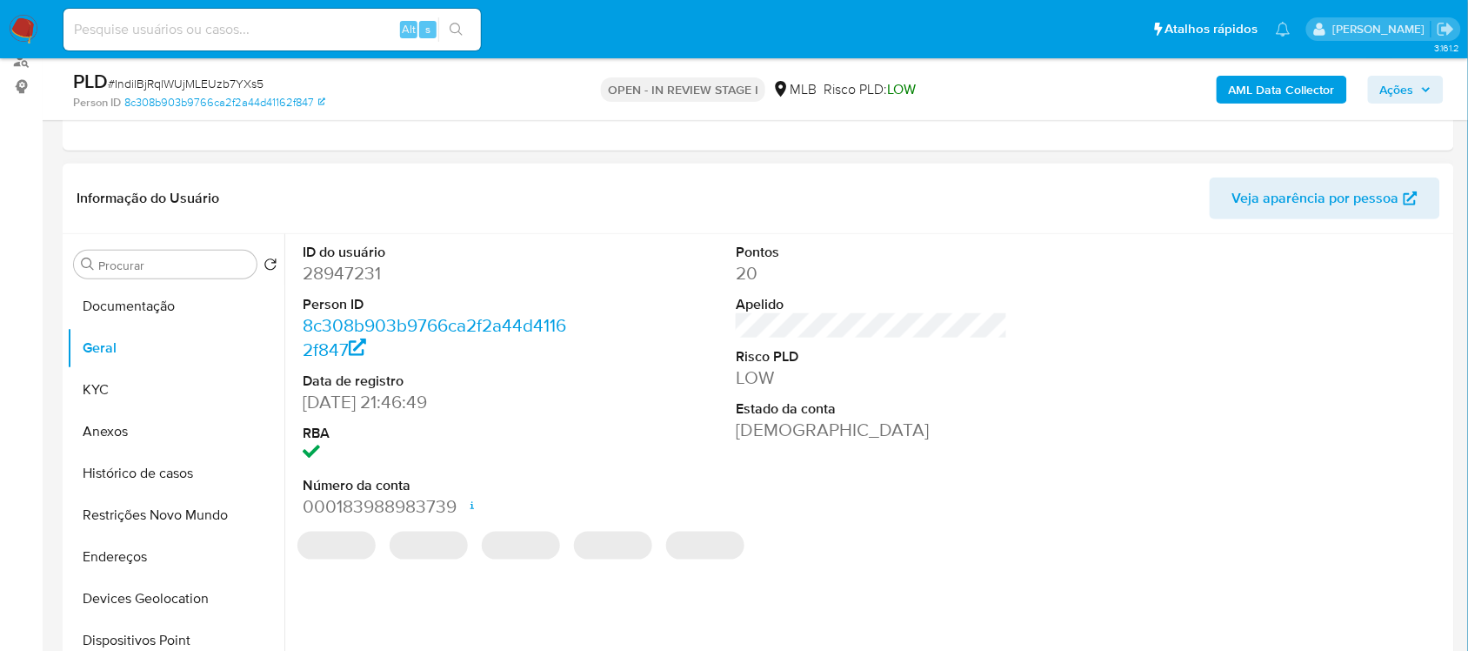
click at [380, 283] on dd "28947231" at bounding box center [438, 273] width 271 height 24
click at [359, 275] on dd "28947231" at bounding box center [438, 273] width 271 height 24
copy dd "28947231"
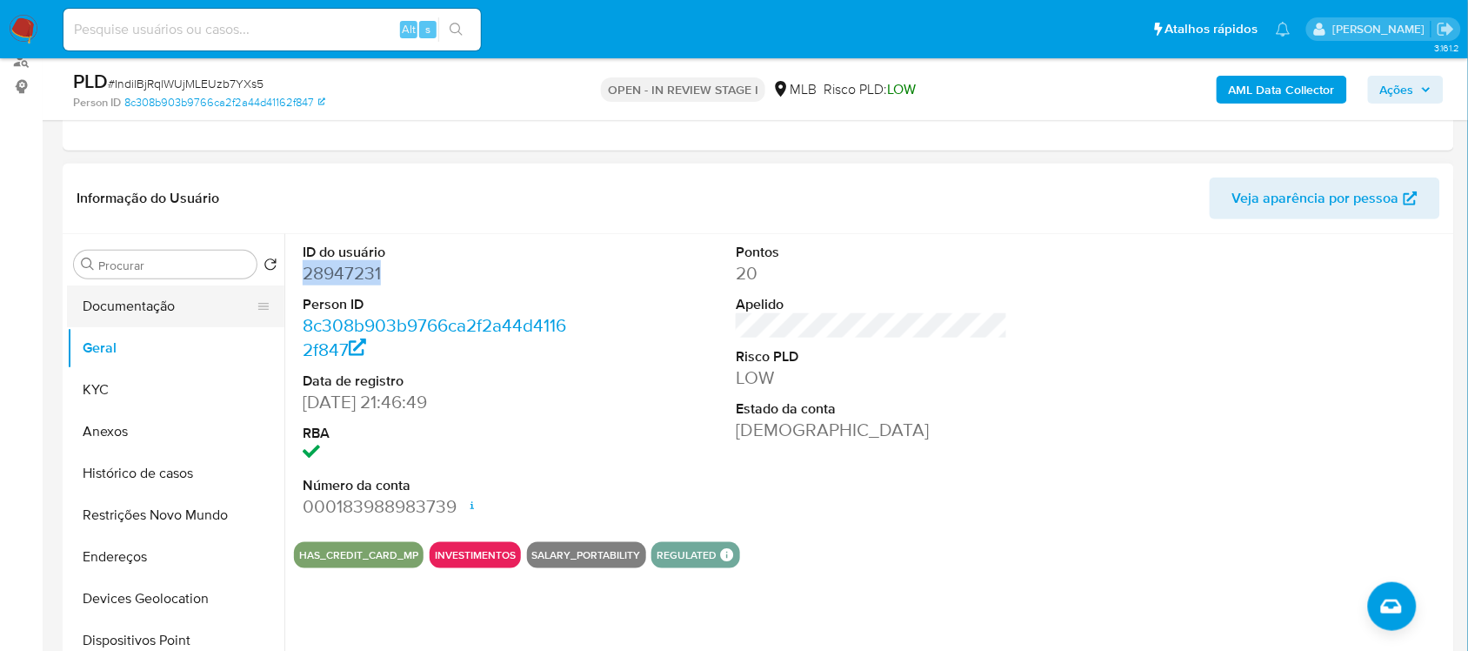
click at [109, 317] on button "Documentação" at bounding box center [169, 306] width 204 height 42
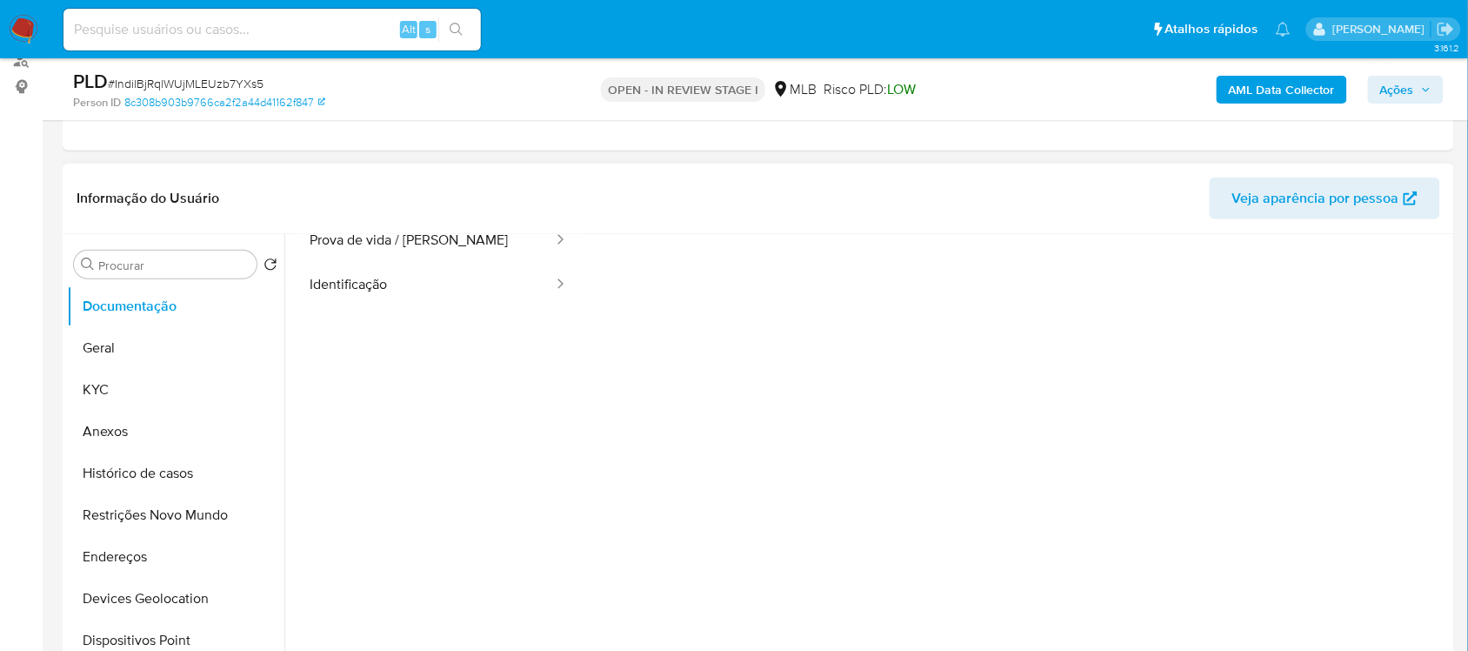
scroll to position [141, 0]
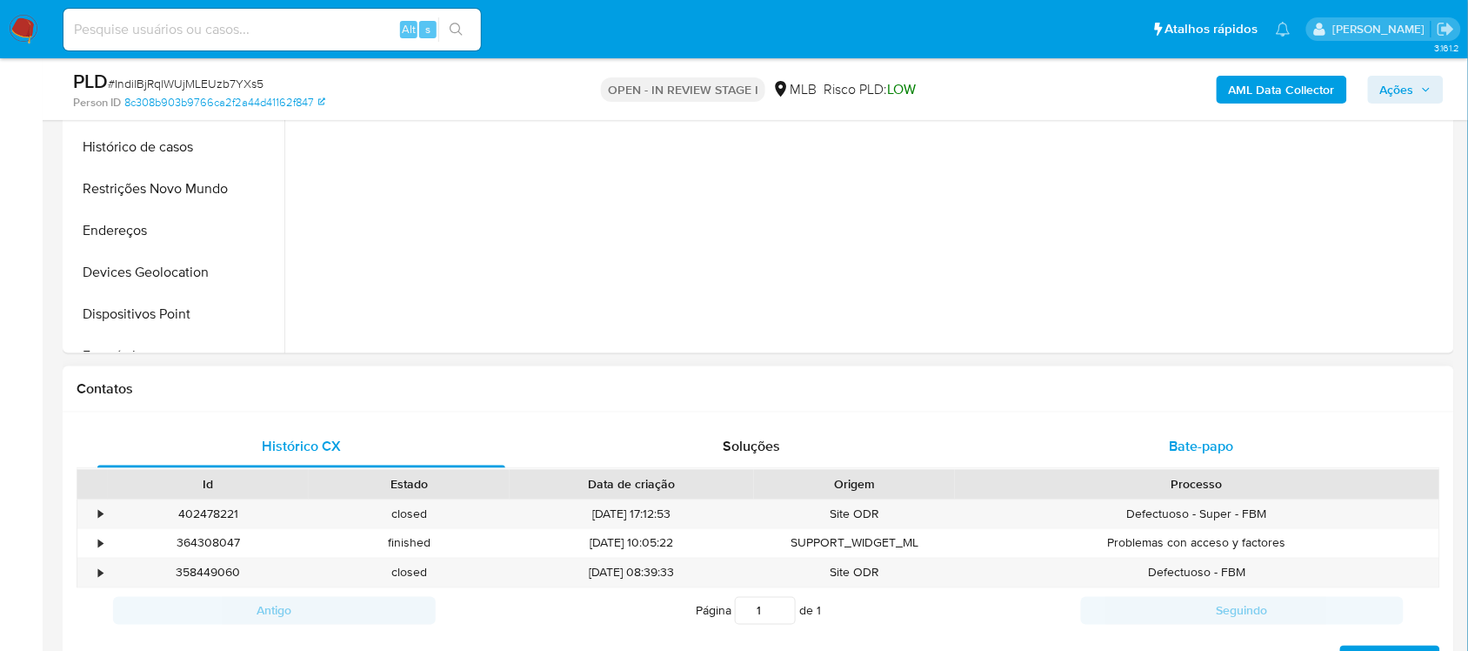
click at [1062, 438] on div "Bate-papo" at bounding box center [1202, 447] width 408 height 42
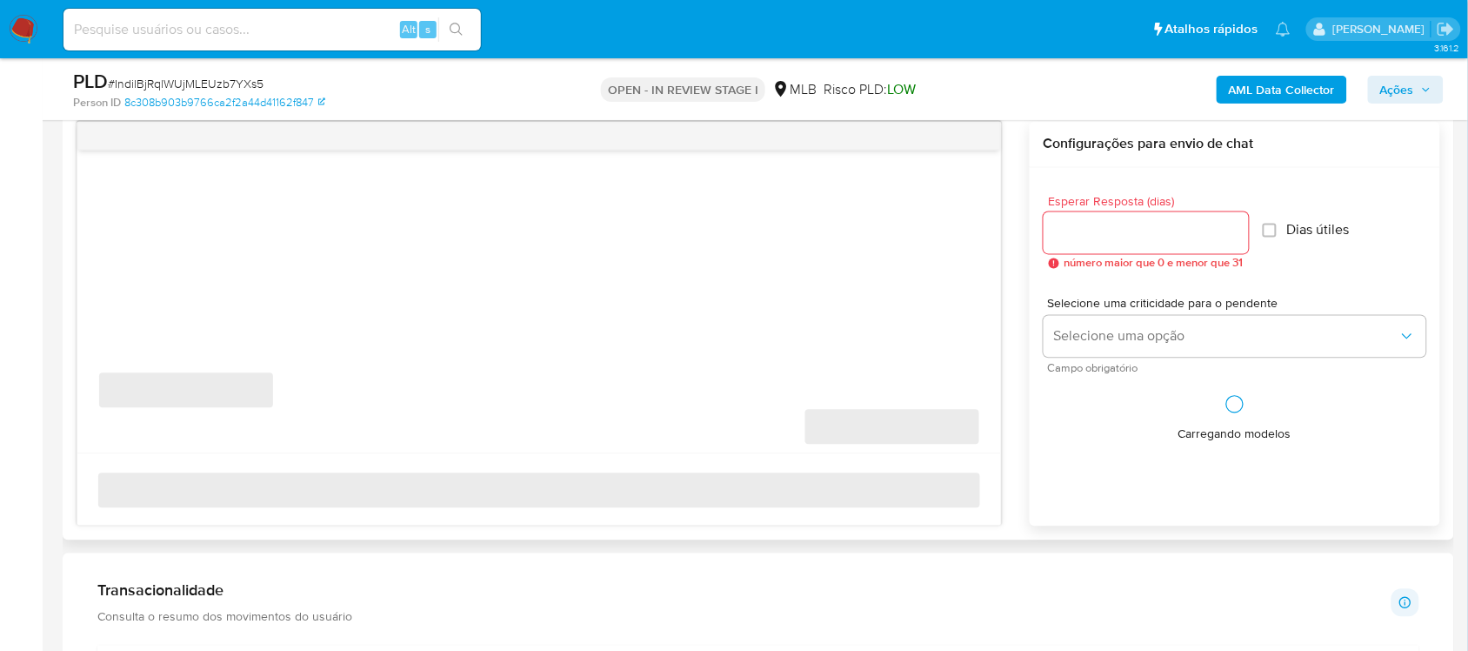
scroll to position [979, 0]
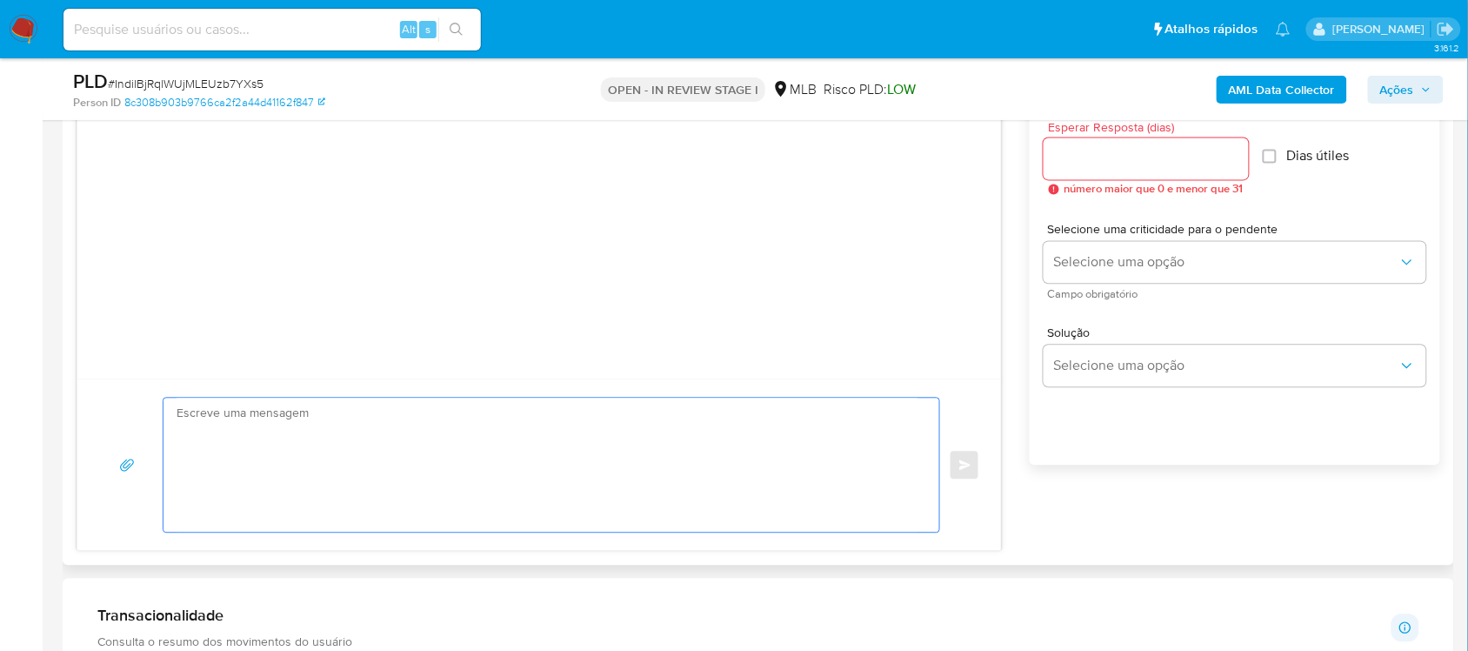
click at [284, 411] on textarea at bounding box center [547, 465] width 741 height 134
paste textarea "Olá, Estamos realizando uma verificação adicional de segurança em contas de usu…"
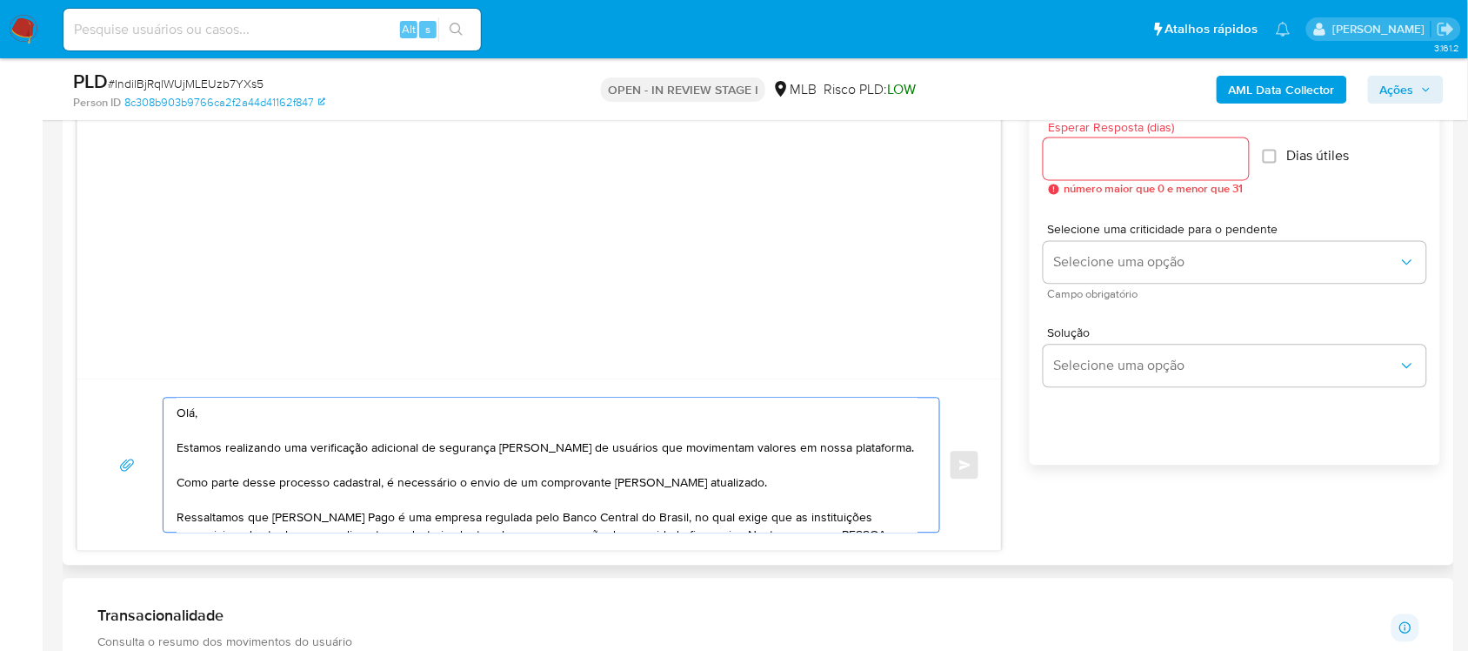
scroll to position [180, 0]
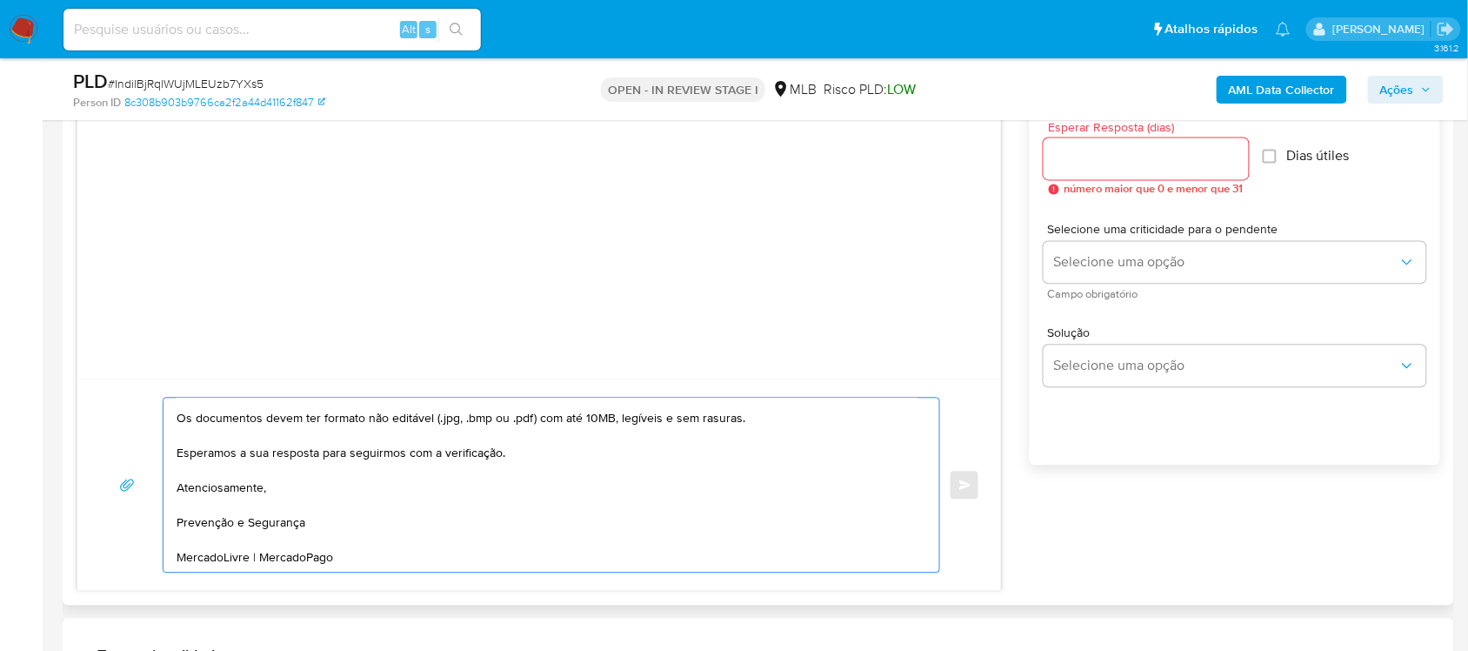
type textarea "Olá, Estamos realizando uma verificação adicional de segurança em contas de usu…"
click at [1099, 164] on input "Esperar Resposta (dias)" at bounding box center [1146, 159] width 205 height 23
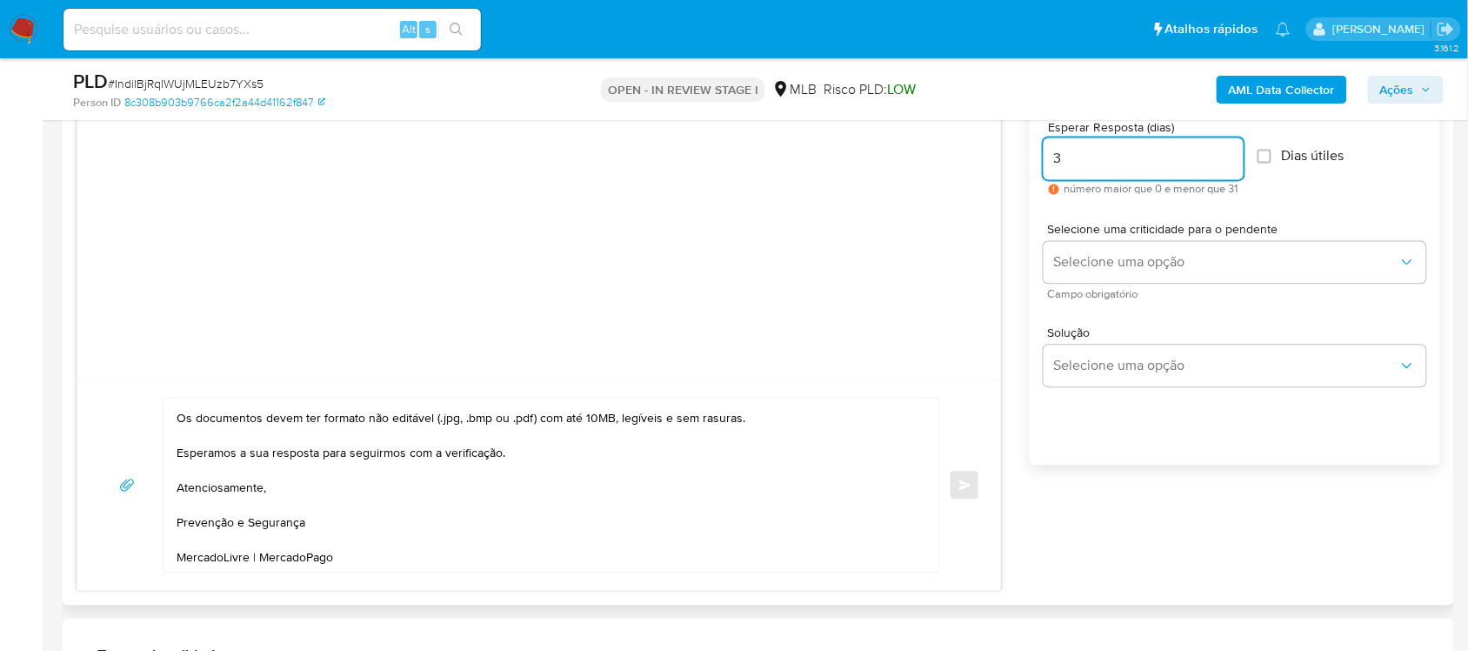
type input "3"
click at [1099, 148] on span "Dias útiles" at bounding box center [1313, 156] width 63 height 17
click at [1099, 150] on input "Dias útiles" at bounding box center [1265, 157] width 14 height 14
checkbox input "true"
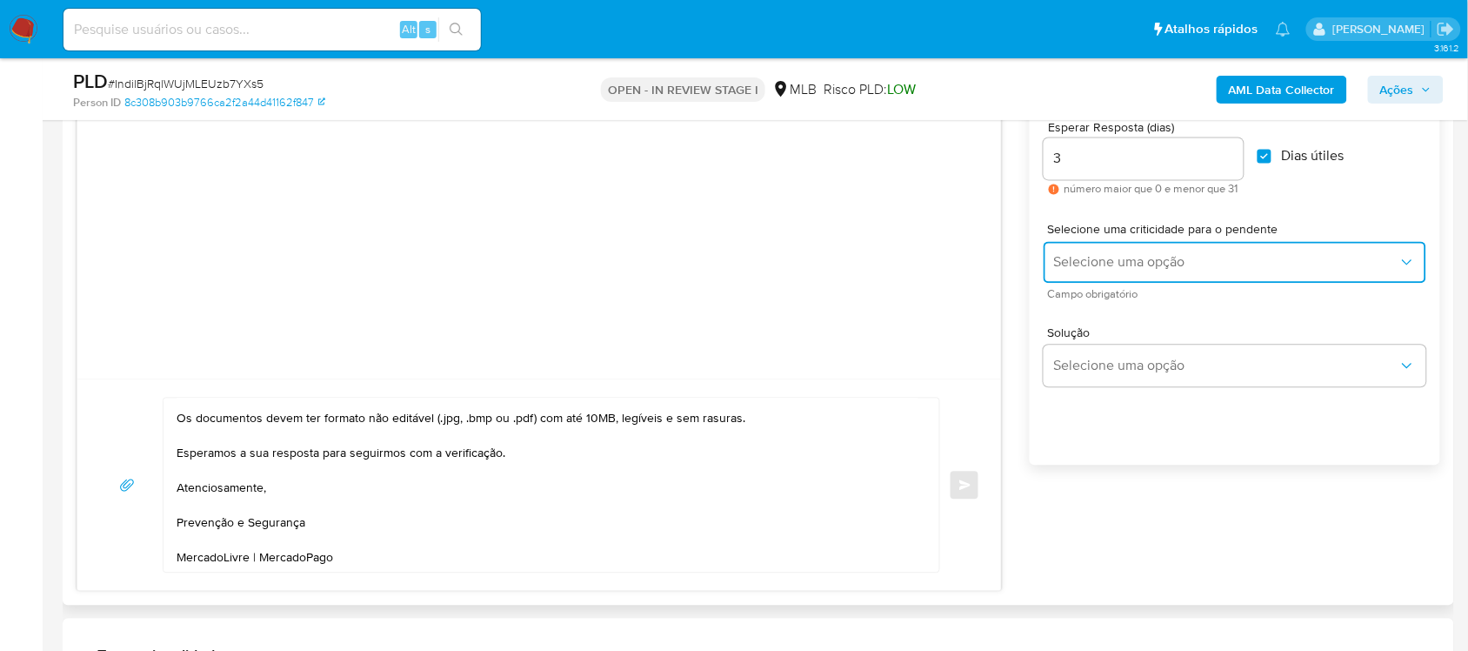
click at [1099, 251] on button "Selecione uma opção" at bounding box center [1235, 263] width 383 height 42
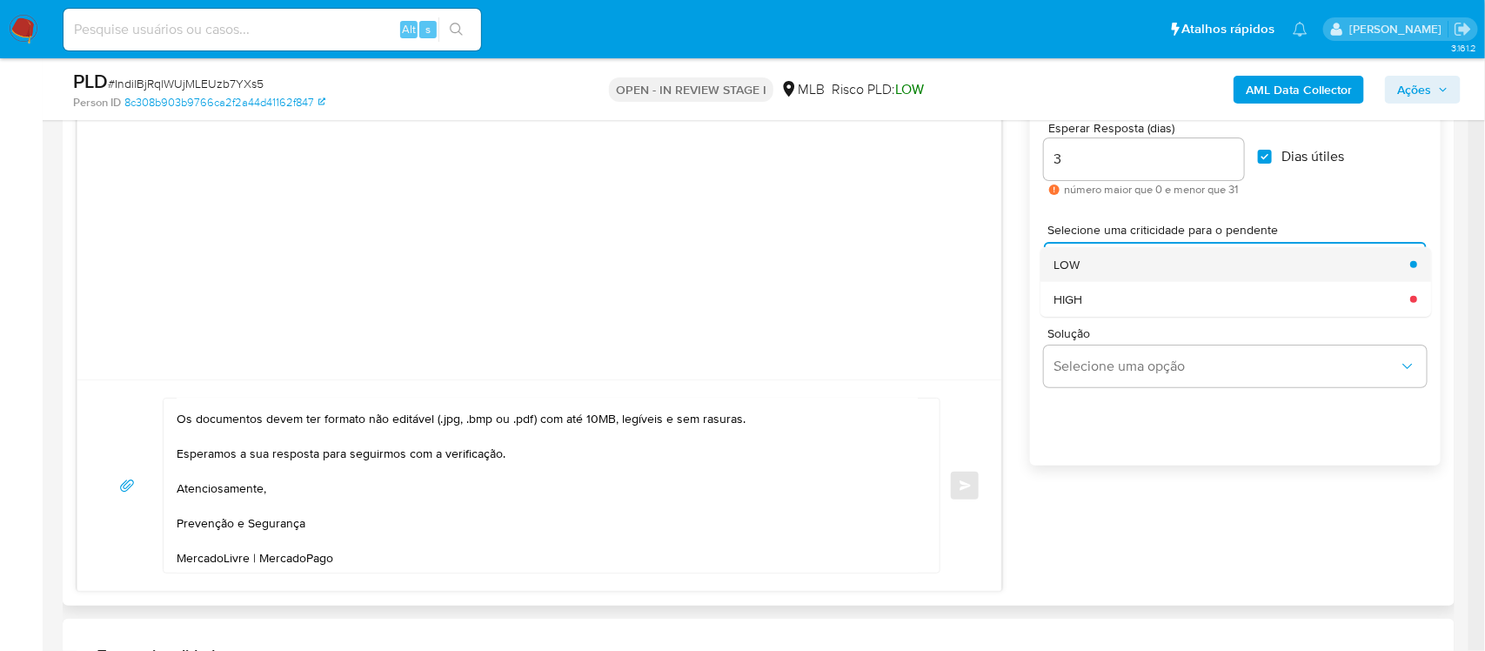
click at [1099, 274] on div "LOW" at bounding box center [1226, 264] width 345 height 35
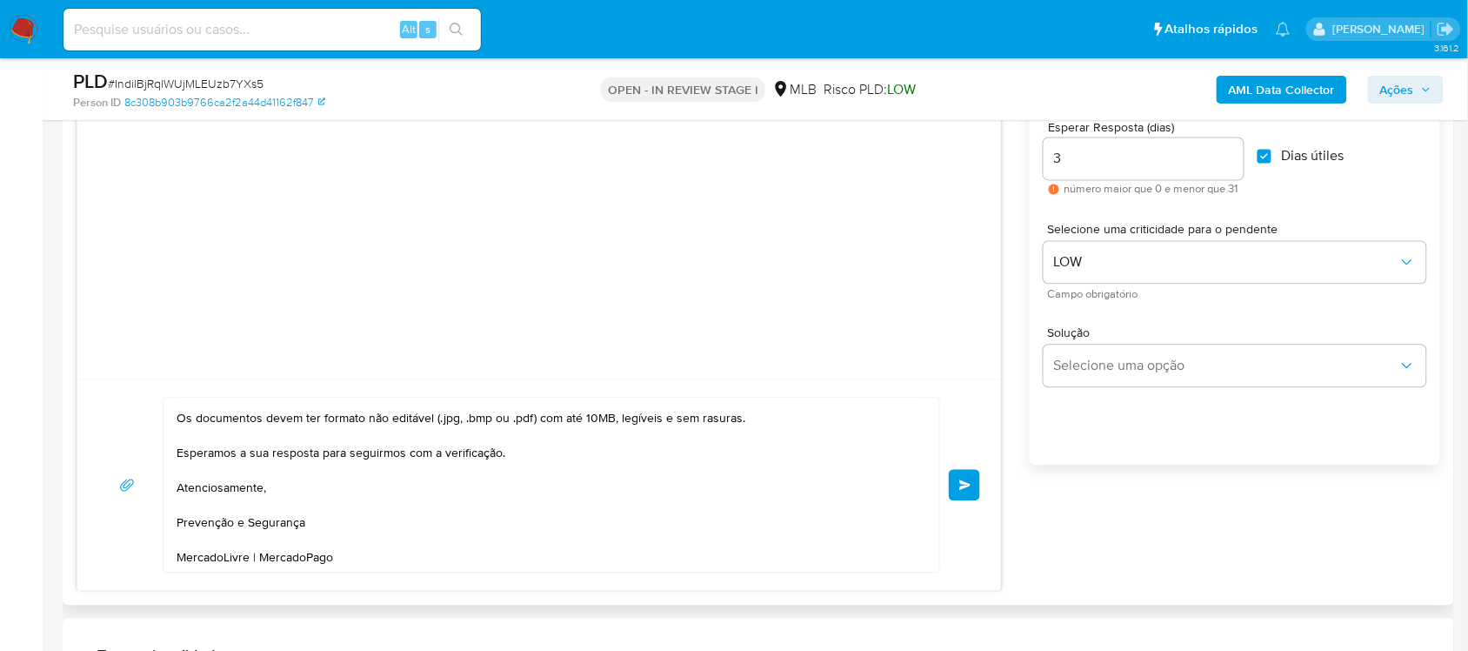
click at [966, 487] on span "common.send" at bounding box center [965, 485] width 12 height 10
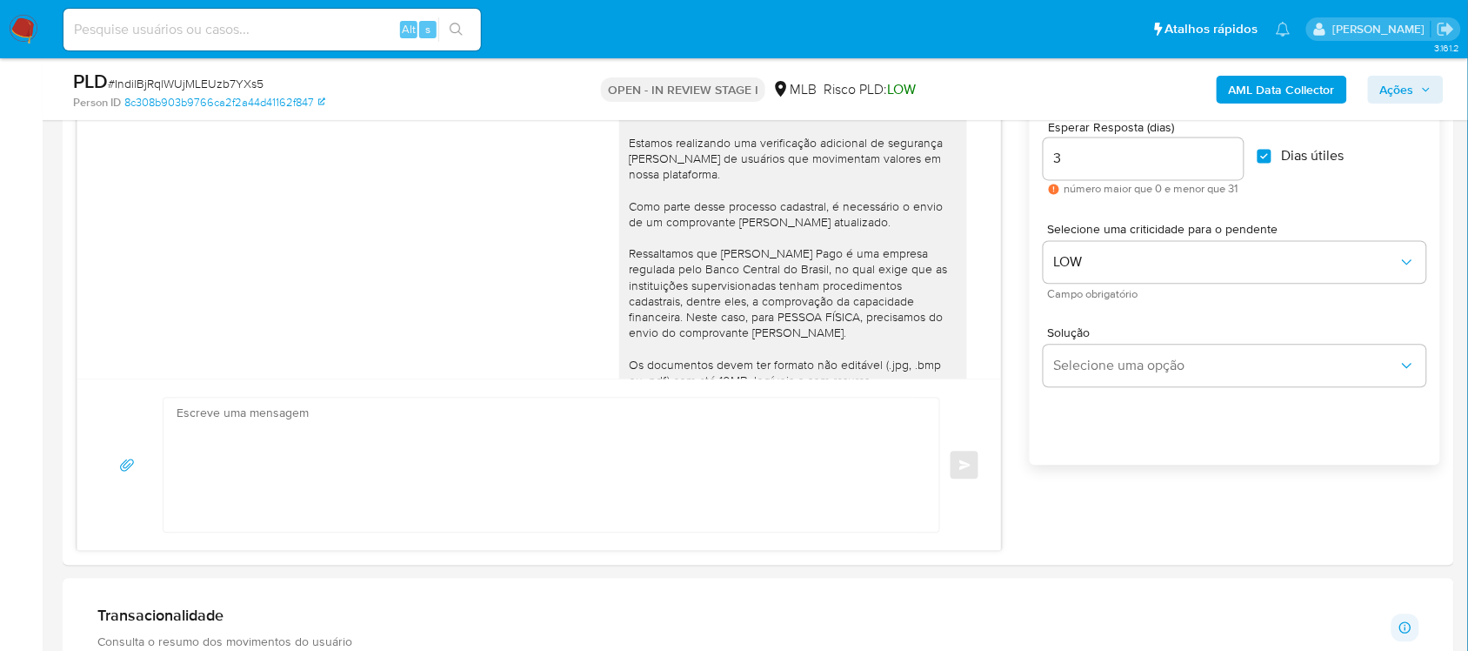
scroll to position [177, 0]
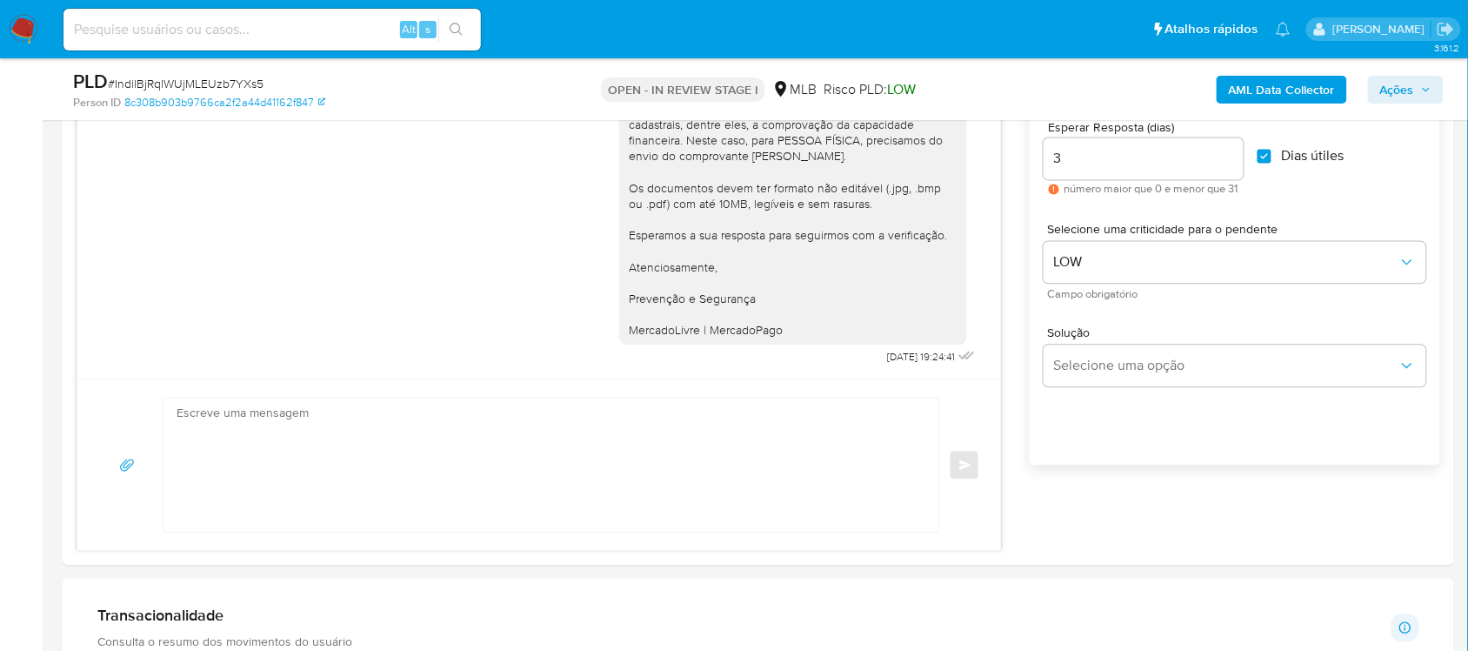
click at [228, 85] on span "# IndilBjRqlWUjMLEUzb7YXs5" at bounding box center [186, 83] width 156 height 17
copy span "IndilBjRqlWUjMLEUzb7YXs5"
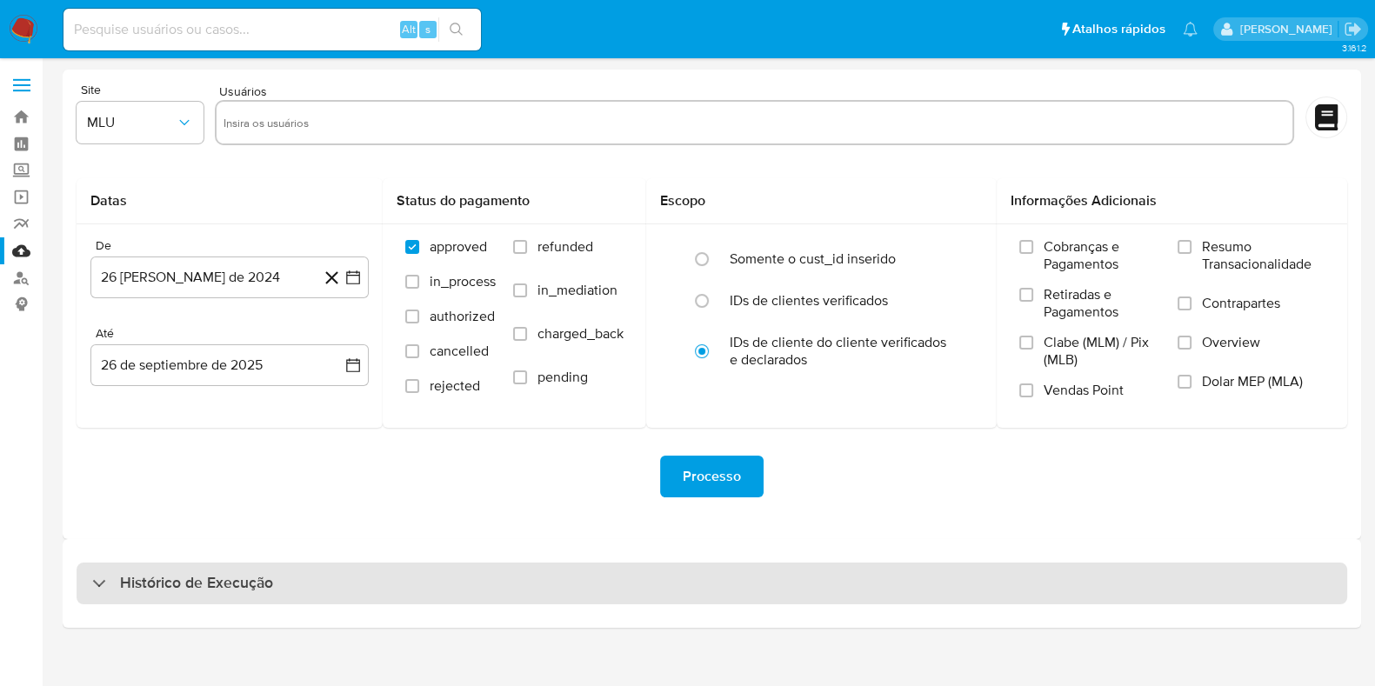
click at [313, 565] on div "Histórico de Execução" at bounding box center [712, 584] width 1271 height 42
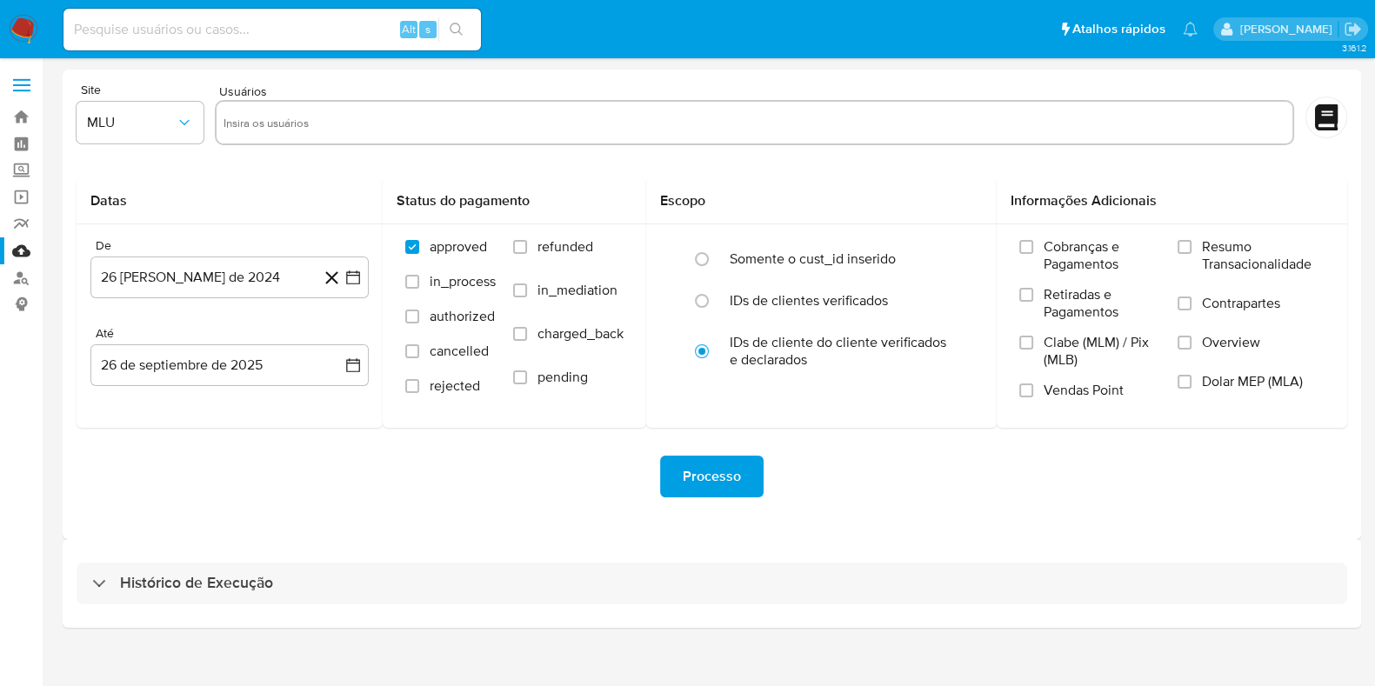
select select "10"
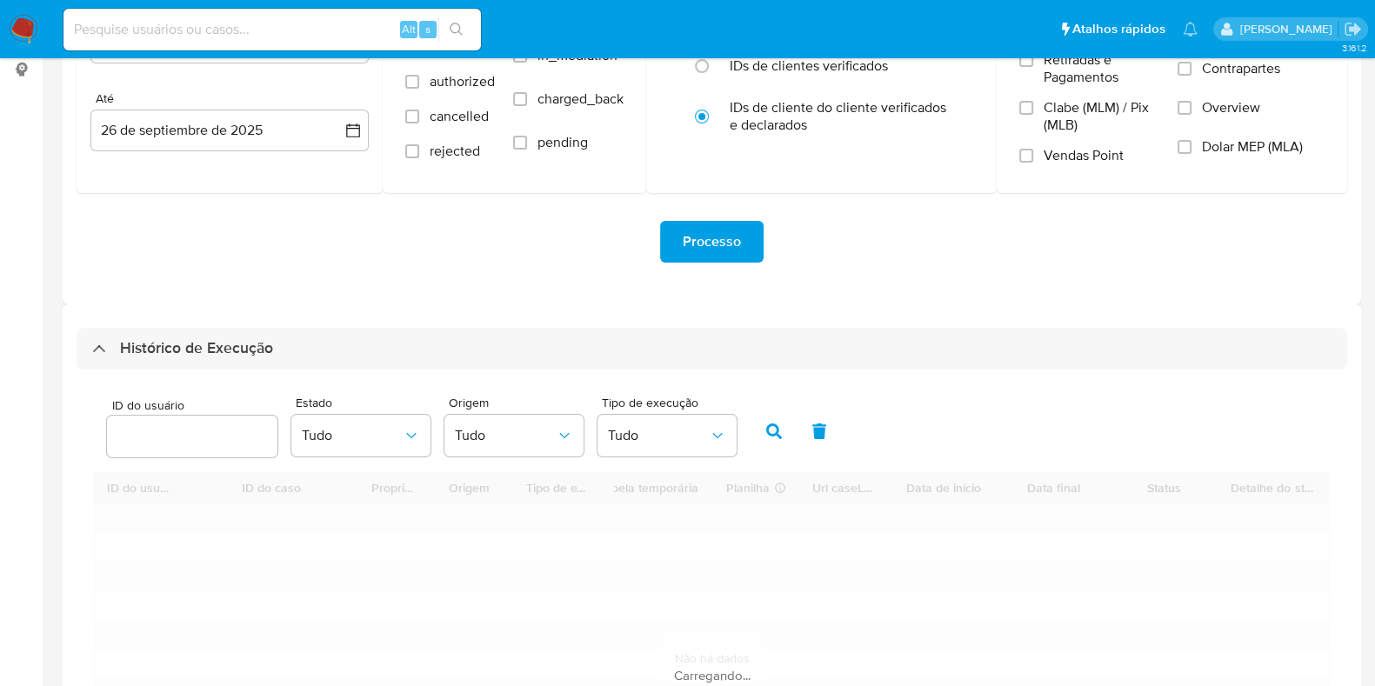
scroll to position [326, 0]
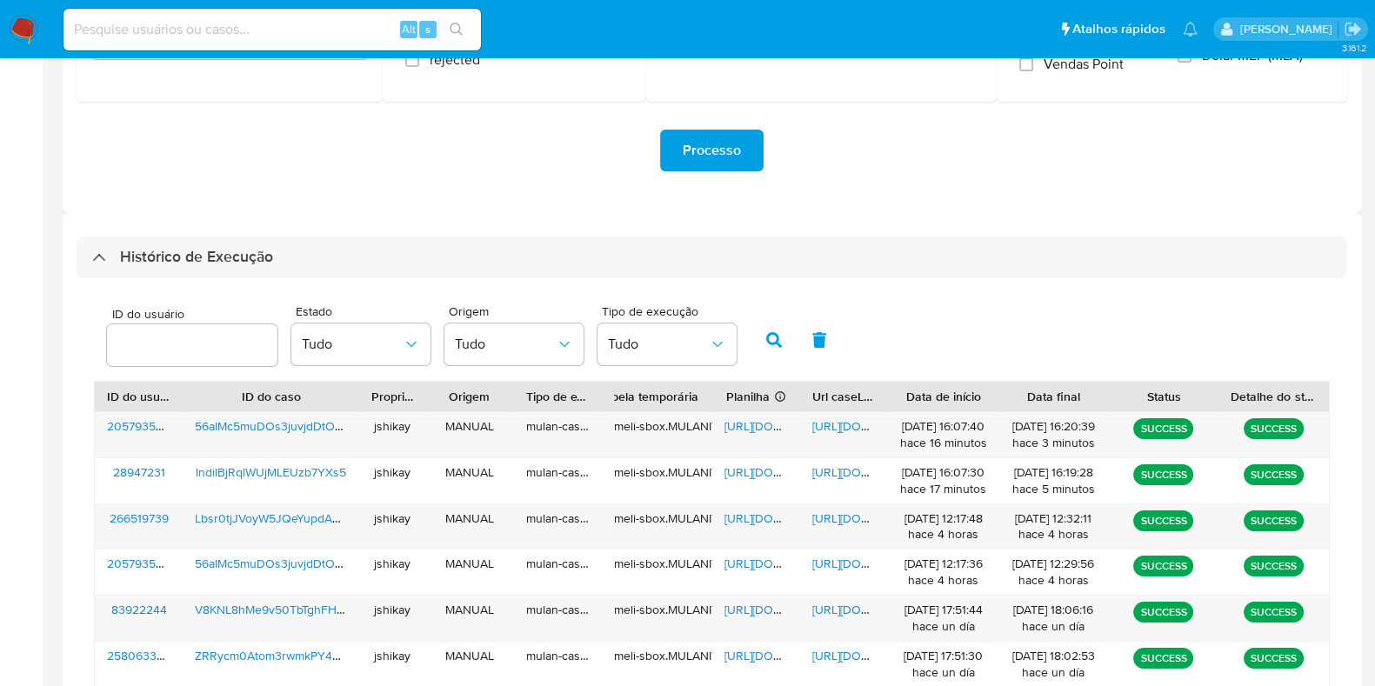
click at [904, 333] on div "ID do usuário Estado Tudo Origem Tudo Tipo de execução Tudo" at bounding box center [712, 338] width 1236 height 85
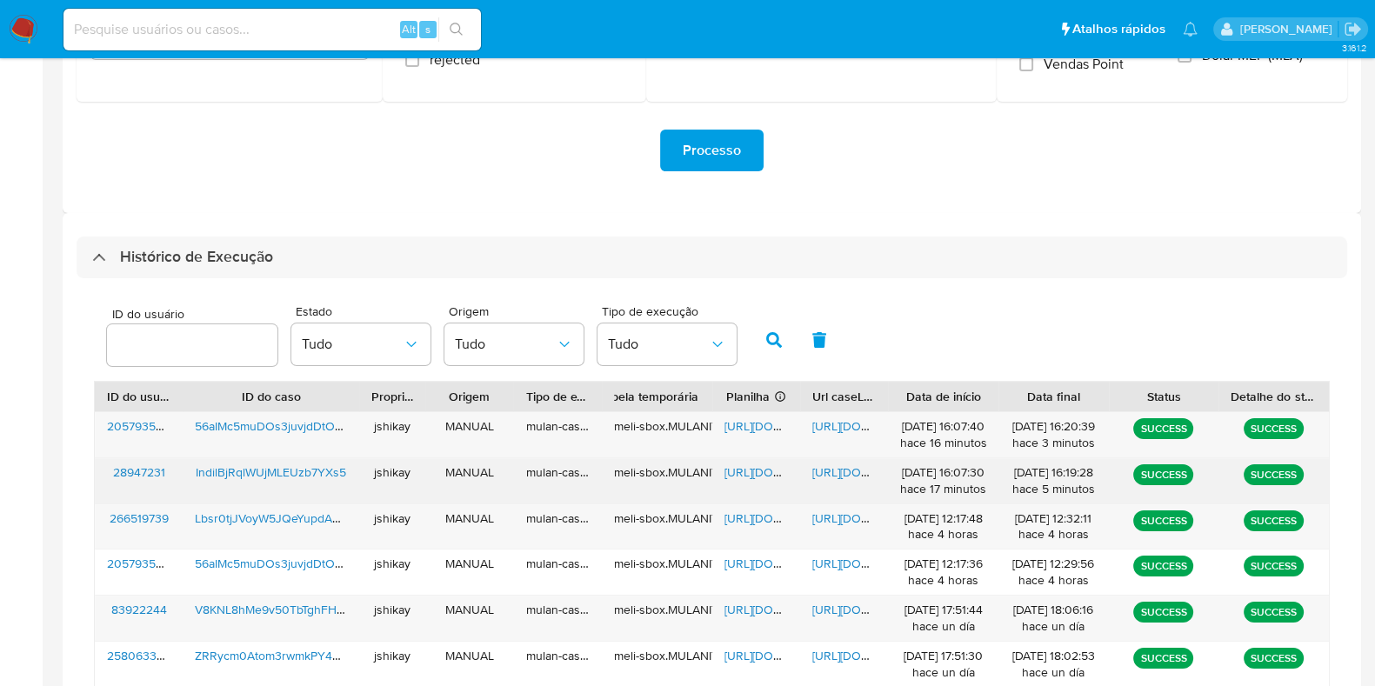
click at [759, 464] on span "[URL][DOMAIN_NAME]" at bounding box center [785, 472] width 120 height 17
click at [836, 465] on span "[URL][DOMAIN_NAME]" at bounding box center [872, 472] width 120 height 17
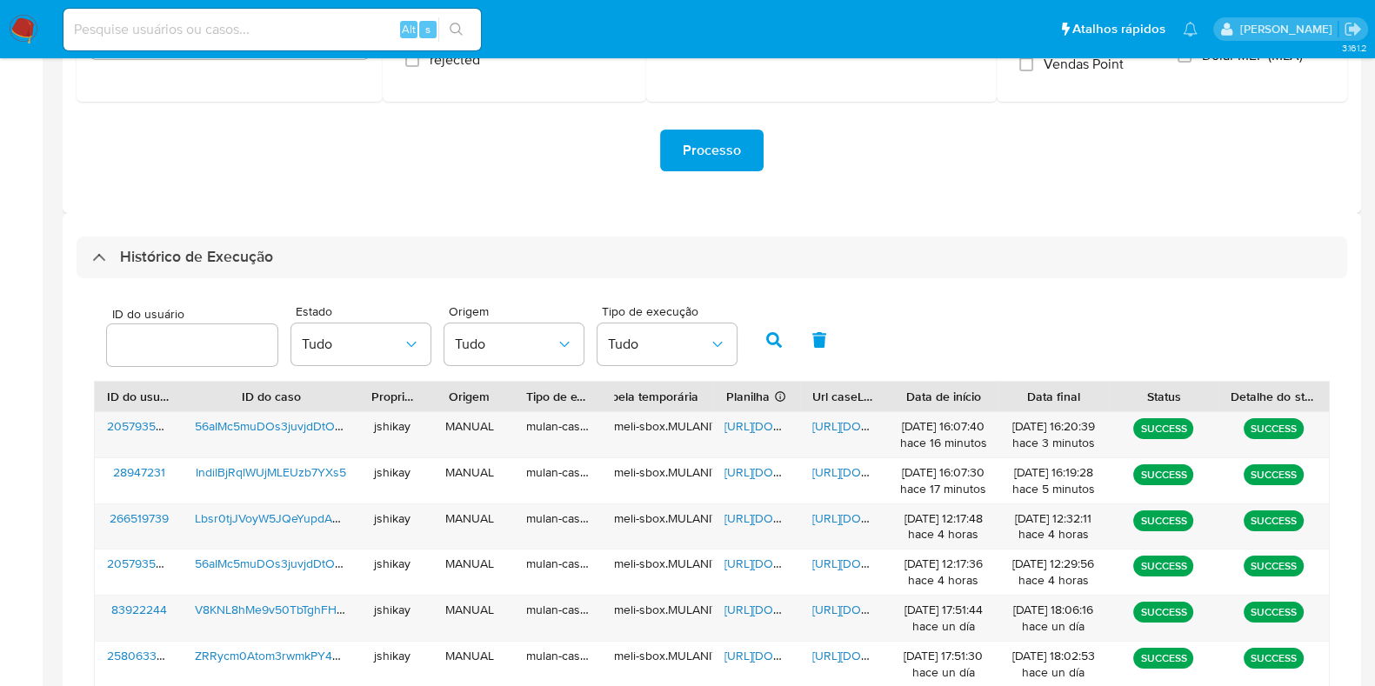
click at [18, 26] on img at bounding box center [24, 30] width 30 height 30
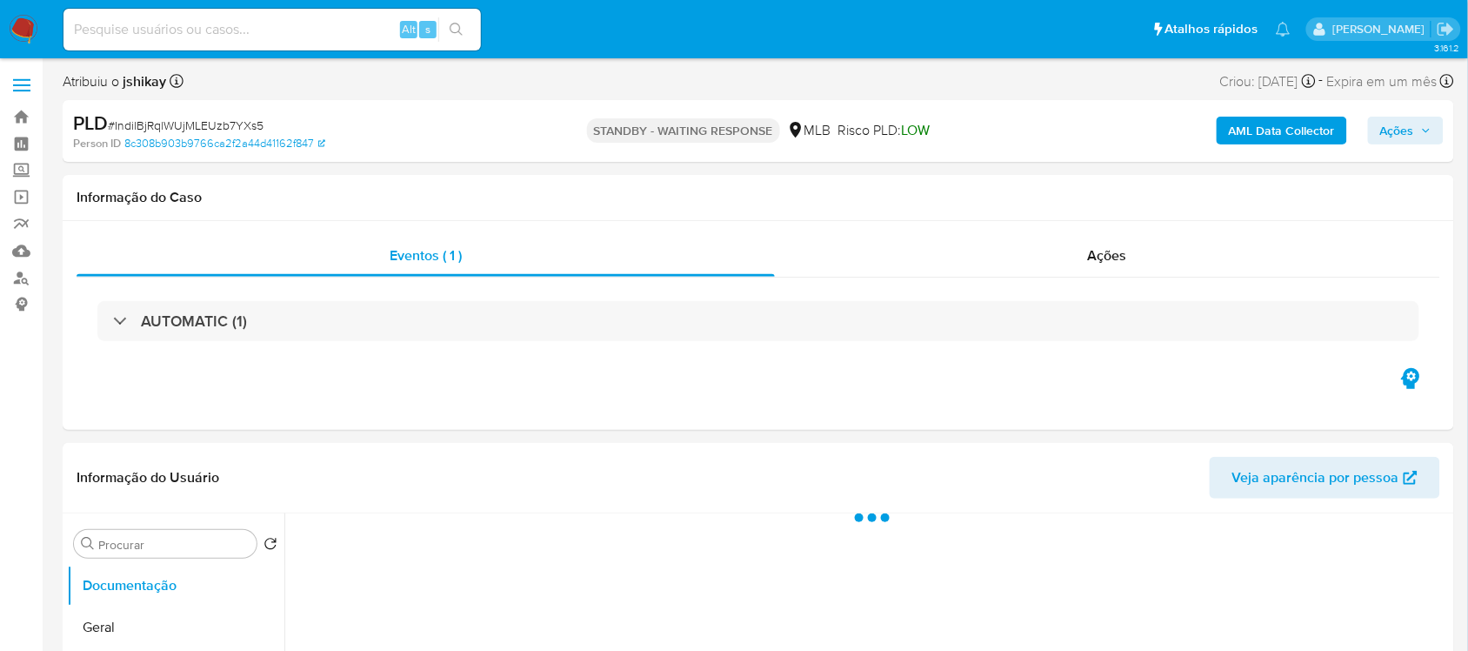
select select "10"
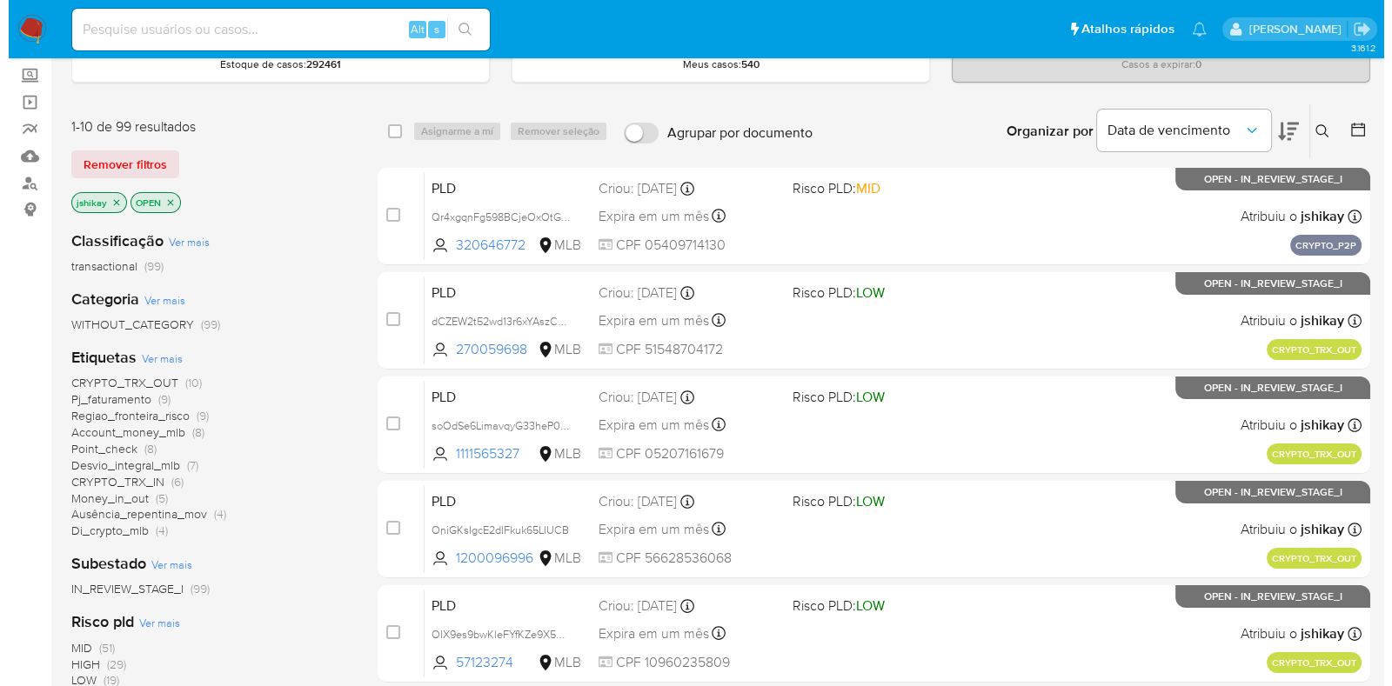
scroll to position [217, 0]
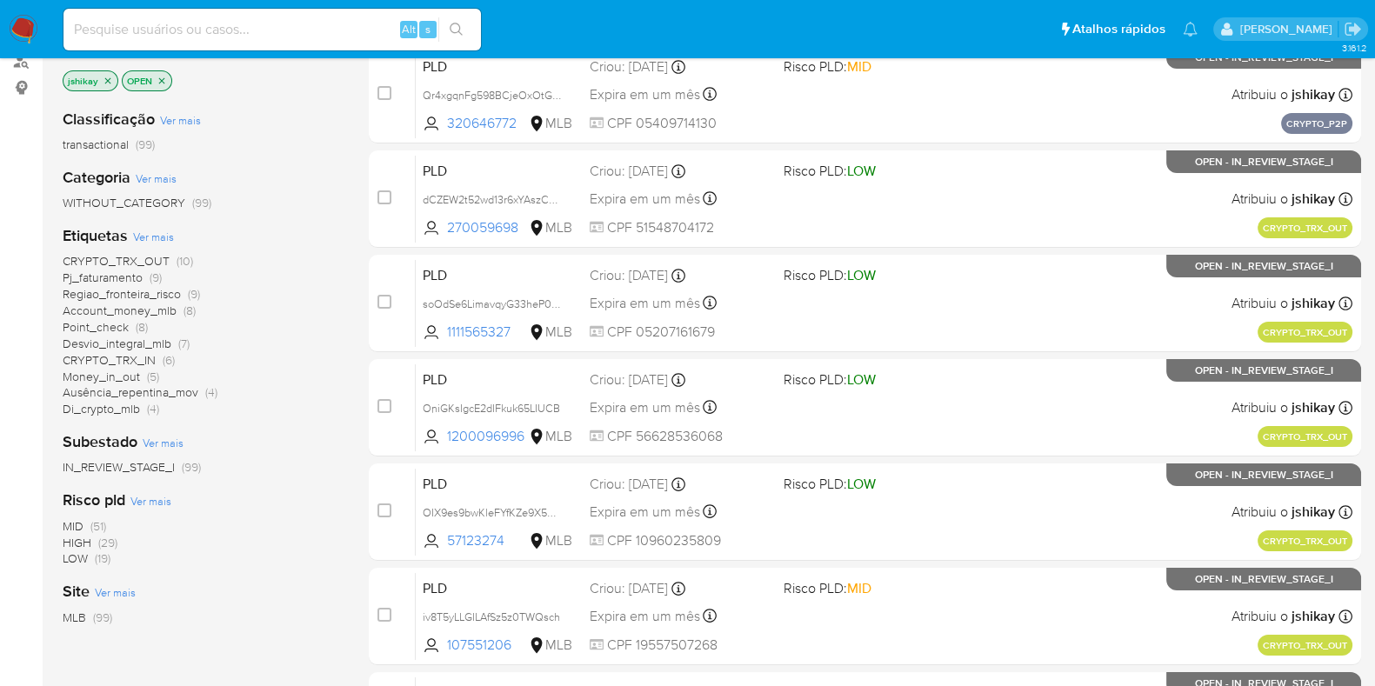
click at [159, 232] on span "Ver mais" at bounding box center [153, 237] width 41 height 16
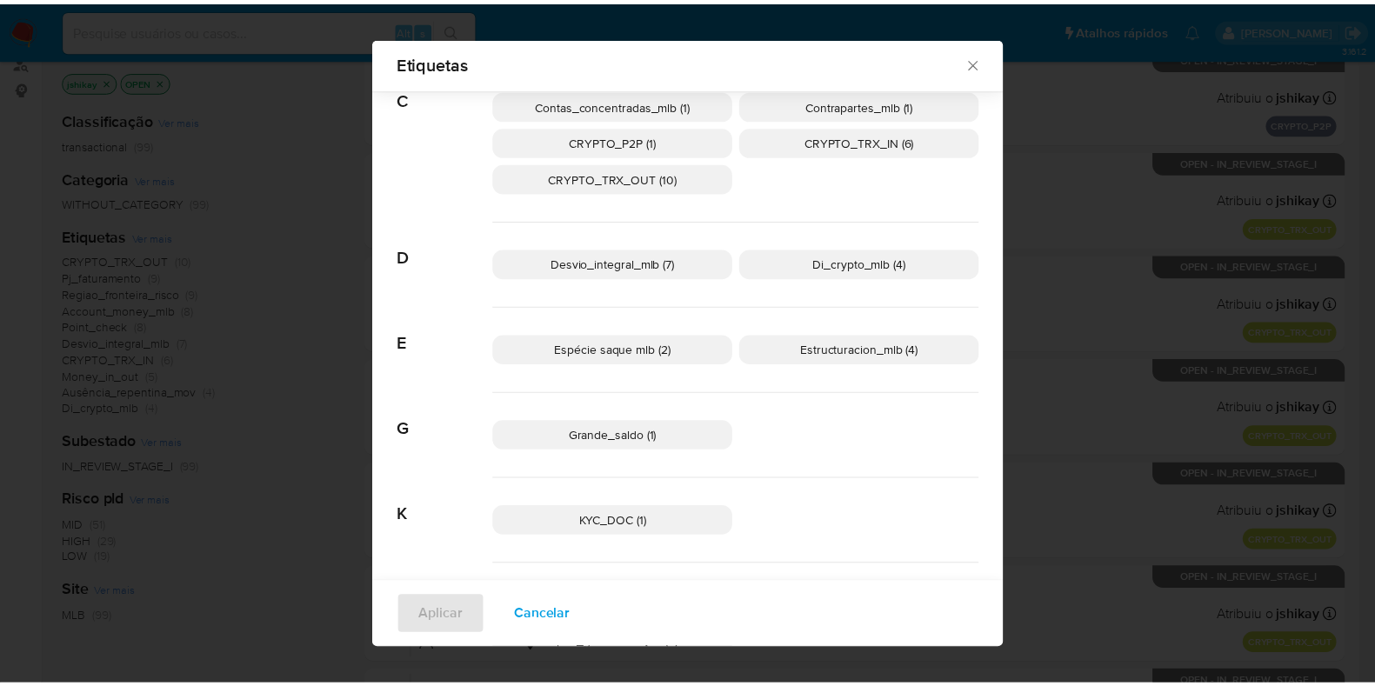
scroll to position [421, 0]
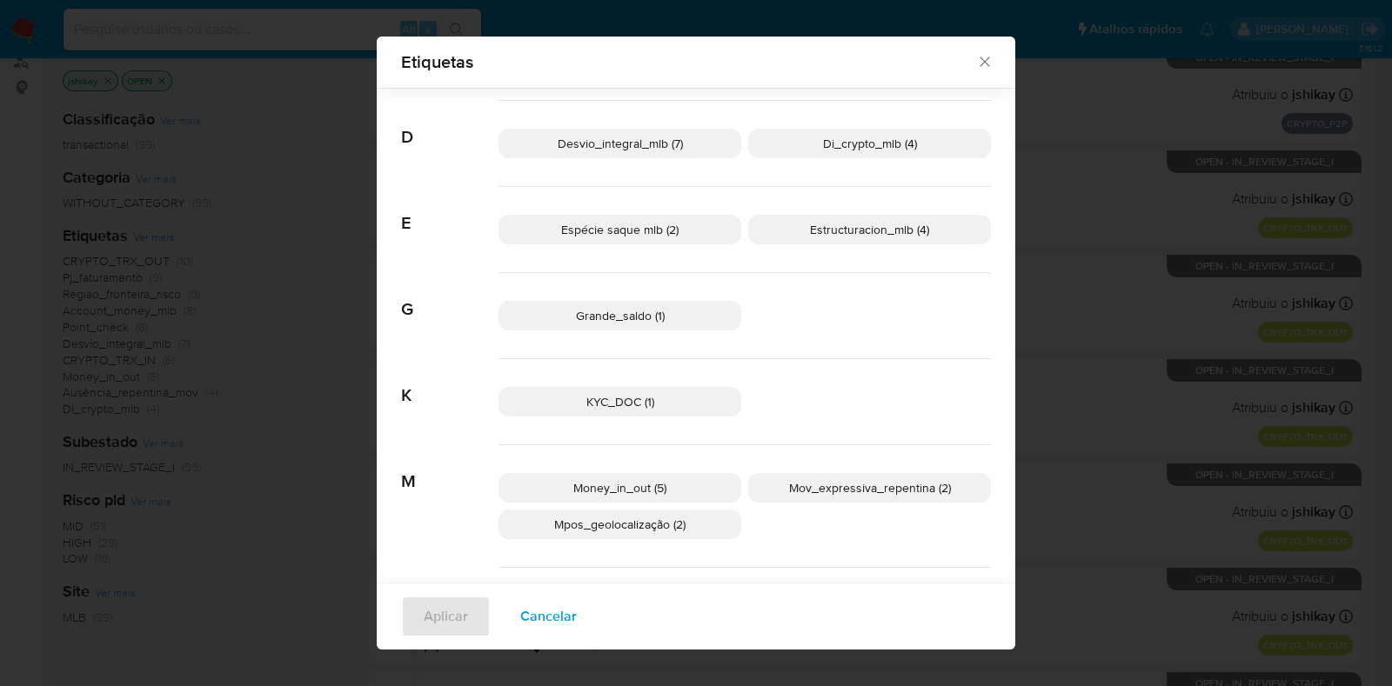
click at [1096, 89] on div "Etiquetas Buscar A Account_money_mlb (8) Aml_cuenta_recien_abierta_mlb (3) Ausê…" at bounding box center [696, 343] width 1392 height 686
